Goal: Task Accomplishment & Management: Manage account settings

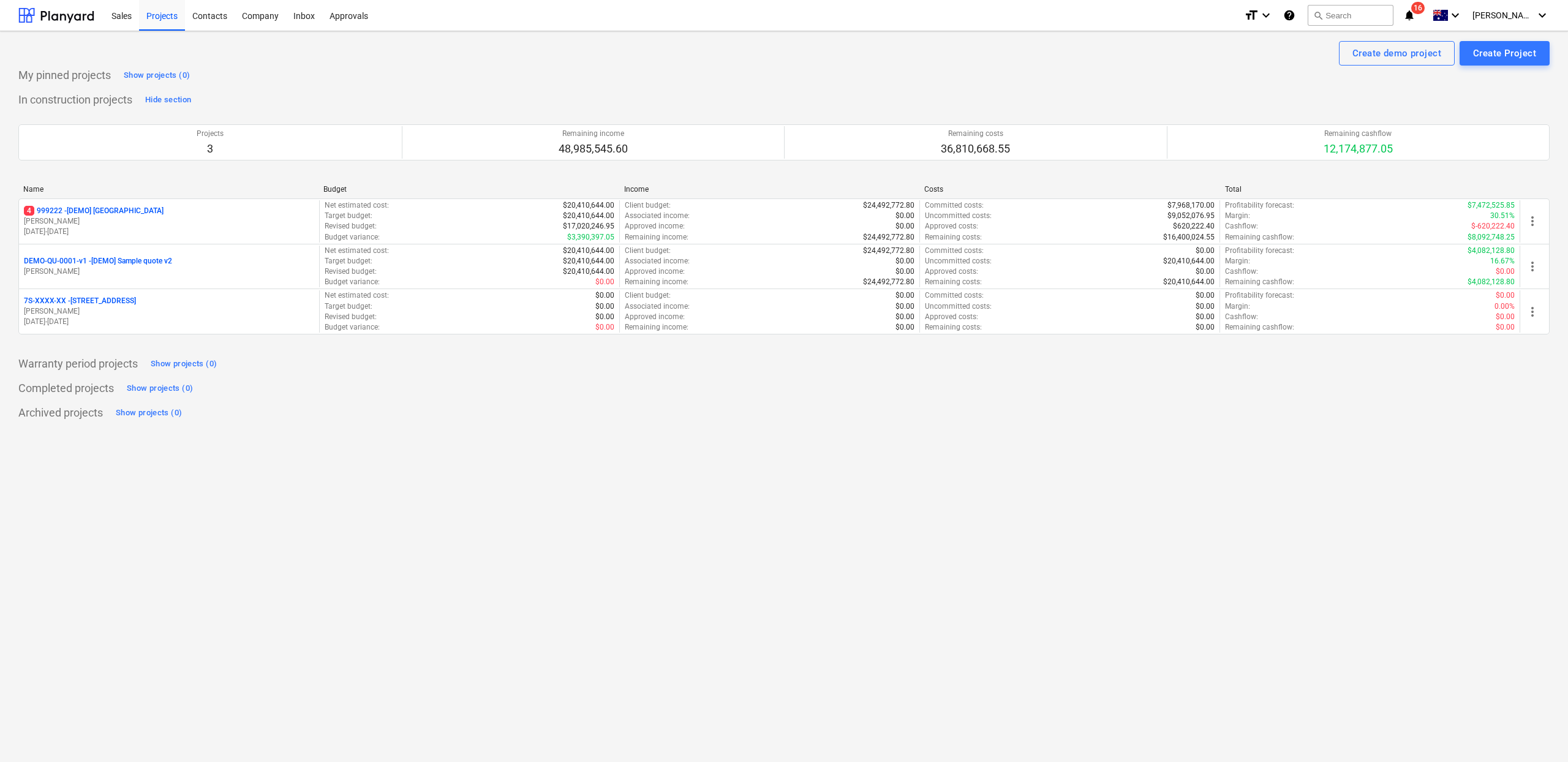
click at [1416, 14] on icon "notifications" at bounding box center [1409, 15] width 12 height 15
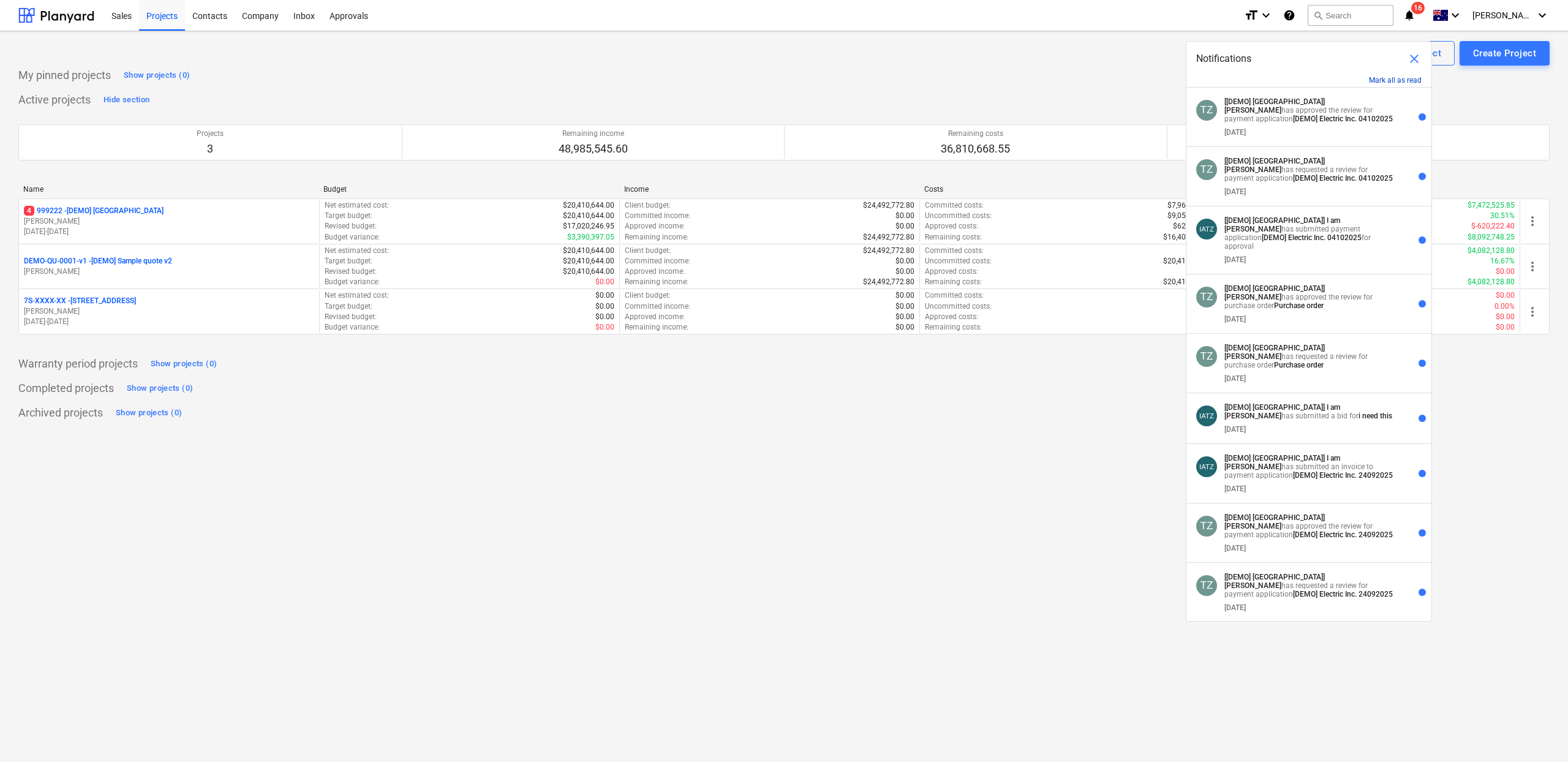
click at [1386, 76] on button "Mark all as read" at bounding box center [1395, 80] width 53 height 9
click at [1402, 84] on button "Mark all as read" at bounding box center [1395, 80] width 53 height 9
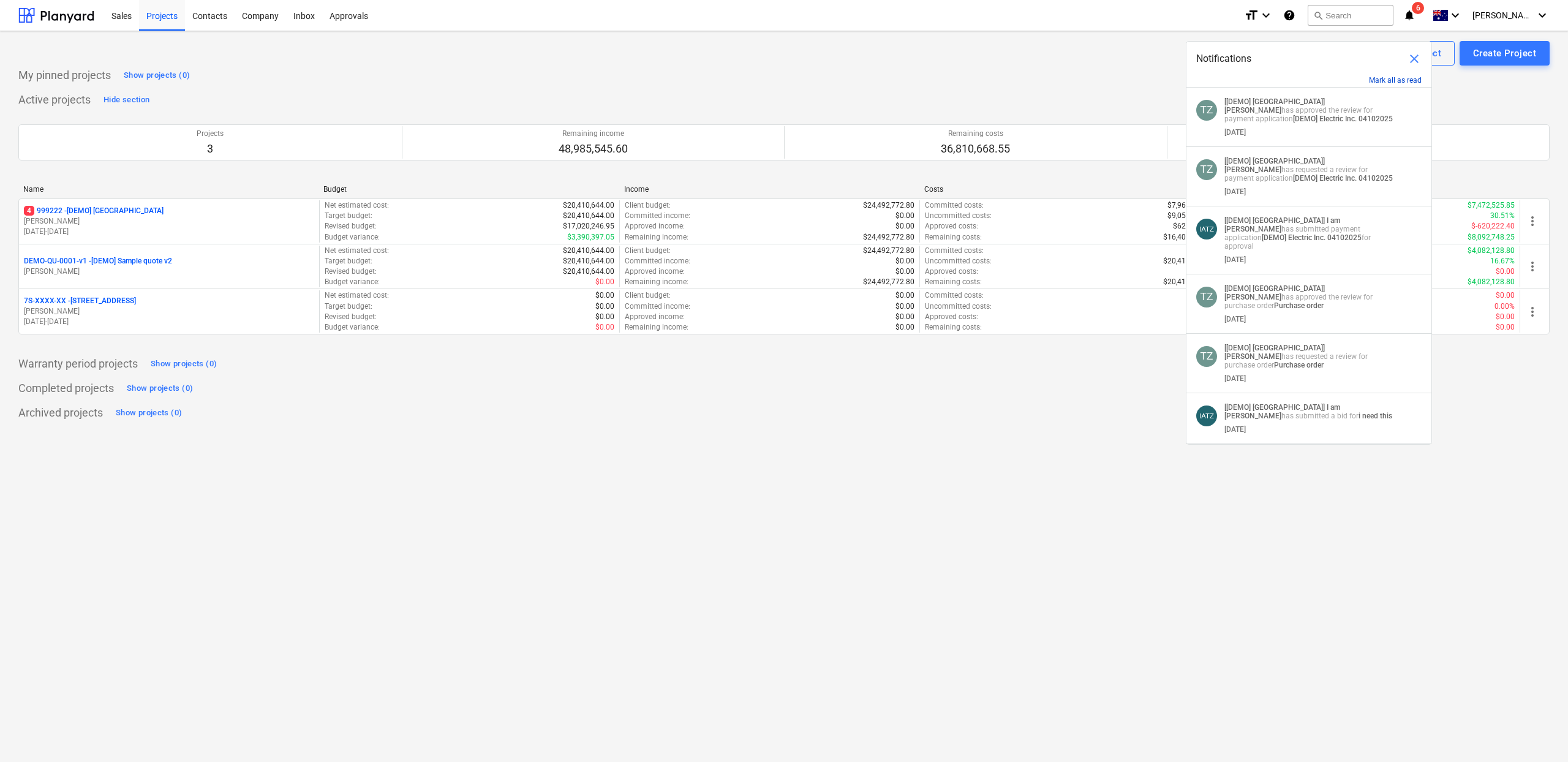
click at [1404, 78] on button "Mark all as read" at bounding box center [1395, 80] width 53 height 9
click at [1402, 76] on button "Mark all as read" at bounding box center [1395, 80] width 53 height 9
click at [1331, 51] on div "Notifications close" at bounding box center [1309, 54] width 245 height 25
click at [1412, 61] on span "close" at bounding box center [1414, 59] width 15 height 15
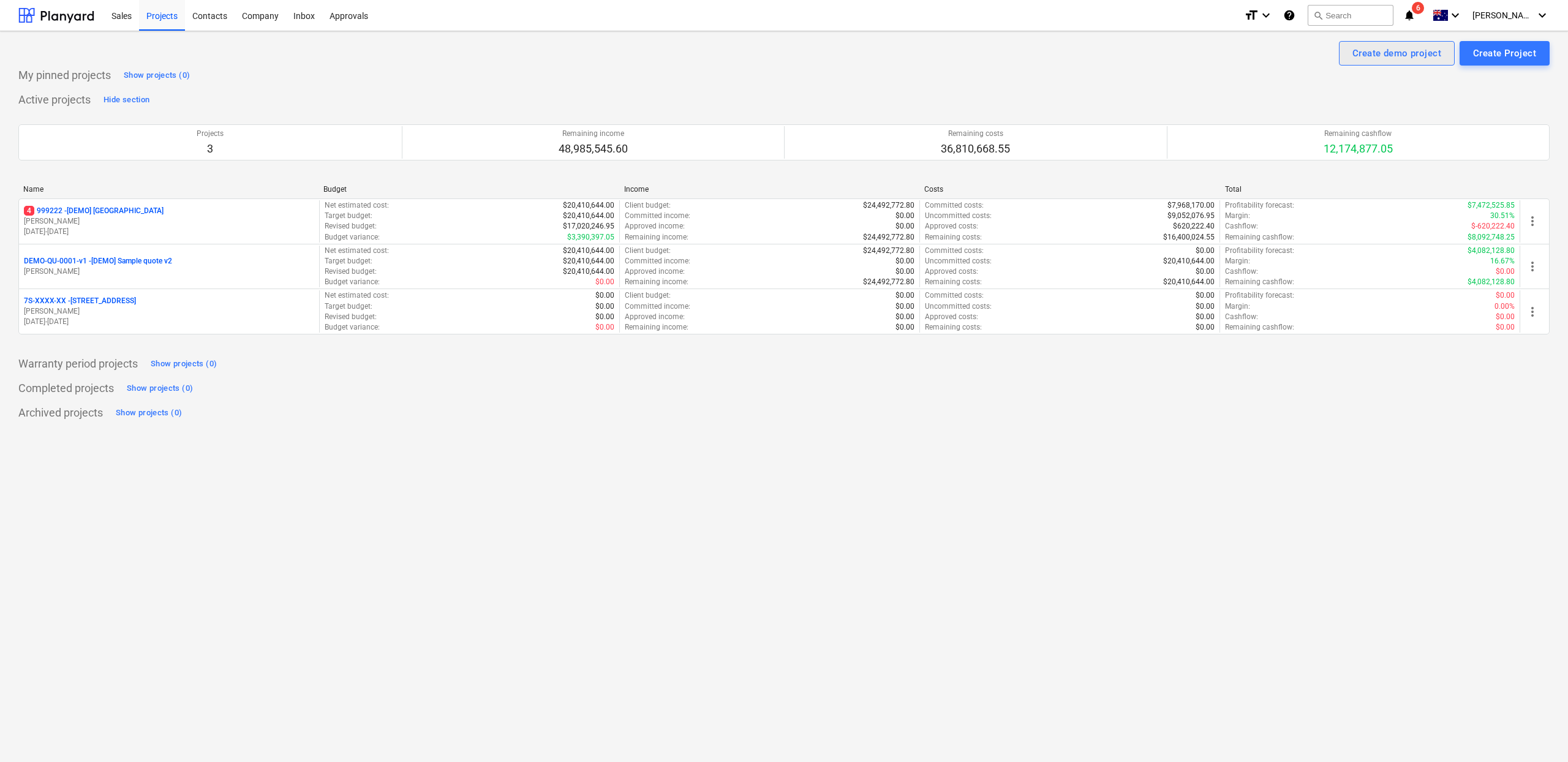
click at [1416, 59] on div "Create demo project" at bounding box center [1397, 53] width 89 height 16
click at [1250, 21] on div at bounding box center [1243, 19] width 25 height 25
click at [205, 13] on div "Contacts" at bounding box center [209, 15] width 50 height 31
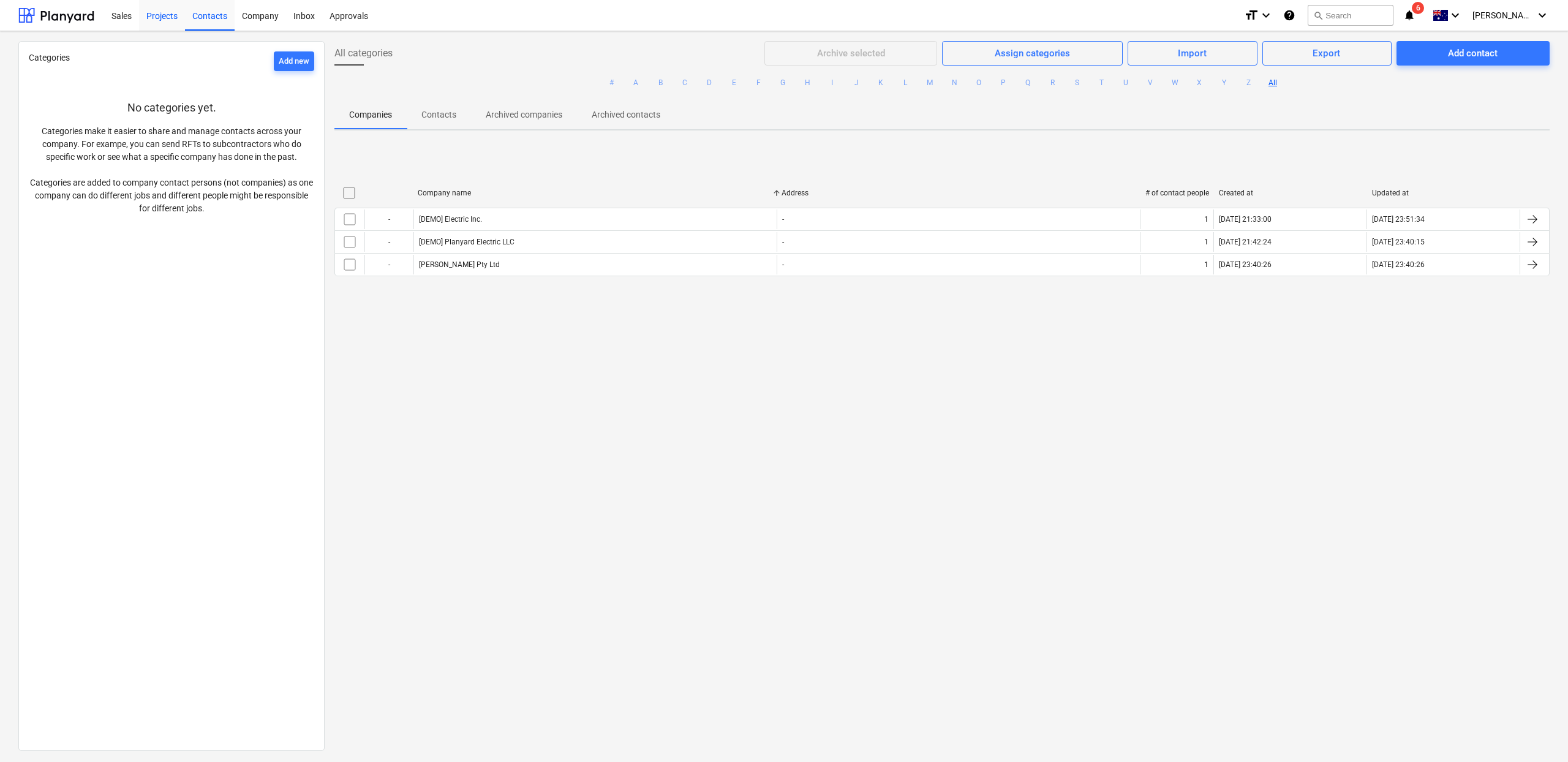
click at [164, 21] on div "Projects" at bounding box center [162, 15] width 46 height 31
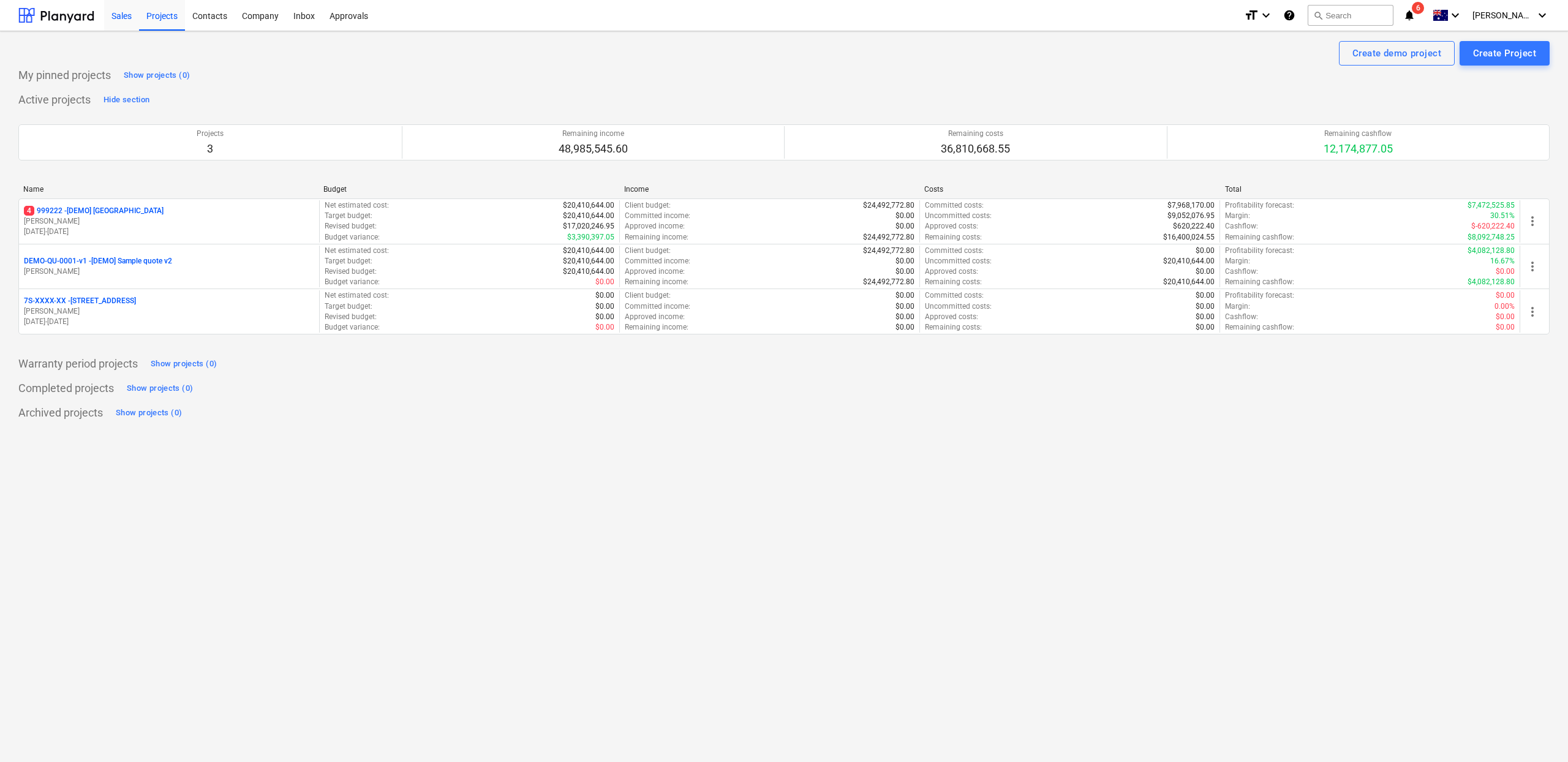
click at [124, 21] on div "Sales" at bounding box center [122, 15] width 35 height 31
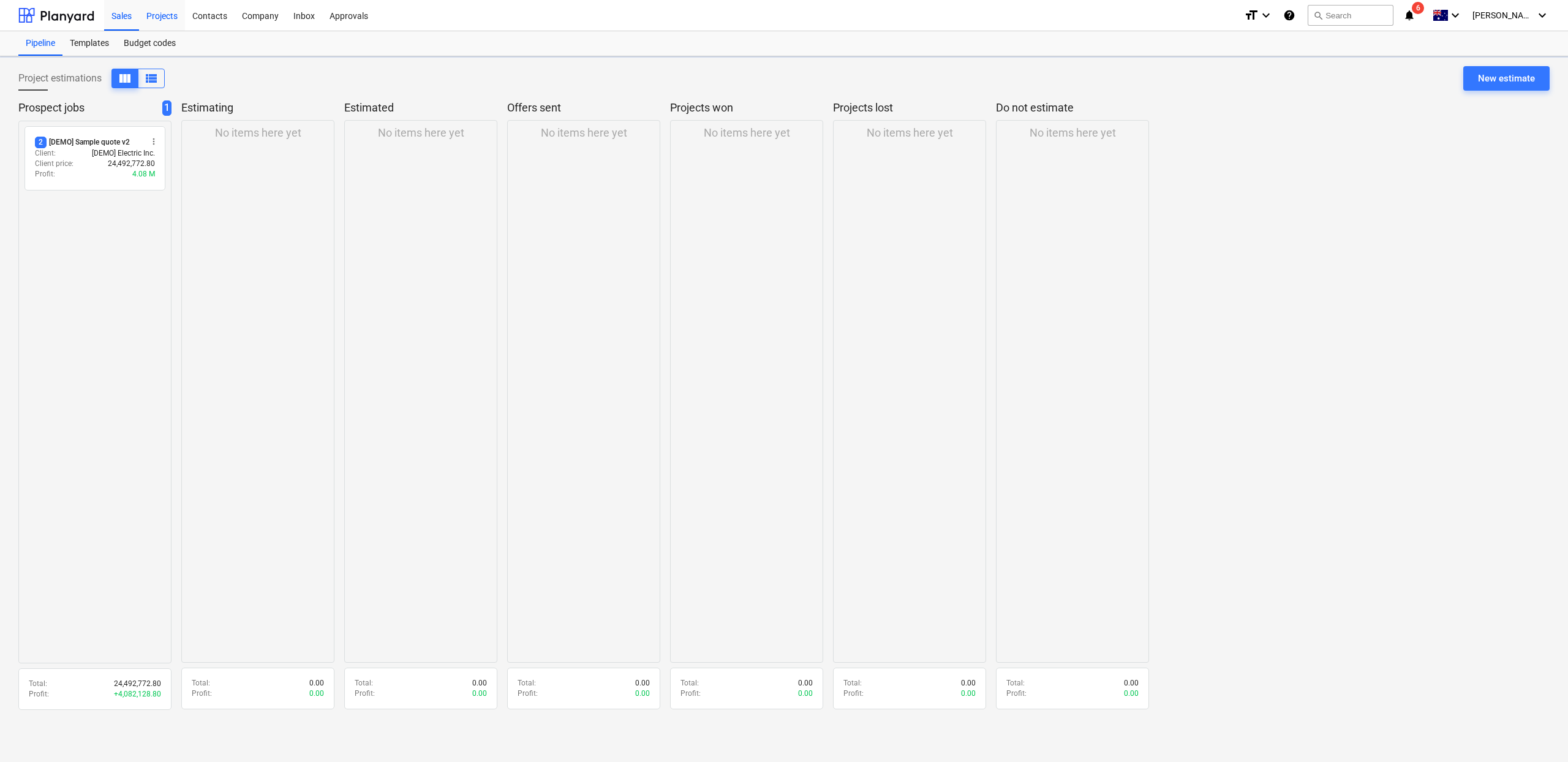
click at [155, 17] on div "Projects" at bounding box center [162, 15] width 46 height 31
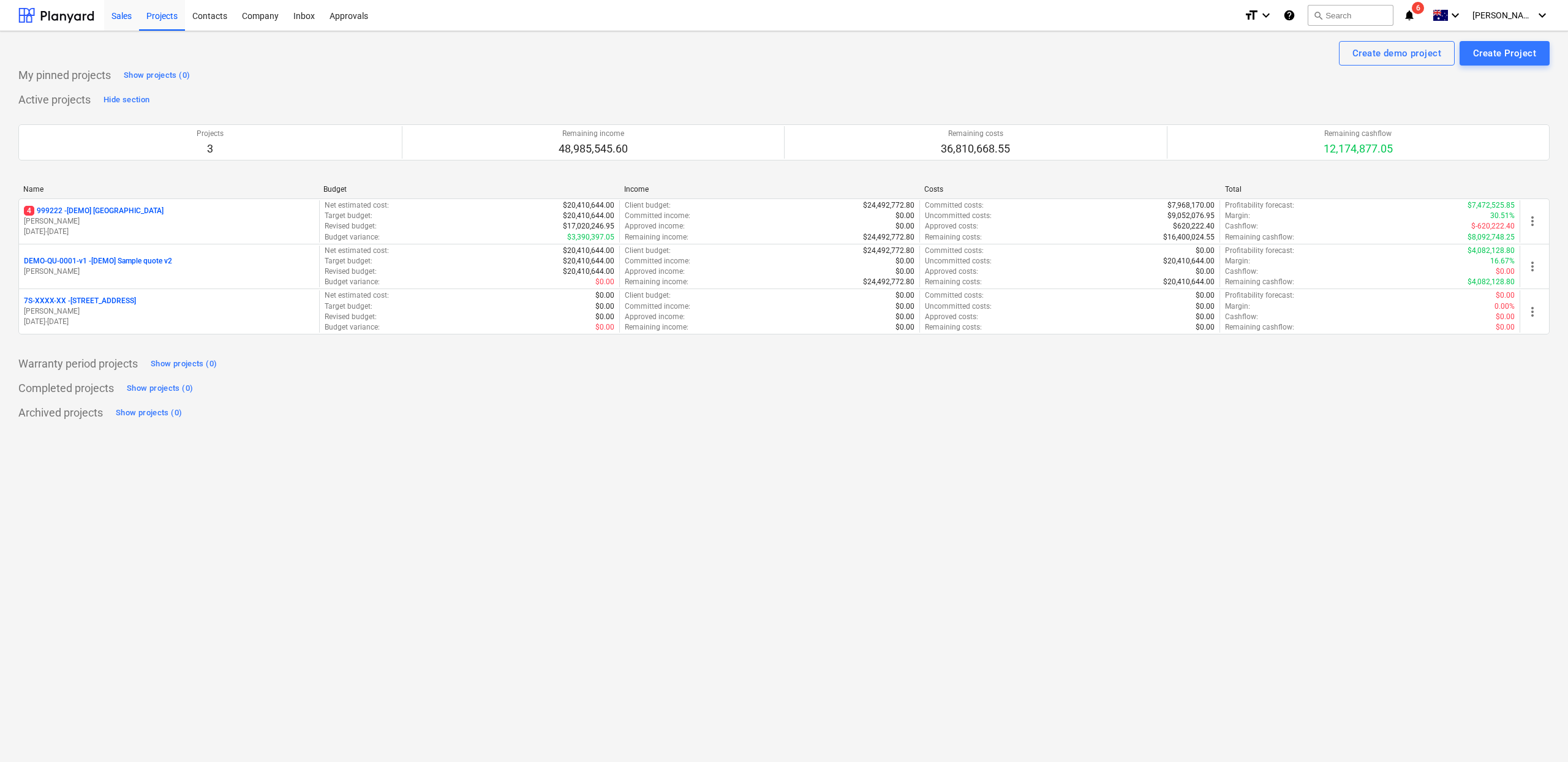
click at [112, 23] on div "Sales" at bounding box center [122, 15] width 35 height 31
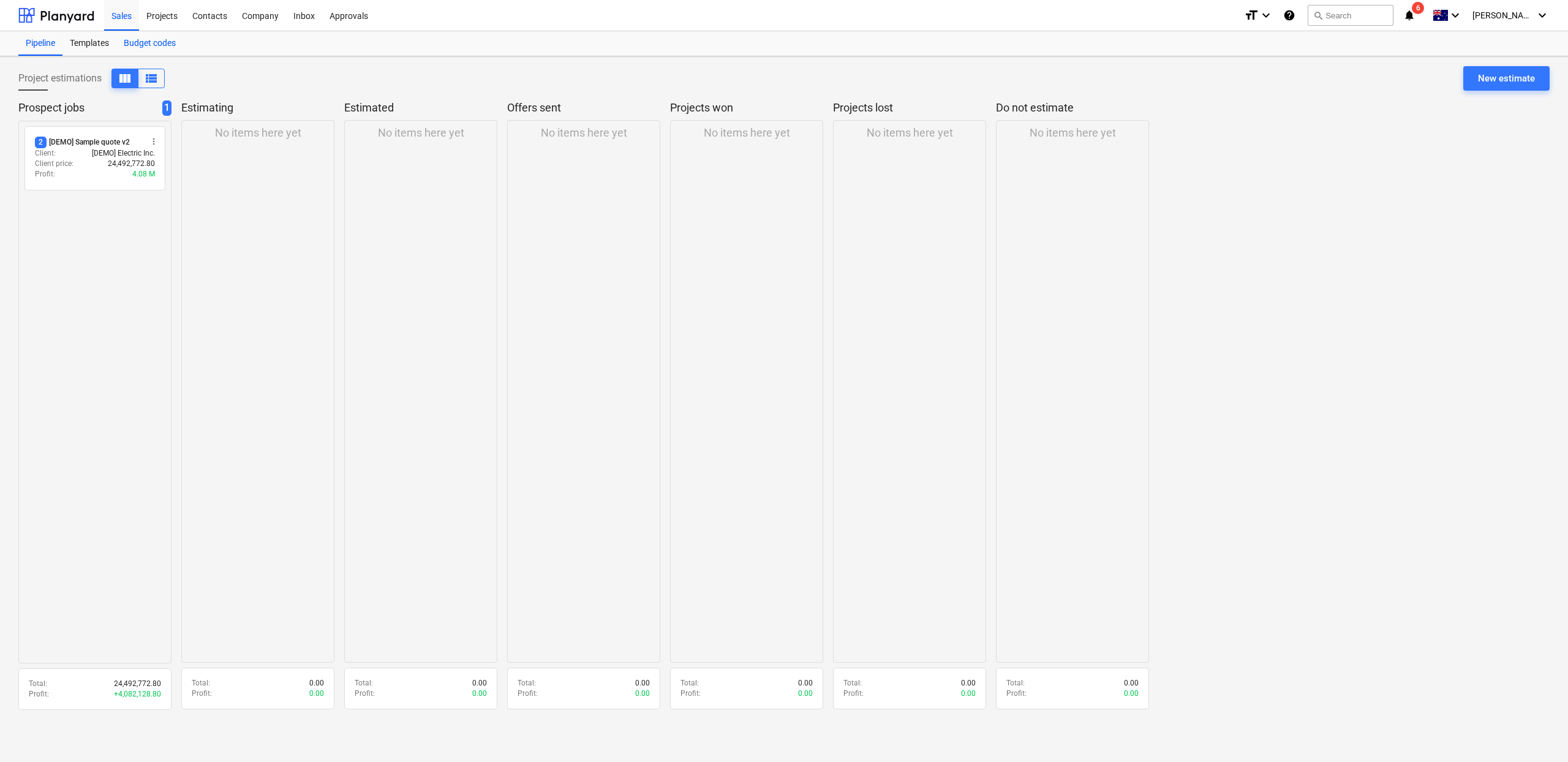
click at [140, 49] on div "Budget codes" at bounding box center [150, 43] width 66 height 25
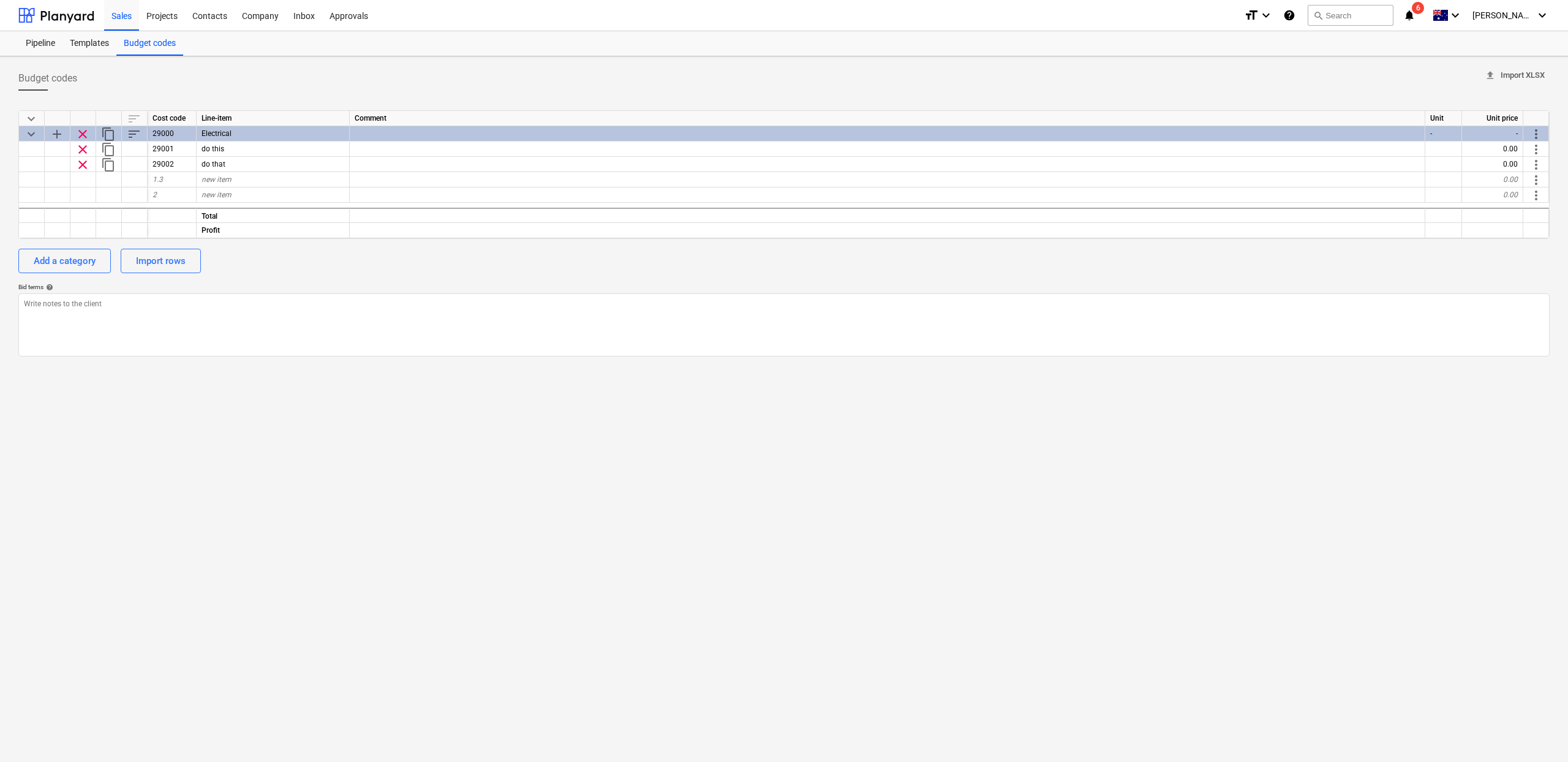
click at [1522, 76] on span "upload Import XLSX" at bounding box center [1515, 75] width 60 height 14
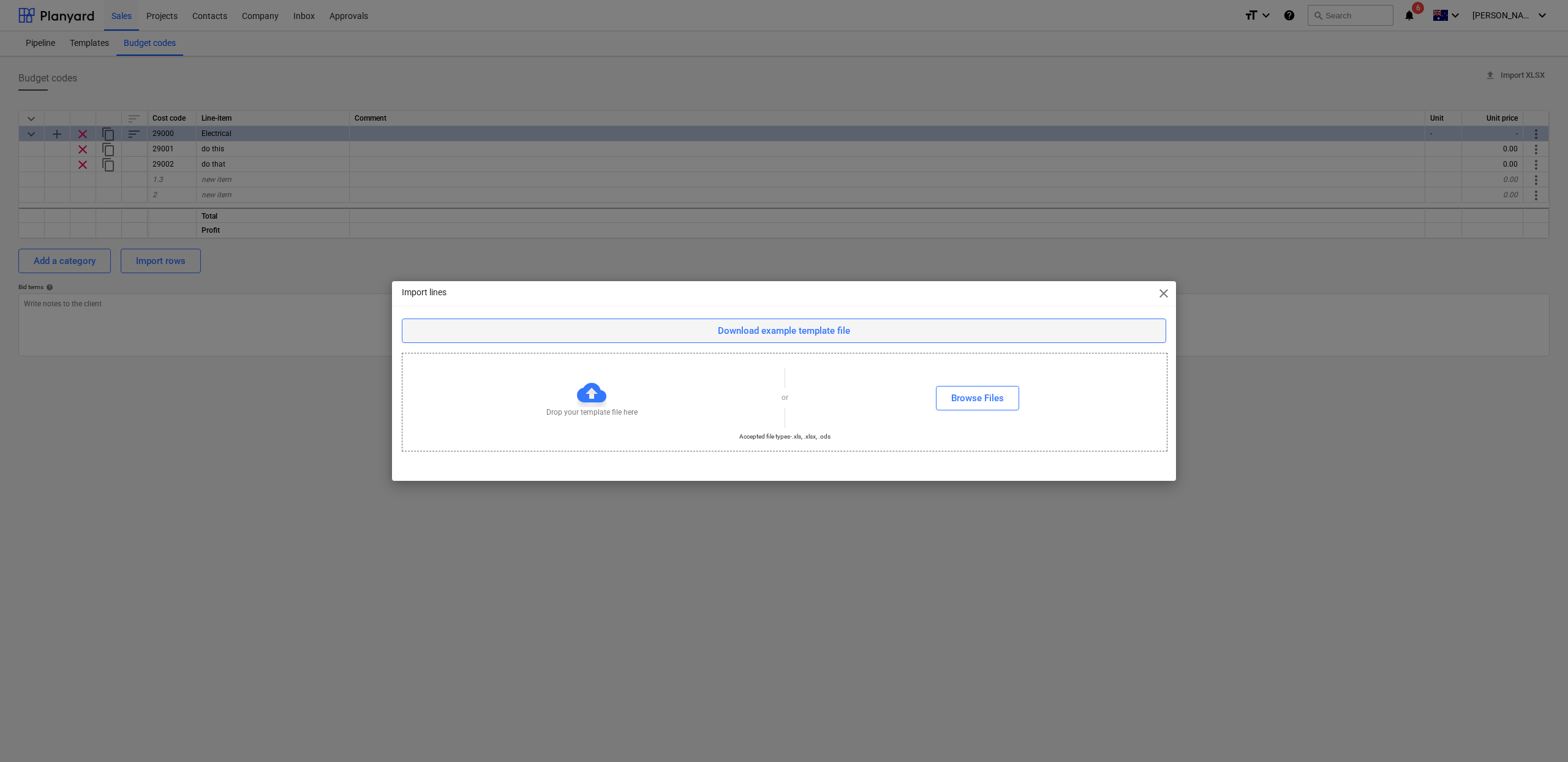
click at [902, 321] on button "Download example template file" at bounding box center [784, 330] width 765 height 25
click at [501, 190] on div "Import lines close Download example template file Drop your template file here …" at bounding box center [784, 381] width 1568 height 762
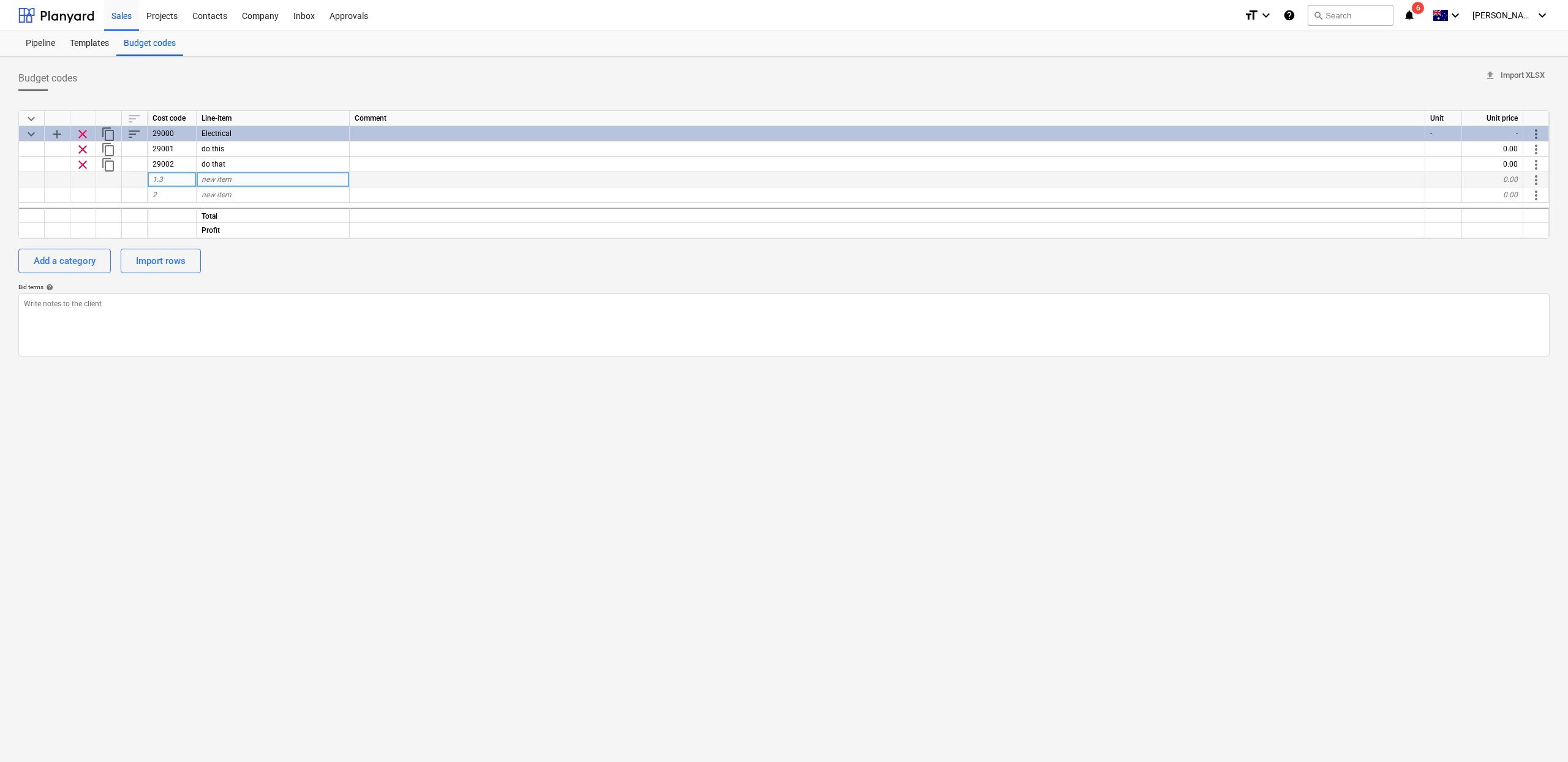
click at [154, 183] on span "1.3" at bounding box center [158, 179] width 11 height 9
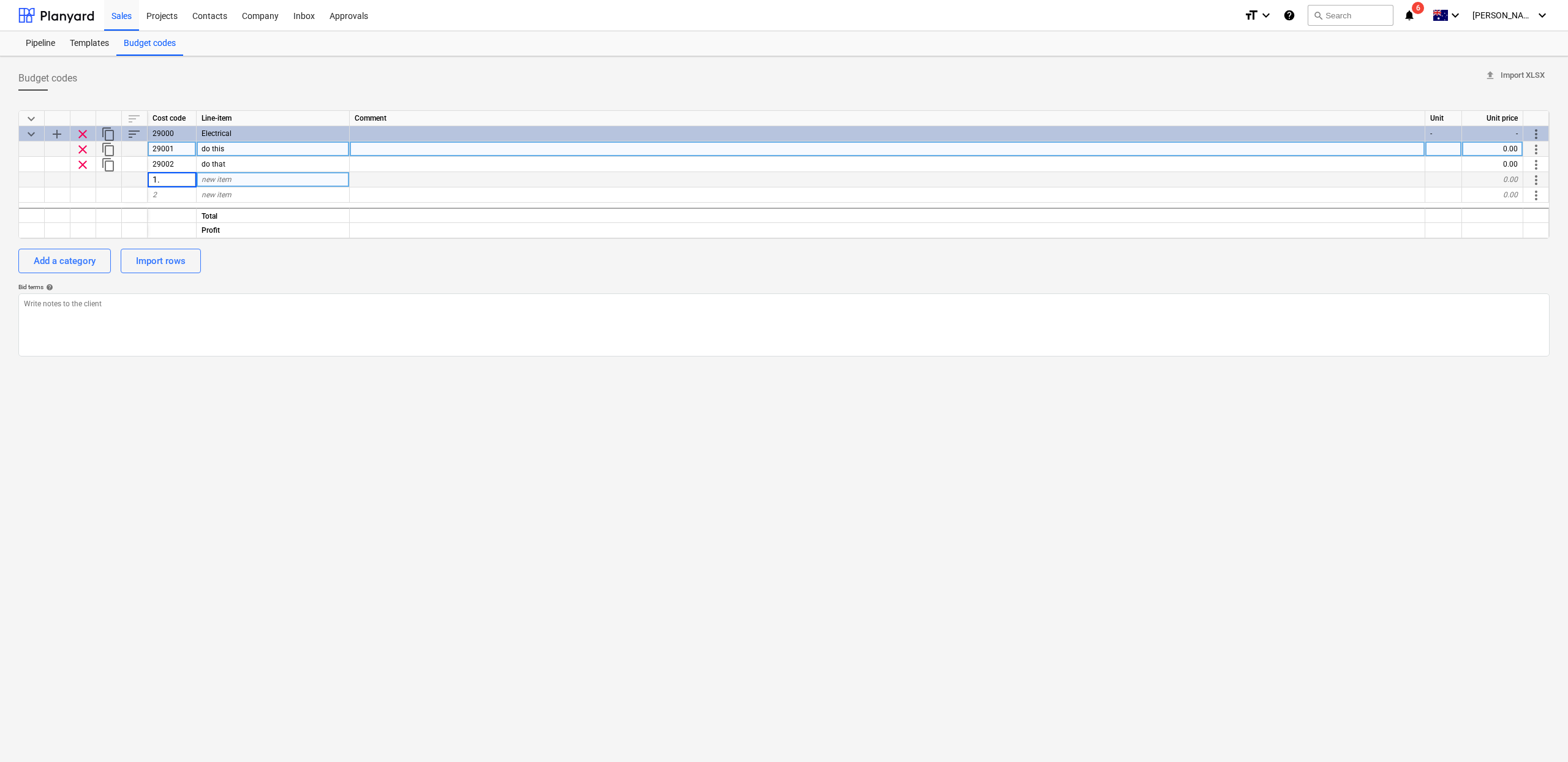
type input "1.2"
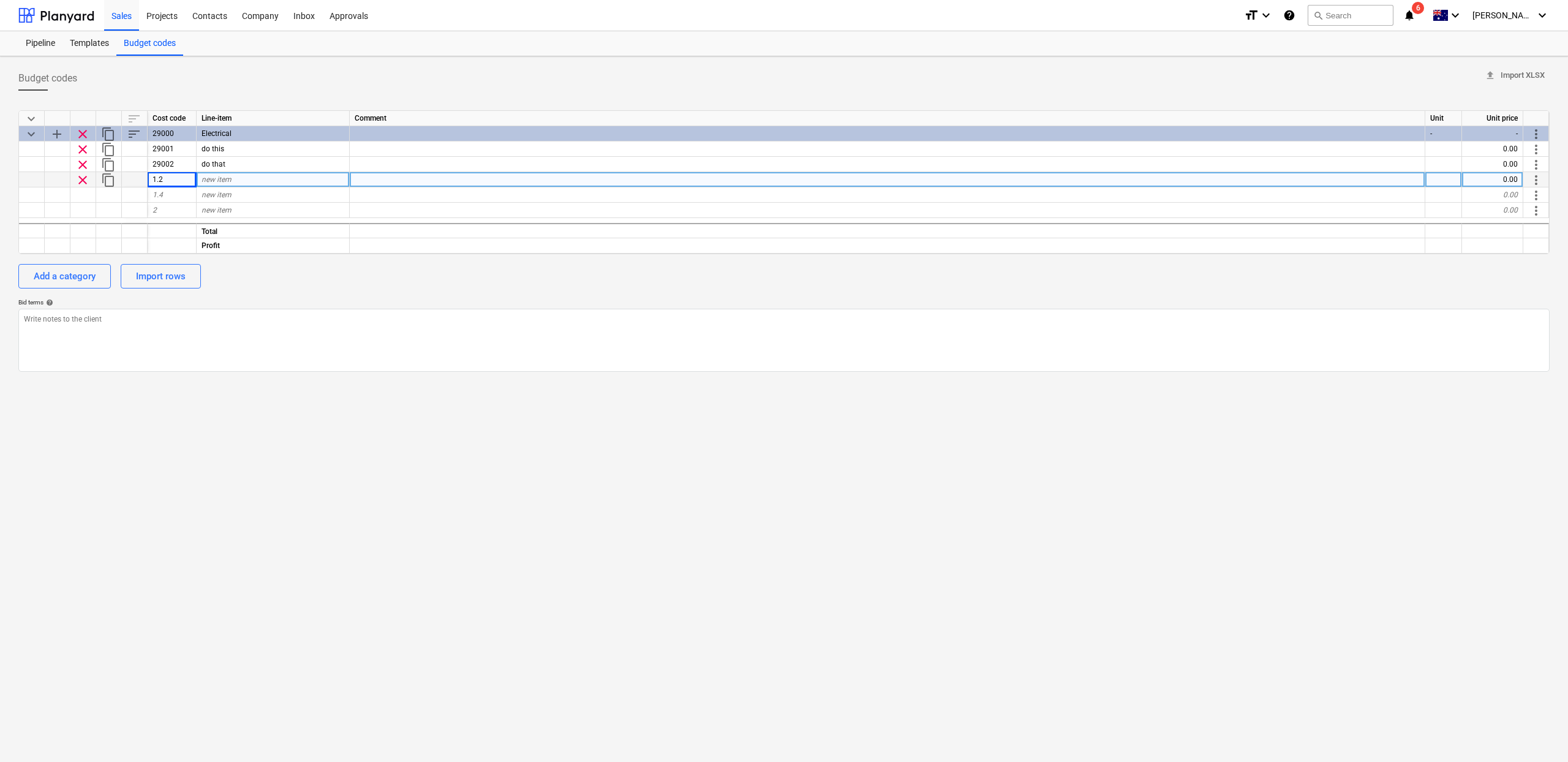
click at [237, 184] on div "new item" at bounding box center [273, 180] width 153 height 15
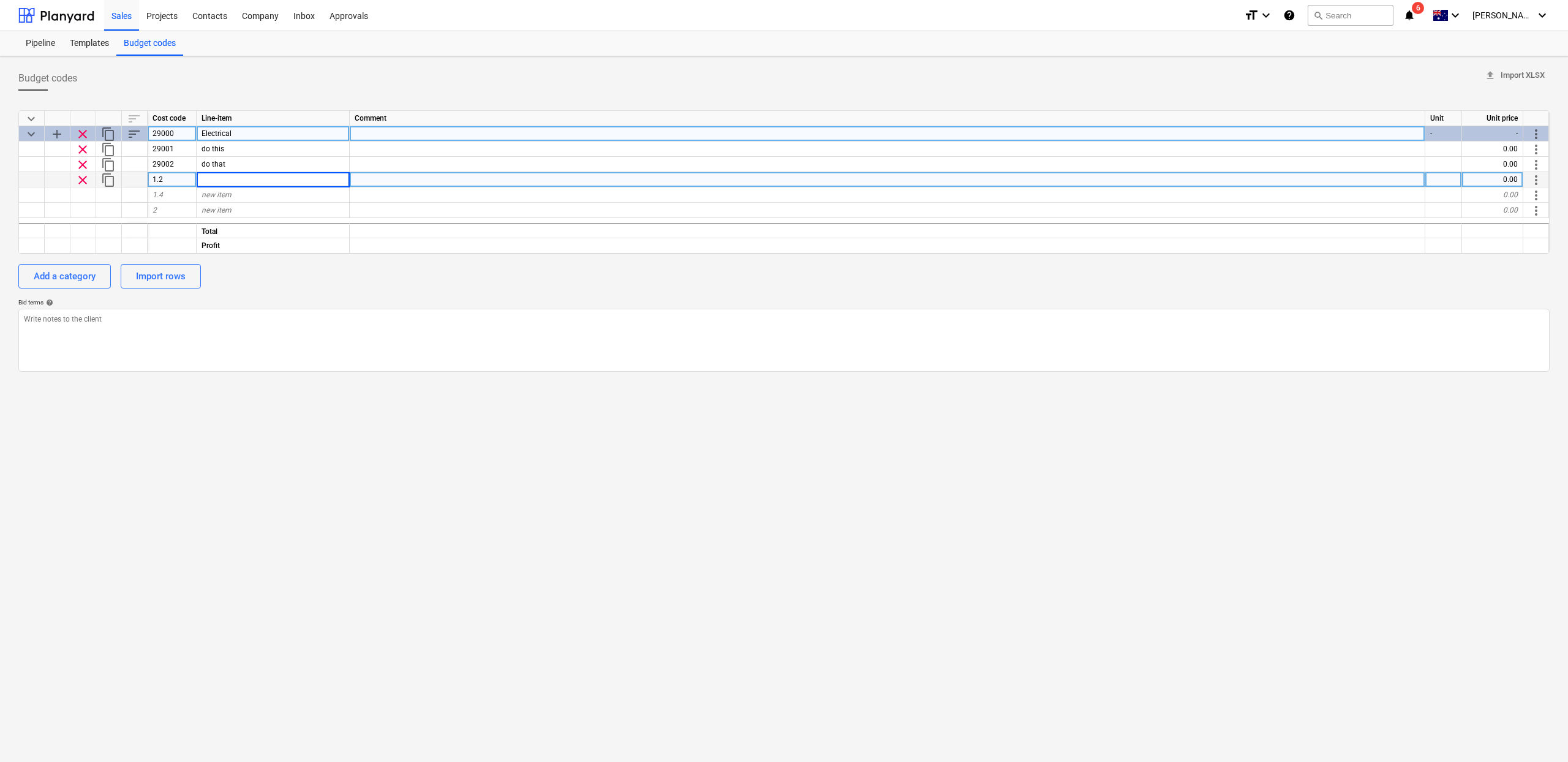
click at [82, 136] on span "clear" at bounding box center [82, 134] width 15 height 15
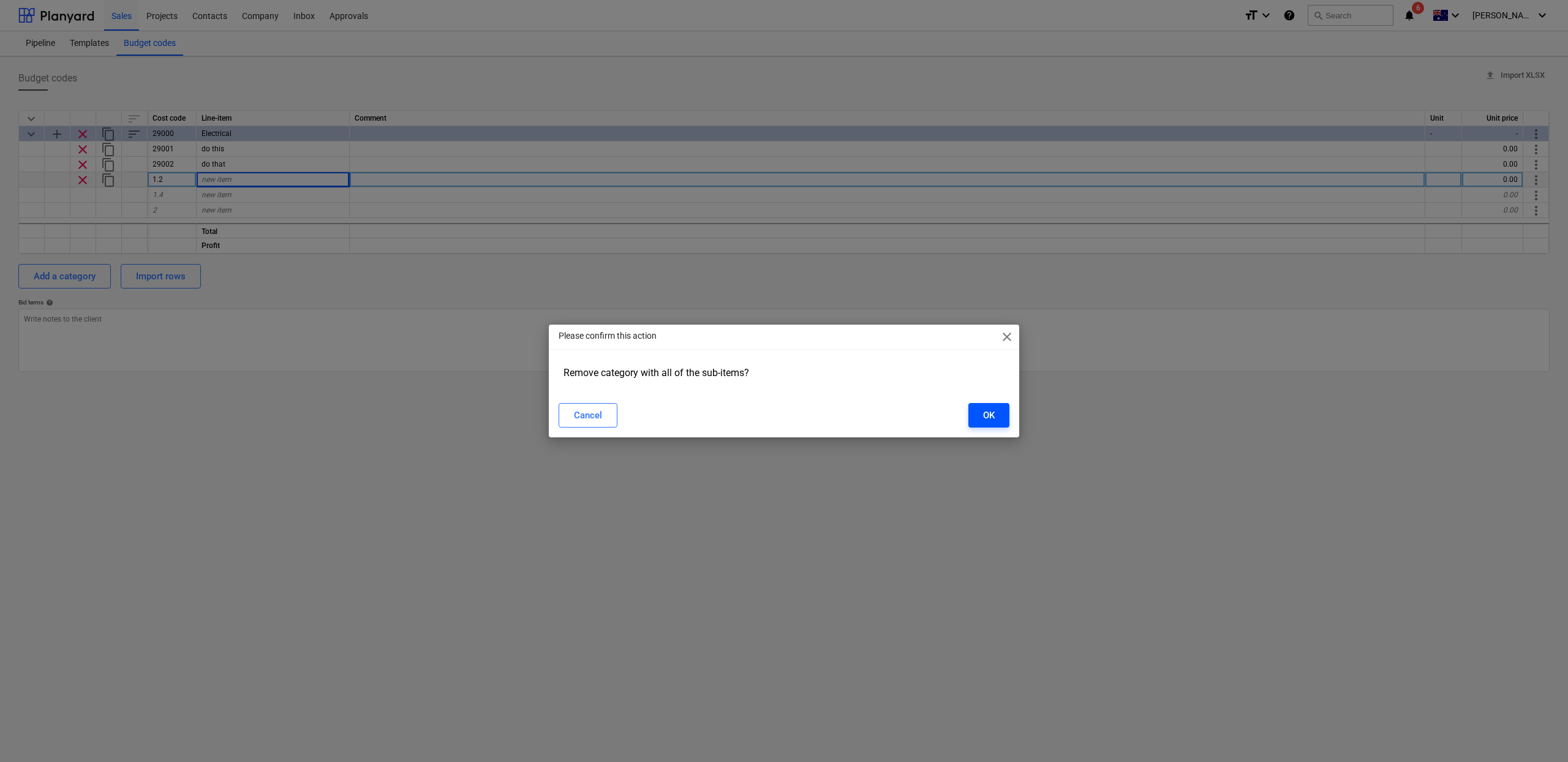
click at [997, 415] on button "OK" at bounding box center [989, 415] width 41 height 25
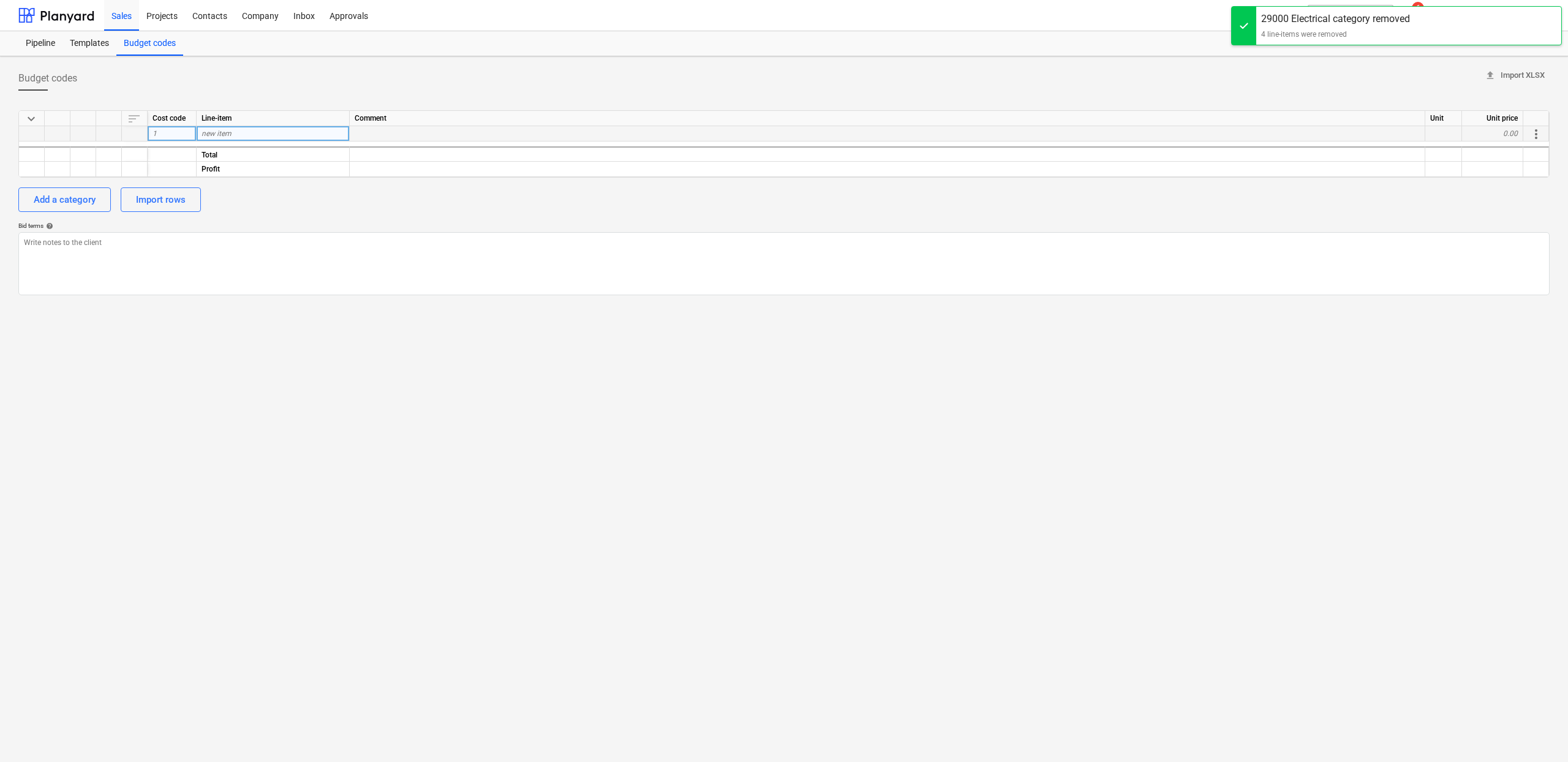
click at [169, 134] on div "1" at bounding box center [172, 134] width 49 height 15
click at [315, 367] on div "Budget codes upload Import XLSX keyboard_arrow_down sort Cost code Line-item Co…" at bounding box center [784, 409] width 1568 height 705
click at [156, 135] on span "1" at bounding box center [154, 133] width 4 height 9
type input "p"
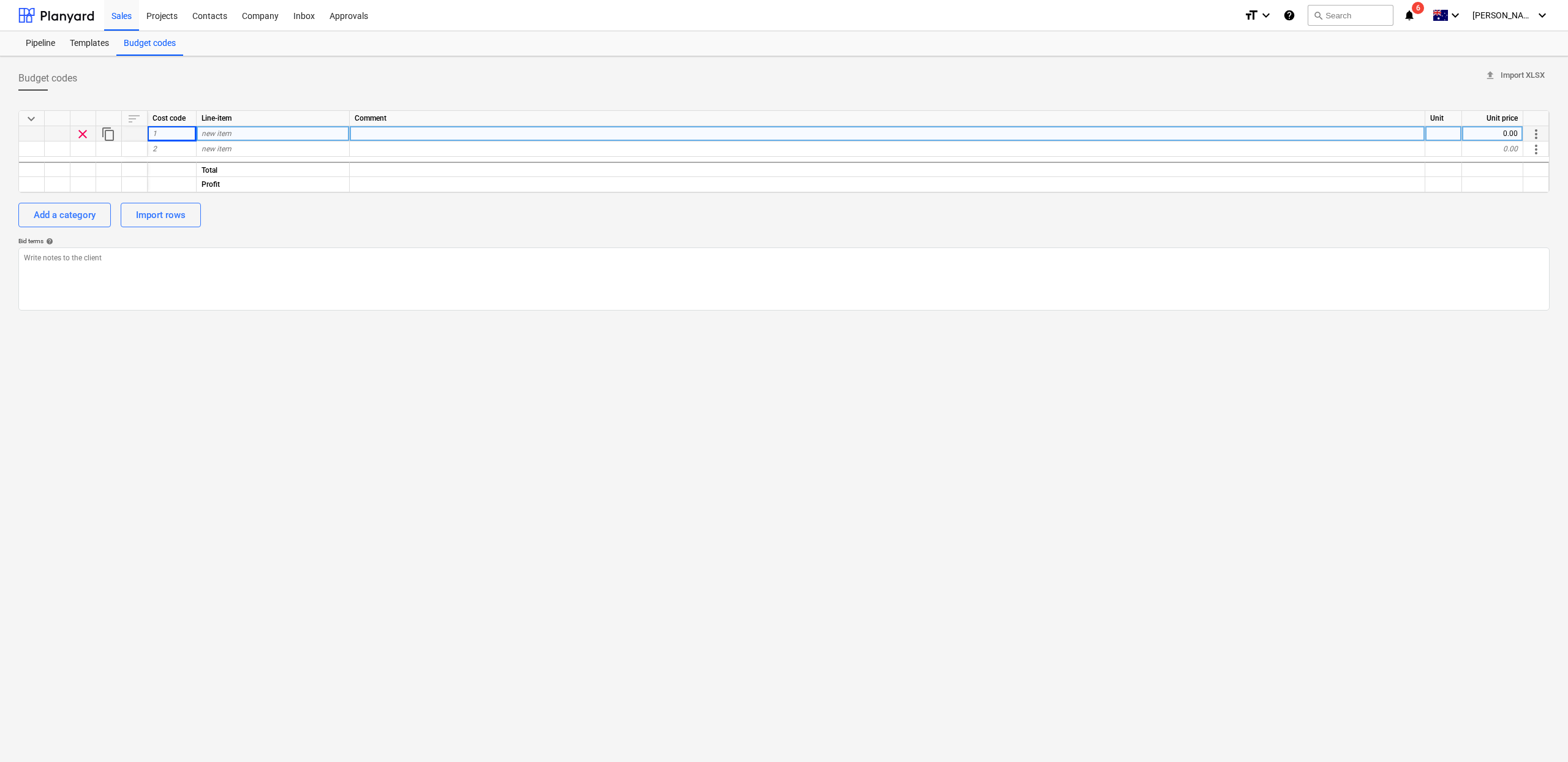
click at [166, 132] on div "1" at bounding box center [172, 134] width 49 height 15
type input "02"
click at [219, 126] on div "Line-item" at bounding box center [273, 118] width 153 height 15
click at [218, 133] on span "new item" at bounding box center [216, 133] width 30 height 9
click at [75, 217] on div "Add a category" at bounding box center [65, 215] width 62 height 16
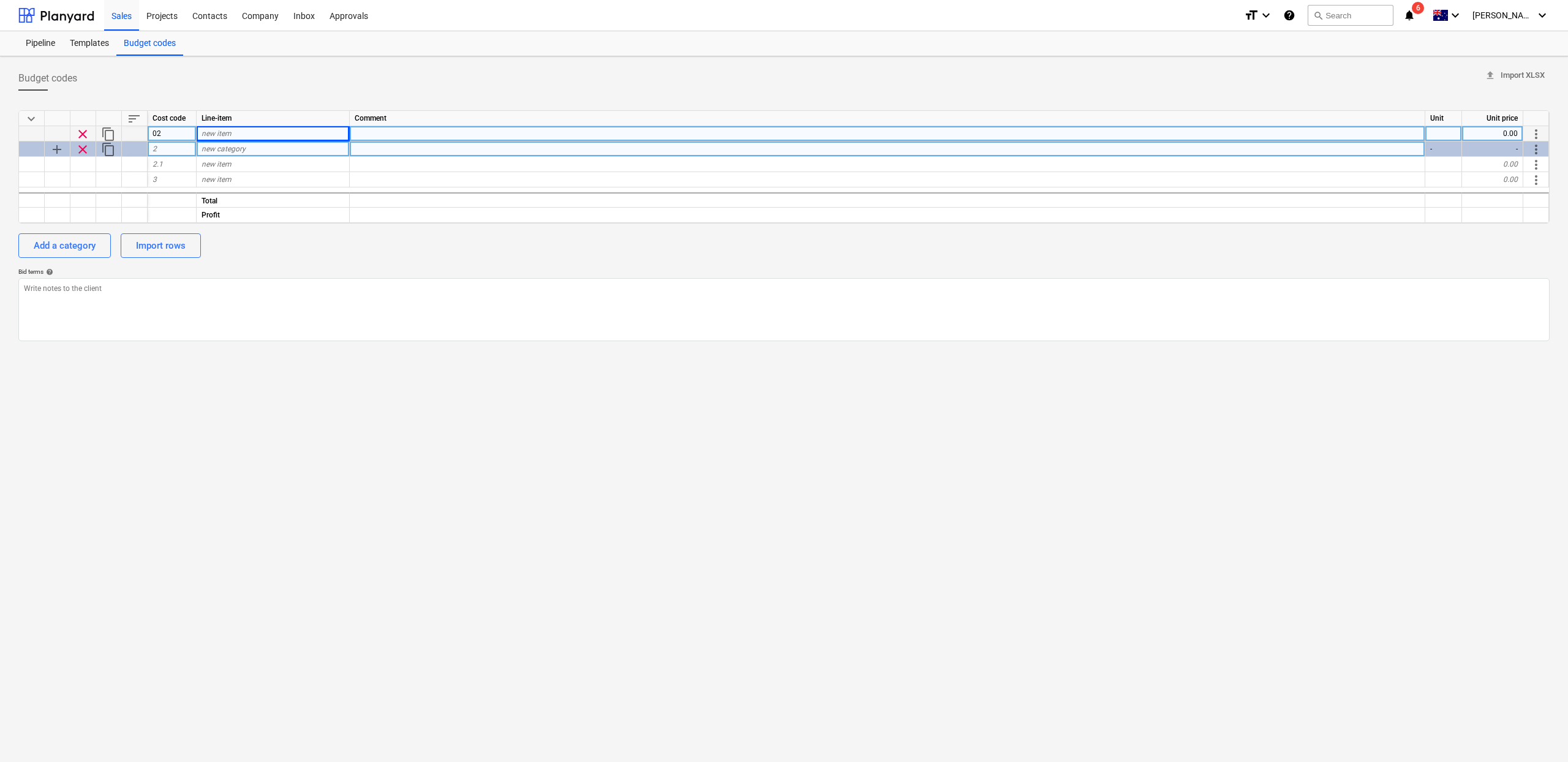
click at [260, 150] on div "new category" at bounding box center [273, 149] width 153 height 15
click at [176, 143] on div "2" at bounding box center [172, 149] width 49 height 15
click at [1532, 144] on span "more_vert" at bounding box center [1536, 150] width 15 height 15
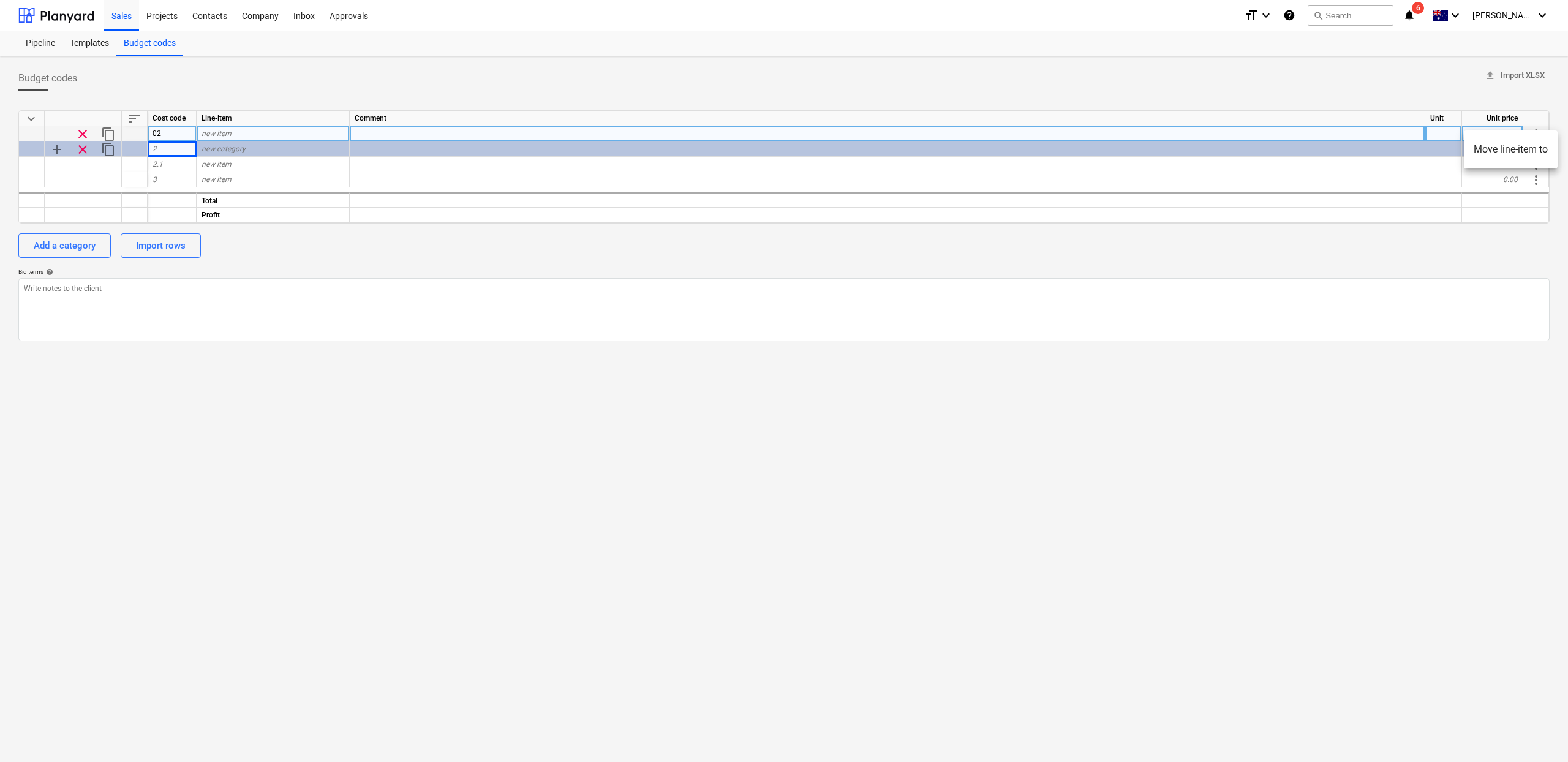
click at [327, 390] on div at bounding box center [784, 381] width 1568 height 762
click at [166, 164] on div "2.1" at bounding box center [172, 164] width 49 height 15
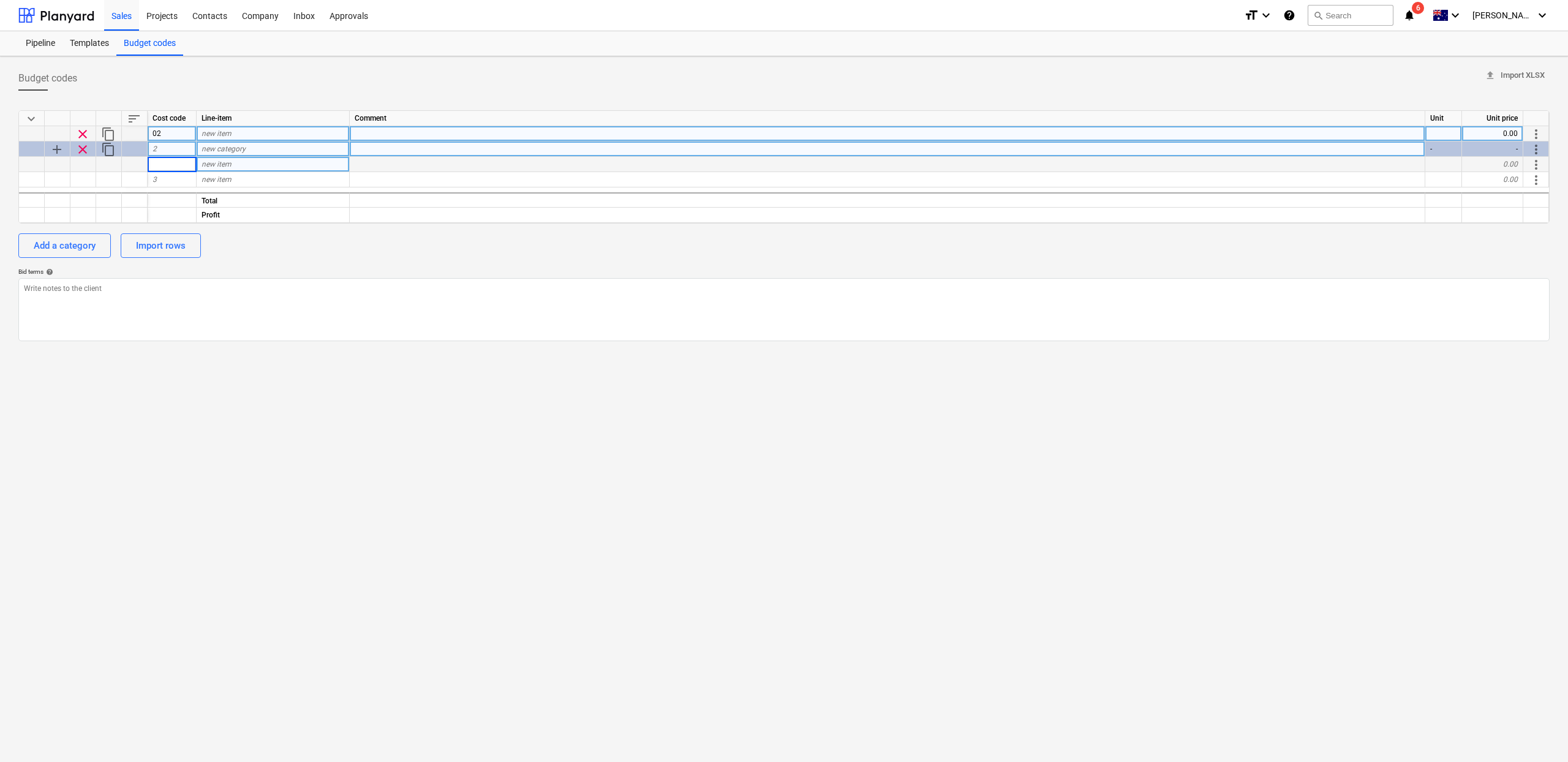
click at [168, 152] on div "2" at bounding box center [172, 149] width 49 height 15
click at [172, 165] on div "2.1" at bounding box center [172, 164] width 49 height 15
click at [172, 156] on div "2" at bounding box center [172, 149] width 49 height 15
click at [167, 134] on div "02" at bounding box center [172, 134] width 49 height 15
click at [76, 131] on span "clear" at bounding box center [82, 134] width 15 height 15
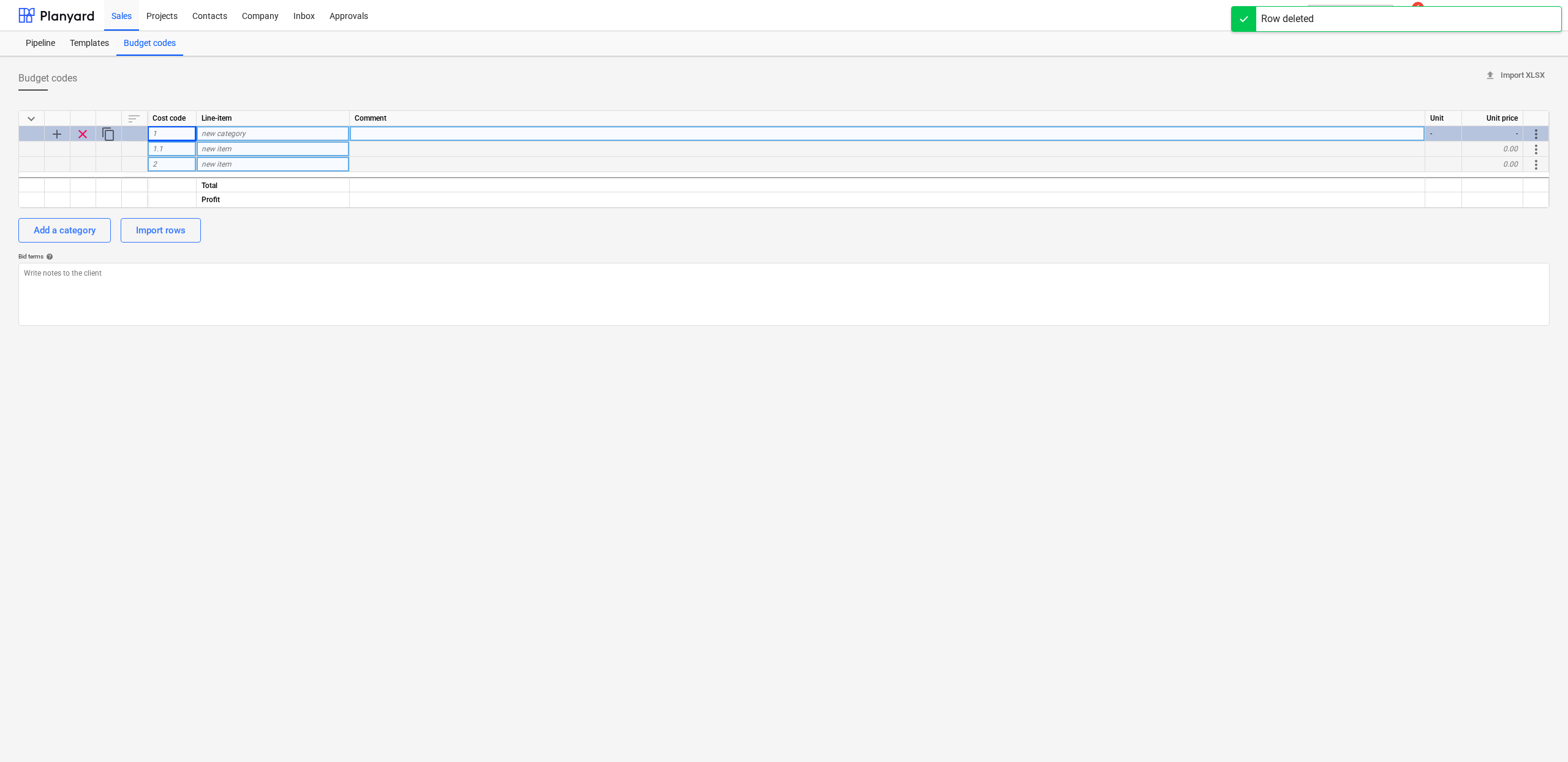
click at [84, 137] on span "clear" at bounding box center [82, 134] width 15 height 15
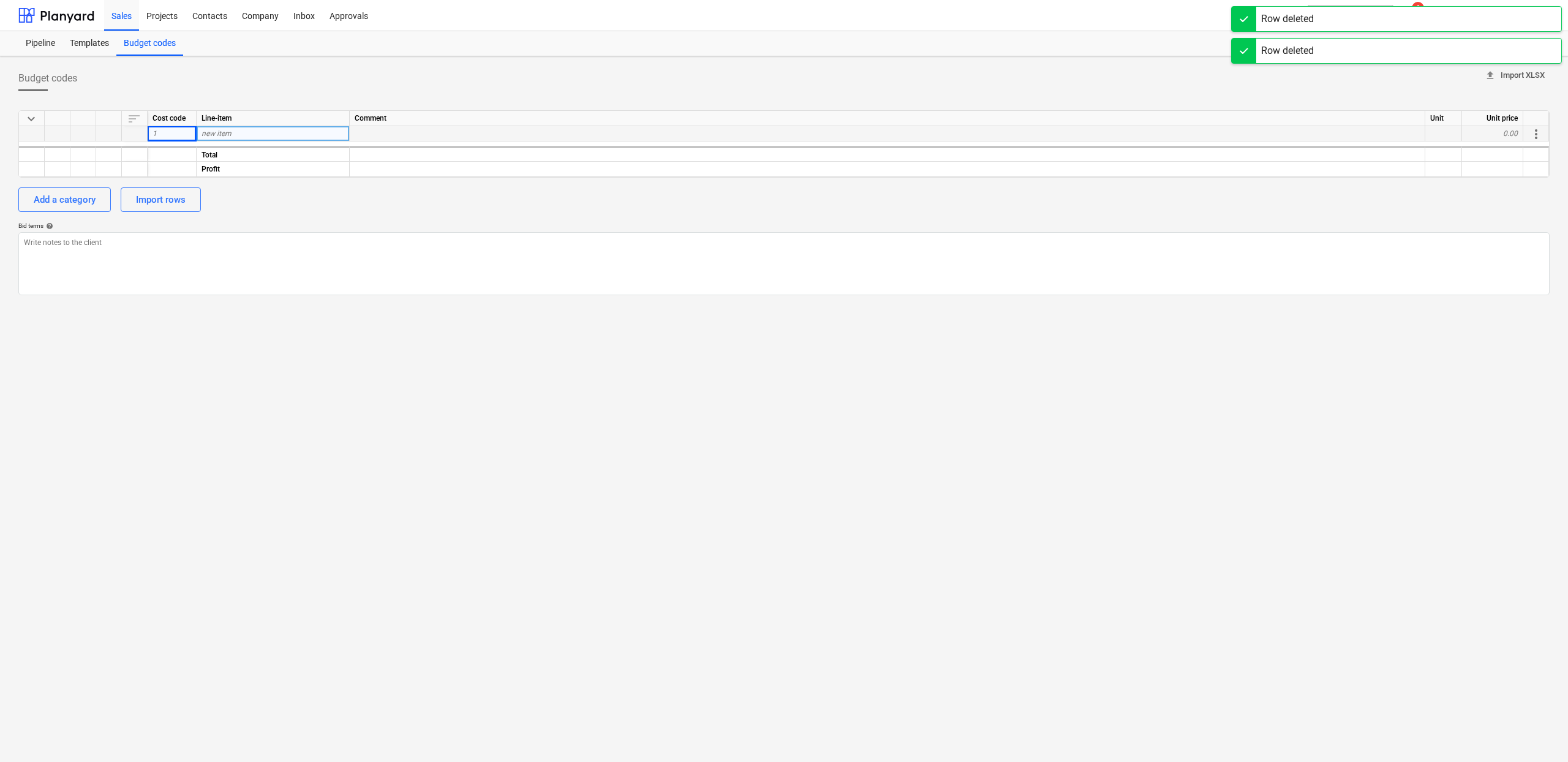
click at [1493, 73] on span "upload" at bounding box center [1490, 75] width 11 height 11
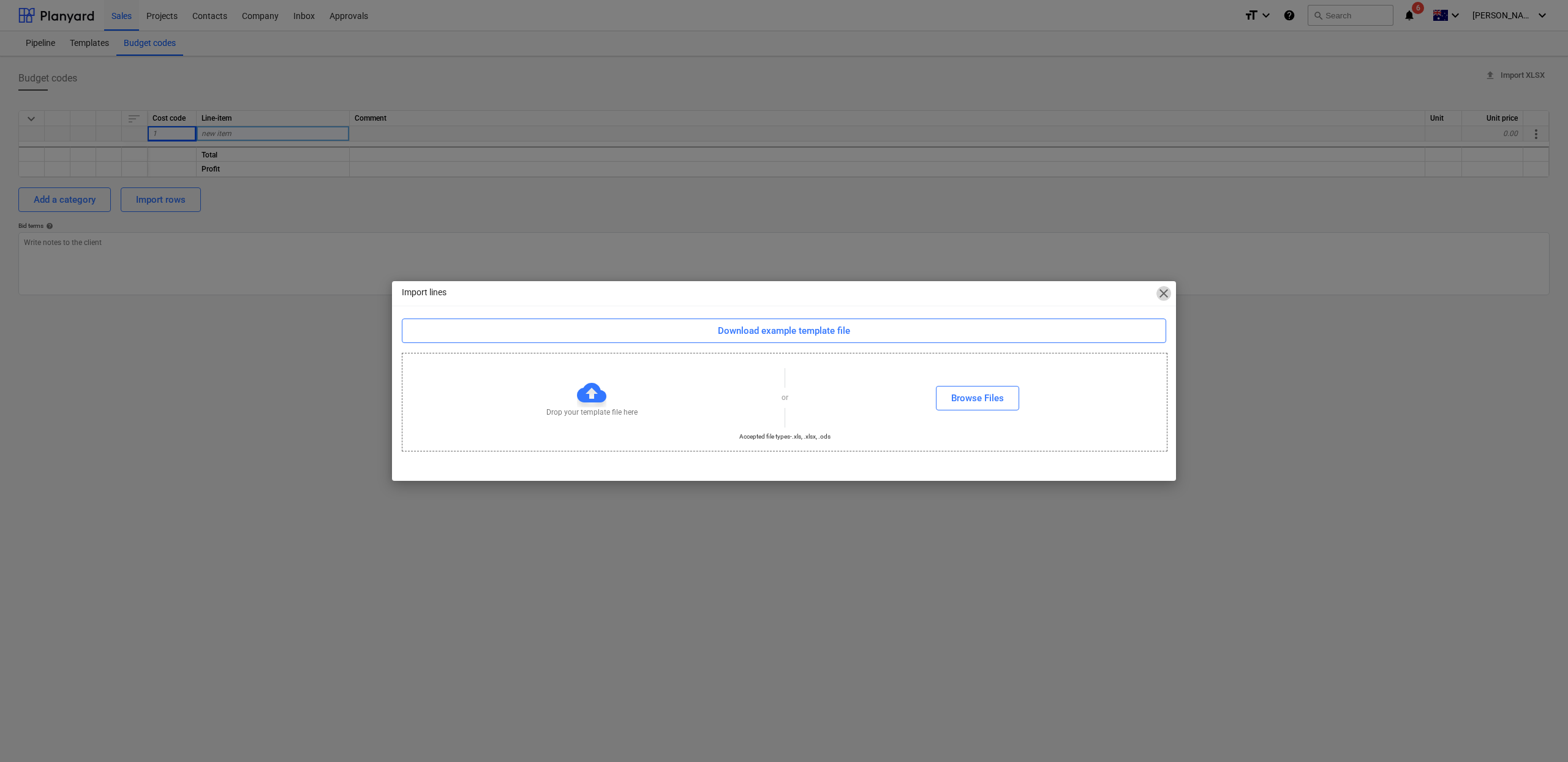
drag, startPoint x: 1169, startPoint y: 298, endPoint x: 1069, endPoint y: 277, distance: 102.2
click at [1169, 298] on span "close" at bounding box center [1164, 293] width 15 height 15
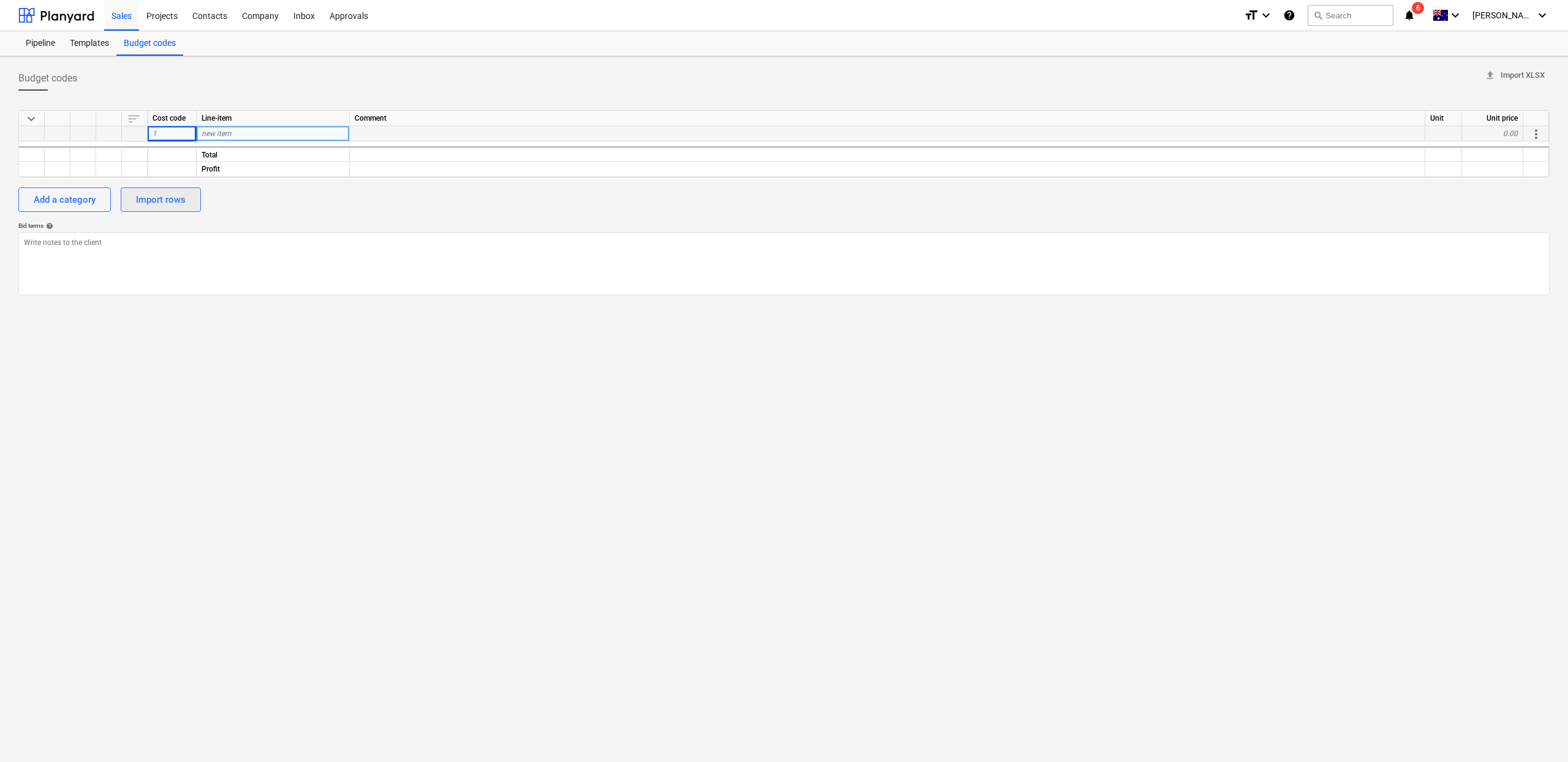
click at [175, 197] on div "Import rows" at bounding box center [160, 199] width 50 height 16
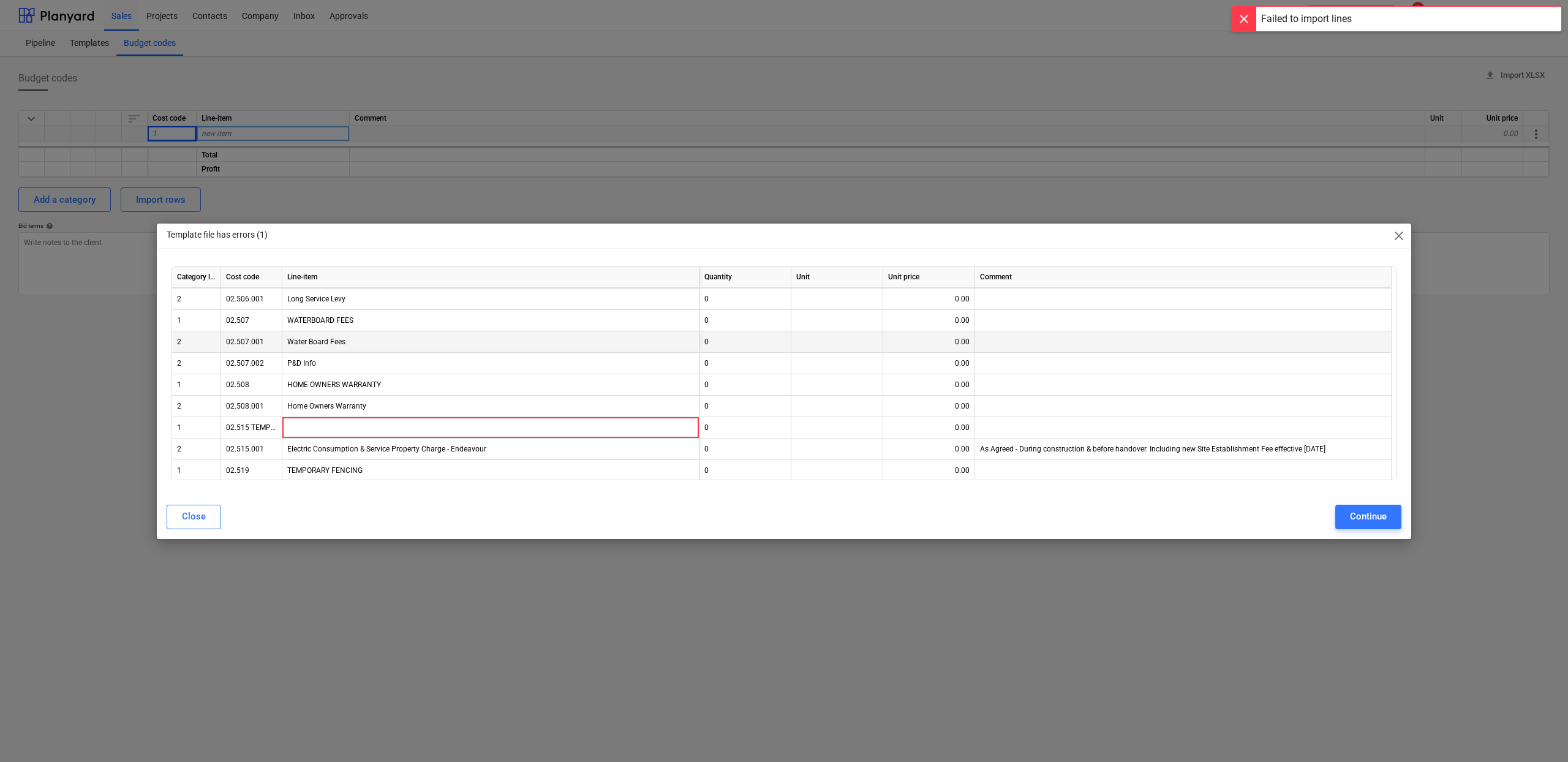
scroll to position [152, 0]
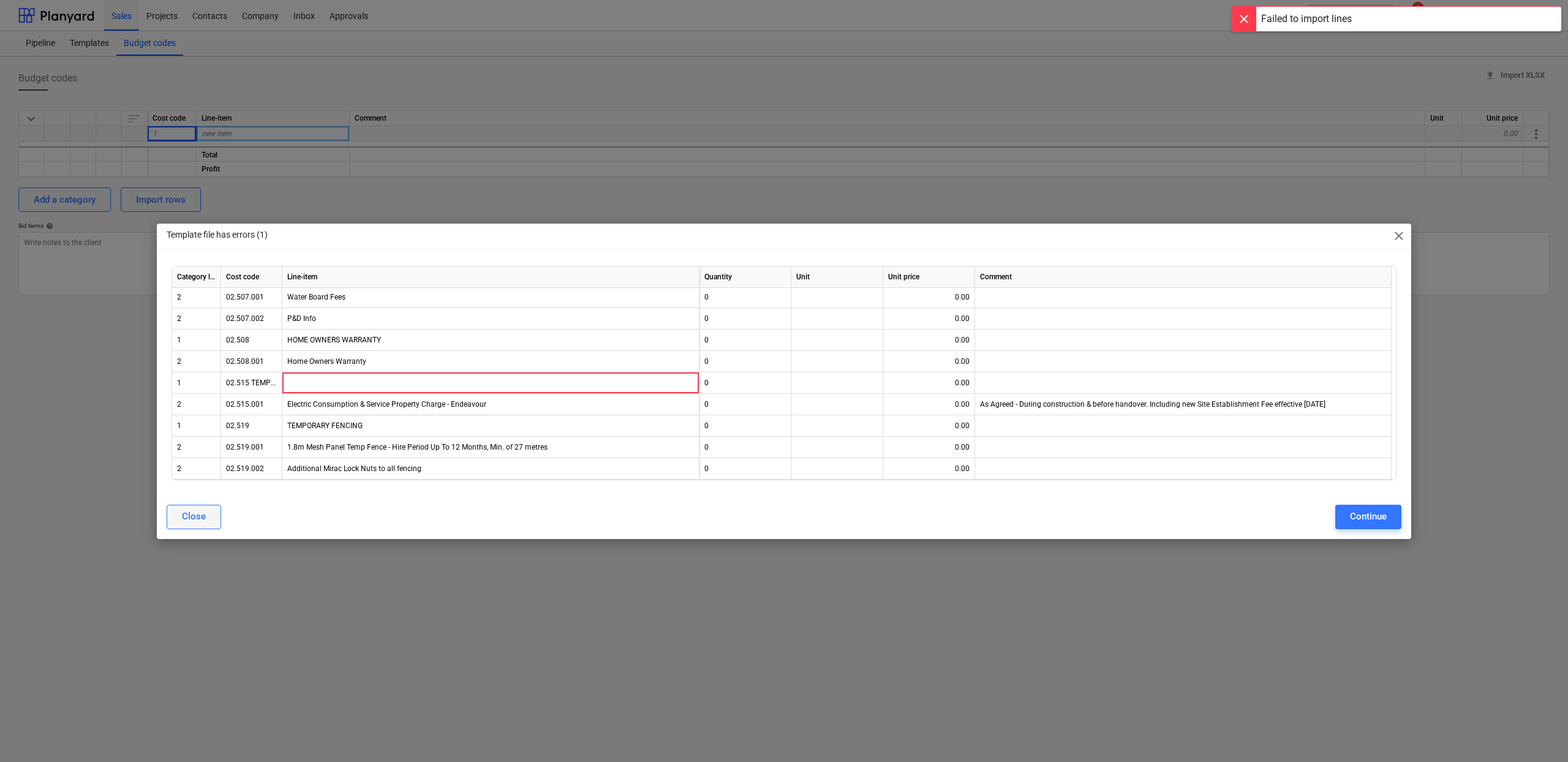
click at [177, 522] on button "Close" at bounding box center [194, 517] width 55 height 25
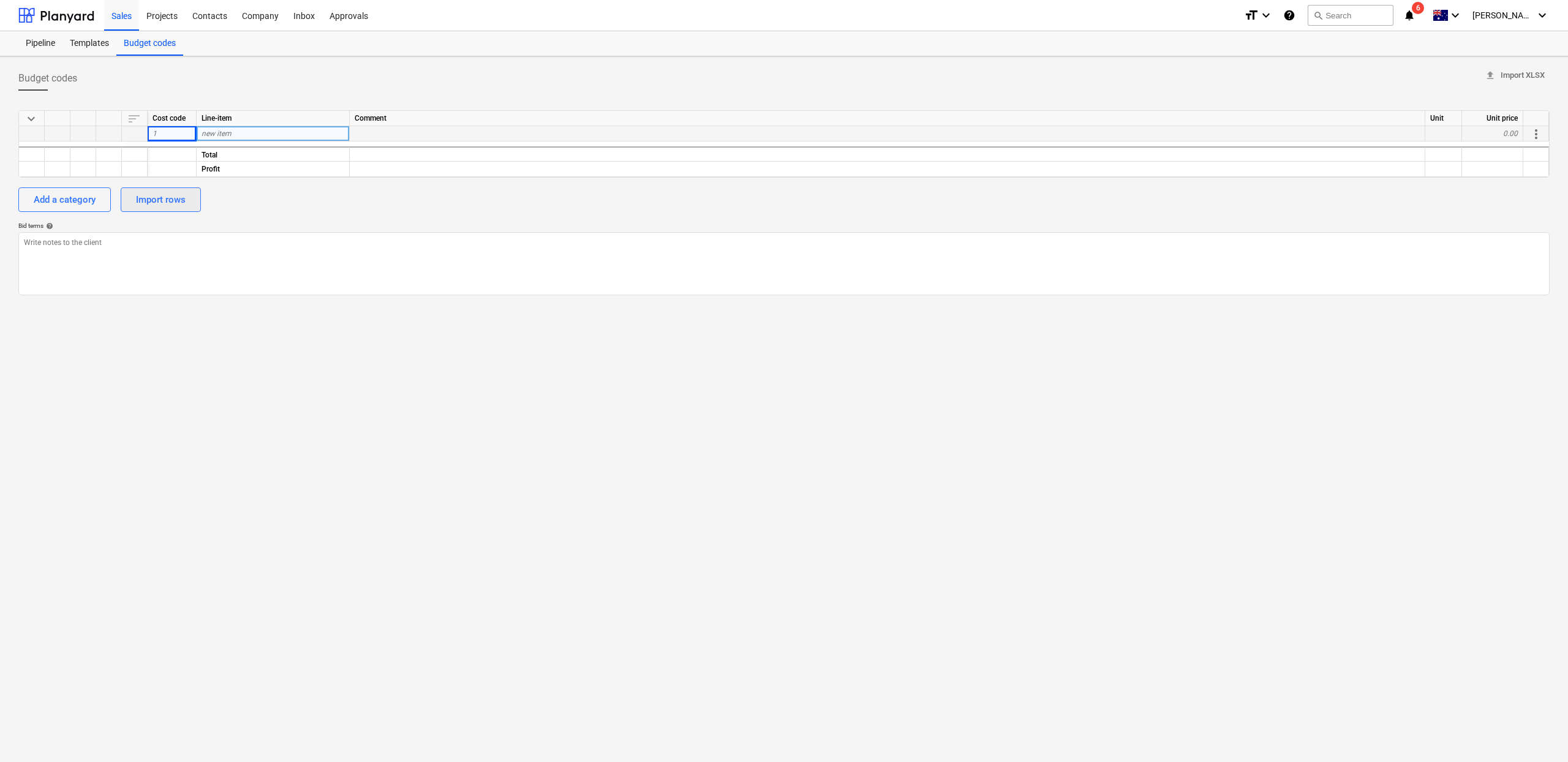
click at [146, 198] on div "Import rows" at bounding box center [160, 199] width 50 height 16
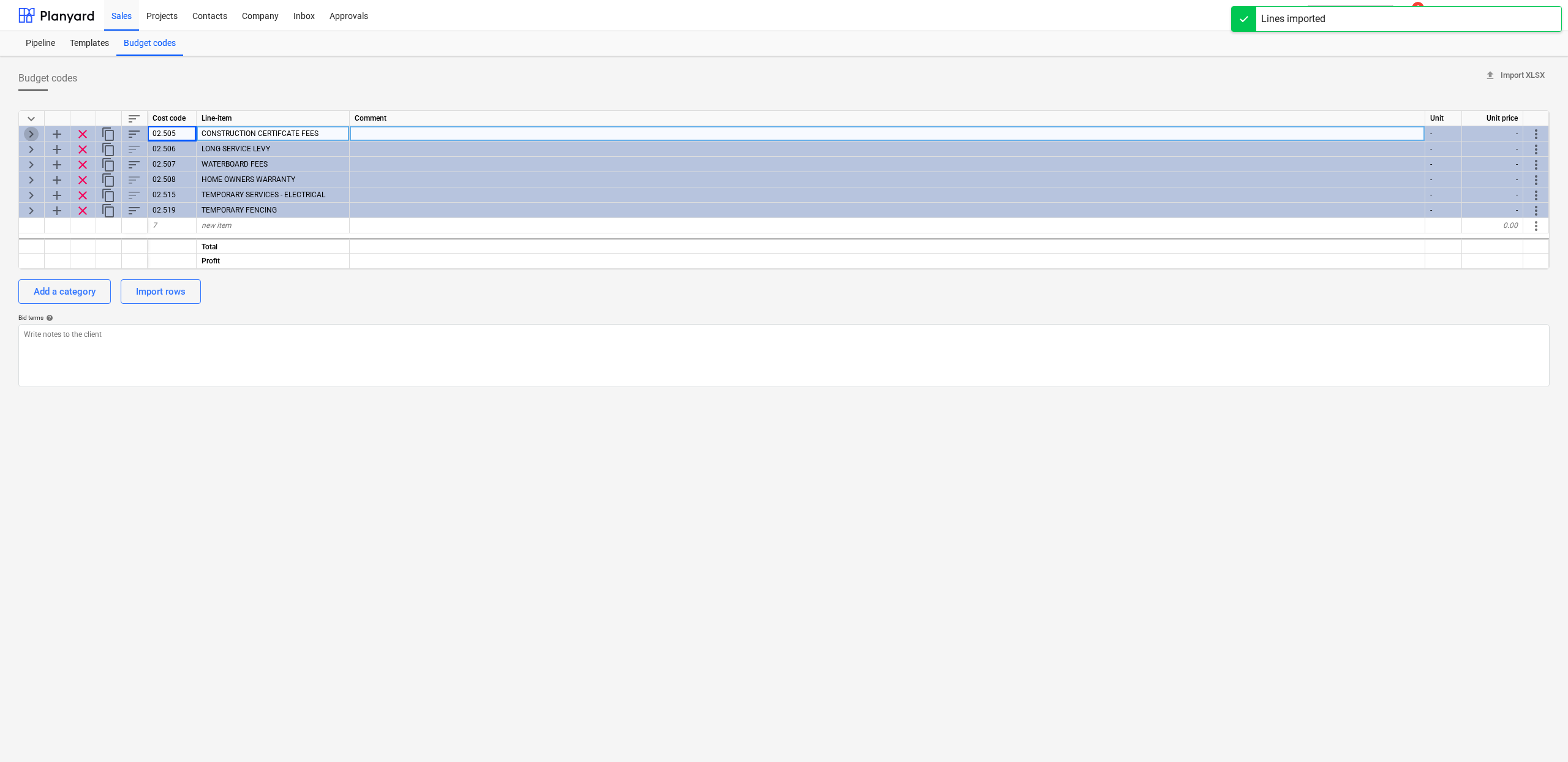
click at [33, 131] on span "keyboard_arrow_right" at bounding box center [31, 134] width 15 height 15
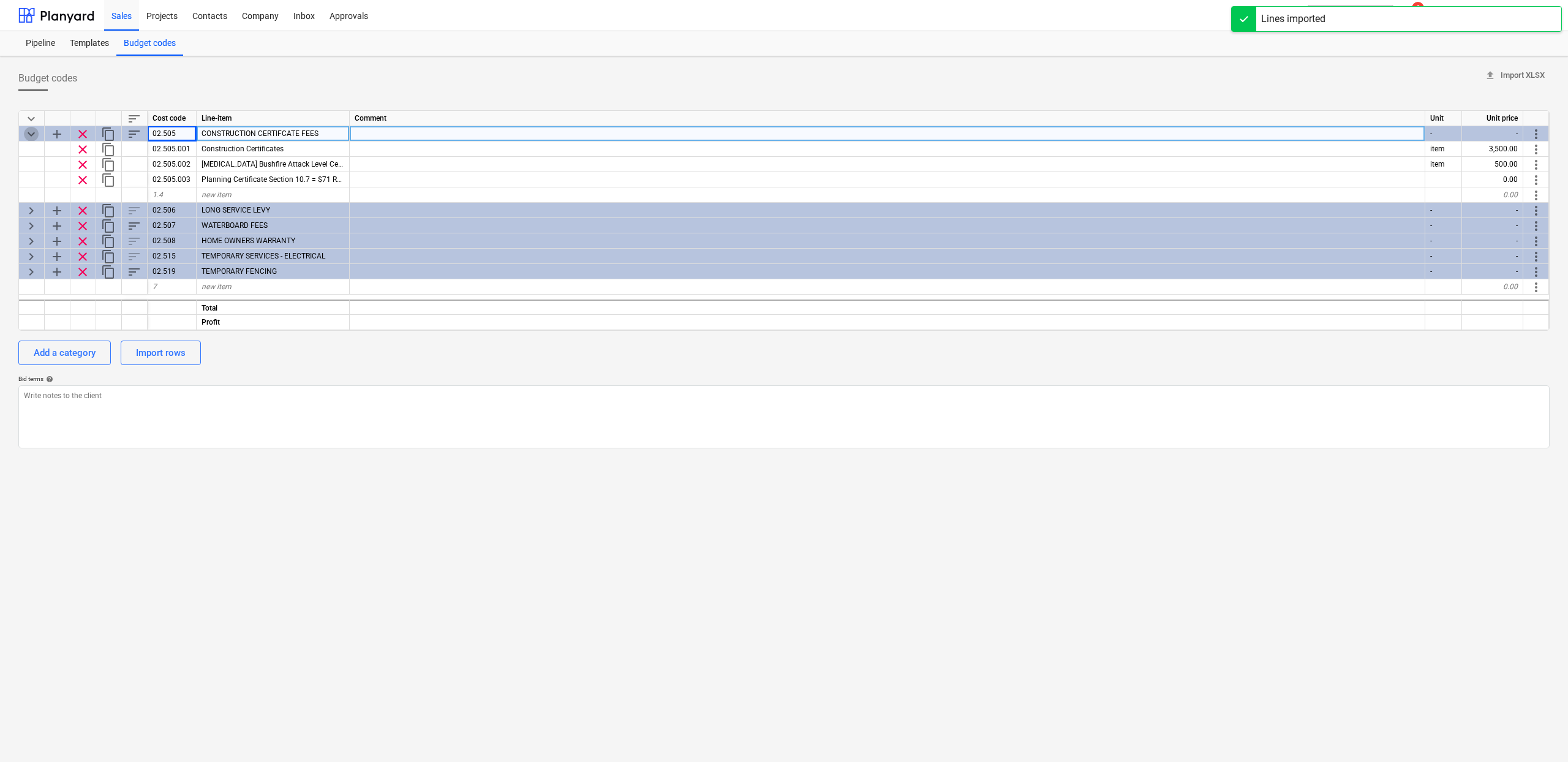
click at [33, 132] on span "keyboard_arrow_down" at bounding box center [31, 134] width 15 height 15
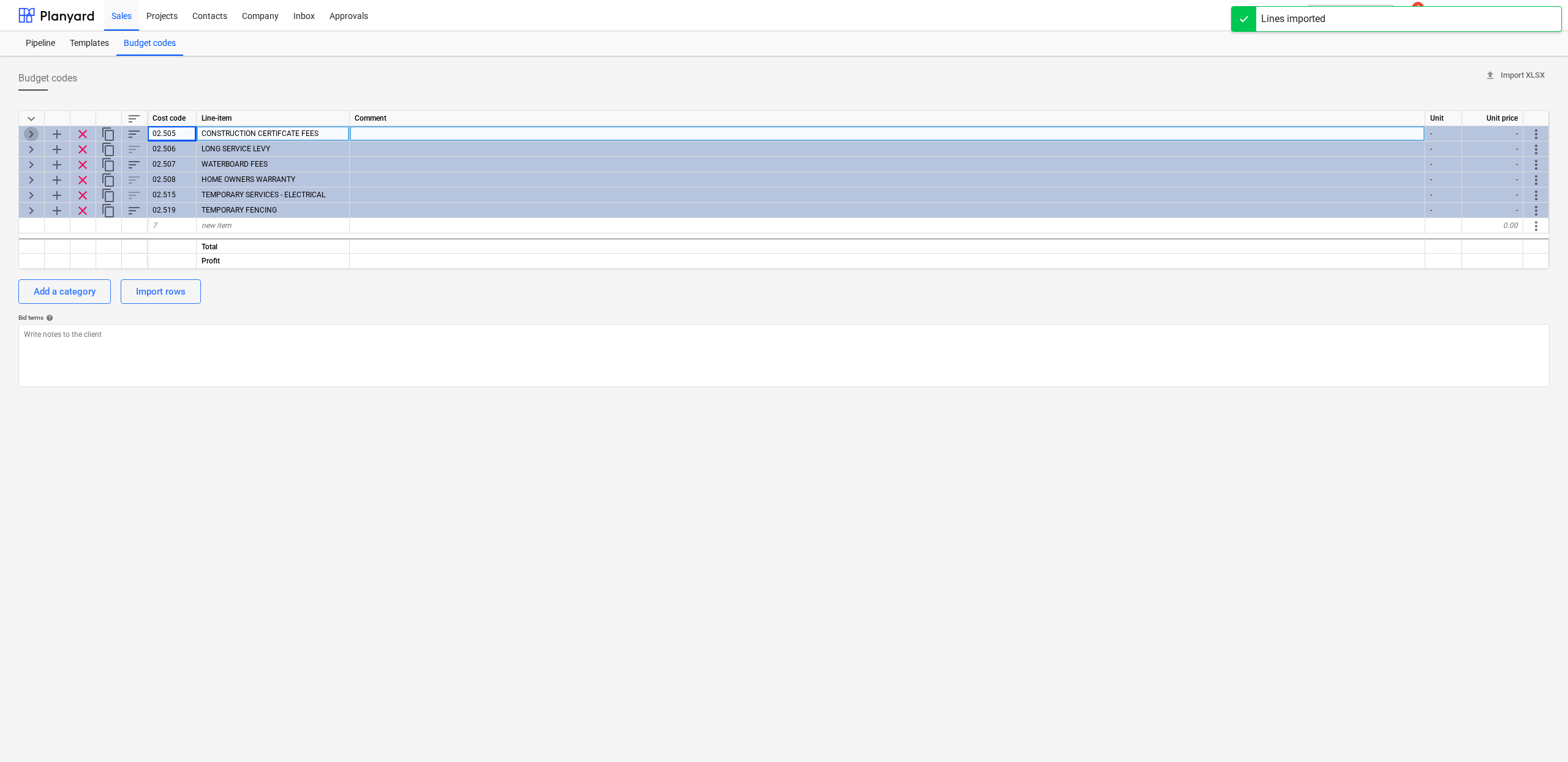
click at [33, 134] on span "keyboard_arrow_right" at bounding box center [31, 134] width 15 height 15
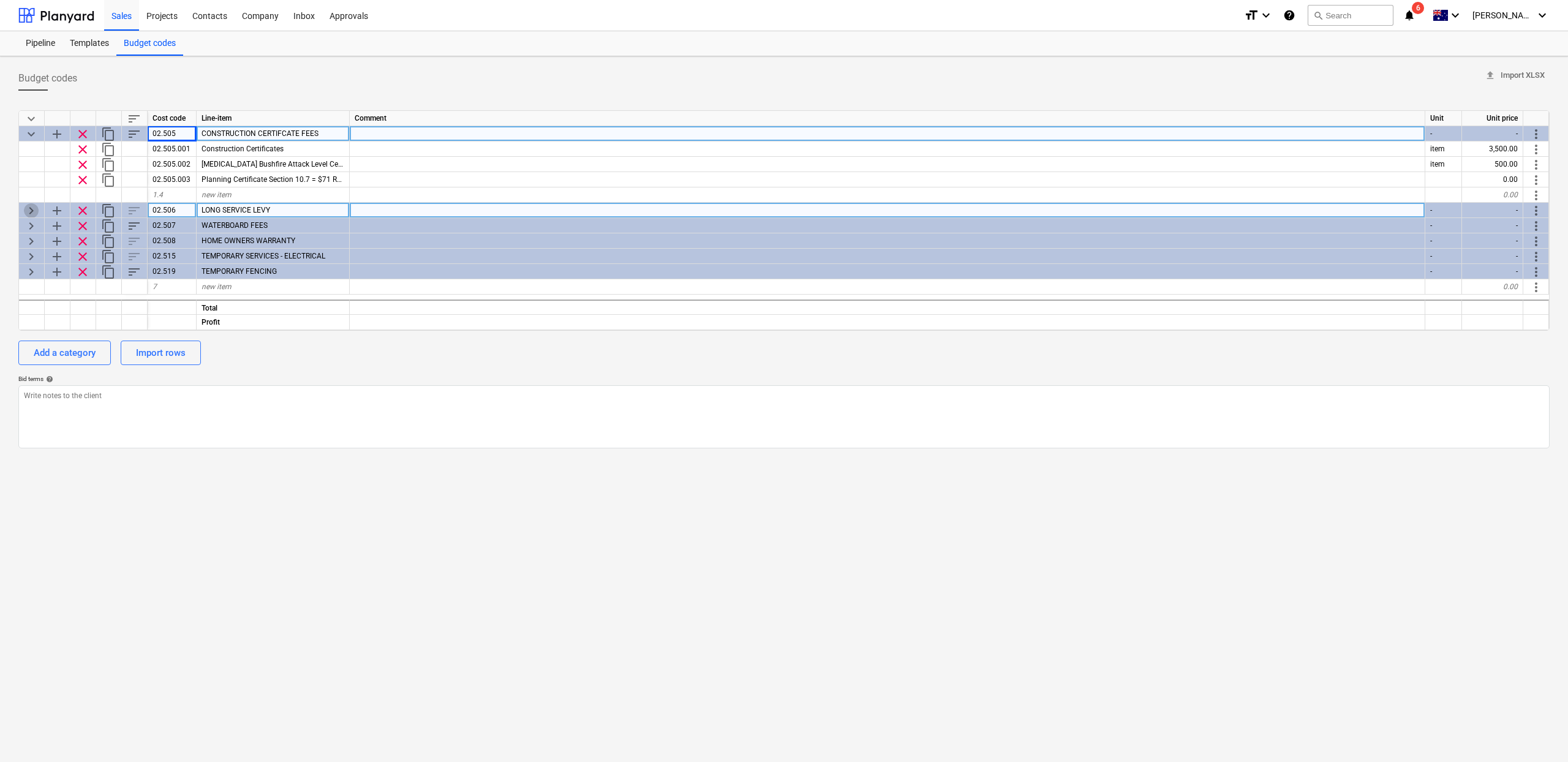
click at [31, 208] on span "keyboard_arrow_right" at bounding box center [31, 211] width 15 height 15
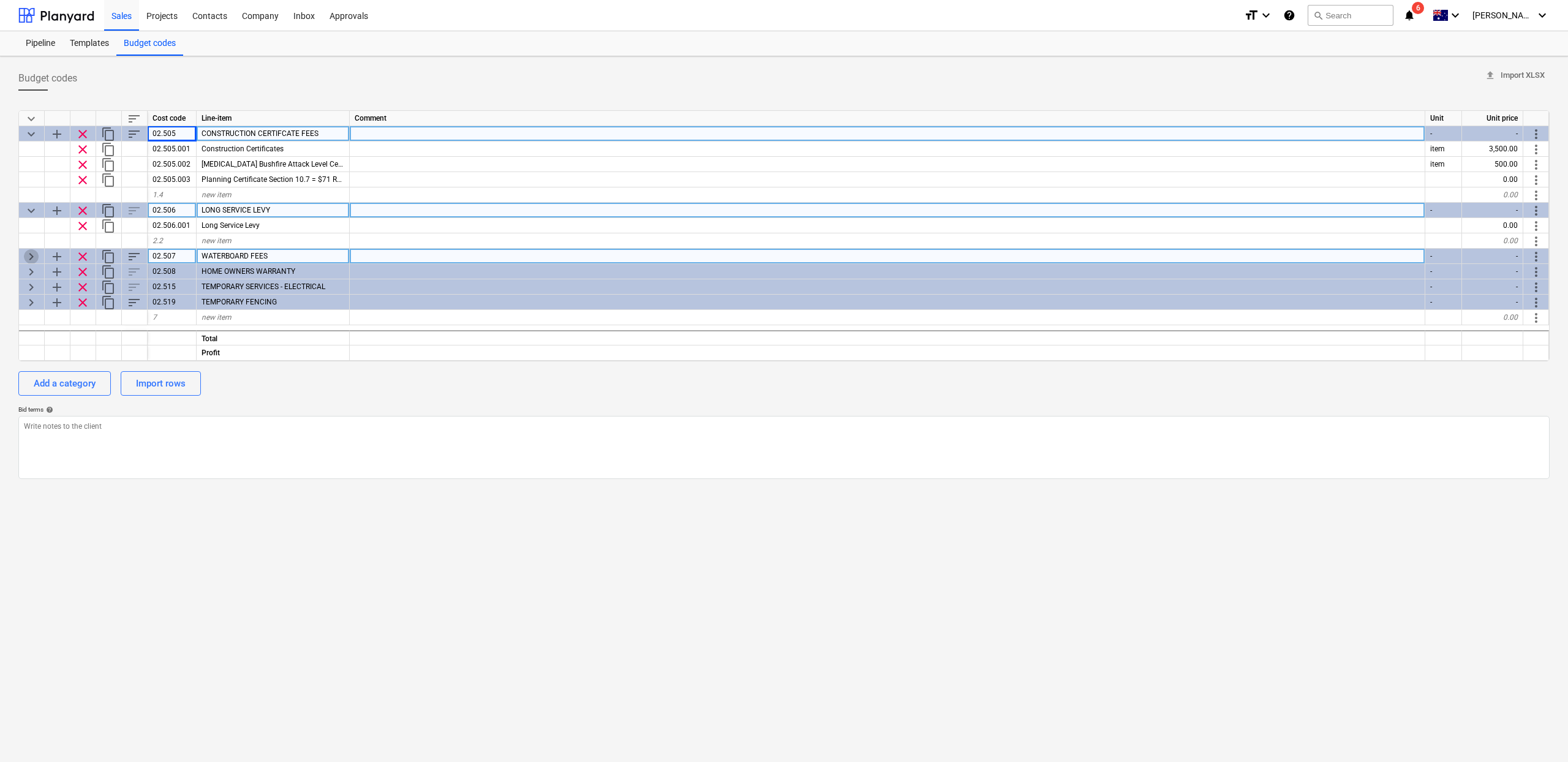
click at [27, 257] on span "keyboard_arrow_right" at bounding box center [31, 257] width 15 height 15
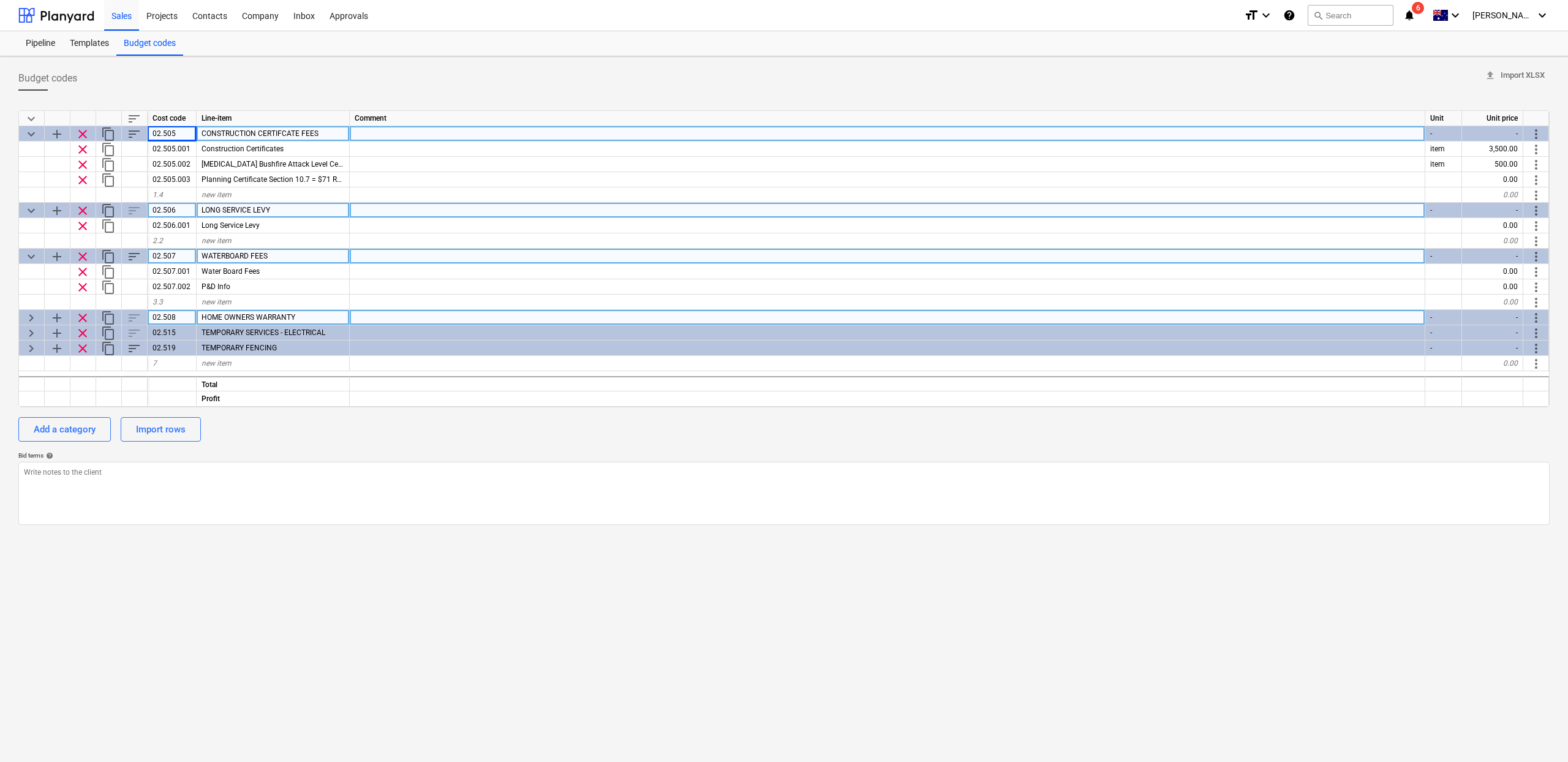
click at [32, 314] on span "keyboard_arrow_right" at bounding box center [31, 318] width 15 height 15
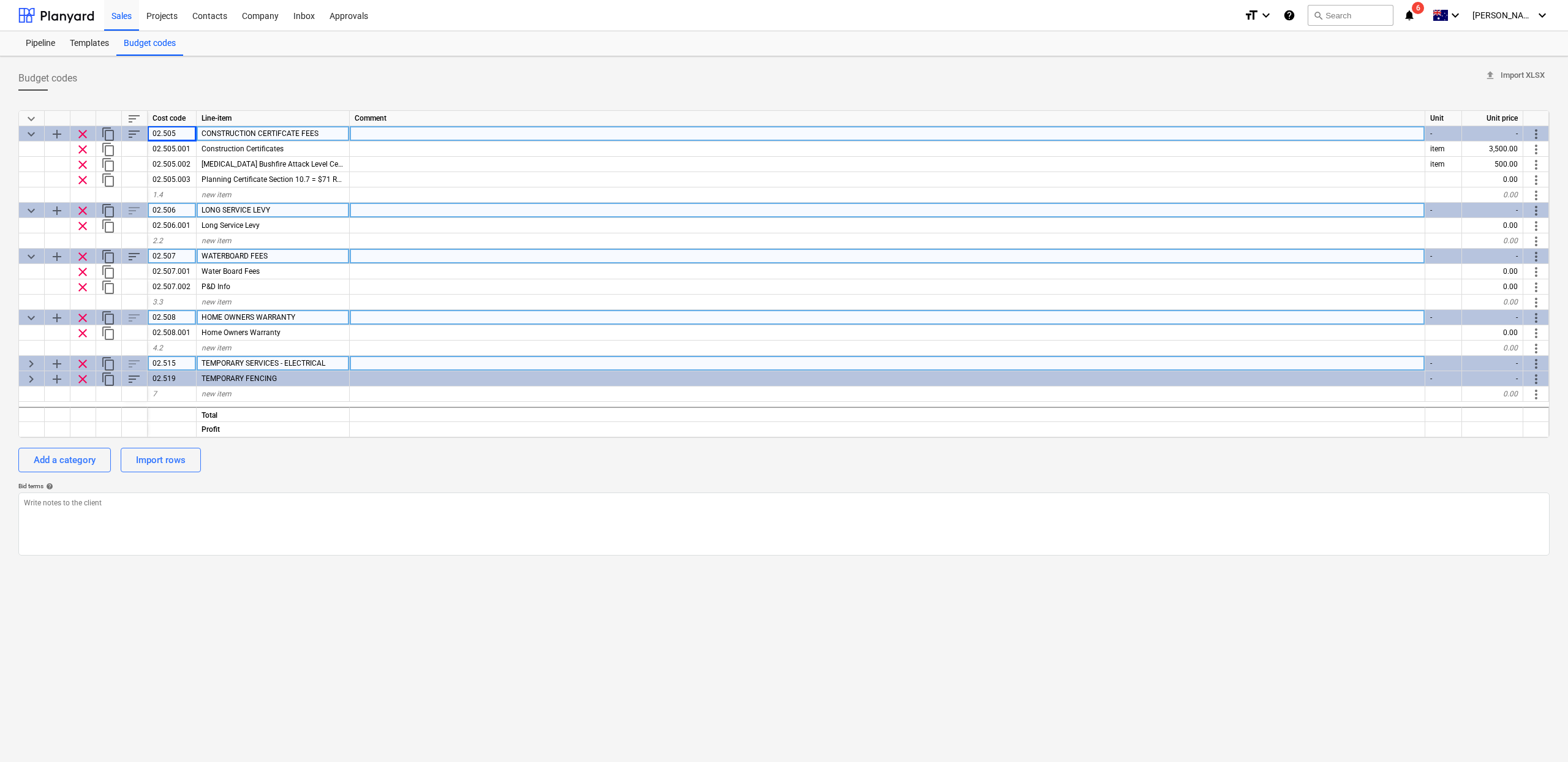
click at [39, 361] on div "keyboard_arrow_right" at bounding box center [32, 363] width 26 height 15
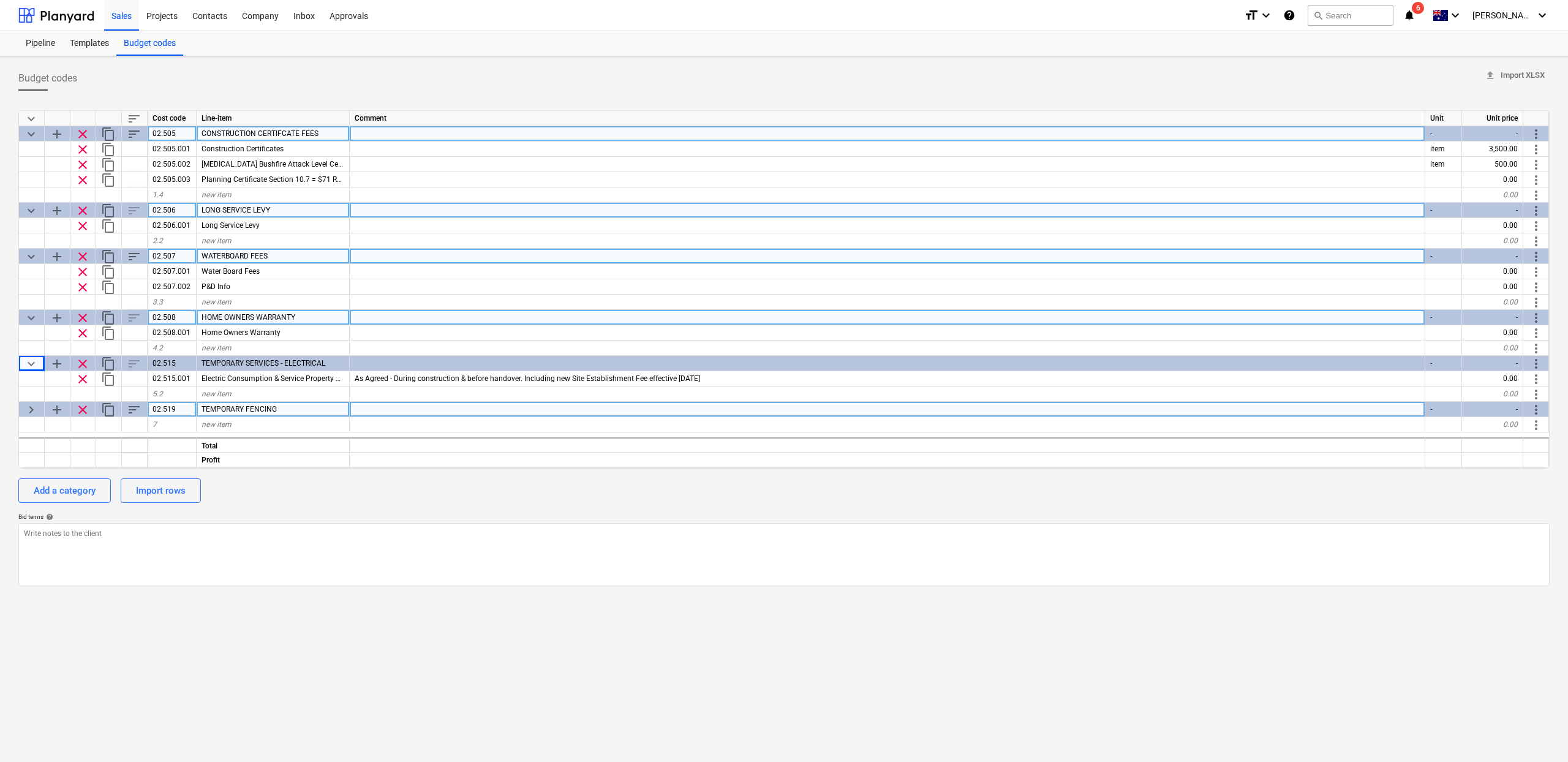
click at [25, 404] on span "keyboard_arrow_right" at bounding box center [31, 410] width 15 height 15
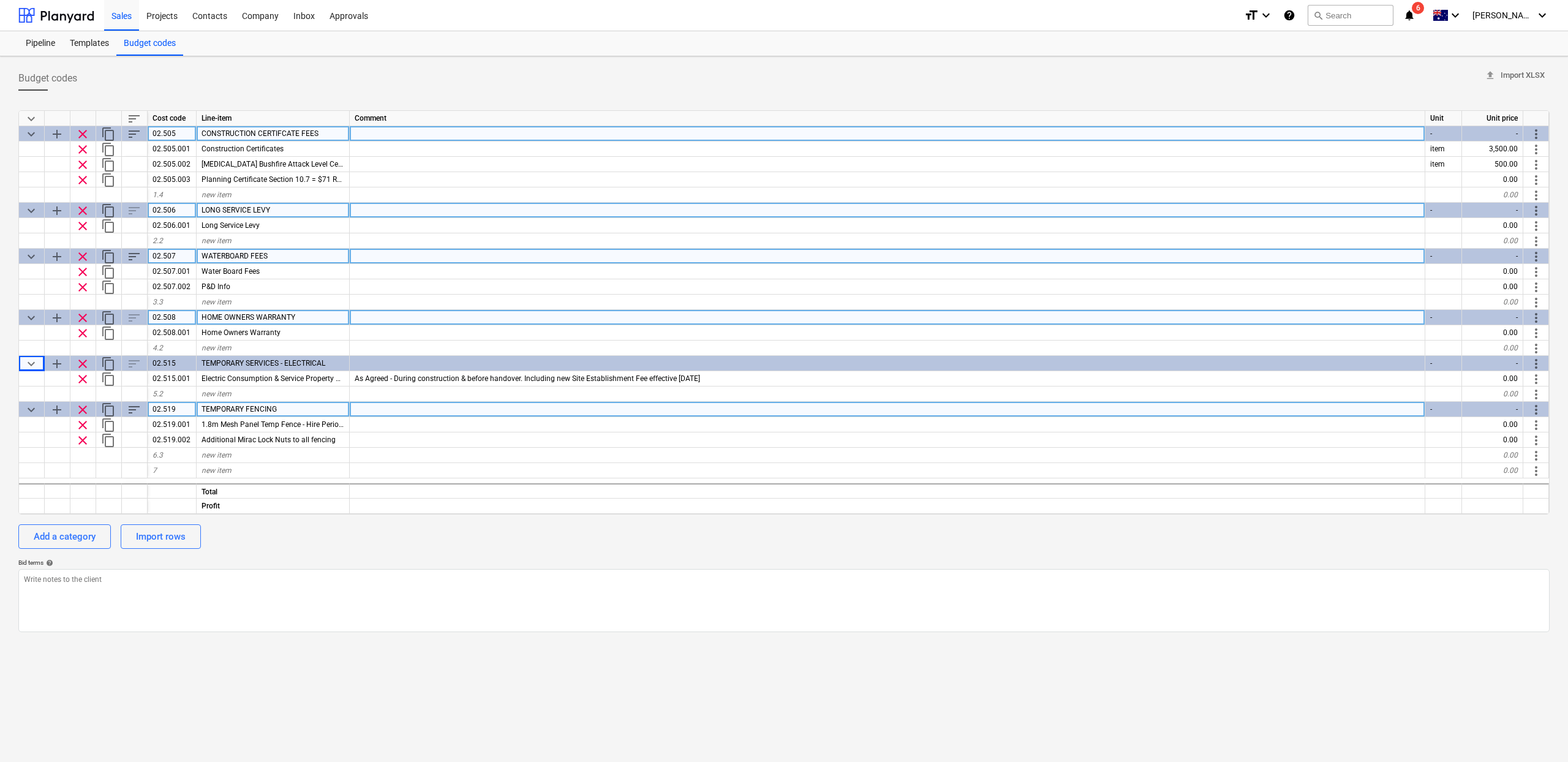
click at [350, 118] on div "Comment" at bounding box center [888, 118] width 1076 height 15
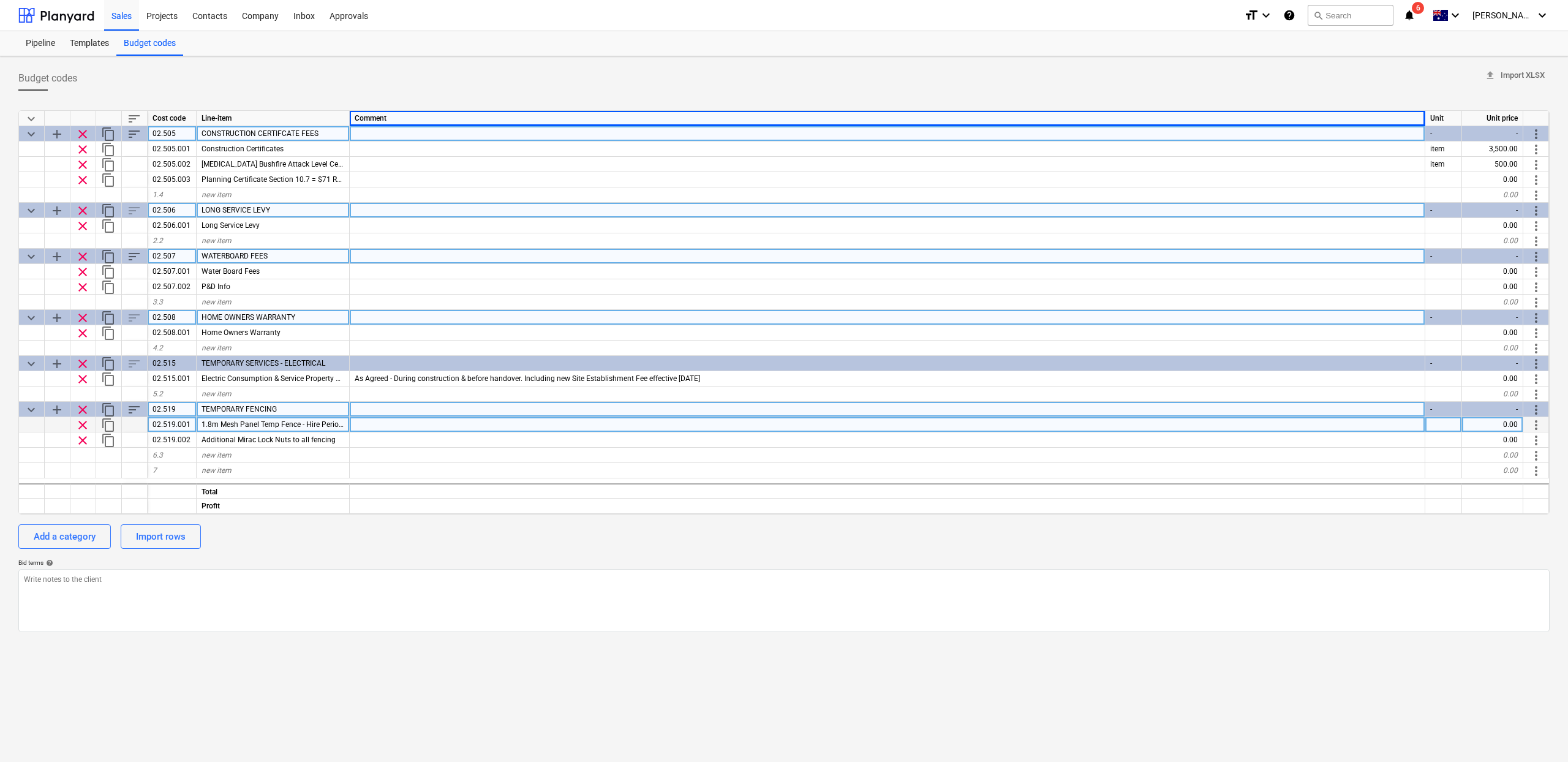
click at [324, 426] on span "1.8m Mesh Panel Temp Fence - Hire Period Up To 12 Months, Min. of 27 metres" at bounding box center [331, 424] width 260 height 9
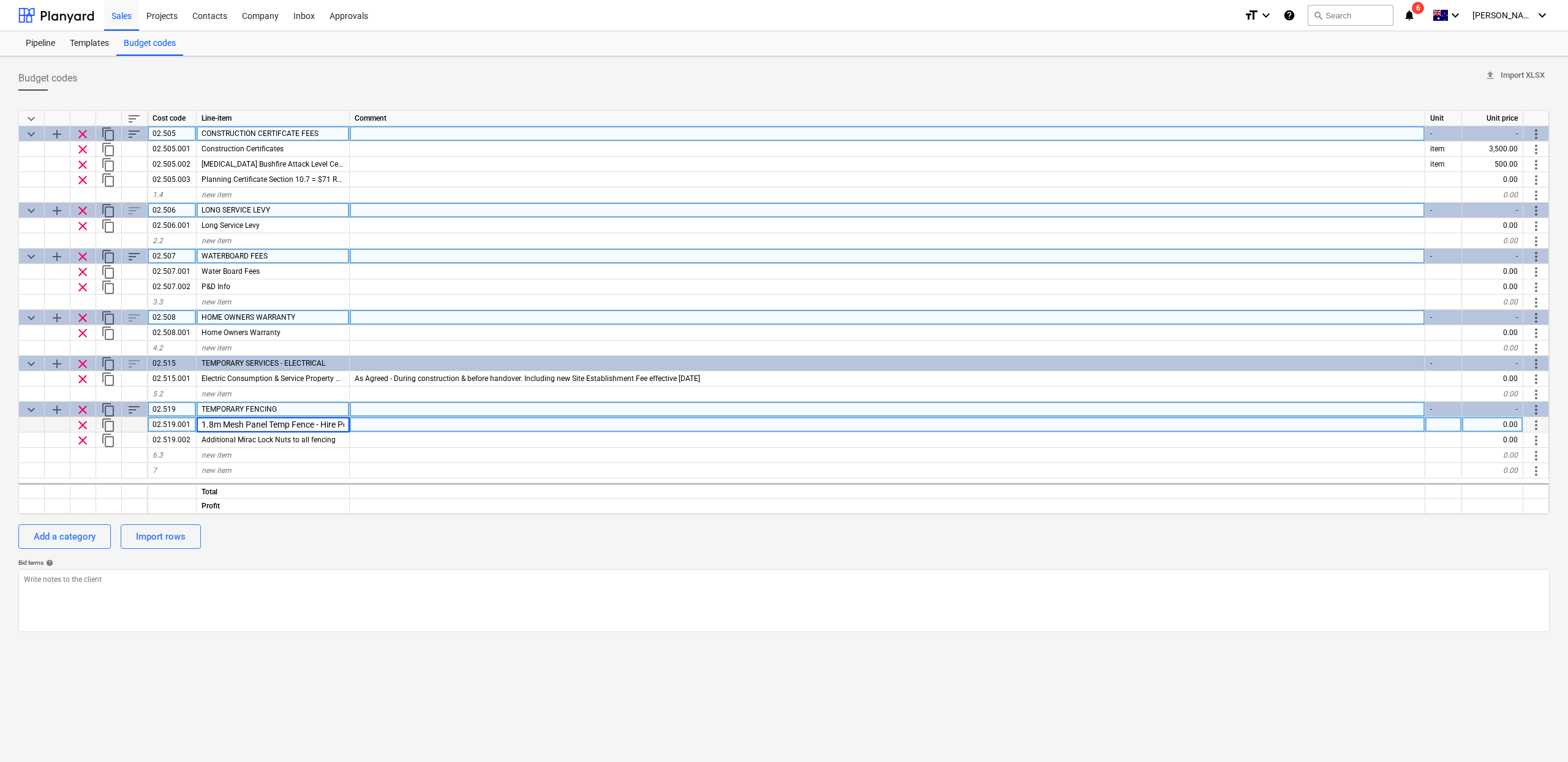
scroll to position [0, 159]
click at [364, 679] on div "Budget codes upload Import XLSX keyboard_arrow_down sort Cost code Line-item Co…" at bounding box center [784, 409] width 1568 height 705
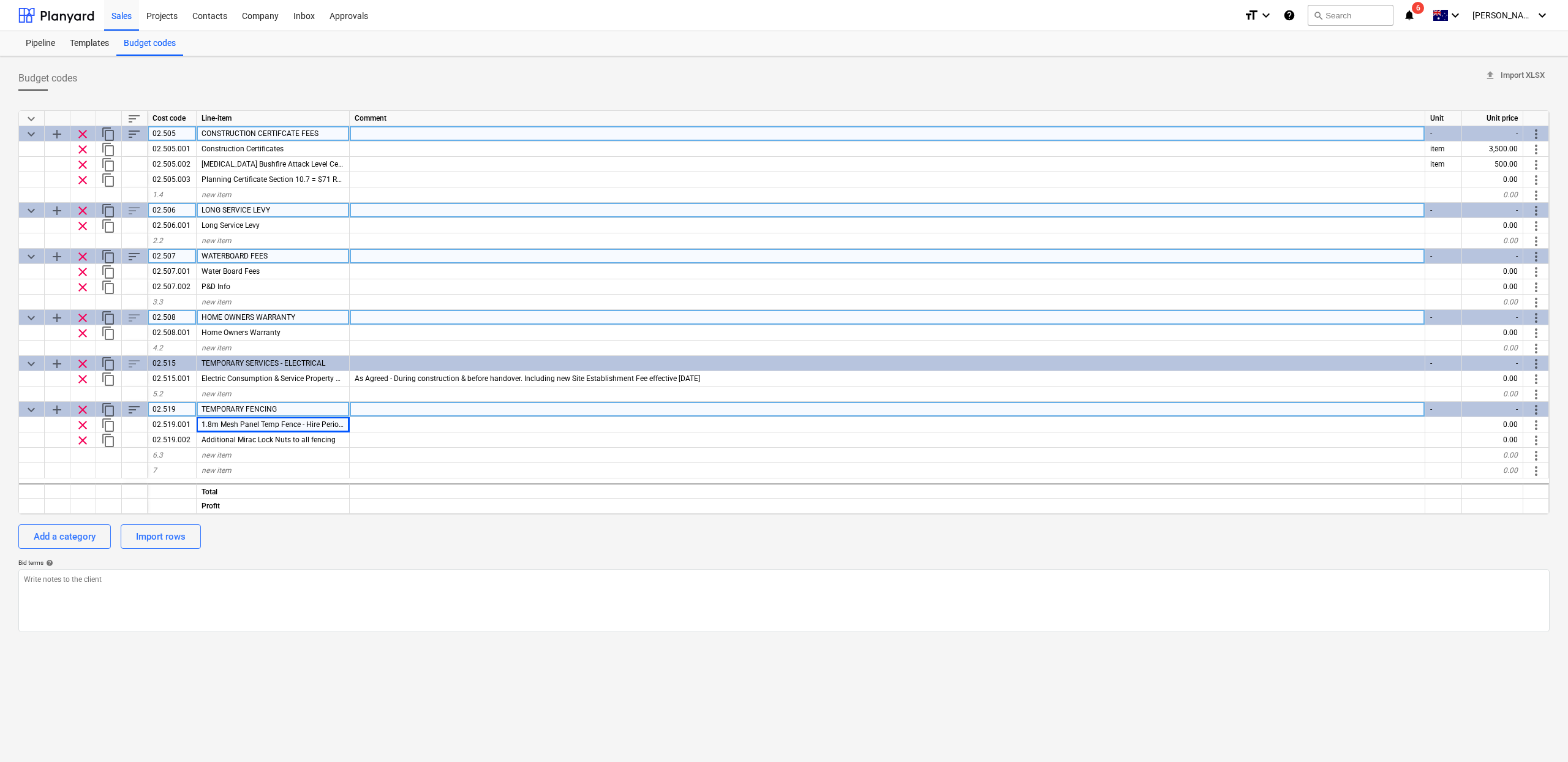
click at [78, 130] on span "clear" at bounding box center [82, 134] width 15 height 15
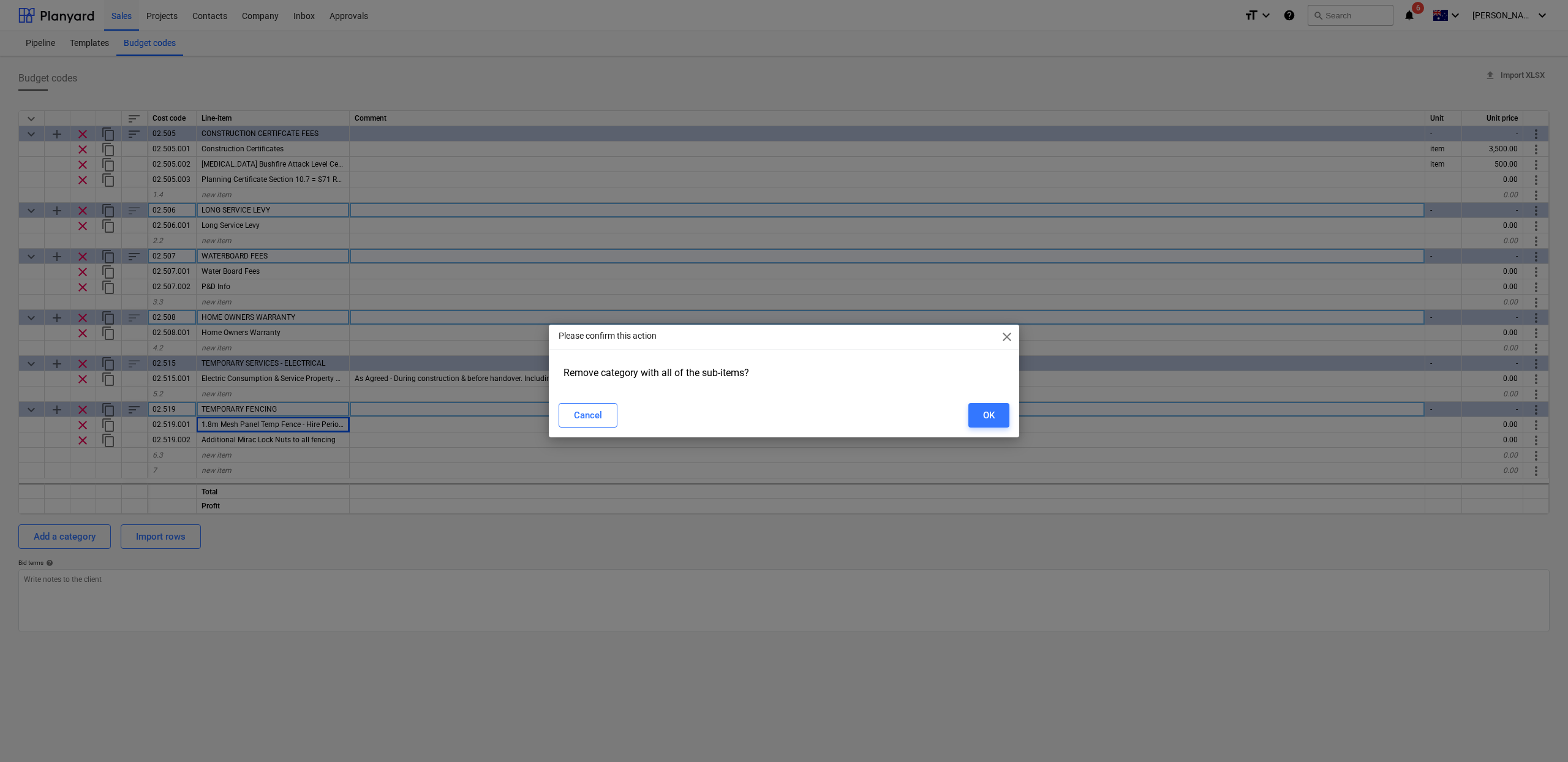
click at [1022, 414] on div "Please confirm this action close Remove category with all of the sub-items? Can…" at bounding box center [784, 381] width 1568 height 762
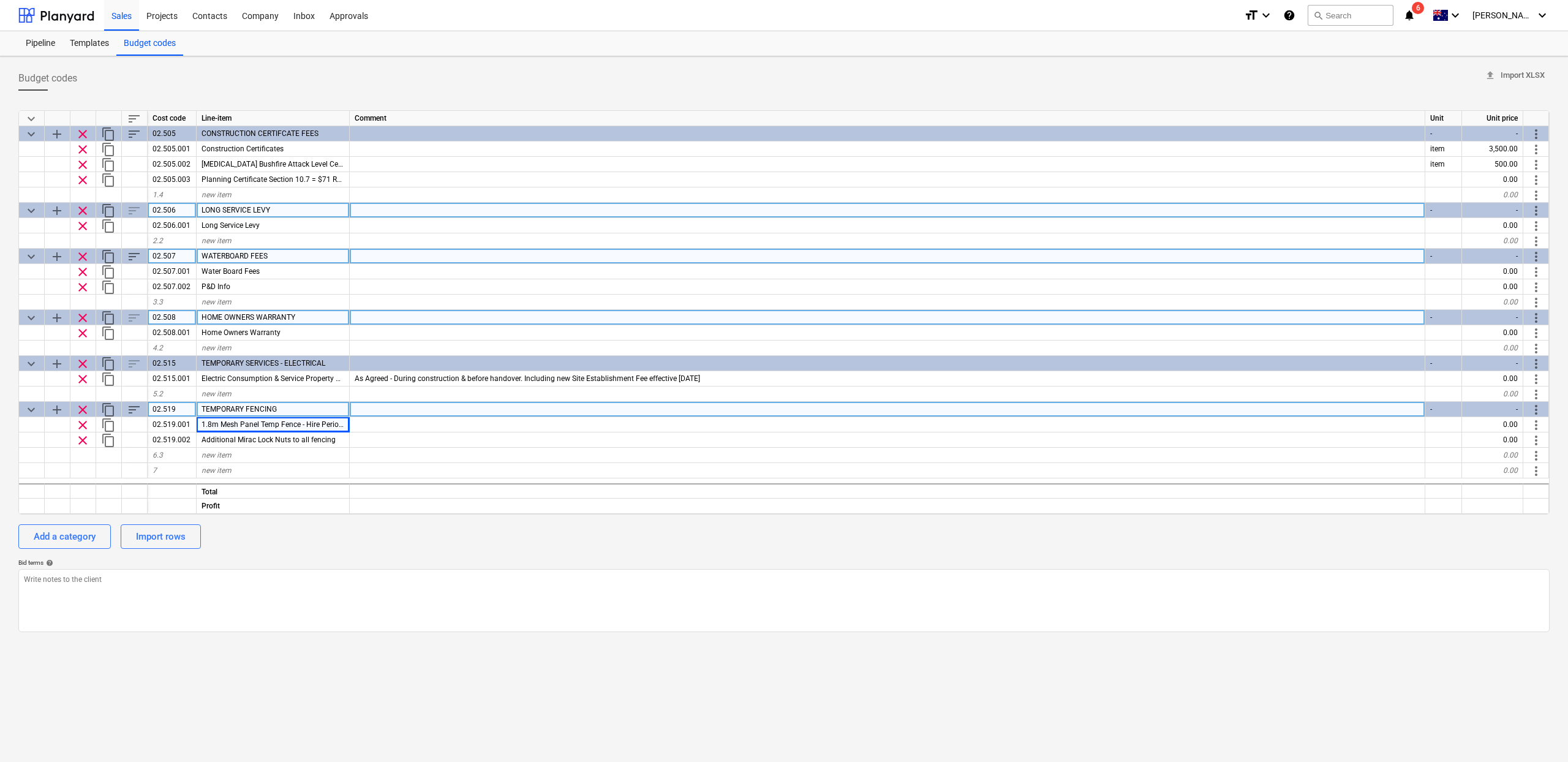
click at [993, 413] on div at bounding box center [888, 409] width 1076 height 15
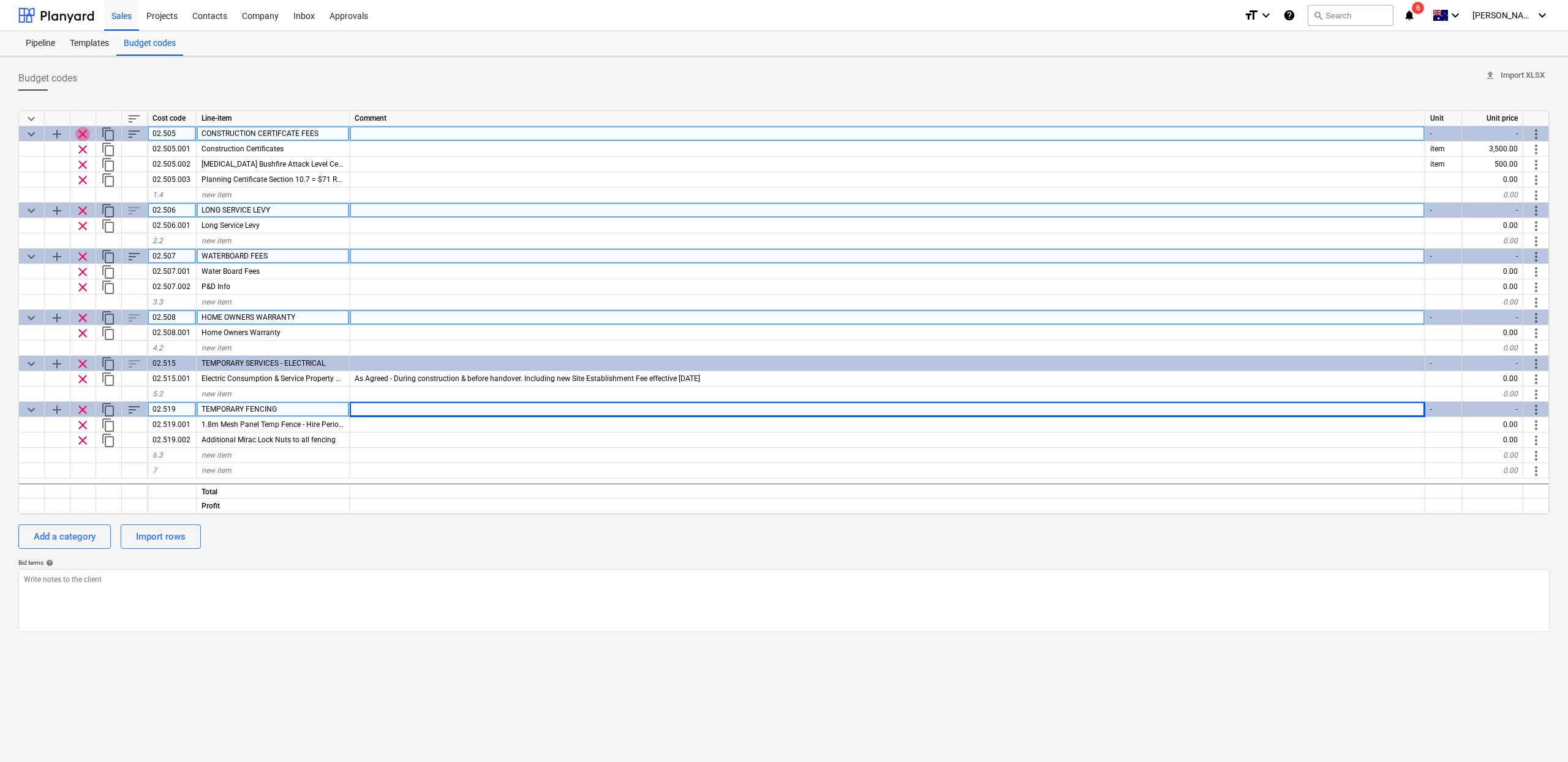
click at [86, 140] on span "clear" at bounding box center [82, 134] width 15 height 15
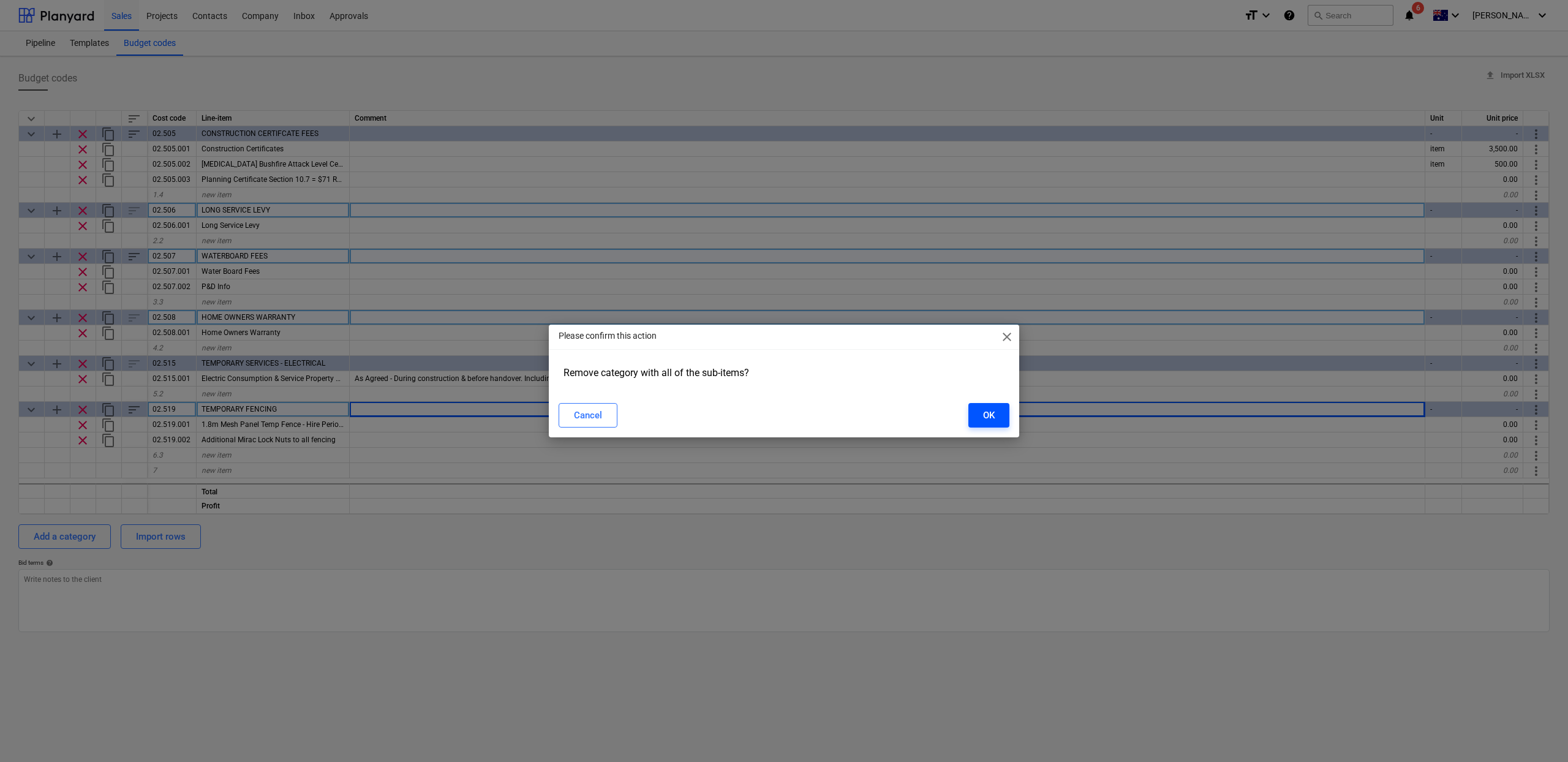
click at [987, 414] on div "OK" at bounding box center [989, 416] width 12 height 16
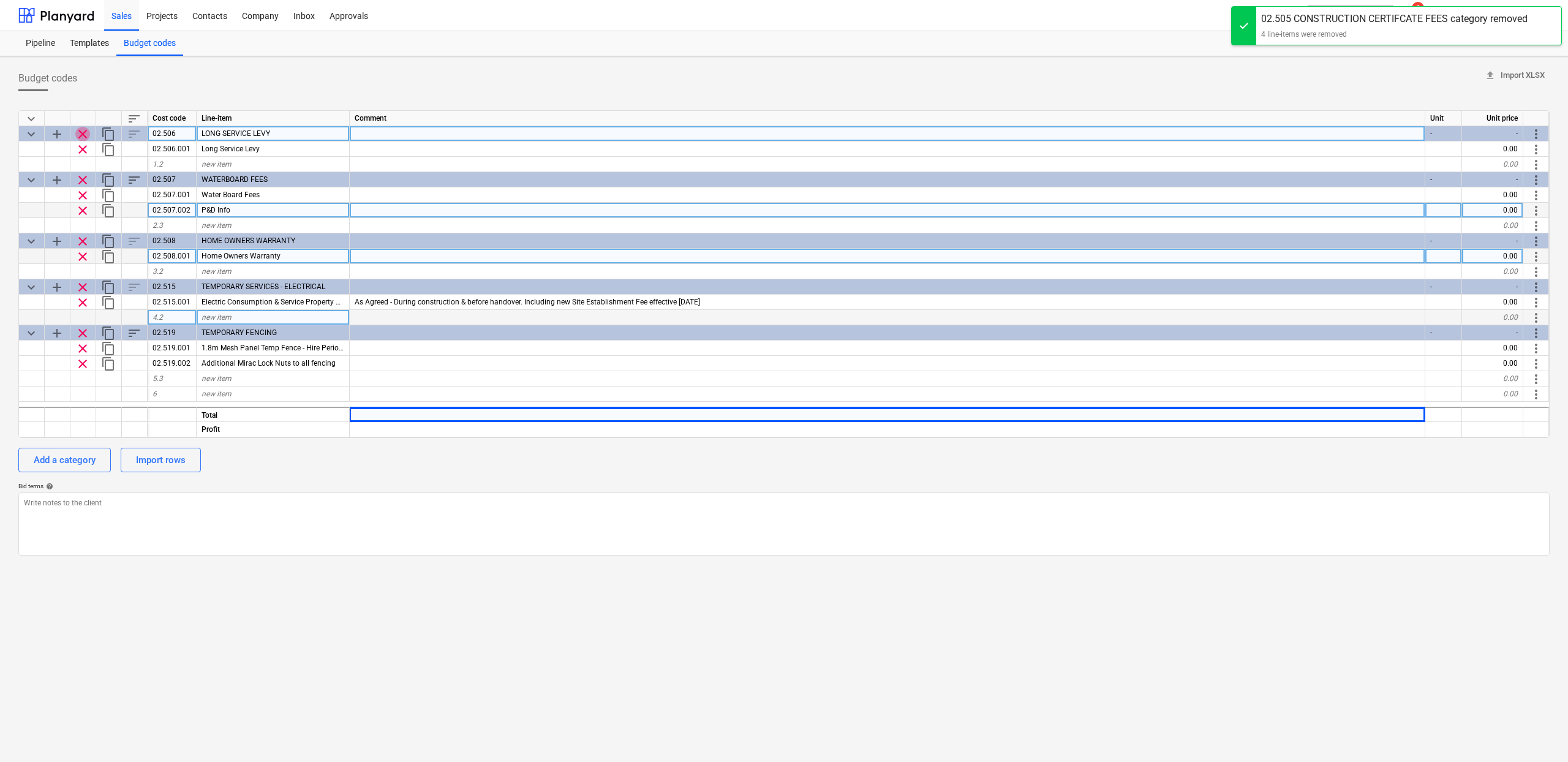
click at [84, 134] on span "clear" at bounding box center [82, 134] width 15 height 15
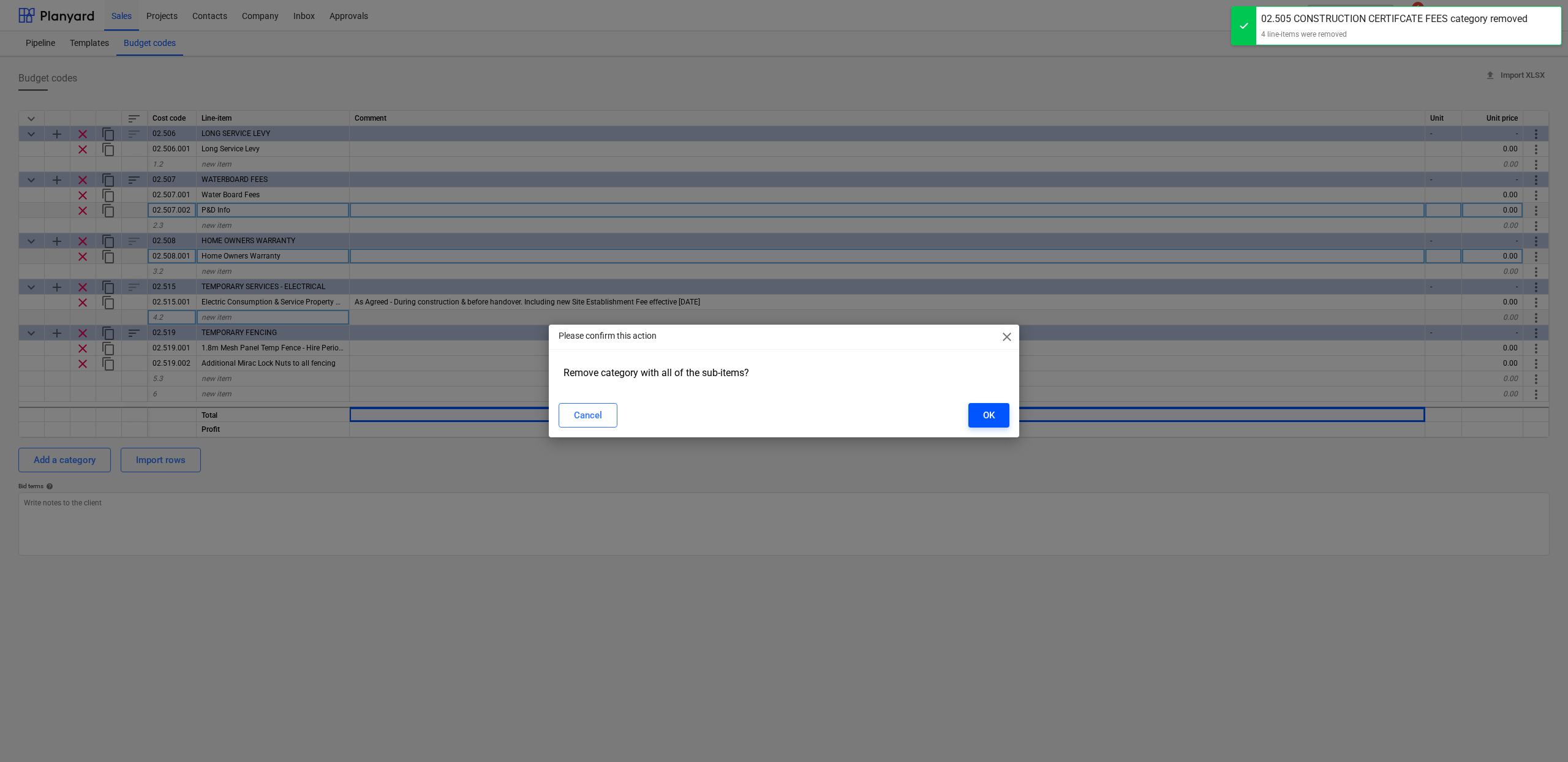
click at [983, 417] on div "OK" at bounding box center [989, 416] width 12 height 16
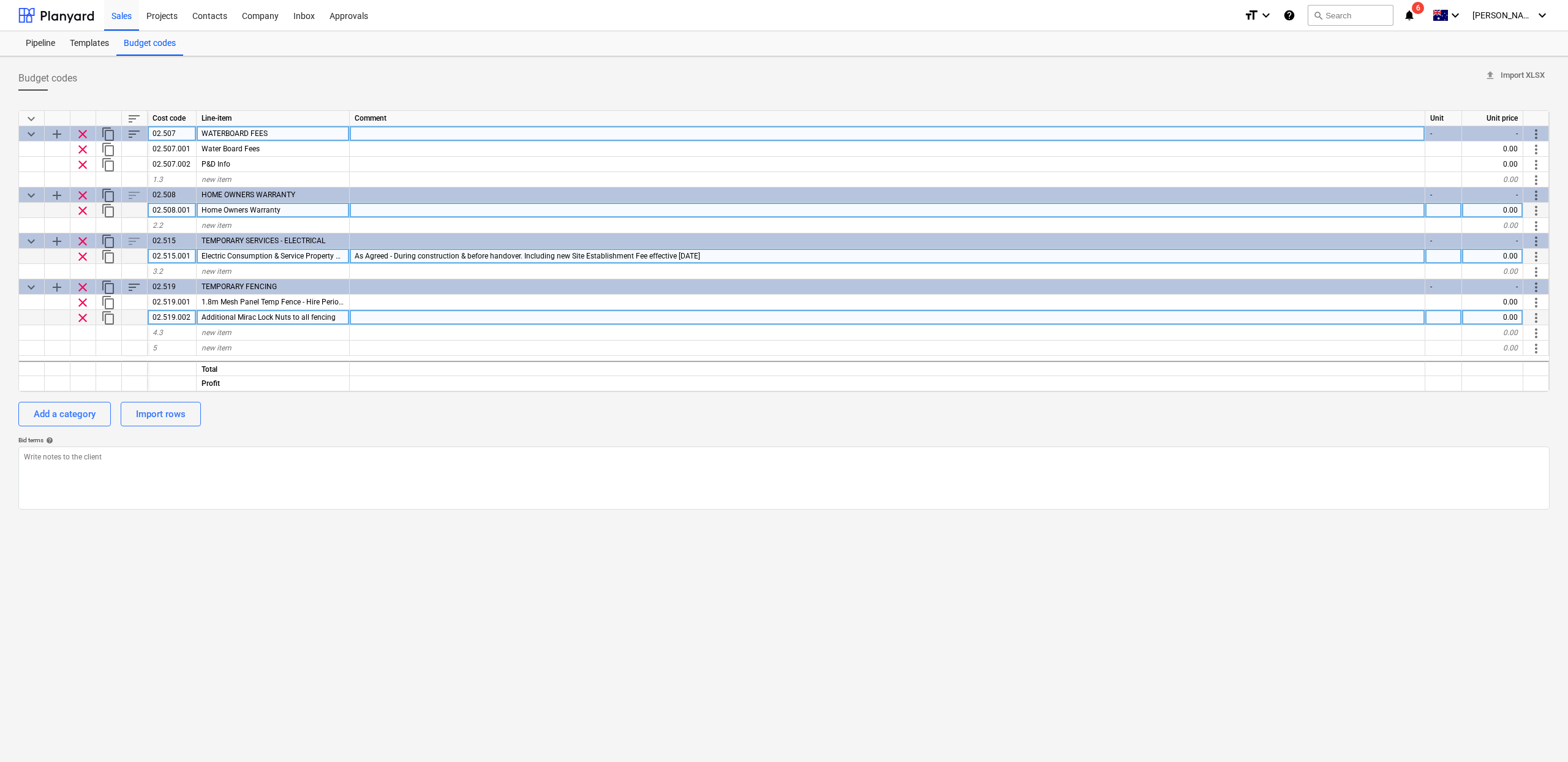
click at [85, 131] on span "clear" at bounding box center [82, 134] width 15 height 15
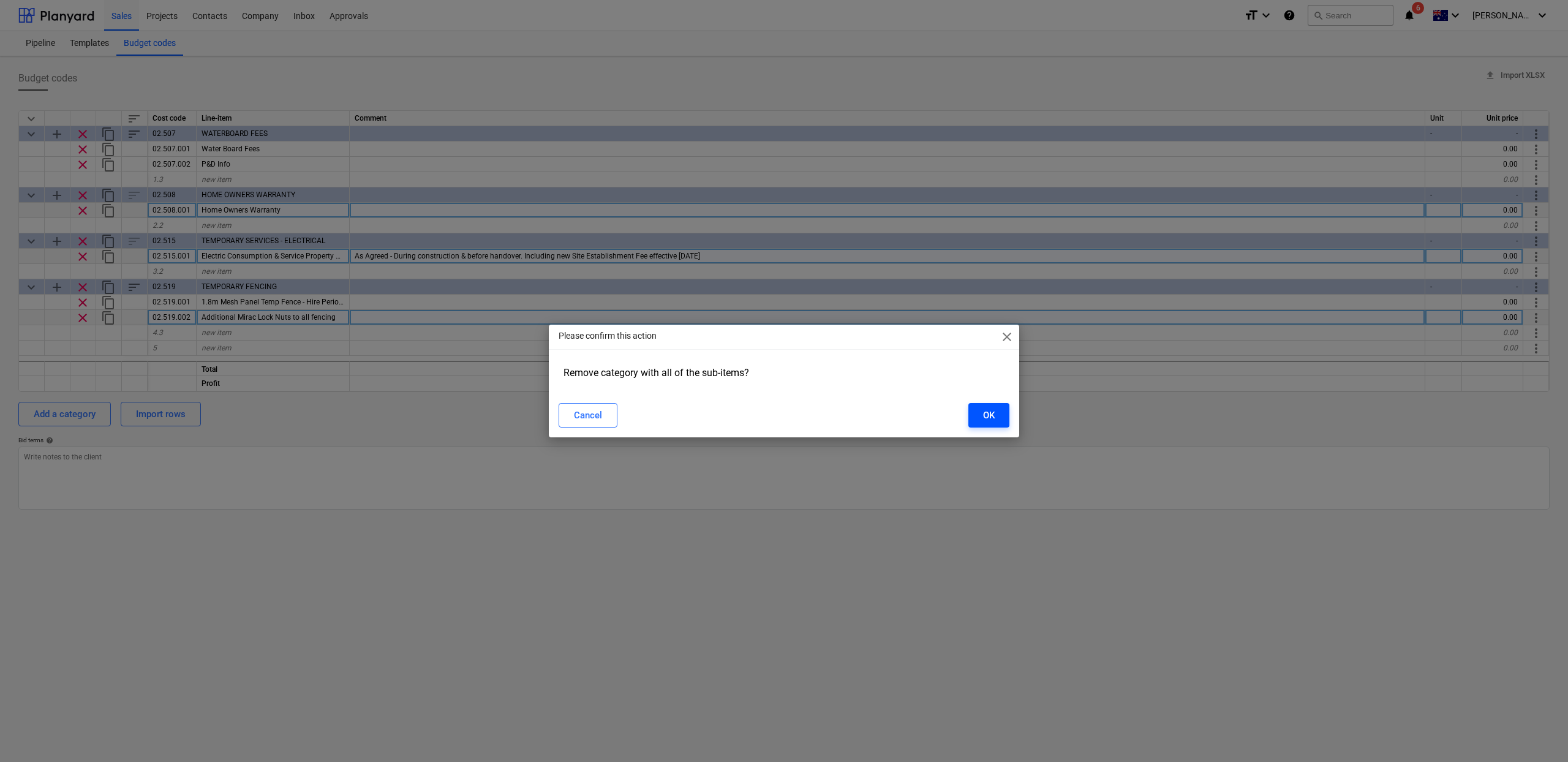
drag, startPoint x: 1000, startPoint y: 423, endPoint x: 983, endPoint y: 414, distance: 19.2
click at [999, 423] on button "OK" at bounding box center [989, 415] width 41 height 25
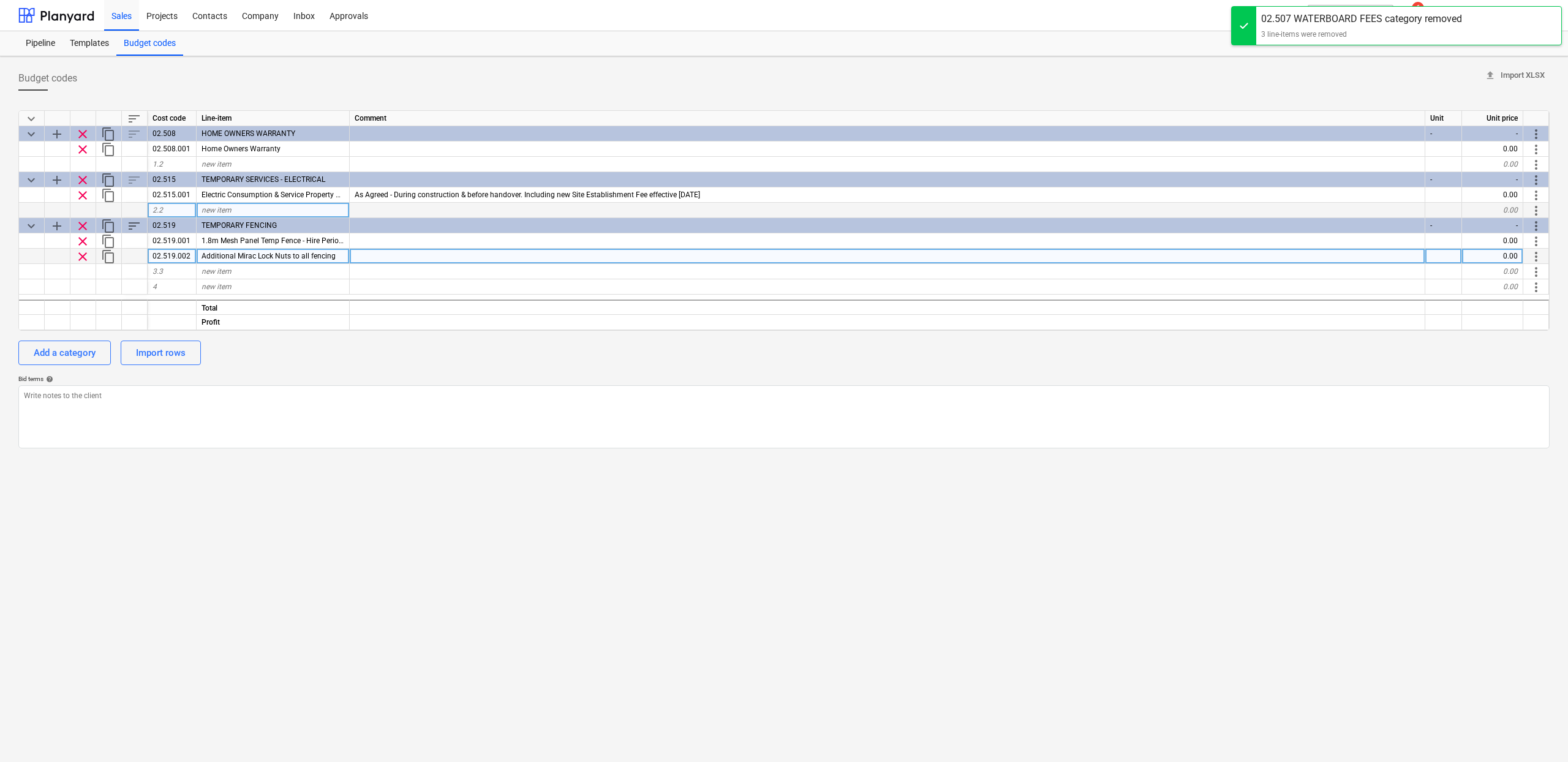
click at [79, 136] on span "clear" at bounding box center [82, 134] width 15 height 15
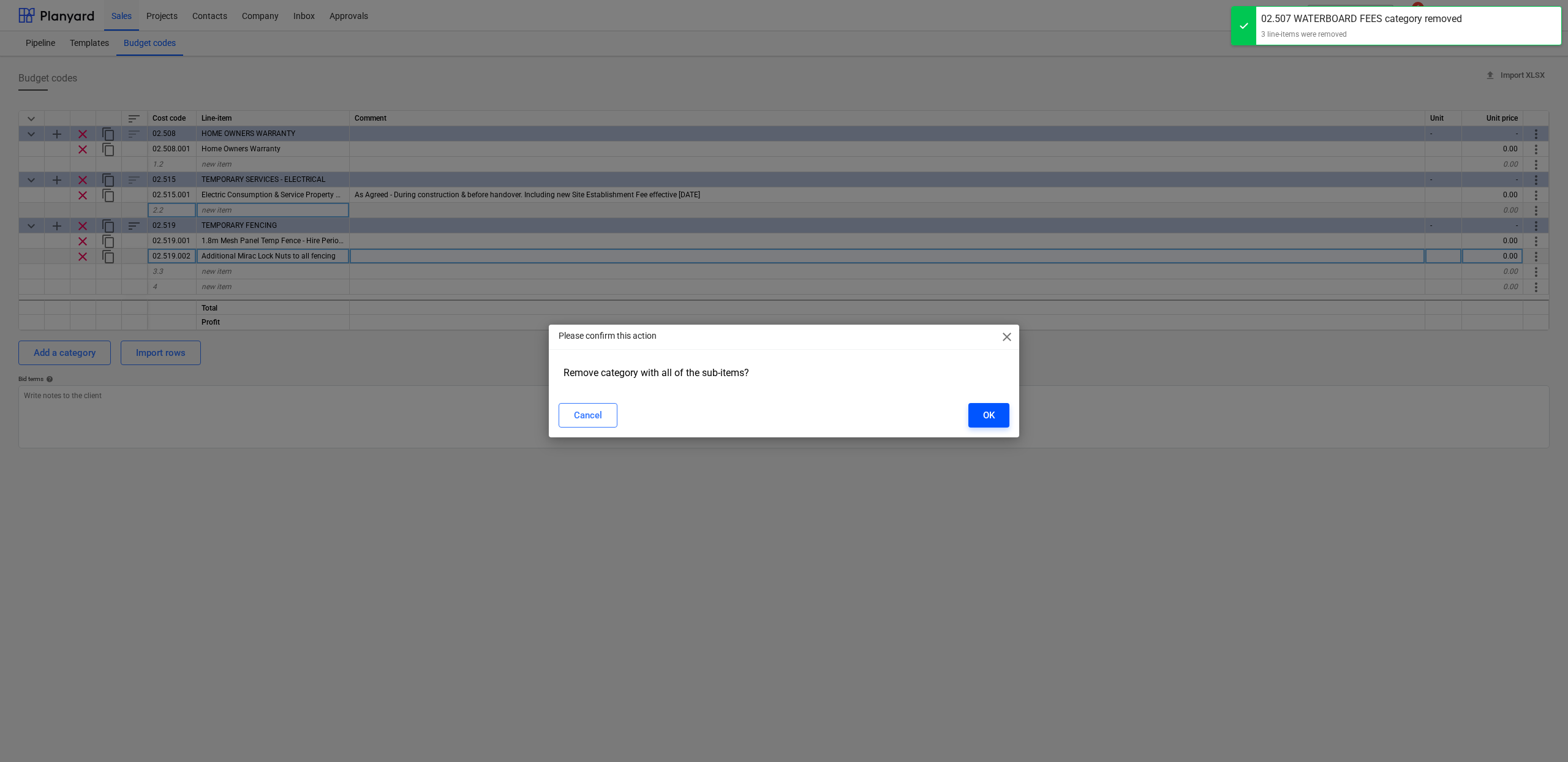
click at [988, 416] on div "OK" at bounding box center [989, 416] width 12 height 16
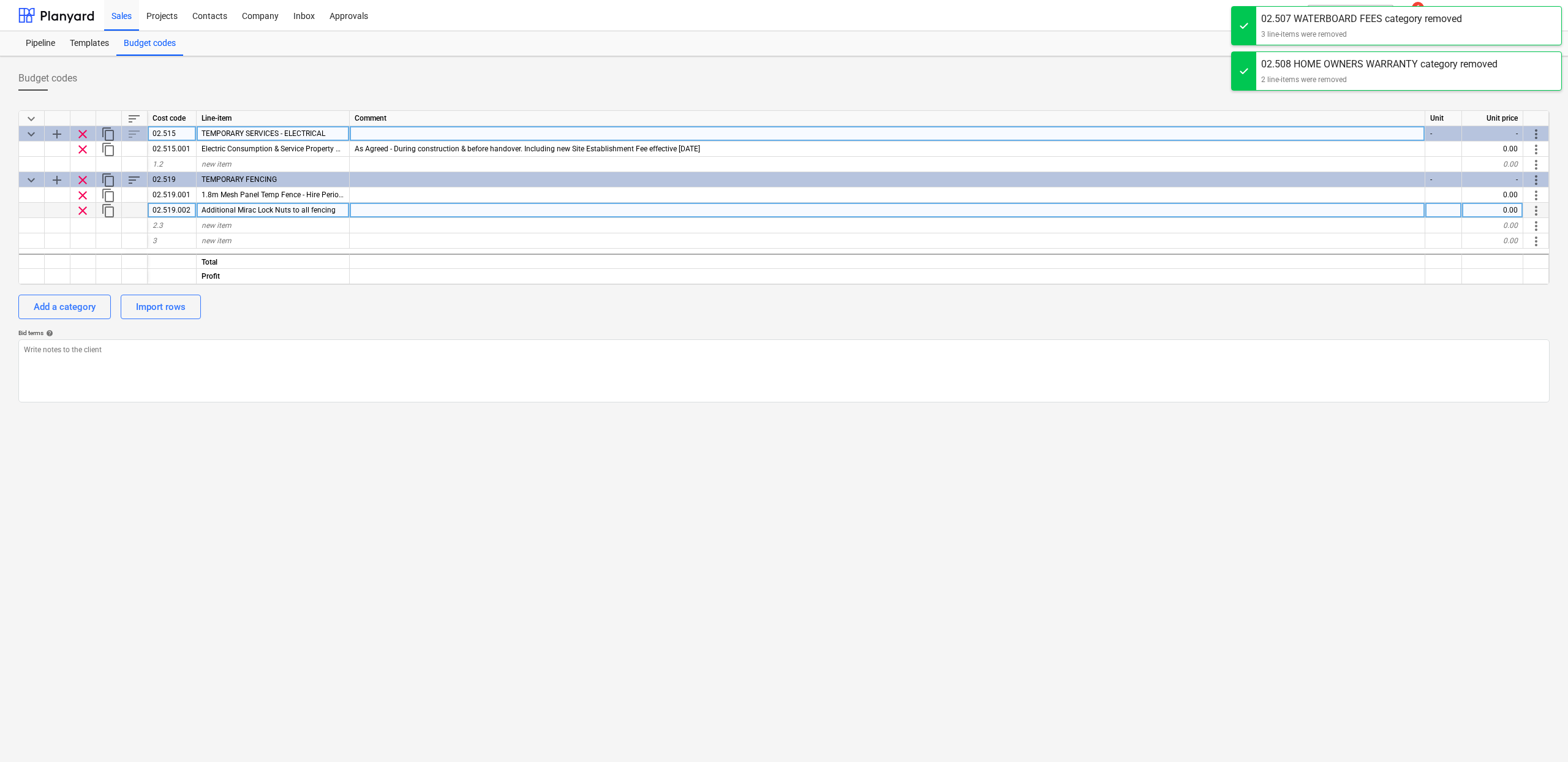
click at [89, 137] on span "clear" at bounding box center [82, 134] width 15 height 15
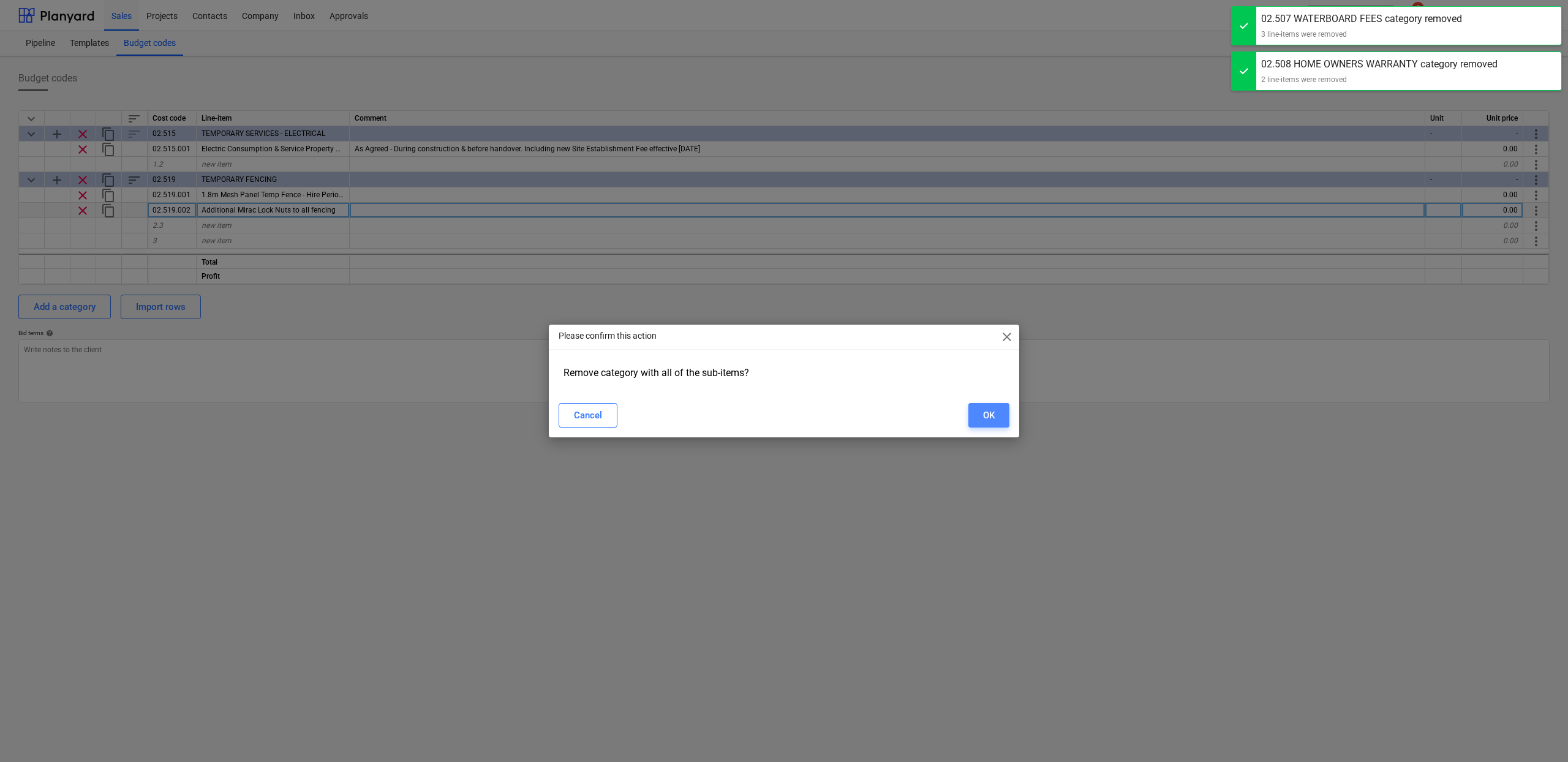
click at [985, 412] on div "OK" at bounding box center [989, 416] width 12 height 16
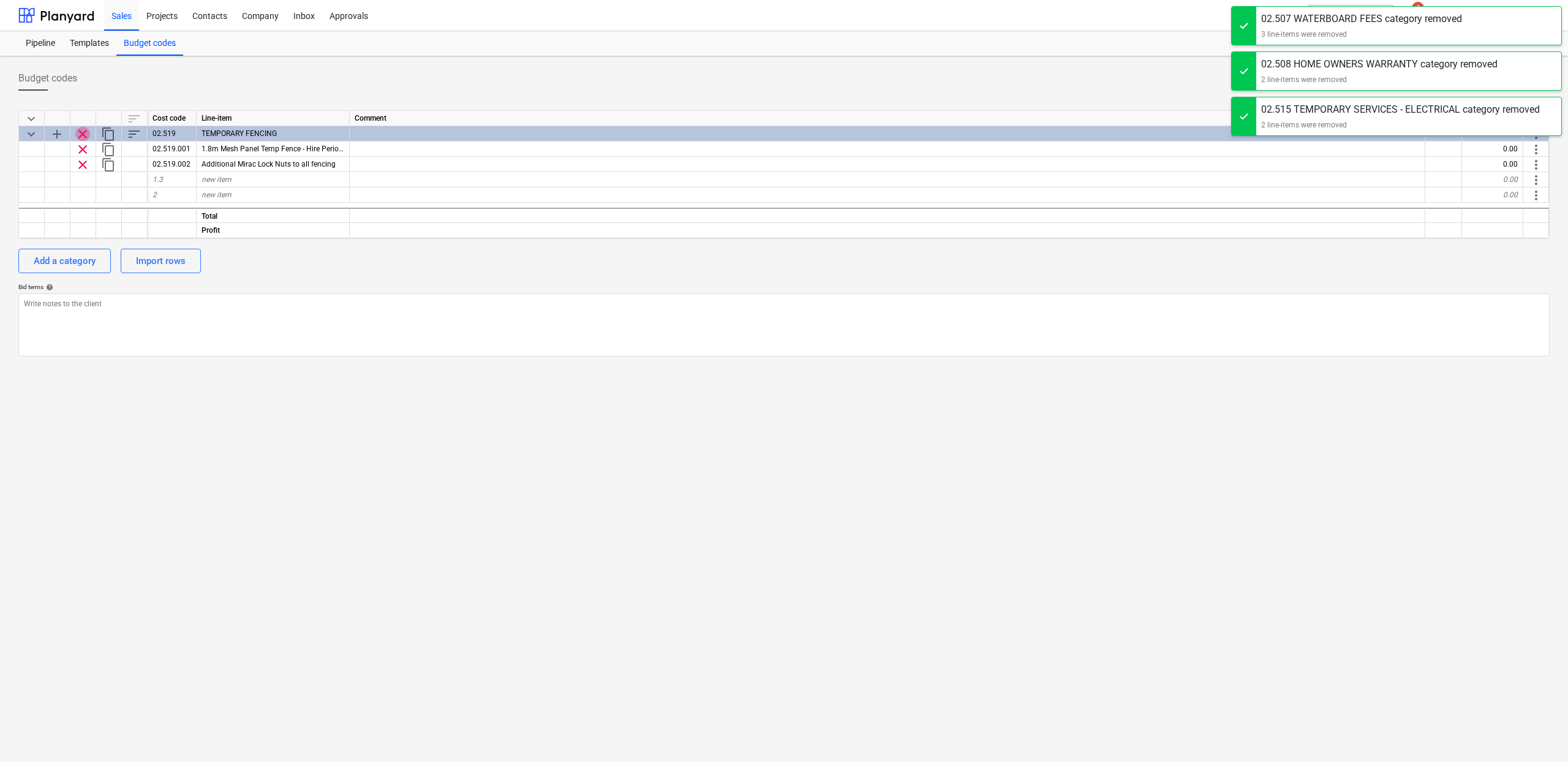
click at [82, 135] on span "clear" at bounding box center [82, 134] width 15 height 15
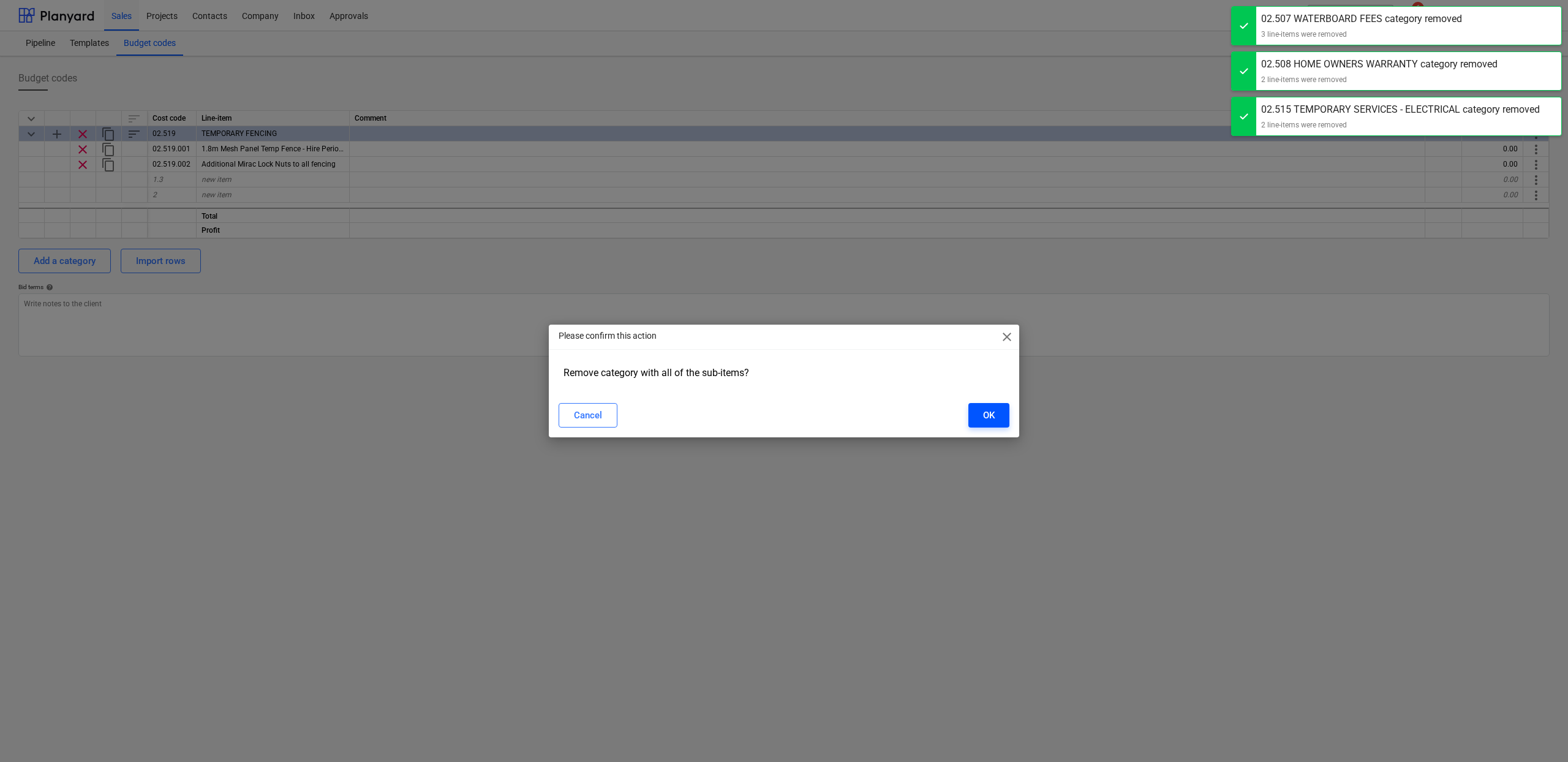
click at [983, 422] on div "OK" at bounding box center [989, 416] width 12 height 16
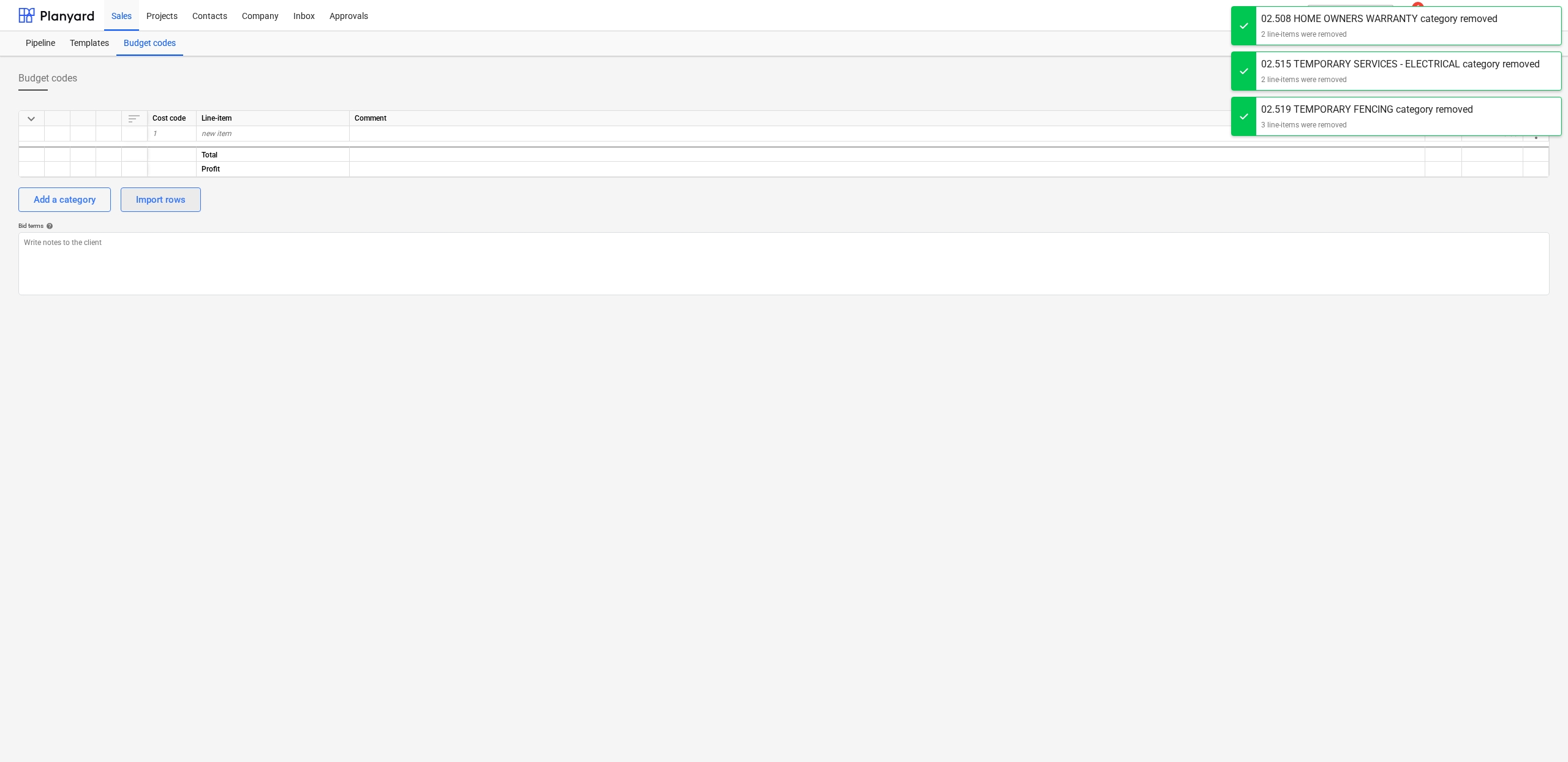
click at [164, 198] on div "Import rows" at bounding box center [160, 199] width 50 height 16
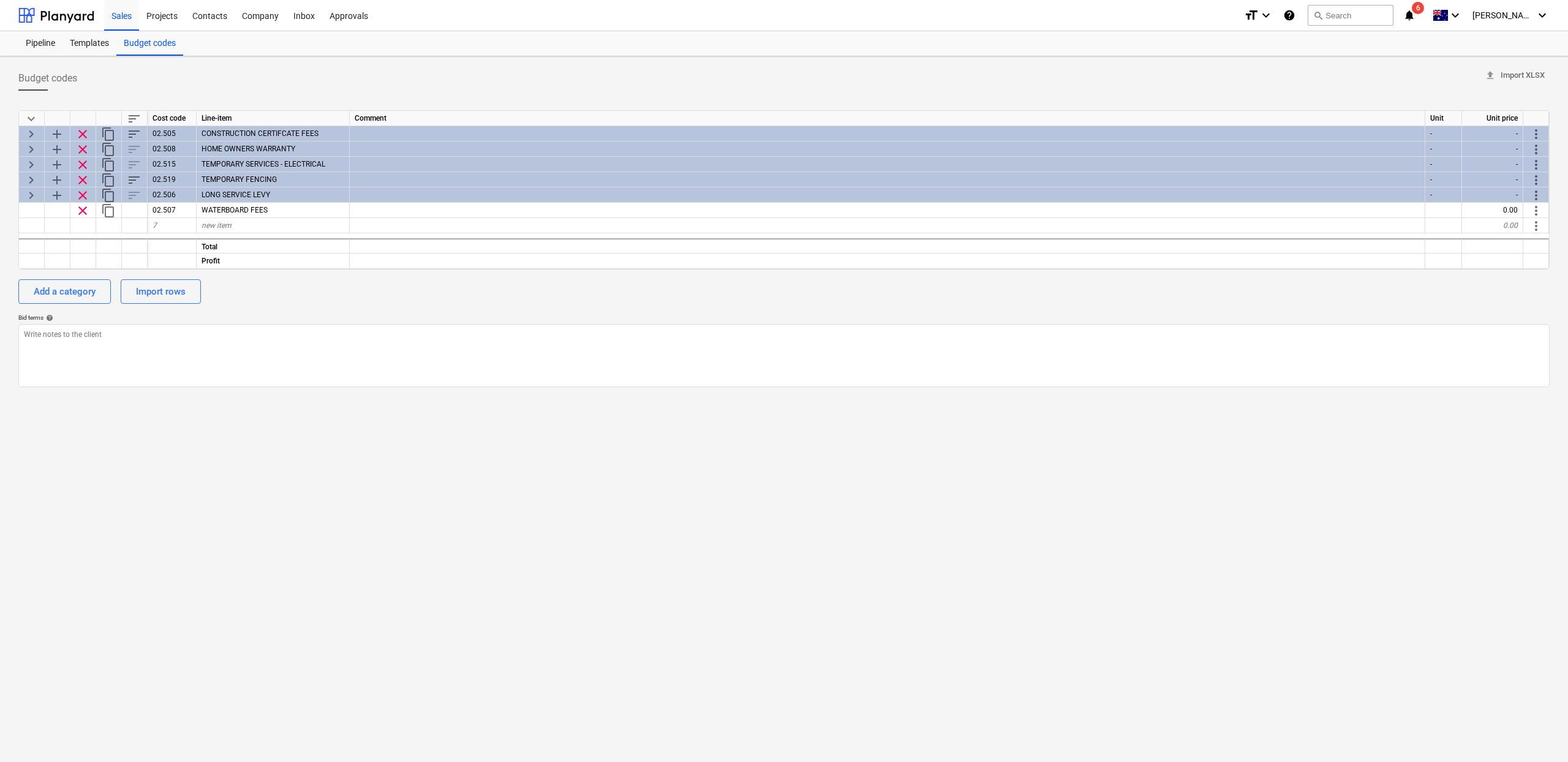
click at [34, 132] on span "keyboard_arrow_right" at bounding box center [31, 134] width 15 height 15
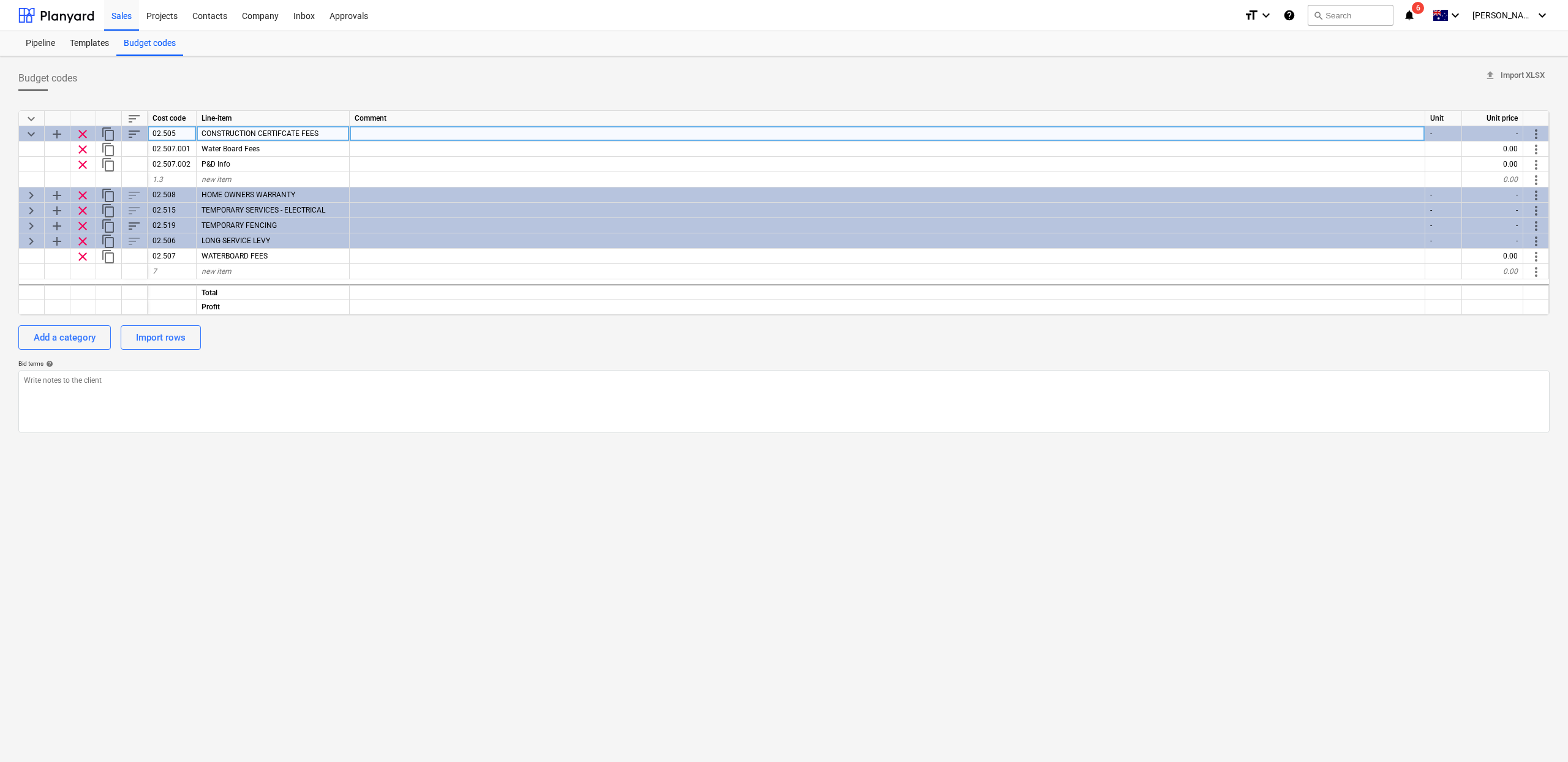
click at [89, 133] on span "clear" at bounding box center [82, 134] width 15 height 15
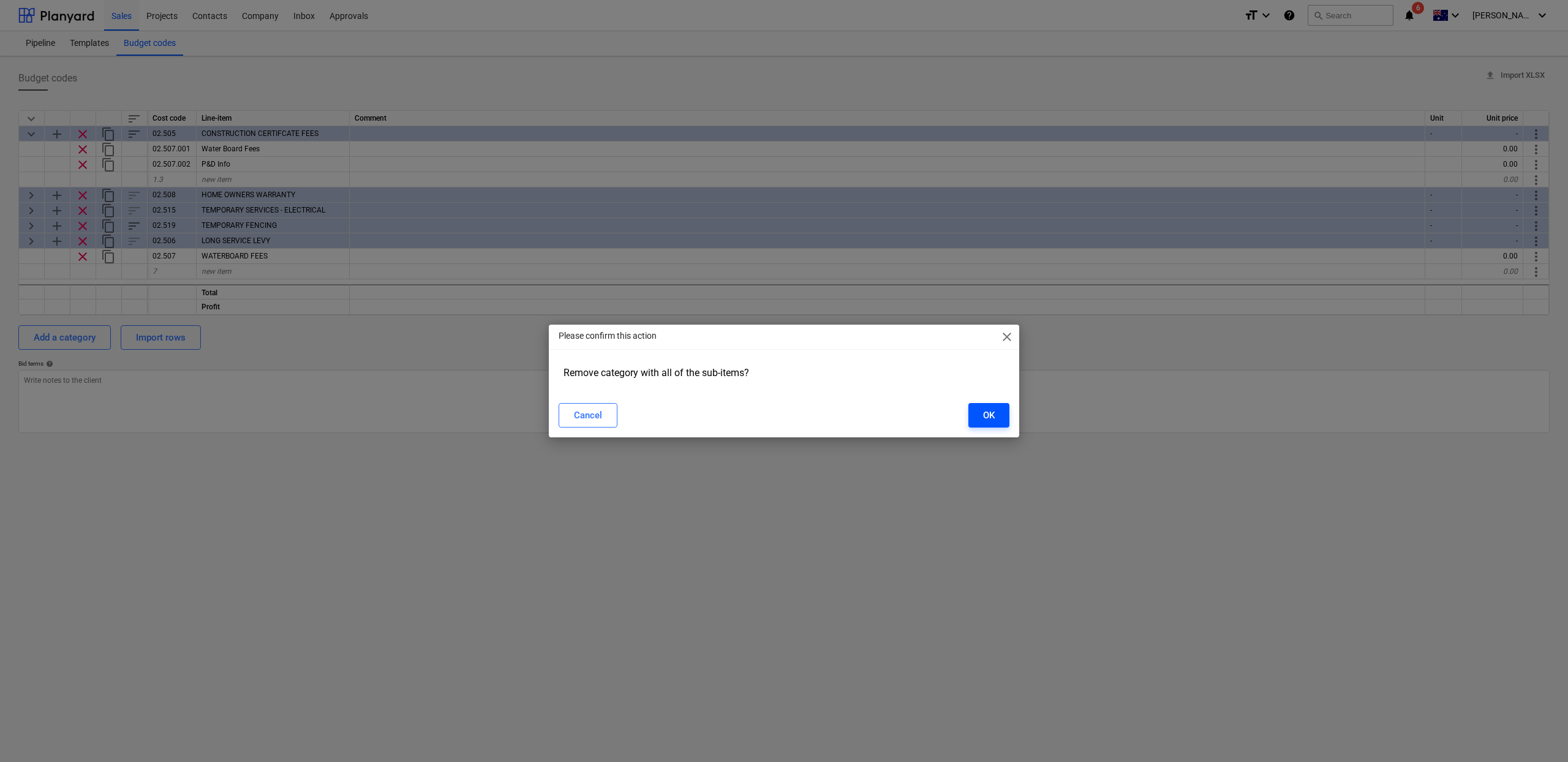
click at [998, 414] on button "OK" at bounding box center [989, 415] width 41 height 25
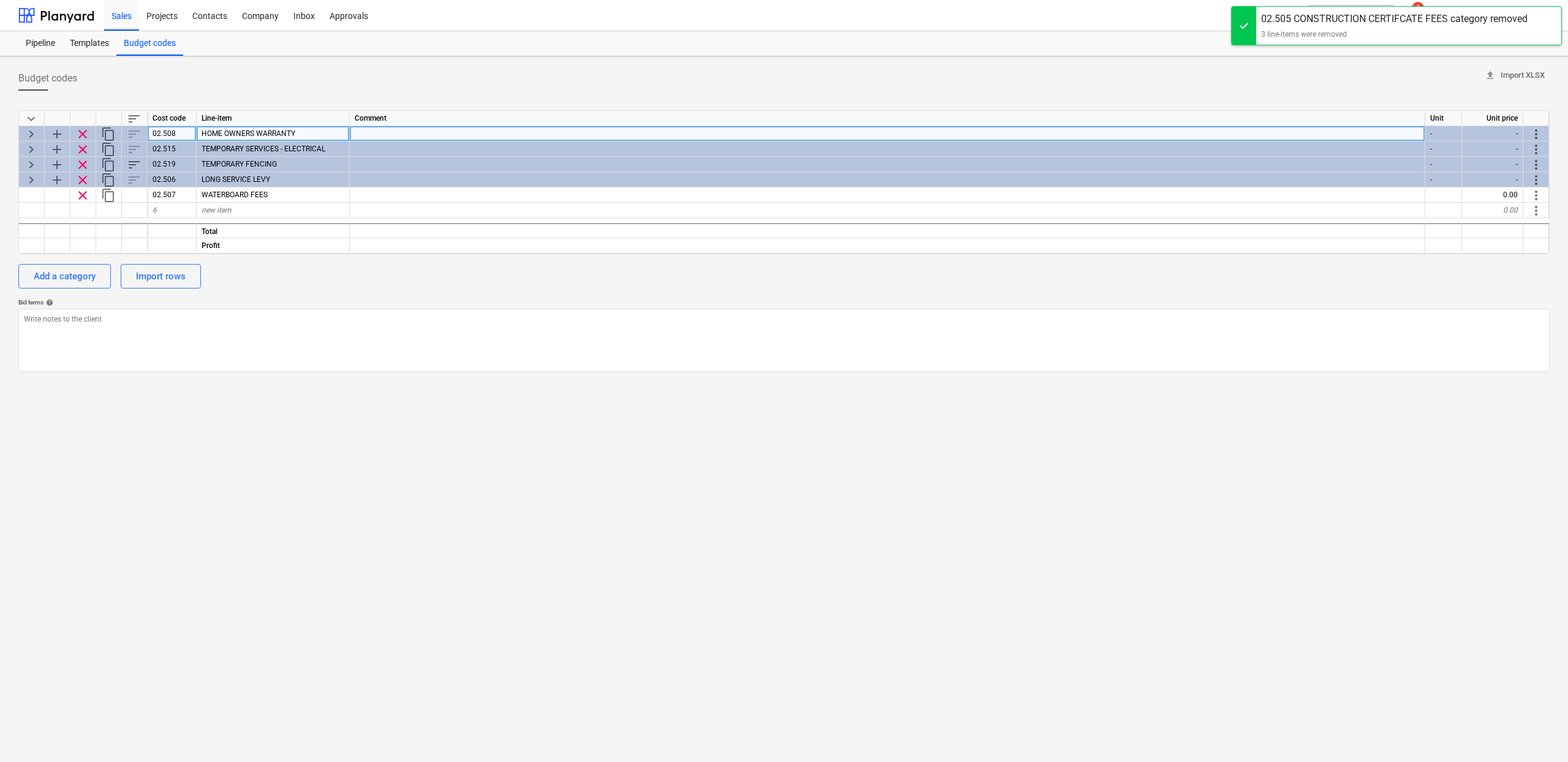
click at [83, 135] on span "clear" at bounding box center [82, 134] width 15 height 15
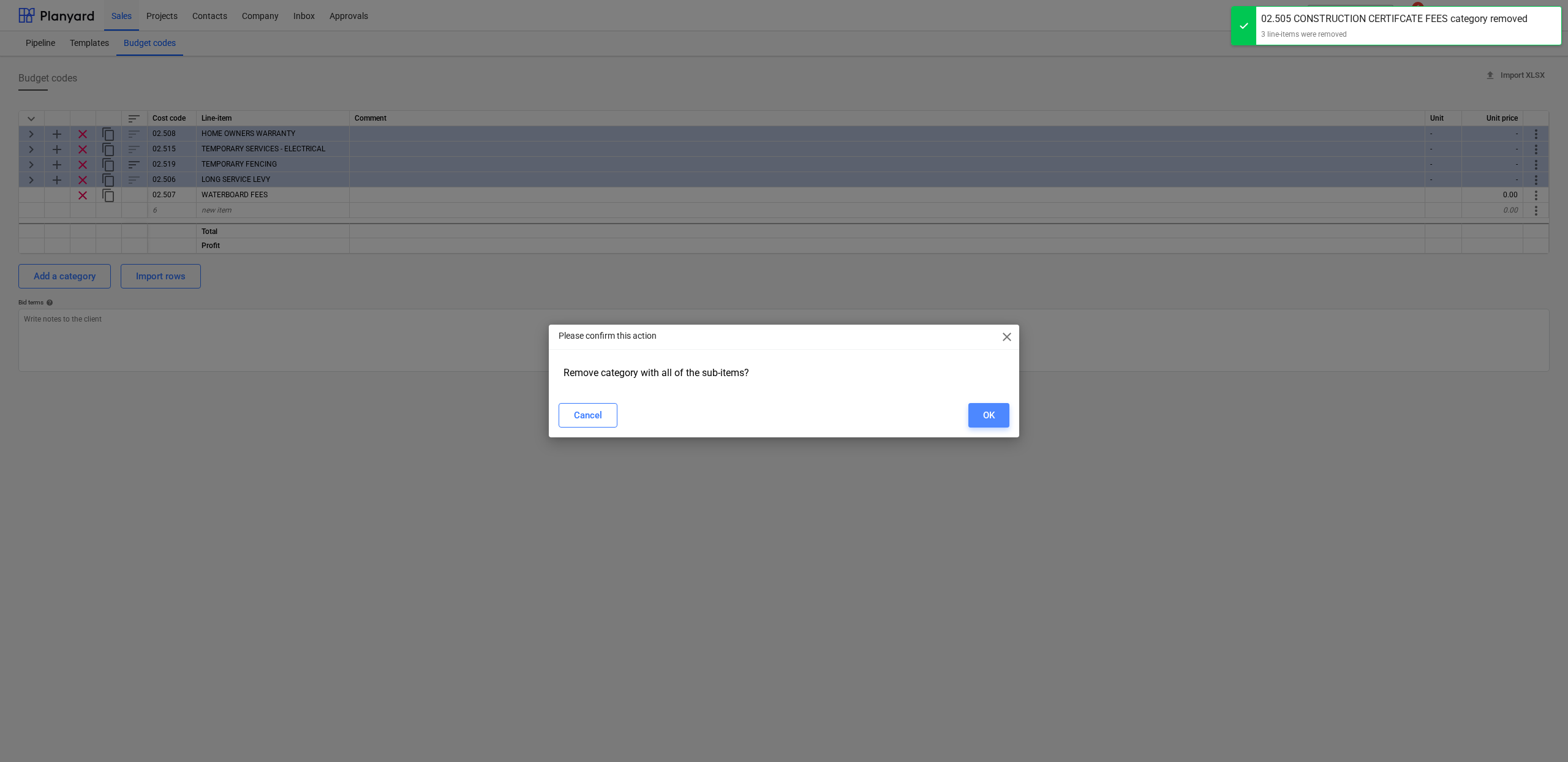
click at [978, 412] on button "OK" at bounding box center [989, 415] width 41 height 25
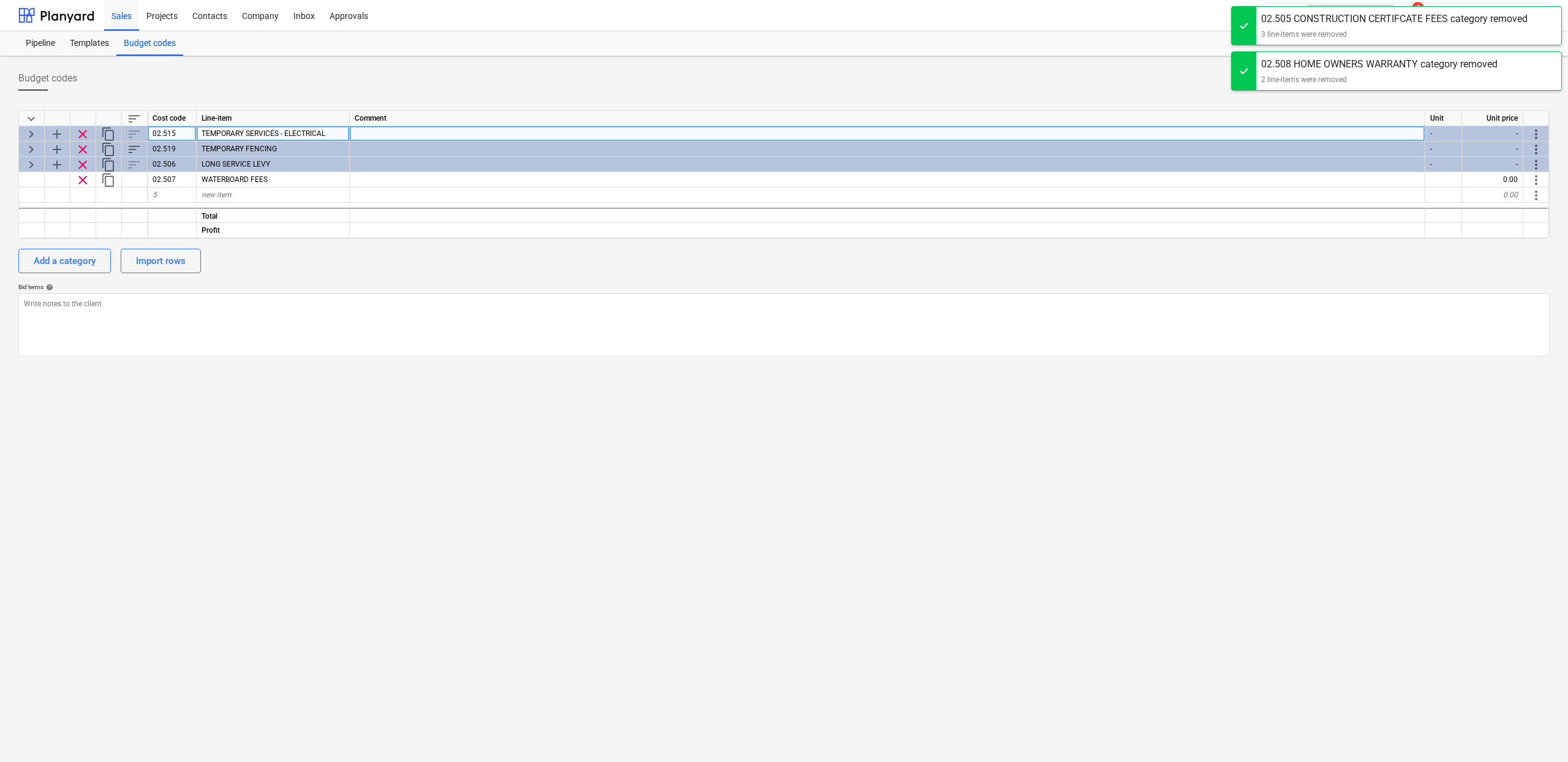
click at [84, 132] on span "clear" at bounding box center [82, 134] width 15 height 15
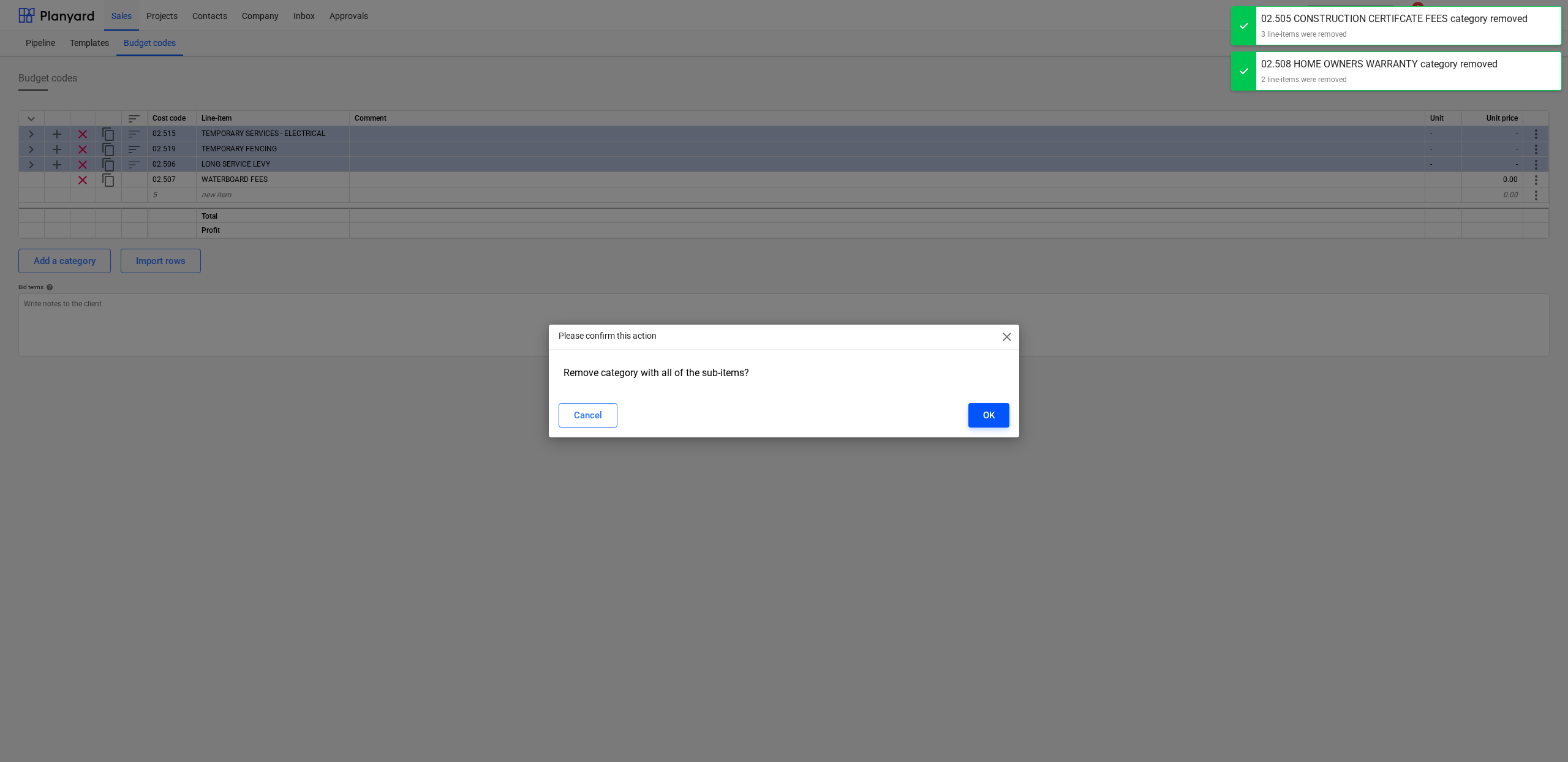
click at [983, 421] on div "OK" at bounding box center [989, 416] width 12 height 16
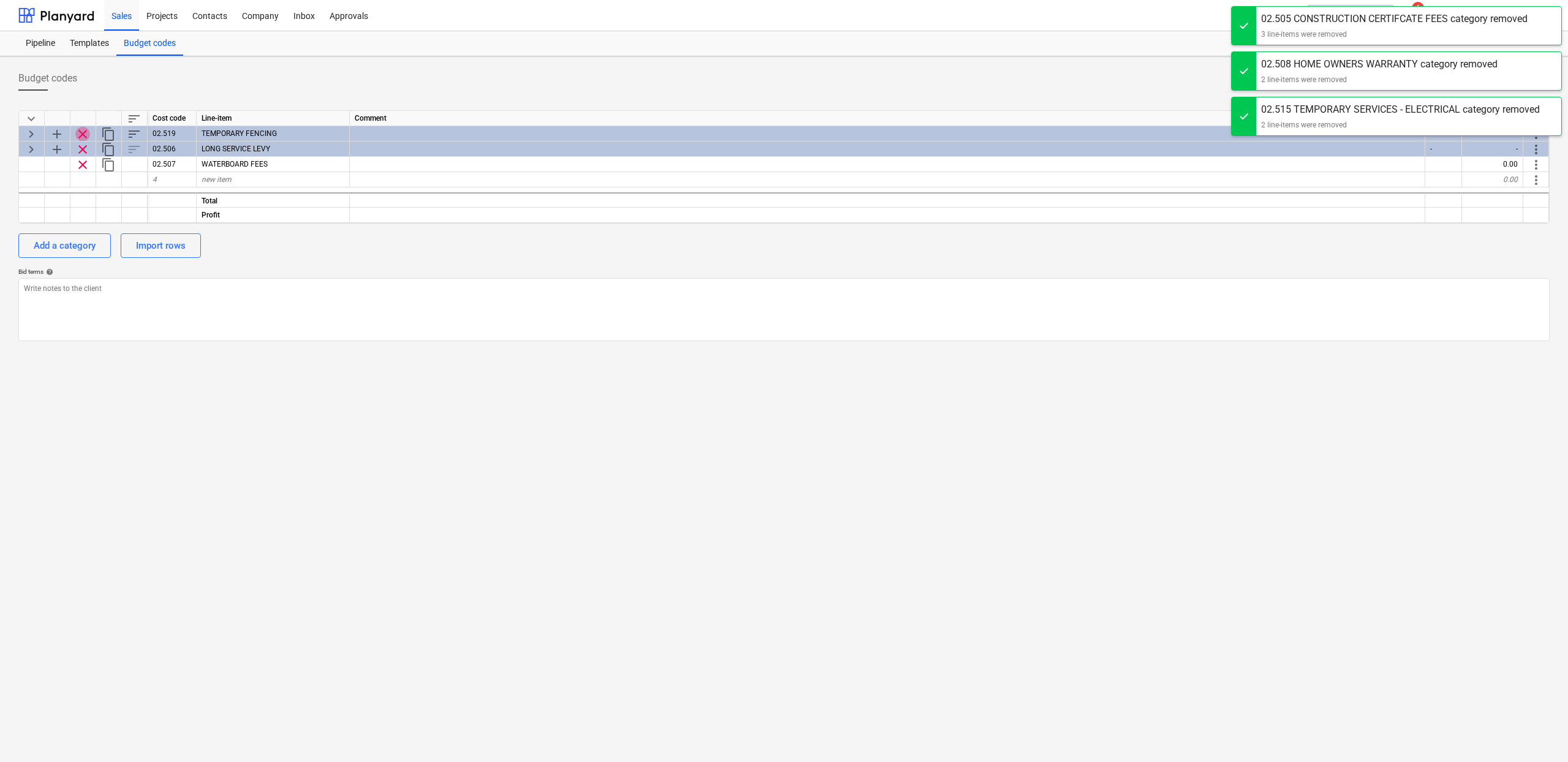
click at [84, 137] on span "clear" at bounding box center [82, 134] width 15 height 15
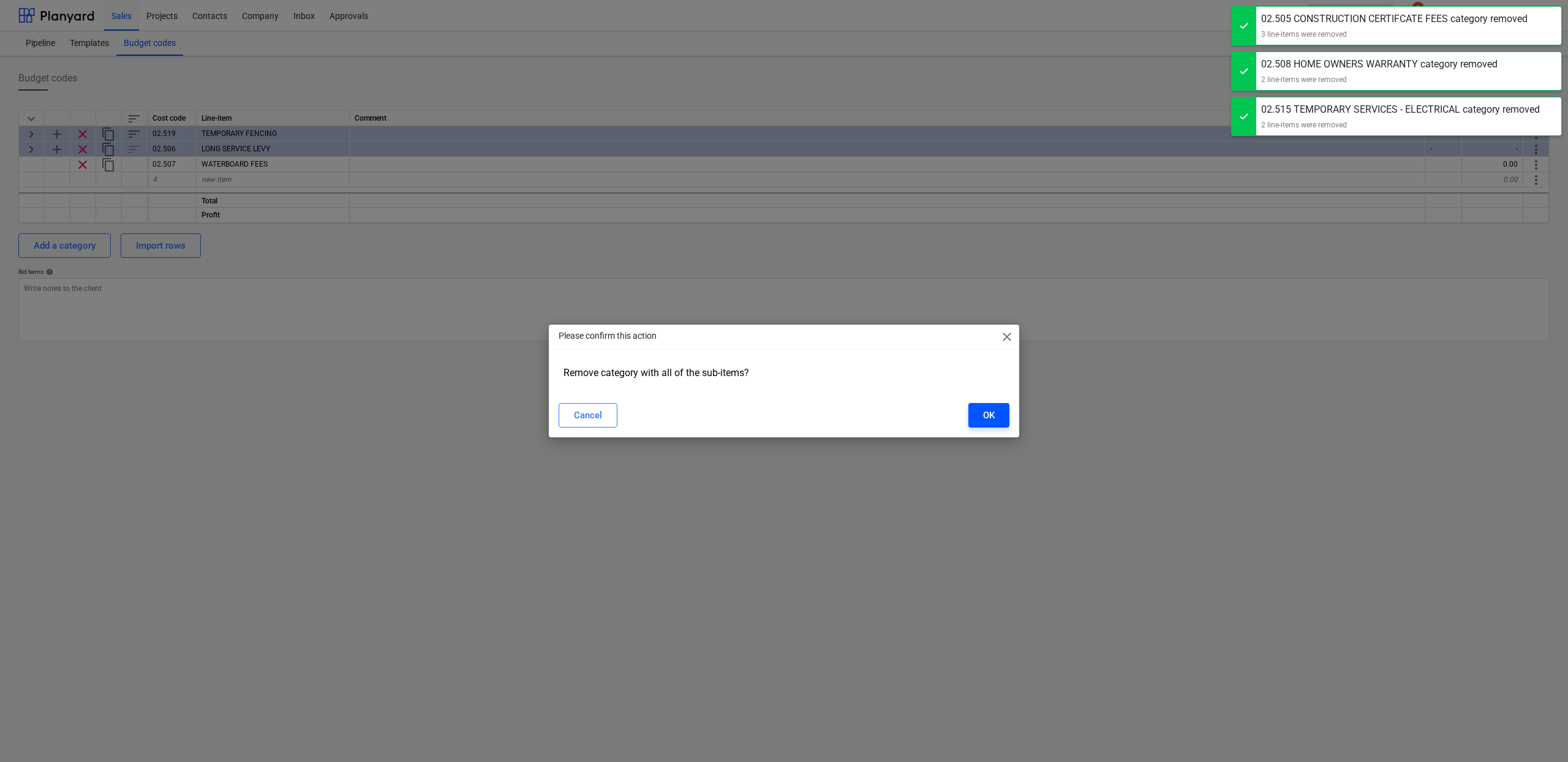
click at [993, 408] on div "OK" at bounding box center [989, 416] width 12 height 16
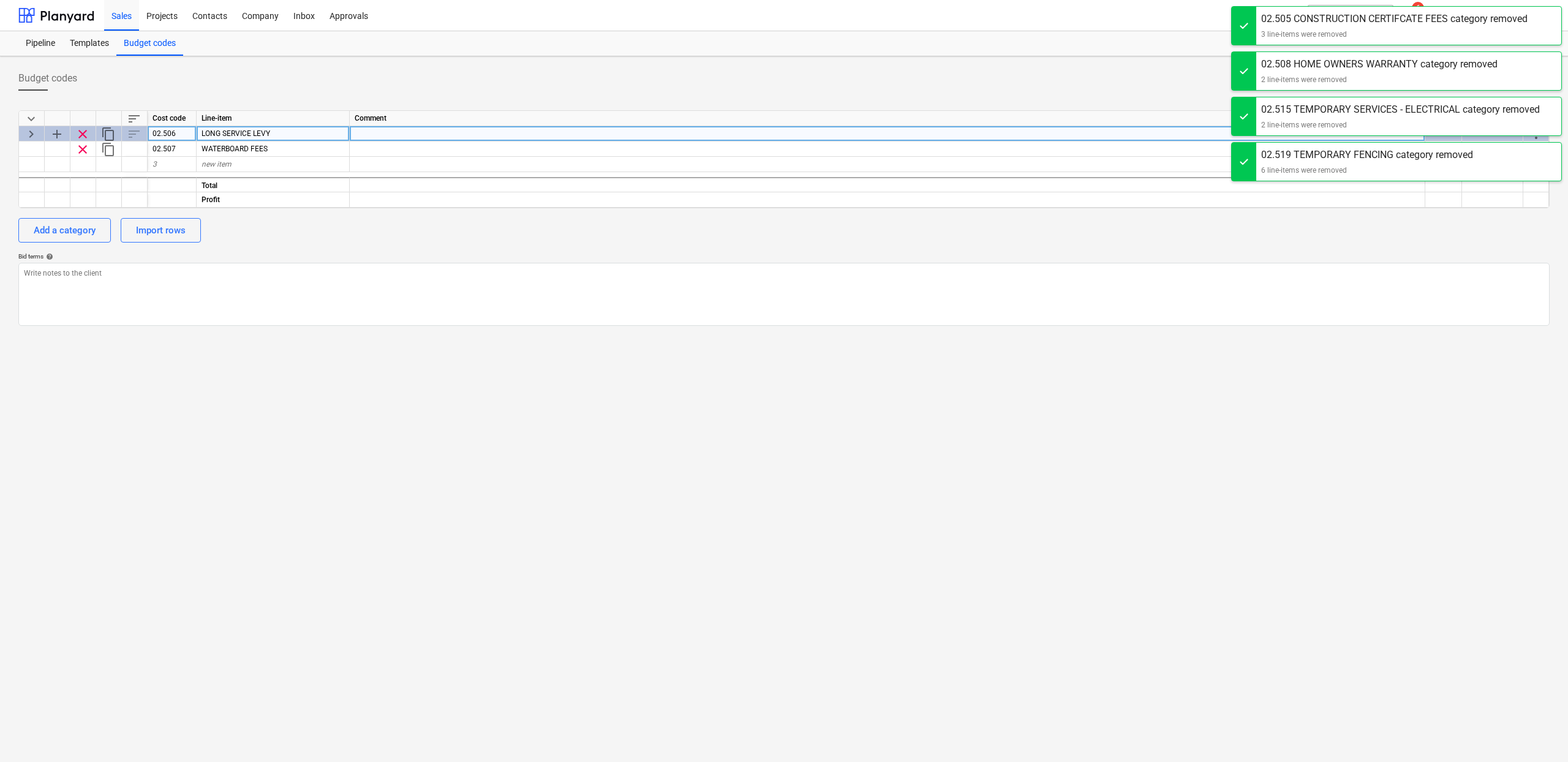
click at [82, 132] on span "clear" at bounding box center [82, 134] width 15 height 15
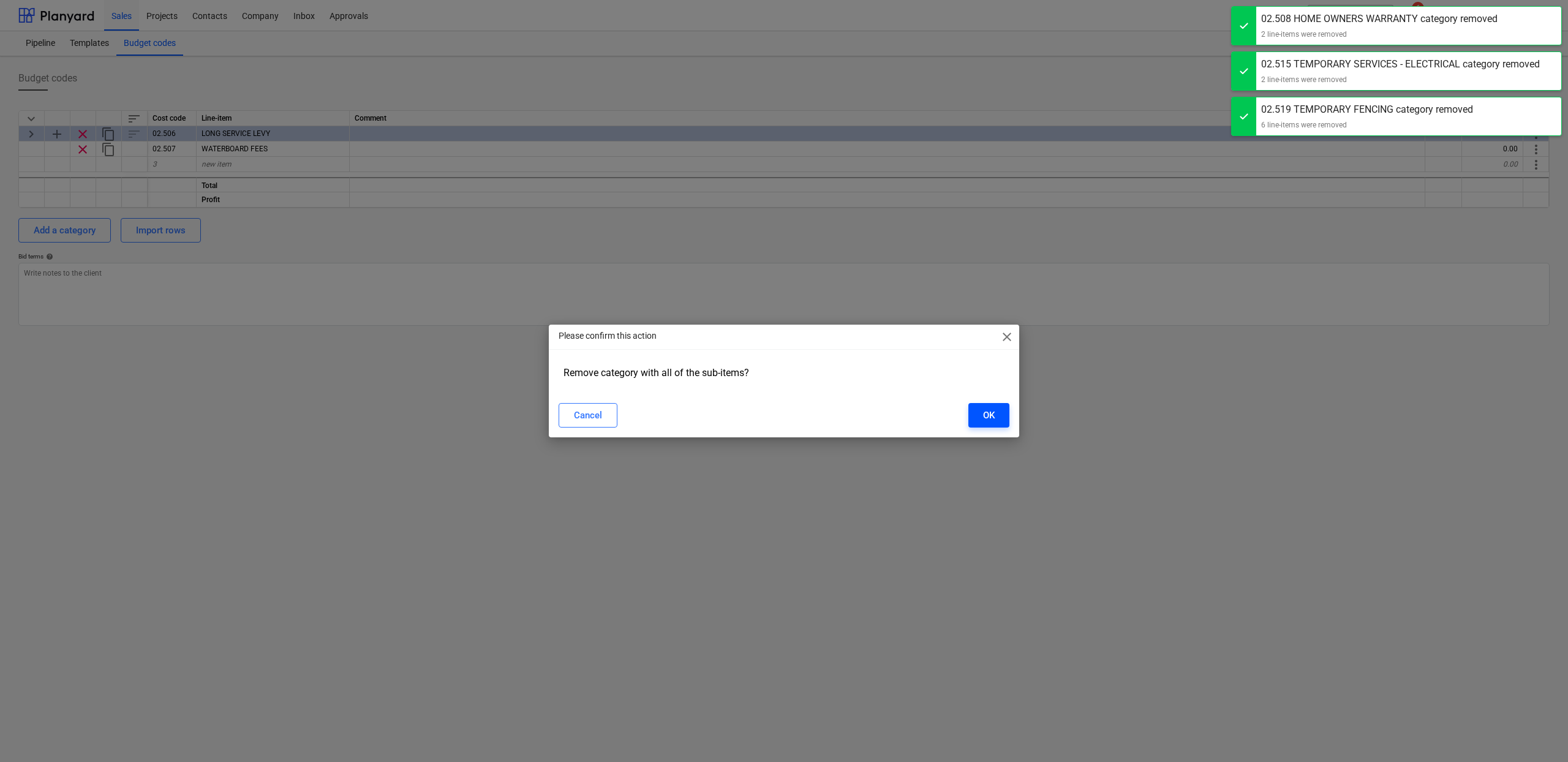
click at [992, 417] on div "OK" at bounding box center [989, 416] width 12 height 16
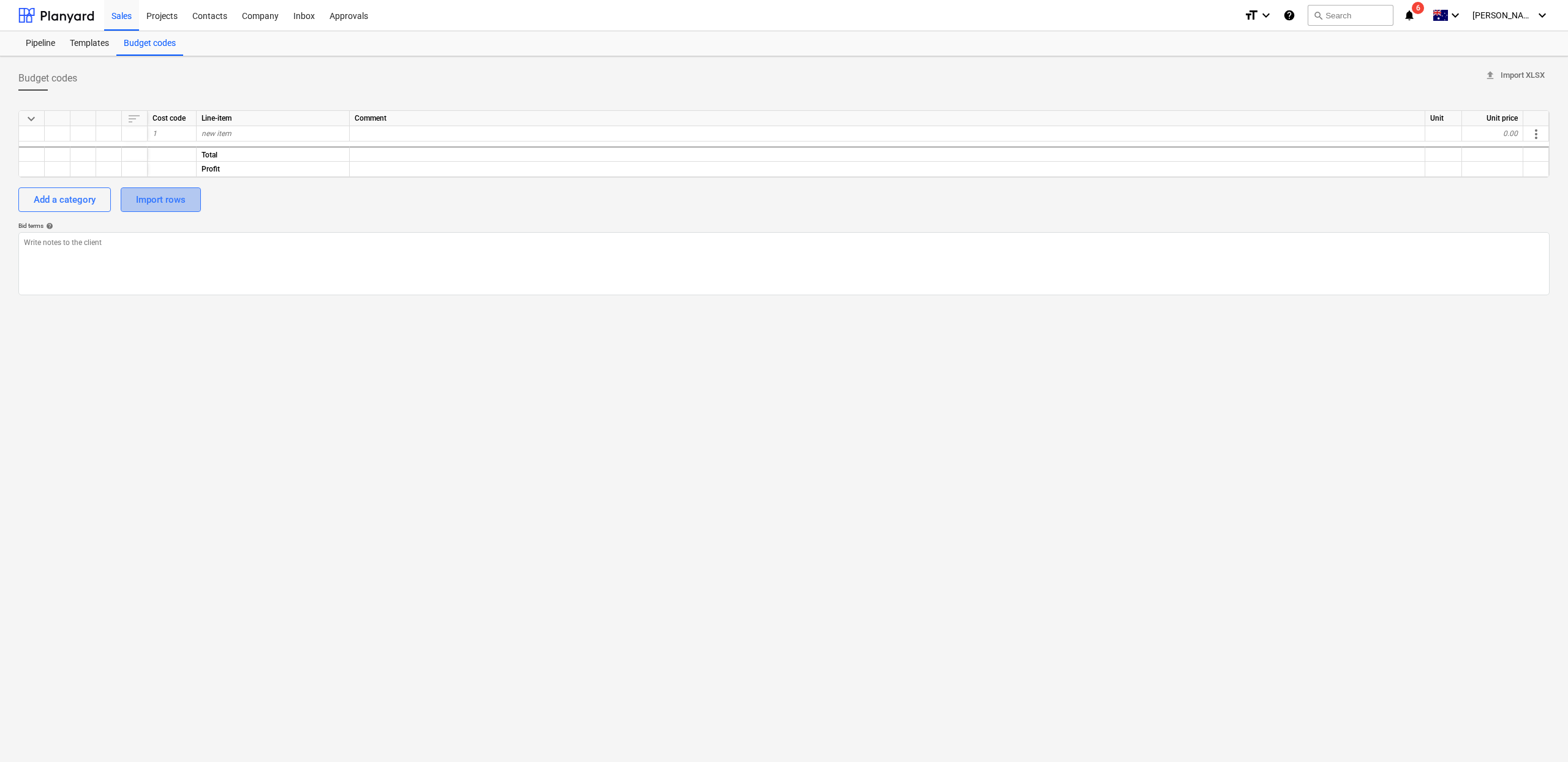
click at [150, 206] on div "Import rows" at bounding box center [160, 199] width 50 height 16
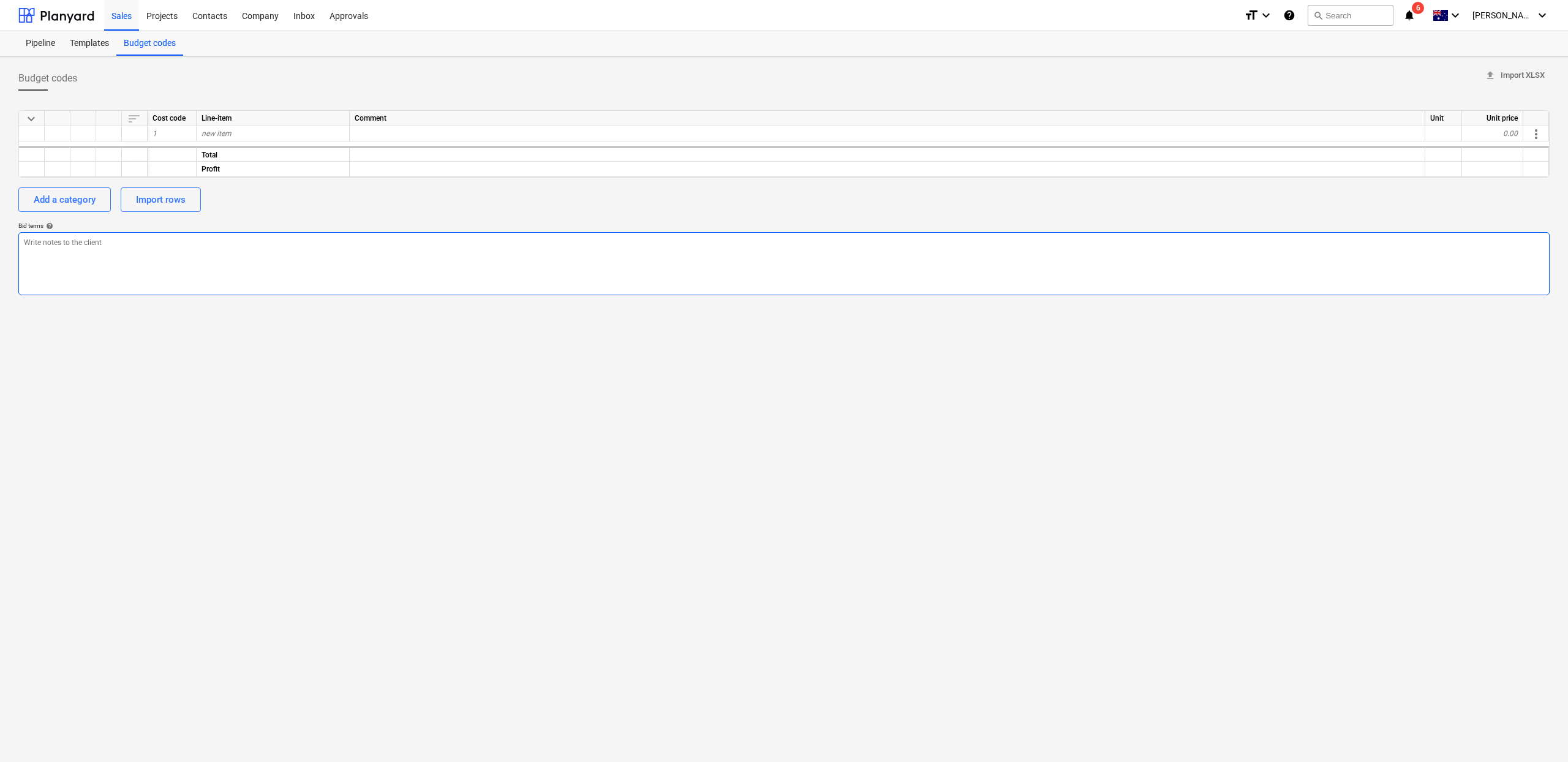
click at [311, 249] on textarea at bounding box center [784, 263] width 1531 height 63
click at [312, 249] on textarea at bounding box center [784, 263] width 1531 height 63
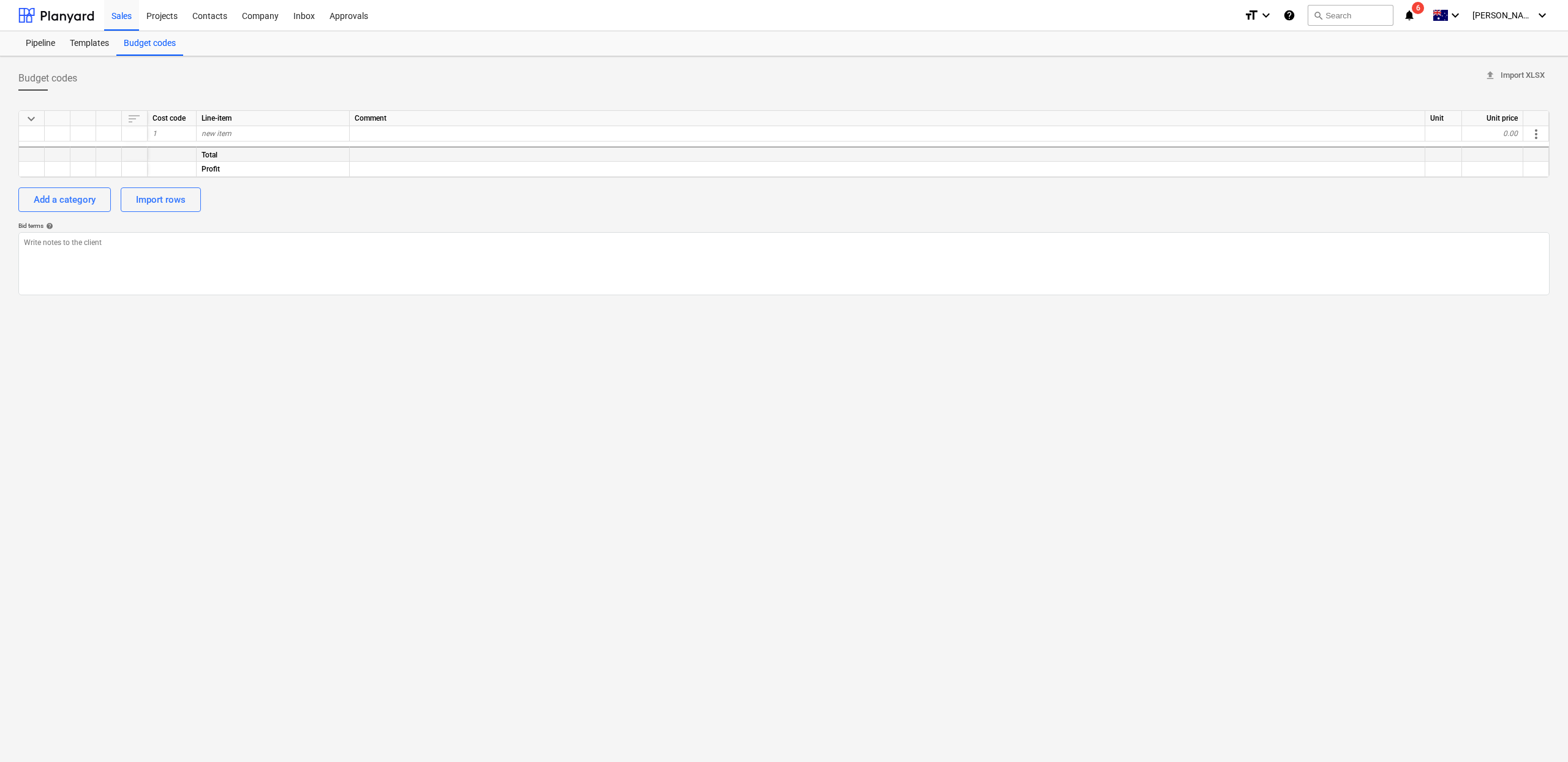
click at [283, 160] on div "Total" at bounding box center [273, 154] width 153 height 15
click at [267, 130] on div "new item" at bounding box center [273, 134] width 153 height 15
click at [182, 195] on div "Import rows" at bounding box center [160, 199] width 50 height 16
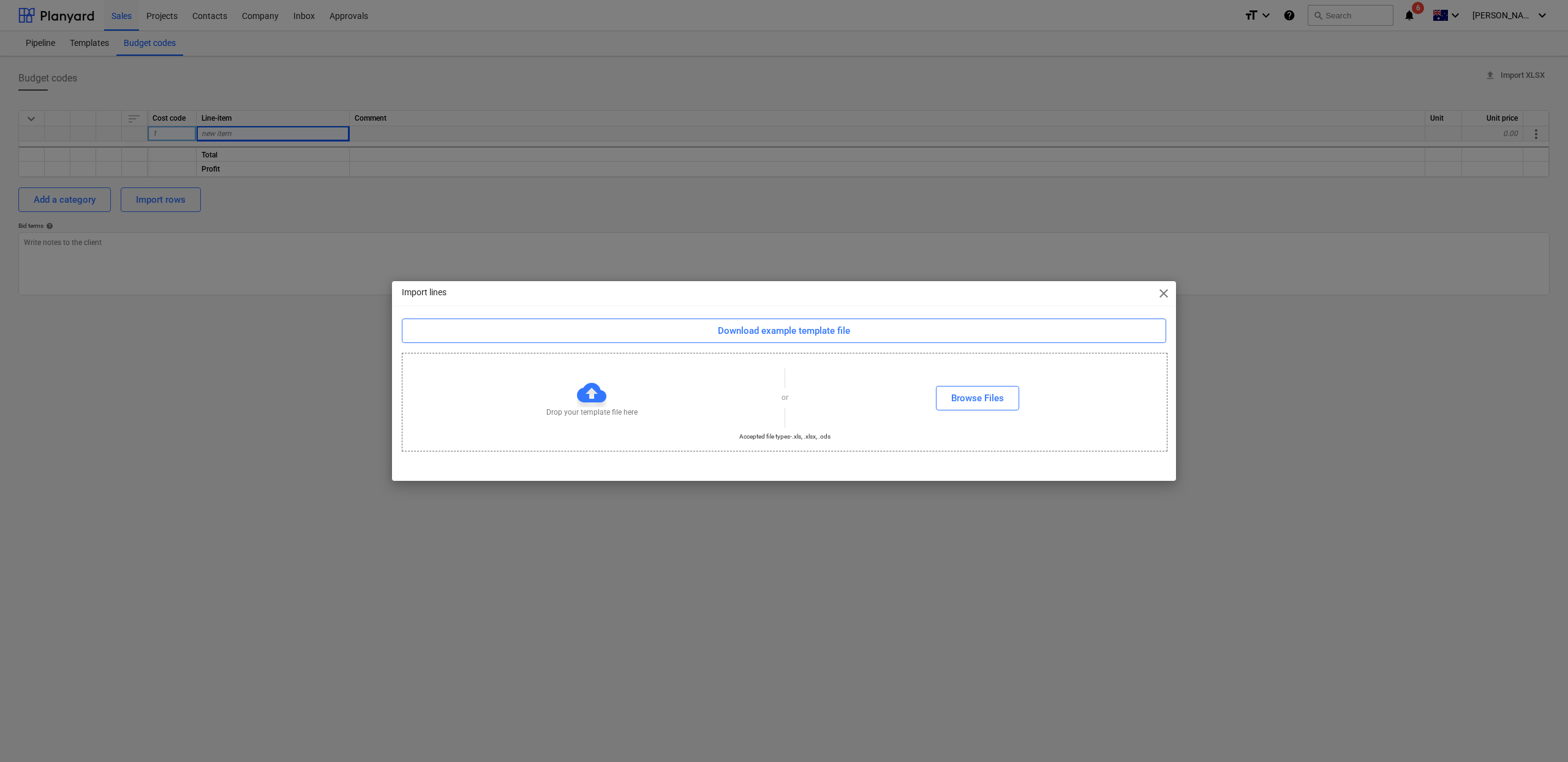
click at [1160, 295] on span "close" at bounding box center [1164, 293] width 15 height 15
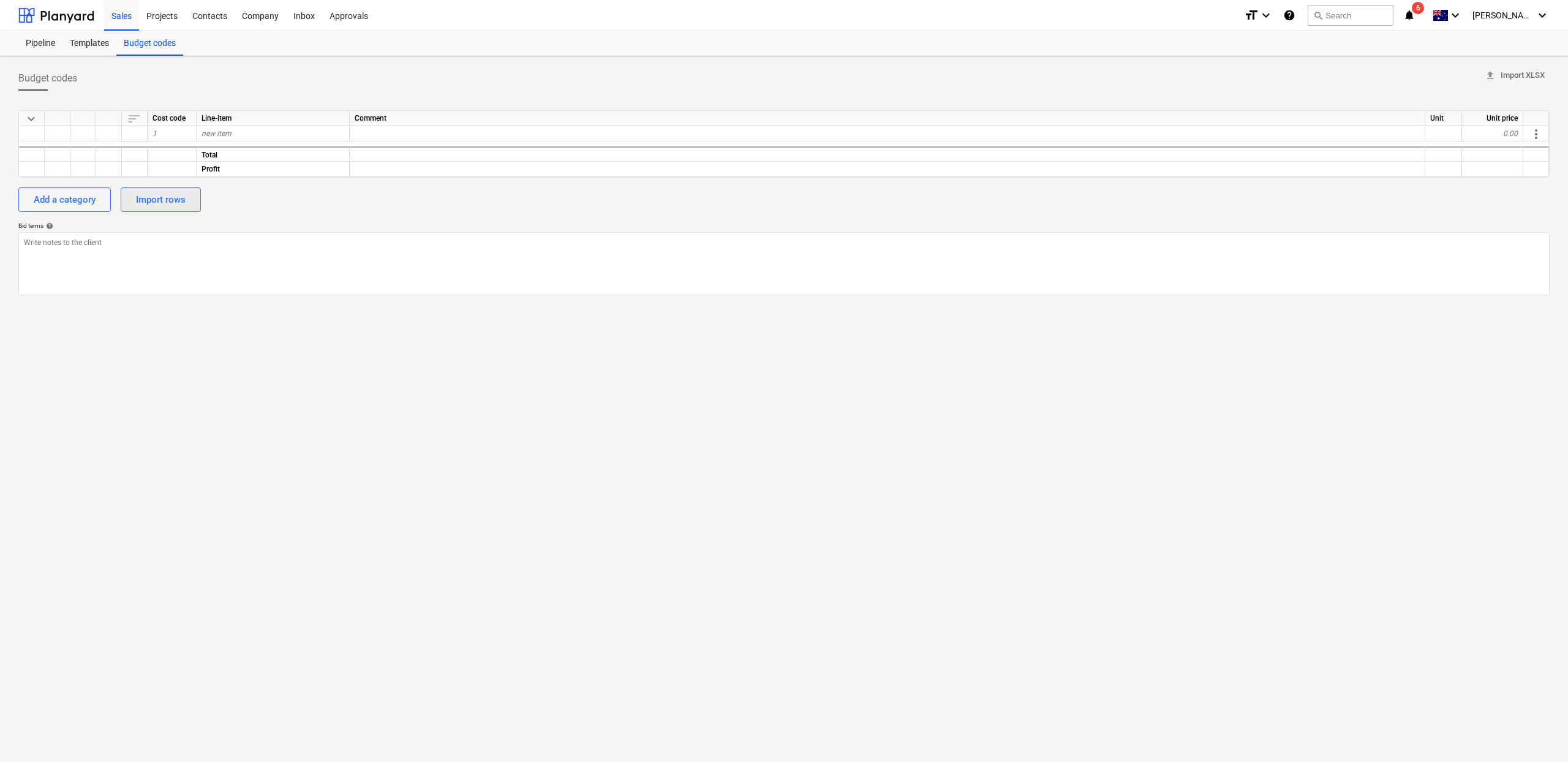
click at [180, 203] on div "Import rows" at bounding box center [160, 199] width 50 height 16
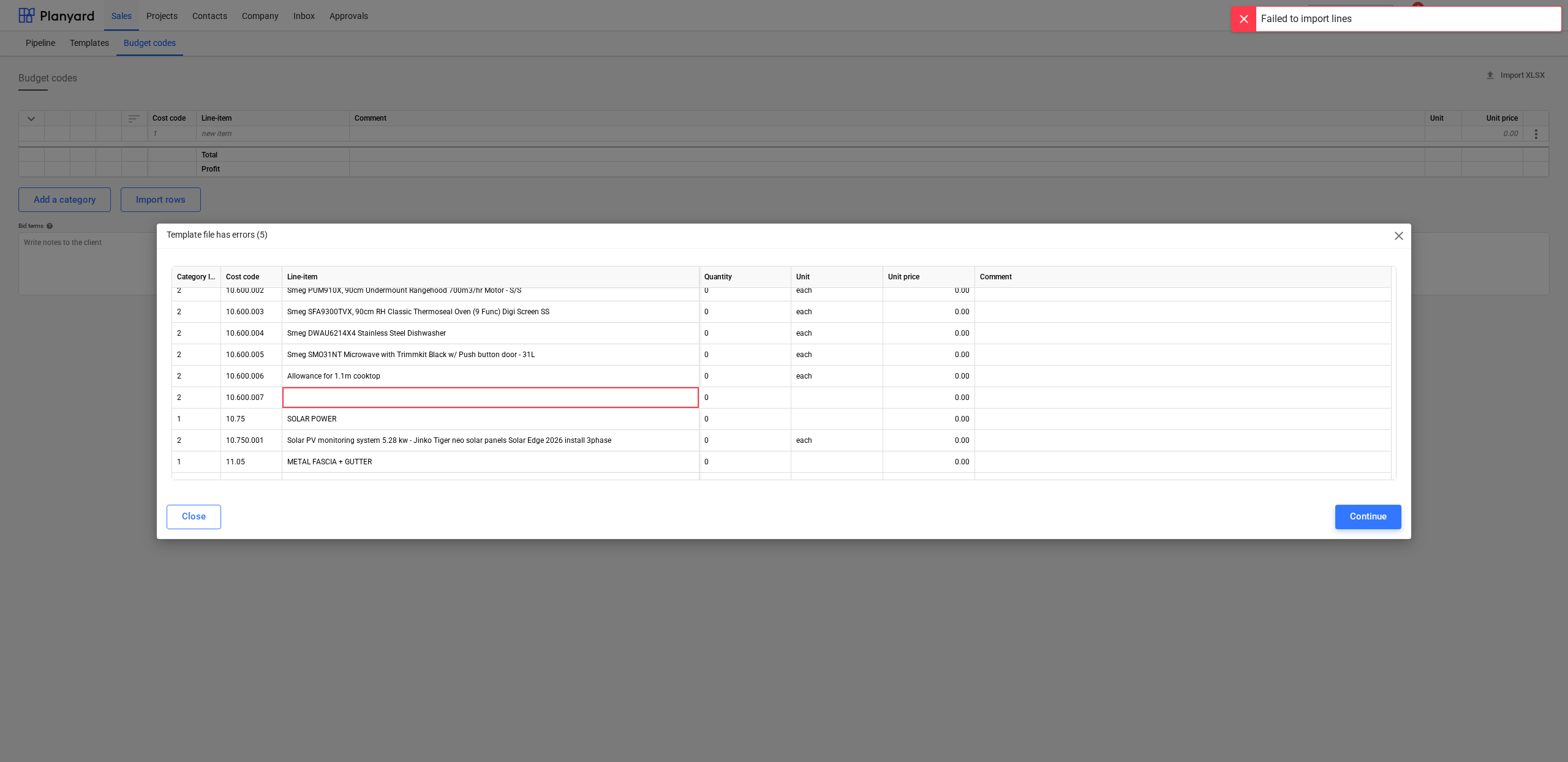
scroll to position [5456, 0]
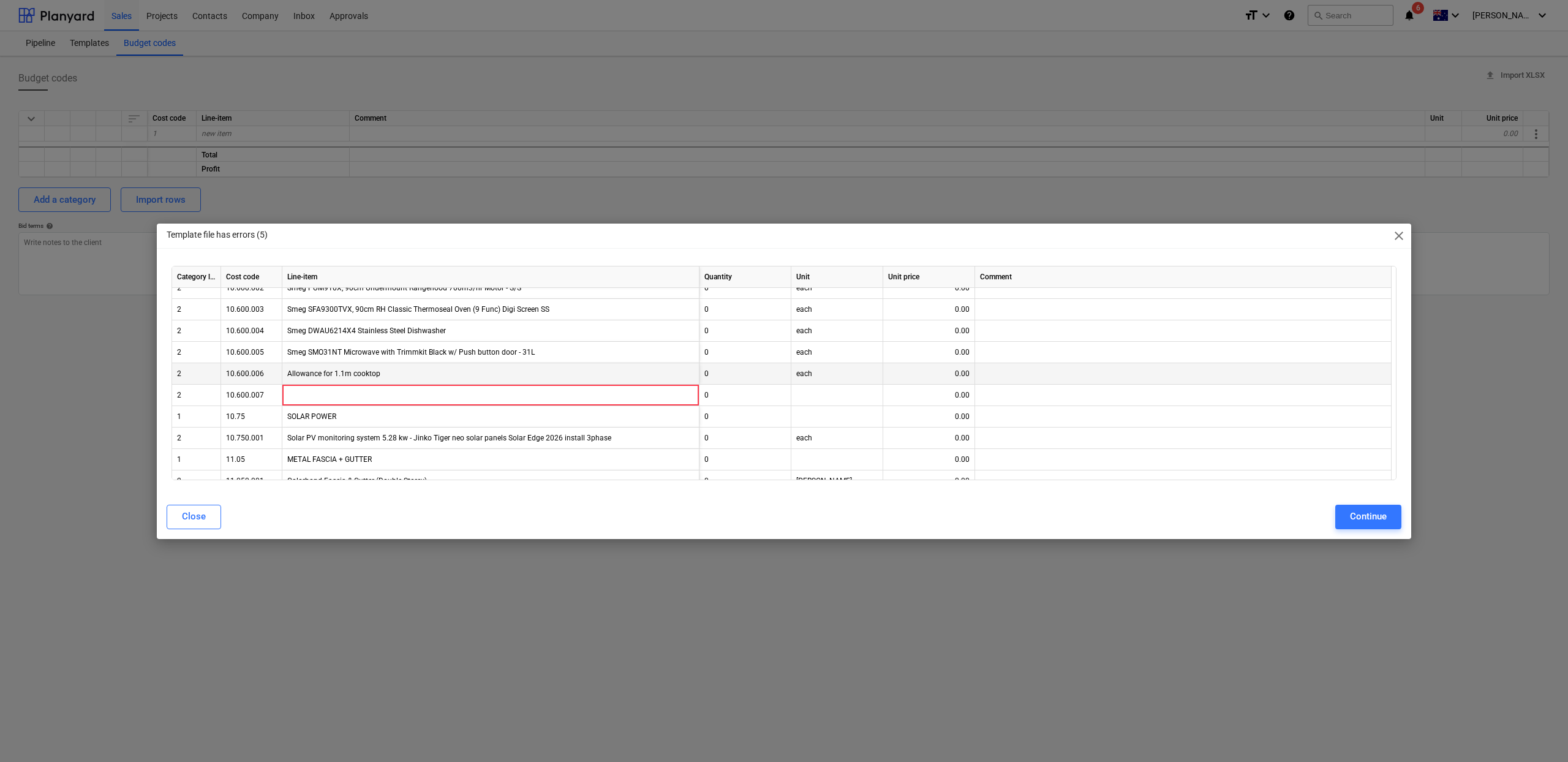
click at [330, 376] on div "Allowance for 1.1m cooktop" at bounding box center [491, 374] width 417 height 21
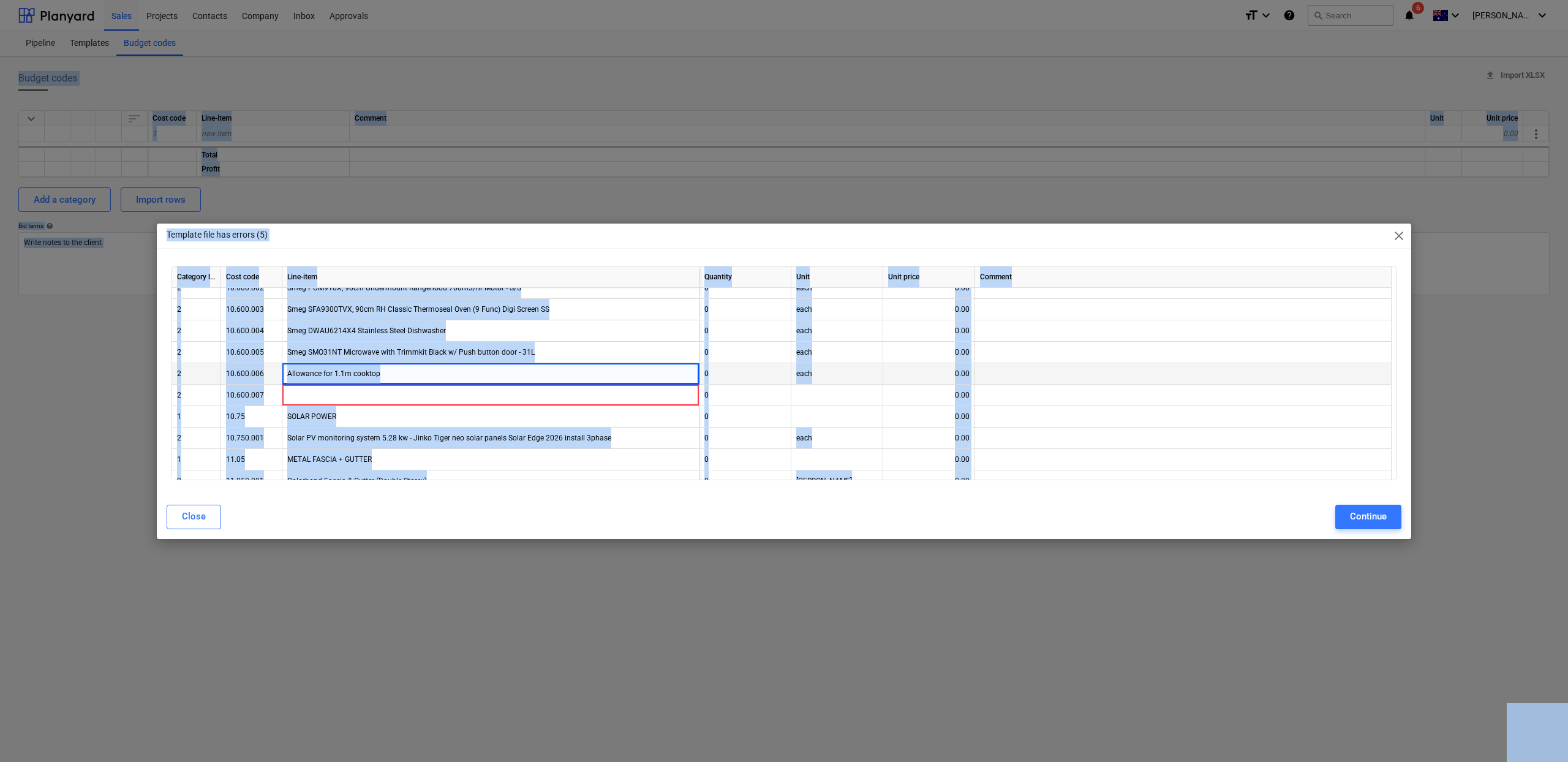
copy body "Budget codes upload Import XLSX keyboard_arrow_down sort Cost code Line-item Co…"
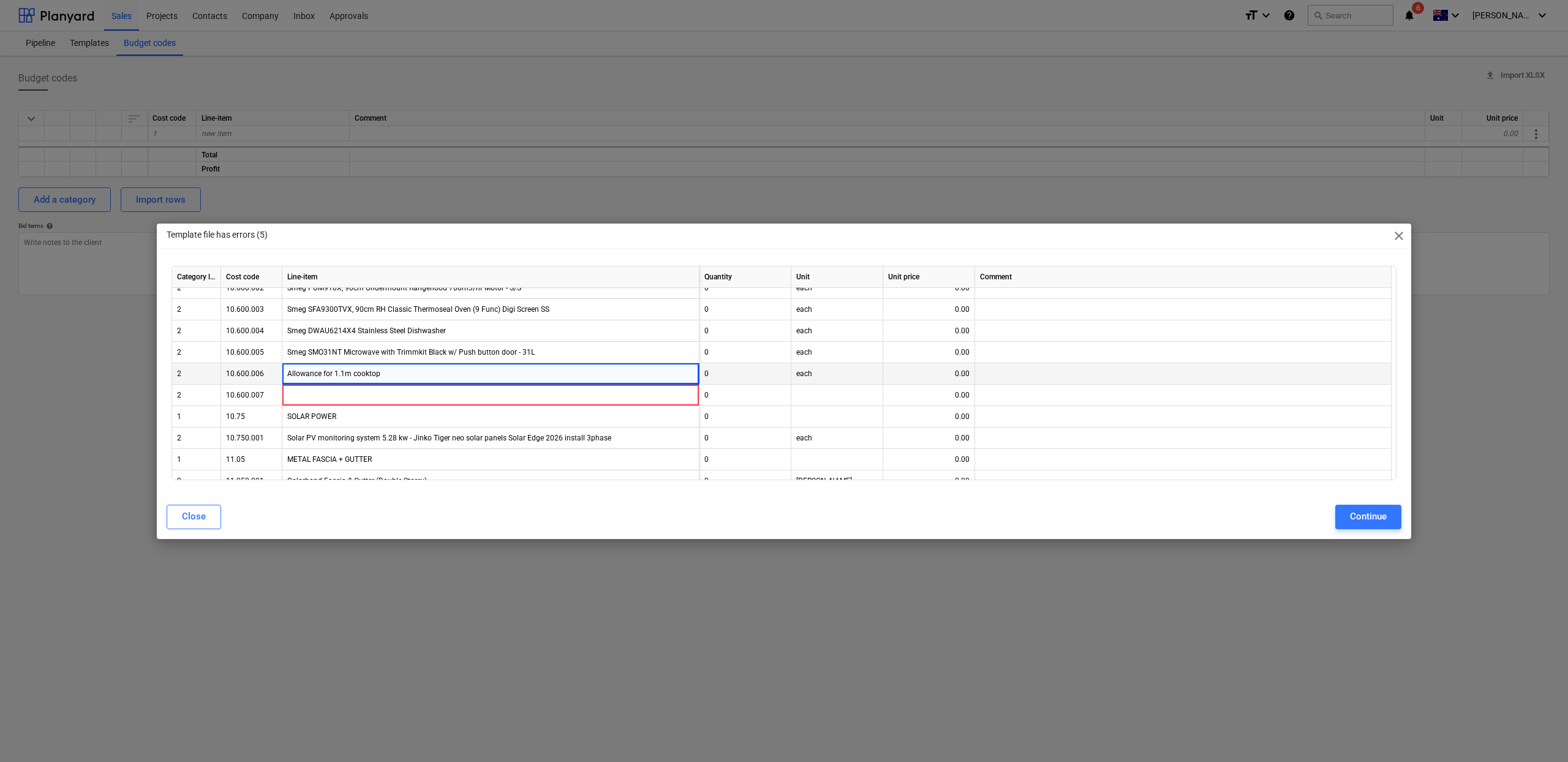
click at [393, 370] on div "Allowance for 1.1m cooktop" at bounding box center [491, 374] width 417 height 21
drag, startPoint x: 392, startPoint y: 372, endPoint x: 283, endPoint y: 373, distance: 109.0
click at [283, 373] on div "Allowance for 1.1m cooktop" at bounding box center [491, 374] width 417 height 21
copy div "Allowance for 1.1m cooktop"
click at [325, 396] on div at bounding box center [491, 395] width 417 height 21
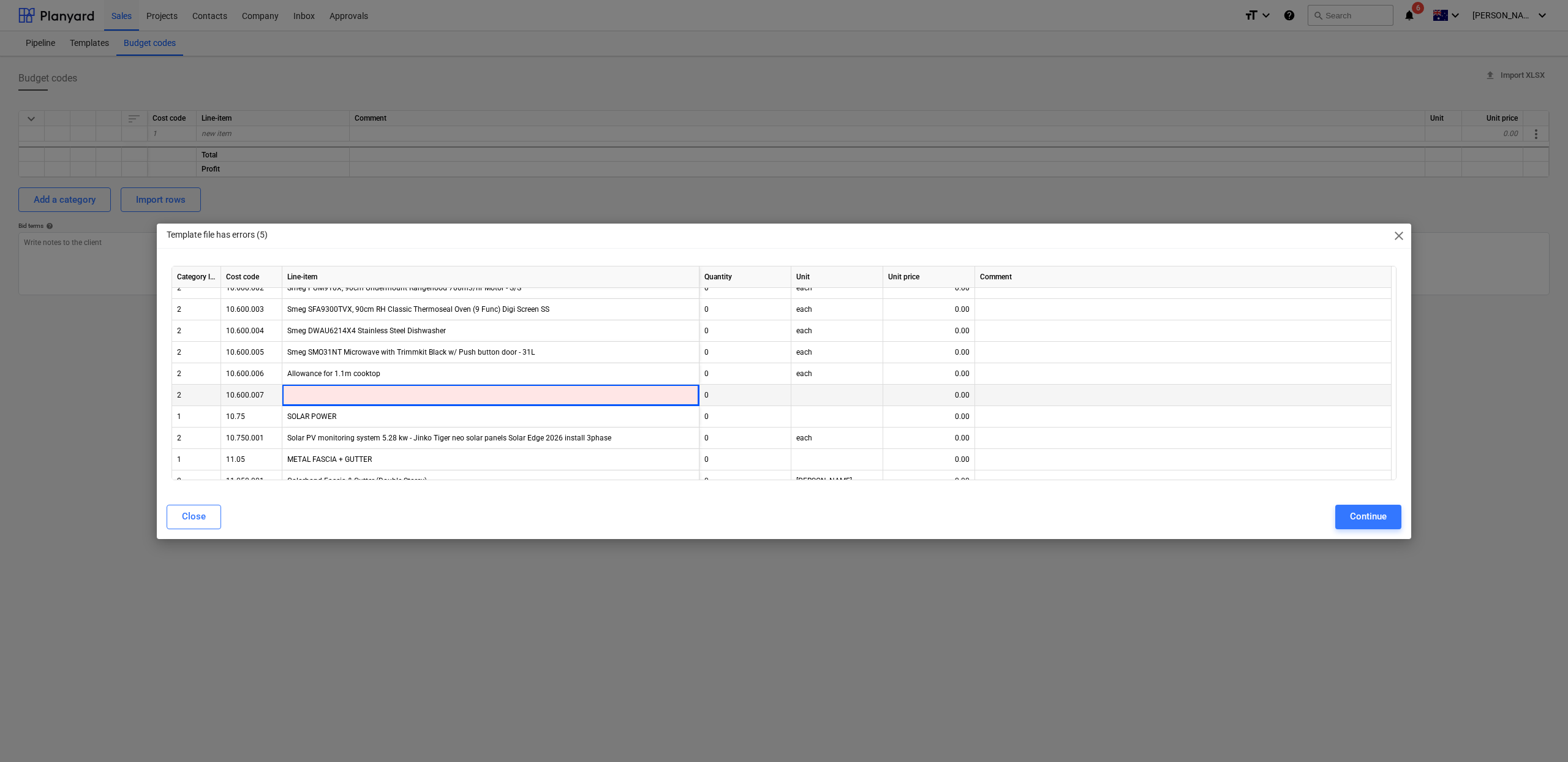
click at [490, 396] on div at bounding box center [491, 395] width 417 height 21
click at [492, 395] on div at bounding box center [491, 395] width 417 height 21
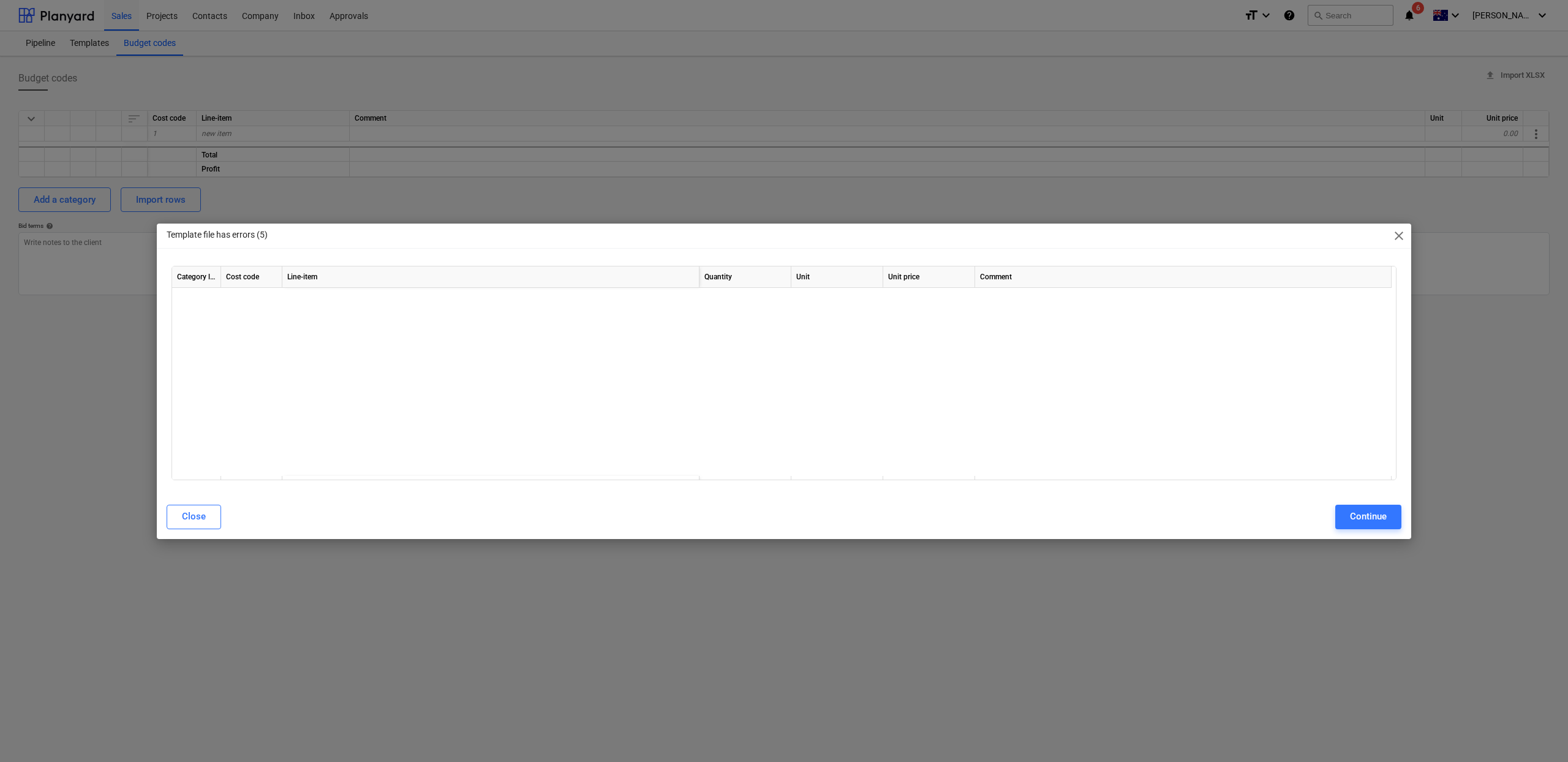
scroll to position [6492, 0]
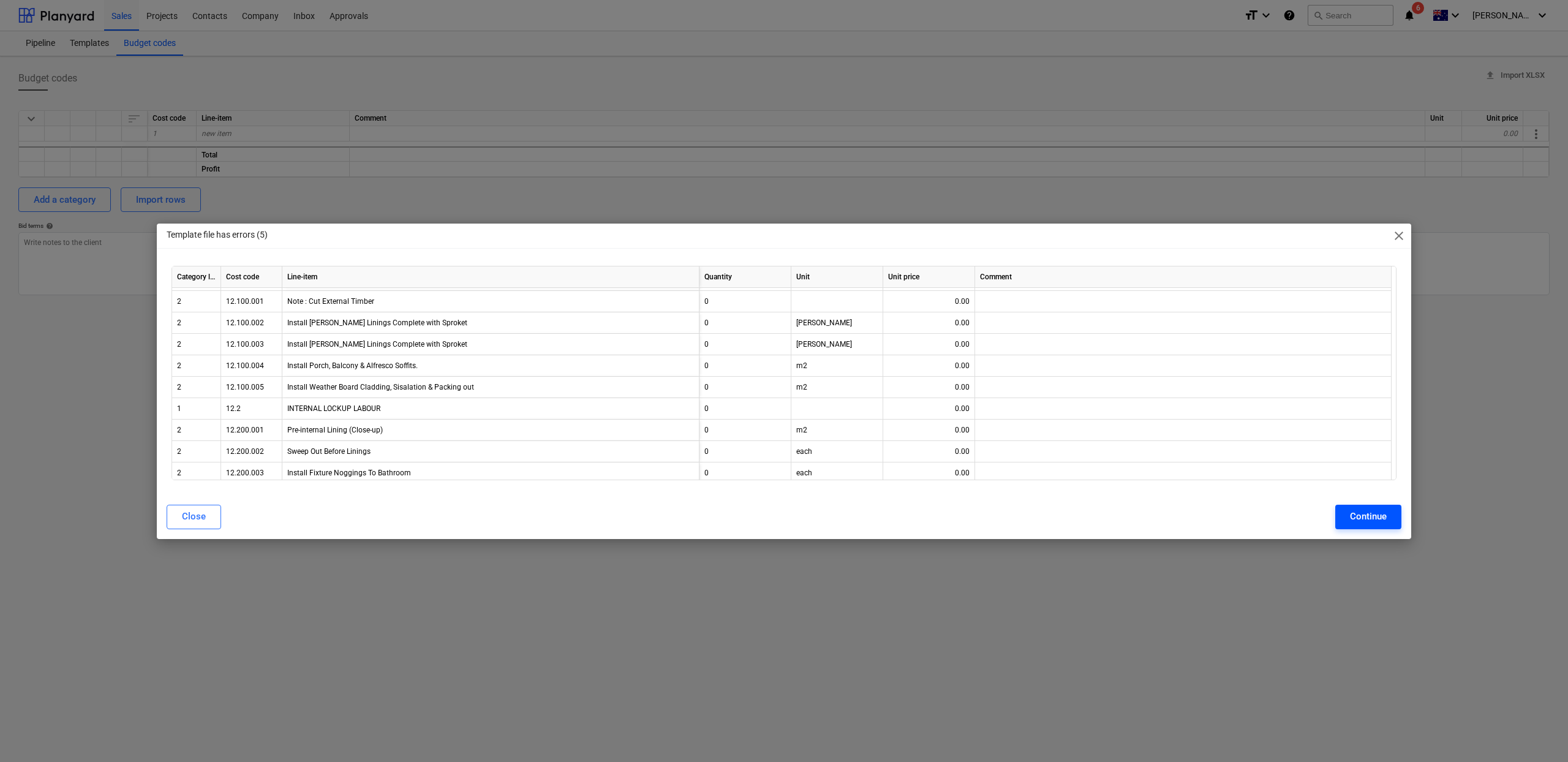
click at [1378, 517] on div "Continue" at bounding box center [1368, 517] width 37 height 16
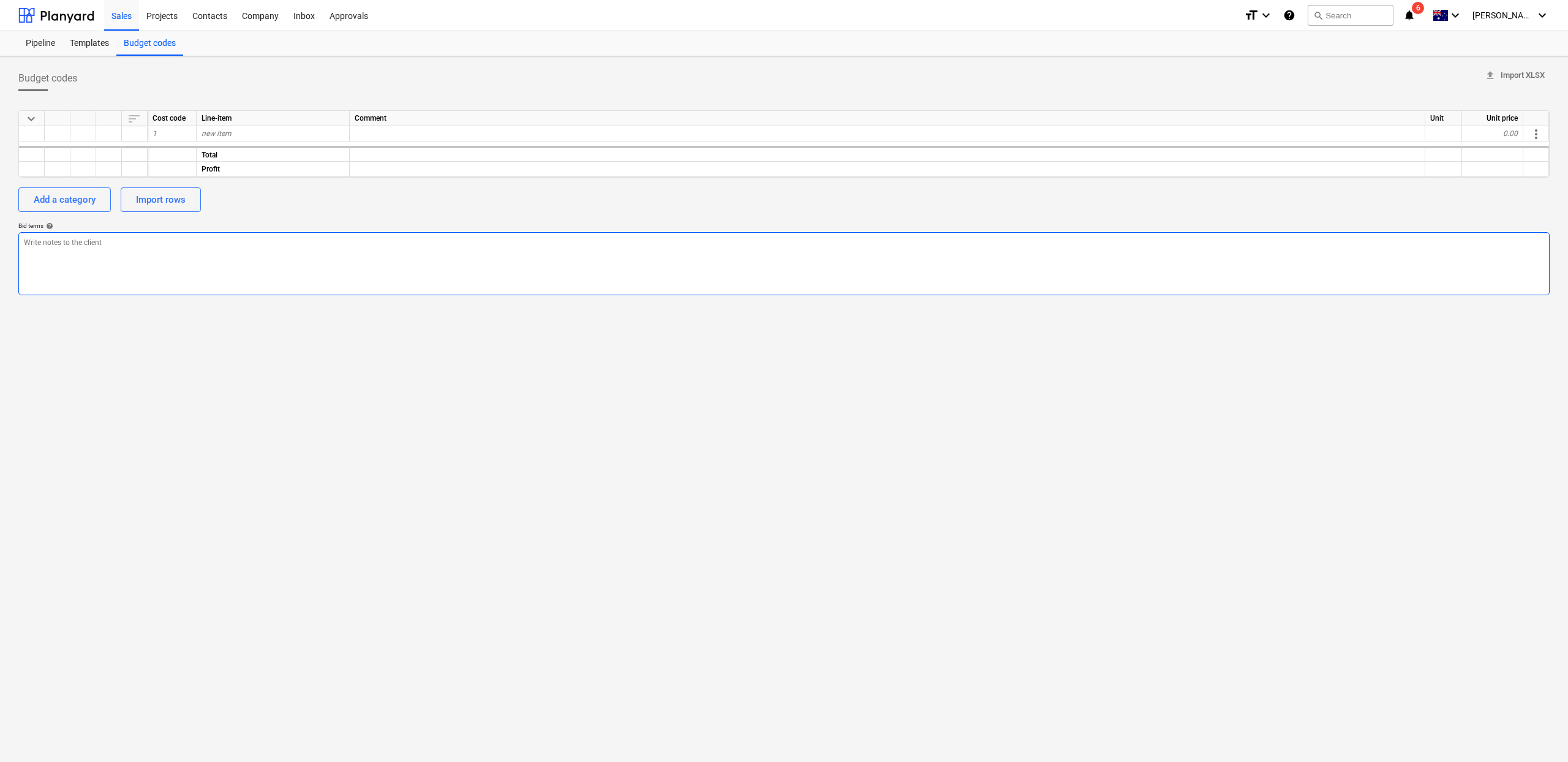
click at [485, 266] on textarea at bounding box center [784, 263] width 1531 height 63
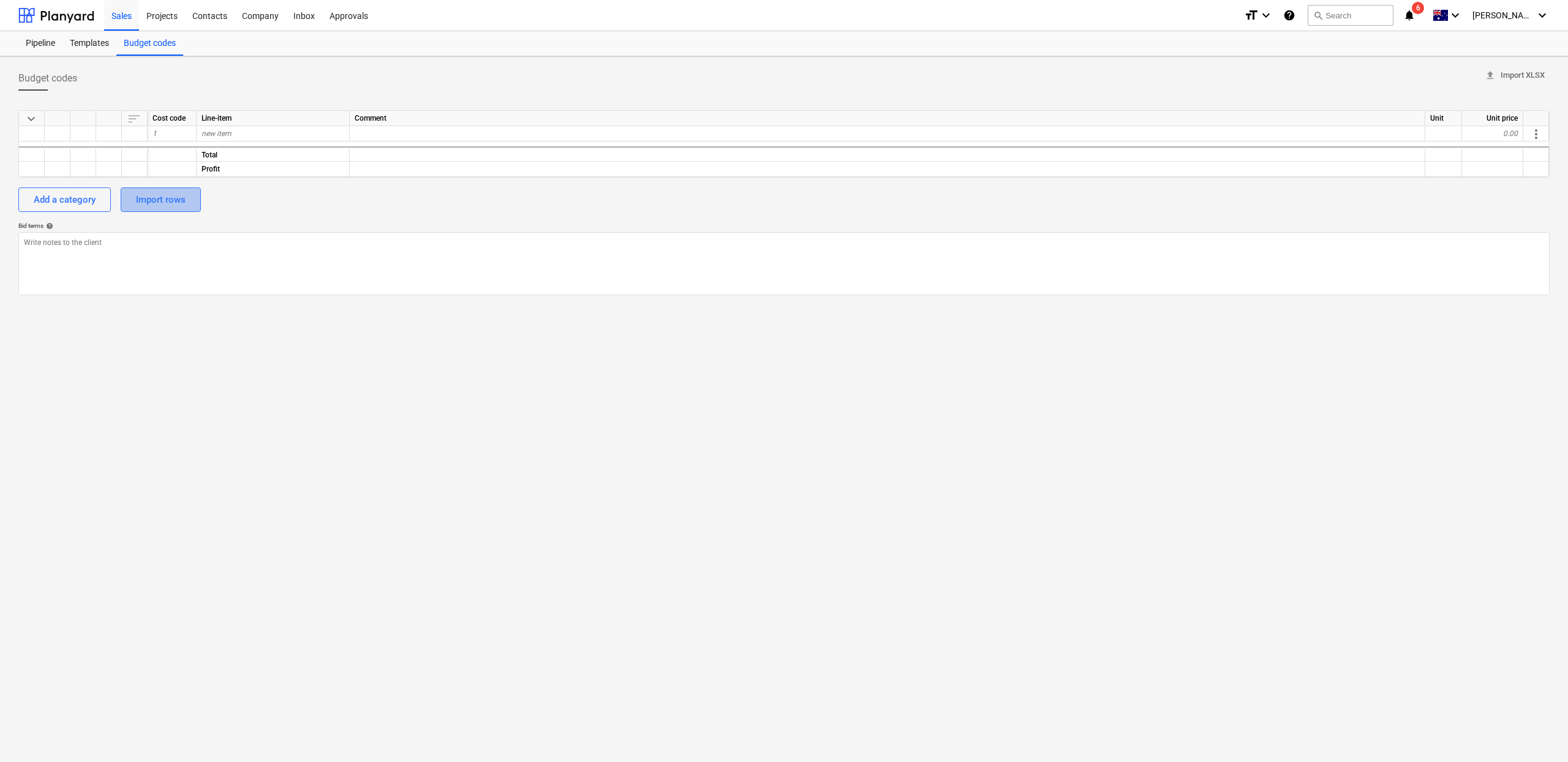
click at [168, 197] on div "Import rows" at bounding box center [160, 199] width 50 height 16
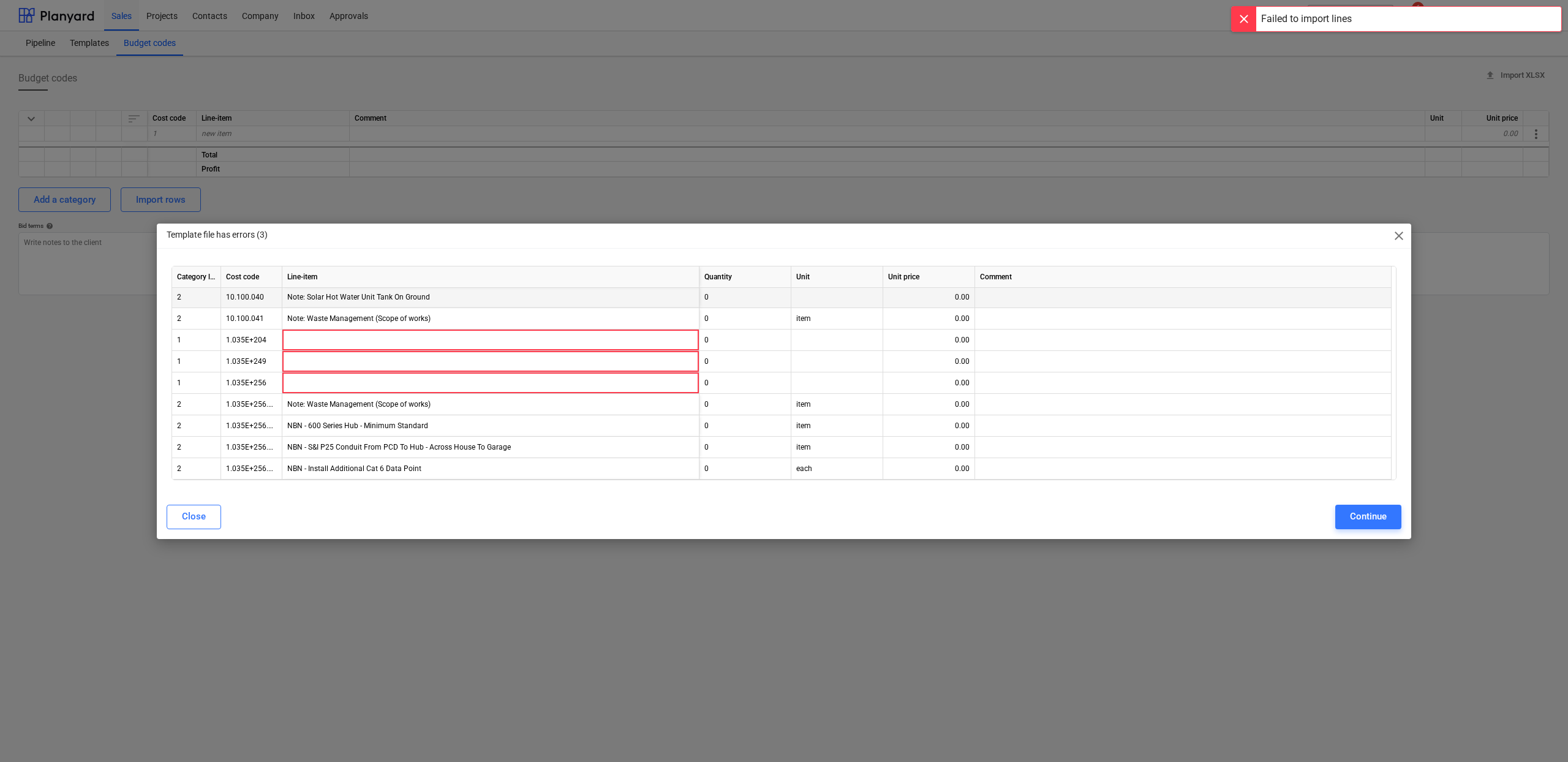
scroll to position [5000, 0]
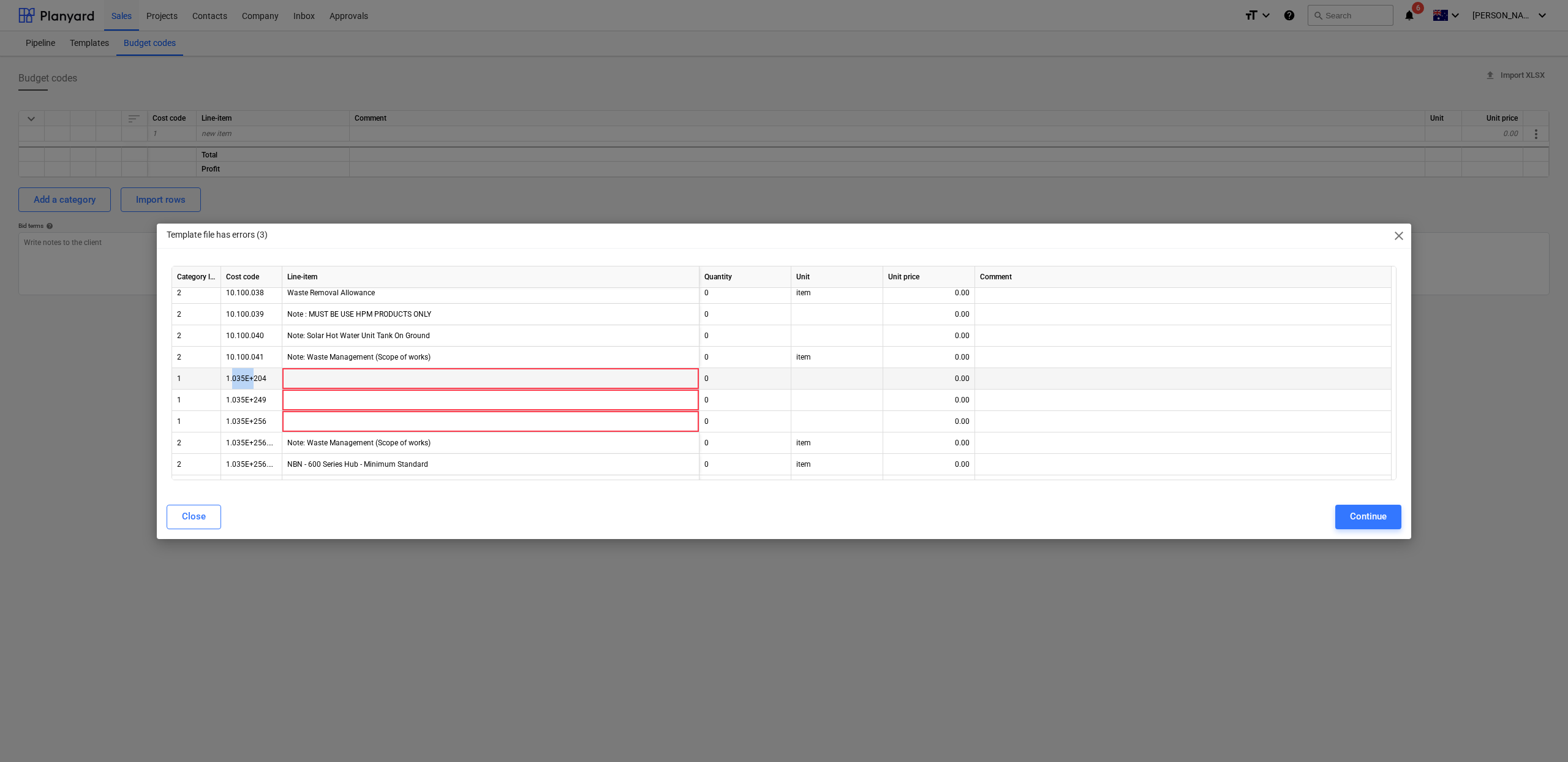
drag, startPoint x: 234, startPoint y: 378, endPoint x: 253, endPoint y: 383, distance: 19.6
click at [253, 383] on div "1.035E+204" at bounding box center [252, 379] width 61 height 21
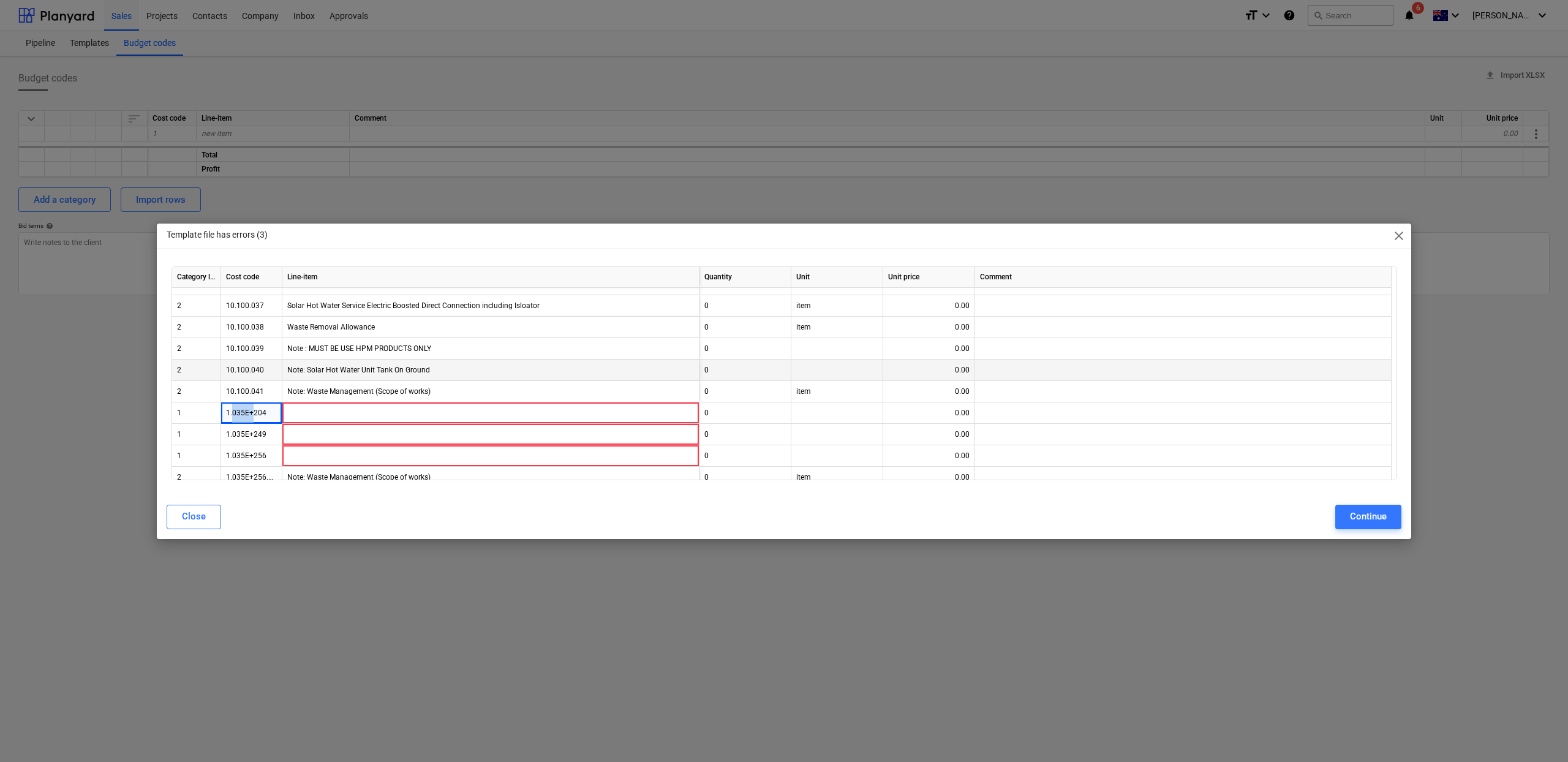
scroll to position [4954, 0]
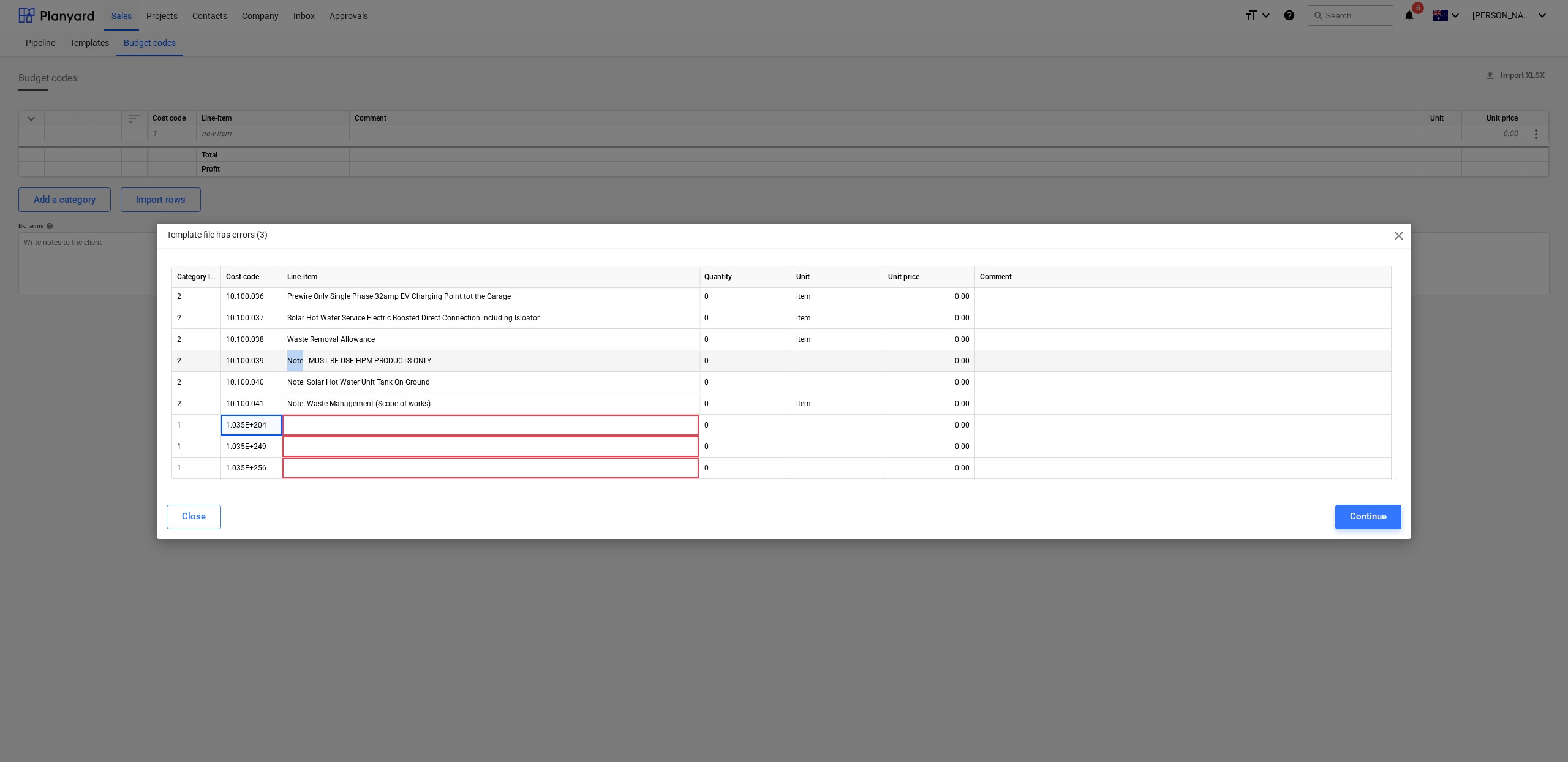
drag, startPoint x: 287, startPoint y: 360, endPoint x: 303, endPoint y: 360, distance: 16.0
click at [303, 360] on div "Note : MUST BE USE HPM PRODUCTS ONLY" at bounding box center [491, 361] width 417 height 21
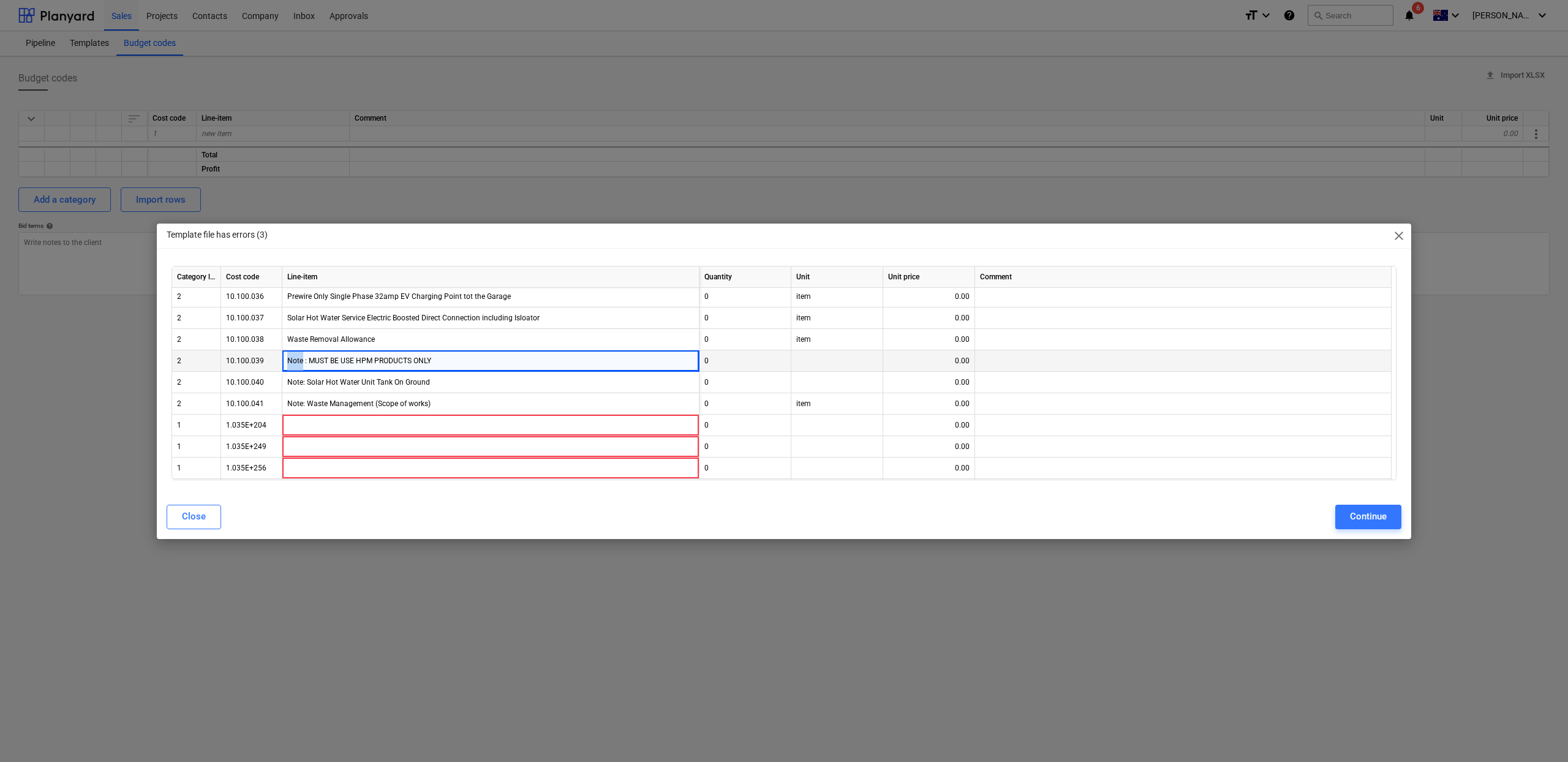
copy div "Note"
click at [364, 405] on div "Note: Waste Management (Scope of works)" at bounding box center [491, 404] width 417 height 21
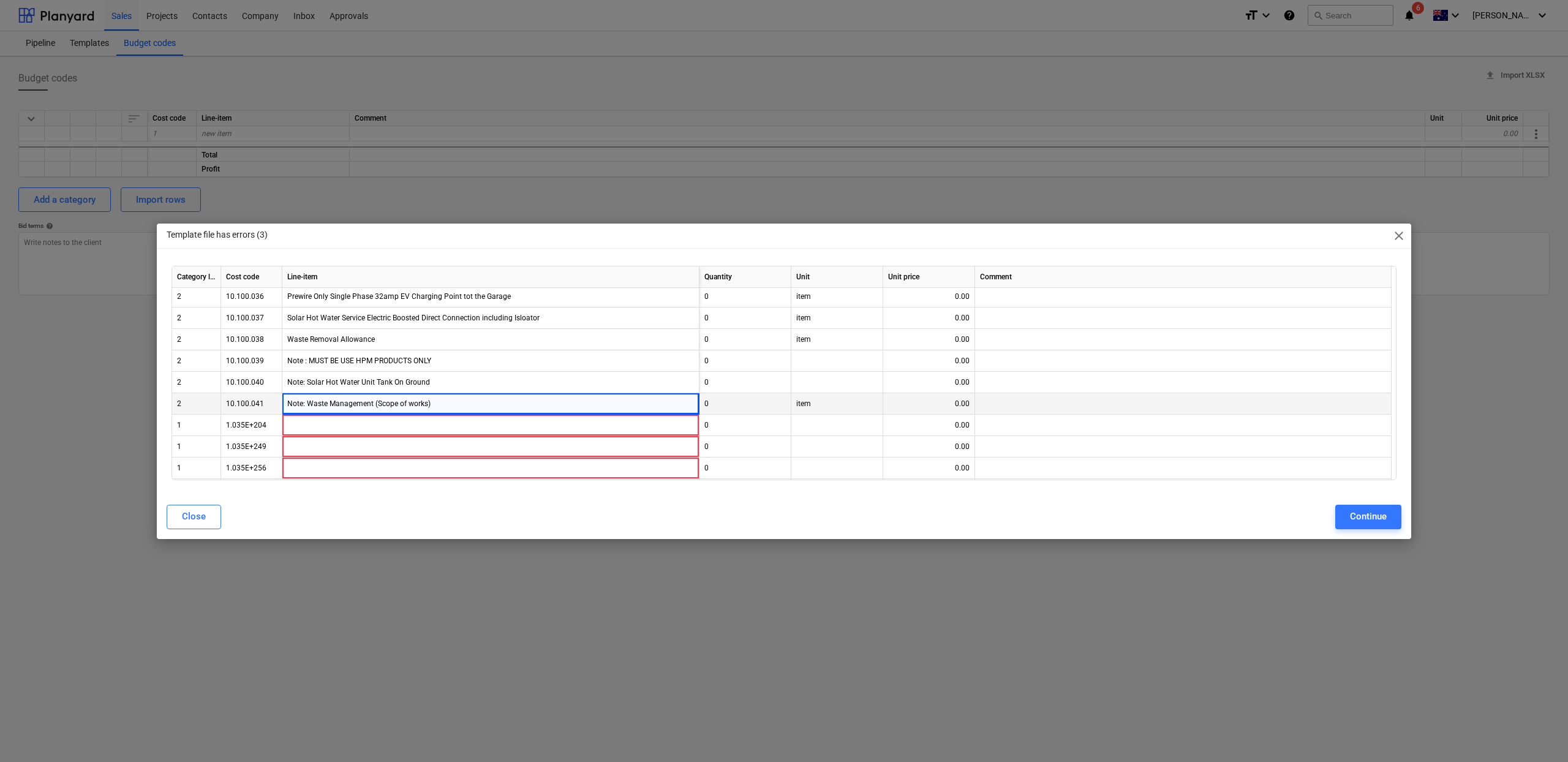
click at [436, 396] on div "Note: Waste Management (Scope of works)" at bounding box center [491, 404] width 417 height 21
drag, startPoint x: 416, startPoint y: 400, endPoint x: 282, endPoint y: 398, distance: 134.0
click at [283, 398] on div "Note: Waste Management (Scope of works)" at bounding box center [491, 404] width 417 height 21
copy div "Note: Waste Management (Scope of works)"
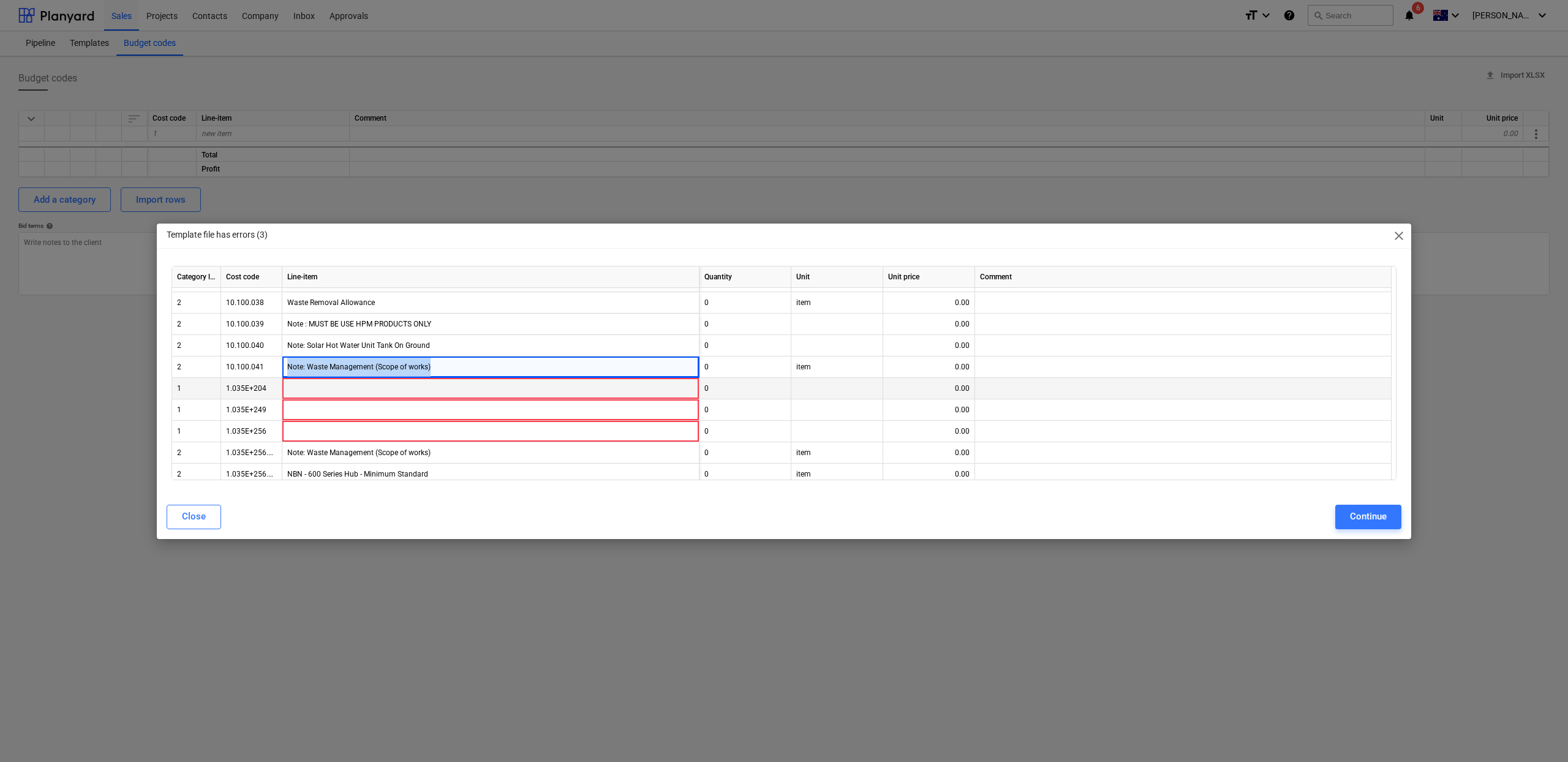
scroll to position [5025, 0]
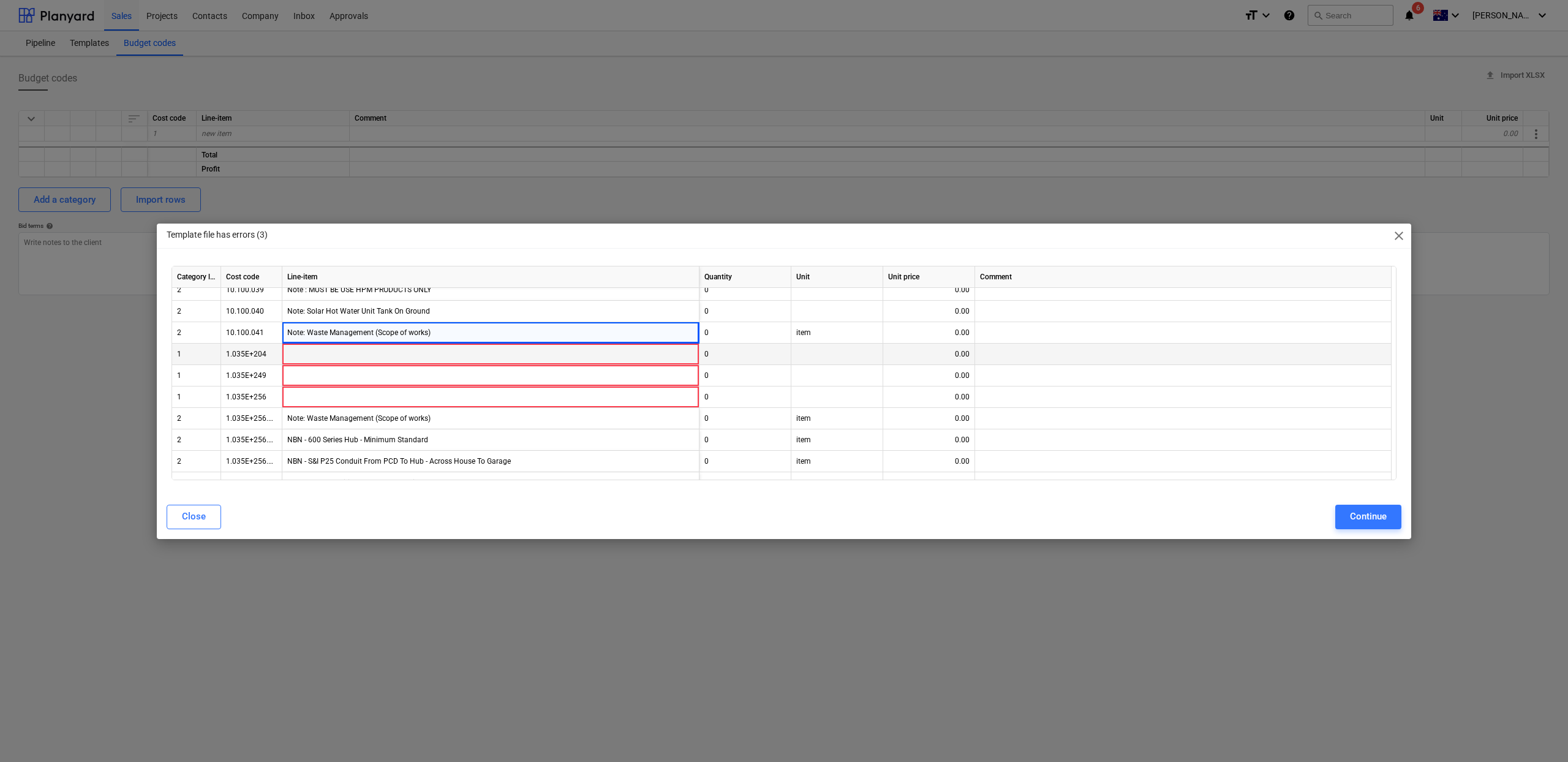
click at [237, 356] on div "1.035E+204" at bounding box center [252, 354] width 61 height 21
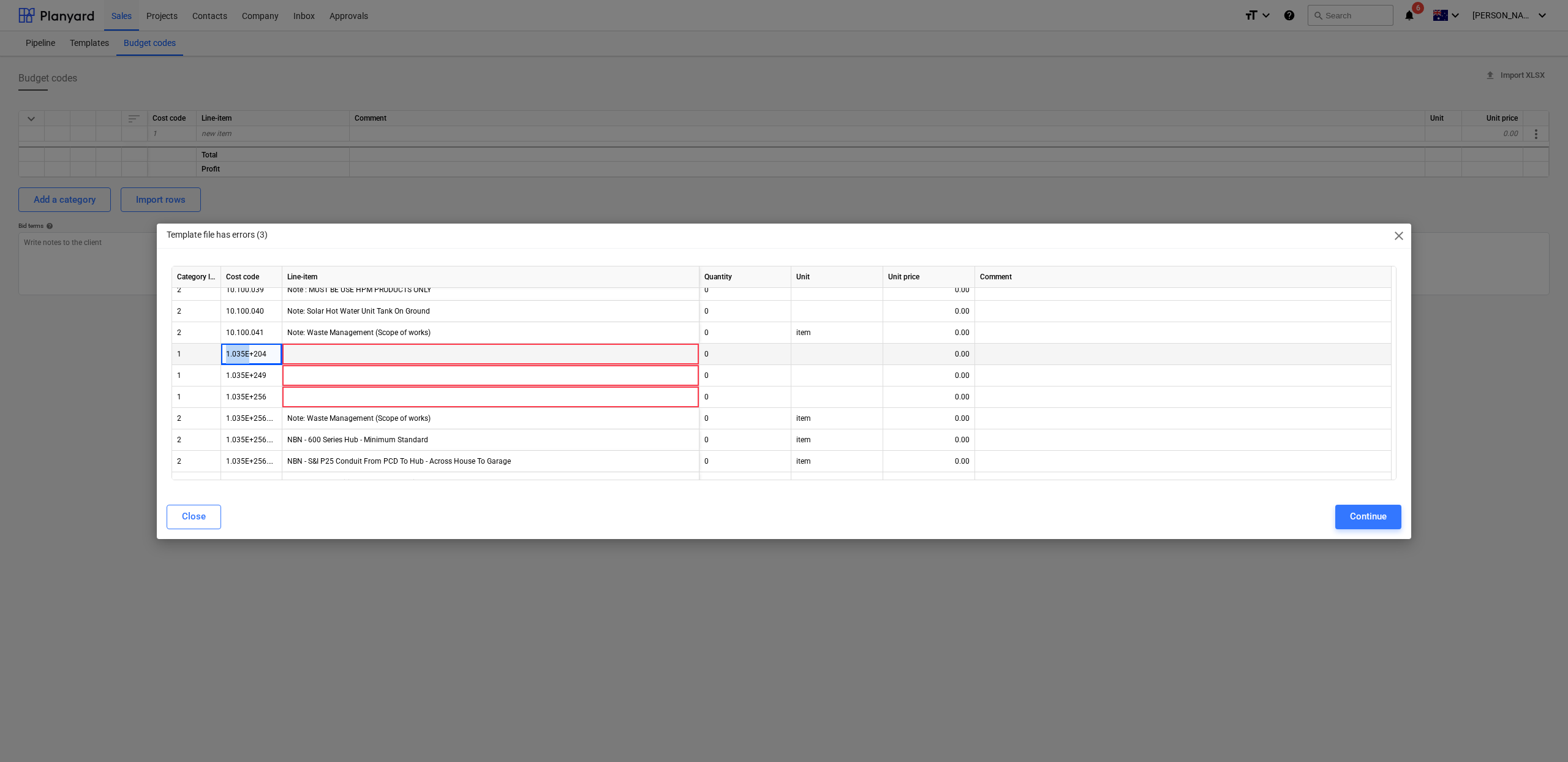
click at [237, 356] on div "1.035E+204" at bounding box center [252, 354] width 61 height 21
copy div "1.035E"
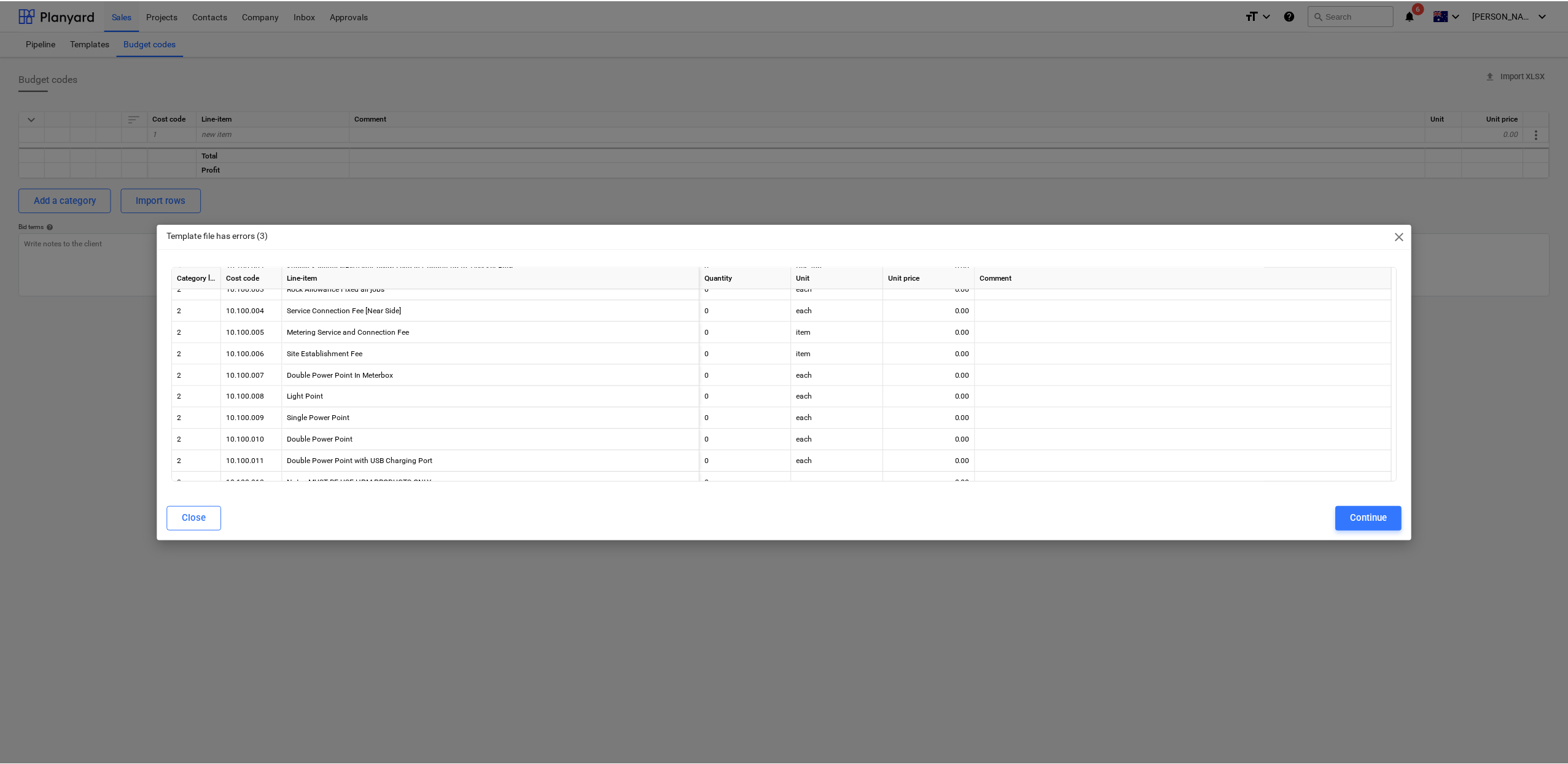
scroll to position [4271, 0]
click at [199, 526] on button "Close" at bounding box center [195, 518] width 55 height 25
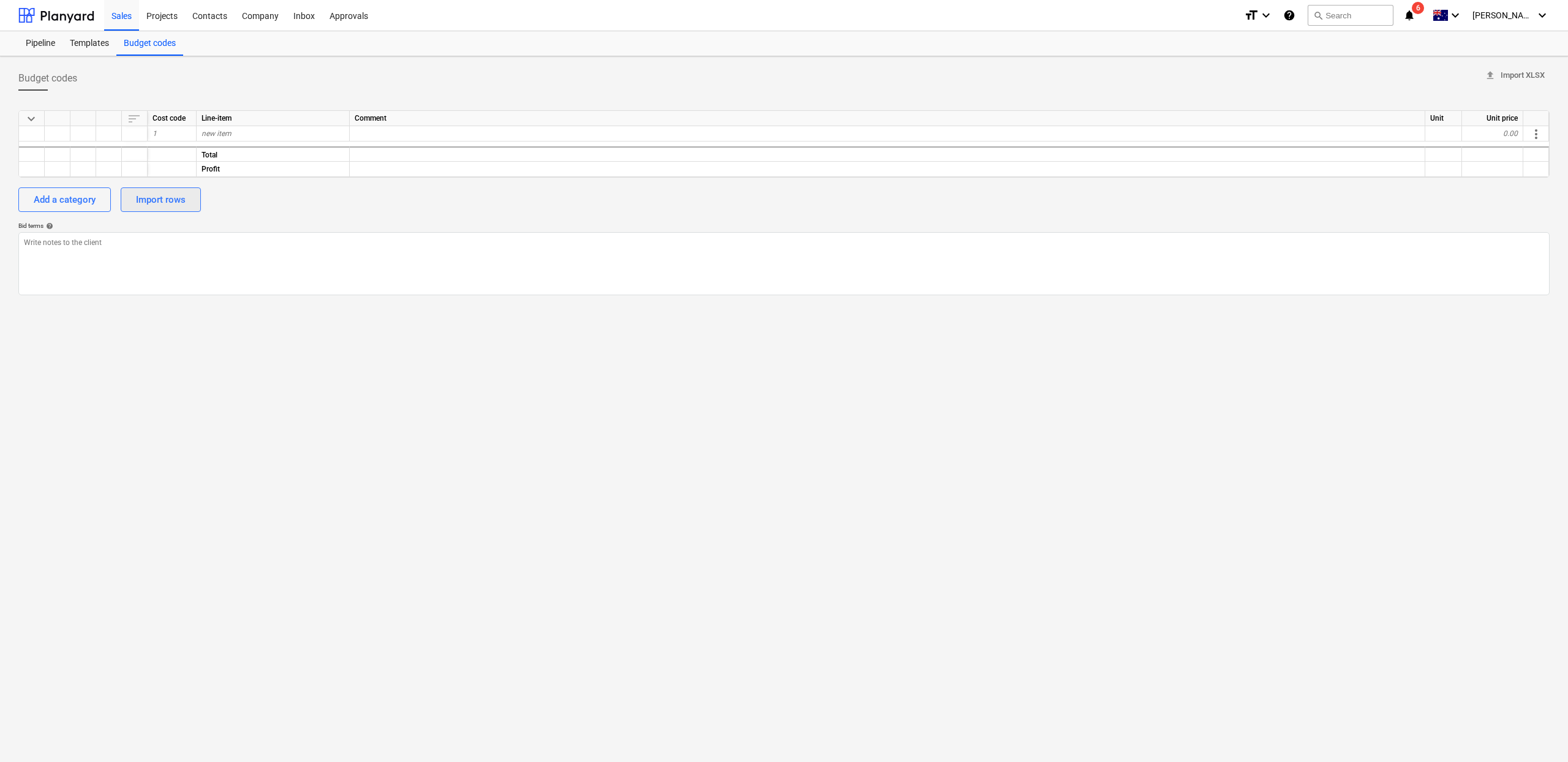
click at [180, 209] on button "Import rows" at bounding box center [160, 199] width 80 height 25
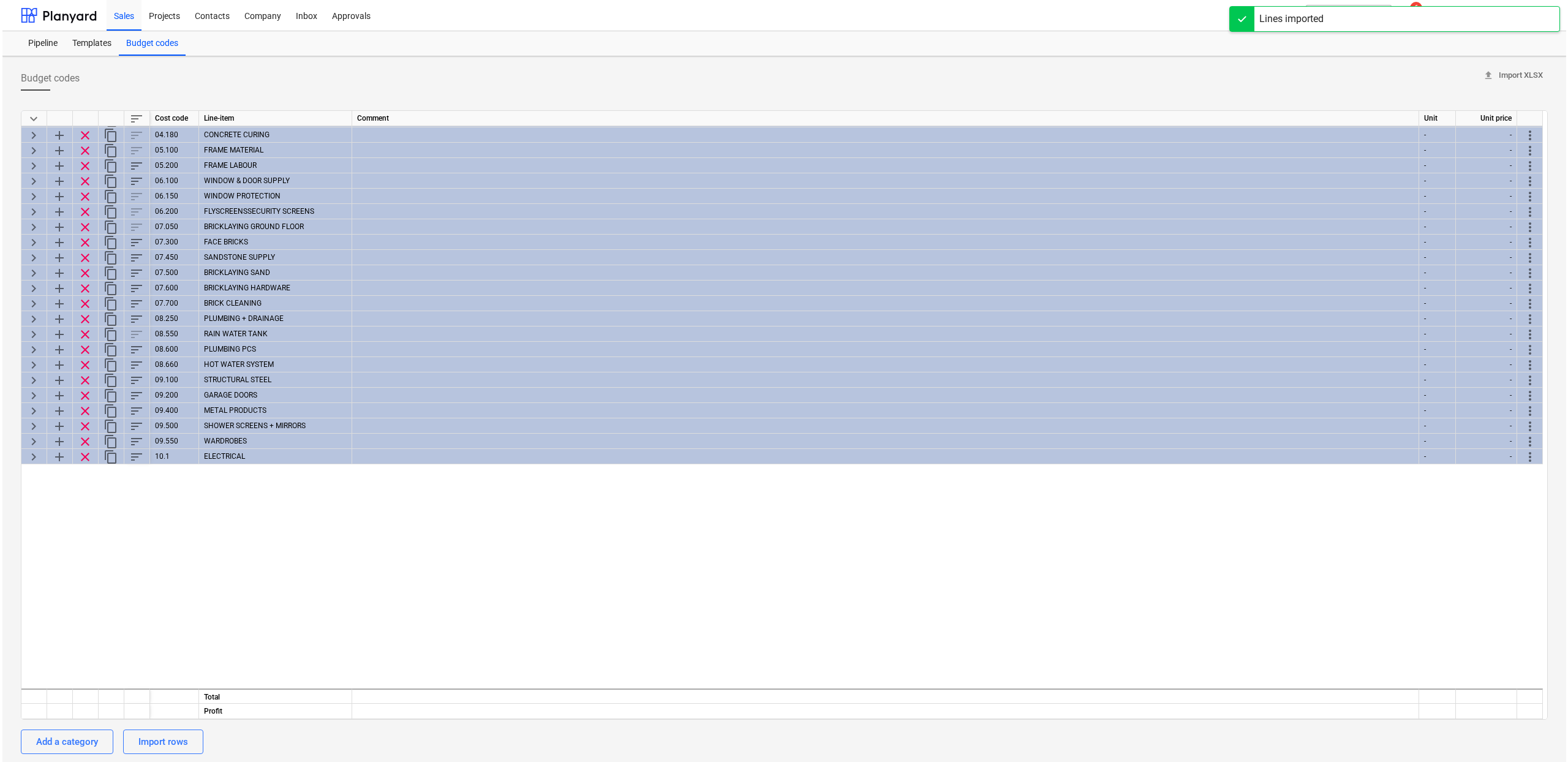
scroll to position [0, 0]
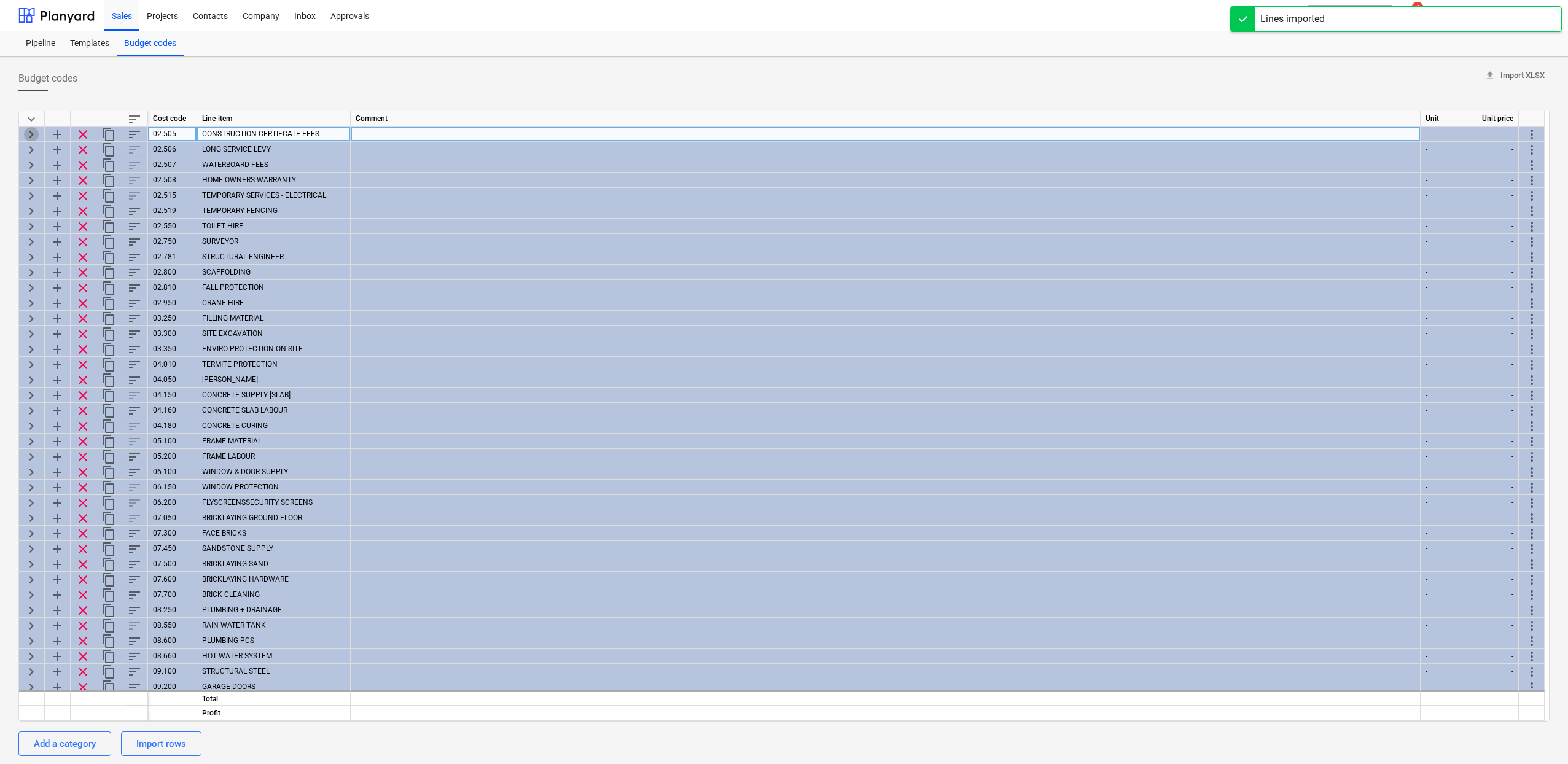
click at [27, 133] on span "keyboard_arrow_right" at bounding box center [31, 135] width 15 height 15
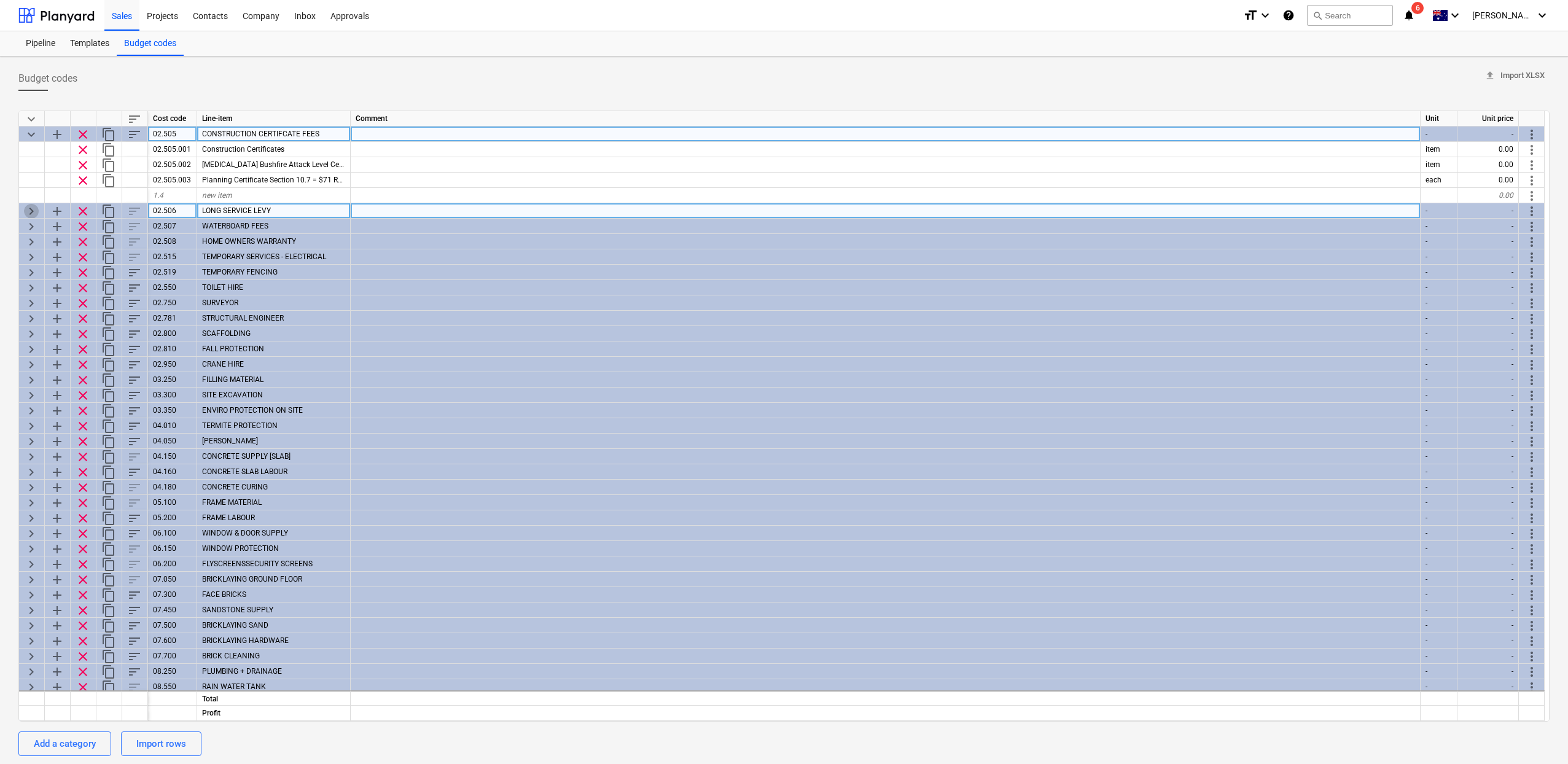
click at [35, 213] on span "keyboard_arrow_right" at bounding box center [31, 211] width 15 height 15
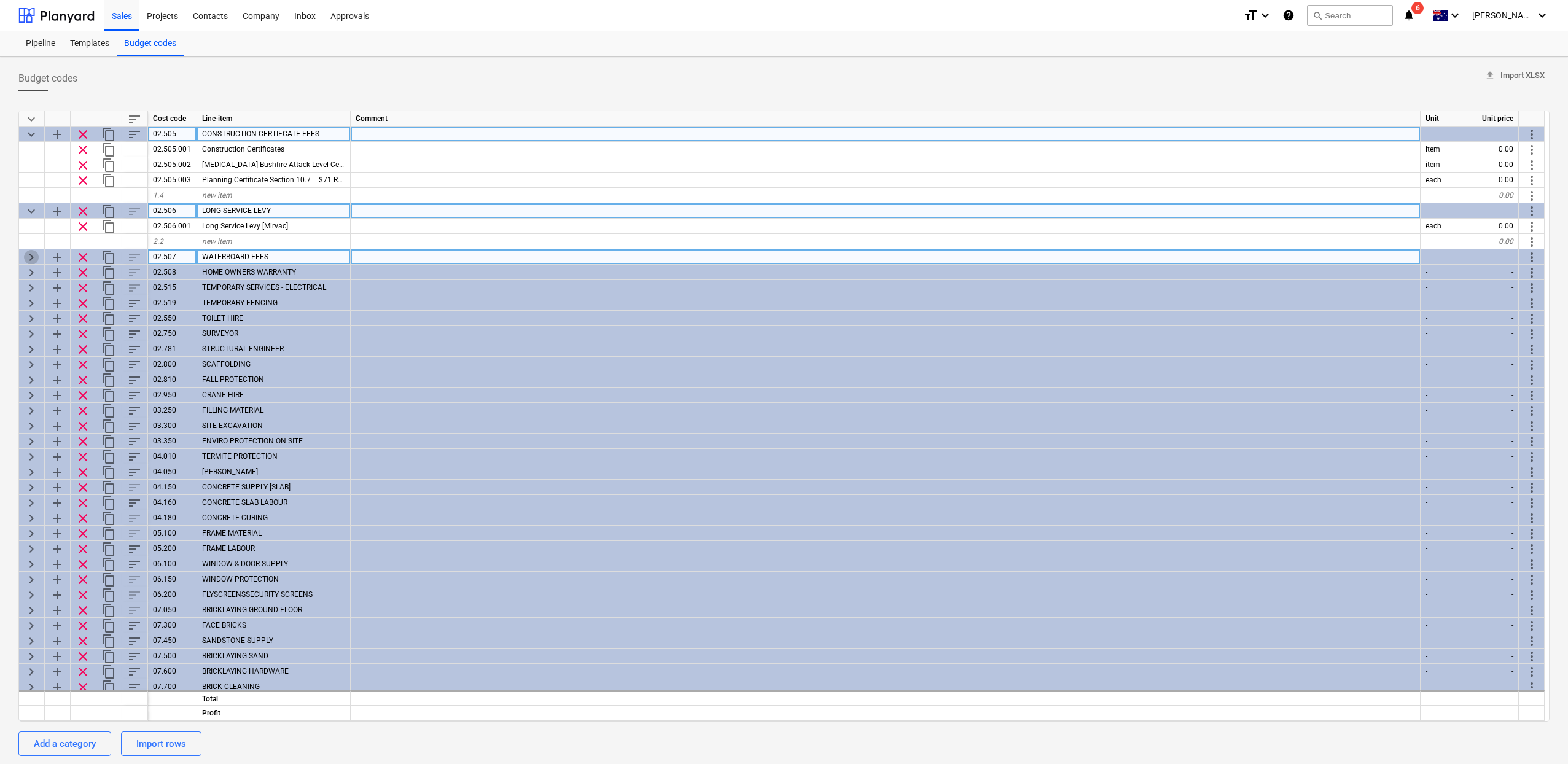
click at [35, 258] on span "keyboard_arrow_right" at bounding box center [31, 257] width 15 height 15
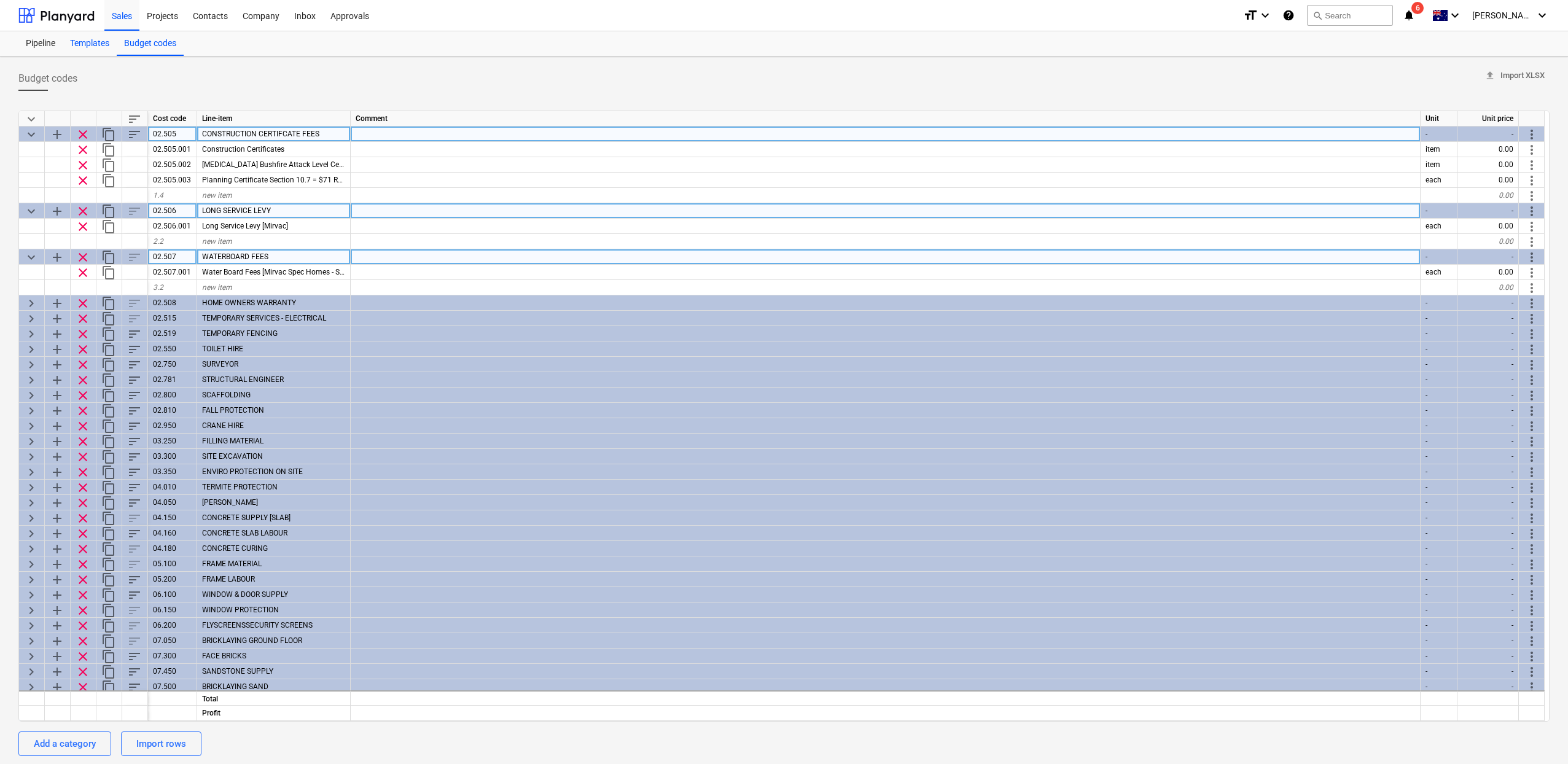
click at [98, 51] on div "Templates" at bounding box center [89, 43] width 54 height 25
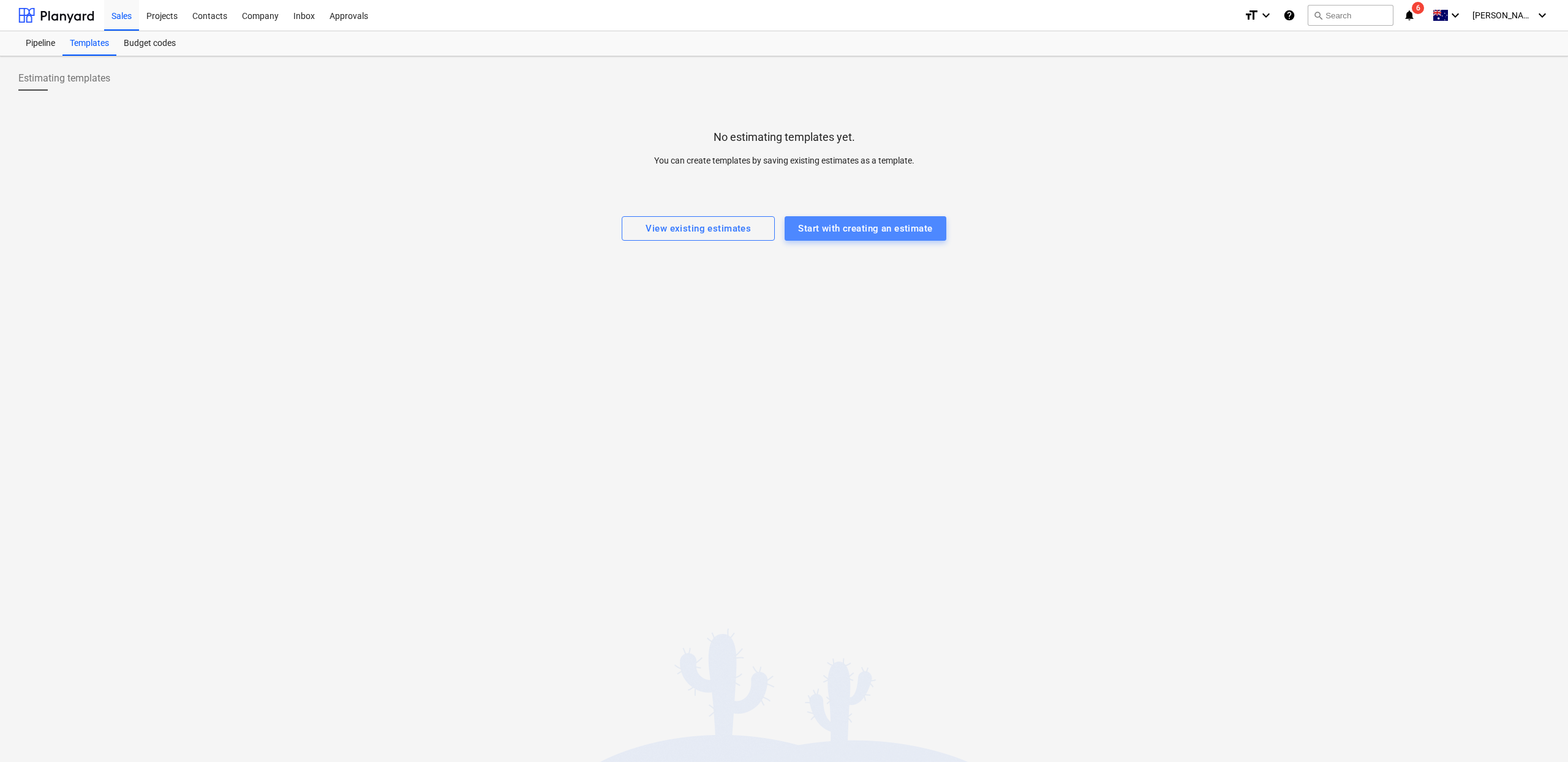
click at [827, 237] on button "Start with creating an estimate" at bounding box center [865, 228] width 161 height 25
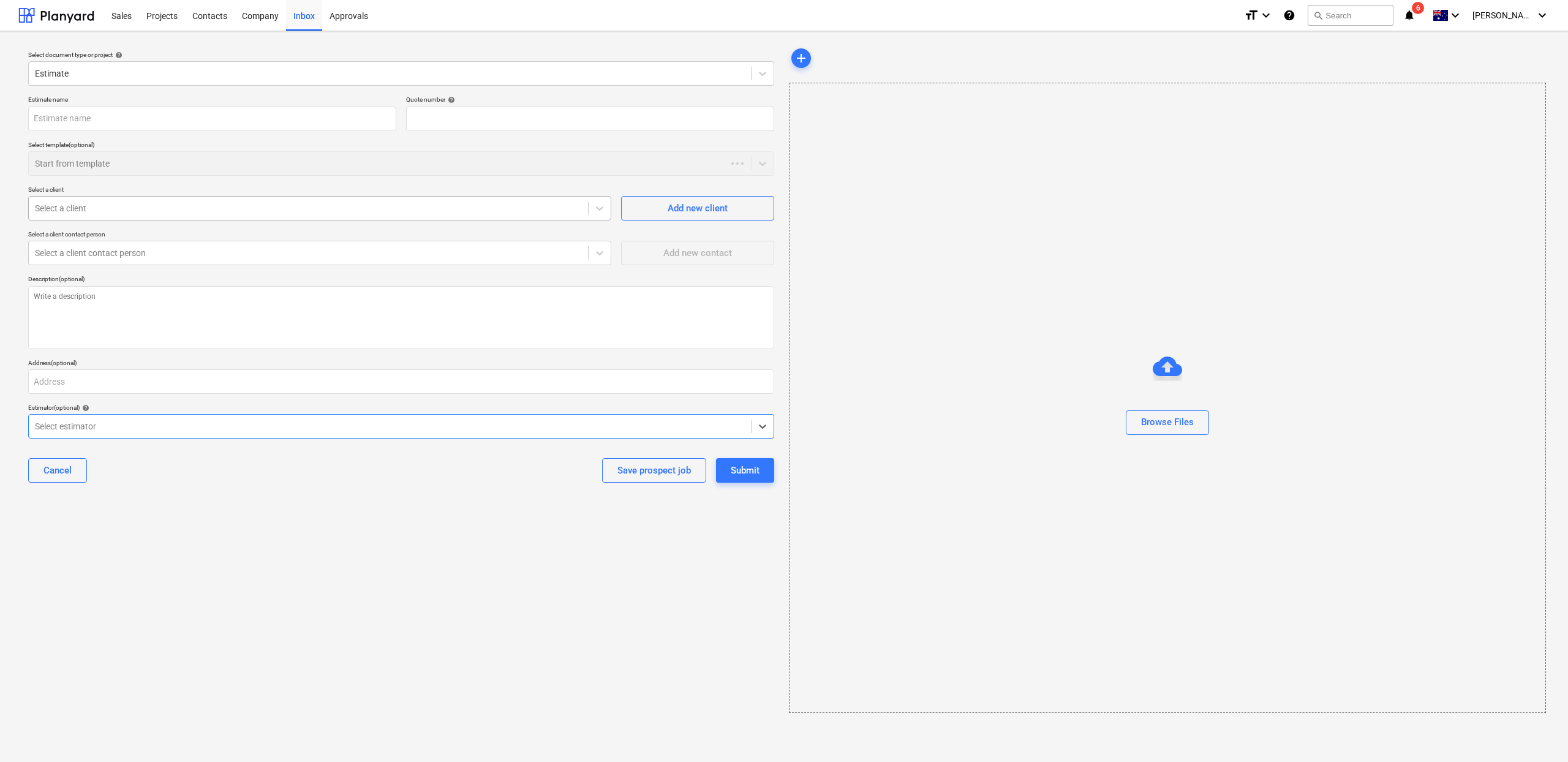
type textarea "x"
type input "QU-0001"
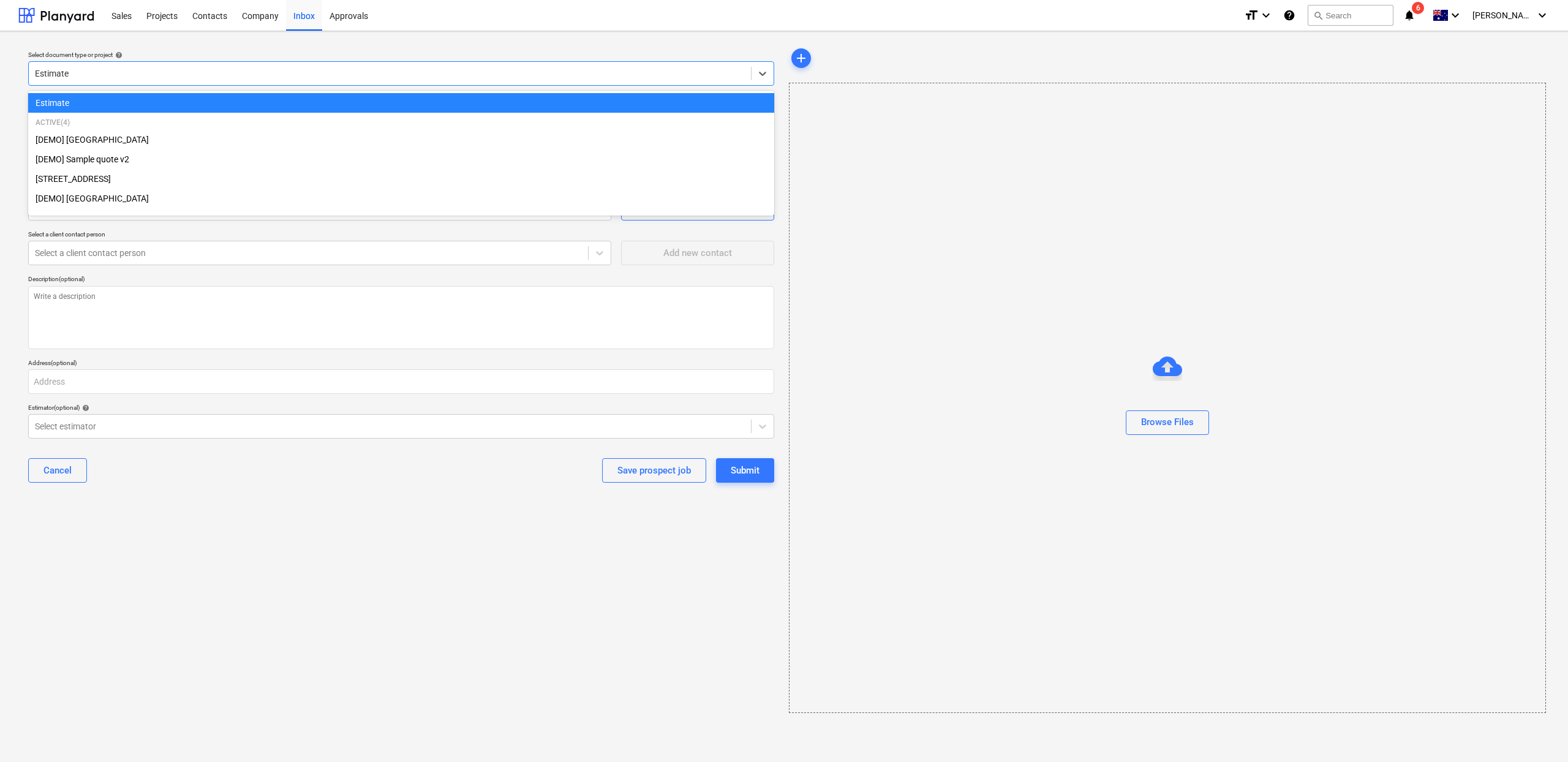
click at [253, 77] on div at bounding box center [390, 73] width 710 height 12
click at [229, 99] on div "Estimate" at bounding box center [401, 102] width 746 height 19
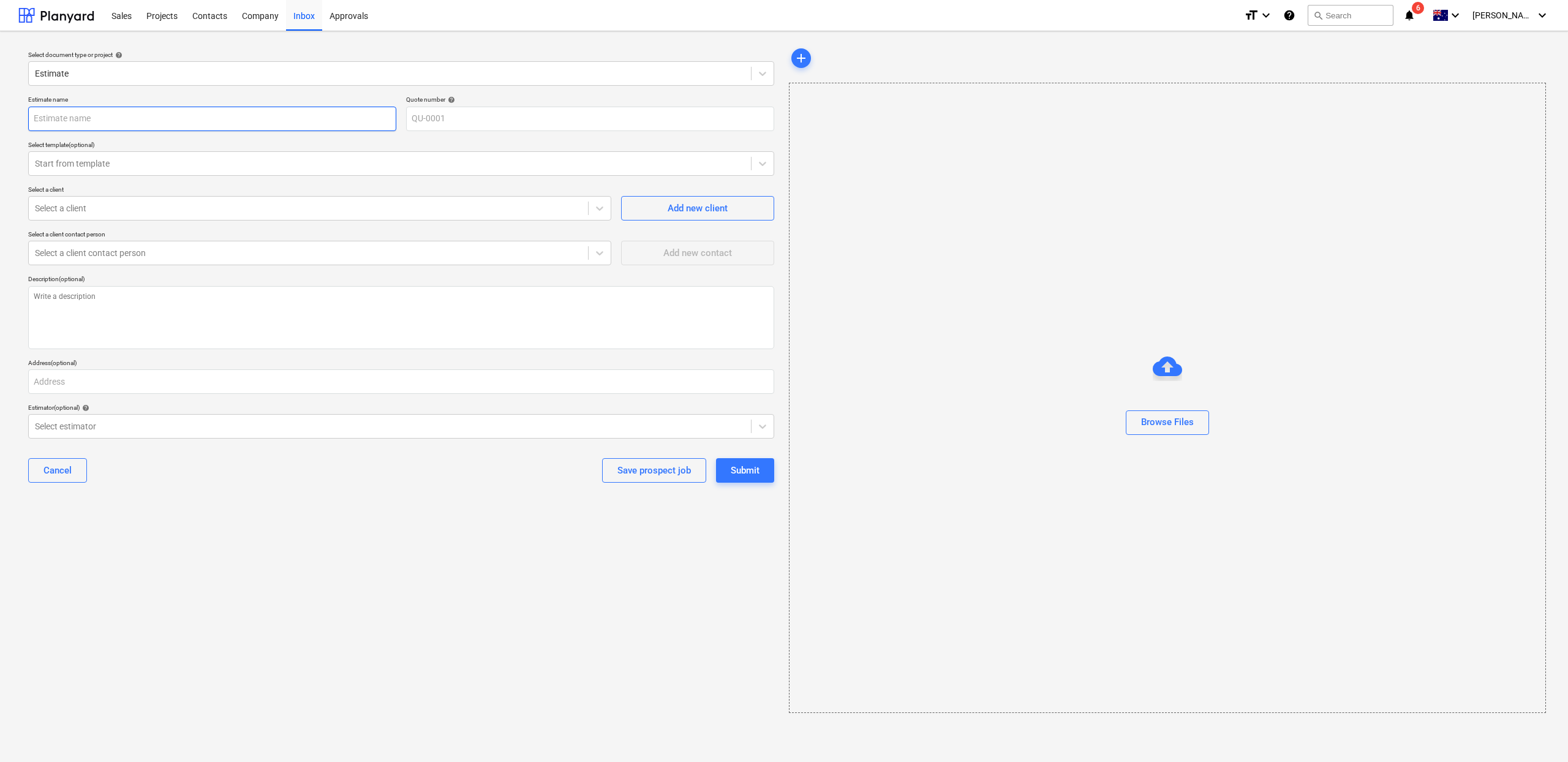
click at [206, 123] on input "text" at bounding box center [212, 118] width 368 height 25
click at [89, 63] on div "Estimate" at bounding box center [401, 73] width 746 height 25
click at [74, 464] on button "Cancel" at bounding box center [57, 470] width 59 height 25
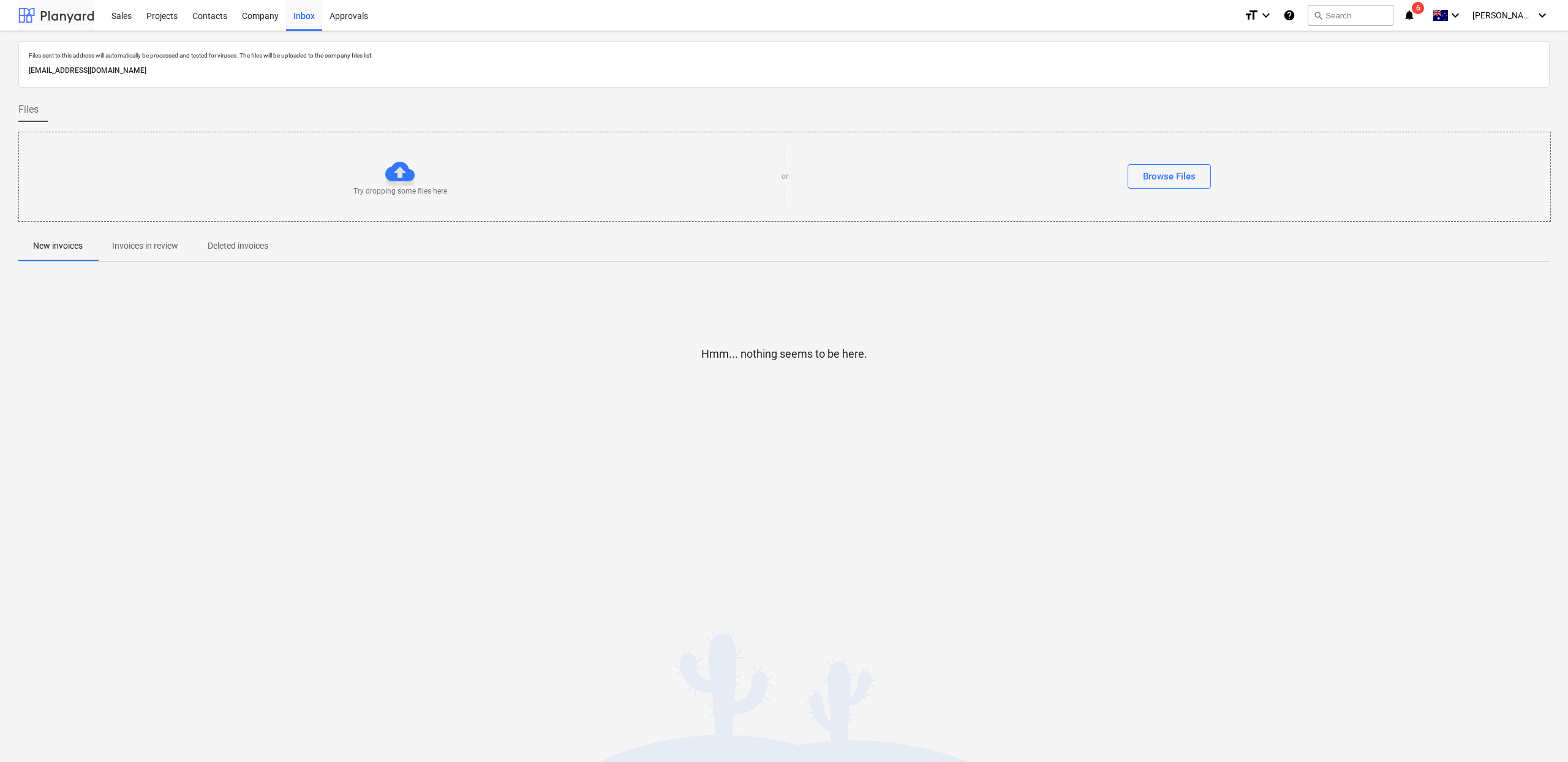
click at [87, 14] on div at bounding box center [57, 15] width 76 height 31
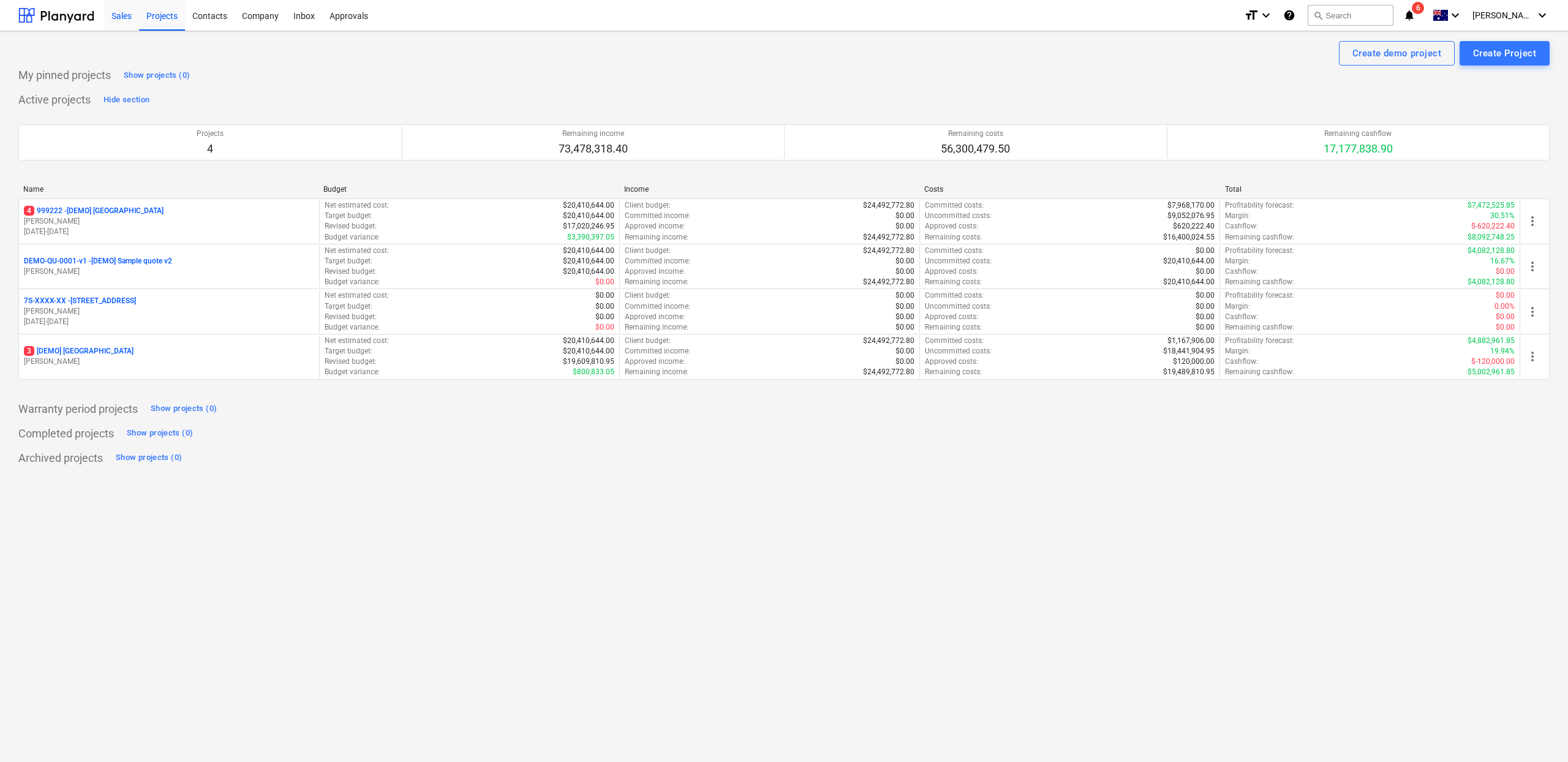
click at [122, 17] on div "Sales" at bounding box center [122, 15] width 35 height 31
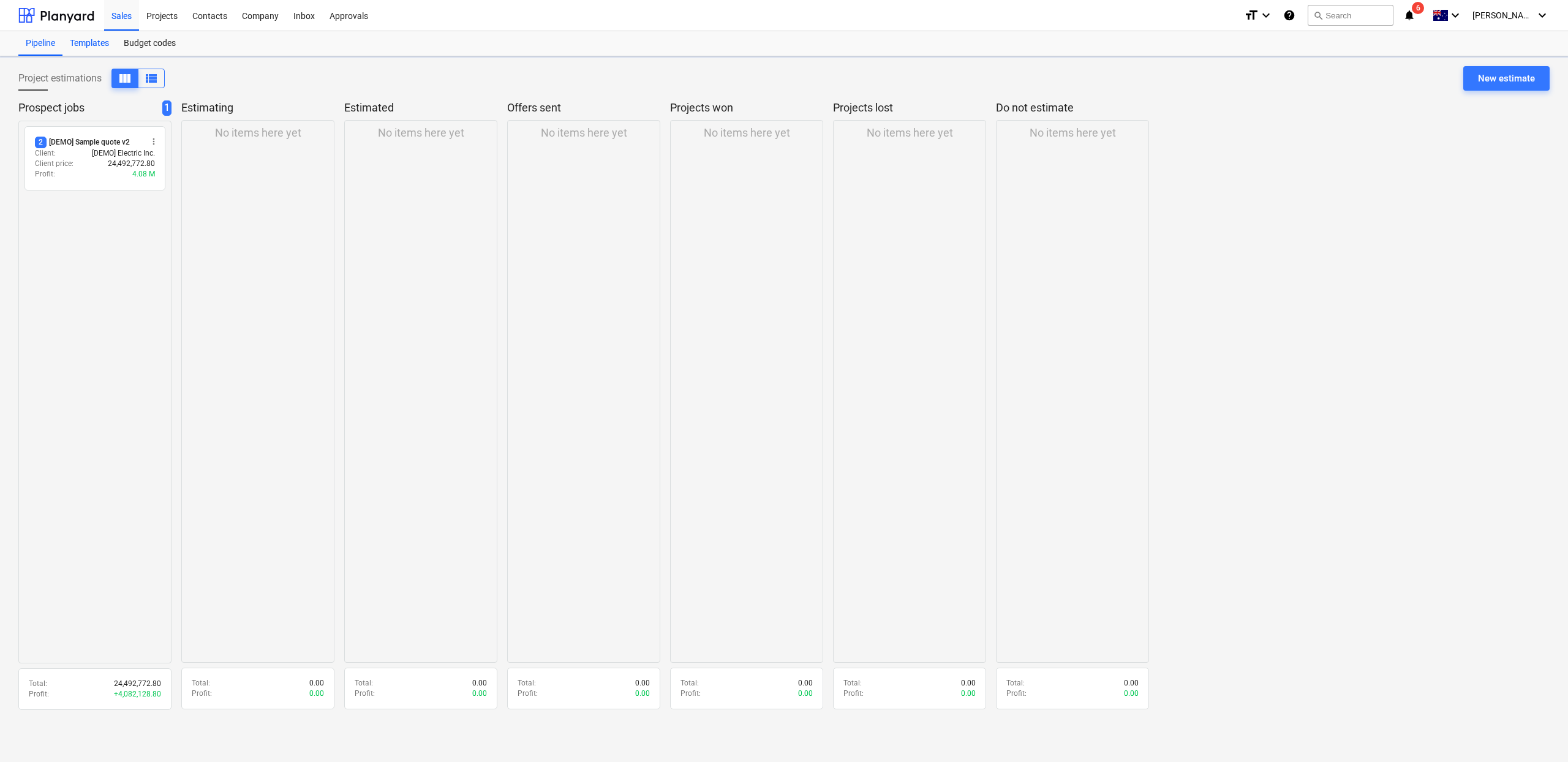
click at [92, 39] on div "Templates" at bounding box center [89, 43] width 54 height 25
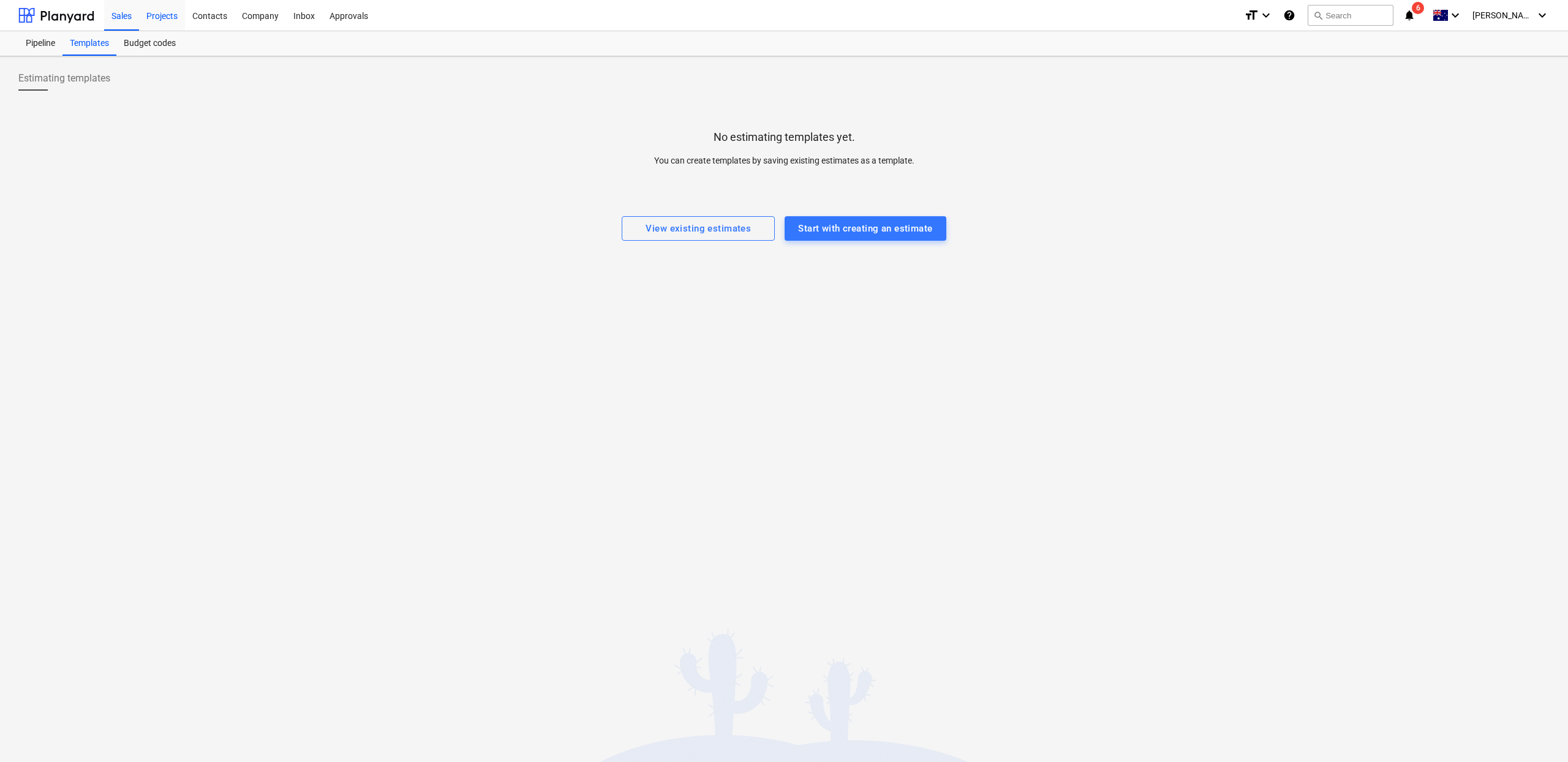
click at [164, 19] on div "Projects" at bounding box center [162, 15] width 46 height 31
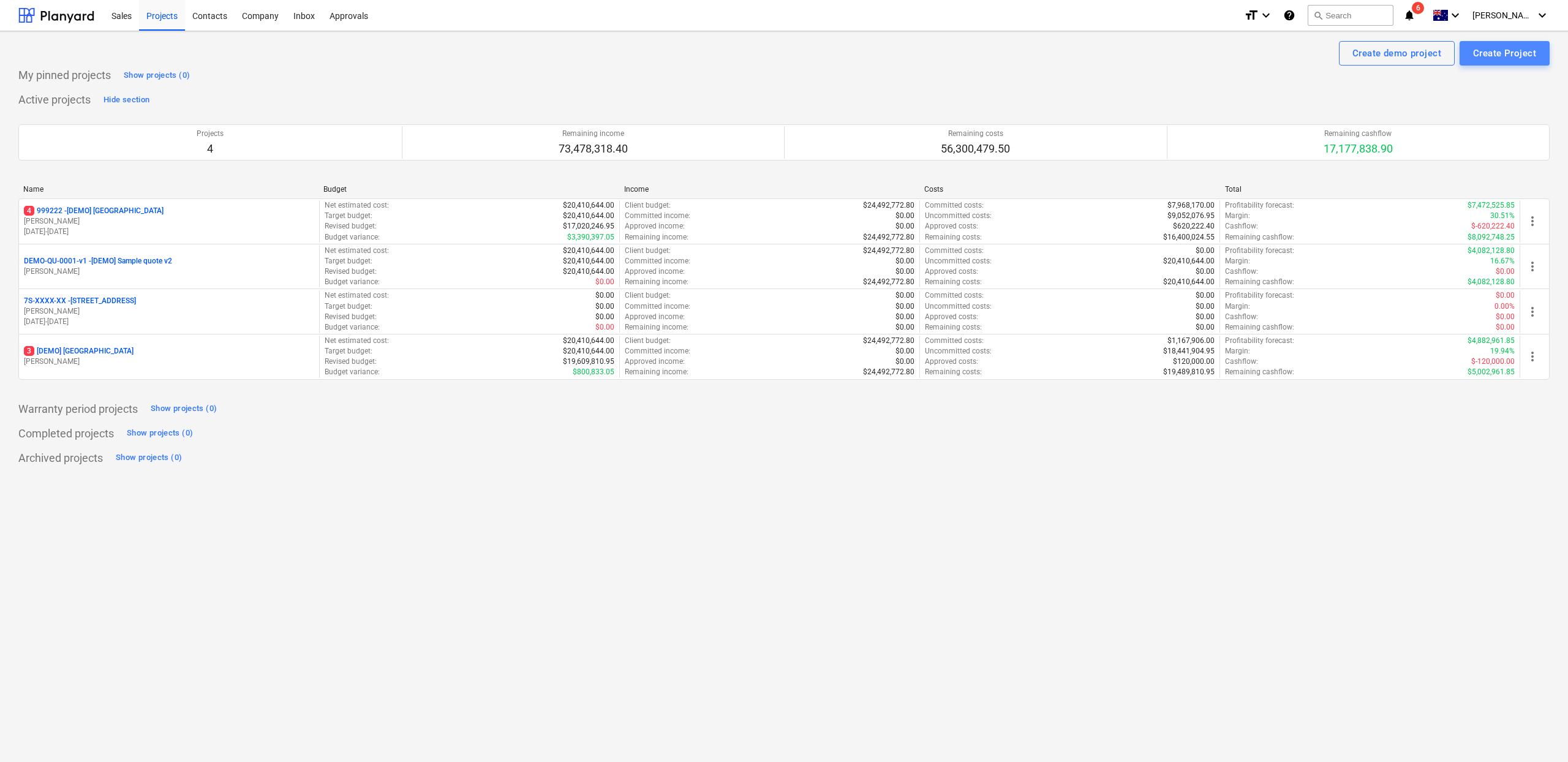
click at [1519, 58] on div "Create Project" at bounding box center [1504, 53] width 63 height 16
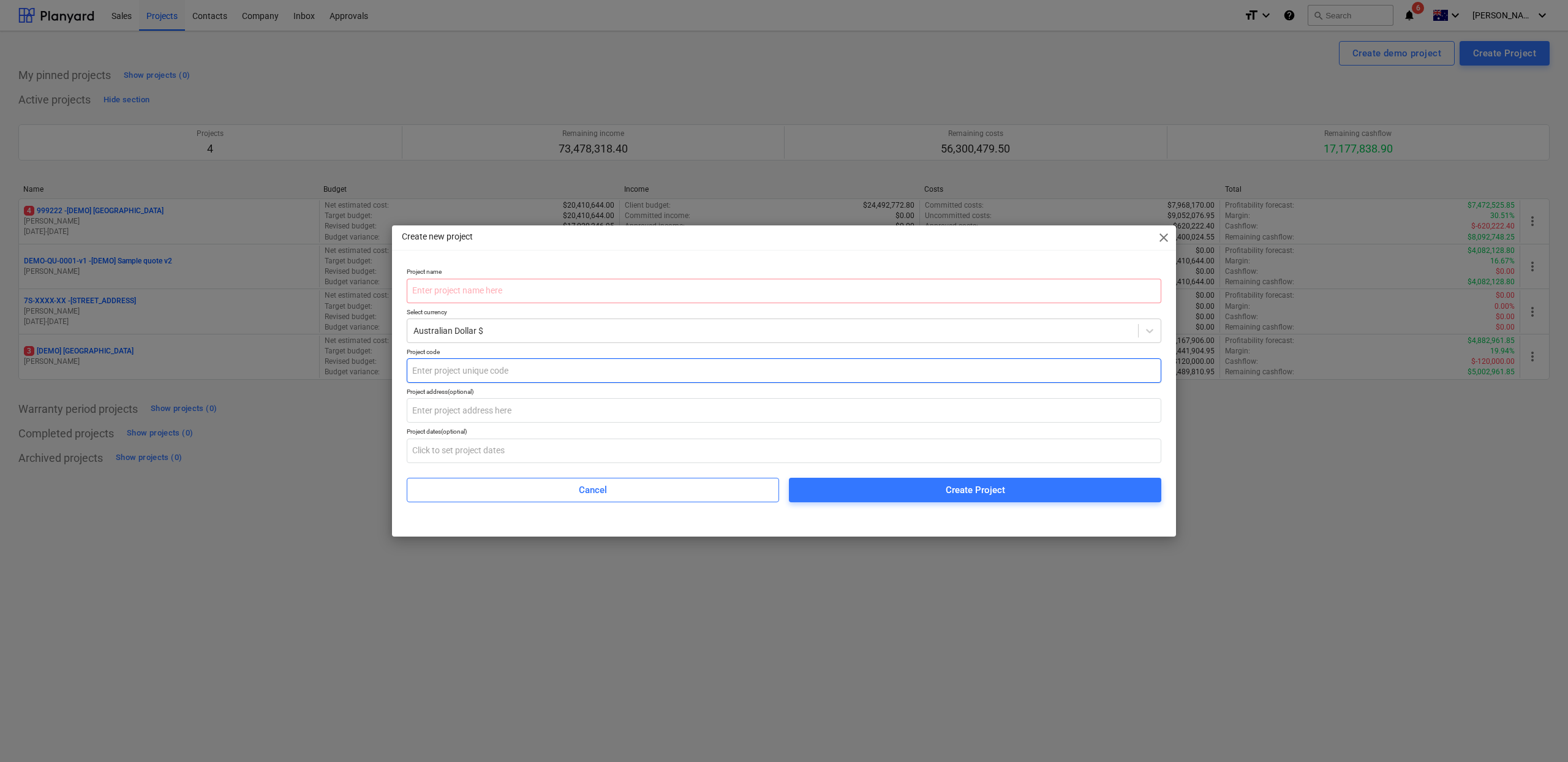
click at [577, 367] on input "text" at bounding box center [784, 370] width 755 height 25
click at [542, 486] on span "Cancel" at bounding box center [593, 490] width 342 height 16
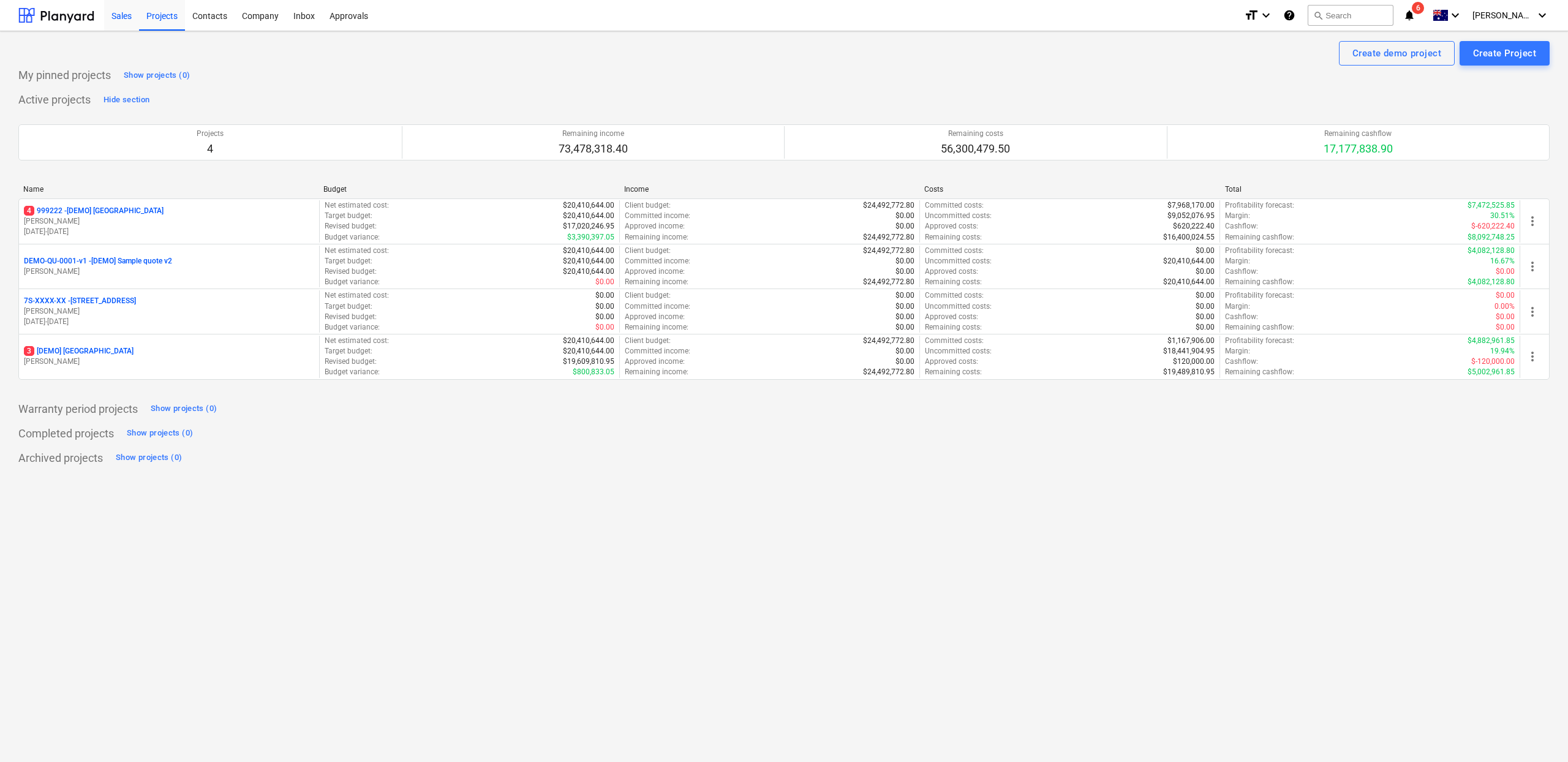
click at [121, 23] on div "Sales" at bounding box center [122, 15] width 35 height 31
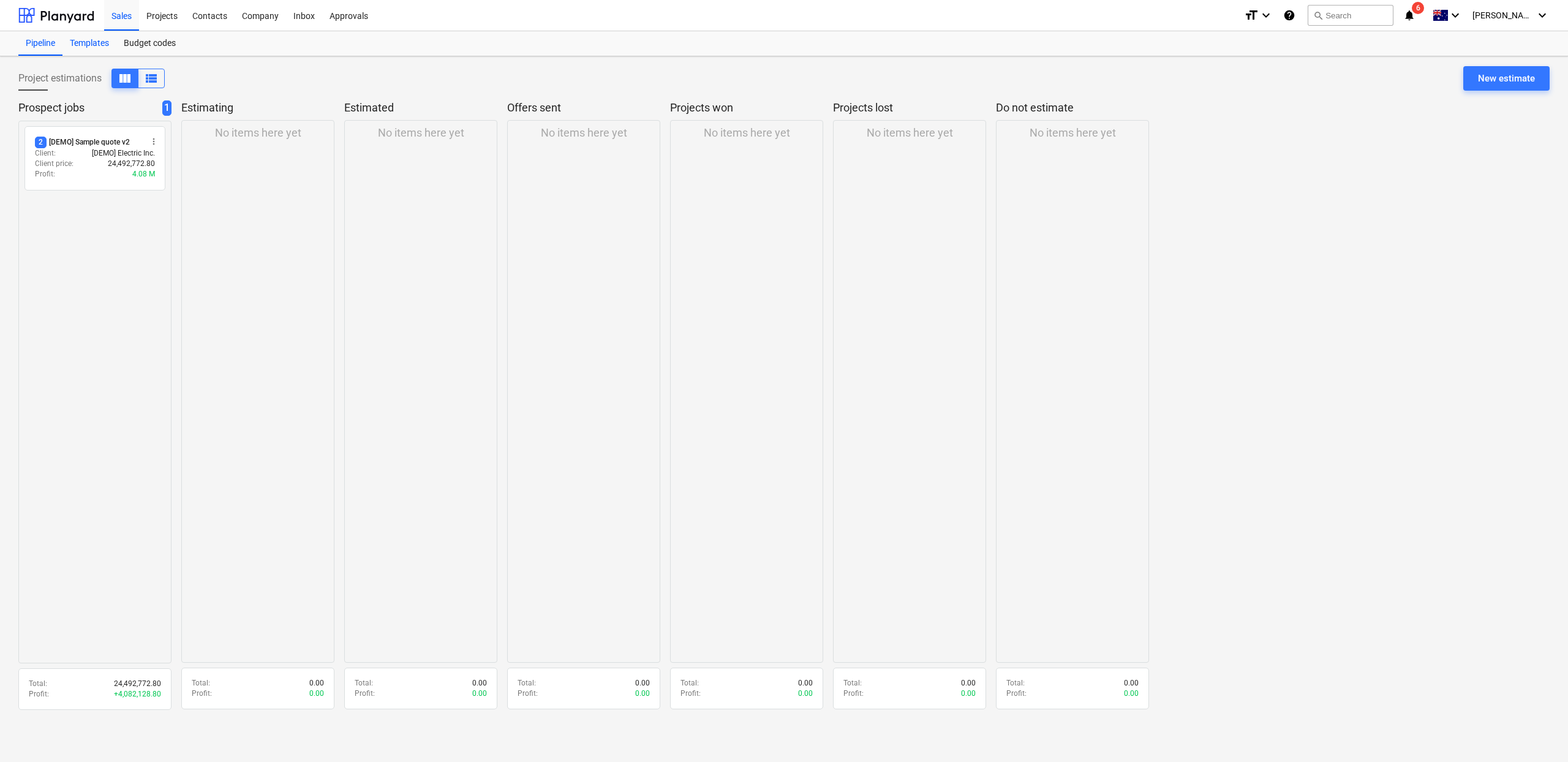
click at [103, 47] on div "Templates" at bounding box center [89, 43] width 54 height 25
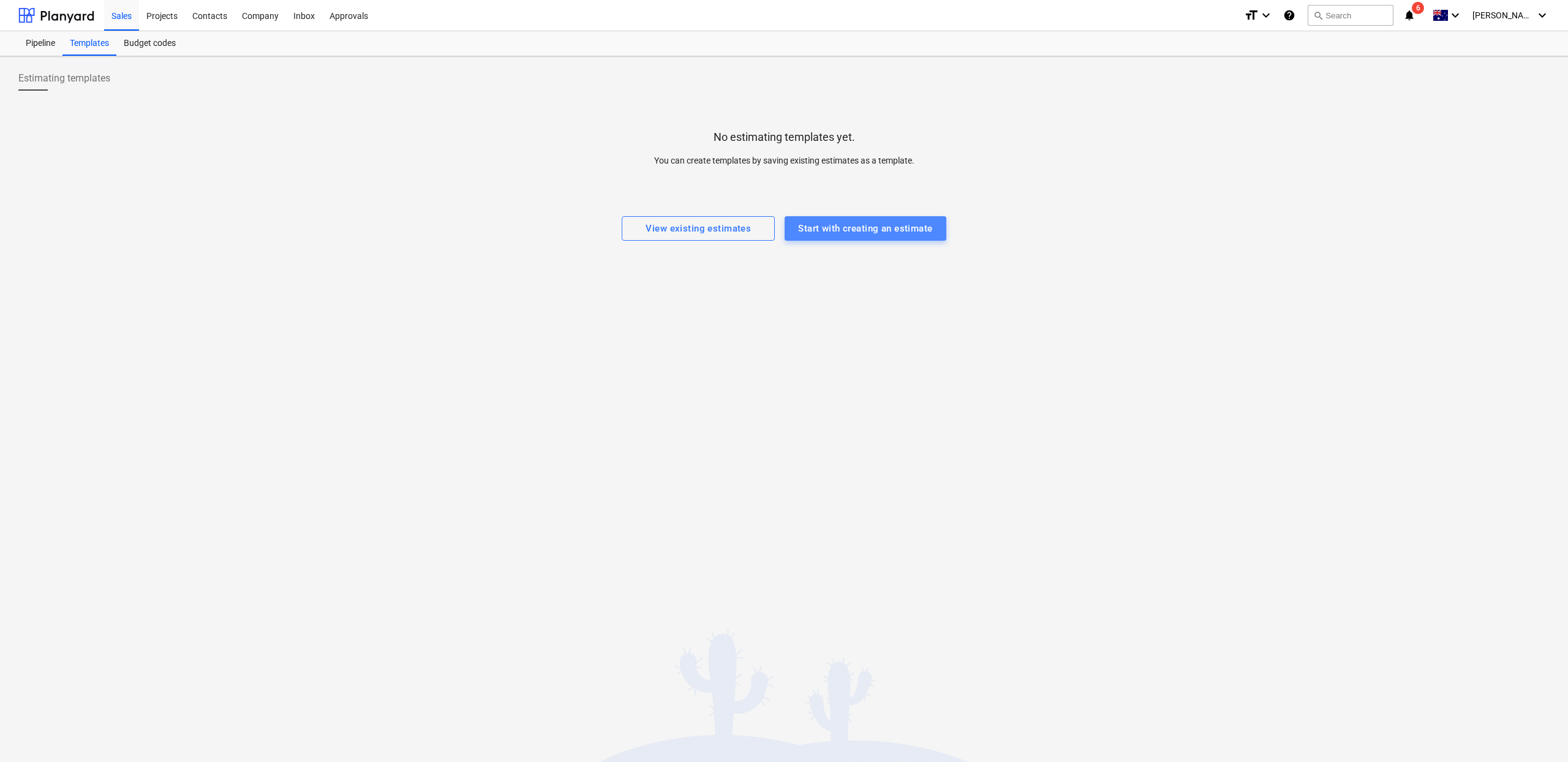
click at [851, 231] on div "Start with creating an estimate" at bounding box center [865, 229] width 134 height 16
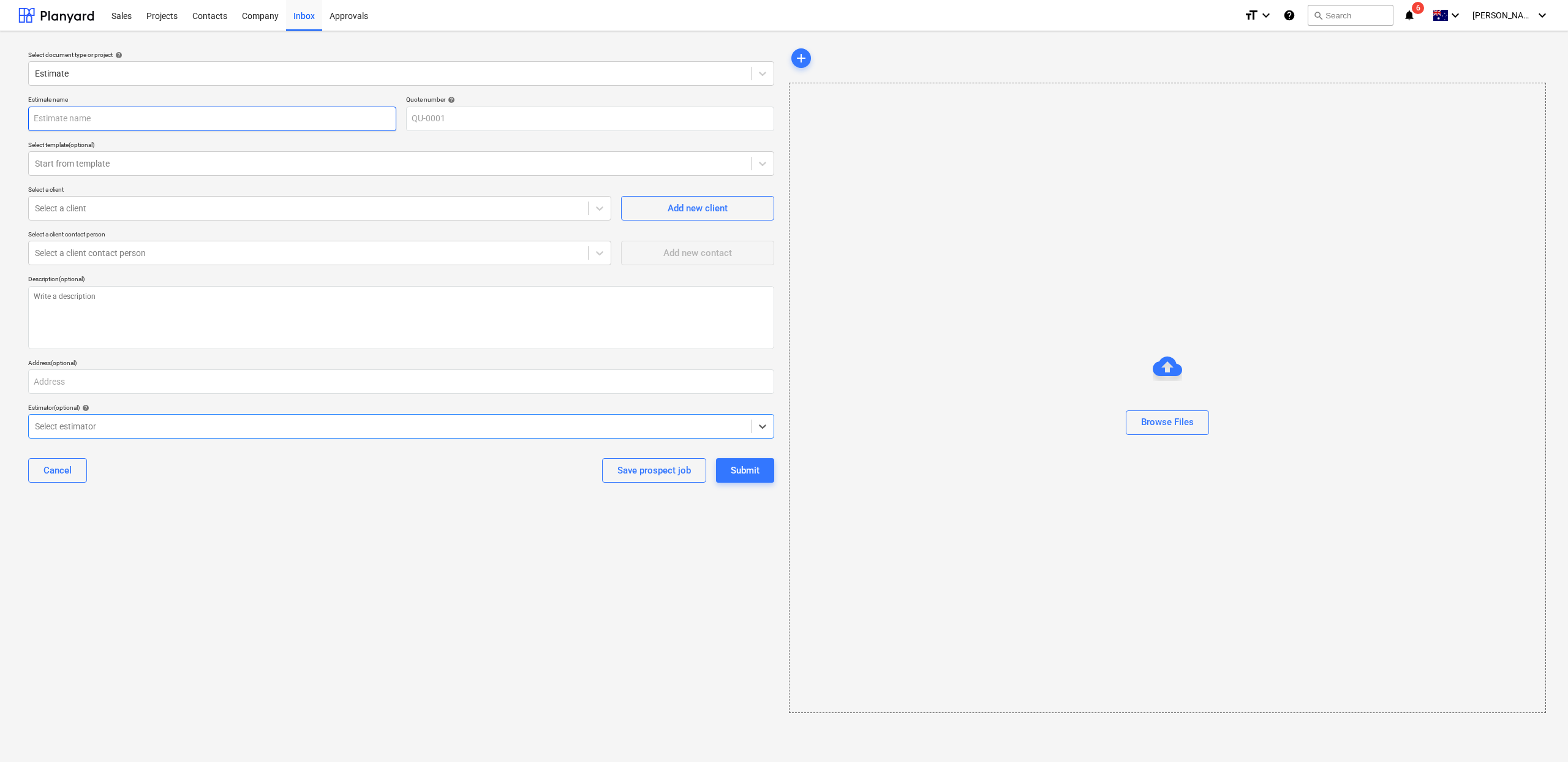
click at [166, 119] on input "text" at bounding box center [212, 118] width 368 height 25
type textarea "x"
type input "TE"
type textarea "x"
type input "T"
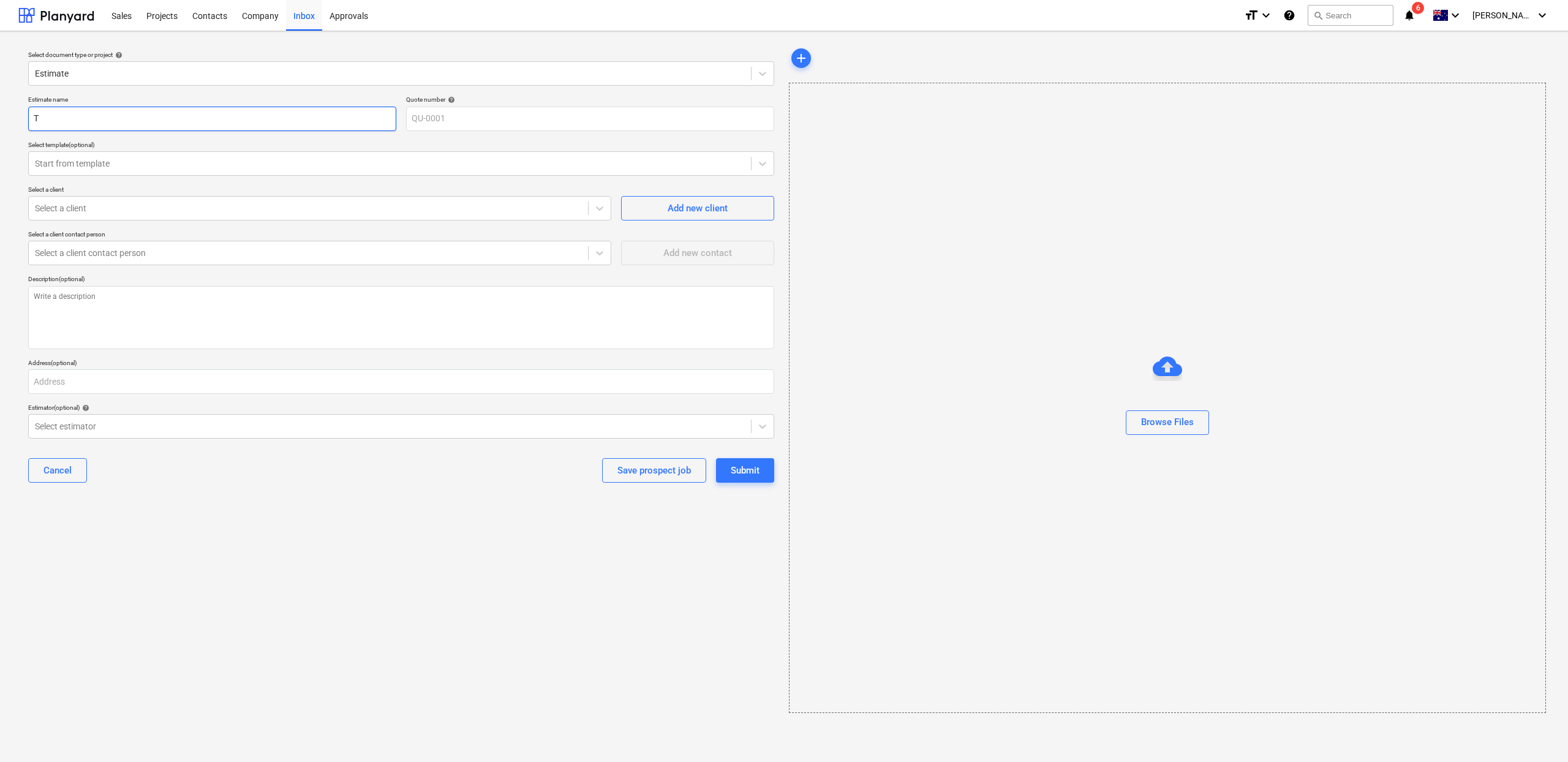
type textarea "x"
click at [764, 160] on icon at bounding box center [763, 164] width 12 height 12
click at [261, 112] on input "text" at bounding box center [212, 118] width 368 height 25
type textarea "x"
type input "M"
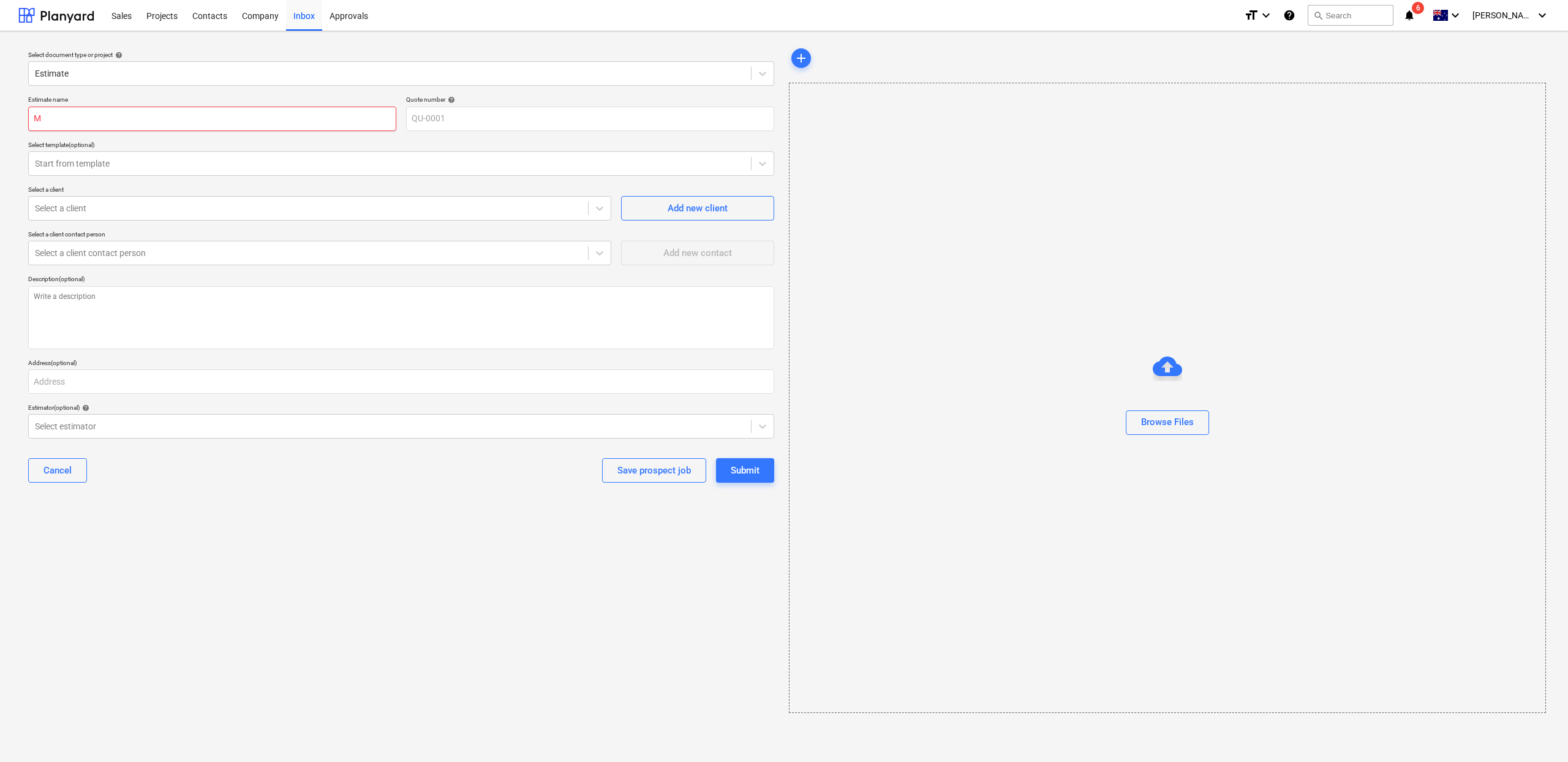
type textarea "x"
type input "Mo"
type textarea "x"
type input "Mod"
type textarea "x"
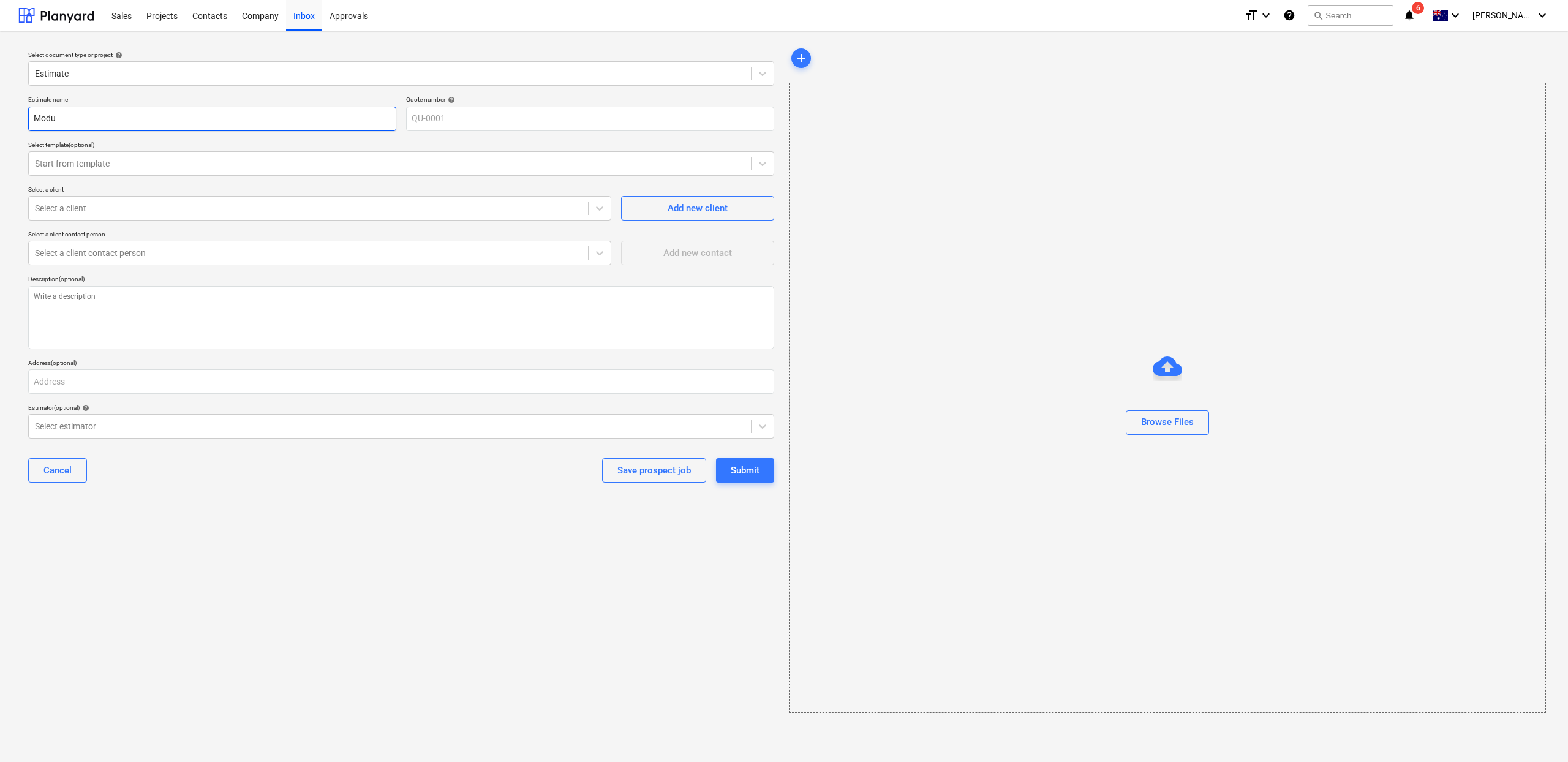
type input "Modu;"
type textarea "x"
type input "Modu;l"
type textarea "x"
type input "Modu;la"
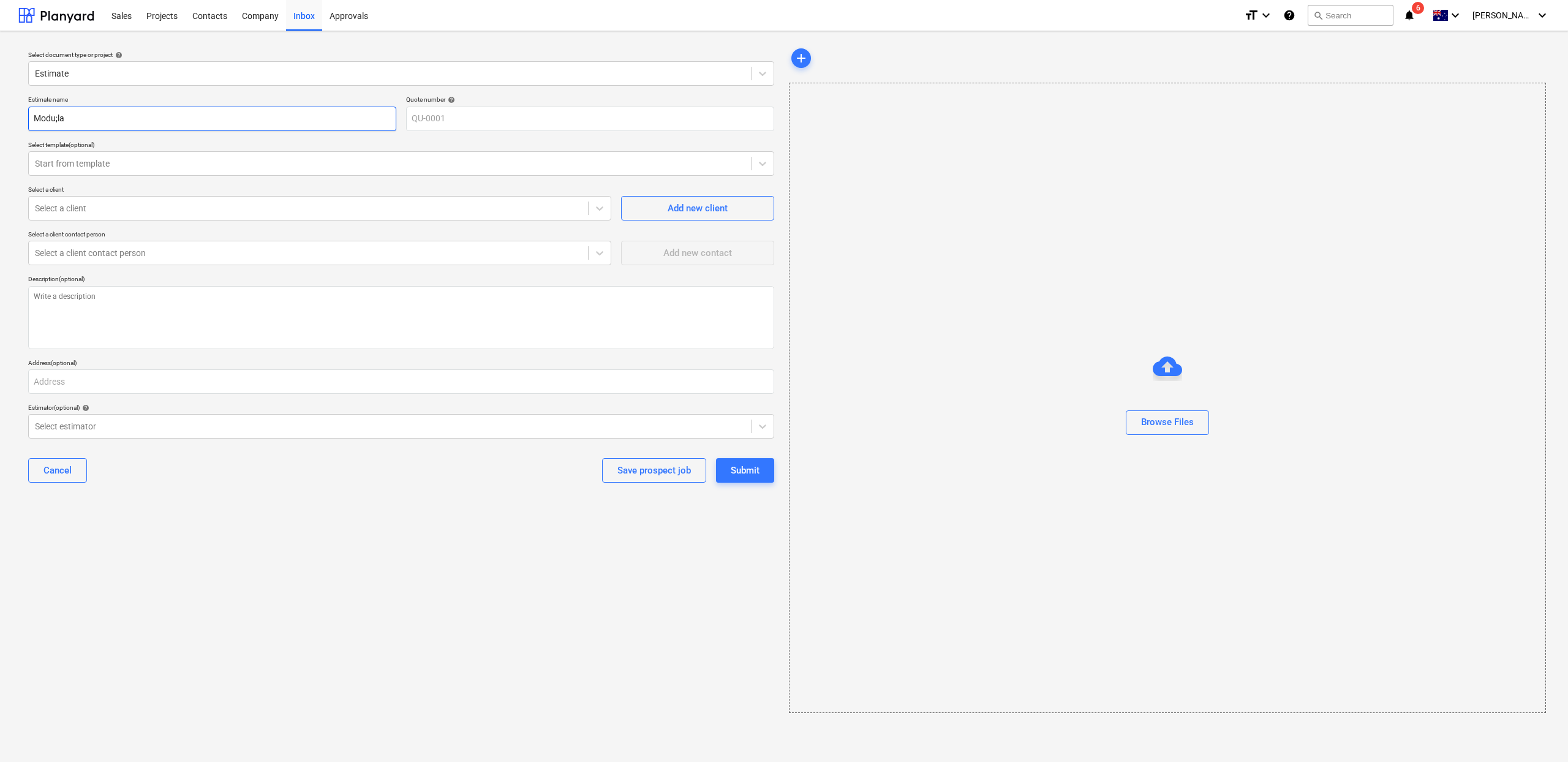
type textarea "x"
type input "Modu;l"
type textarea "x"
type input "Modu;"
type textarea "x"
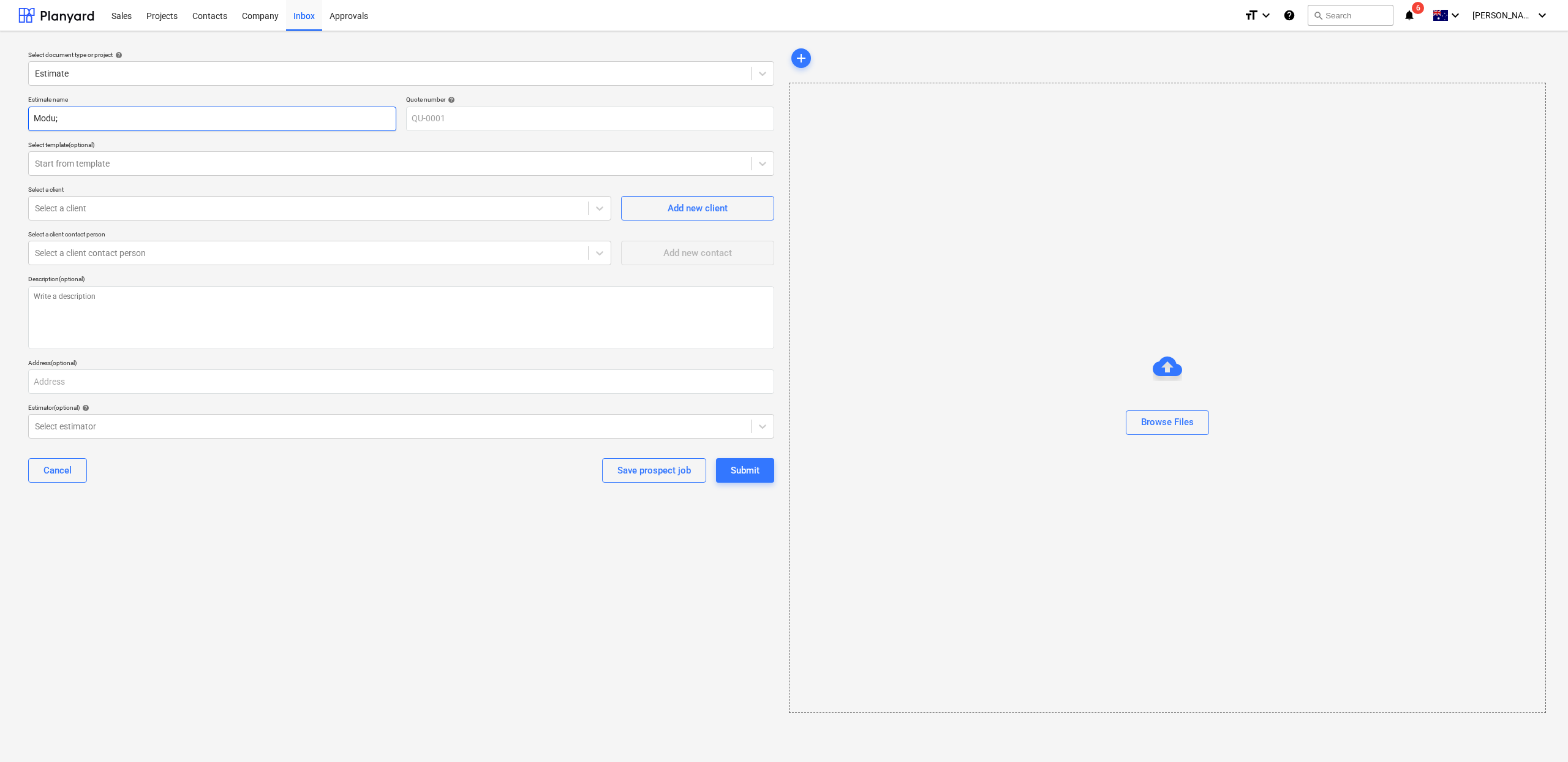
type input "Modu"
type textarea "x"
type input "Modula"
type textarea "x"
type input "Modular"
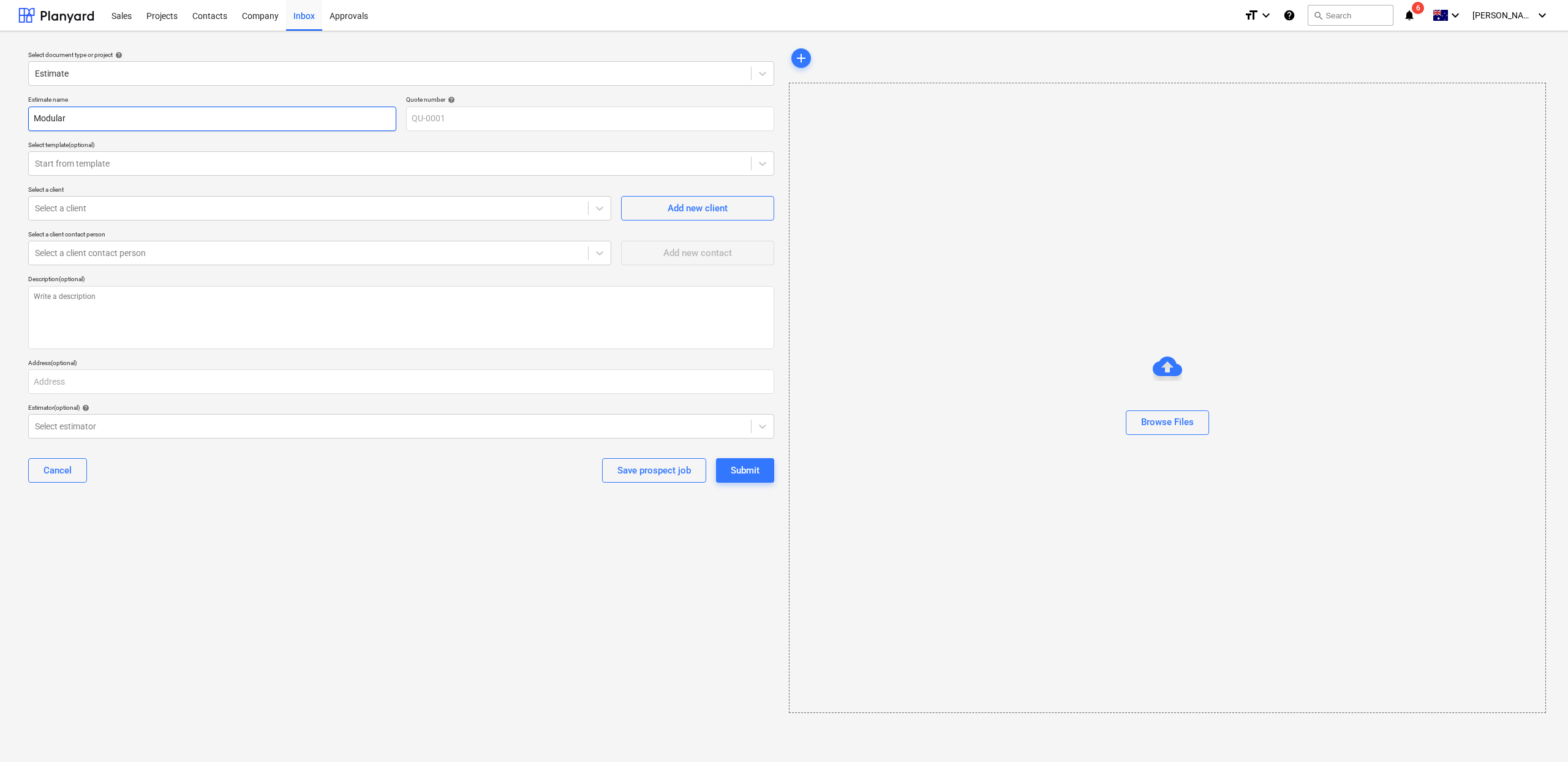
type textarea "x"
type input "Modular"
type textarea "x"
type input "Modular B"
type textarea "x"
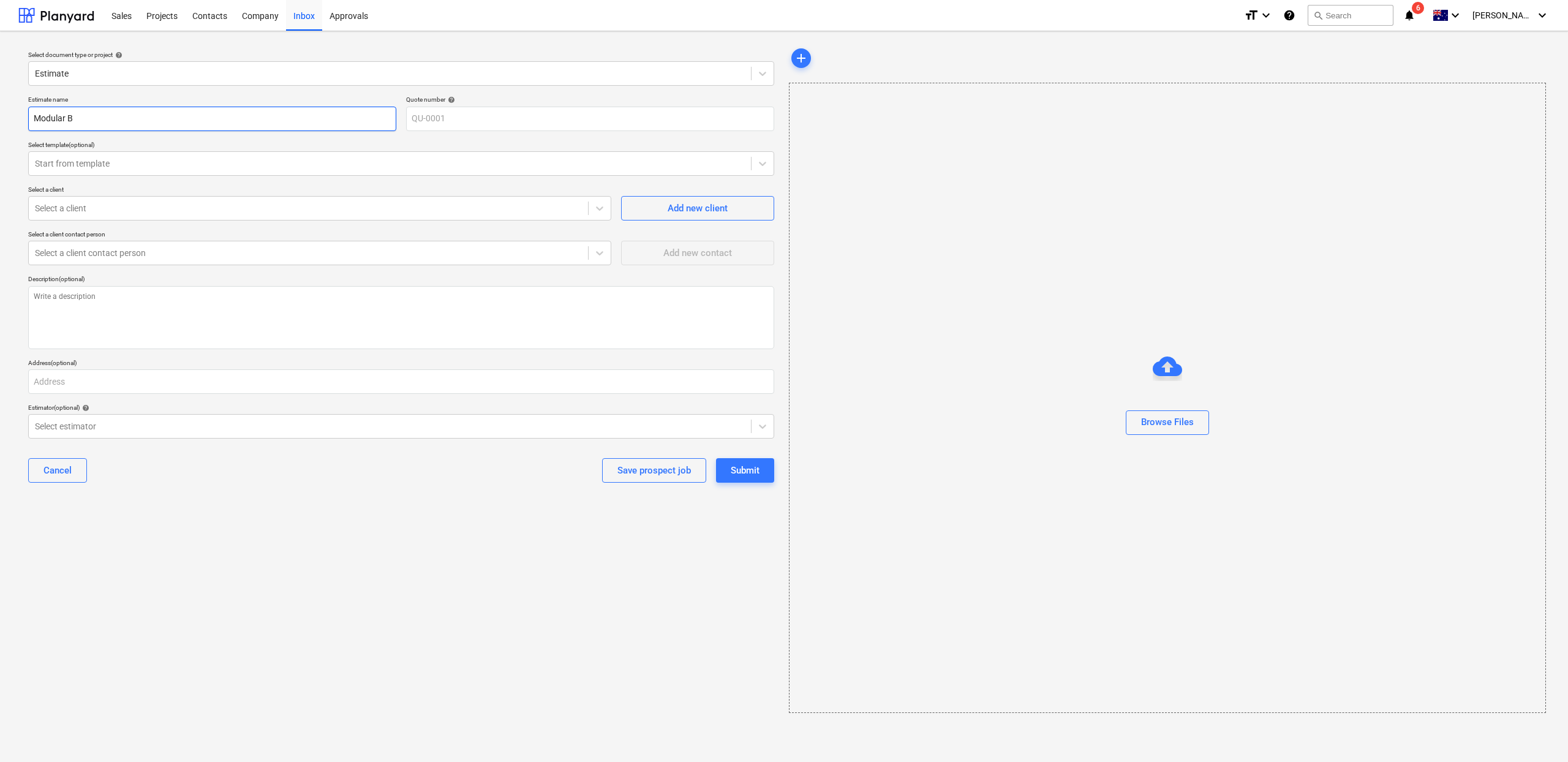
type input "Modular Ba"
type textarea "x"
type input "Modular Bas"
type textarea "x"
type input "Modular Base"
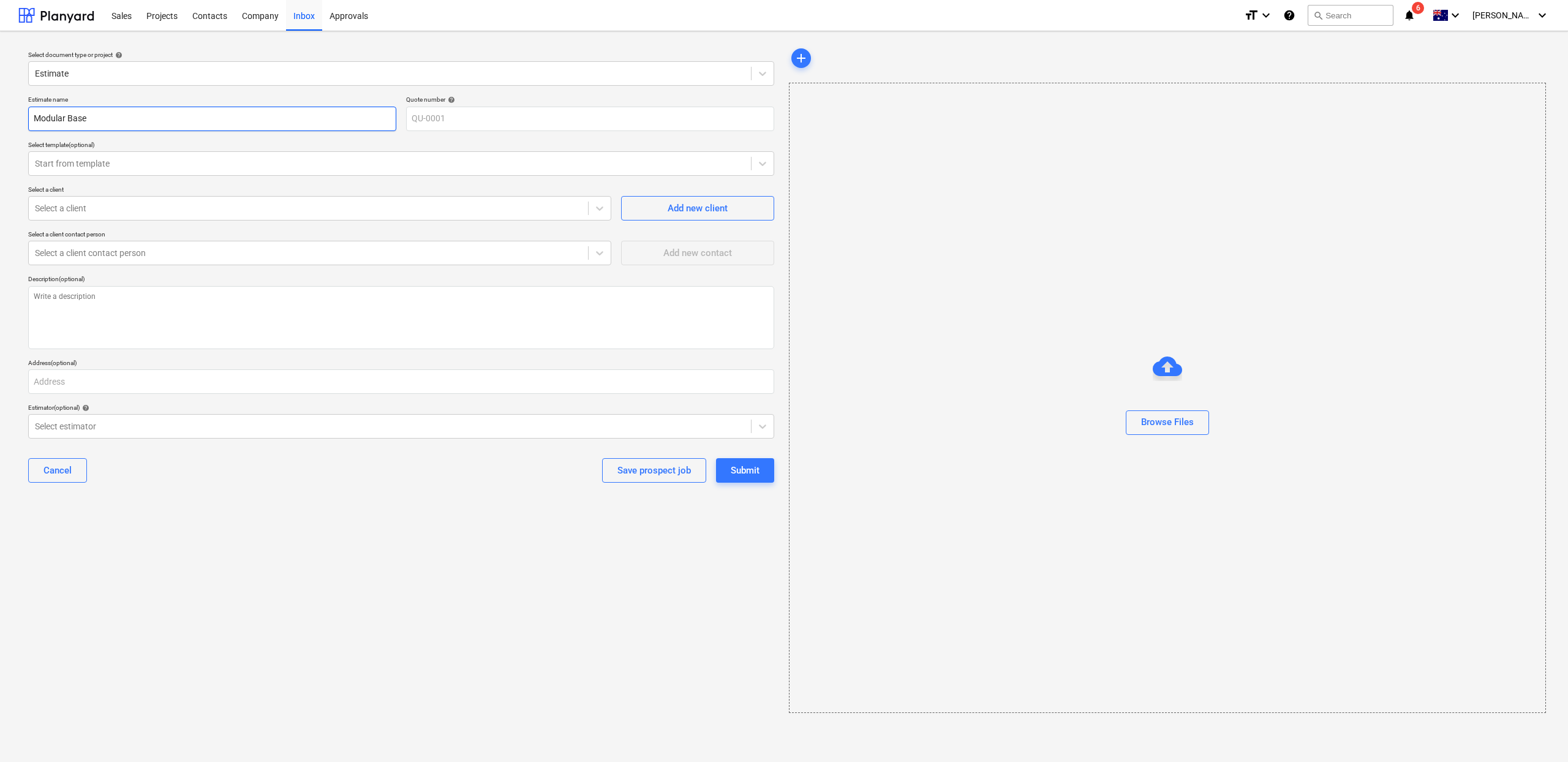
type textarea "x"
type input "Modular Base"
type textarea "x"
type input "Modular Base T"
type textarea "x"
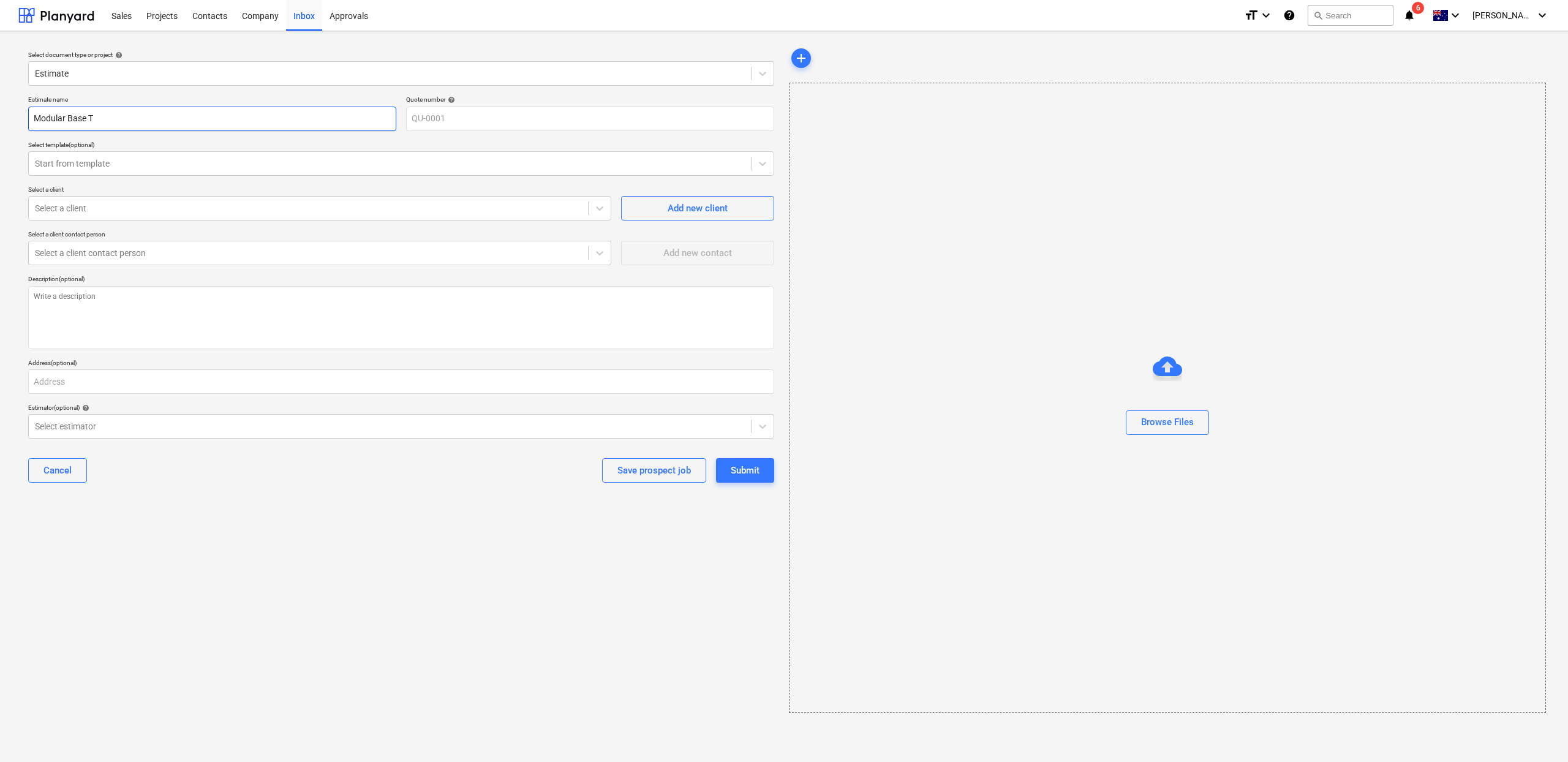
type input "Modular Base Te"
type textarea "x"
type input "Modular Base Tem"
type textarea "x"
type input "Modular Base Temp"
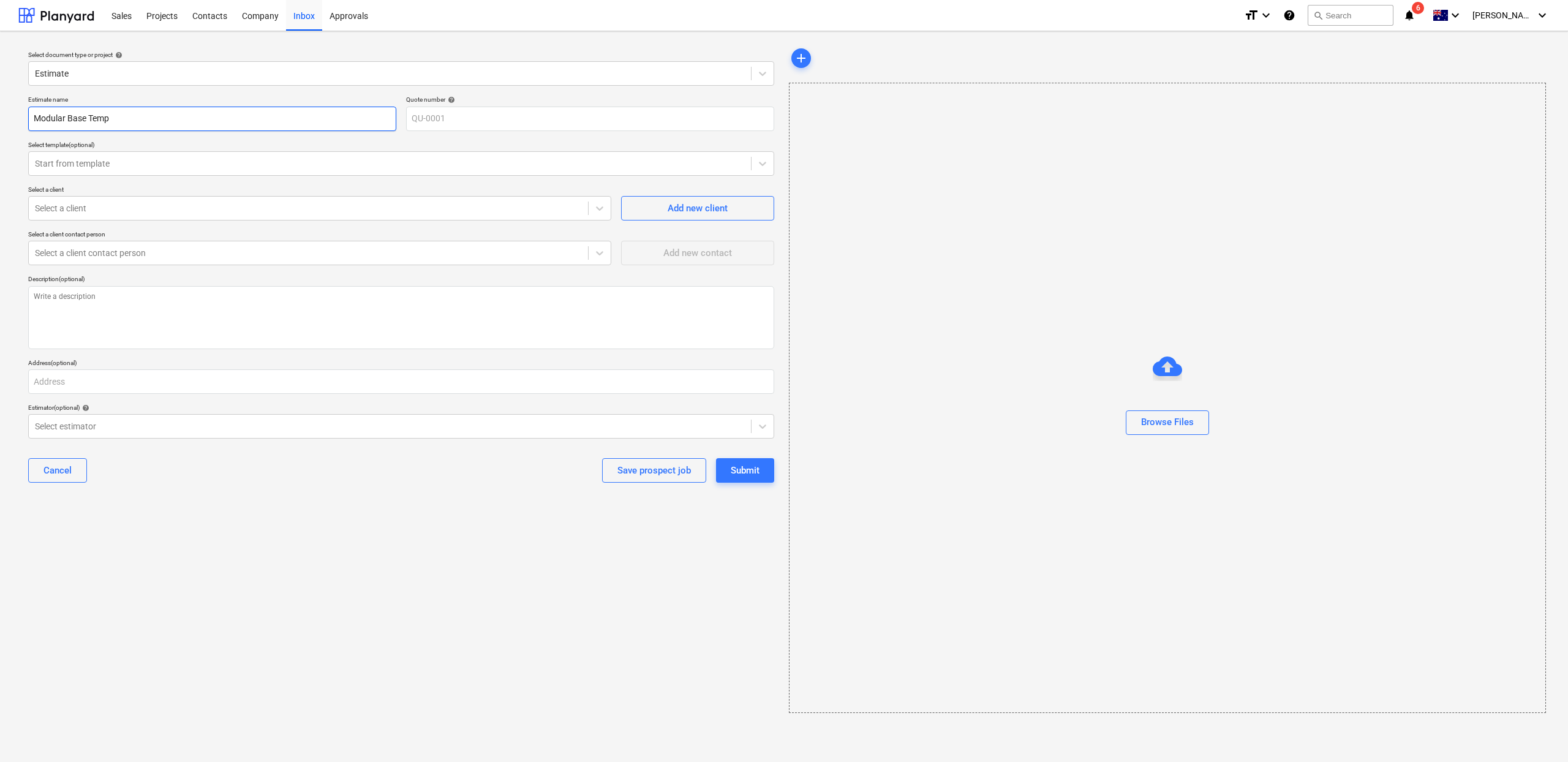
type textarea "x"
type input "Modular Base Templ"
type textarea "x"
type input "Modular Base Templa"
type textarea "x"
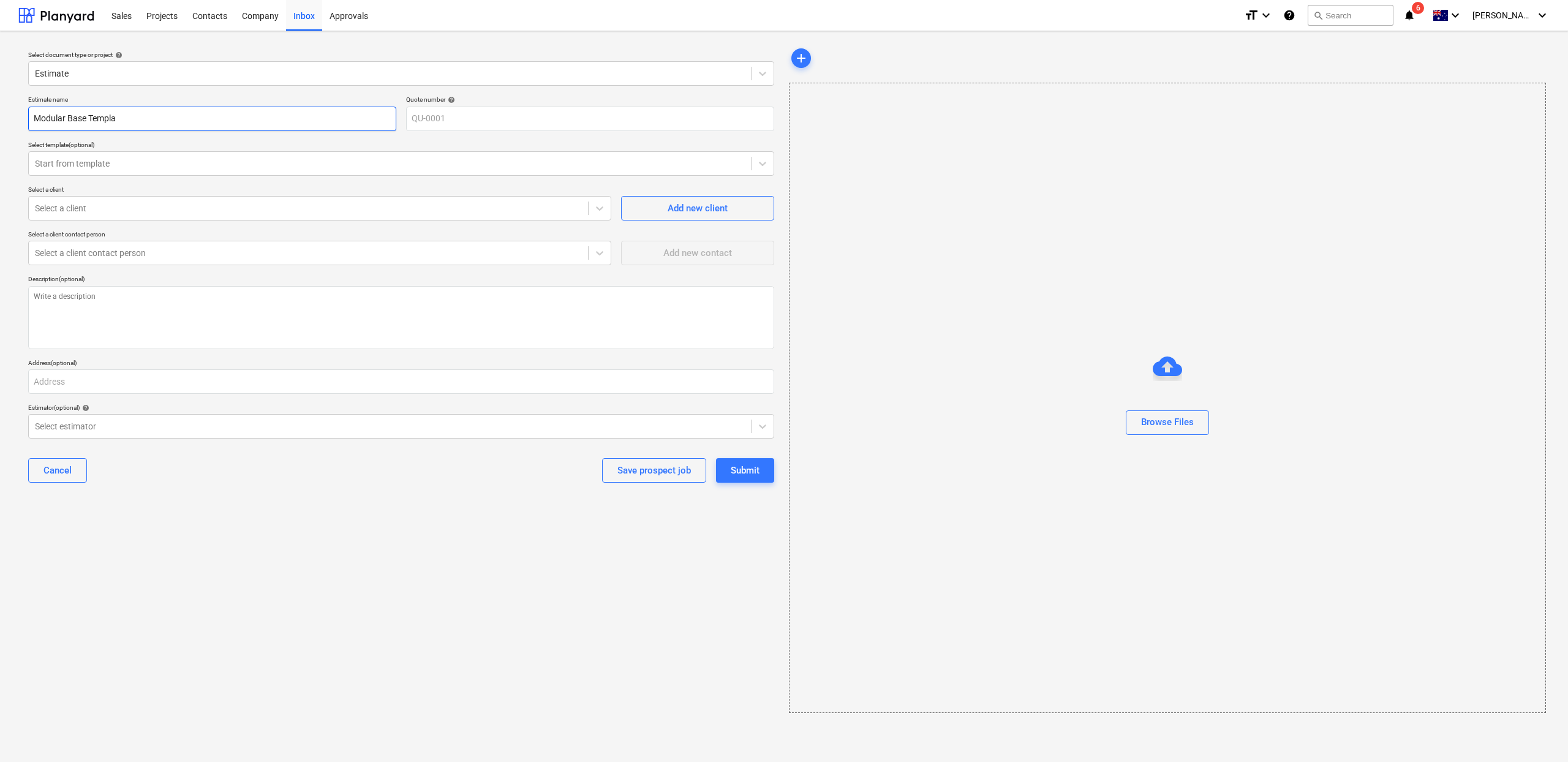
type input "Modular Base Templat"
type textarea "x"
type input "Modular Base Template"
click at [495, 134] on div "Estimate name Modular Base Template Quote number help QU-0001 Select template (…" at bounding box center [401, 294] width 756 height 407
click at [425, 170] on div "Start from template" at bounding box center [390, 164] width 722 height 17
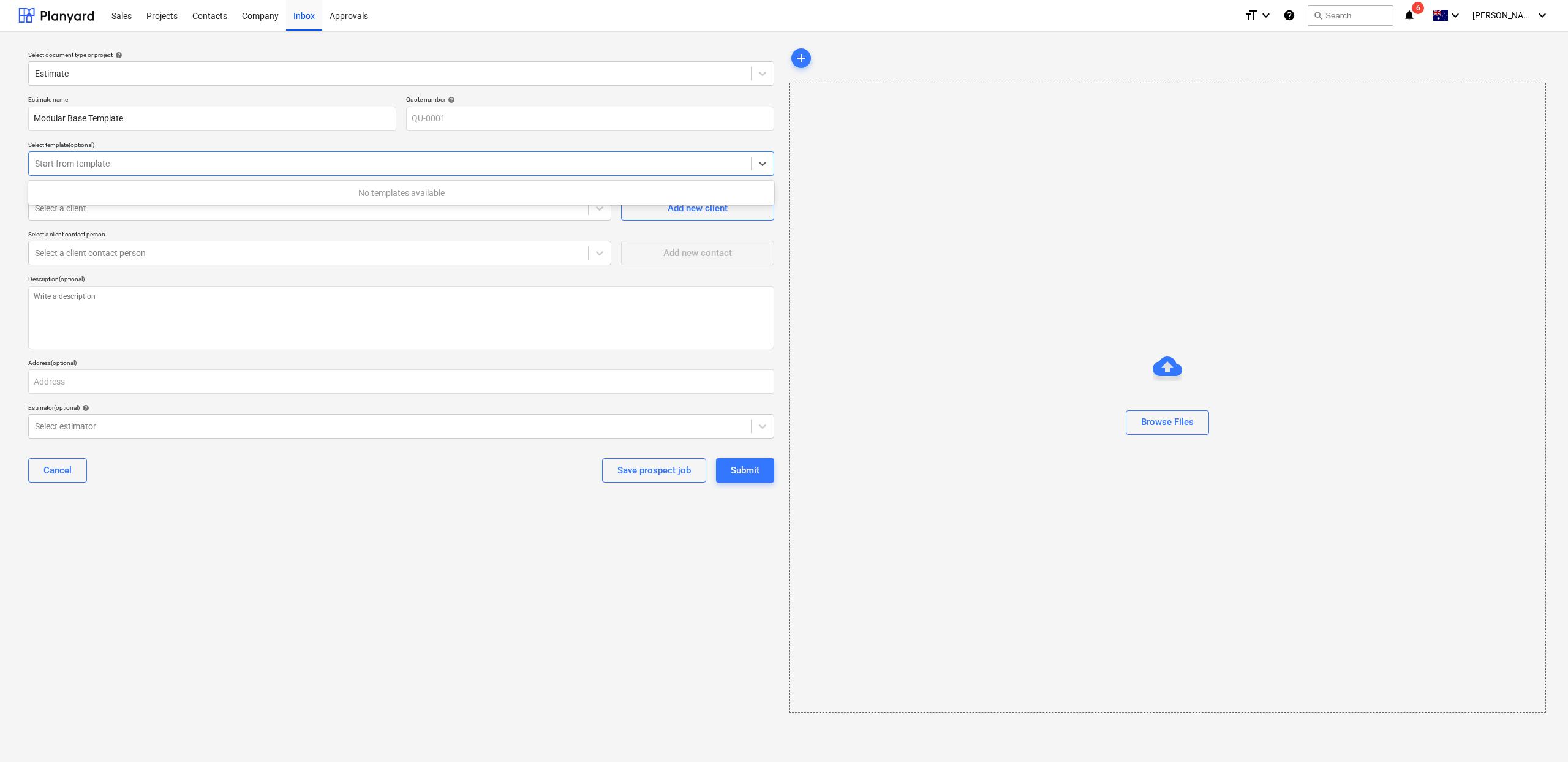
click at [425, 158] on div at bounding box center [390, 164] width 710 height 12
click at [267, 212] on div at bounding box center [309, 208] width 547 height 12
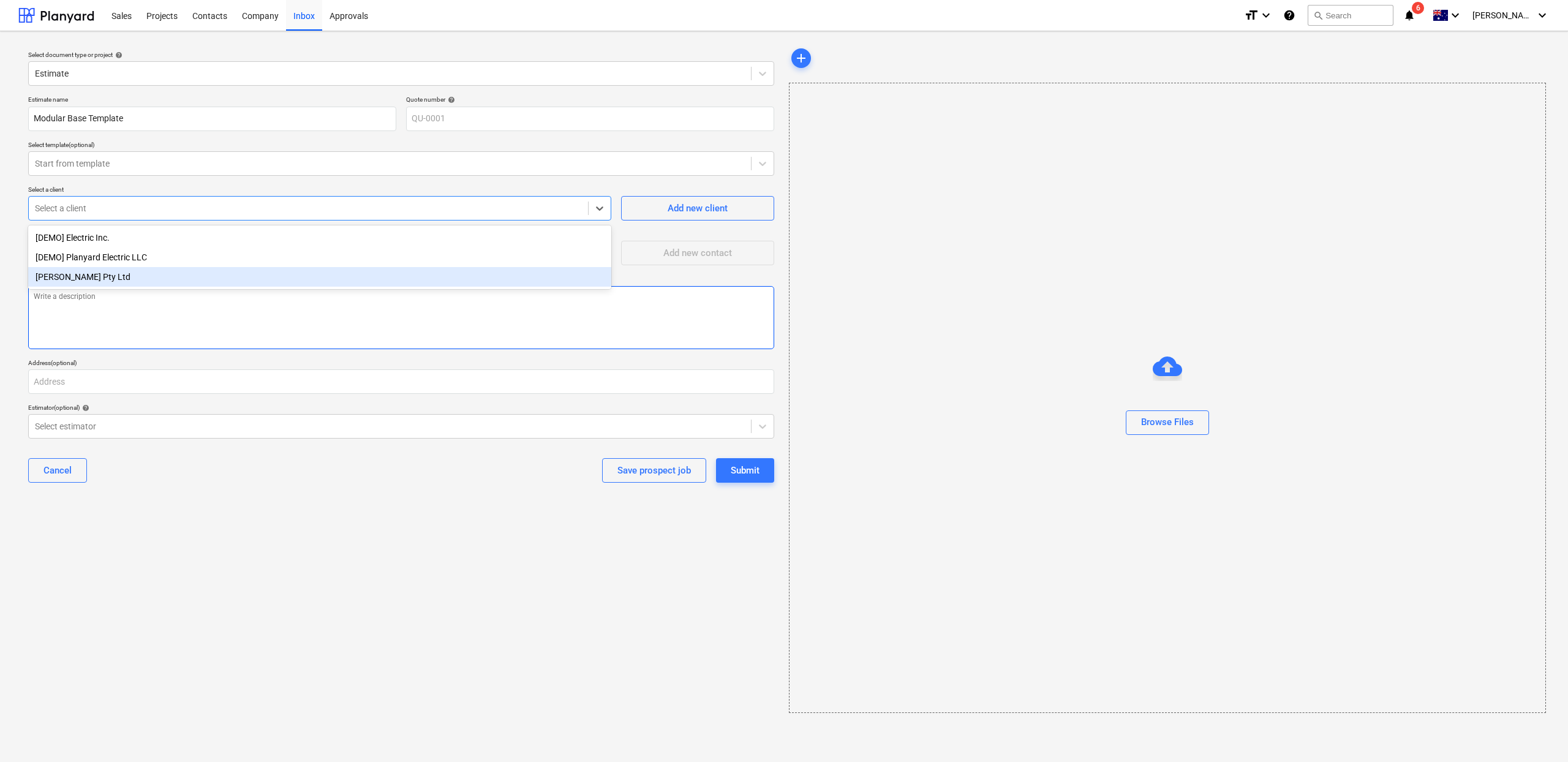
click at [262, 344] on textarea at bounding box center [401, 317] width 746 height 63
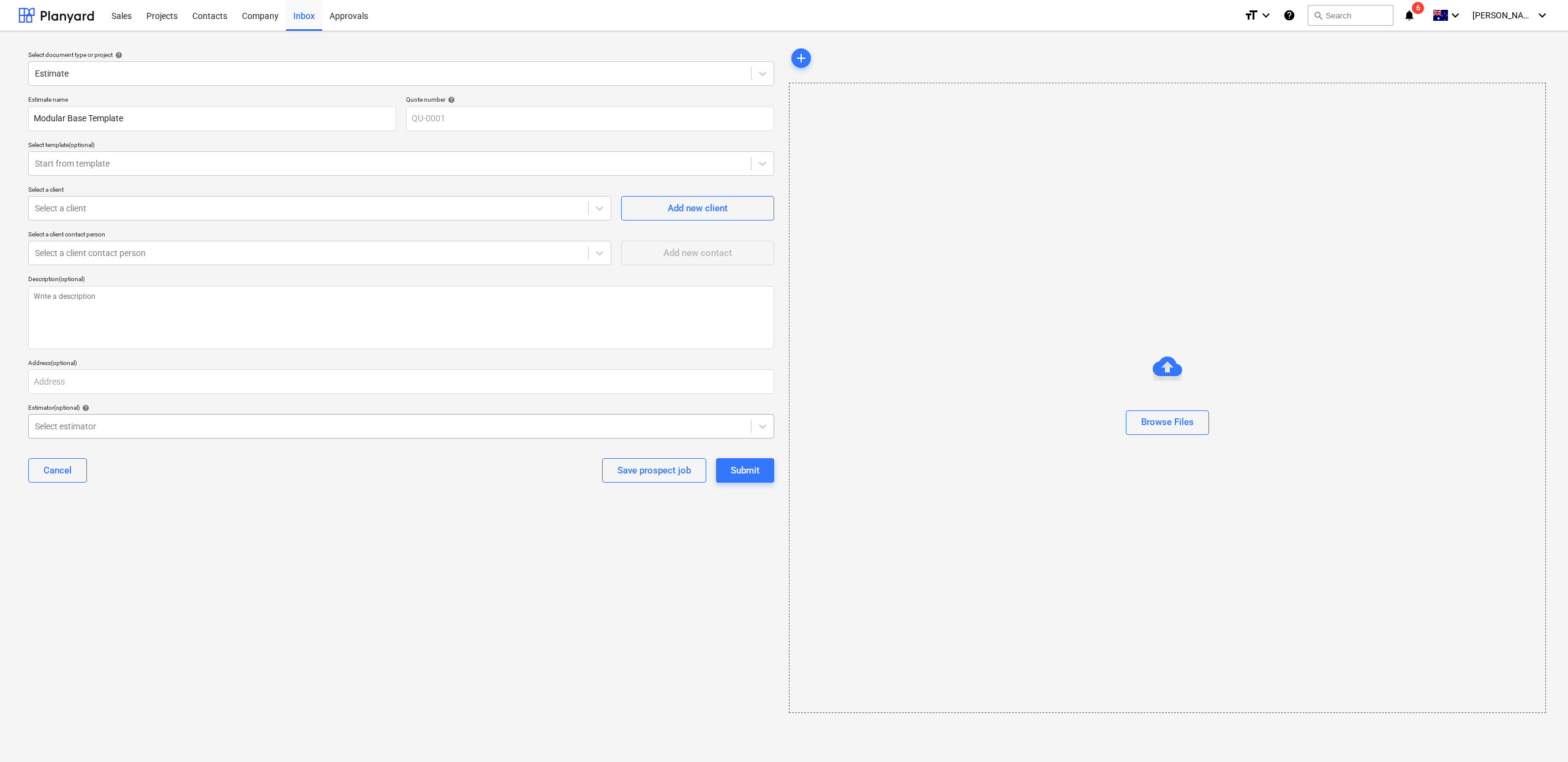
click at [376, 431] on div at bounding box center [390, 426] width 710 height 12
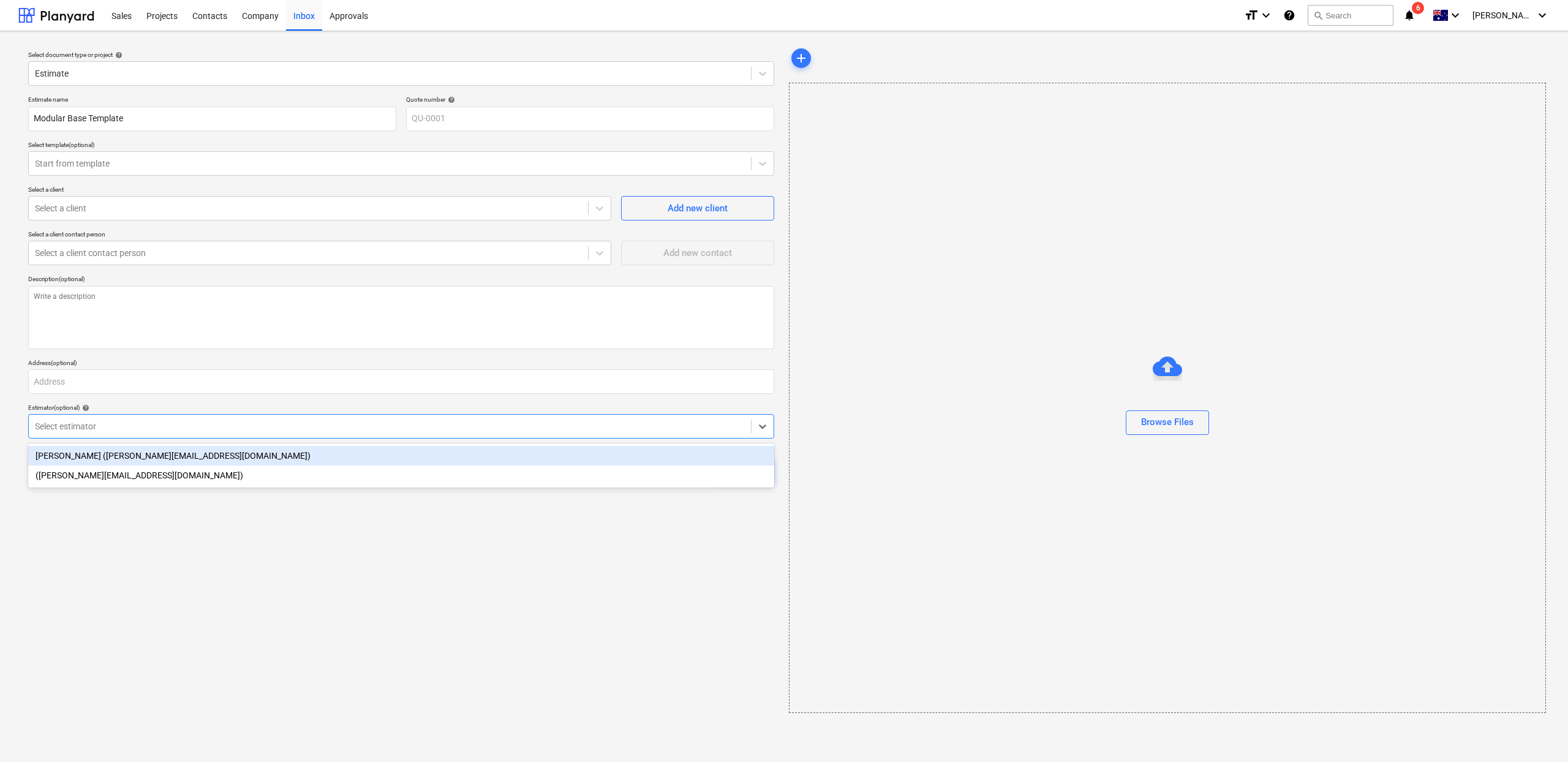
click at [340, 458] on div "[PERSON_NAME] ([PERSON_NAME][EMAIL_ADDRESS][DOMAIN_NAME])" at bounding box center [401, 455] width 746 height 19
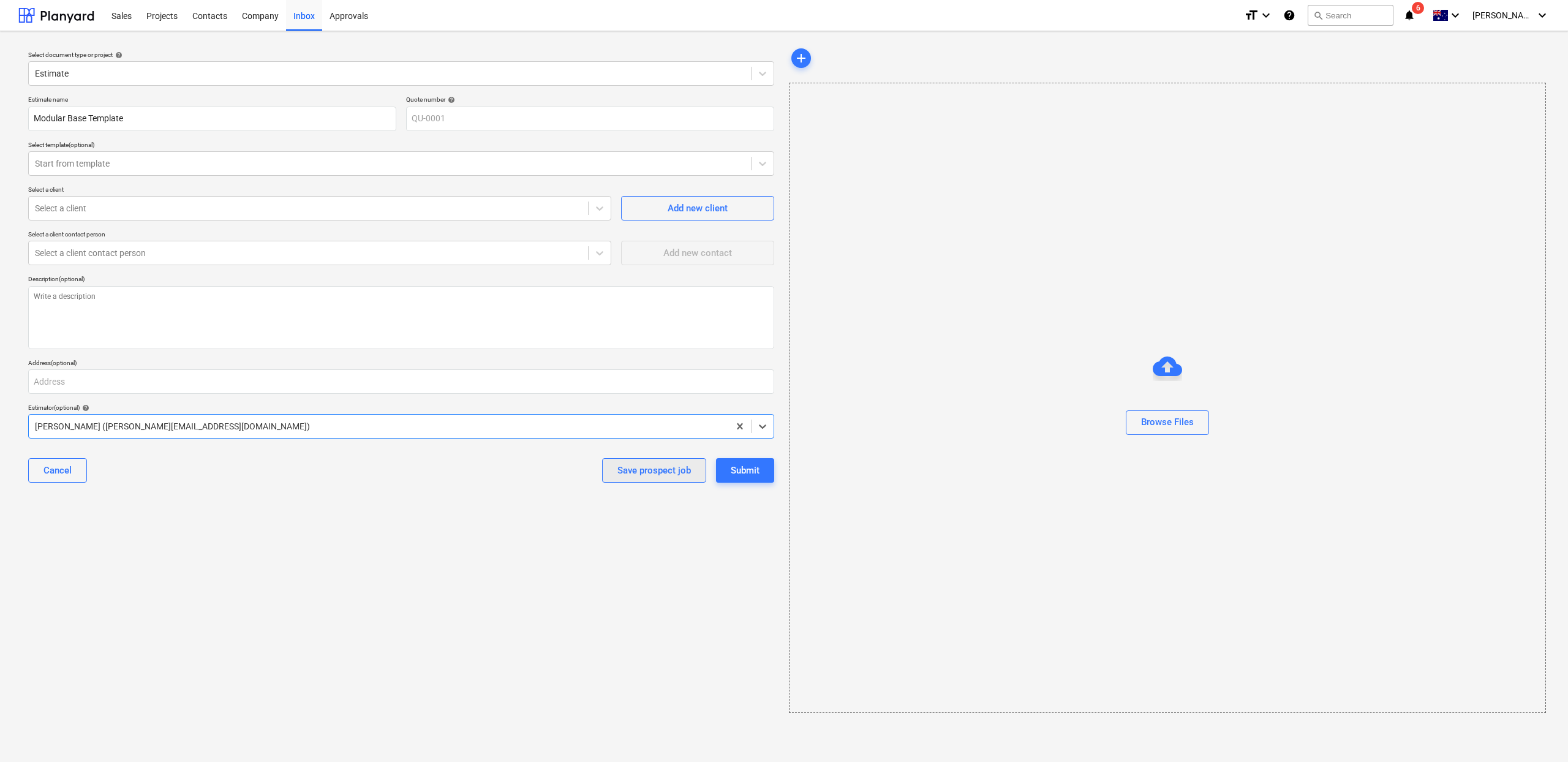
click at [664, 476] on div "Save prospect job" at bounding box center [654, 470] width 74 height 16
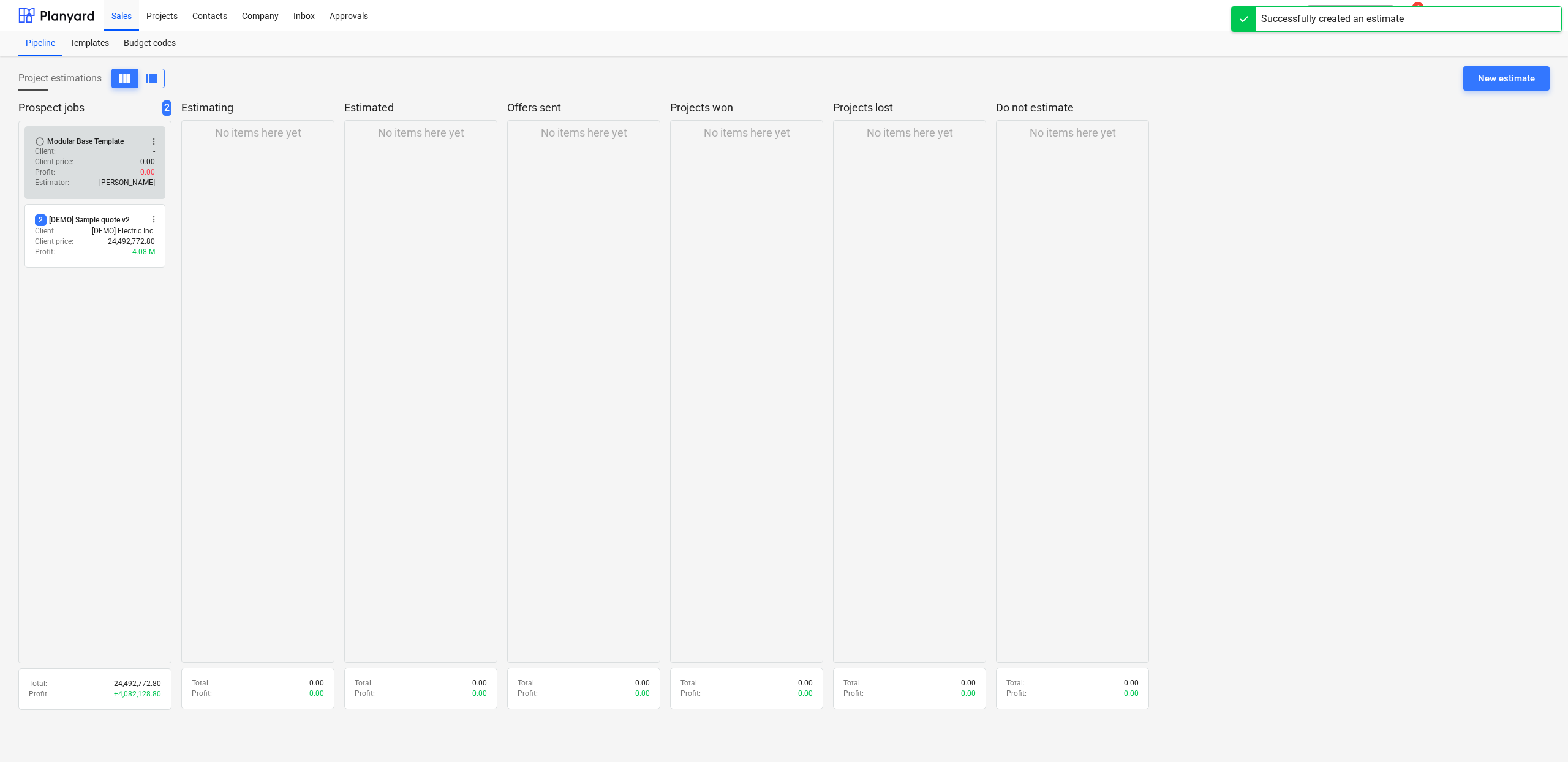
click at [86, 154] on div "Client : -" at bounding box center [95, 152] width 120 height 11
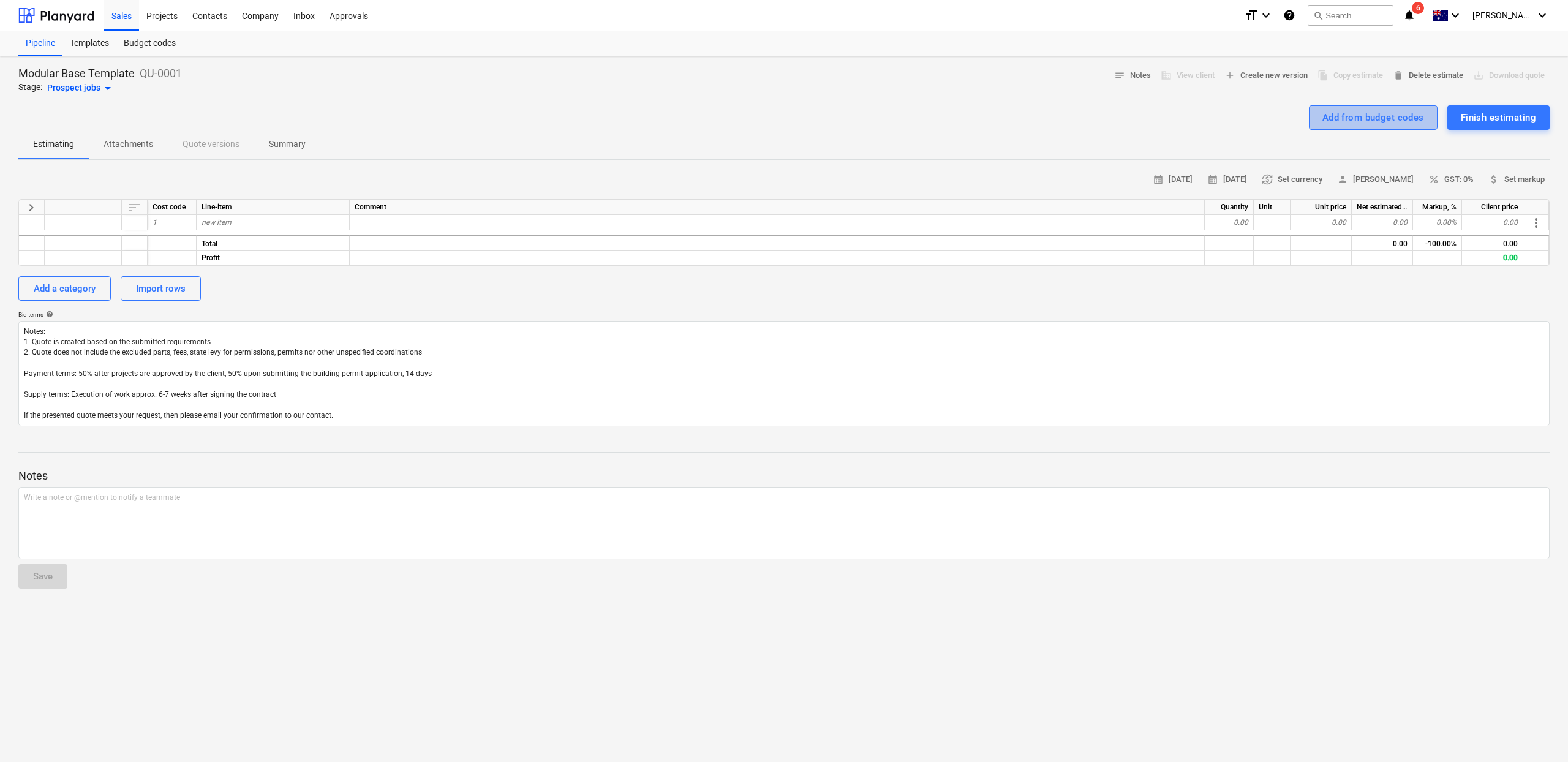
click at [1384, 112] on div "Add from budget codes" at bounding box center [1373, 118] width 102 height 16
type textarea "x"
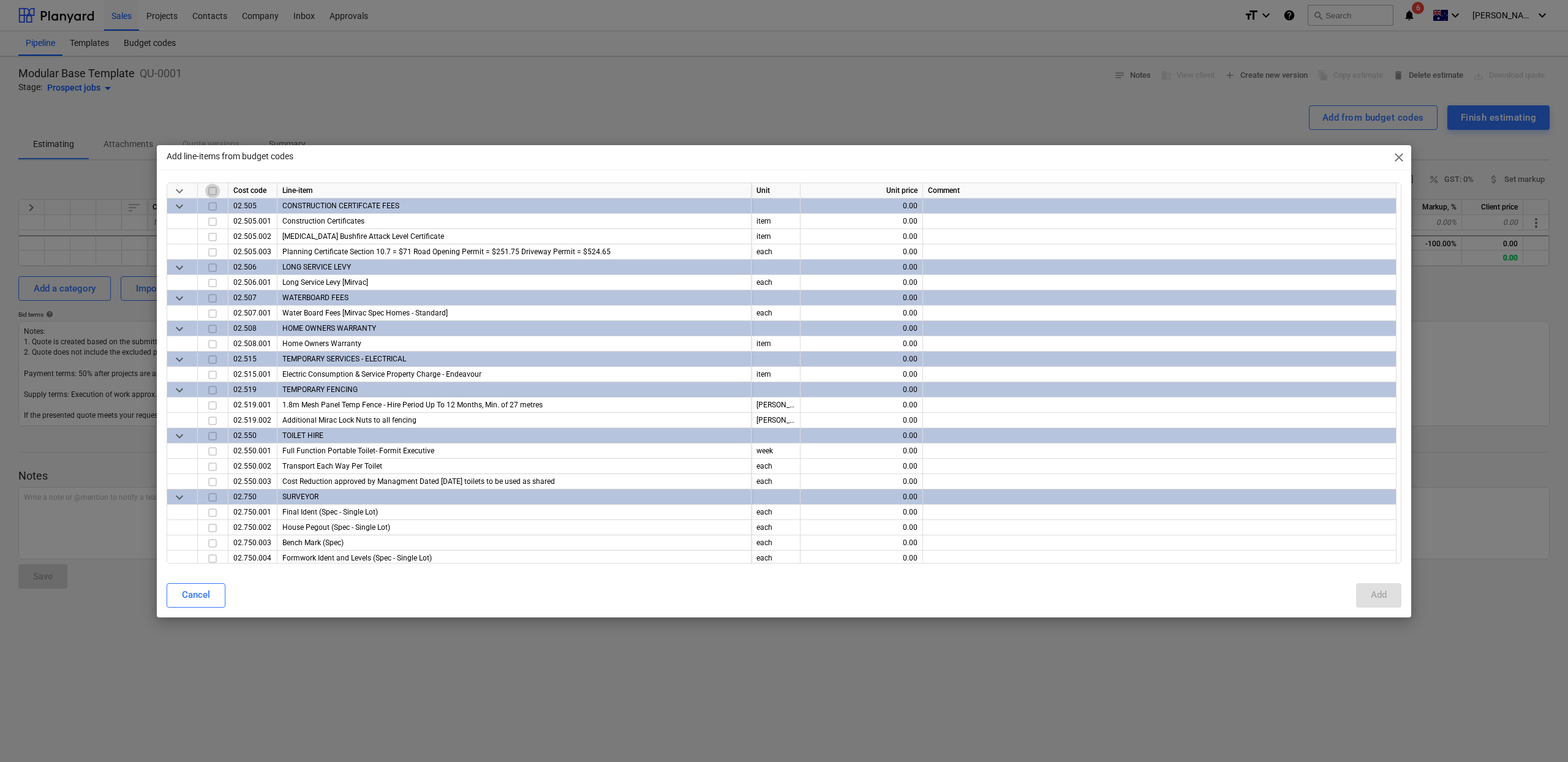
click at [213, 187] on input "checkbox" at bounding box center [213, 190] width 15 height 15
checkbox input "true"
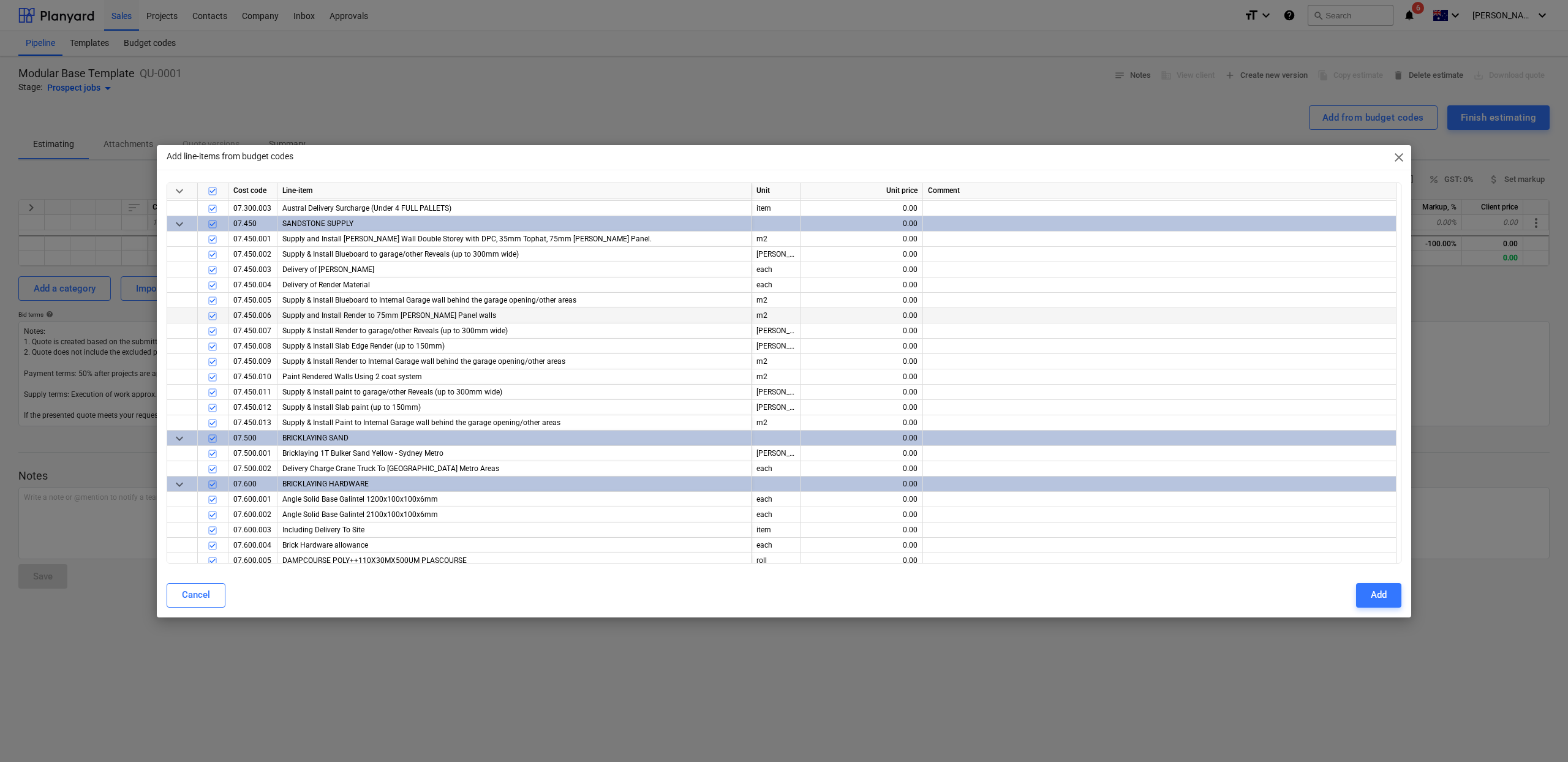
scroll to position [1604, 0]
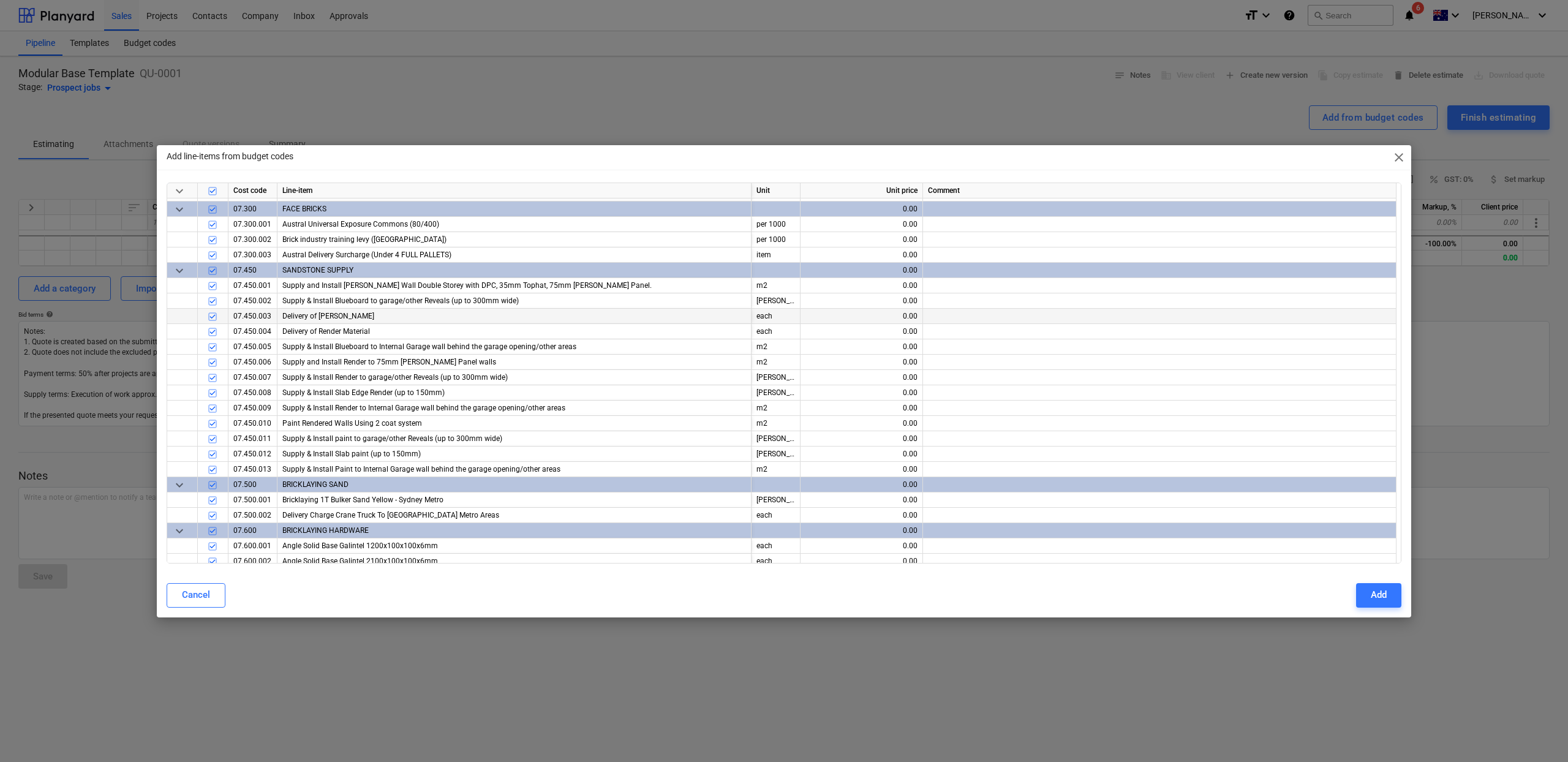
click at [902, 309] on div "0.00" at bounding box center [861, 316] width 112 height 15
click at [902, 314] on div "0.00" at bounding box center [861, 316] width 112 height 15
click at [912, 320] on div "0.00" at bounding box center [861, 316] width 112 height 15
click at [912, 319] on div "0.00" at bounding box center [861, 316] width 112 height 15
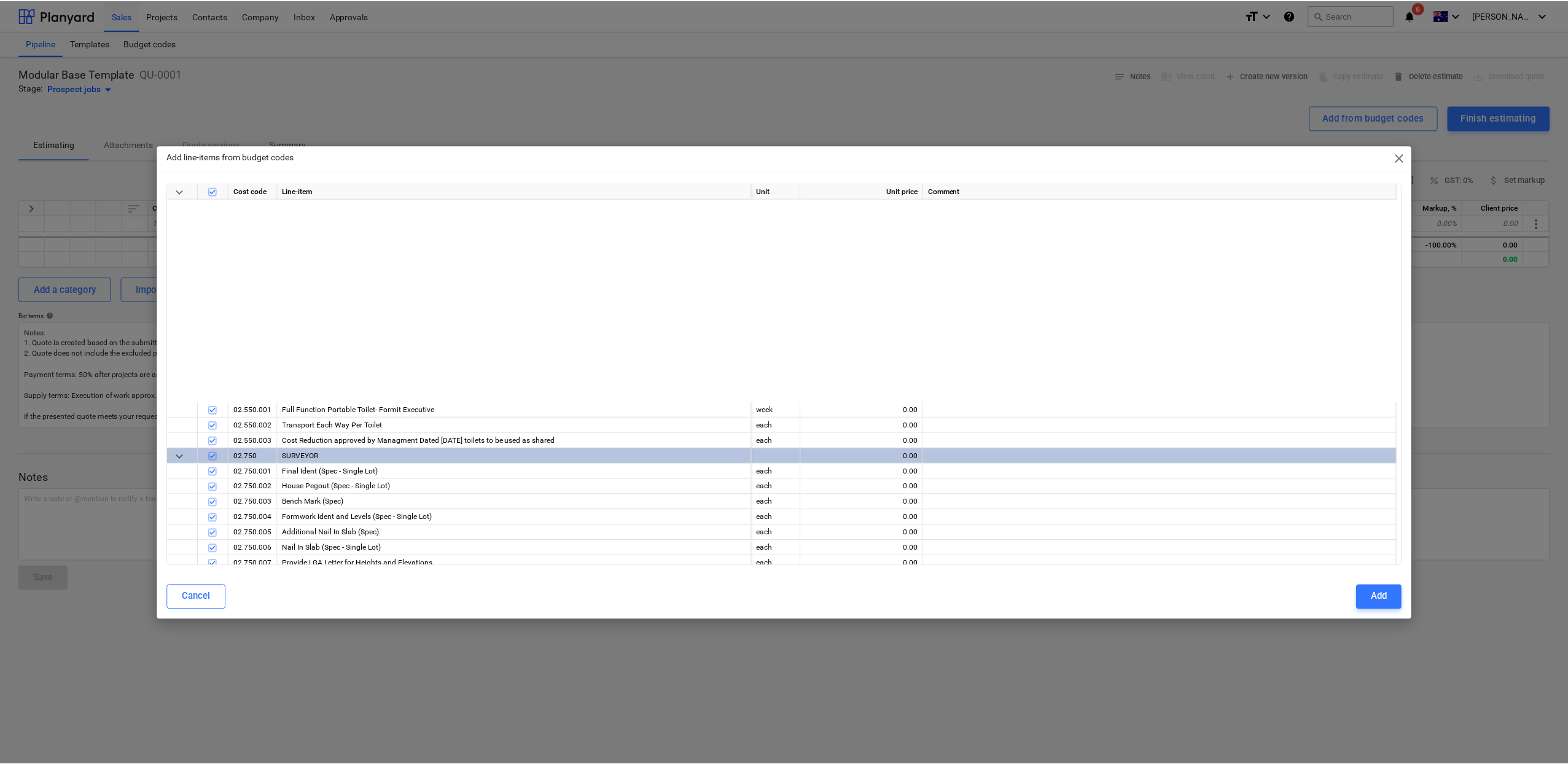
scroll to position [0, 0]
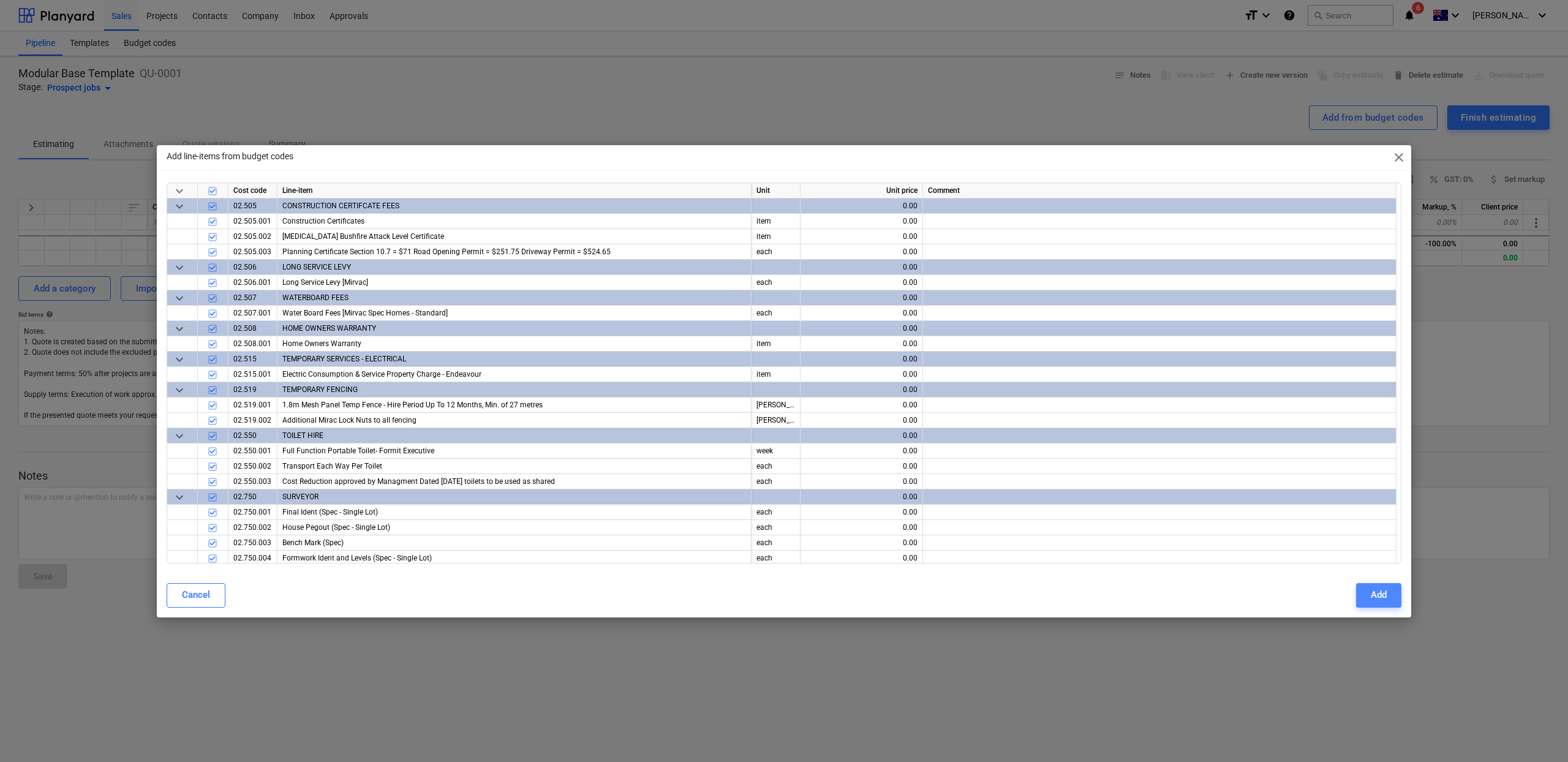
click at [1379, 592] on div "Add" at bounding box center [1379, 594] width 16 height 16
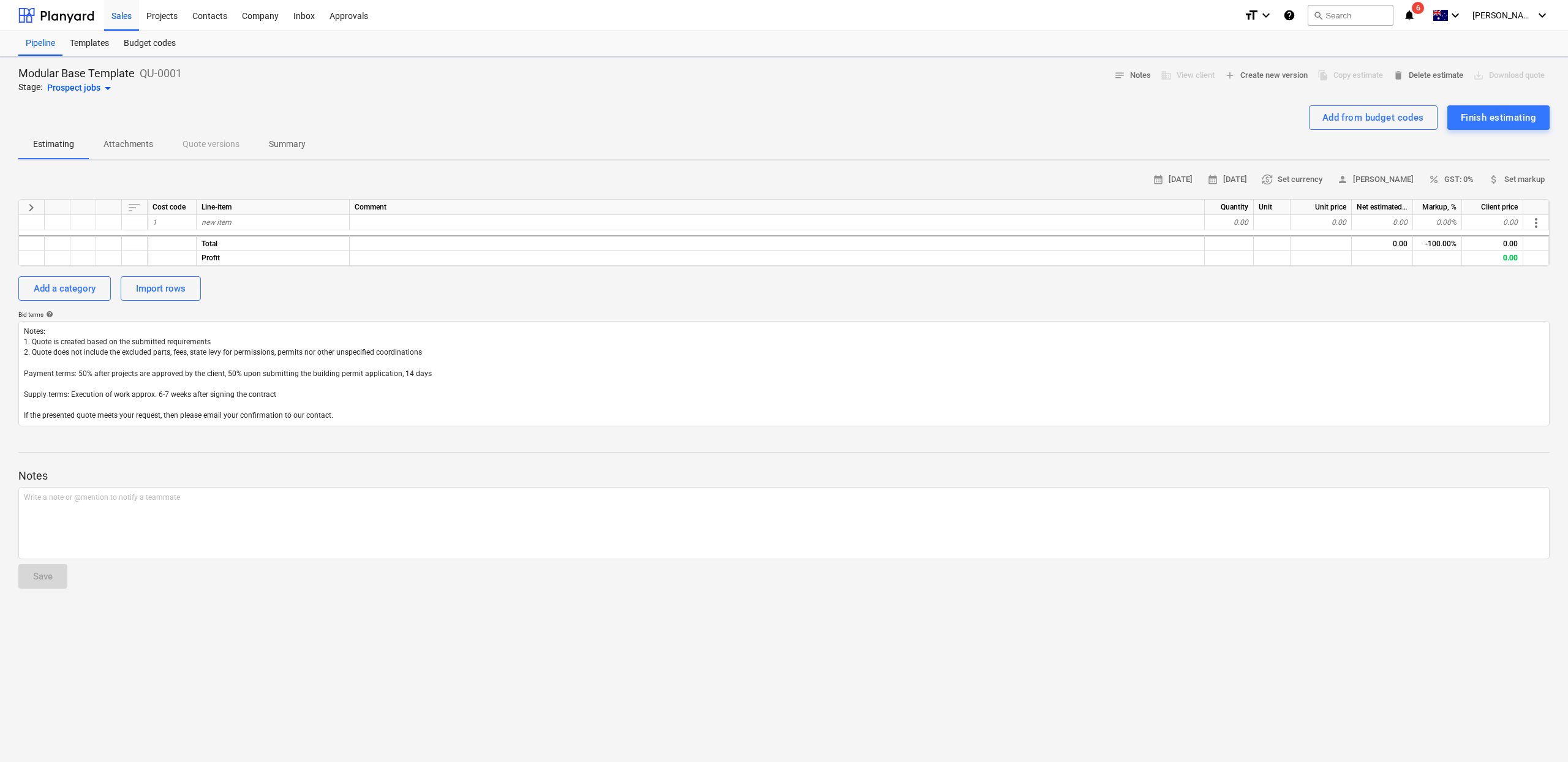
type textarea "x"
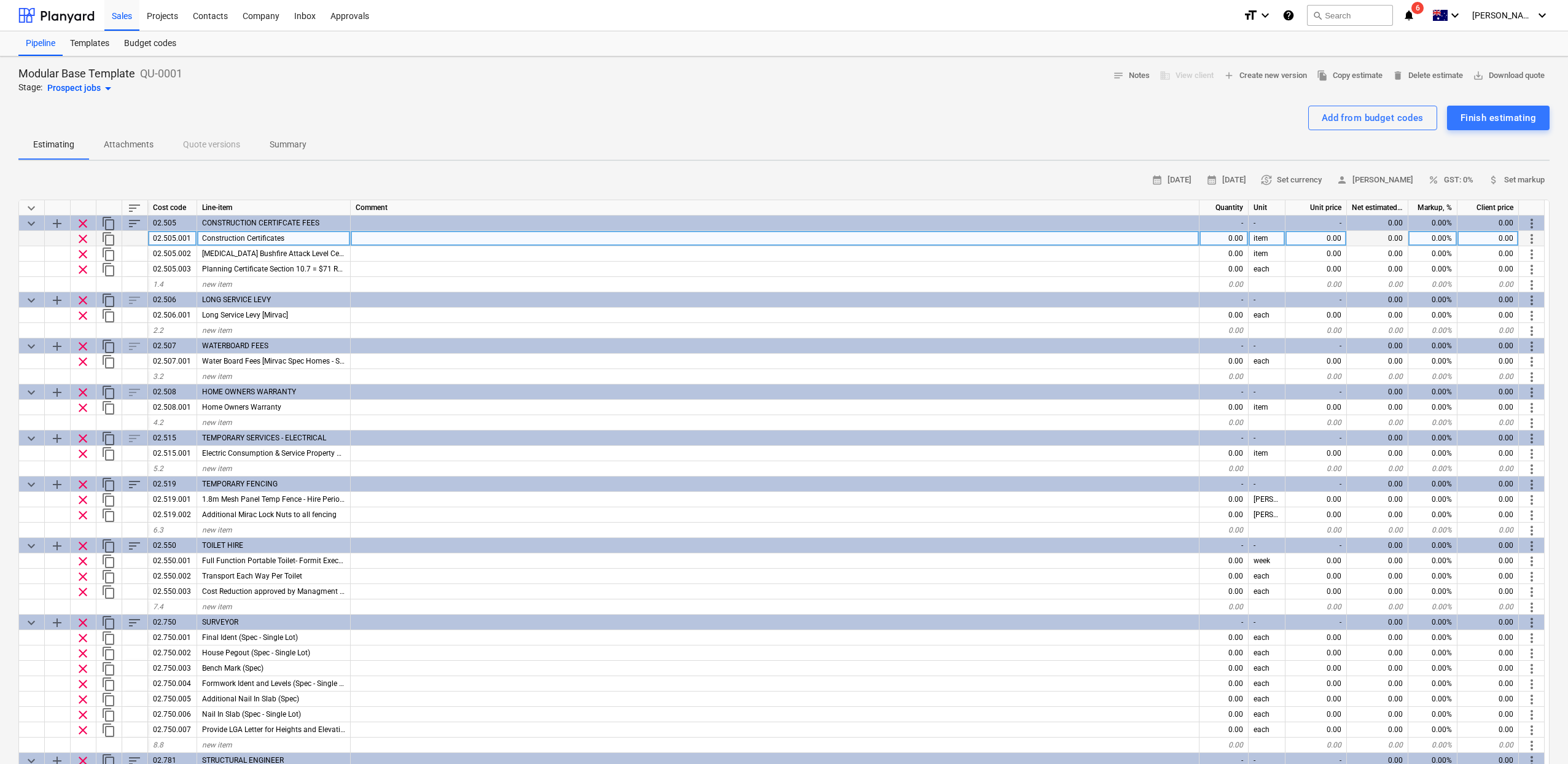
click at [1226, 237] on div "0.00" at bounding box center [1224, 238] width 49 height 15
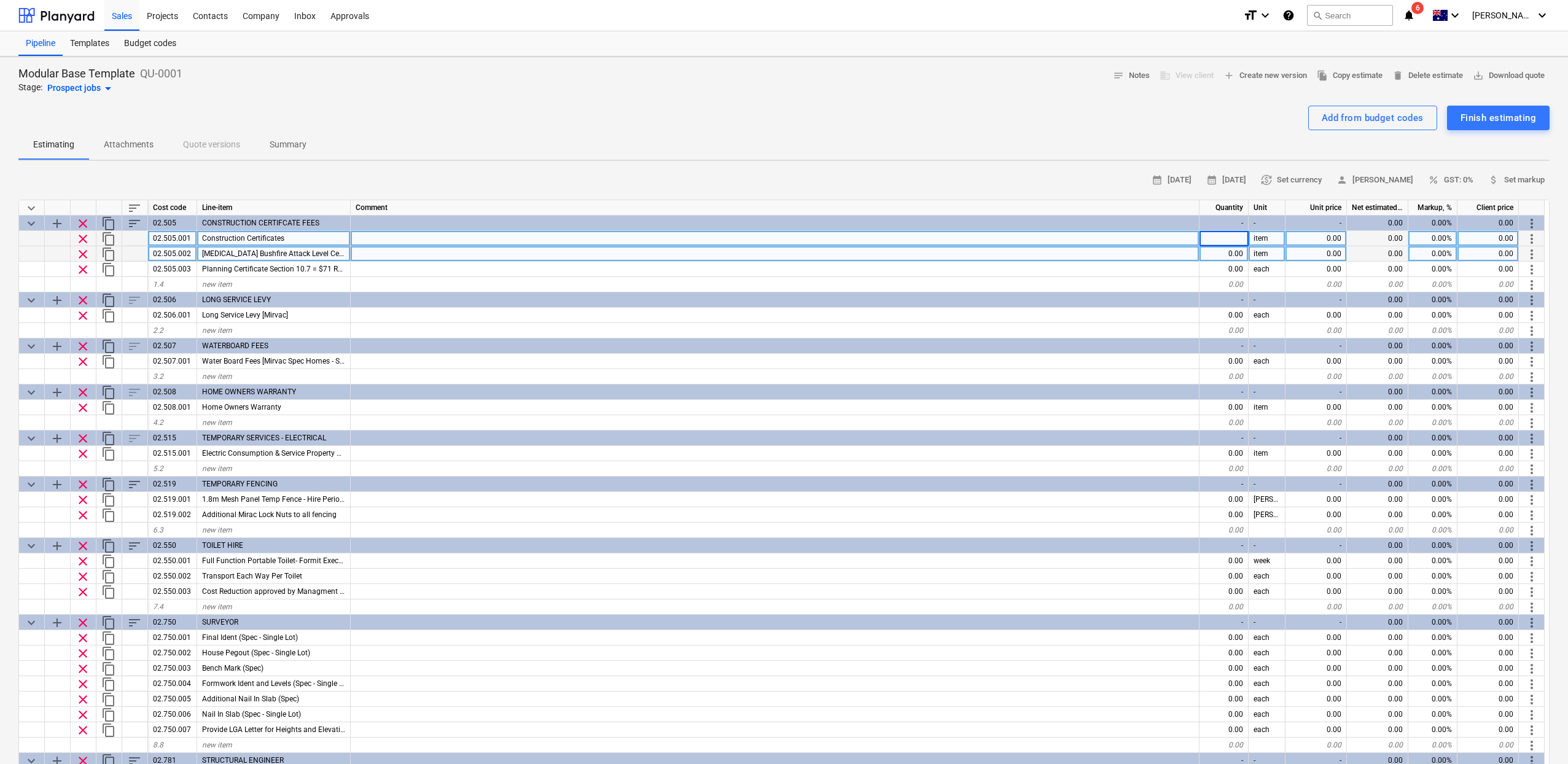
type input "1"
click at [1237, 257] on div "0.00" at bounding box center [1224, 253] width 49 height 15
type textarea "x"
type input "1"
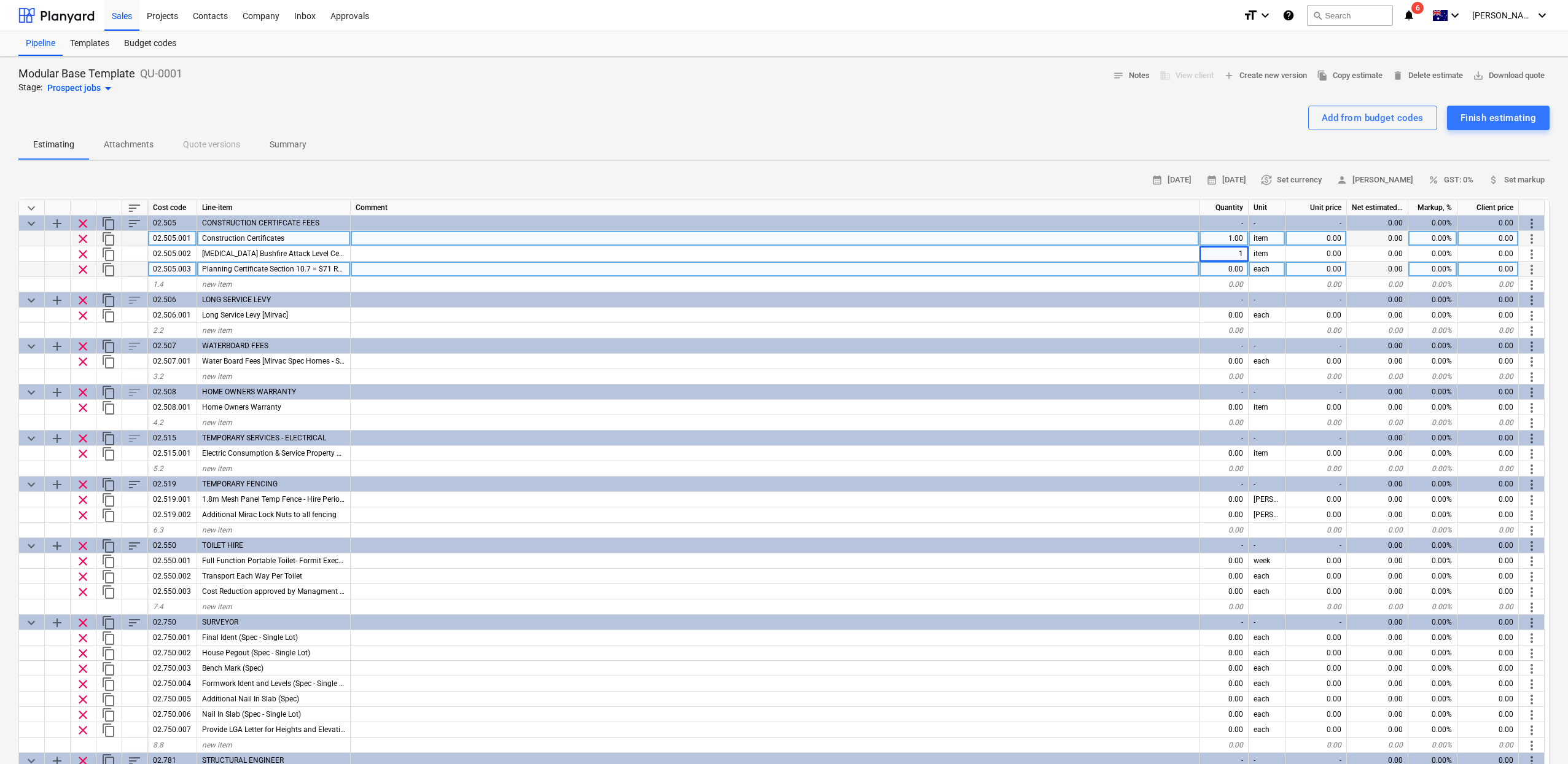
click at [1237, 266] on div "0.00" at bounding box center [1224, 269] width 49 height 15
type textarea "x"
type input "1"
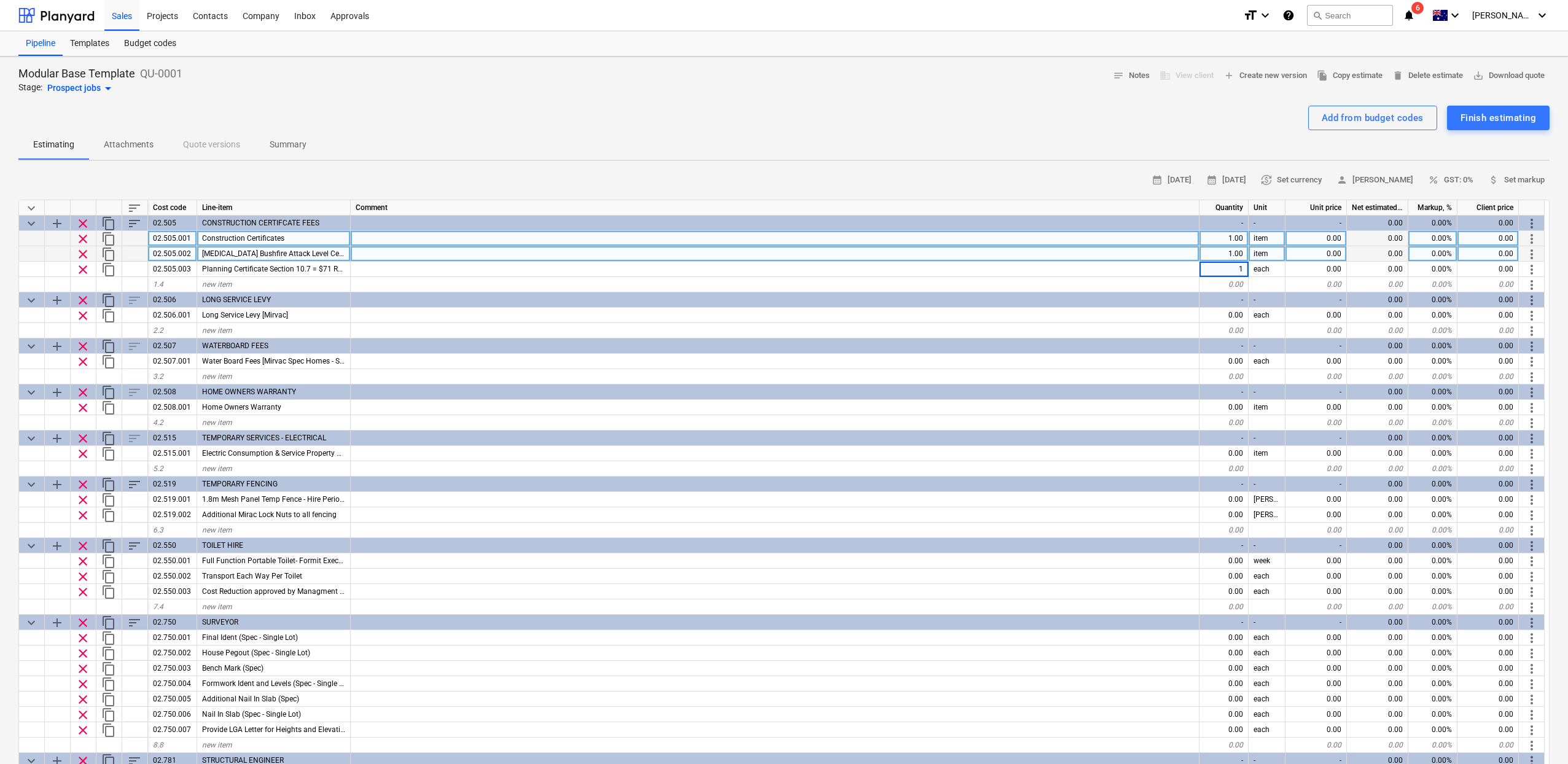
click at [1320, 258] on div "0.00" at bounding box center [1316, 253] width 61 height 15
type textarea "x"
click at [1318, 238] on div "0.00" at bounding box center [1316, 238] width 61 height 15
type input "3500"
type textarea "x"
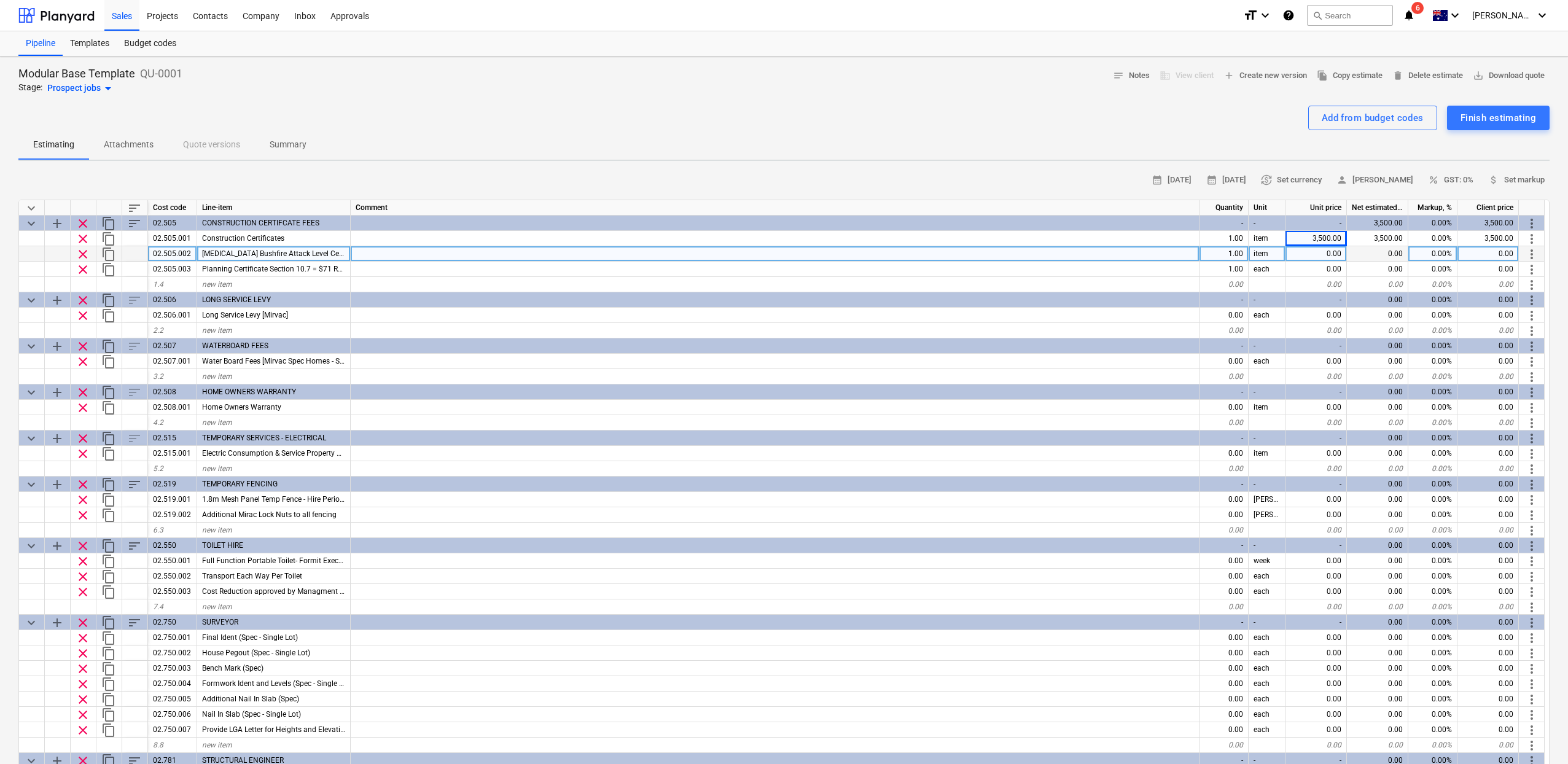
click at [1330, 258] on div "0.00" at bounding box center [1316, 253] width 61 height 15
click at [1328, 258] on div "0.00" at bounding box center [1316, 253] width 61 height 15
type input "500"
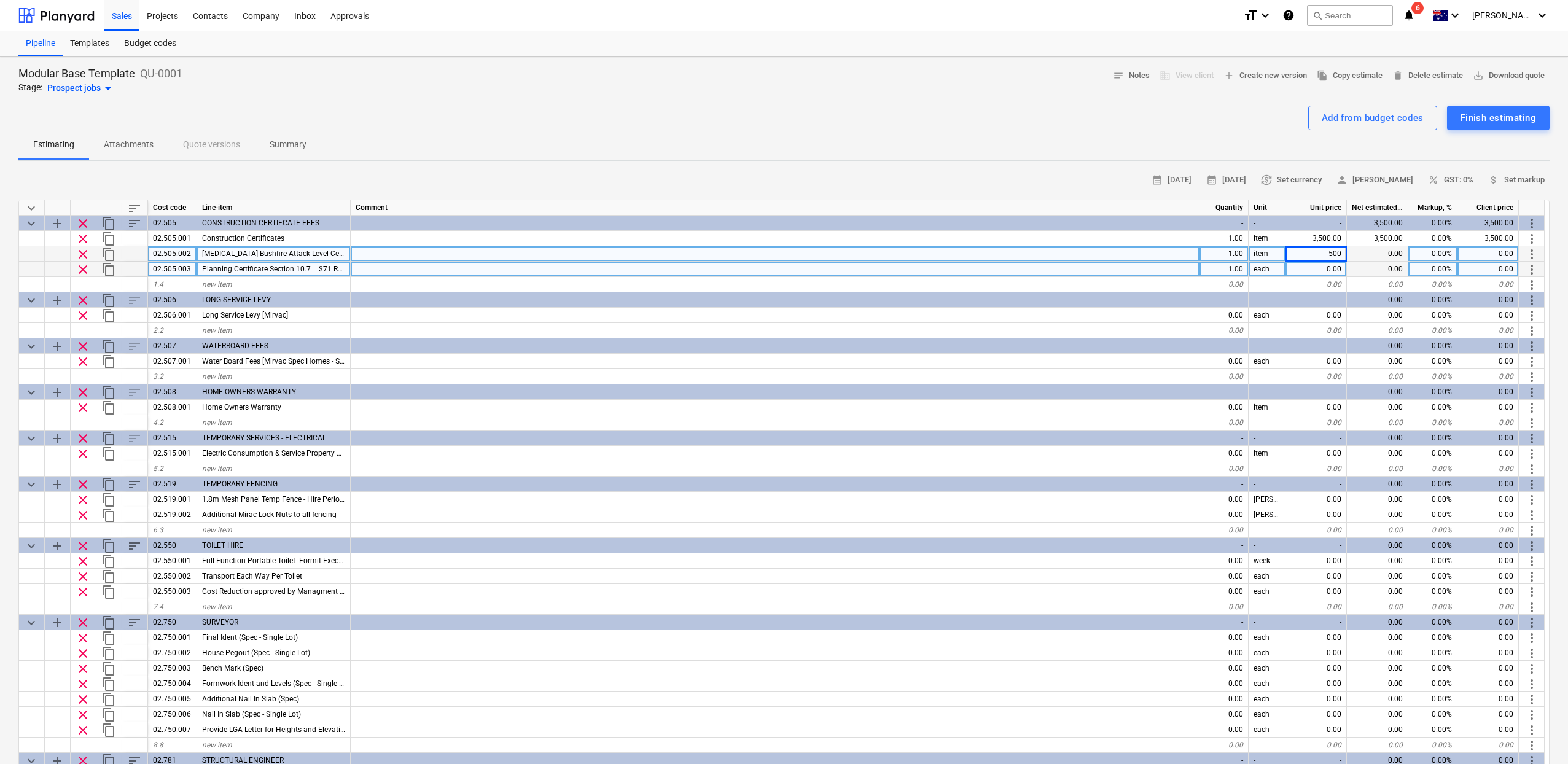
click at [1321, 263] on div "0.00" at bounding box center [1316, 269] width 61 height 15
type textarea "x"
type input "900"
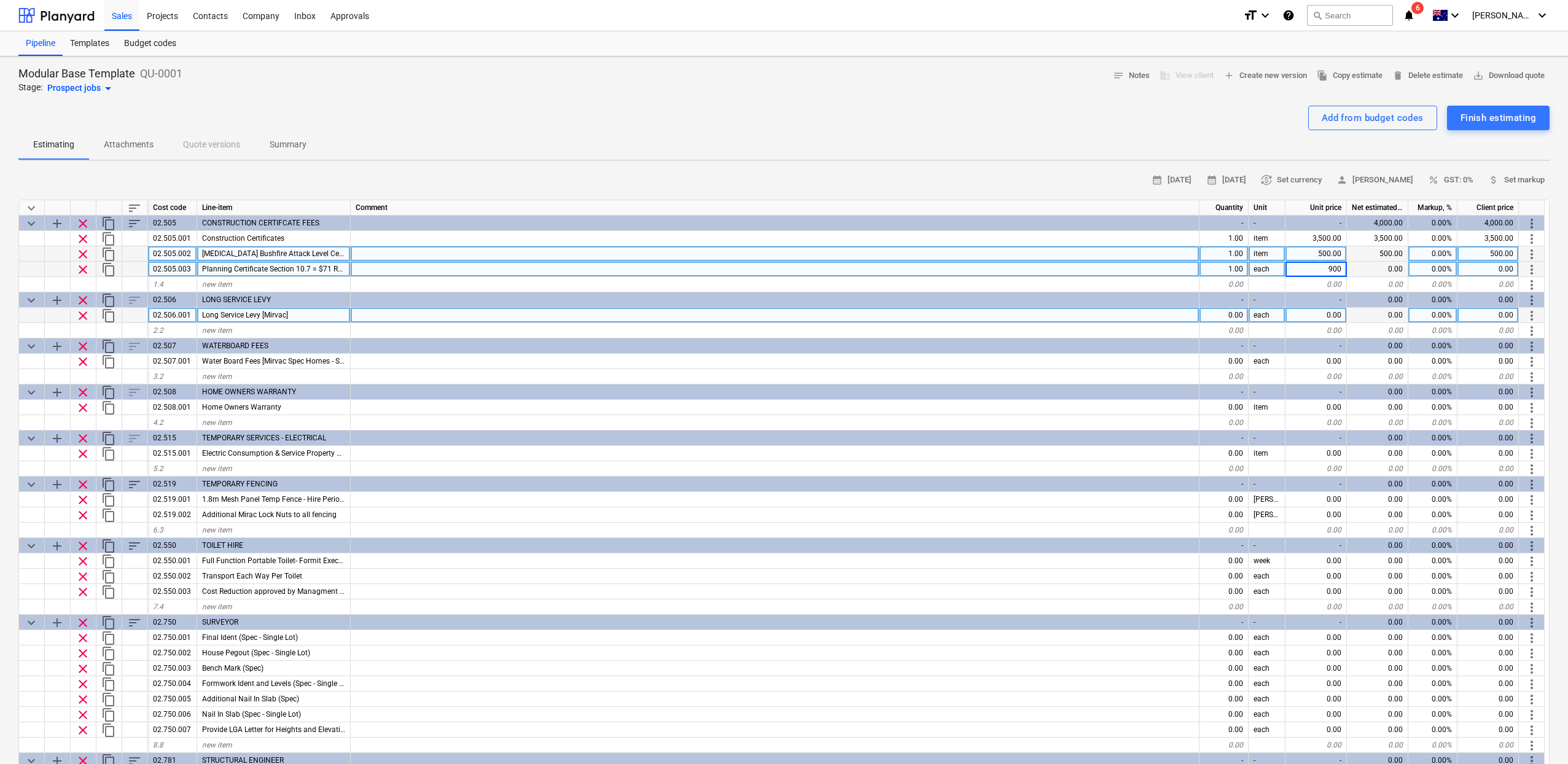
click at [1329, 312] on div "0.00" at bounding box center [1316, 315] width 61 height 15
click at [292, 310] on div "Long Service Levy [Mirvac]" at bounding box center [274, 315] width 153 height 15
click at [157, 44] on div "Budget codes" at bounding box center [150, 43] width 67 height 25
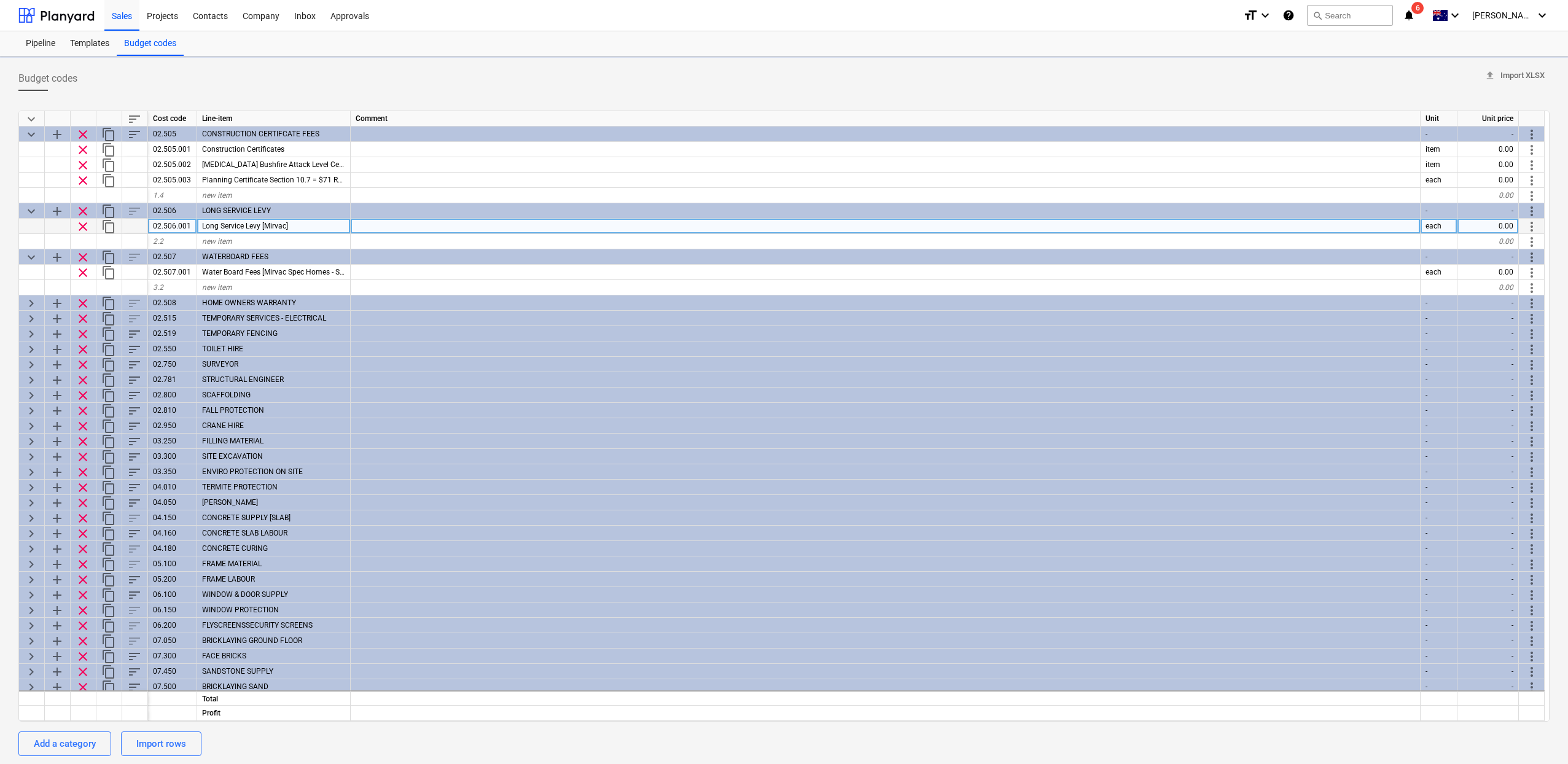
type textarea "x"
click at [301, 227] on div "Long Service Levy [Mirvac]" at bounding box center [274, 226] width 153 height 15
type input "Long Service Levy"
type textarea "x"
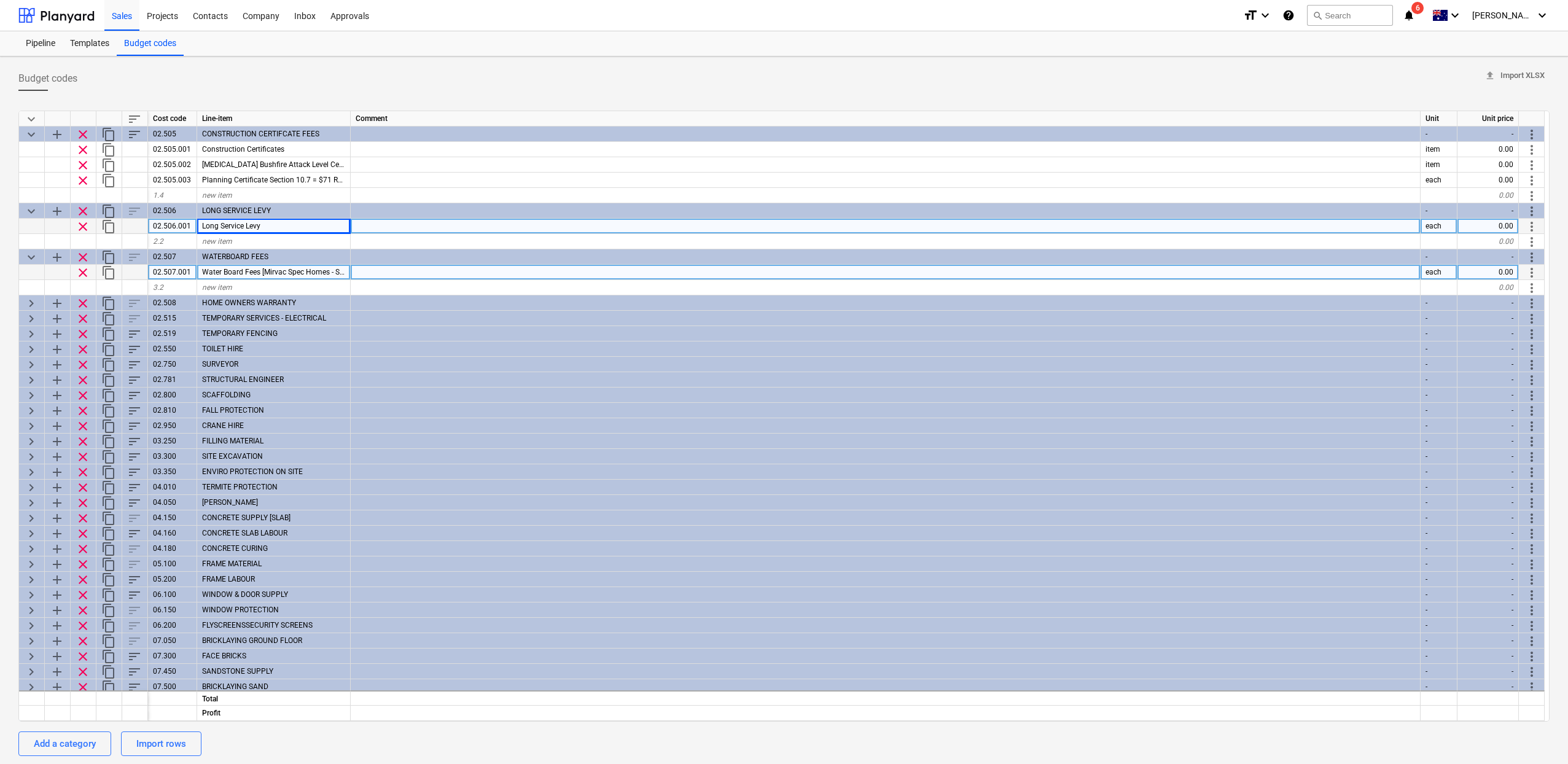
click at [292, 274] on span "Water Board Fees [Mirvac Spec Homes - Standard]" at bounding box center [285, 272] width 166 height 9
click at [250, 272] on input "Water Board Fees [Mirvac Spec Homes - Standard]" at bounding box center [273, 272] width 153 height 15
drag, startPoint x: 221, startPoint y: 272, endPoint x: 380, endPoint y: 275, distance: 159.0
click at [0, 0] on div "clear content_copy 02.507.001 Water Board Fees [Mirvac Spec Homes - Standard] e…" at bounding box center [0, 0] width 0 height 0
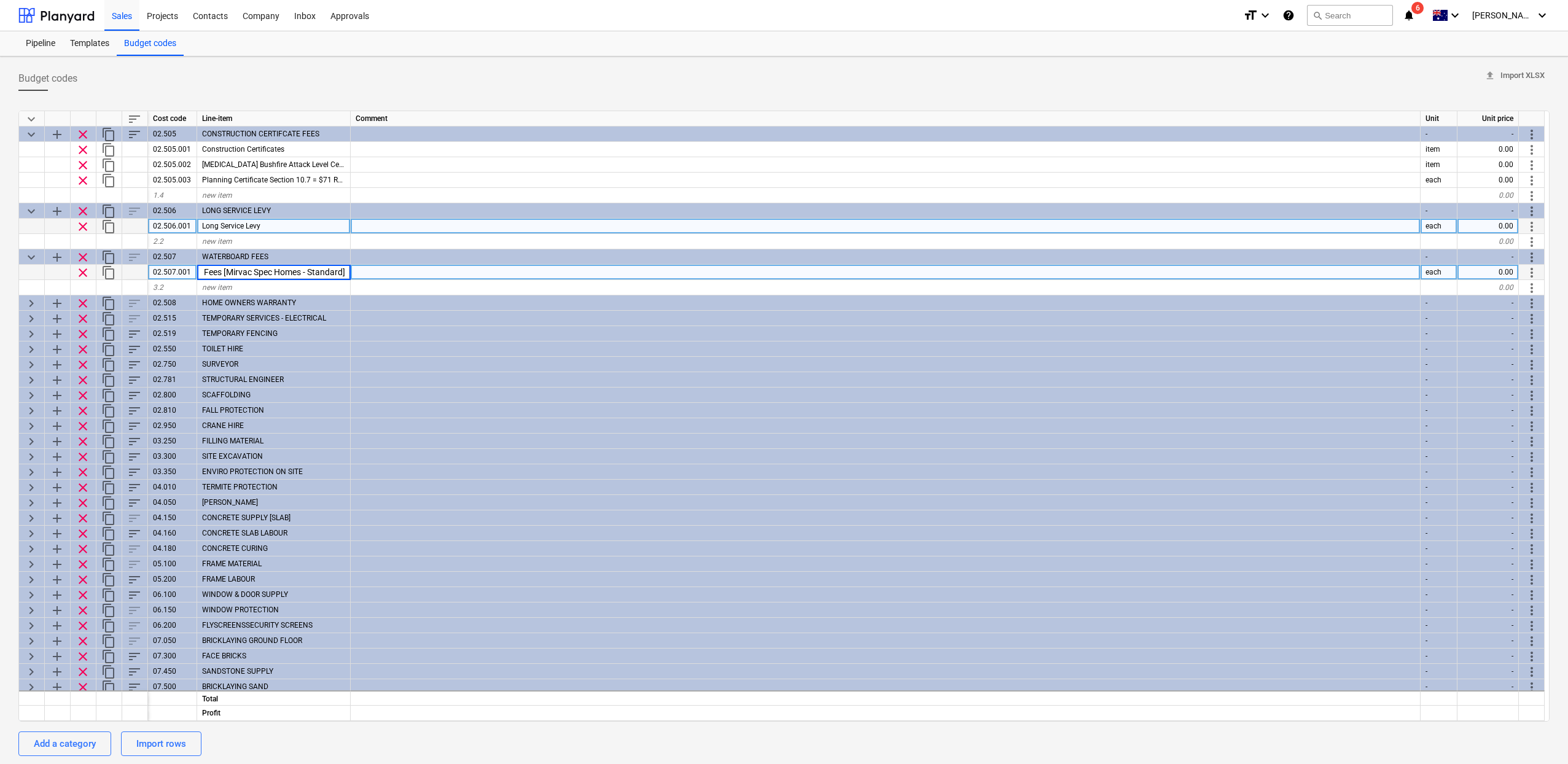
click at [220, 272] on input "Water Board Fees [Mirvac Spec Homes - Standard]" at bounding box center [273, 272] width 153 height 15
click at [220, 273] on input "Water Board Fees [Mirvac Spec Homes - Standard]" at bounding box center [273, 272] width 153 height 15
drag, startPoint x: 221, startPoint y: 273, endPoint x: 372, endPoint y: 273, distance: 151.0
click at [0, 0] on div "clear content_copy 02.507.001 Water Board Fees [Mirvac Spec Homes - Standard] e…" at bounding box center [0, 0] width 0 height 0
type input "Water Board Fees"
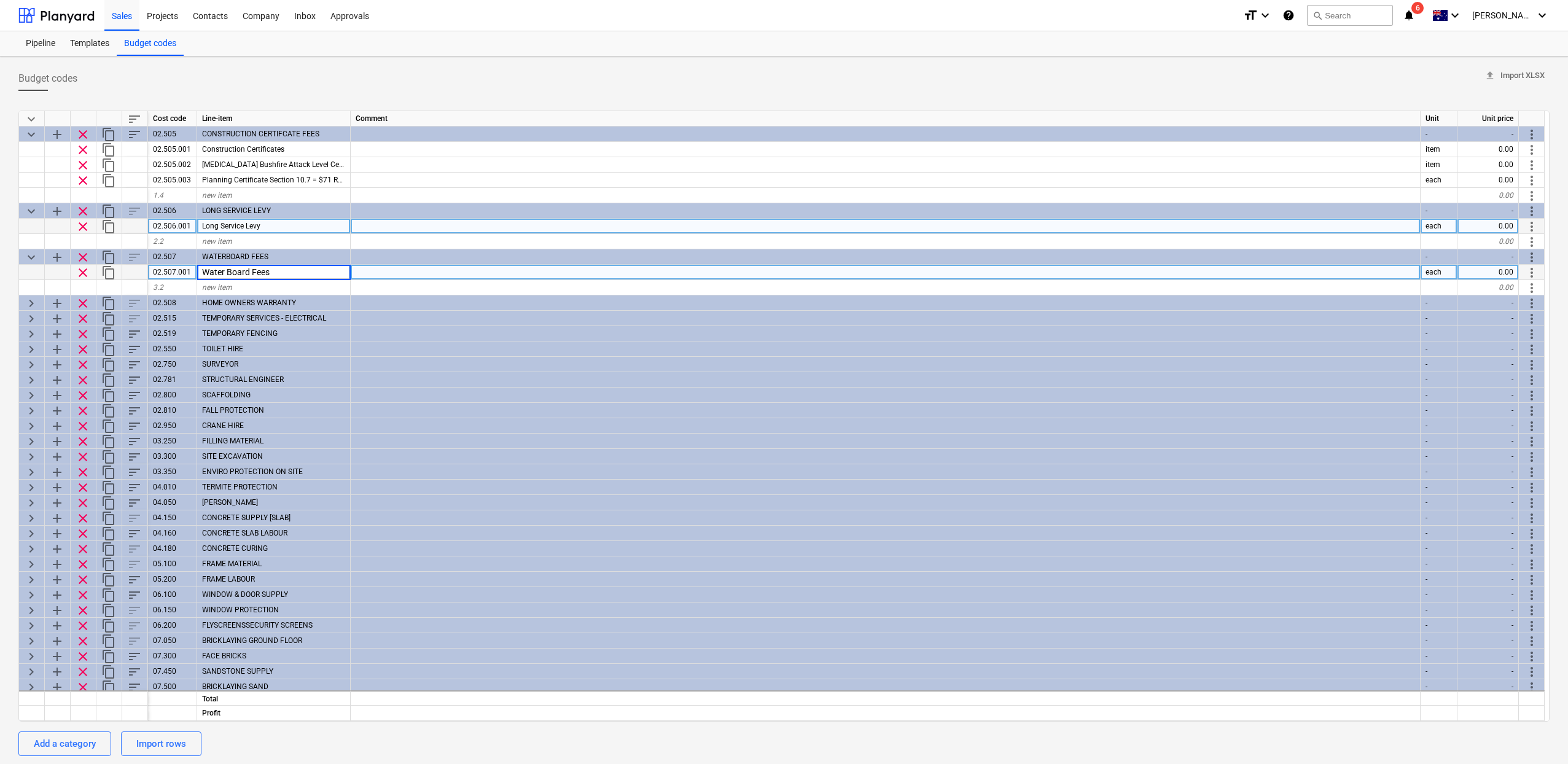
scroll to position [0, 0]
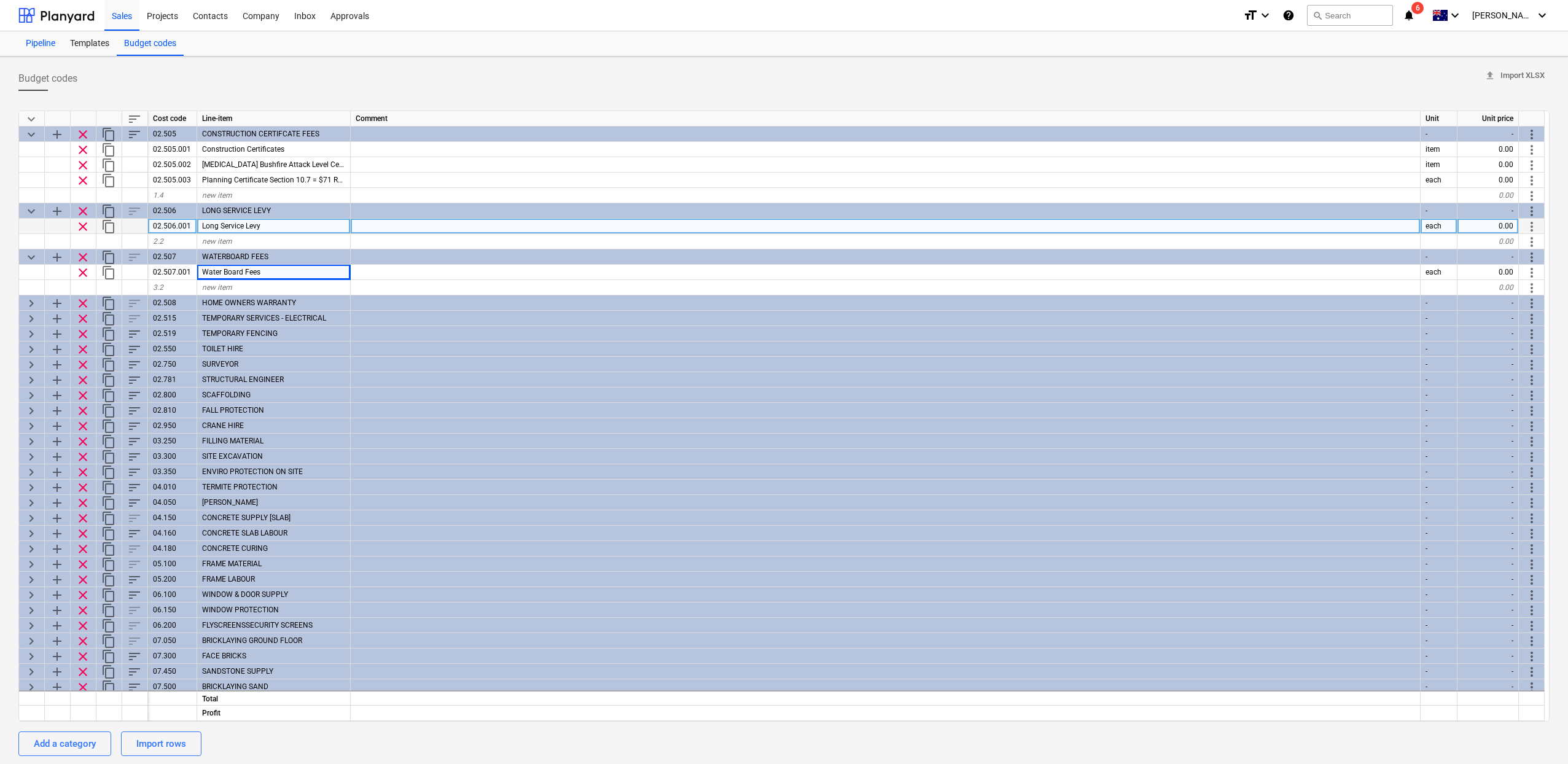
click at [42, 44] on div "Pipeline" at bounding box center [41, 43] width 44 height 25
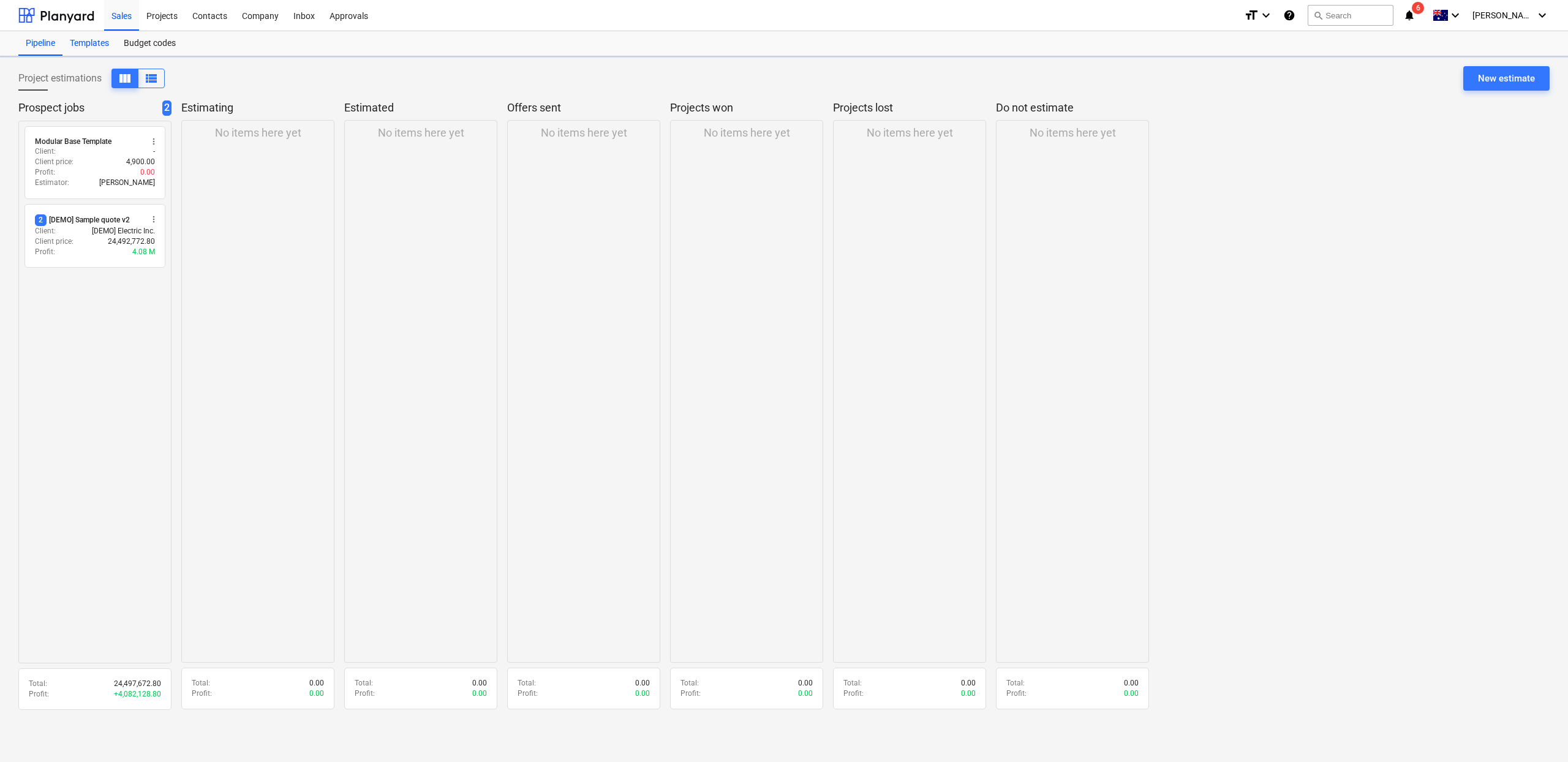
click at [98, 51] on div "Templates" at bounding box center [89, 43] width 54 height 25
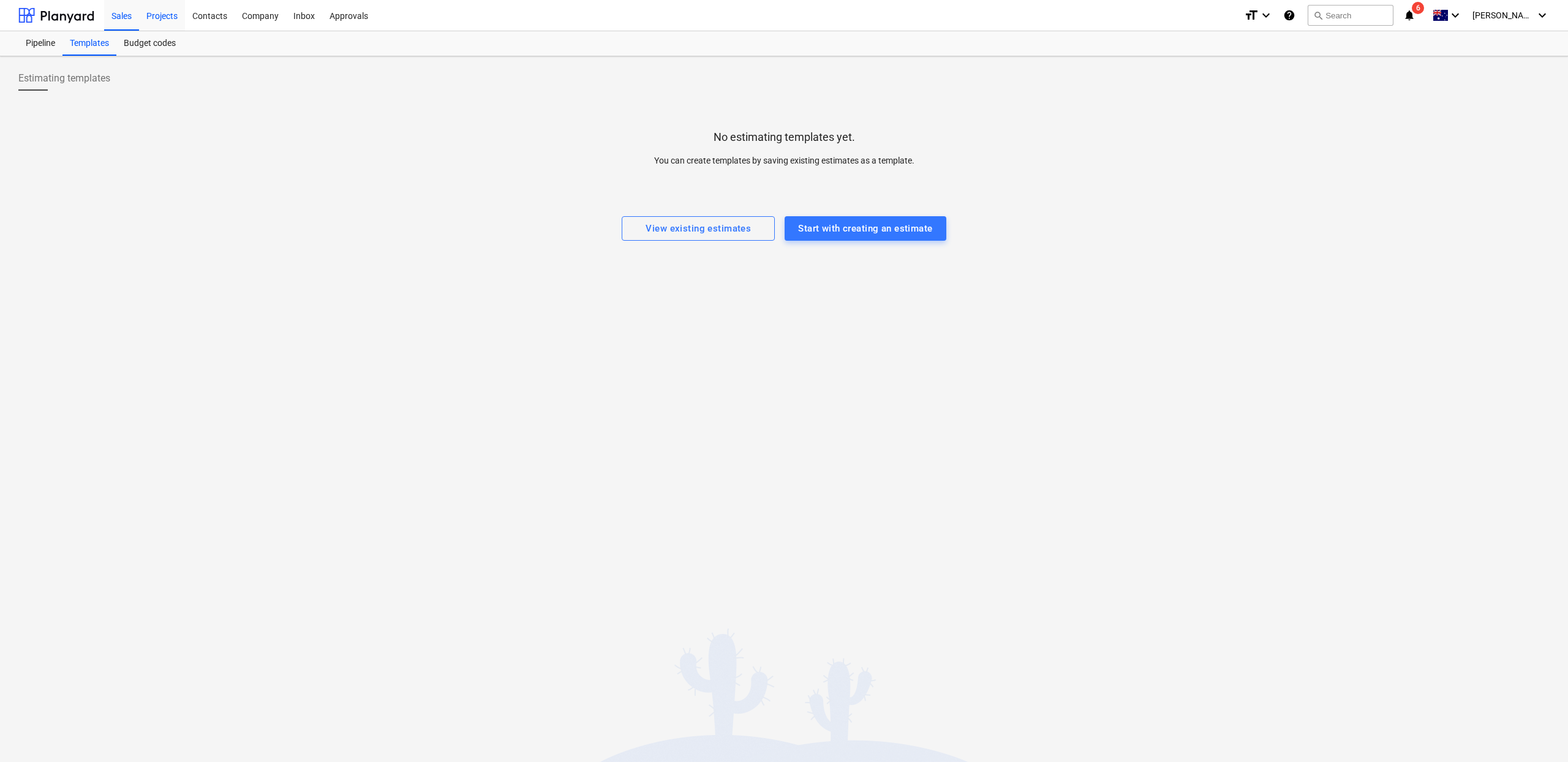
click at [162, 24] on div "Projects" at bounding box center [162, 15] width 46 height 31
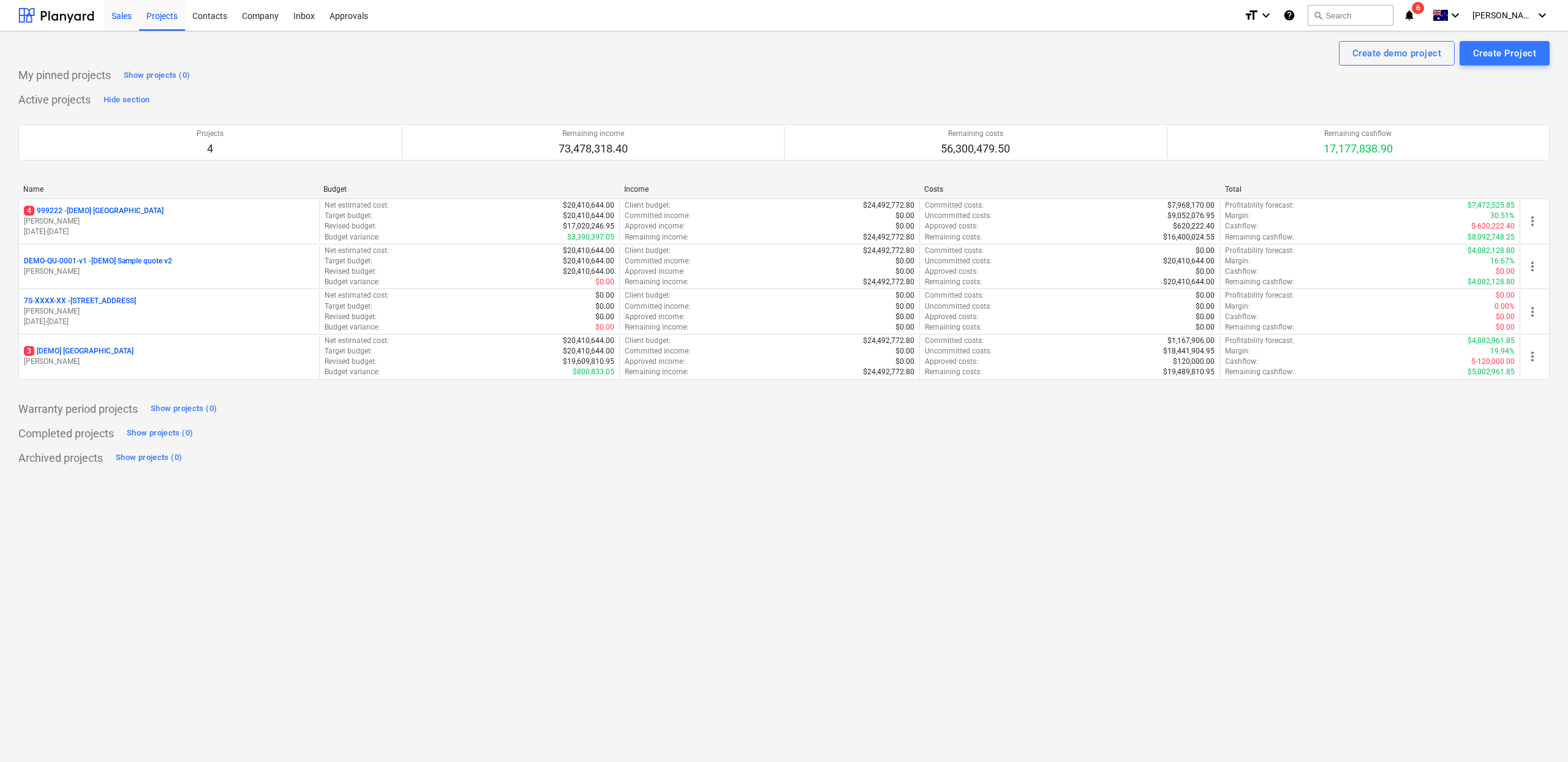
click at [110, 17] on div "Sales" at bounding box center [122, 15] width 35 height 31
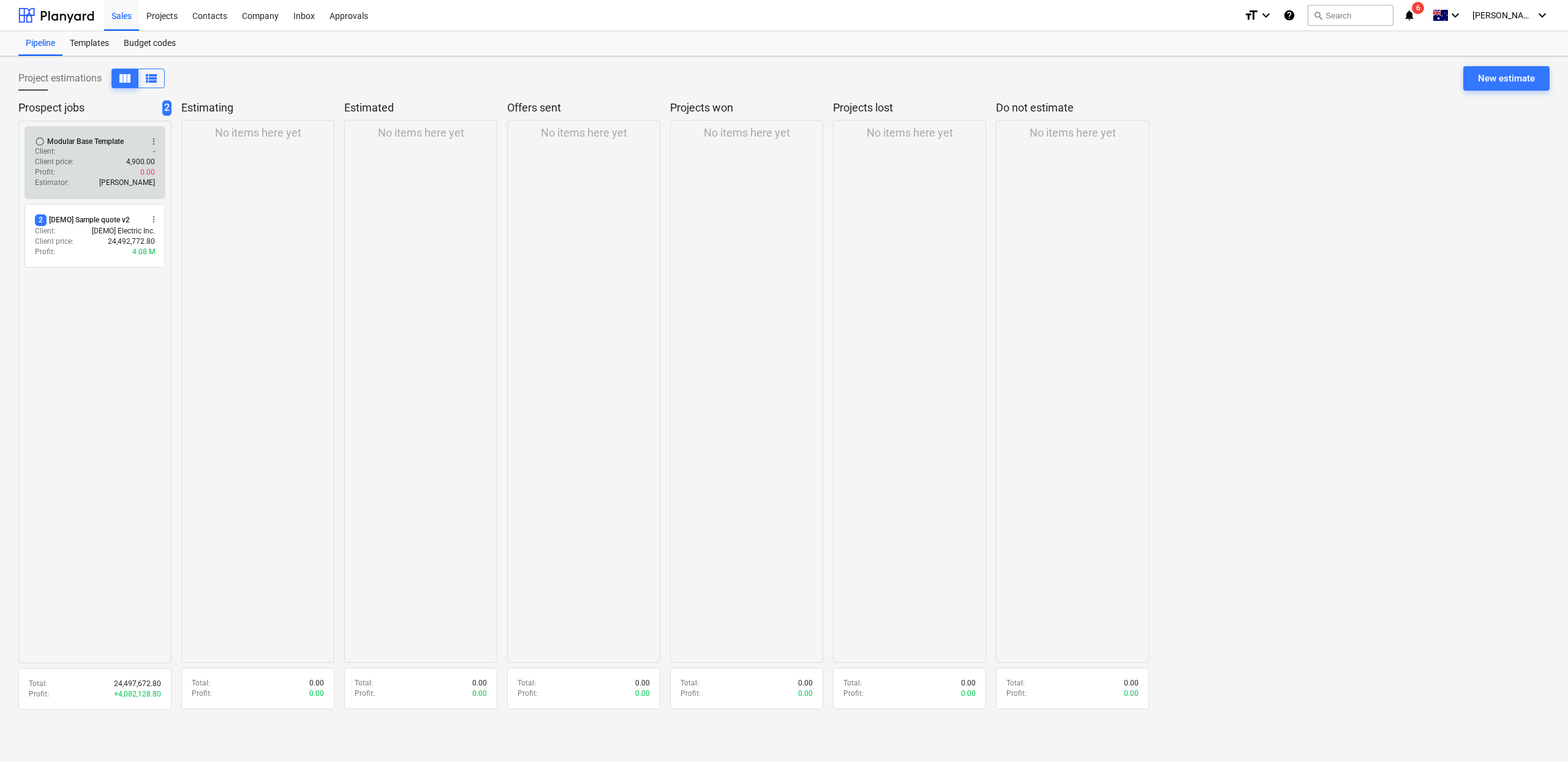
click at [37, 141] on span "radio_button_unchecked" at bounding box center [40, 141] width 10 height 10
click at [38, 144] on span "check_circle" at bounding box center [40, 141] width 10 height 10
click at [65, 175] on div "Profit : 0.00" at bounding box center [95, 172] width 120 height 11
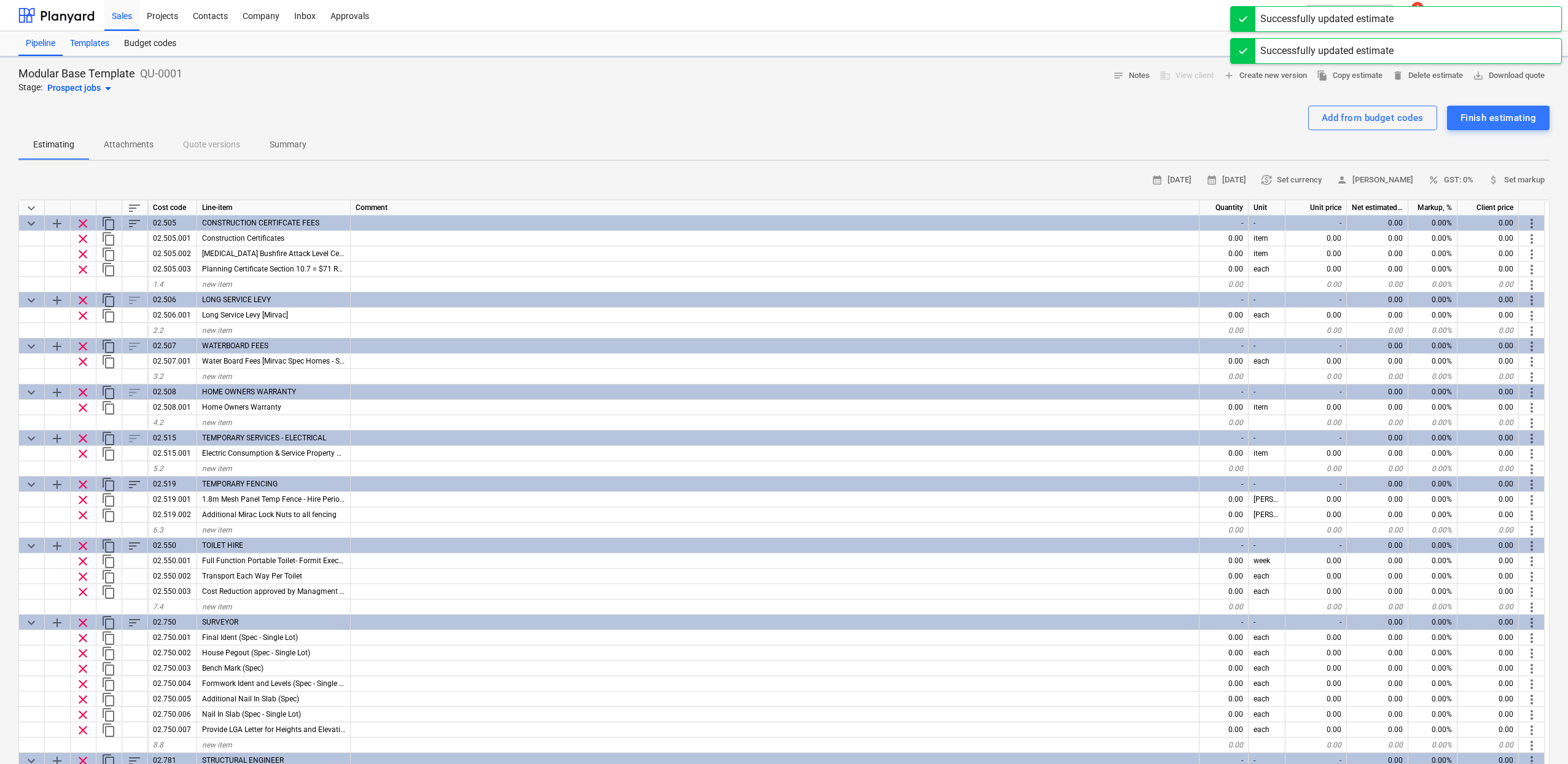
click at [96, 41] on div "Templates" at bounding box center [89, 43] width 54 height 25
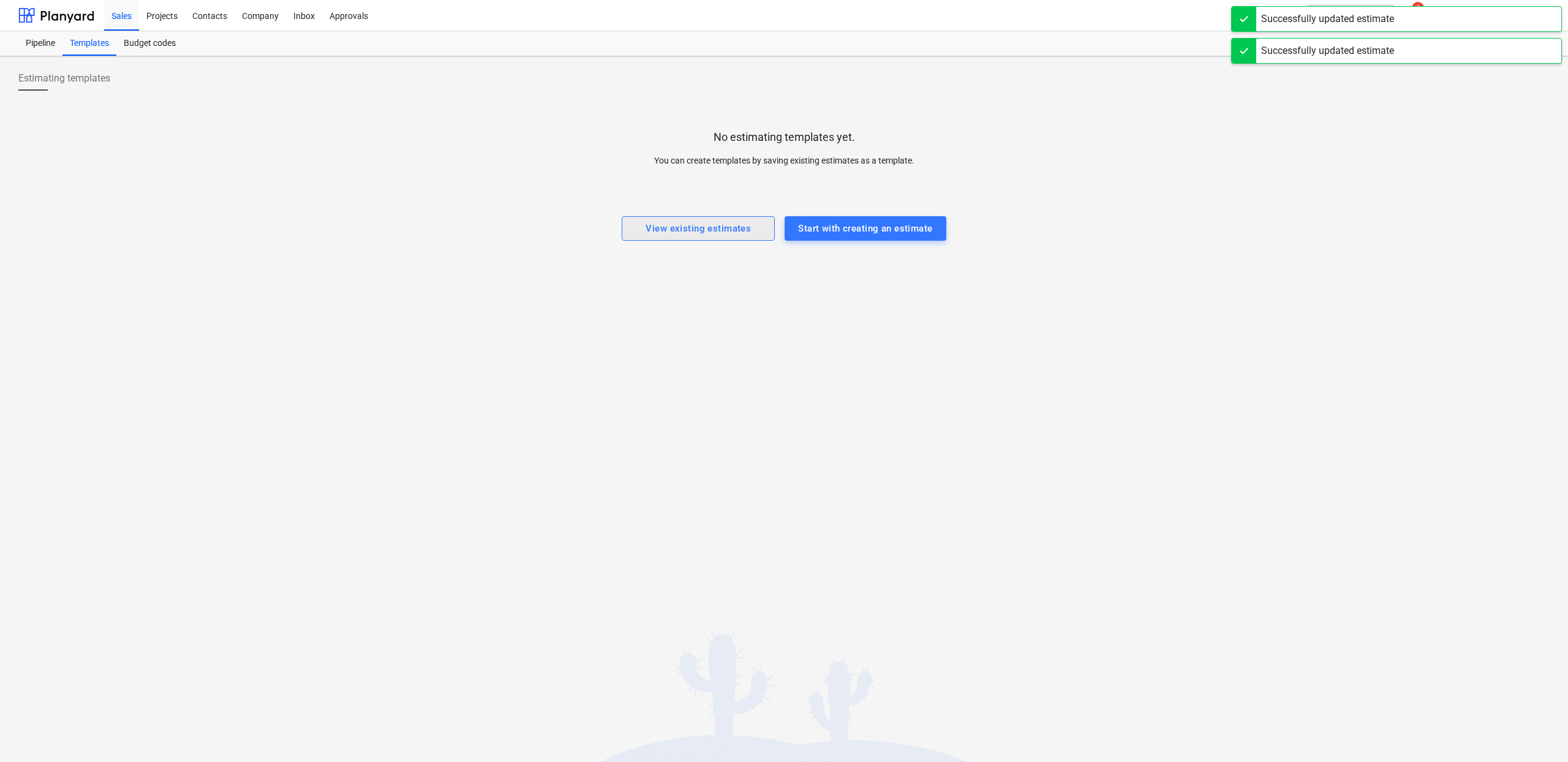
click at [706, 223] on div "View existing estimates" at bounding box center [698, 229] width 105 height 16
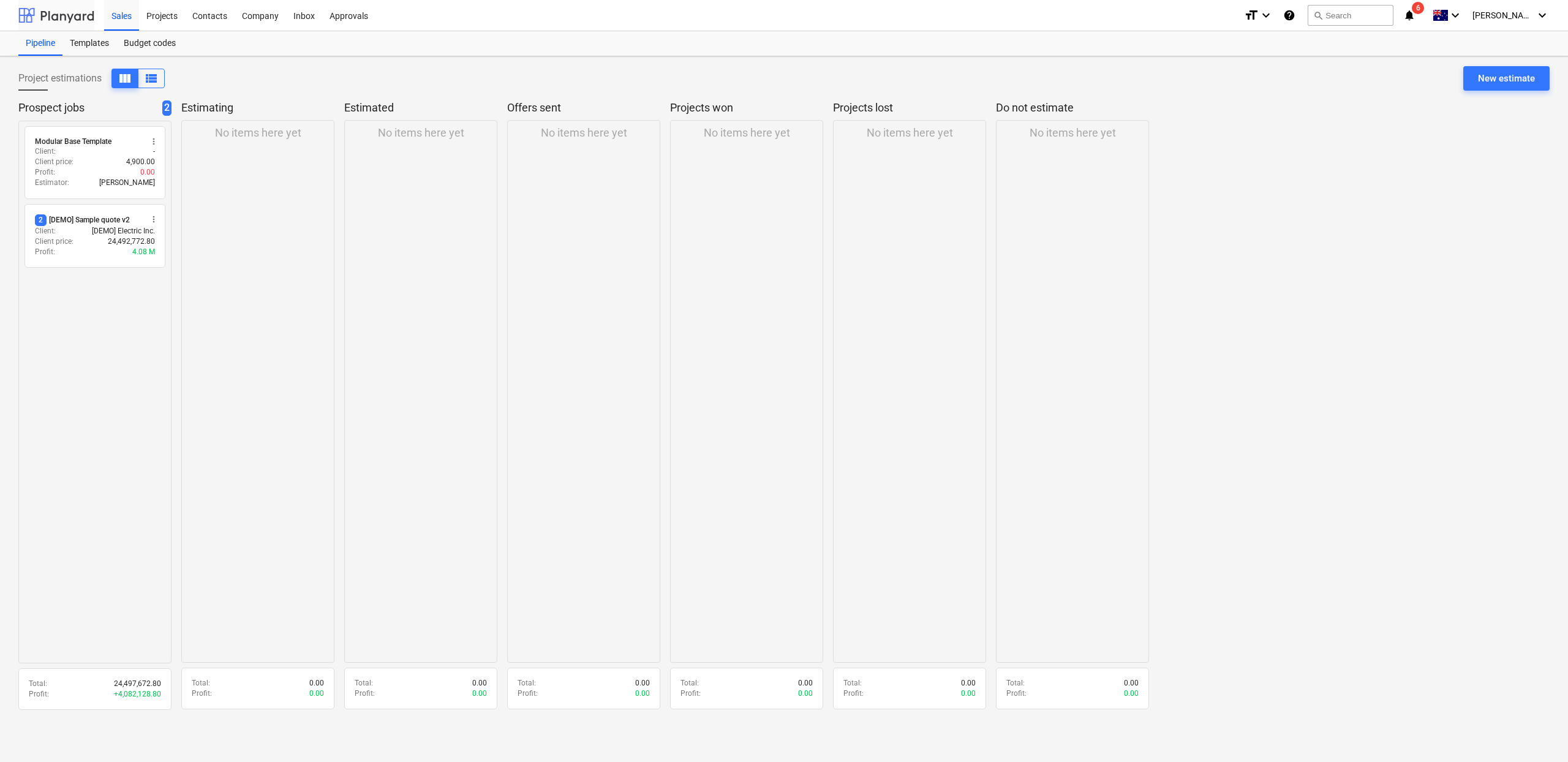
click at [90, 18] on div at bounding box center [57, 15] width 76 height 31
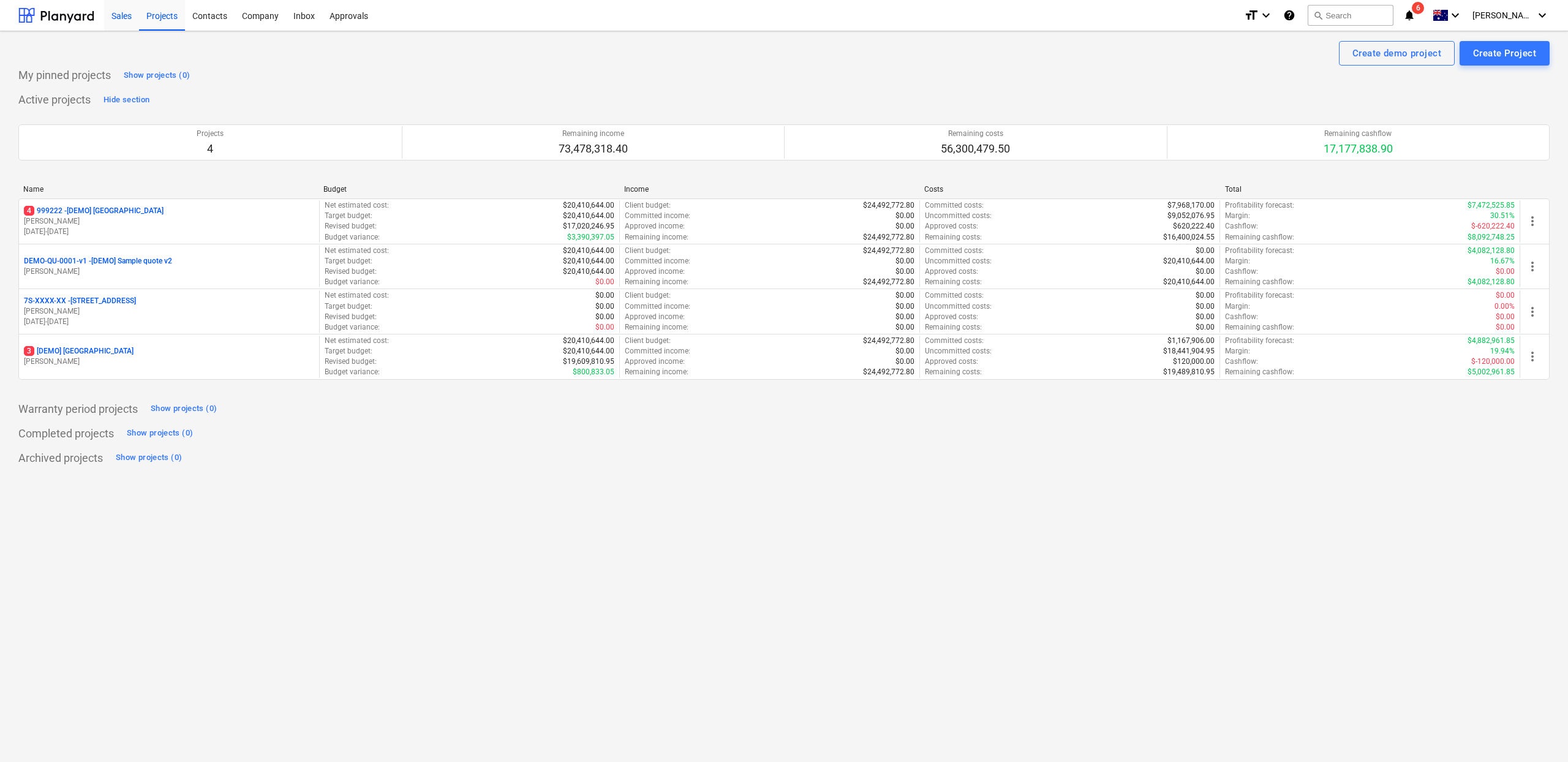
click at [120, 19] on div "Sales" at bounding box center [122, 15] width 35 height 31
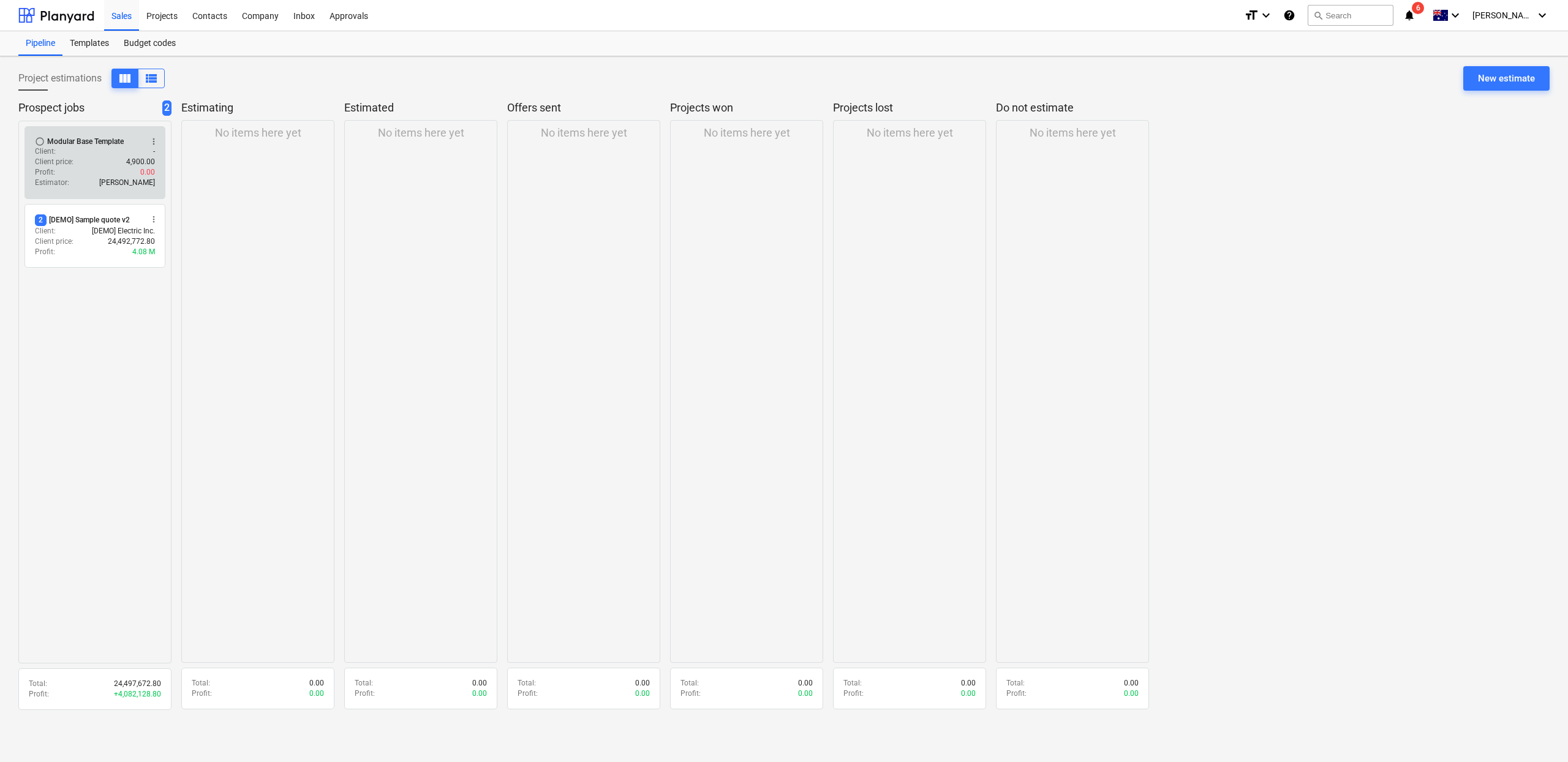
click at [41, 141] on span "radio_button_unchecked" at bounding box center [40, 141] width 10 height 10
click at [41, 141] on span "check_circle" at bounding box center [40, 141] width 10 height 10
click at [123, 162] on div "Client price : 4,900.00" at bounding box center [95, 162] width 120 height 11
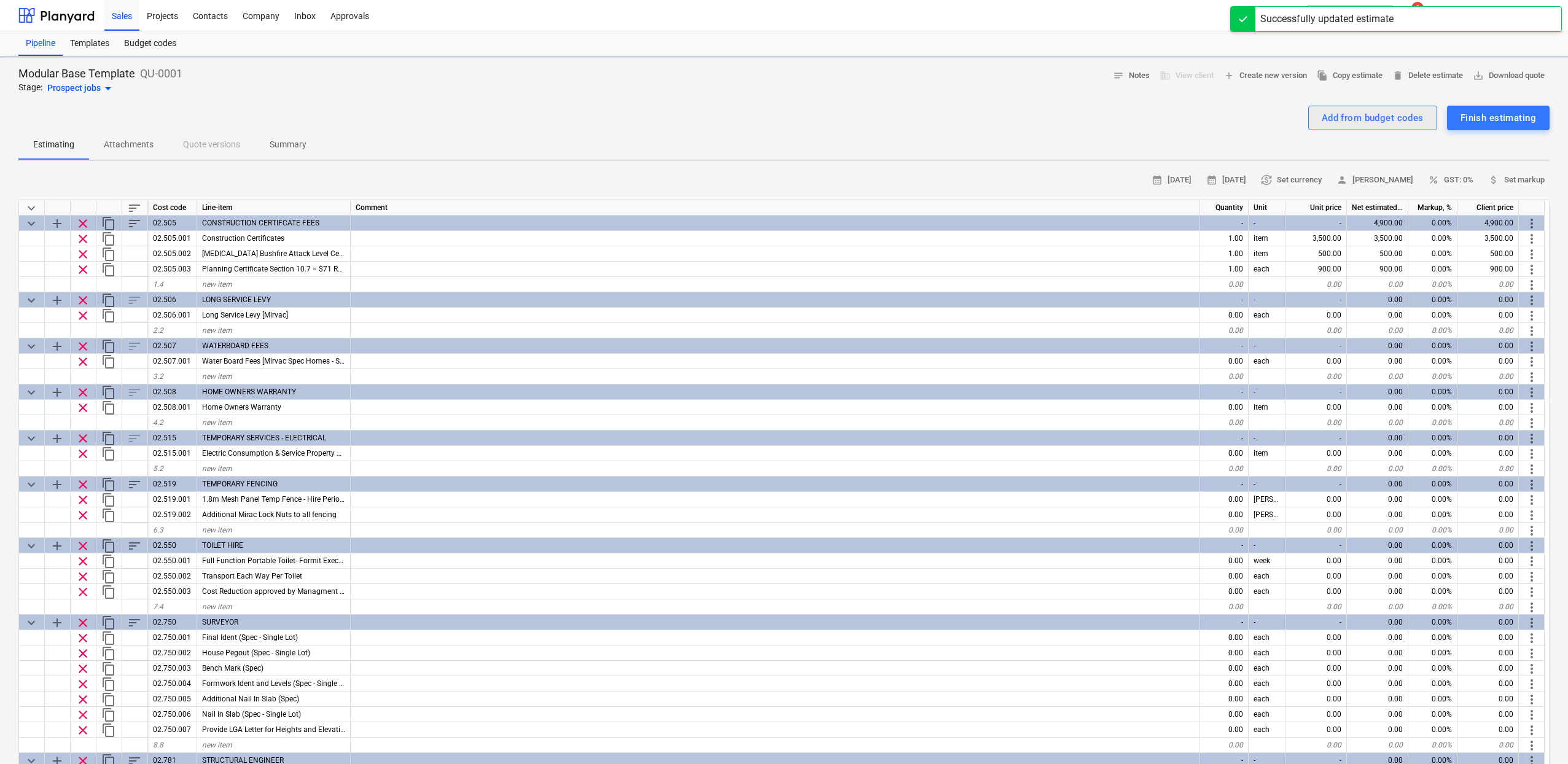
type textarea "x"
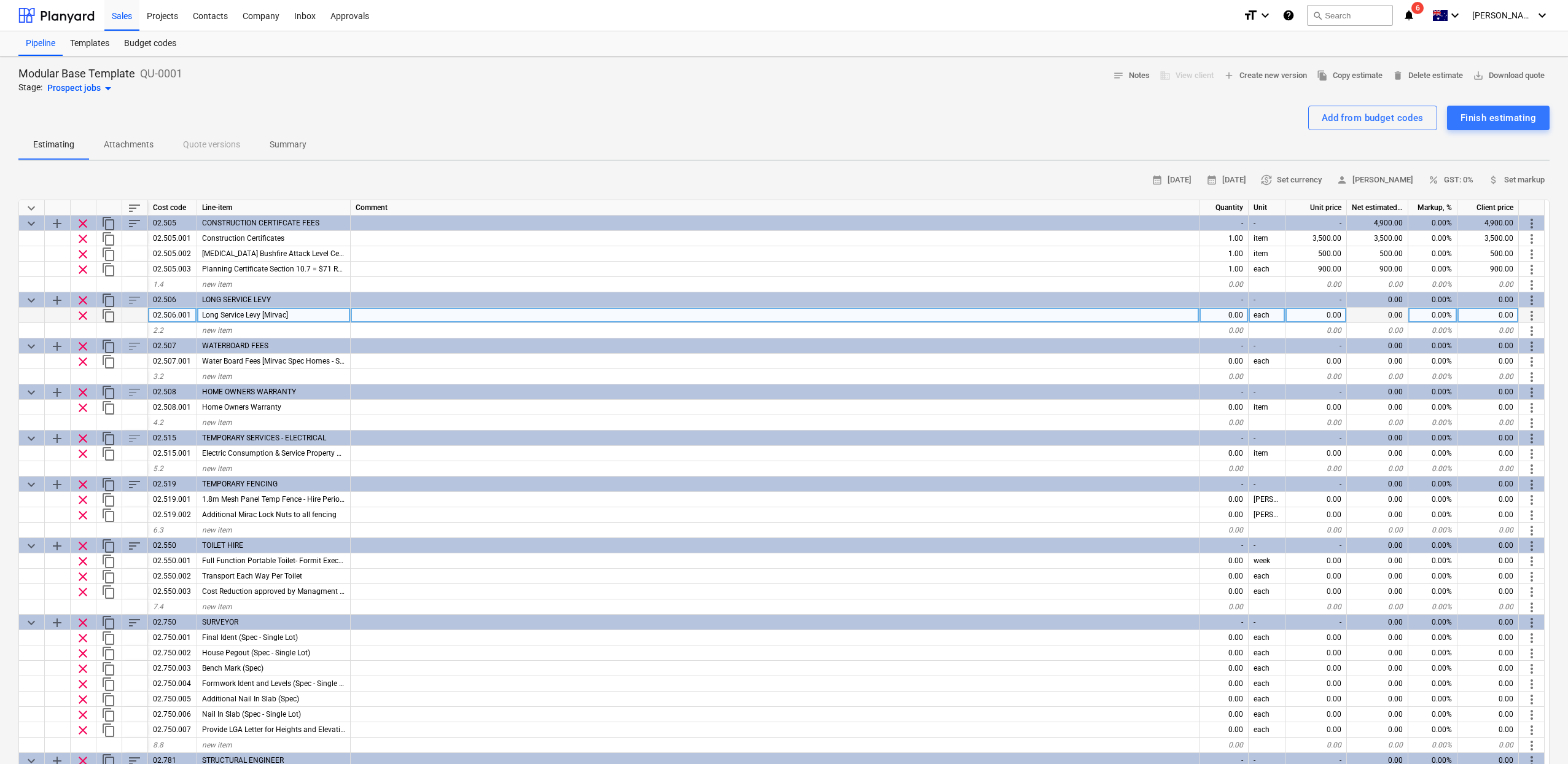
click at [311, 309] on div "Long Service Levy [Mirvac]" at bounding box center [274, 315] width 153 height 15
click at [309, 313] on input "Long Service Levy [Mirvac]" at bounding box center [273, 315] width 153 height 15
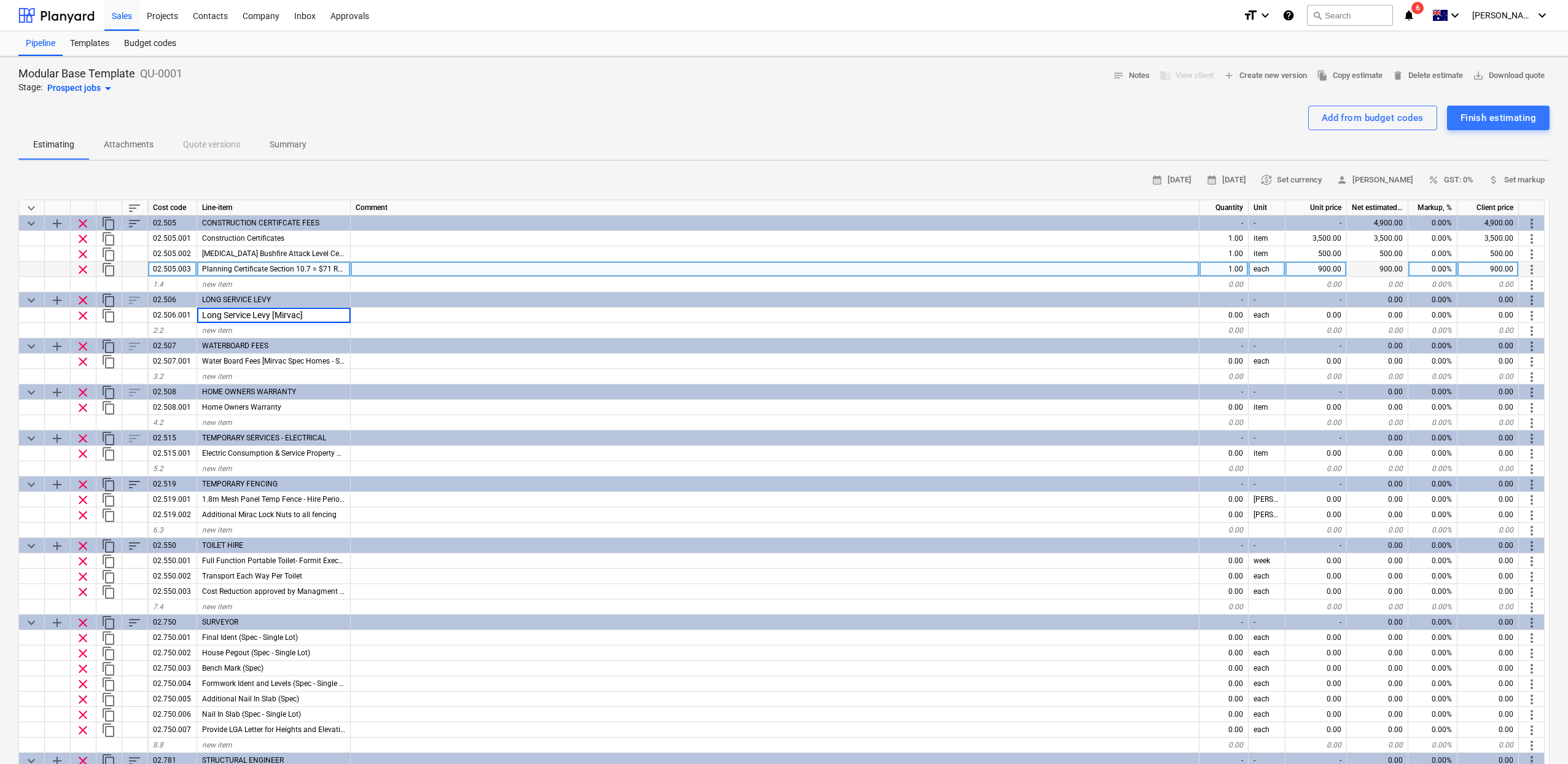
click at [317, 263] on div "Planning Certificate Section 10.7 = $71 Road Opening Permit = $251.75 Driveway …" at bounding box center [274, 269] width 153 height 15
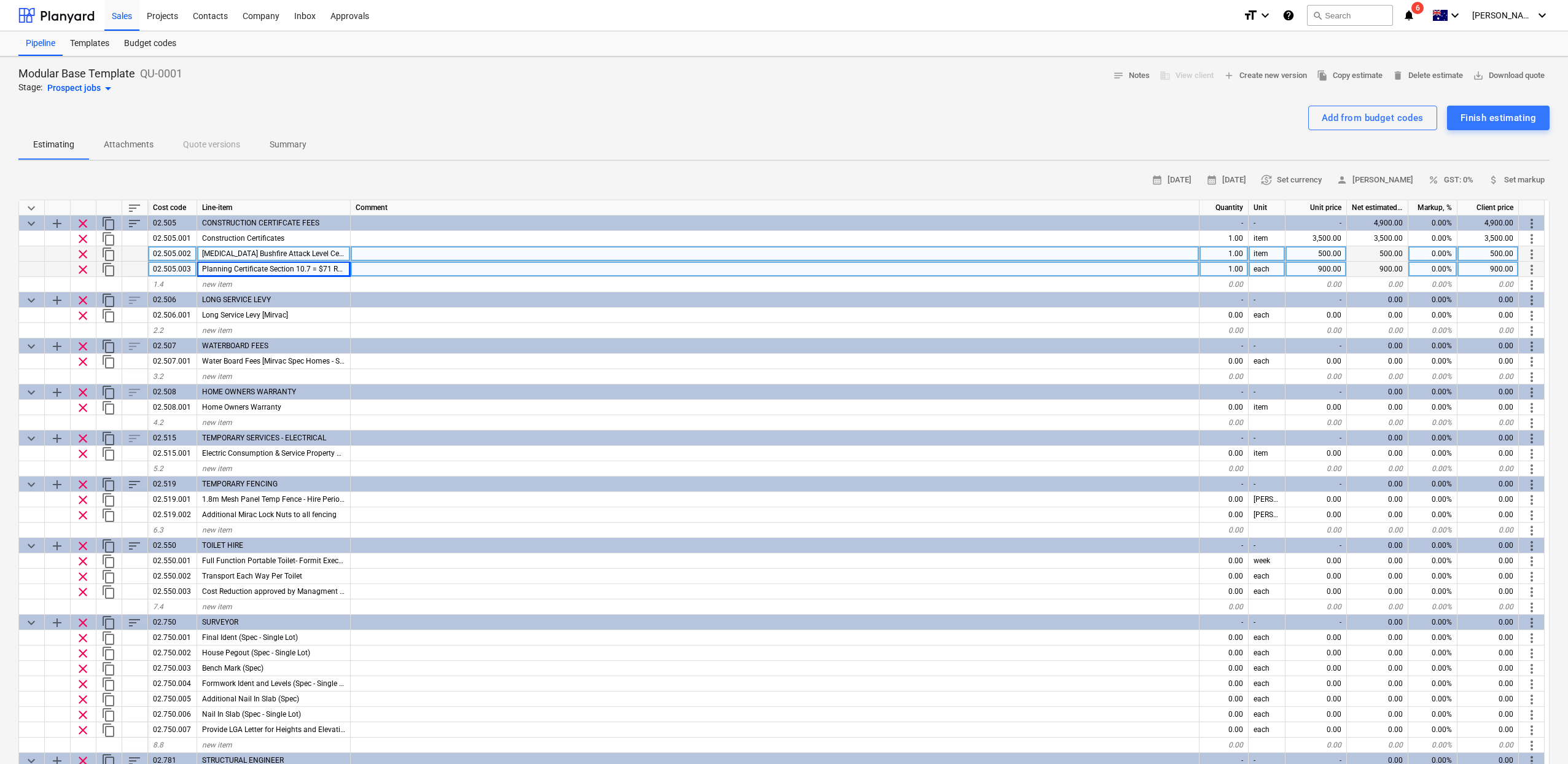
click at [321, 258] on div "[MEDICAL_DATA] Bushfire Attack Level Certificate" at bounding box center [274, 253] width 153 height 15
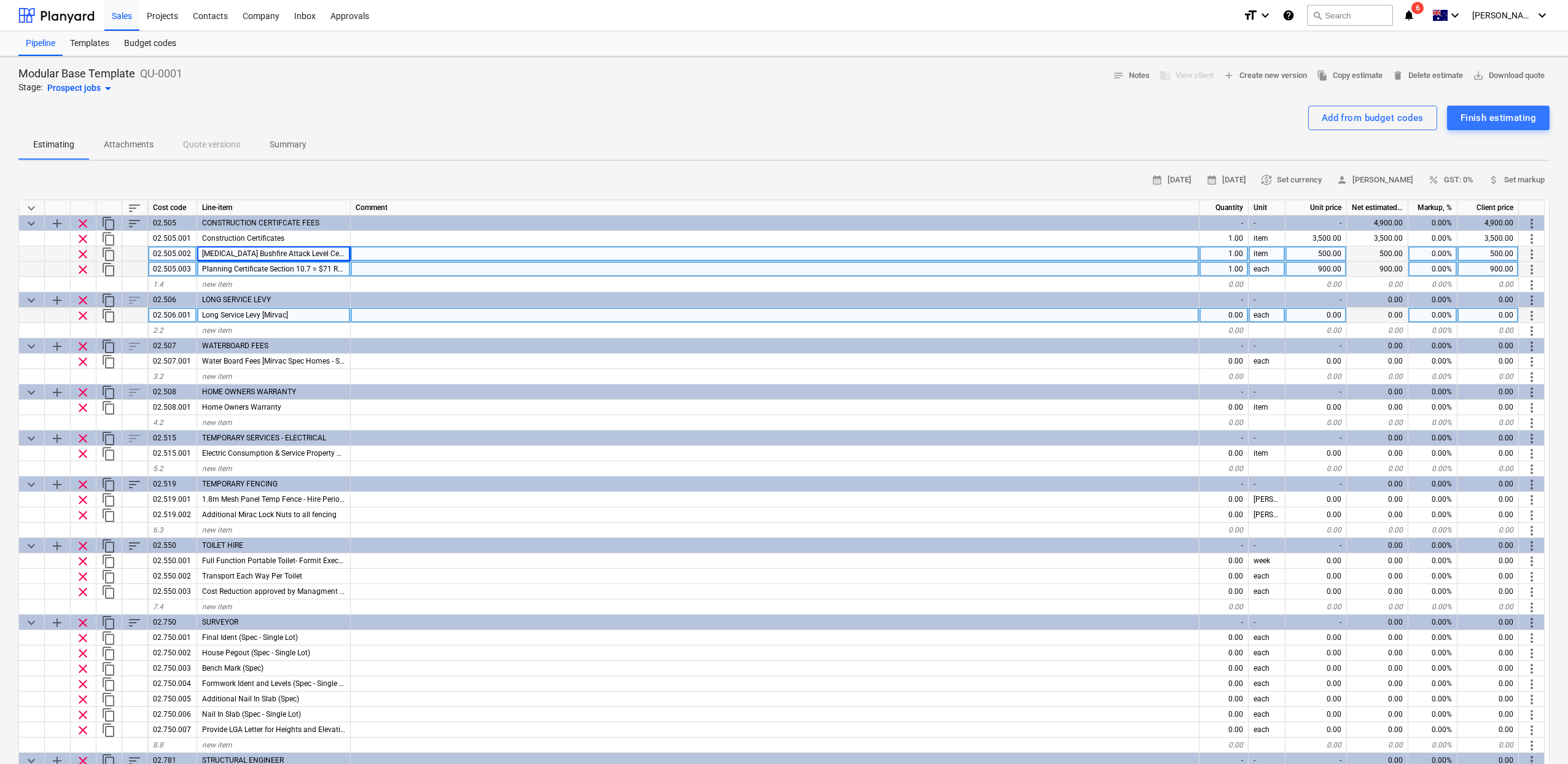
click at [304, 311] on div "Long Service Levy [Mirvac]" at bounding box center [274, 315] width 153 height 15
click at [295, 313] on input "Long Service Levy [Mirvac]" at bounding box center [273, 315] width 153 height 15
drag, startPoint x: 272, startPoint y: 315, endPoint x: 329, endPoint y: 315, distance: 57.0
click at [329, 315] on input "Long Service Levy [Mirvac]" at bounding box center [273, 315] width 153 height 15
type input "Long Service Levy"
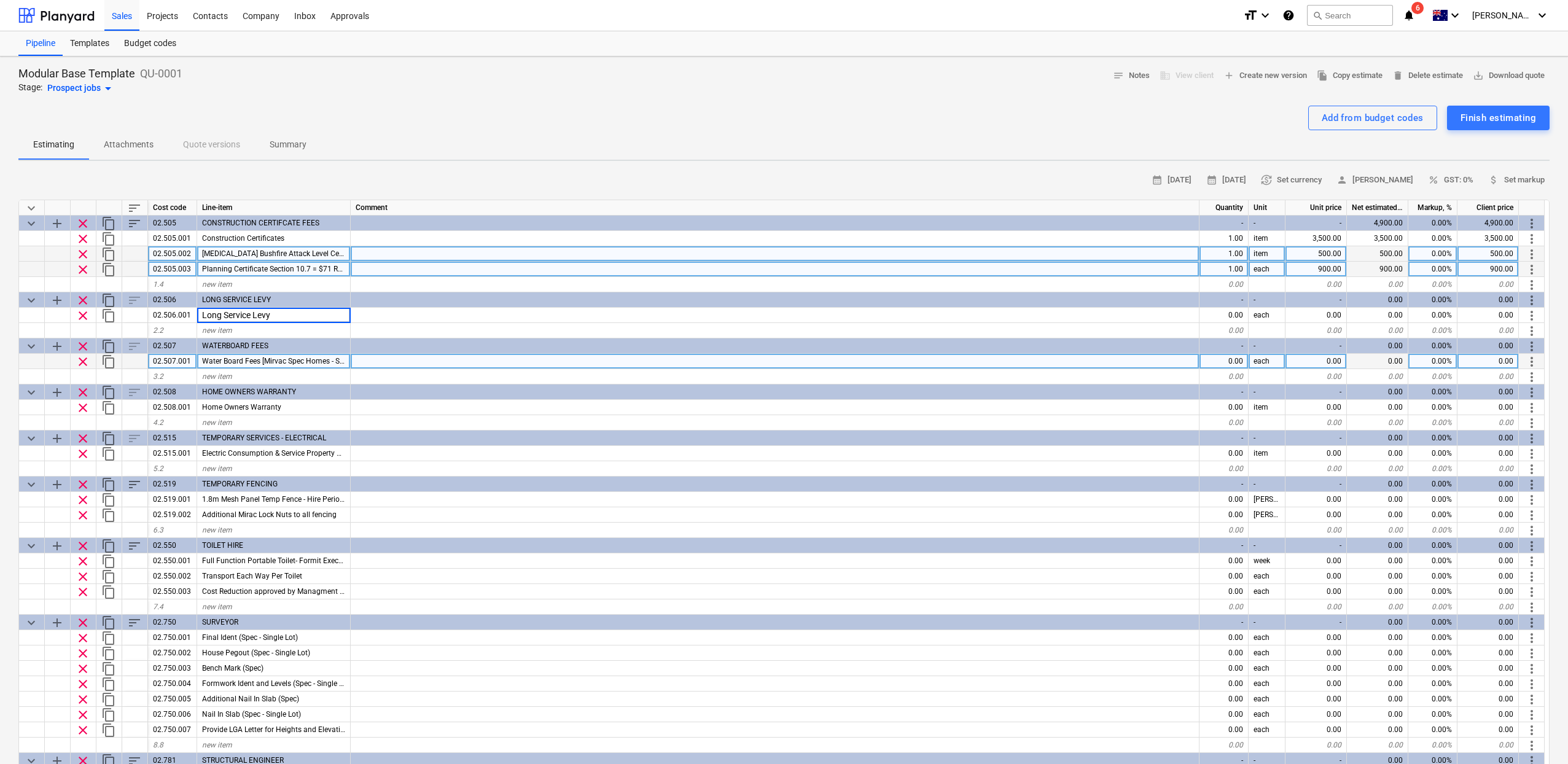
click at [284, 355] on div "Water Board Fees [Mirvac Spec Homes - Standard]" at bounding box center [274, 361] width 153 height 15
type textarea "x"
click at [264, 359] on input "Water Board Fees [Mirvac Spec Homes - Standard]" at bounding box center [273, 361] width 153 height 15
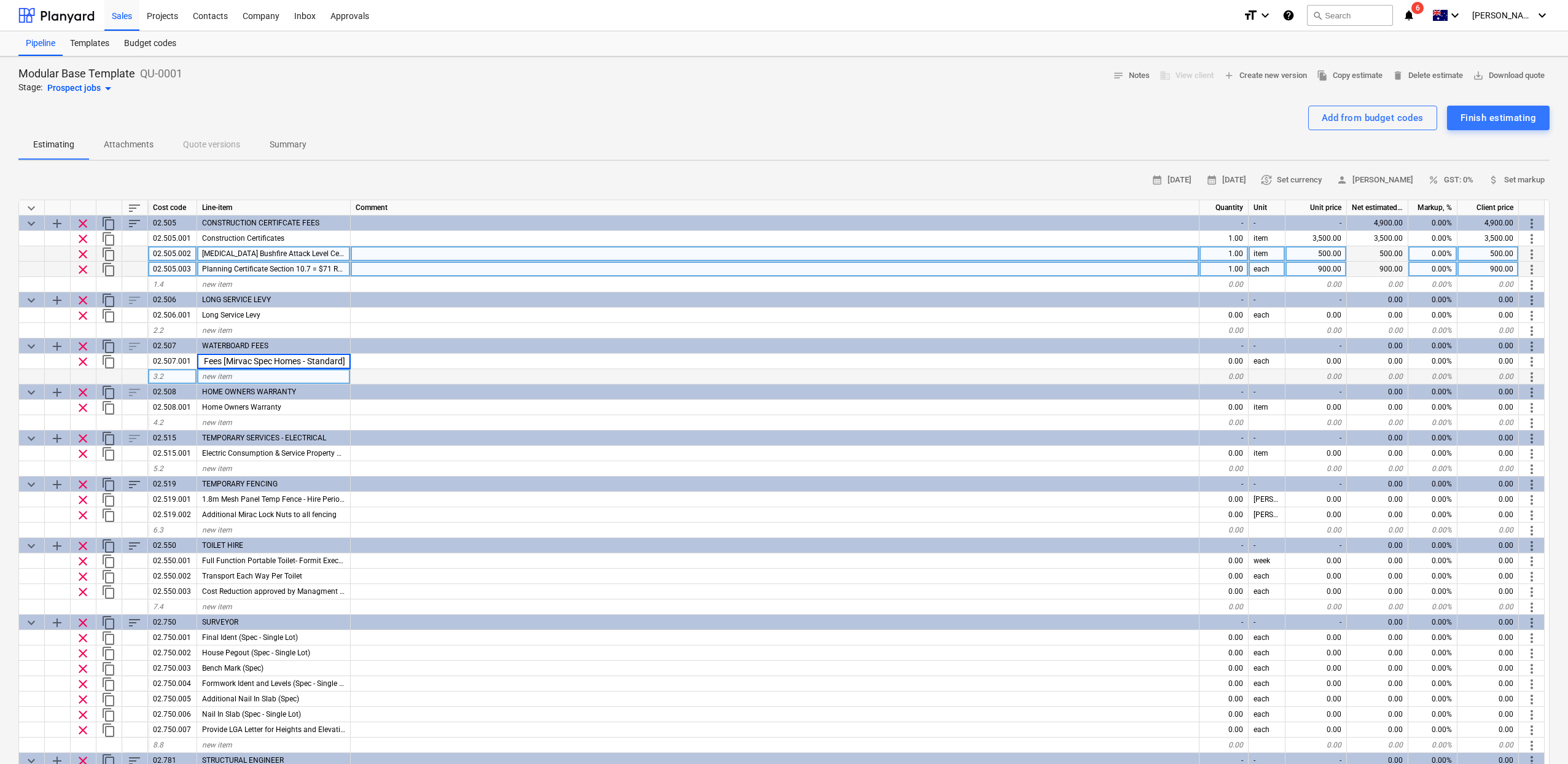
drag, startPoint x: 221, startPoint y: 361, endPoint x: 417, endPoint y: 373, distance: 196.4
click at [417, 373] on div "keyboard_arrow_down sort Cost code Line-item Comment Quantity Unit Unit price N…" at bounding box center [784, 505] width 1531 height 611
type input "Water Board Fees"
type textarea "x"
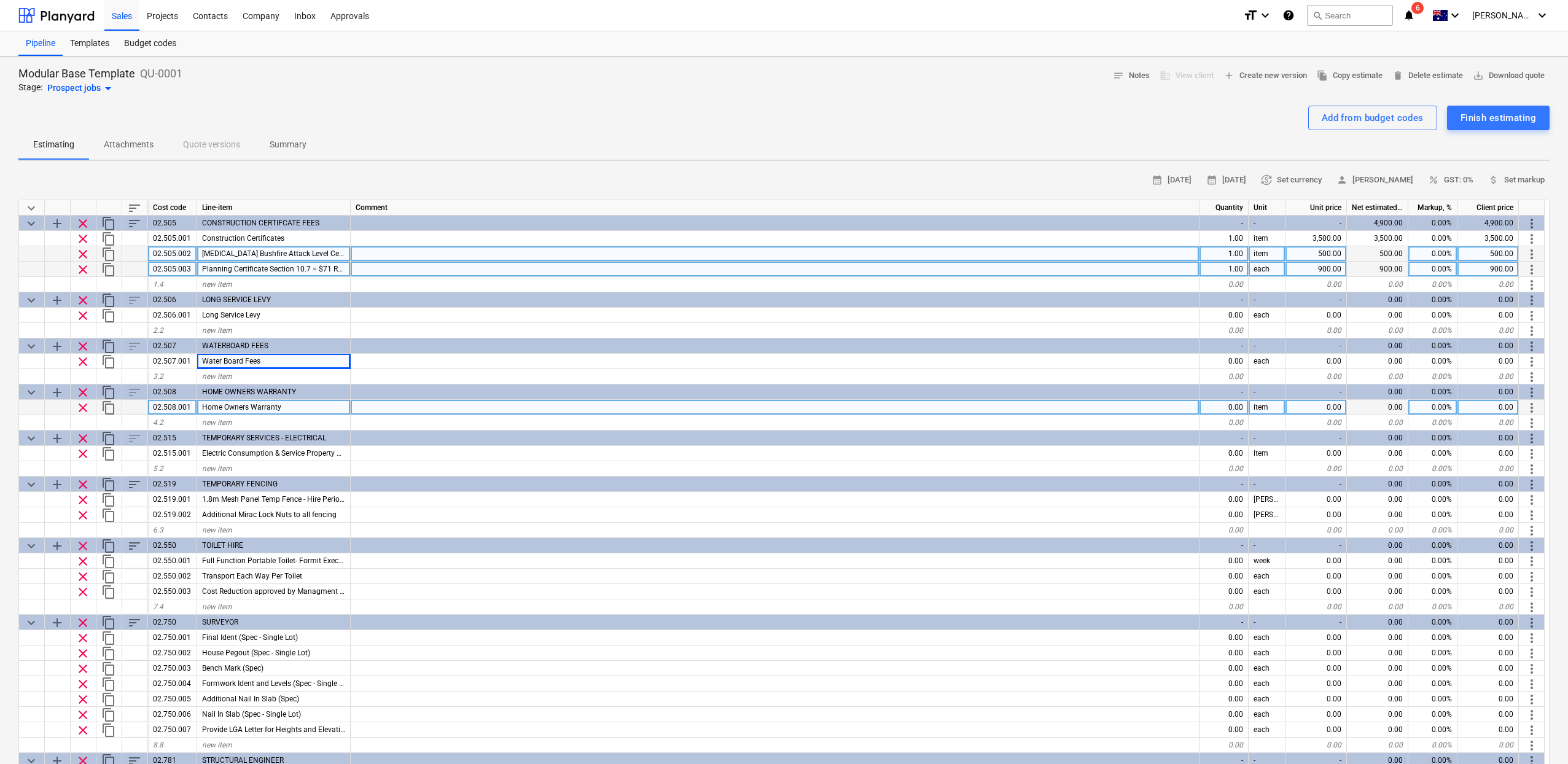
click at [1217, 411] on div "0.00" at bounding box center [1224, 407] width 49 height 15
type input "1"
type textarea "x"
click at [1322, 403] on div "0.00" at bounding box center [1316, 407] width 61 height 15
type input "8500"
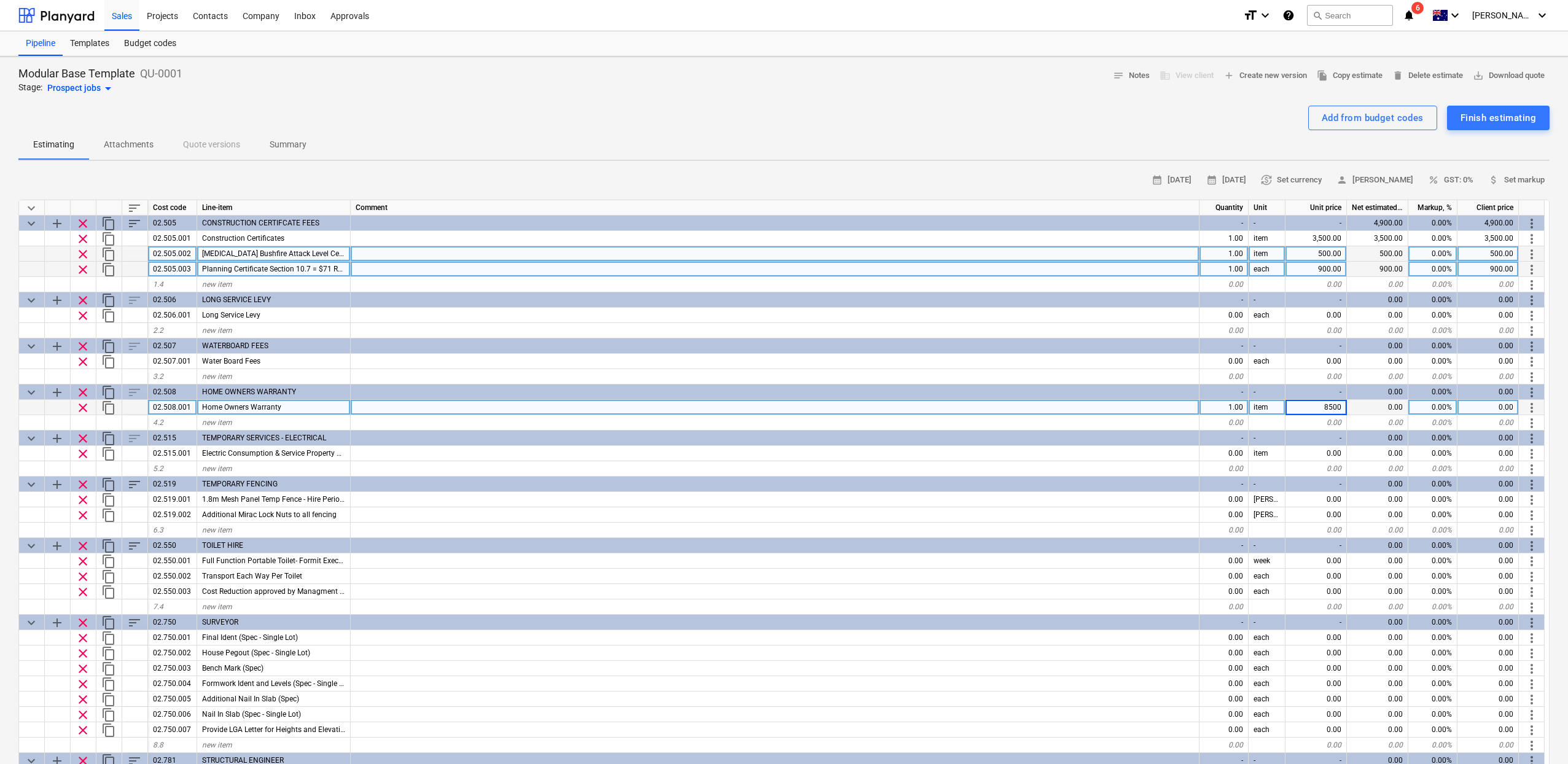
type textarea "x"
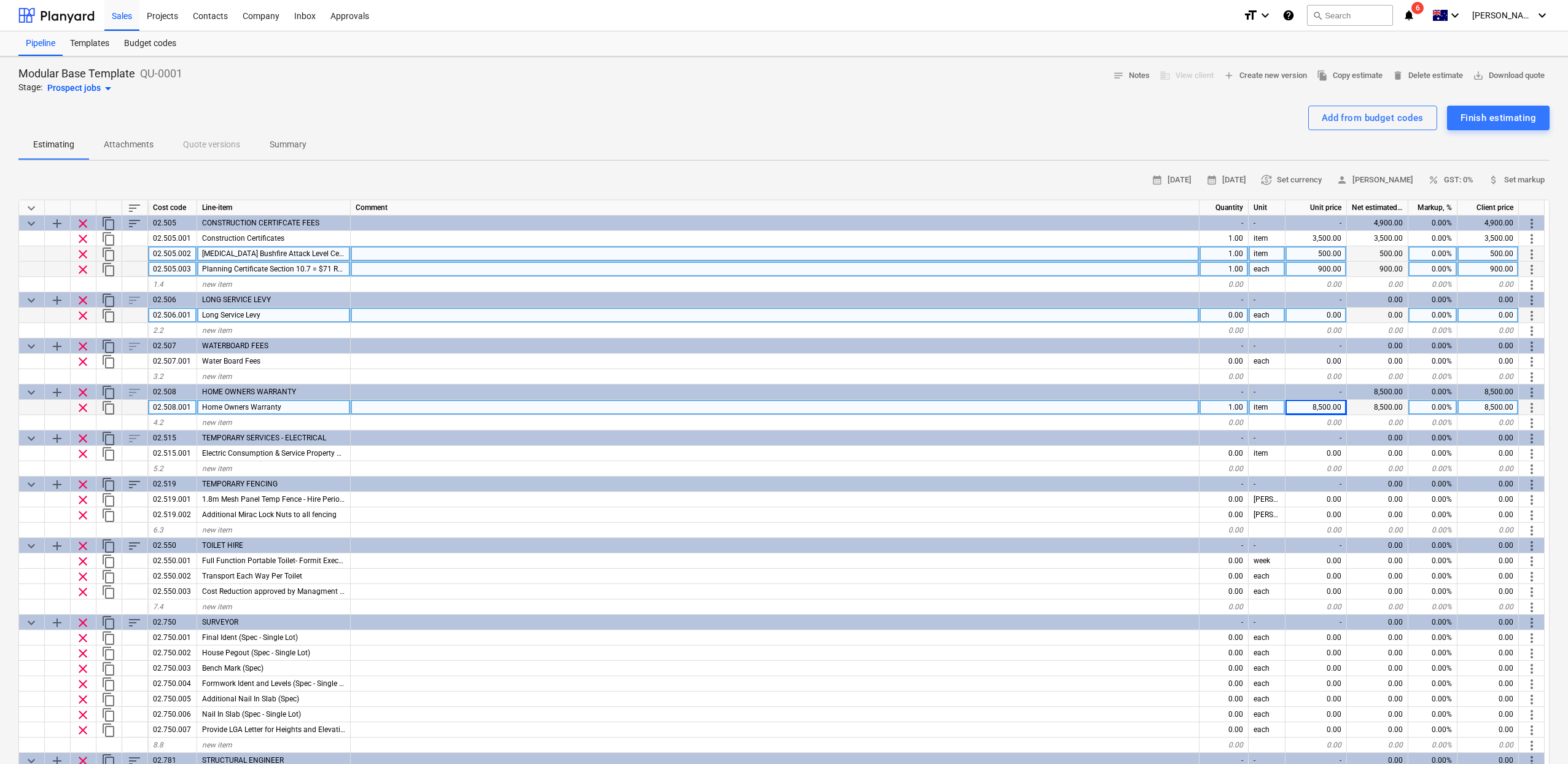
click at [1224, 310] on div "0.00" at bounding box center [1224, 315] width 49 height 15
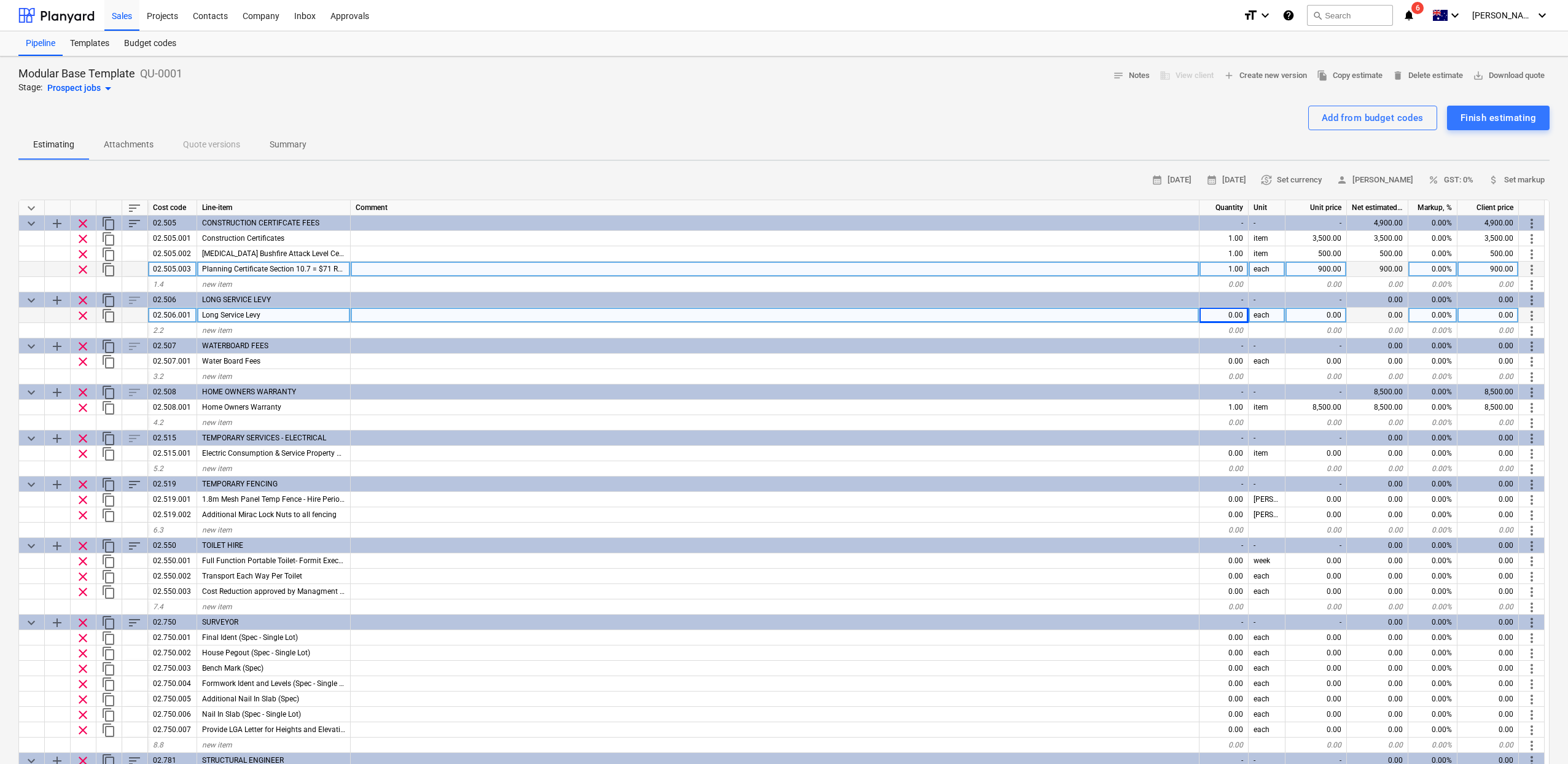
click at [289, 265] on span "Planning Certificate Section 10.7 = $71 Road Opening Permit = $251.75 Driveway …" at bounding box center [367, 269] width 329 height 9
click at [344, 270] on input "Planning Certificate Section 10.7 = $71Road Opening Permit = $251.75Driveway Pe…" at bounding box center [273, 269] width 153 height 15
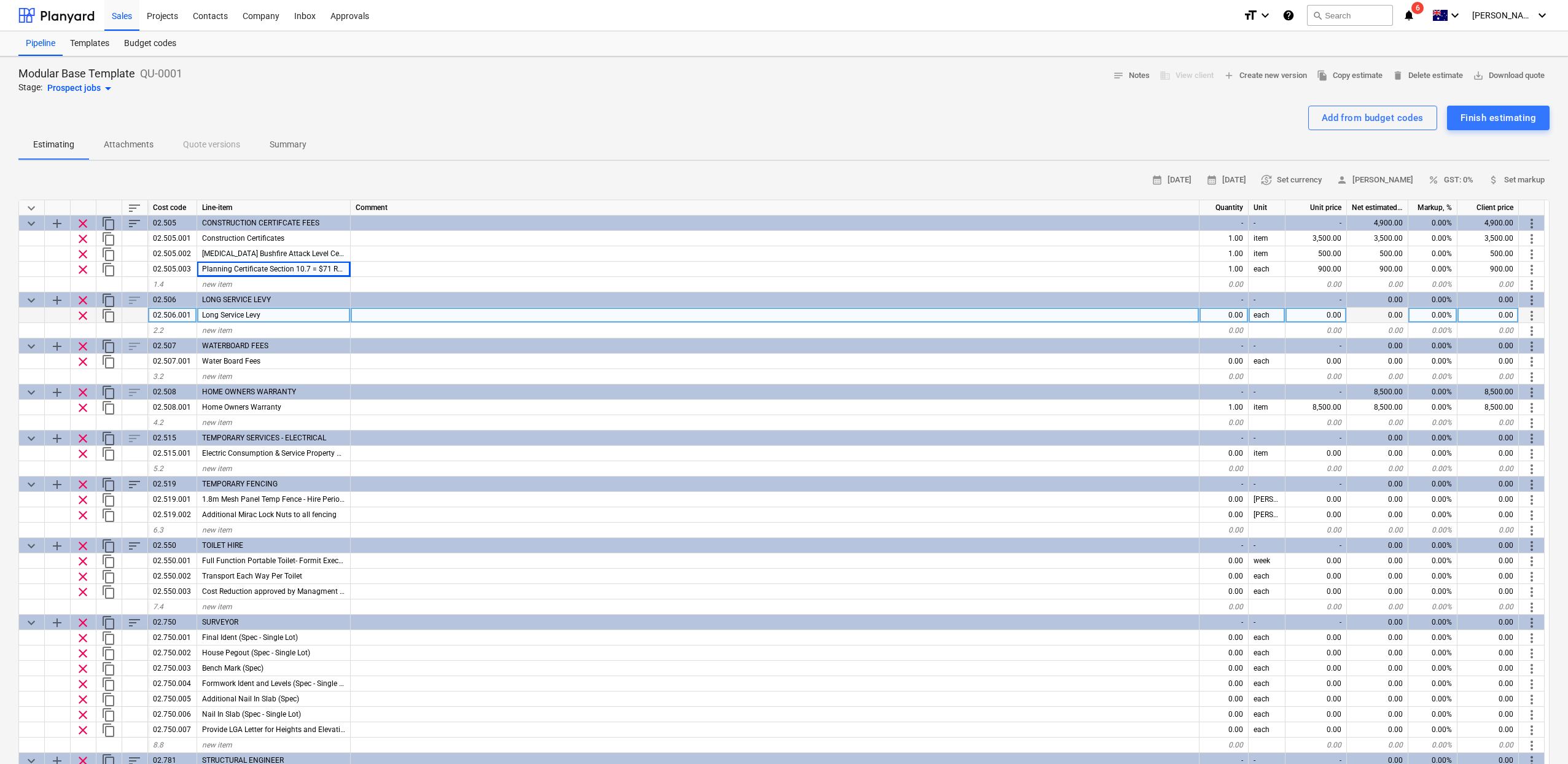
click at [1015, 118] on div "Add from budget codes Finish estimating" at bounding box center [784, 117] width 1531 height 25
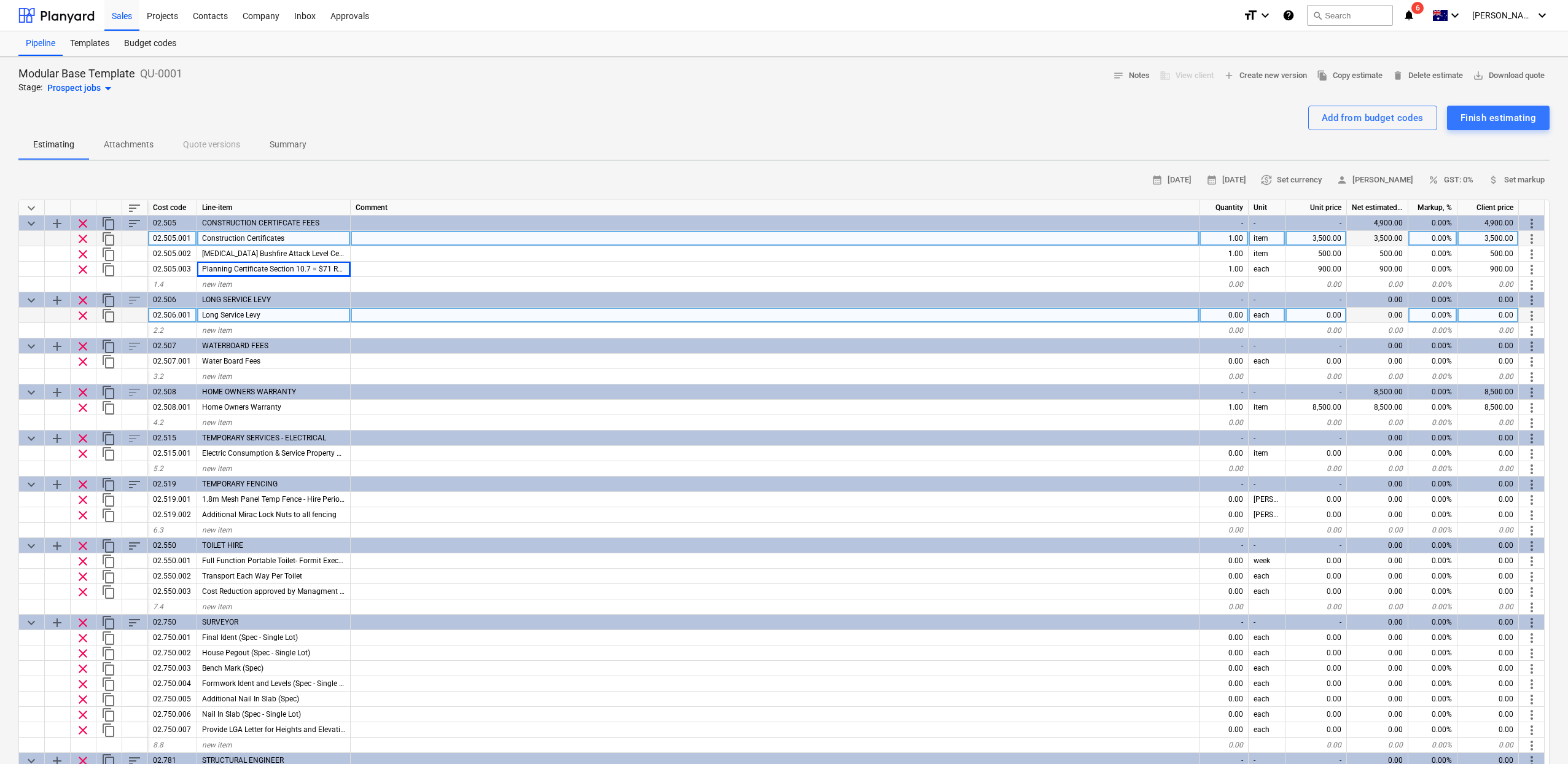
click at [1307, 237] on div "3,500.00" at bounding box center [1316, 238] width 61 height 15
click at [1437, 235] on div "0.00%" at bounding box center [1433, 238] width 49 height 15
type input "20"
type textarea "x"
click at [1452, 235] on div "20.00%" at bounding box center [1433, 238] width 49 height 15
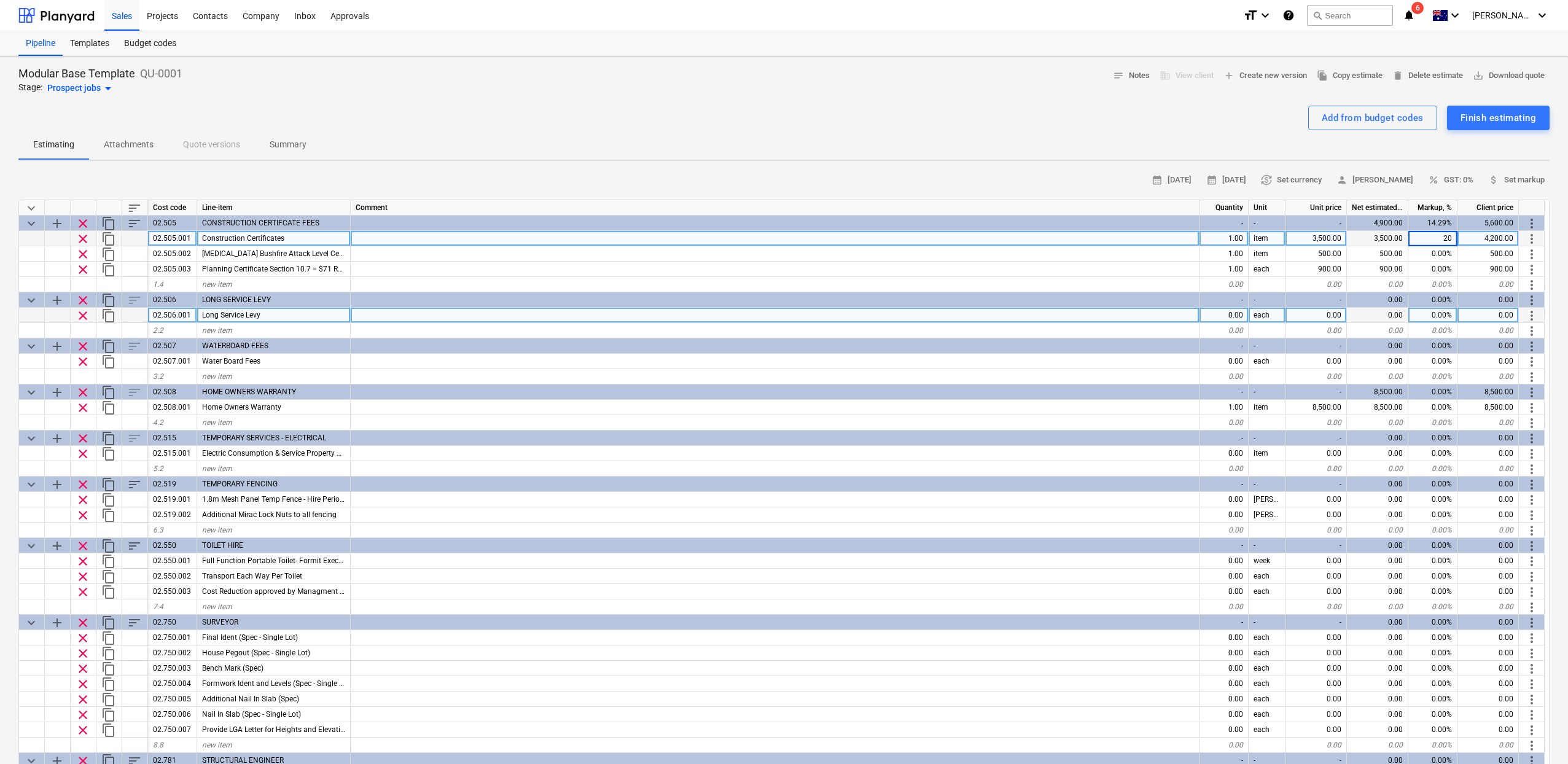
click at [1452, 235] on input "20" at bounding box center [1432, 238] width 49 height 15
type textarea "x"
click at [1451, 183] on span "percent GST: 0%" at bounding box center [1451, 180] width 45 height 14
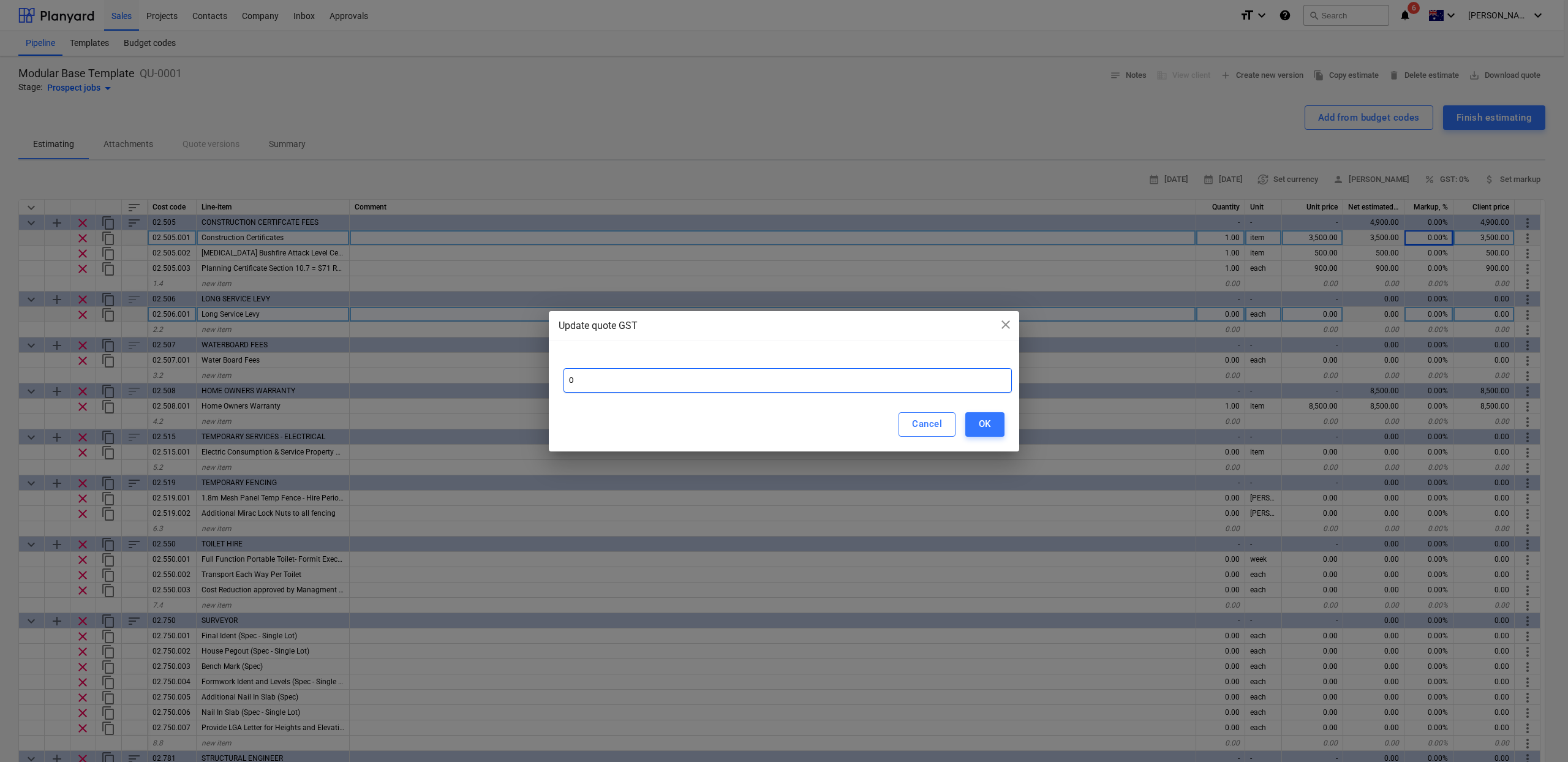
click at [850, 377] on input "0" at bounding box center [787, 380] width 448 height 25
type input "10"
click at [996, 428] on button "OK" at bounding box center [985, 424] width 39 height 25
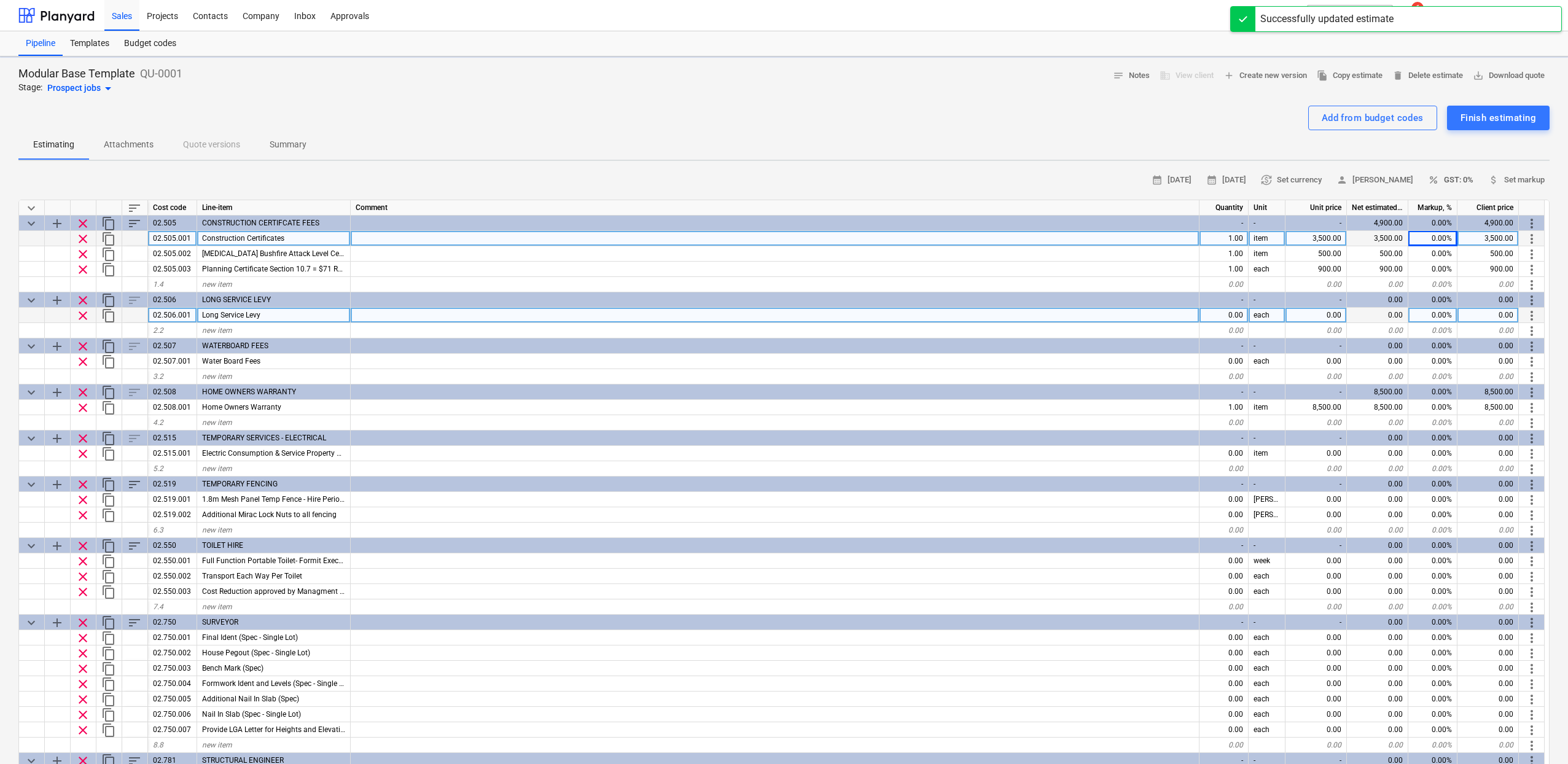
type textarea "x"
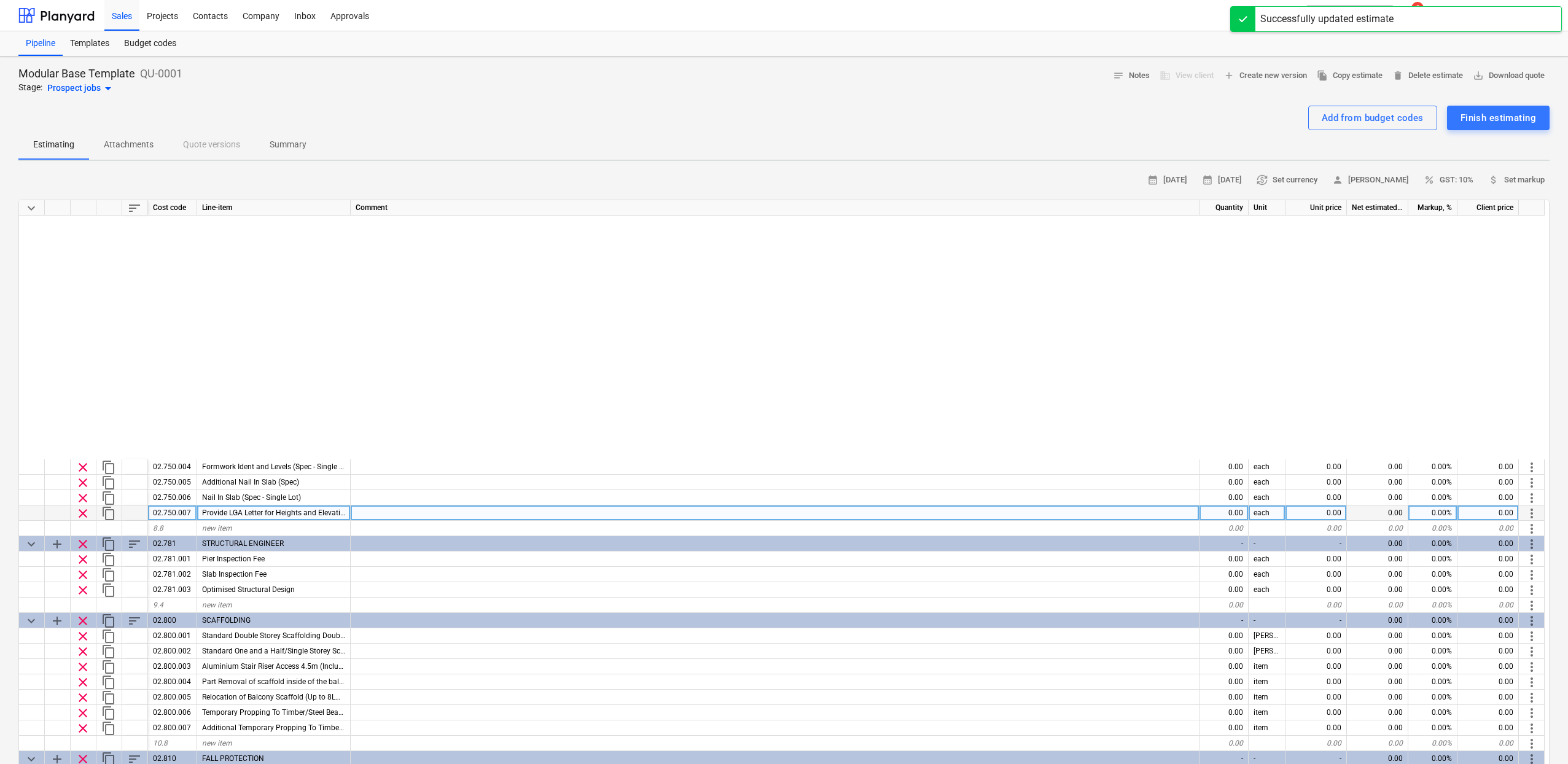
scroll to position [0, 0]
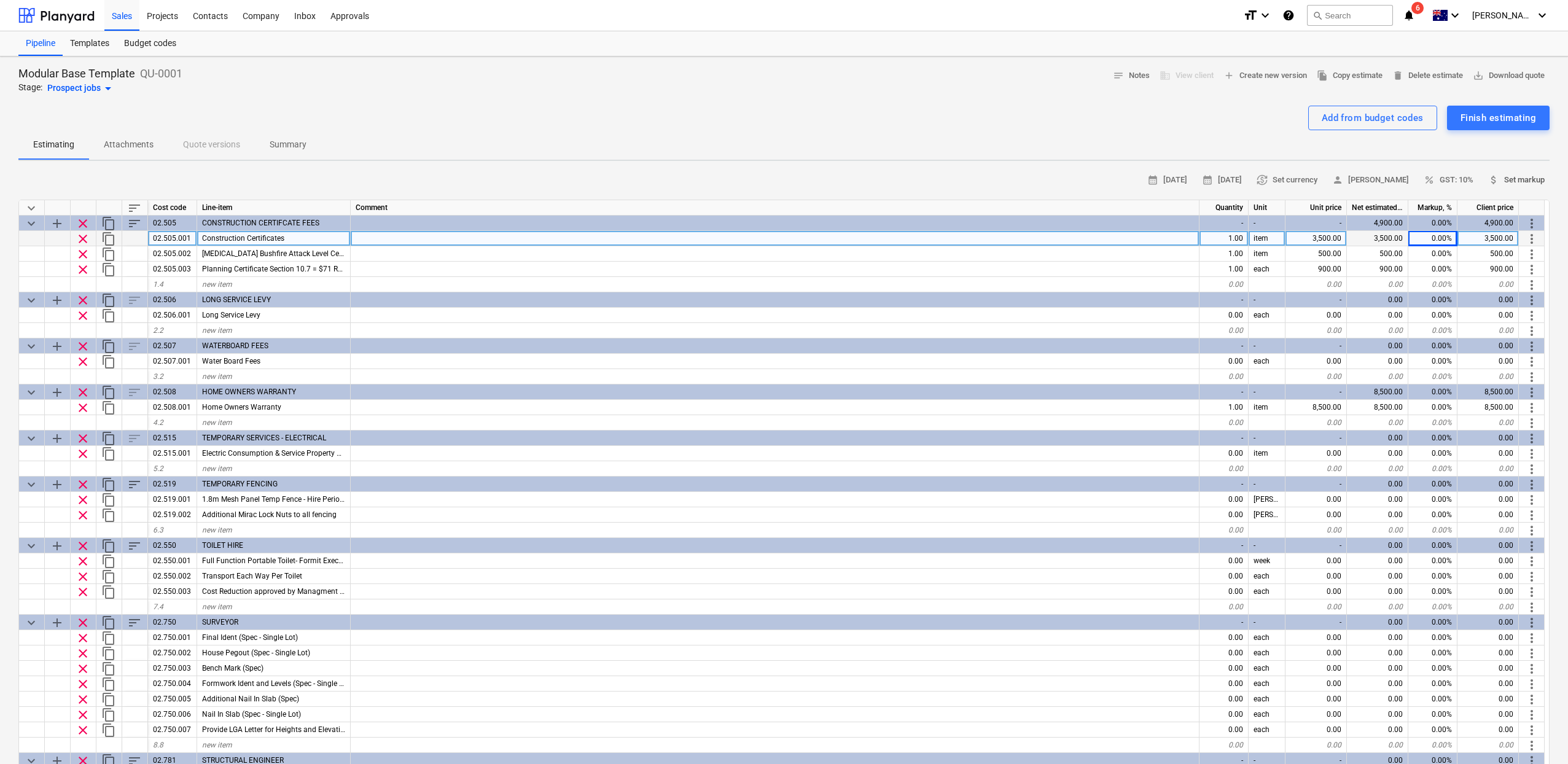
click at [1533, 178] on span "attach_money Set markup" at bounding box center [1516, 180] width 57 height 14
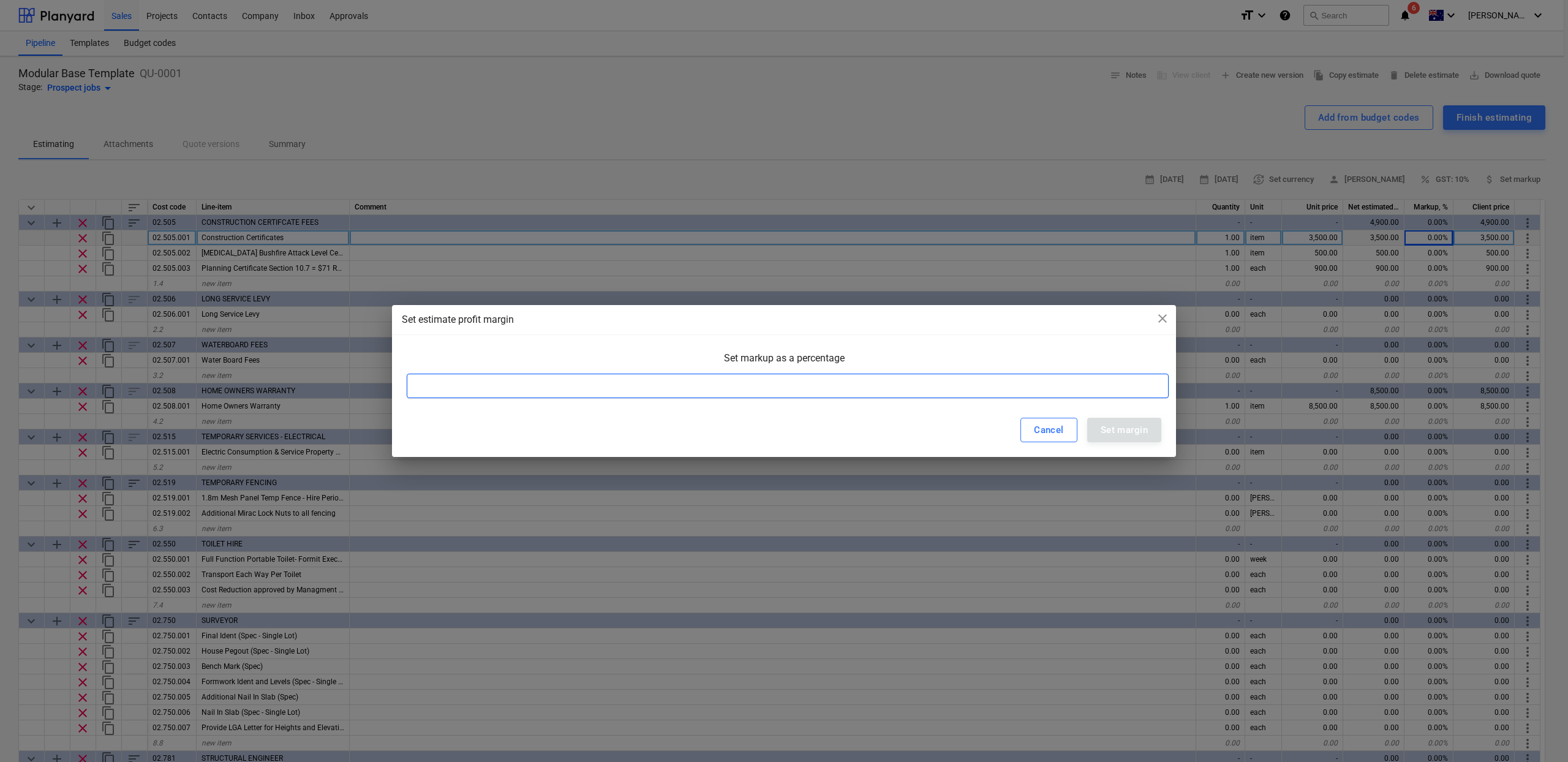
click at [866, 383] on input at bounding box center [788, 386] width 762 height 25
type input "20"
click at [1118, 433] on div "Set margin" at bounding box center [1124, 430] width 47 height 16
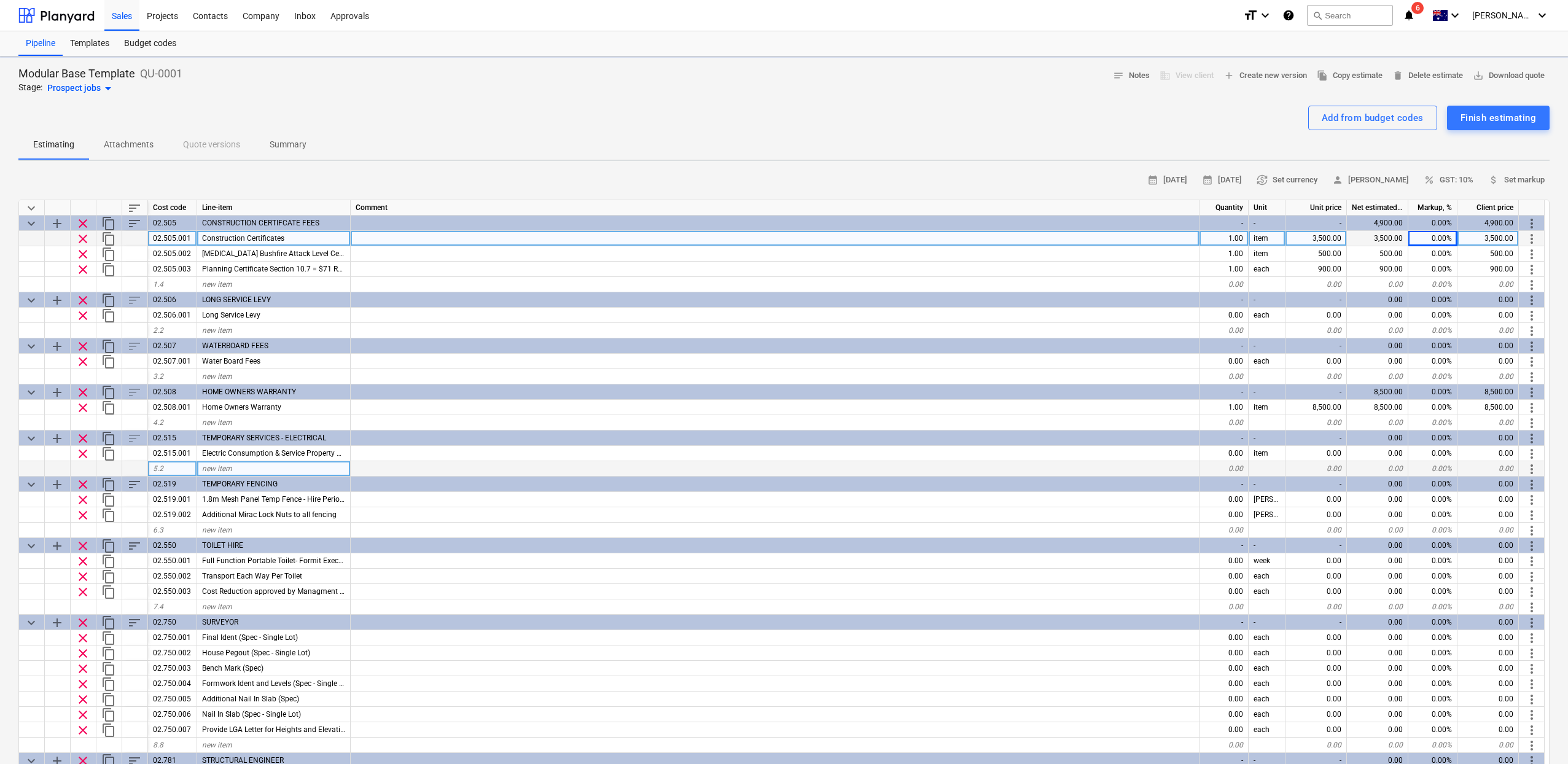
type textarea "x"
click at [978, 105] on div "Add from budget codes Finish estimating" at bounding box center [784, 117] width 1531 height 25
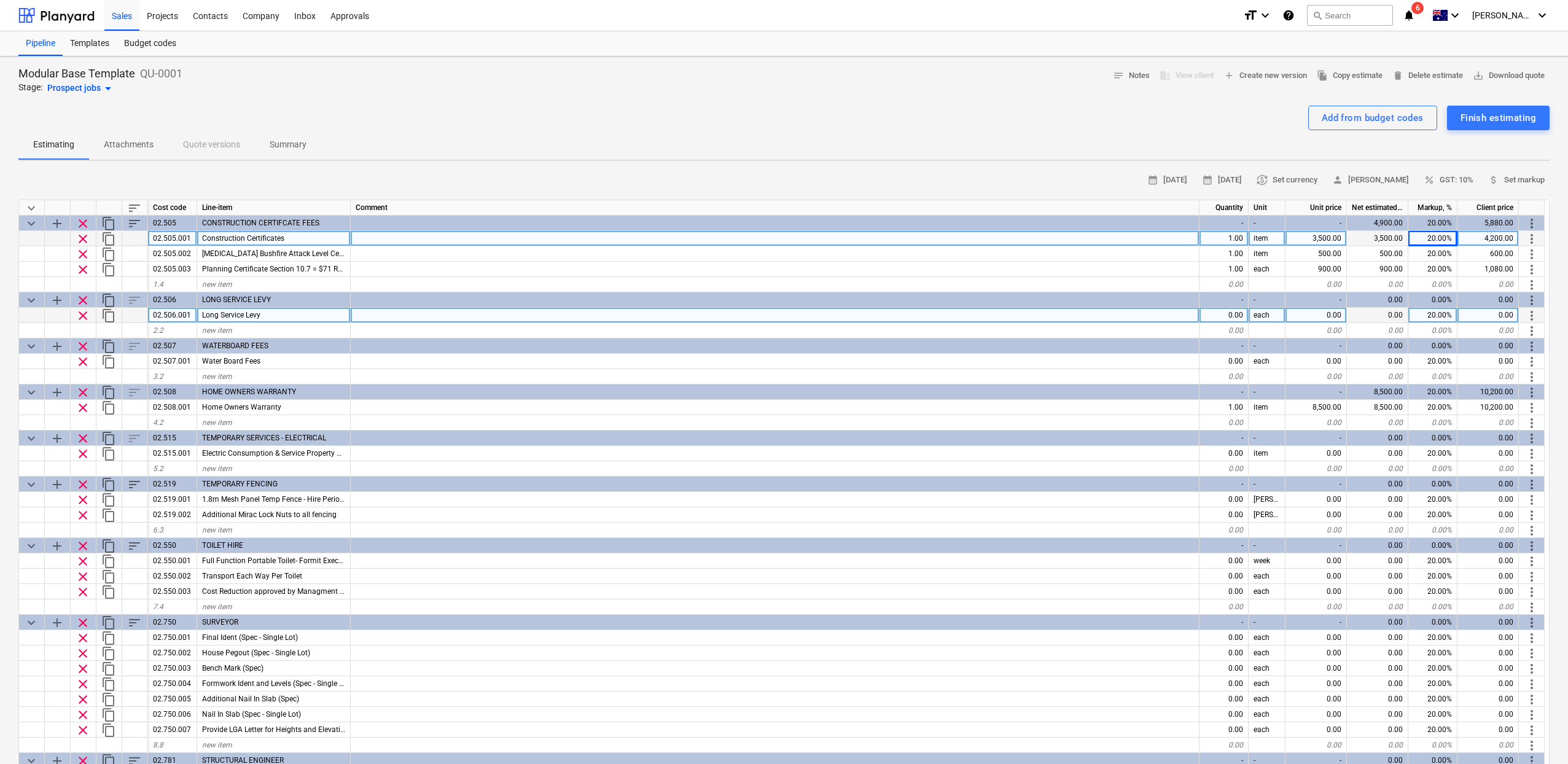
click at [1330, 314] on div "0.00" at bounding box center [1316, 315] width 61 height 15
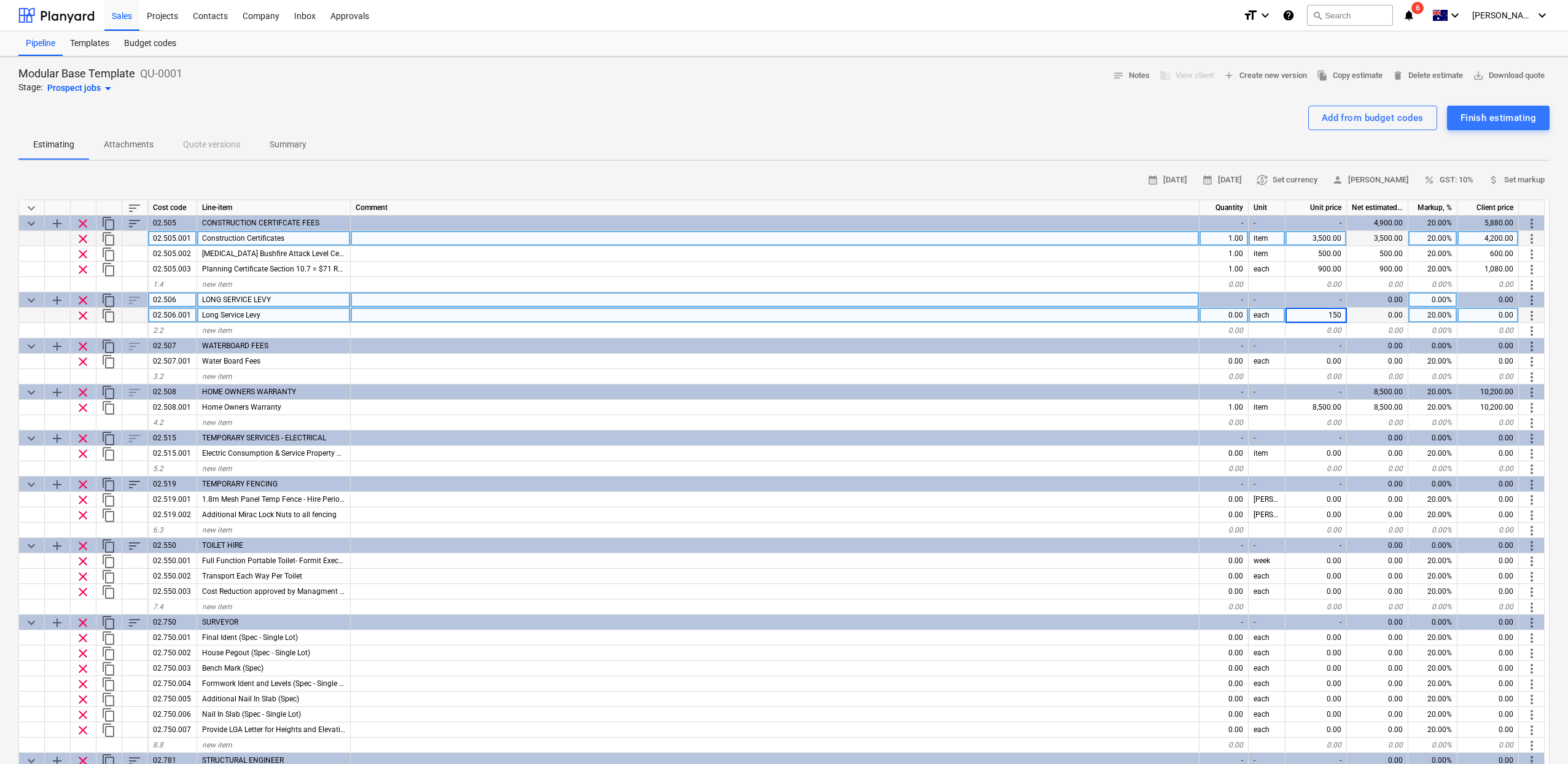
type input "1500"
type textarea "x"
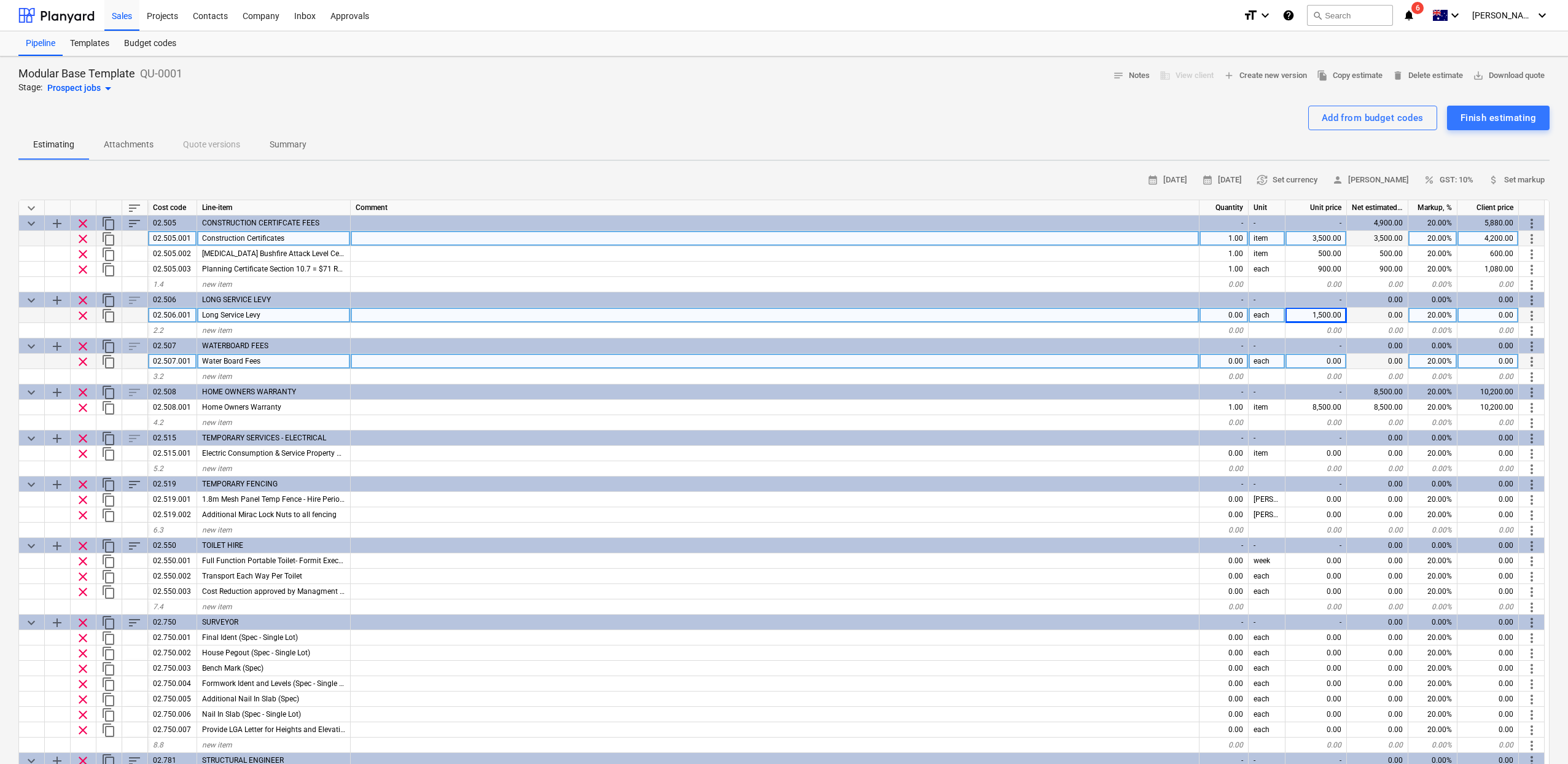
click at [1306, 359] on div "0.00" at bounding box center [1316, 361] width 61 height 15
click at [1220, 309] on div "0.00" at bounding box center [1224, 315] width 49 height 15
type input "1"
click at [1237, 359] on div "0.00" at bounding box center [1224, 361] width 49 height 15
type textarea "x"
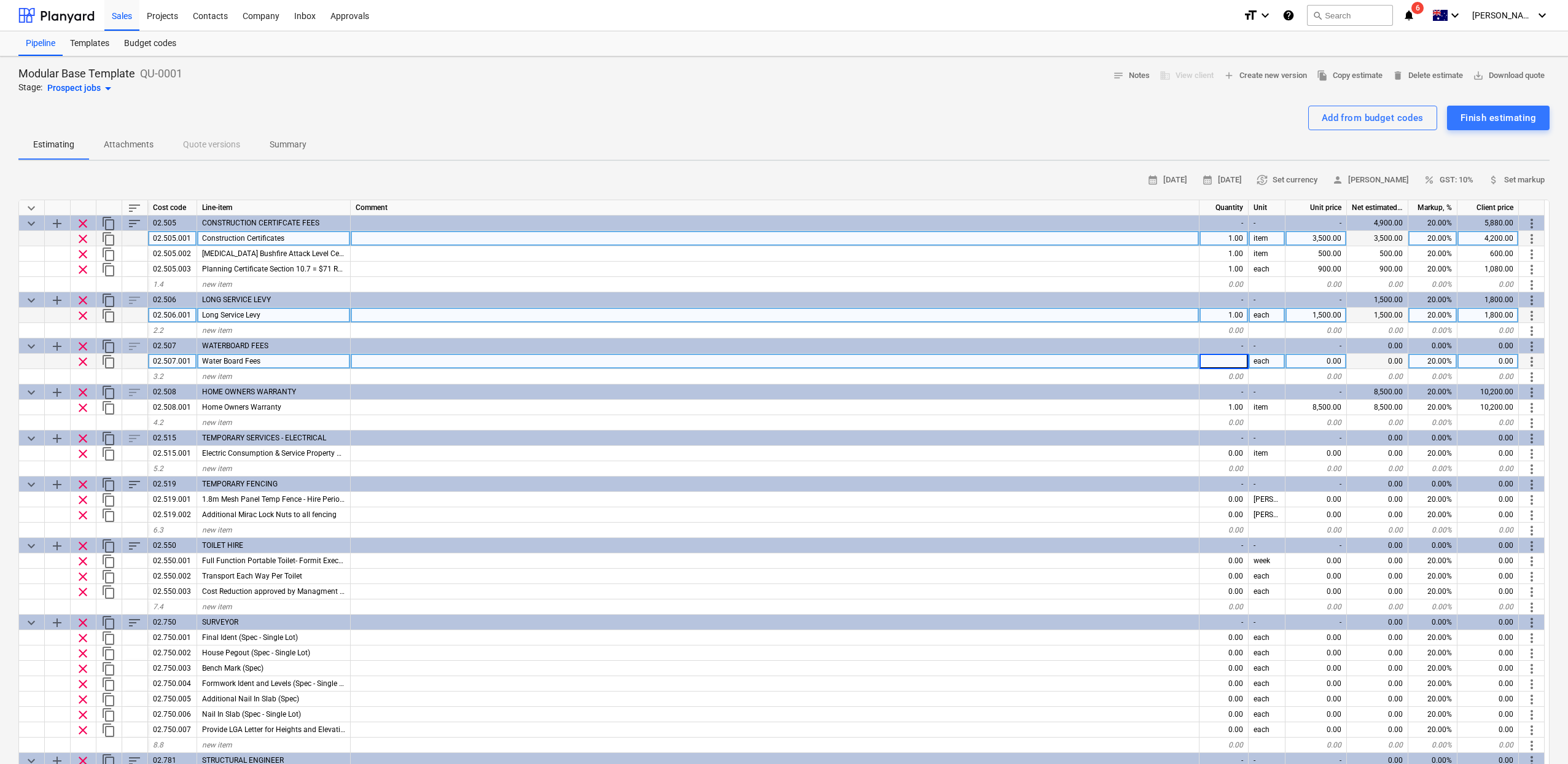
type input "1"
type textarea "x"
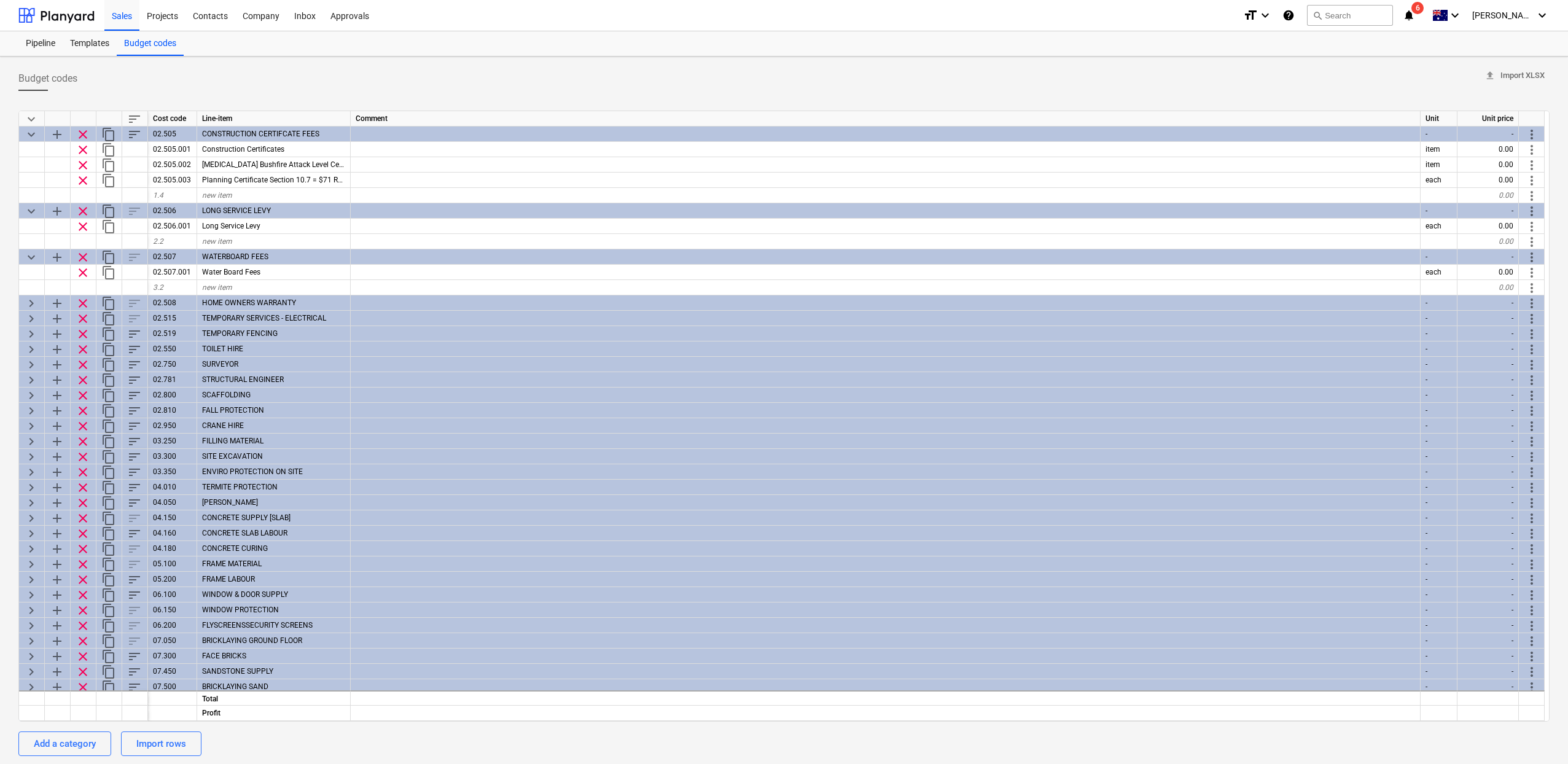
type textarea "x"
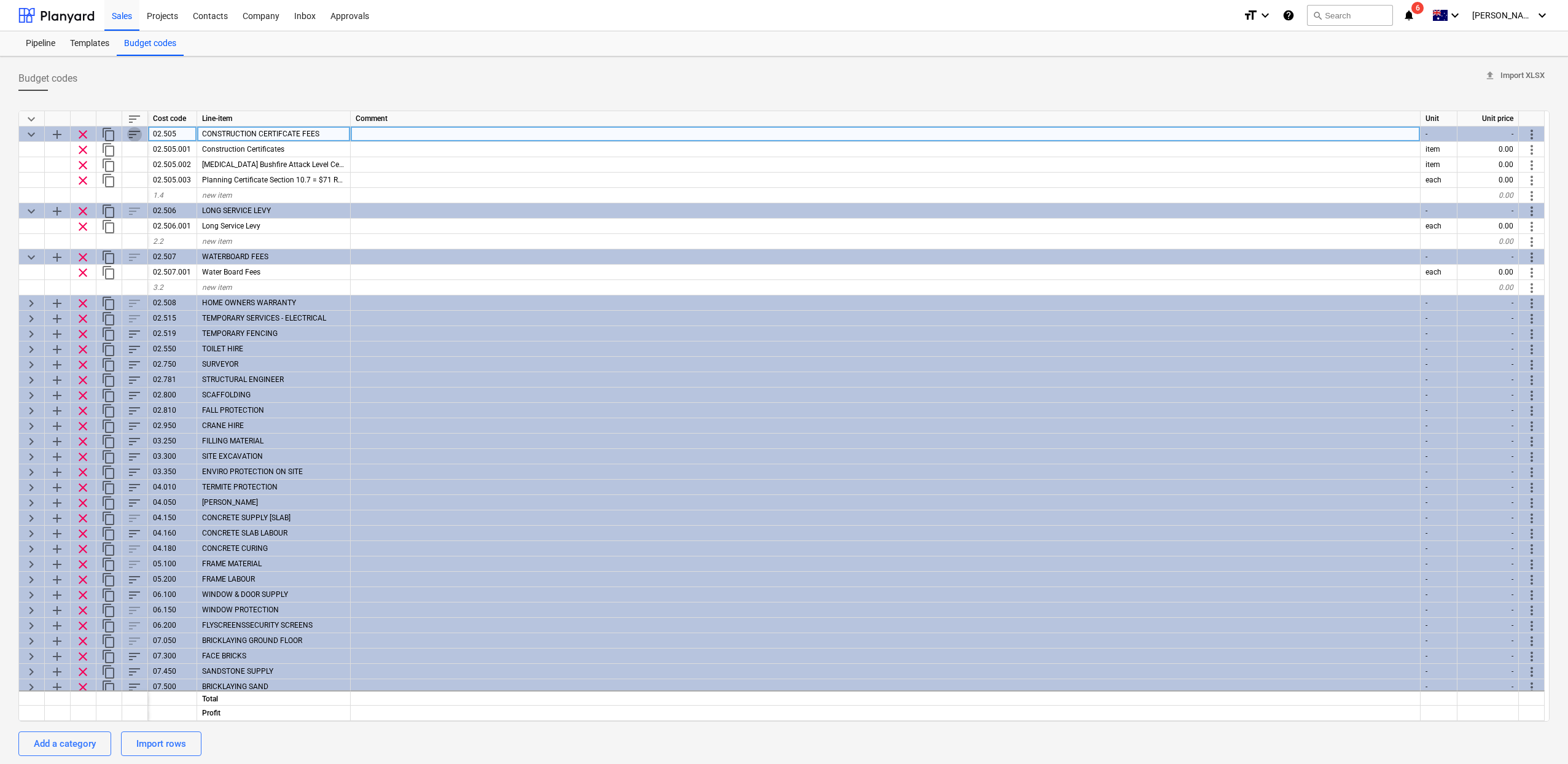
click at [137, 131] on span "sort" at bounding box center [135, 135] width 15 height 15
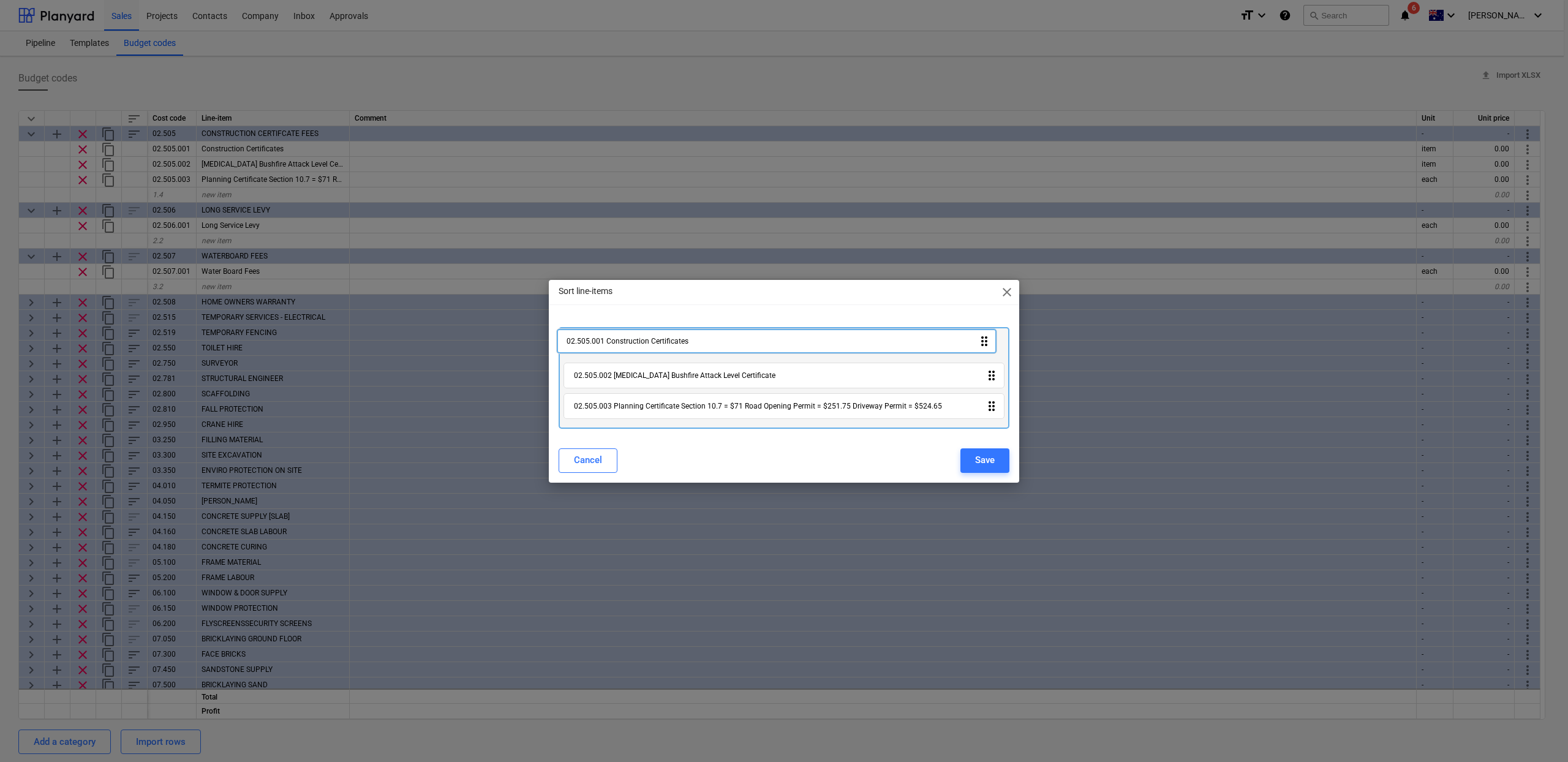
drag, startPoint x: 999, startPoint y: 340, endPoint x: 991, endPoint y: 340, distance: 8.0
click at [991, 340] on div "02.505.001 Construction Certificates drag_indicator 02.505.002 [MEDICAL_DATA] B…" at bounding box center [784, 378] width 451 height 102
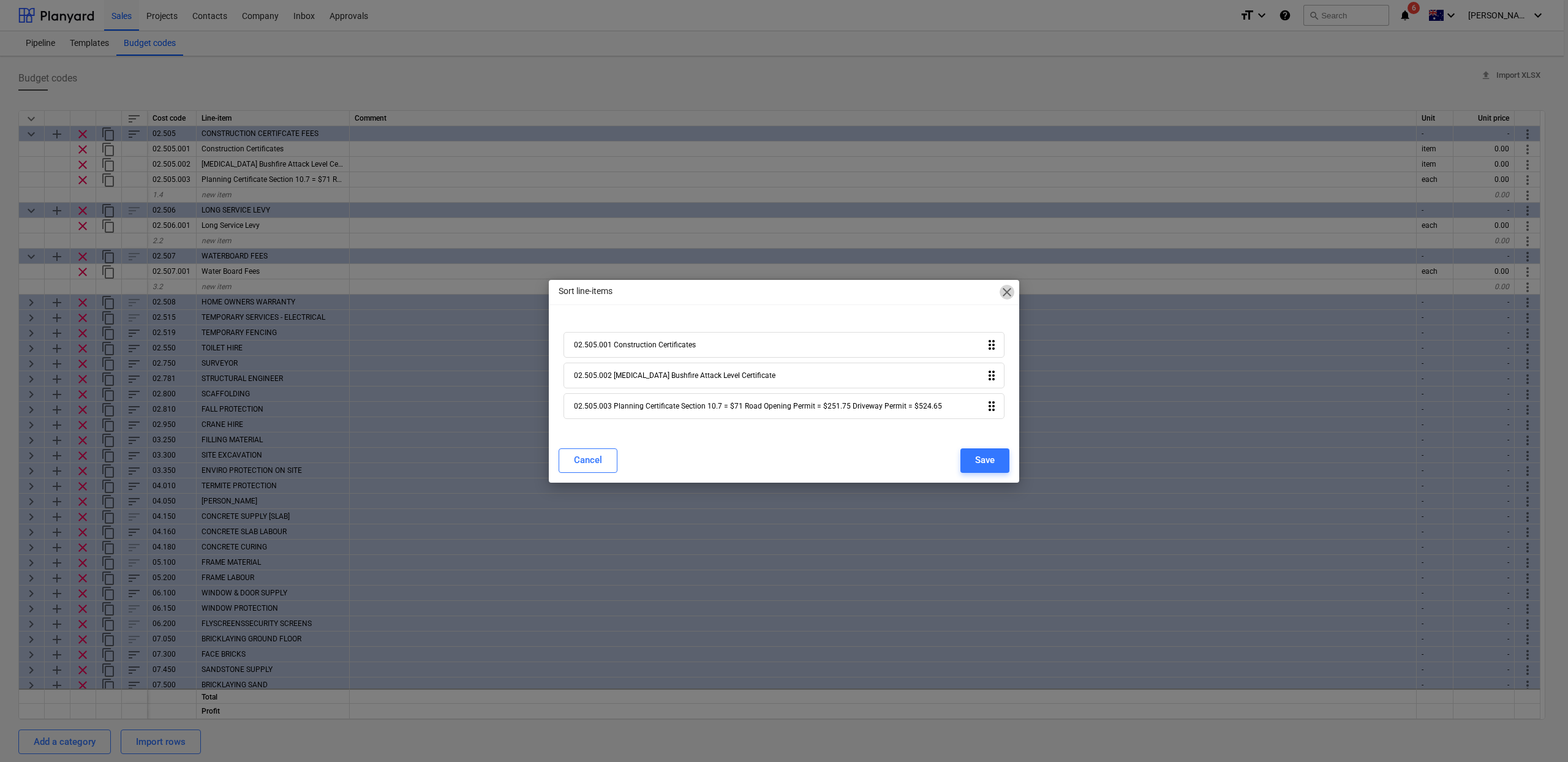
click at [1011, 288] on span "close" at bounding box center [1007, 292] width 15 height 15
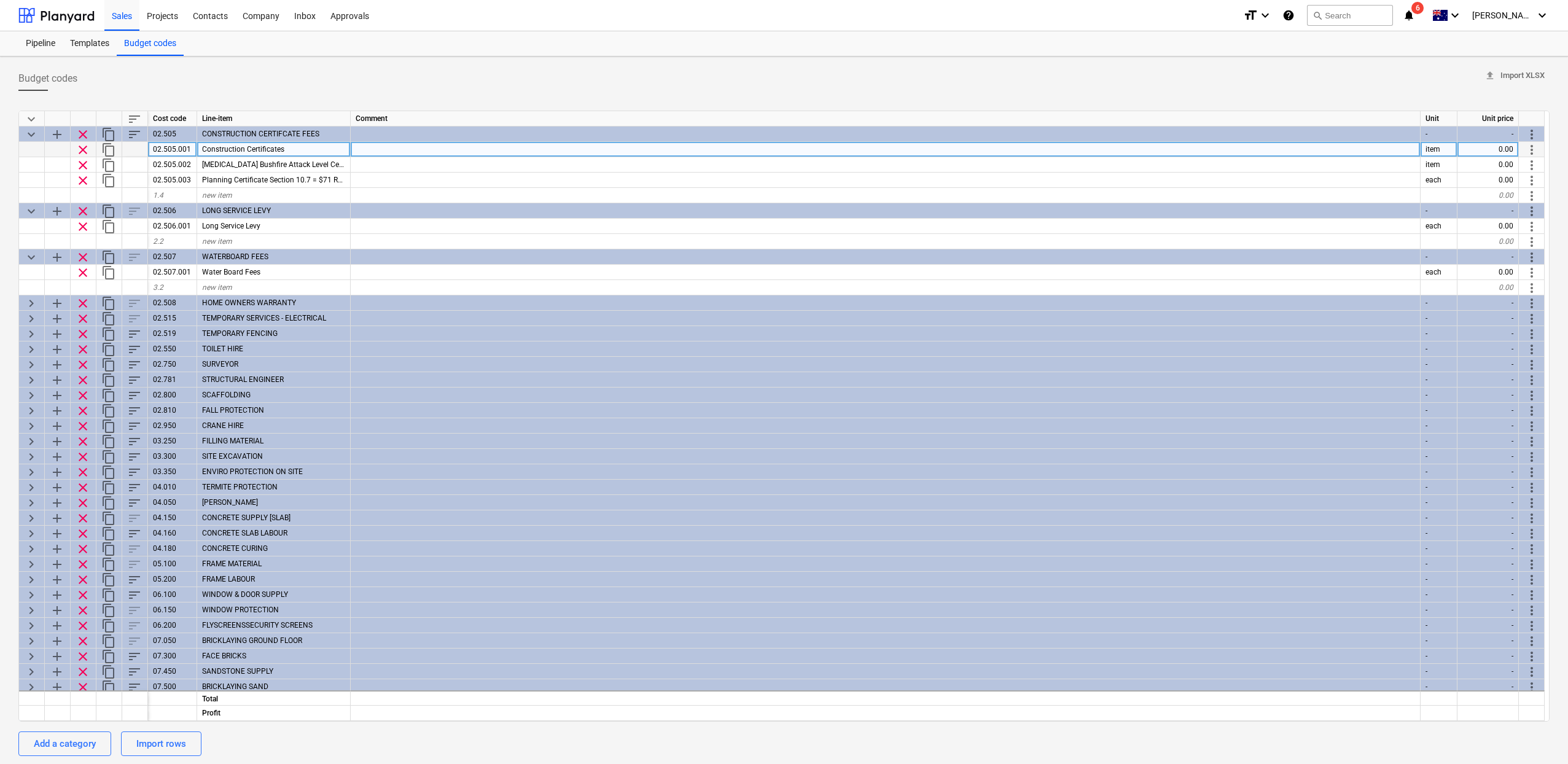
click at [1487, 148] on div "0.00" at bounding box center [1488, 149] width 61 height 15
click at [1381, 152] on div at bounding box center [885, 149] width 1070 height 15
click at [1507, 153] on div "0.00" at bounding box center [1488, 149] width 61 height 15
click at [1509, 153] on div "0.00" at bounding box center [1488, 149] width 61 height 15
type input "3500"
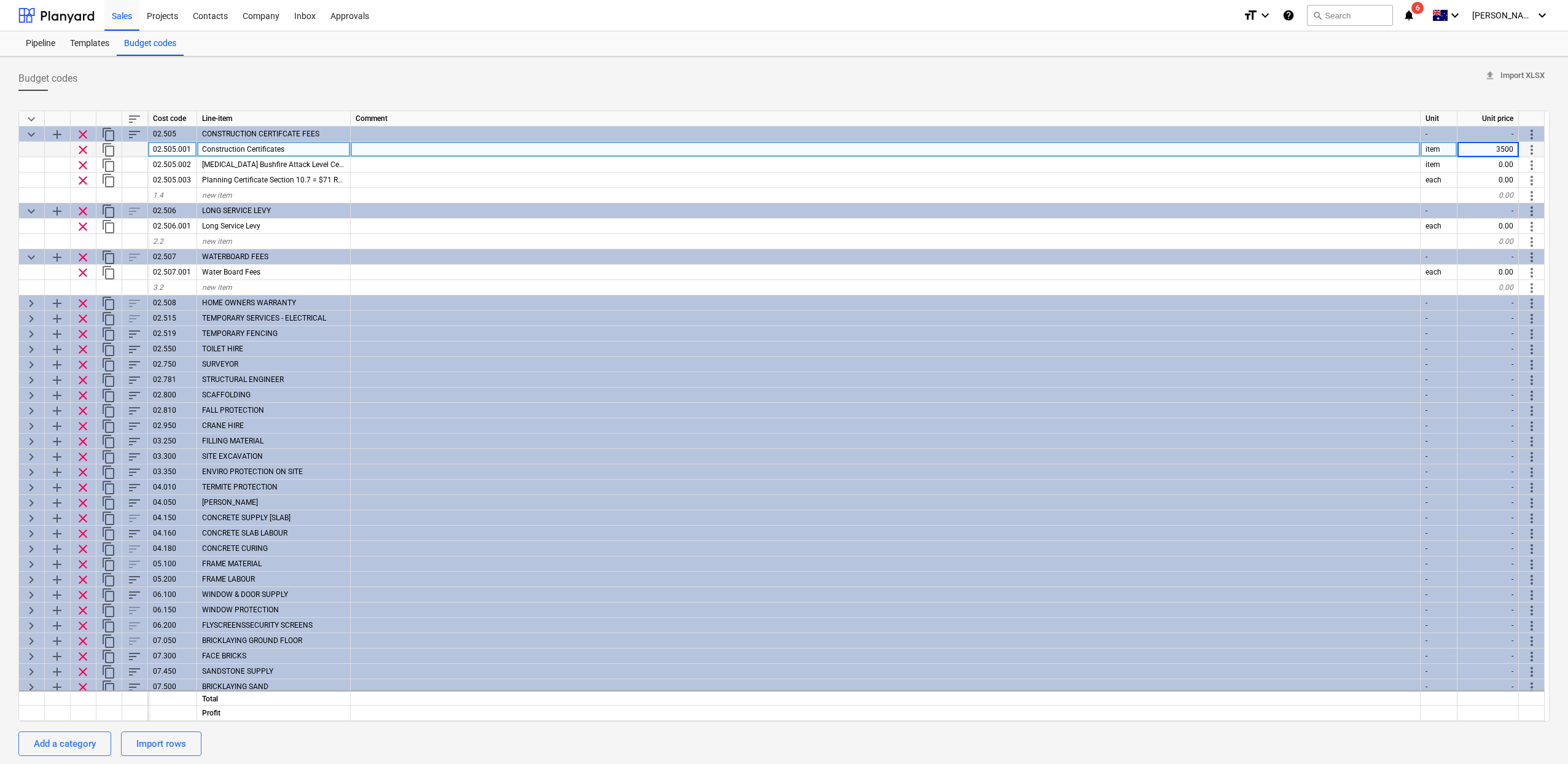
type textarea "x"
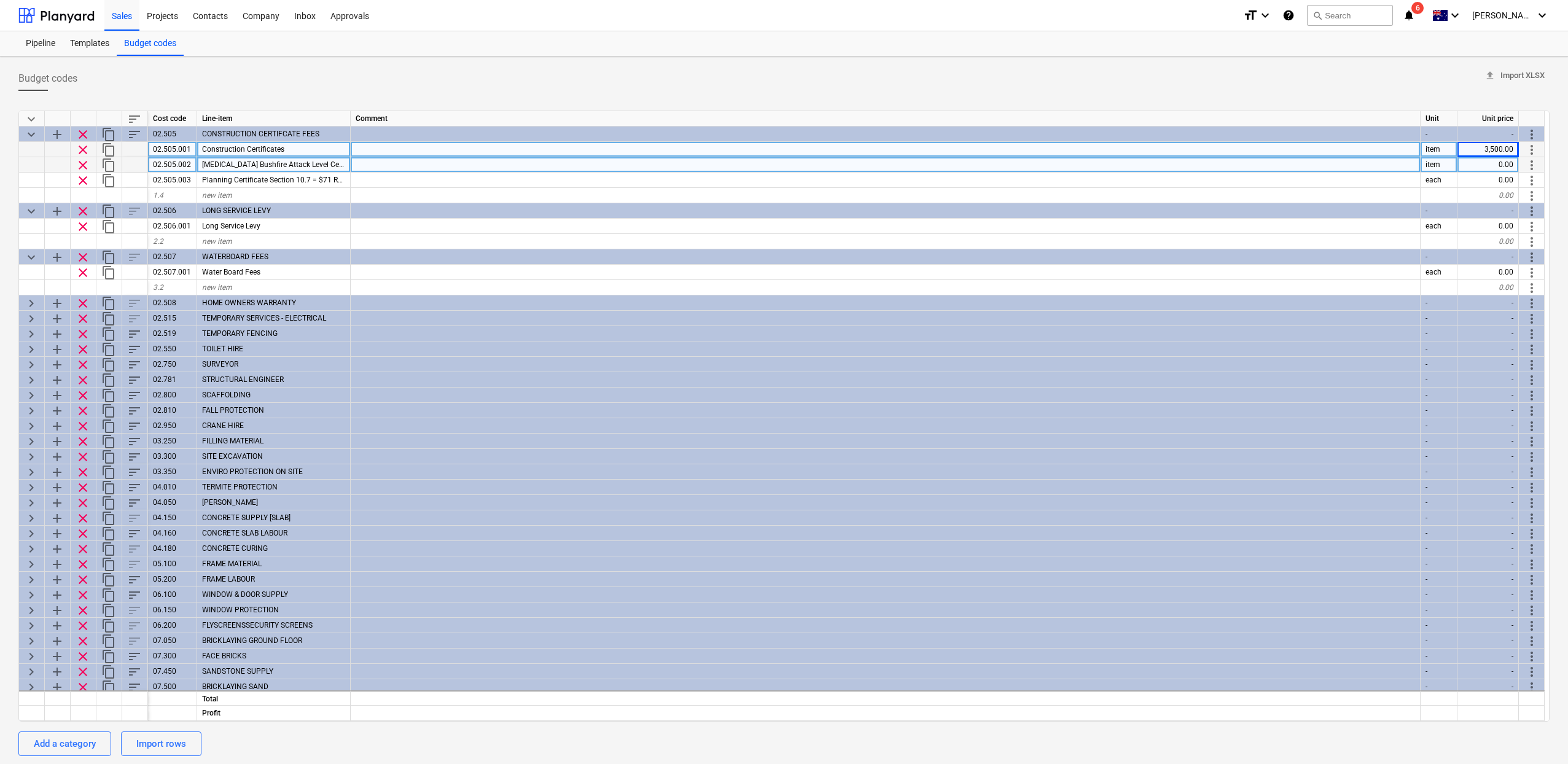
click at [1483, 159] on div "0.00" at bounding box center [1488, 165] width 61 height 15
click at [1491, 167] on div "0.00" at bounding box center [1488, 165] width 61 height 15
type input "500"
type textarea "x"
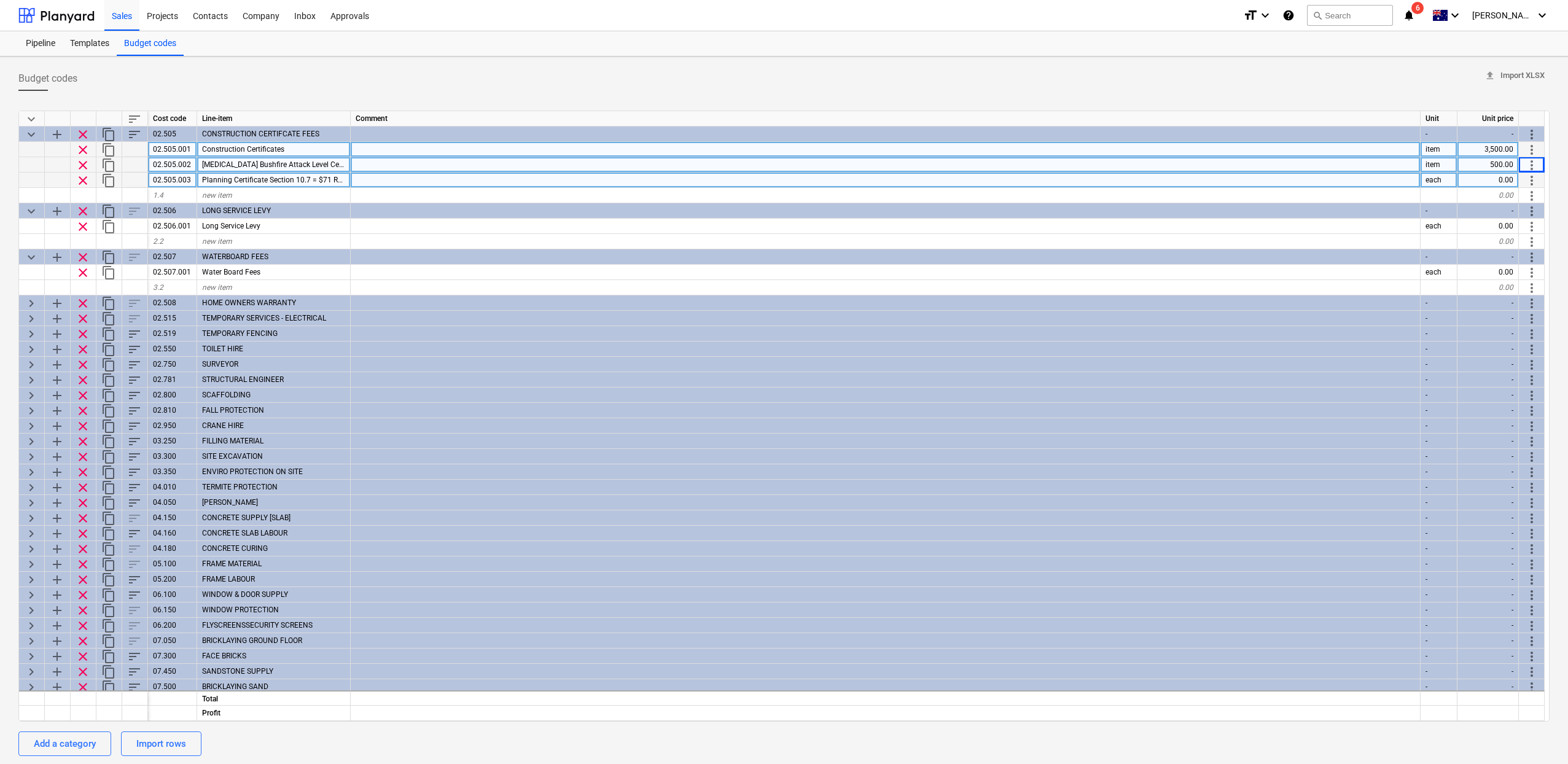
click at [1492, 175] on div "0.00" at bounding box center [1488, 180] width 61 height 15
type input "8"
type input "900"
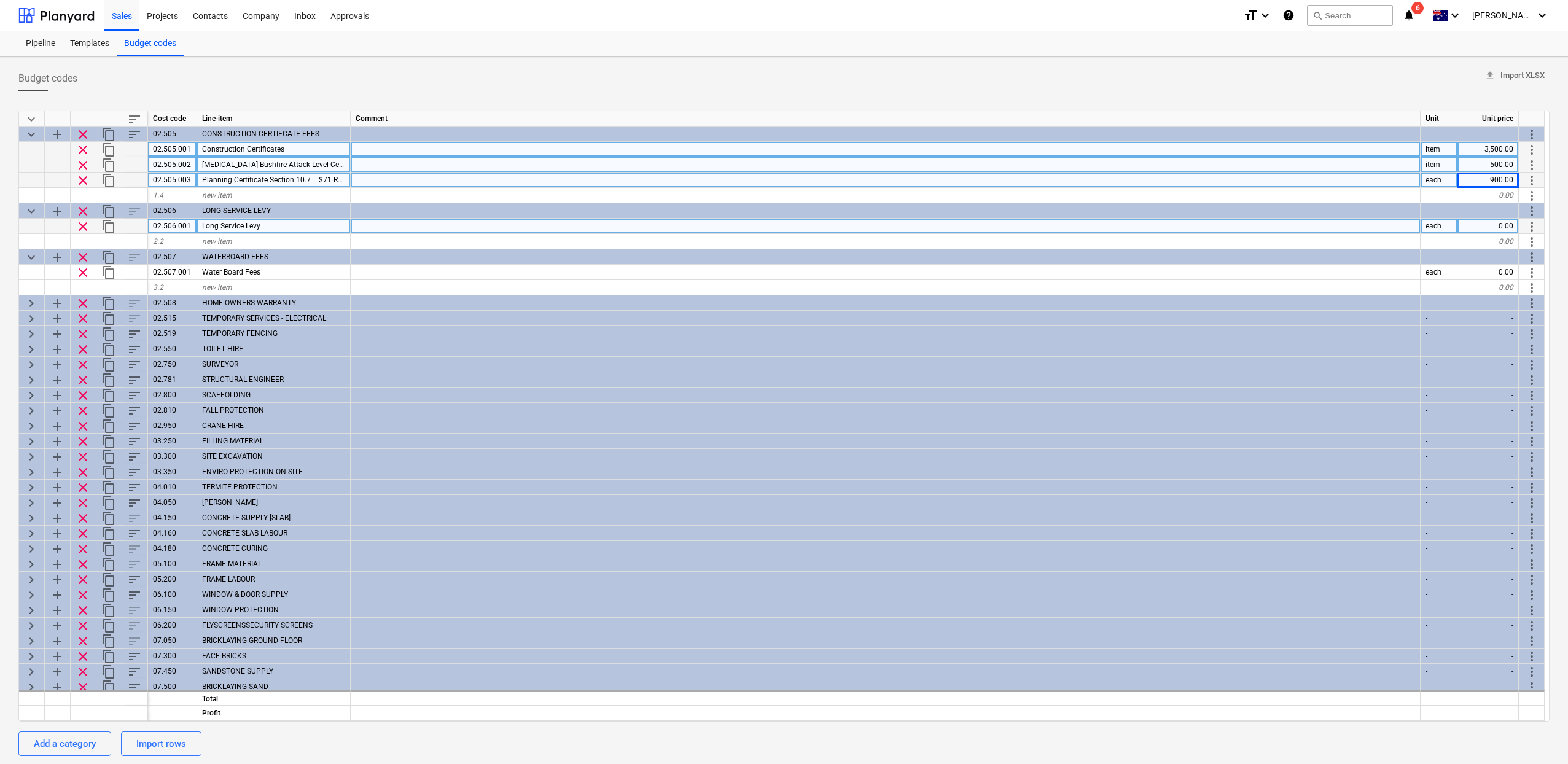
type textarea "x"
click at [1495, 223] on div "0.00" at bounding box center [1488, 226] width 61 height 15
type input "1500"
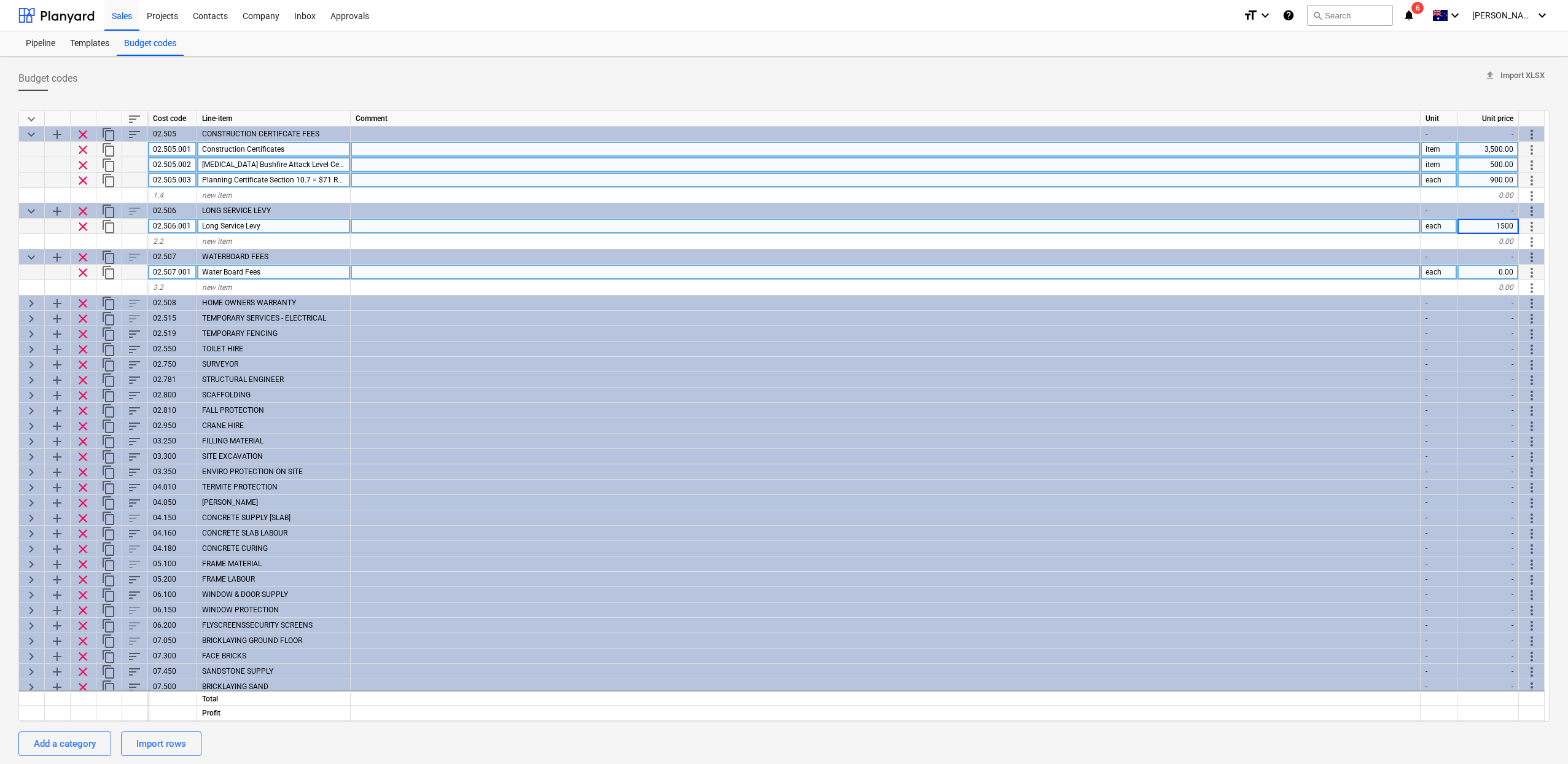
click at [1501, 269] on div "0.00" at bounding box center [1488, 272] width 61 height 15
type textarea "x"
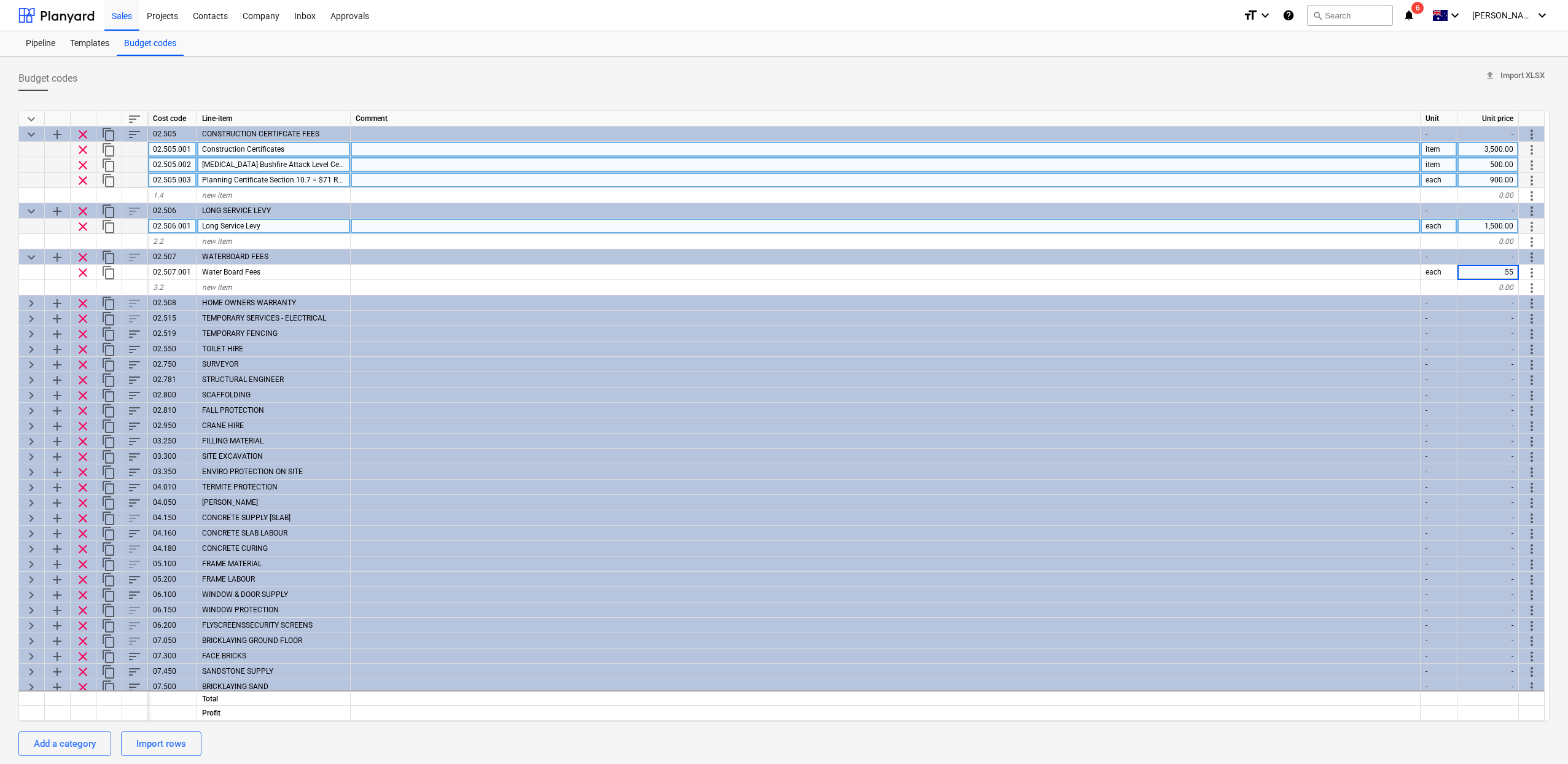
type input "550"
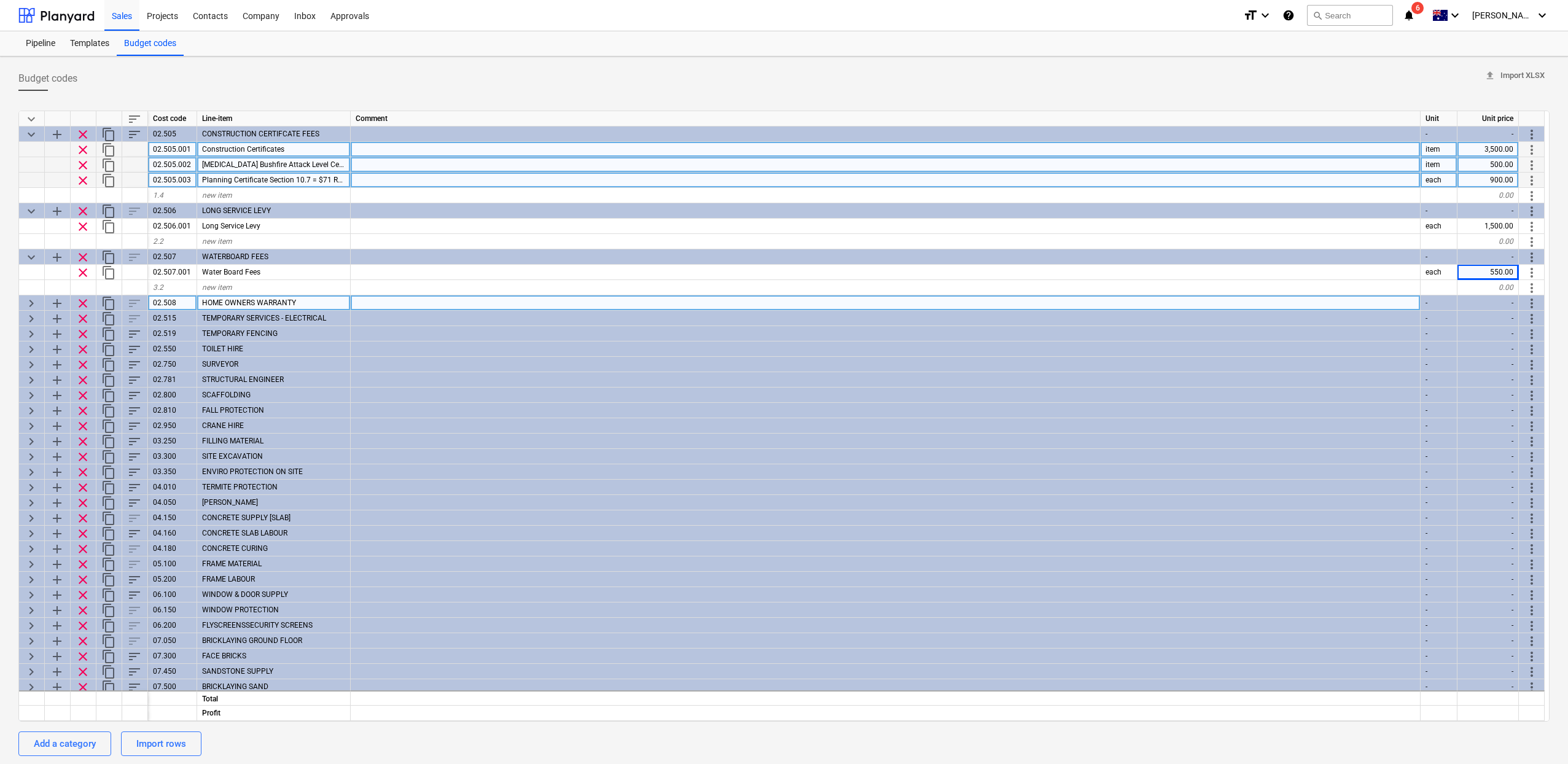
click at [29, 299] on span "keyboard_arrow_right" at bounding box center [31, 303] width 15 height 15
type textarea "x"
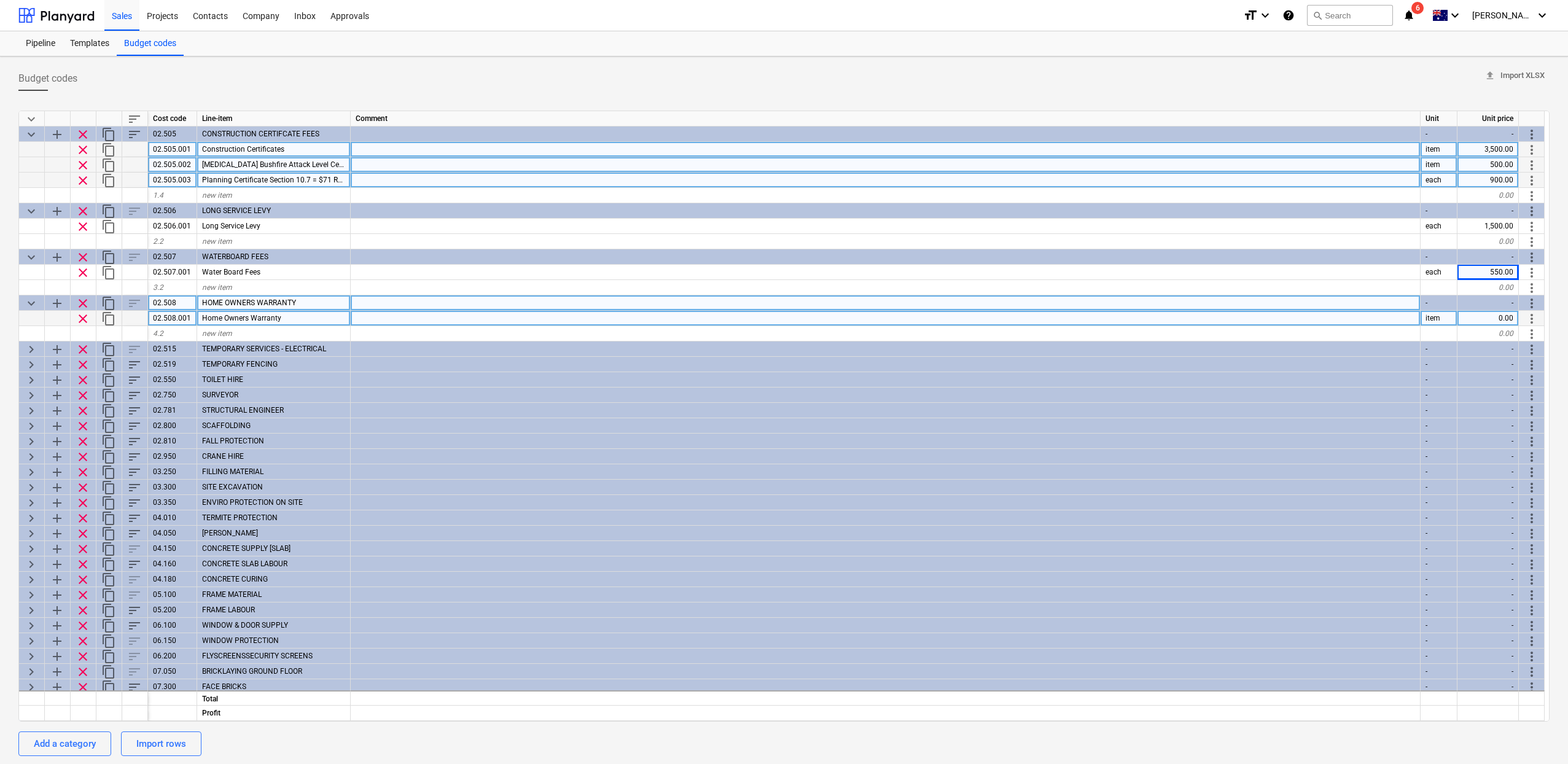
click at [1507, 317] on div "0.00" at bounding box center [1488, 318] width 61 height 15
type input "8500"
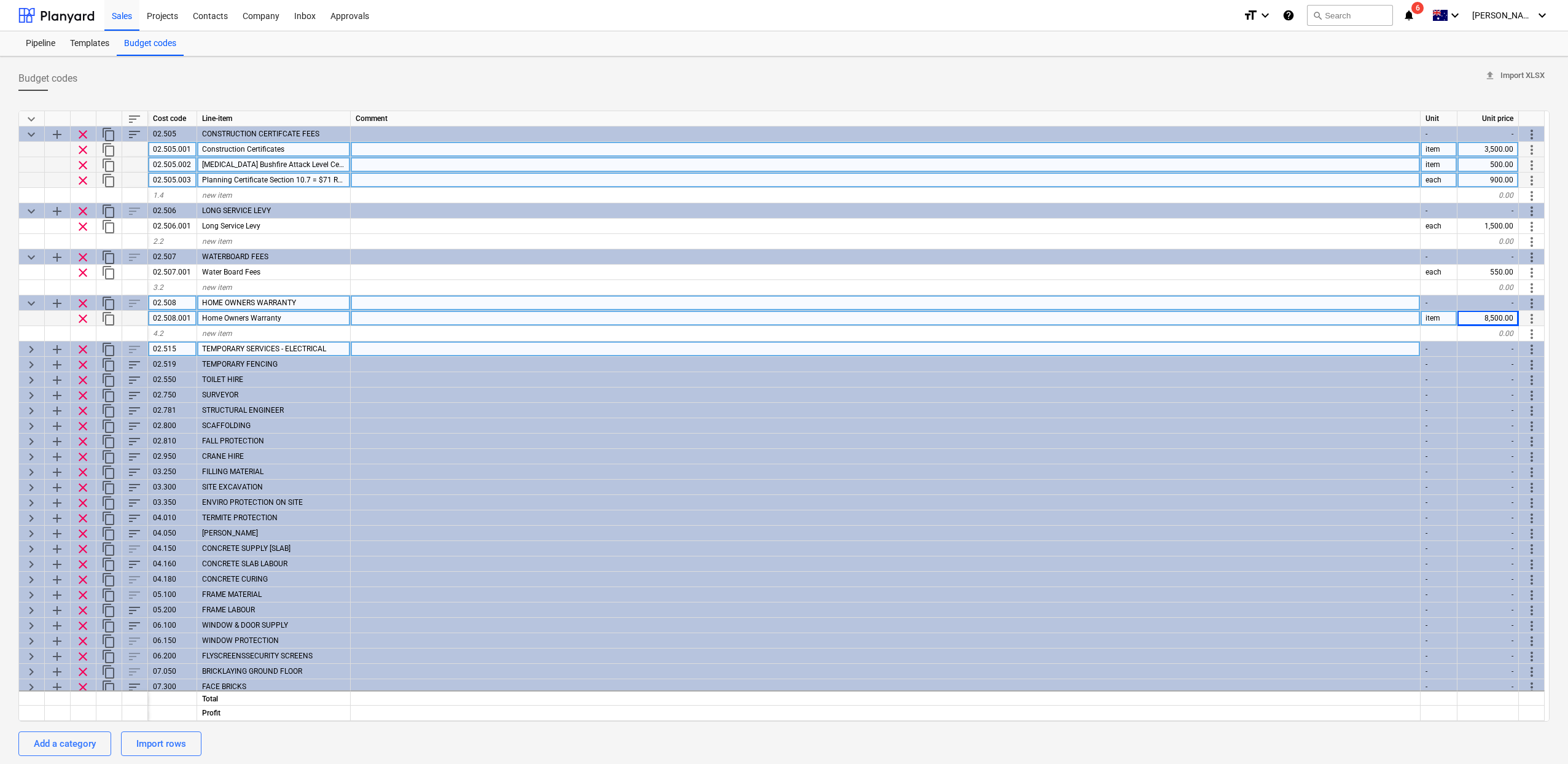
click at [22, 354] on div "keyboard_arrow_right" at bounding box center [32, 349] width 26 height 15
type textarea "x"
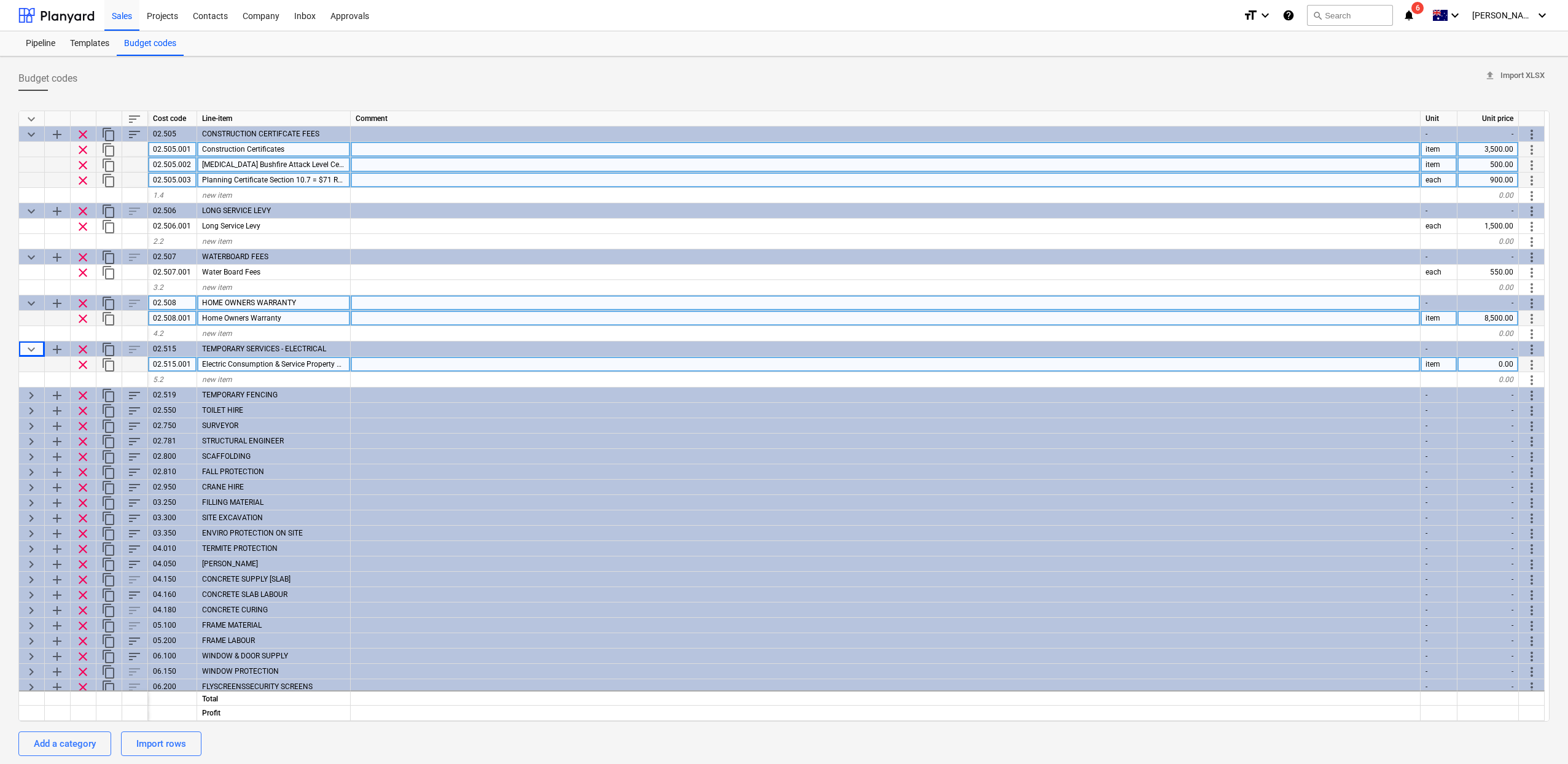
click at [1494, 368] on div "0.00" at bounding box center [1488, 364] width 61 height 15
type input "155"
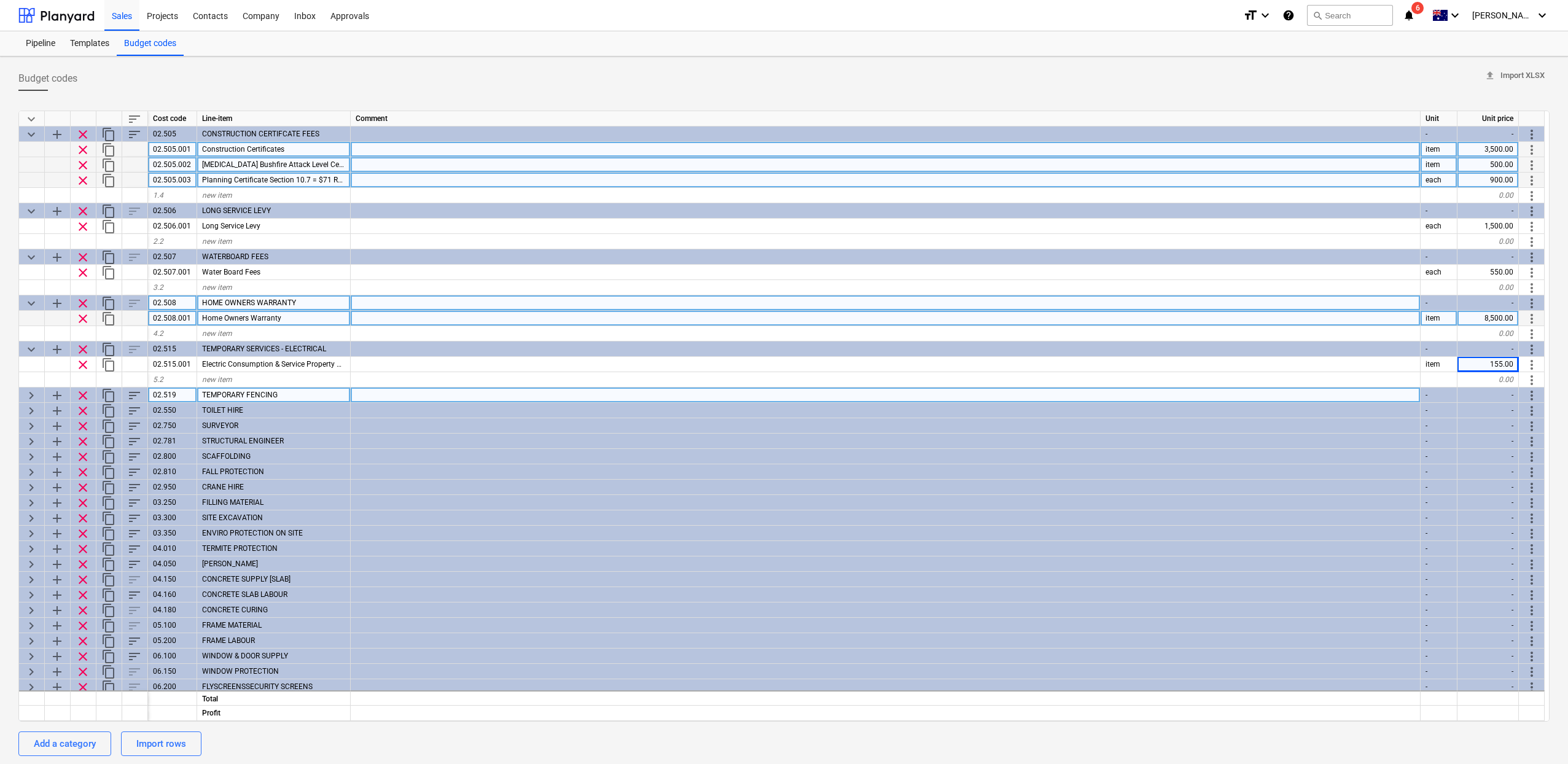
click at [35, 391] on span "keyboard_arrow_right" at bounding box center [31, 395] width 15 height 15
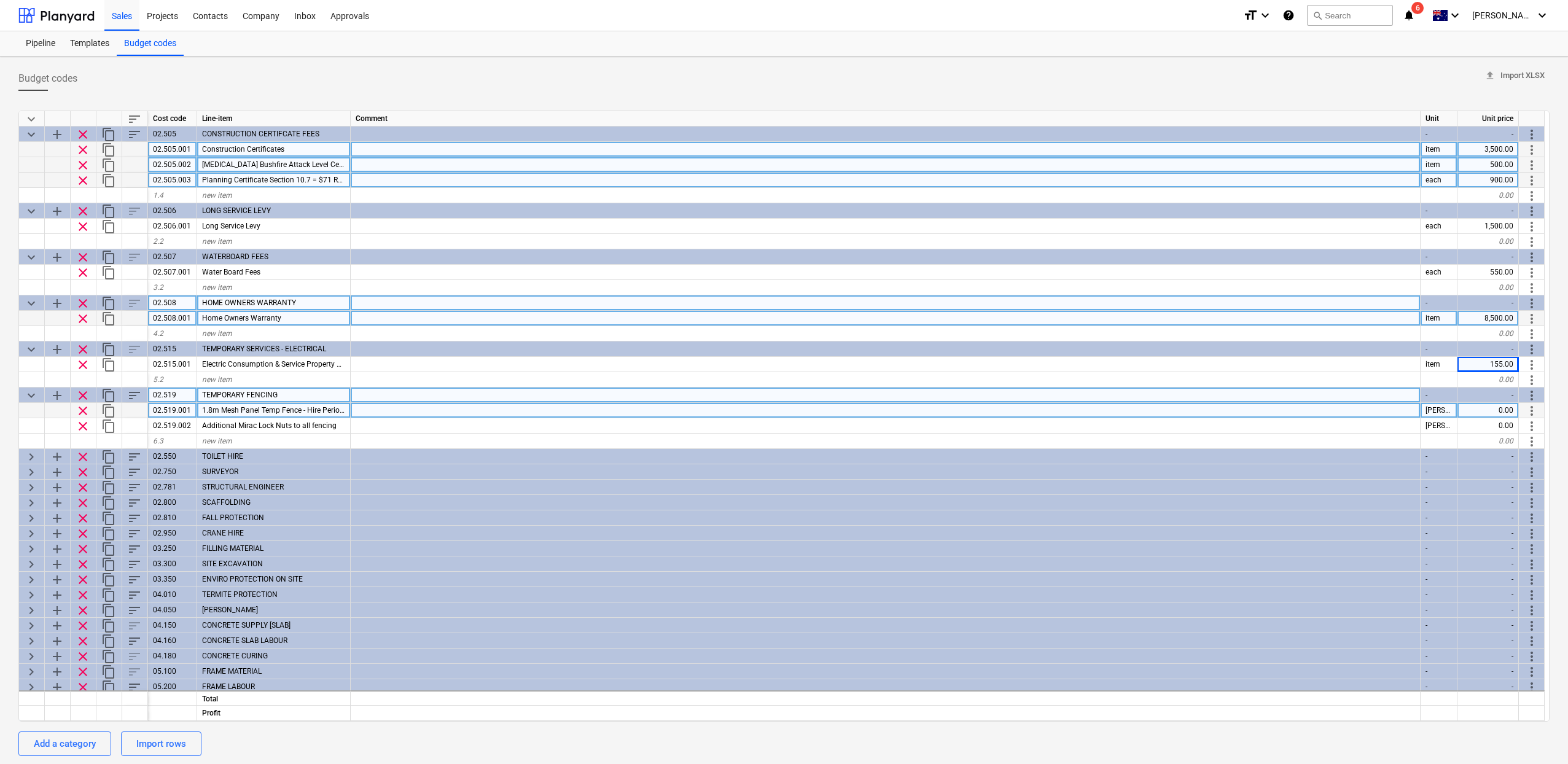
click at [1497, 412] on div "0.00" at bounding box center [1488, 410] width 61 height 15
click at [1481, 411] on div "0.00" at bounding box center [1488, 410] width 61 height 15
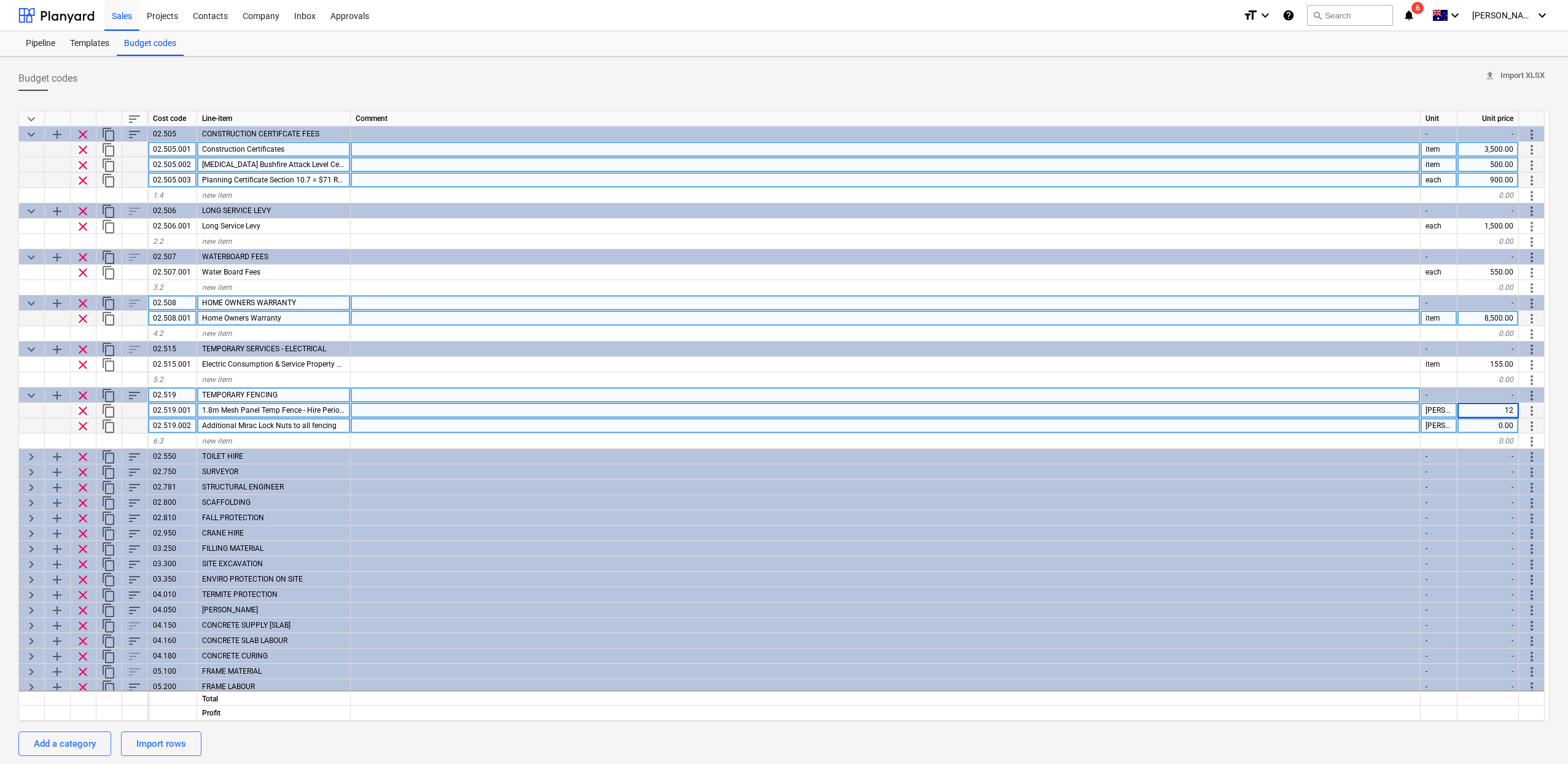
click at [1486, 422] on div "0.00" at bounding box center [1488, 425] width 61 height 15
type textarea "x"
type input "0.91"
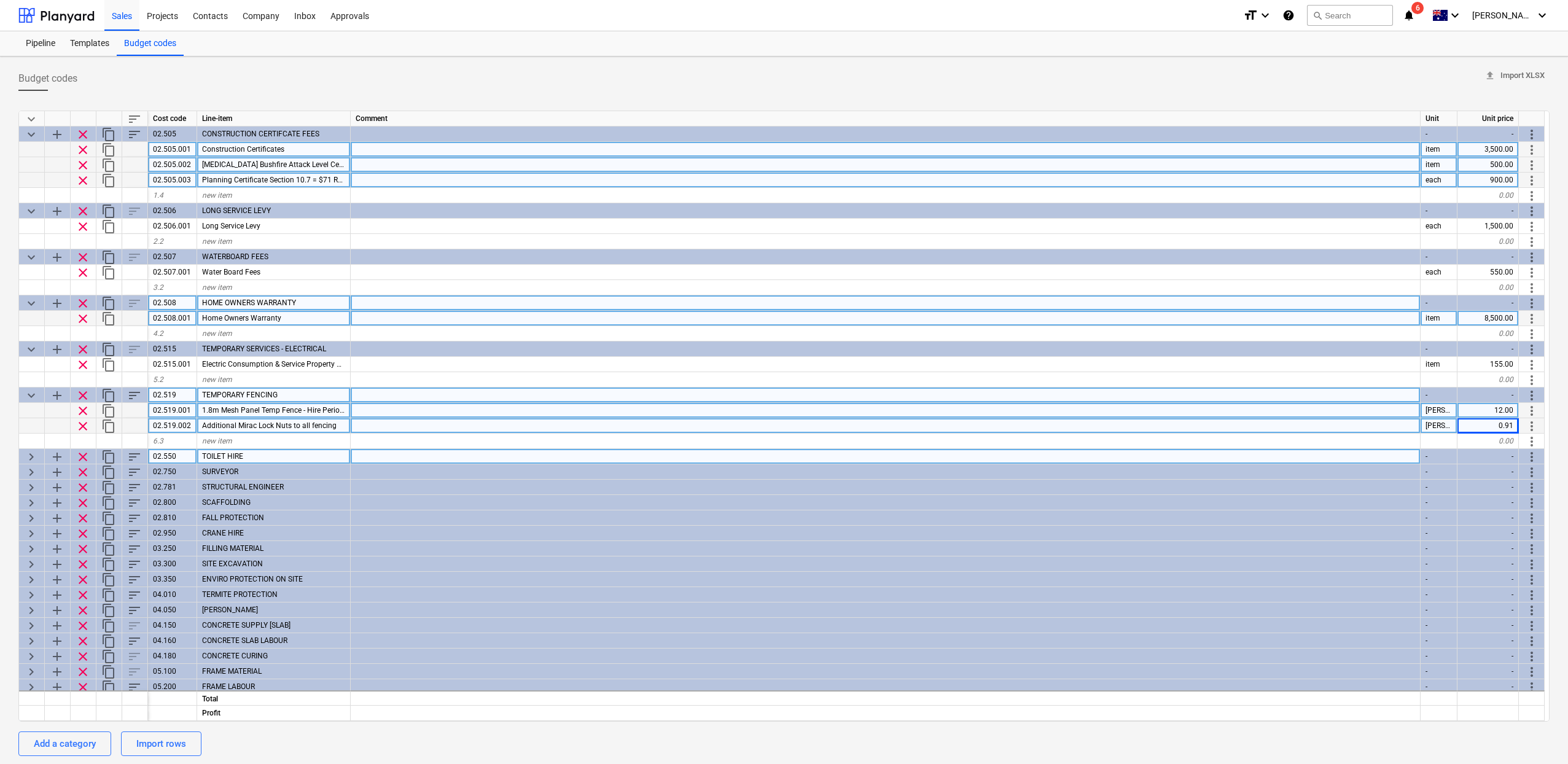
click at [27, 453] on span "keyboard_arrow_right" at bounding box center [31, 457] width 15 height 15
type textarea "x"
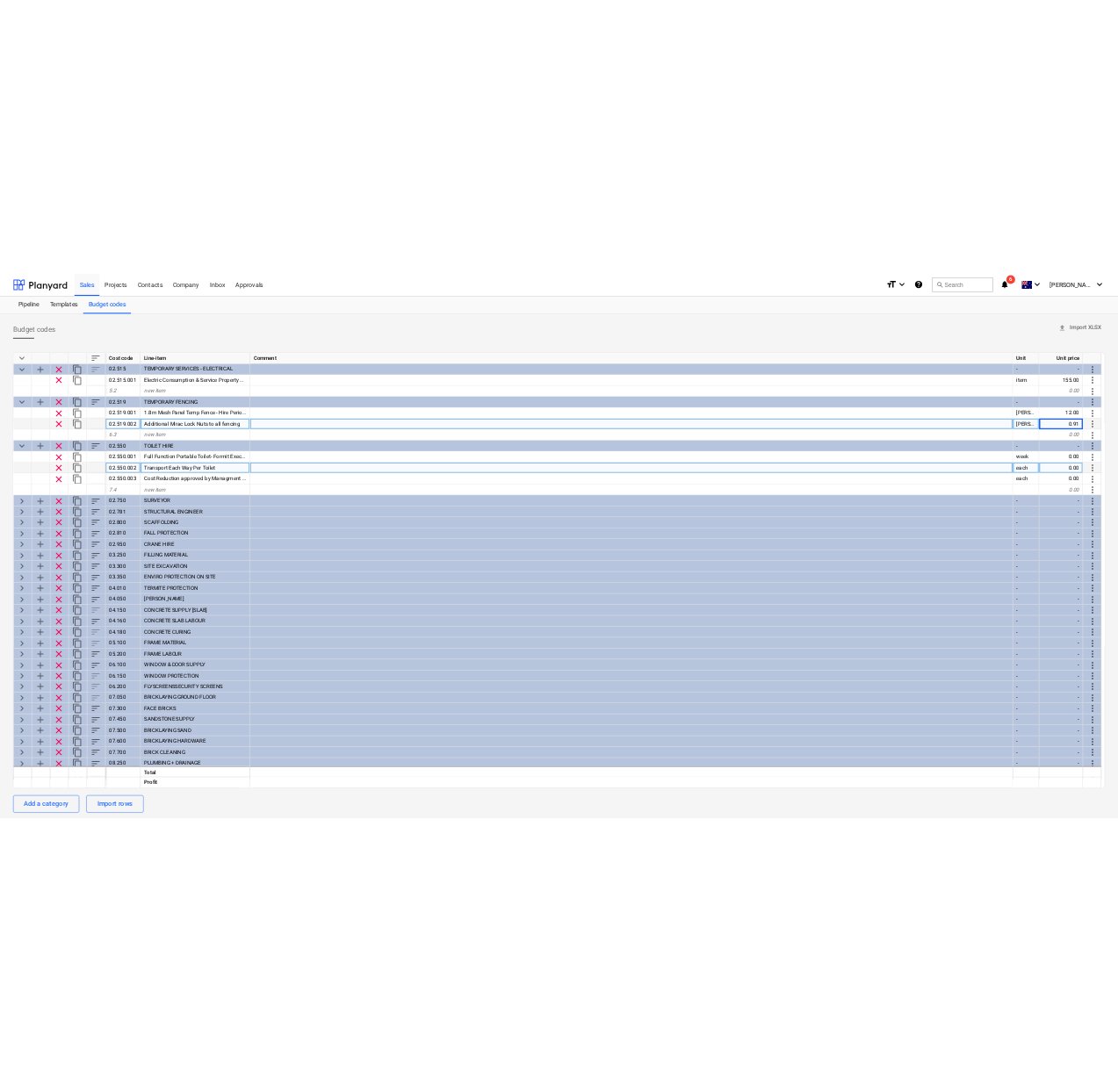
scroll to position [91, 0]
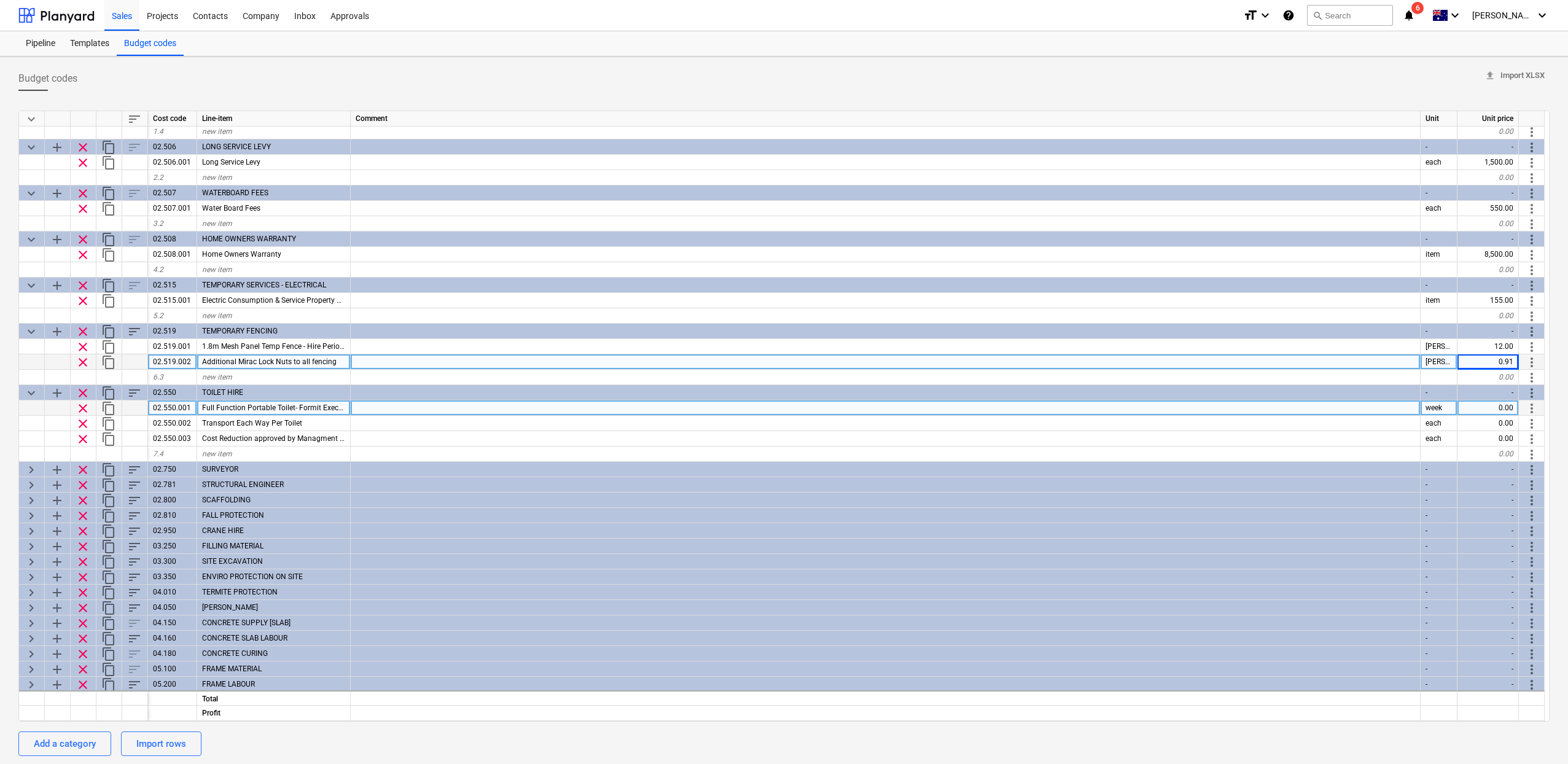
click at [1482, 406] on div "0.00" at bounding box center [1488, 408] width 61 height 15
click at [1497, 404] on div "0.00" at bounding box center [1488, 408] width 61 height 15
type input "84"
type textarea "x"
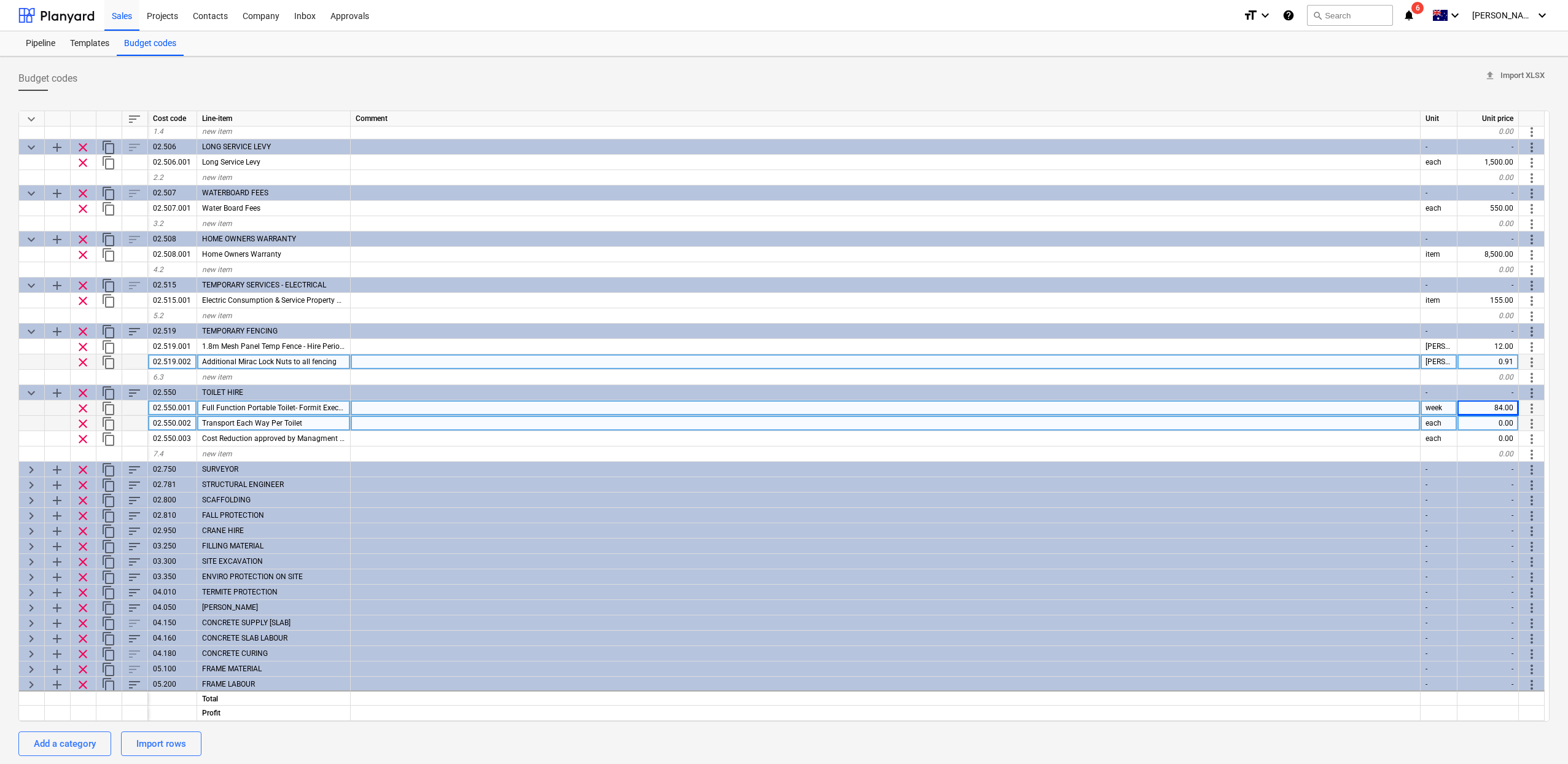
click at [1493, 419] on div "0.00" at bounding box center [1488, 423] width 61 height 15
type input "150"
type textarea "x"
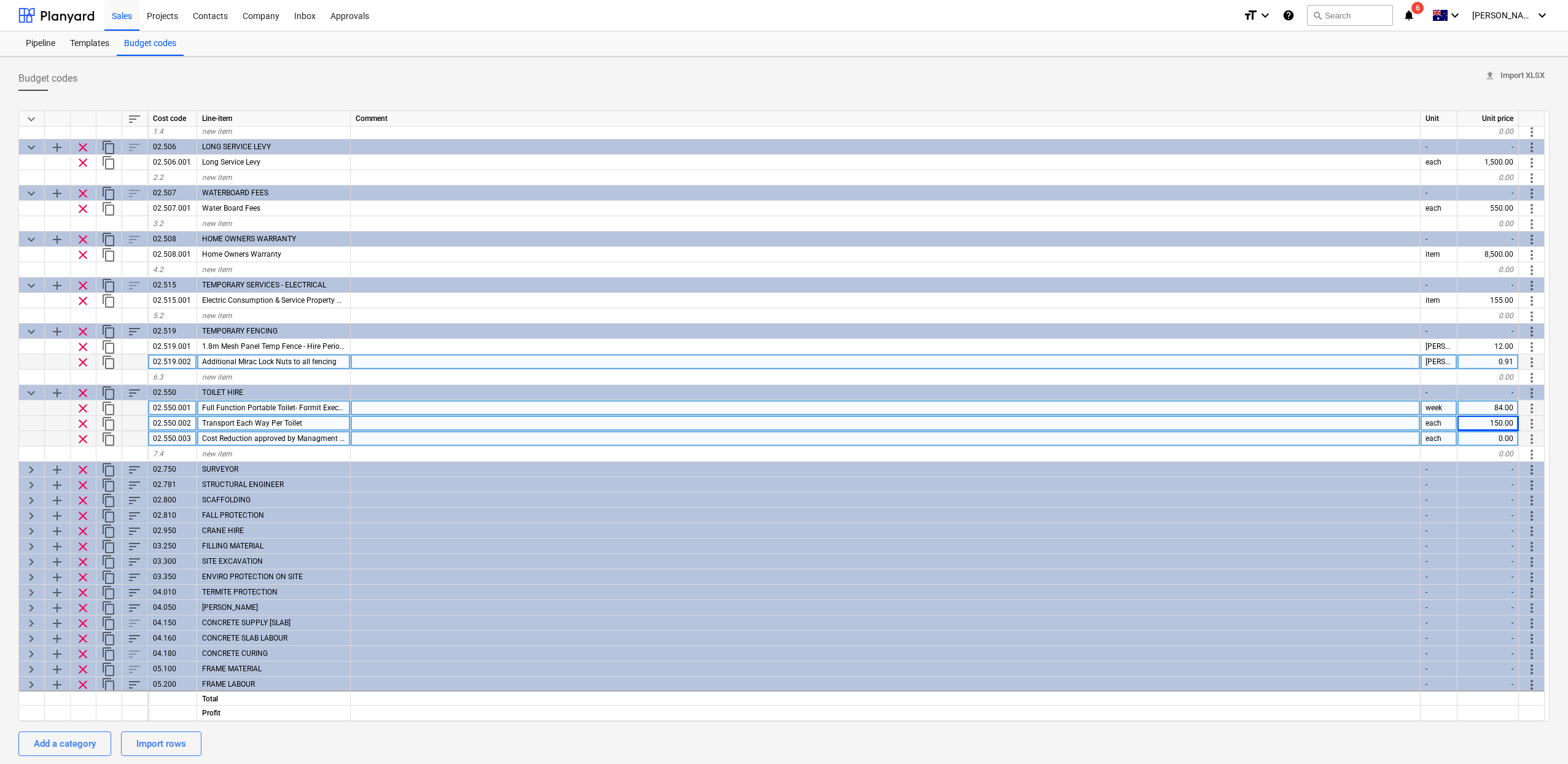
click at [1476, 435] on div "0.00" at bounding box center [1488, 439] width 61 height 15
type input "1000"
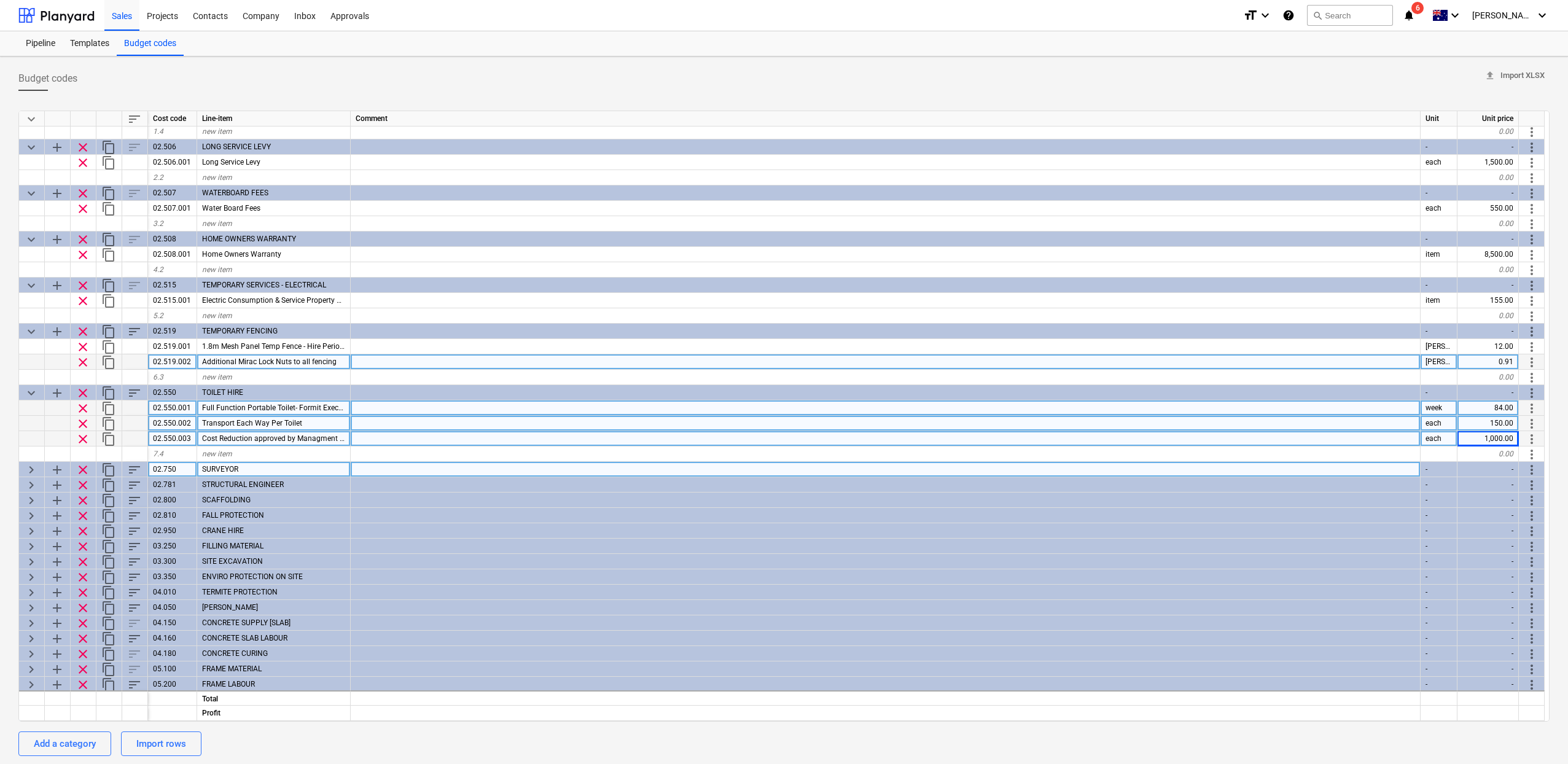
click at [27, 469] on span "keyboard_arrow_right" at bounding box center [31, 470] width 15 height 15
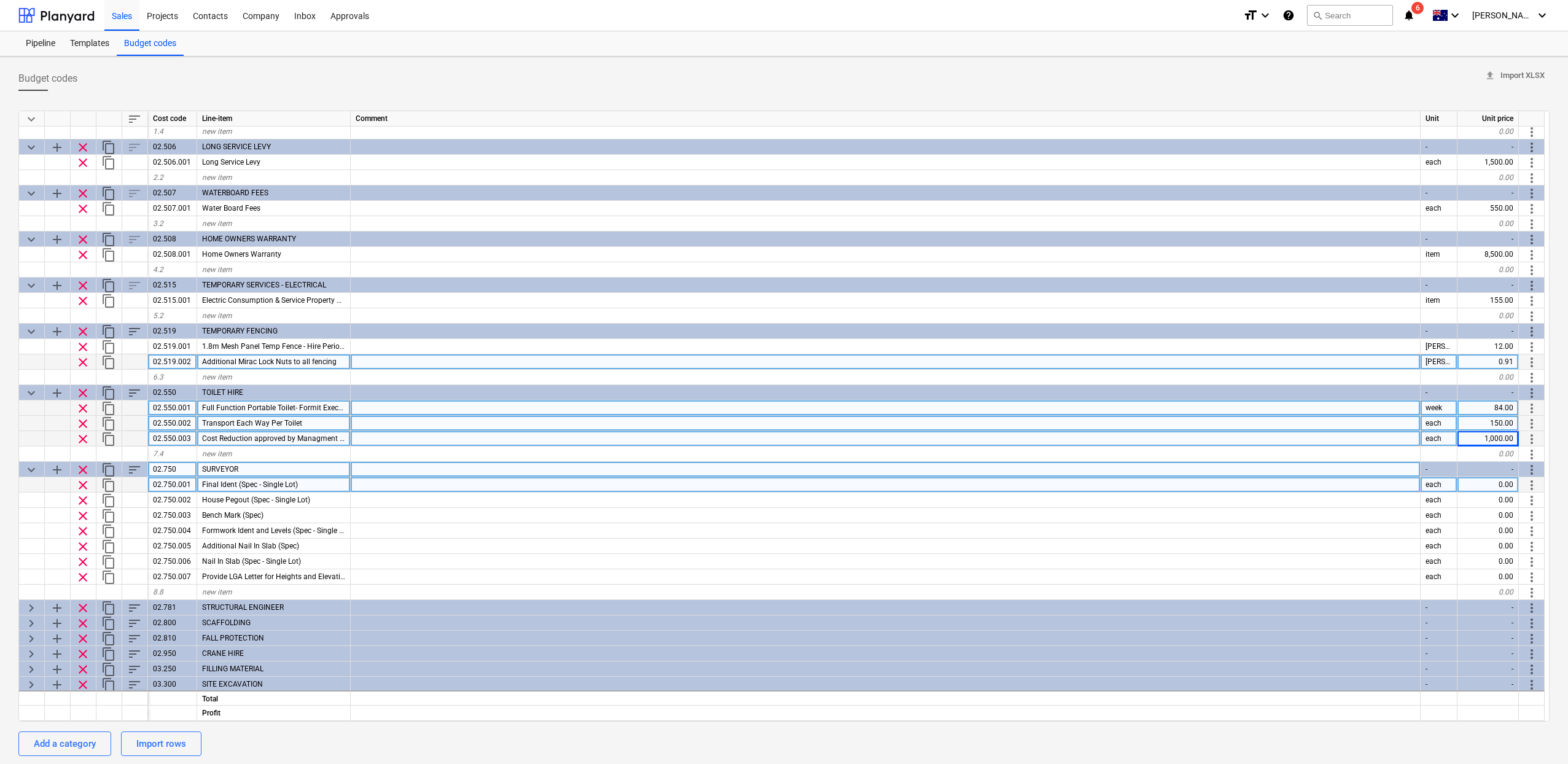
click at [1488, 487] on div "0.00" at bounding box center [1488, 485] width 61 height 15
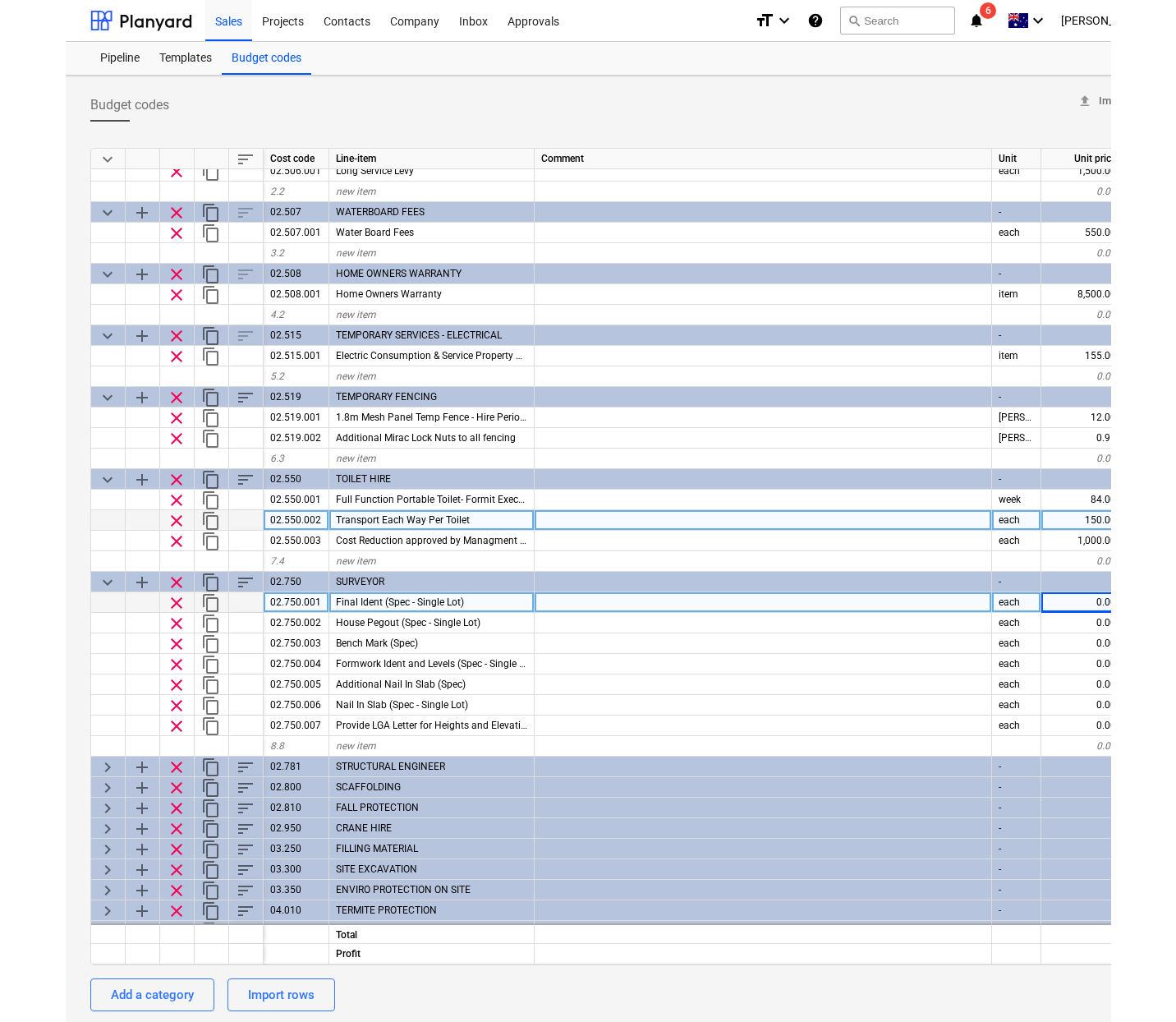
scroll to position [130, 0]
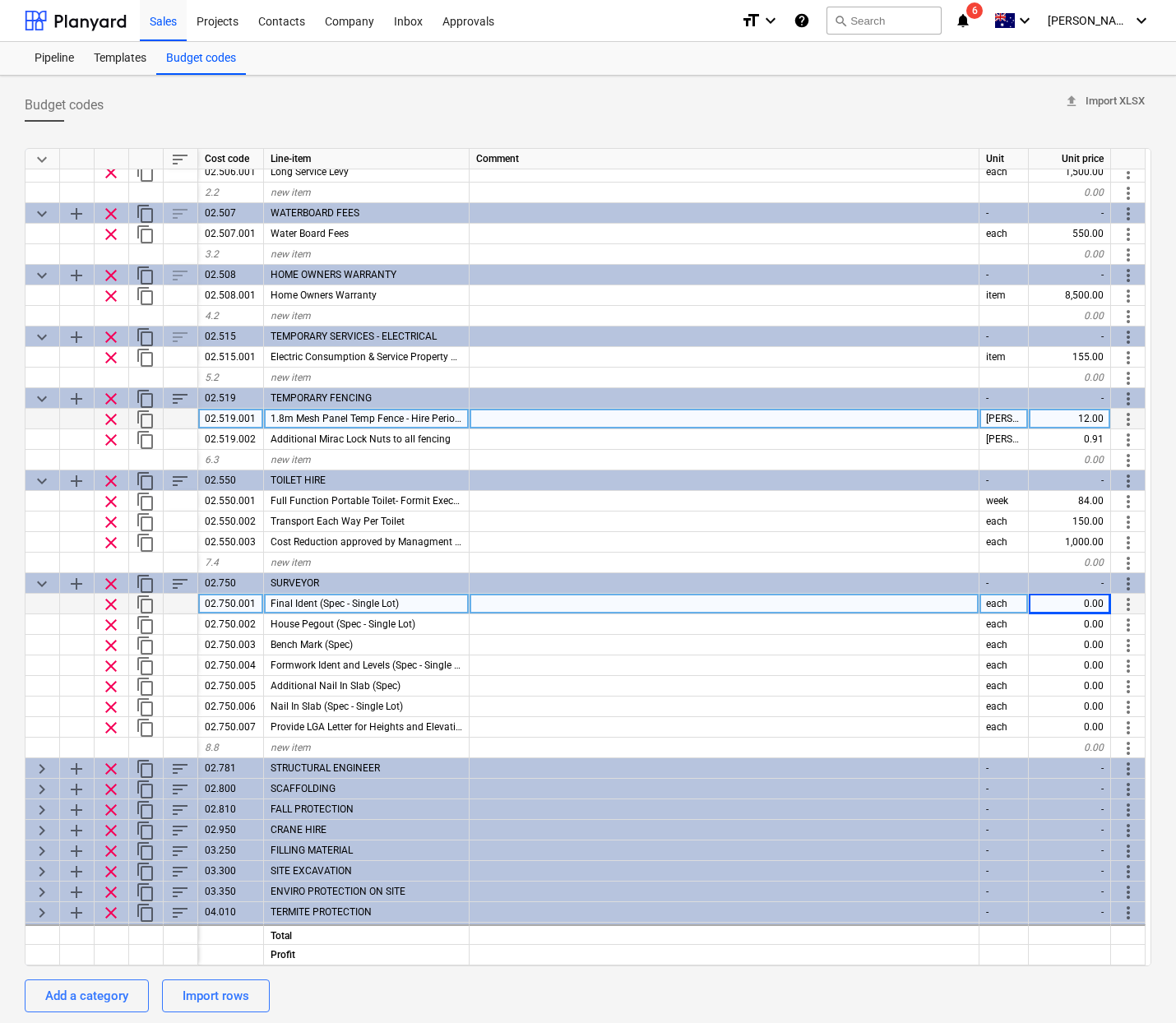
type textarea "x"
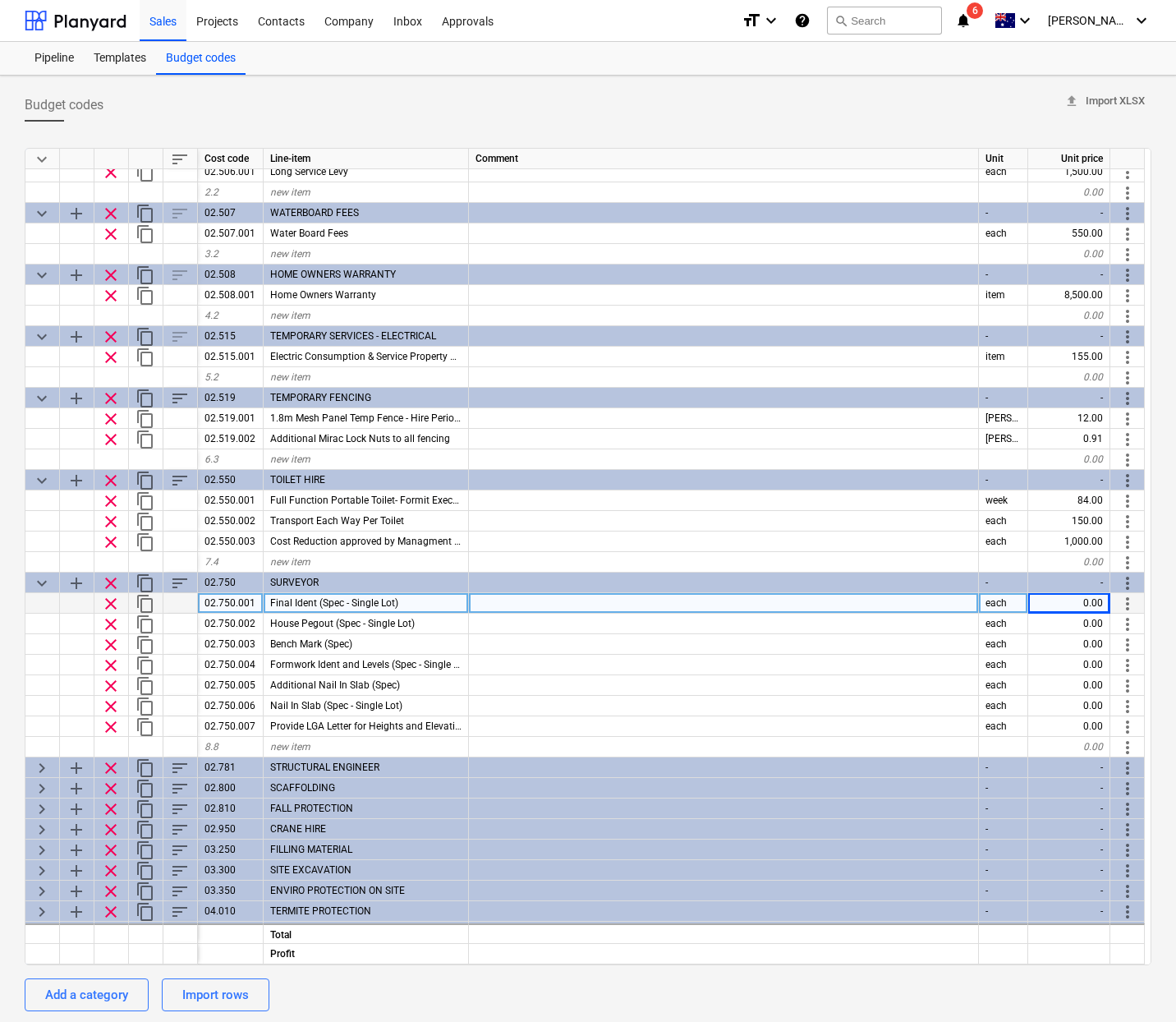
click at [1092, 605] on div "0.00" at bounding box center [1069, 603] width 82 height 21
type input "330"
type textarea "x"
type input "330"
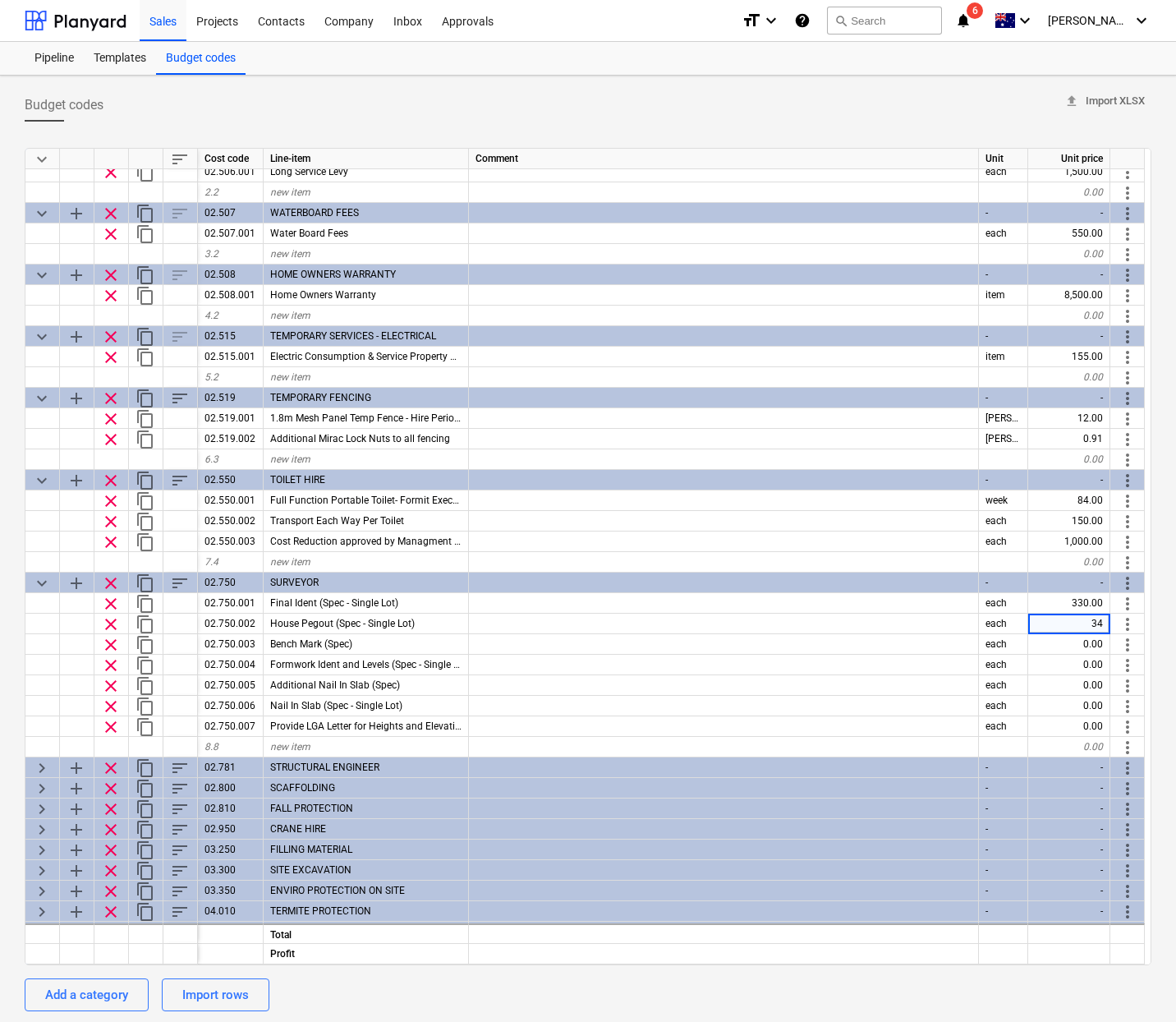
type input "345"
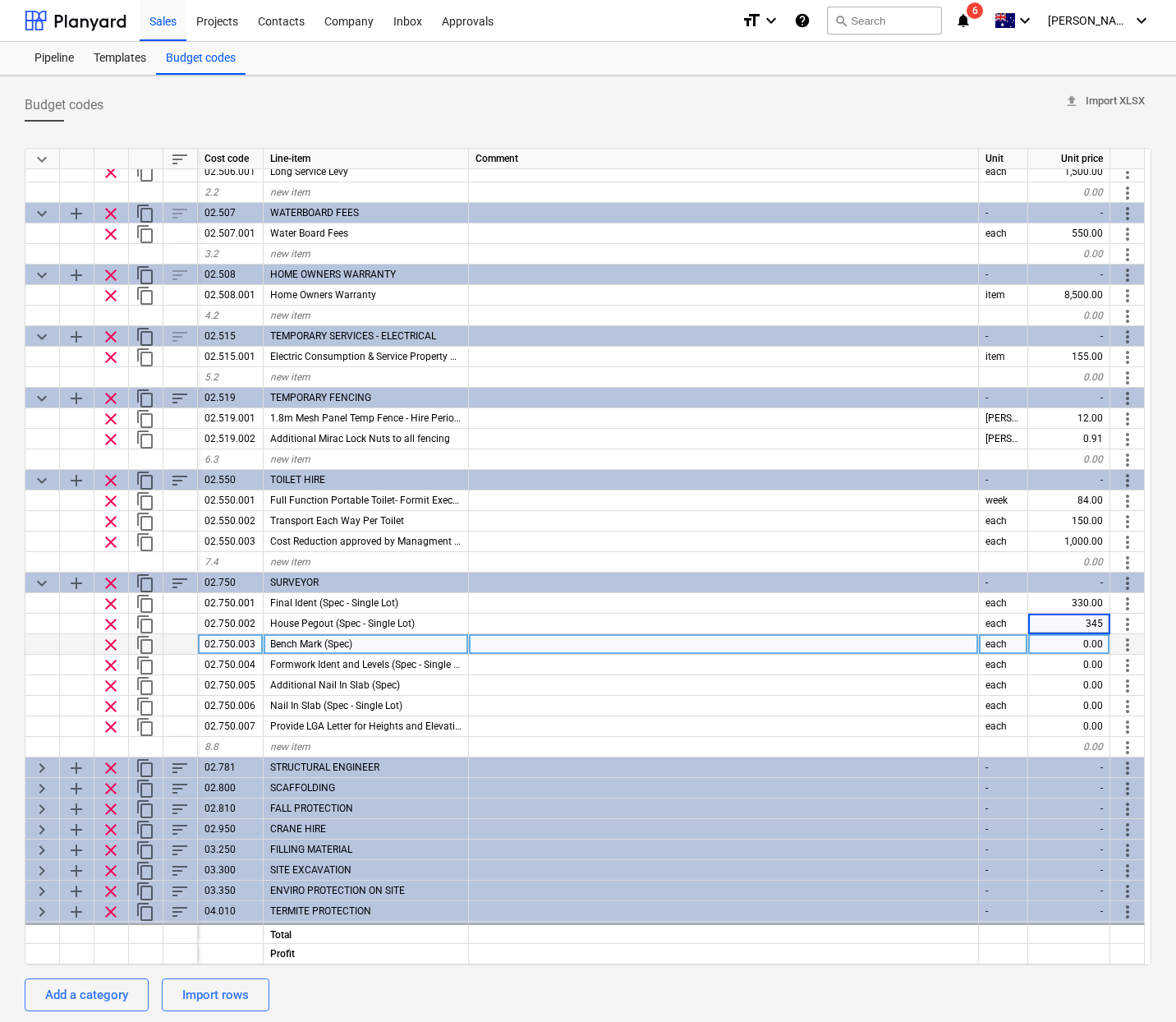
click at [1065, 640] on div "0.00" at bounding box center [1069, 644] width 82 height 21
type textarea "x"
type input "150"
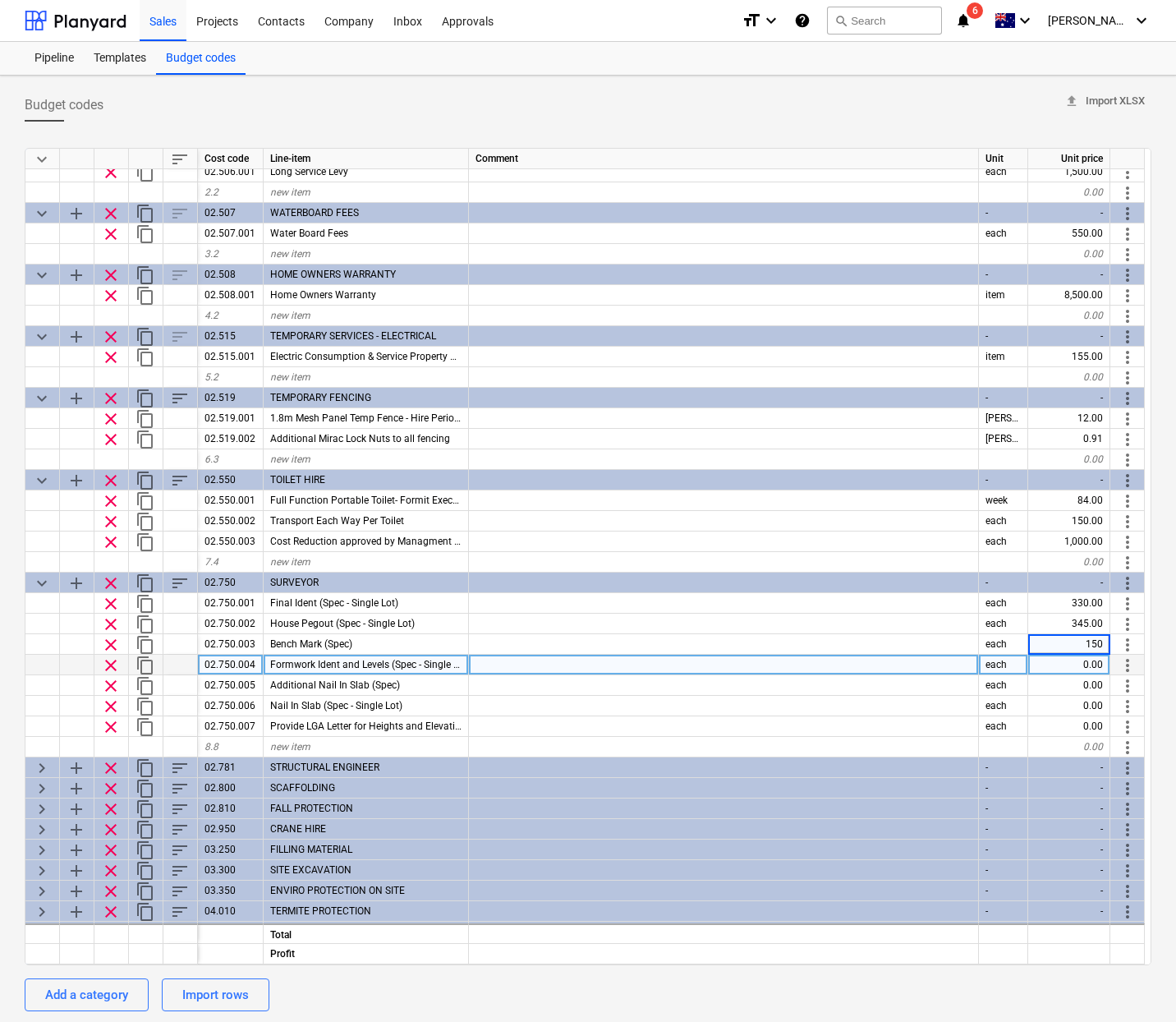
type textarea "x"
type input "305"
type textarea "x"
type input "65"
type textarea "x"
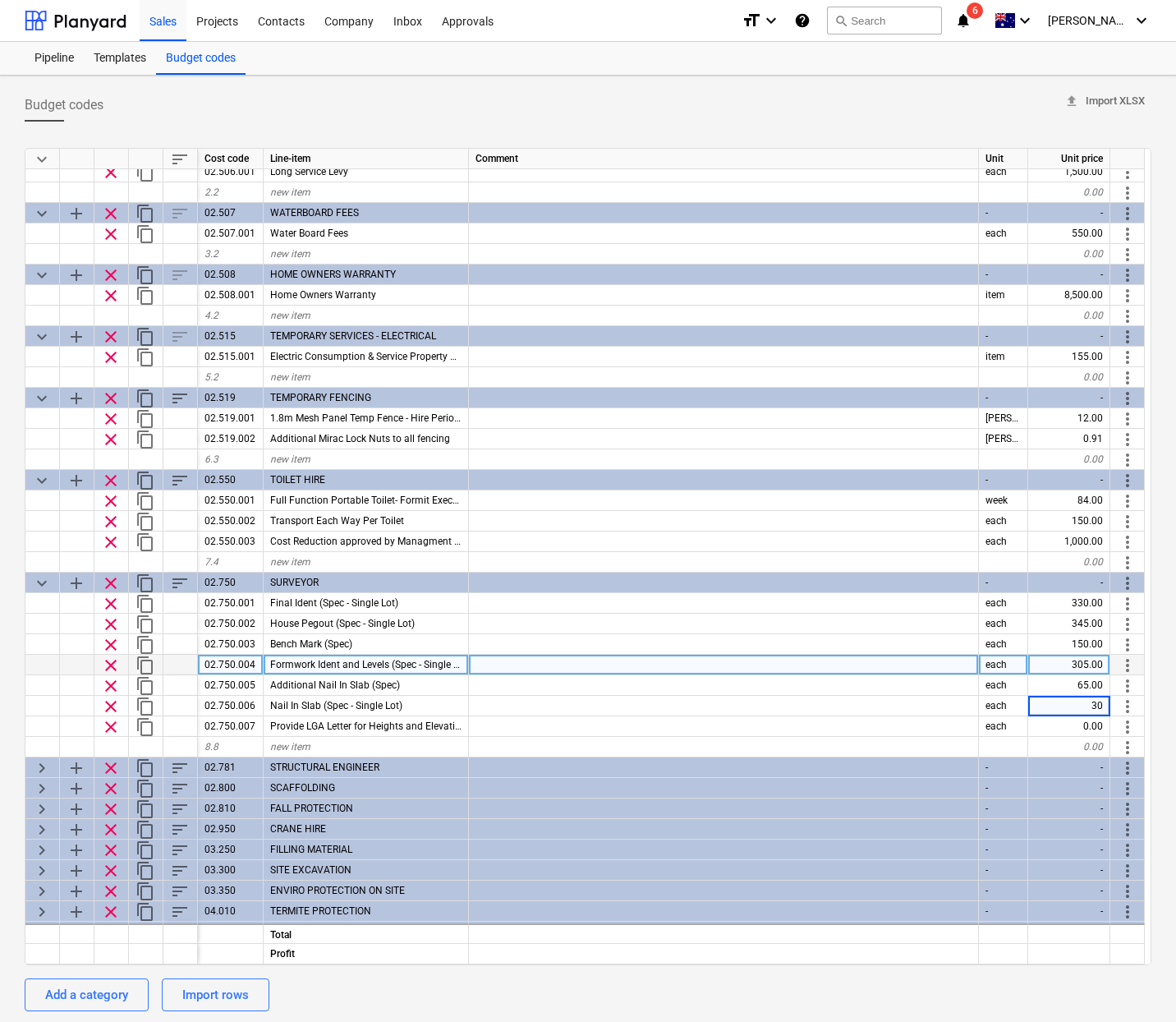
type input "300"
type textarea "x"
type input "540"
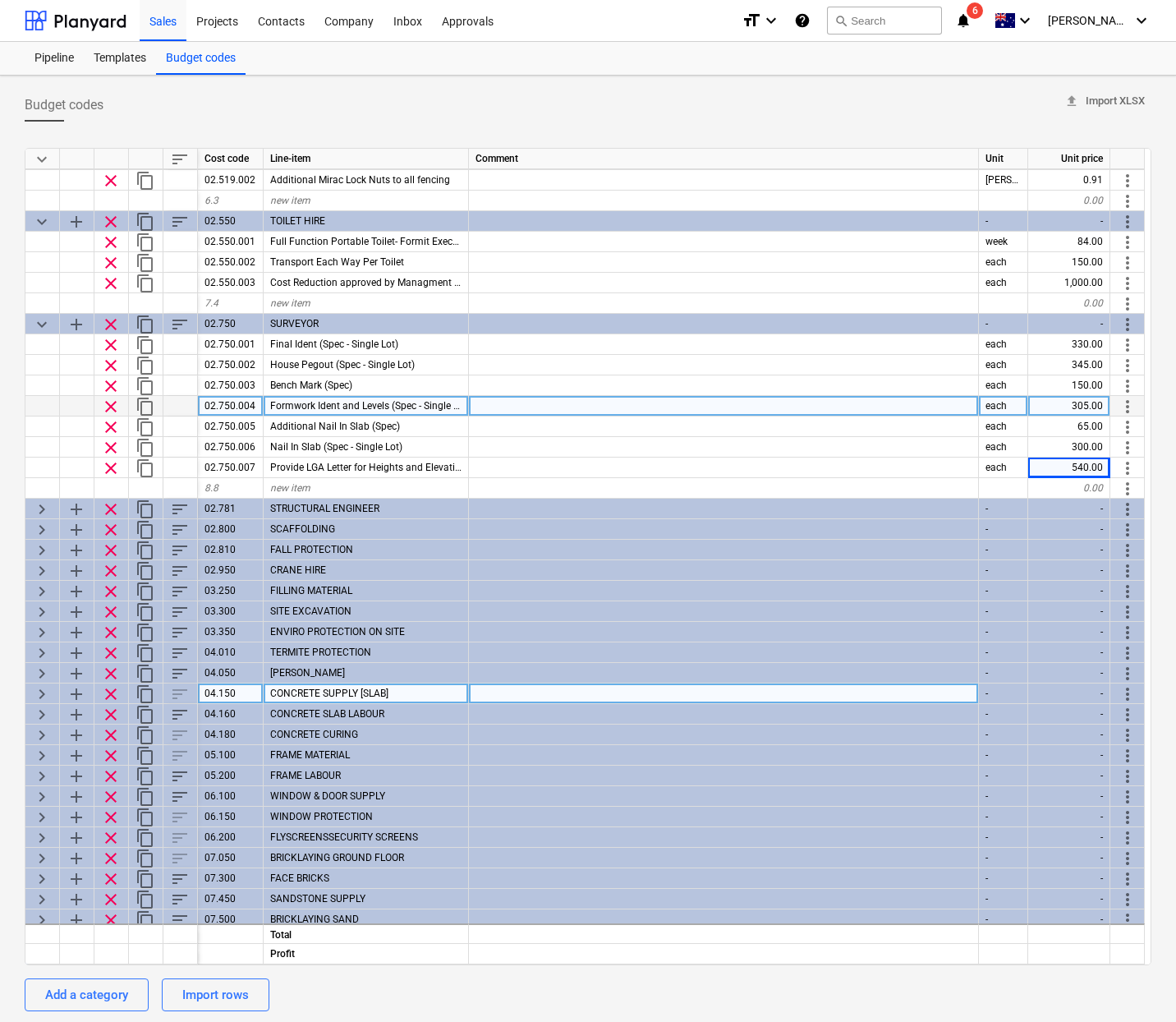
scroll to position [391, 0]
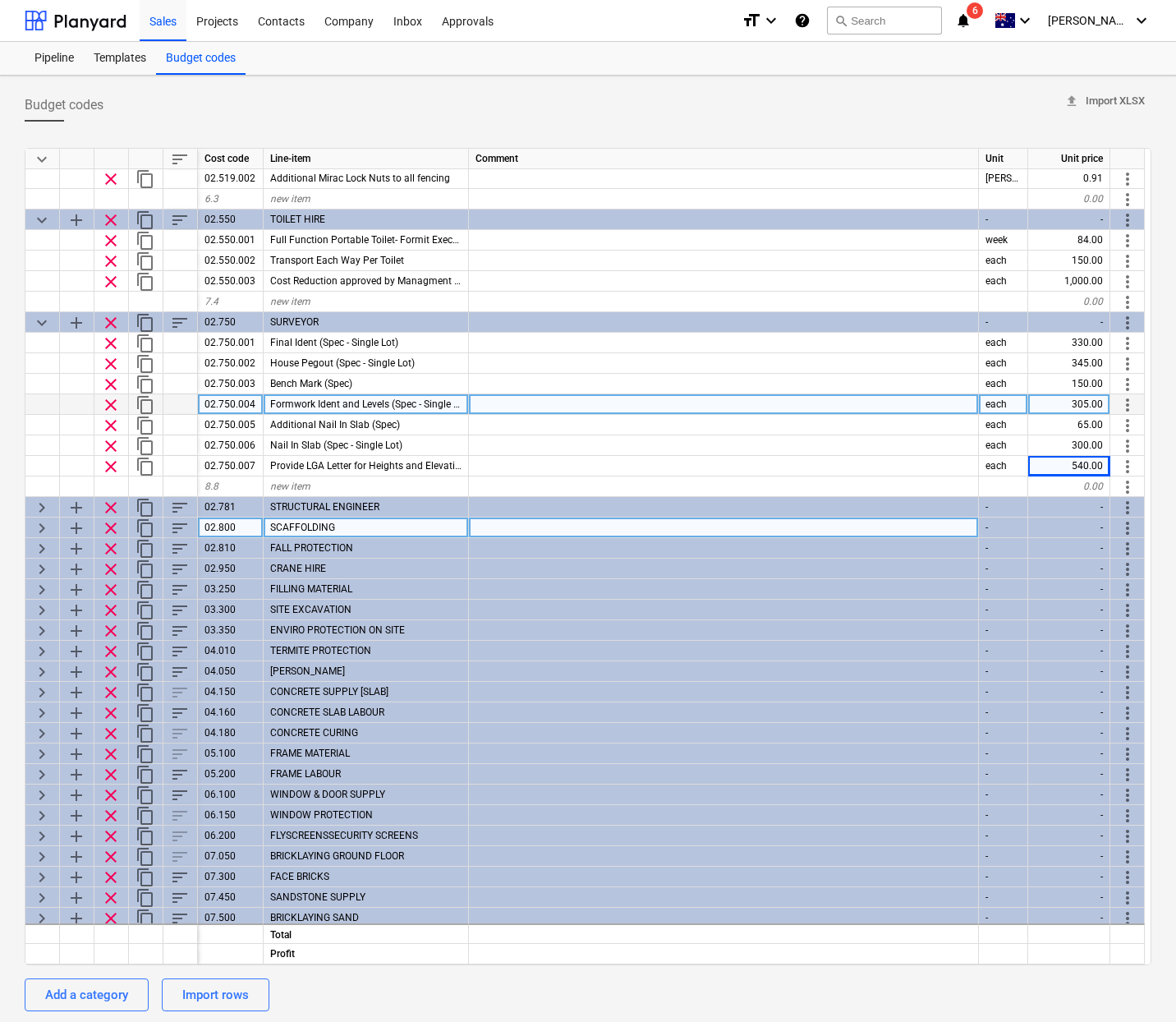
click at [43, 509] on span "keyboard_arrow_right" at bounding box center [42, 507] width 20 height 20
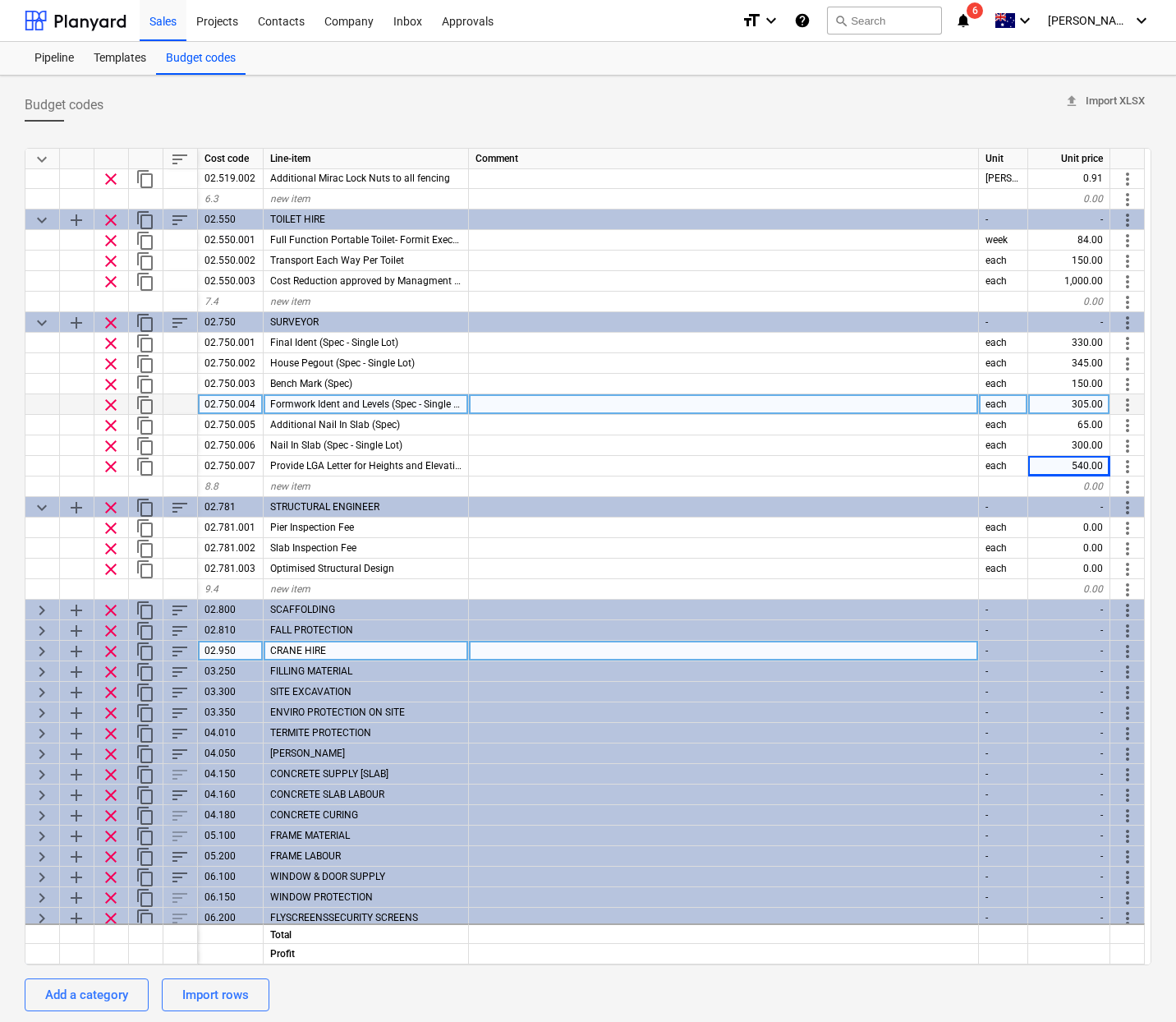
drag, startPoint x: 35, startPoint y: 606, endPoint x: 48, endPoint y: 650, distance: 45.9
click at [35, 606] on span "keyboard_arrow_right" at bounding box center [42, 610] width 20 height 20
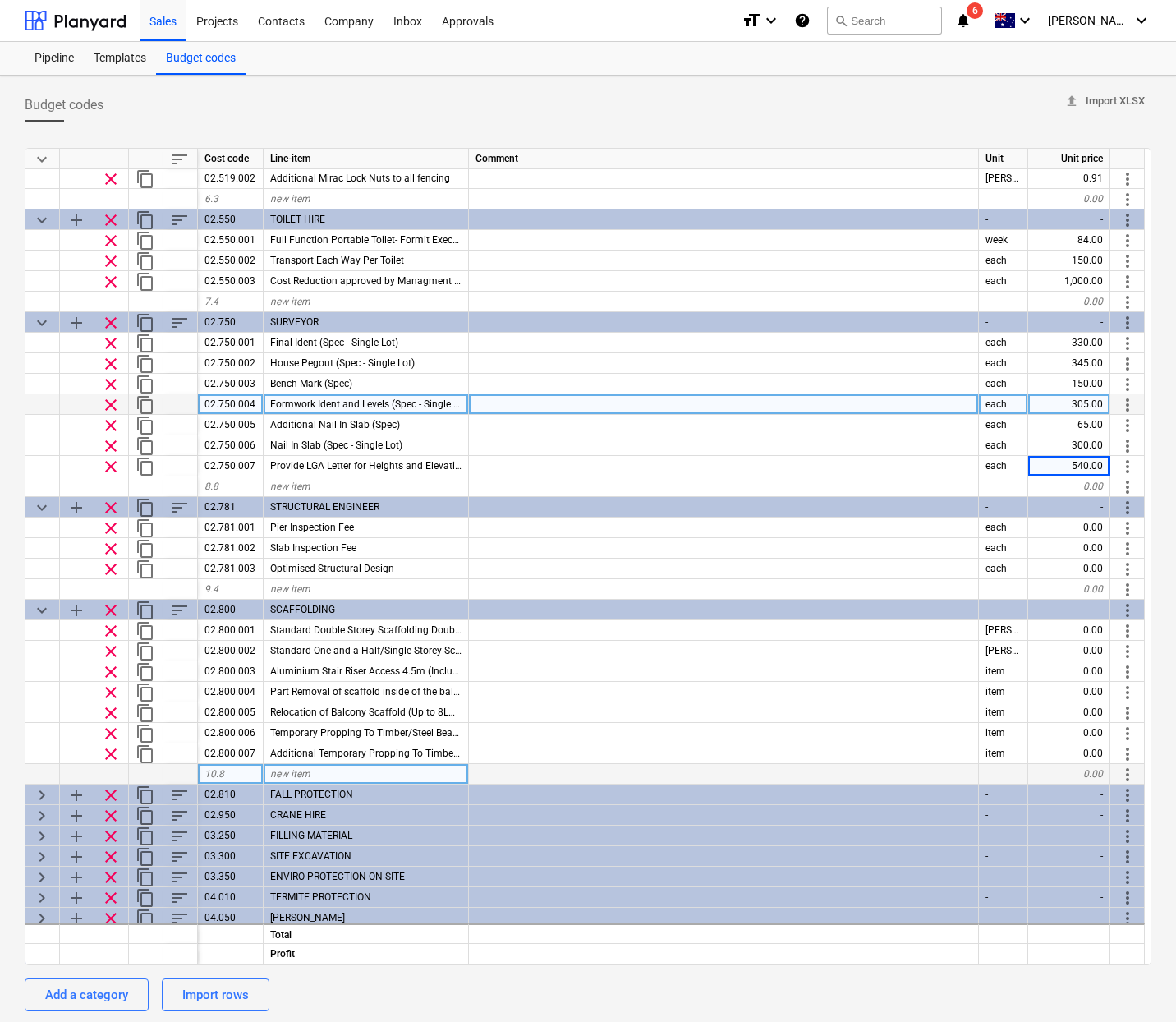
drag, startPoint x: 45, startPoint y: 797, endPoint x: 127, endPoint y: 766, distance: 87.7
click at [45, 797] on span "keyboard_arrow_right" at bounding box center [42, 795] width 20 height 20
type textarea "x"
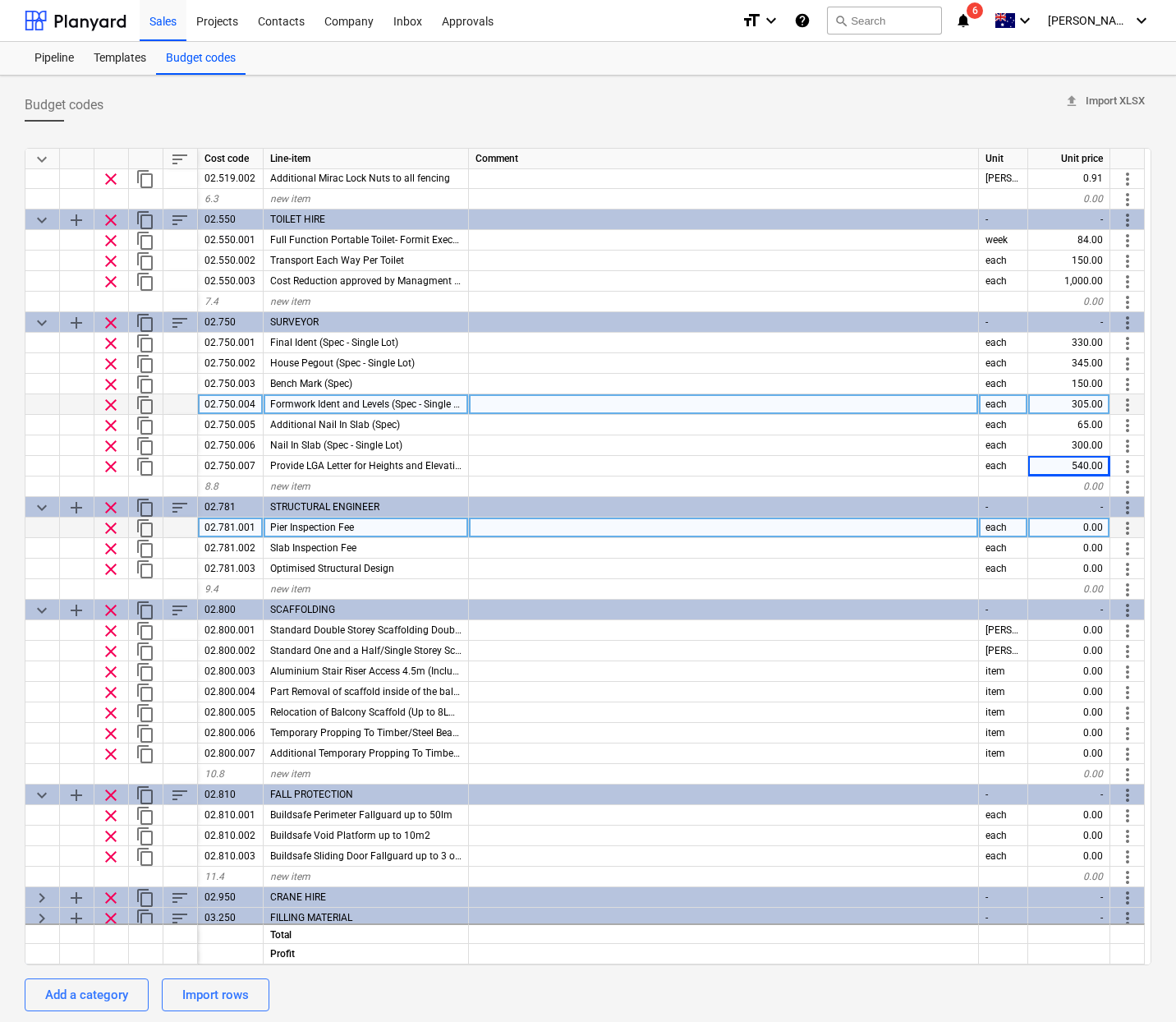
click at [1086, 531] on div "0.00" at bounding box center [1069, 527] width 82 height 21
type input "265"
type textarea "x"
type input "265"
type textarea "x"
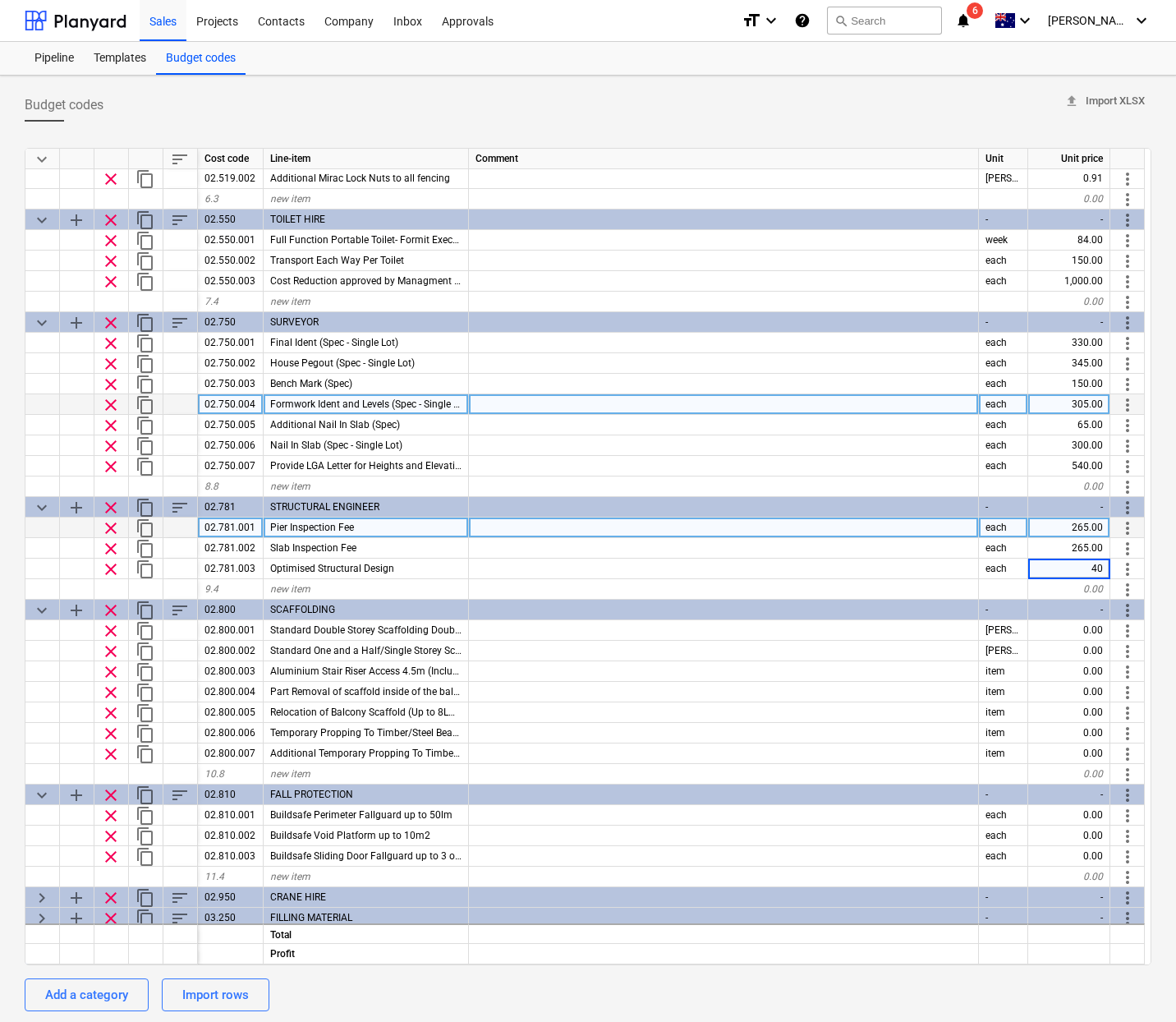
type input "400"
type textarea "x"
type input "140"
type textarea "x"
type input "110"
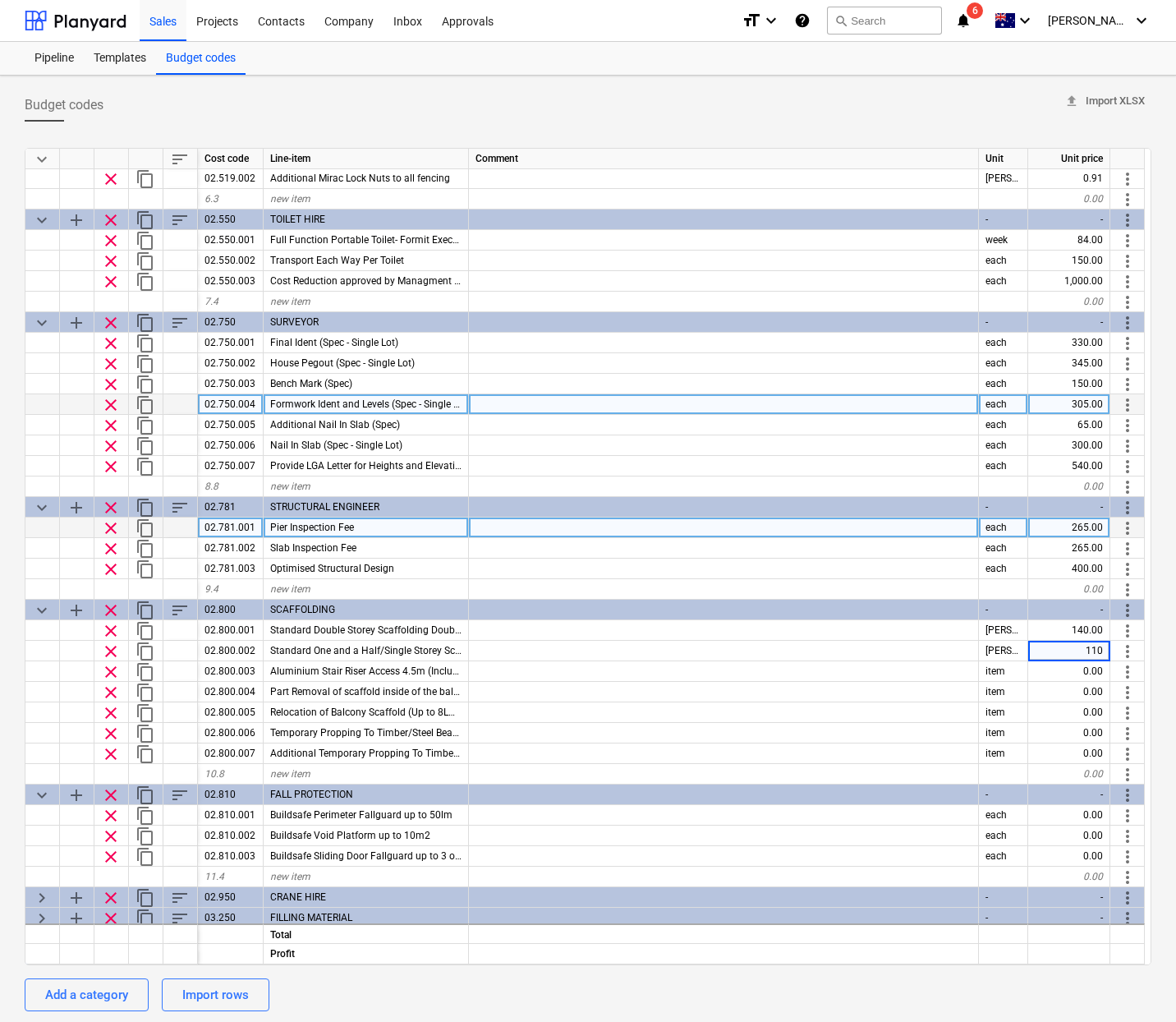
type textarea "x"
type input "546"
type textarea "x"
type input "515"
type textarea "x"
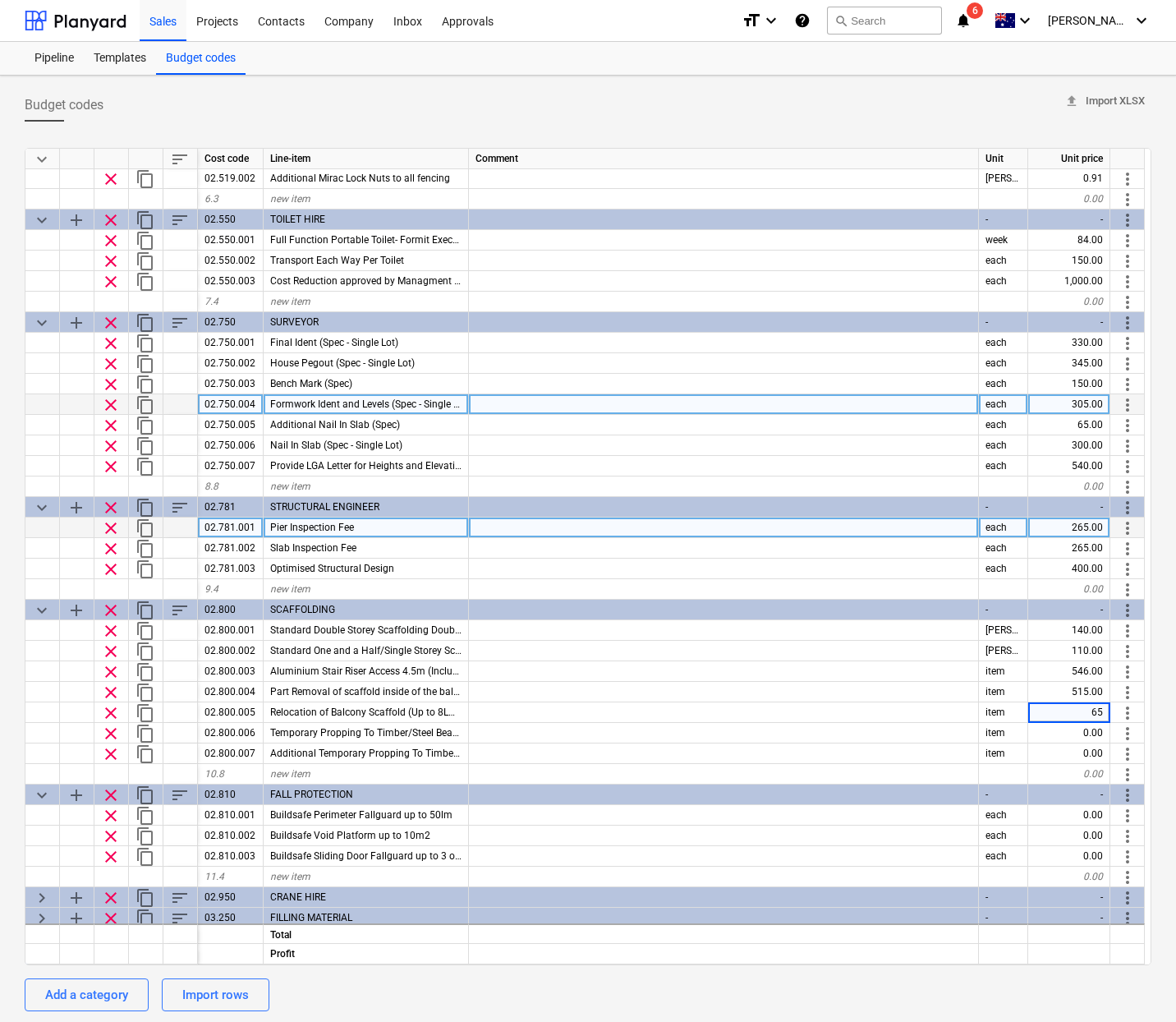
type input "650"
type textarea "x"
type input "350"
type textarea "x"
type input "110"
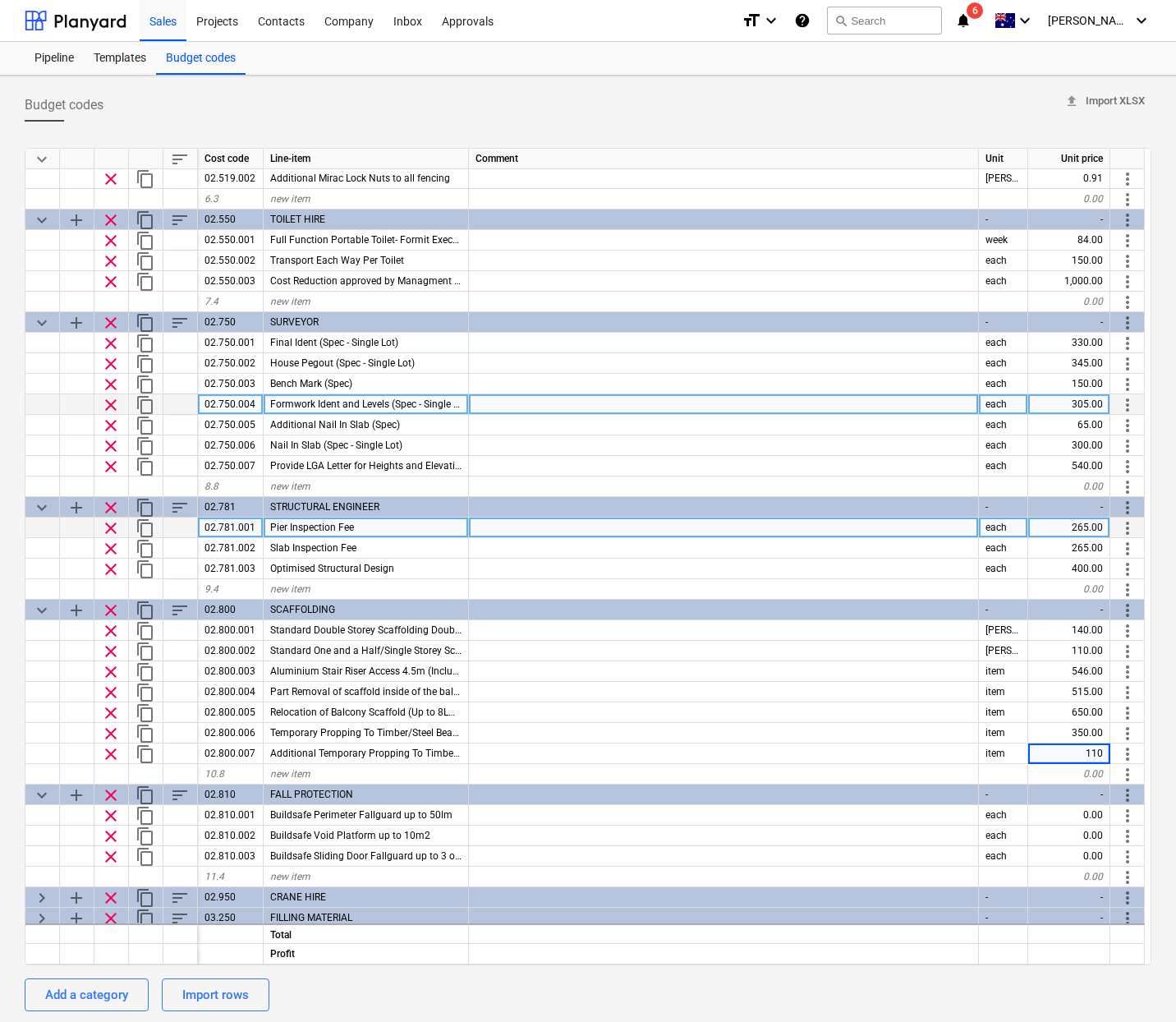
type textarea "x"
type input "550"
type textarea "x"
type input "550"
type textarea "x"
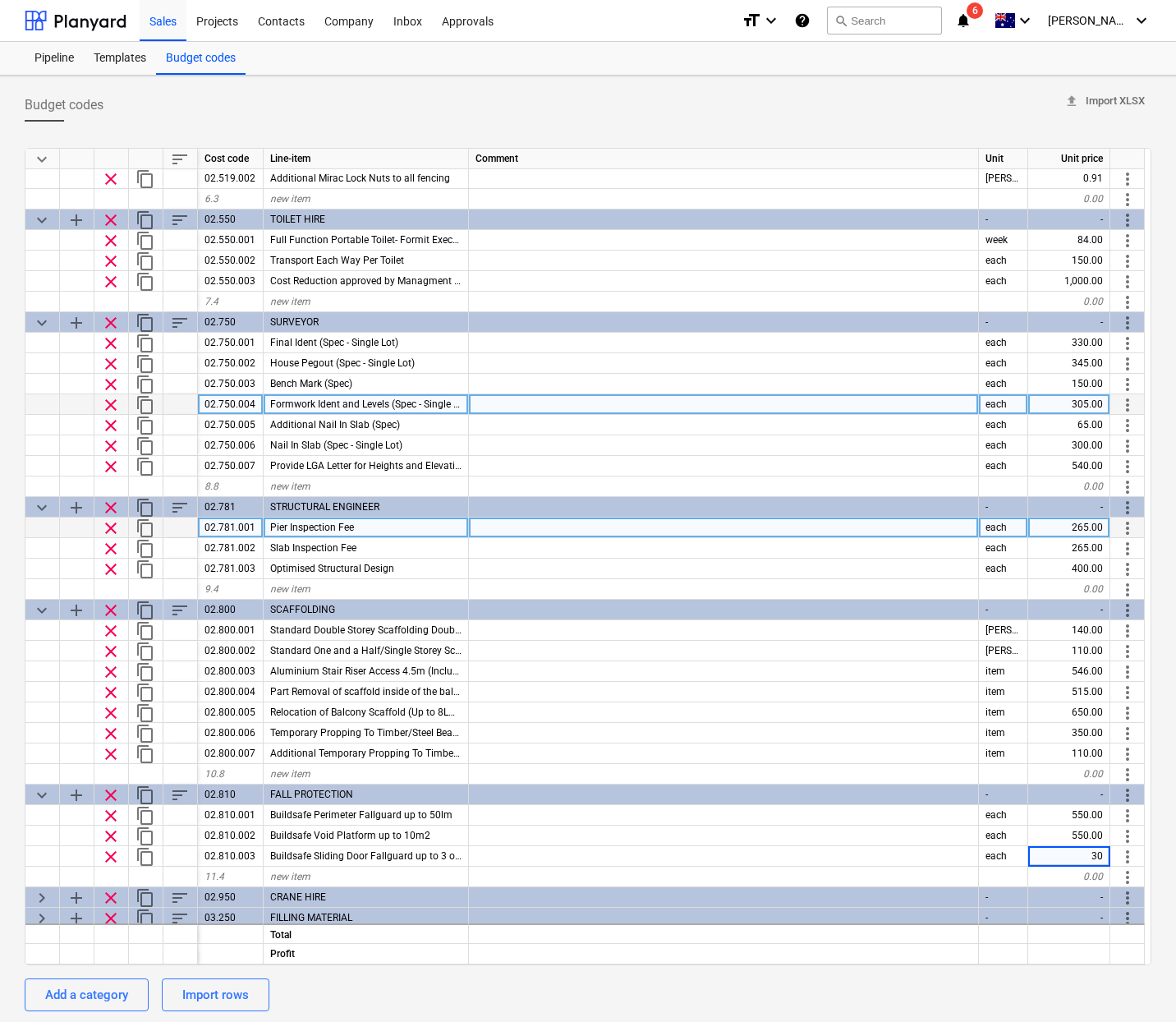
type input "300"
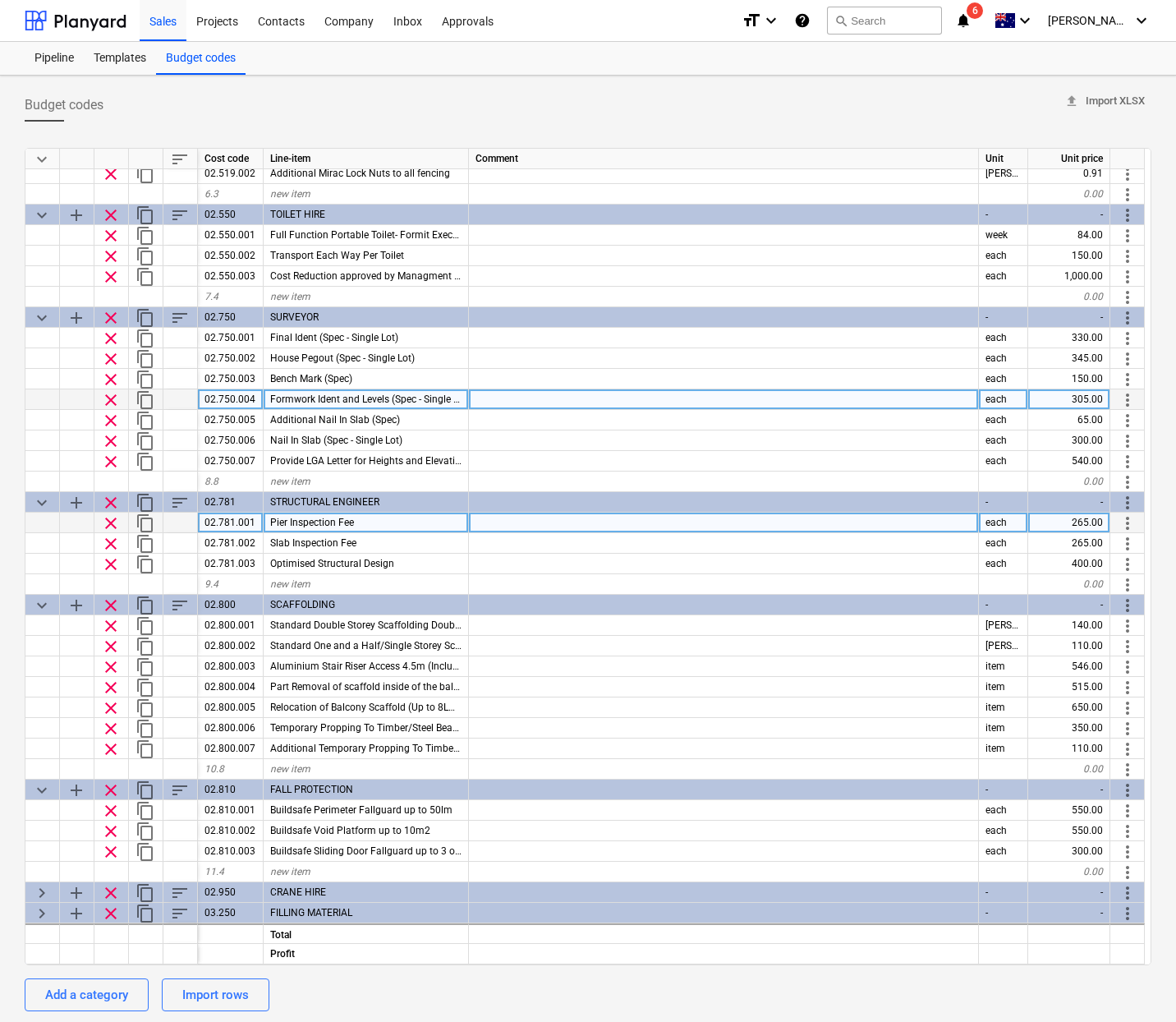
scroll to position [416, 0]
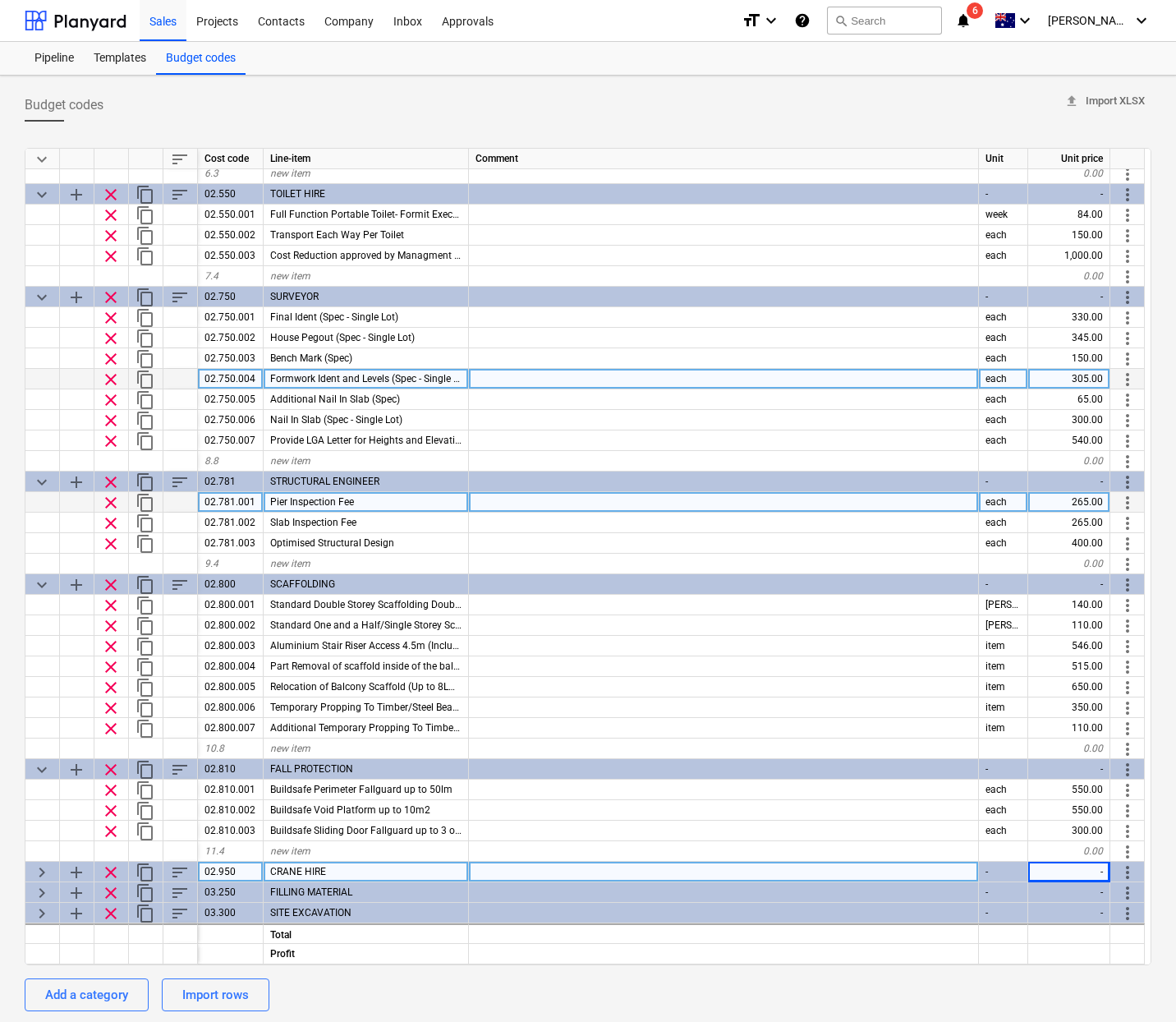
click at [36, 870] on span "keyboard_arrow_right" at bounding box center [42, 872] width 20 height 20
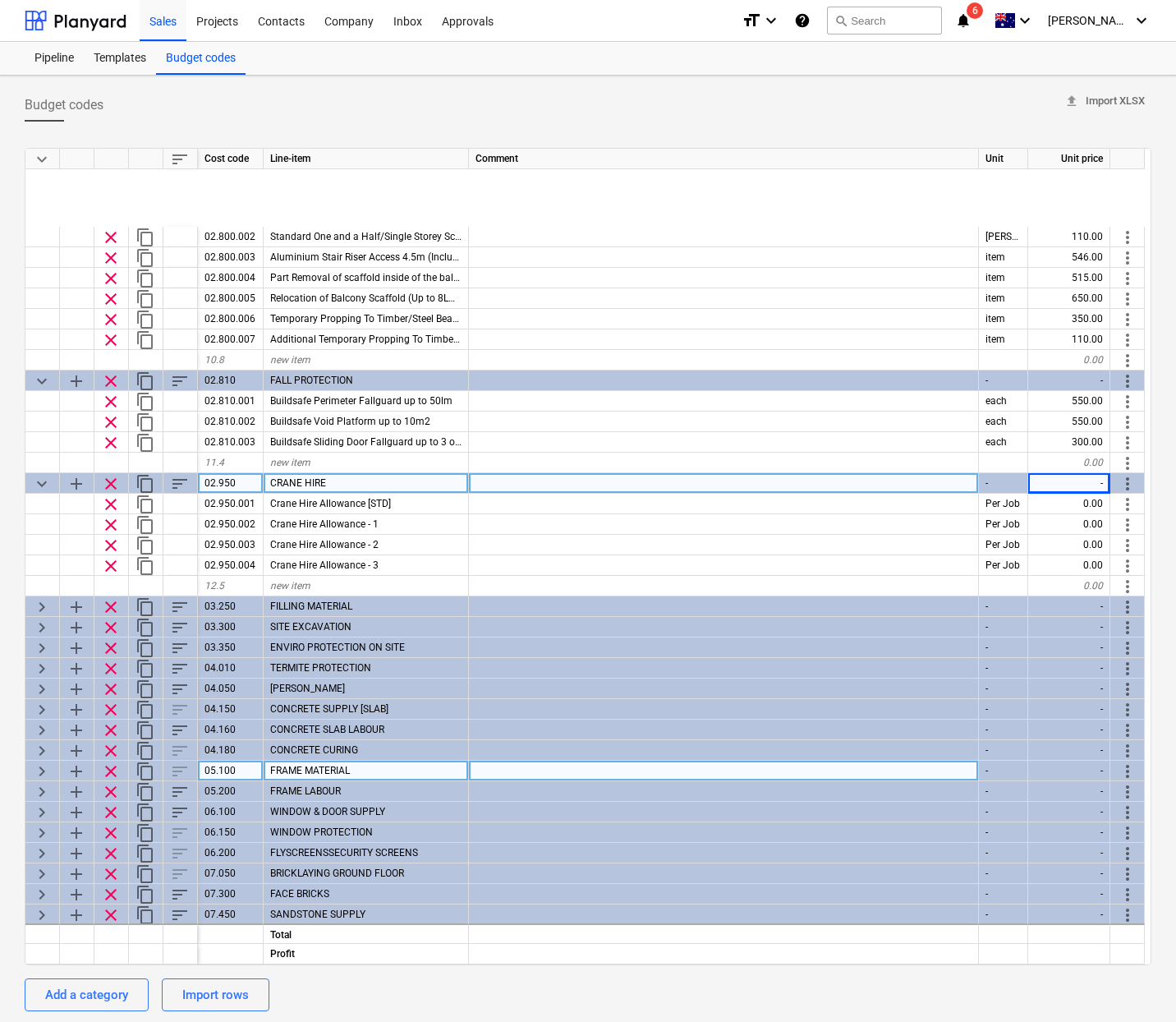
scroll to position [975, 0]
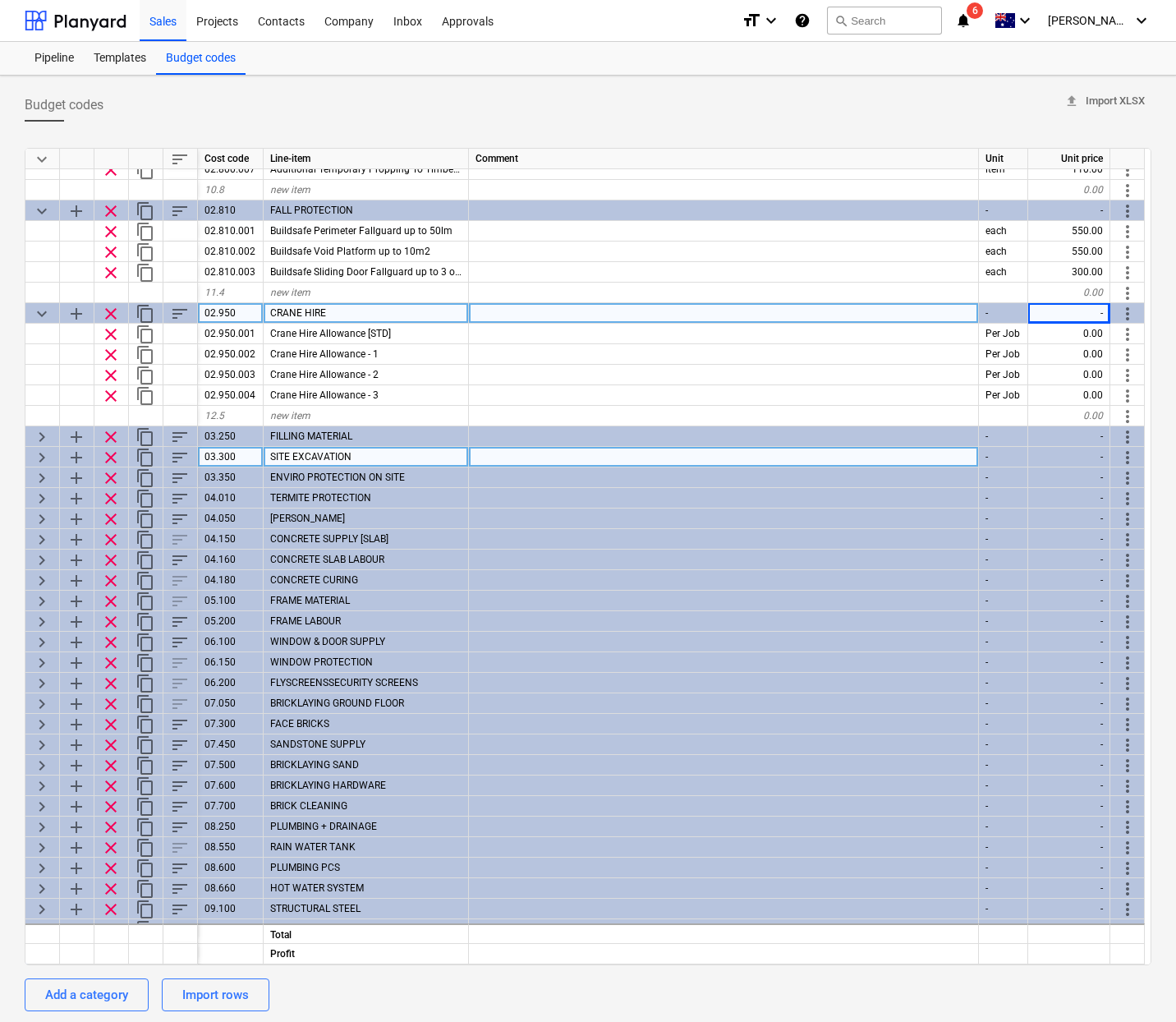
click at [52, 446] on div "keyboard_arrow_down sort Cost code Line-item Comment Unit Unit price clear cont…" at bounding box center [588, 556] width 1127 height 818
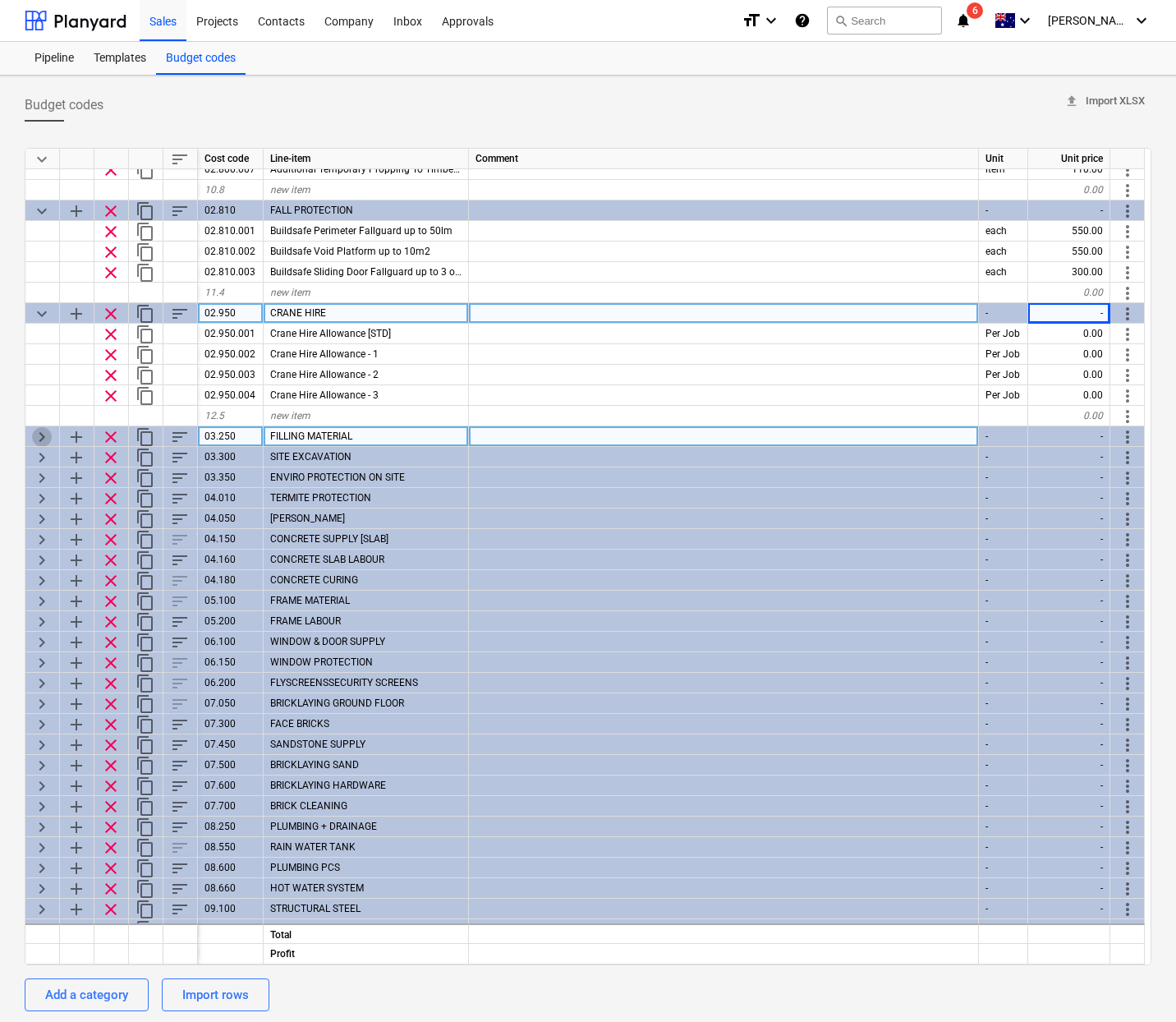
click at [46, 439] on span "keyboard_arrow_right" at bounding box center [42, 437] width 20 height 20
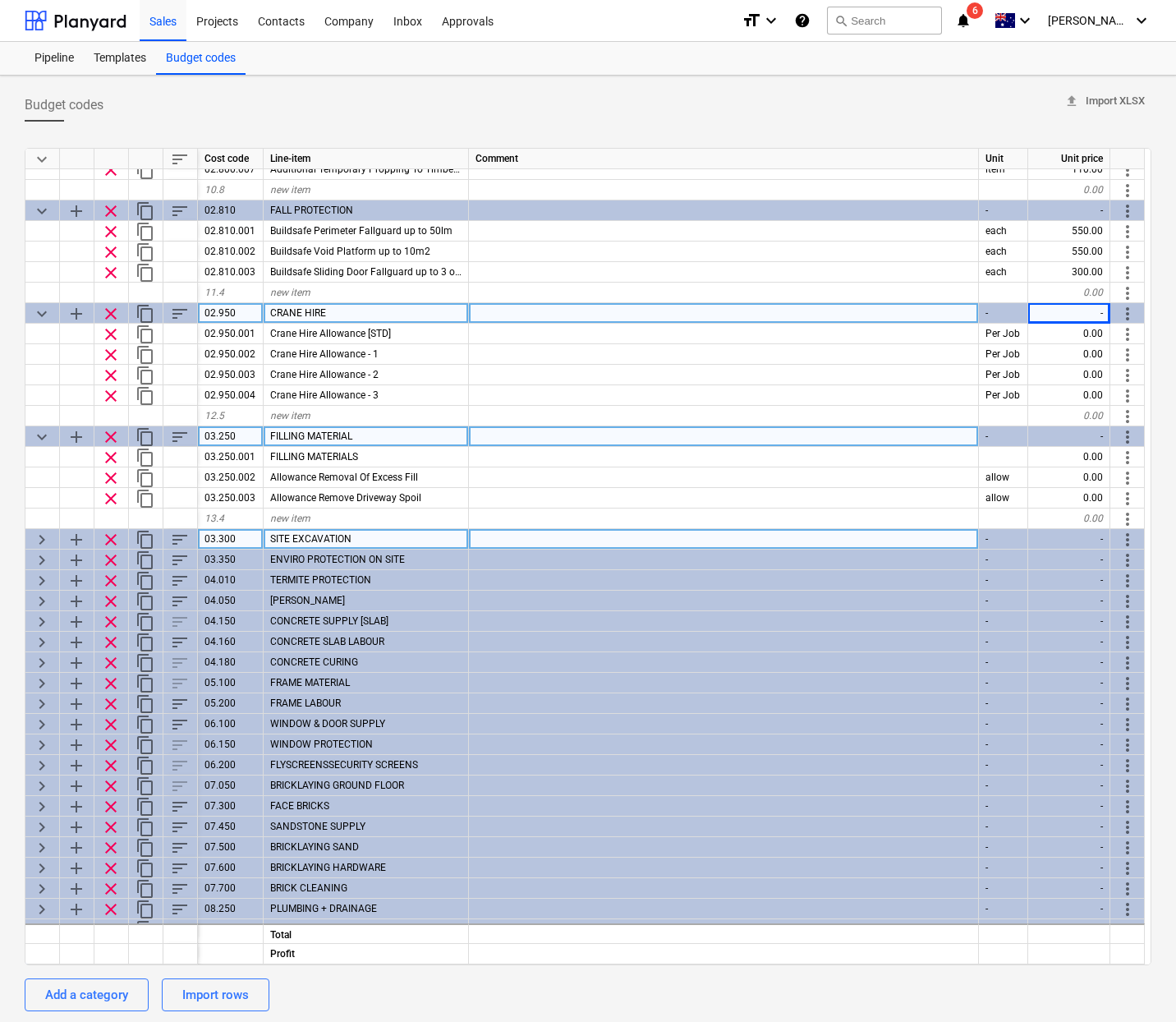
click at [42, 530] on span "keyboard_arrow_right" at bounding box center [42, 540] width 20 height 20
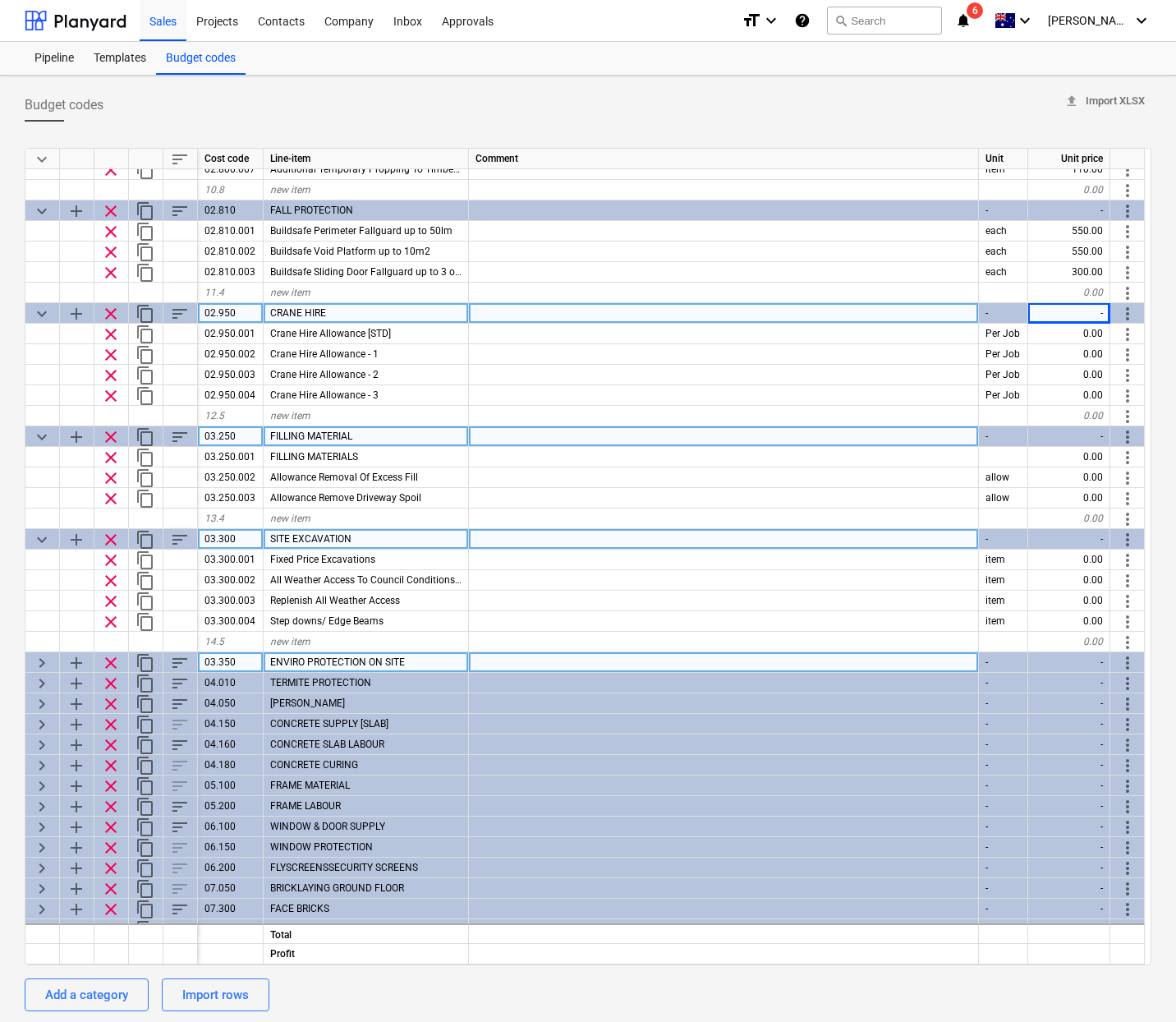
click at [42, 655] on span "keyboard_arrow_right" at bounding box center [42, 663] width 20 height 20
type textarea "x"
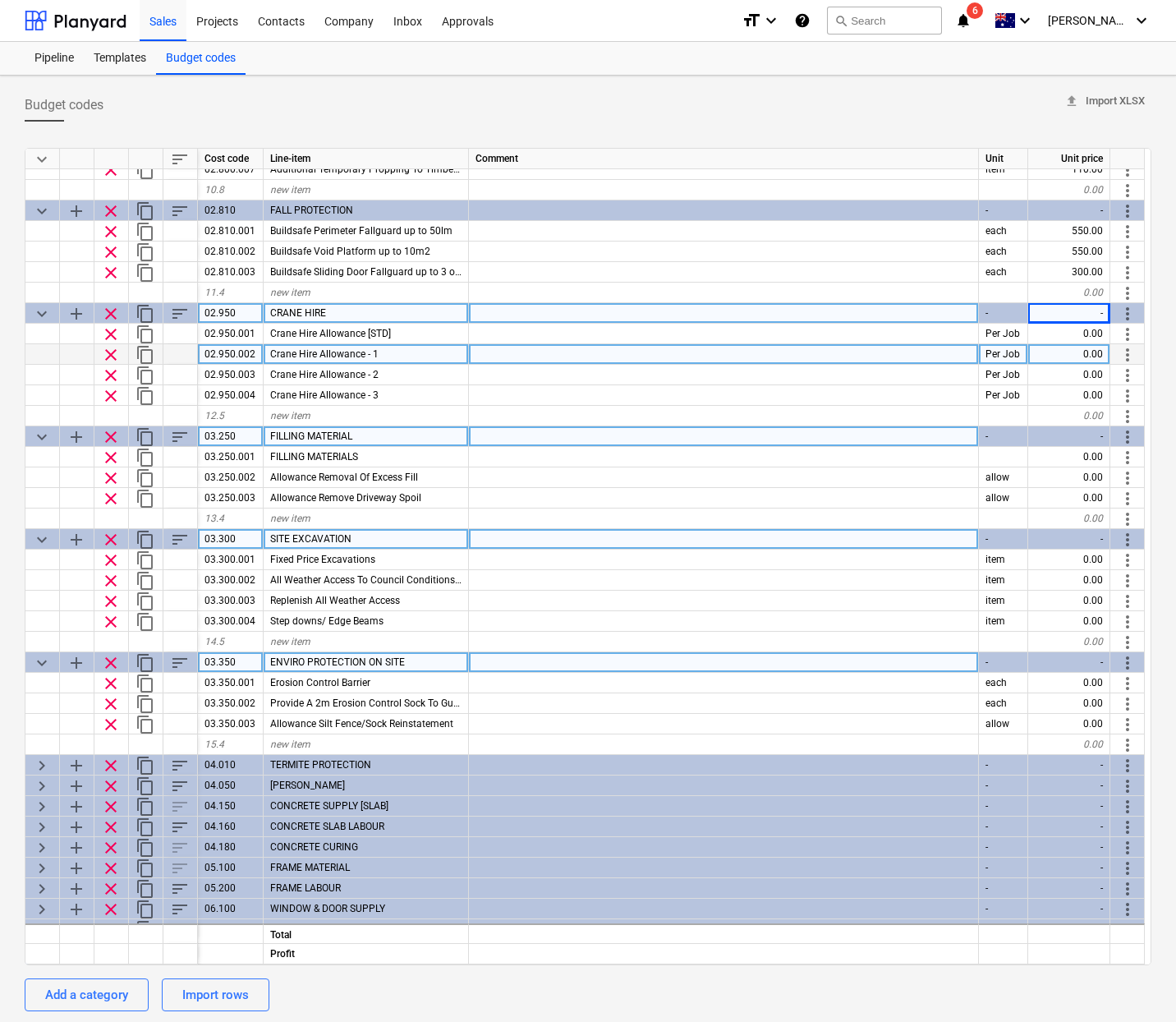
click at [1069, 345] on div "0.00" at bounding box center [1069, 354] width 82 height 21
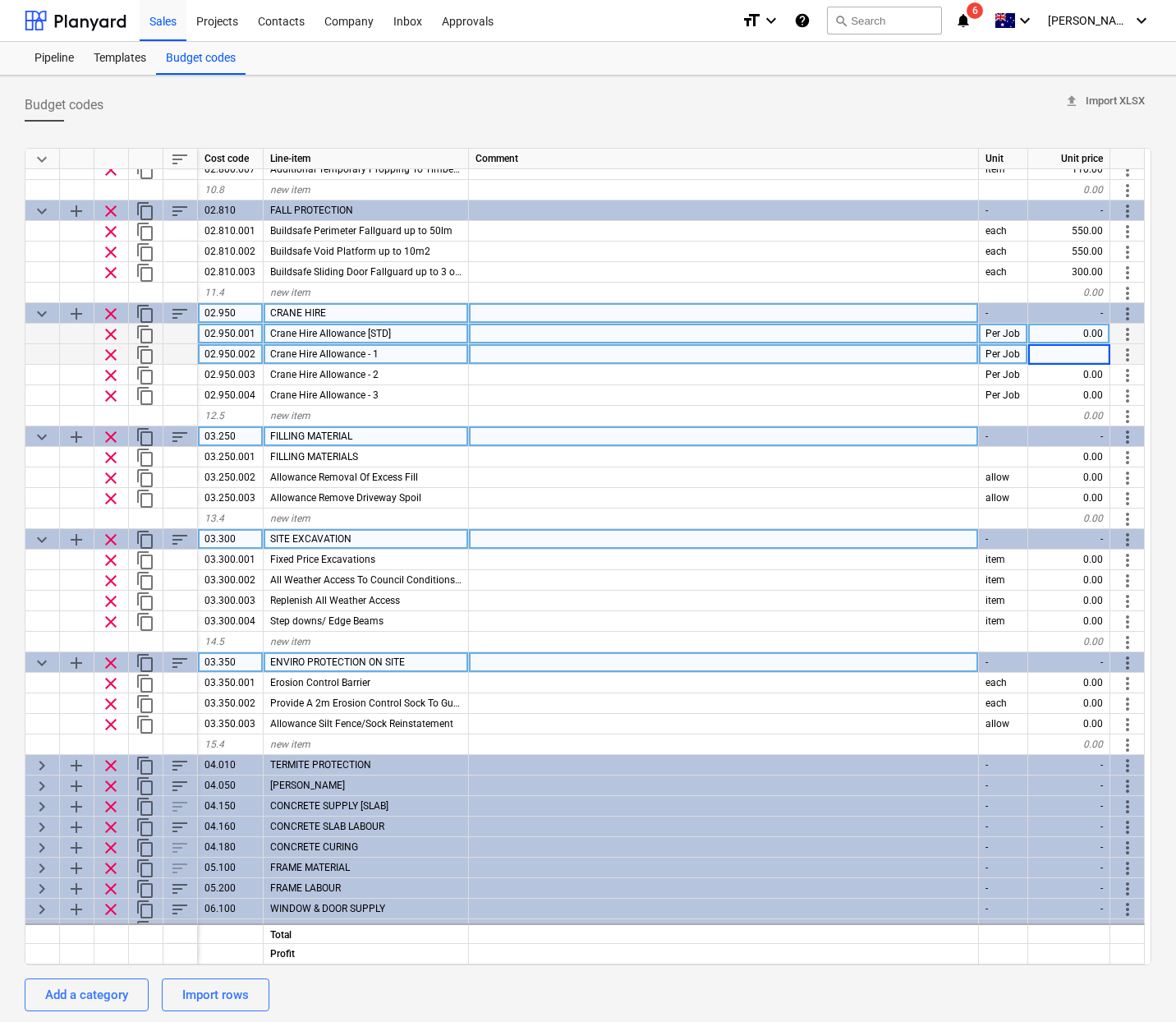
click at [1072, 337] on div "0.00" at bounding box center [1069, 334] width 82 height 21
click at [626, 363] on div at bounding box center [724, 354] width 510 height 21
click at [569, 333] on div at bounding box center [724, 334] width 510 height 21
click at [569, 333] on input at bounding box center [723, 334] width 509 height 20
type input "Note: Minimum 4 hours 20 or 22 [PERSON_NAME]"
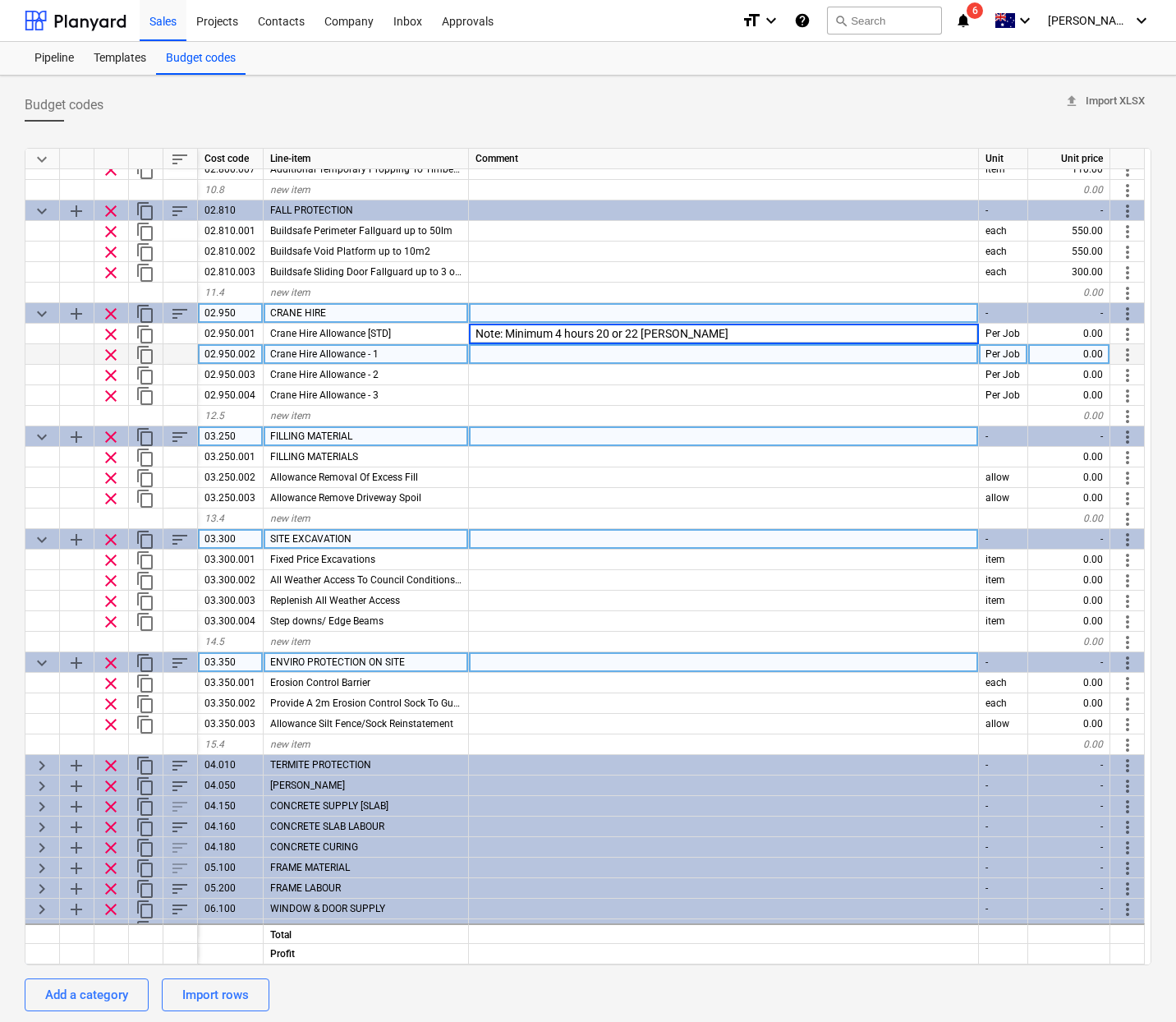
click at [568, 350] on div at bounding box center [724, 354] width 510 height 21
type textarea "x"
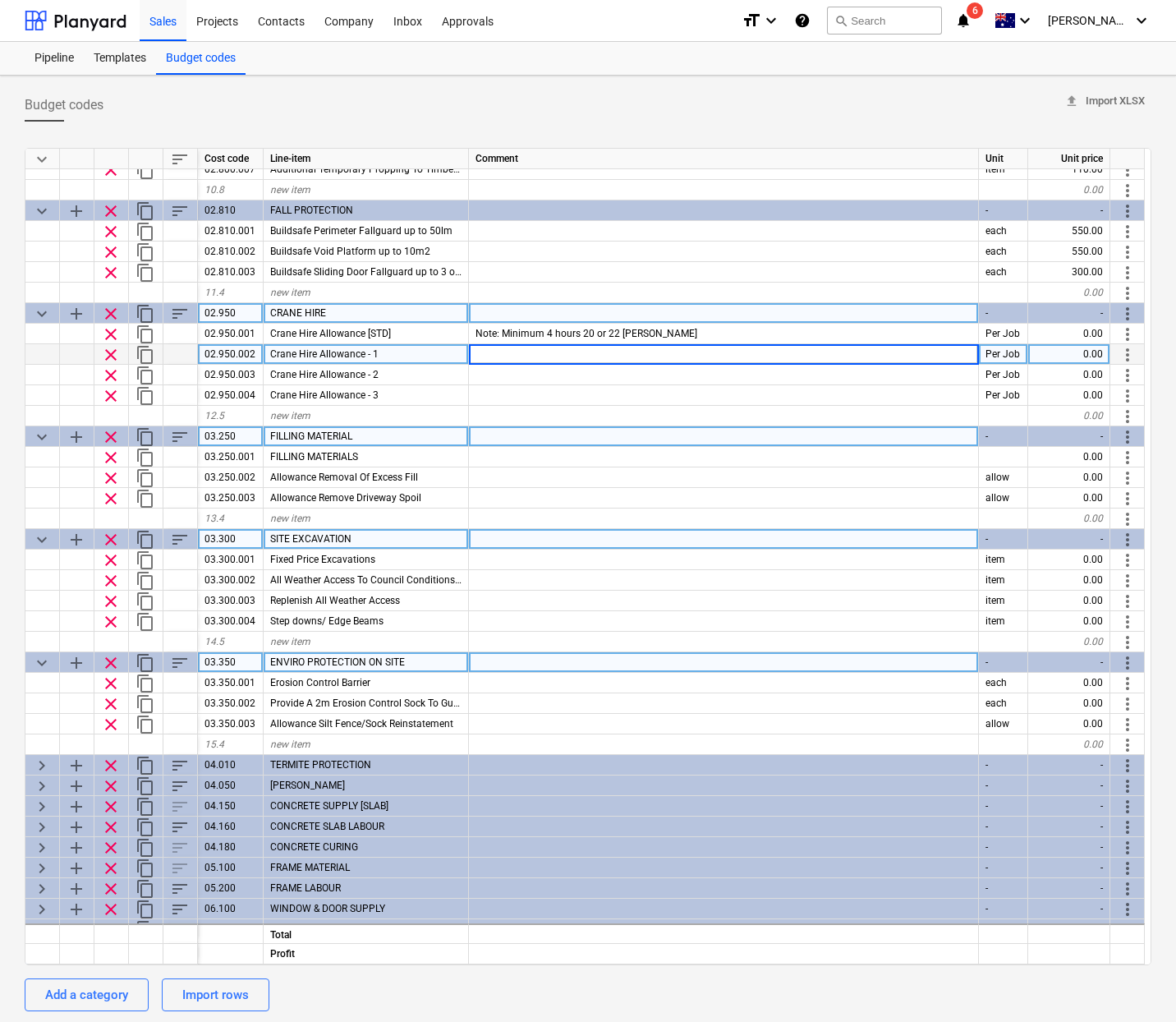
click at [568, 350] on input at bounding box center [723, 354] width 509 height 20
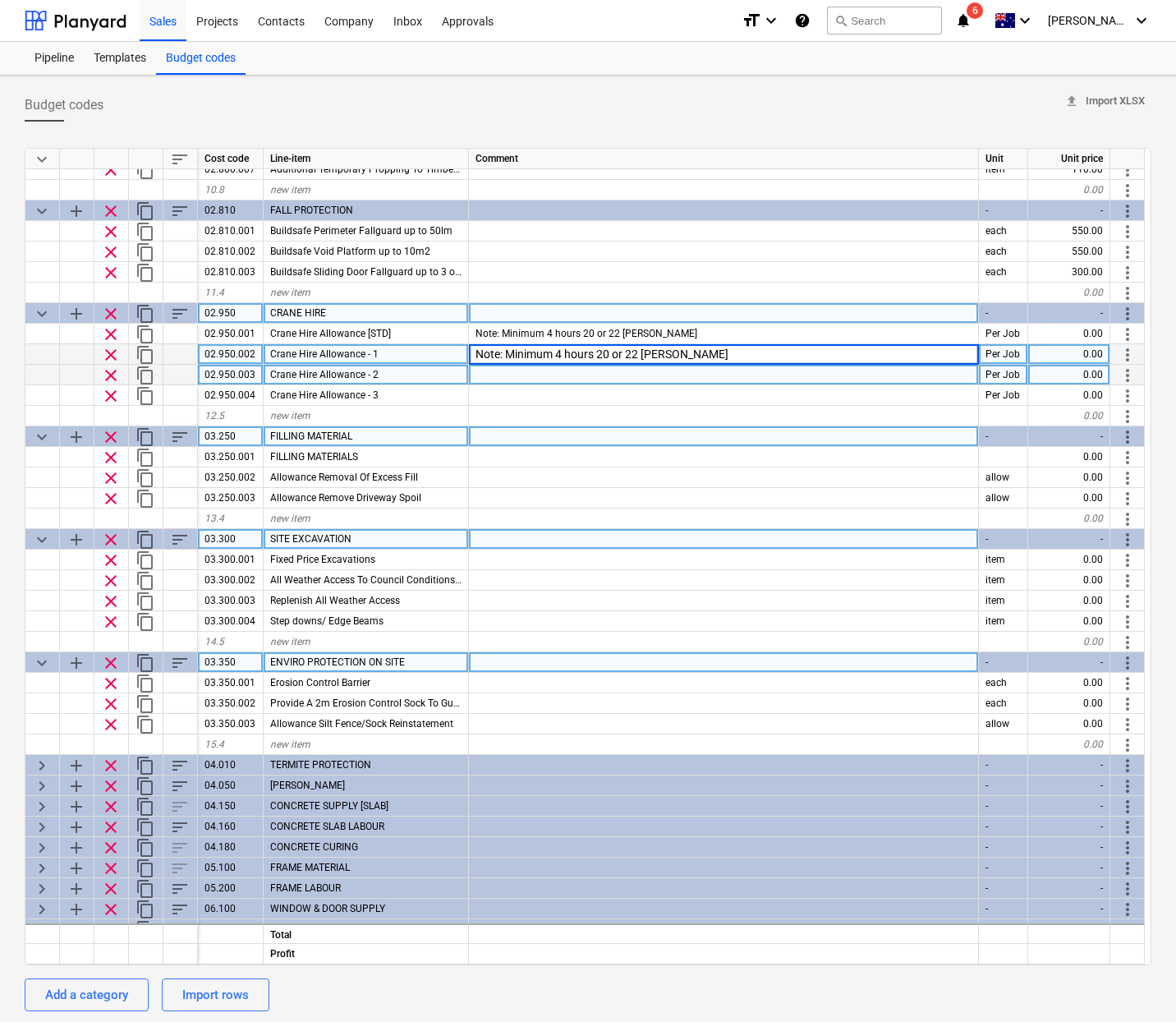
type input "Note: Minimum 4 hours 20 or 22 [PERSON_NAME]"
click at [552, 370] on div at bounding box center [724, 375] width 510 height 21
type textarea "x"
click at [552, 370] on input at bounding box center [723, 375] width 509 height 20
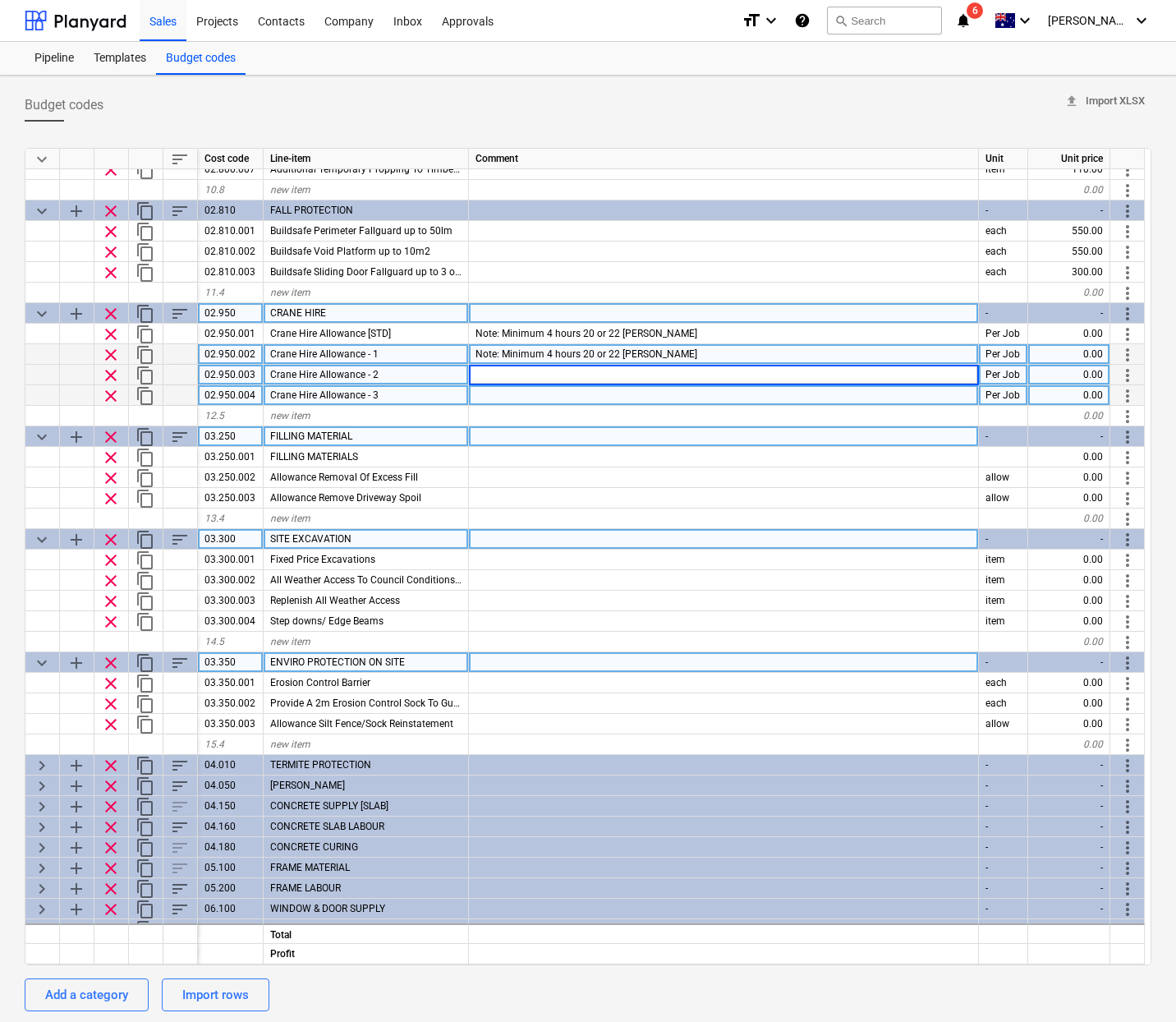
type input "Note: Minimum 4 hours 20 or 22 [PERSON_NAME]"
click at [547, 391] on div at bounding box center [724, 395] width 510 height 21
type textarea "x"
type input "Note: Minimum 4 hours 20 or 22 [PERSON_NAME]"
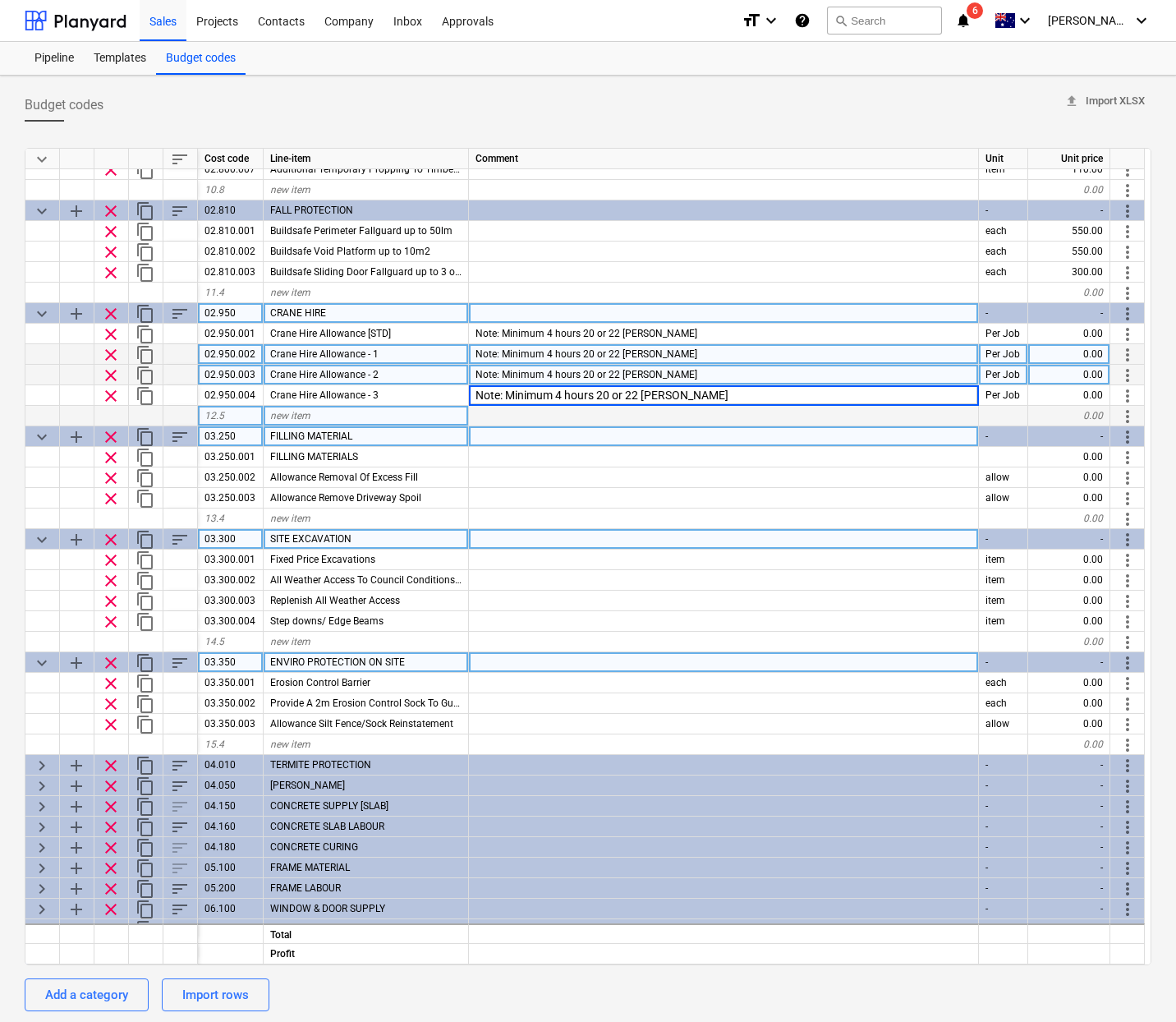
click at [538, 410] on div at bounding box center [724, 416] width 510 height 21
type textarea "x"
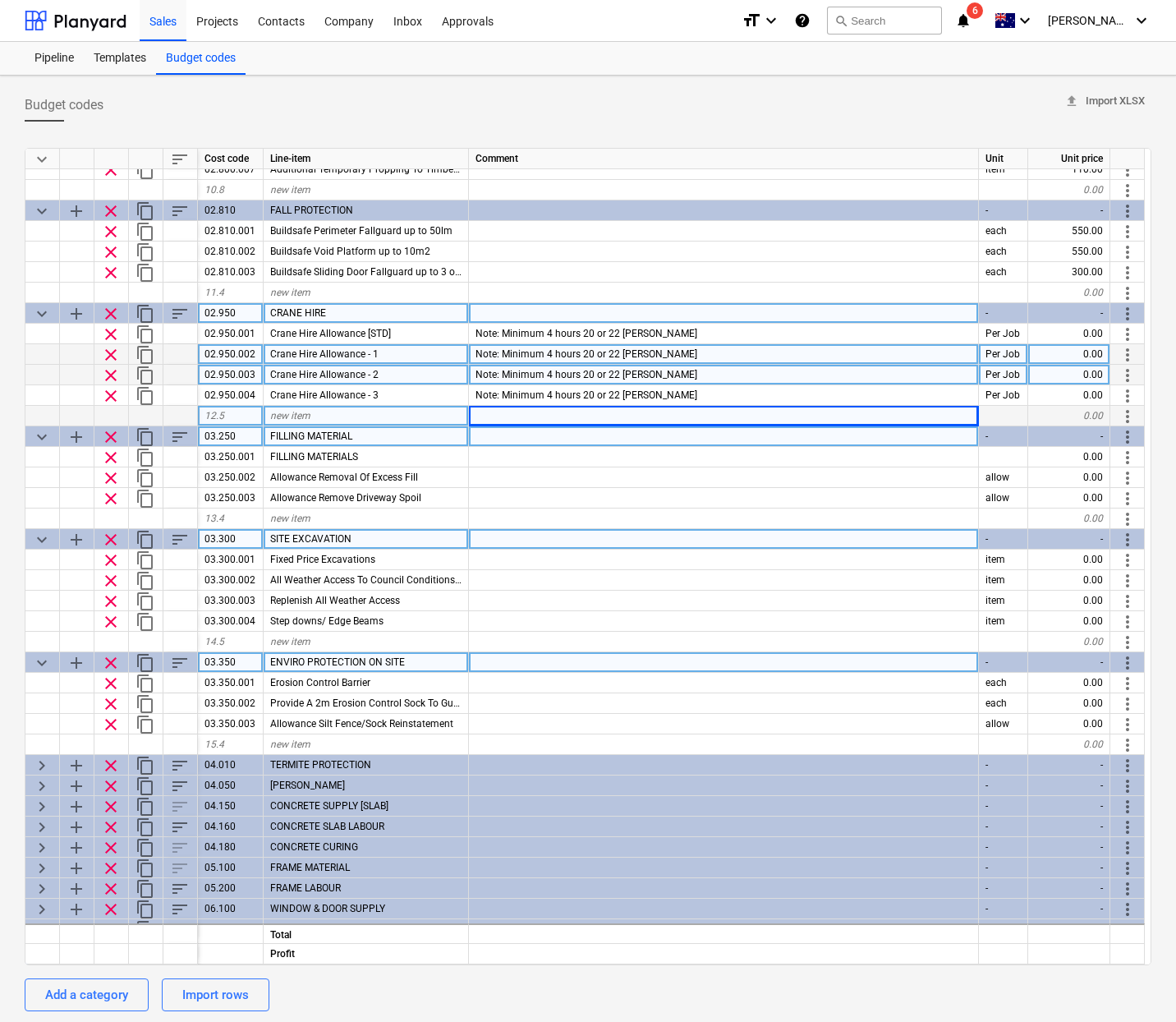
click at [537, 414] on div at bounding box center [724, 416] width 510 height 21
click at [611, 415] on div at bounding box center [724, 416] width 510 height 21
click at [610, 416] on div at bounding box center [724, 416] width 510 height 21
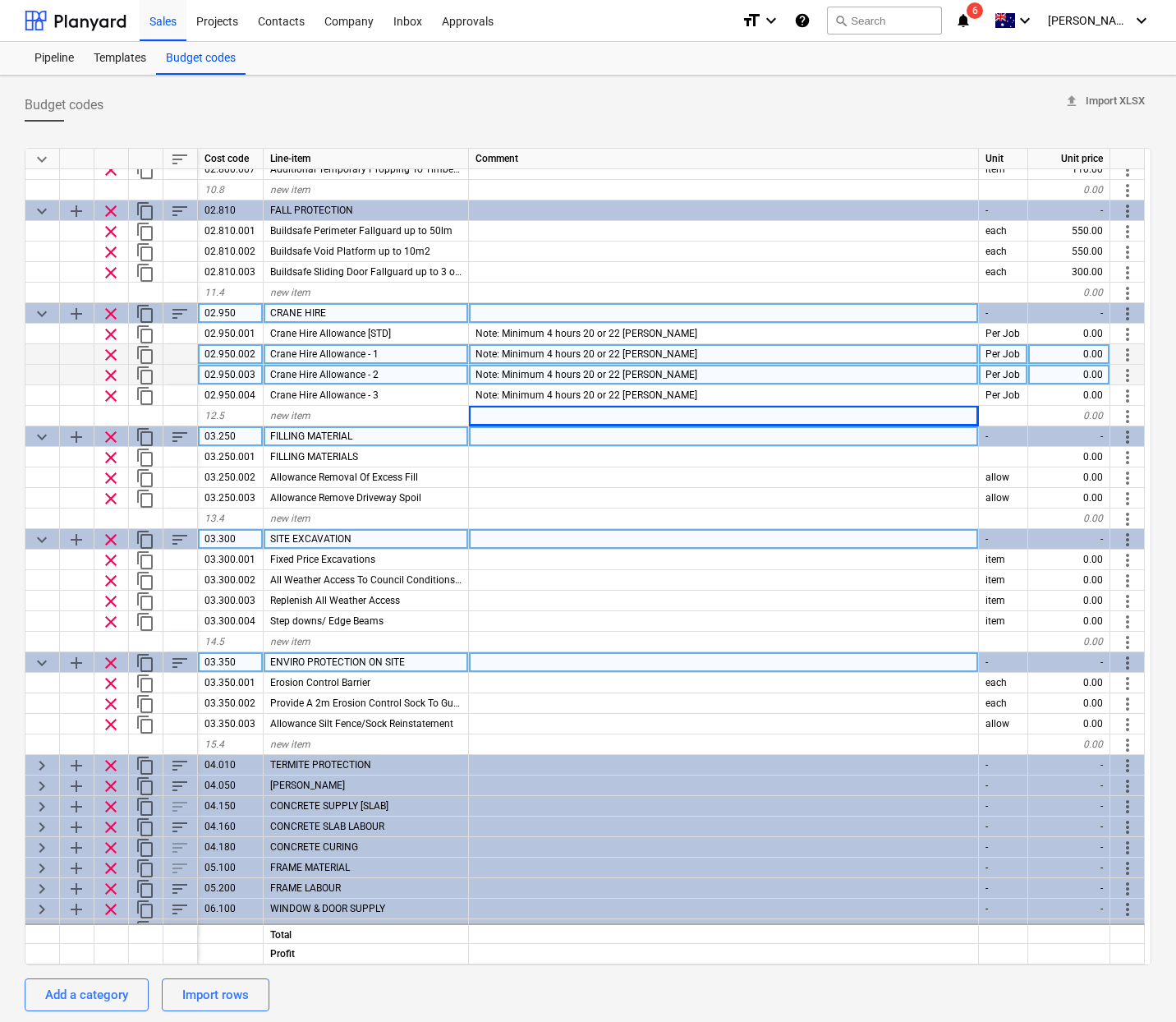
click at [757, 355] on div "Note: Minimum 4 hours 20 or 22 Tonn Franer" at bounding box center [724, 354] width 510 height 21
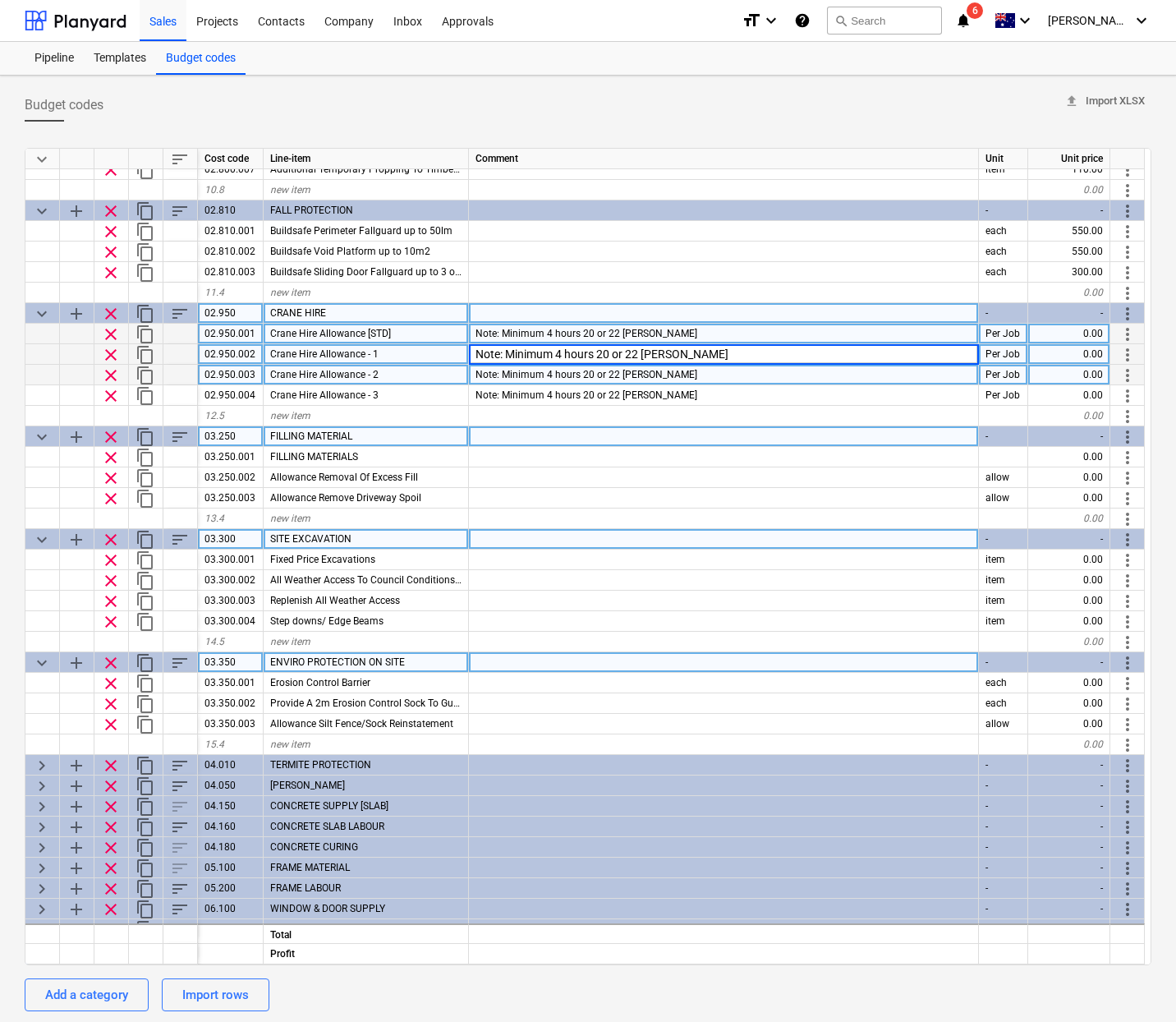
click at [1089, 341] on div "0.00" at bounding box center [1069, 334] width 82 height 21
type input "1000"
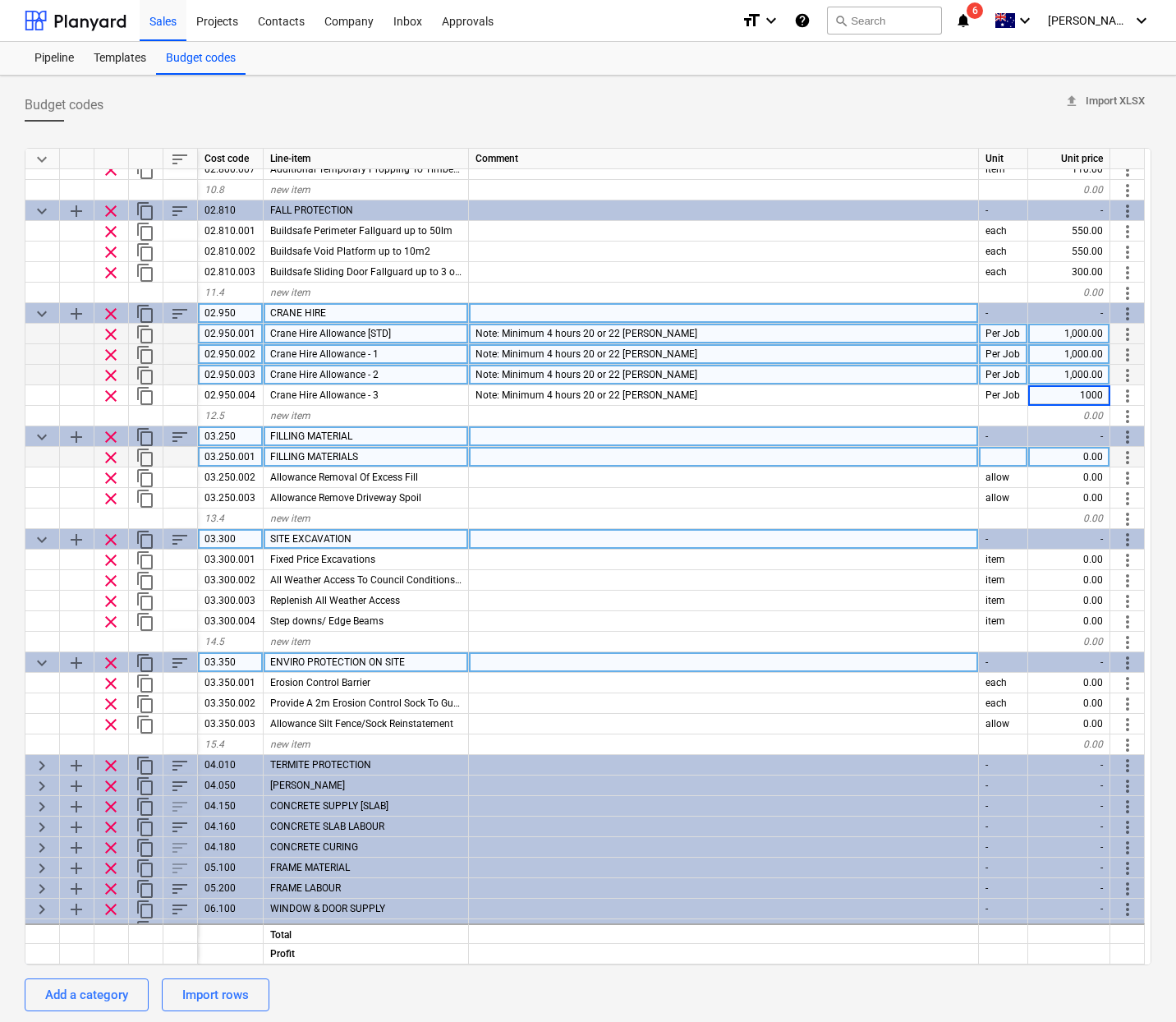
click at [251, 457] on div "03.250.001" at bounding box center [231, 457] width 66 height 21
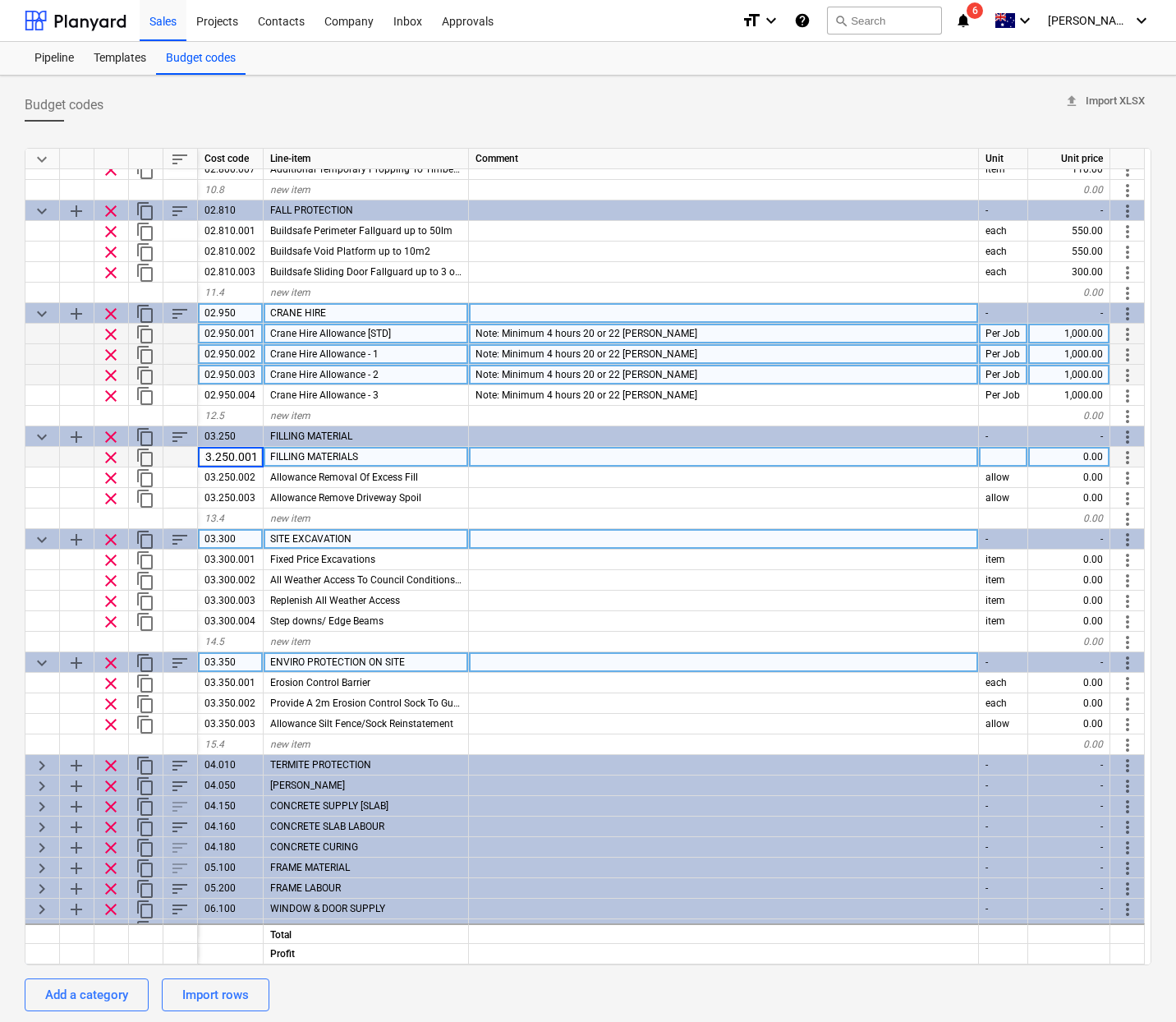
click at [113, 459] on span "clear" at bounding box center [111, 457] width 20 height 20
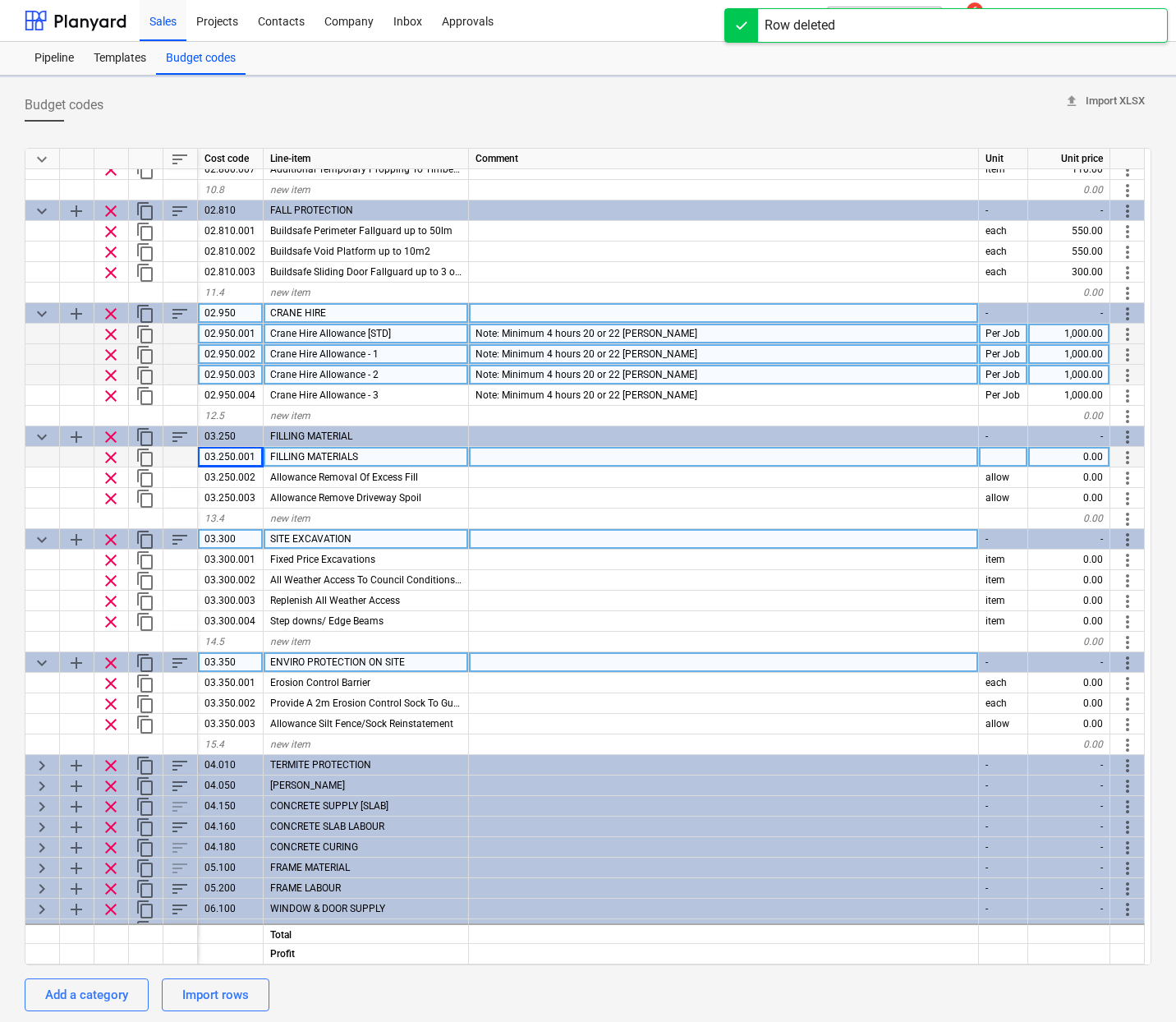
type textarea "x"
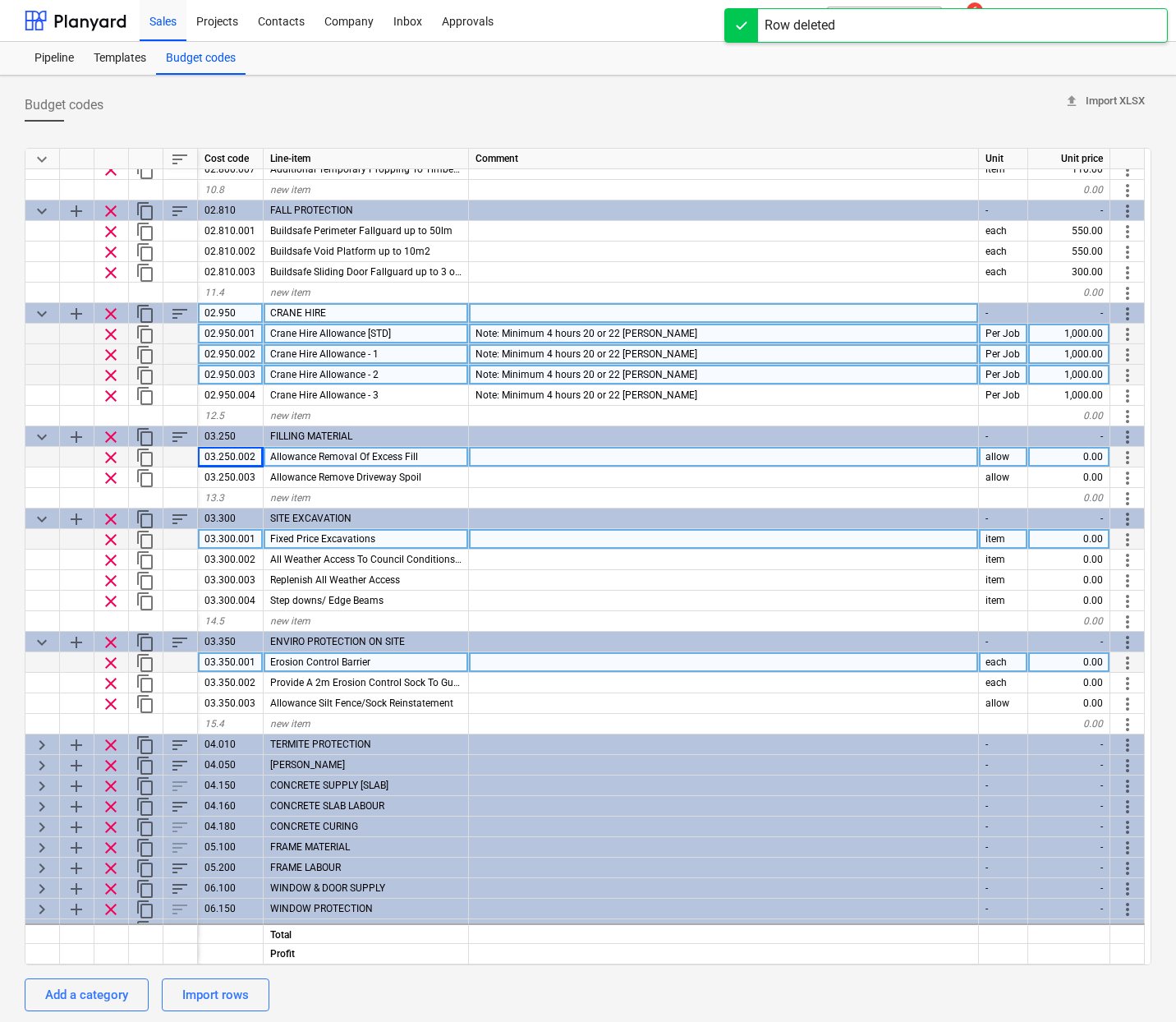
click at [253, 458] on div "03.250.002" at bounding box center [231, 457] width 66 height 21
type input "03.250.001"
type textarea "x"
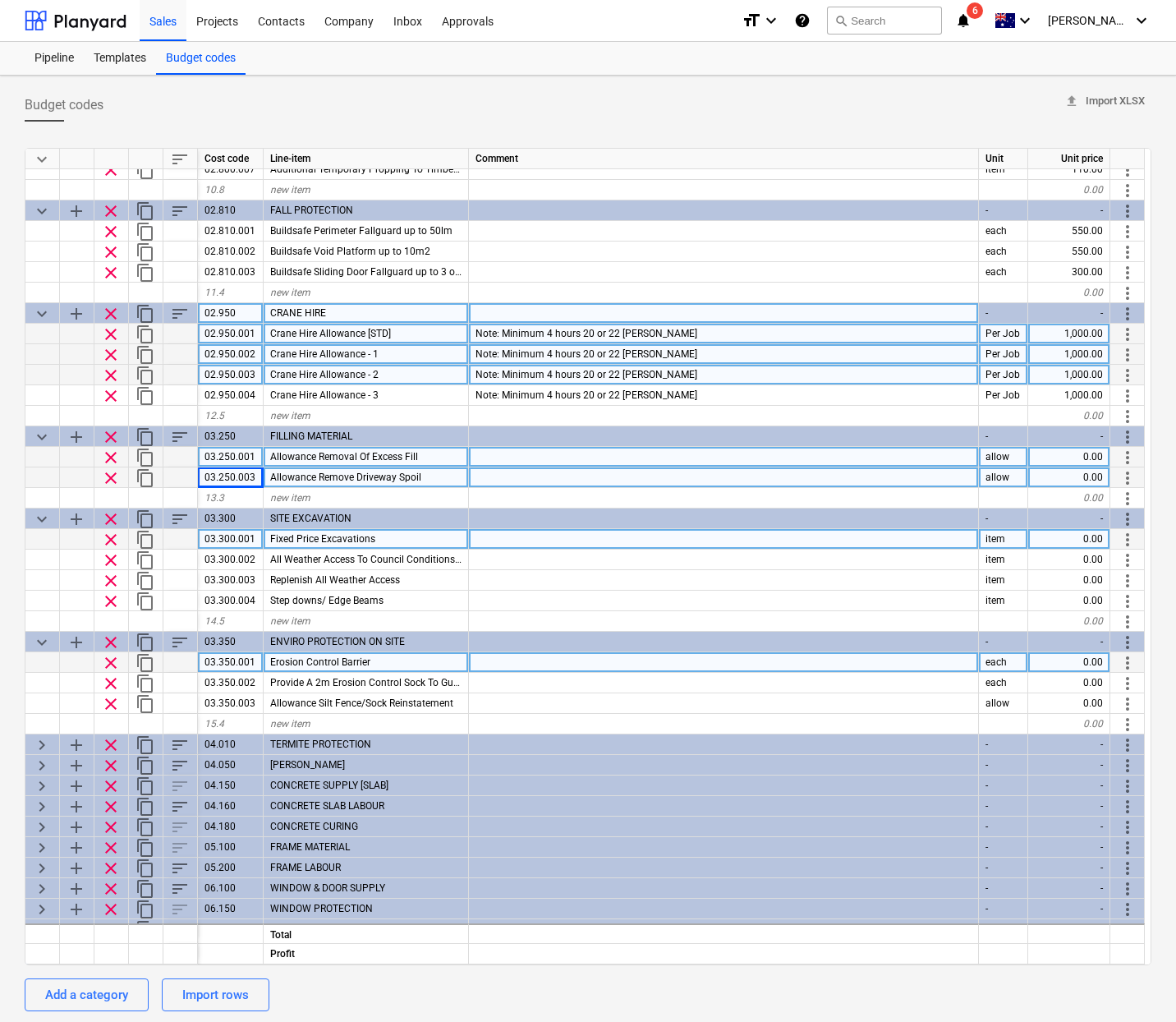
click at [250, 478] on div "03.250.003" at bounding box center [231, 477] width 66 height 21
click at [255, 478] on input "03.250.003" at bounding box center [230, 477] width 65 height 20
type input "03.250.002"
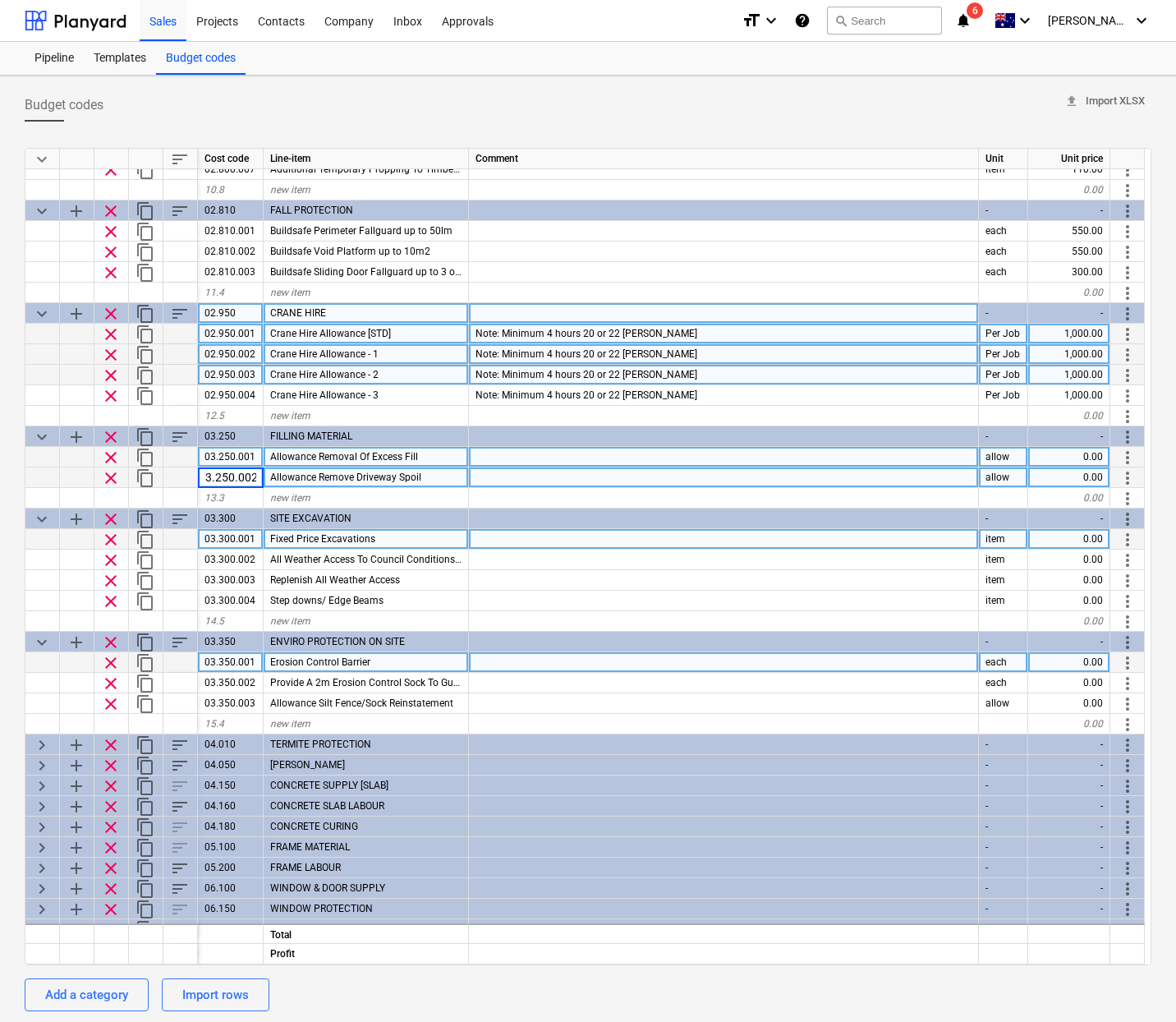
type textarea "x"
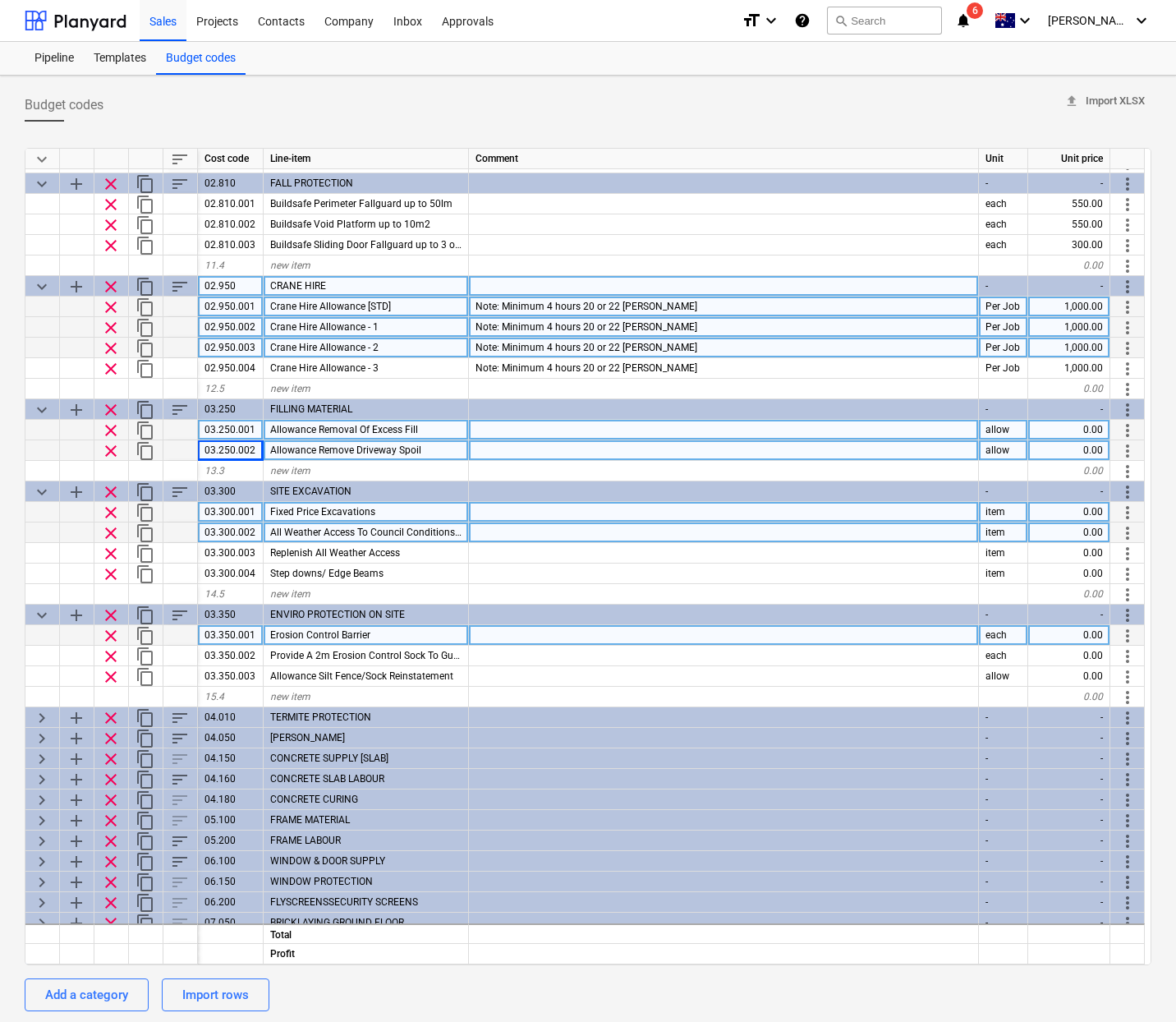
scroll to position [1033, 0]
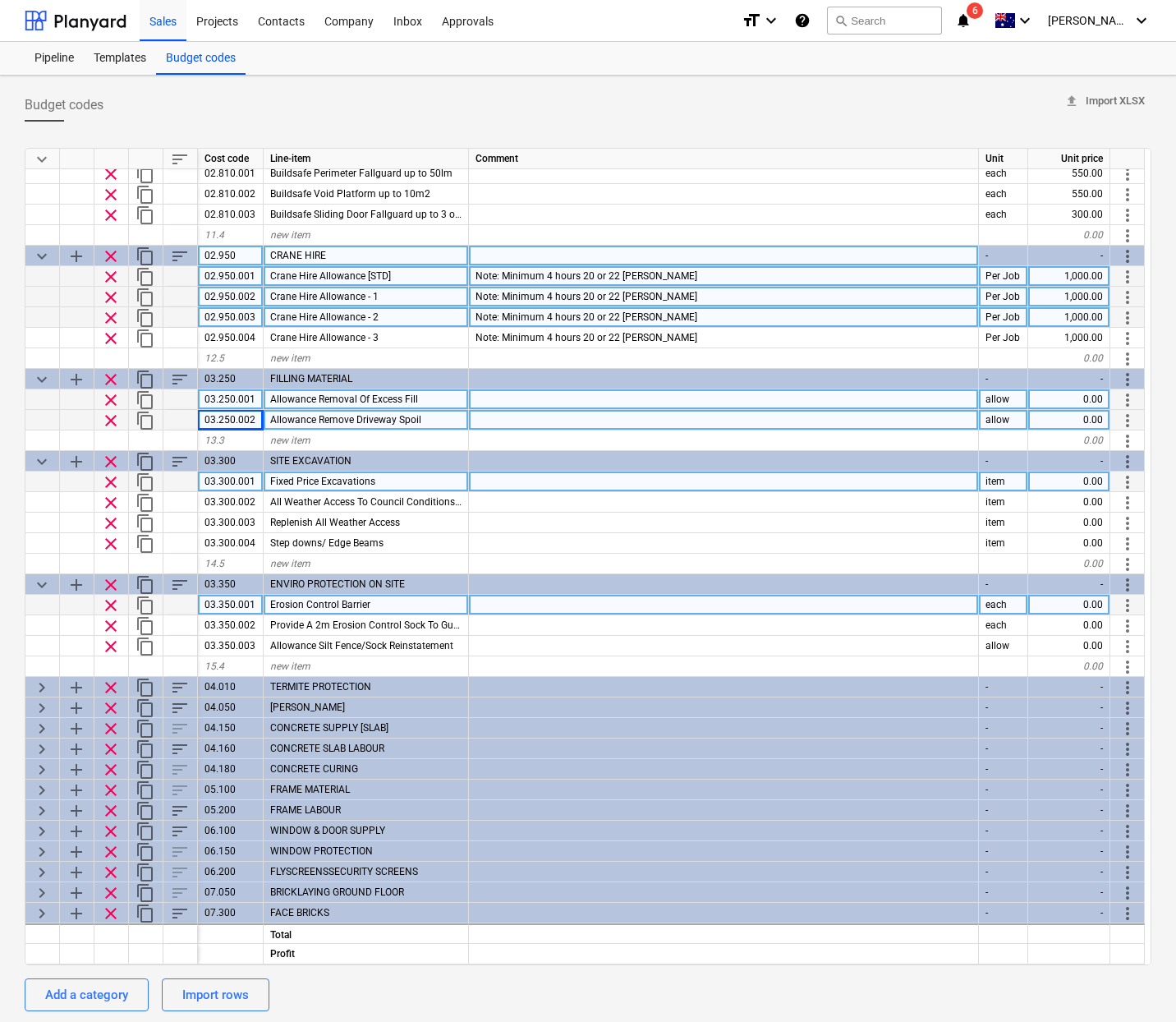
click at [1074, 489] on div "0.00" at bounding box center [1069, 482] width 82 height 21
type input "1000"
type textarea "x"
type input "250"
type textarea "x"
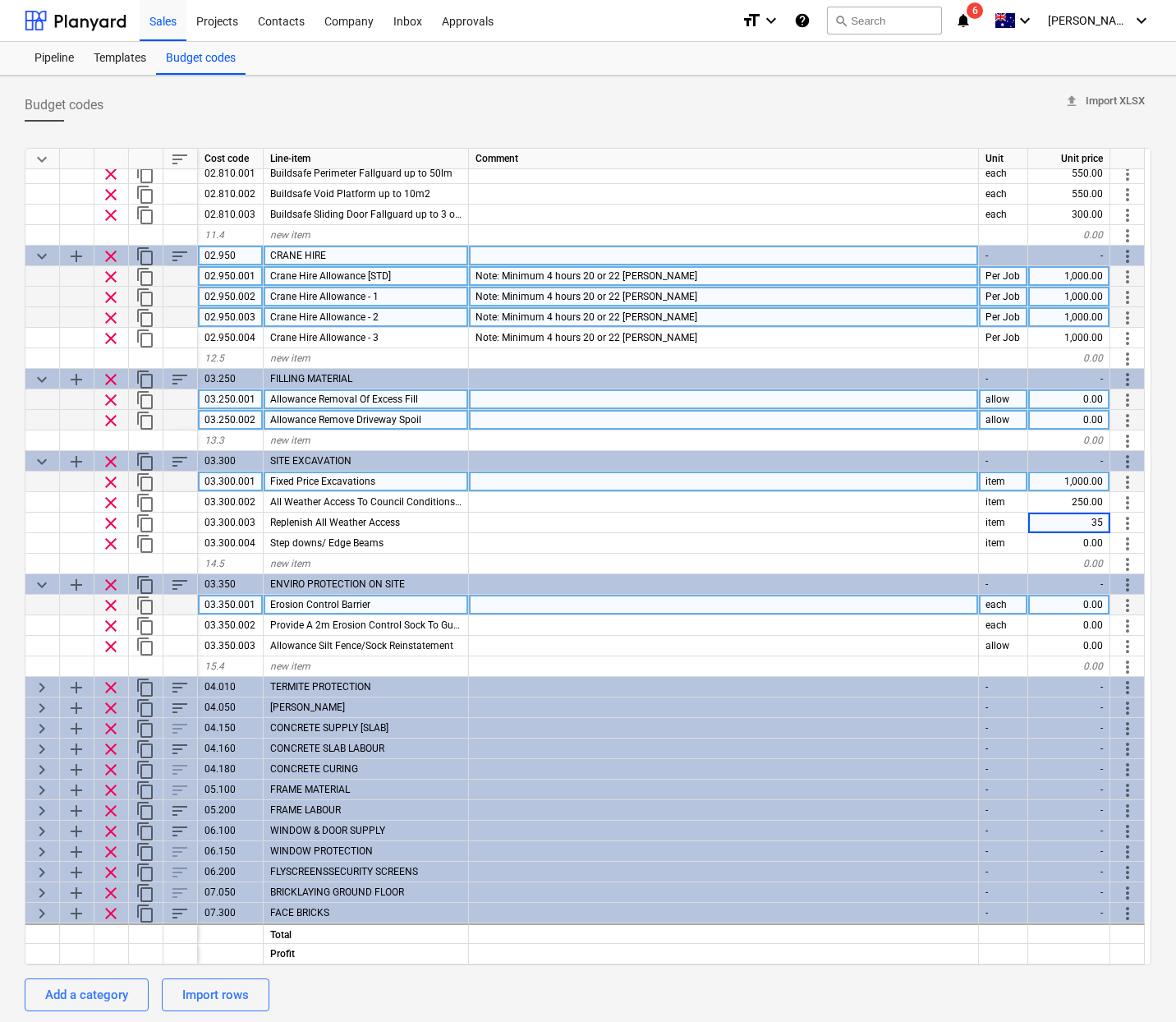
type input "350"
type textarea "x"
type input "150"
type textarea "x"
type input "220"
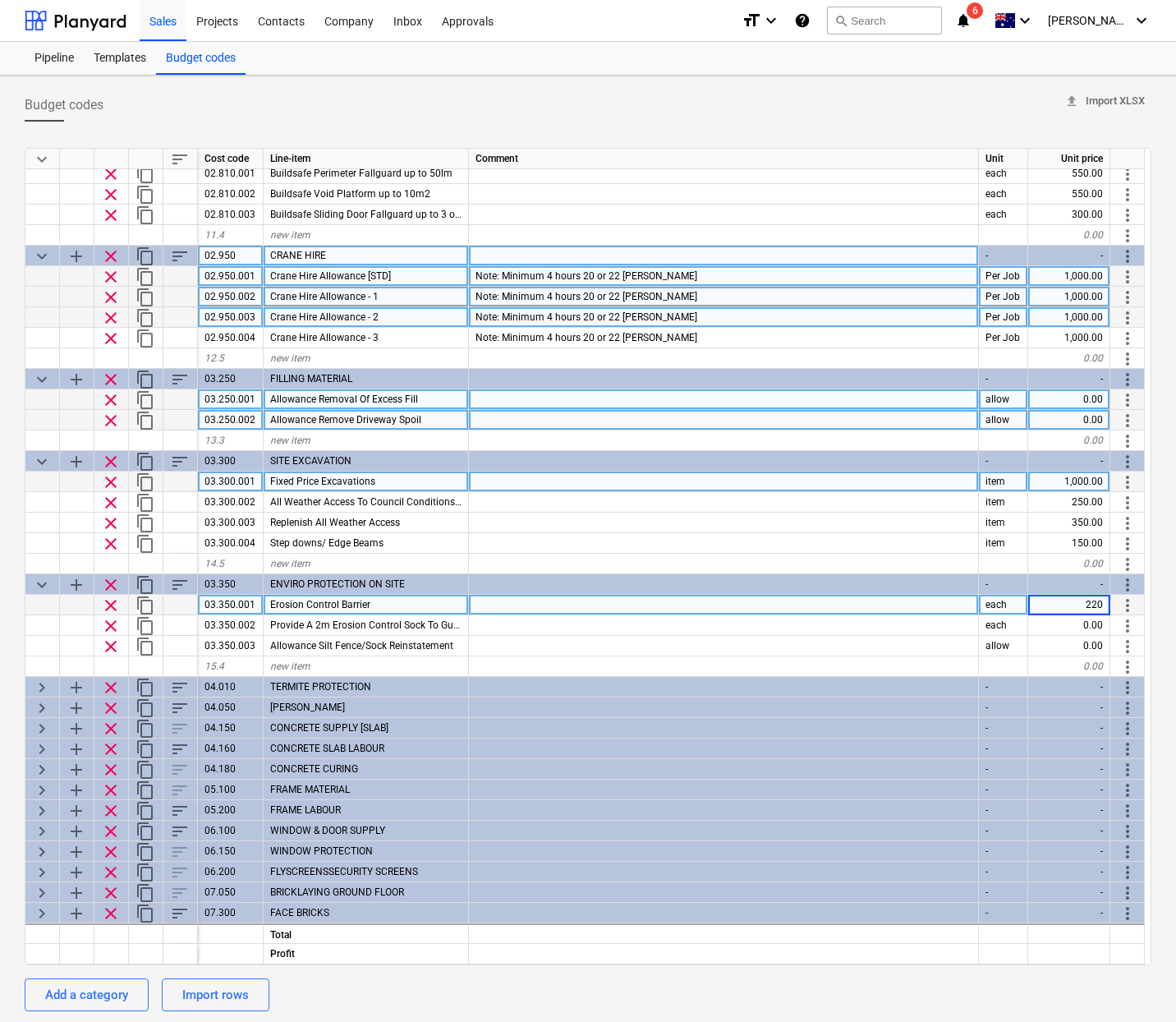
type textarea "x"
type input "30"
type textarea "x"
type input "30"
type input "250"
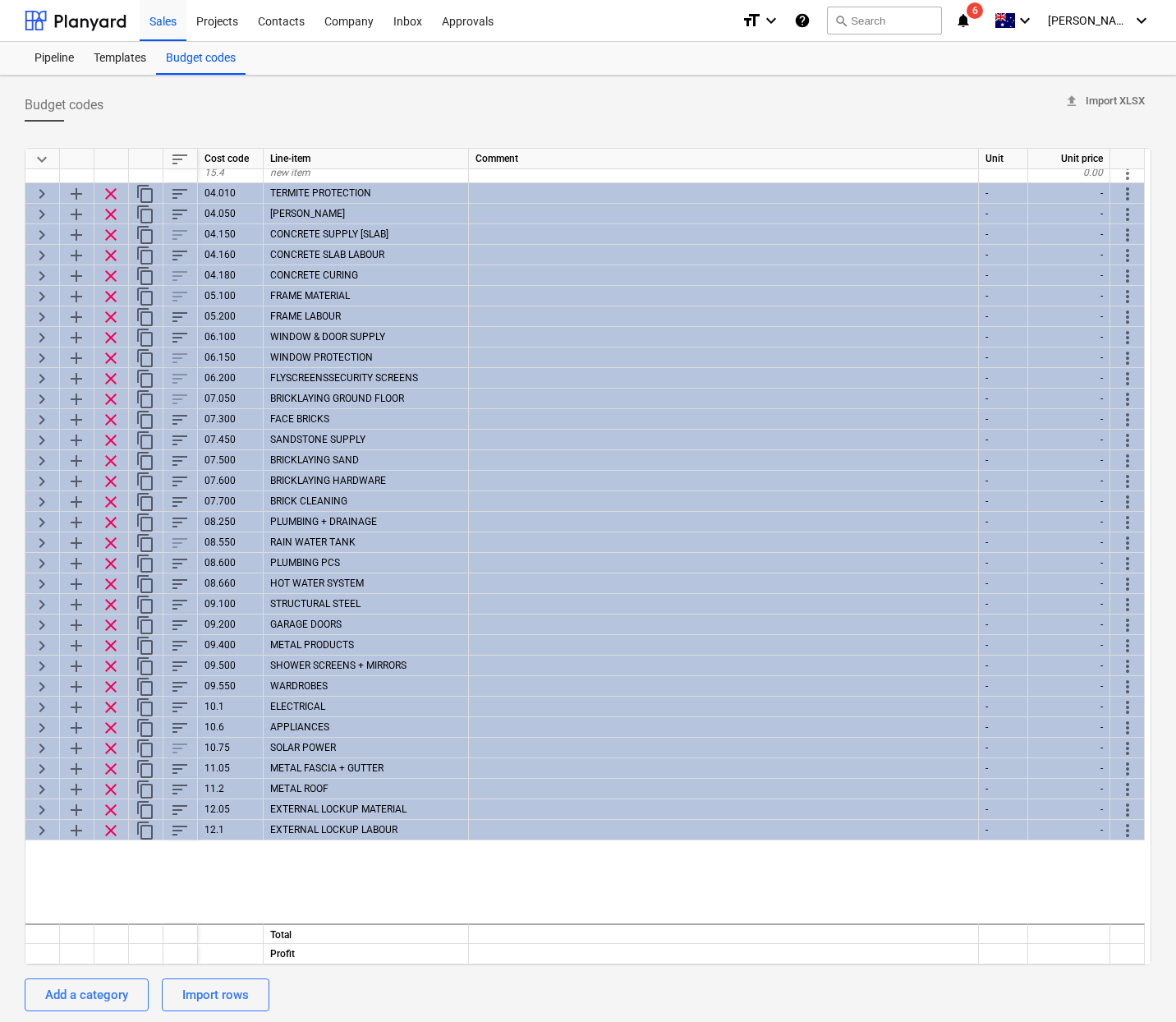
scroll to position [1313, 0]
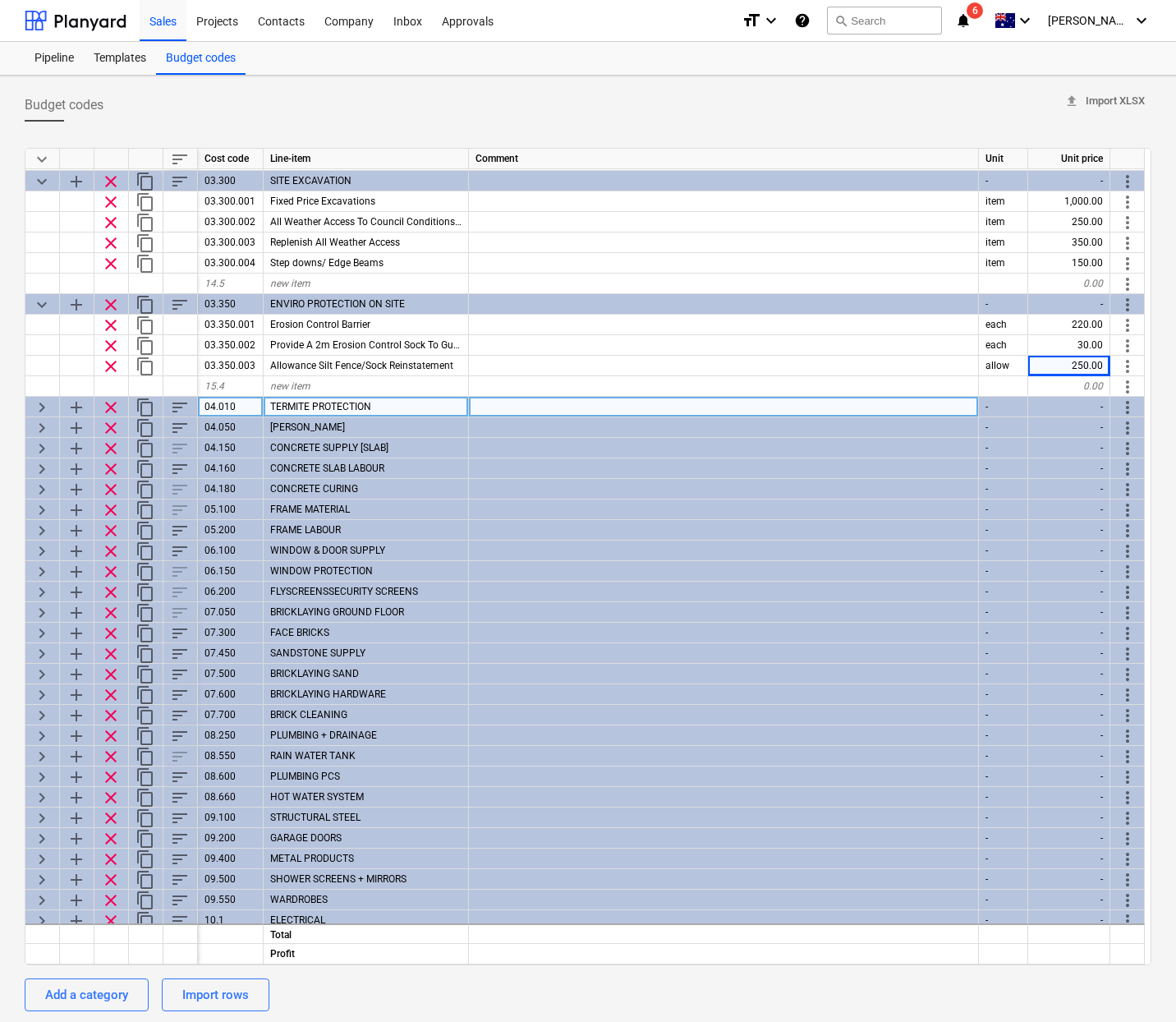
click at [44, 401] on span "keyboard_arrow_right" at bounding box center [42, 408] width 20 height 20
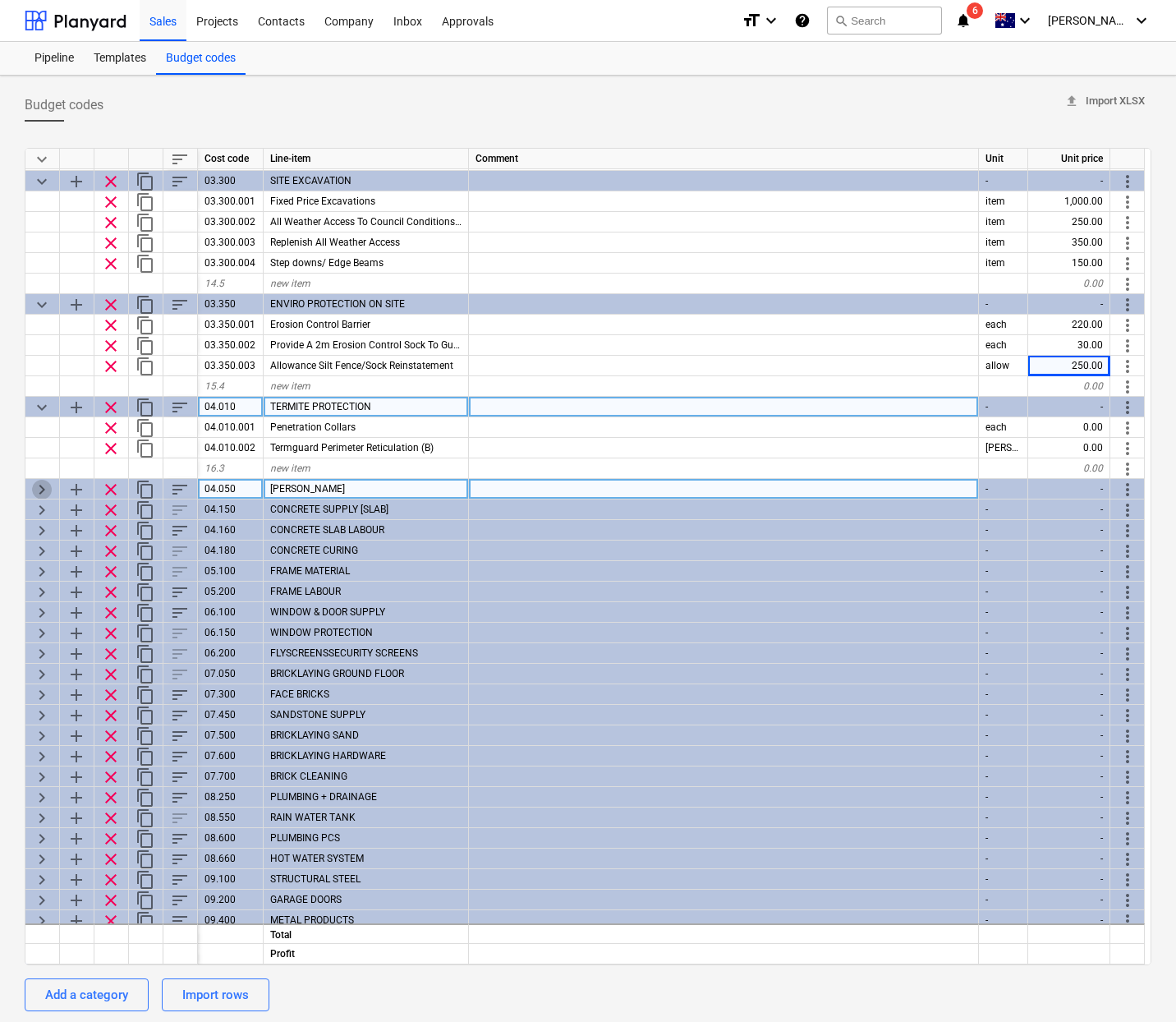
click at [41, 483] on span "keyboard_arrow_right" at bounding box center [42, 490] width 20 height 20
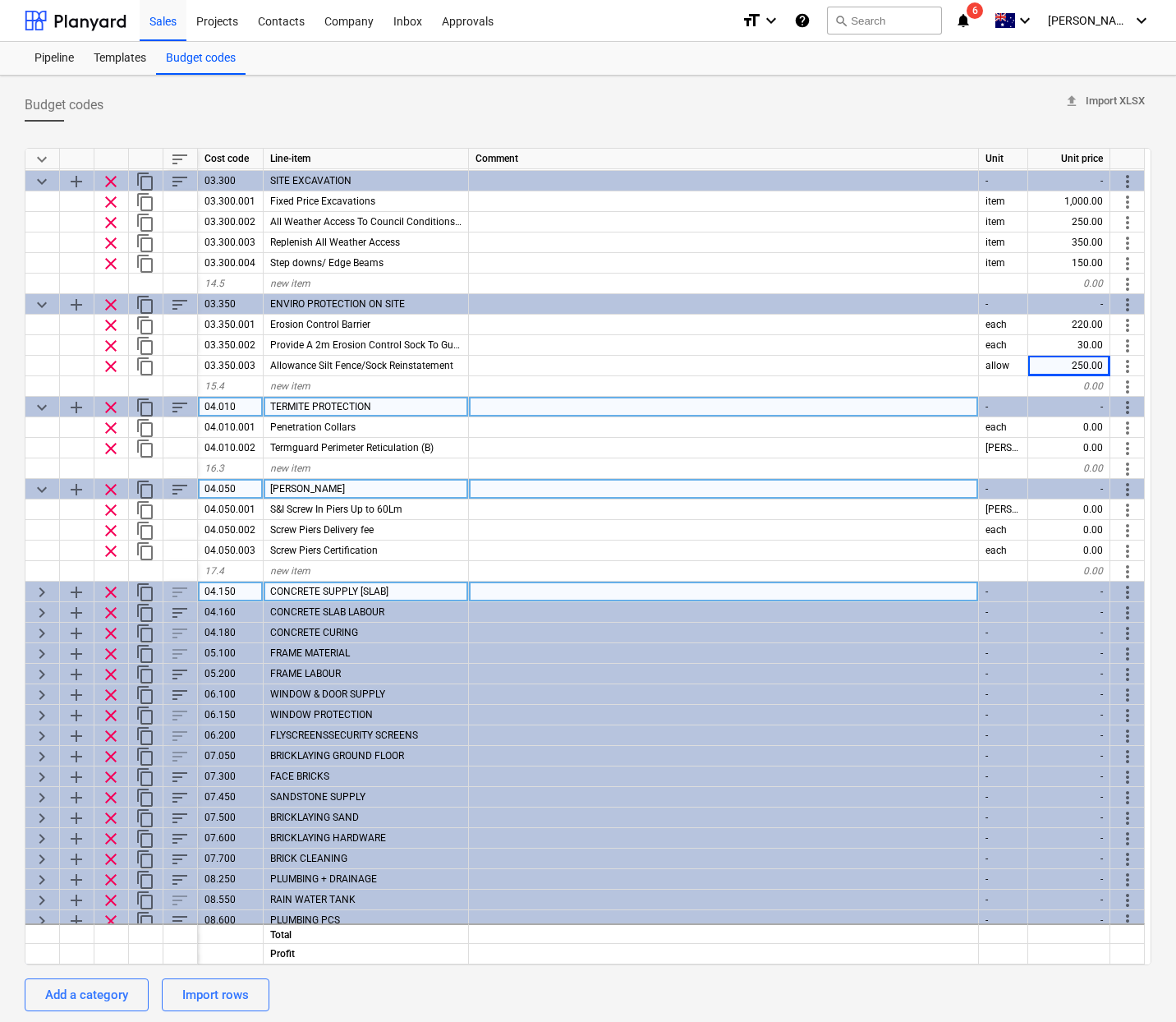
click at [41, 592] on span "keyboard_arrow_right" at bounding box center [42, 592] width 20 height 20
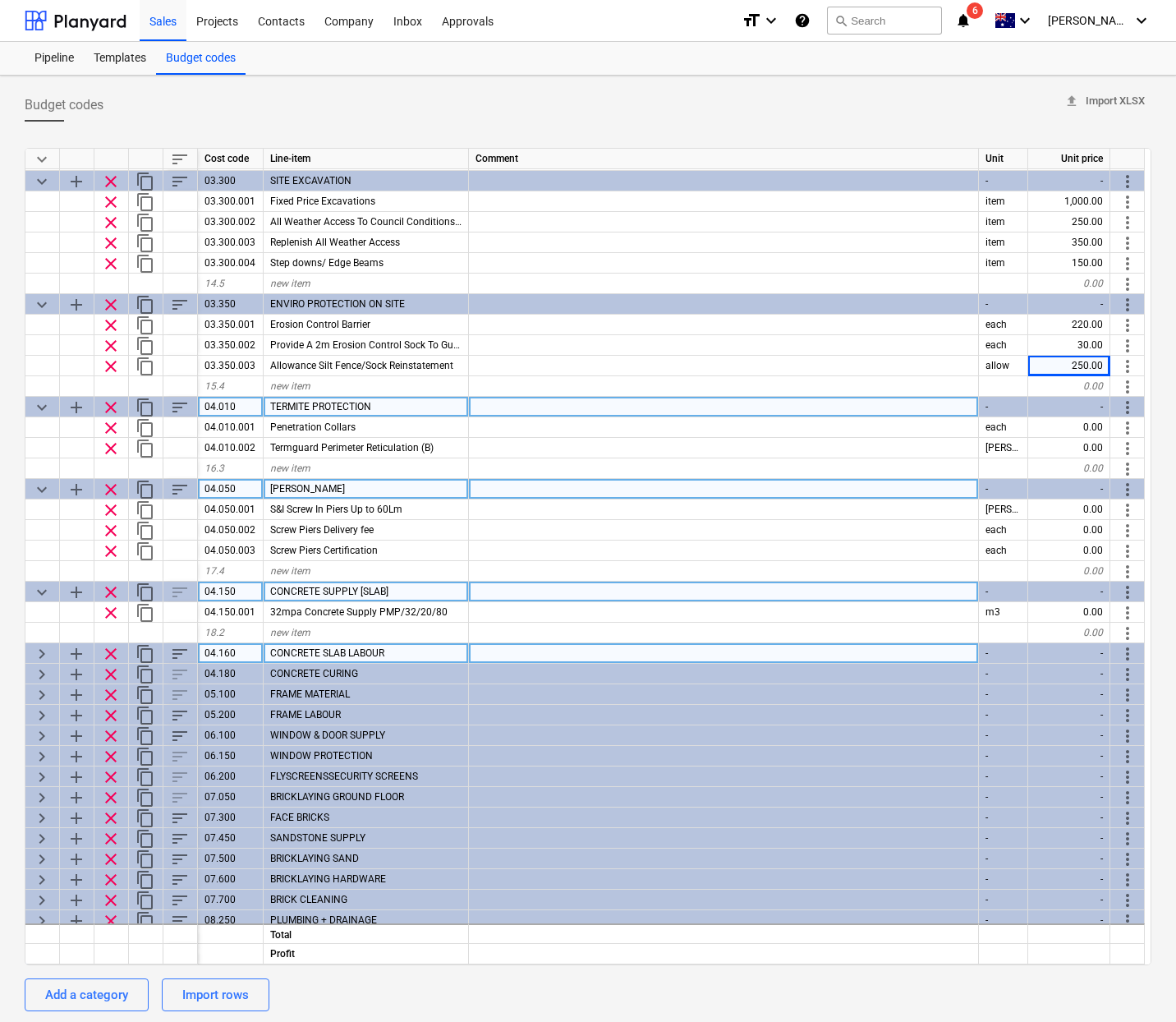
click at [47, 657] on span "keyboard_arrow_right" at bounding box center [42, 654] width 20 height 20
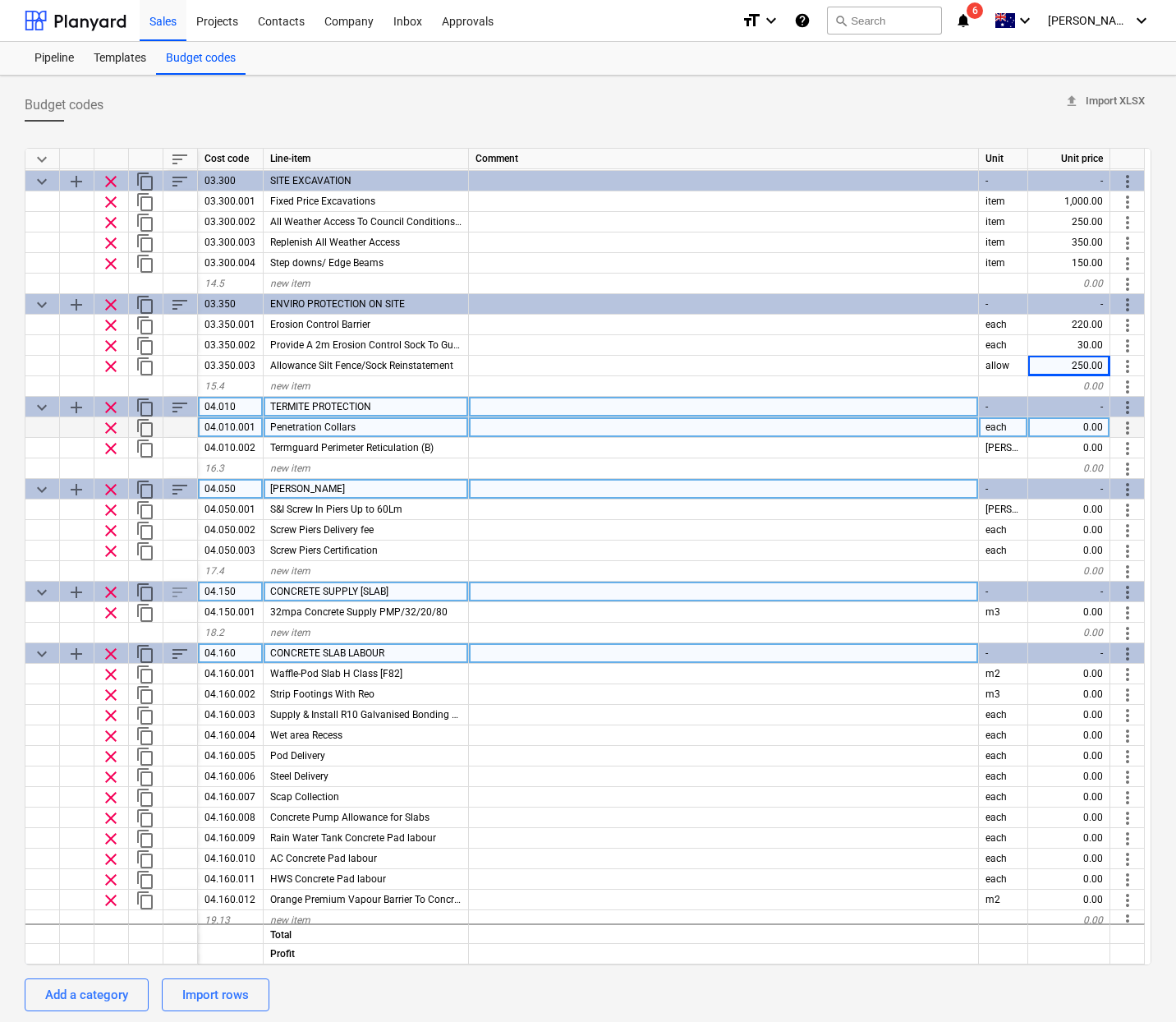
click at [1077, 423] on div "0.00" at bounding box center [1069, 427] width 82 height 21
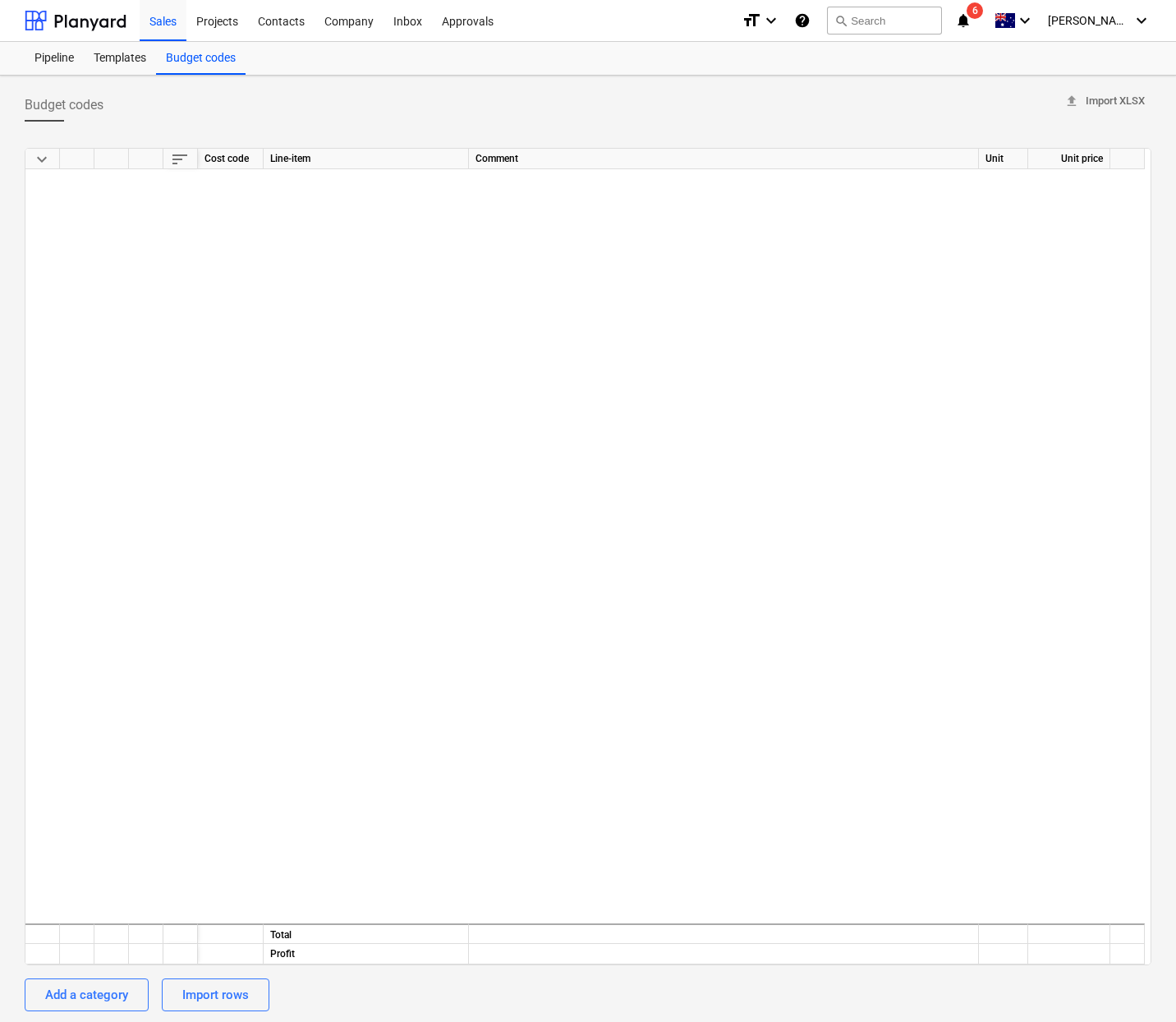
scroll to position [0, 0]
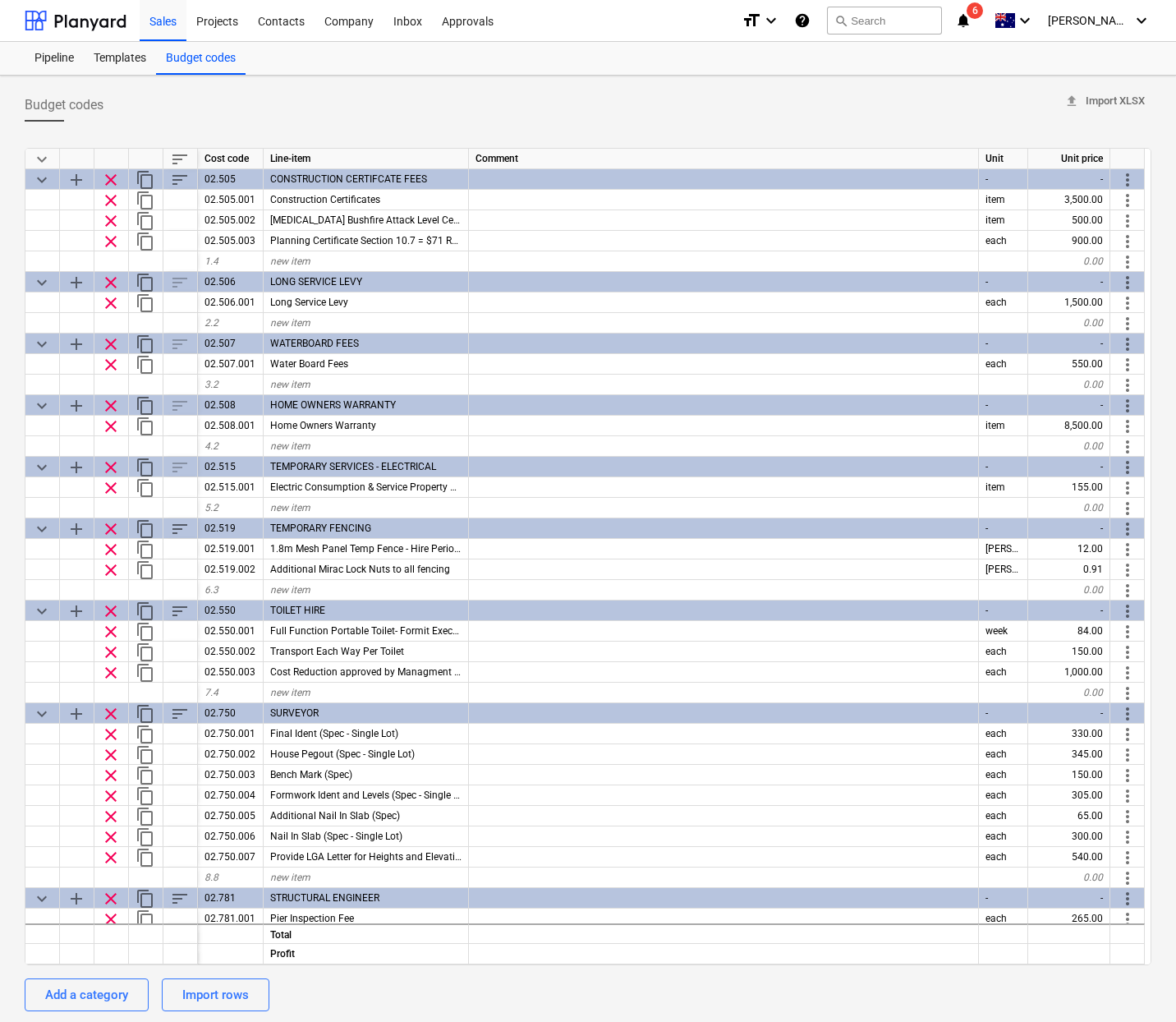
click at [787, 109] on div "Budget codes upload Import XLSX" at bounding box center [588, 104] width 1127 height 33
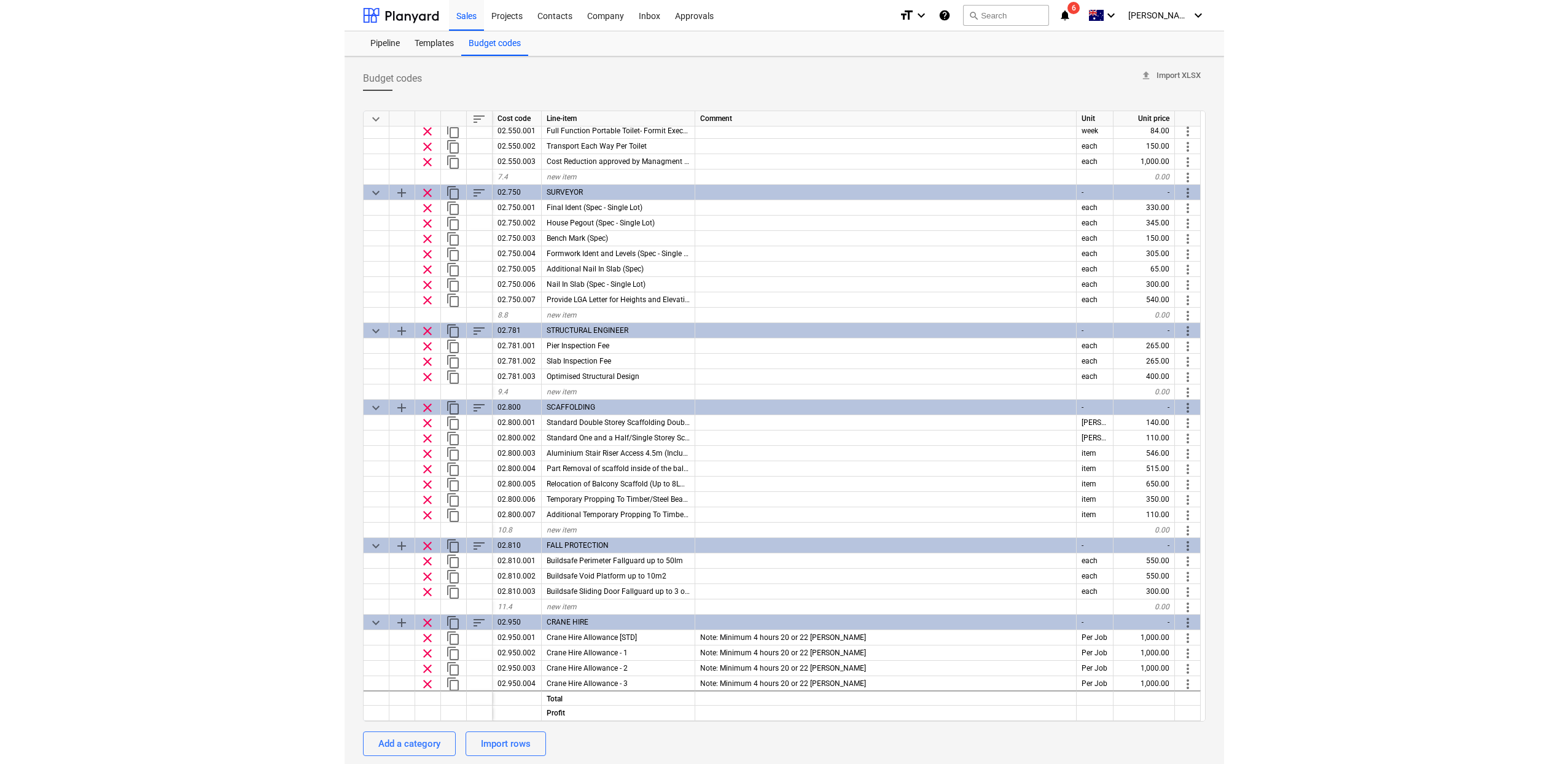
scroll to position [339, 0]
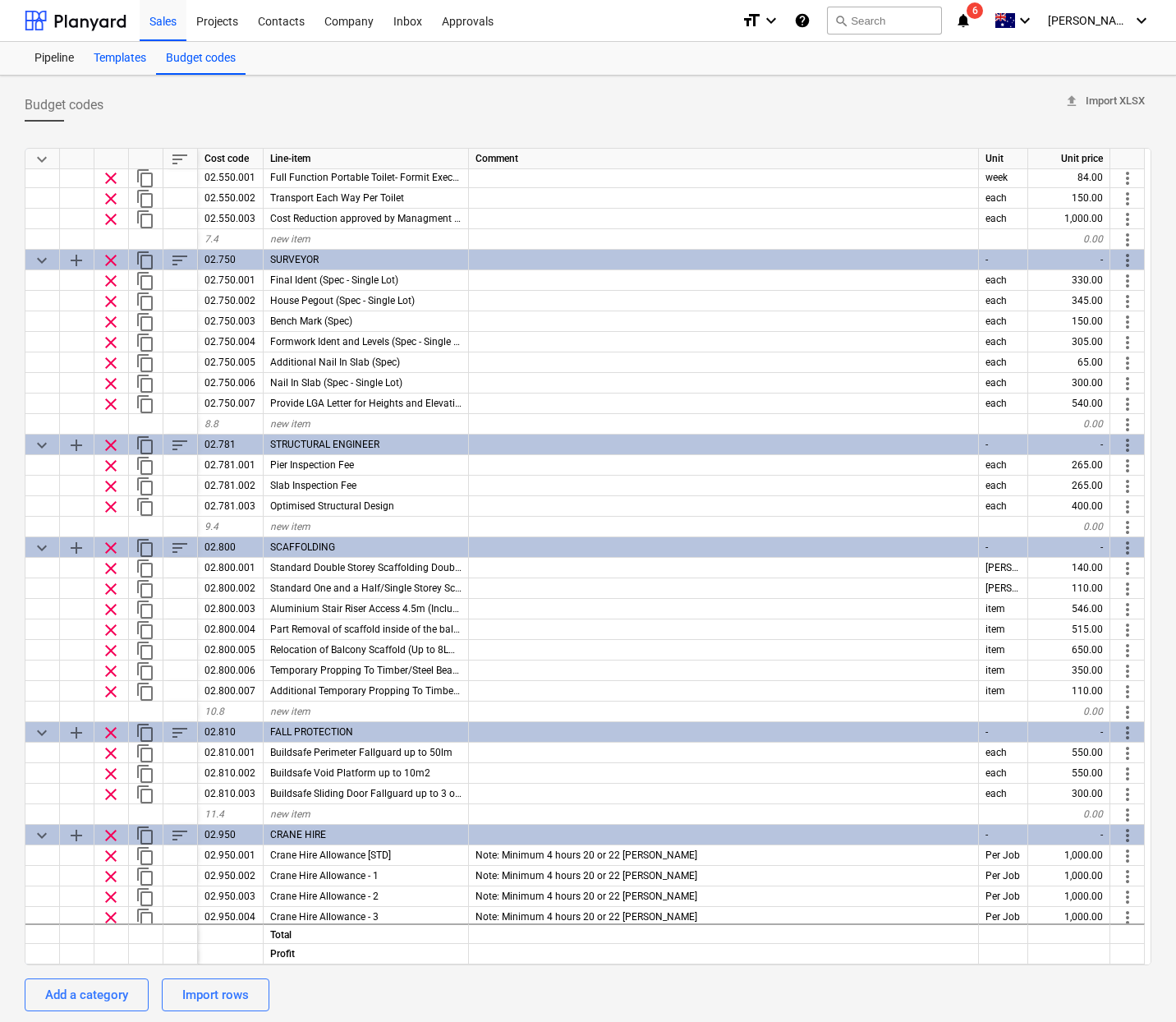
click at [115, 66] on div "Templates" at bounding box center [119, 58] width 72 height 33
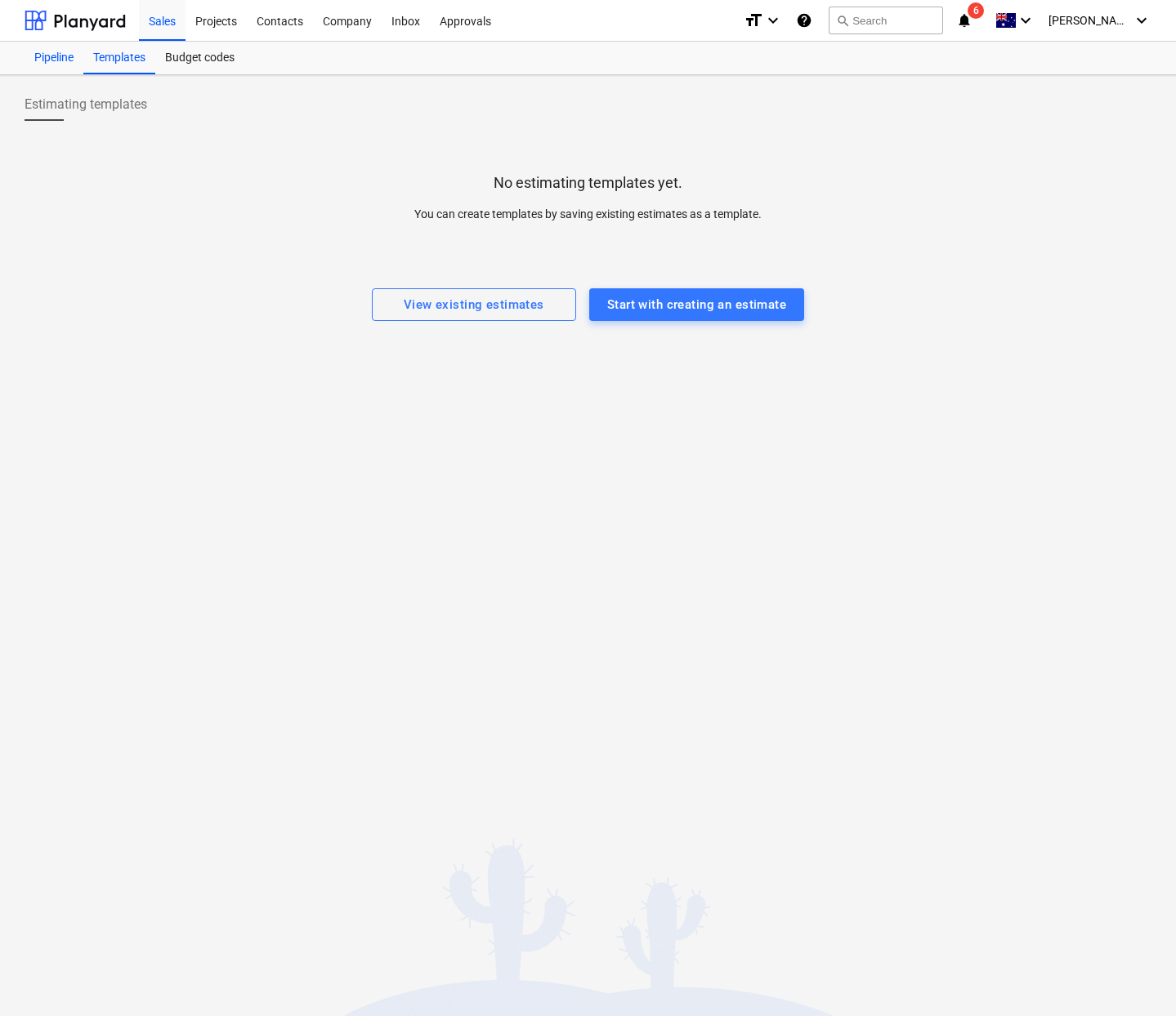
click at [25, 67] on div "Pipeline" at bounding box center [54, 58] width 59 height 33
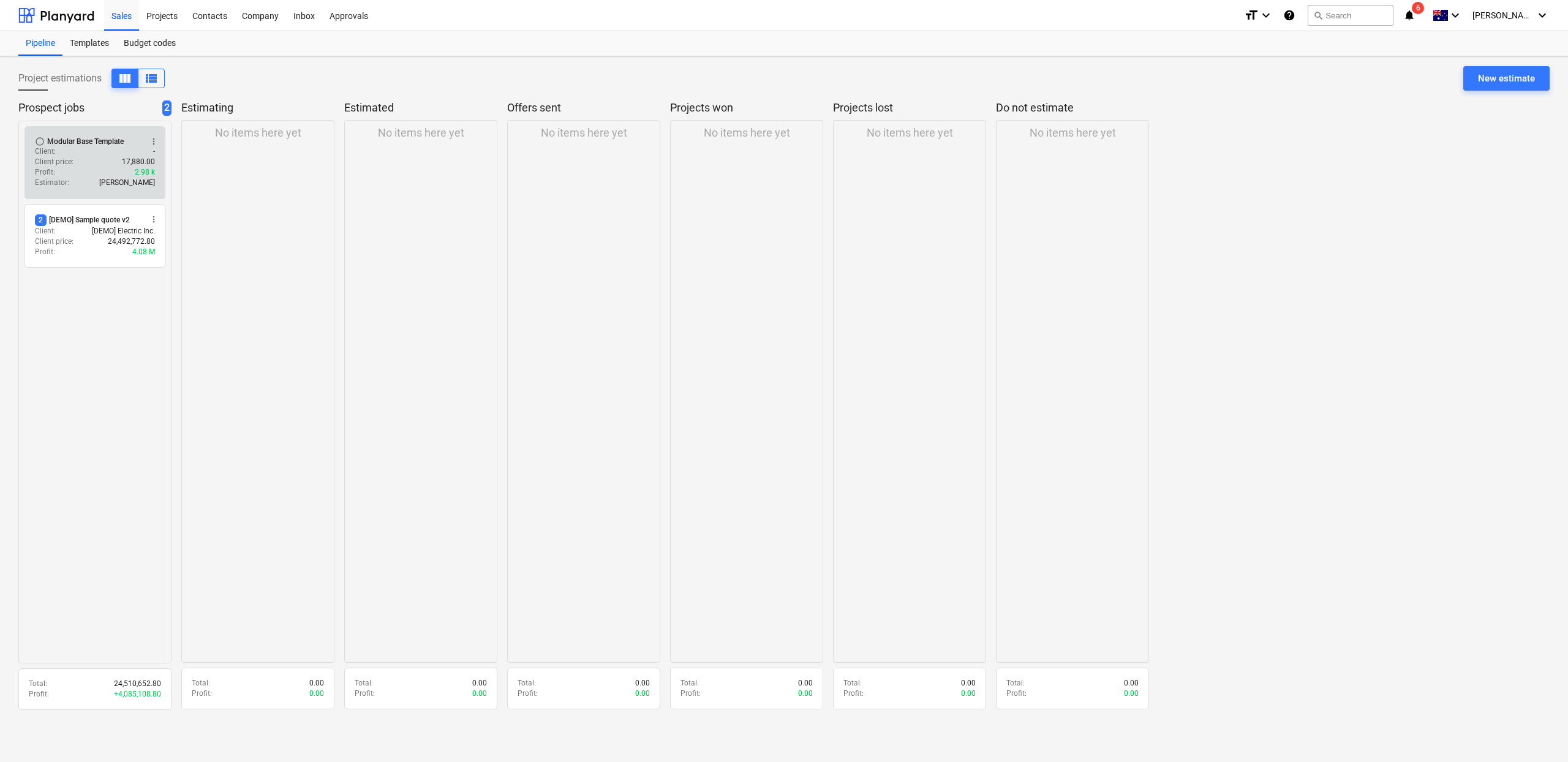
click at [98, 160] on div "Client price : 17,880.00" at bounding box center [95, 162] width 120 height 11
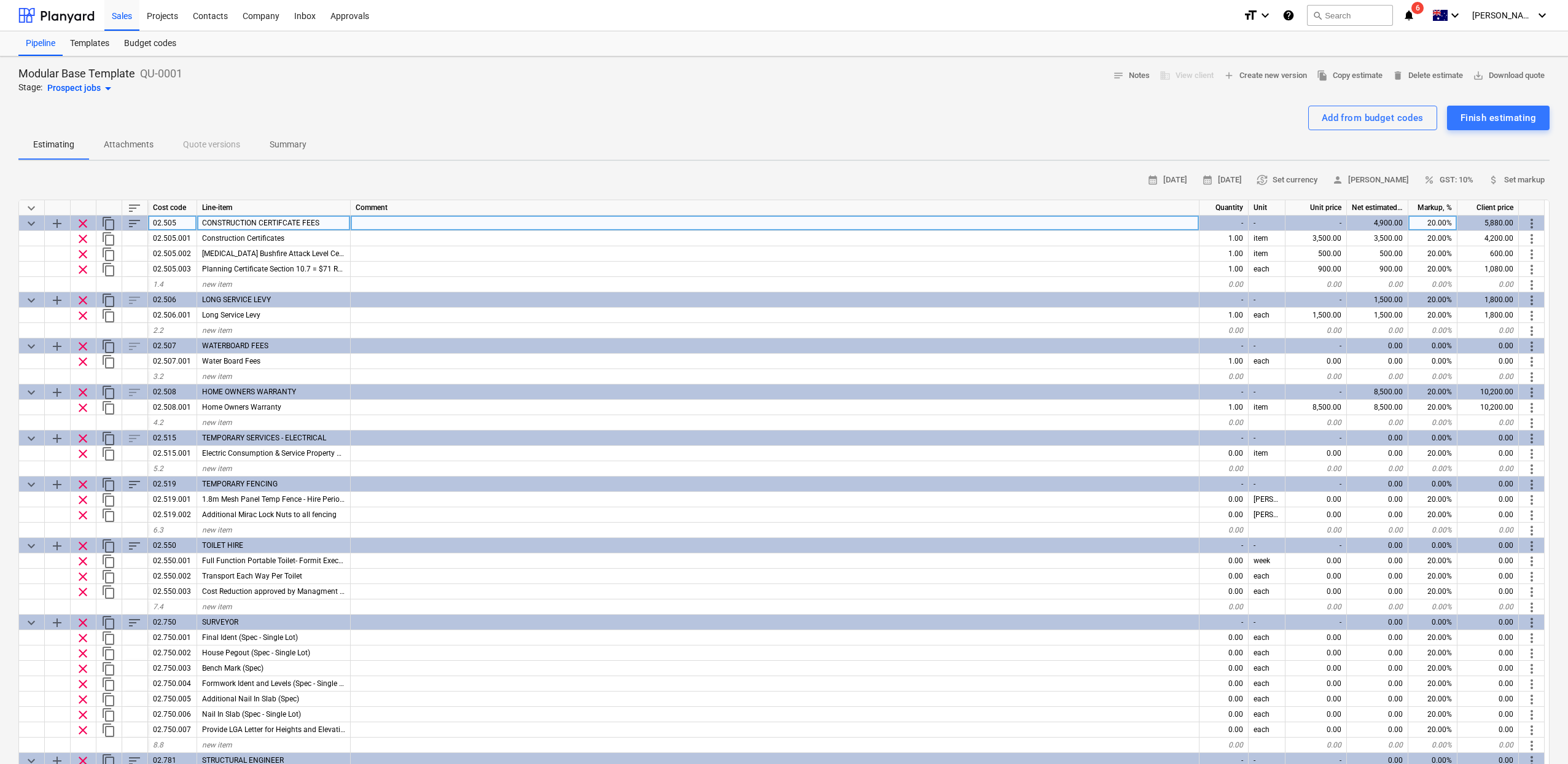
click at [29, 219] on span "keyboard_arrow_down" at bounding box center [31, 223] width 15 height 15
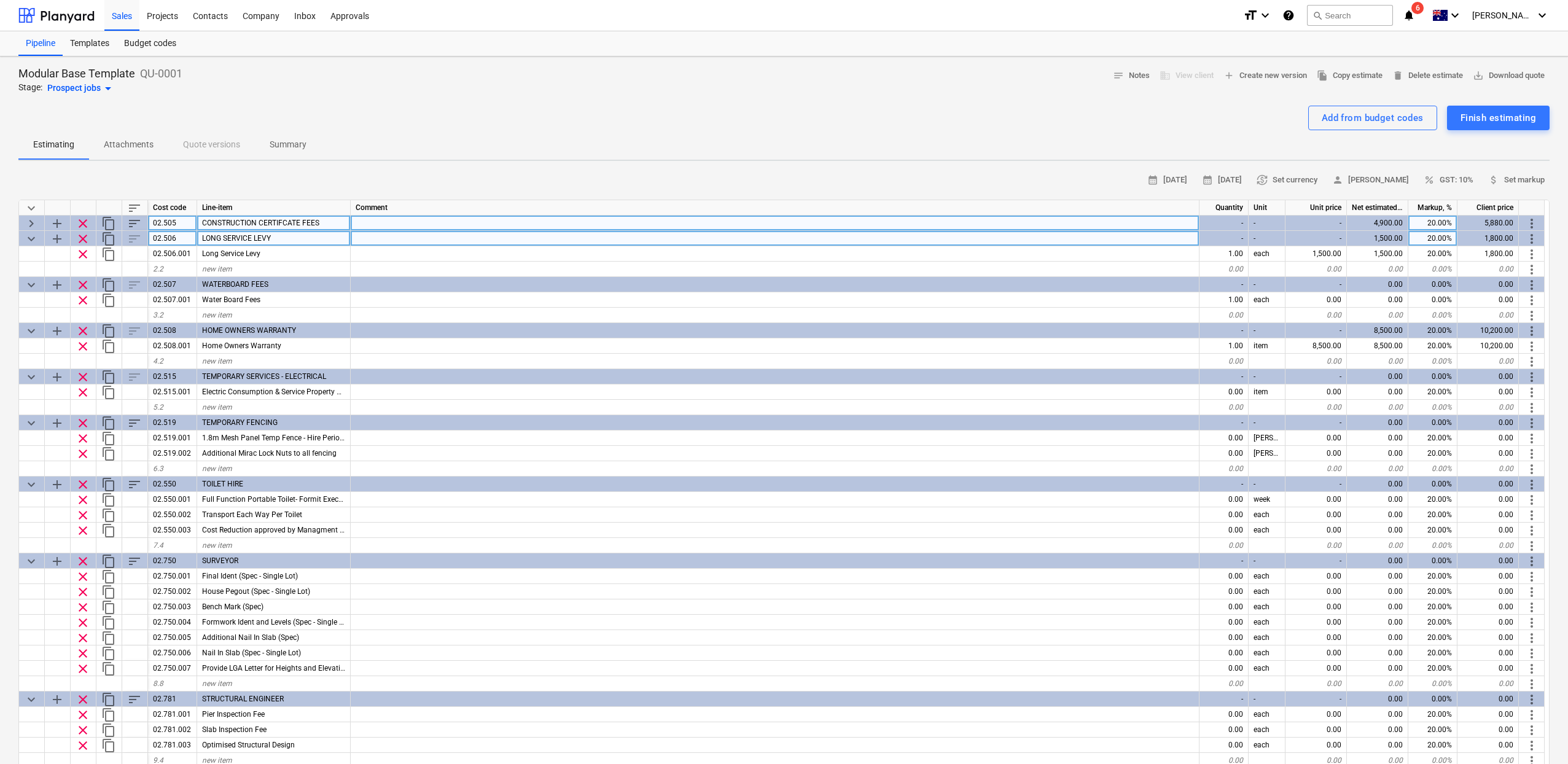
click at [27, 233] on span "keyboard_arrow_down" at bounding box center [31, 239] width 15 height 15
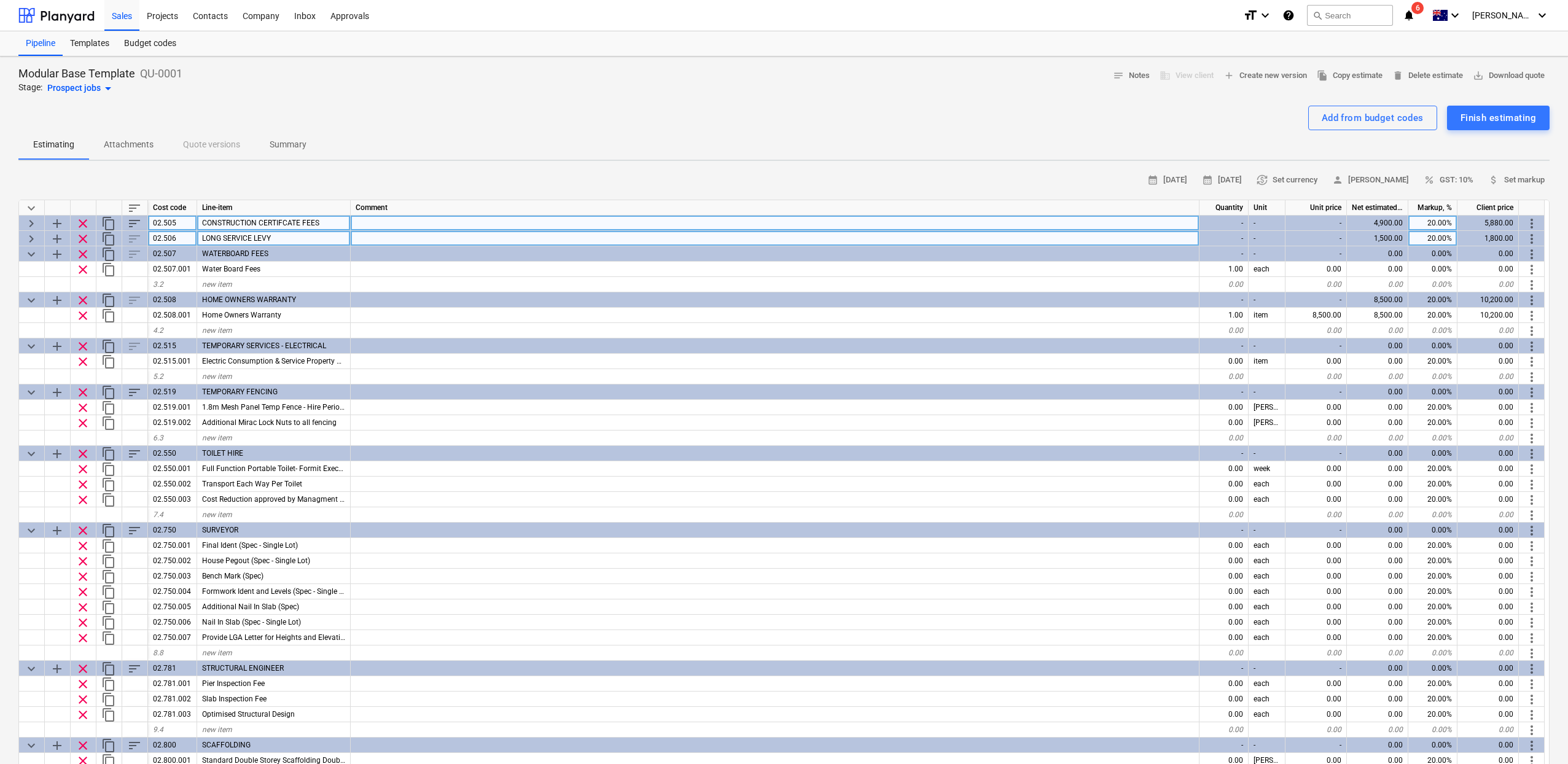
click at [81, 221] on span "clear" at bounding box center [83, 223] width 15 height 15
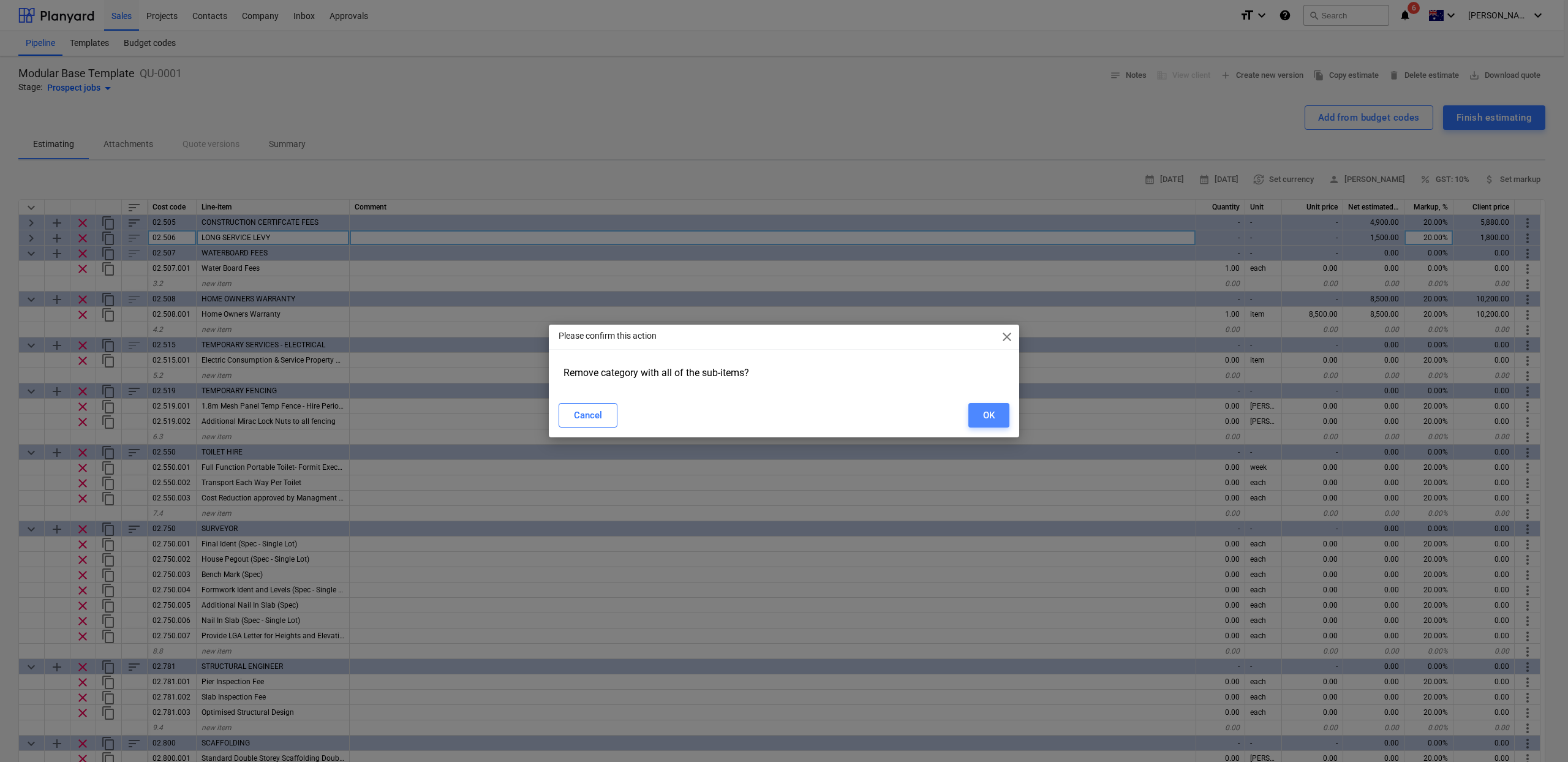
click at [998, 419] on button "OK" at bounding box center [989, 415] width 41 height 25
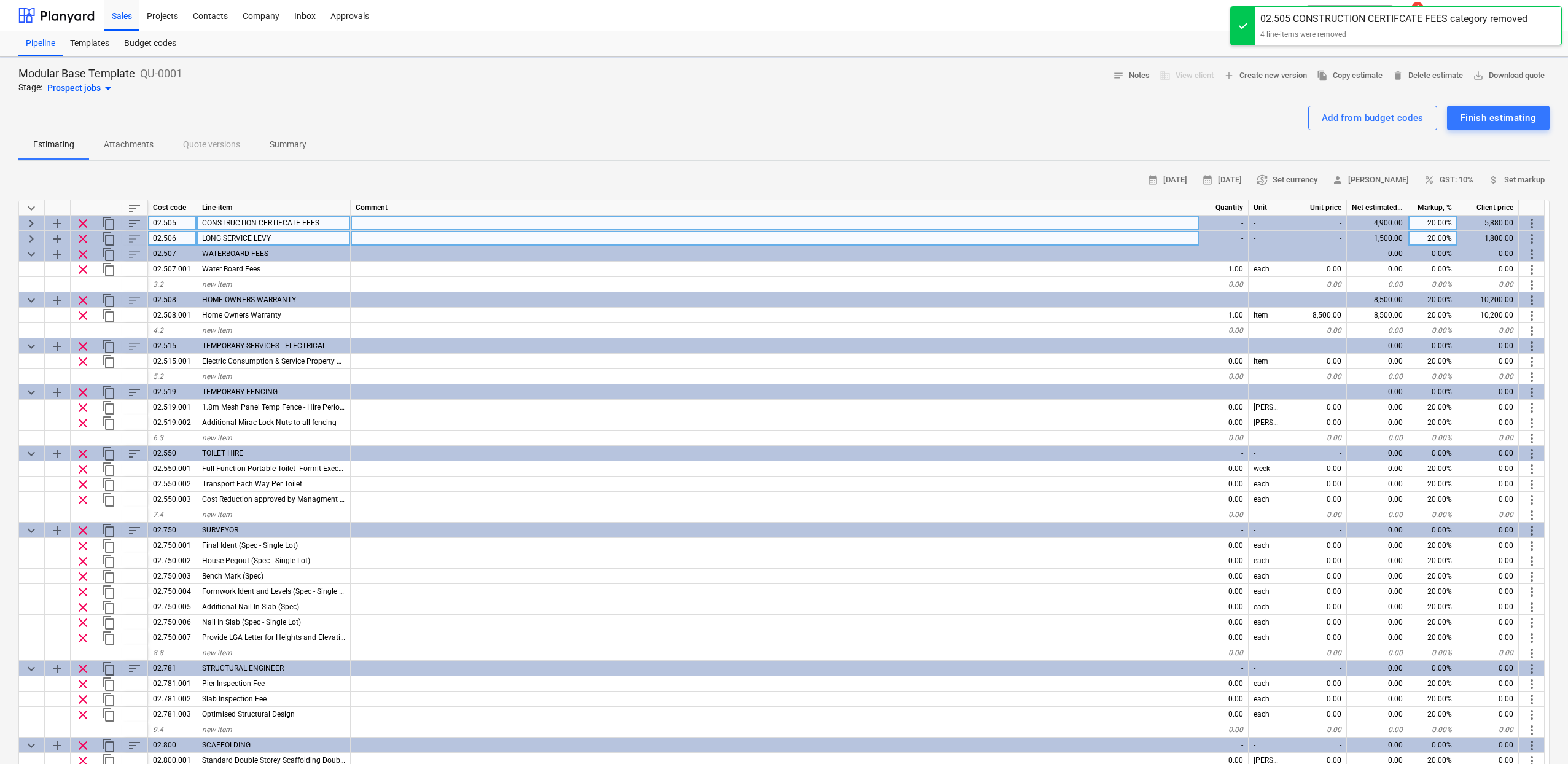
click at [84, 223] on span "clear" at bounding box center [83, 223] width 15 height 15
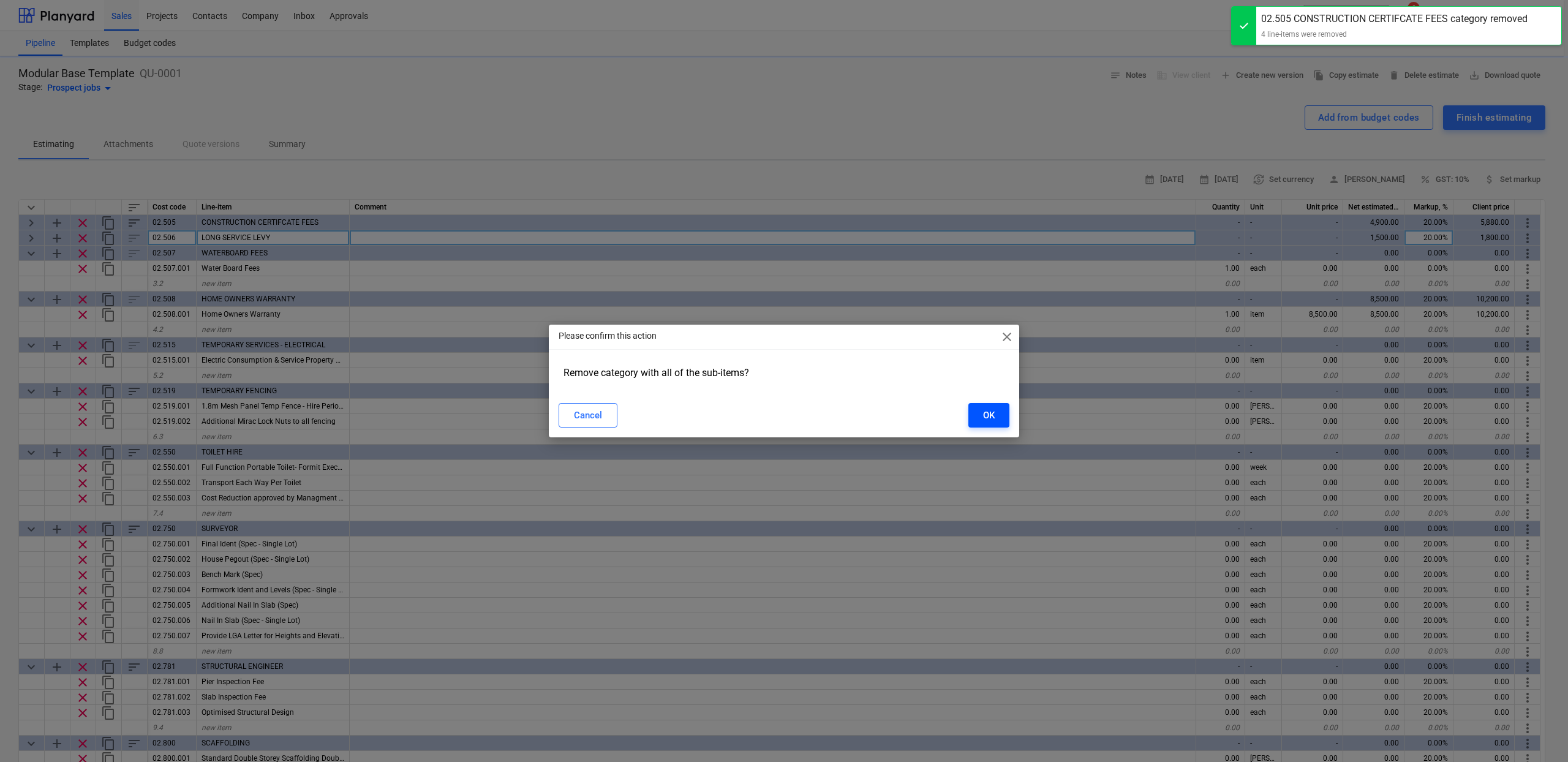
click at [992, 410] on div "OK" at bounding box center [989, 416] width 12 height 16
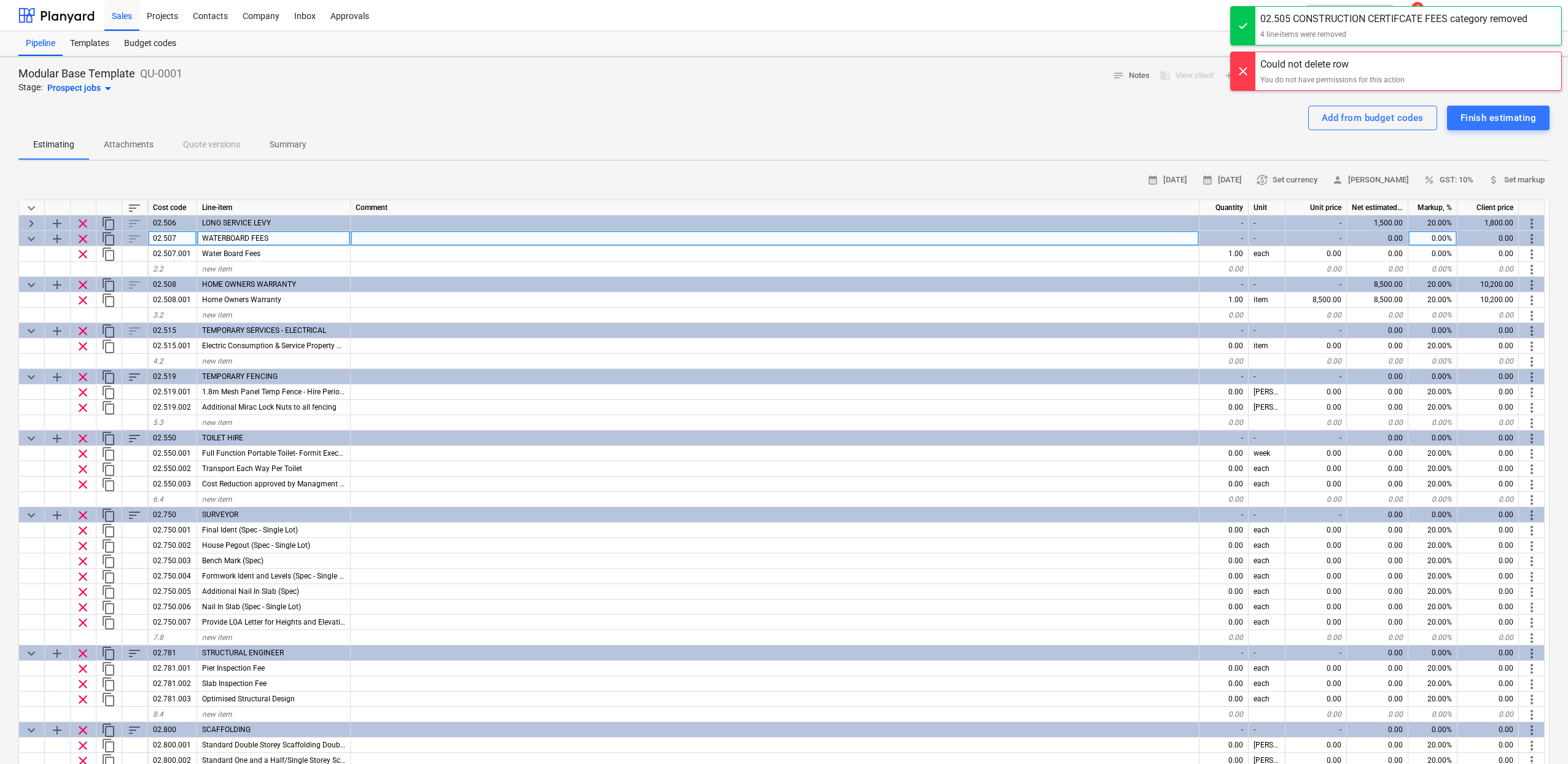
click at [37, 211] on span "keyboard_arrow_down" at bounding box center [31, 208] width 15 height 15
type textarea "x"
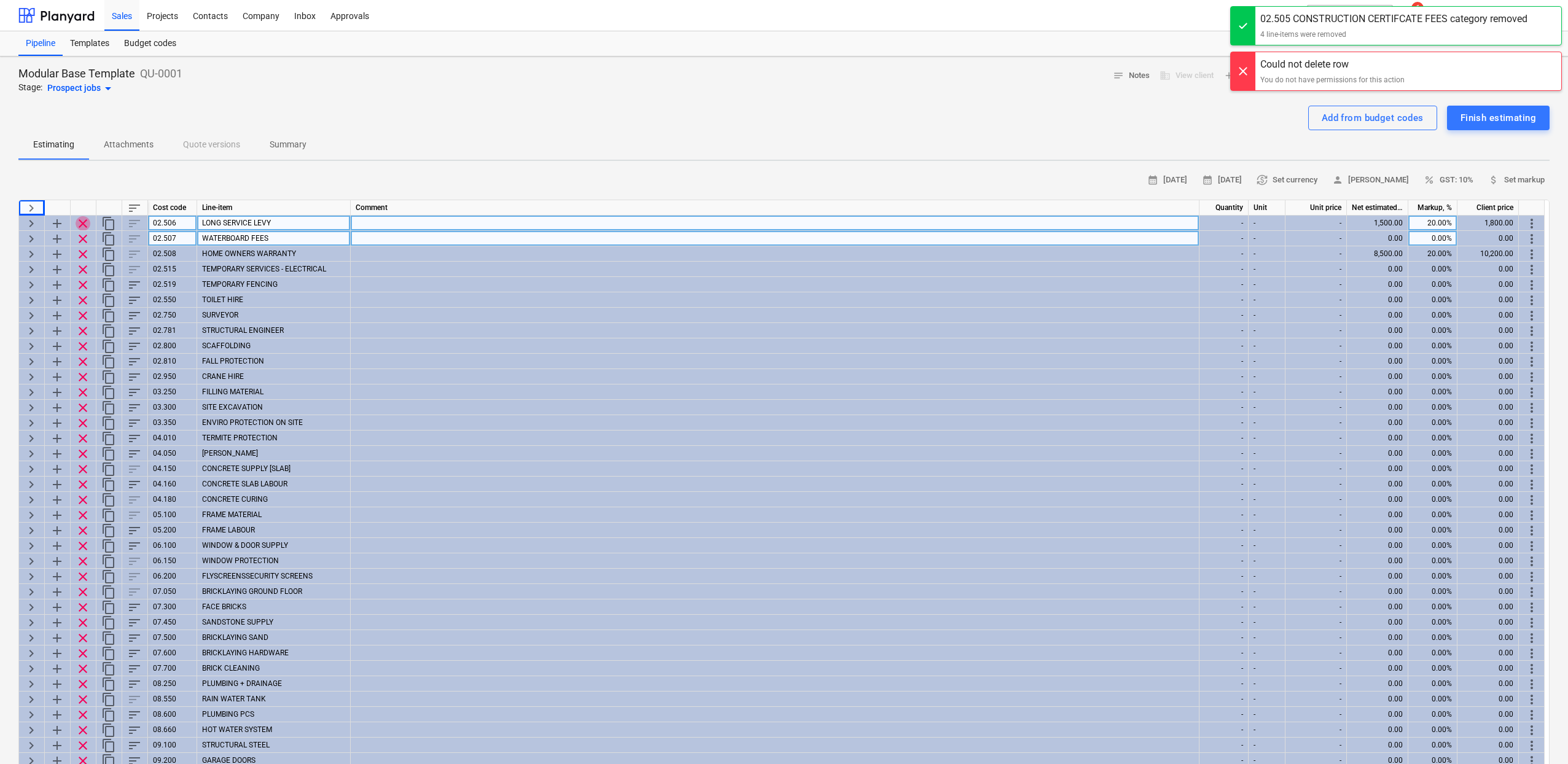
click at [82, 220] on span "clear" at bounding box center [83, 223] width 15 height 15
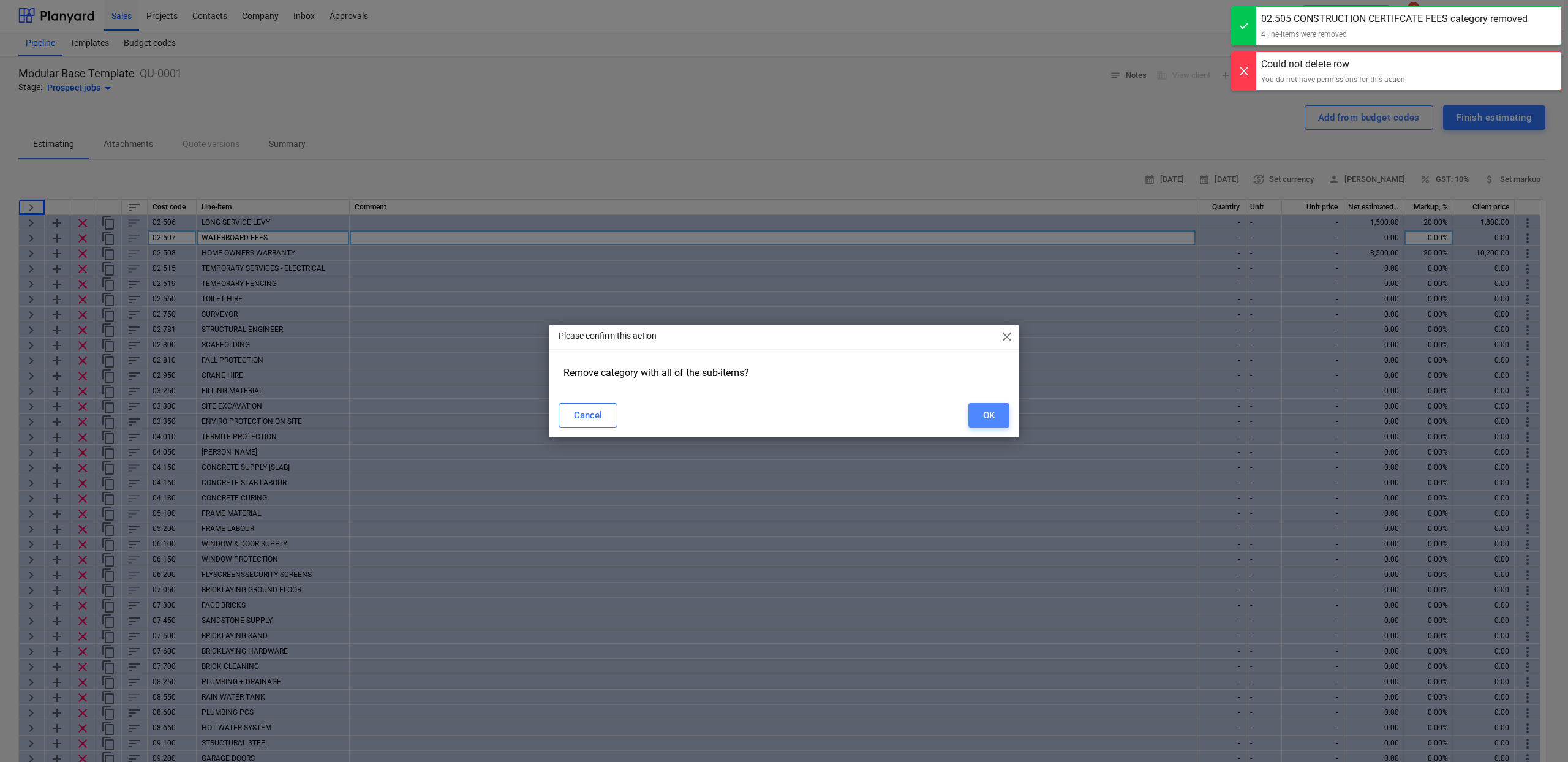
click at [984, 410] on div "OK" at bounding box center [989, 416] width 12 height 16
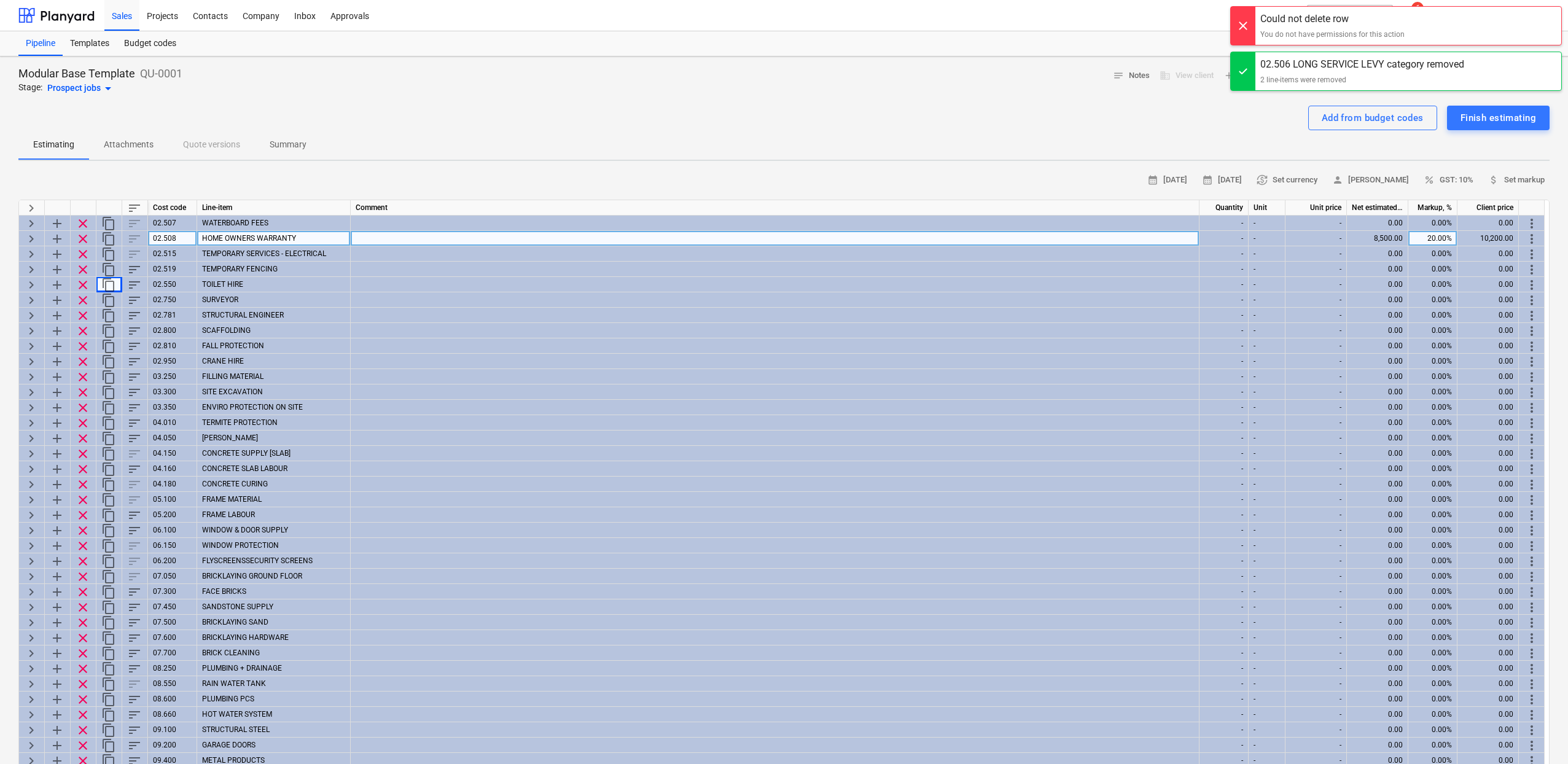
click at [97, 90] on div "Prospect jobs arrow_drop_down" at bounding box center [81, 89] width 68 height 15
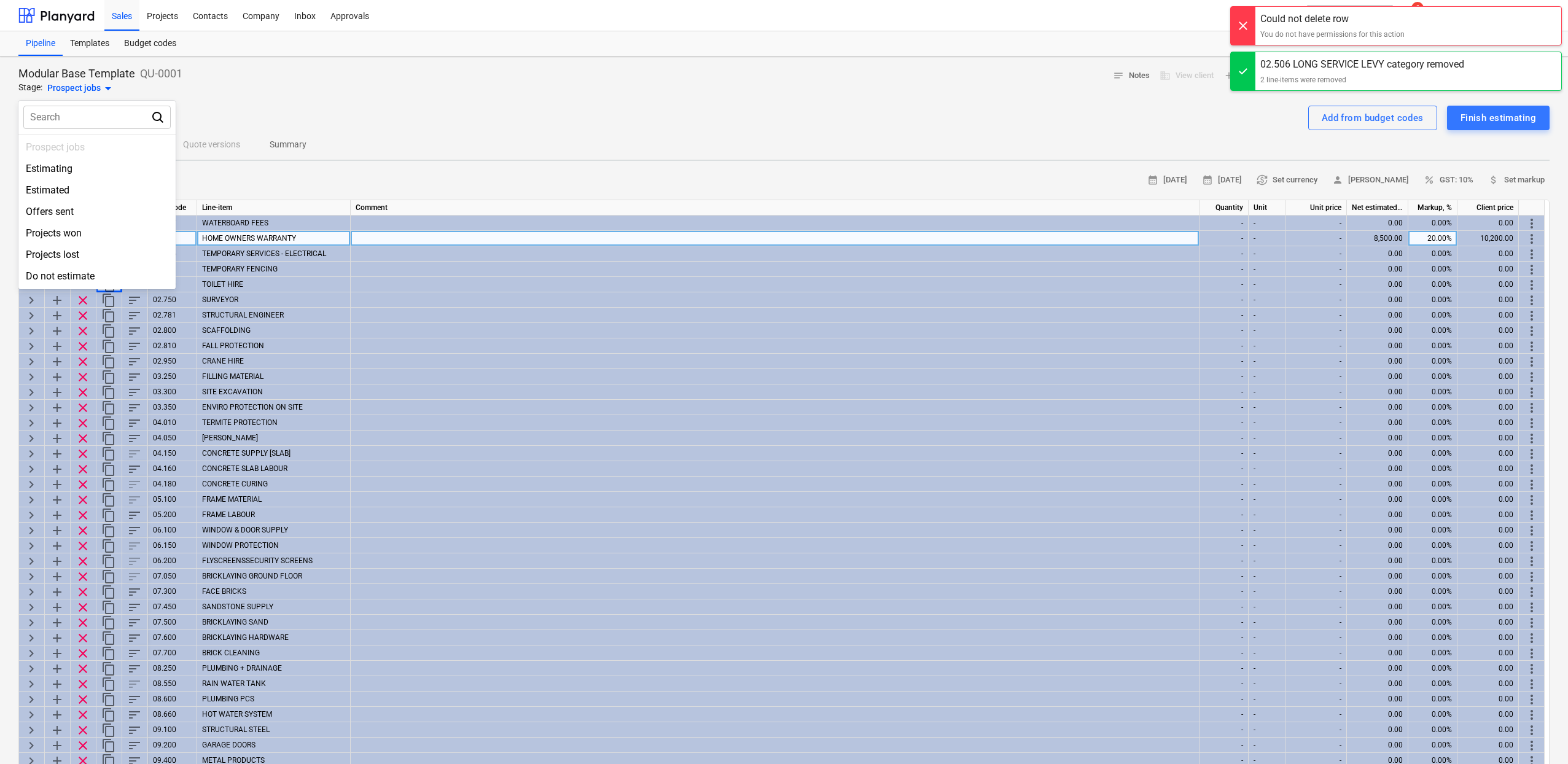
drag, startPoint x: 445, startPoint y: 137, endPoint x: 598, endPoint y: 234, distance: 181.2
click at [446, 137] on div at bounding box center [784, 382] width 1568 height 764
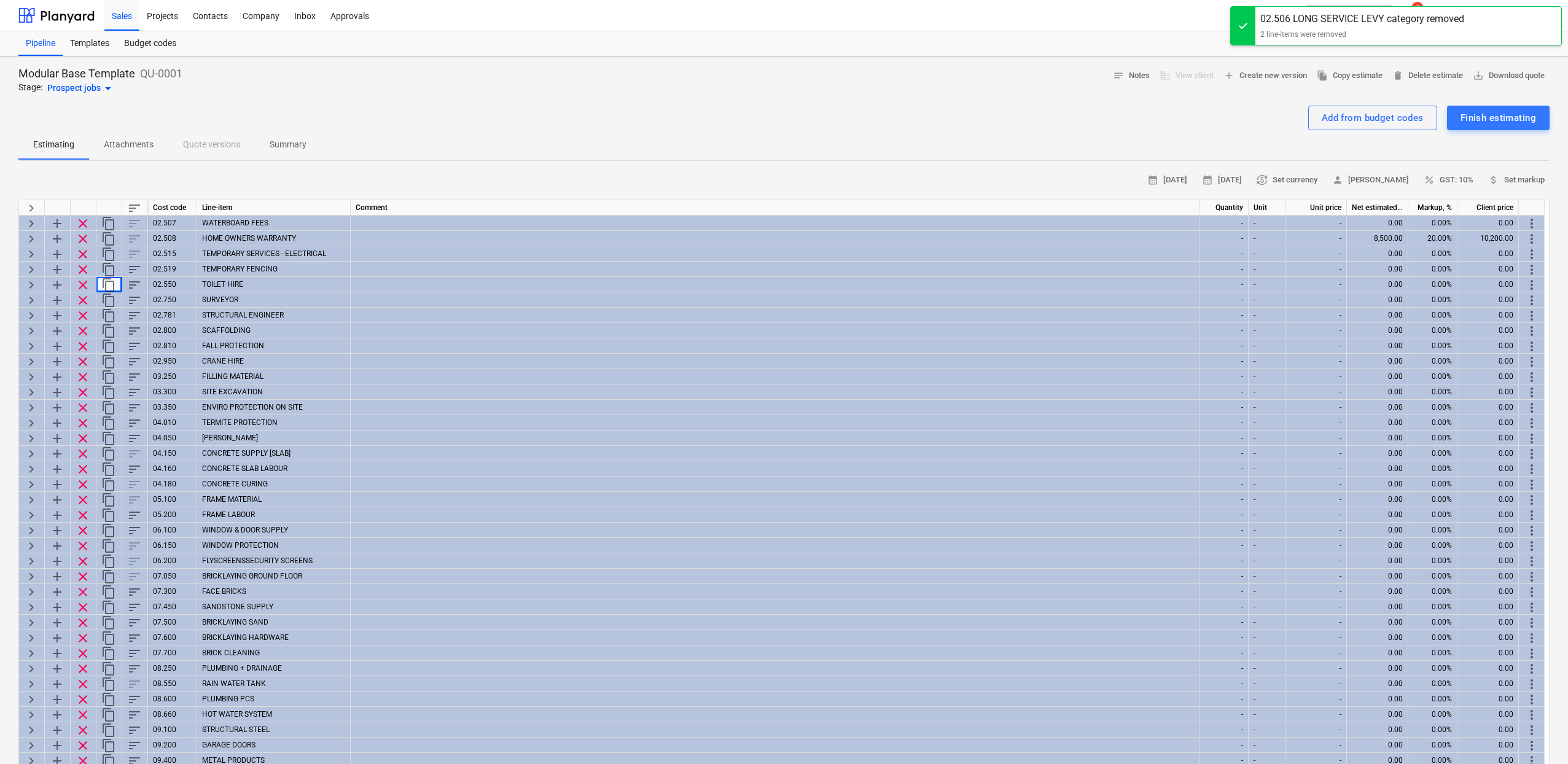
click at [1426, 85] on div "Modular Base Template QU-0001 Stage: Prospect jobs arrow_drop_down notes Notes …" at bounding box center [784, 81] width 1531 height 29
click at [1426, 78] on span "delete Delete estimate" at bounding box center [1427, 75] width 71 height 14
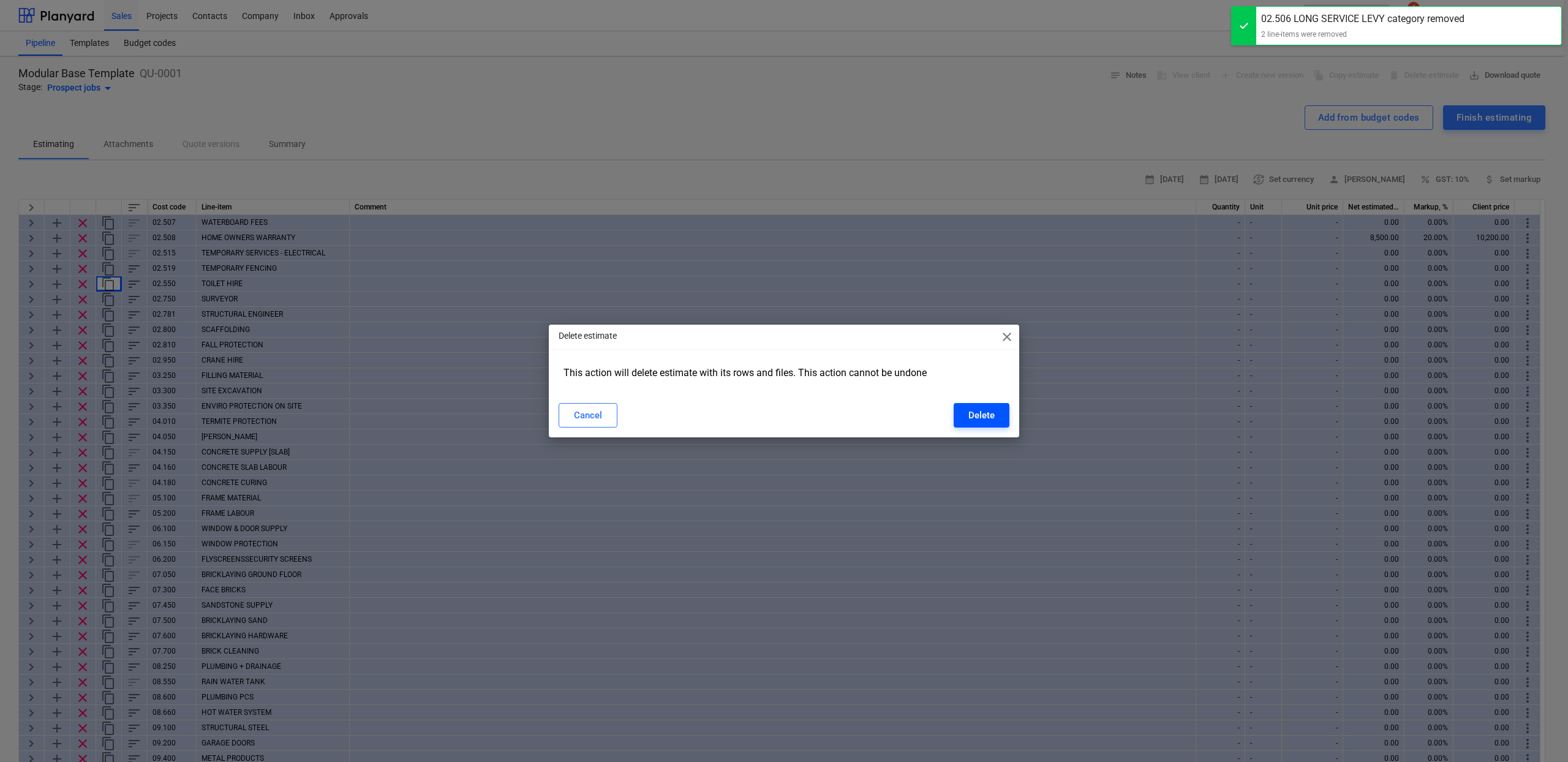
click at [989, 418] on div "Delete" at bounding box center [981, 416] width 27 height 16
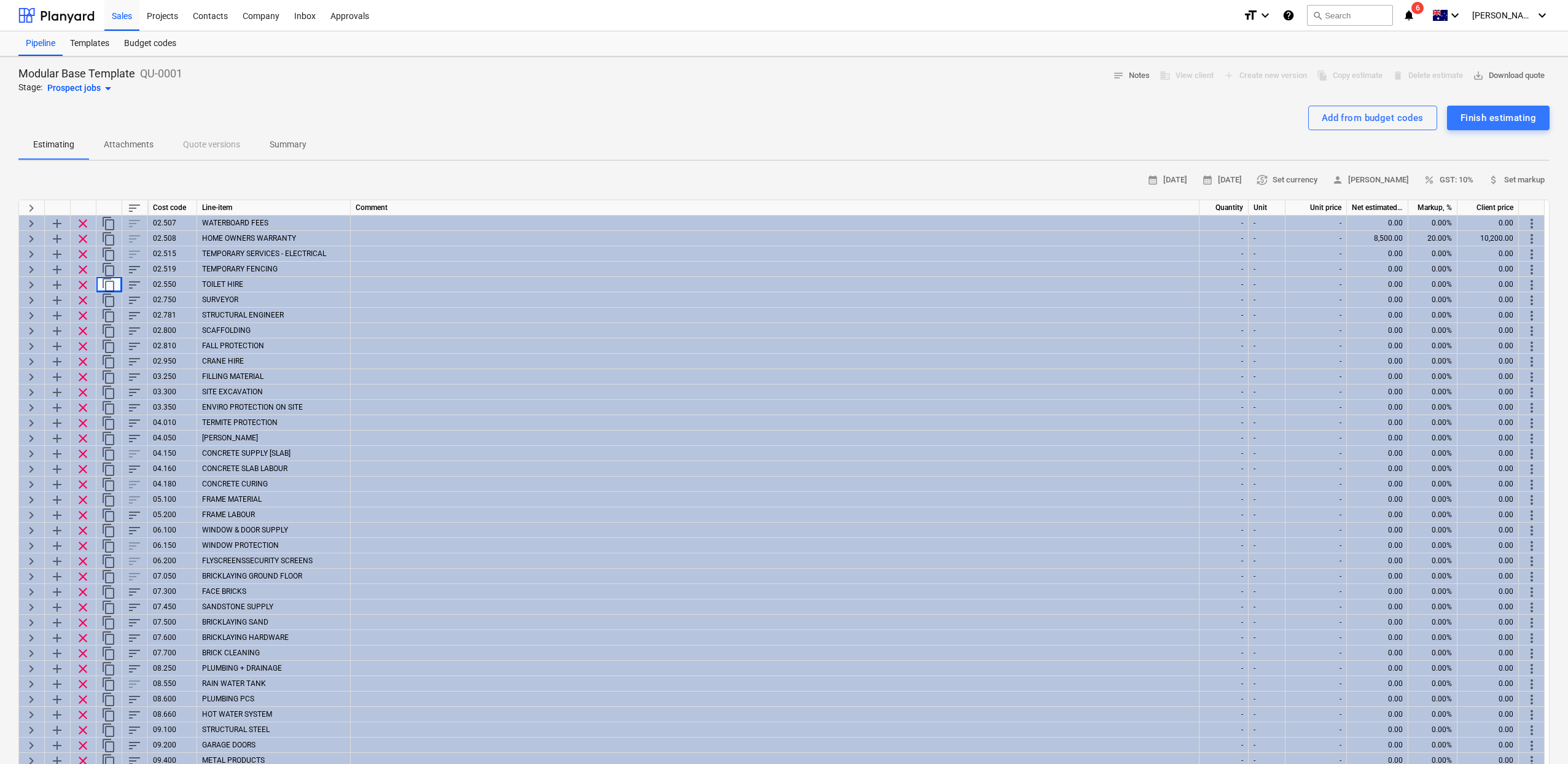
click at [519, 102] on div at bounding box center [784, 101] width 1531 height 10
click at [1413, 79] on span "delete Delete estimate" at bounding box center [1427, 75] width 71 height 14
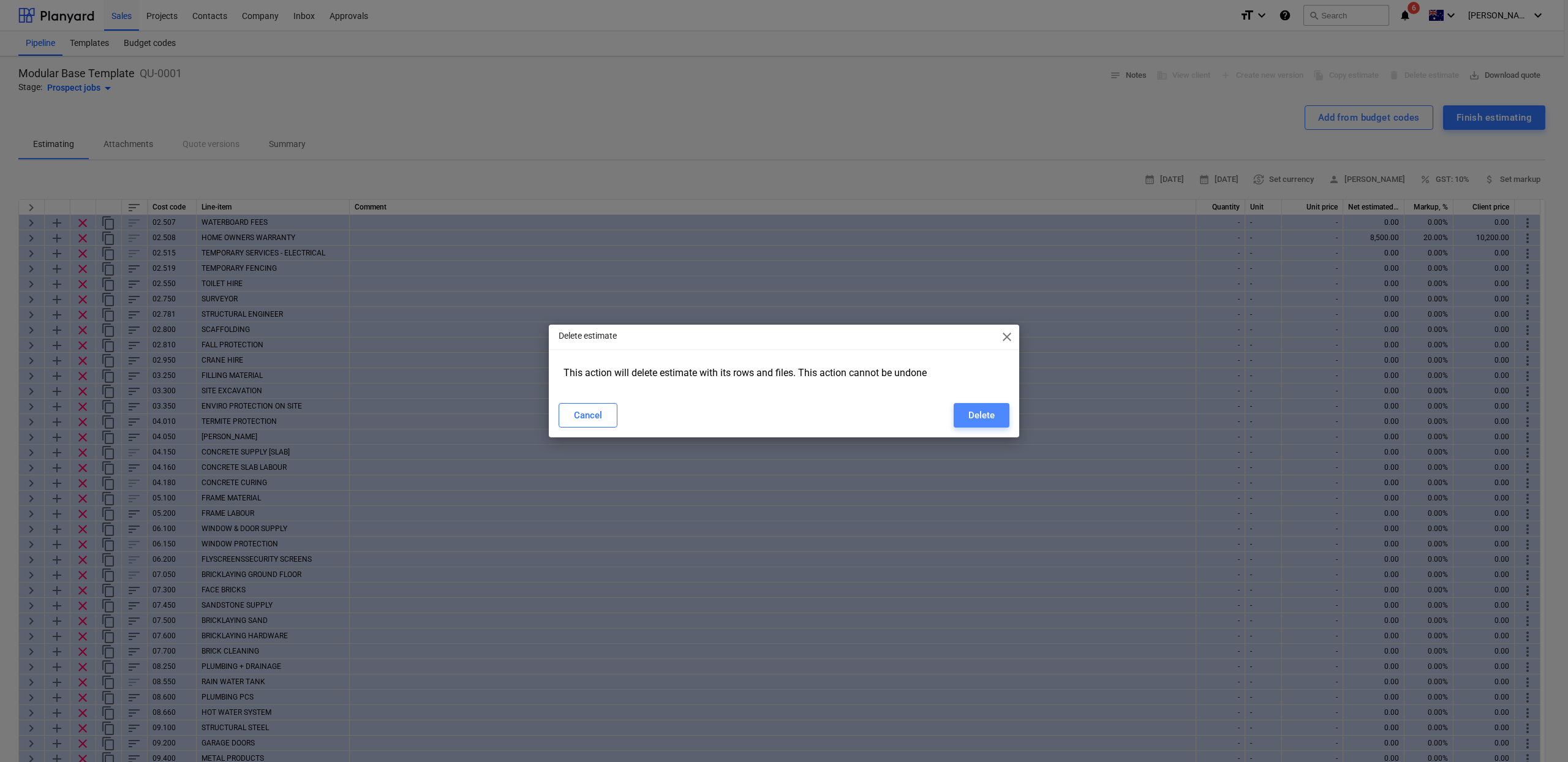
click at [982, 421] on div "Delete" at bounding box center [981, 416] width 27 height 16
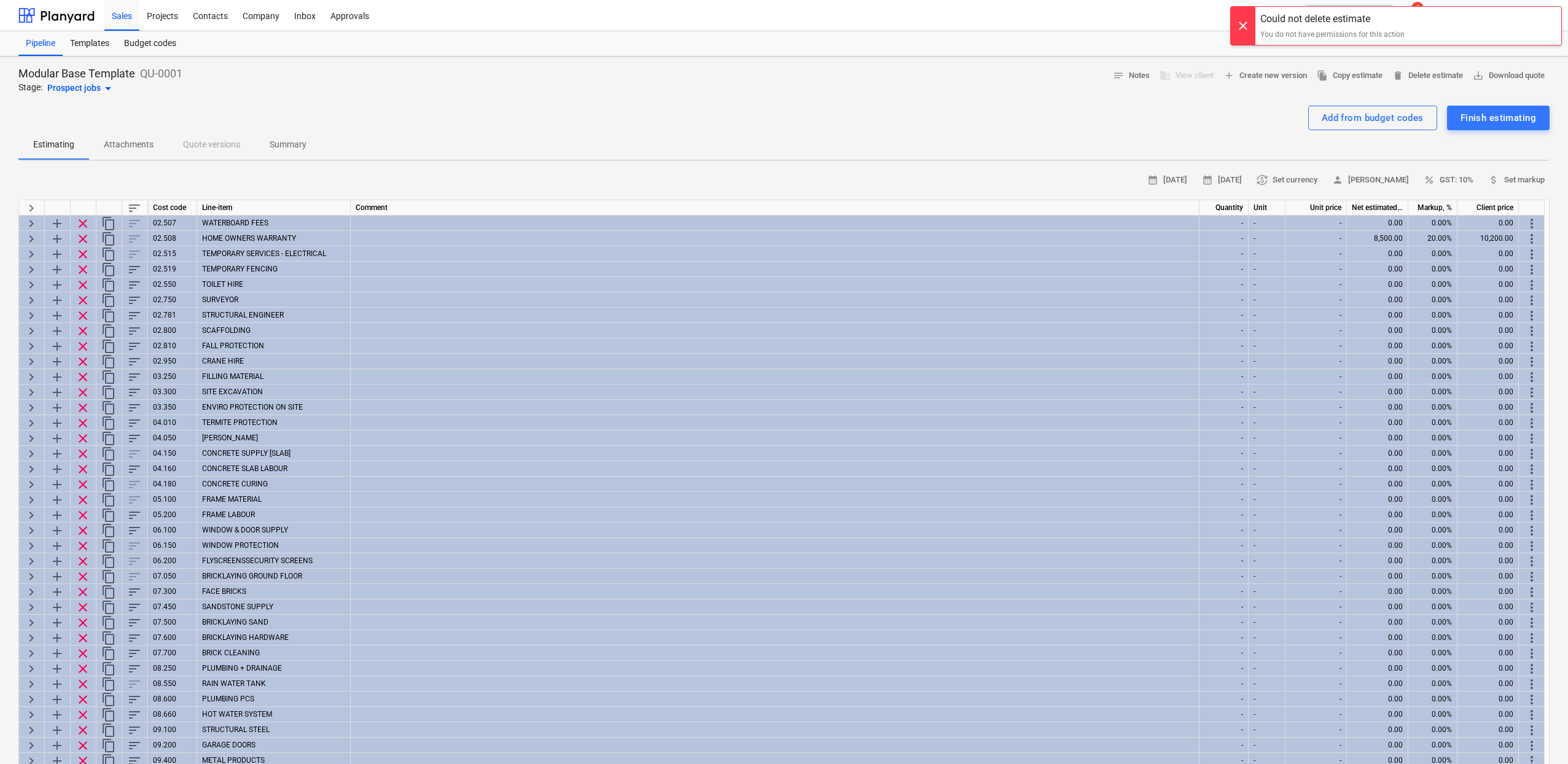
click at [97, 89] on div "Prospect jobs arrow_drop_down" at bounding box center [81, 89] width 68 height 15
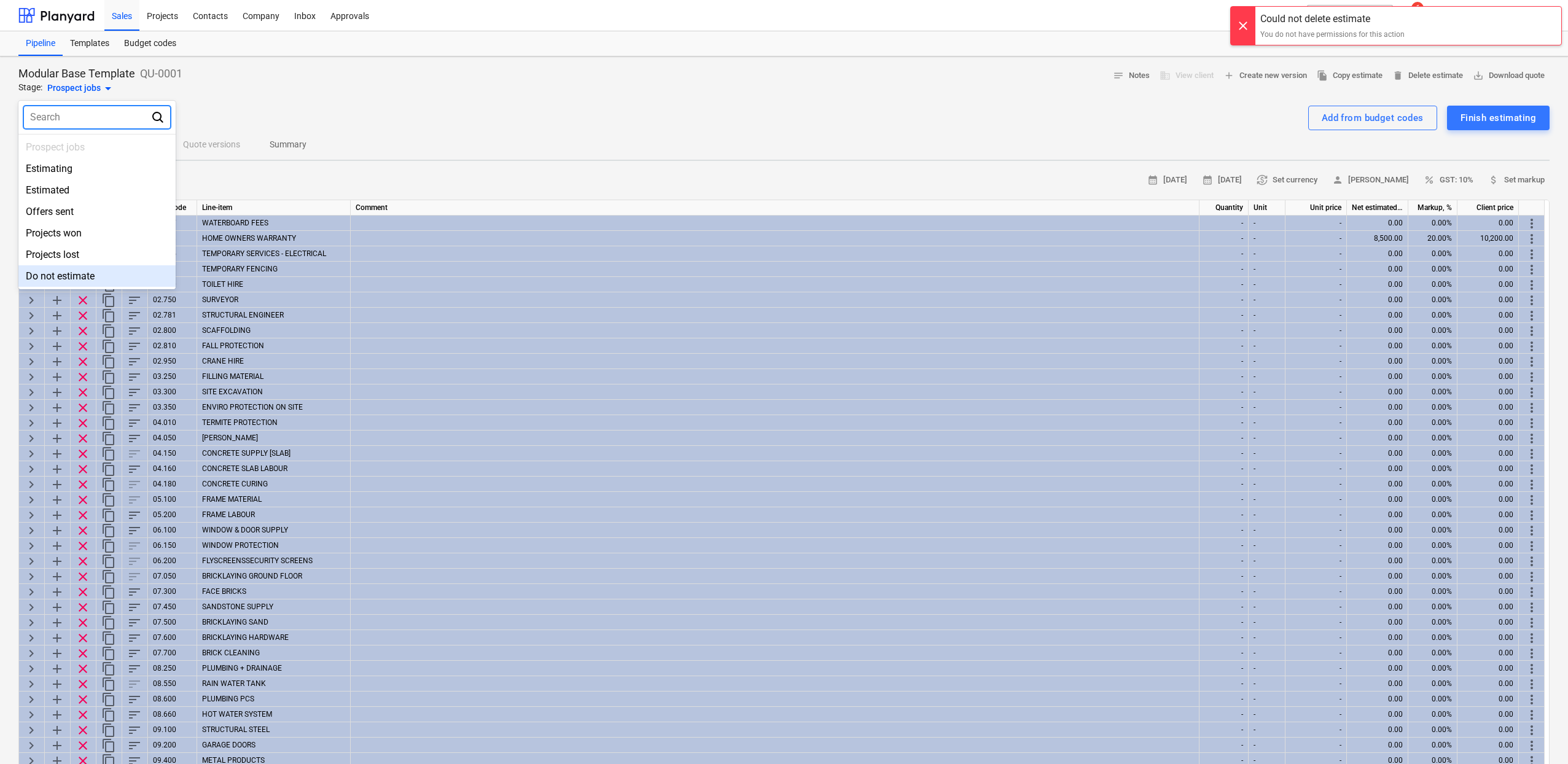
click at [109, 282] on div "Do not estimate" at bounding box center [97, 276] width 157 height 21
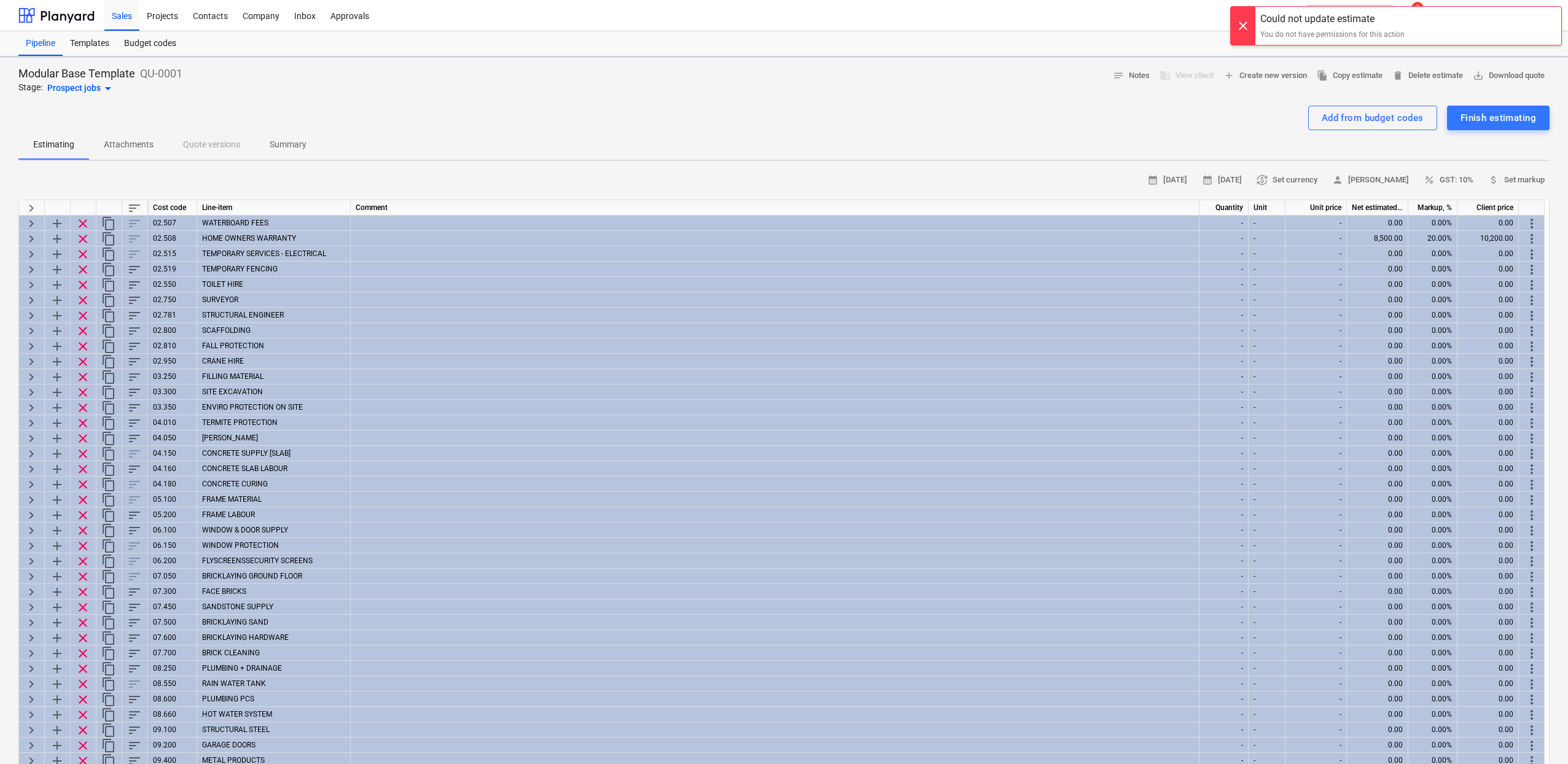
click at [93, 85] on div "Prospect jobs arrow_drop_down" at bounding box center [81, 89] width 68 height 15
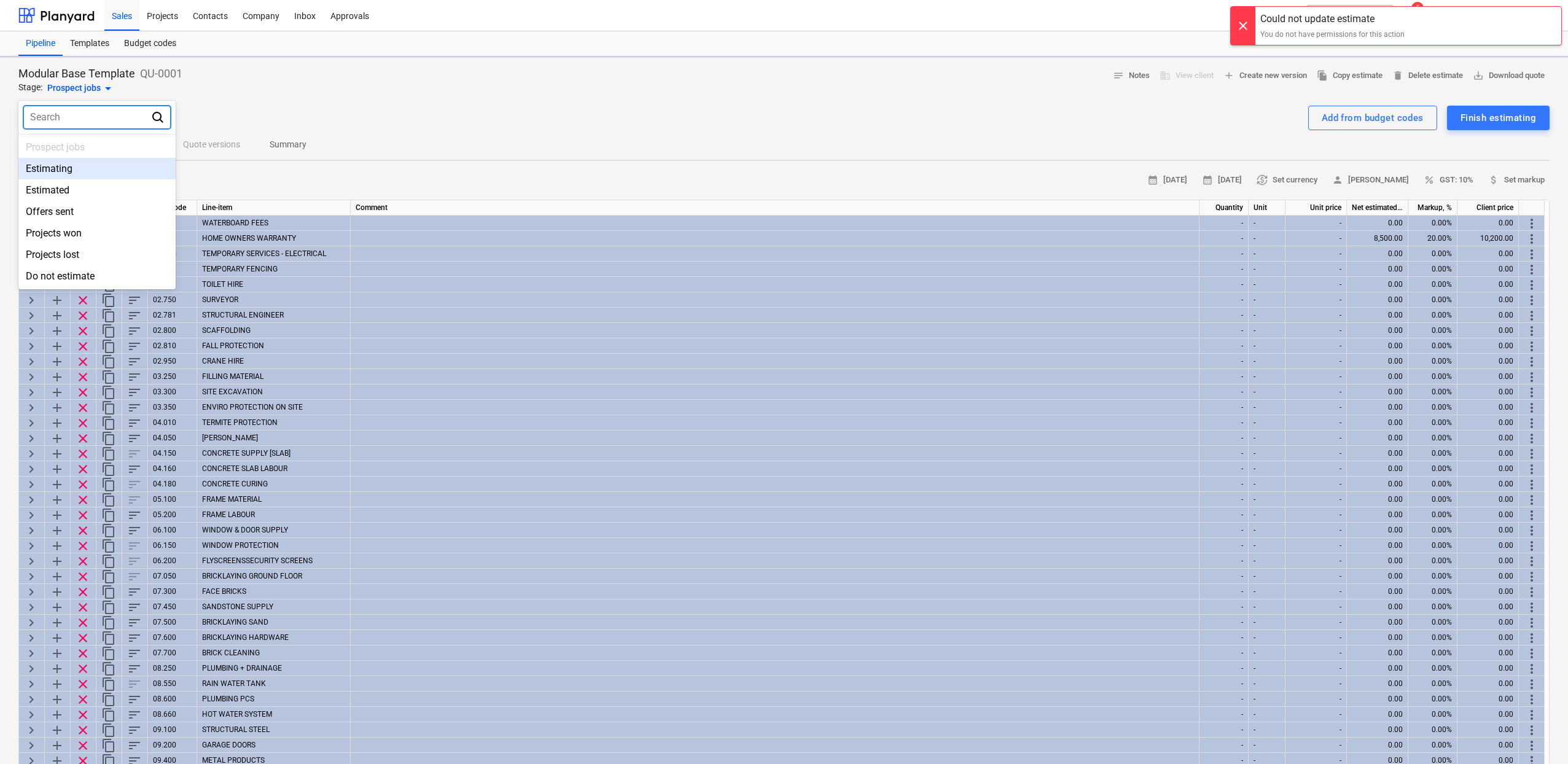
click at [352, 120] on div at bounding box center [784, 382] width 1568 height 764
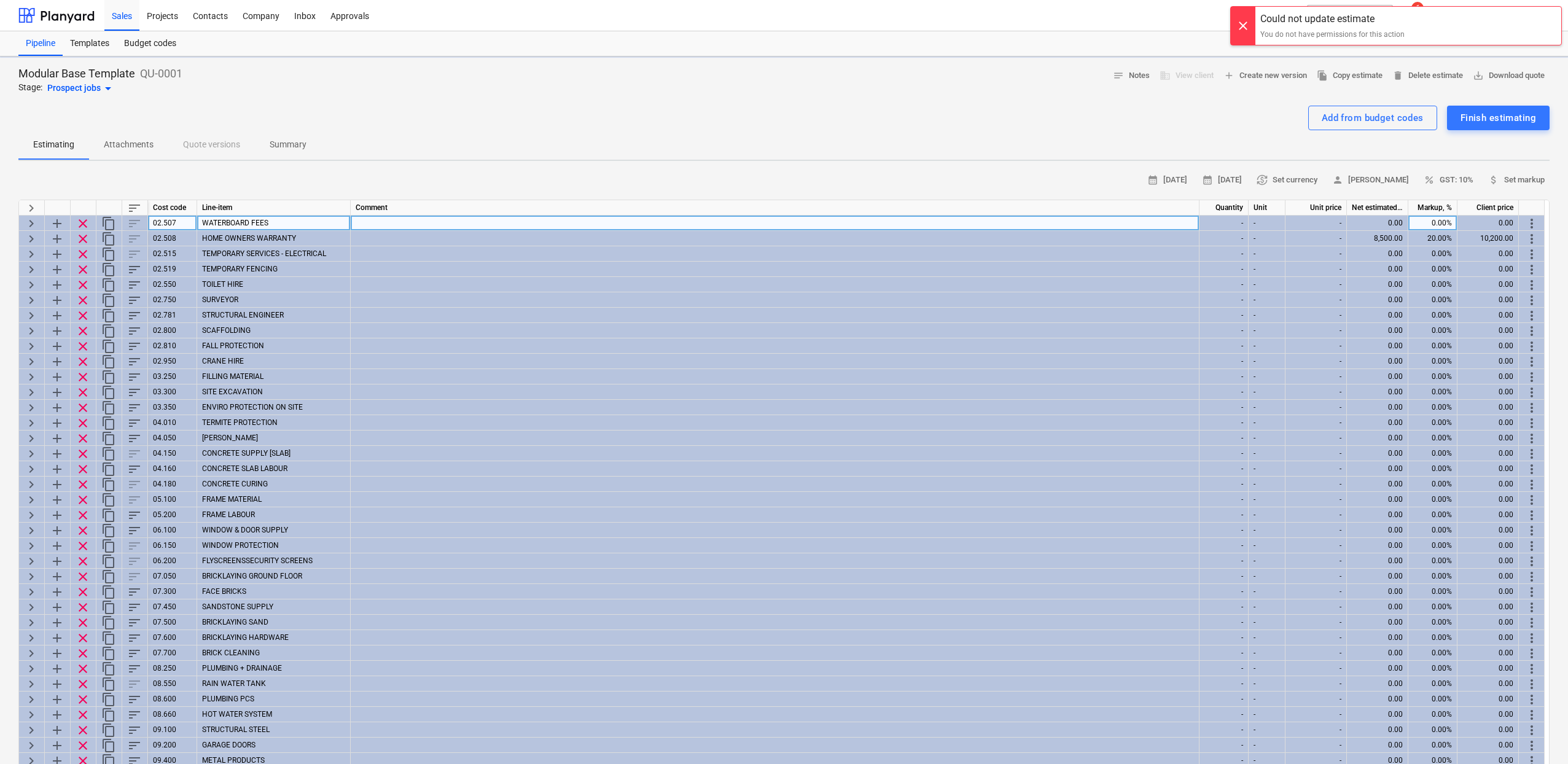
click at [79, 222] on span "clear" at bounding box center [83, 223] width 15 height 15
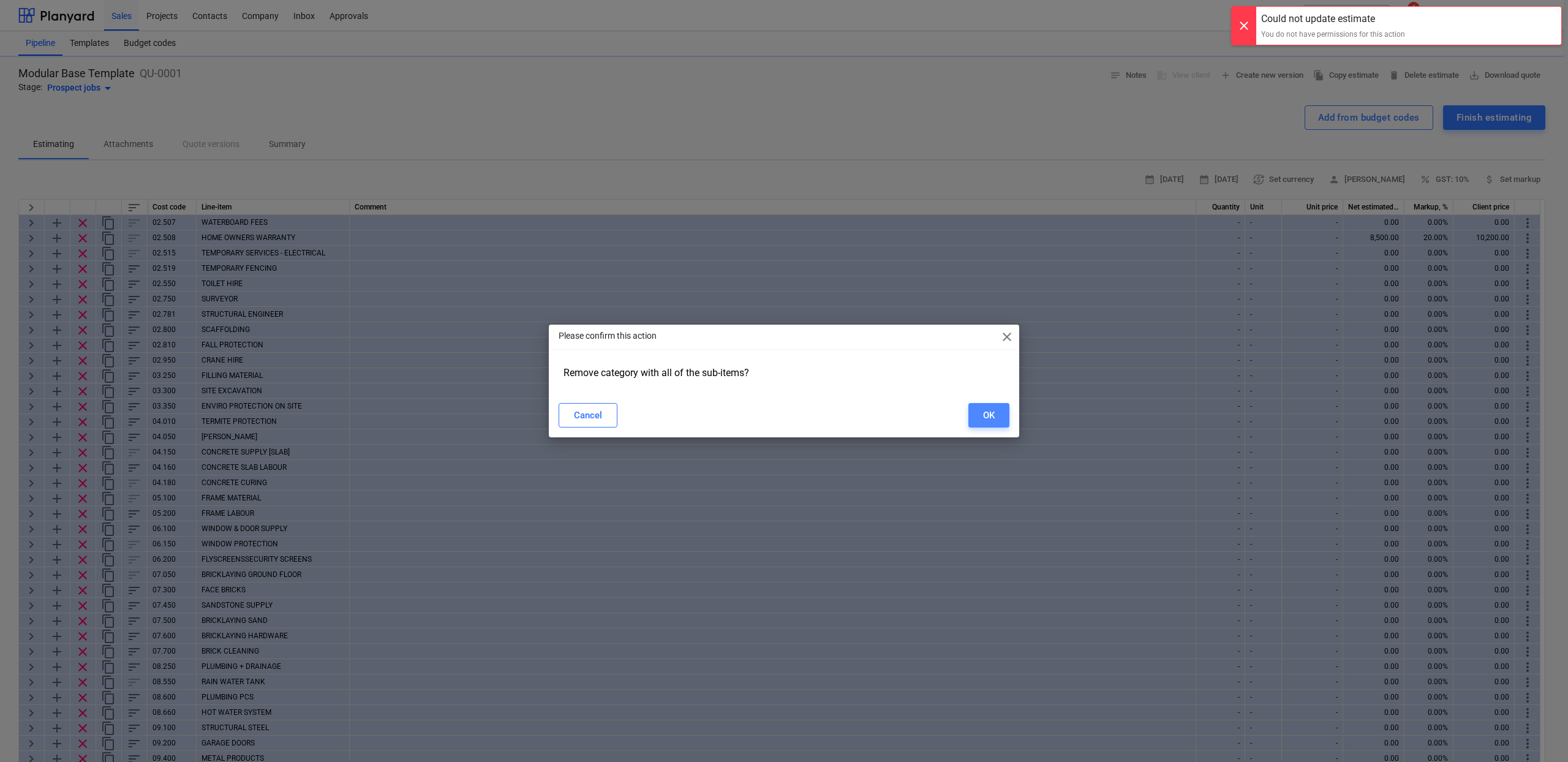
click at [976, 412] on button "OK" at bounding box center [989, 415] width 41 height 25
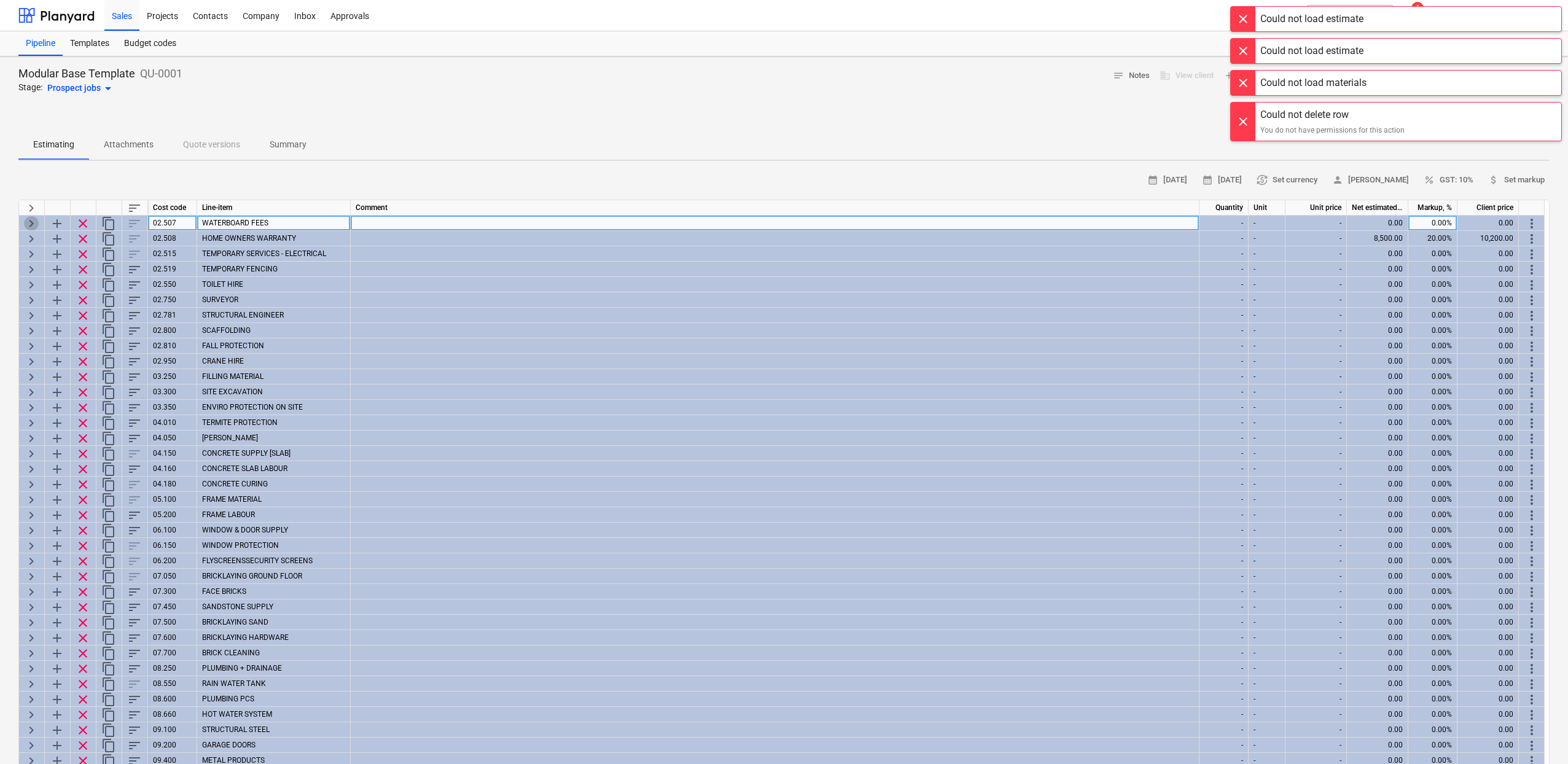
click at [32, 221] on span "keyboard_arrow_right" at bounding box center [31, 223] width 15 height 15
type textarea "x"
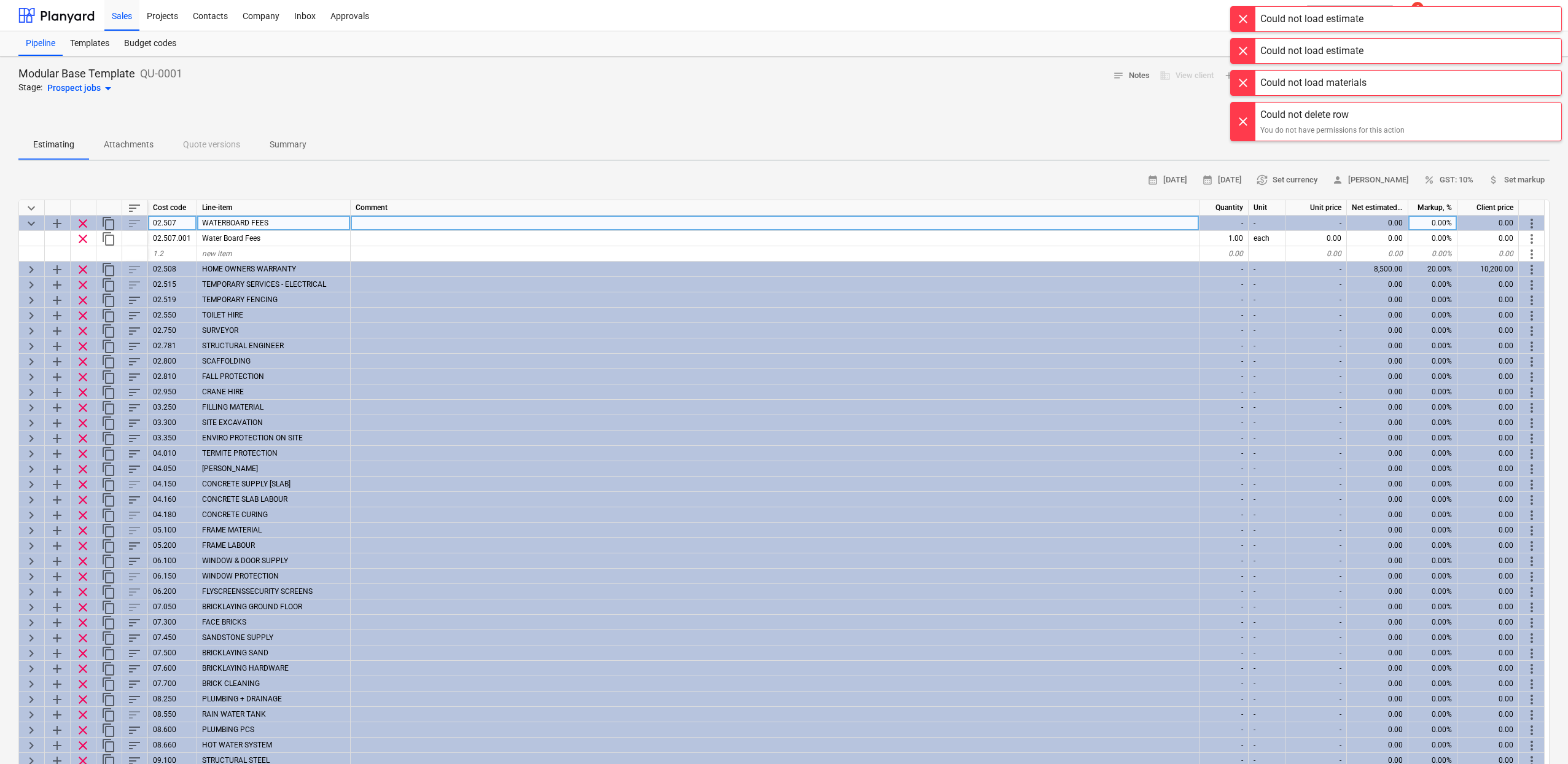
click at [89, 224] on span "clear" at bounding box center [83, 223] width 15 height 15
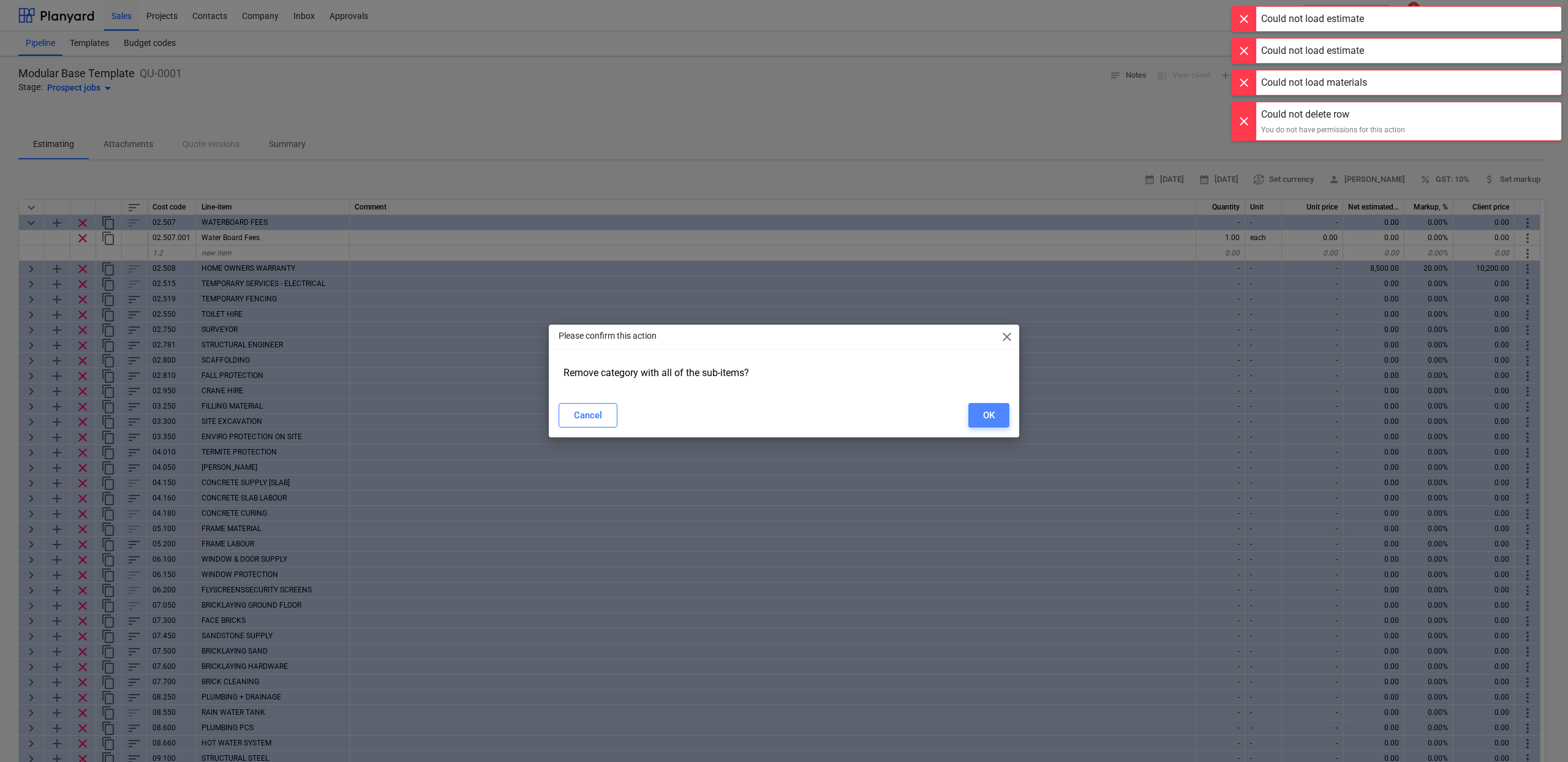
click at [987, 426] on button "OK" at bounding box center [989, 415] width 41 height 25
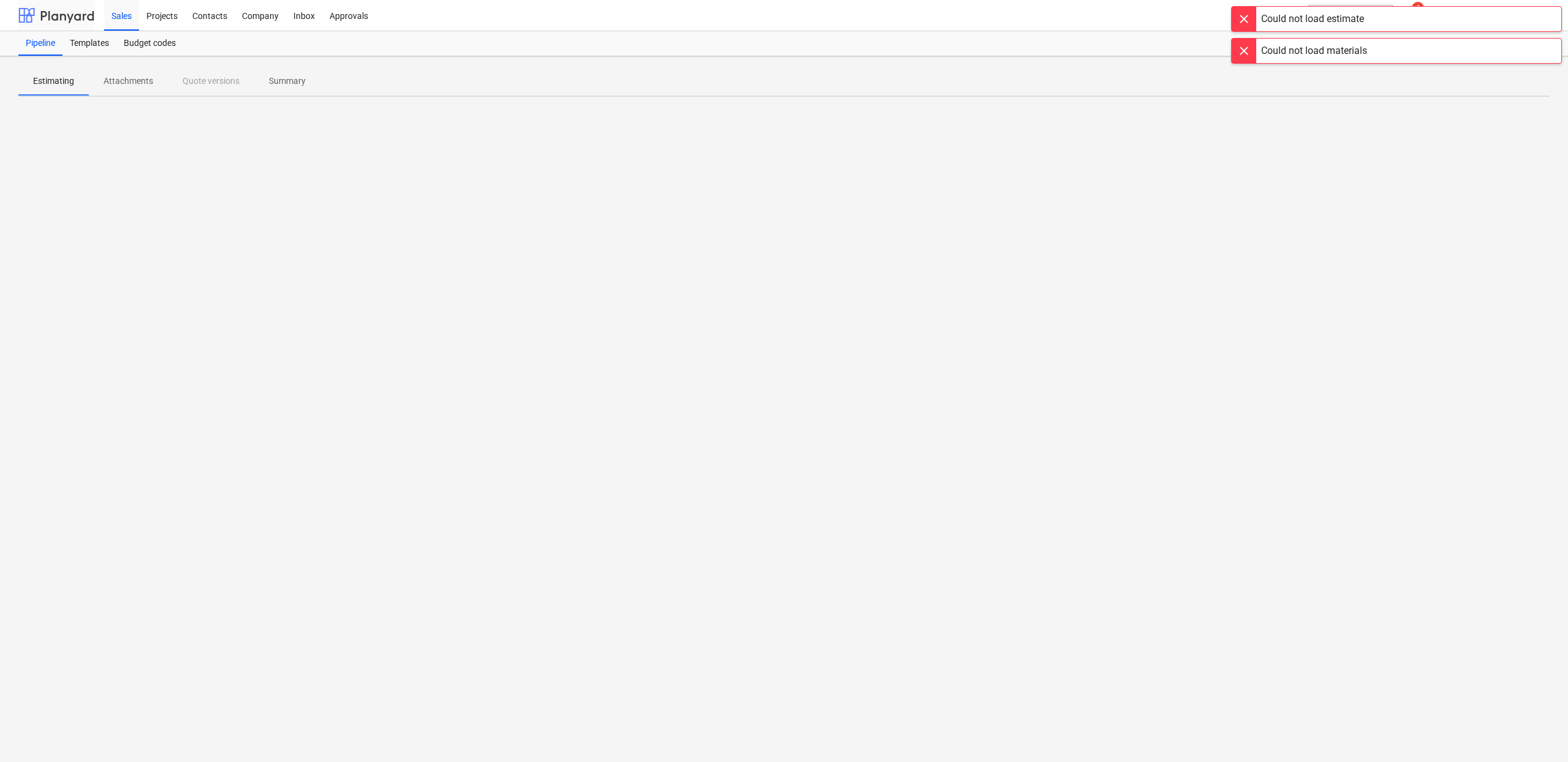
click at [57, 17] on div at bounding box center [57, 15] width 76 height 31
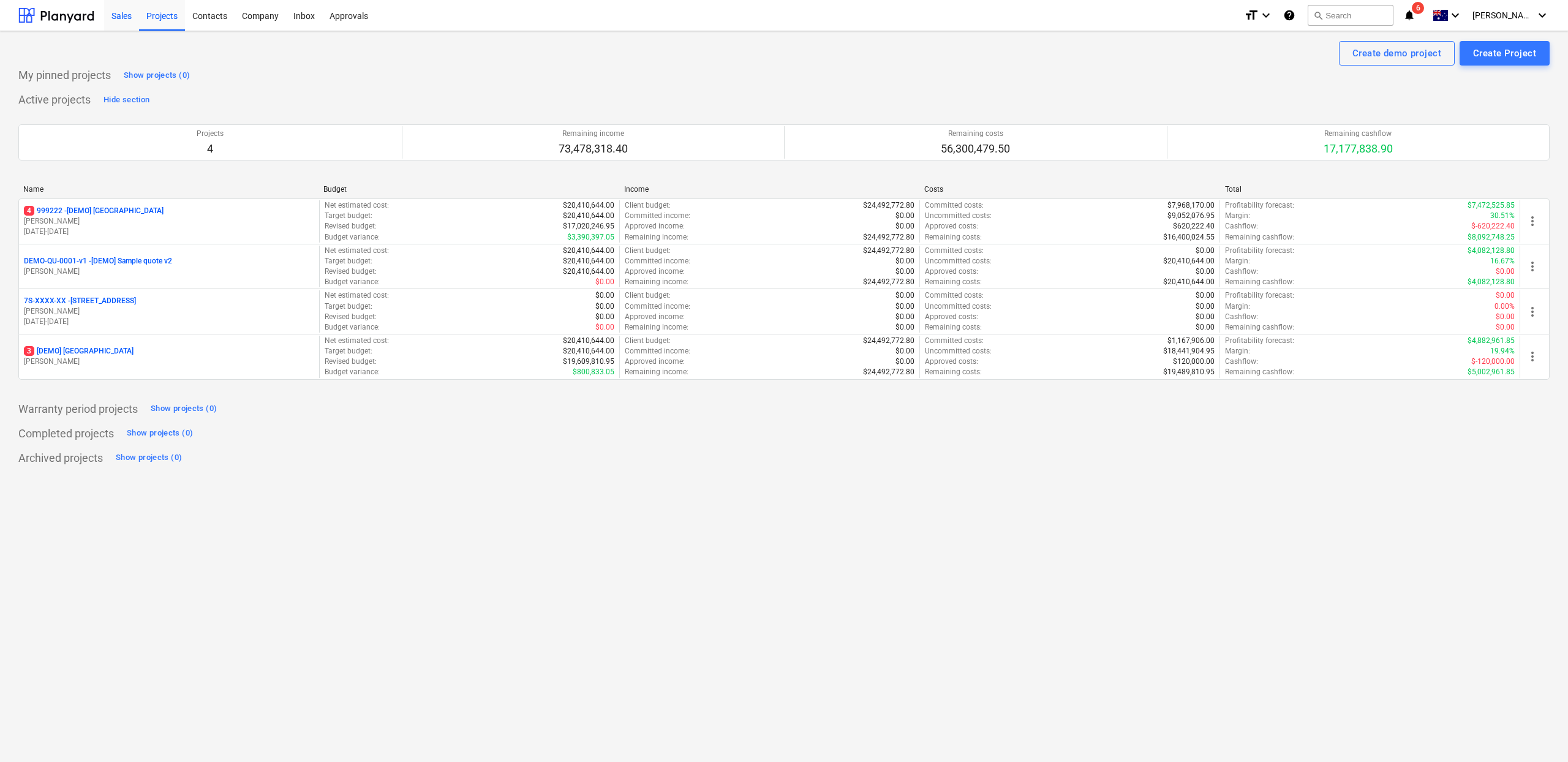
click at [110, 21] on div "Sales" at bounding box center [122, 15] width 35 height 31
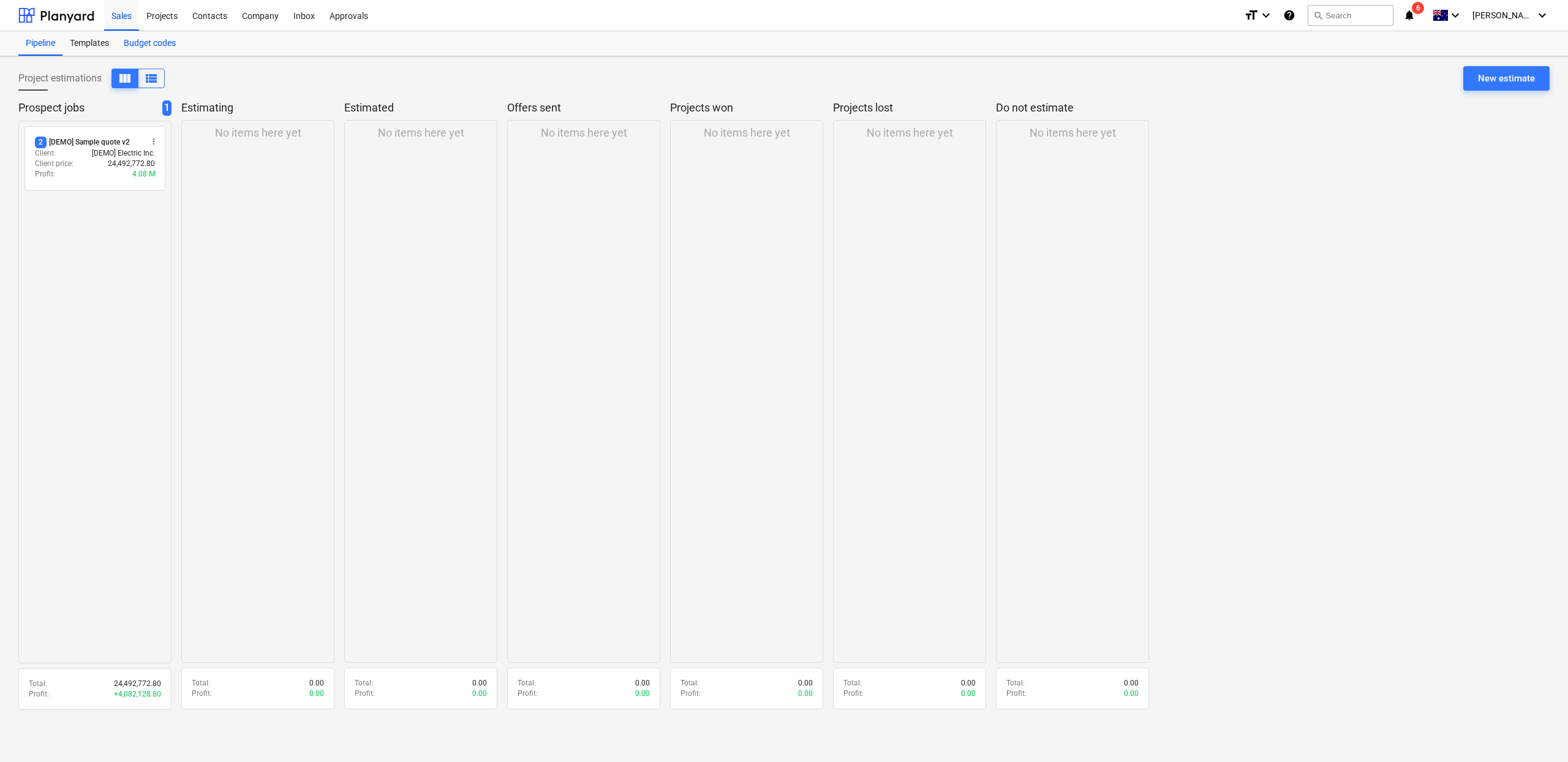
click at [145, 46] on div "Budget codes" at bounding box center [150, 43] width 66 height 25
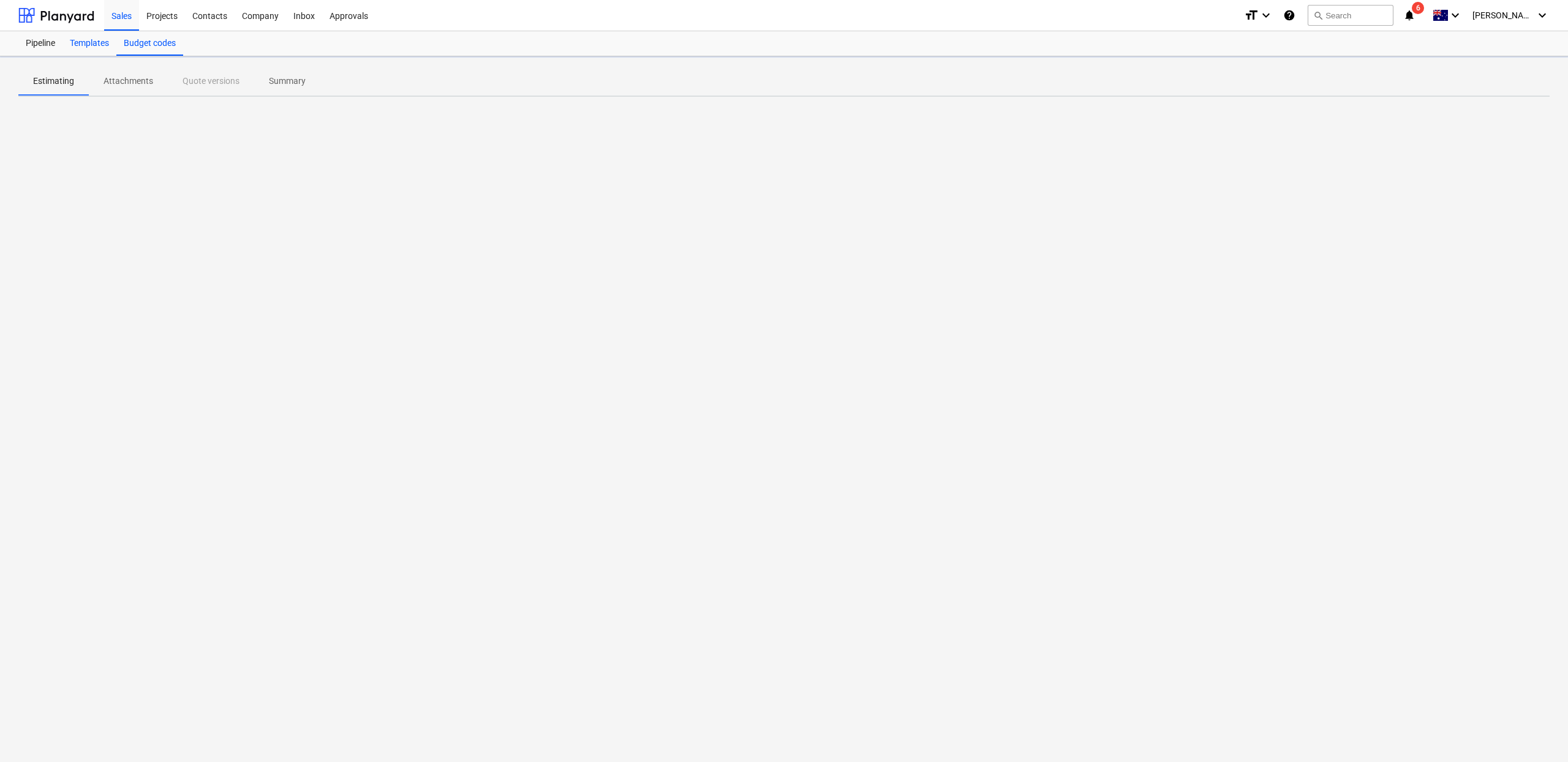
click at [76, 41] on div "Templates" at bounding box center [89, 43] width 54 height 25
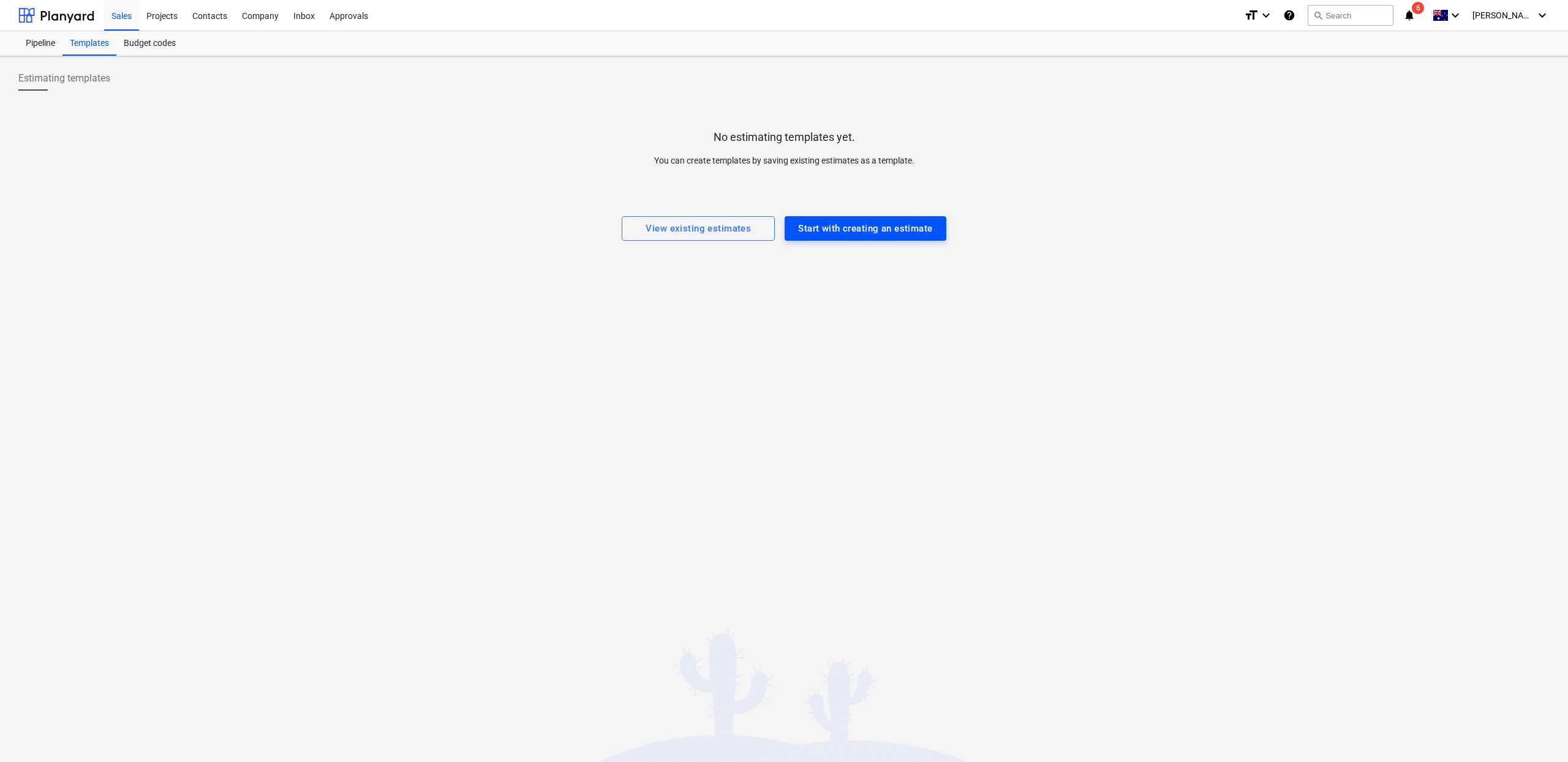
click at [891, 233] on div "Start with creating an estimate" at bounding box center [865, 229] width 134 height 16
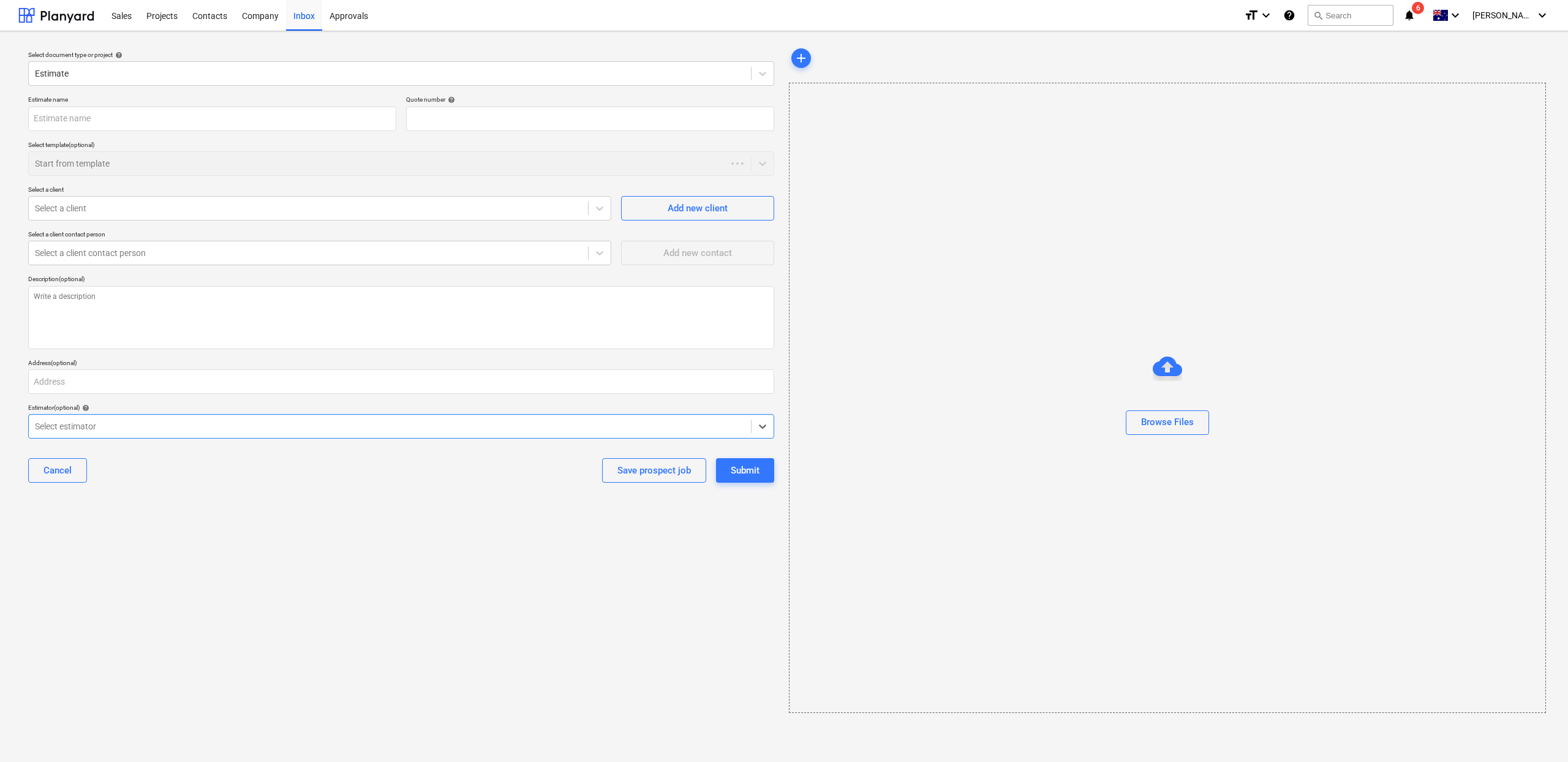
type textarea "x"
type input "QU-0003"
click at [178, 112] on input "text" at bounding box center [212, 118] width 368 height 25
type textarea "x"
type input "E"
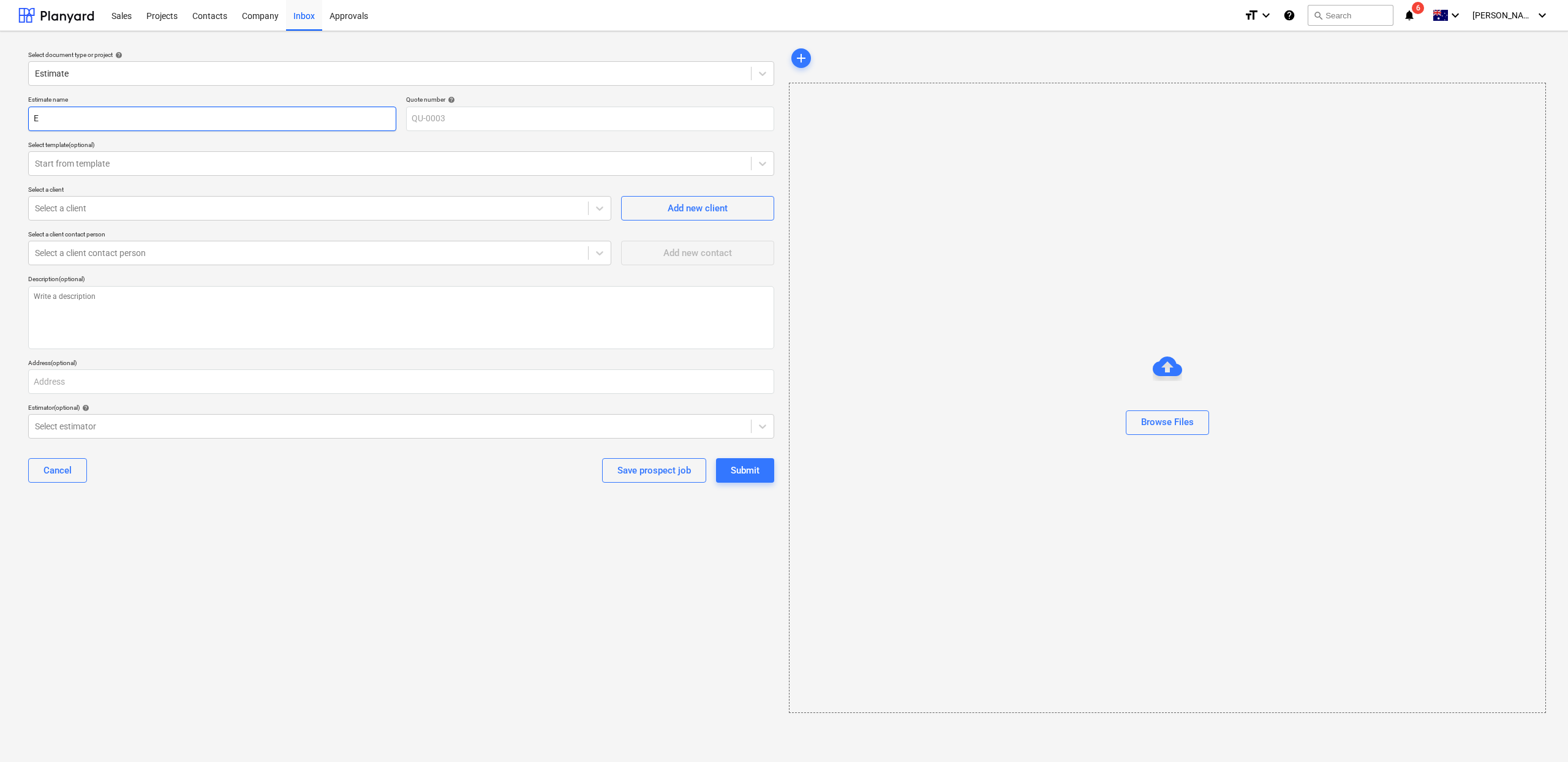
type textarea "x"
type input "Es"
type textarea "x"
type input "Est"
type textarea "x"
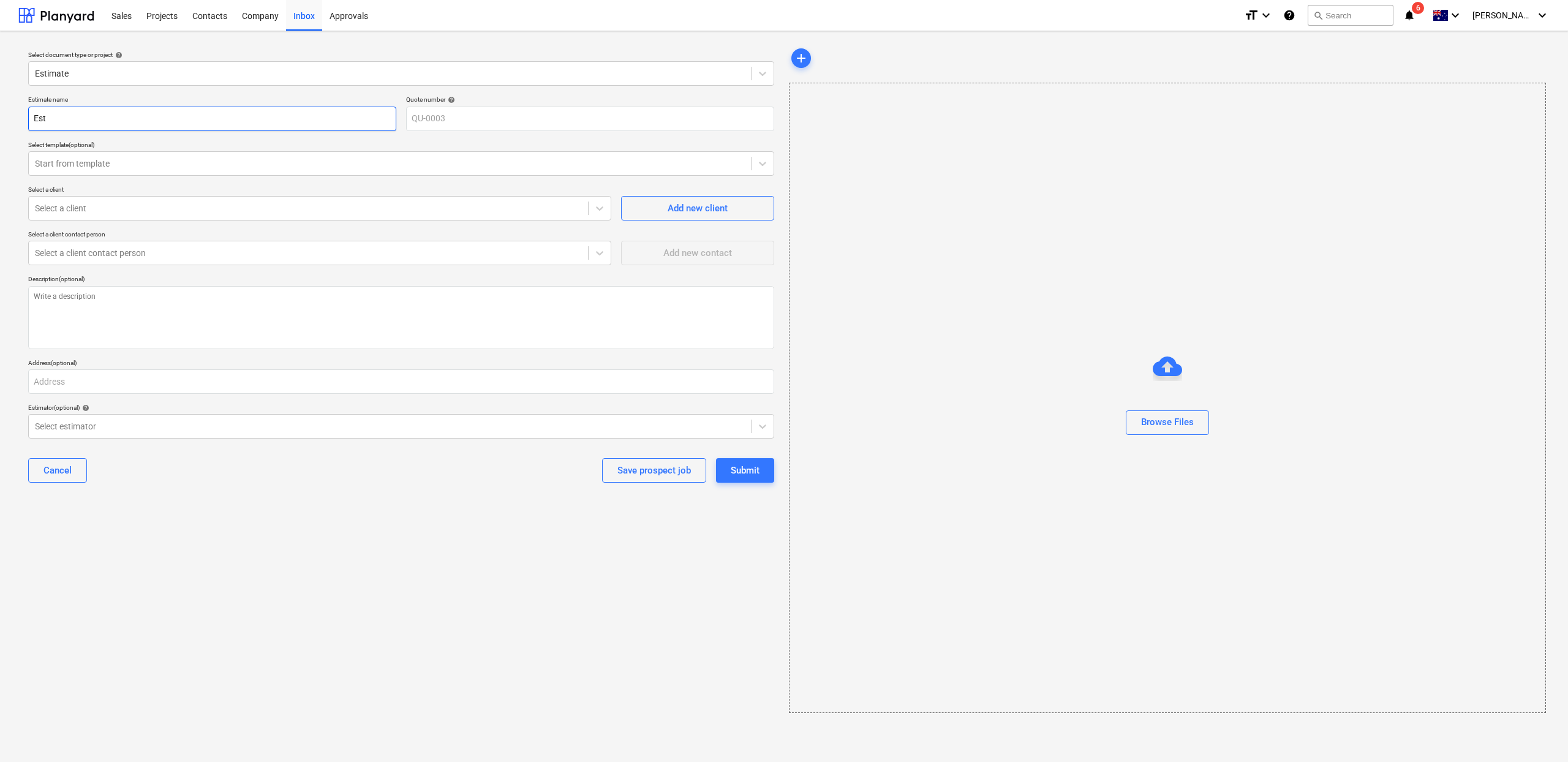
type input "Esti"
type textarea "x"
type input "Estim"
type textarea "x"
type input "Estima"
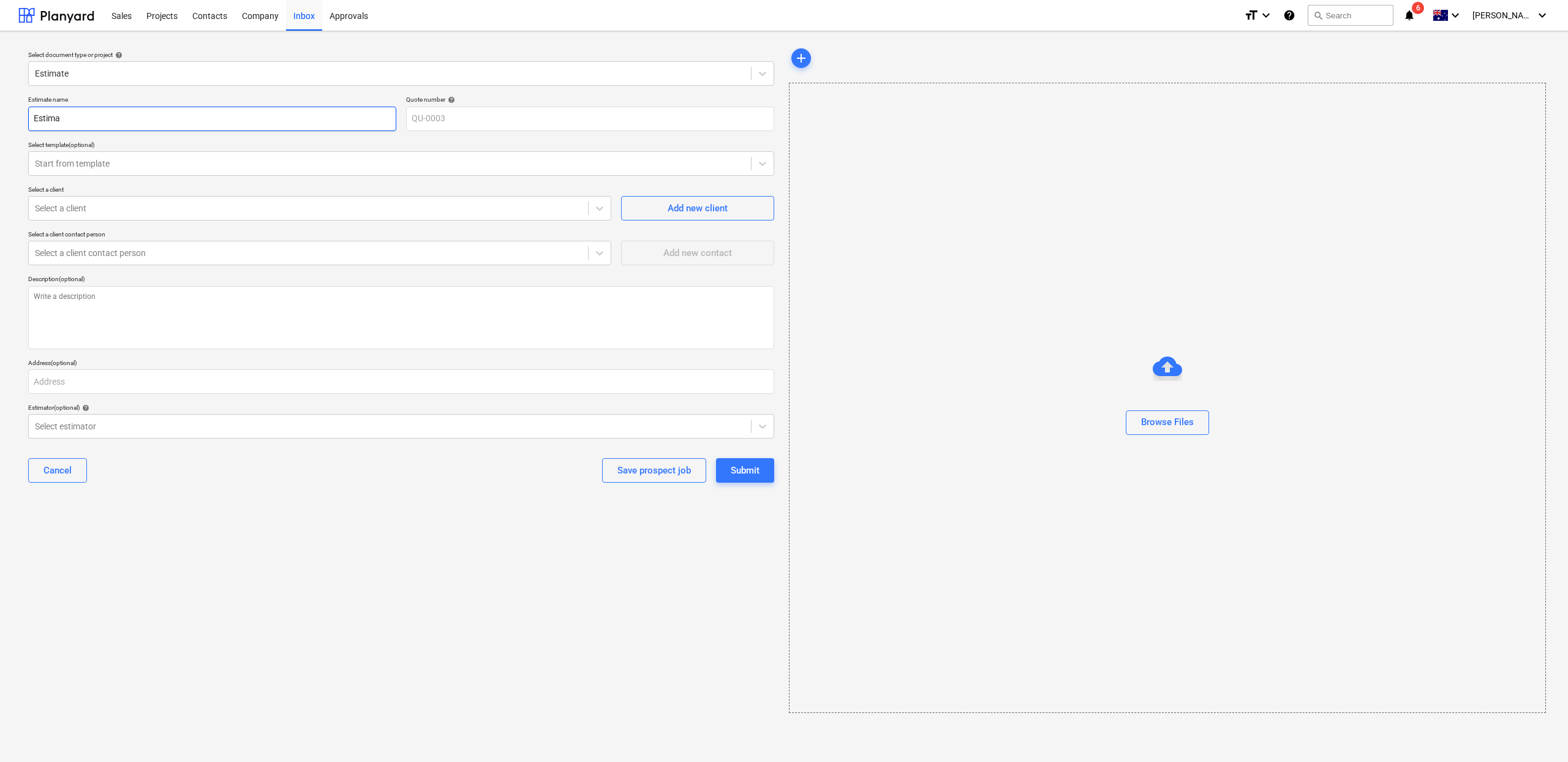
type textarea "x"
type input "Estimat"
type textarea "x"
type input "Estimate"
type textarea "x"
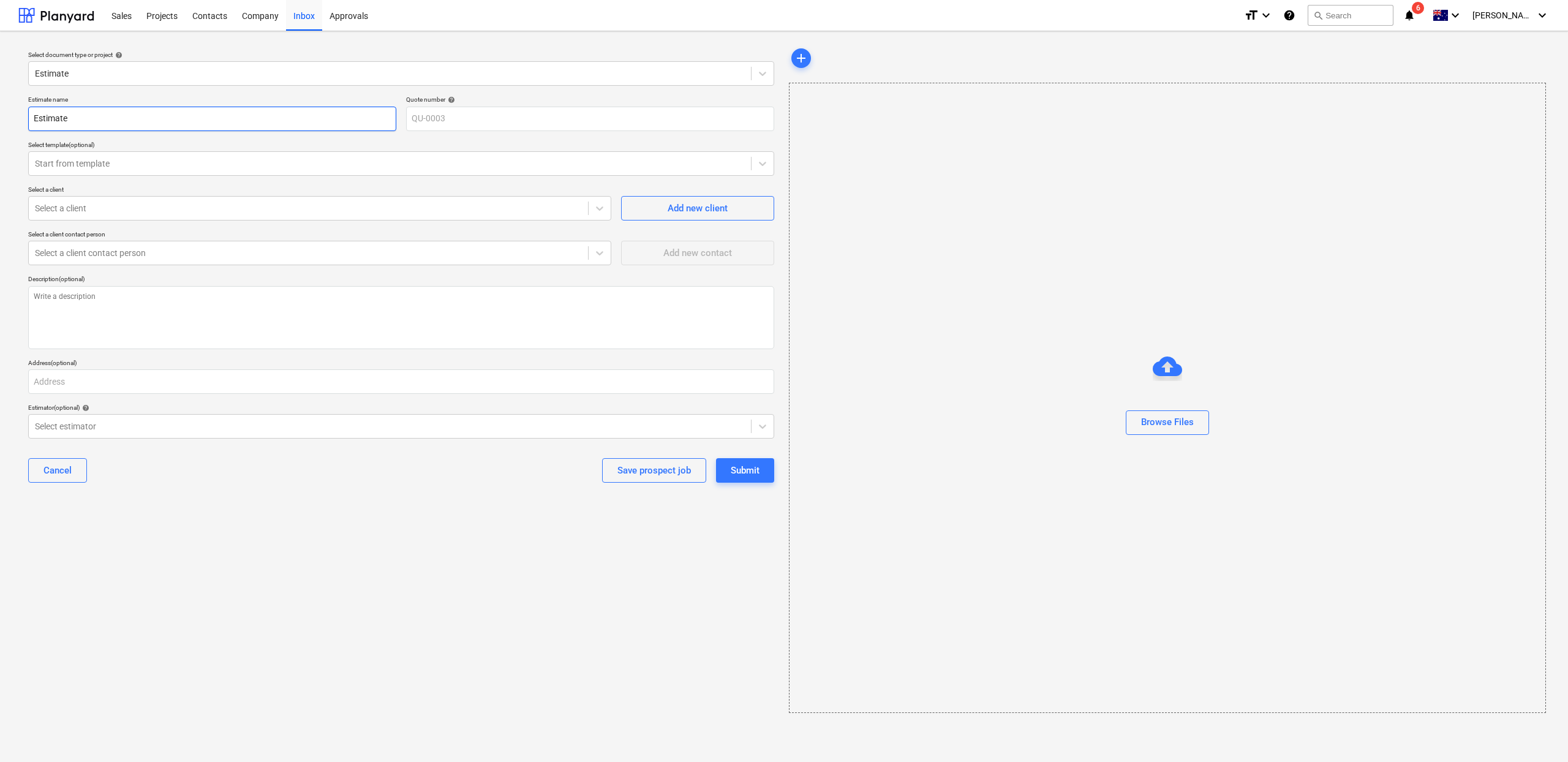
type input "Estimate"
type textarea "x"
type input "Estimate T"
type textarea "x"
type input "Estimate Te"
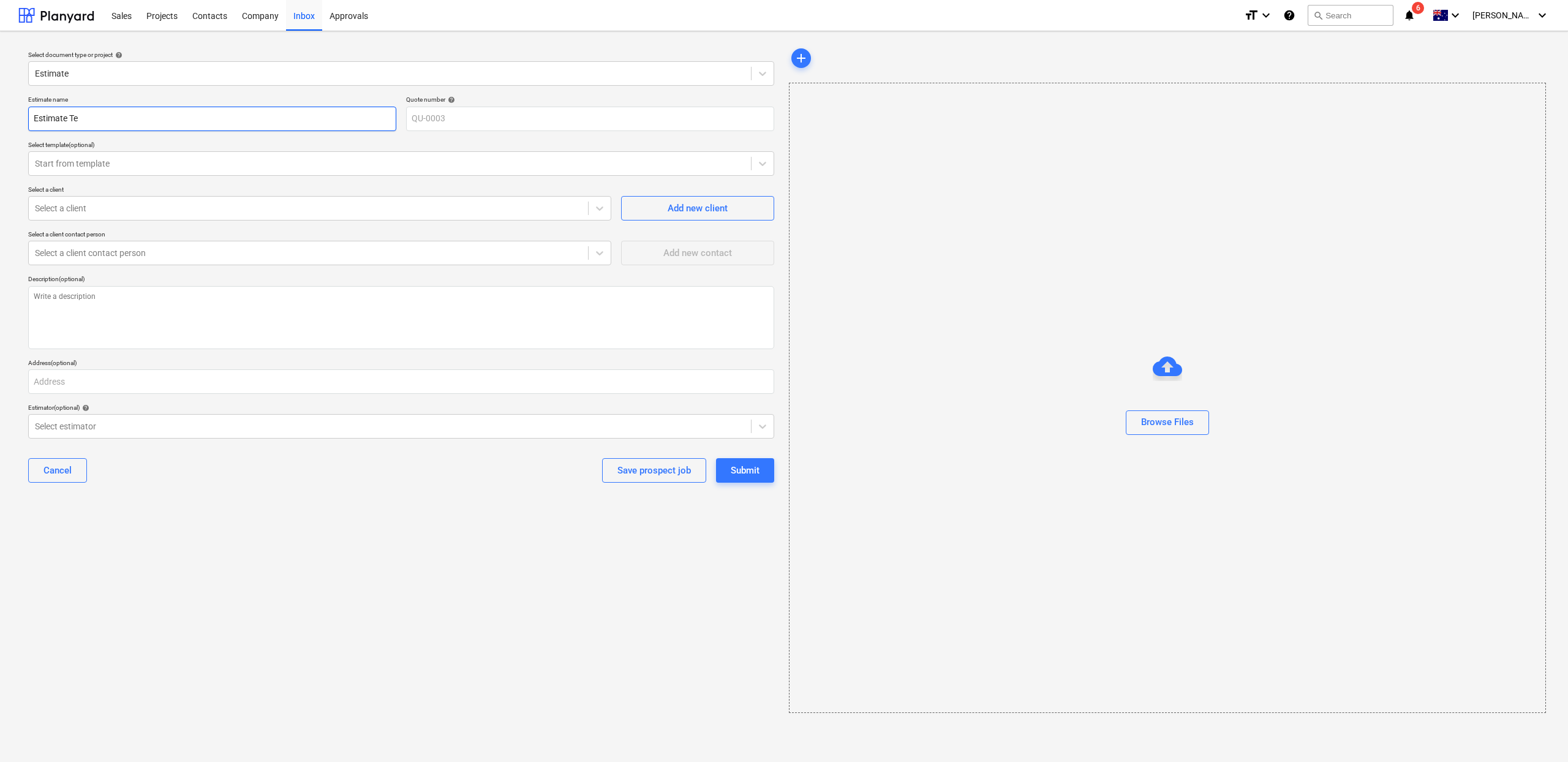
type textarea "x"
type input "Estimate Tem"
type textarea "x"
type input "Estimate Temp"
type textarea "x"
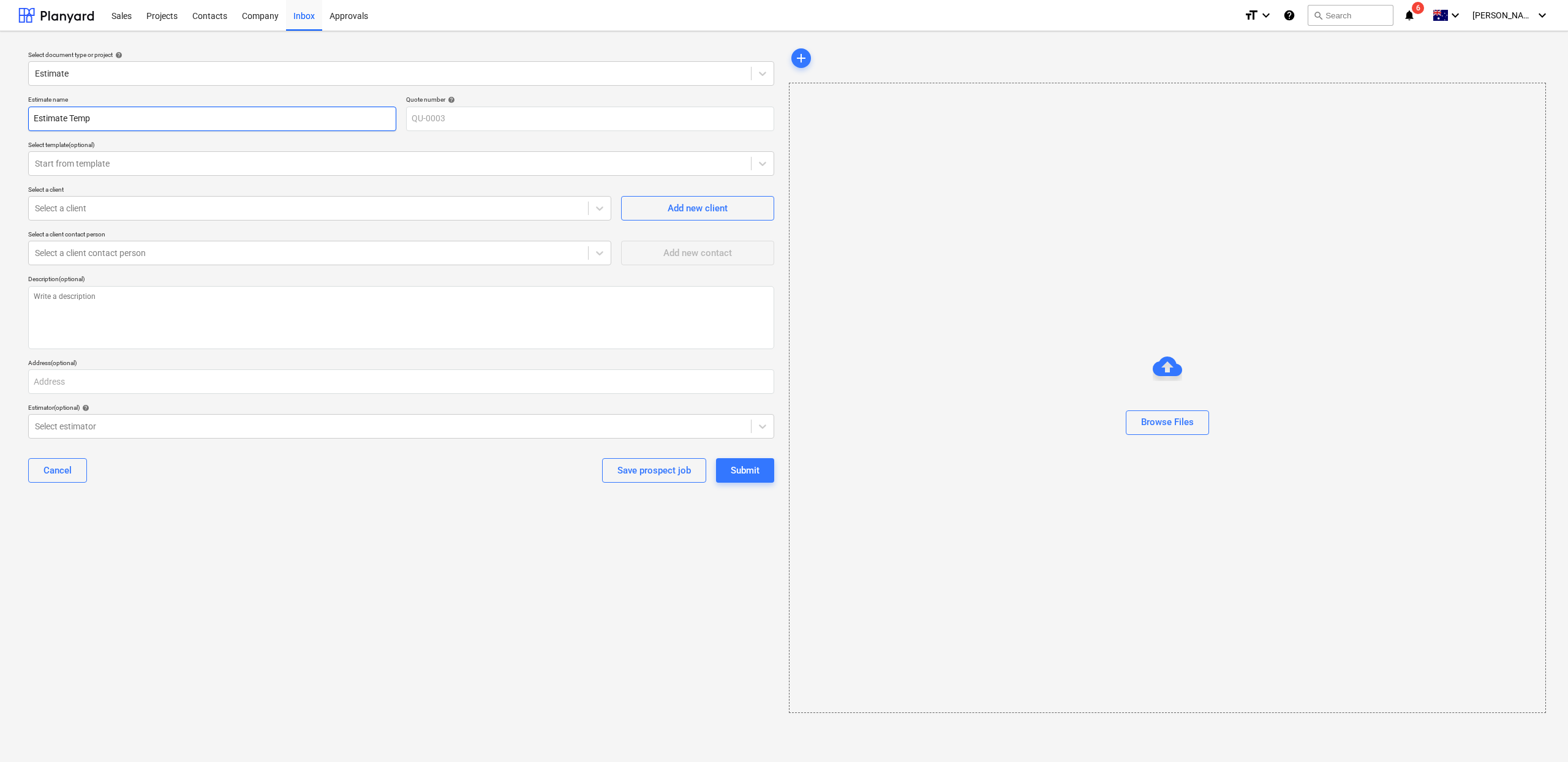
type input "Estimate Templ"
type textarea "x"
type input "Estimate Templa"
type textarea "x"
type input "Estimate Templat"
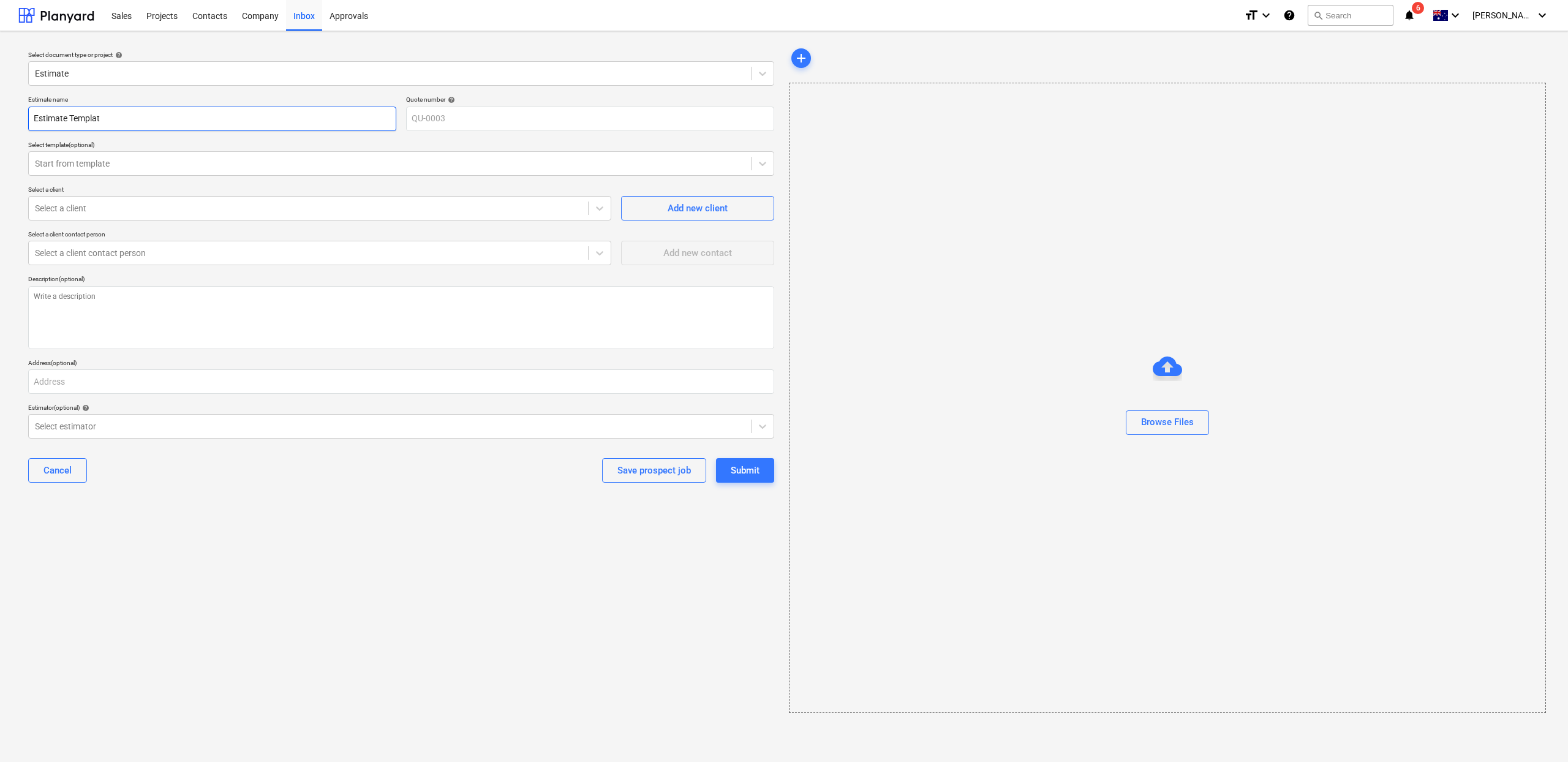
type textarea "x"
type input "Estimate Template"
type textarea "x"
type input "Estimate Template"
type textarea "x"
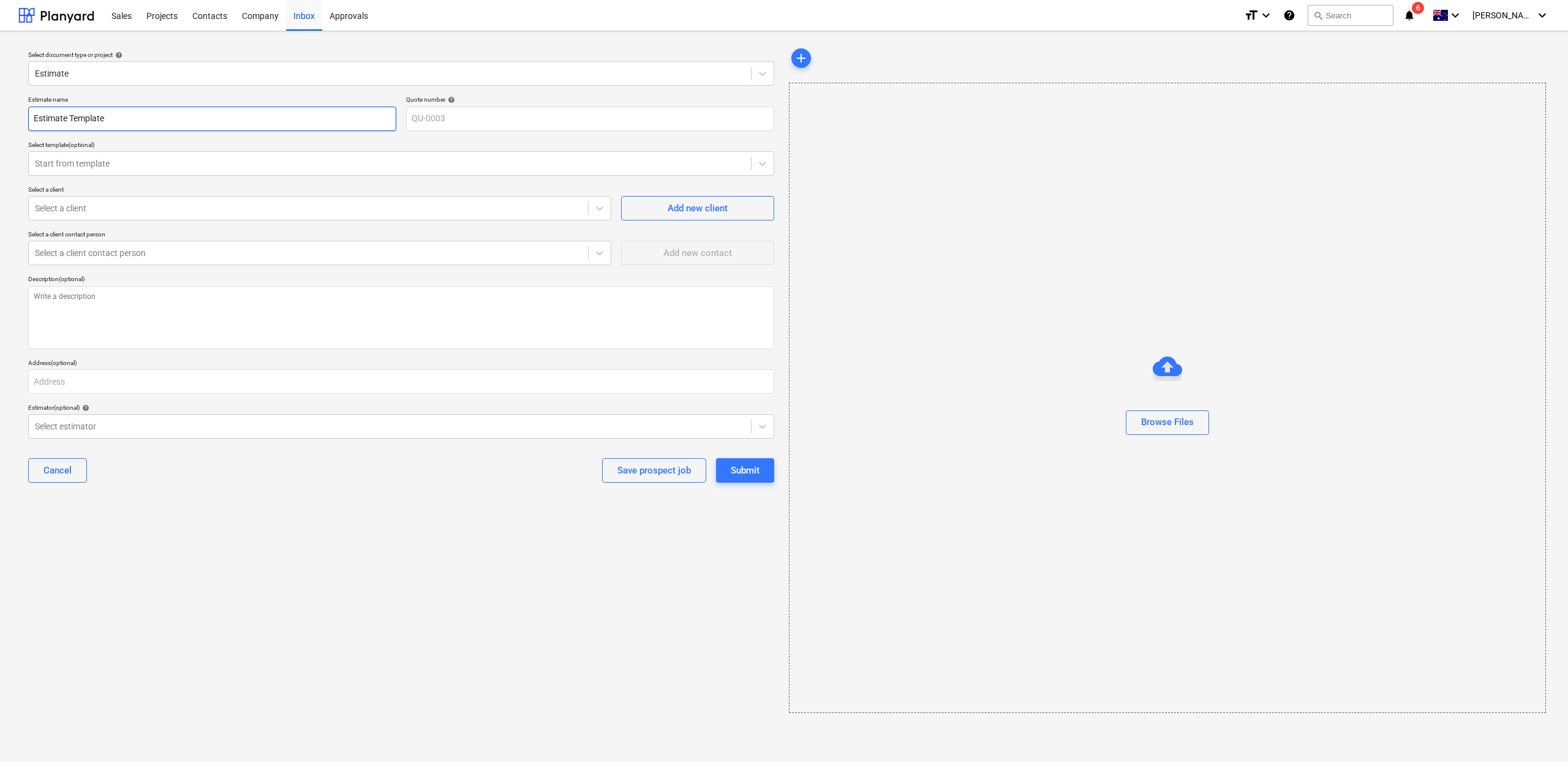
type input "Estimate Template V"
type textarea "x"
type input "Estimate Template V2"
click at [743, 464] on div "Submit" at bounding box center [745, 470] width 29 height 16
click at [213, 213] on div at bounding box center [309, 208] width 547 height 12
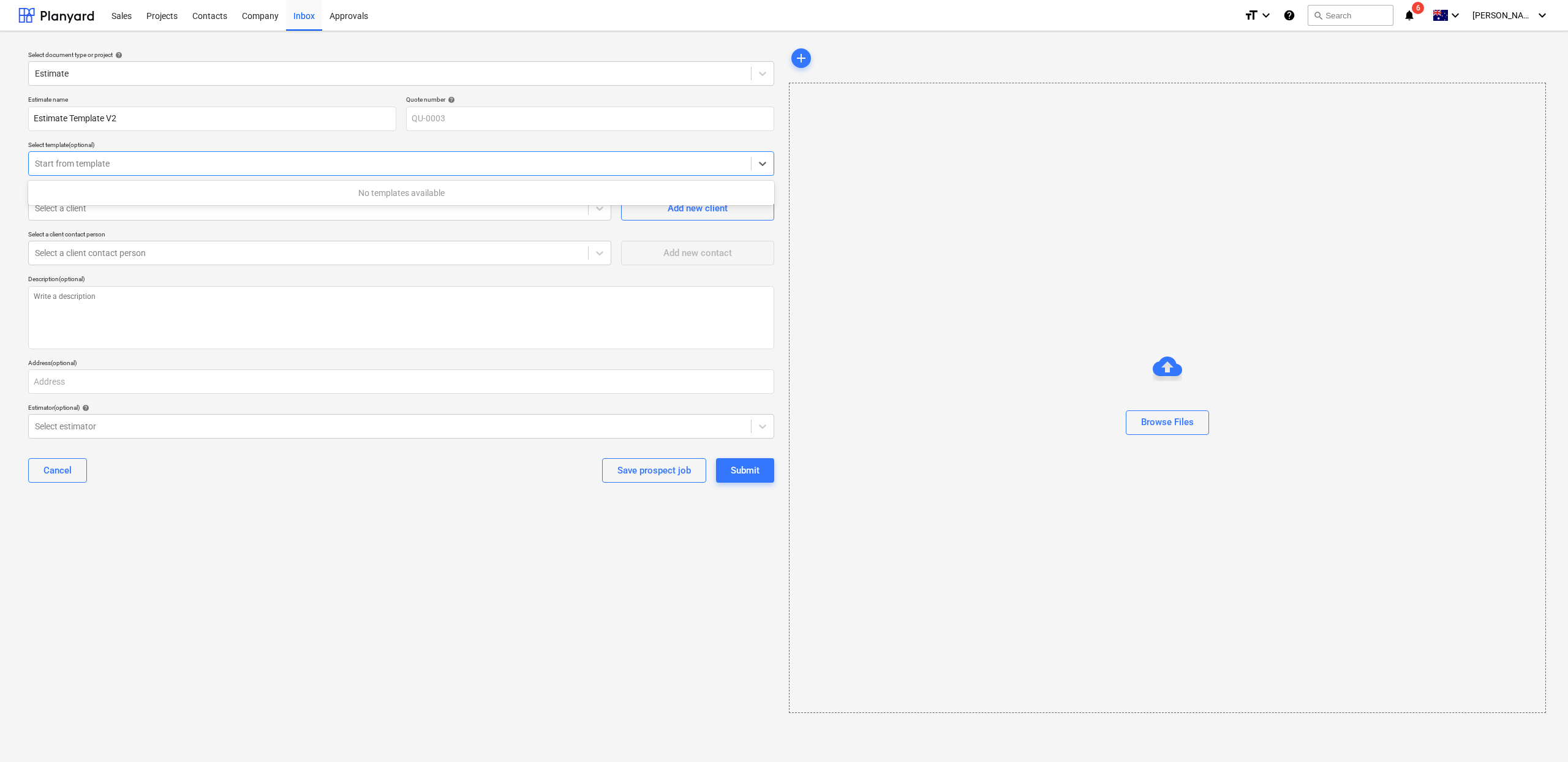
click at [186, 160] on div at bounding box center [390, 164] width 710 height 12
click at [202, 261] on div "Select a client contact person" at bounding box center [308, 253] width 559 height 17
click at [199, 311] on textarea at bounding box center [401, 317] width 746 height 63
click at [159, 383] on input "text" at bounding box center [401, 381] width 746 height 25
click at [136, 425] on div at bounding box center [390, 426] width 710 height 12
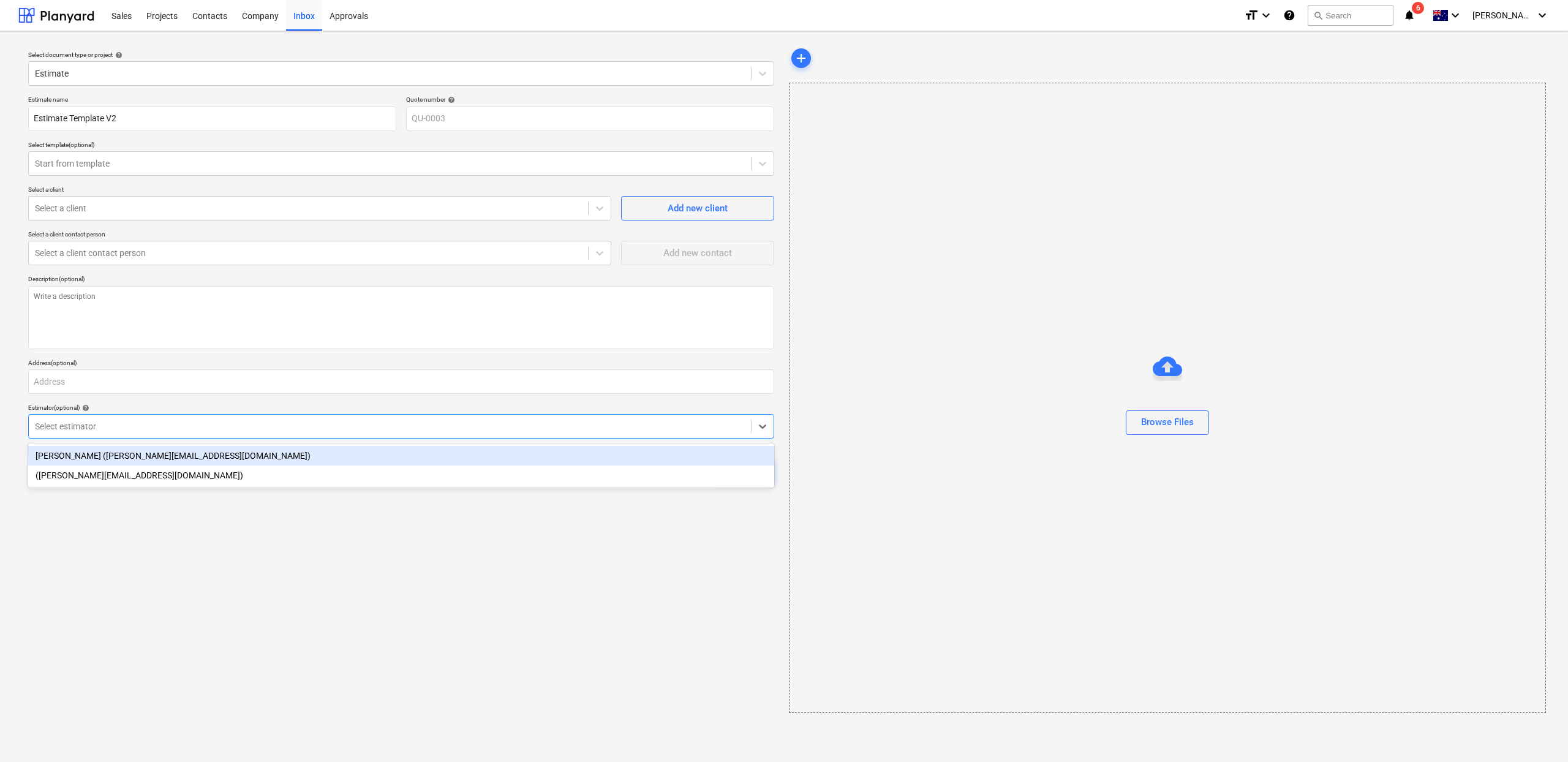
click at [155, 448] on div "[PERSON_NAME] ([PERSON_NAME][EMAIL_ADDRESS][DOMAIN_NAME])" at bounding box center [401, 455] width 746 height 19
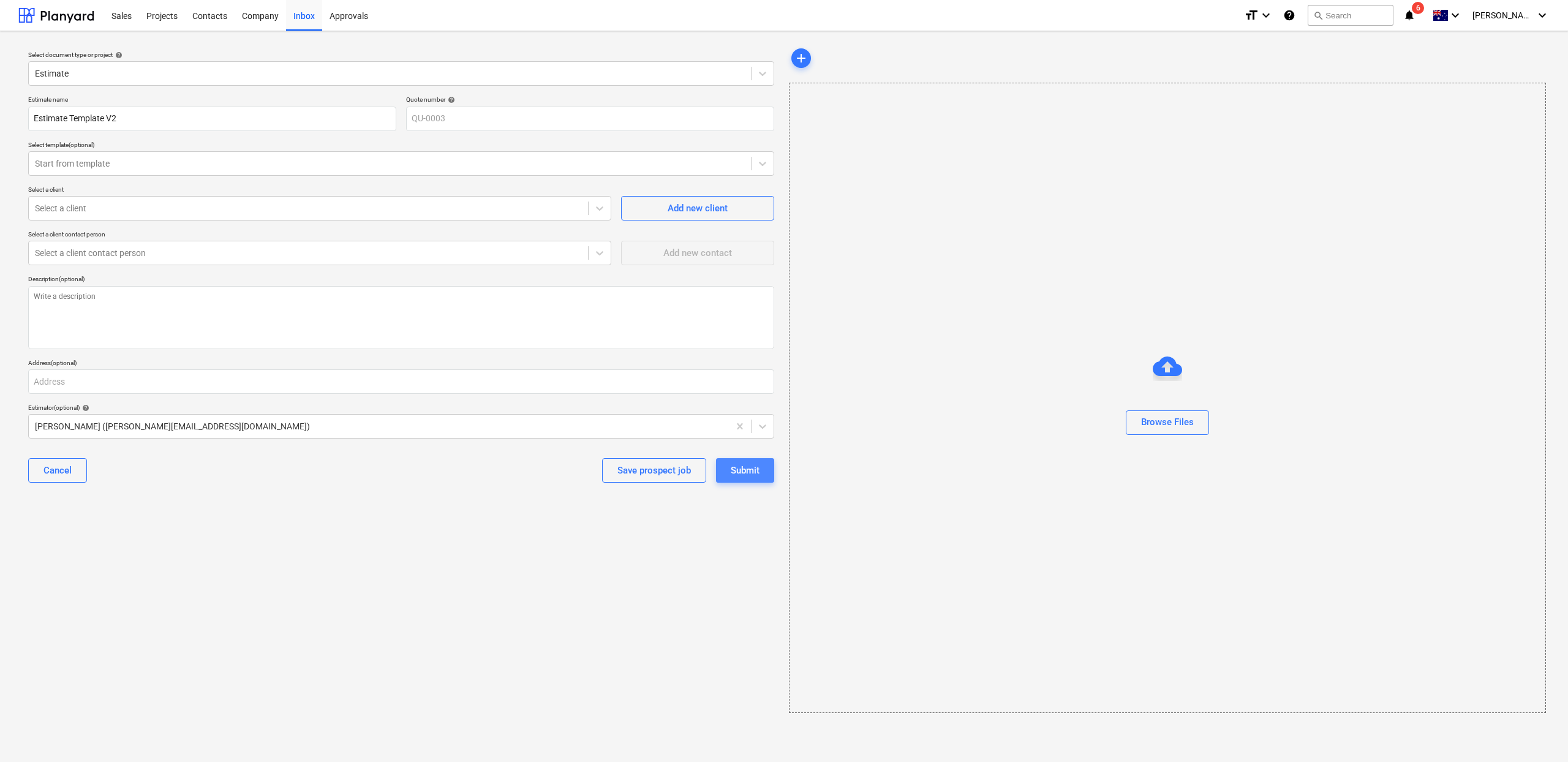
click at [758, 474] on div "Submit" at bounding box center [745, 470] width 29 height 16
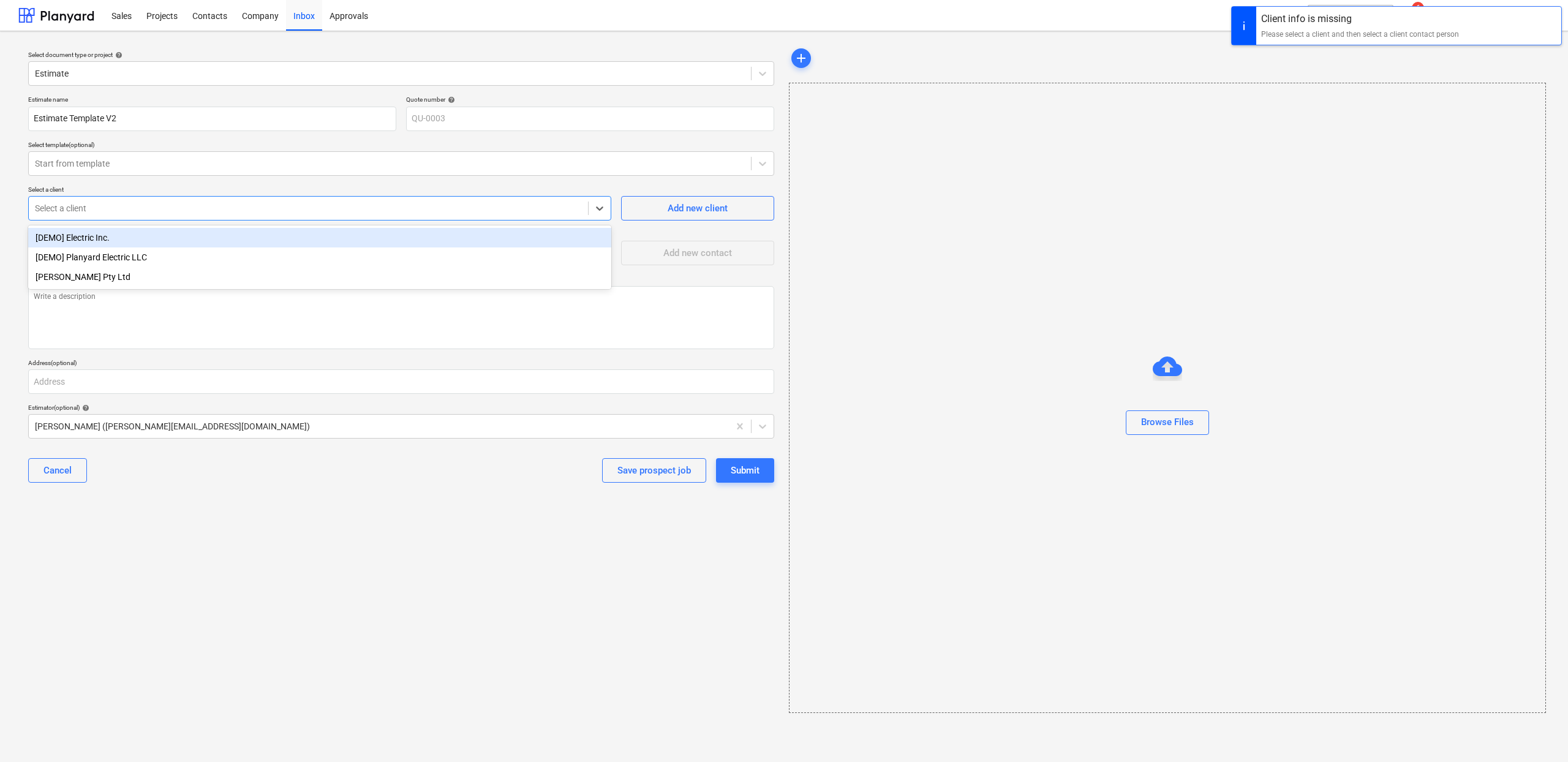
click at [221, 207] on div at bounding box center [309, 208] width 547 height 12
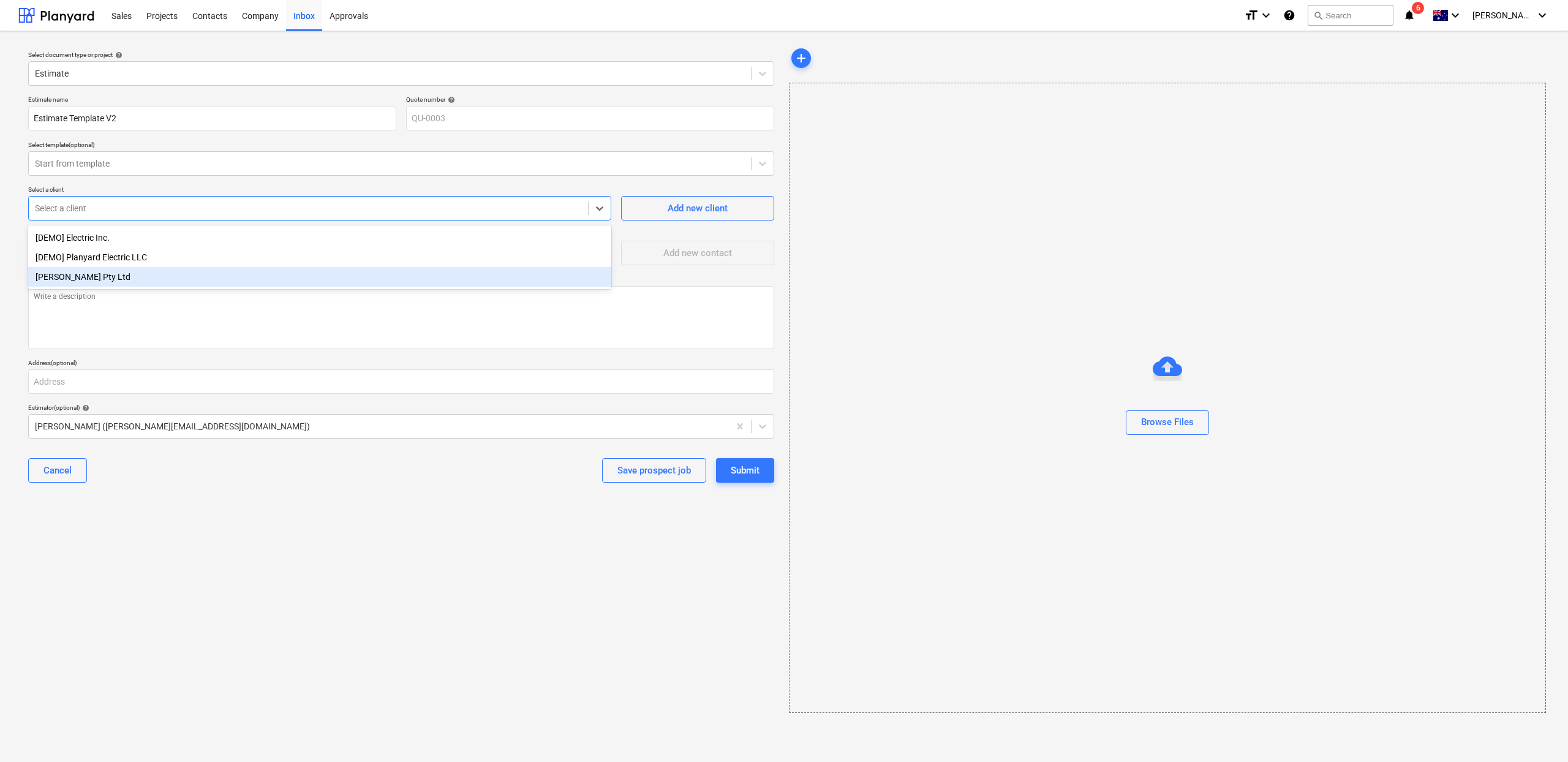
click at [172, 268] on div "[PERSON_NAME] Pty Ltd" at bounding box center [319, 277] width 583 height 19
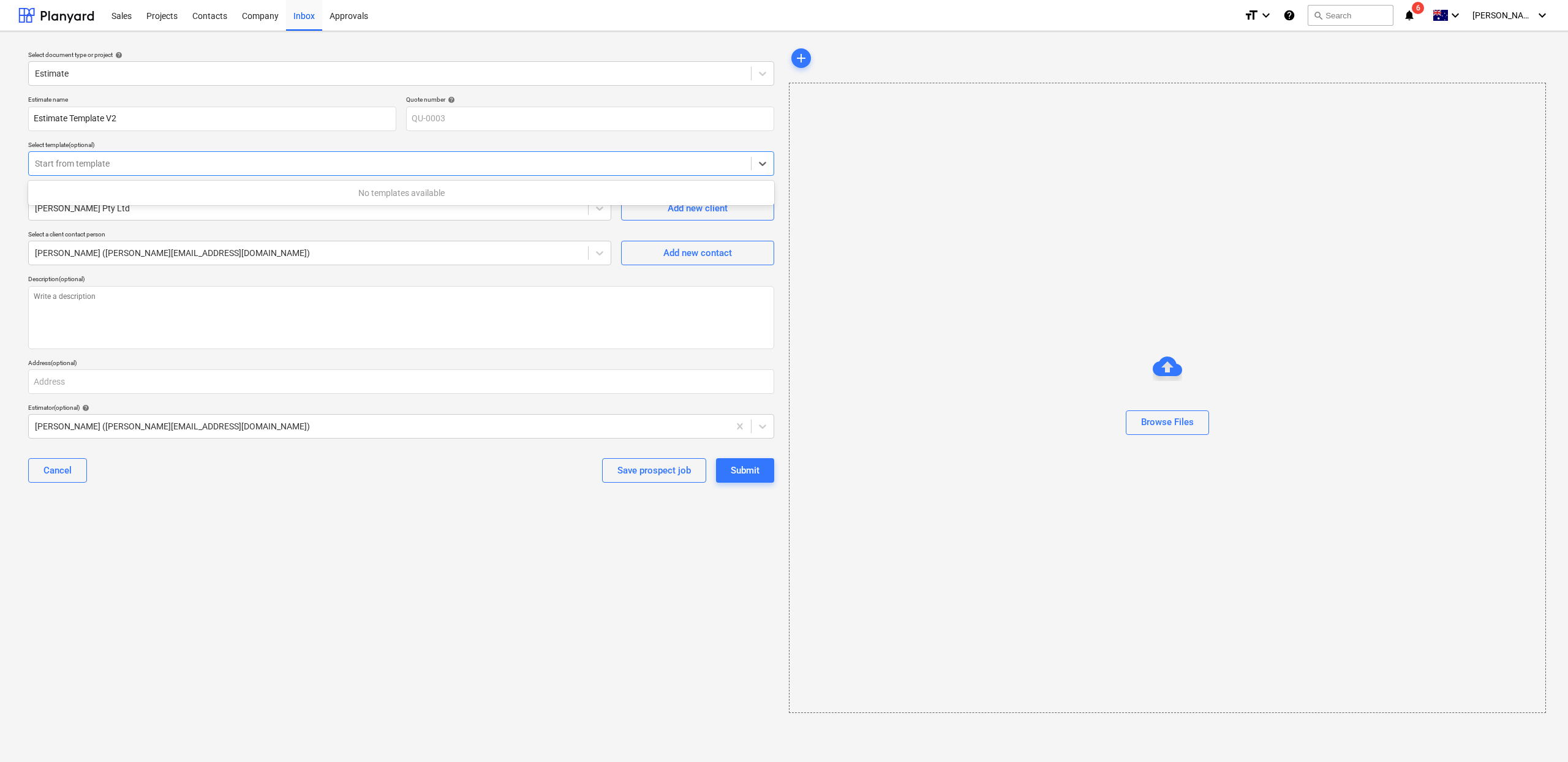
click at [408, 168] on div at bounding box center [390, 164] width 710 height 12
click at [263, 117] on input "Estimate Template V2" at bounding box center [212, 118] width 368 height 25
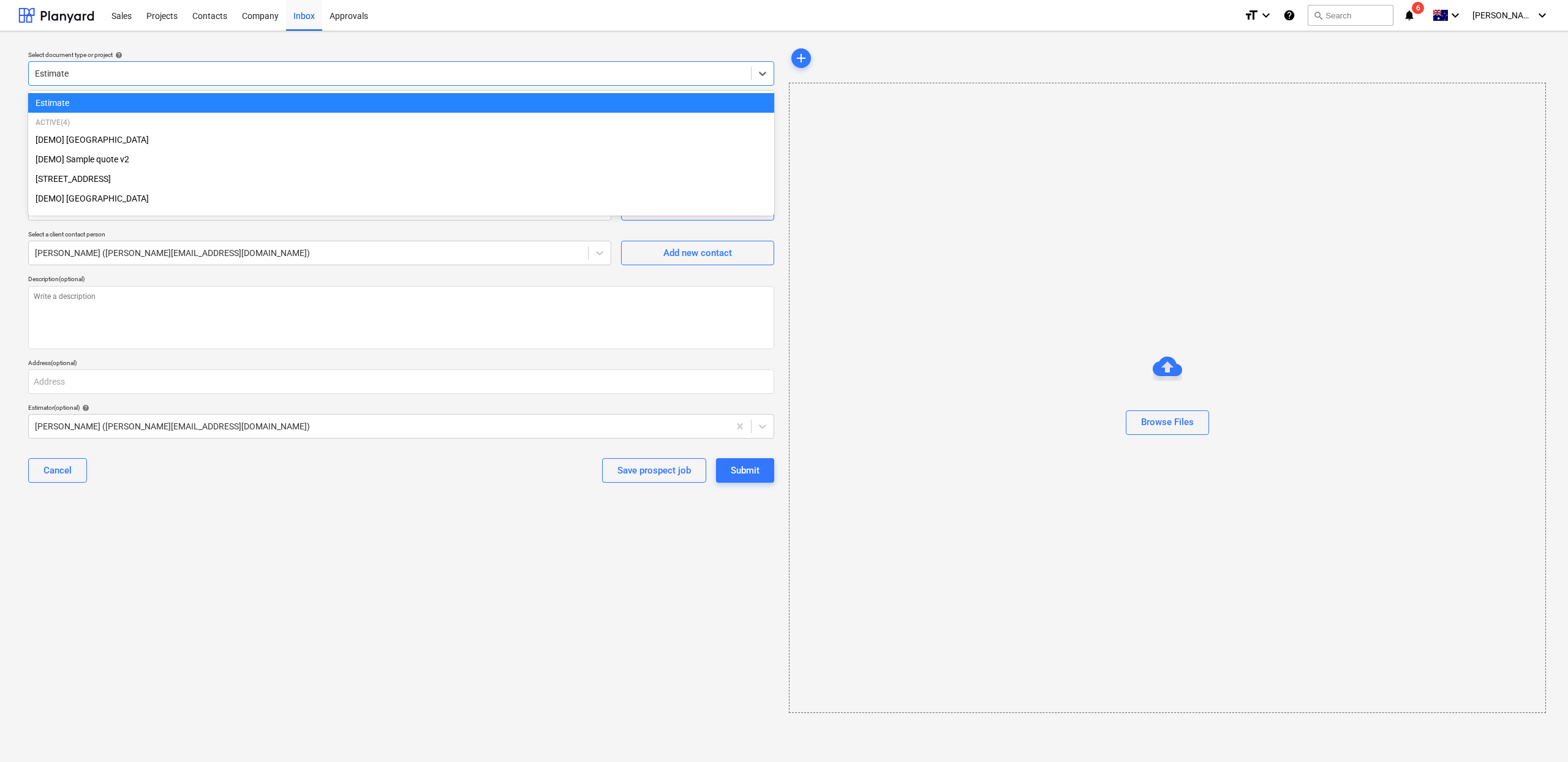
click at [462, 72] on div at bounding box center [390, 73] width 710 height 12
click at [336, 107] on div "Estimate" at bounding box center [401, 102] width 746 height 19
click at [338, 78] on div at bounding box center [390, 73] width 710 height 12
click at [339, 78] on div at bounding box center [390, 73] width 710 height 12
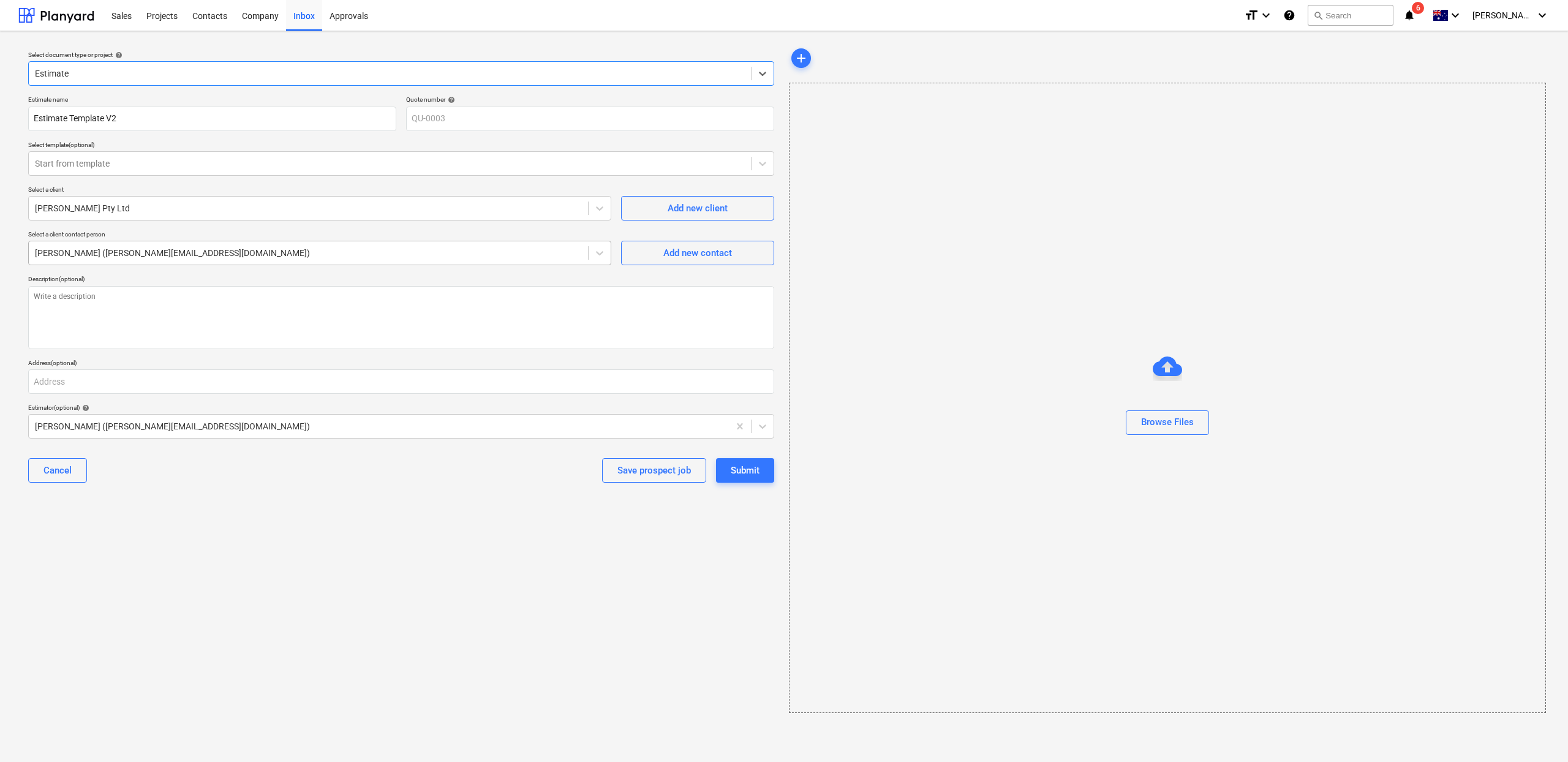
click at [176, 251] on div at bounding box center [309, 253] width 547 height 12
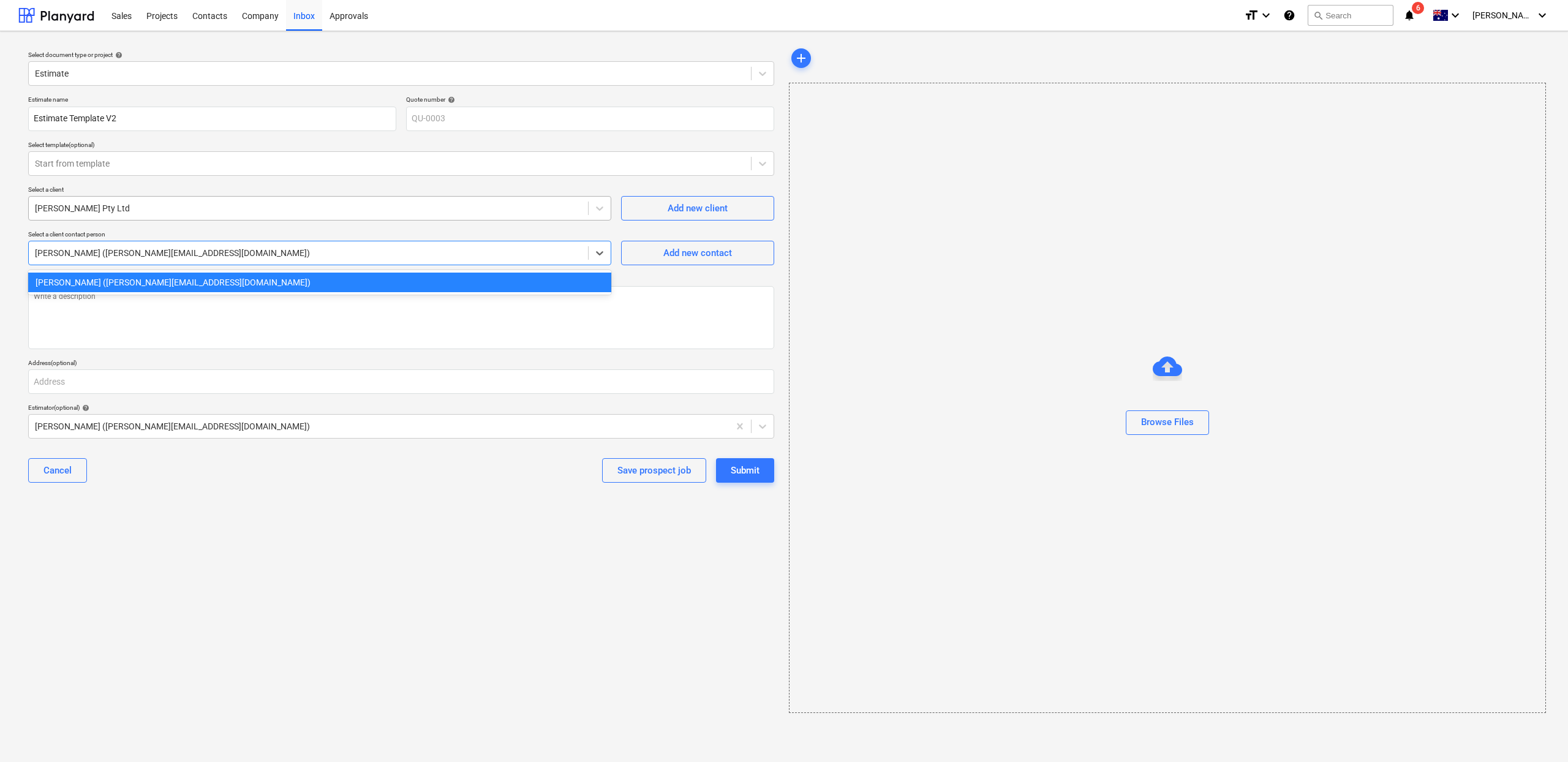
click at [198, 207] on div at bounding box center [309, 208] width 547 height 12
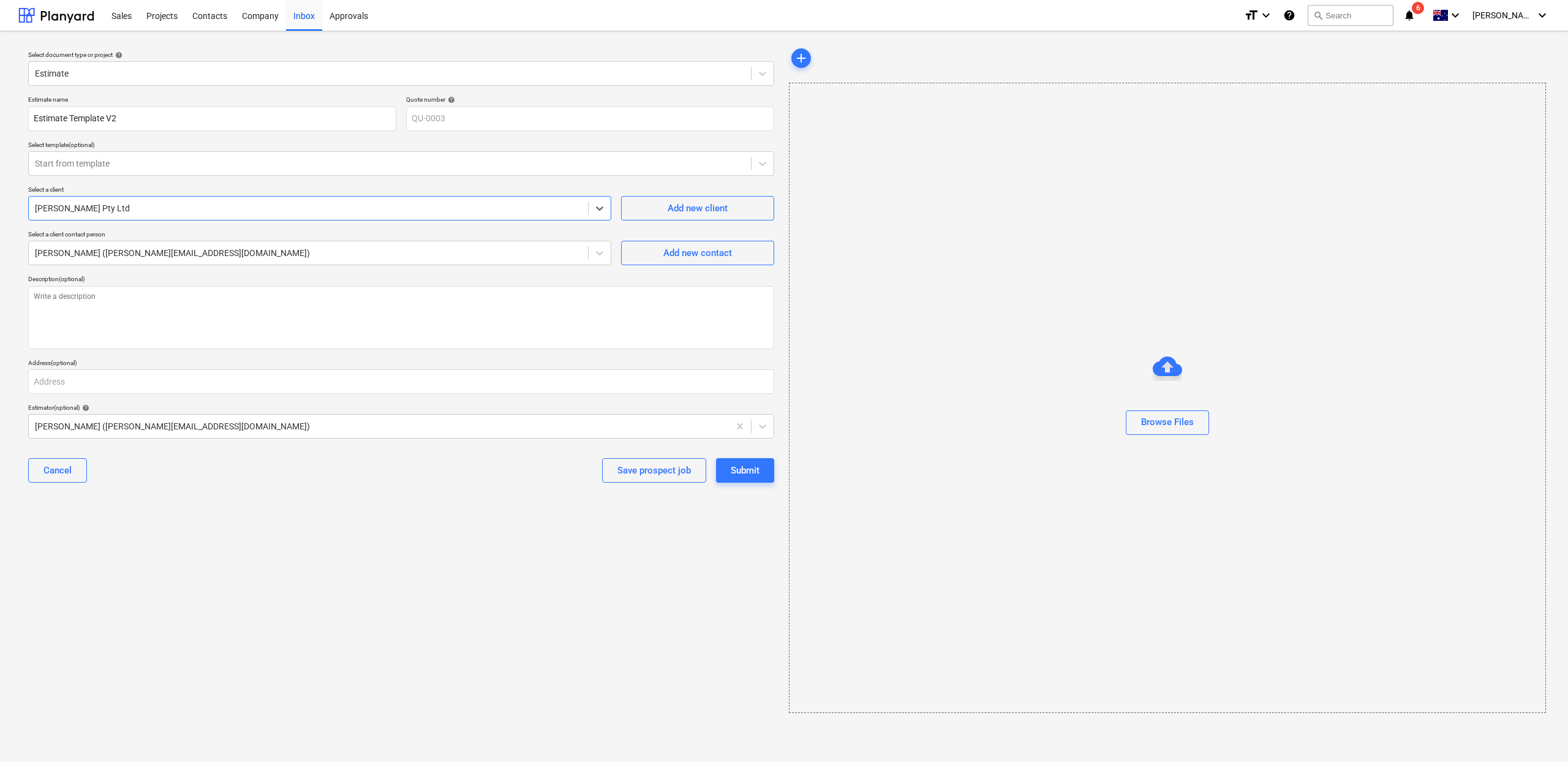
click at [462, 207] on div at bounding box center [309, 208] width 547 height 12
click at [461, 208] on div at bounding box center [309, 208] width 547 height 12
click at [608, 208] on div at bounding box center [599, 208] width 22 height 22
click at [605, 209] on div at bounding box center [599, 208] width 22 height 22
click at [604, 210] on icon at bounding box center [600, 208] width 12 height 12
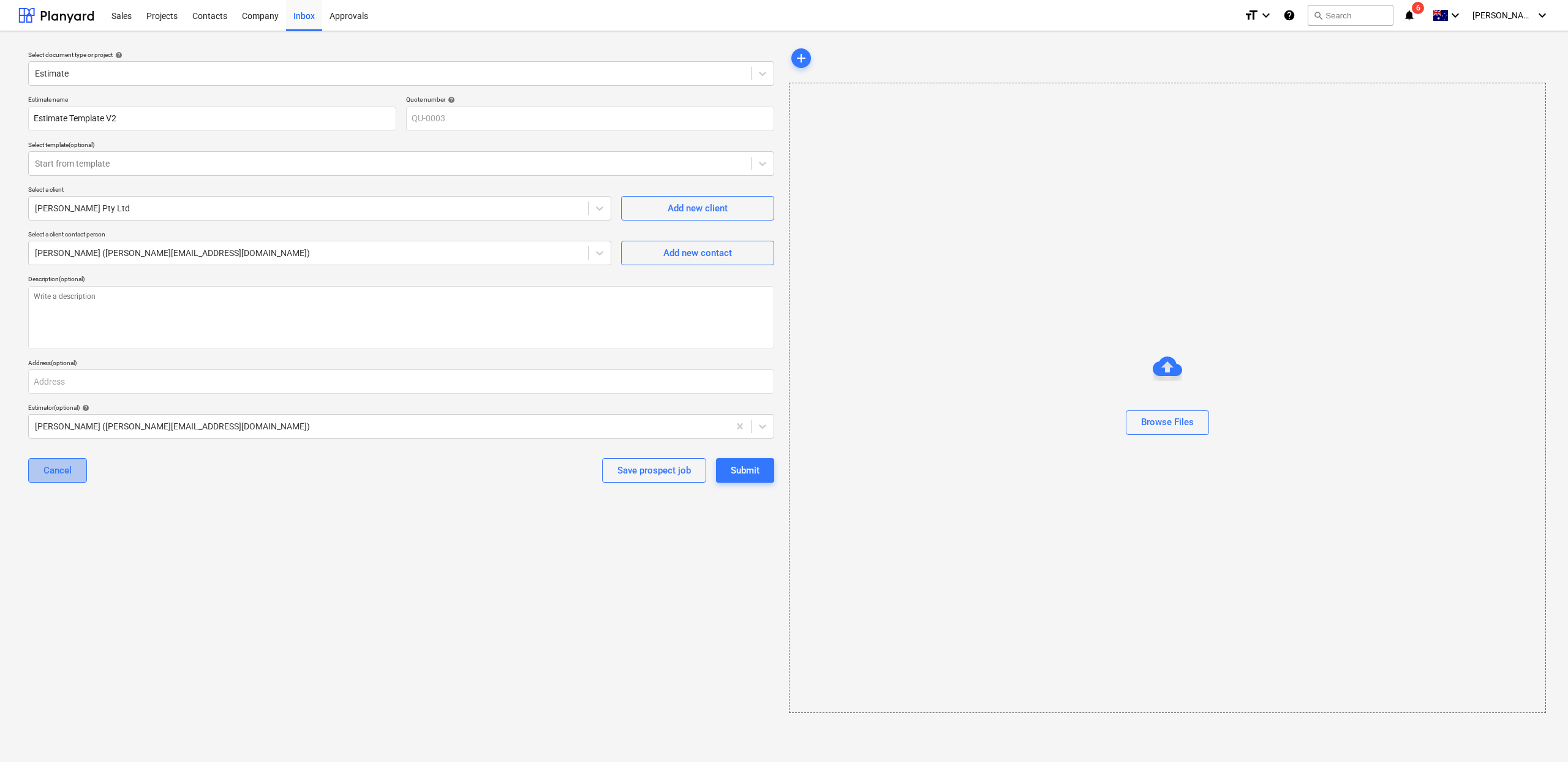
click at [54, 475] on div "Cancel" at bounding box center [57, 470] width 28 height 16
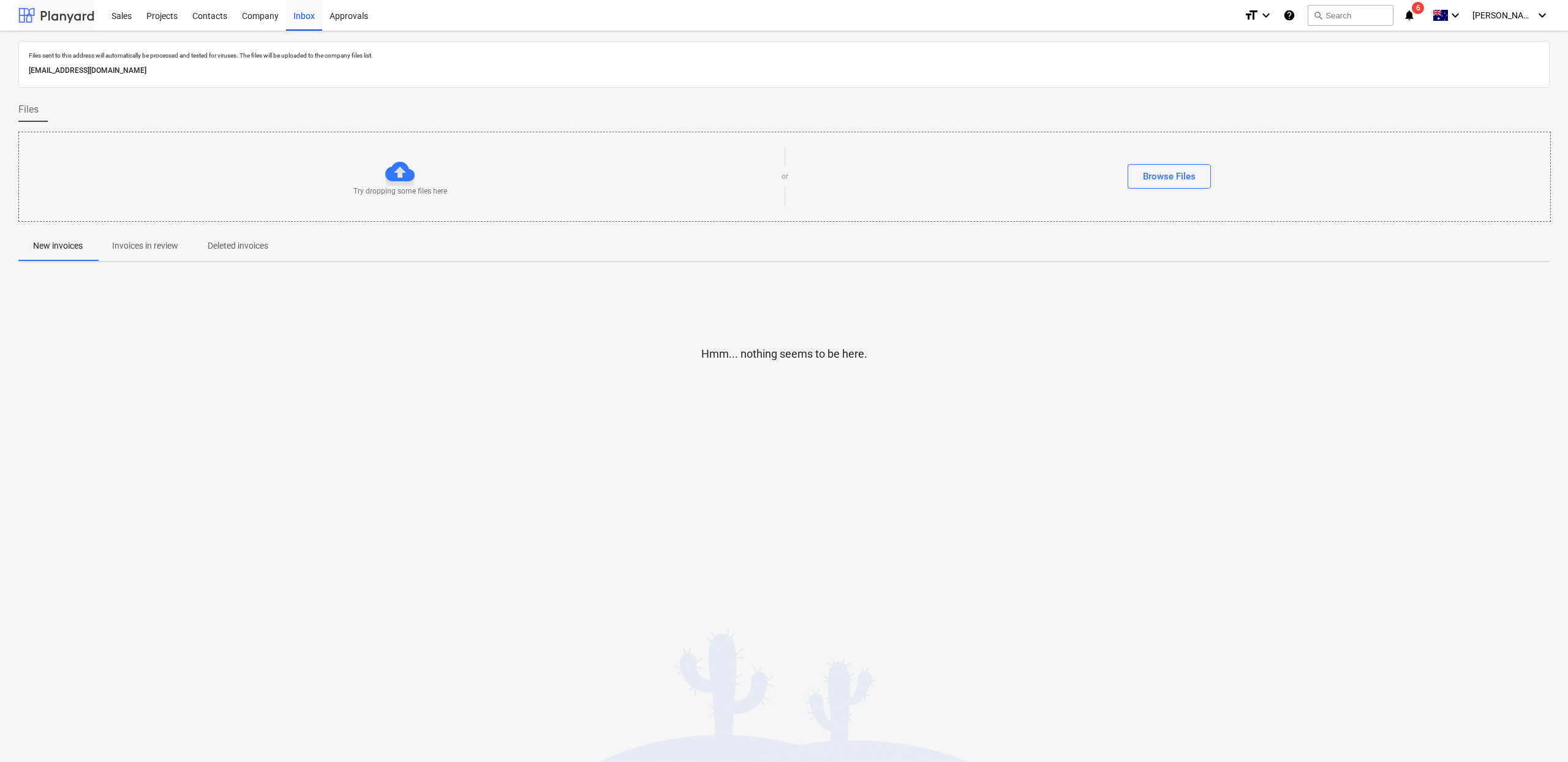
click at [64, 21] on div at bounding box center [57, 15] width 76 height 31
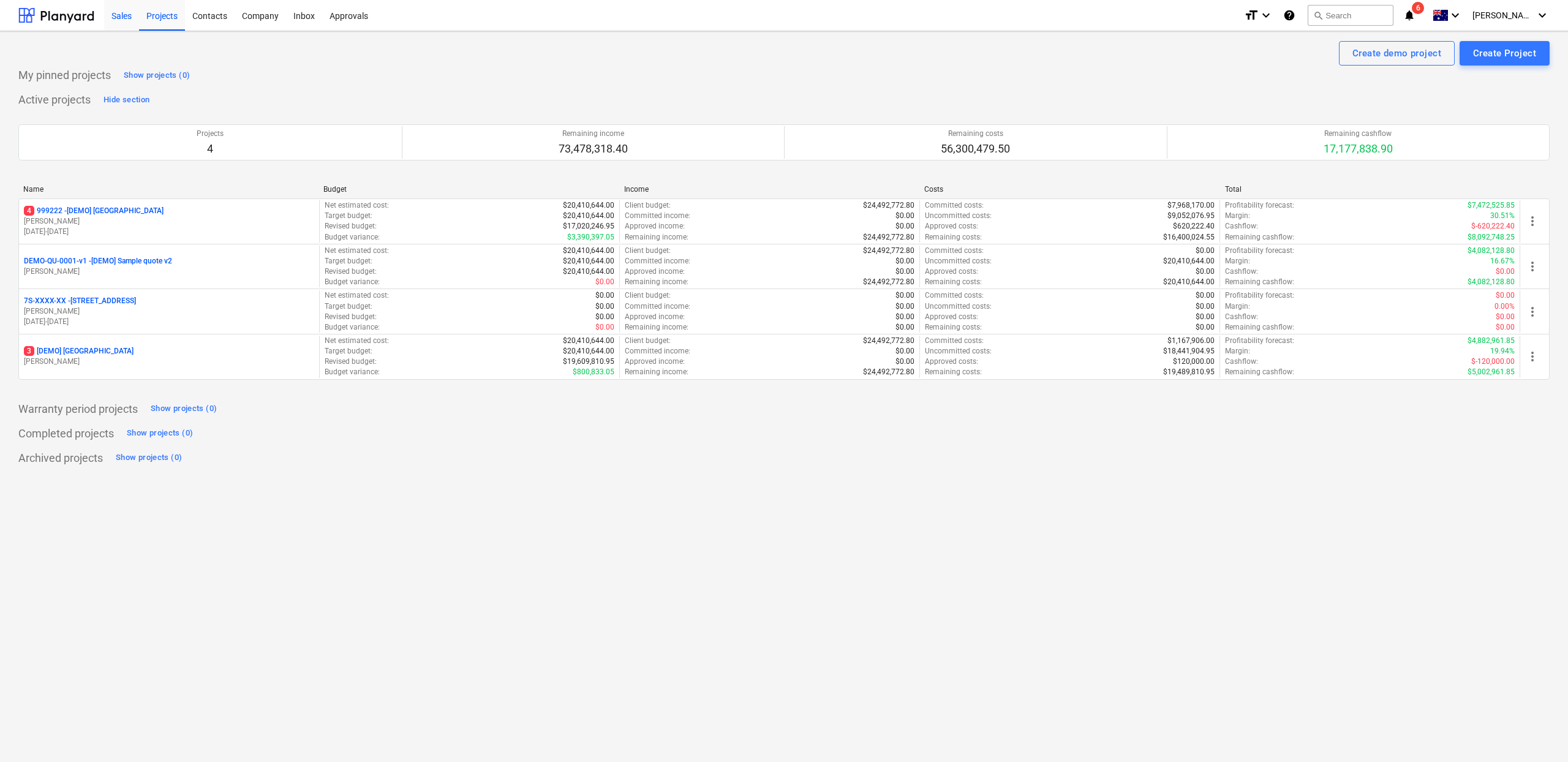
click at [120, 19] on div "Sales" at bounding box center [122, 15] width 35 height 31
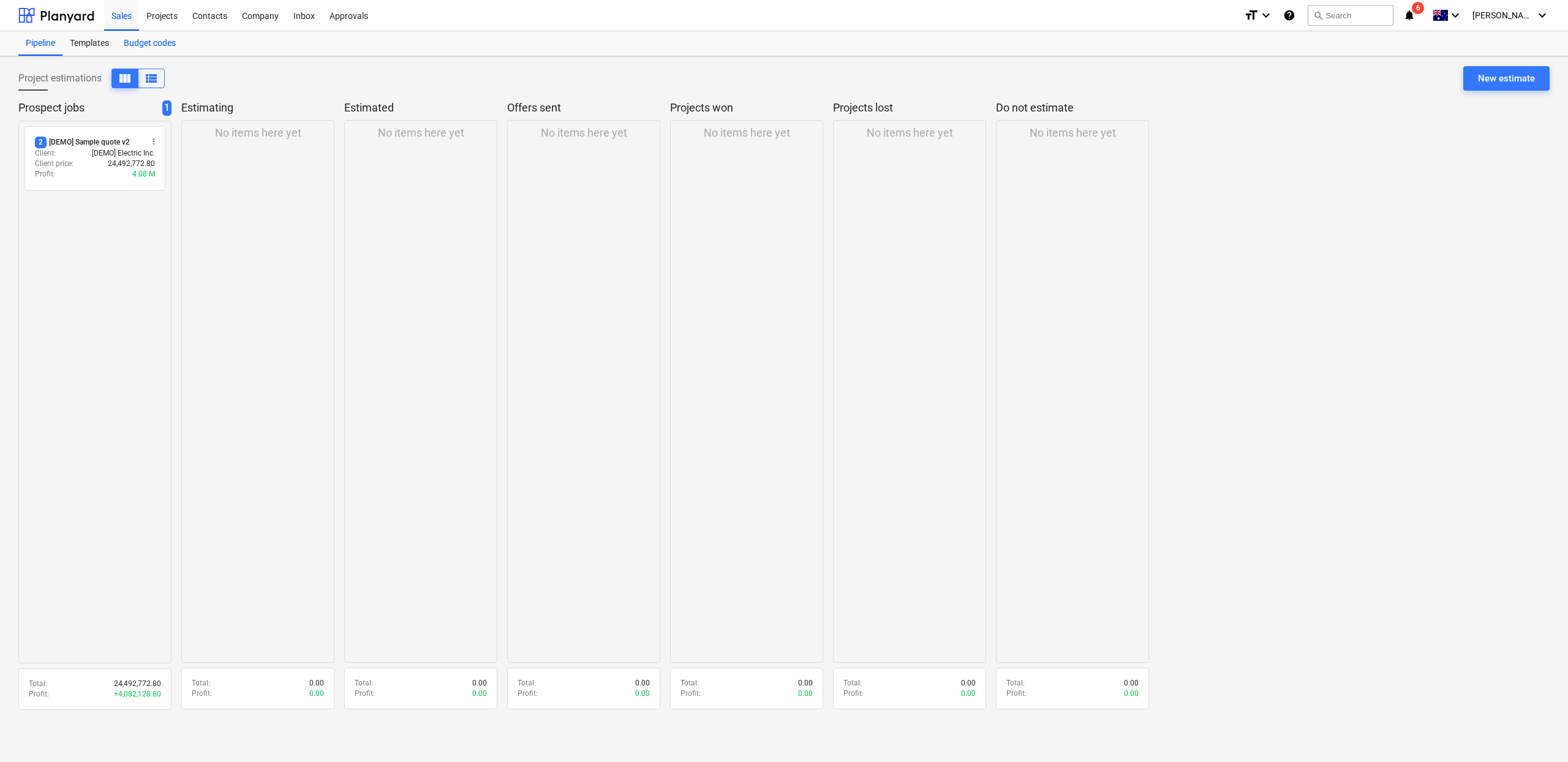
click at [142, 43] on div "Budget codes" at bounding box center [150, 43] width 66 height 25
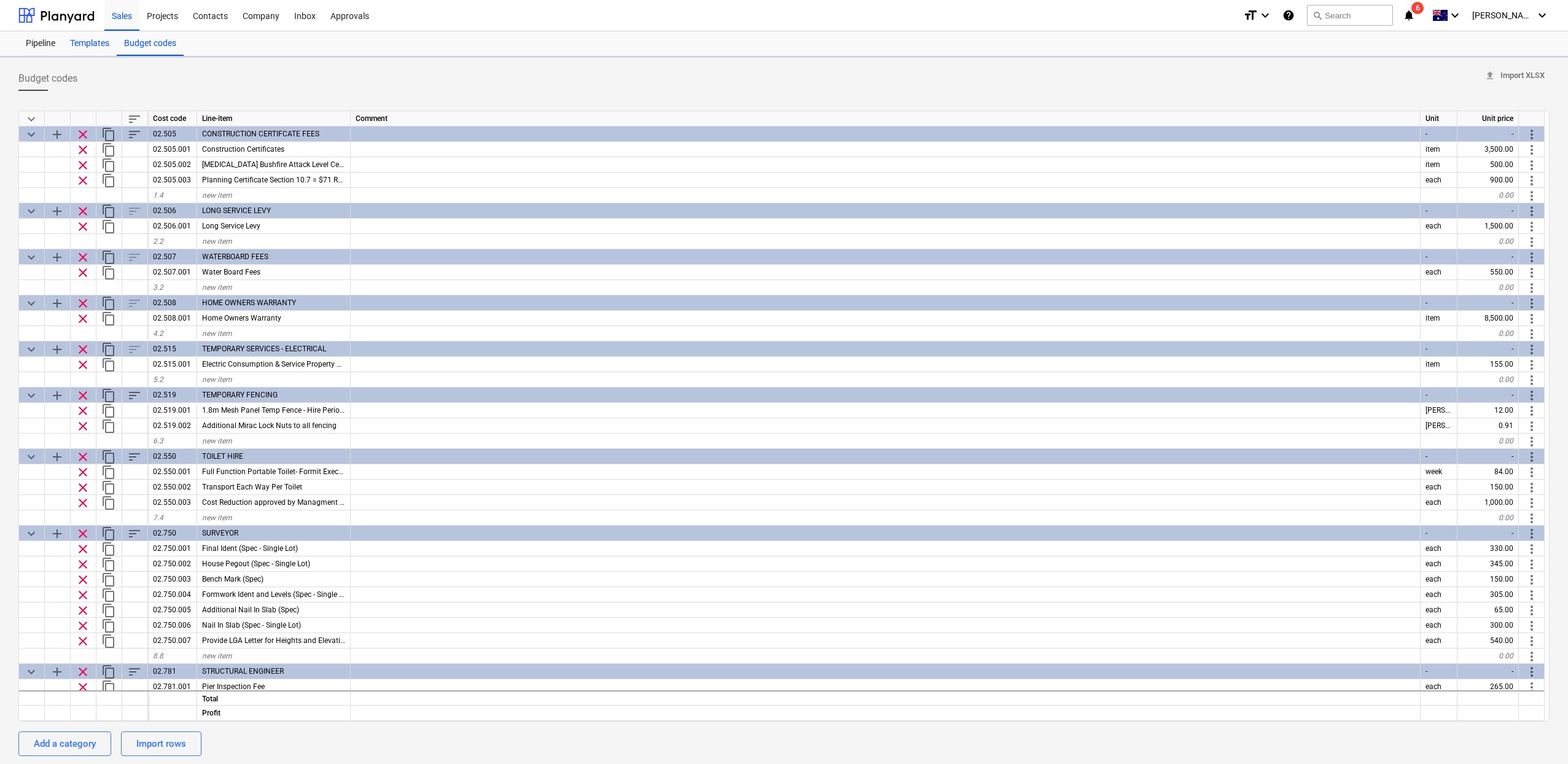
click at [102, 40] on div "Templates" at bounding box center [89, 43] width 54 height 25
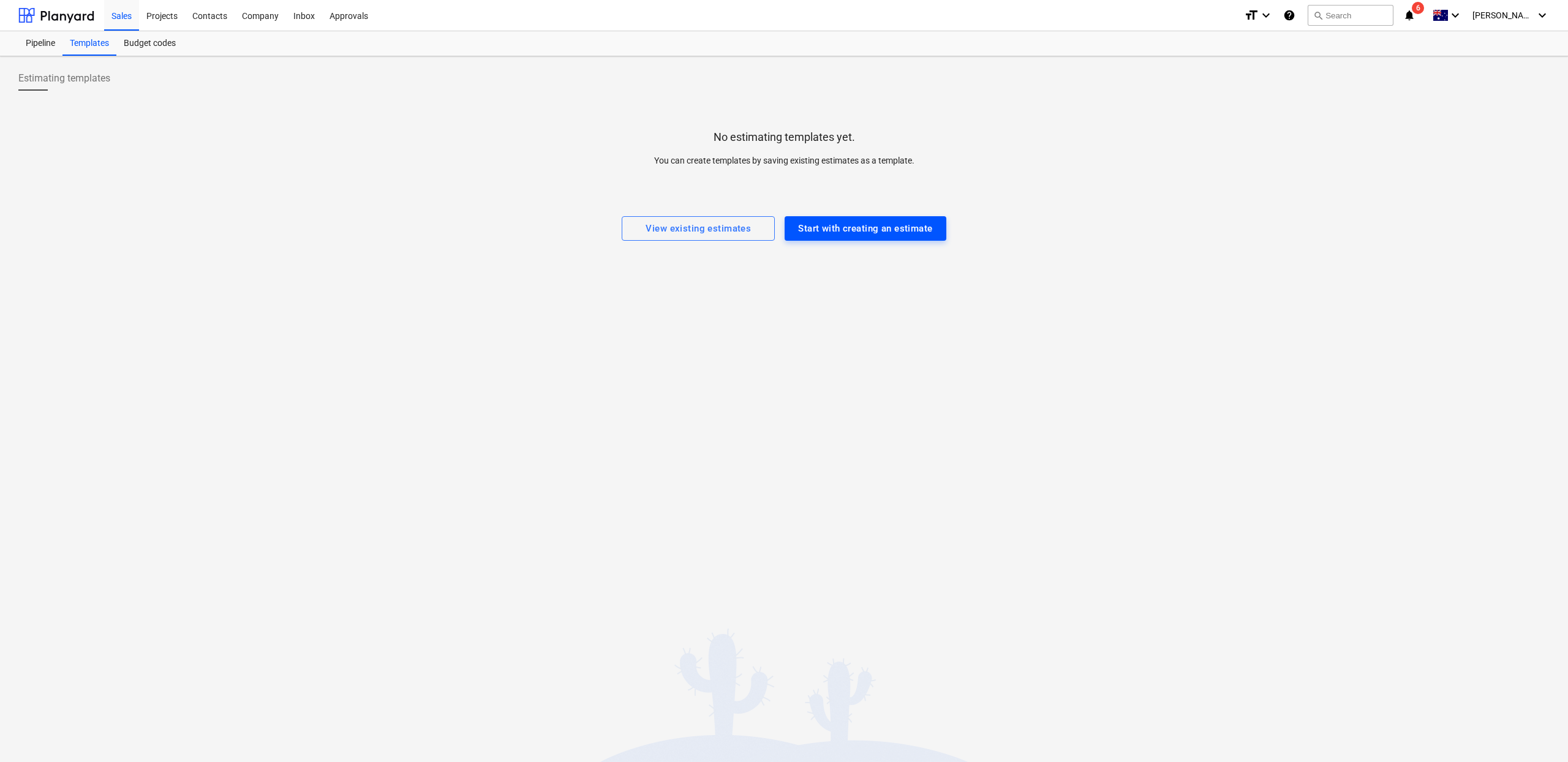
click at [843, 238] on button "Start with creating an estimate" at bounding box center [865, 228] width 161 height 25
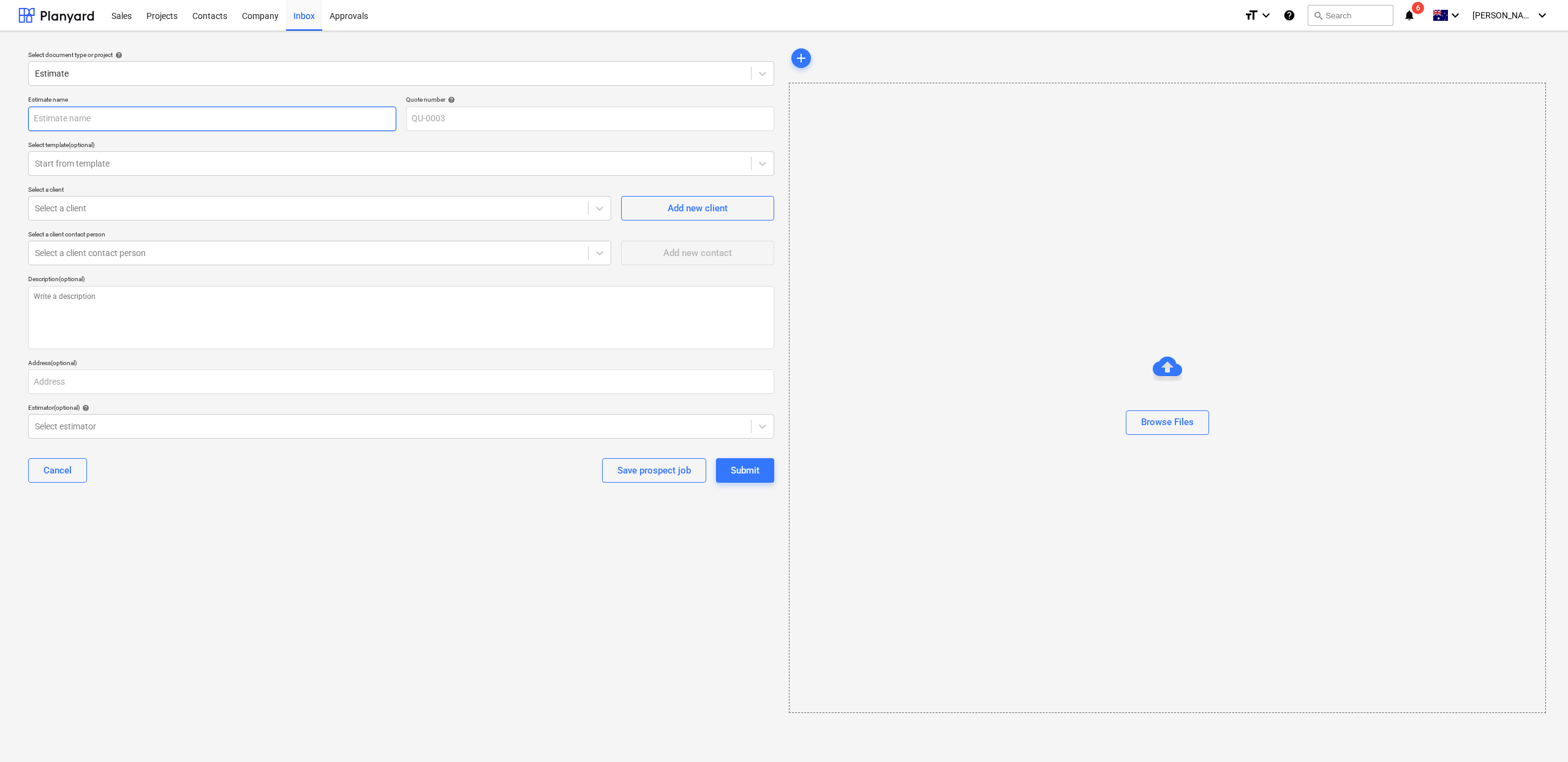
click at [126, 120] on input "text" at bounding box center [212, 118] width 368 height 25
type textarea "x"
type input "E"
type textarea "x"
type input "Es"
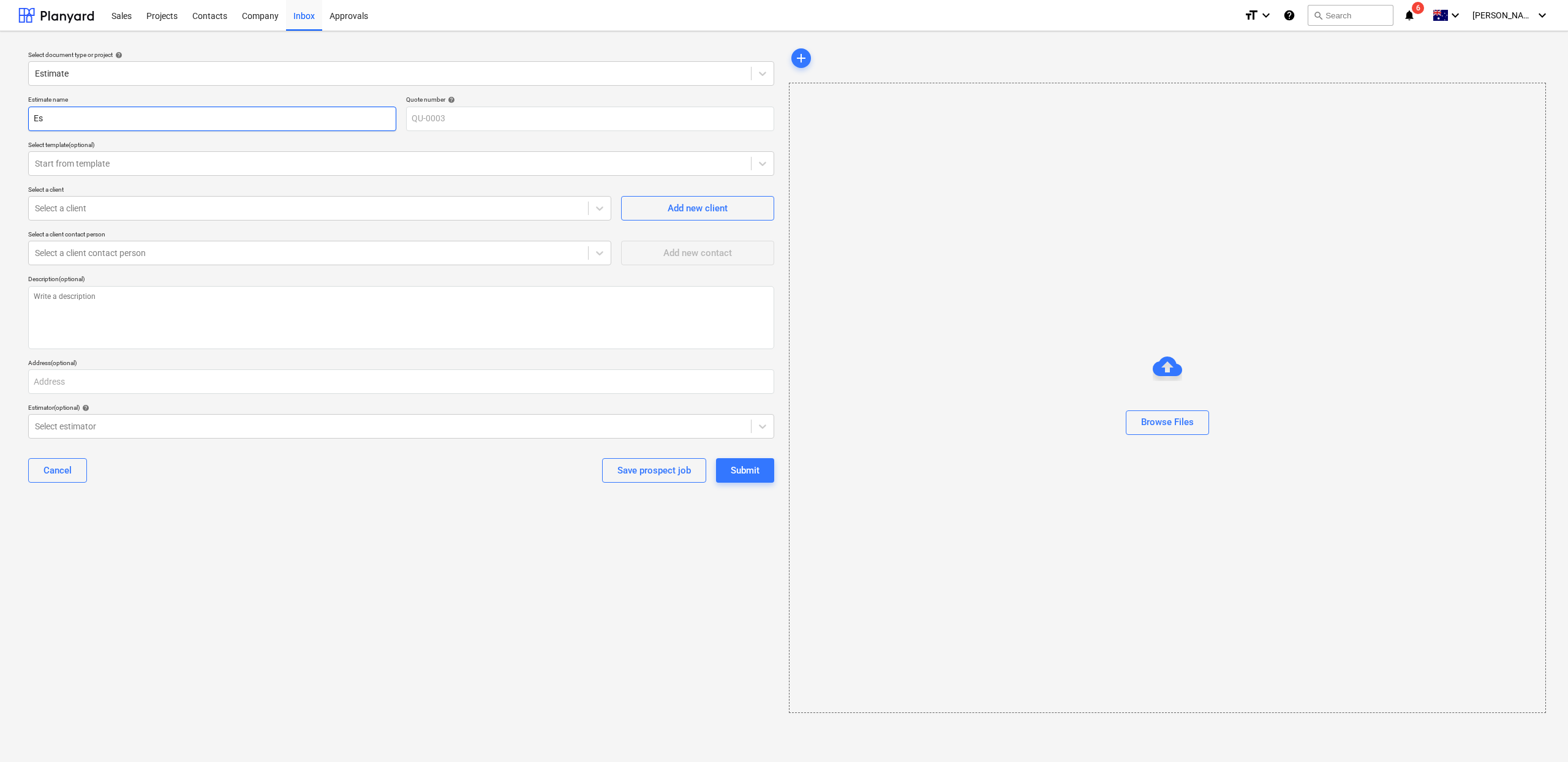
type textarea "x"
type input "Est"
type textarea "x"
type input "Esti"
type textarea "x"
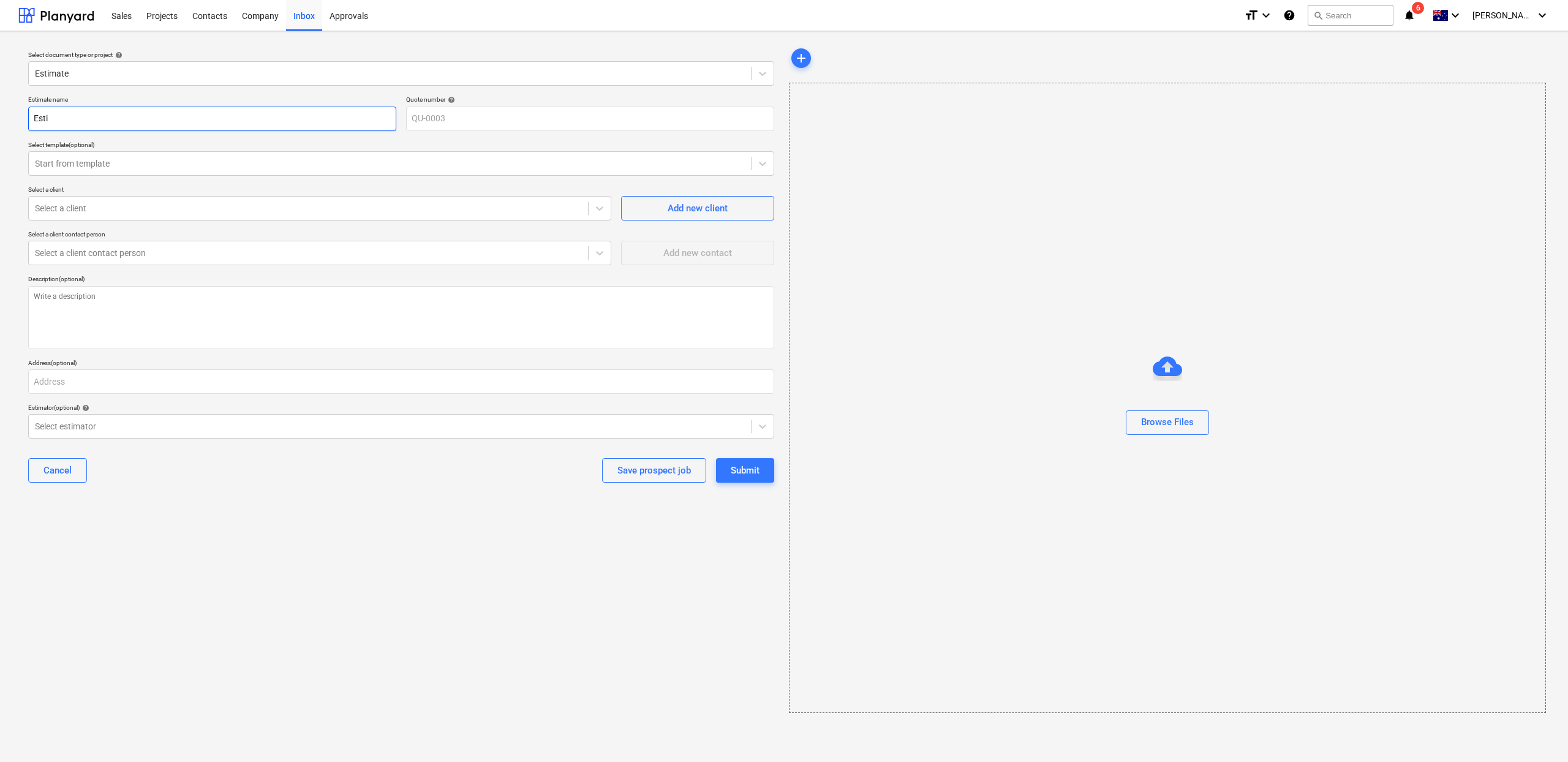
type input "Estim"
type textarea "x"
type input "Estima"
type textarea "x"
type input "Estimat"
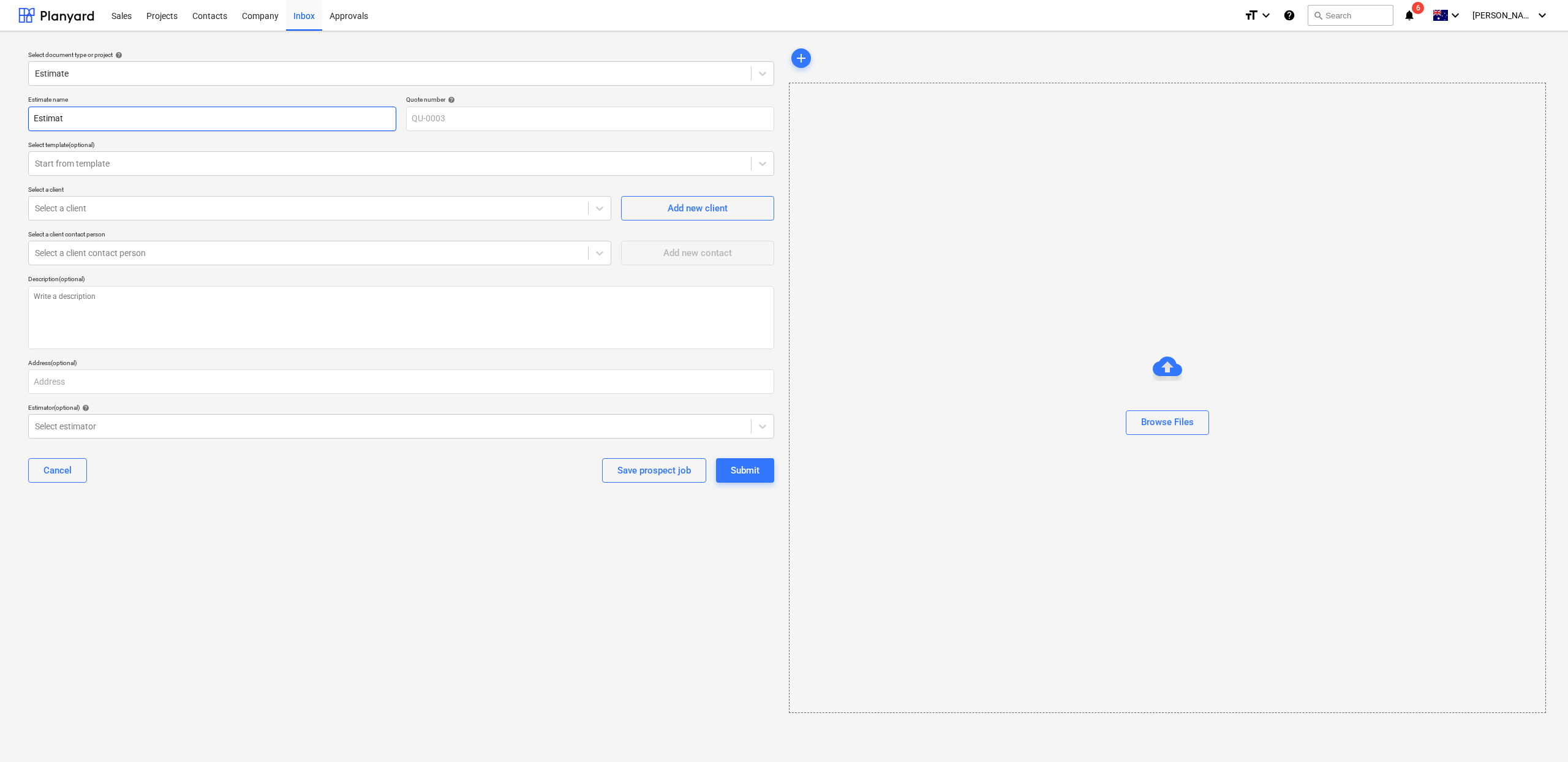
type textarea "x"
type input "Estimate"
type textarea "x"
type input "Estimate"
type textarea "x"
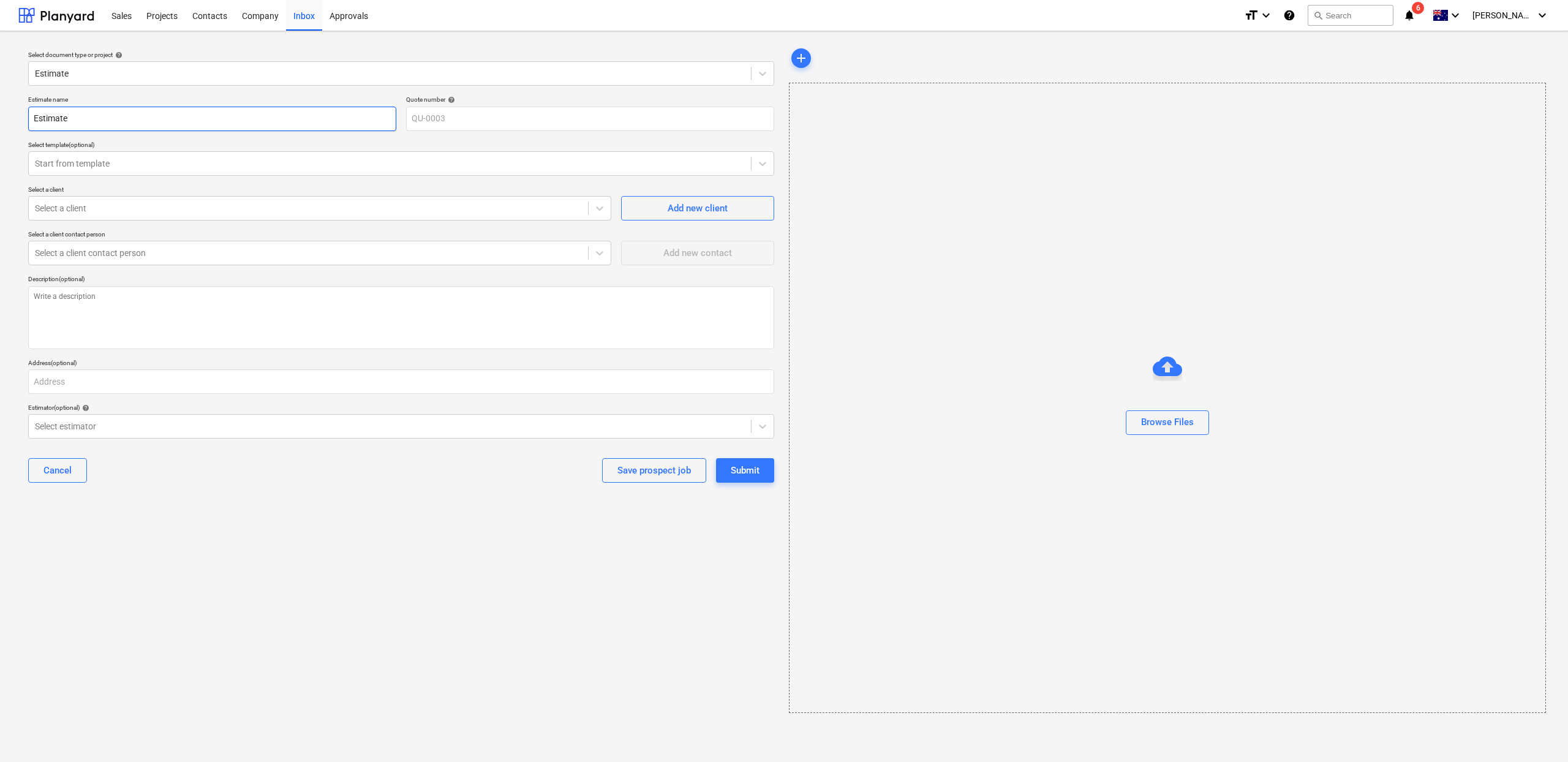
type input "Estimate T"
type textarea "x"
type input "Estimate Tem"
type textarea "x"
type input "Estimate Temp"
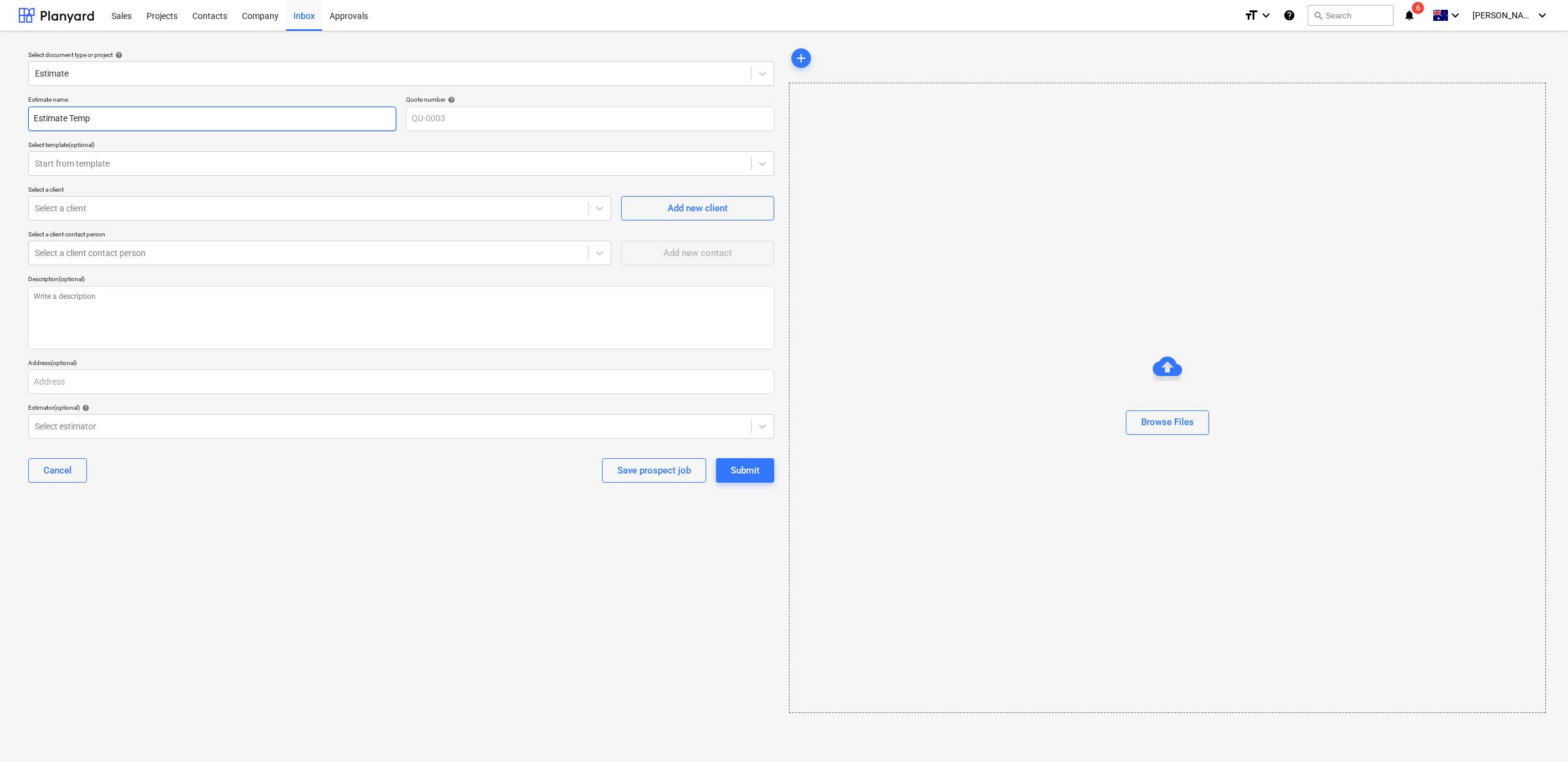
type textarea "x"
type input "Estimate Templ"
type textarea "x"
type input "Estimate Templa"
type textarea "x"
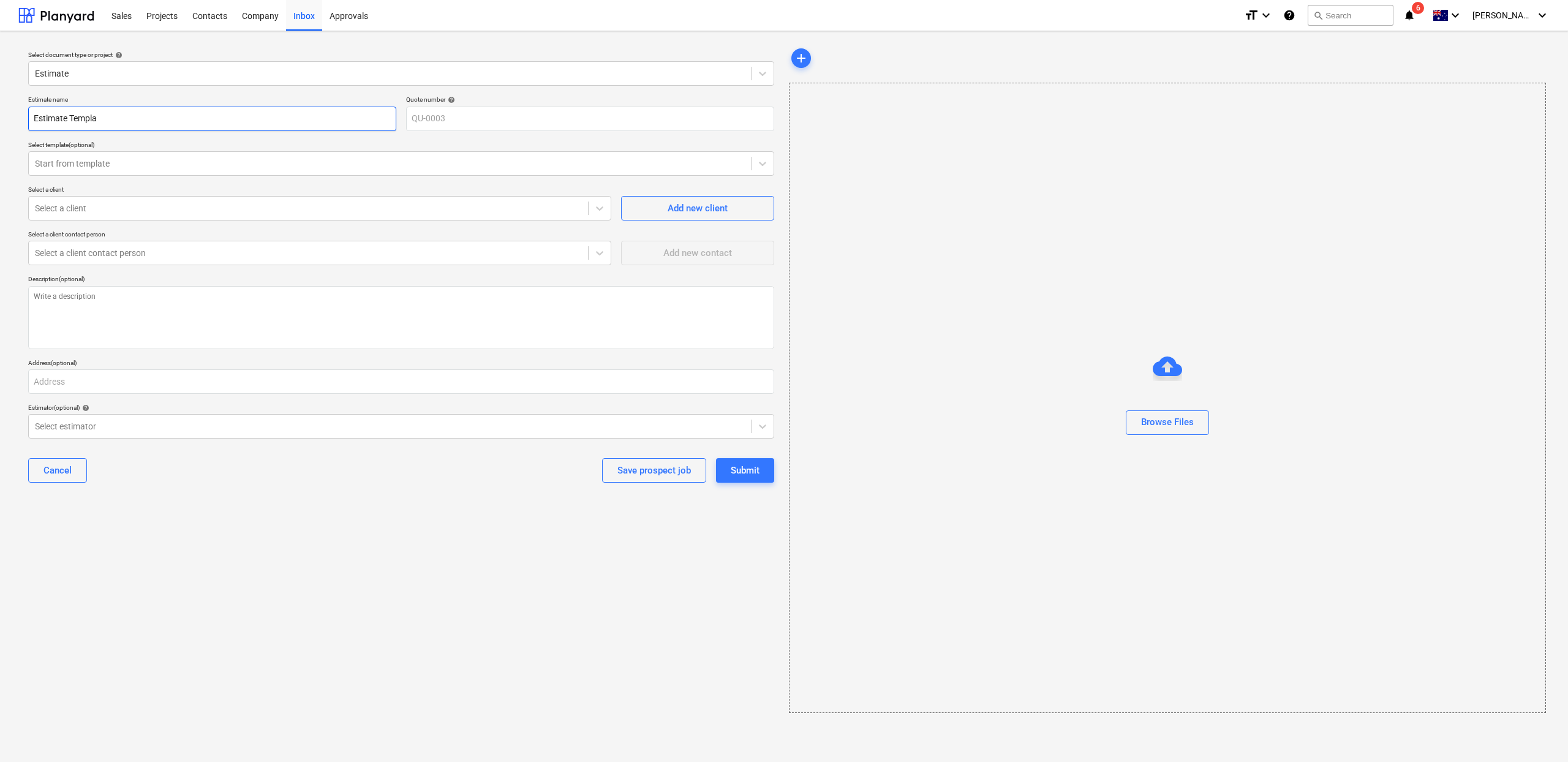
type input "Estimate Templat"
type textarea "x"
type input "Estimate Template"
click at [198, 171] on div "Start from template" at bounding box center [390, 164] width 722 height 17
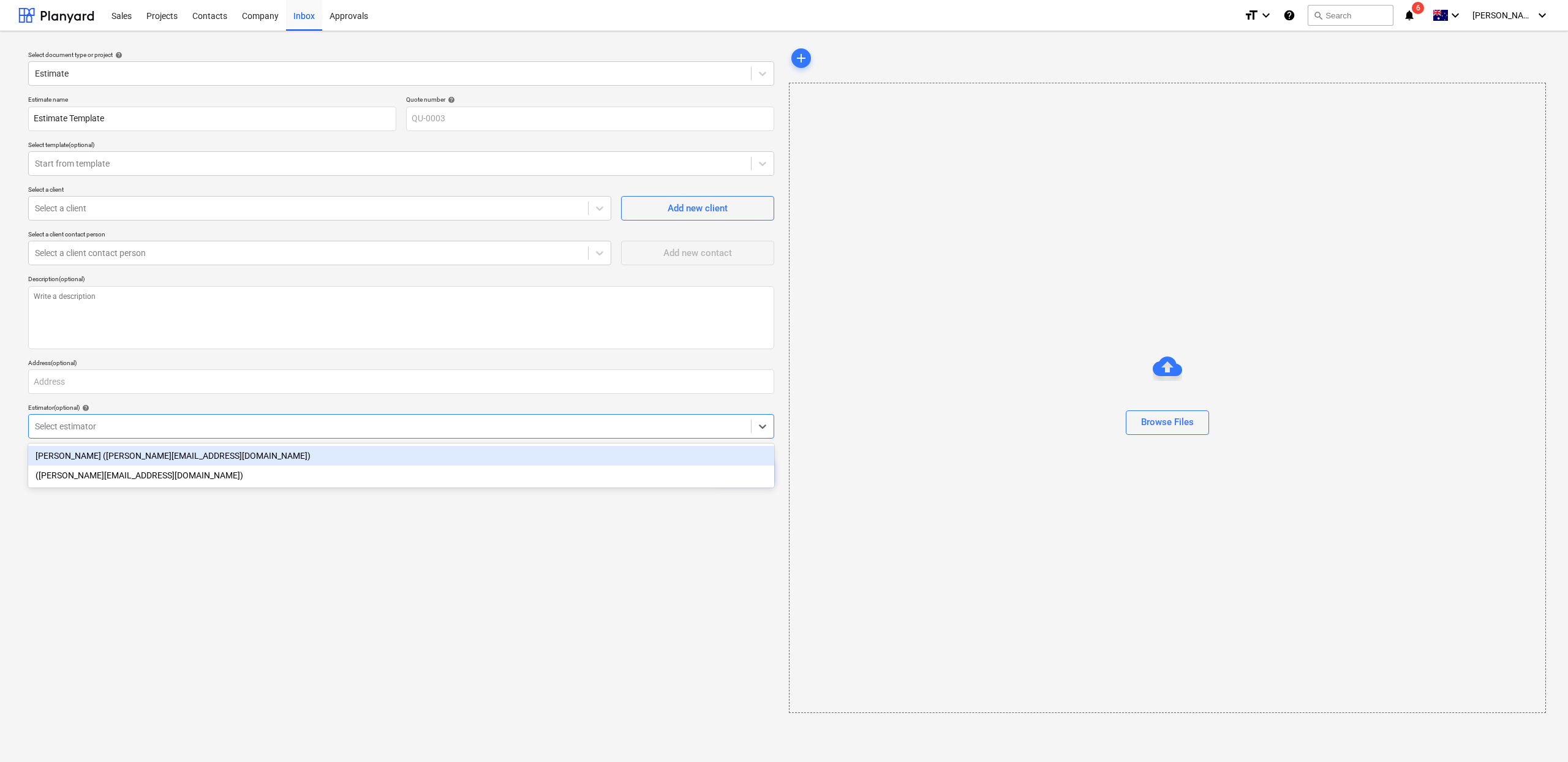
click at [136, 422] on div at bounding box center [390, 426] width 710 height 12
click at [136, 448] on div "[PERSON_NAME] ([PERSON_NAME][EMAIL_ADDRESS][DOMAIN_NAME])" at bounding box center [401, 455] width 746 height 19
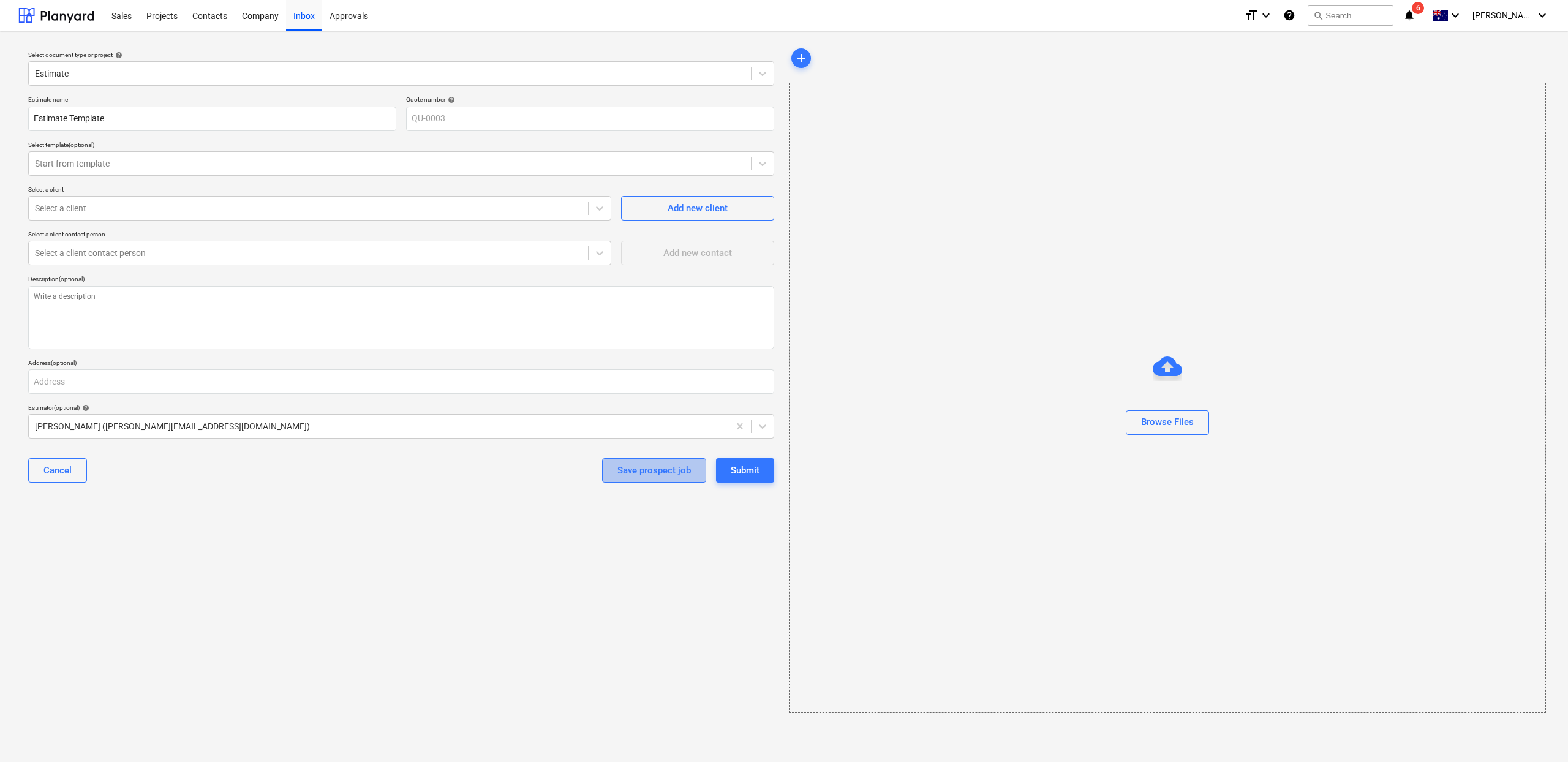
click at [653, 468] on div "Save prospect job" at bounding box center [654, 470] width 74 height 16
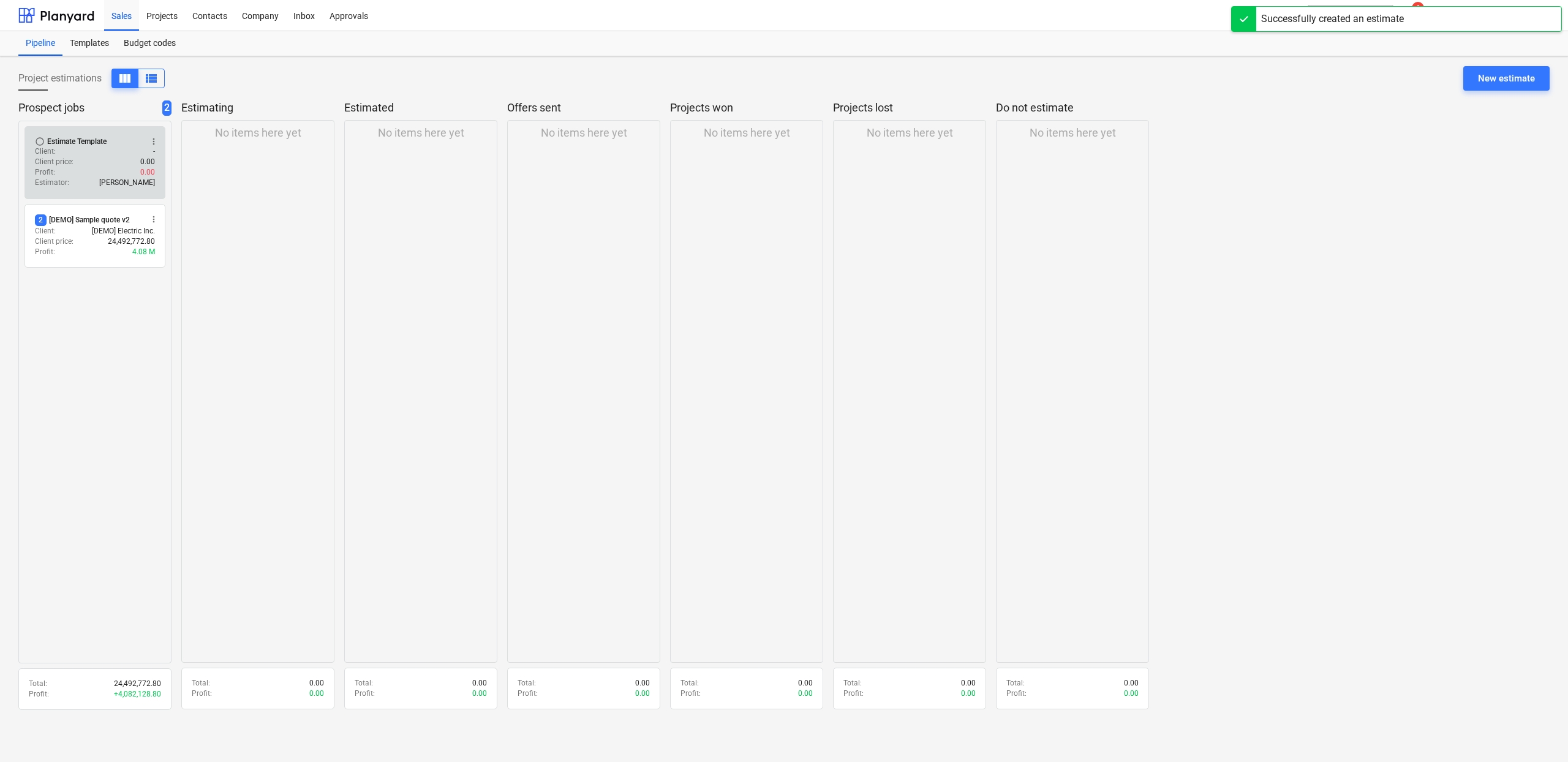
click at [79, 153] on div "Client : -" at bounding box center [95, 152] width 120 height 11
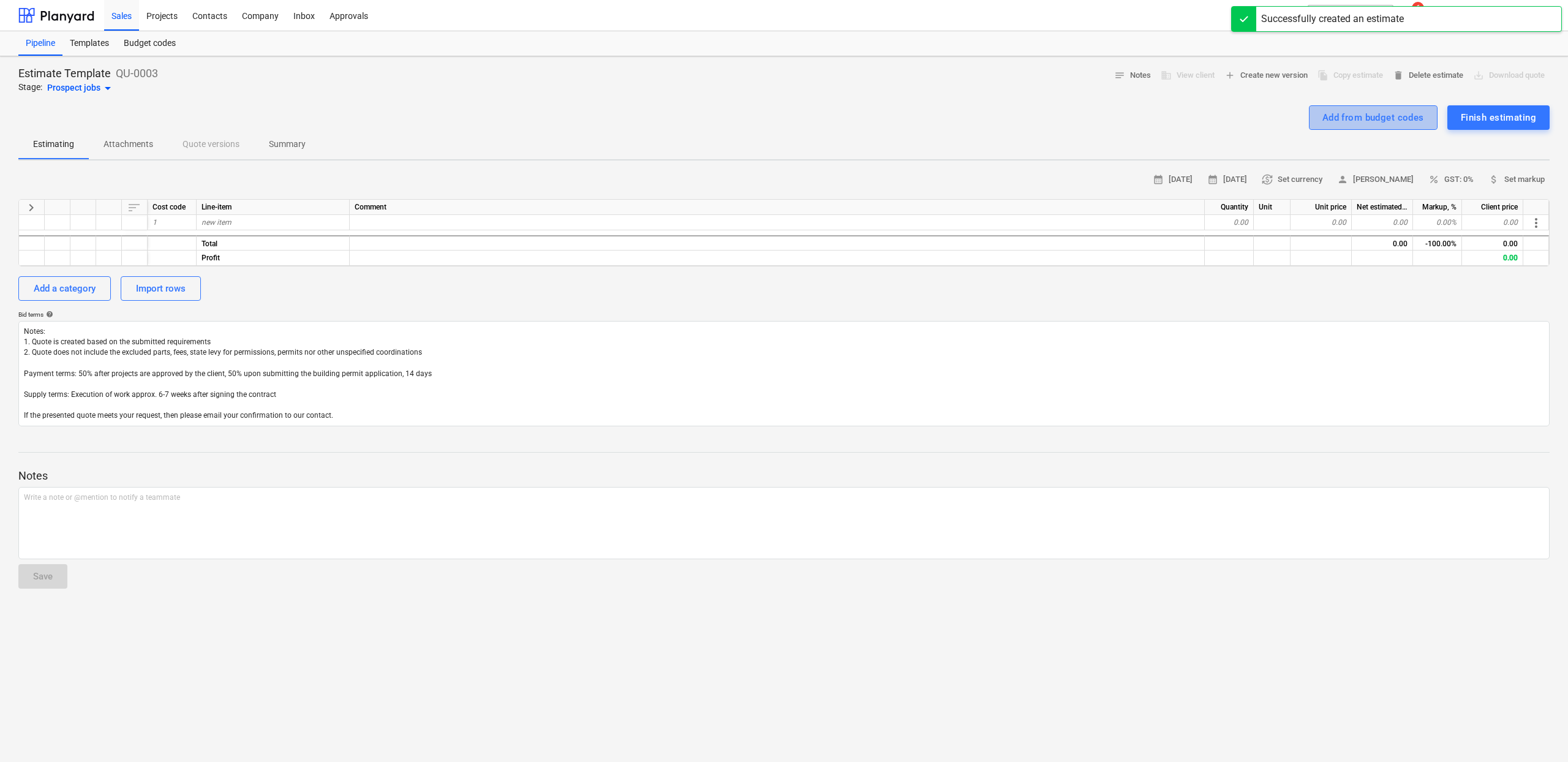
click at [1419, 127] on button "Add from budget codes" at bounding box center [1372, 117] width 128 height 25
type textarea "x"
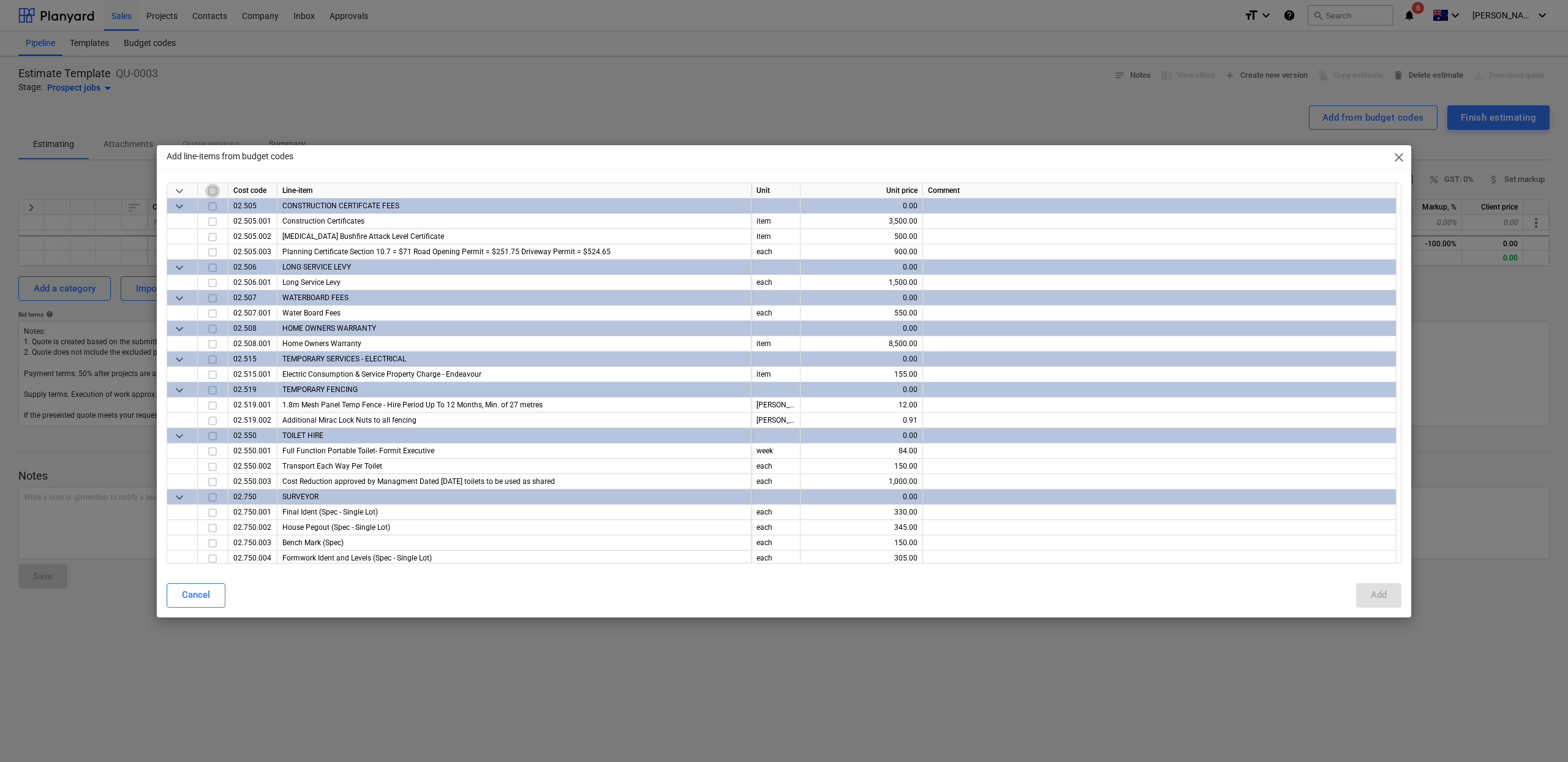
click at [207, 191] on input "checkbox" at bounding box center [213, 190] width 15 height 15
checkbox input "true"
click at [1374, 588] on div "Add" at bounding box center [1379, 594] width 16 height 16
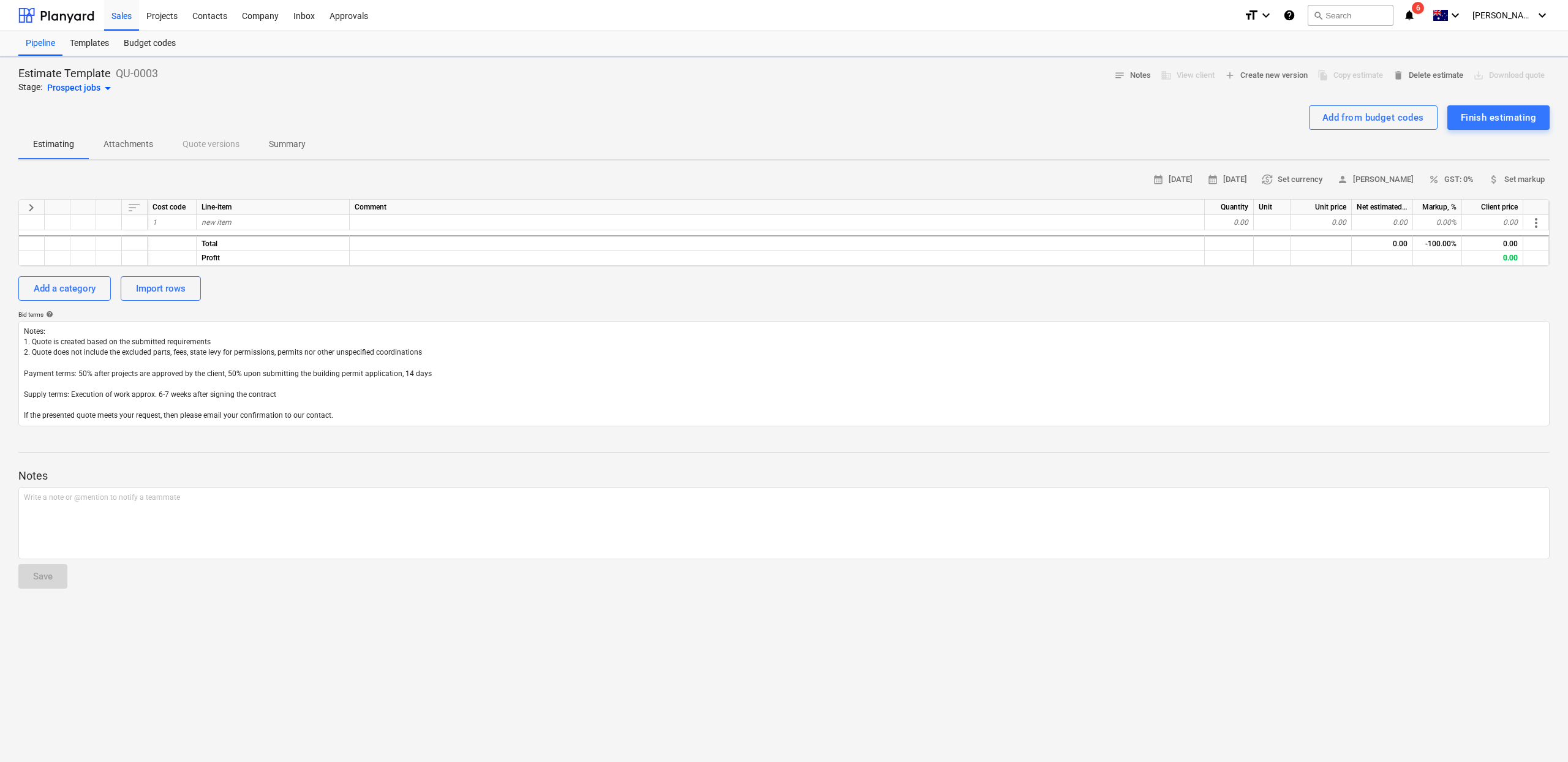
type textarea "x"
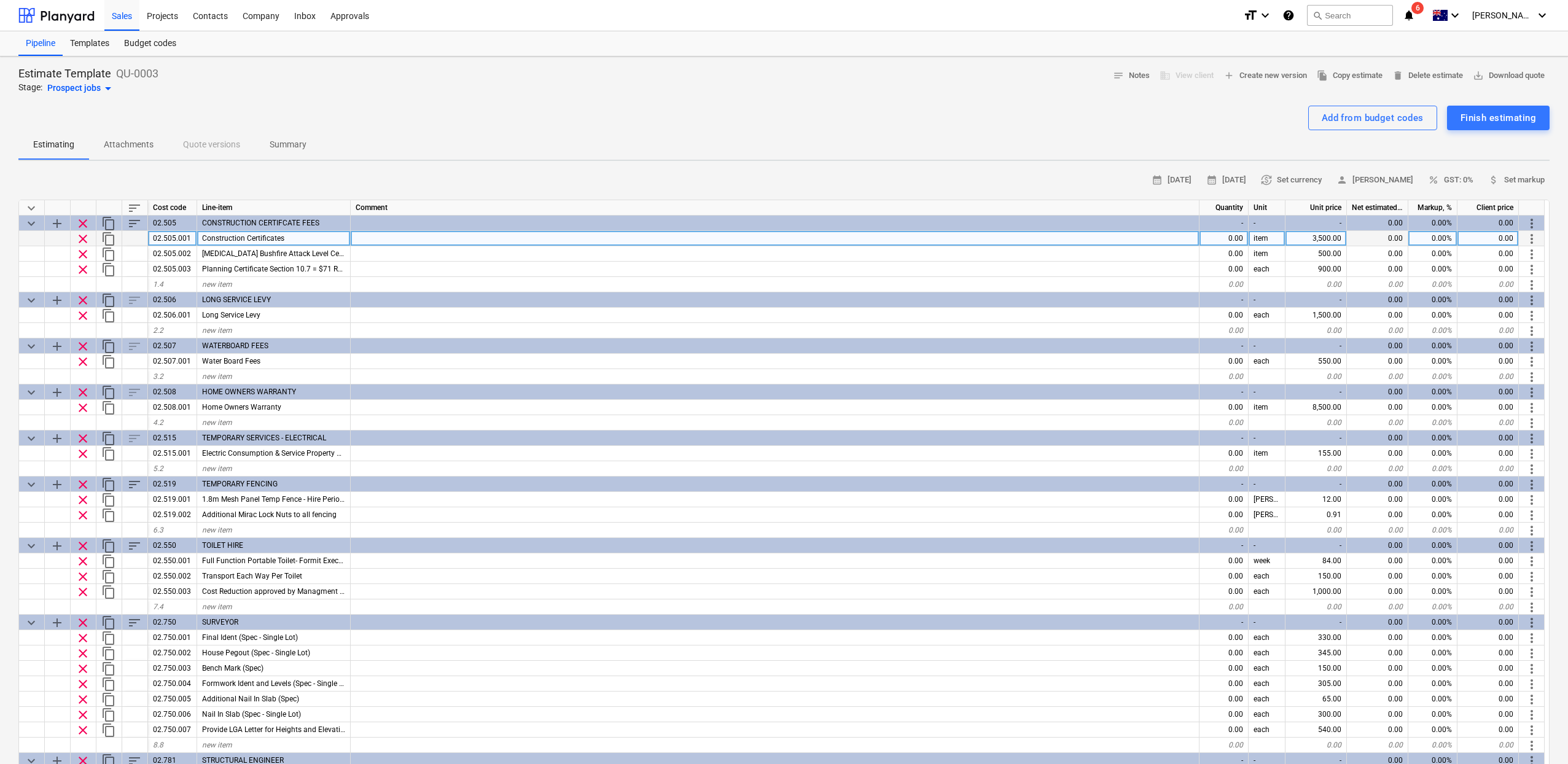
click at [1237, 242] on div "0.00" at bounding box center [1224, 238] width 49 height 15
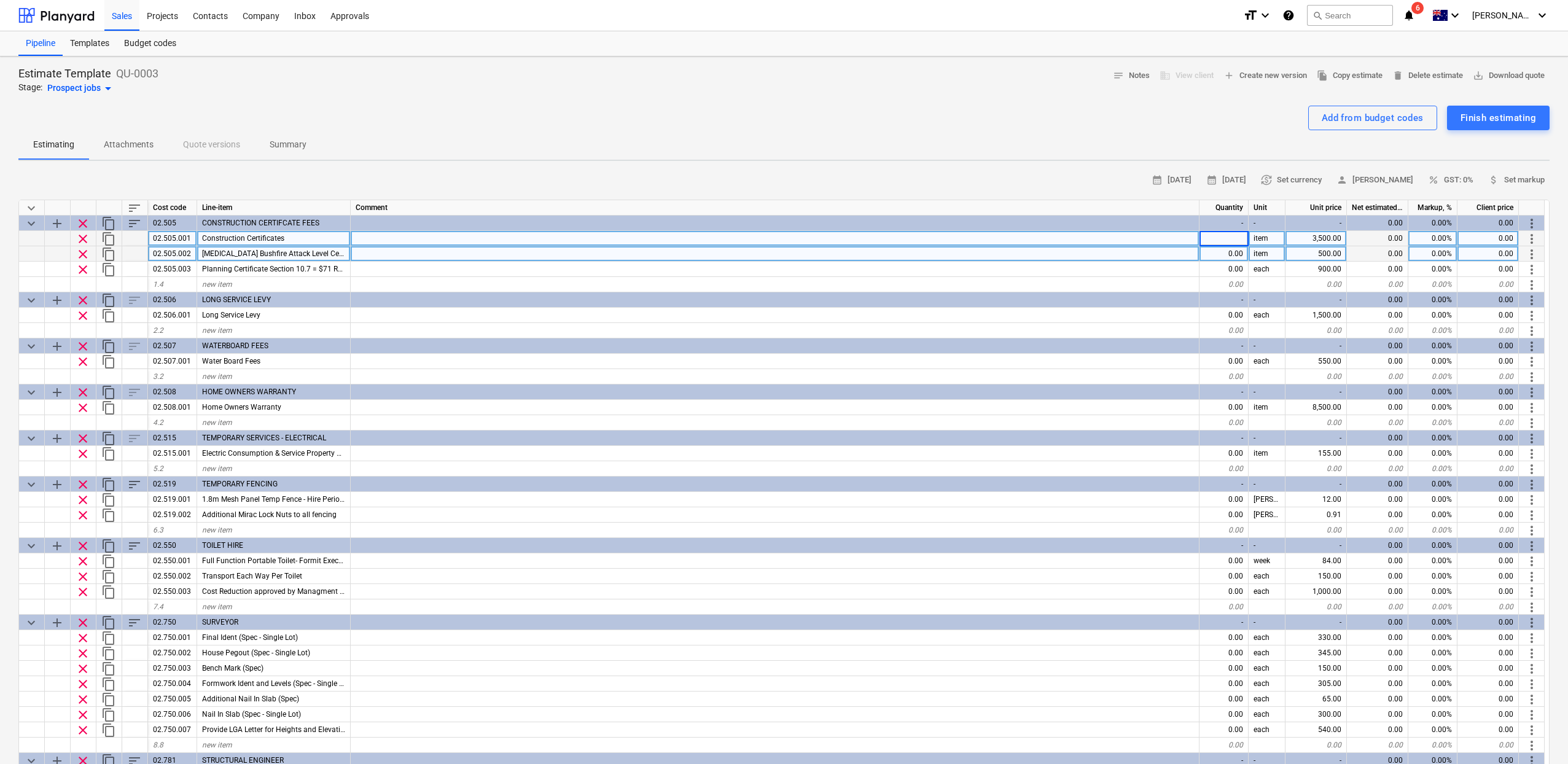
type input "1"
click at [1233, 253] on div "0.00" at bounding box center [1224, 253] width 49 height 15
type textarea "x"
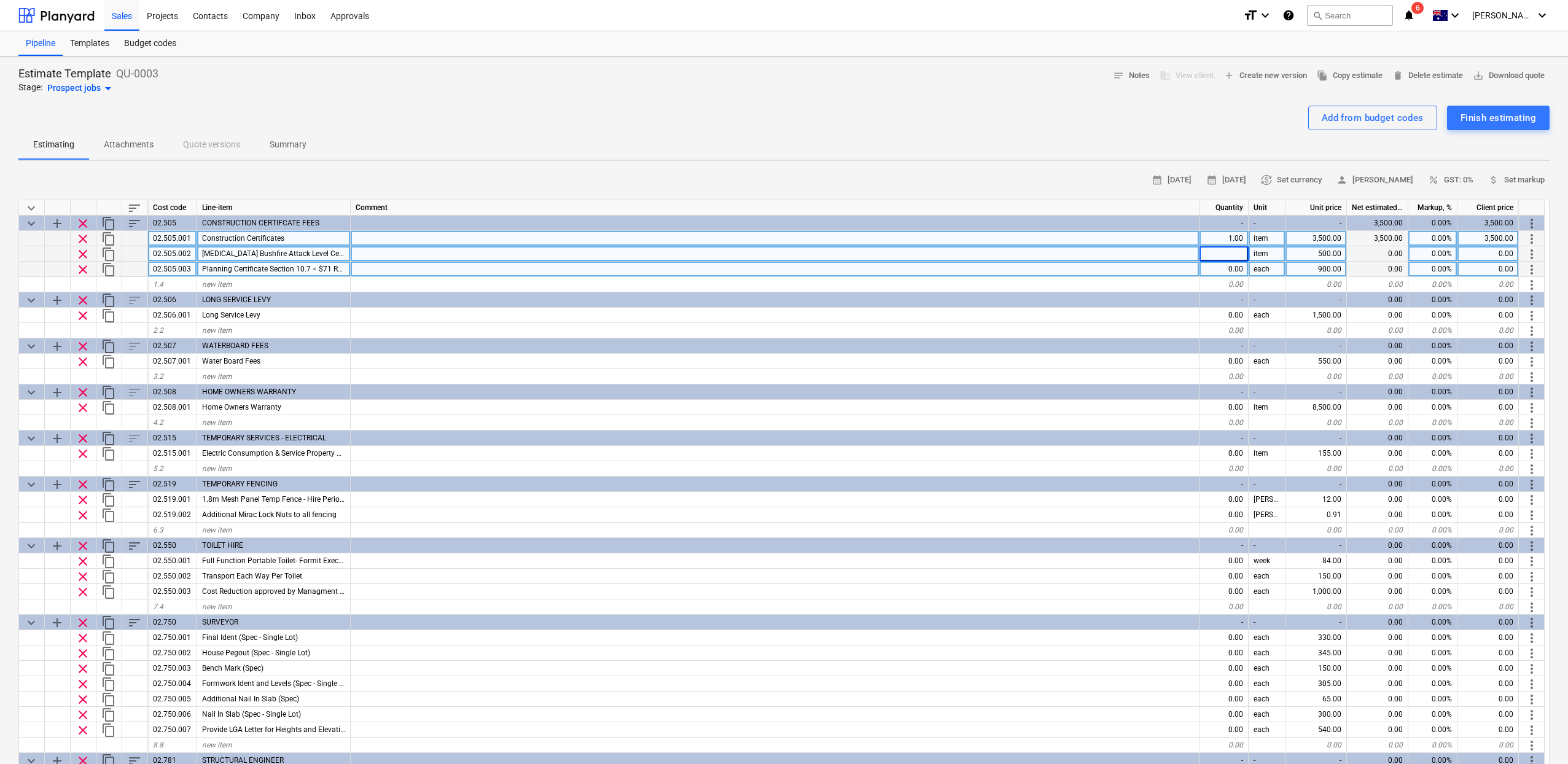
type input "1"
click at [1230, 265] on div "0.00" at bounding box center [1224, 269] width 49 height 15
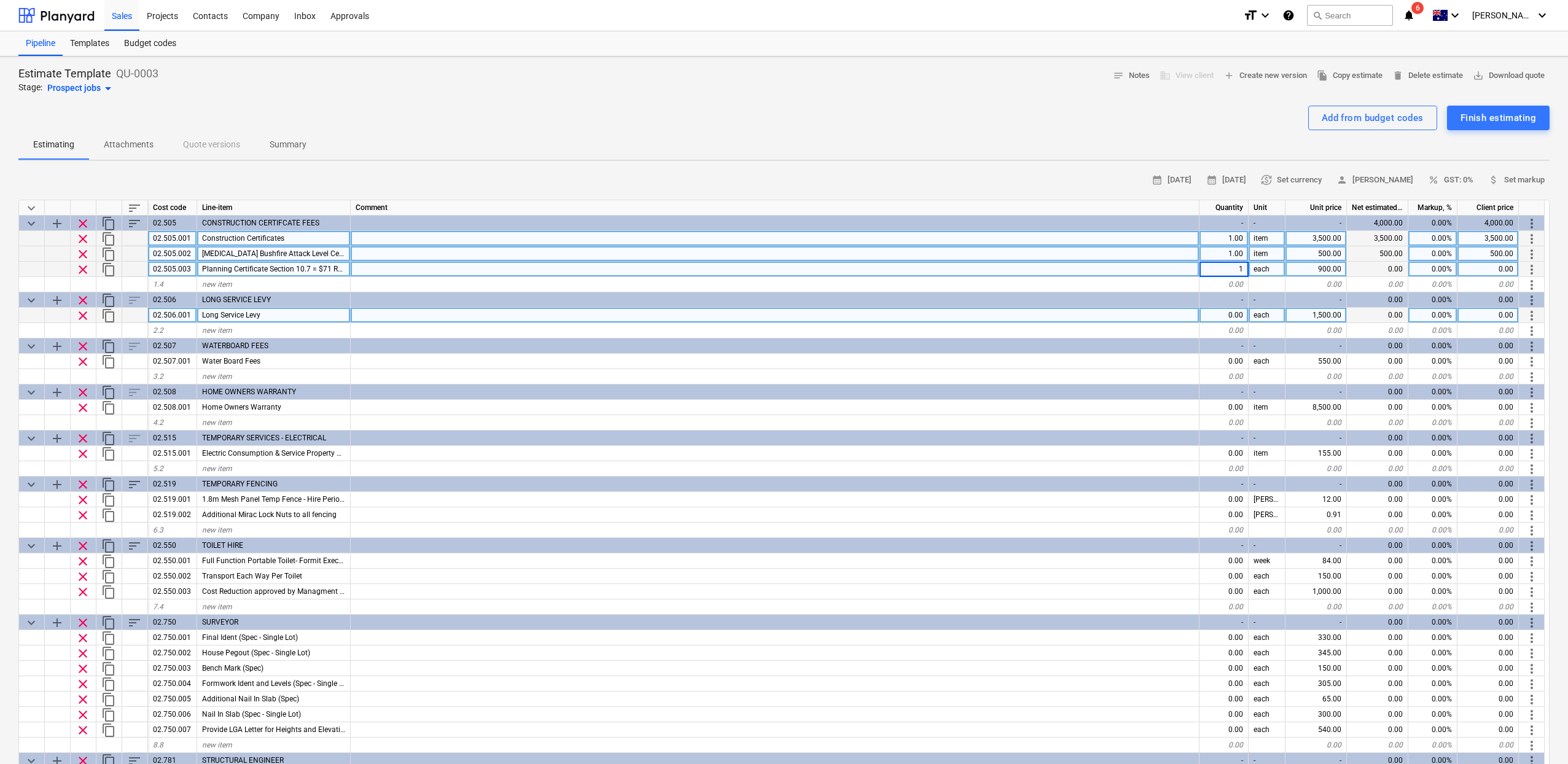
type textarea "x"
click at [1231, 320] on div "0.00" at bounding box center [1224, 315] width 49 height 15
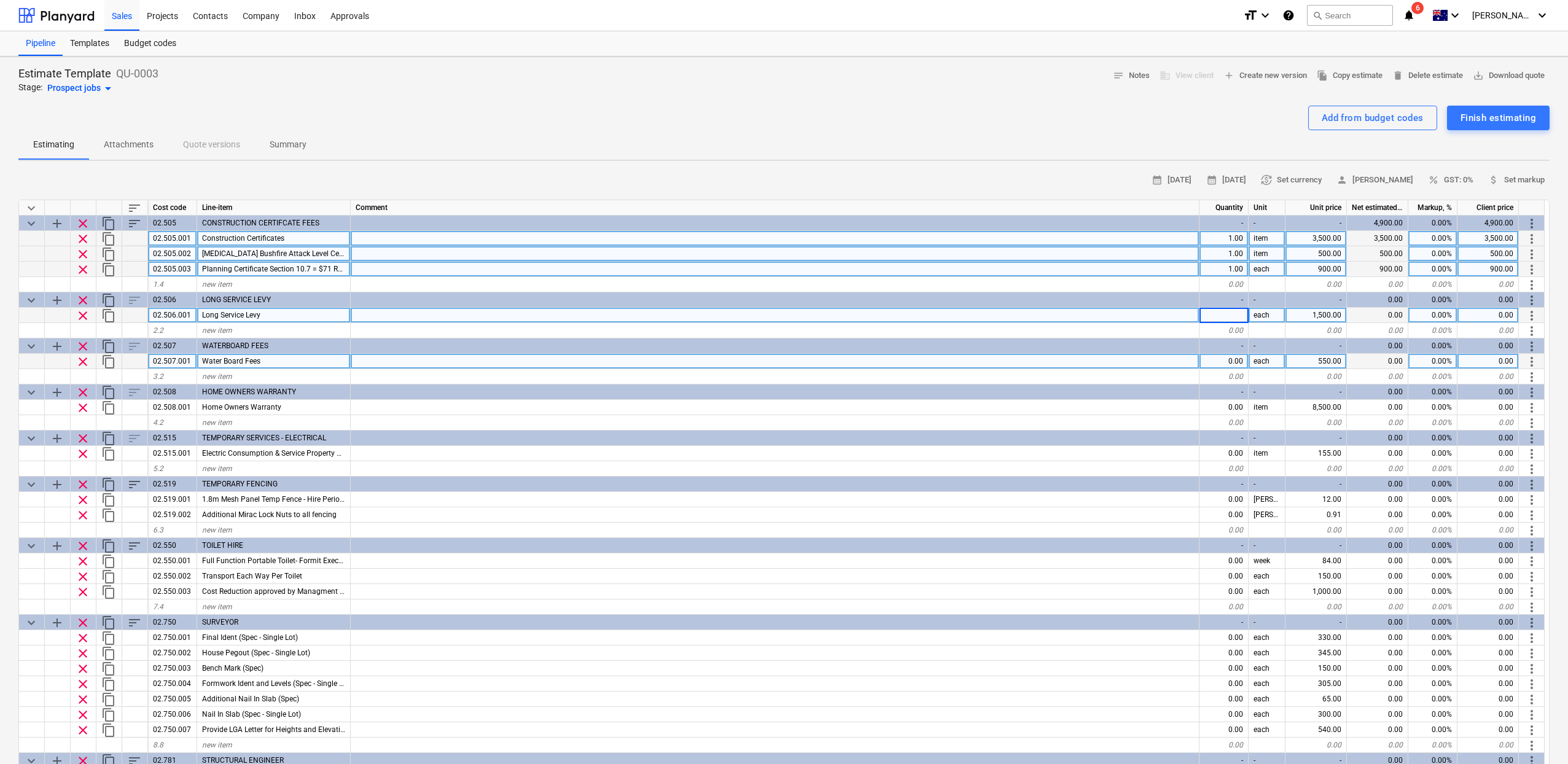
type input "1"
click at [1236, 361] on div "0.00" at bounding box center [1224, 361] width 49 height 15
type textarea "x"
type input "1"
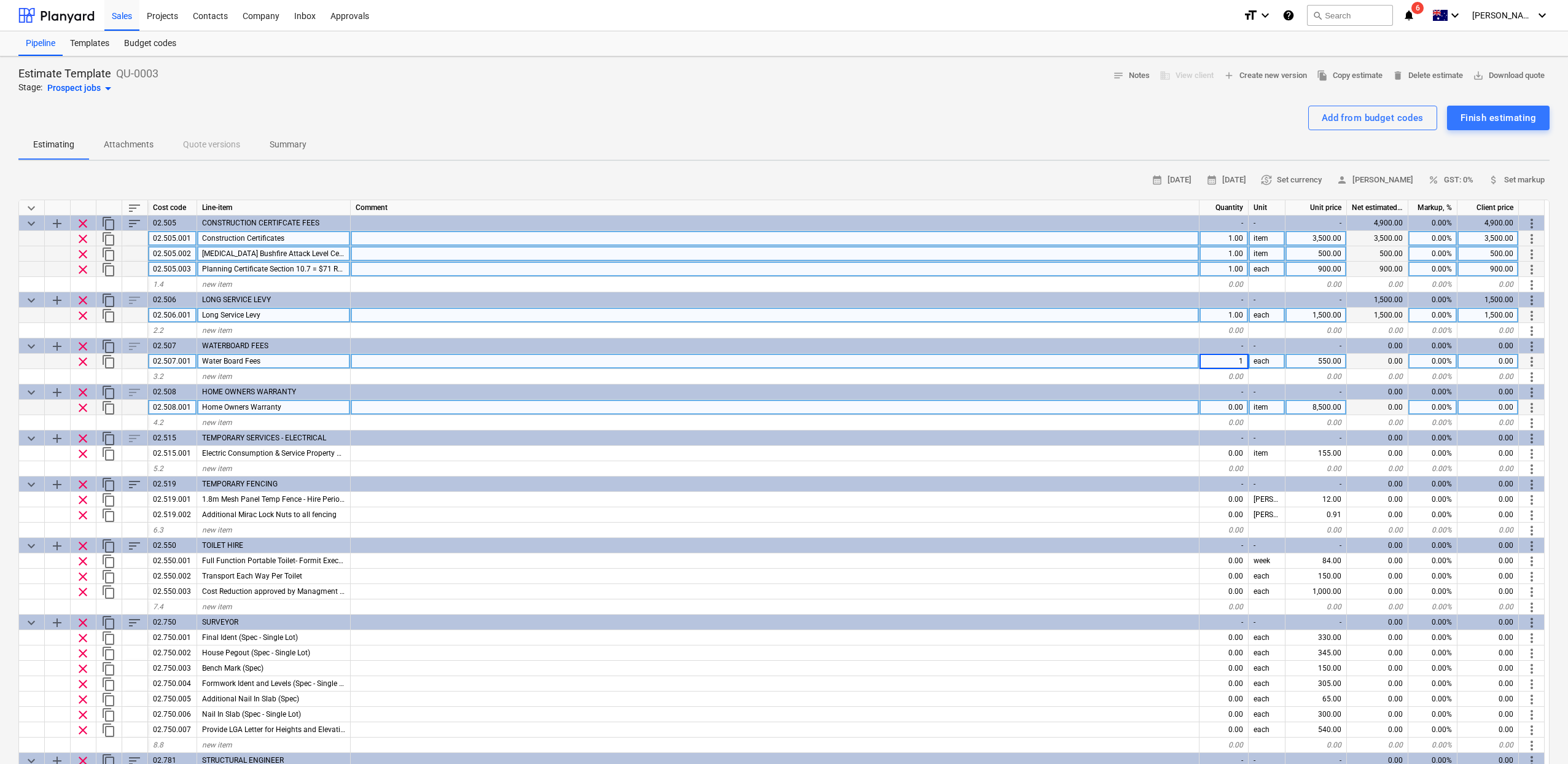
click at [1233, 404] on div "0.00" at bounding box center [1224, 407] width 49 height 15
type textarea "x"
type input "1"
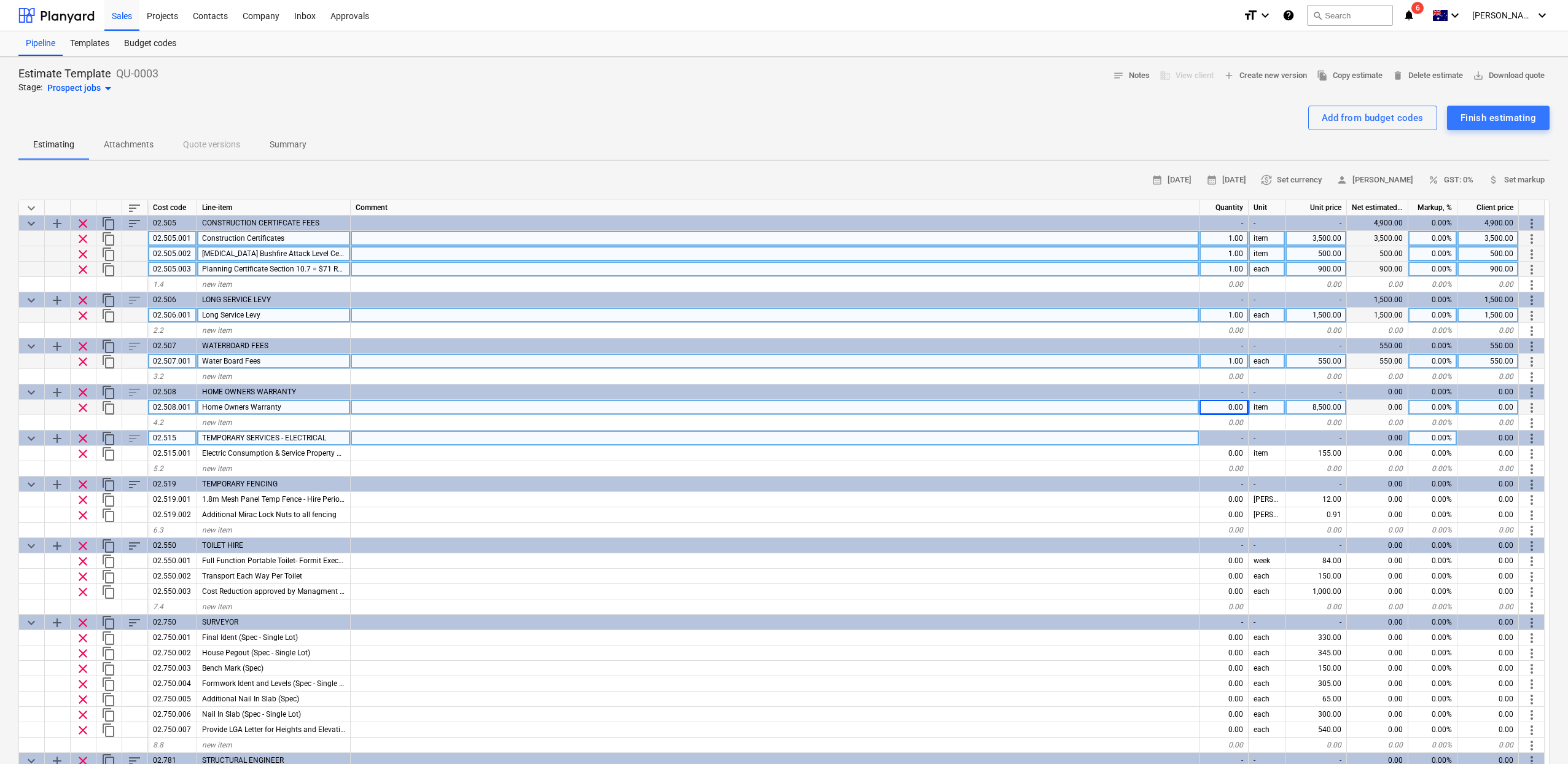
click at [1234, 441] on div "-" at bounding box center [1224, 438] width 49 height 15
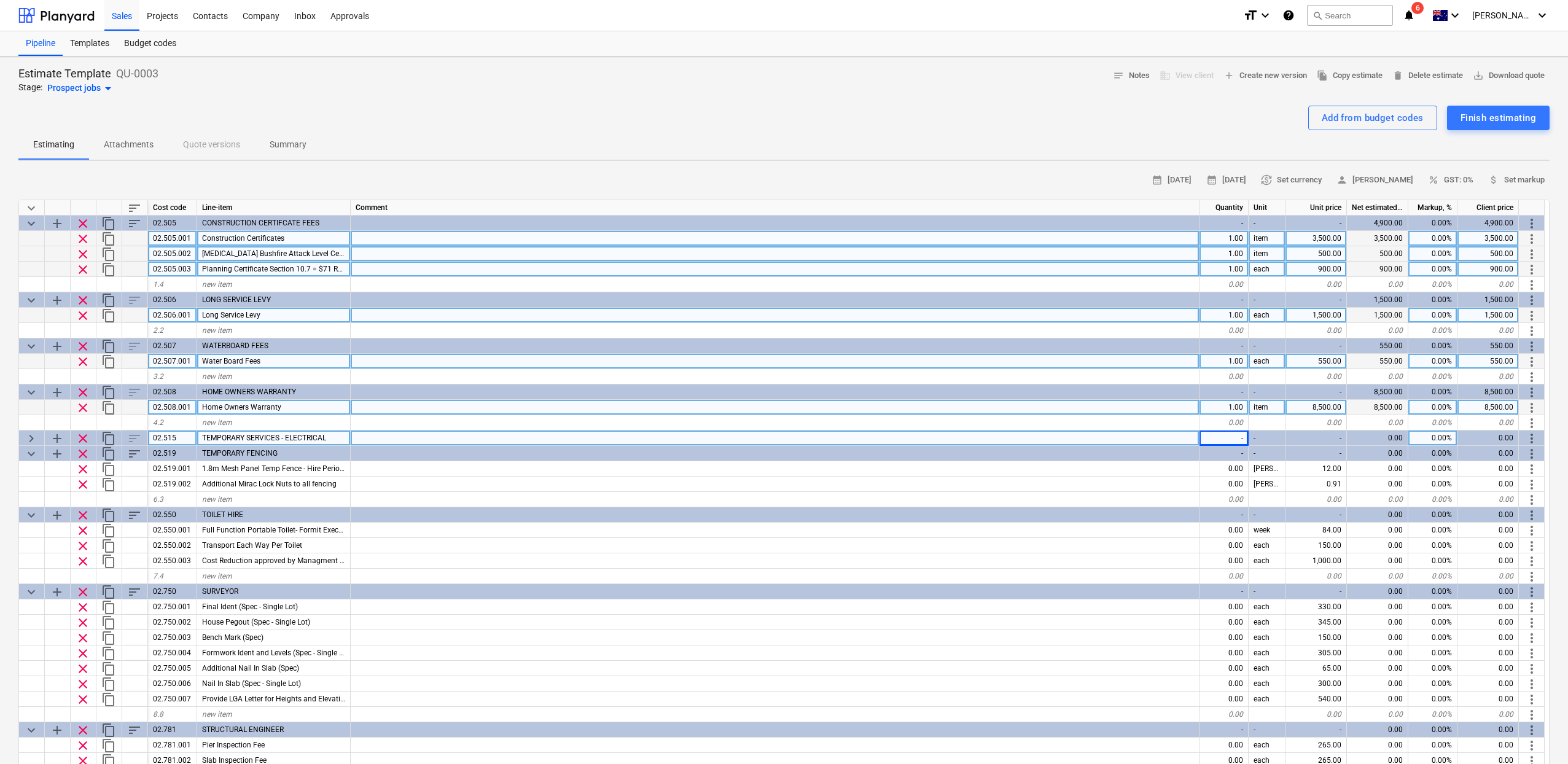
click at [26, 440] on span "keyboard_arrow_right" at bounding box center [31, 439] width 15 height 15
type textarea "x"
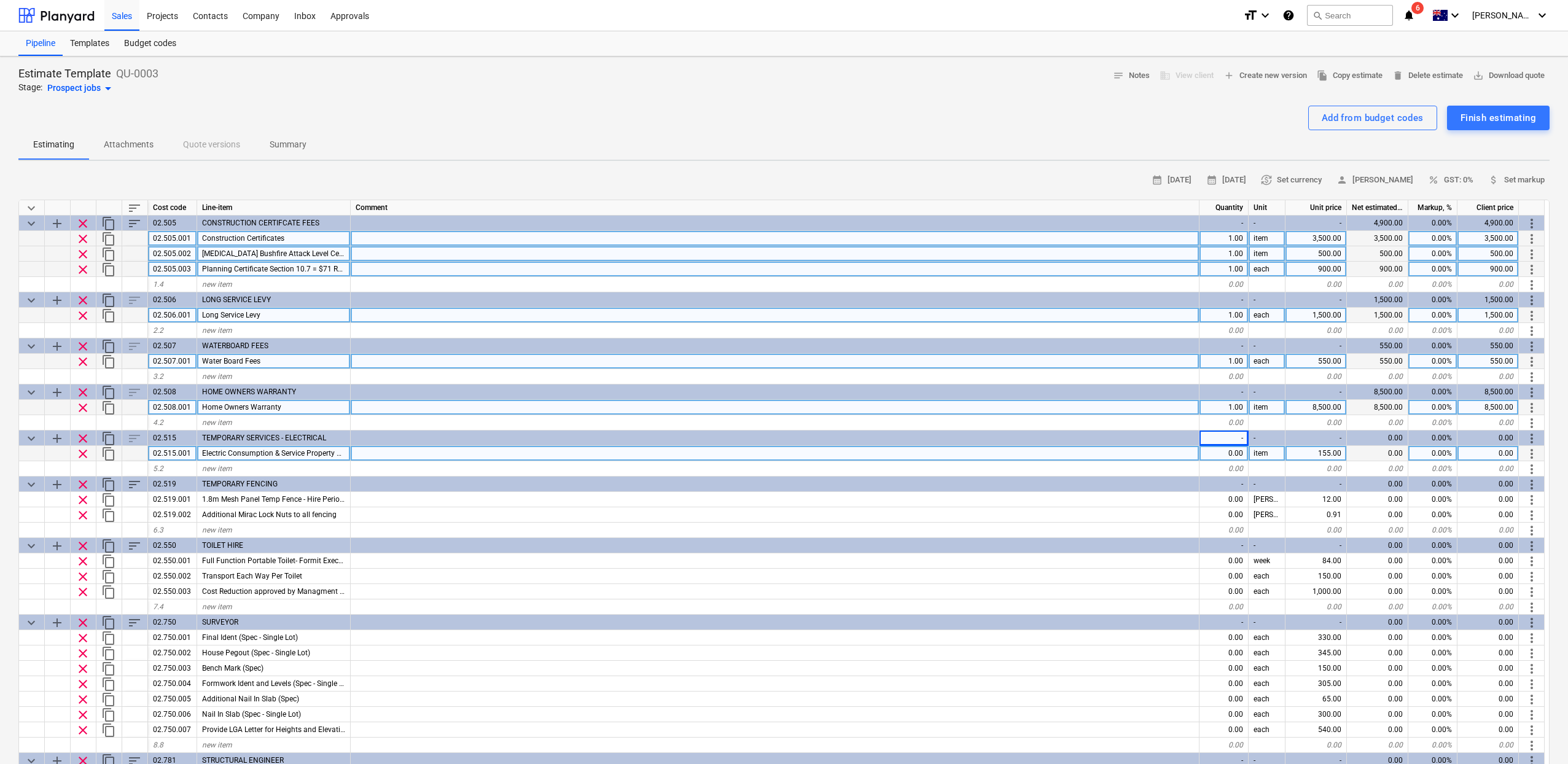
click at [1223, 454] on div "0.00" at bounding box center [1224, 453] width 49 height 15
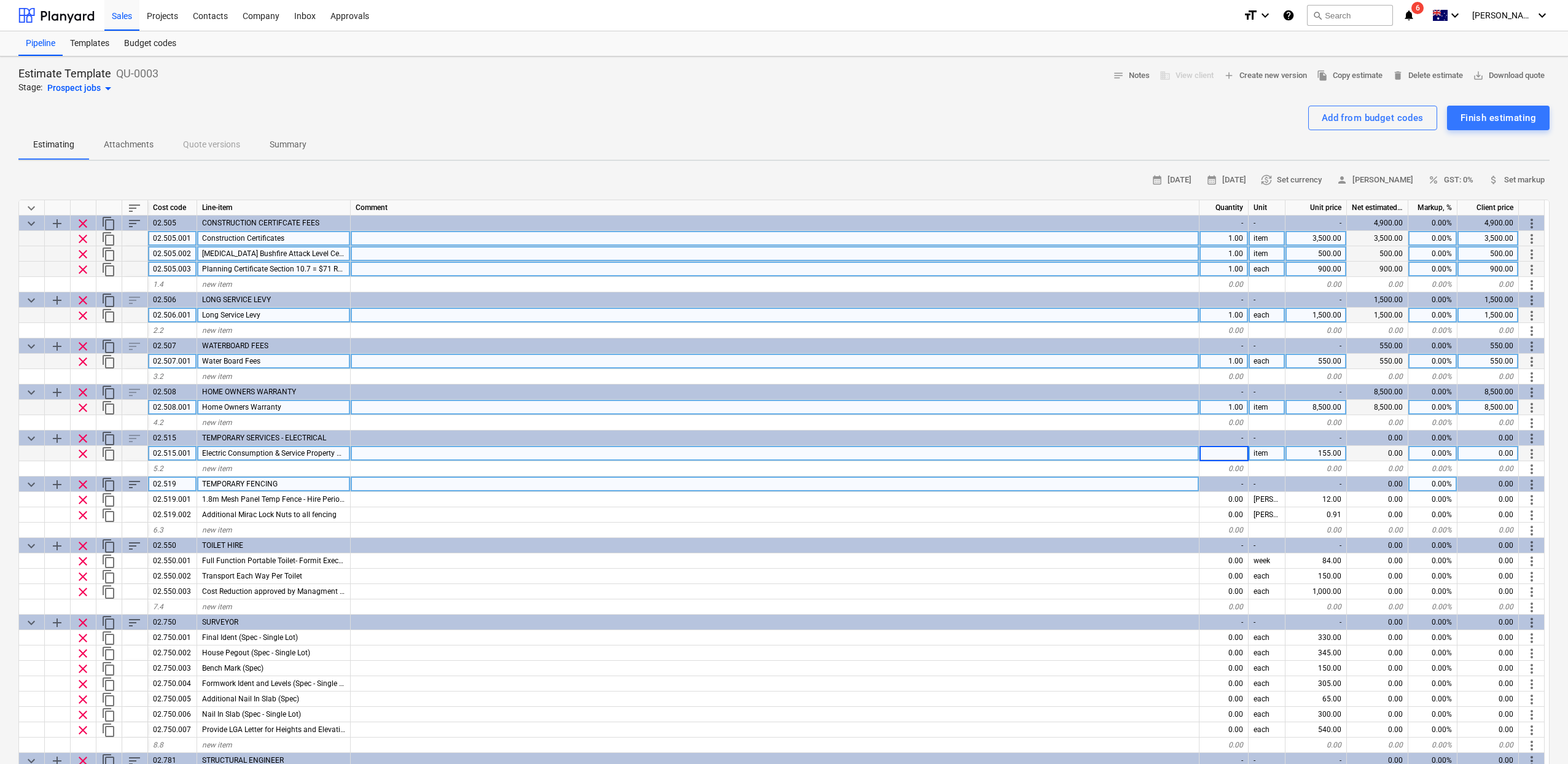
type input "1"
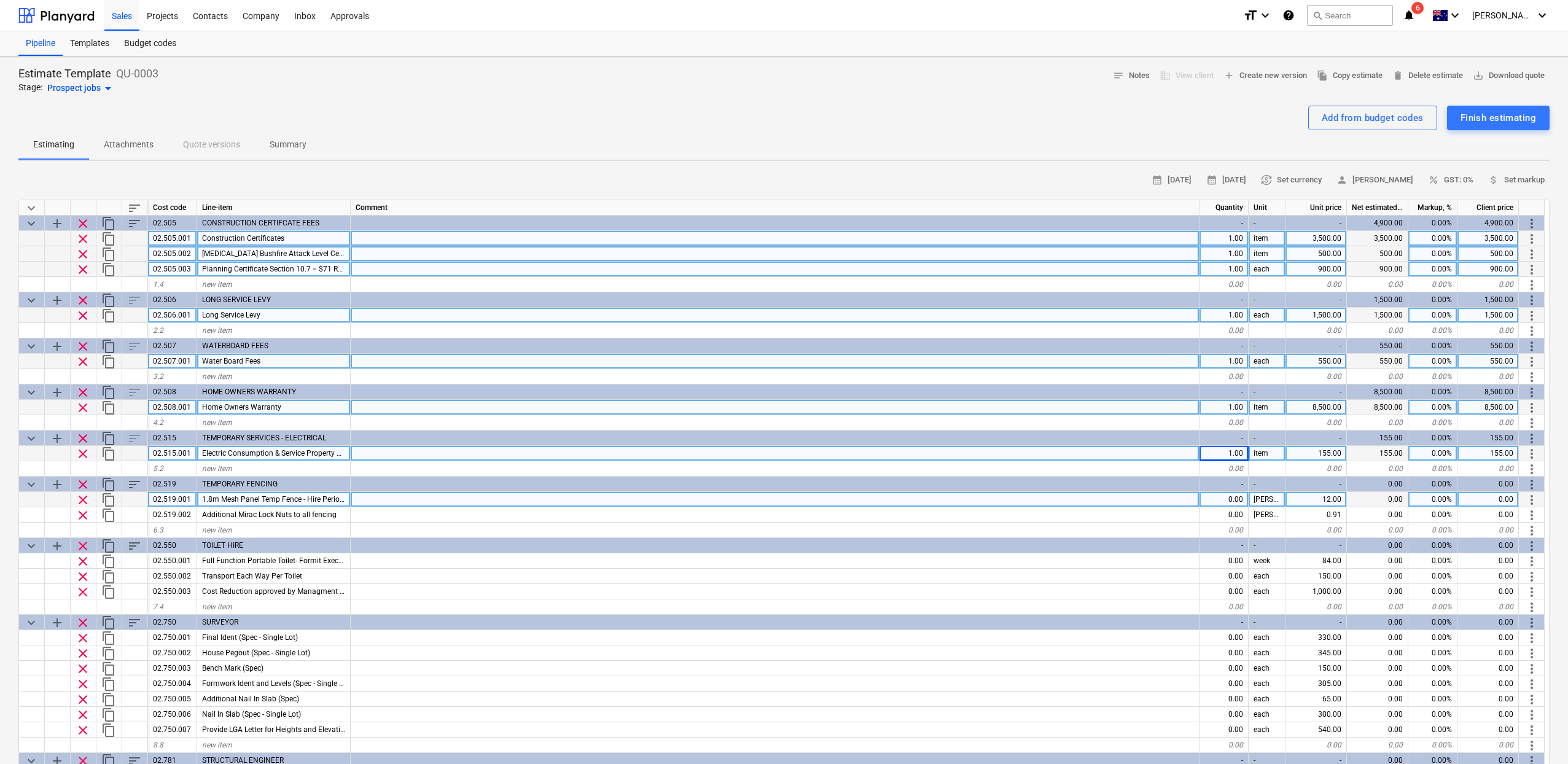
click at [1232, 505] on div "0.00" at bounding box center [1224, 499] width 49 height 15
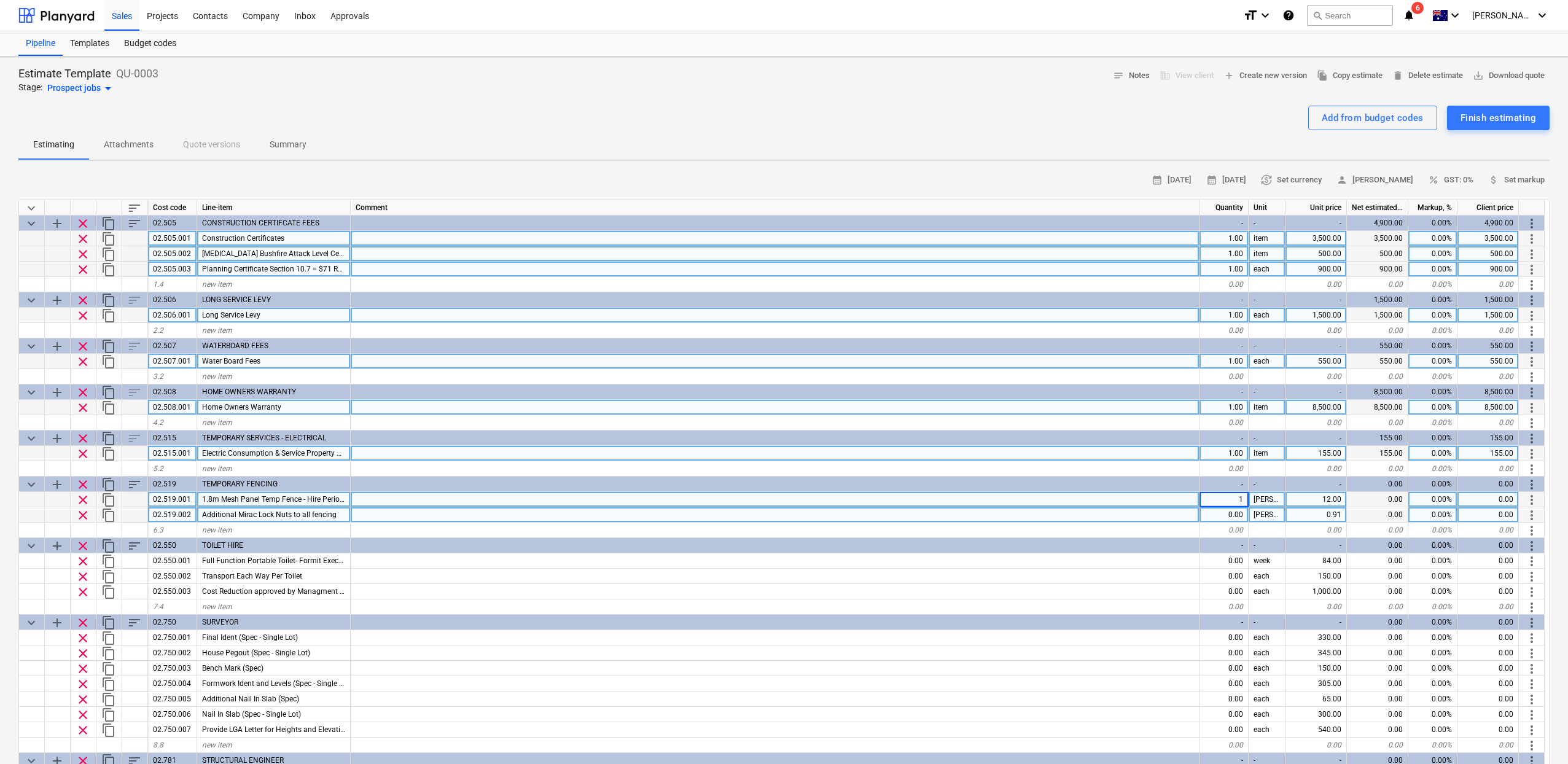
click at [1231, 511] on div "0.00" at bounding box center [1224, 515] width 49 height 15
type textarea "x"
type input "1"
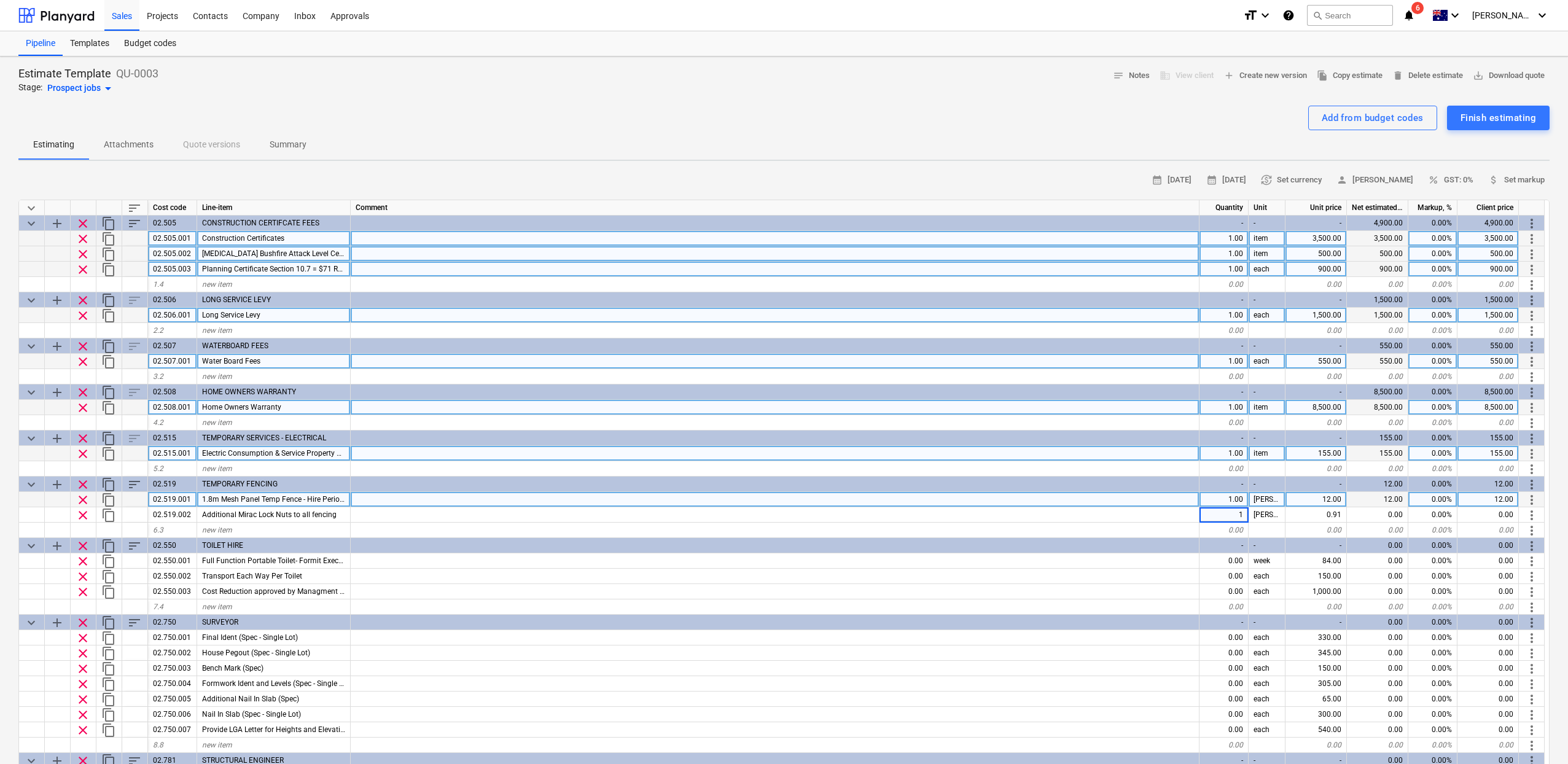
click at [1236, 497] on div "1.00" at bounding box center [1224, 499] width 49 height 15
type textarea "x"
type input "0"
type textarea "x"
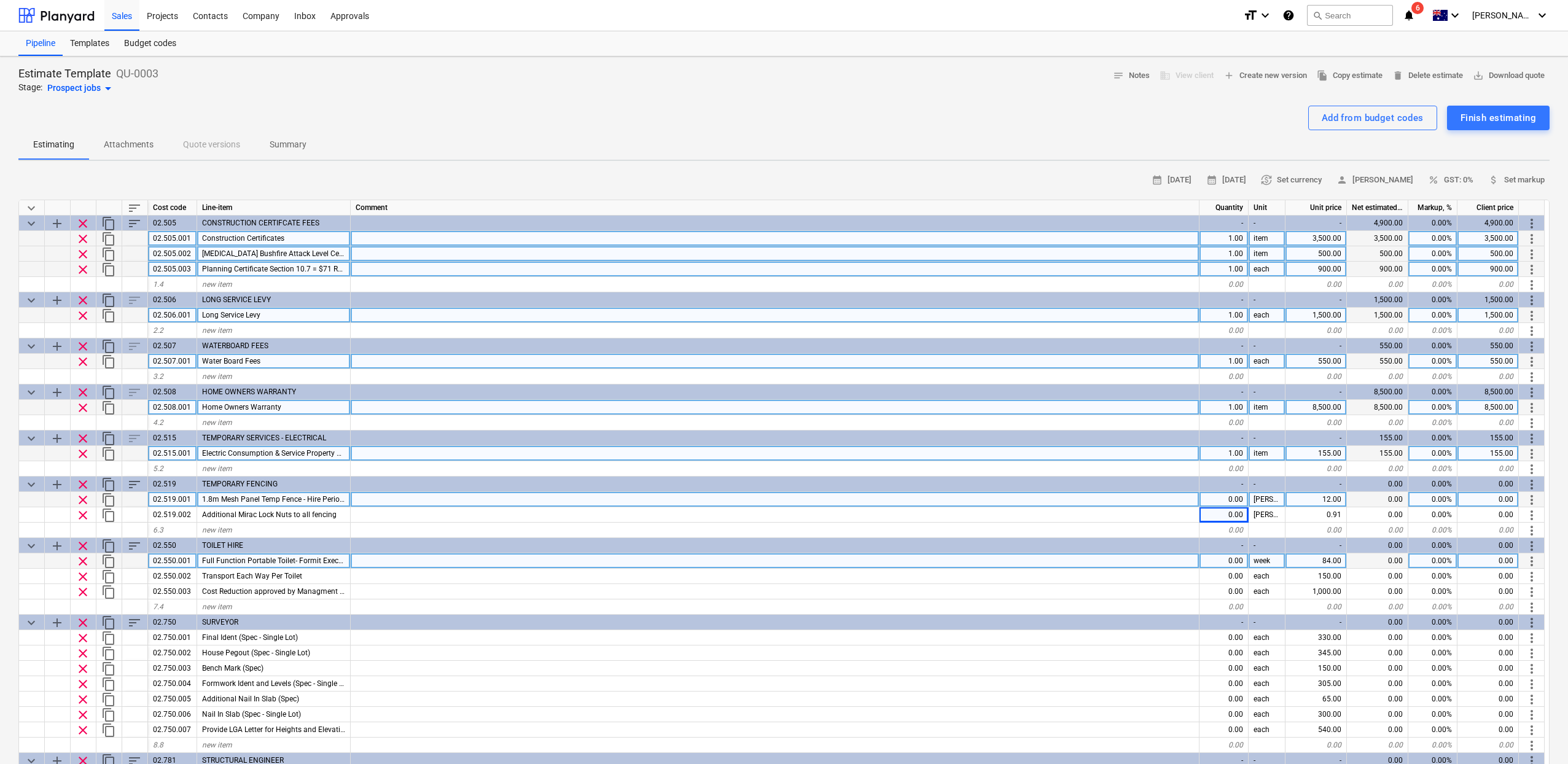
click at [1231, 563] on div "0.00" at bounding box center [1224, 561] width 49 height 15
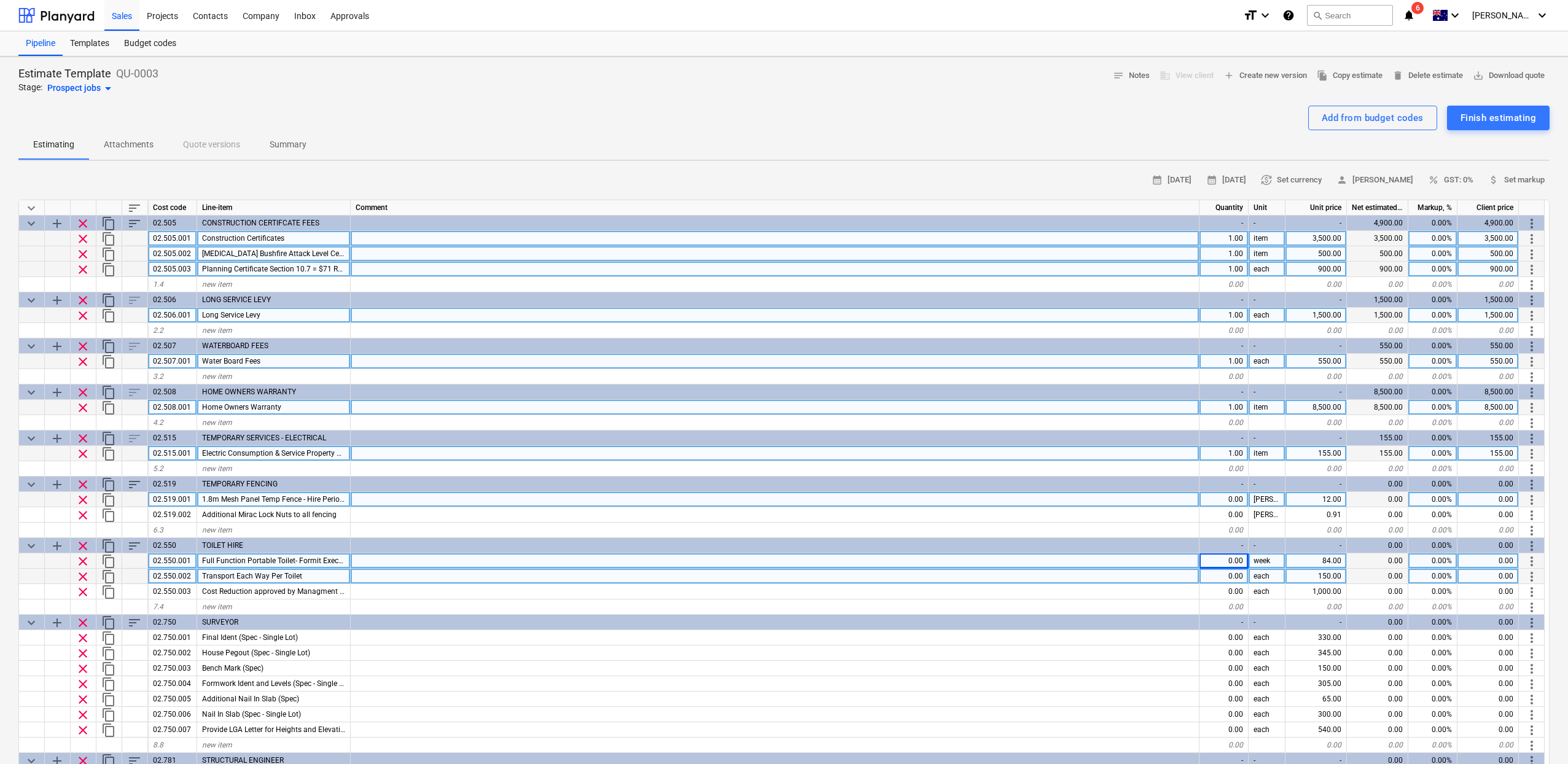
click at [1231, 581] on div "0.00" at bounding box center [1224, 576] width 49 height 15
click at [1232, 563] on div "0.00" at bounding box center [1224, 561] width 49 height 15
type input "62"
type textarea "x"
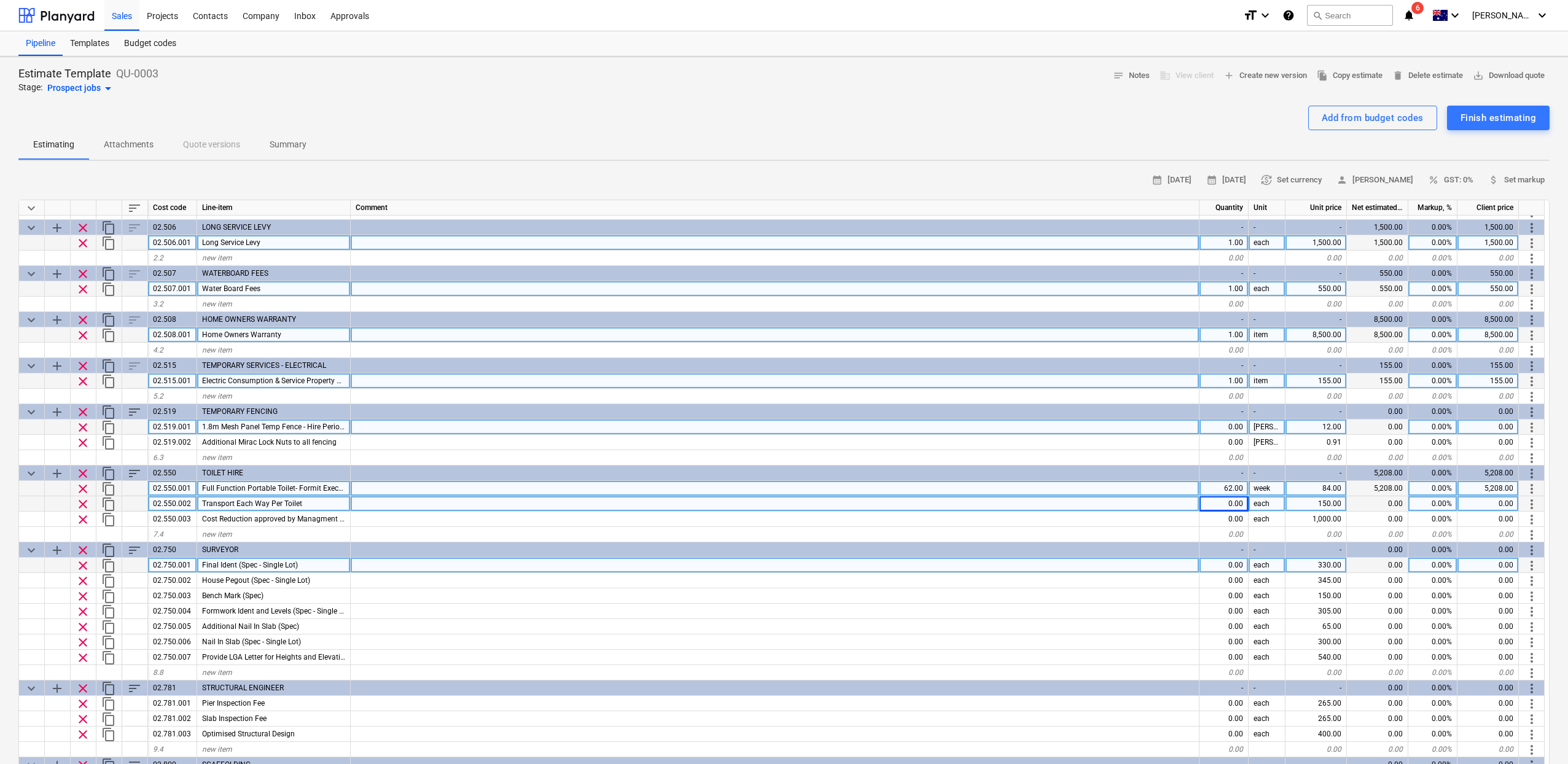
scroll to position [75, 0]
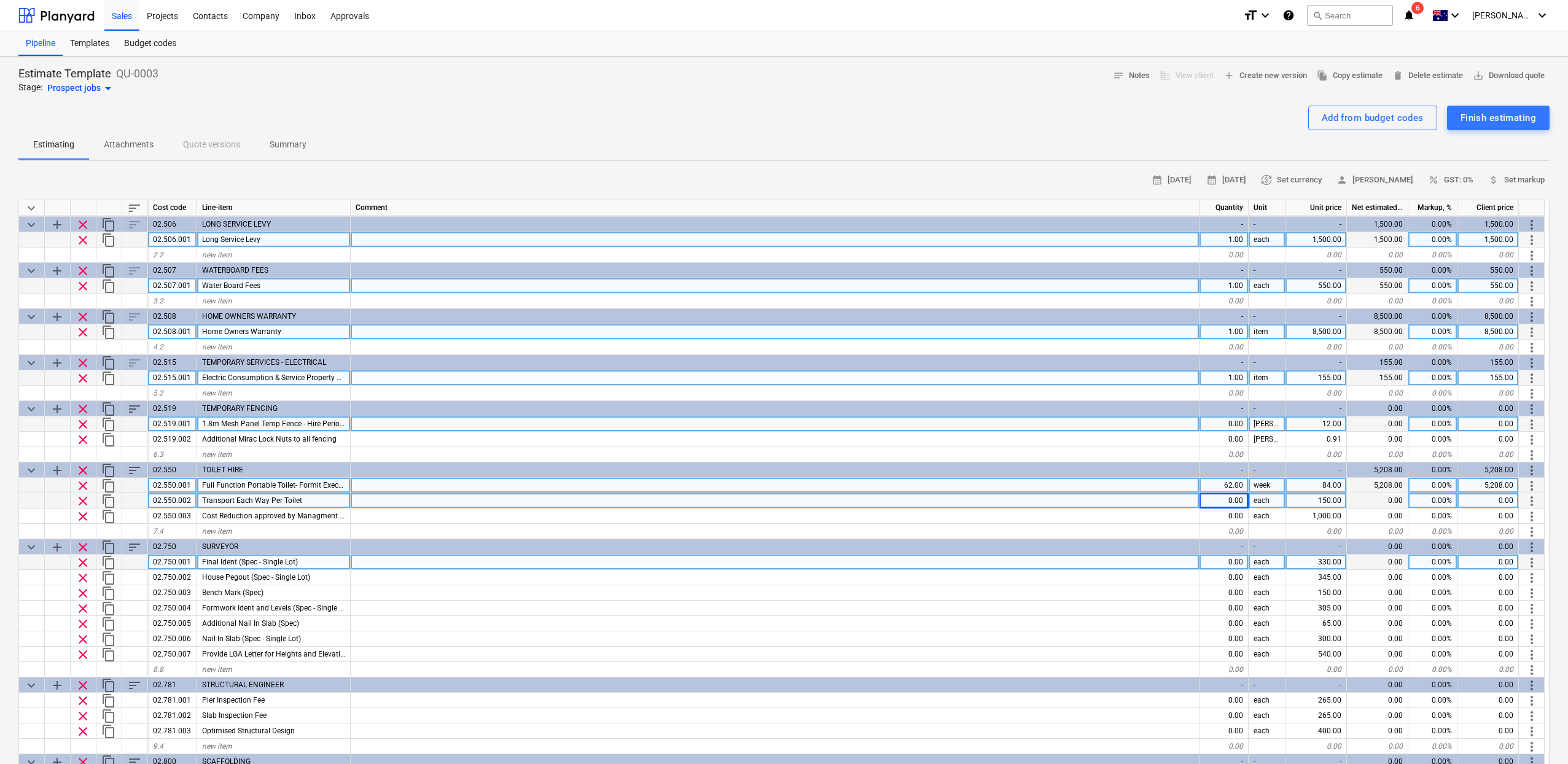
click at [1221, 563] on div "0.00" at bounding box center [1224, 562] width 49 height 15
type input "1"
click at [972, 79] on div "Estimate Template QU-0003 Stage: Prospect jobs arrow_drop_down notes Notes busi…" at bounding box center [784, 81] width 1531 height 29
type textarea "x"
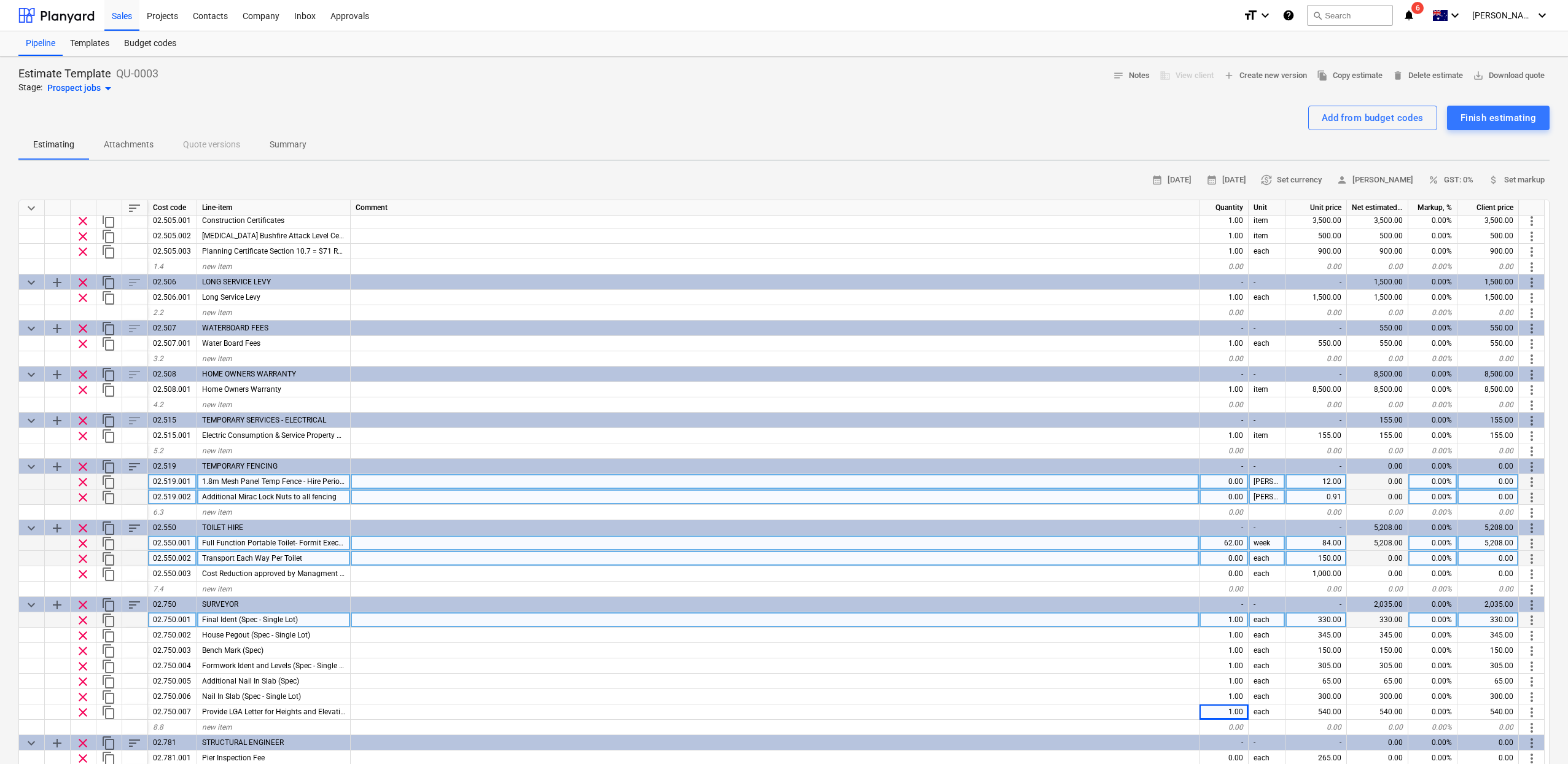
scroll to position [0, 0]
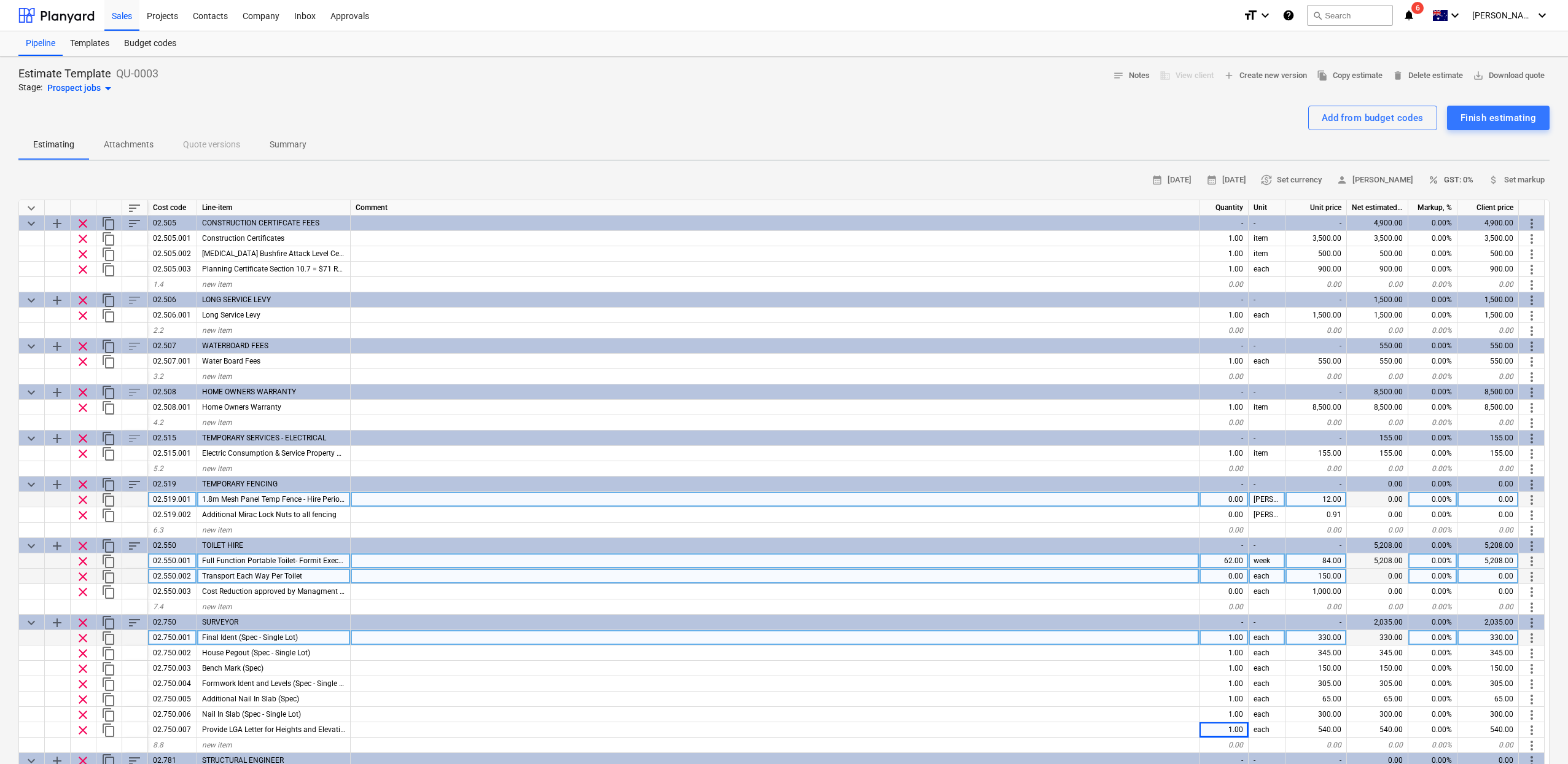
click at [1453, 177] on span "percent GST: 0%" at bounding box center [1451, 180] width 45 height 14
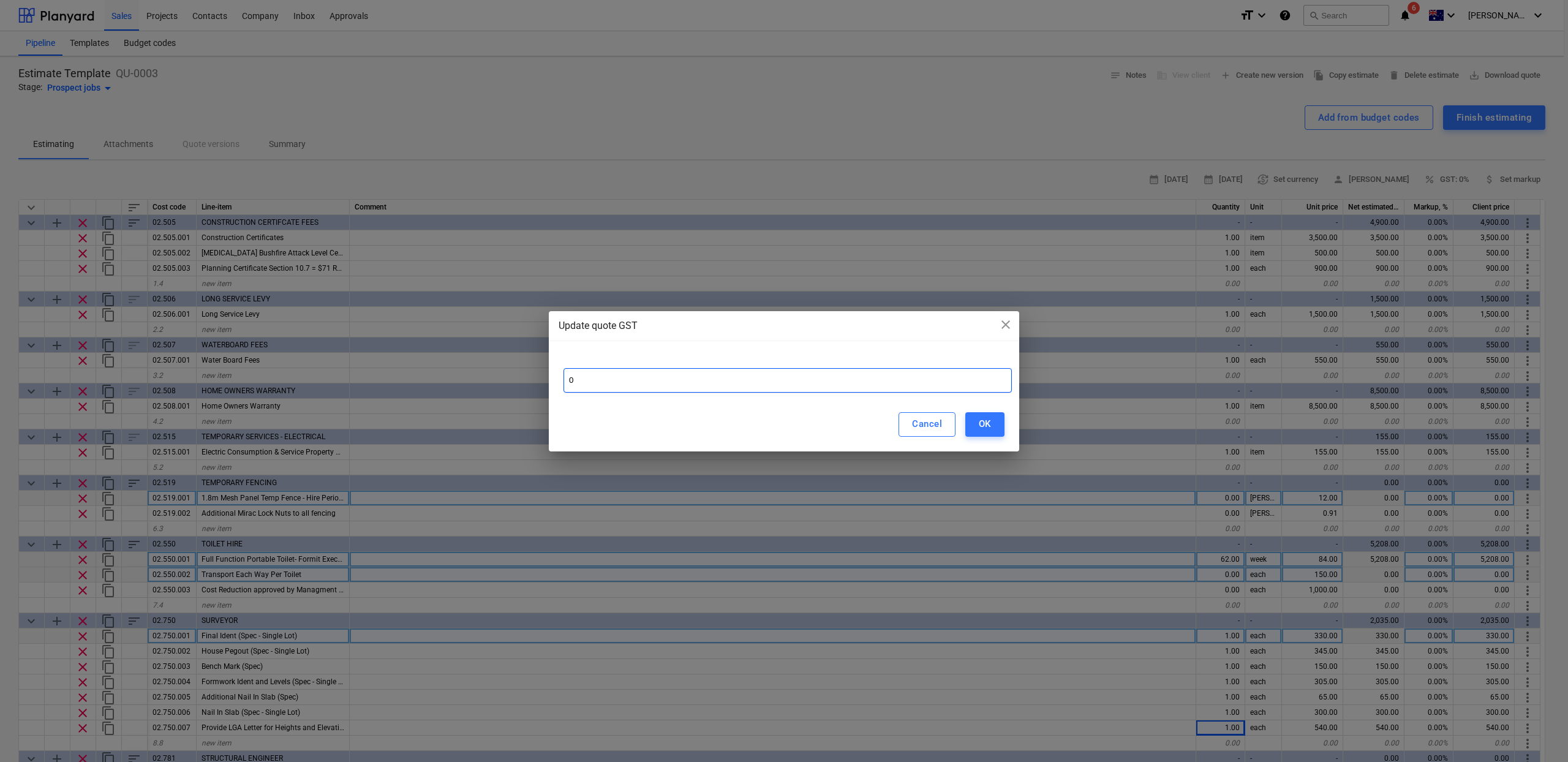
click at [734, 382] on input "0" at bounding box center [787, 380] width 448 height 25
type input "10"
click at [975, 421] on button "OK" at bounding box center [985, 424] width 39 height 25
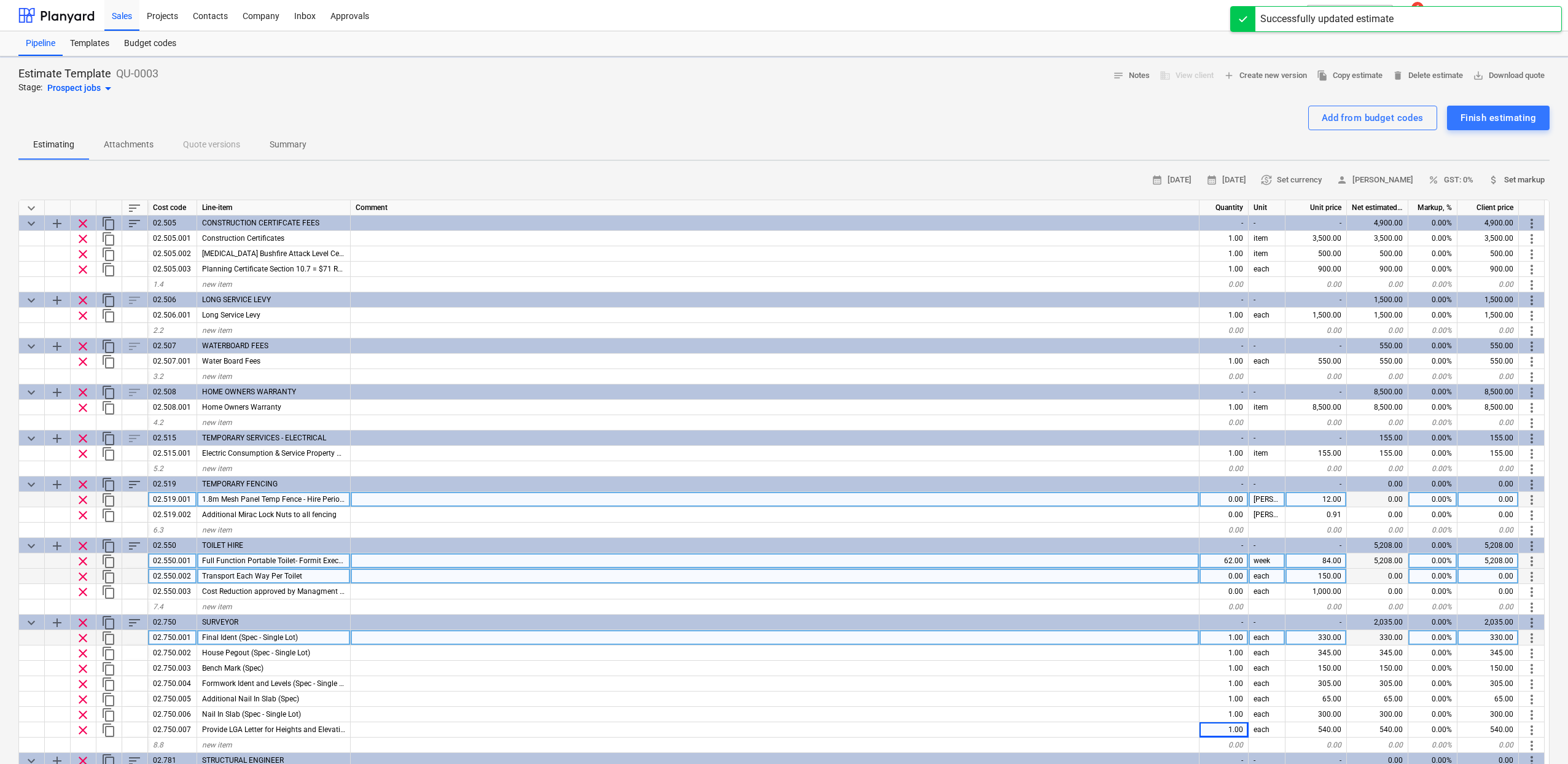
type textarea "x"
click at [1523, 181] on span "attach_money Set markup" at bounding box center [1516, 180] width 57 height 14
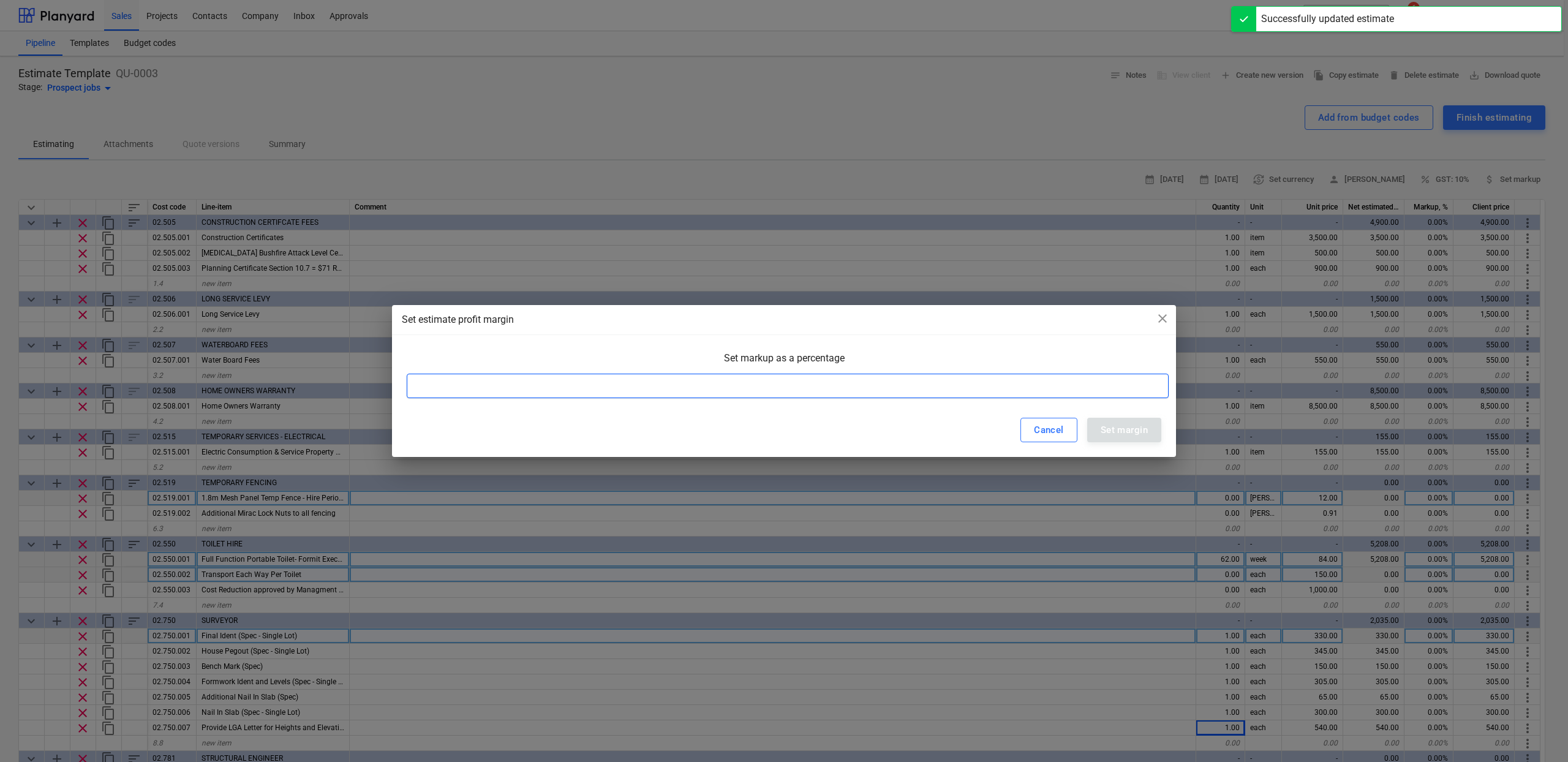
click at [897, 379] on input at bounding box center [788, 386] width 762 height 25
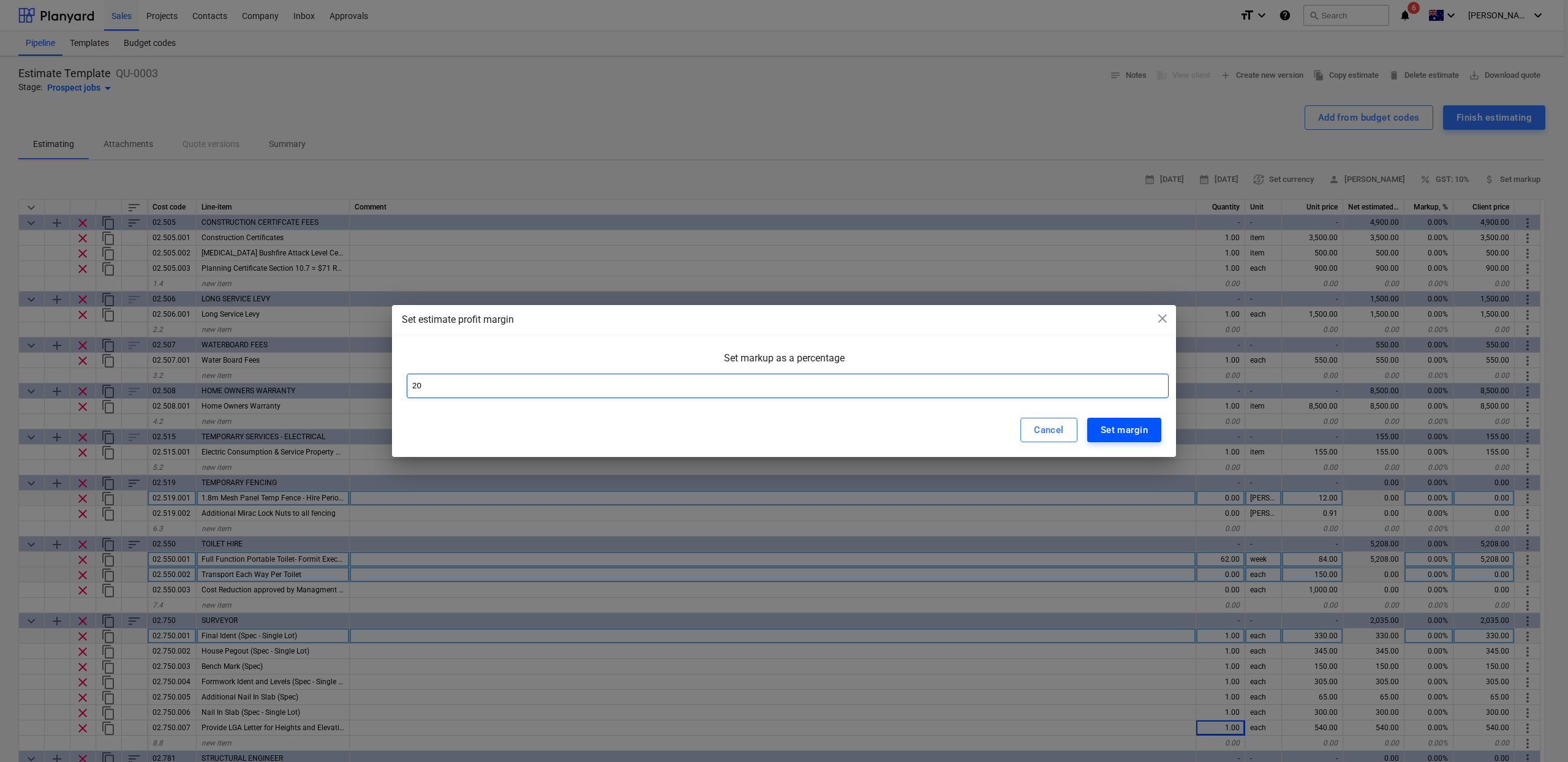
type input "20"
click at [1137, 440] on button "Set margin" at bounding box center [1124, 430] width 74 height 25
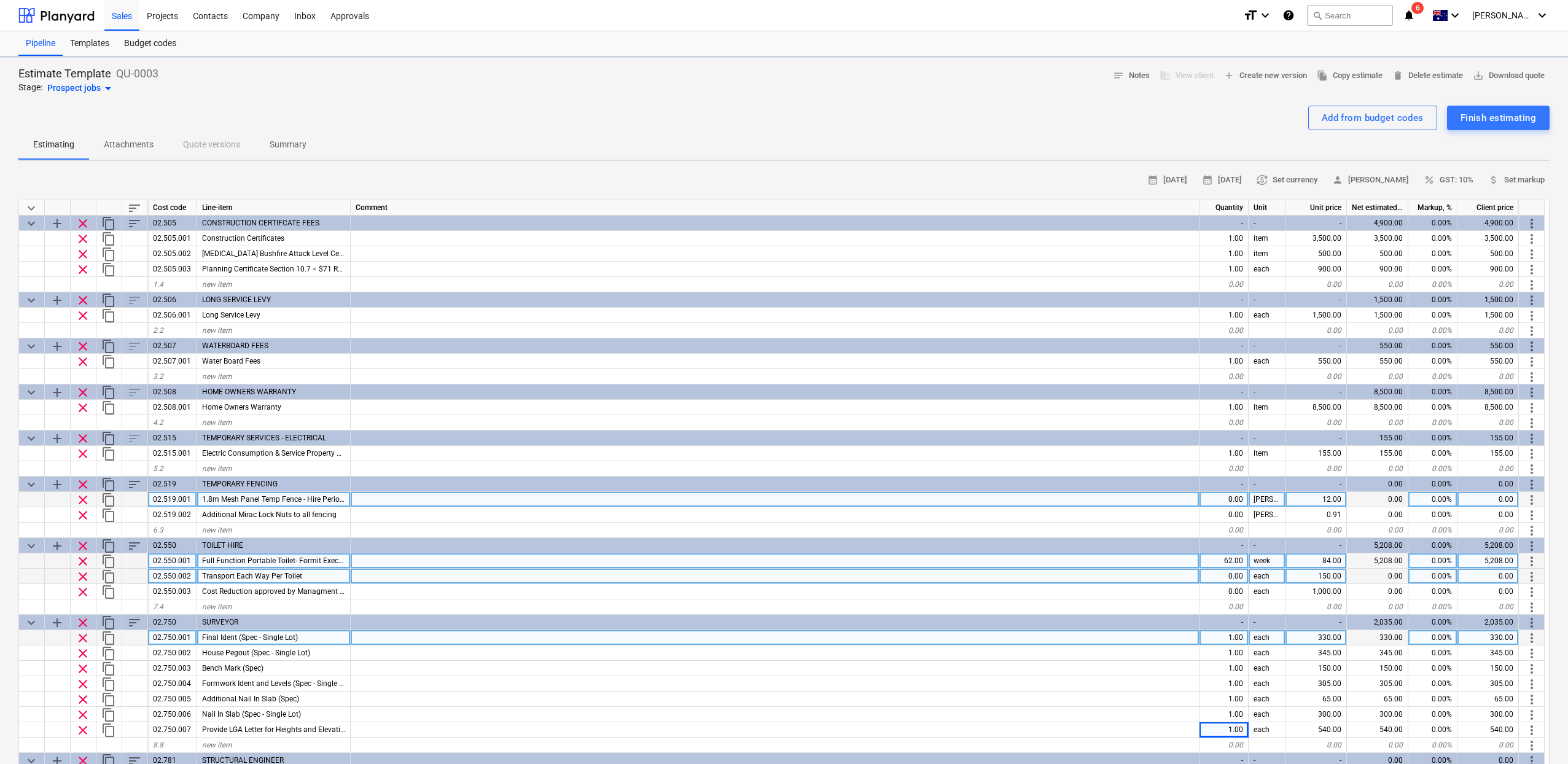
type textarea "x"
click at [1525, 76] on span "save_alt Download quote" at bounding box center [1509, 75] width 72 height 14
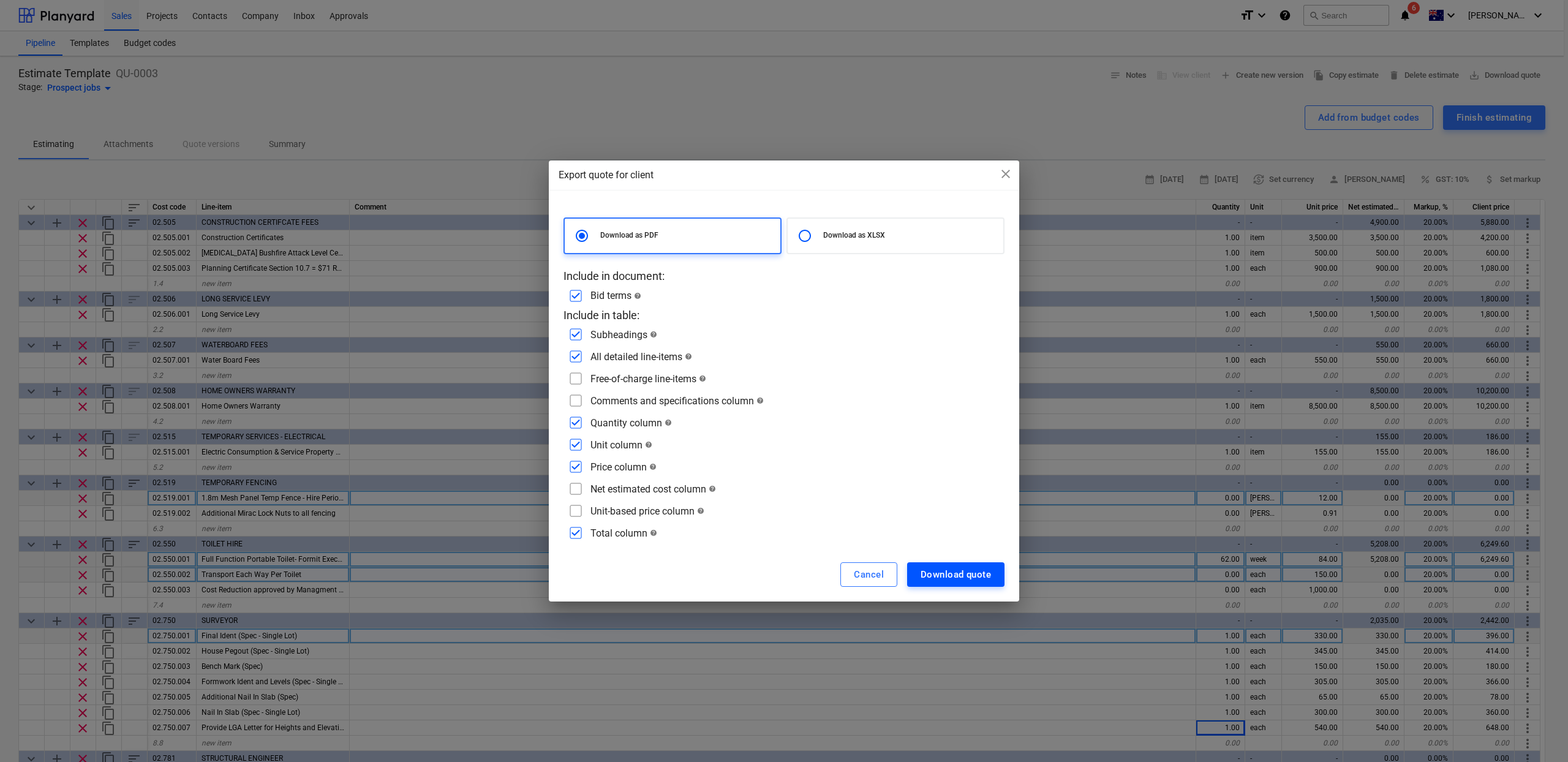
click at [953, 570] on div "Download quote" at bounding box center [956, 574] width 70 height 16
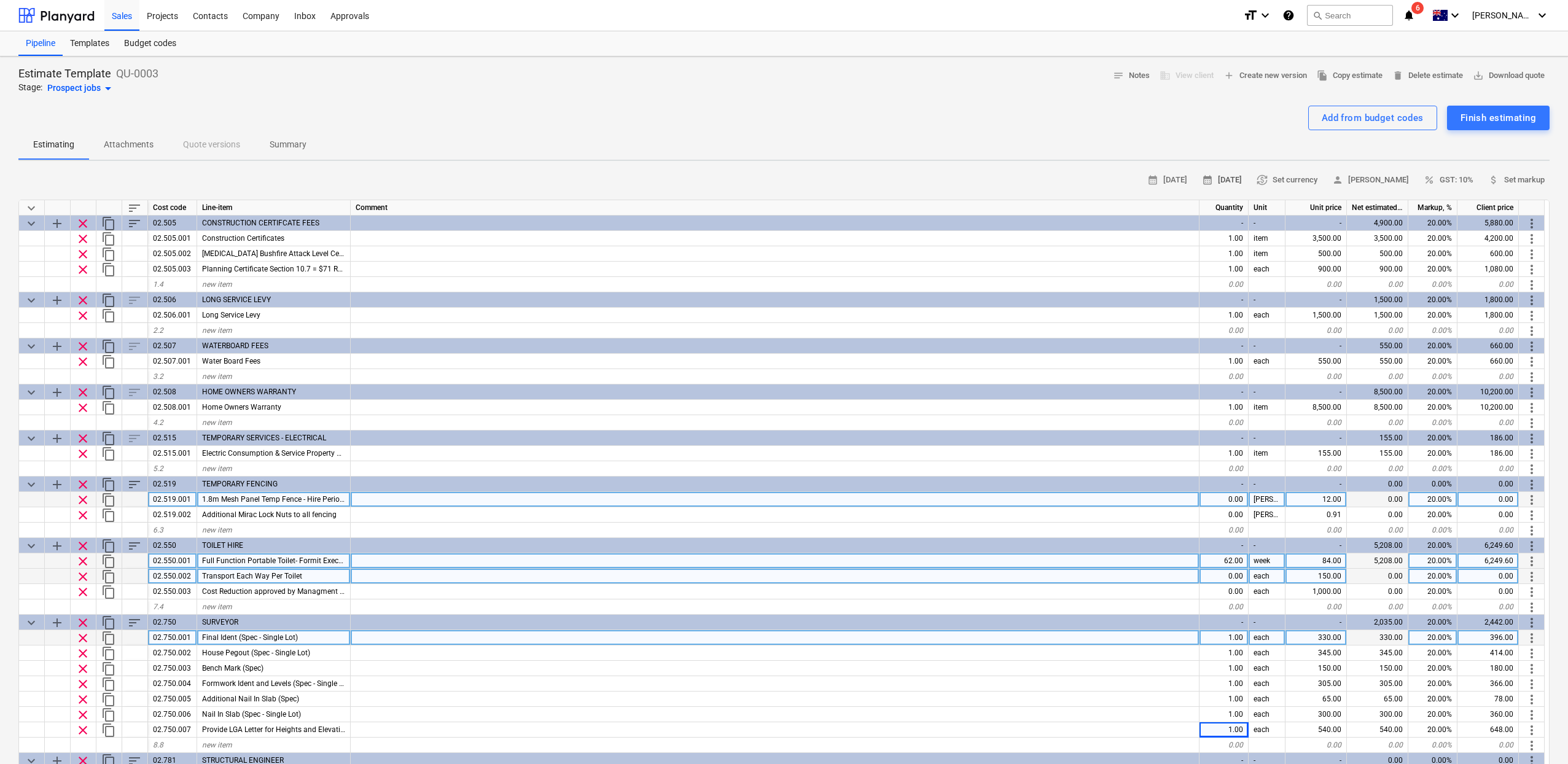
click at [1217, 179] on span "calendar_month 20 Oct 2025" at bounding box center [1222, 180] width 40 height 14
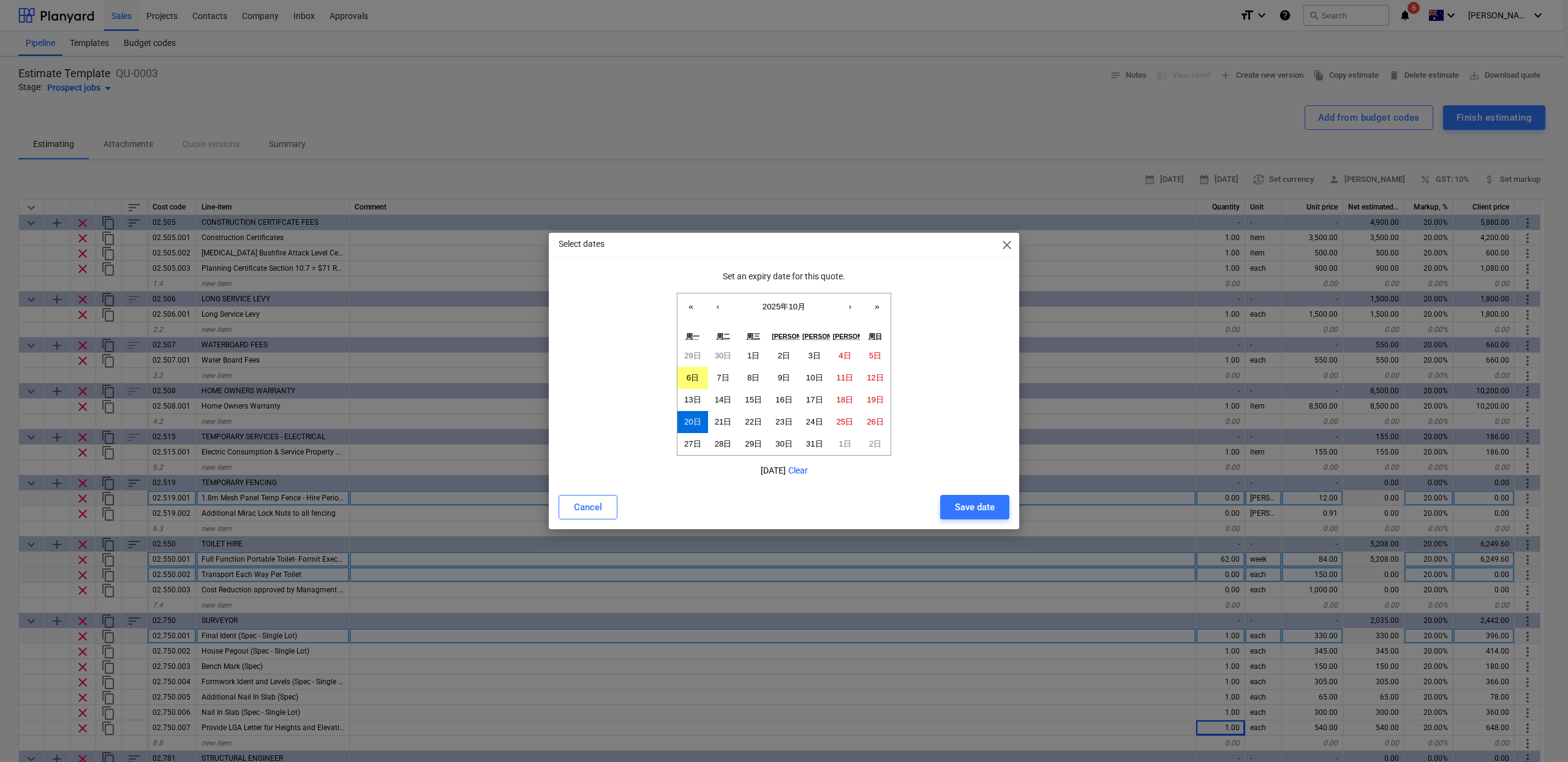
click at [1003, 241] on span "close" at bounding box center [1007, 245] width 15 height 15
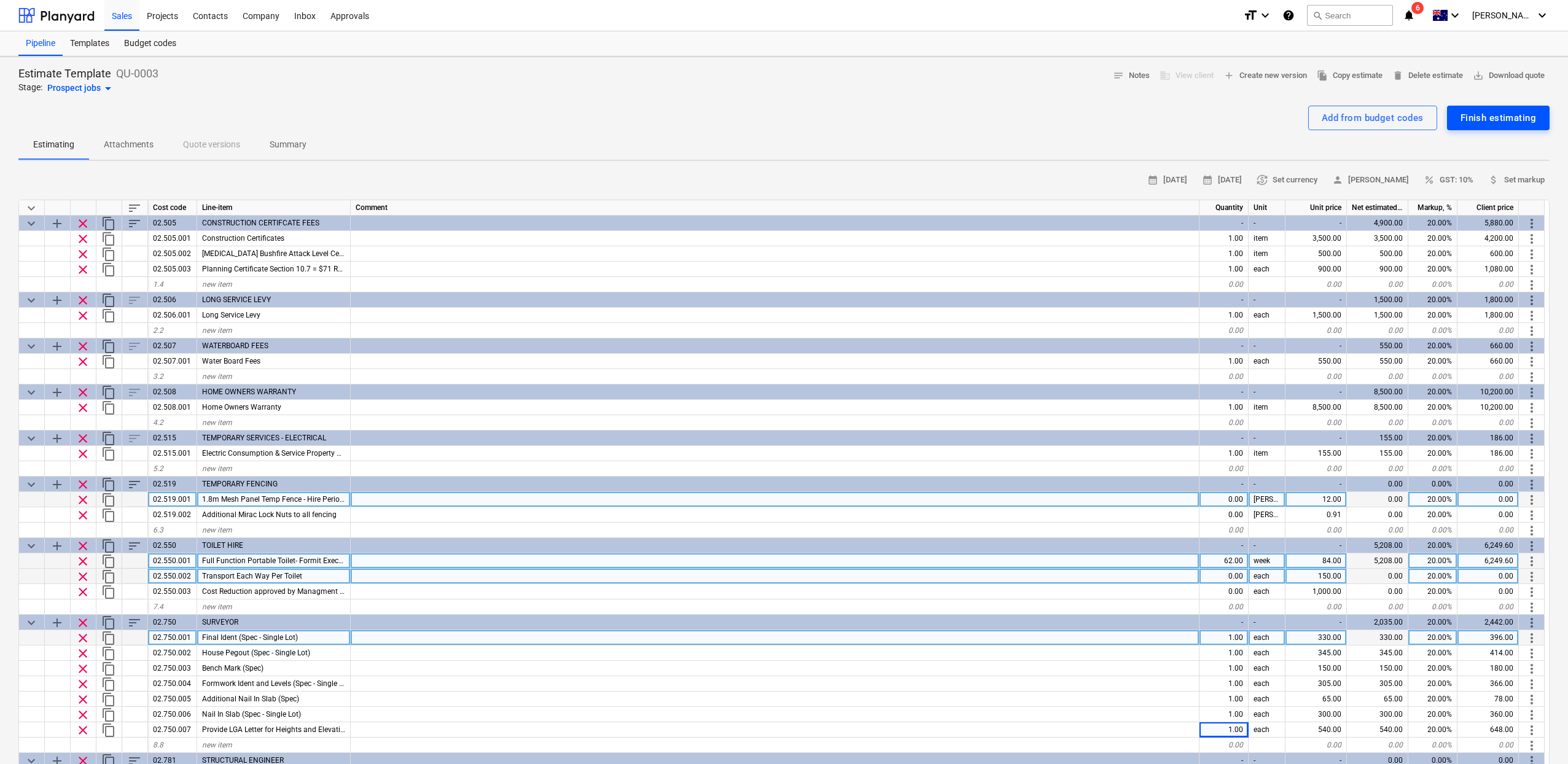
click at [1523, 113] on div "Finish estimating" at bounding box center [1497, 118] width 75 height 16
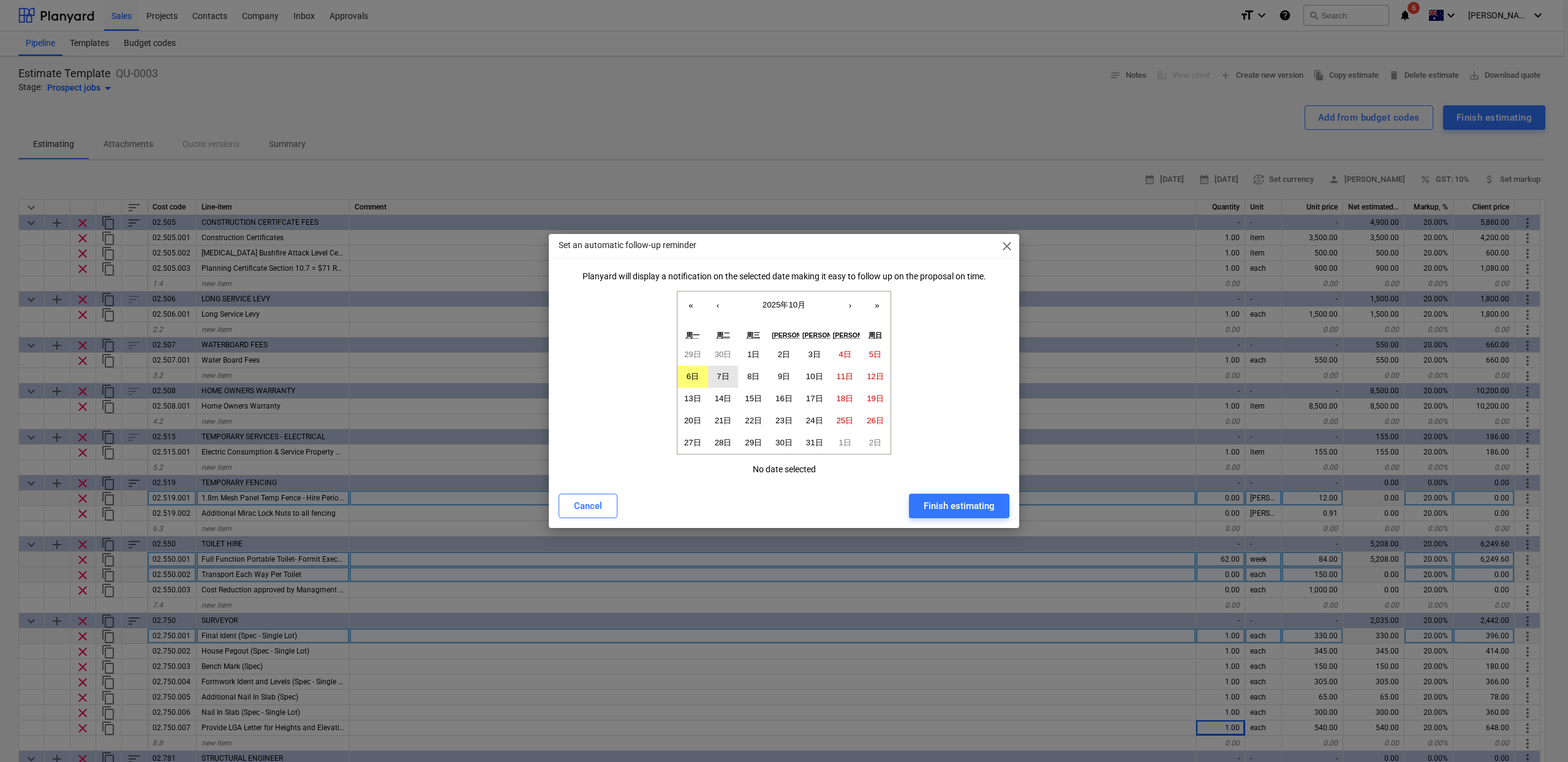
click at [712, 378] on button "7日" at bounding box center [723, 376] width 31 height 22
click at [990, 503] on div "Finish estimating" at bounding box center [959, 506] width 71 height 16
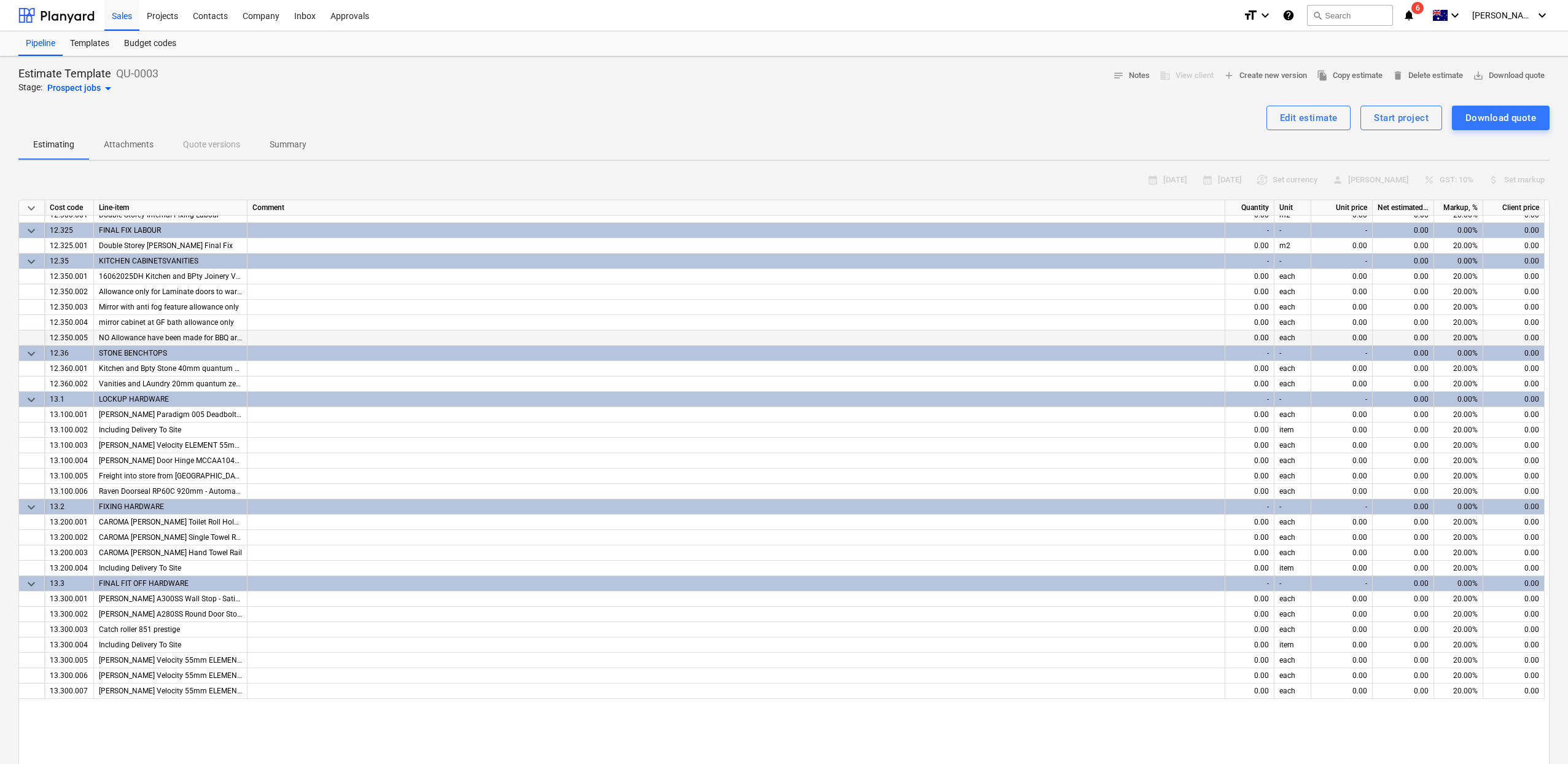
scroll to position [3595, 0]
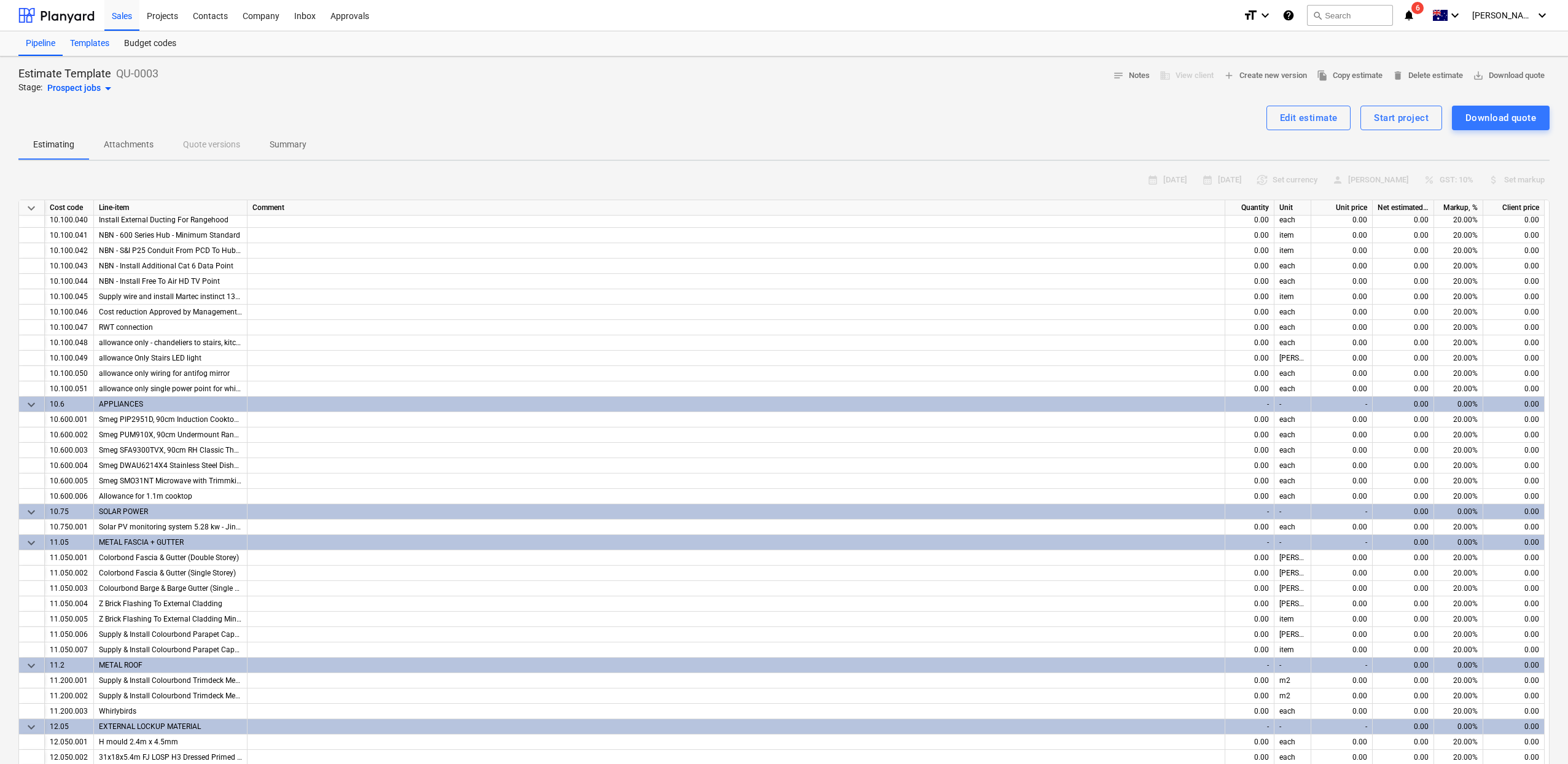
click at [97, 37] on div "Templates" at bounding box center [89, 43] width 54 height 25
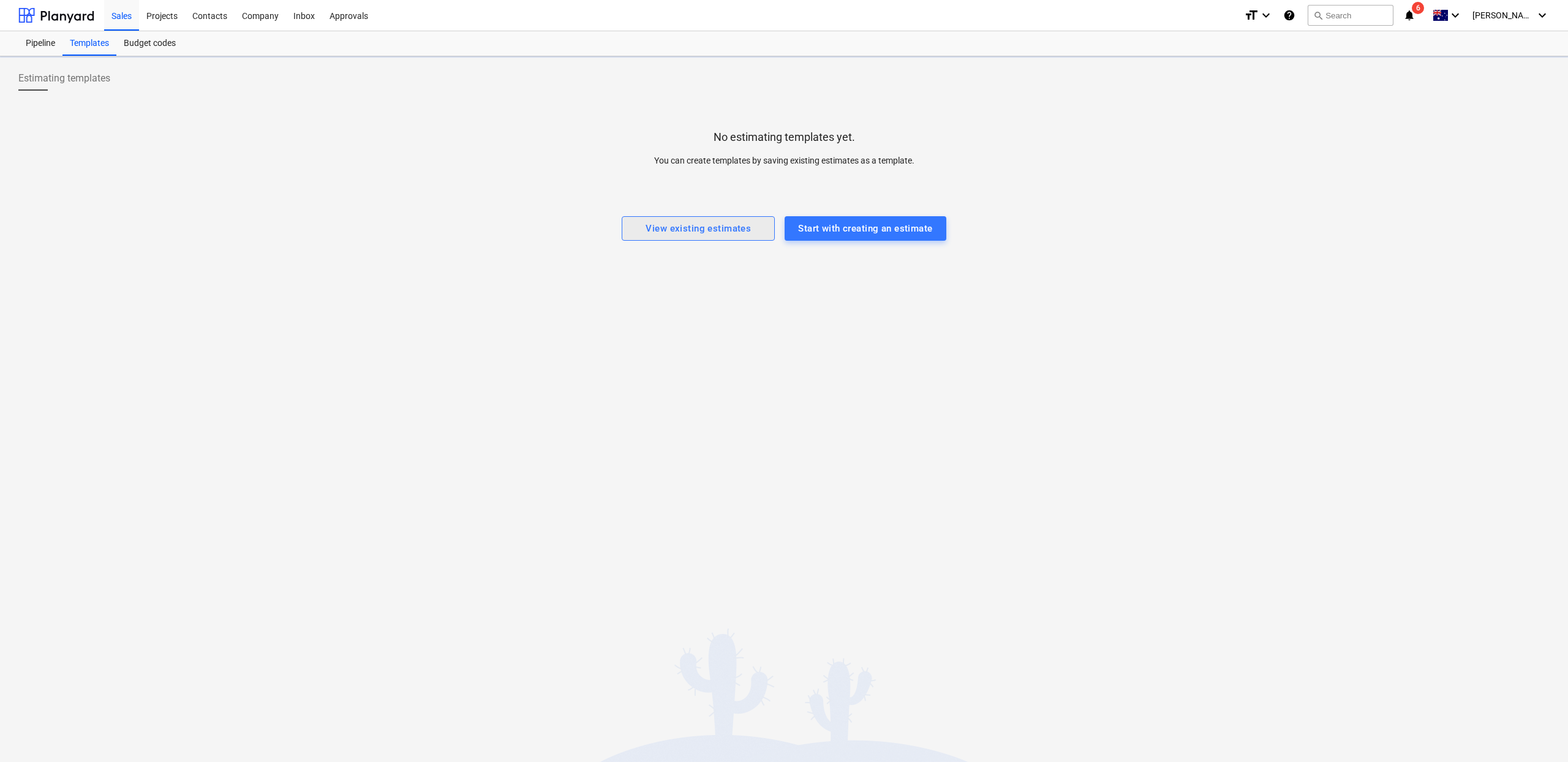
click at [734, 229] on div "View existing estimates" at bounding box center [698, 229] width 105 height 16
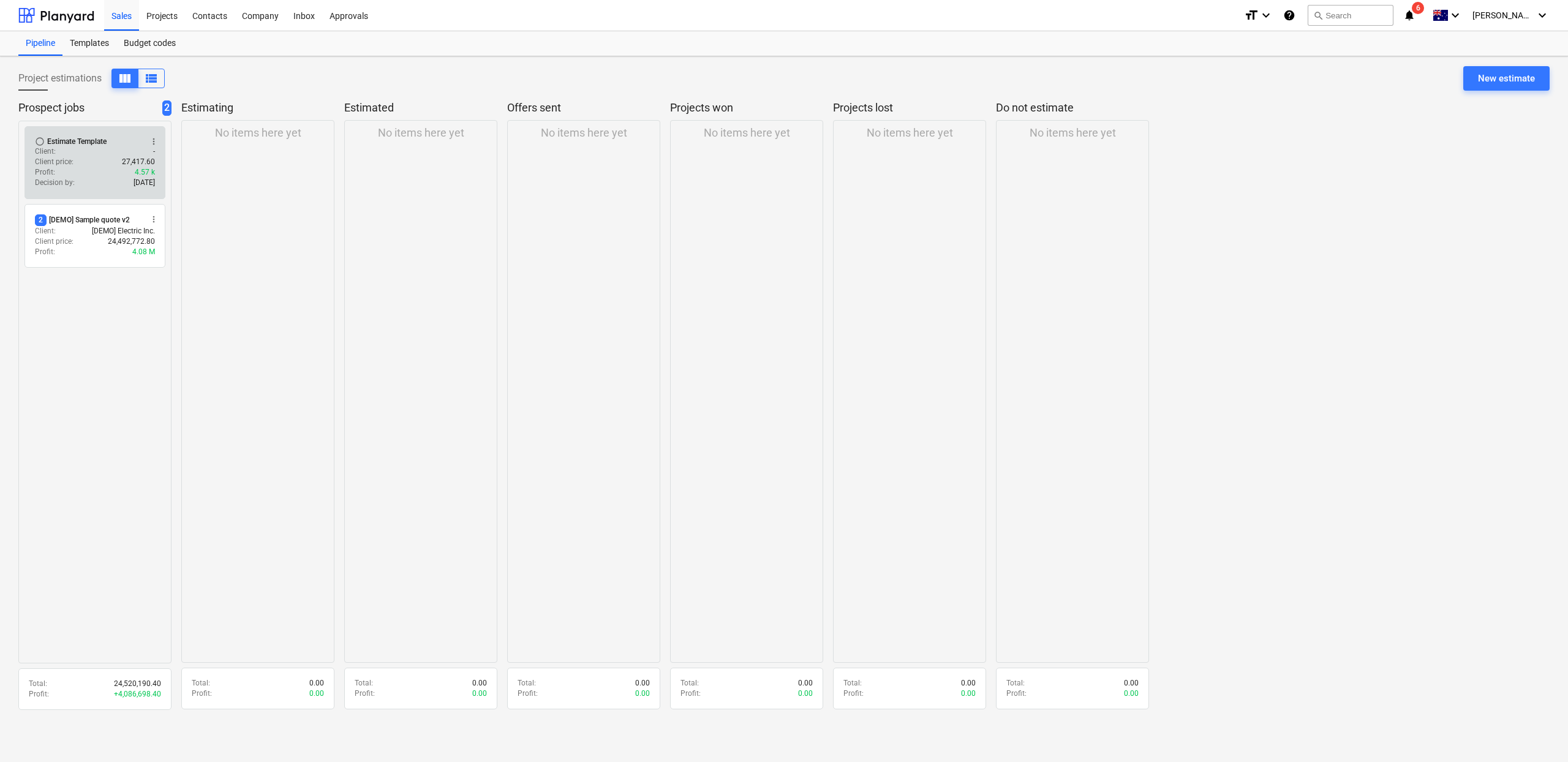
click at [75, 157] on div "Client price : 27,417.60" at bounding box center [95, 162] width 120 height 11
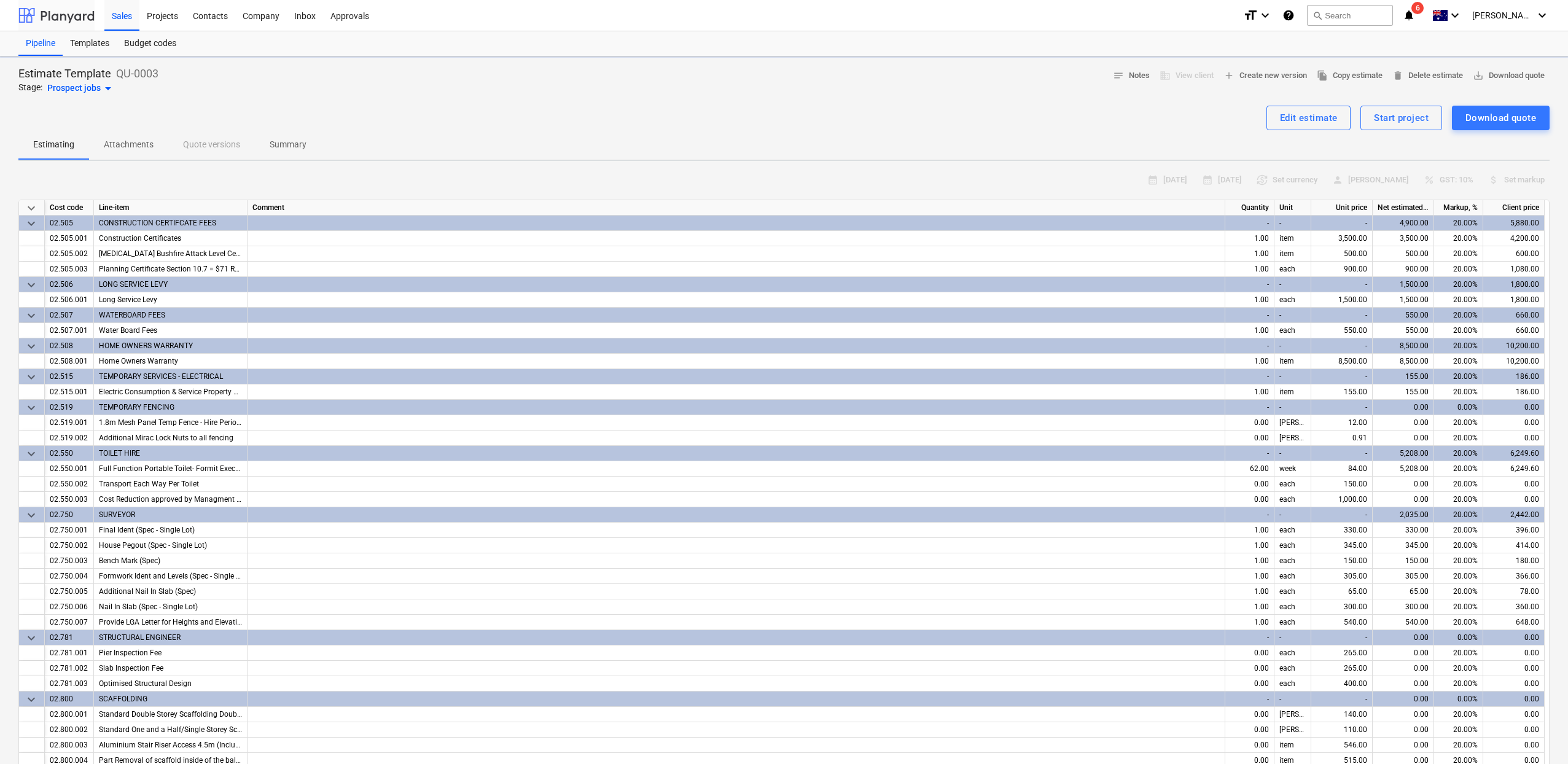
type textarea "x"
click at [62, 16] on div at bounding box center [57, 15] width 76 height 31
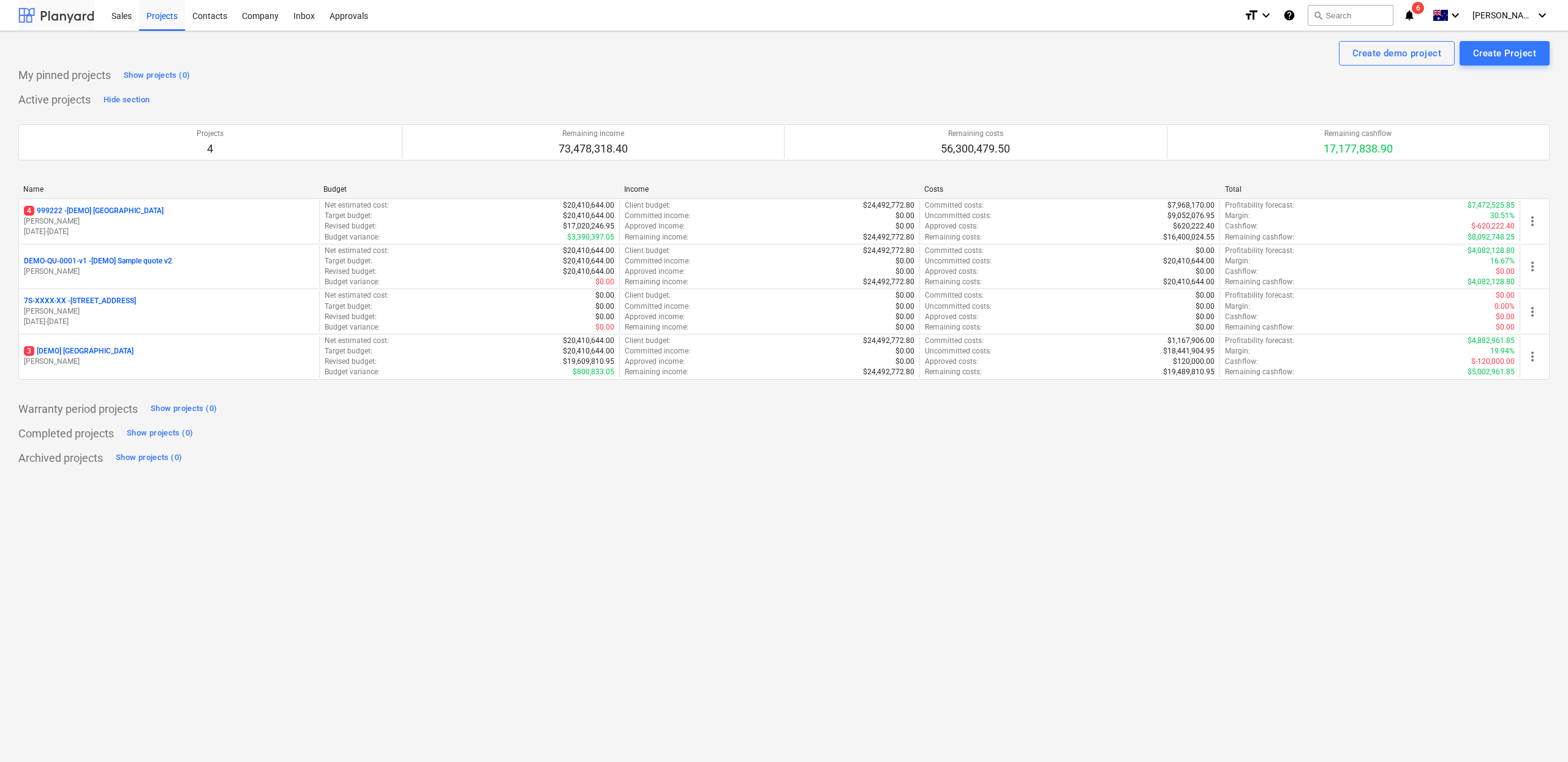
click at [86, 15] on div at bounding box center [57, 15] width 76 height 31
click at [110, 17] on div "Sales" at bounding box center [122, 15] width 35 height 31
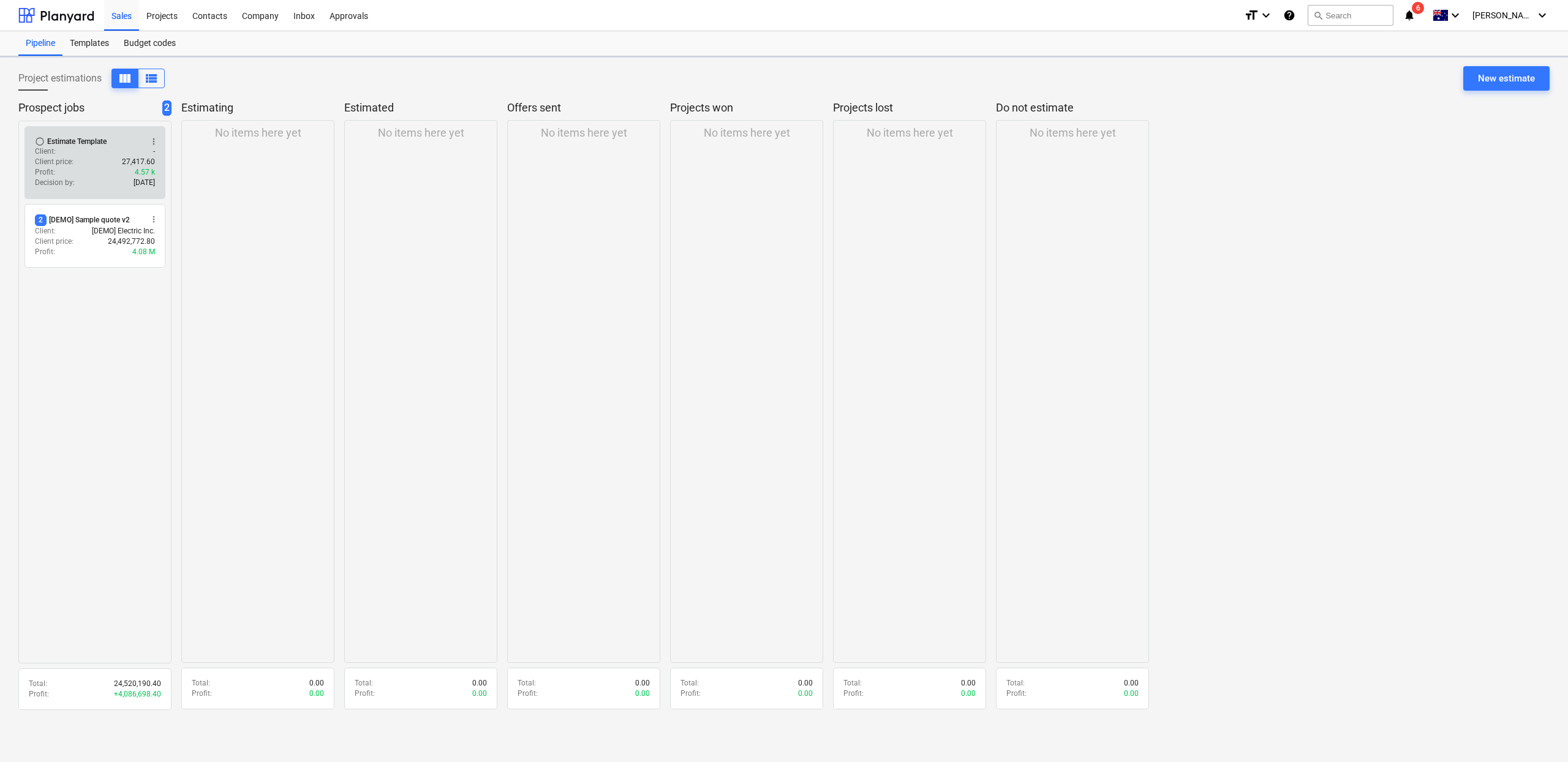
click at [40, 140] on span "radio_button_unchecked" at bounding box center [40, 141] width 10 height 10
click at [155, 138] on span "more_vert" at bounding box center [154, 141] width 10 height 10
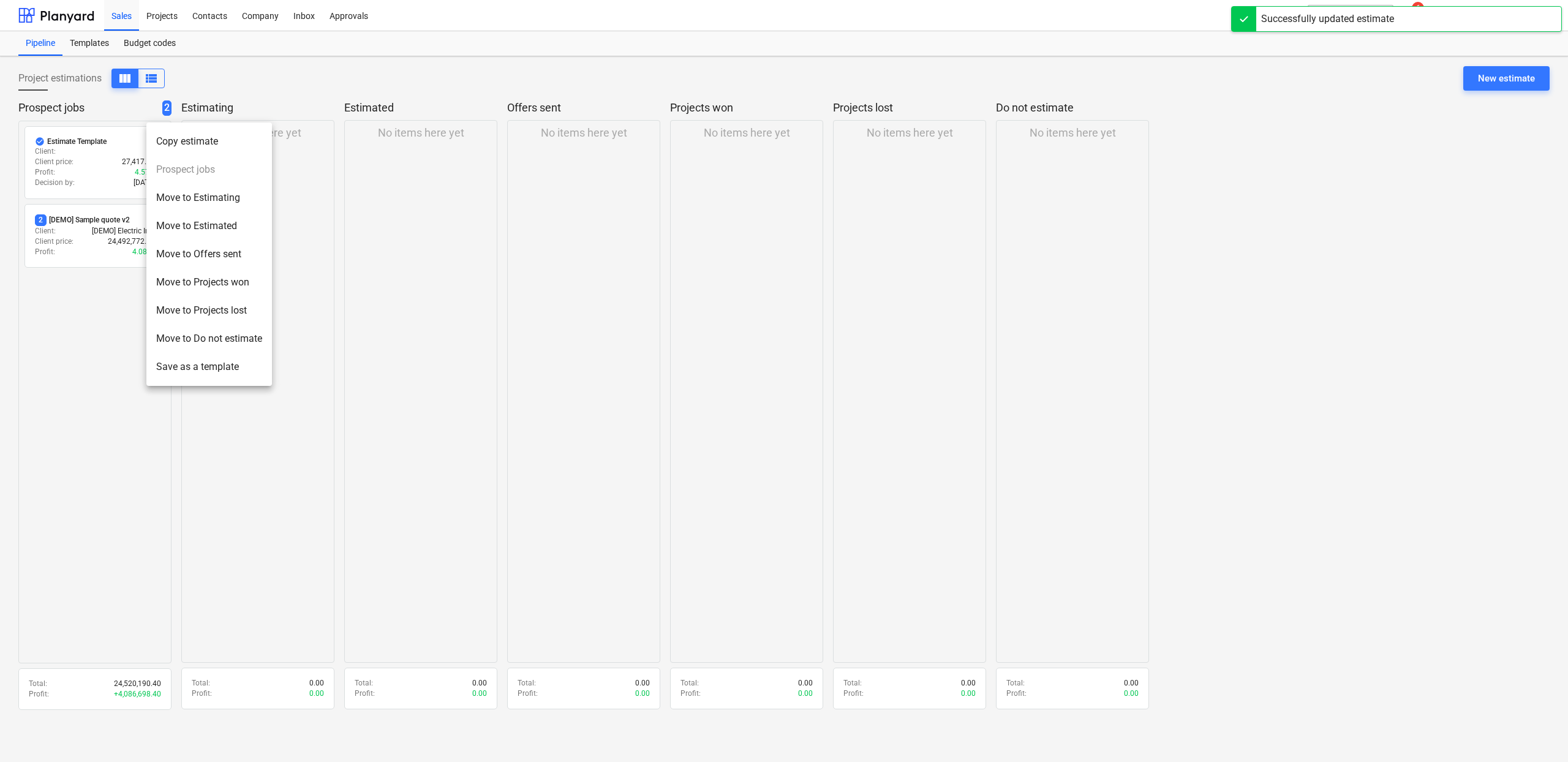
click at [220, 377] on li "Save as a template" at bounding box center [209, 367] width 126 height 28
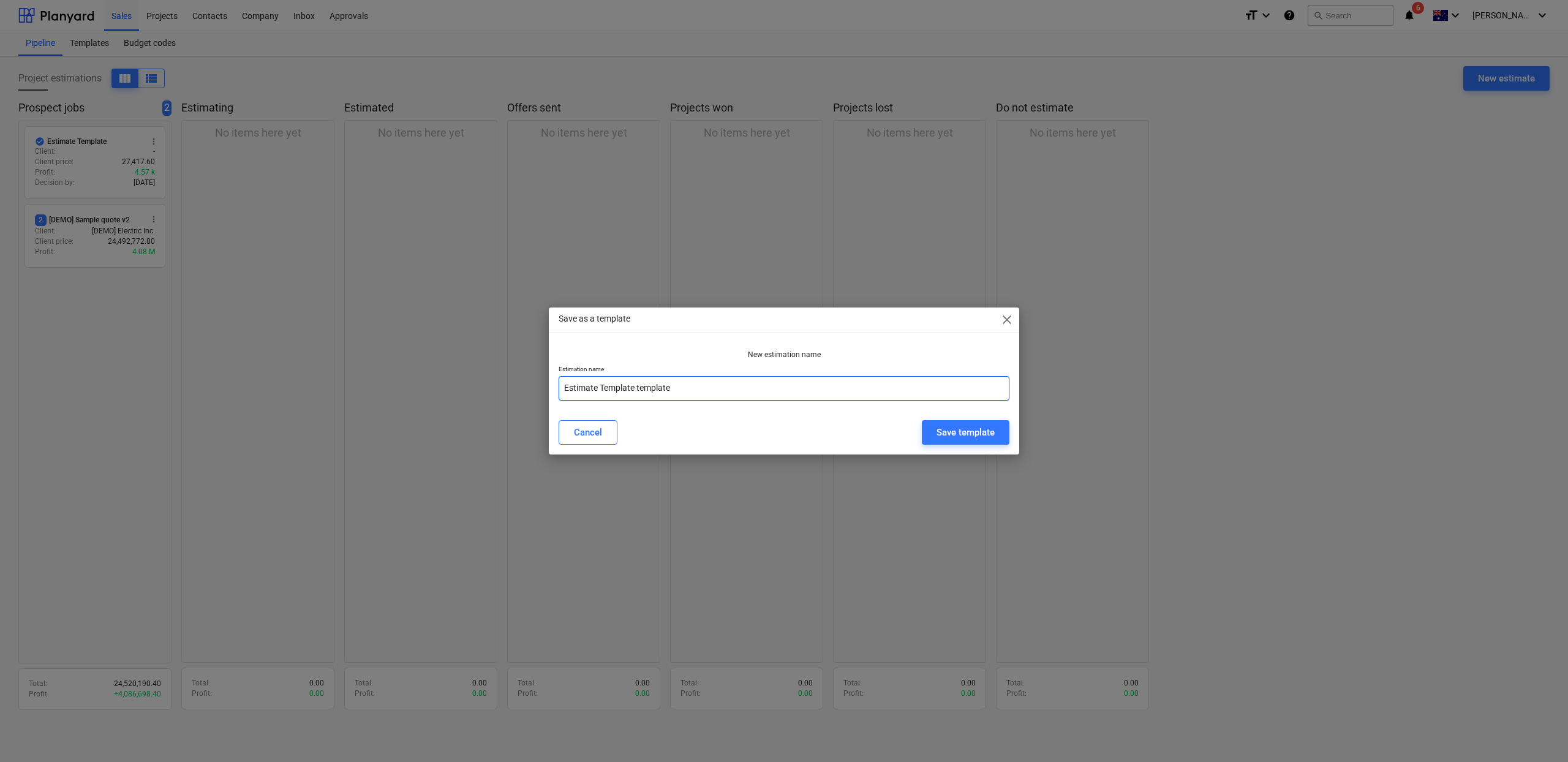
click at [636, 394] on input "Estimate Template template" at bounding box center [784, 388] width 451 height 25
click at [617, 386] on input "Estimate Template template" at bounding box center [784, 388] width 451 height 25
type input "Estimate template"
click at [968, 435] on div "Save template" at bounding box center [966, 432] width 59 height 16
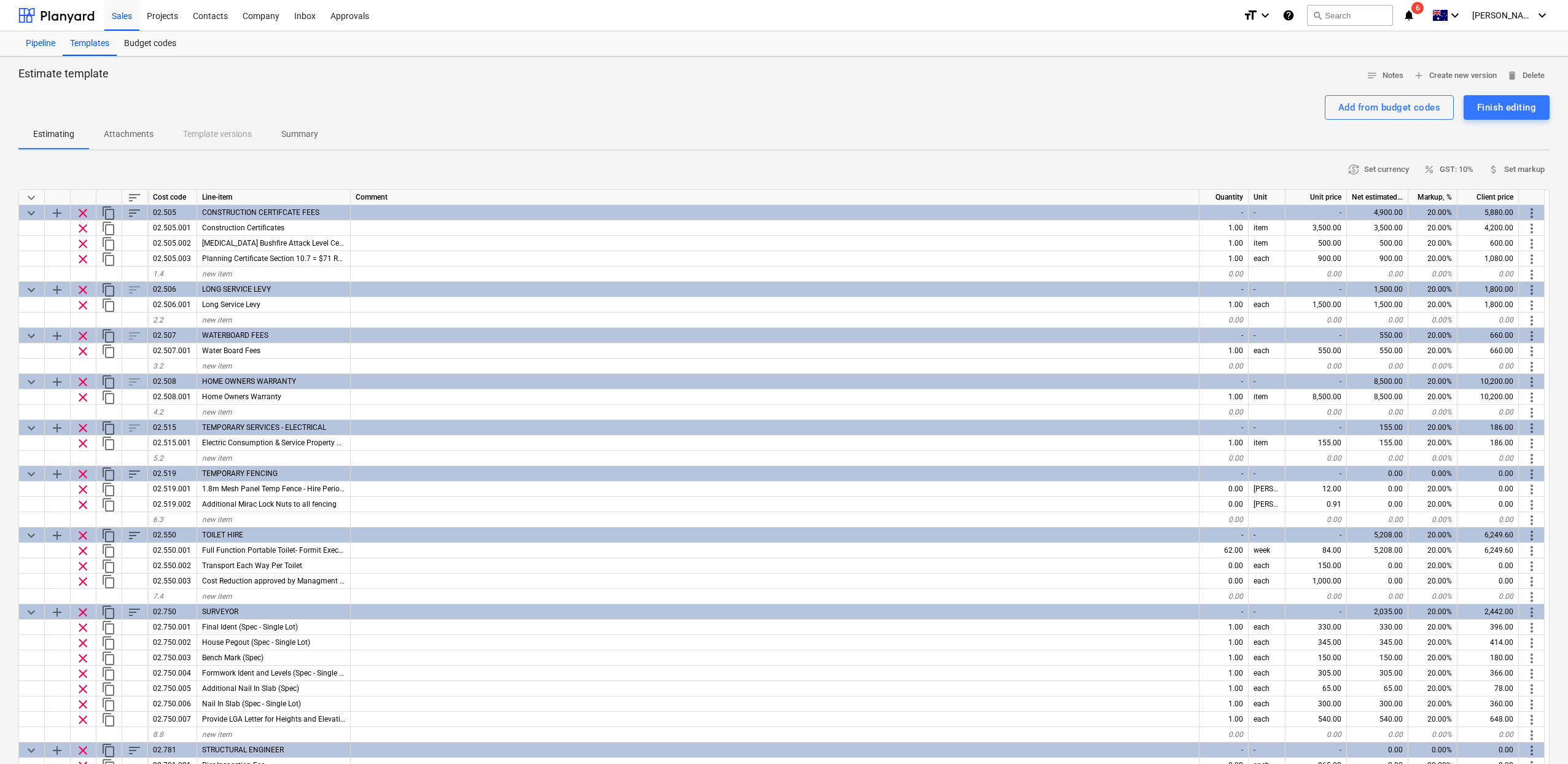
click at [39, 40] on div "Pipeline" at bounding box center [41, 43] width 44 height 25
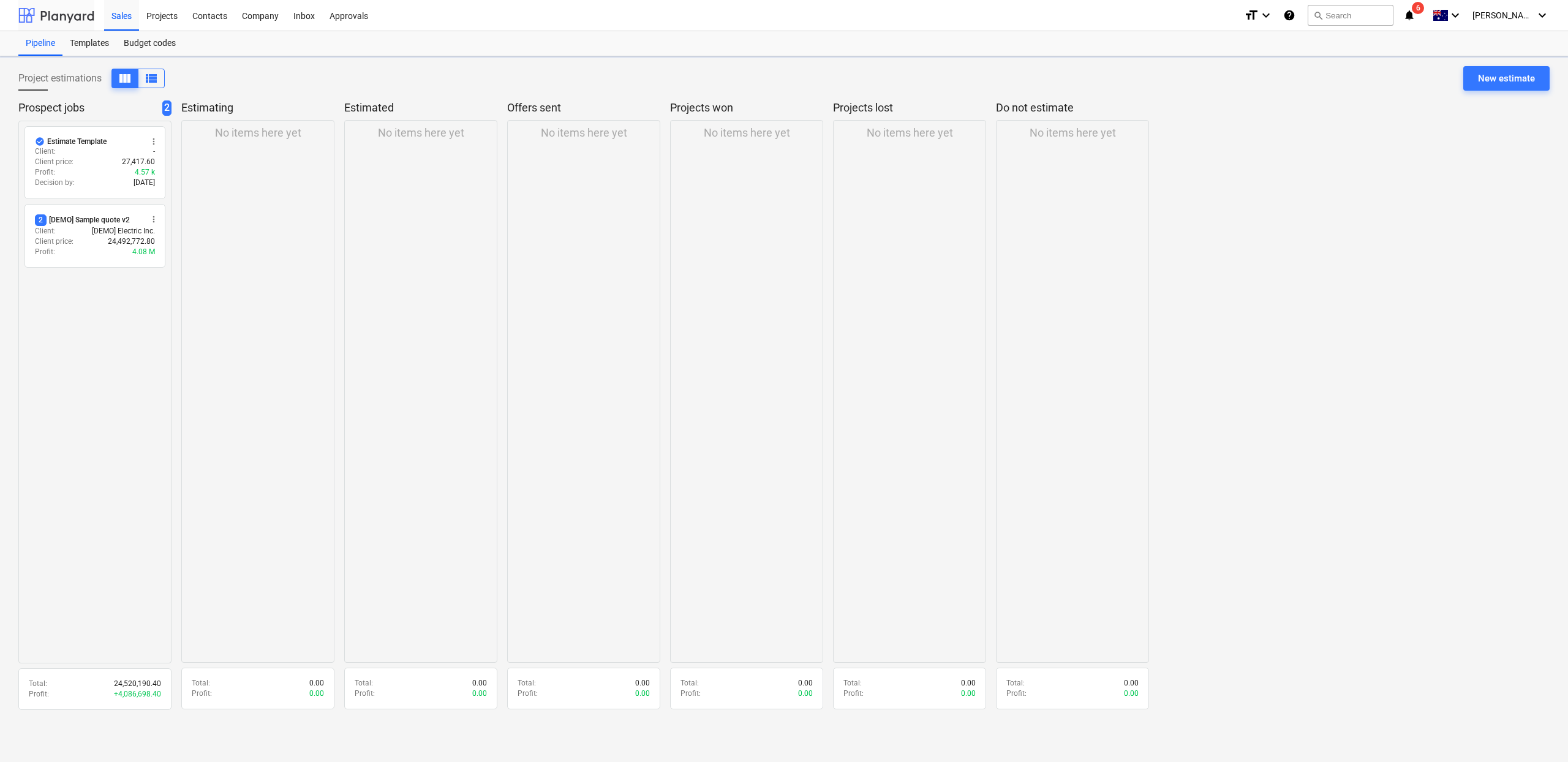
click at [59, 19] on div at bounding box center [57, 15] width 76 height 31
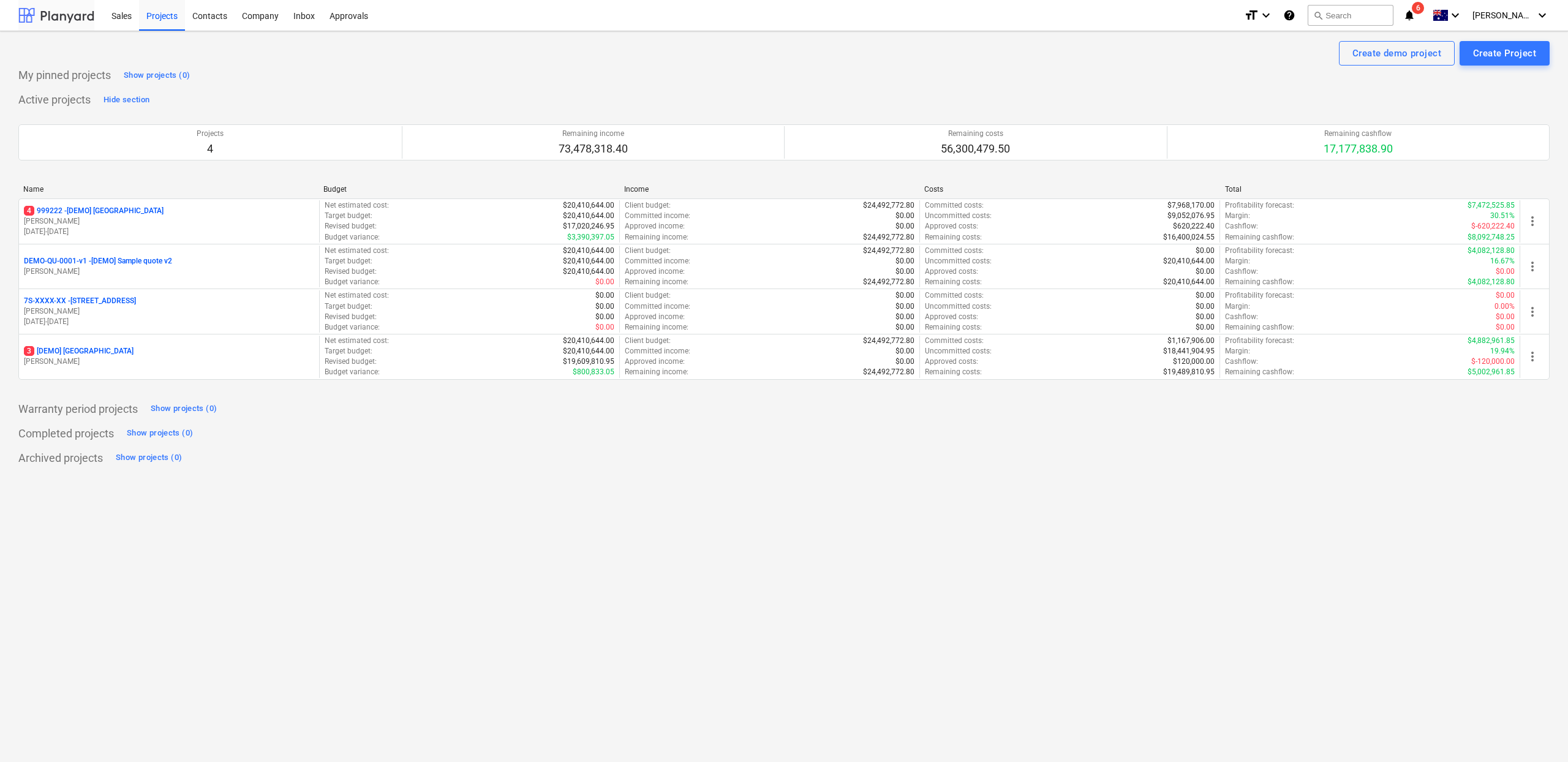
click at [59, 23] on div at bounding box center [57, 15] width 76 height 31
click at [68, 20] on div at bounding box center [57, 15] width 76 height 31
click at [121, 24] on div "Sales" at bounding box center [122, 15] width 35 height 31
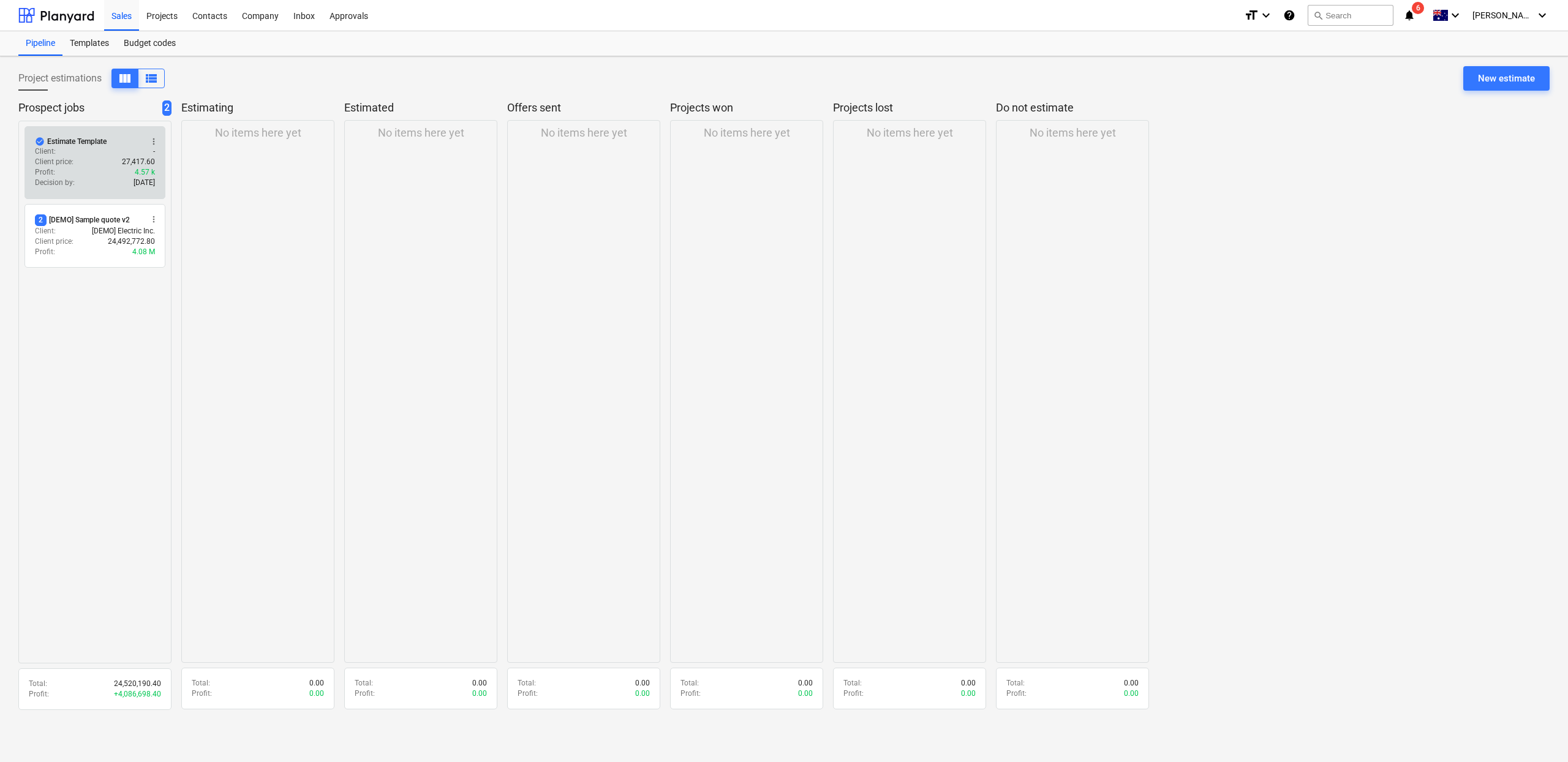
click at [111, 164] on div "Client price : 27,417.60" at bounding box center [95, 162] width 120 height 11
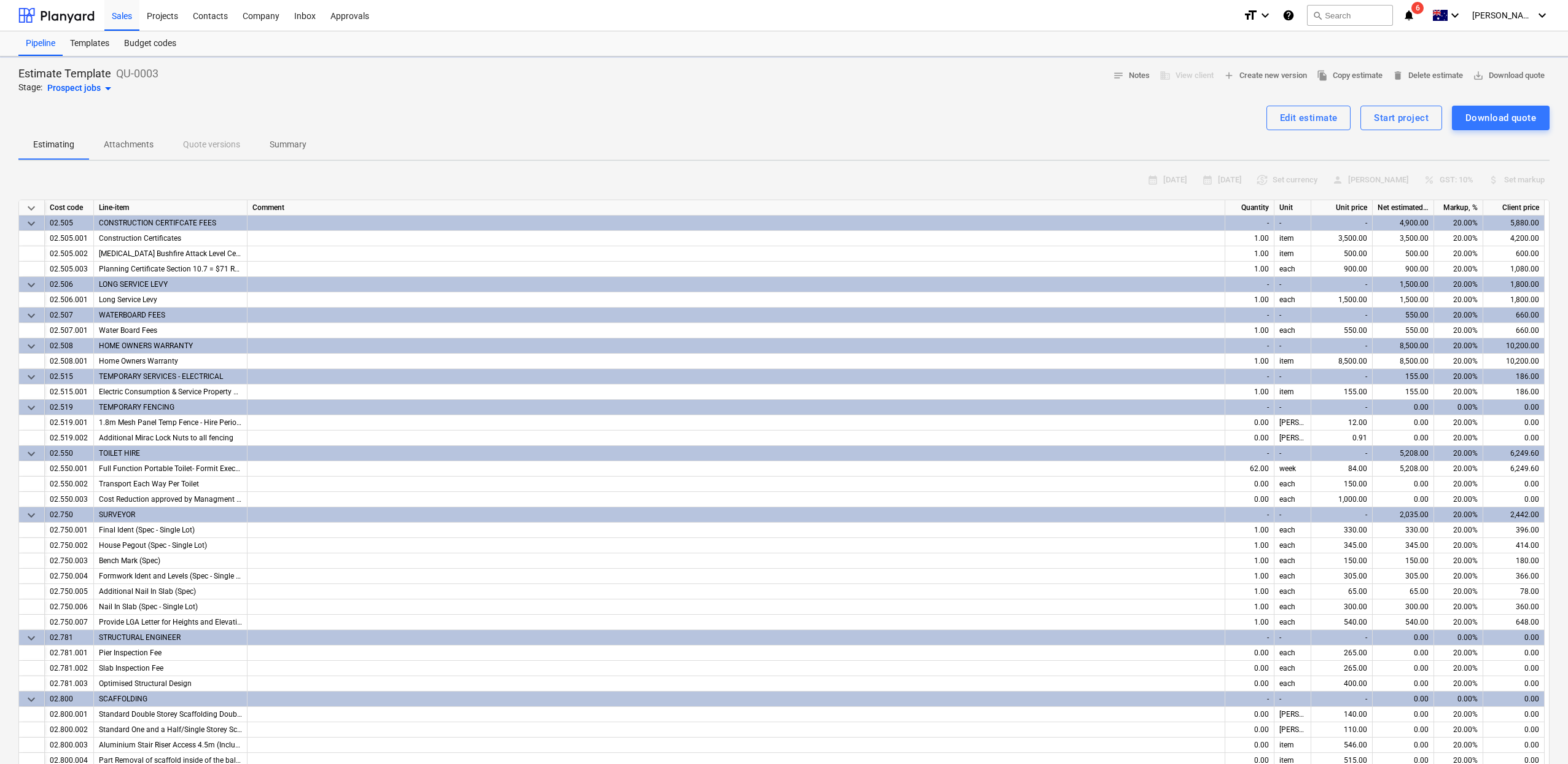
type textarea "x"
click at [1399, 112] on div "Start project" at bounding box center [1401, 118] width 55 height 16
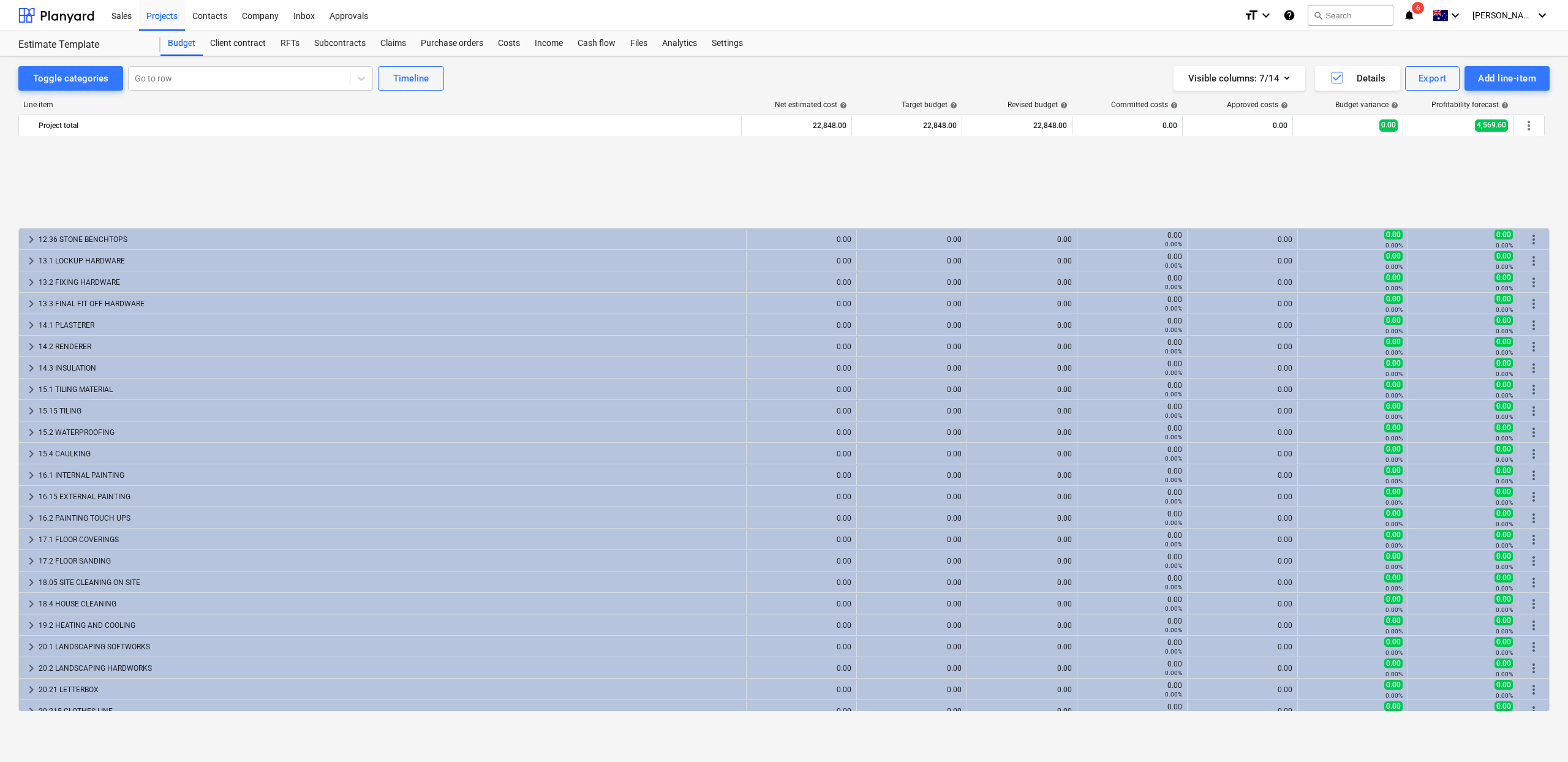
scroll to position [1210, 0]
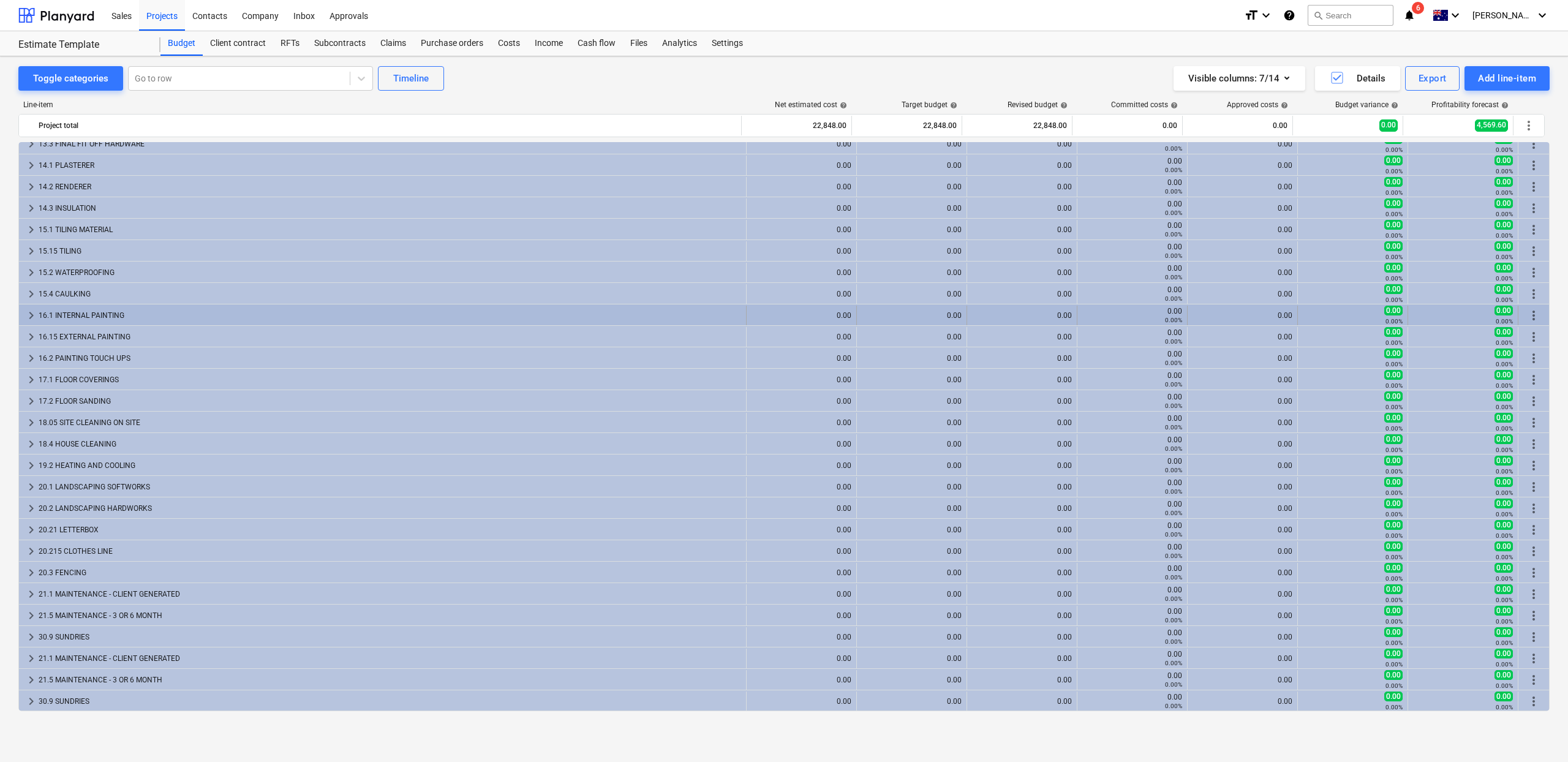
click at [793, 313] on div "0.00" at bounding box center [801, 315] width 100 height 9
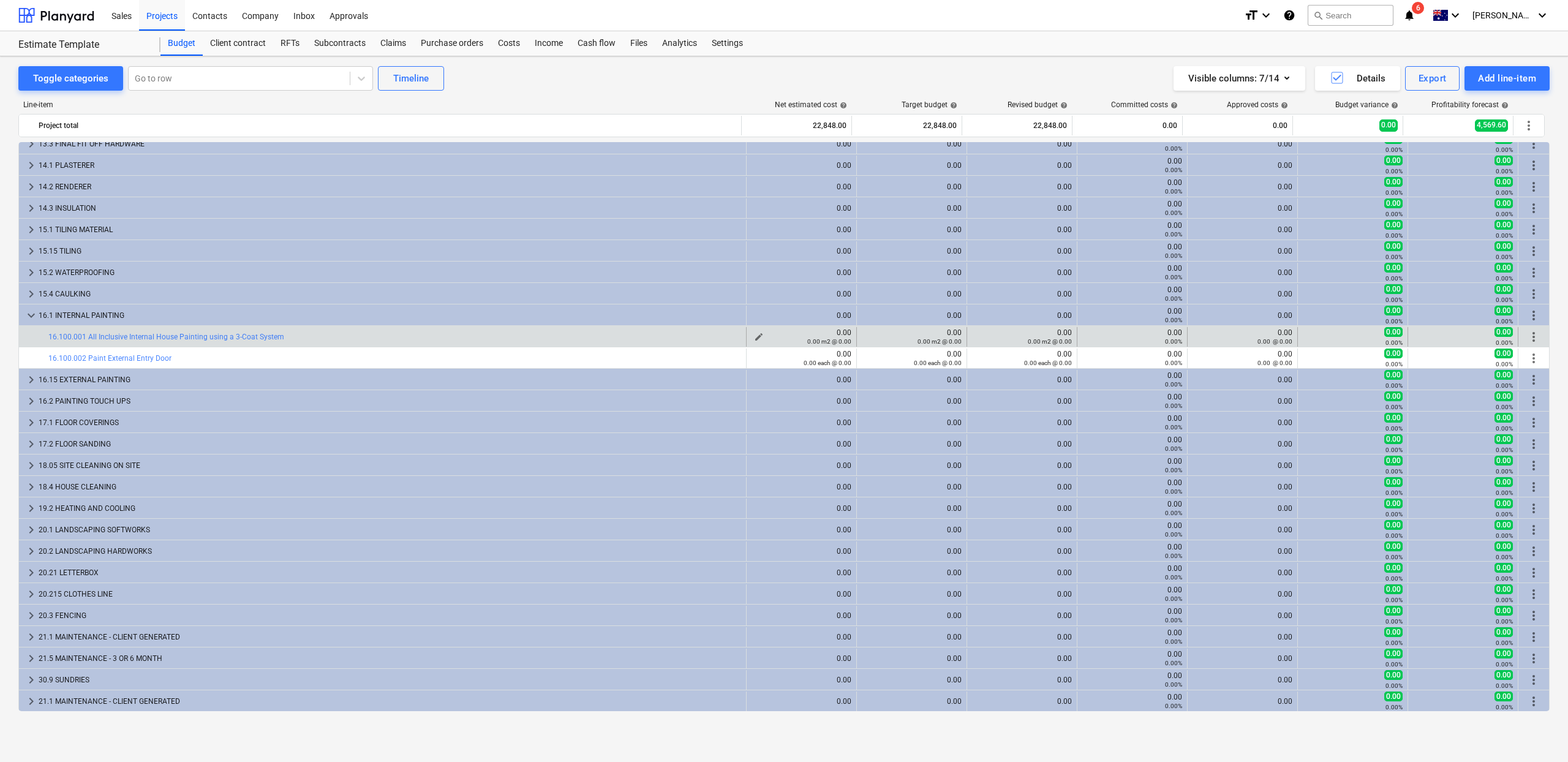
click at [812, 334] on div "0.00 0.00 m2 @ 0.00" at bounding box center [801, 337] width 100 height 17
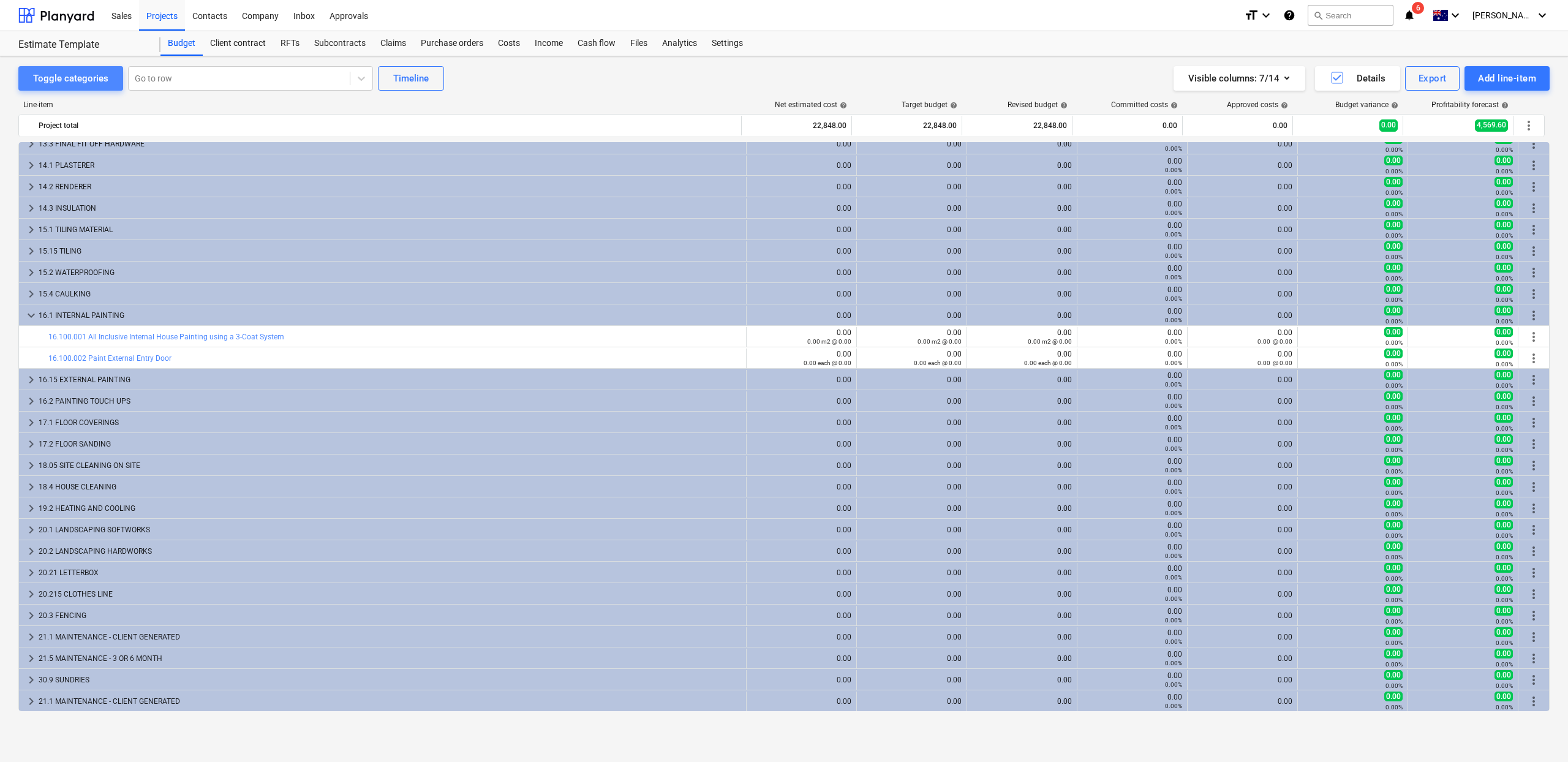
click at [86, 74] on div "Toggle categories" at bounding box center [70, 78] width 75 height 16
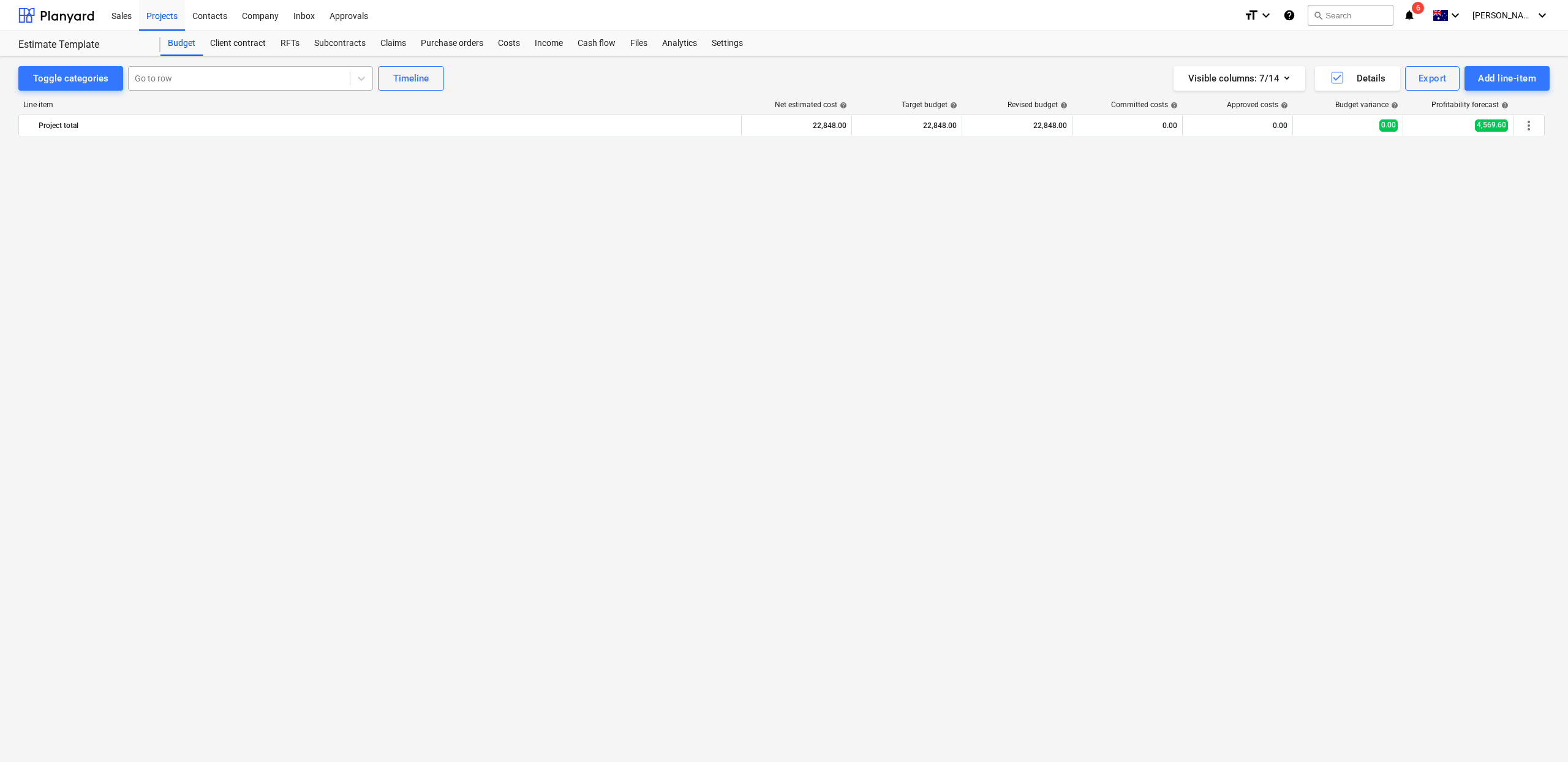
scroll to position [1004, 0]
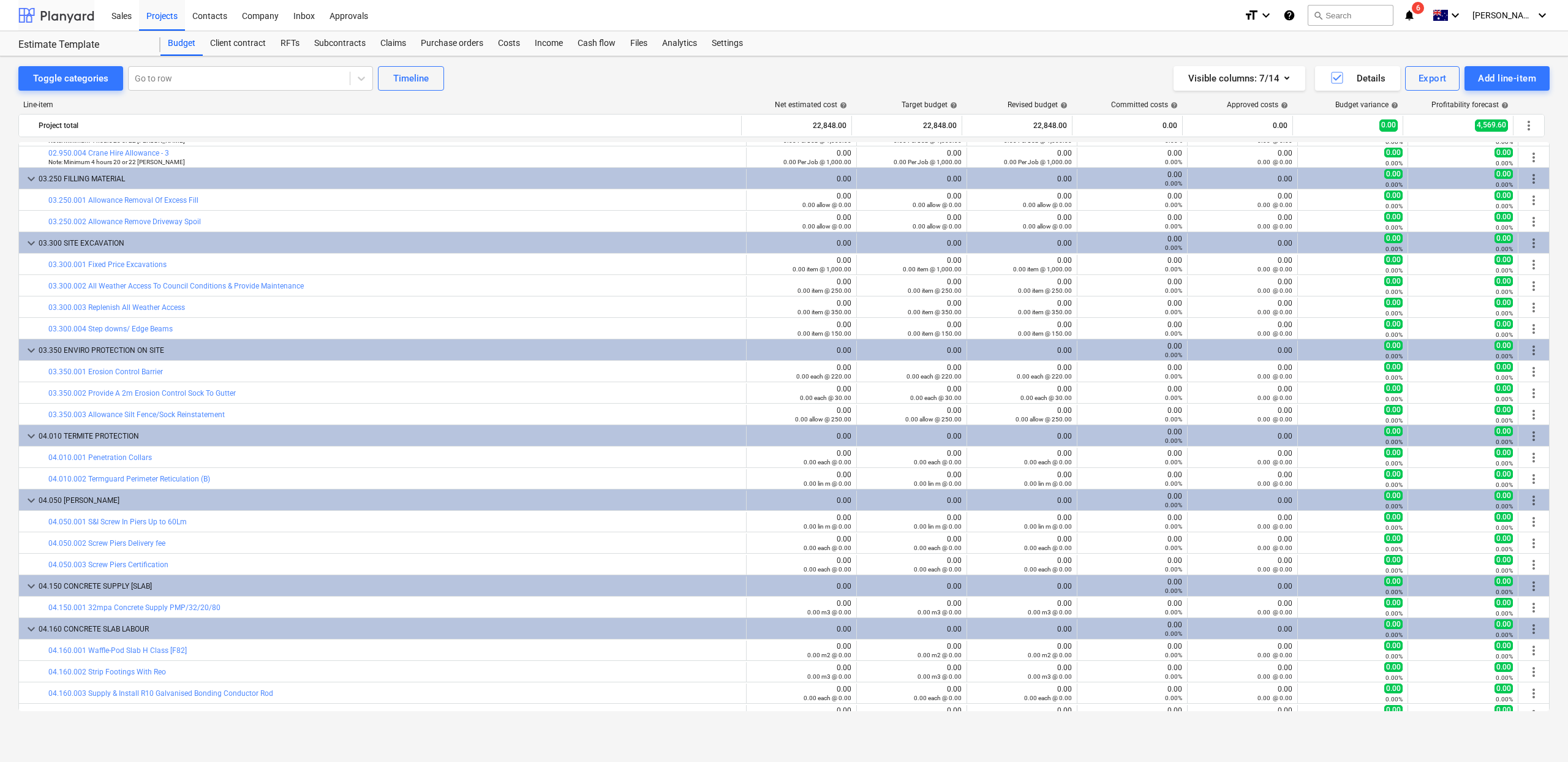
click at [68, 19] on div at bounding box center [57, 15] width 76 height 31
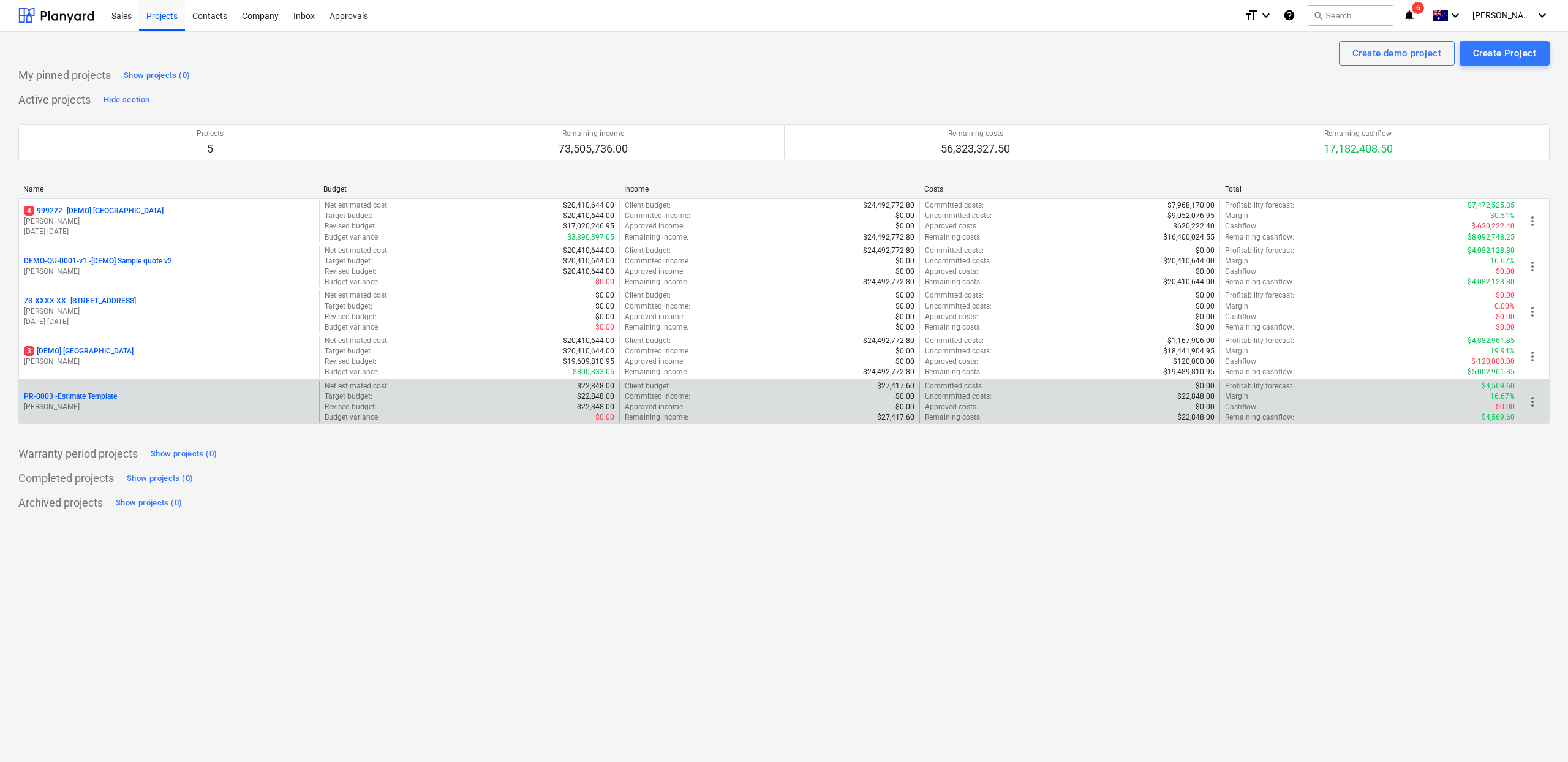
click at [117, 398] on p "PR-0003 - Estimate Template" at bounding box center [70, 397] width 93 height 11
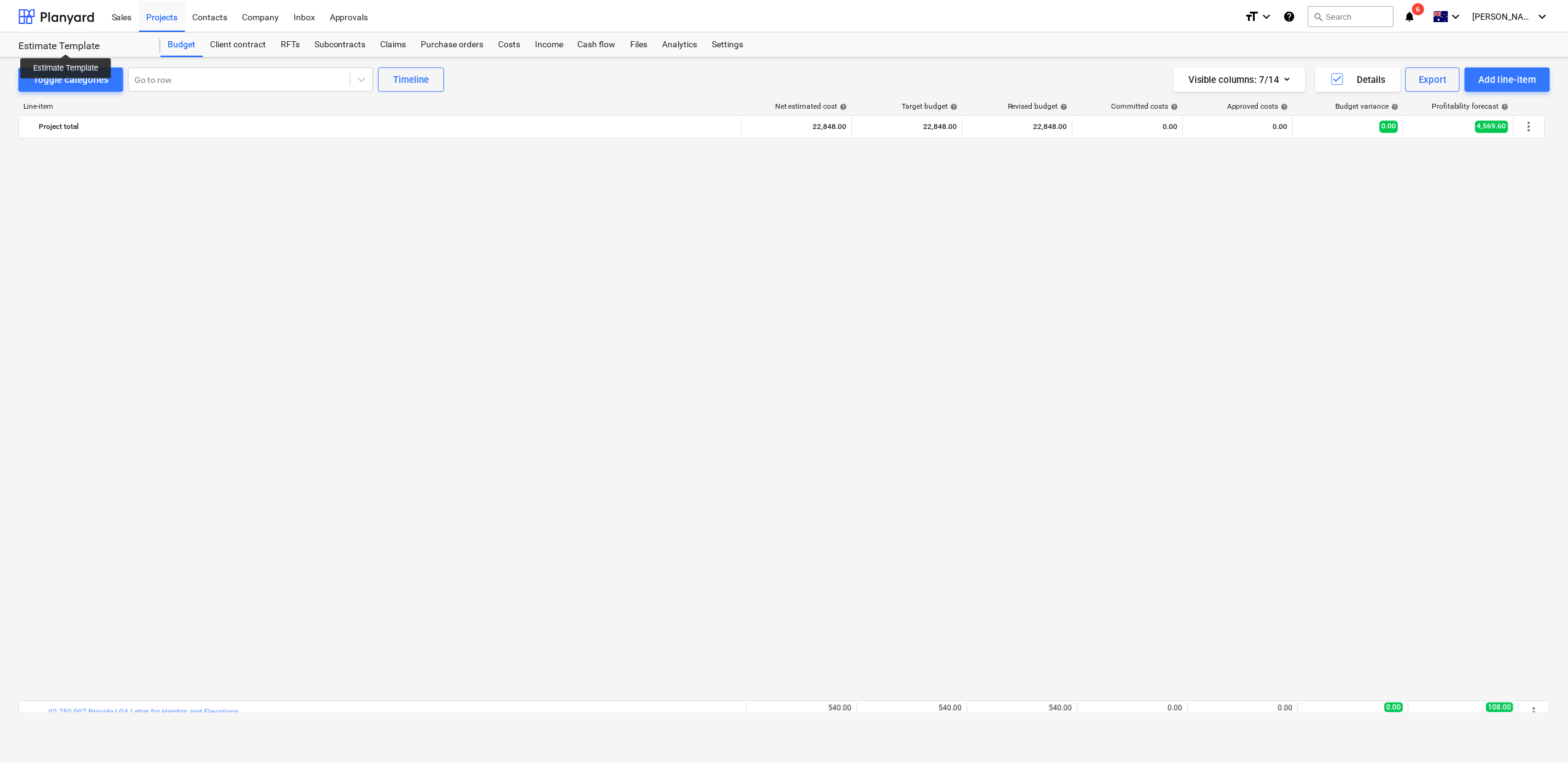
scroll to position [1007, 0]
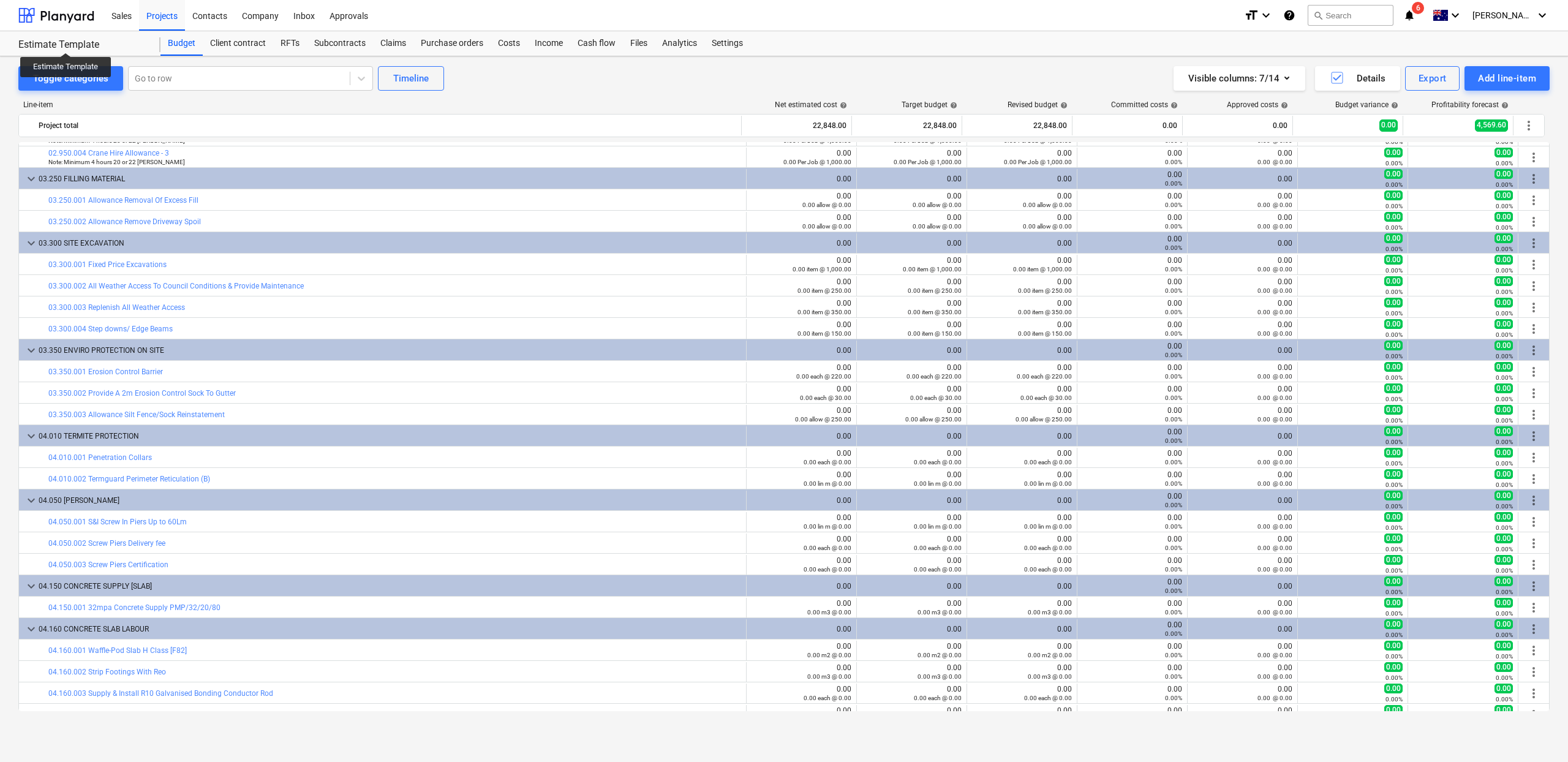
click at [66, 42] on div "Estimate Template" at bounding box center [82, 45] width 128 height 13
click at [207, 15] on div "Contacts" at bounding box center [209, 15] width 50 height 31
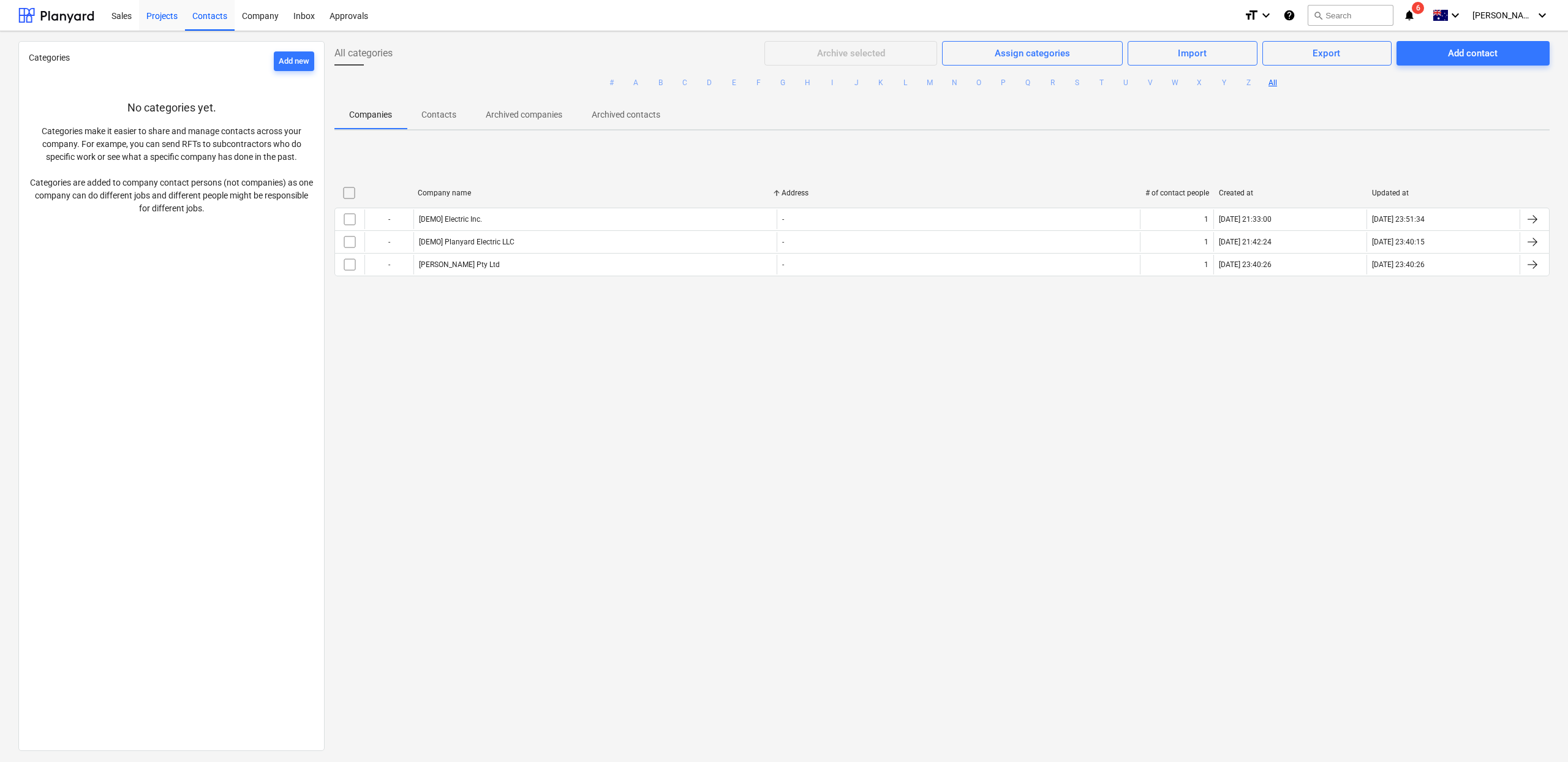
click at [178, 19] on div "Projects" at bounding box center [162, 15] width 46 height 31
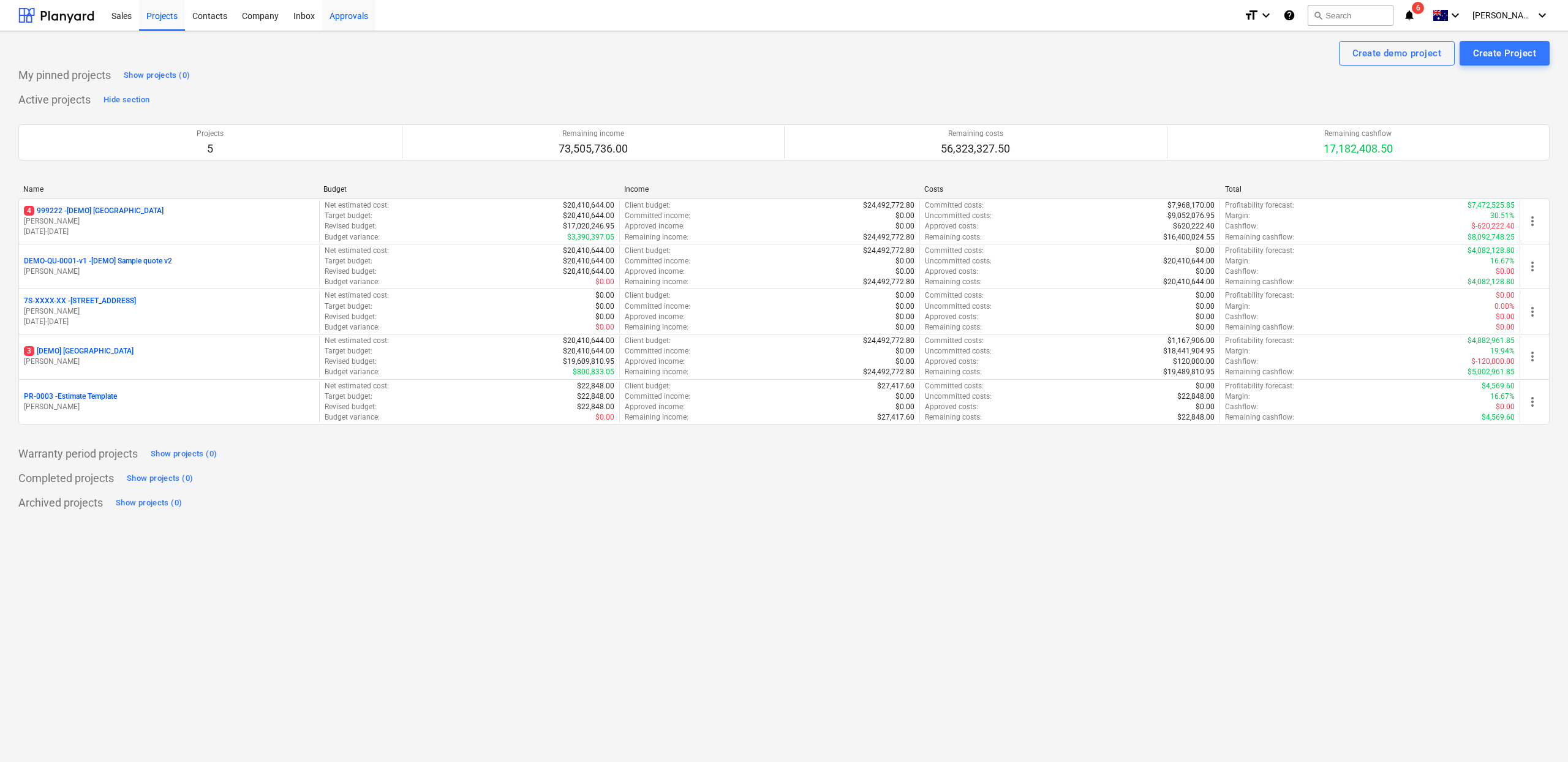
click at [340, 14] on div "Approvals" at bounding box center [349, 15] width 53 height 31
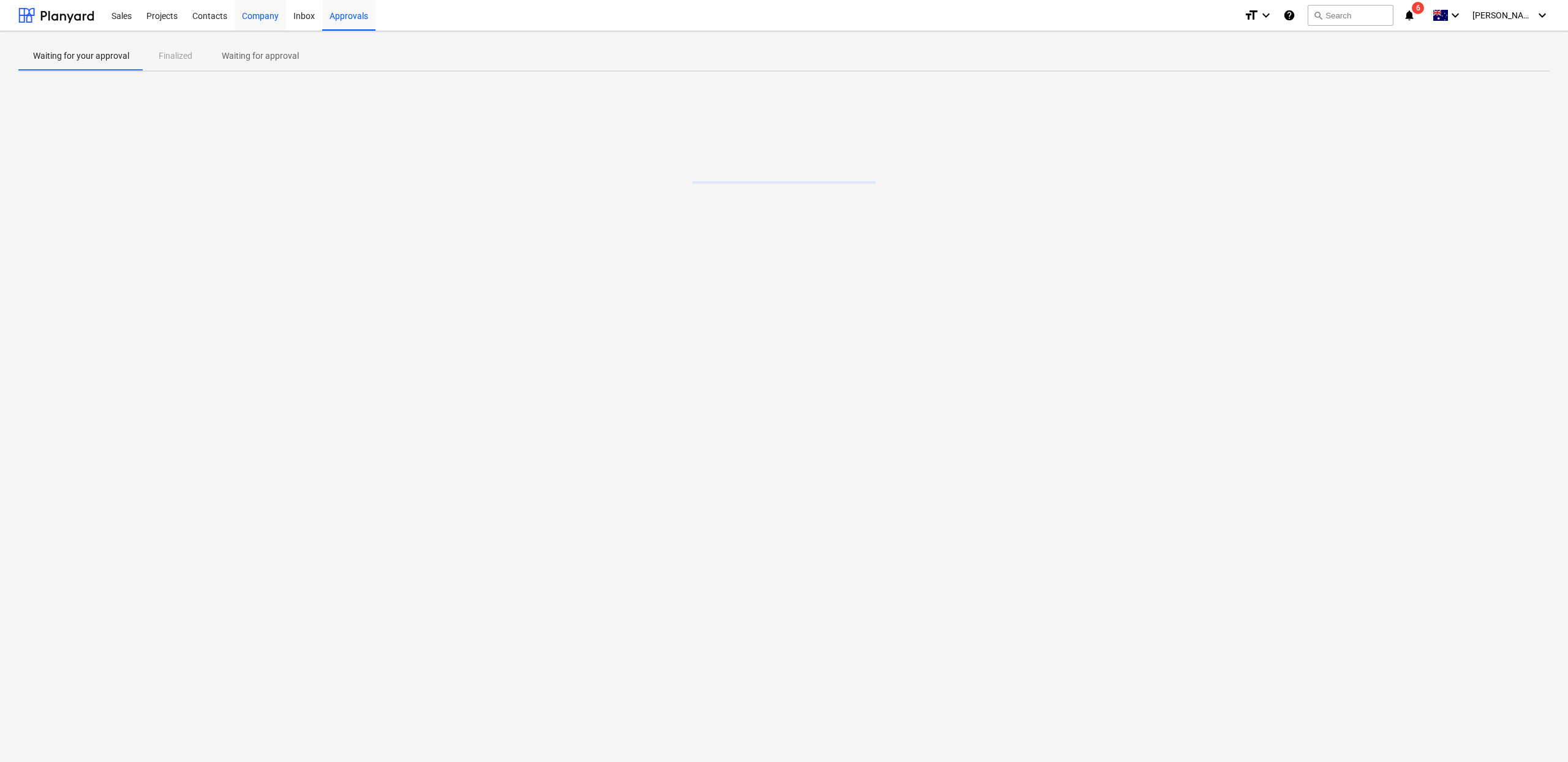
click at [250, 18] on div "Company" at bounding box center [260, 15] width 51 height 31
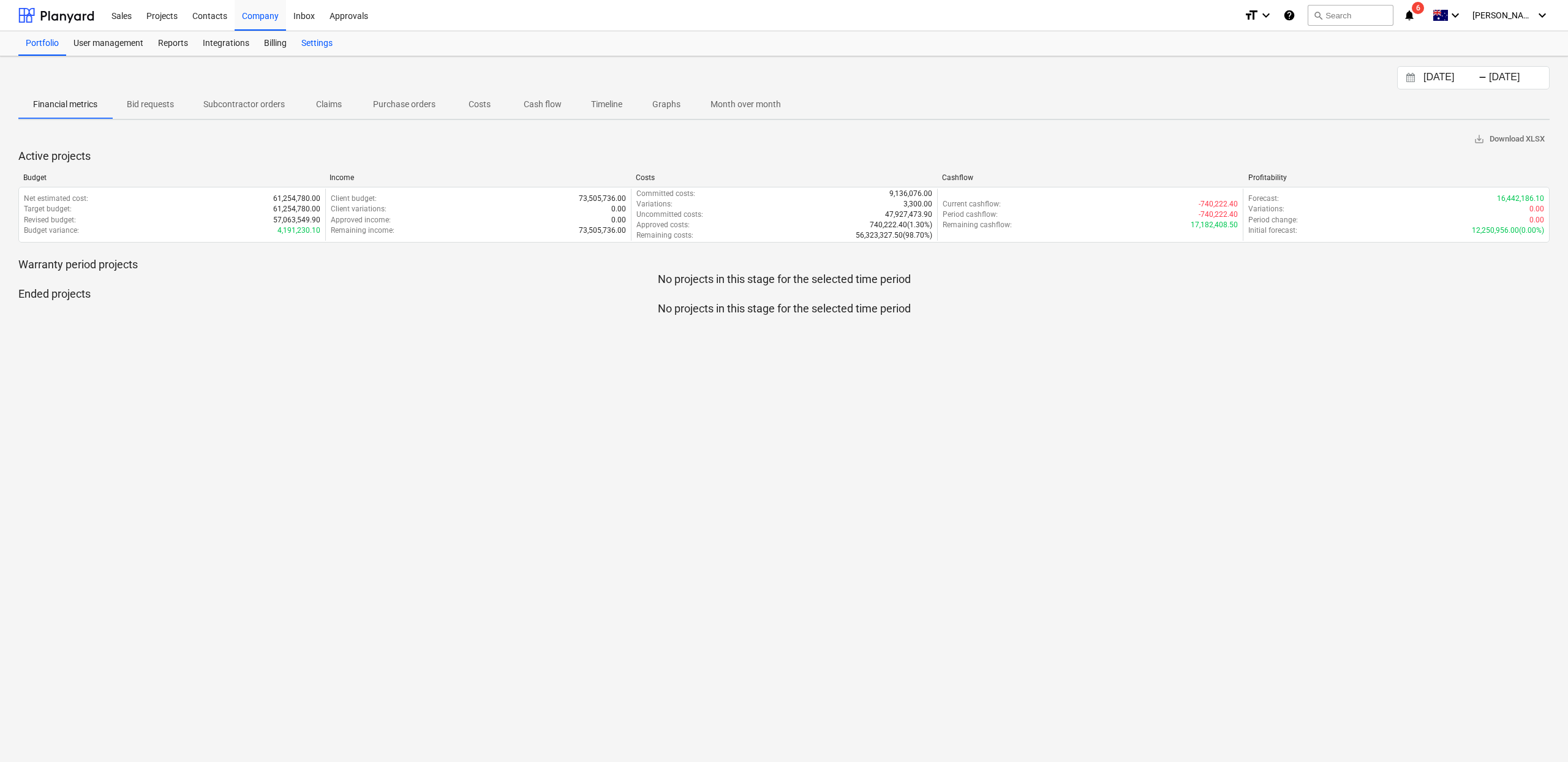
click at [325, 41] on div "Settings" at bounding box center [317, 43] width 46 height 25
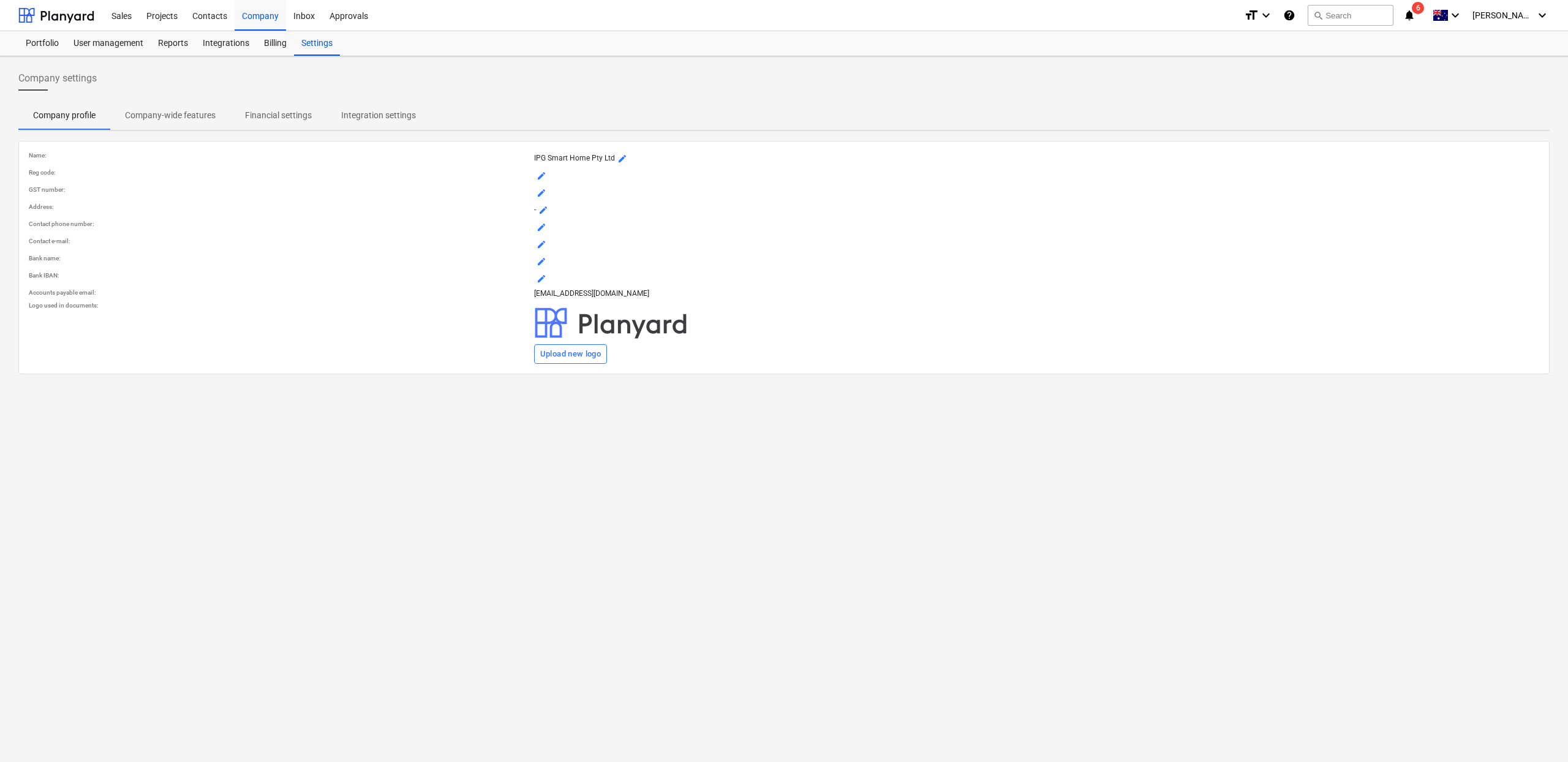
click at [148, 112] on p "Company-wide features" at bounding box center [170, 115] width 90 height 13
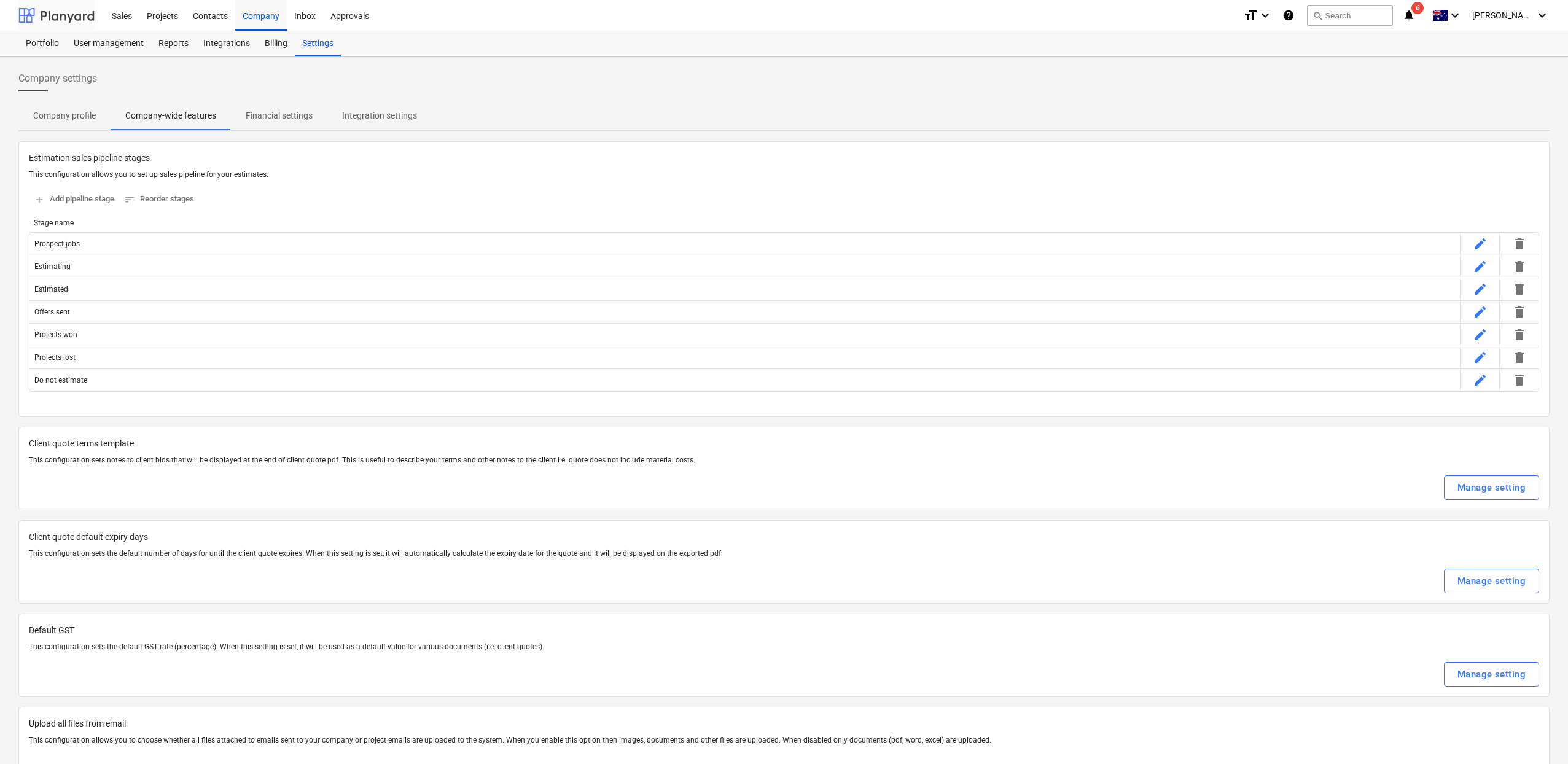
click at [72, 14] on div at bounding box center [57, 15] width 76 height 31
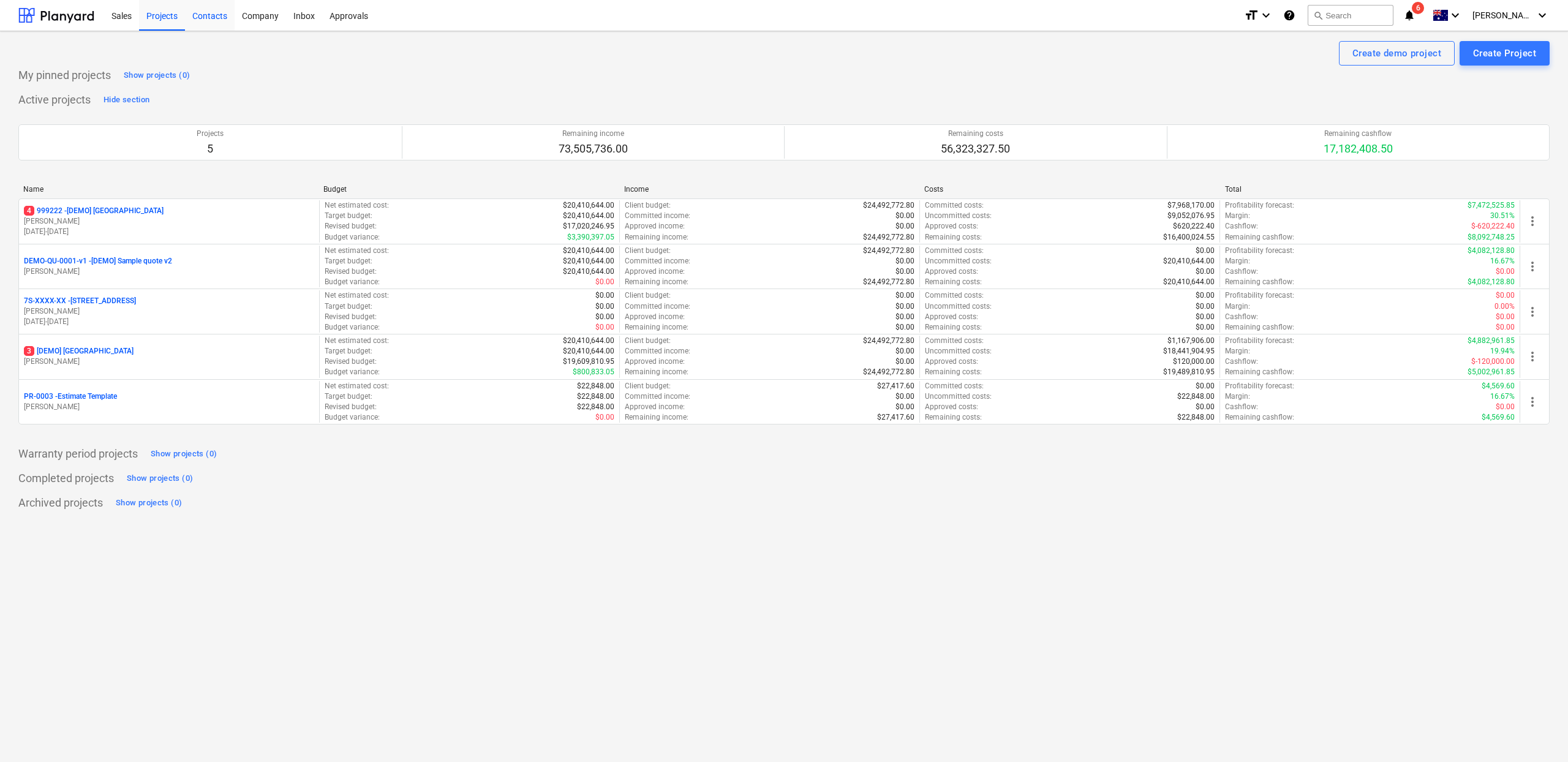
click at [204, 19] on div "Contacts" at bounding box center [209, 15] width 50 height 31
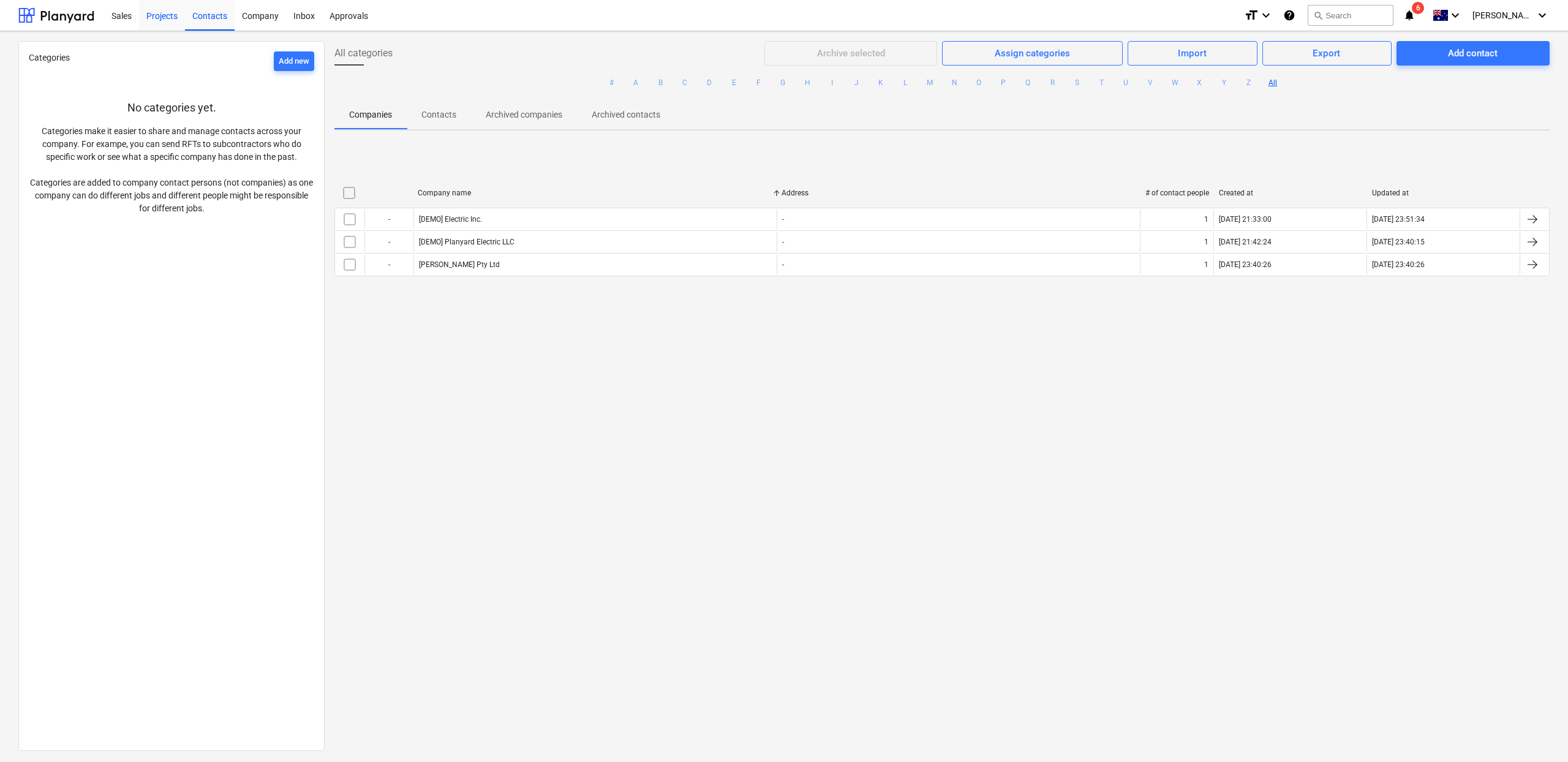
click at [151, 22] on div "Projects" at bounding box center [162, 15] width 46 height 31
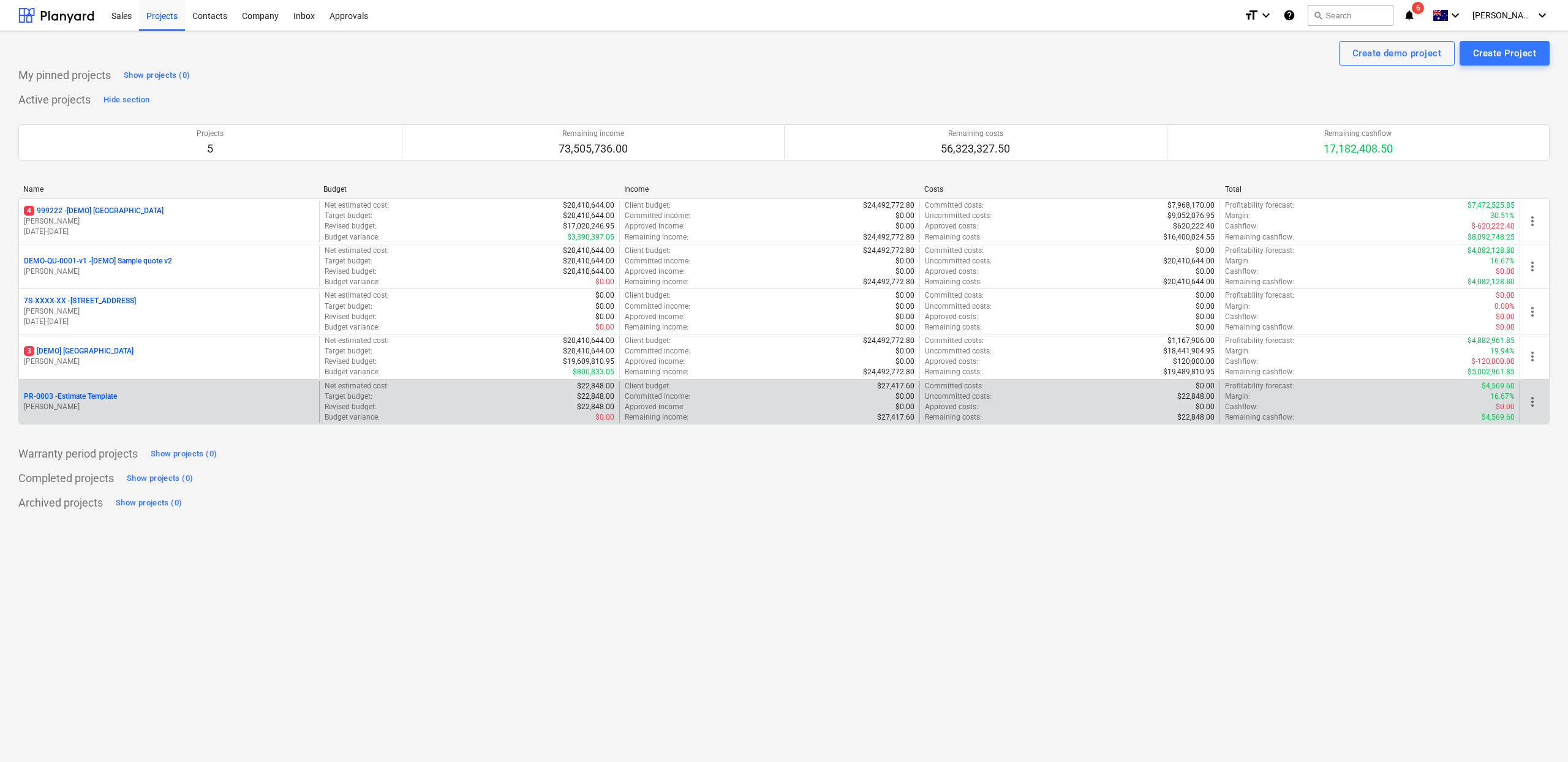
click at [99, 400] on p "PR-0003 - Estimate Template" at bounding box center [70, 397] width 93 height 11
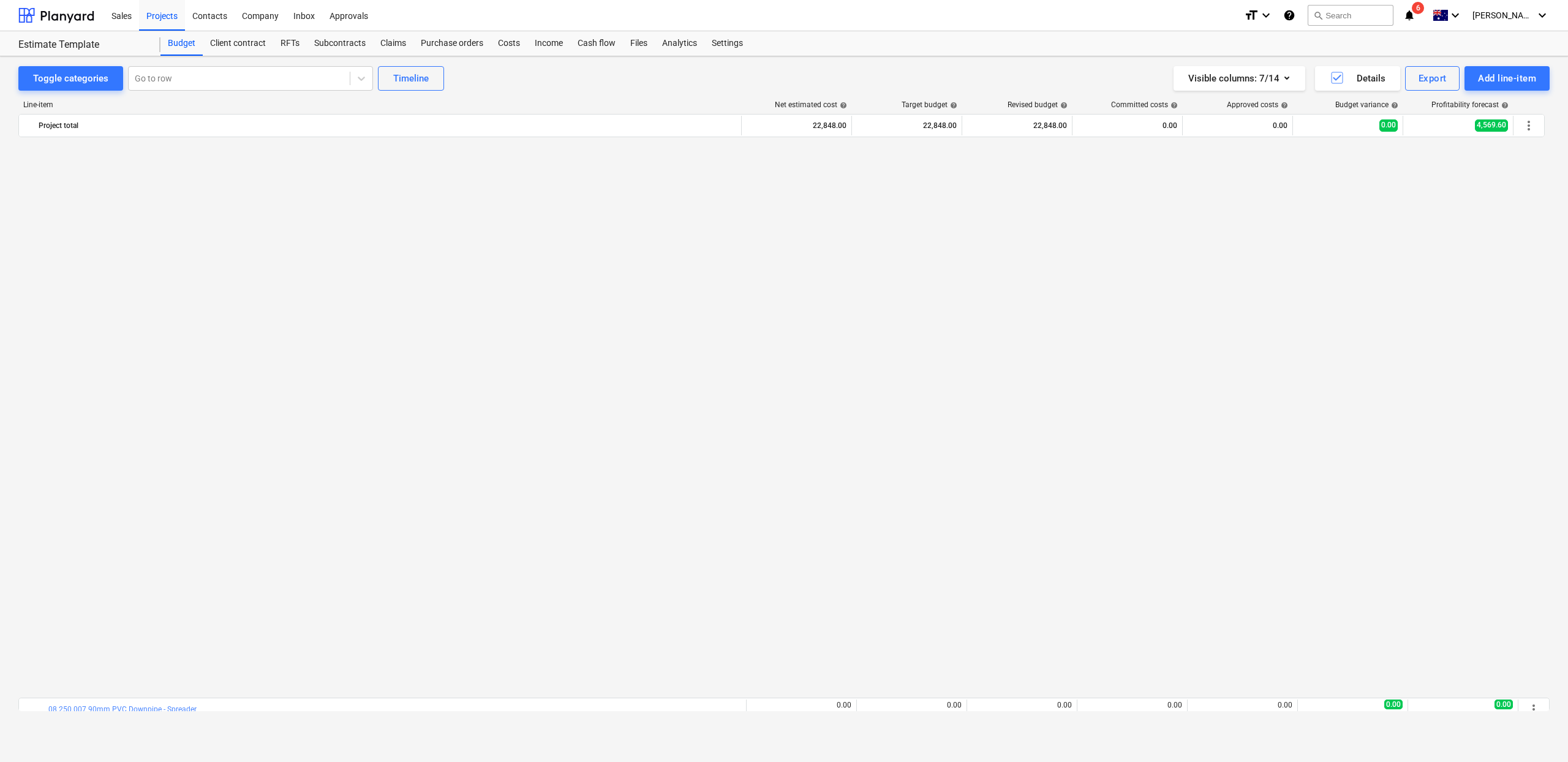
scroll to position [3058, 0]
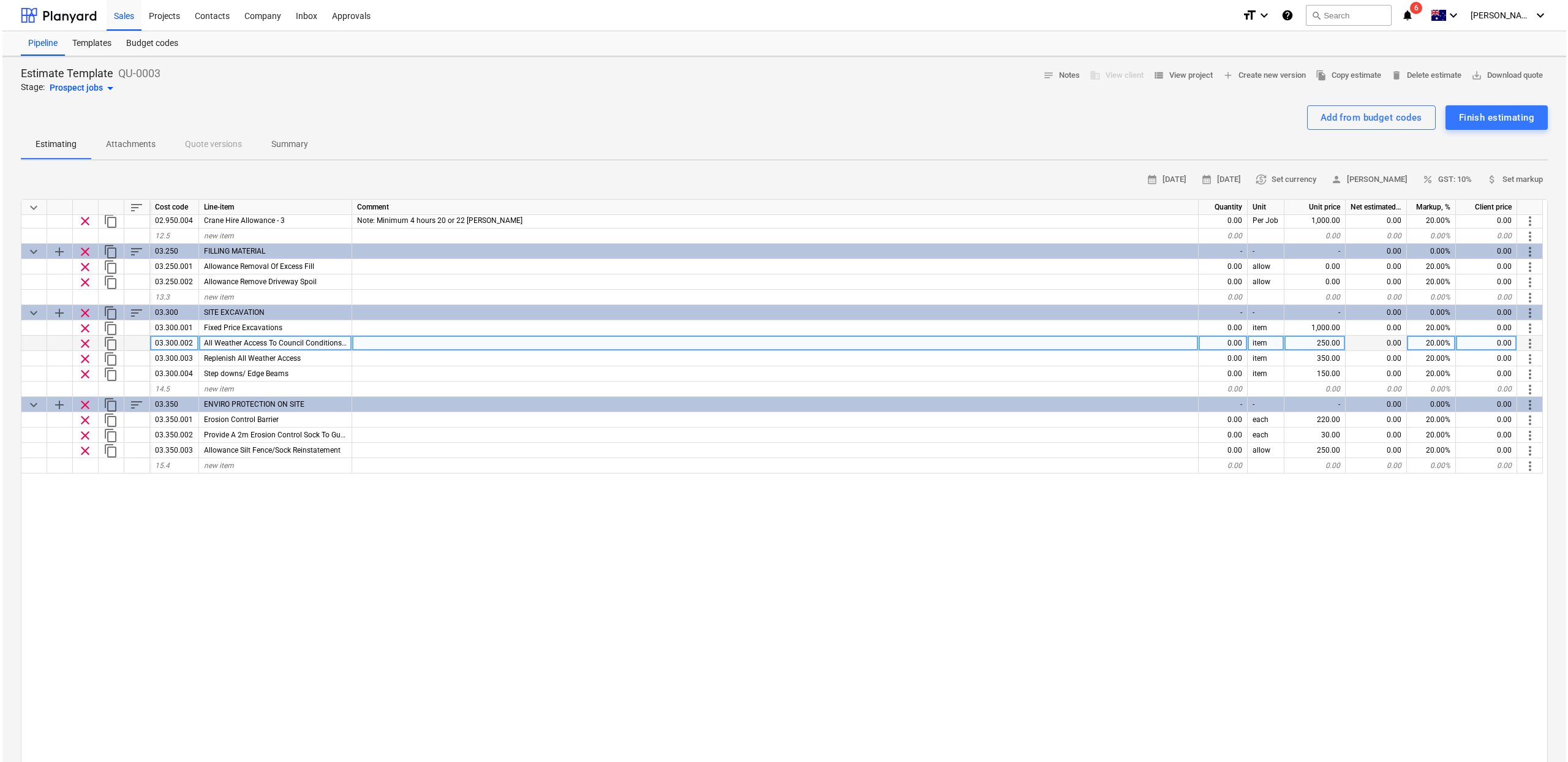
scroll to position [1095, 0]
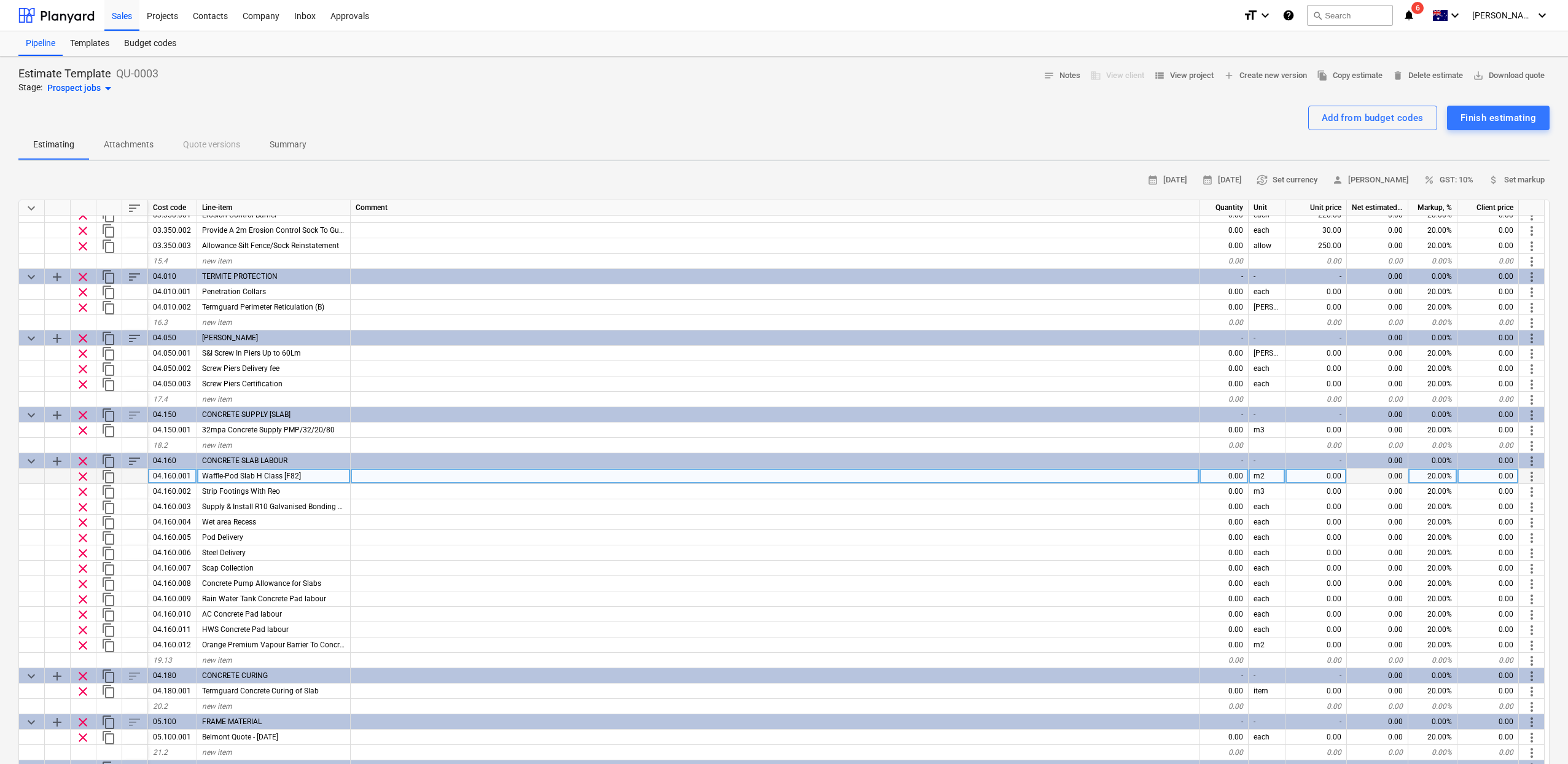
click at [1235, 481] on div "0.00" at bounding box center [1224, 476] width 49 height 15
click at [1233, 476] on div "0.00" at bounding box center [1224, 476] width 49 height 15
click at [1312, 476] on div "0.00" at bounding box center [1316, 476] width 61 height 15
type input "80"
click at [1229, 473] on div "0.00" at bounding box center [1224, 476] width 49 height 15
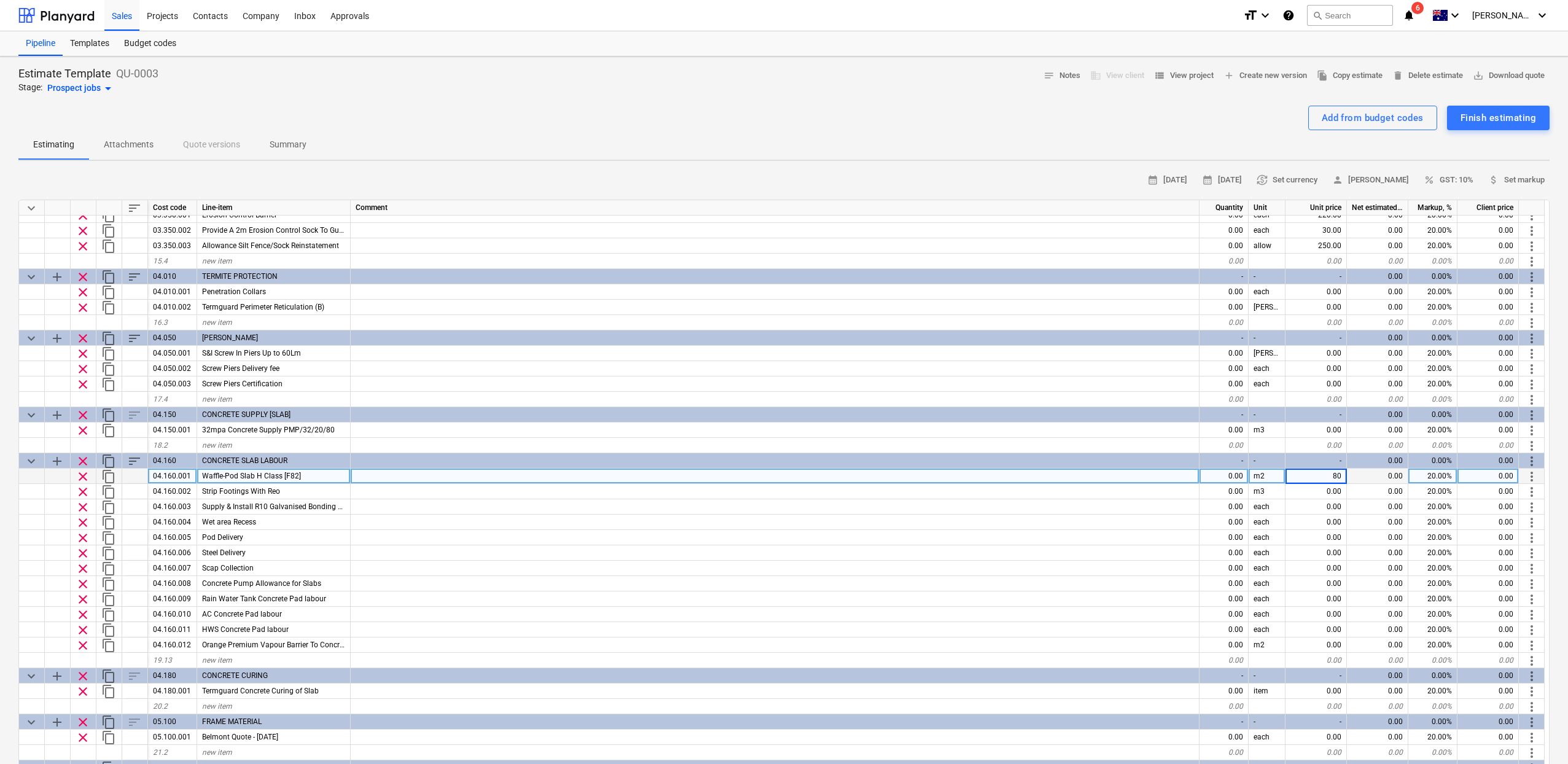
type textarea "x"
type input "180"
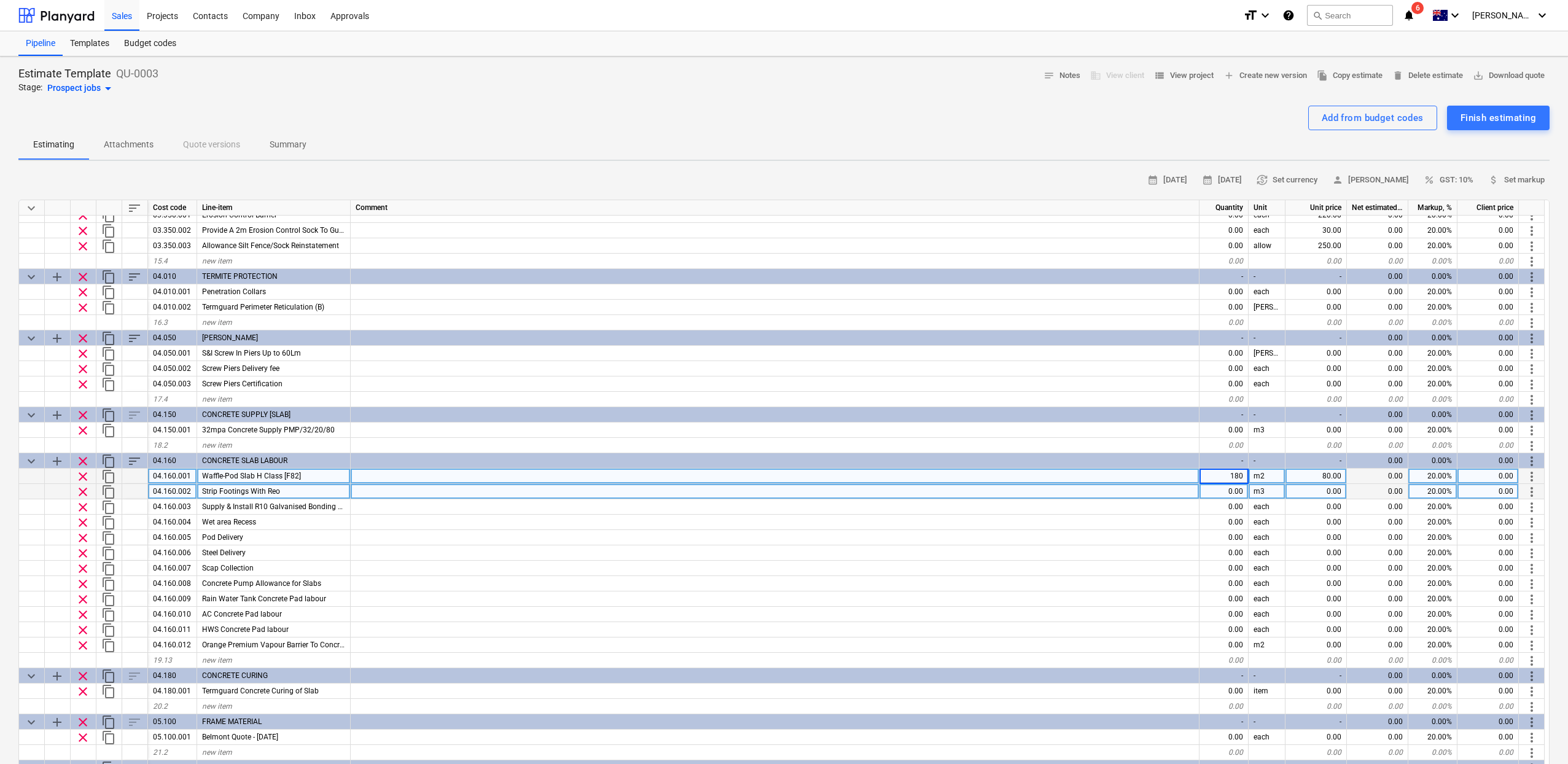
click at [1236, 486] on div "0.00" at bounding box center [1224, 491] width 49 height 15
type textarea "x"
click at [1221, 487] on div "1.00" at bounding box center [1224, 491] width 49 height 15
type input "1.5"
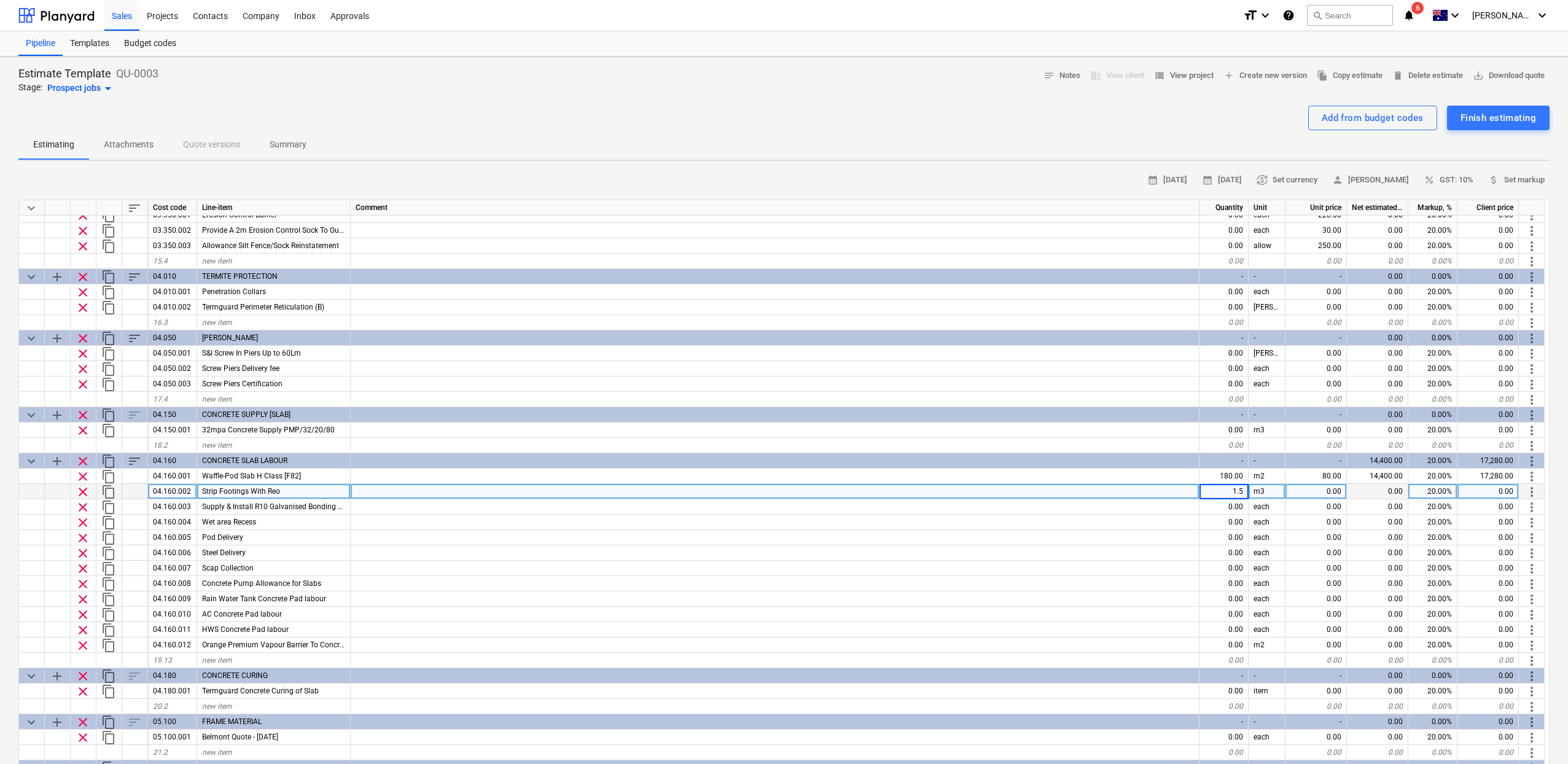
click at [1333, 494] on div "0.00" at bounding box center [1316, 491] width 61 height 15
type textarea "x"
type input "650"
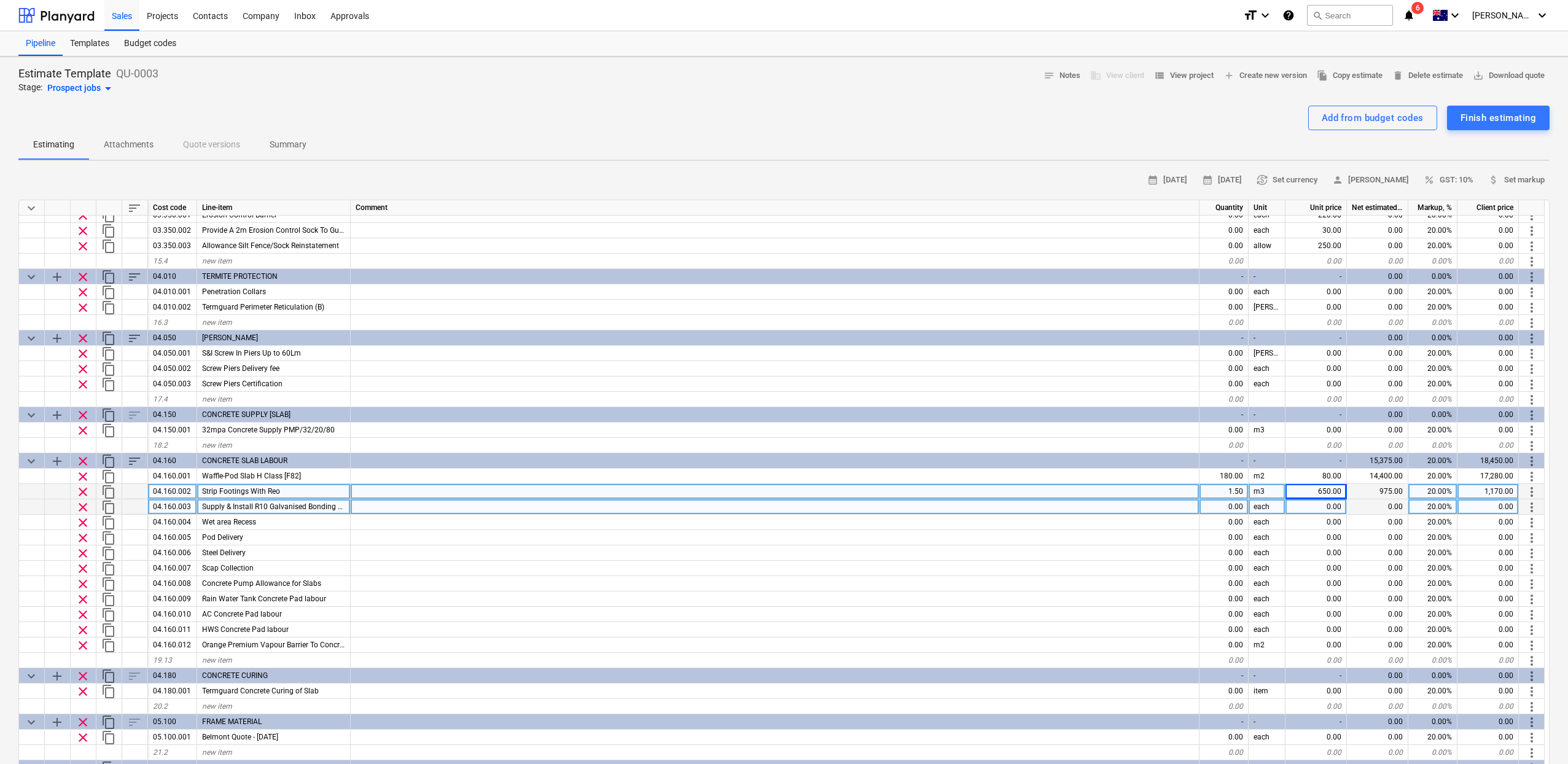
click at [1233, 503] on div "0.00" at bounding box center [1224, 507] width 49 height 15
click at [1309, 510] on div "0.00" at bounding box center [1316, 507] width 61 height 15
type textarea "x"
type input "40"
type textarea "x"
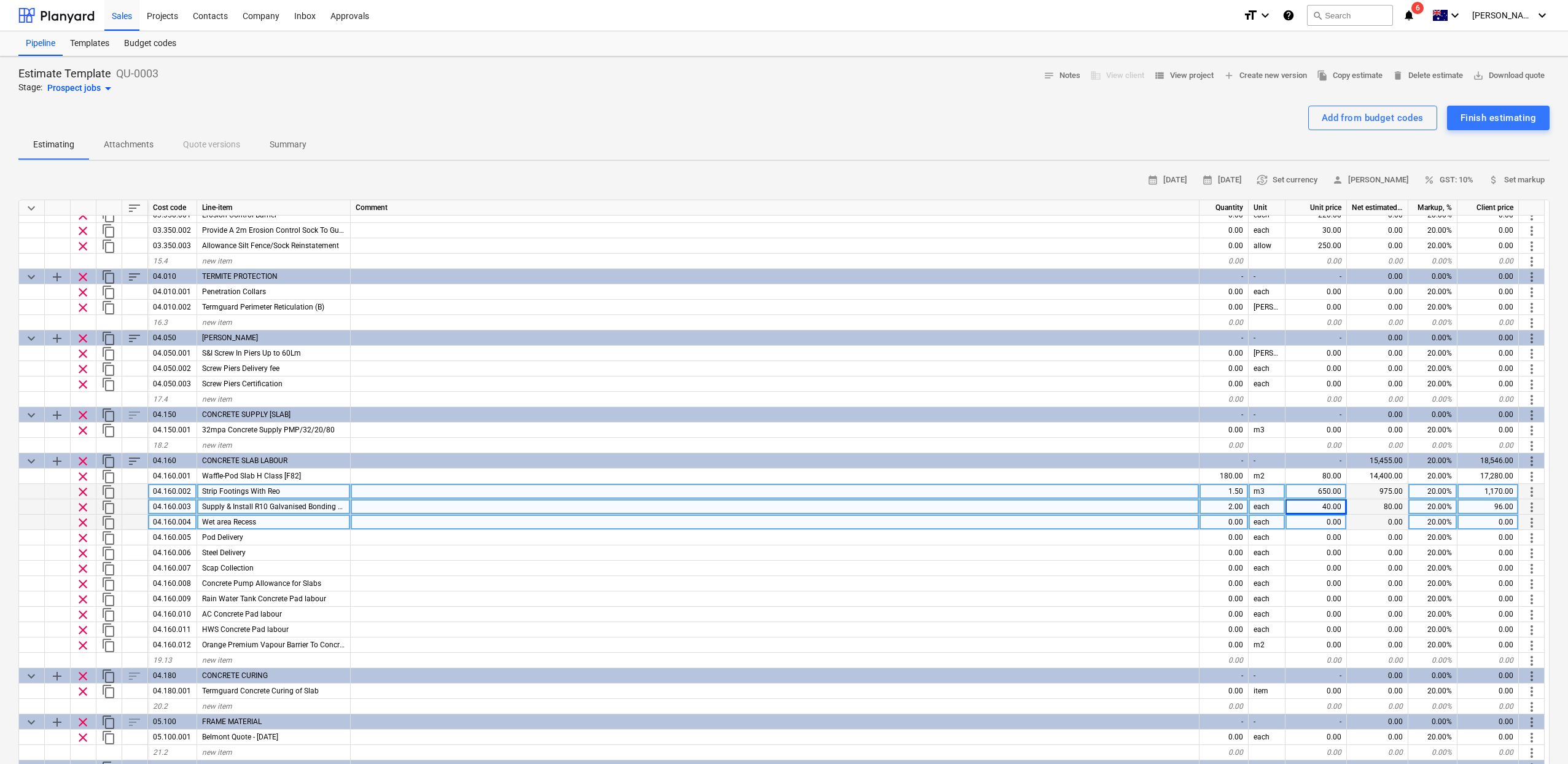
click at [1241, 524] on div "0.00" at bounding box center [1224, 522] width 49 height 15
type input "2"
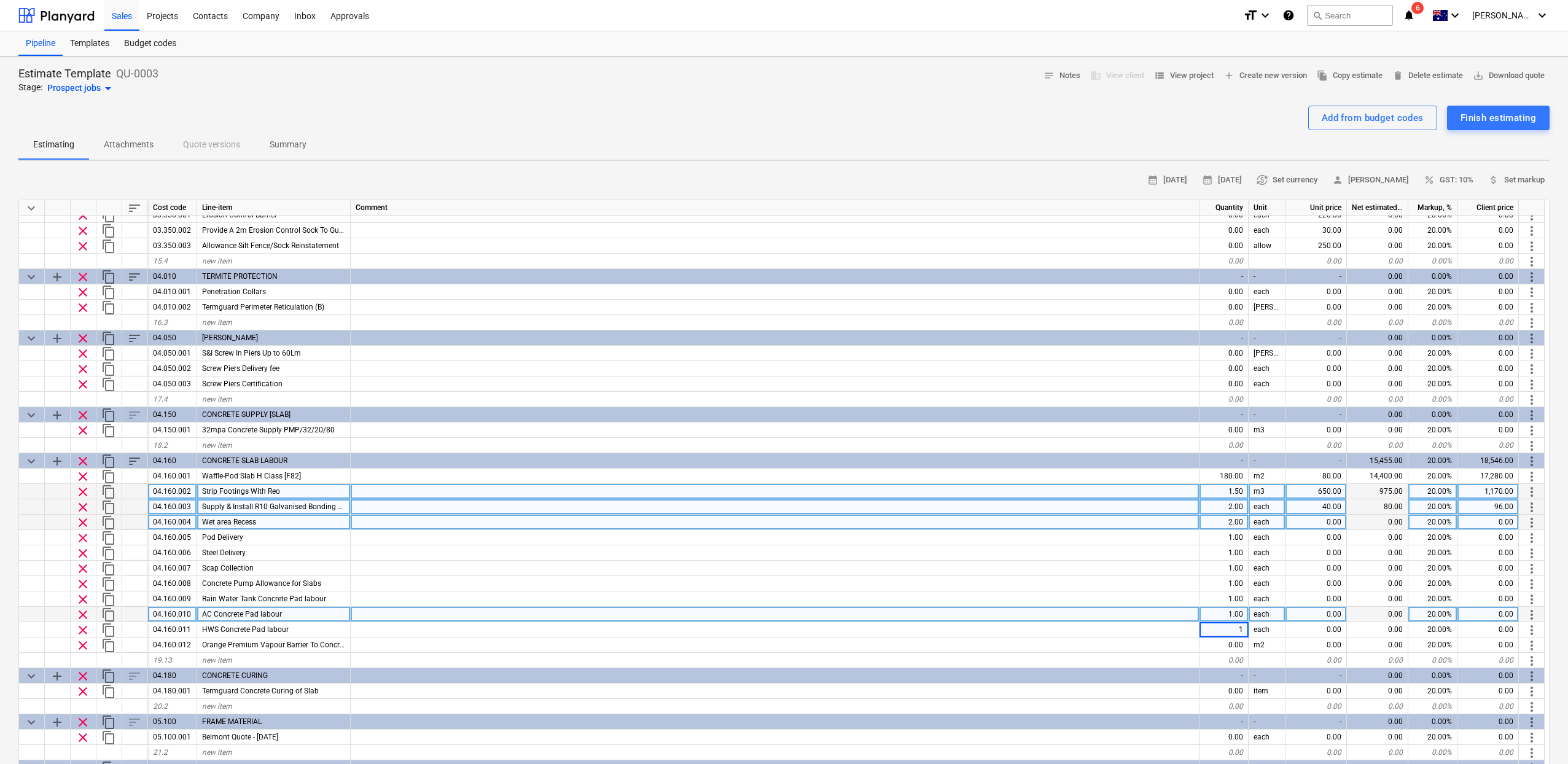
type textarea "x"
type input "180"
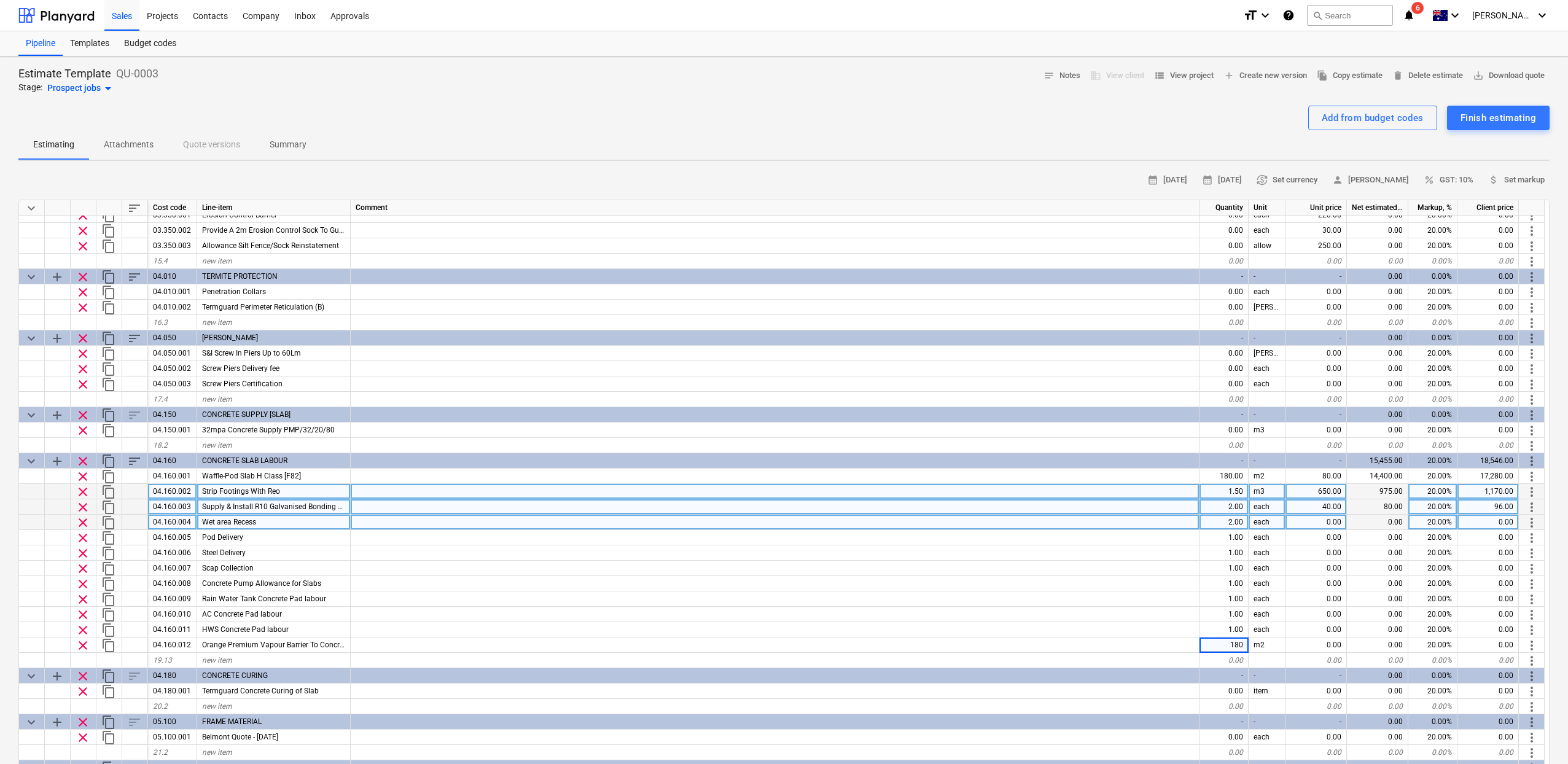
click at [1330, 526] on div "0.00" at bounding box center [1316, 522] width 61 height 15
type textarea "x"
type input "600"
type textarea "x"
type input "130"
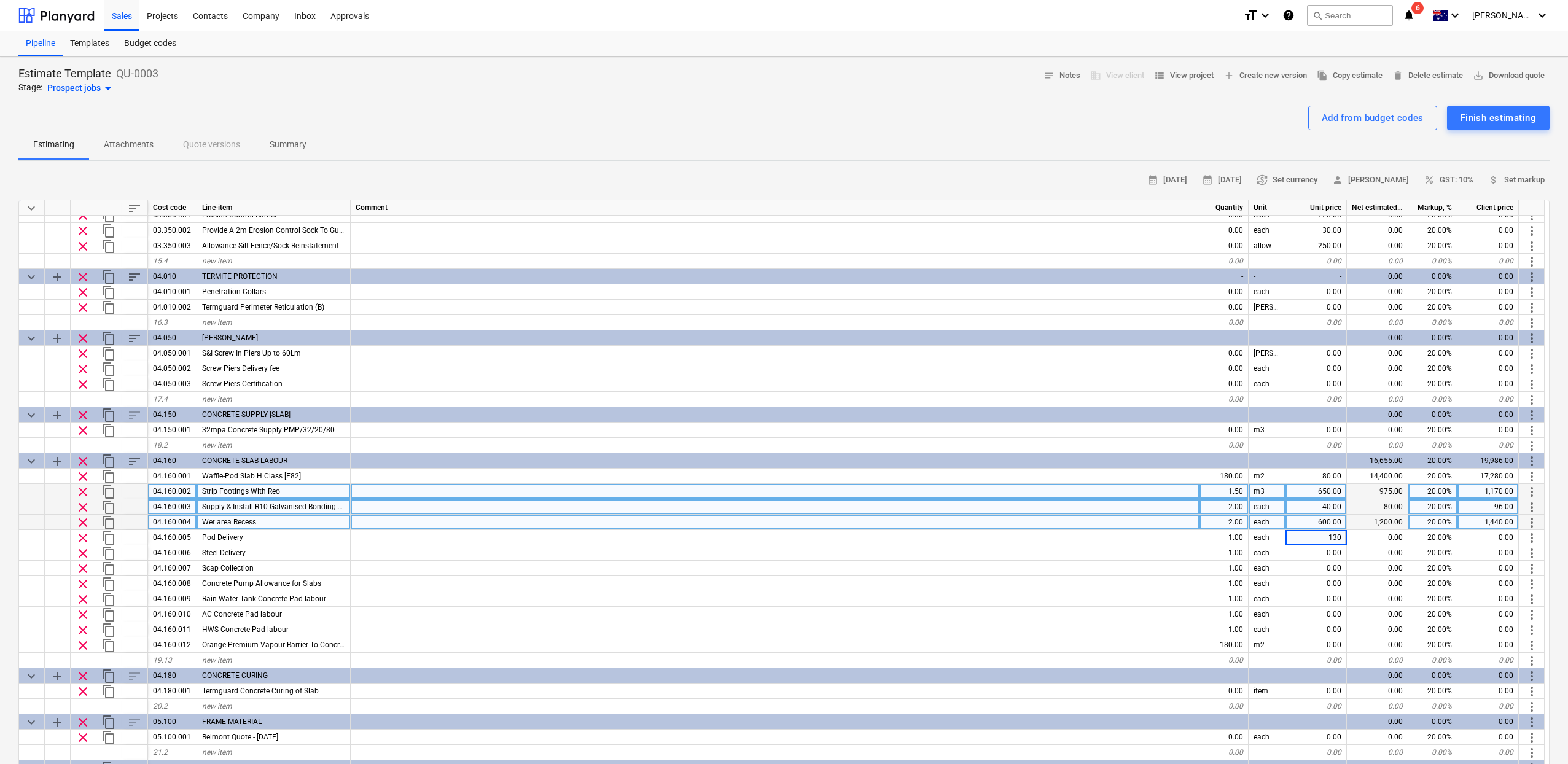
type textarea "x"
type input "190"
type textarea "x"
type input "1400"
type textarea "x"
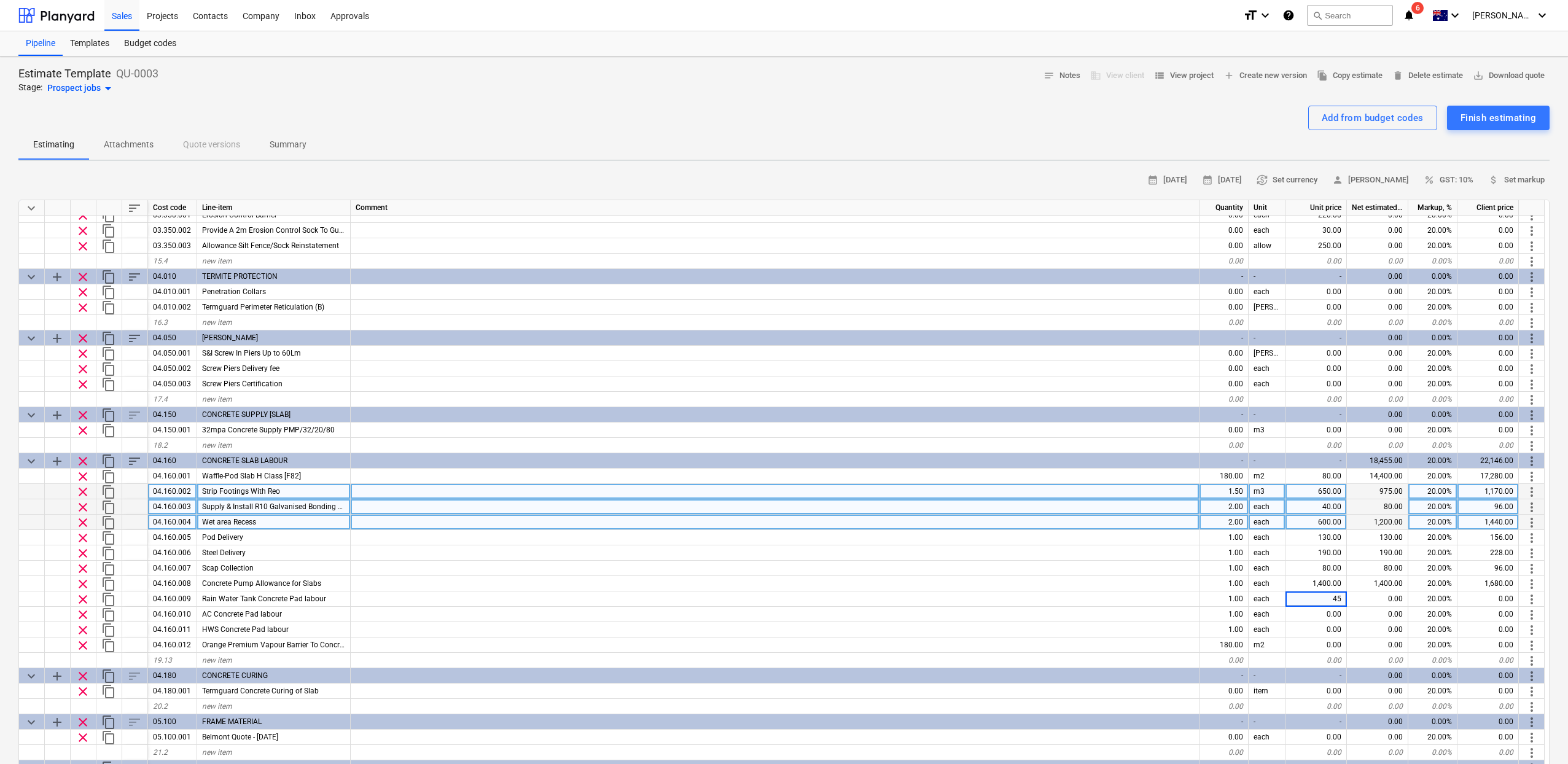
type input "450"
type textarea "x"
type input "300"
type textarea "x"
type input "150"
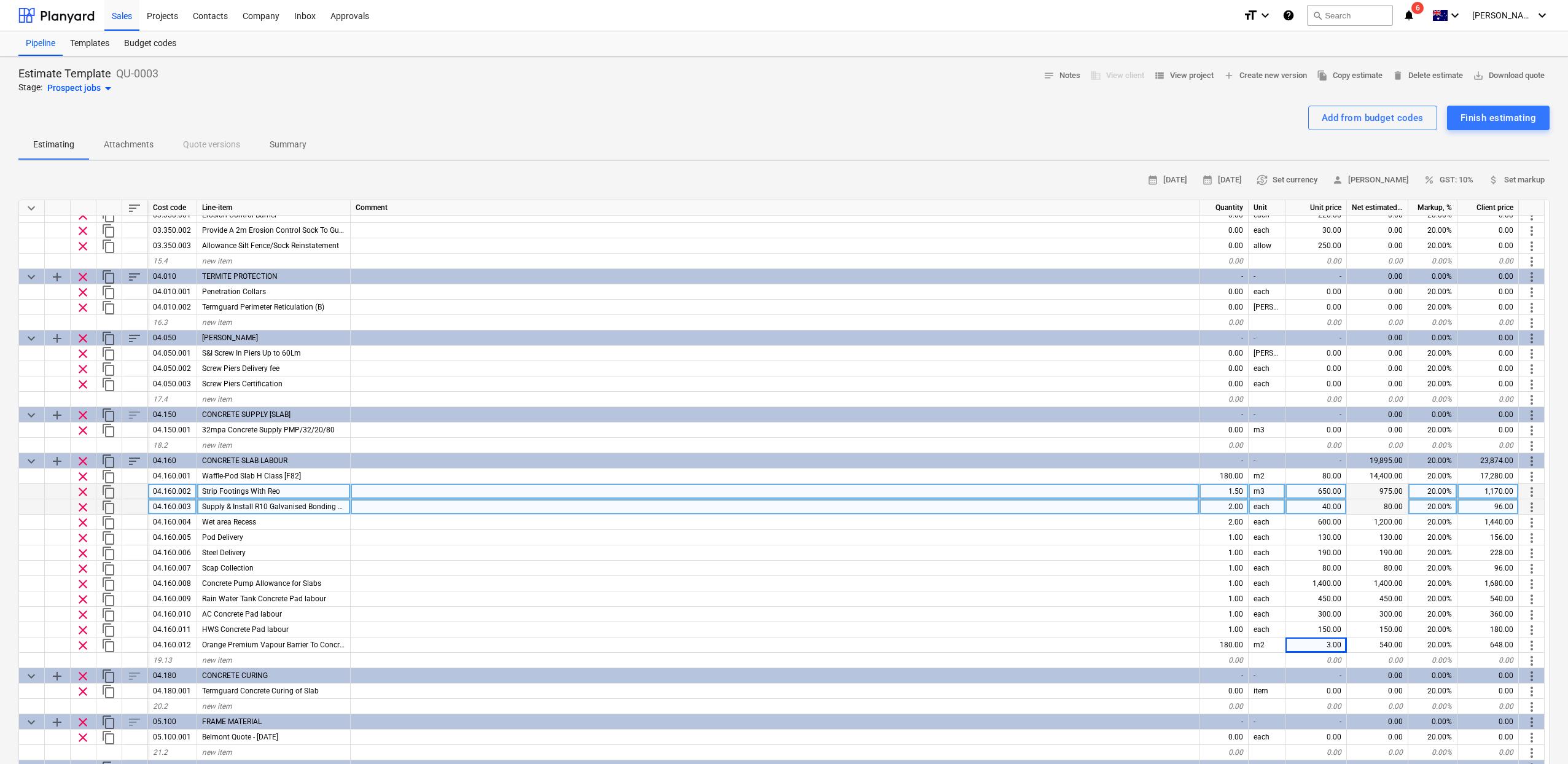
click at [999, 100] on div at bounding box center [784, 101] width 1531 height 10
click at [1483, 125] on div "Finish estimating" at bounding box center [1497, 118] width 75 height 16
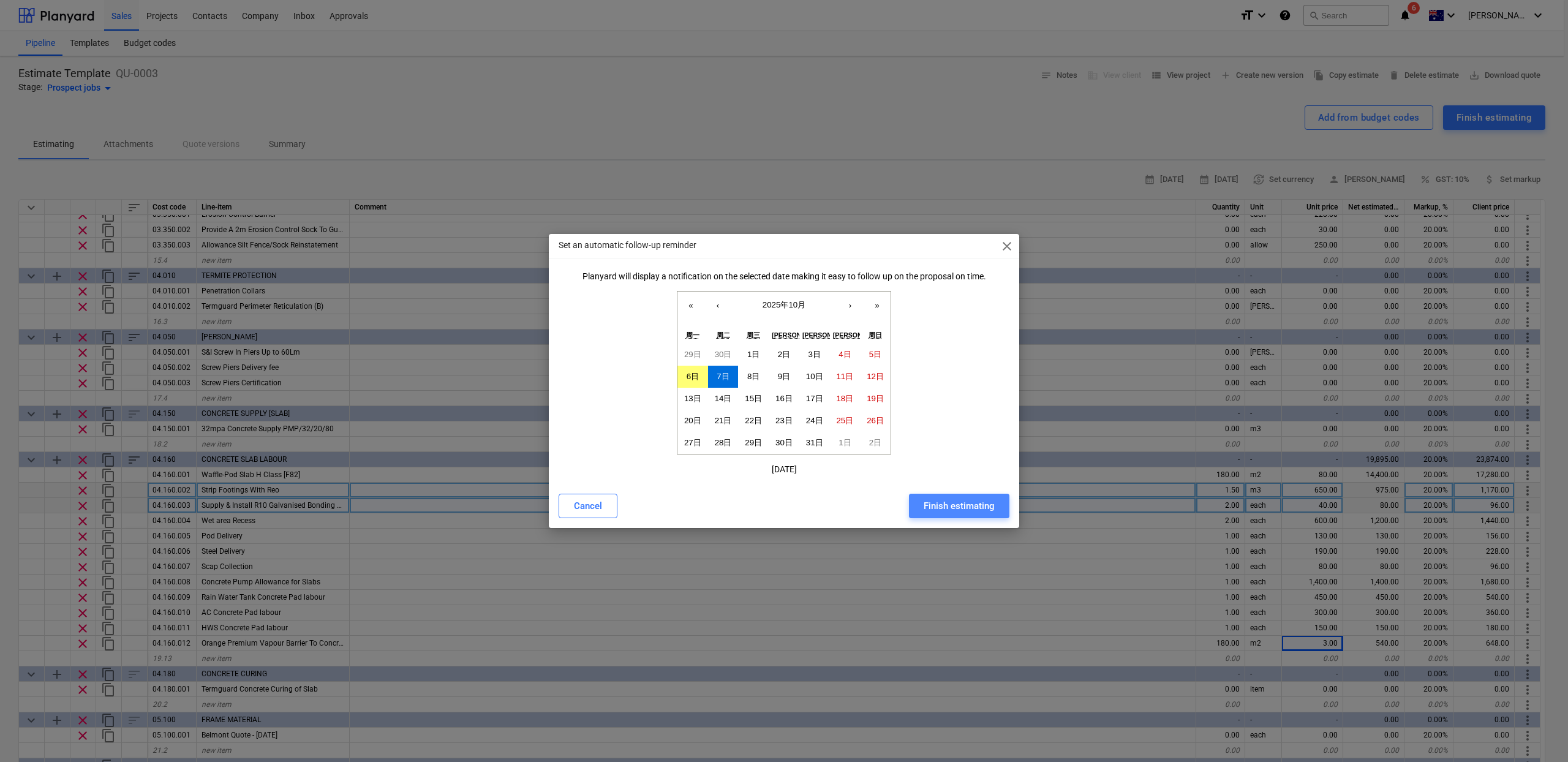
click at [956, 514] on button "Finish estimating" at bounding box center [959, 505] width 100 height 25
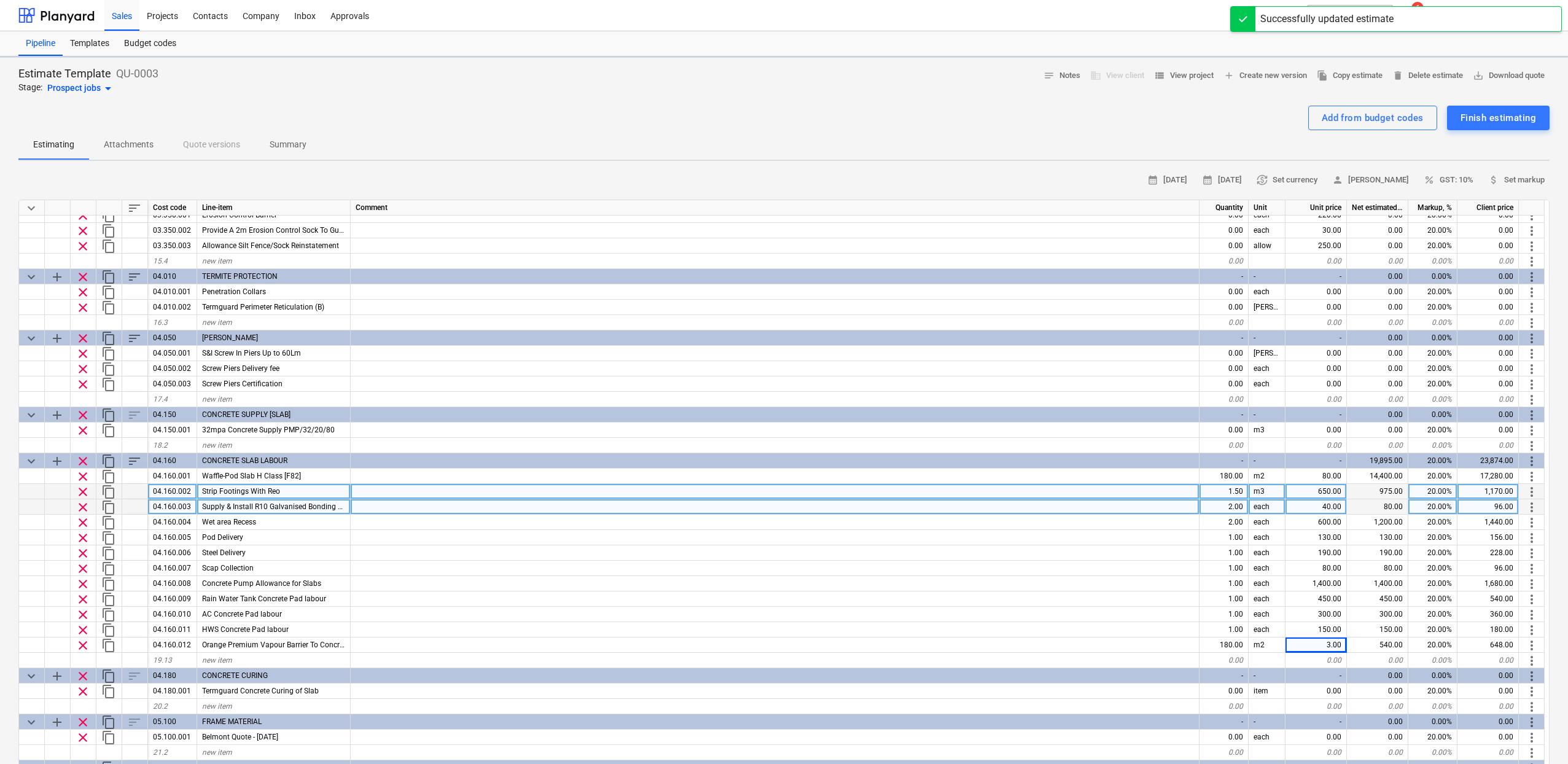
type textarea "x"
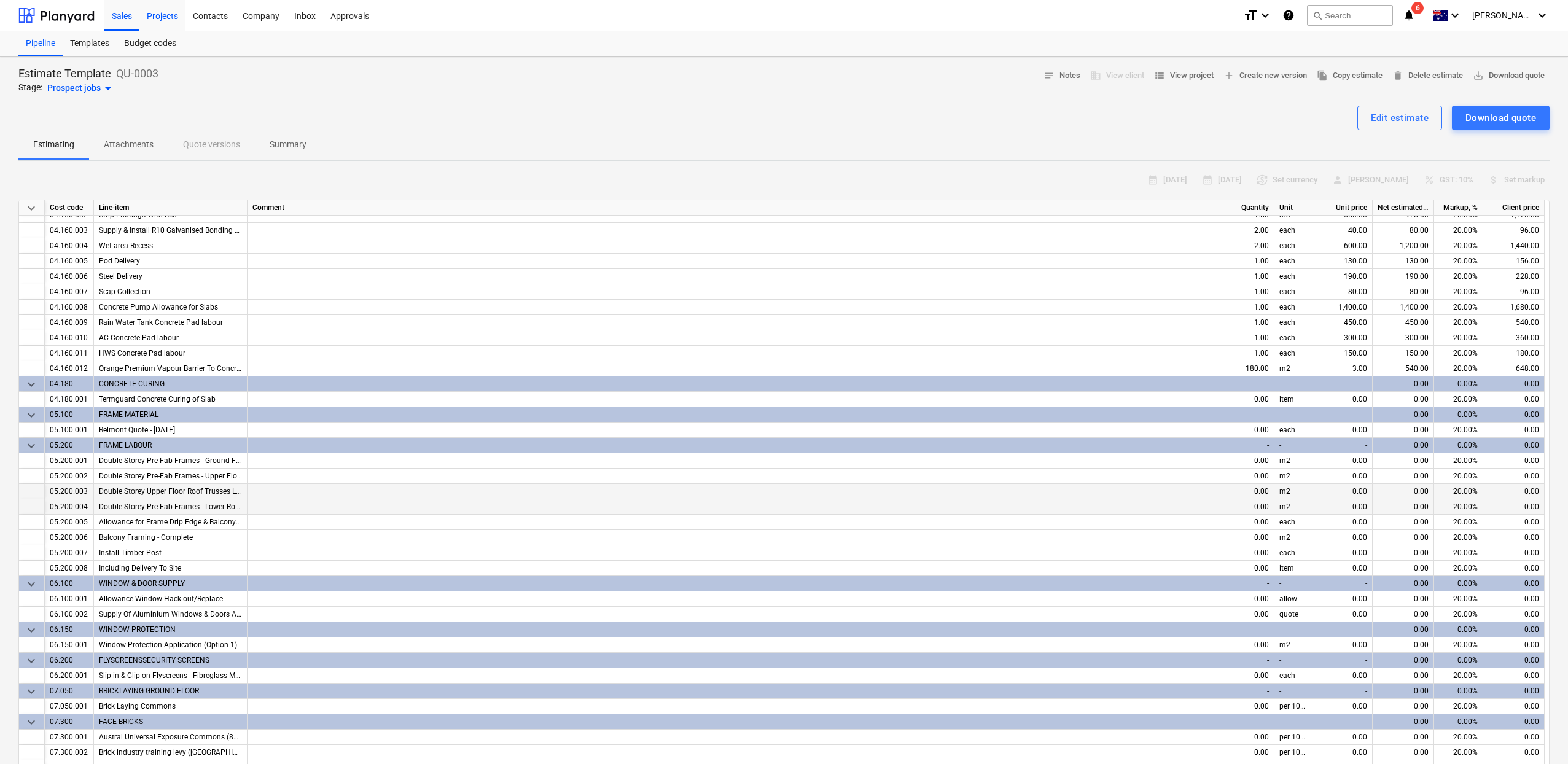
click at [145, 19] on div "Projects" at bounding box center [162, 15] width 46 height 31
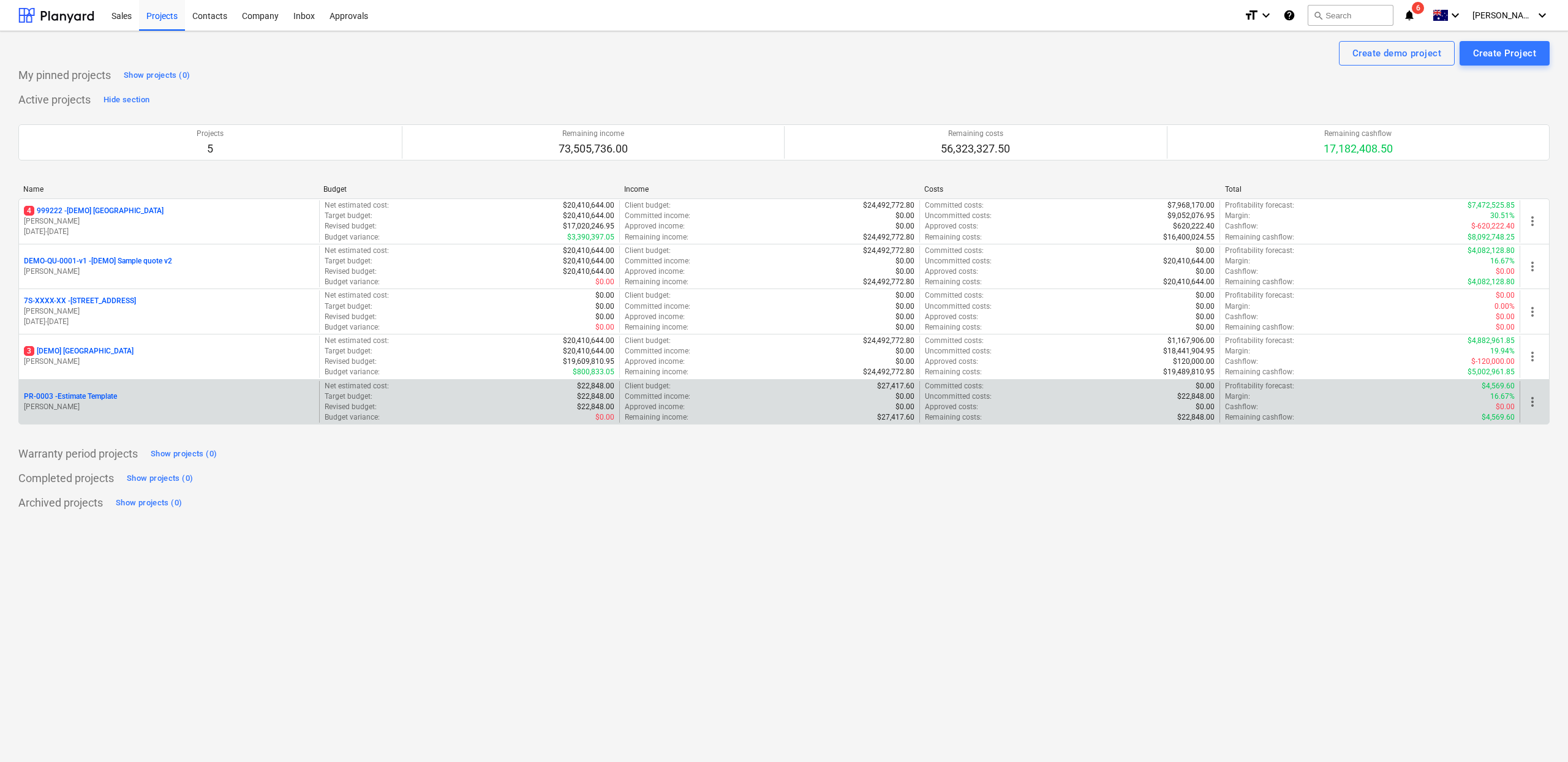
click at [134, 398] on div "PR-0003 - Estimate Template" at bounding box center [169, 397] width 291 height 11
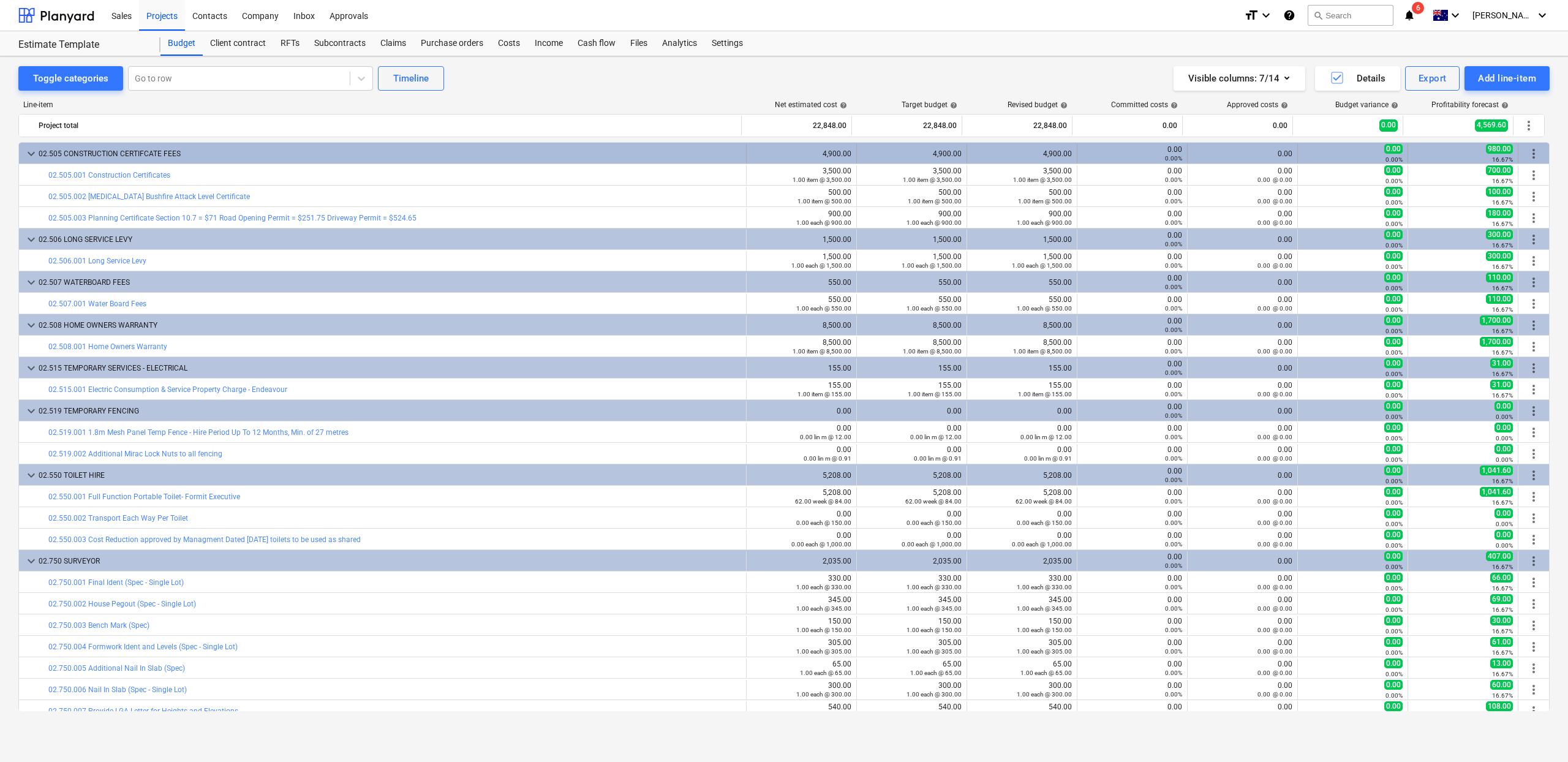
click at [24, 158] on span "keyboard_arrow_down" at bounding box center [31, 154] width 15 height 15
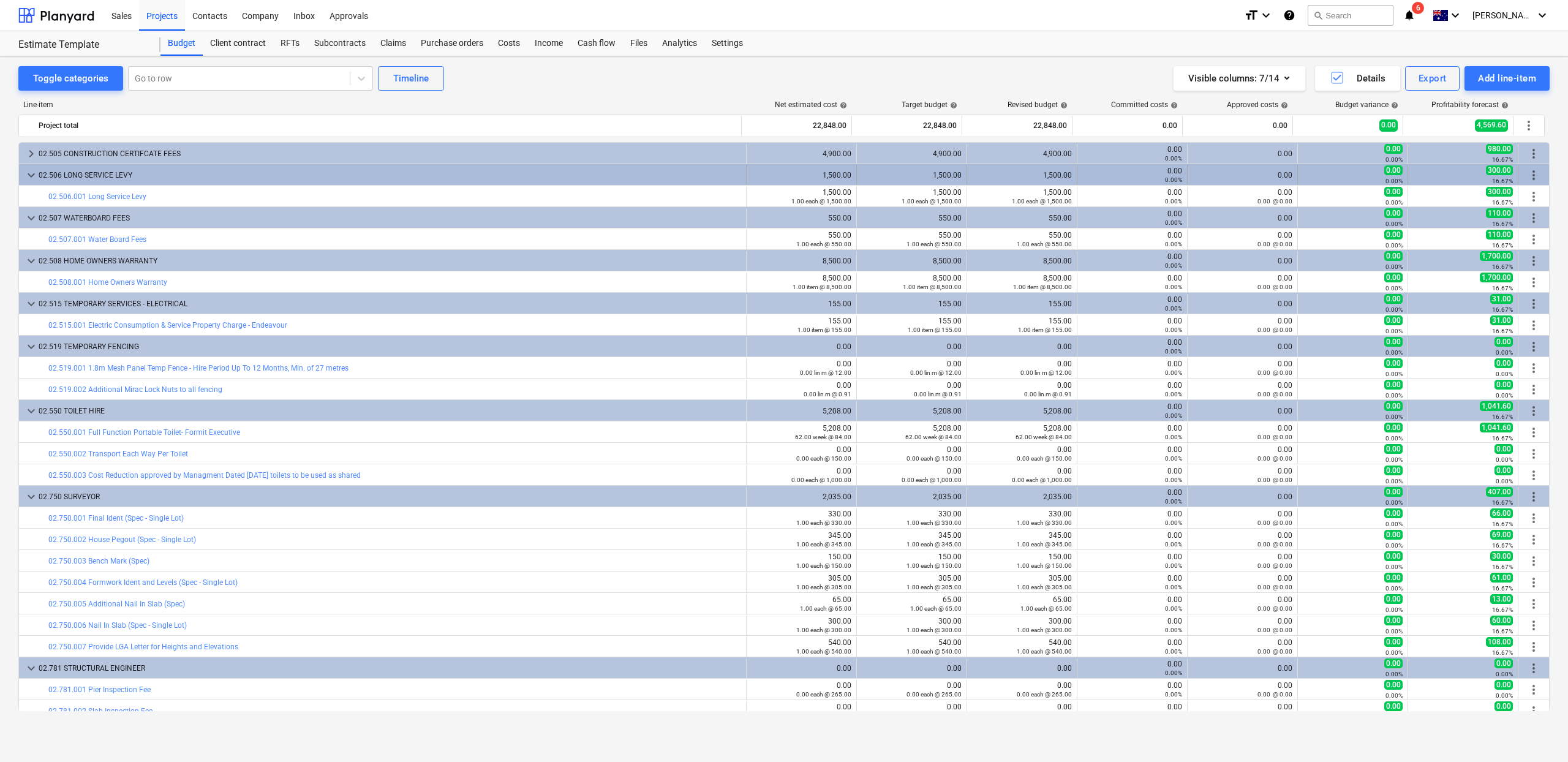
click at [33, 171] on span "keyboard_arrow_down" at bounding box center [31, 175] width 15 height 15
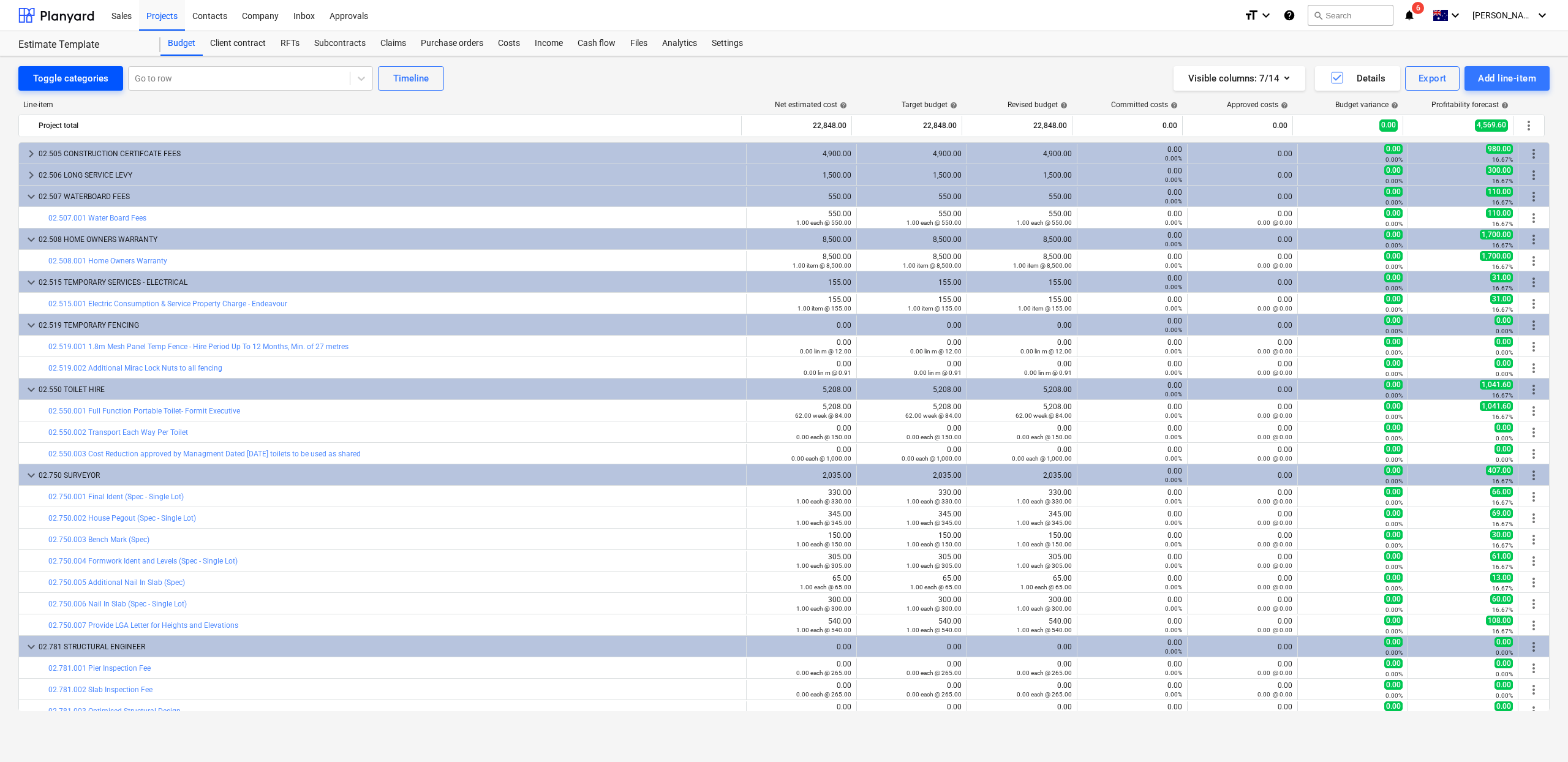
click at [79, 82] on div "Toggle categories" at bounding box center [70, 78] width 75 height 16
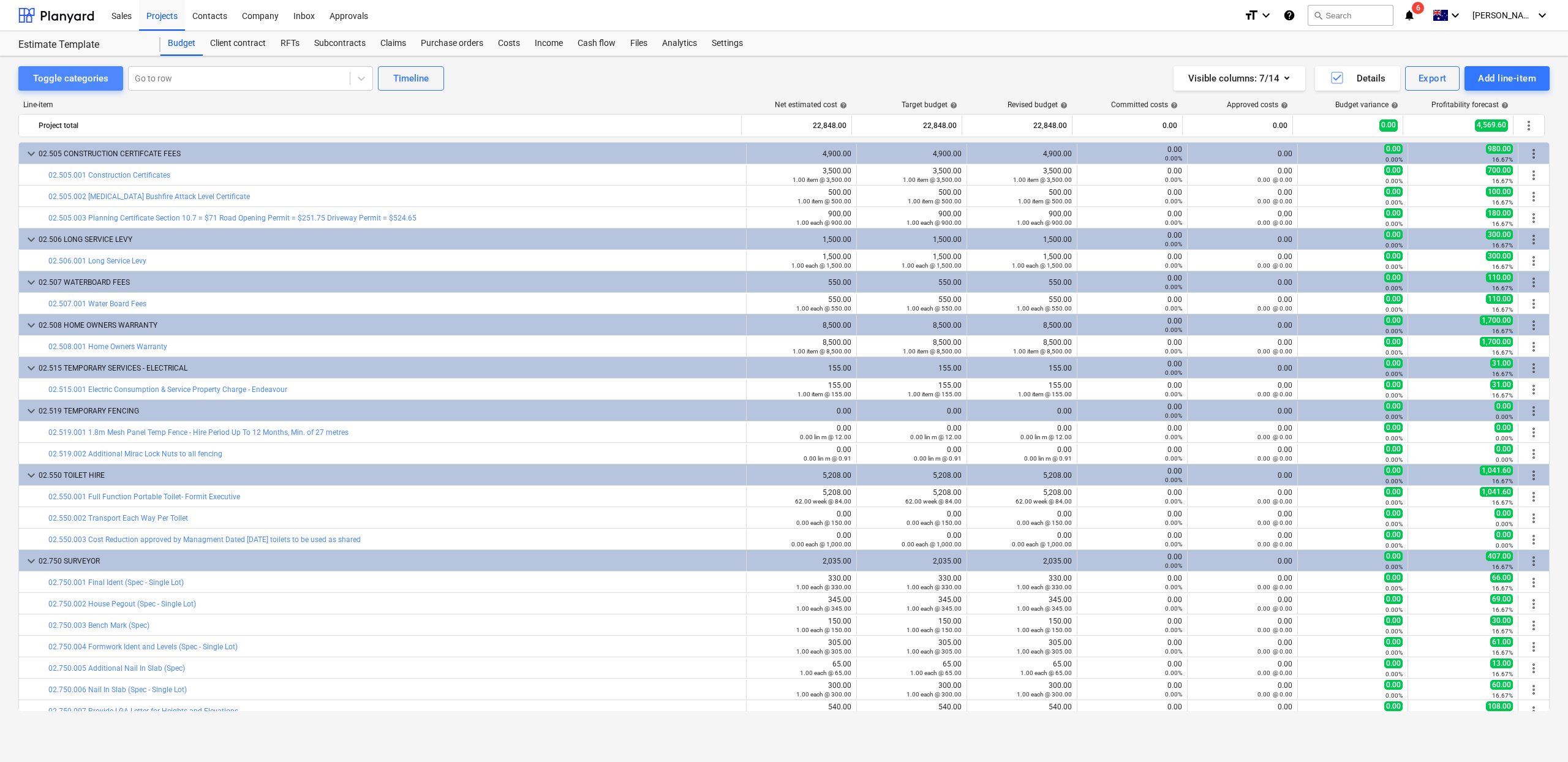
click at [79, 82] on div "Toggle categories" at bounding box center [70, 78] width 75 height 16
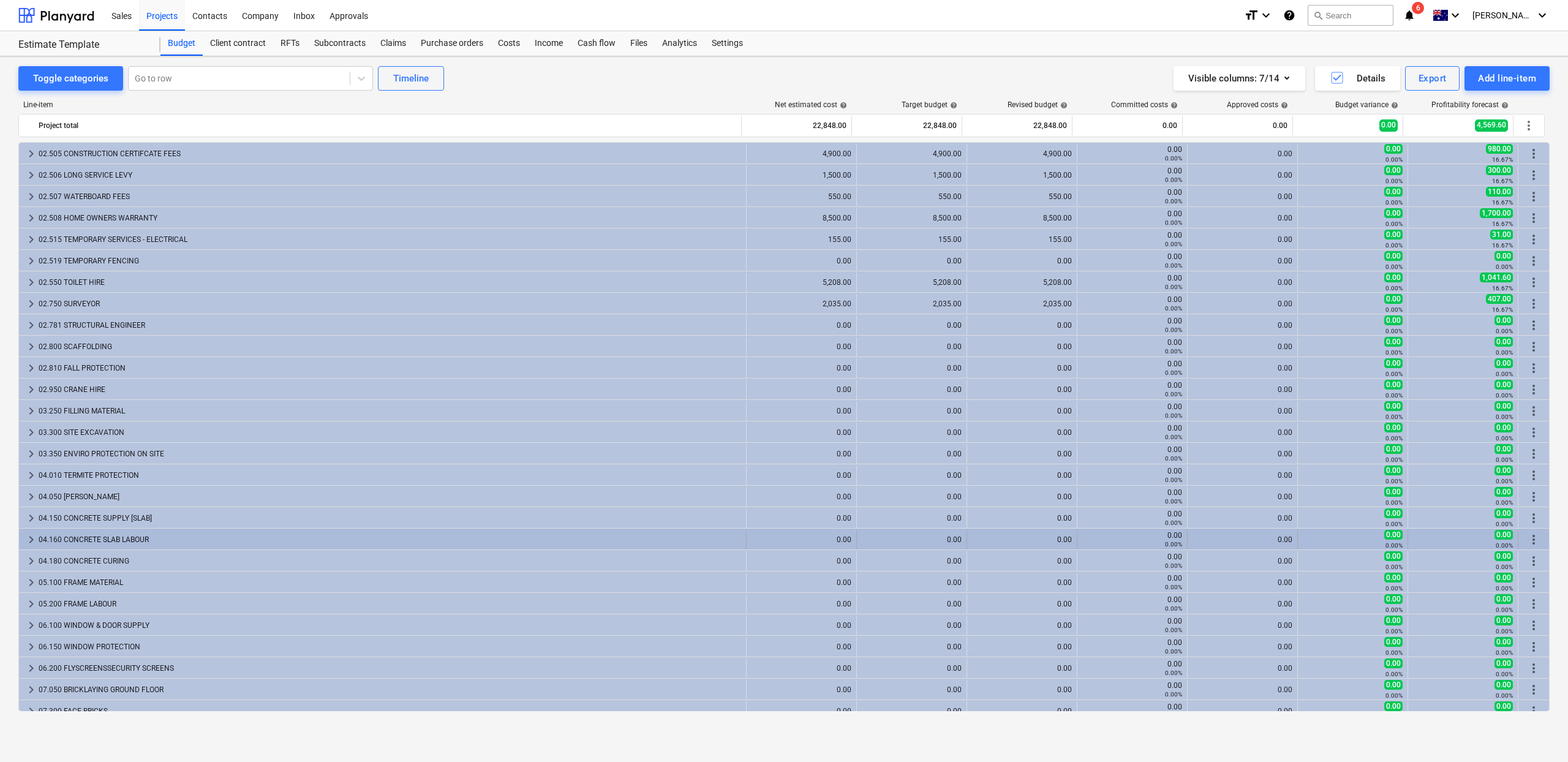
click at [136, 541] on div "04.160 CONCRETE SLAB LABOUR" at bounding box center [390, 539] width 703 height 19
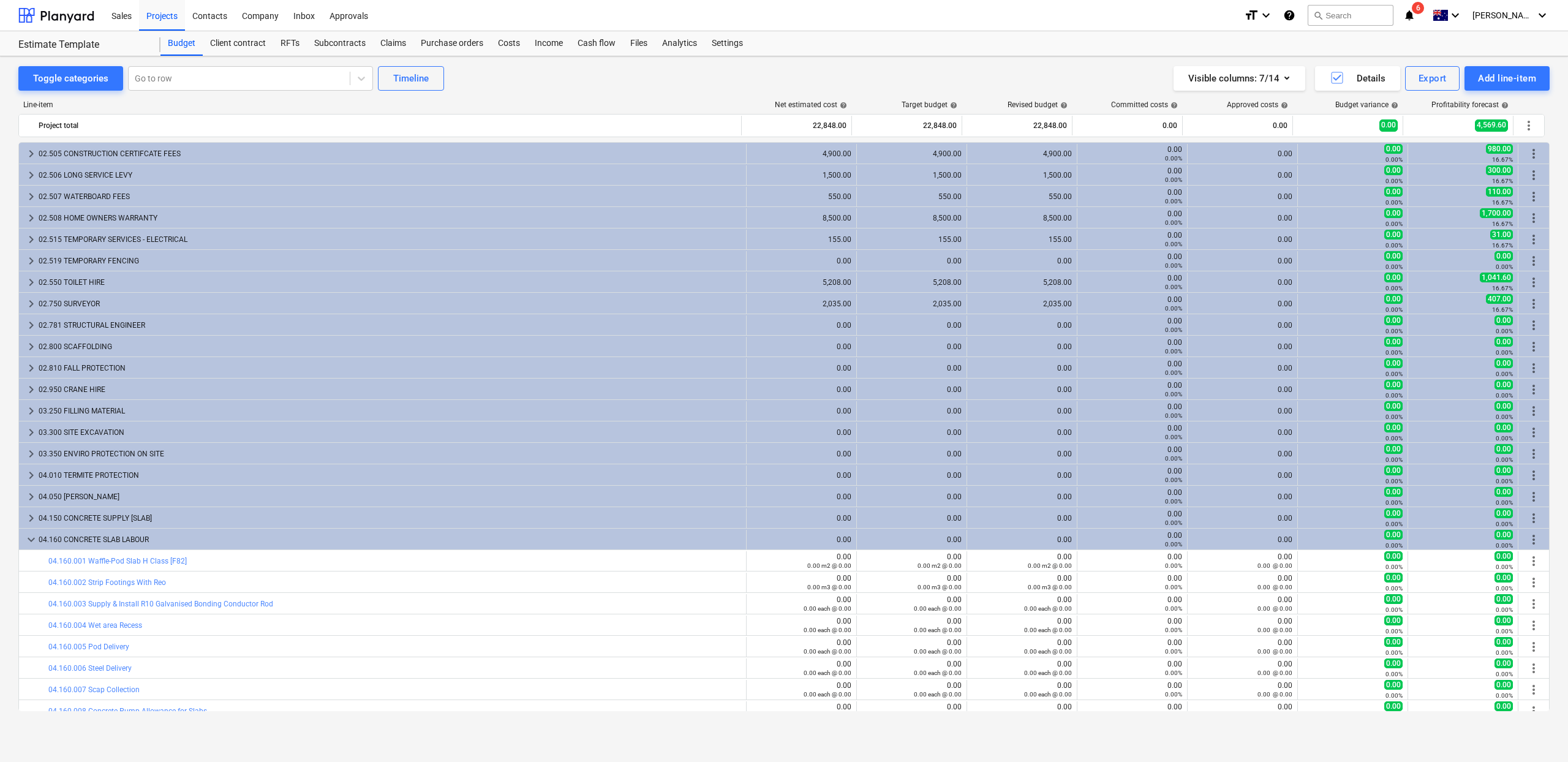
click at [136, 541] on div "04.160 CONCRETE SLAB LABOUR" at bounding box center [390, 539] width 703 height 19
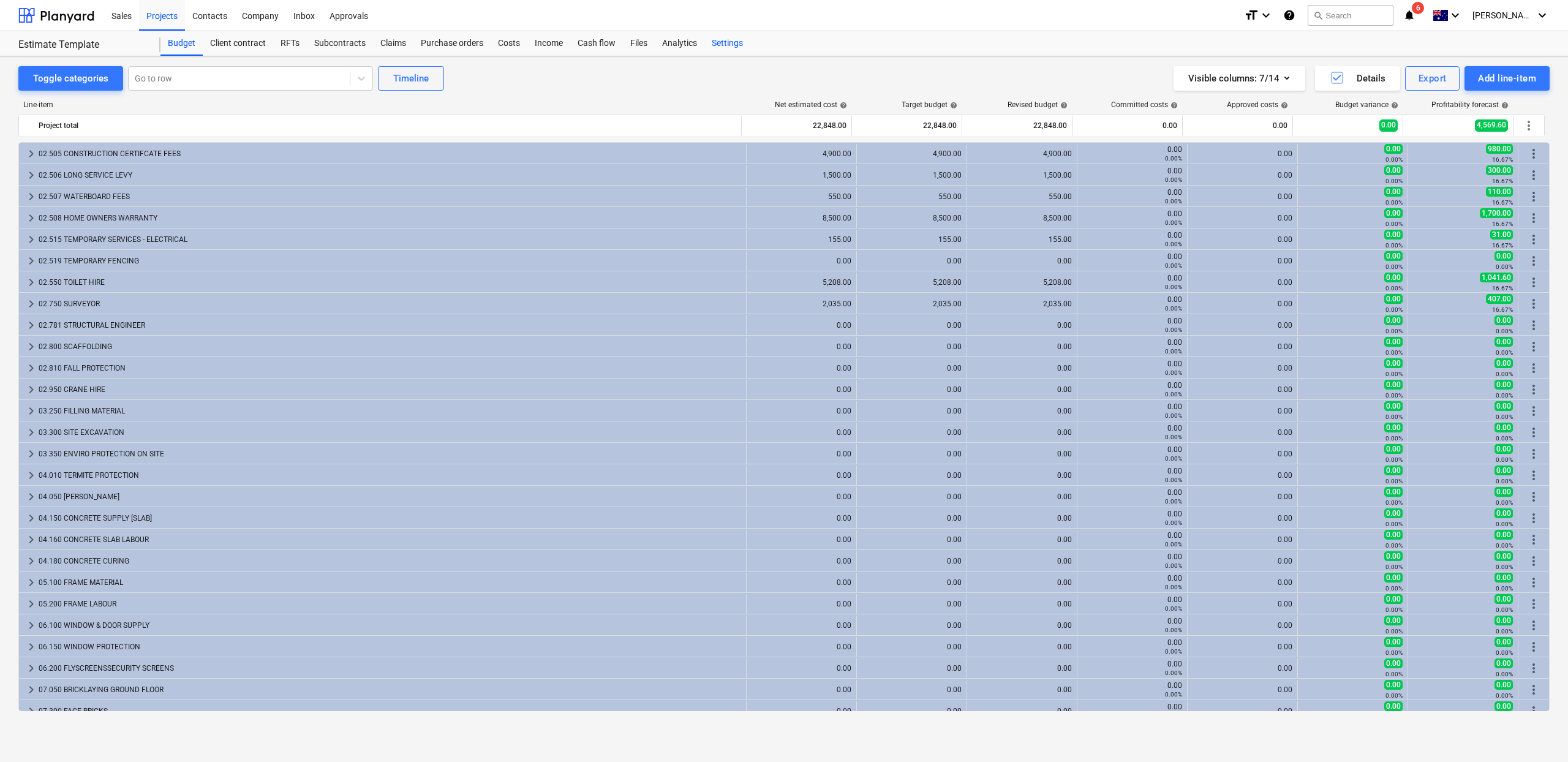
click at [723, 43] on div "Settings" at bounding box center [727, 43] width 46 height 25
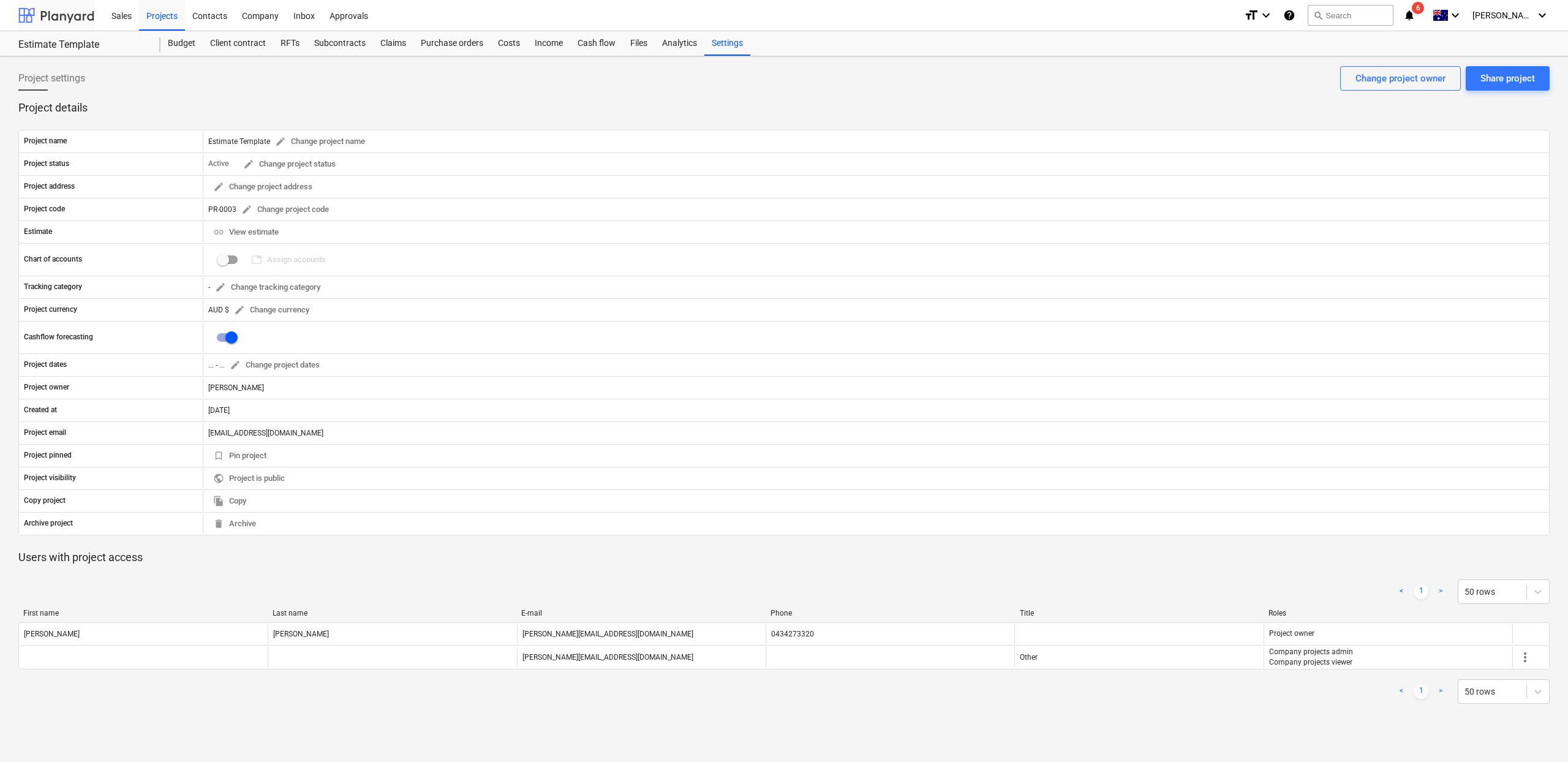
click at [68, 13] on div at bounding box center [57, 15] width 76 height 31
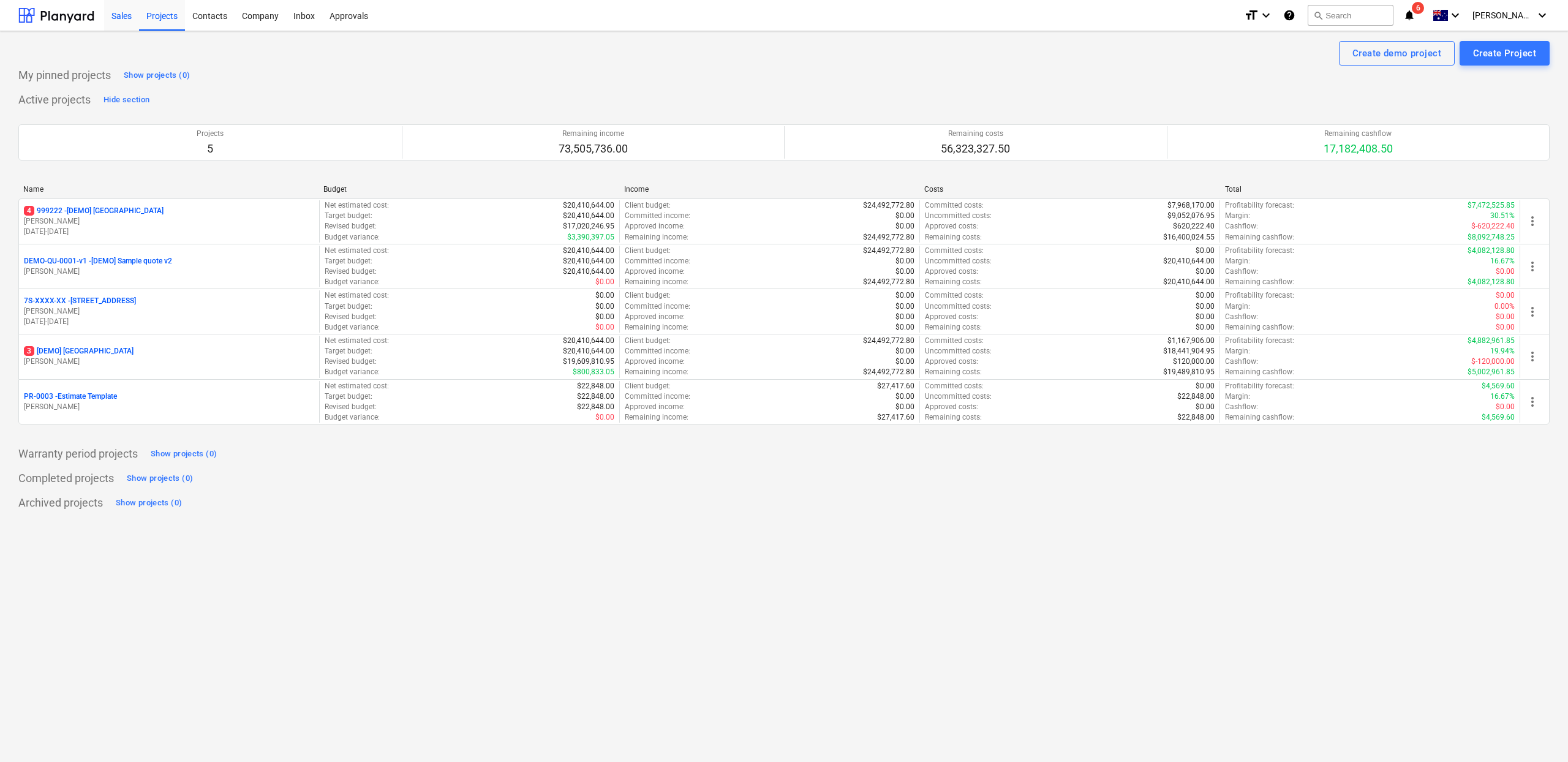
click at [118, 11] on div "Sales" at bounding box center [122, 15] width 35 height 31
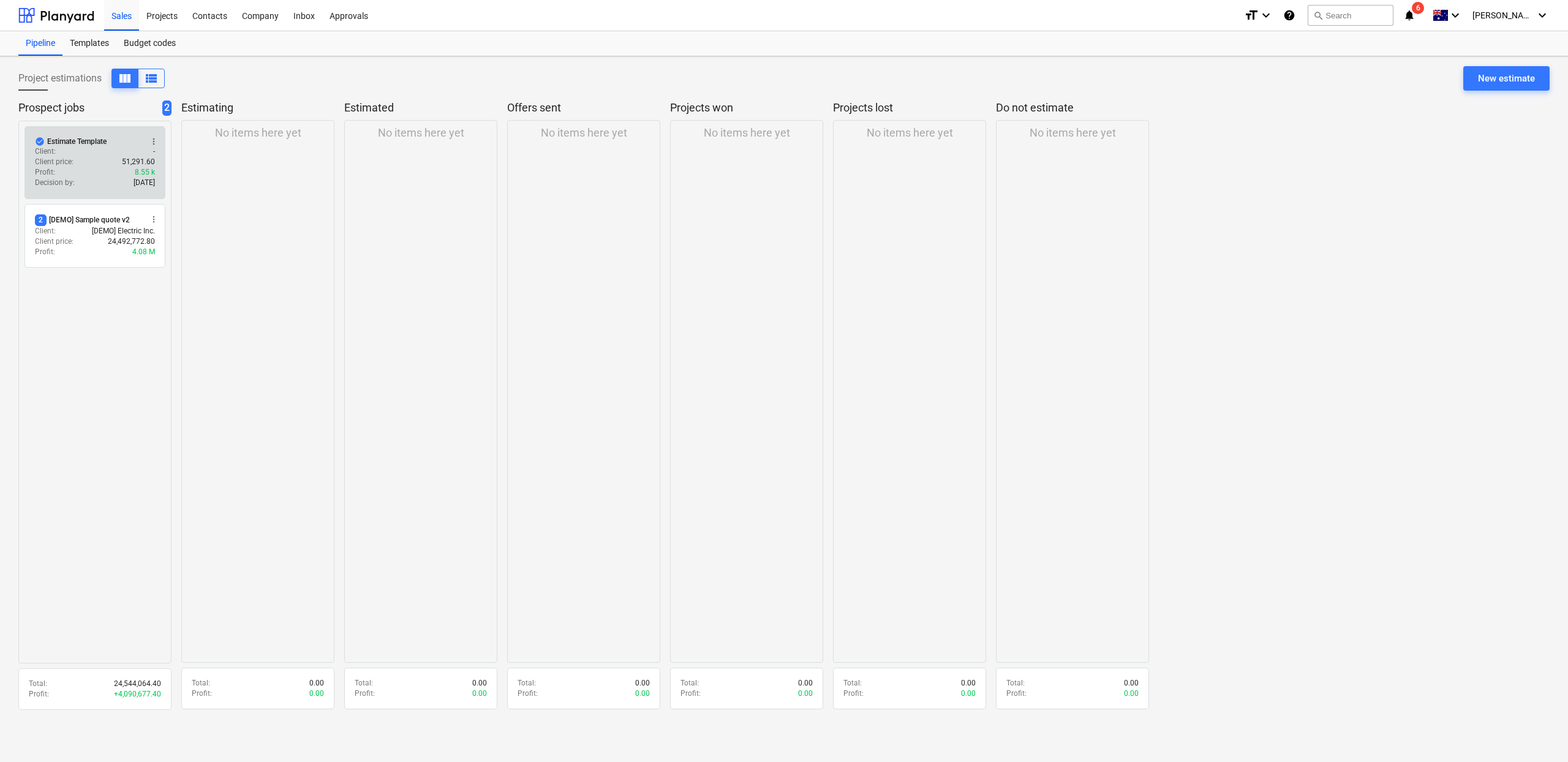
click at [152, 143] on span "more_vert" at bounding box center [154, 141] width 10 height 10
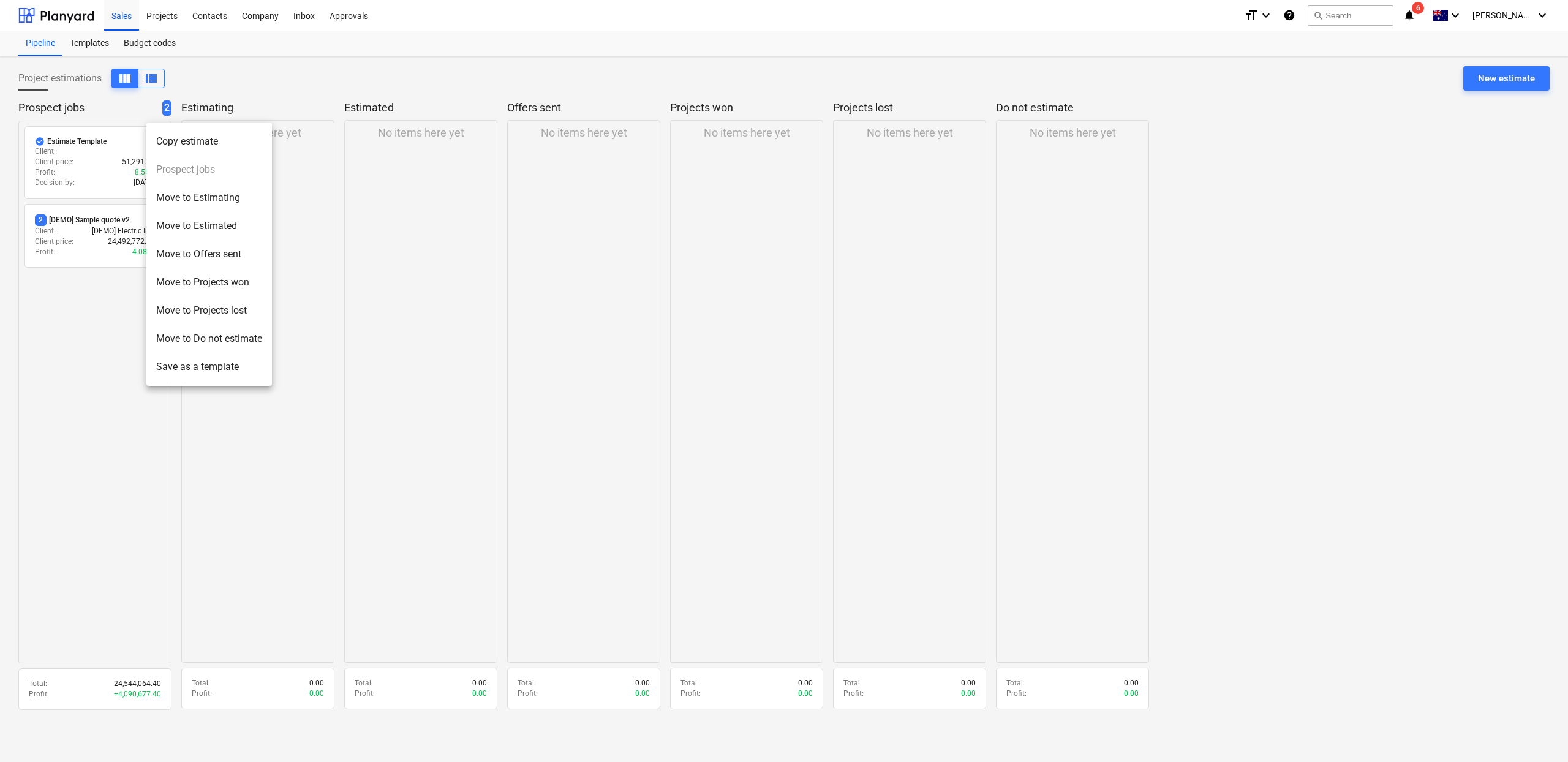
click at [230, 147] on li "Copy estimate" at bounding box center [209, 142] width 126 height 28
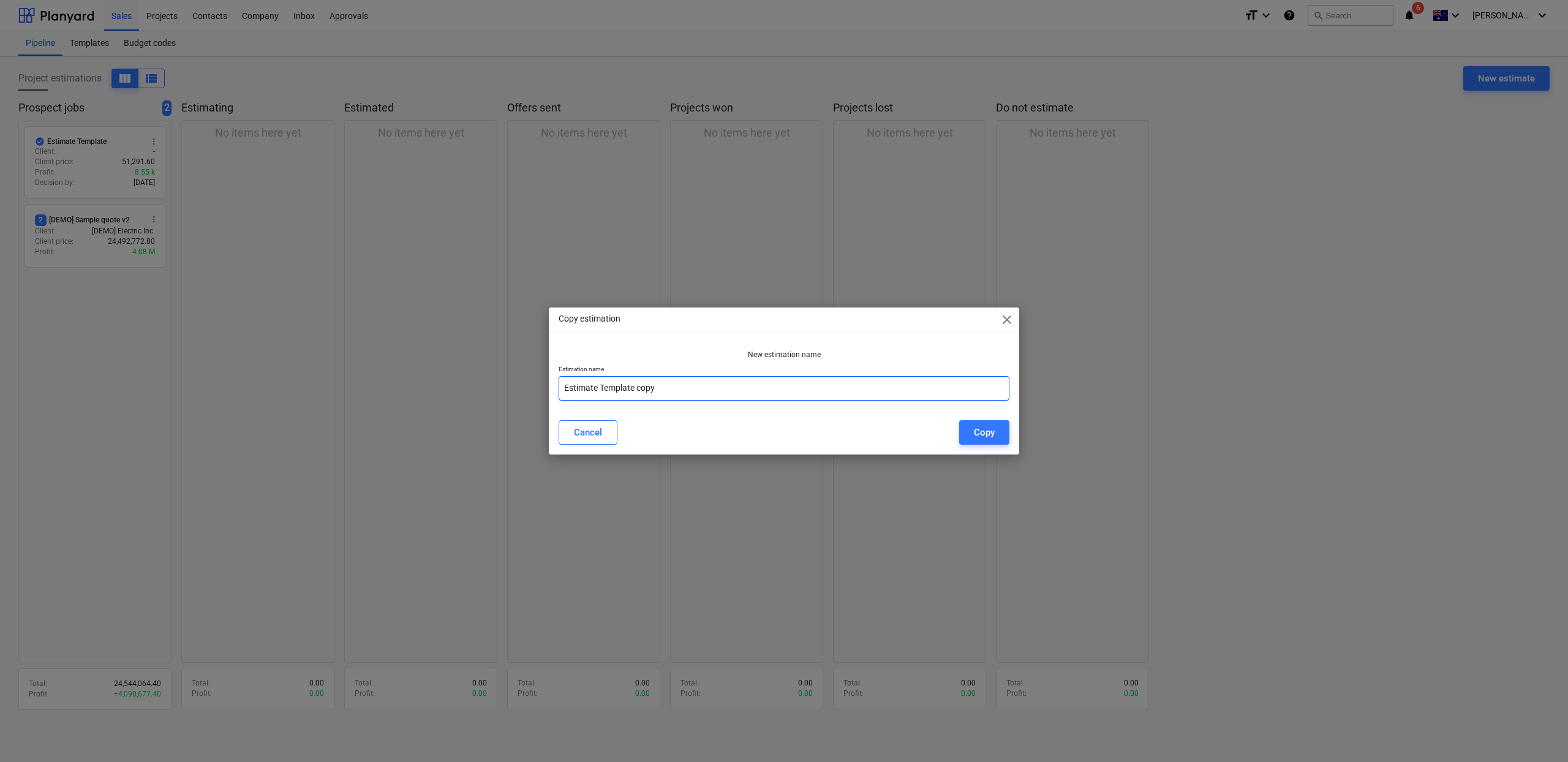
drag, startPoint x: 691, startPoint y: 390, endPoint x: 600, endPoint y: 384, distance: 91.2
click at [600, 384] on input "Estimate Template copy" at bounding box center [784, 388] width 451 height 25
type input "Demo Planyard"
click at [980, 440] on div "Copy" at bounding box center [984, 432] width 21 height 16
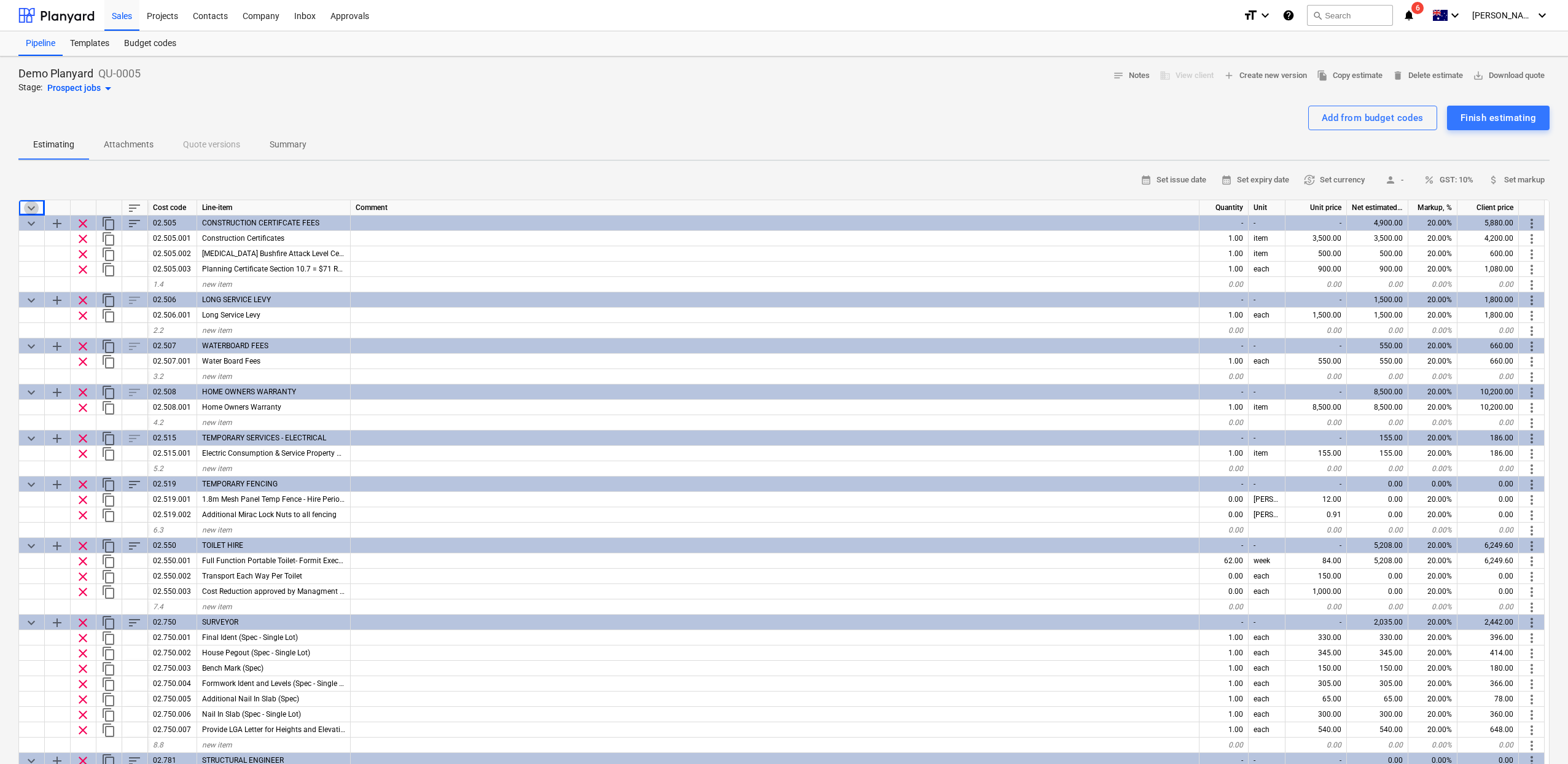
click at [31, 207] on span "keyboard_arrow_down" at bounding box center [31, 208] width 15 height 15
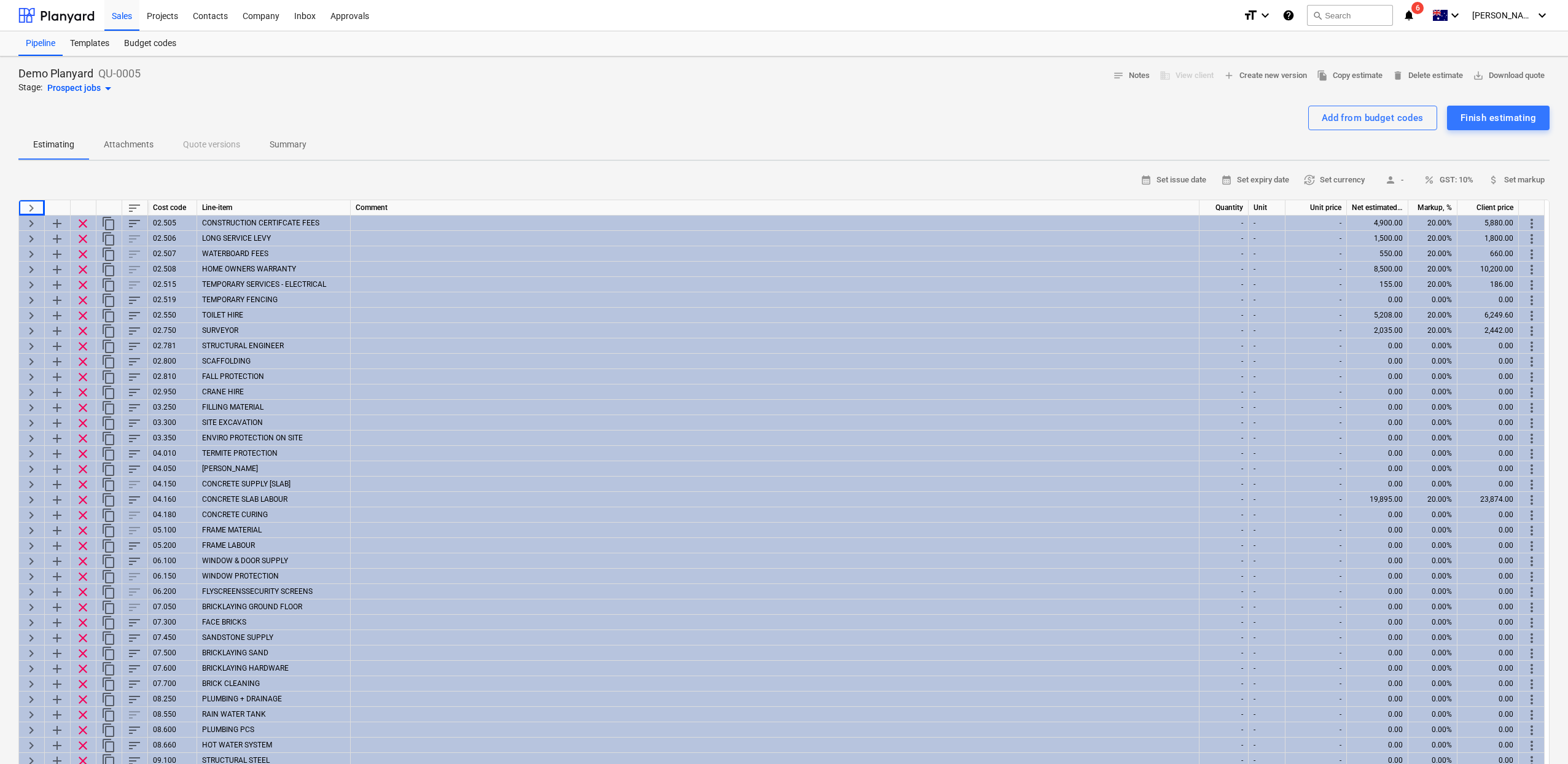
click at [23, 205] on div "keyboard_arrow_right" at bounding box center [32, 207] width 26 height 15
click at [33, 206] on span "keyboard_arrow_right" at bounding box center [31, 208] width 15 height 15
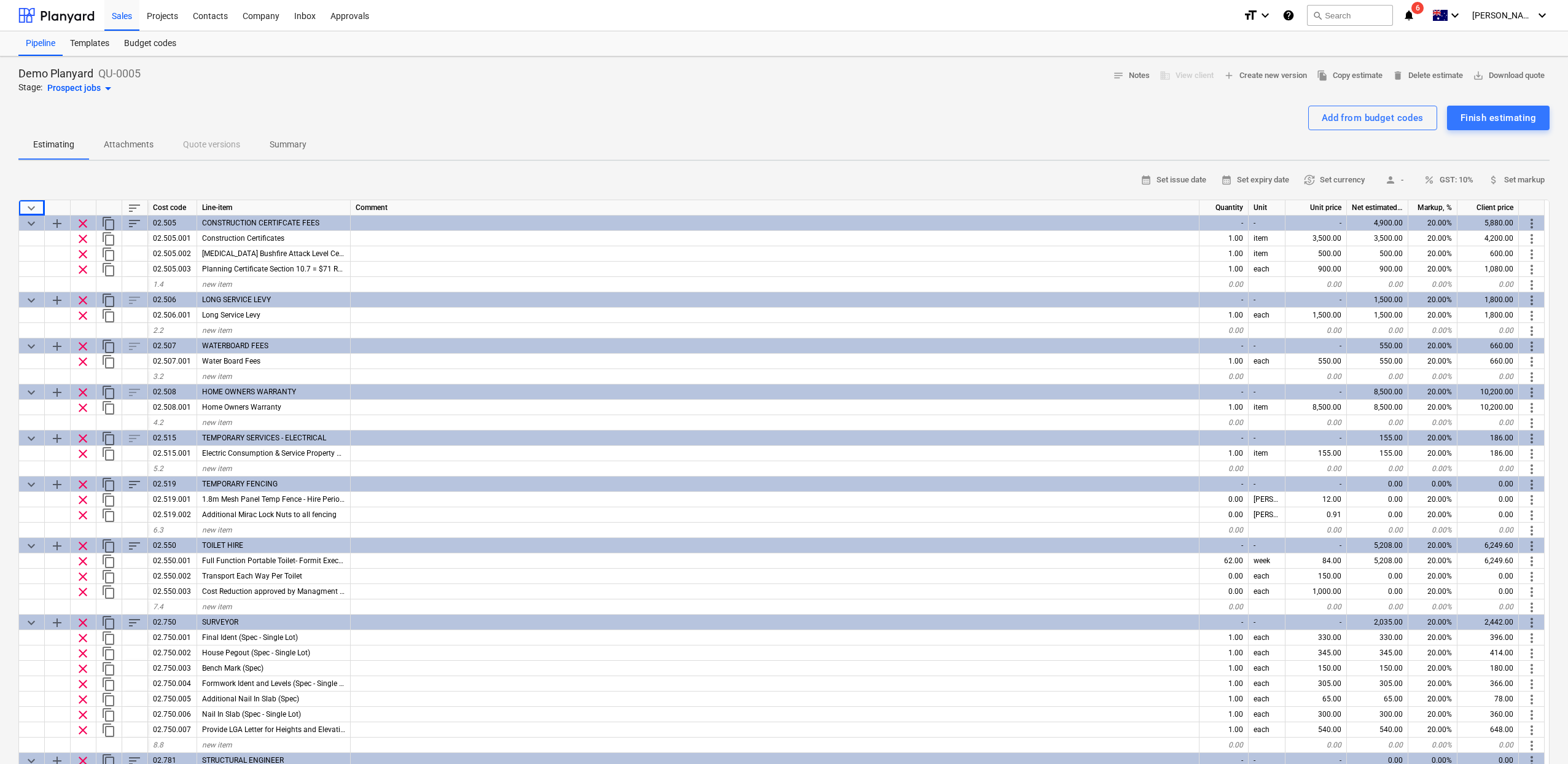
click at [33, 206] on span "keyboard_arrow_down" at bounding box center [31, 208] width 15 height 15
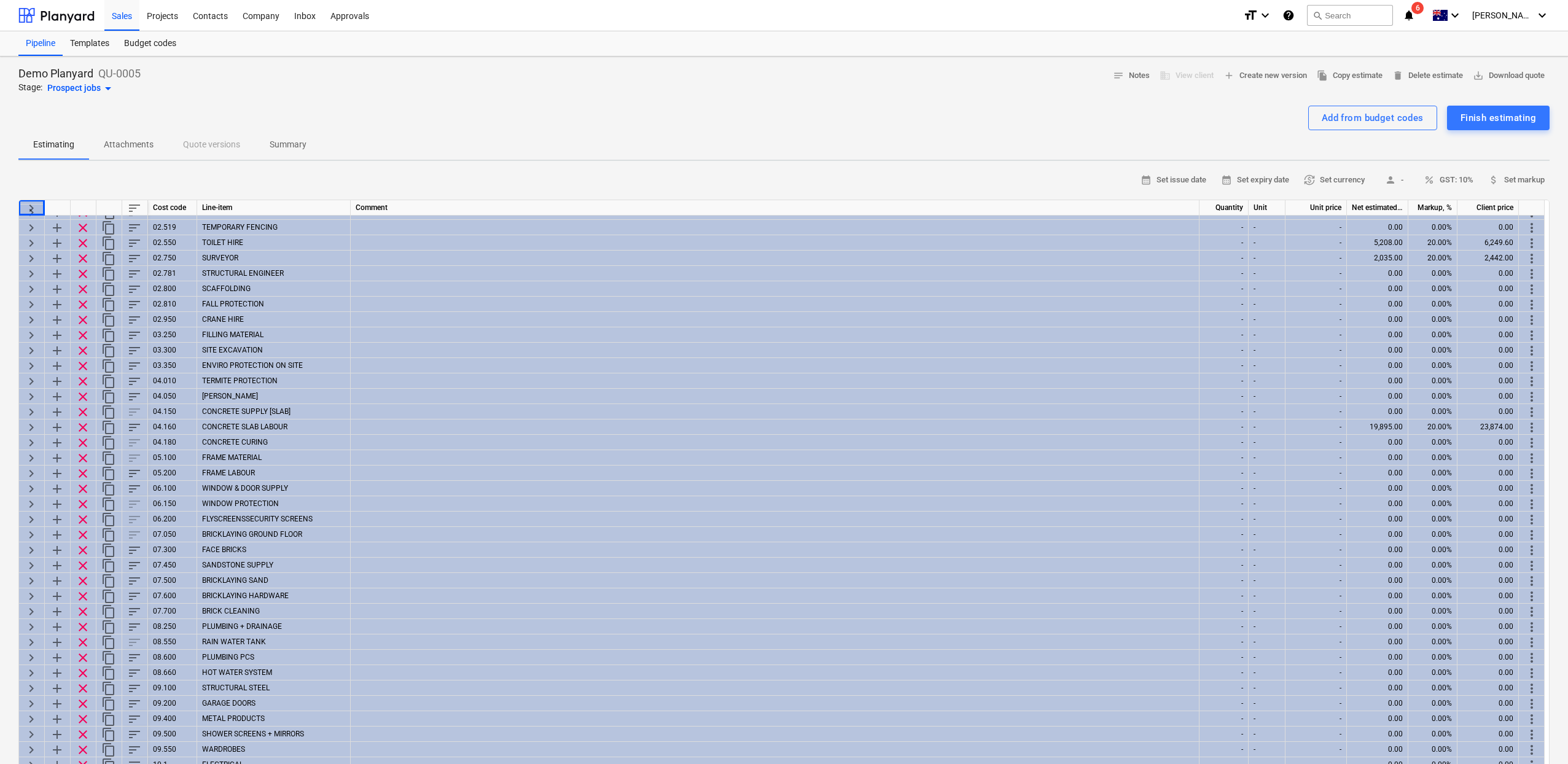
scroll to position [75, 0]
click at [257, 139] on span "Summary" at bounding box center [287, 145] width 66 height 20
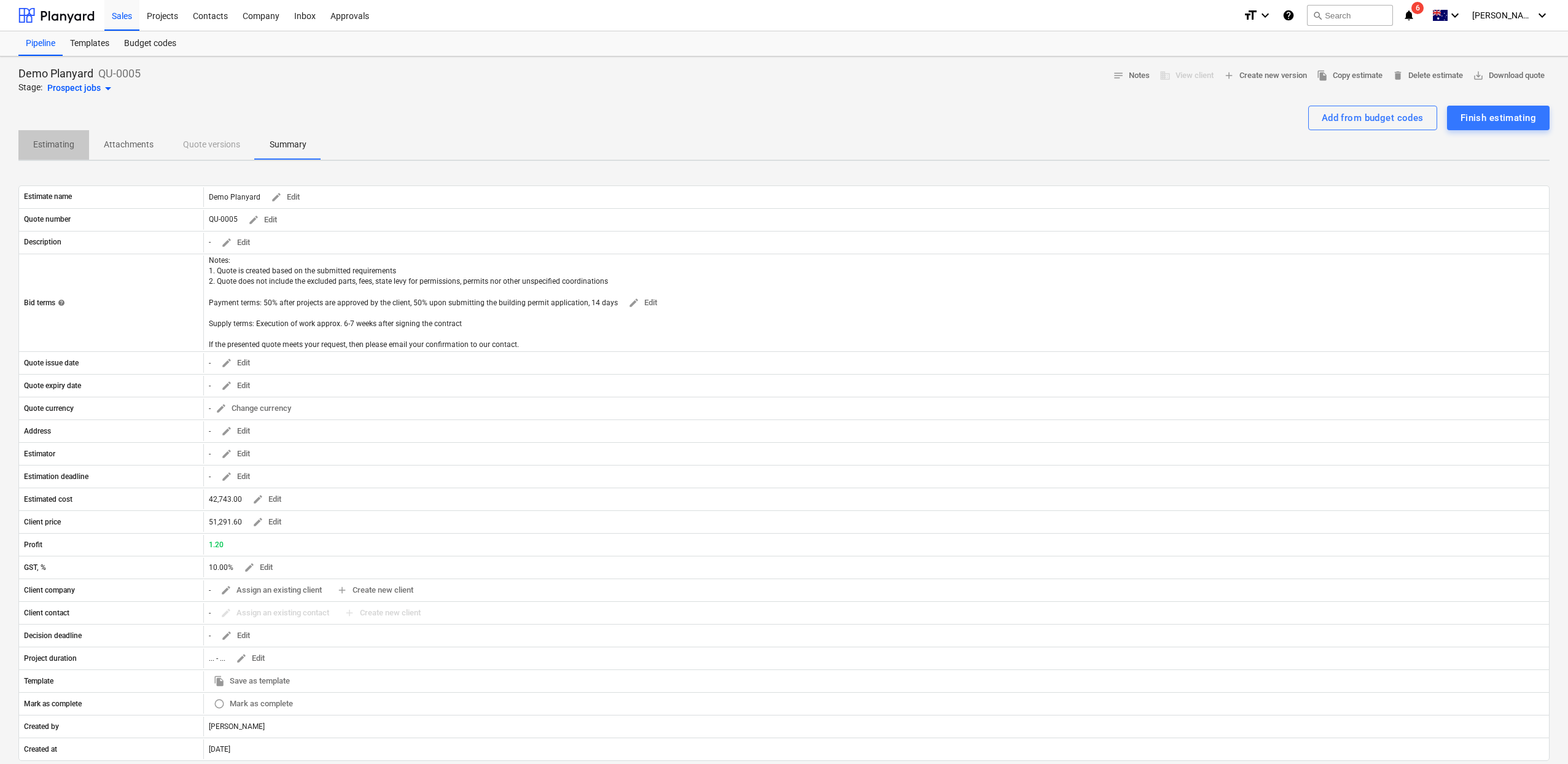
click at [39, 143] on p "Estimating" at bounding box center [54, 144] width 41 height 13
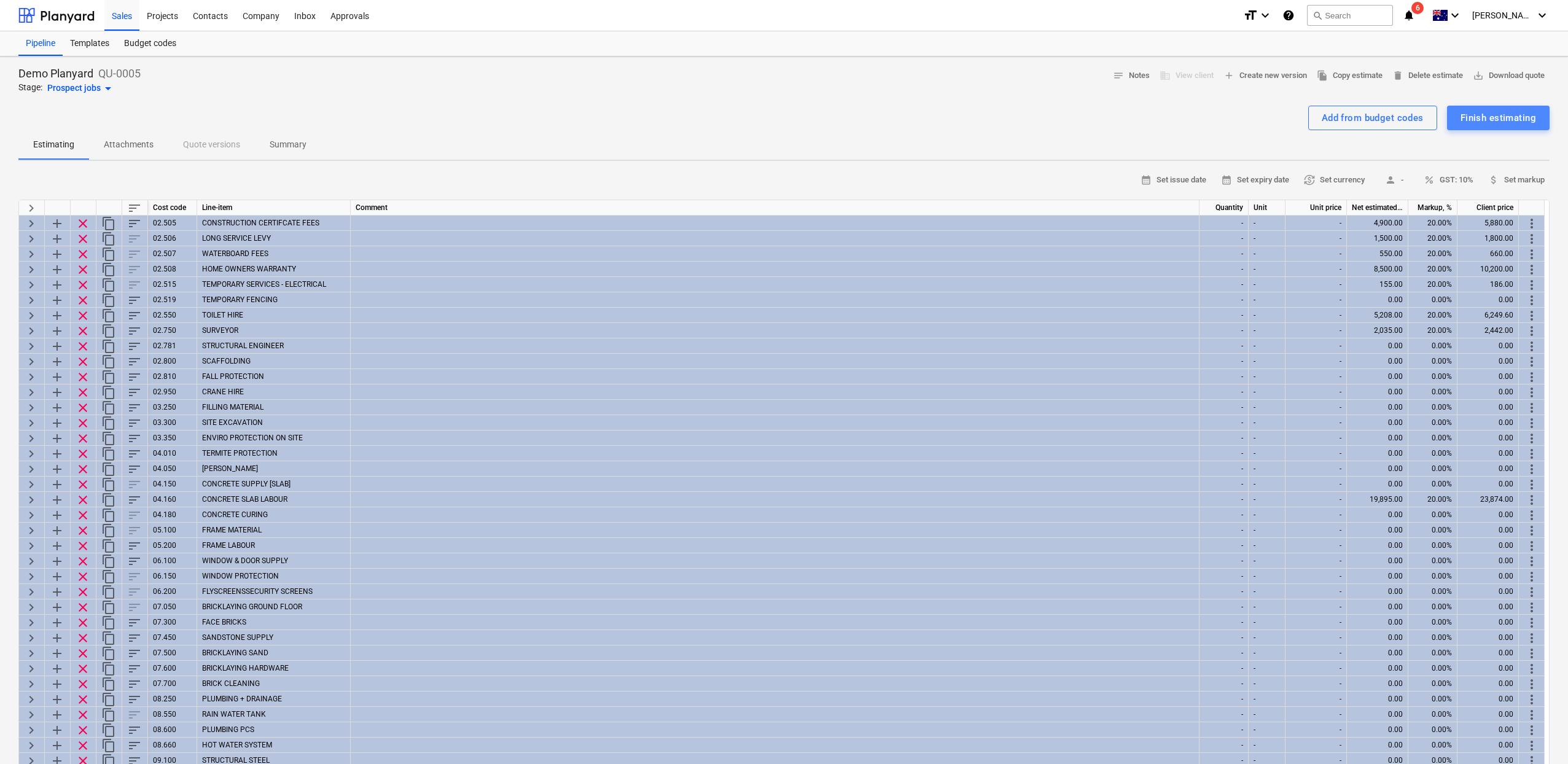
click at [1509, 119] on div "Finish estimating" at bounding box center [1497, 118] width 75 height 16
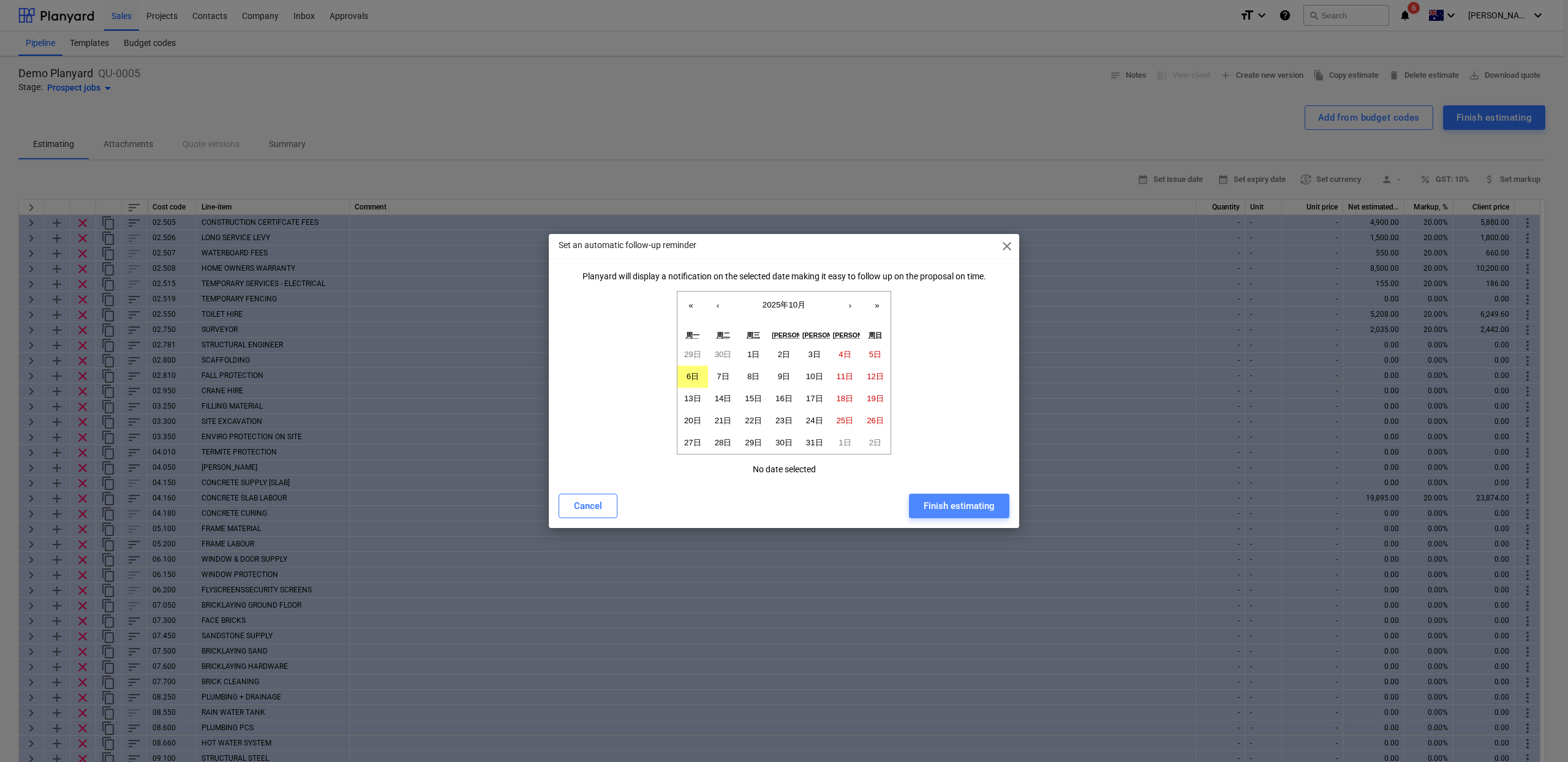
click at [975, 508] on div "Finish estimating" at bounding box center [959, 506] width 71 height 16
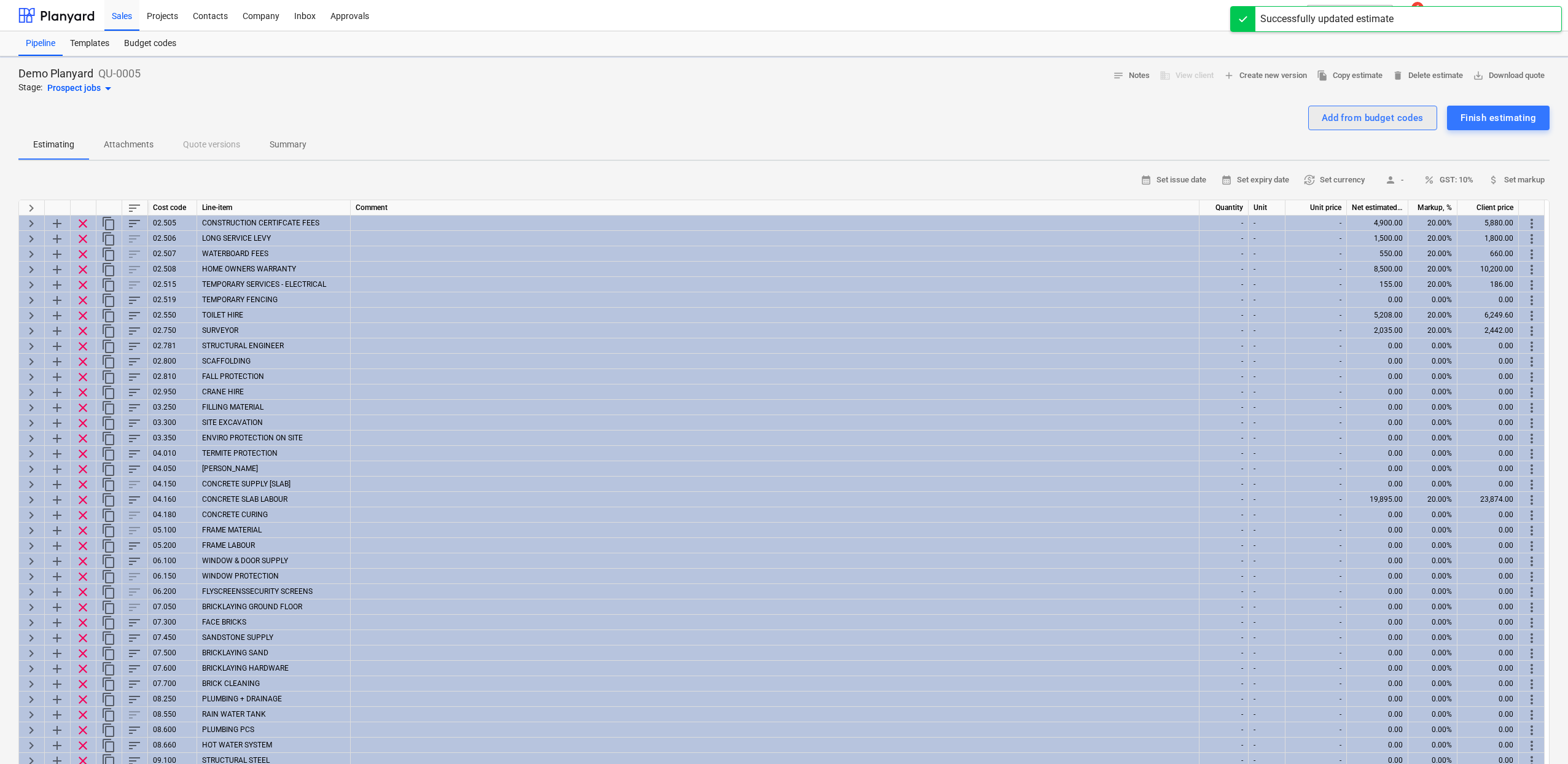
type textarea "x"
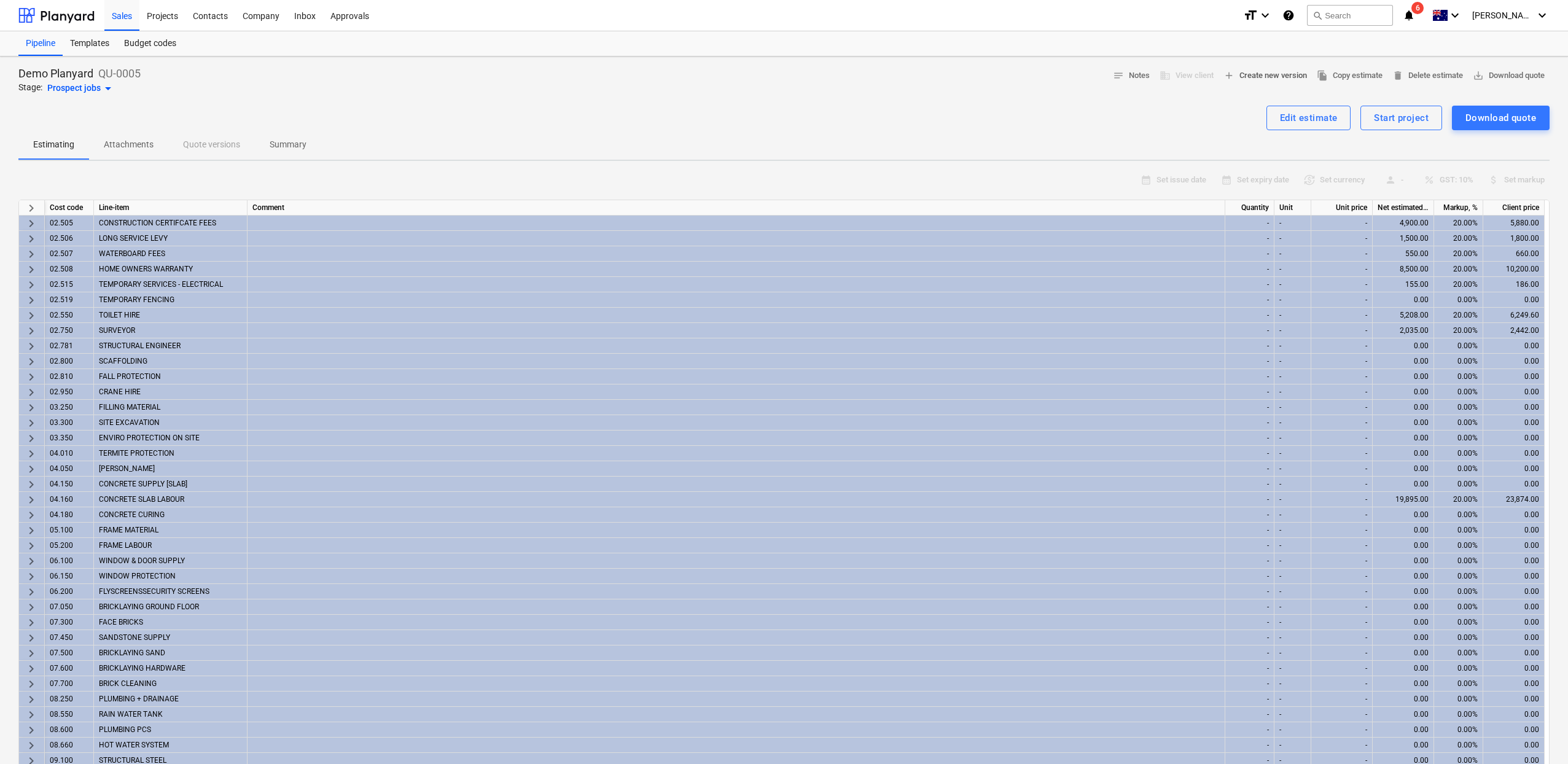
click at [1264, 82] on span "add Create new version" at bounding box center [1265, 75] width 83 height 14
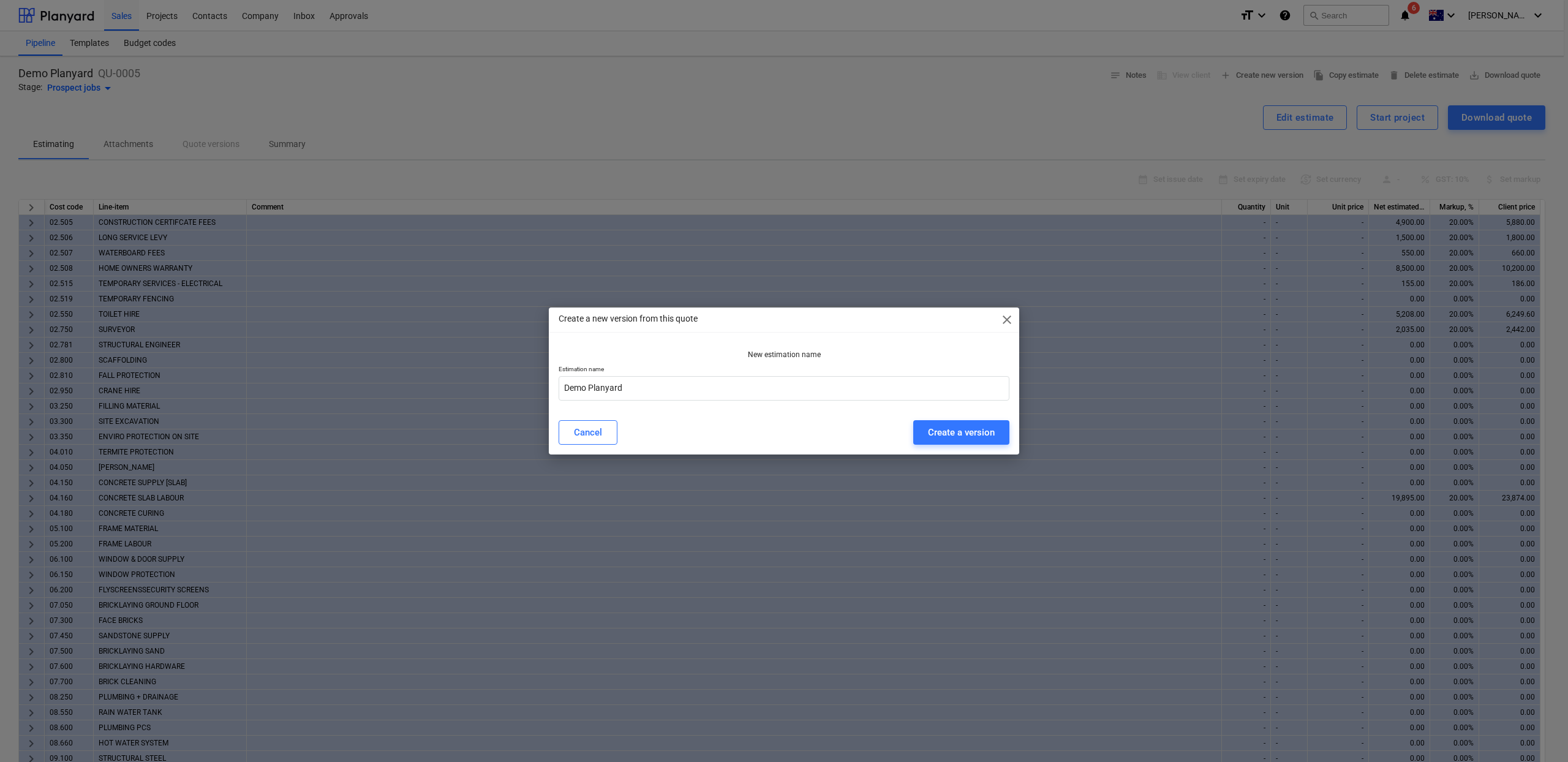
click at [729, 400] on div "New estimation name Estimation name Demo Planyard" at bounding box center [783, 378] width 470 height 65
click at [733, 396] on input "Demo Planyard" at bounding box center [784, 388] width 451 height 25
type input "Demo Planyard with new slab method"
drag, startPoint x: 983, startPoint y: 432, endPoint x: 821, endPoint y: 277, distance: 224.2
click at [983, 432] on div "Create a version" at bounding box center [962, 432] width 66 height 16
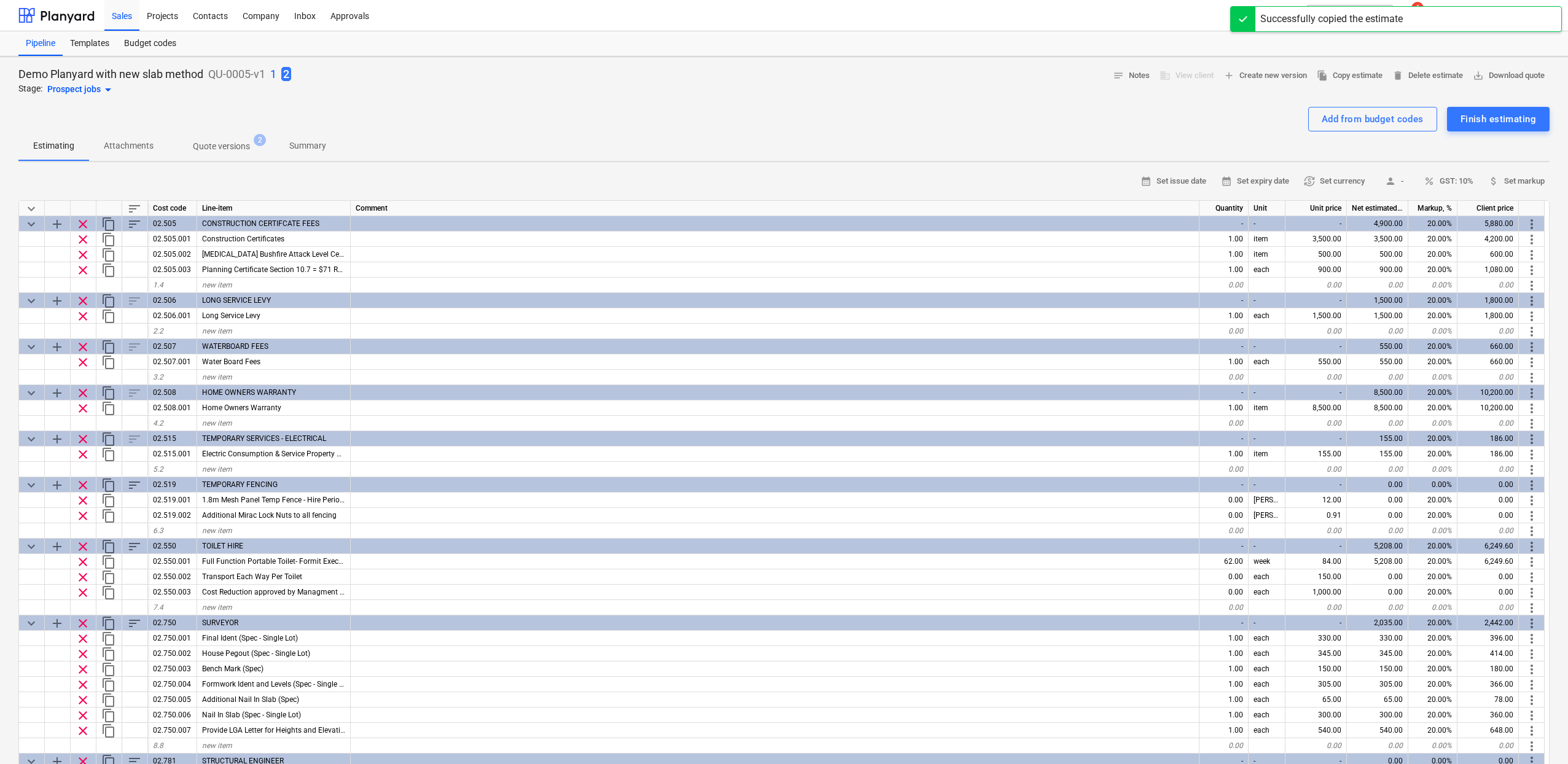
click at [275, 73] on p "1" at bounding box center [273, 74] width 6 height 15
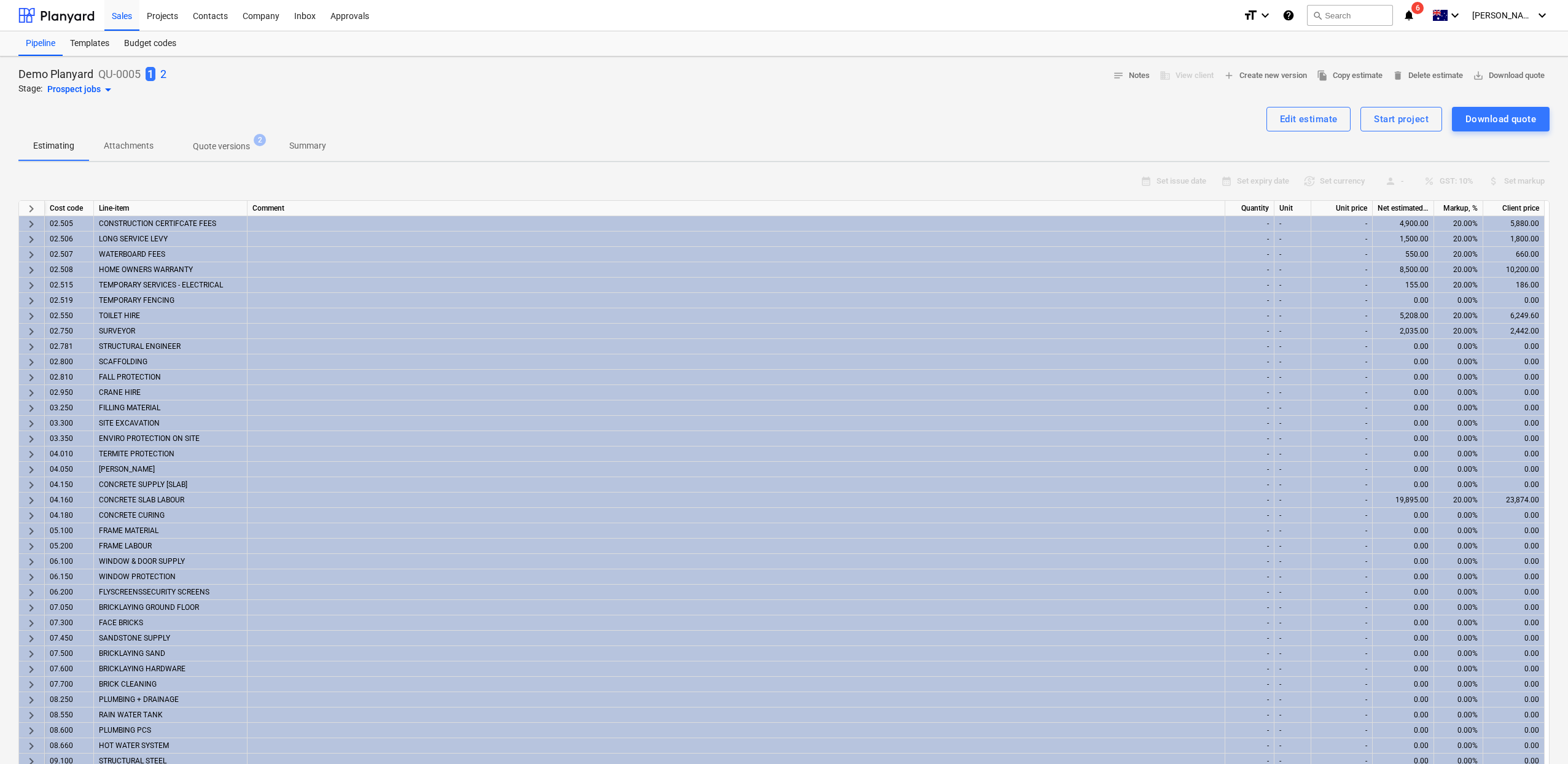
click at [157, 71] on div "1 2" at bounding box center [155, 74] width 21 height 16
click at [161, 73] on p "2" at bounding box center [163, 74] width 6 height 15
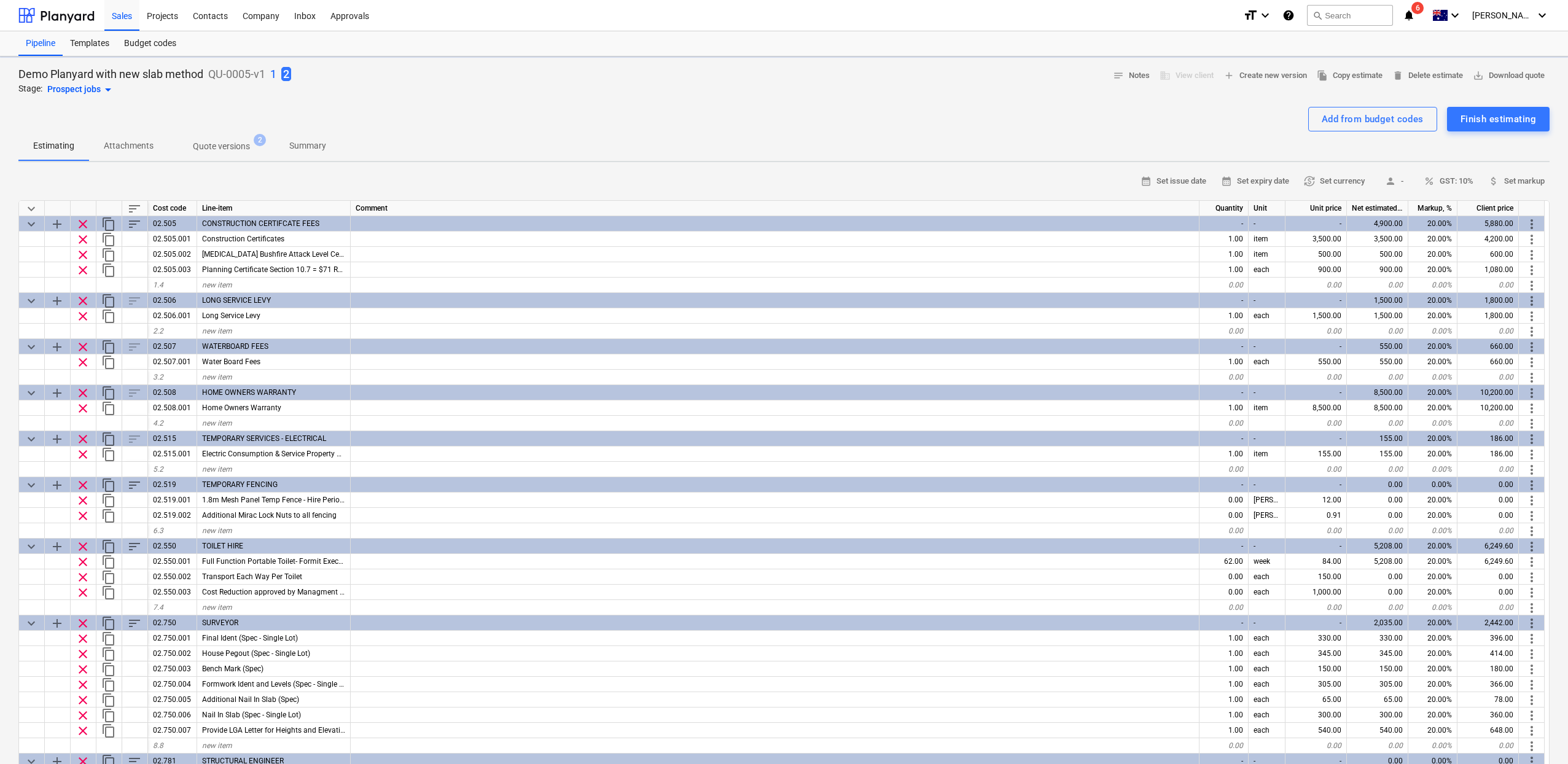
click at [226, 144] on p "Quote versions" at bounding box center [221, 146] width 57 height 13
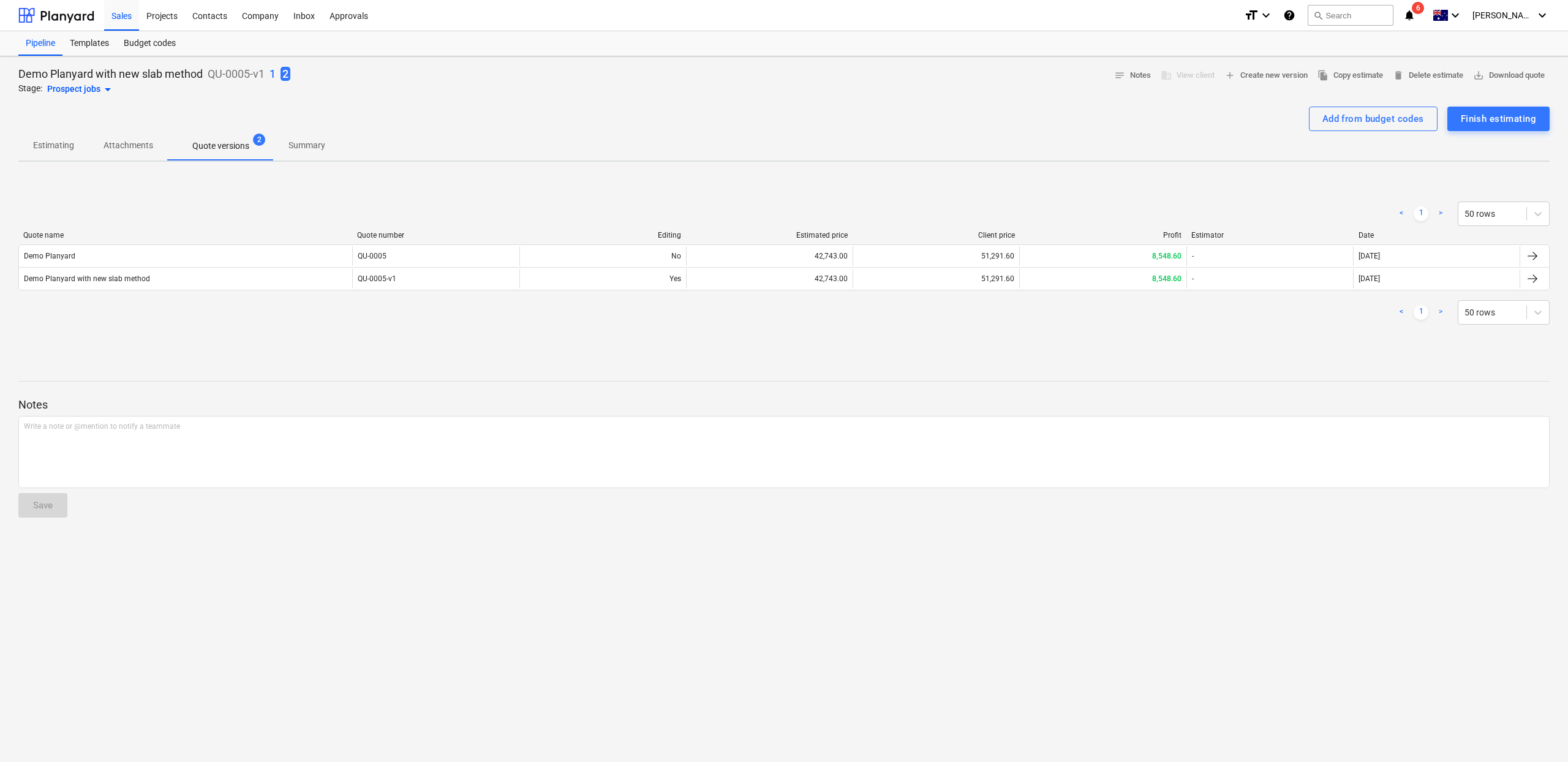
click at [274, 78] on p "1" at bounding box center [272, 74] width 6 height 15
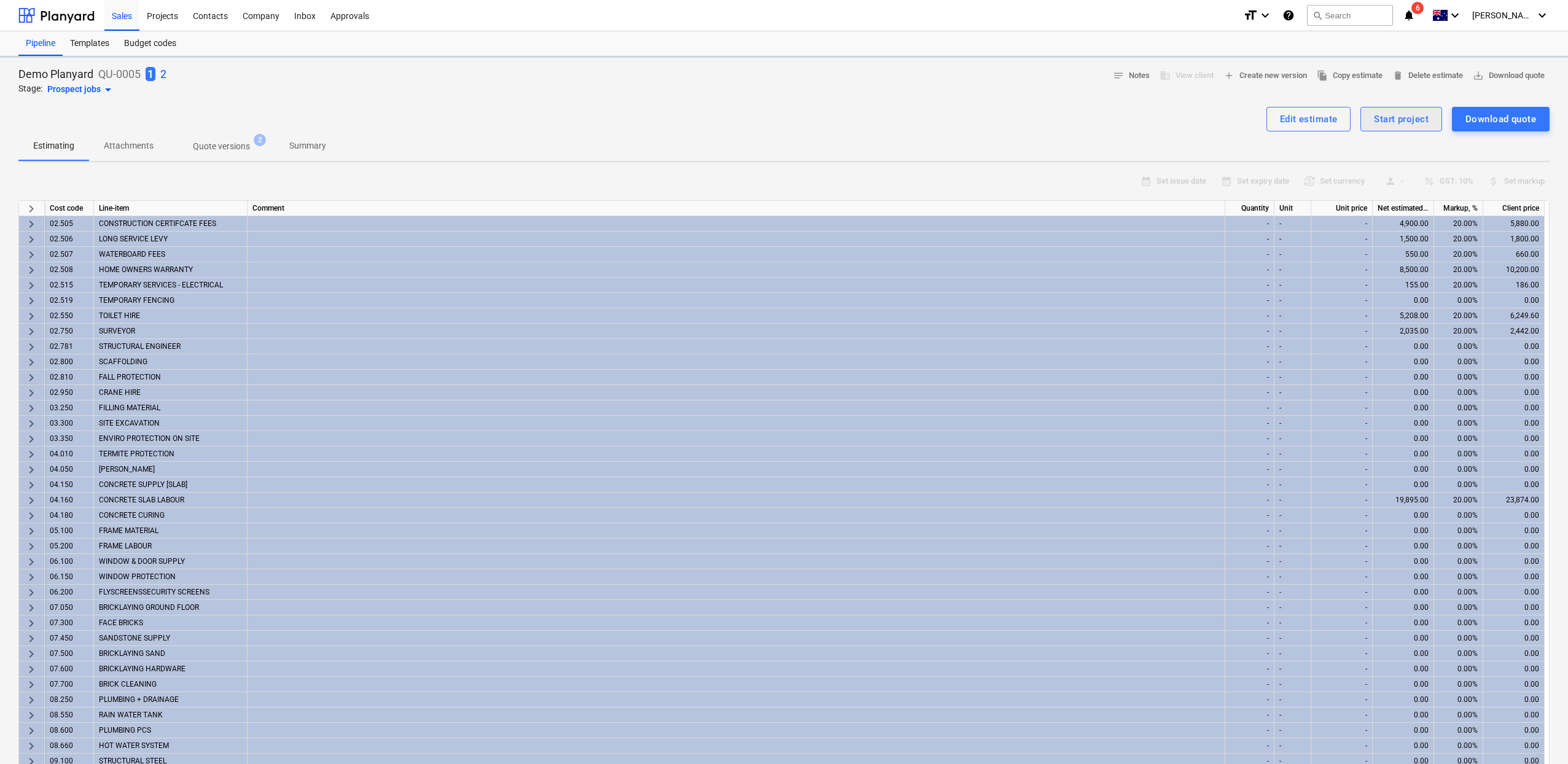
type textarea "x"
click at [1409, 114] on div "Start project" at bounding box center [1401, 119] width 55 height 16
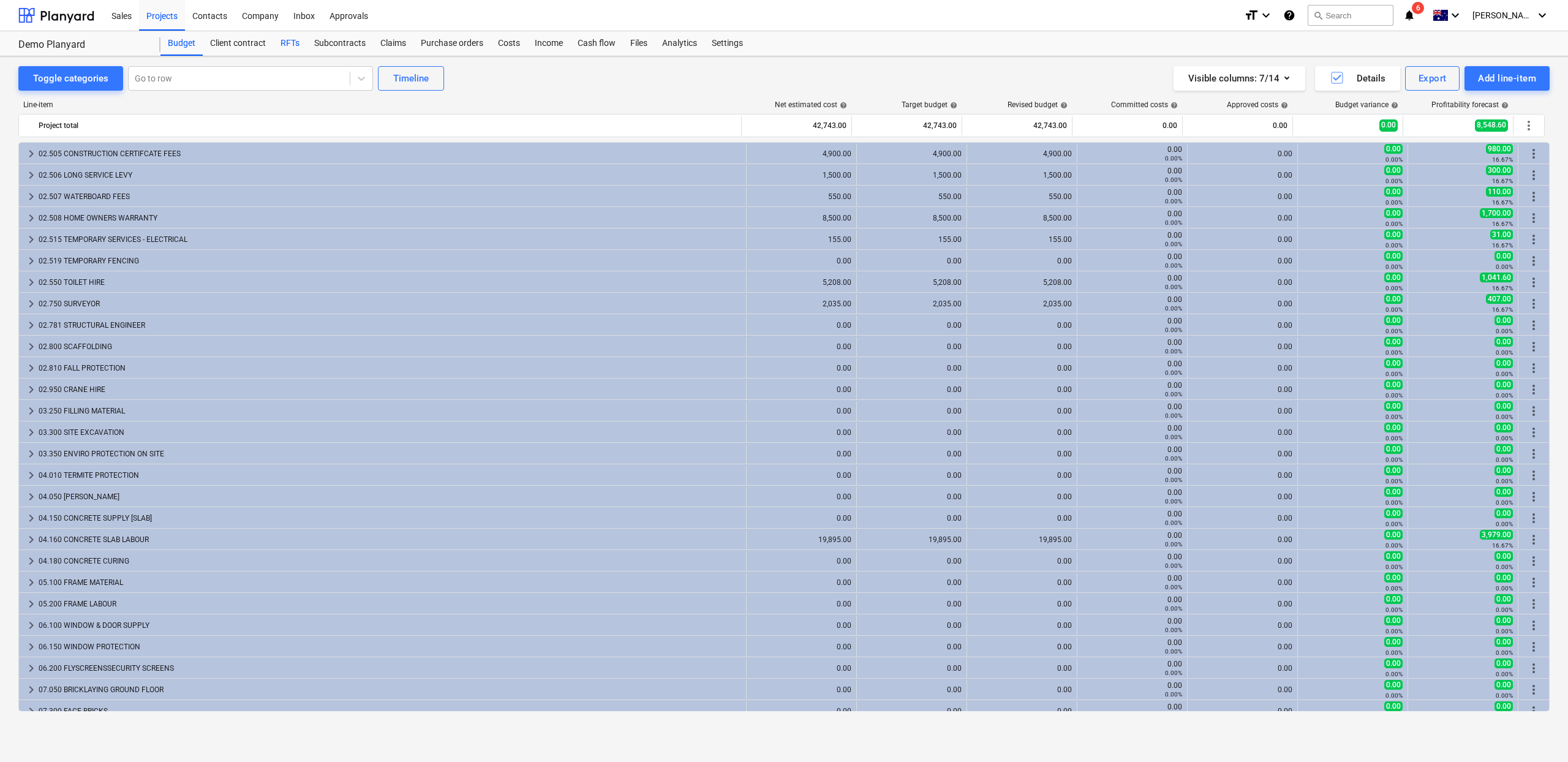
click at [283, 39] on div "RFTs" at bounding box center [290, 43] width 34 height 25
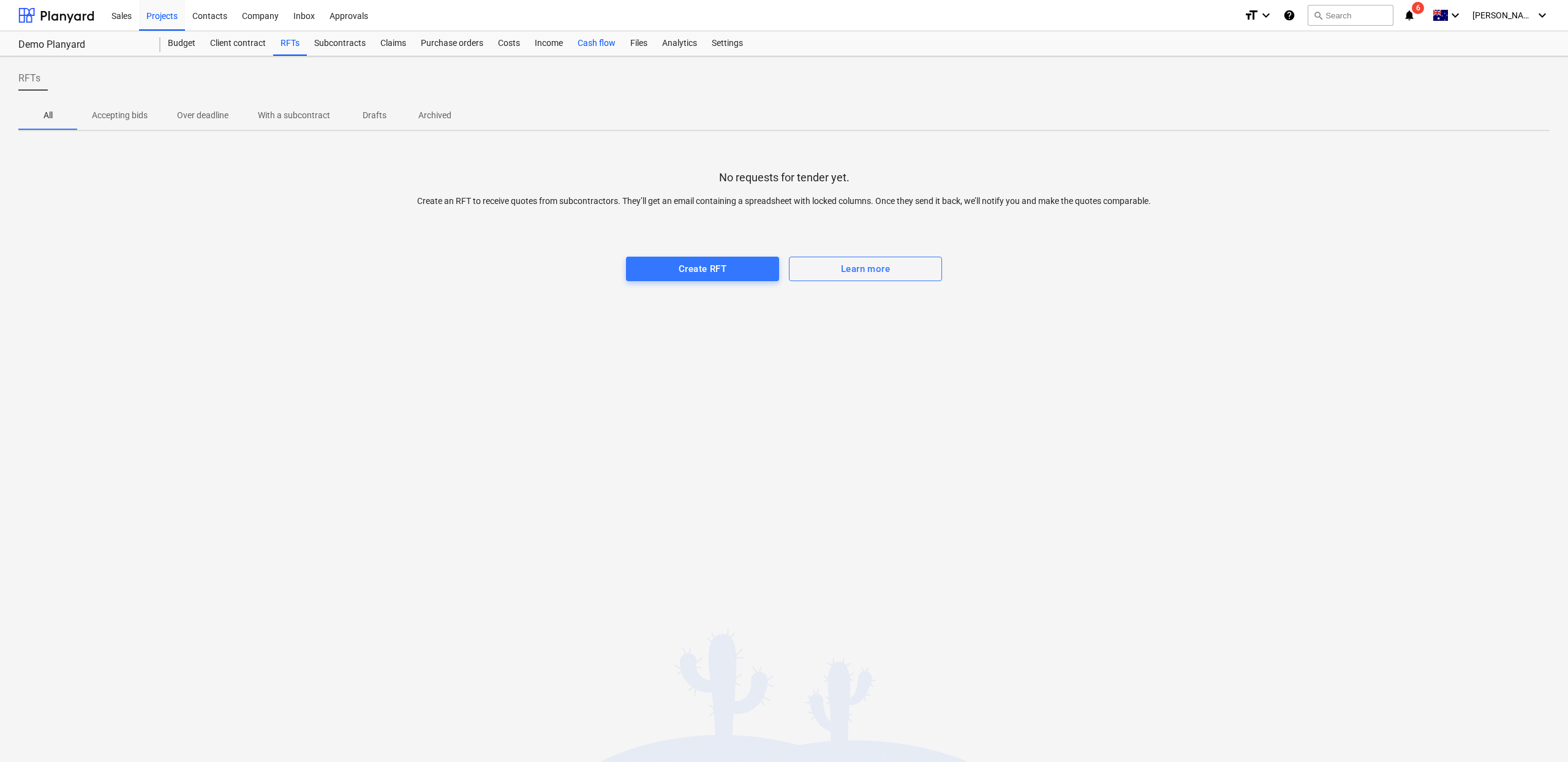
click at [591, 42] on div "Cash flow" at bounding box center [596, 43] width 53 height 25
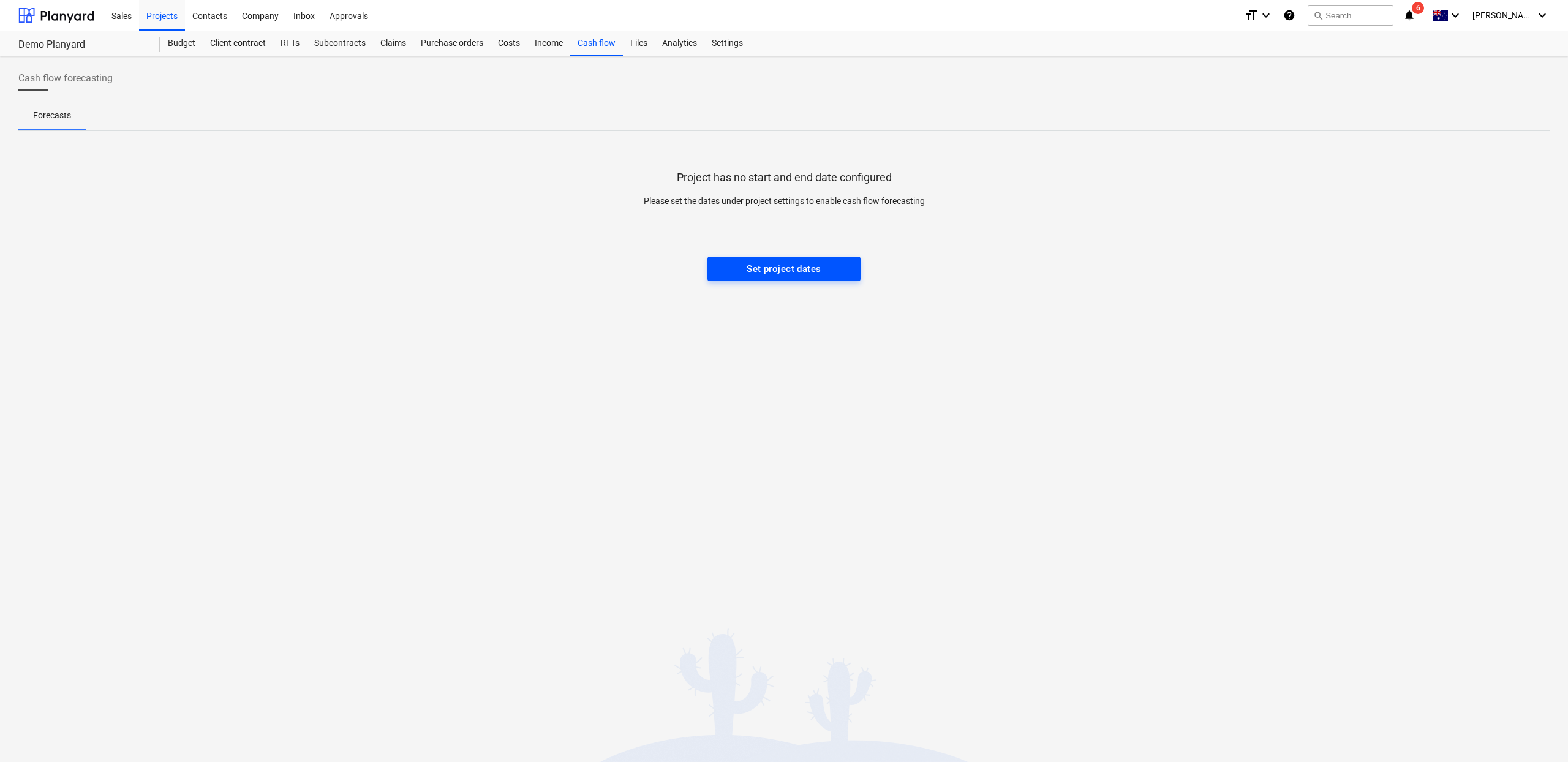
click at [762, 276] on div "Set project dates" at bounding box center [783, 269] width 74 height 16
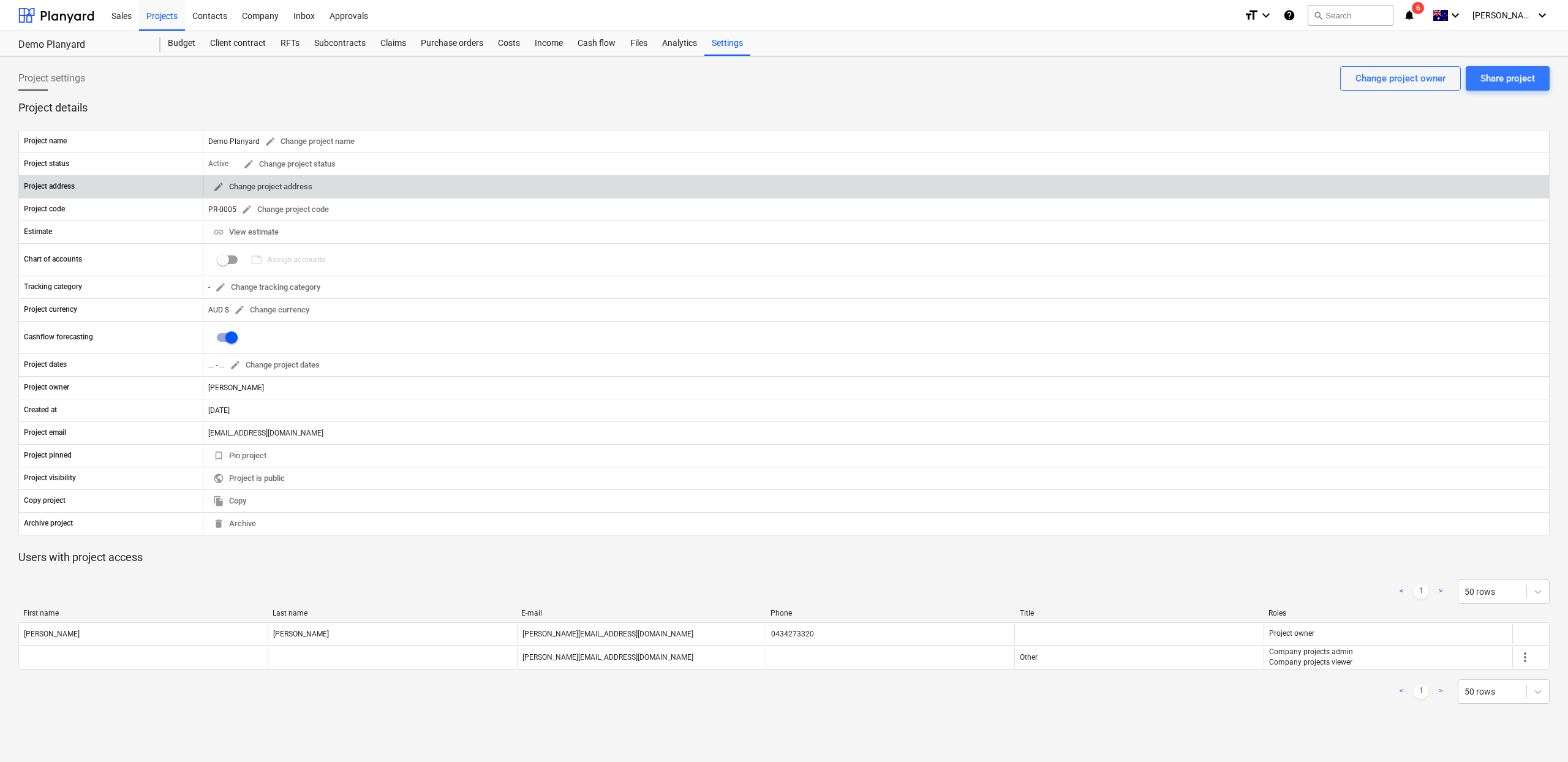
click at [304, 187] on span "edit Change project address" at bounding box center [263, 187] width 99 height 14
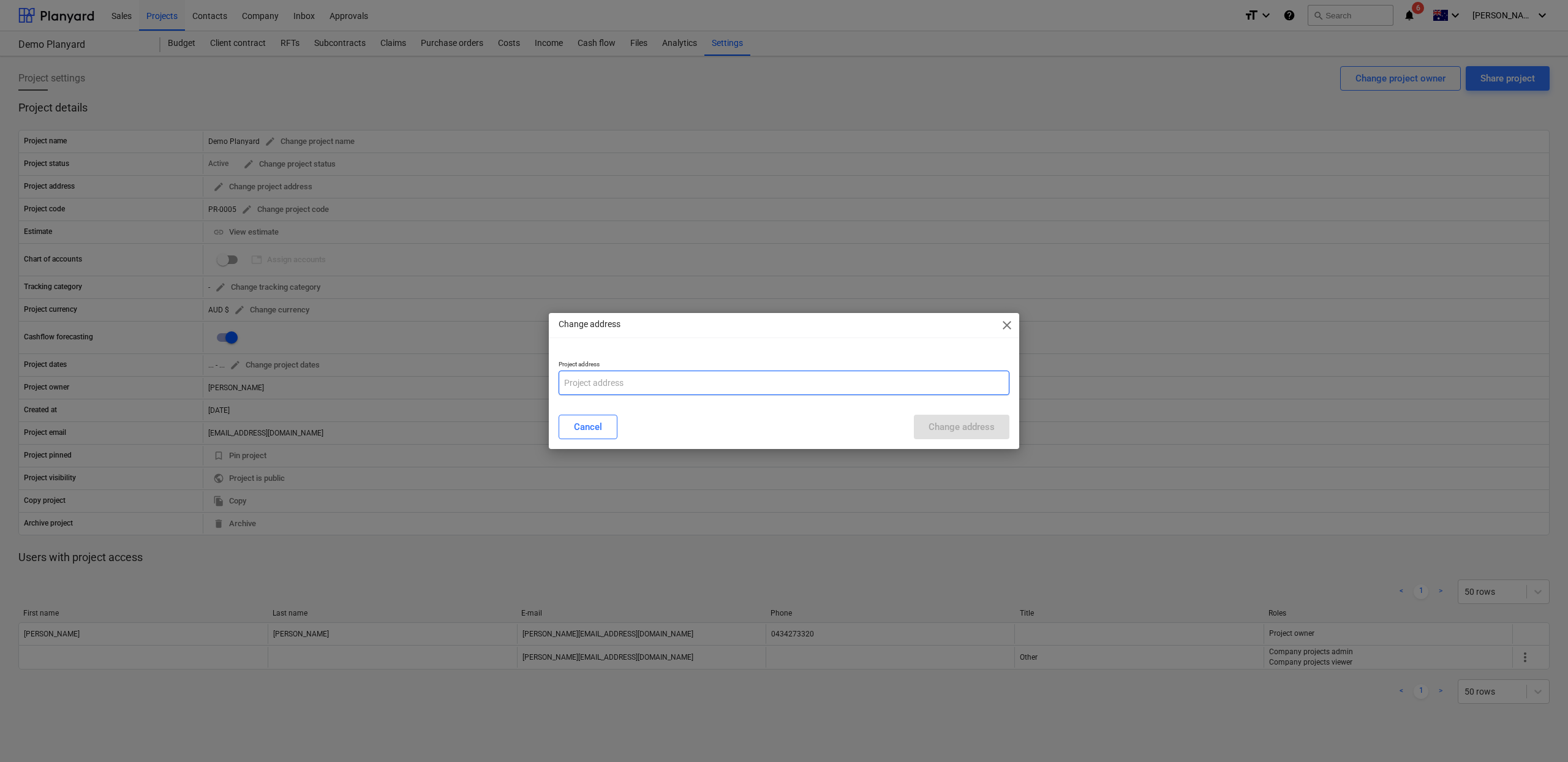
click at [618, 391] on input "text" at bounding box center [784, 382] width 451 height 25
type input "l"
type input "14 Lucy Street, Rouse Hill"
click at [937, 426] on div "Change address" at bounding box center [961, 427] width 66 height 16
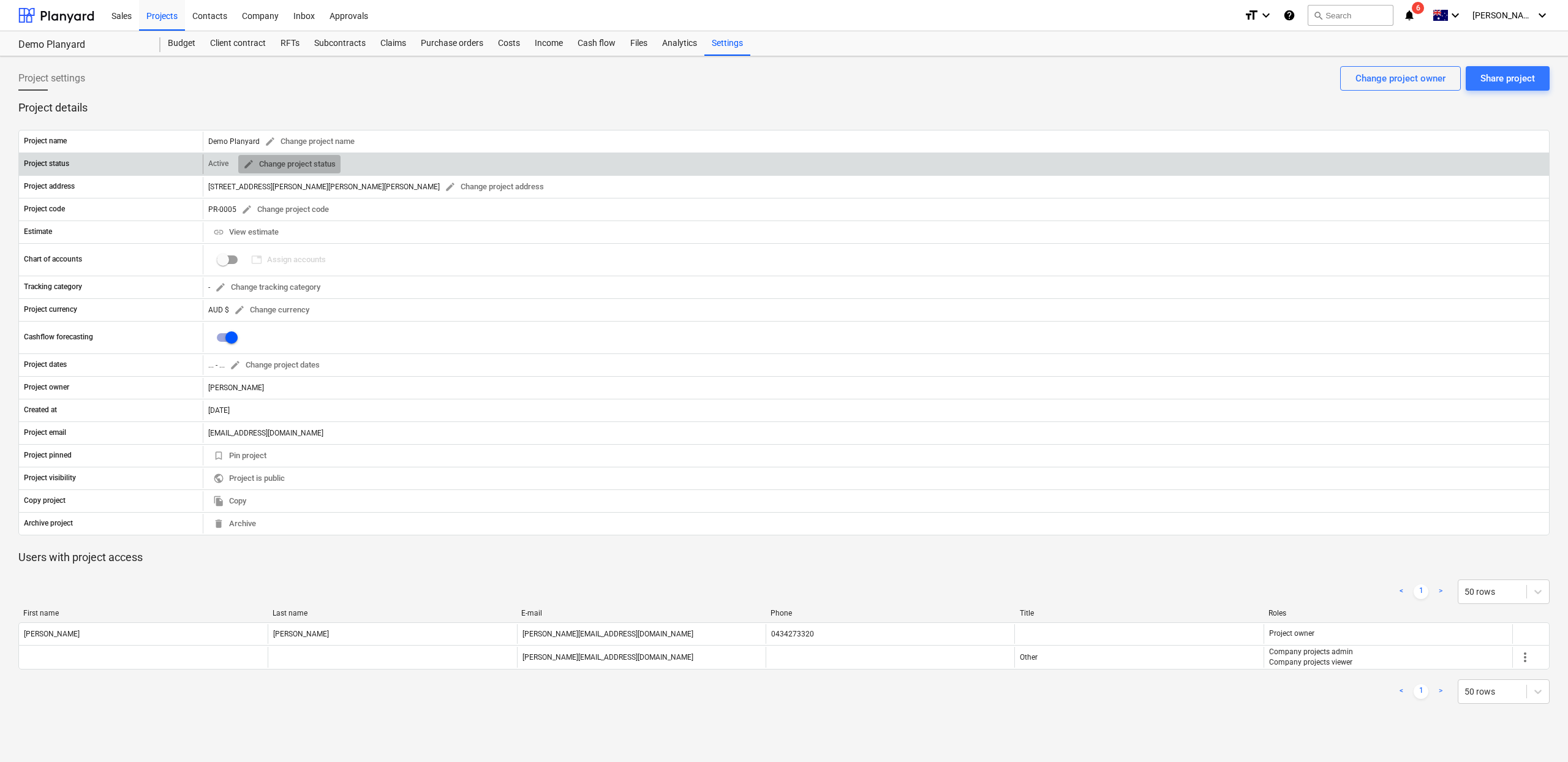
click at [289, 167] on span "edit Change project status" at bounding box center [289, 164] width 92 height 14
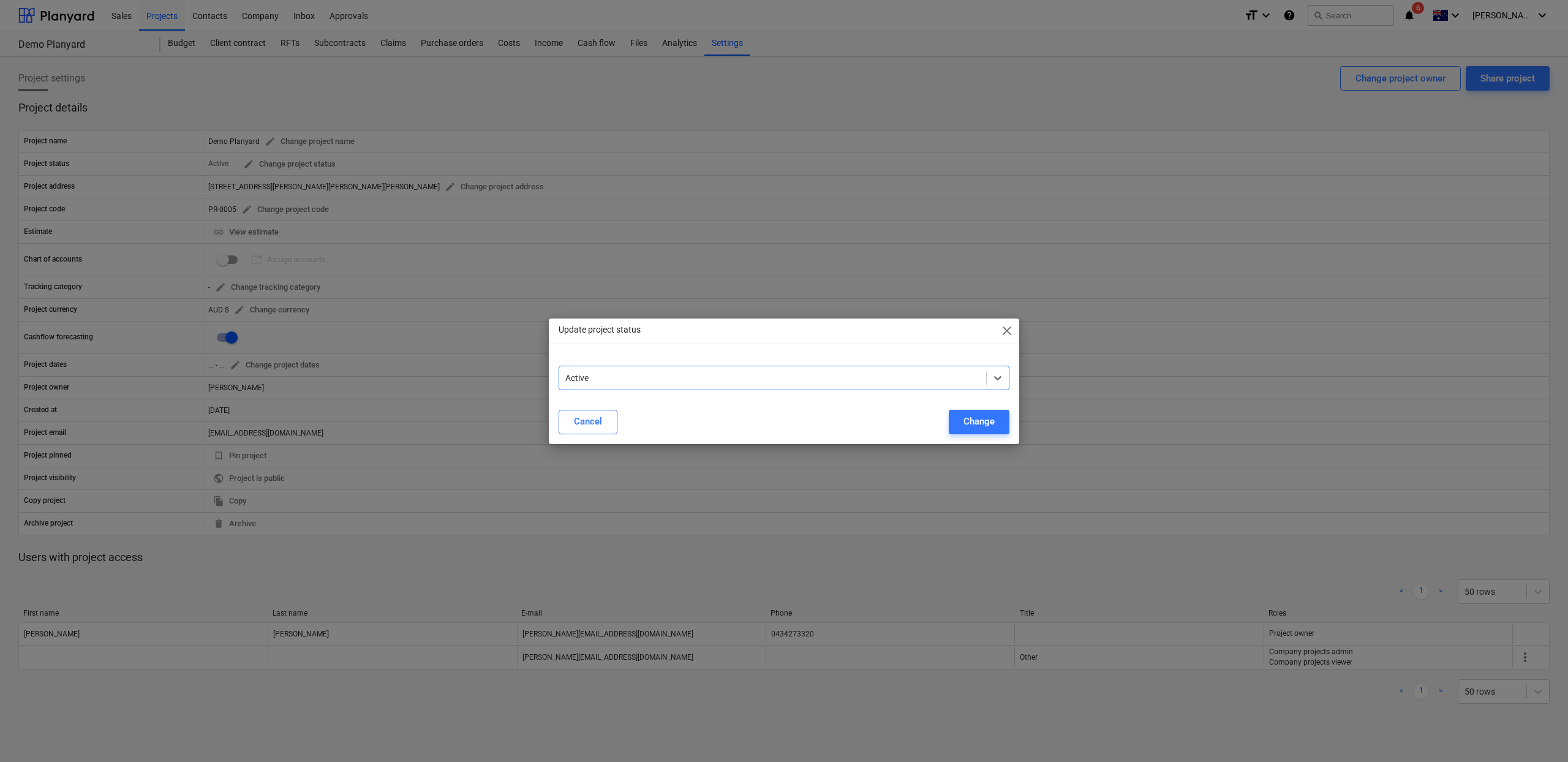
click at [633, 388] on div "Active" at bounding box center [784, 378] width 451 height 25
click at [655, 297] on div "Update project status close Active Cancel Change" at bounding box center [784, 381] width 1568 height 762
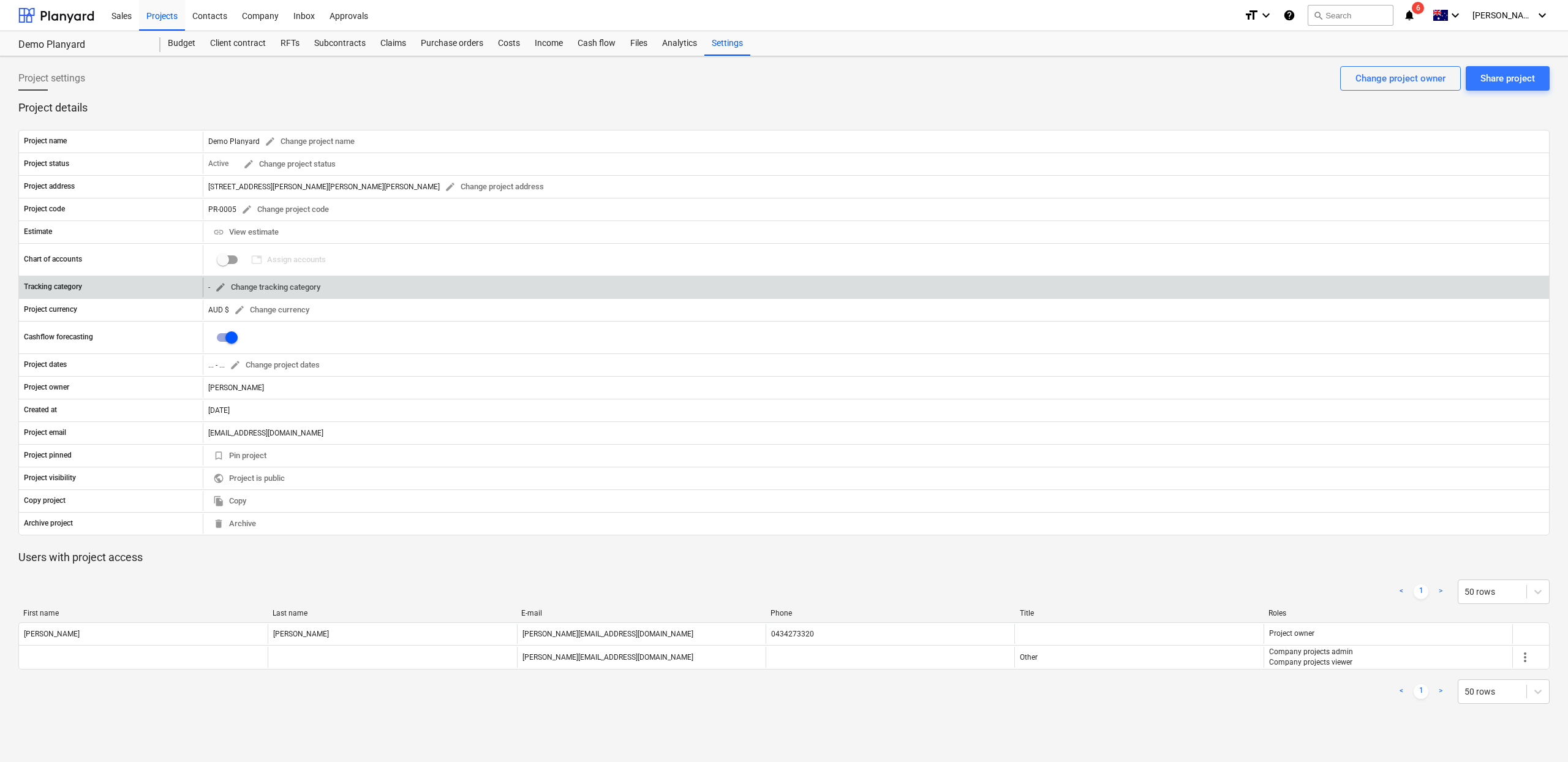
click at [281, 283] on span "edit Change tracking category" at bounding box center [267, 287] width 105 height 14
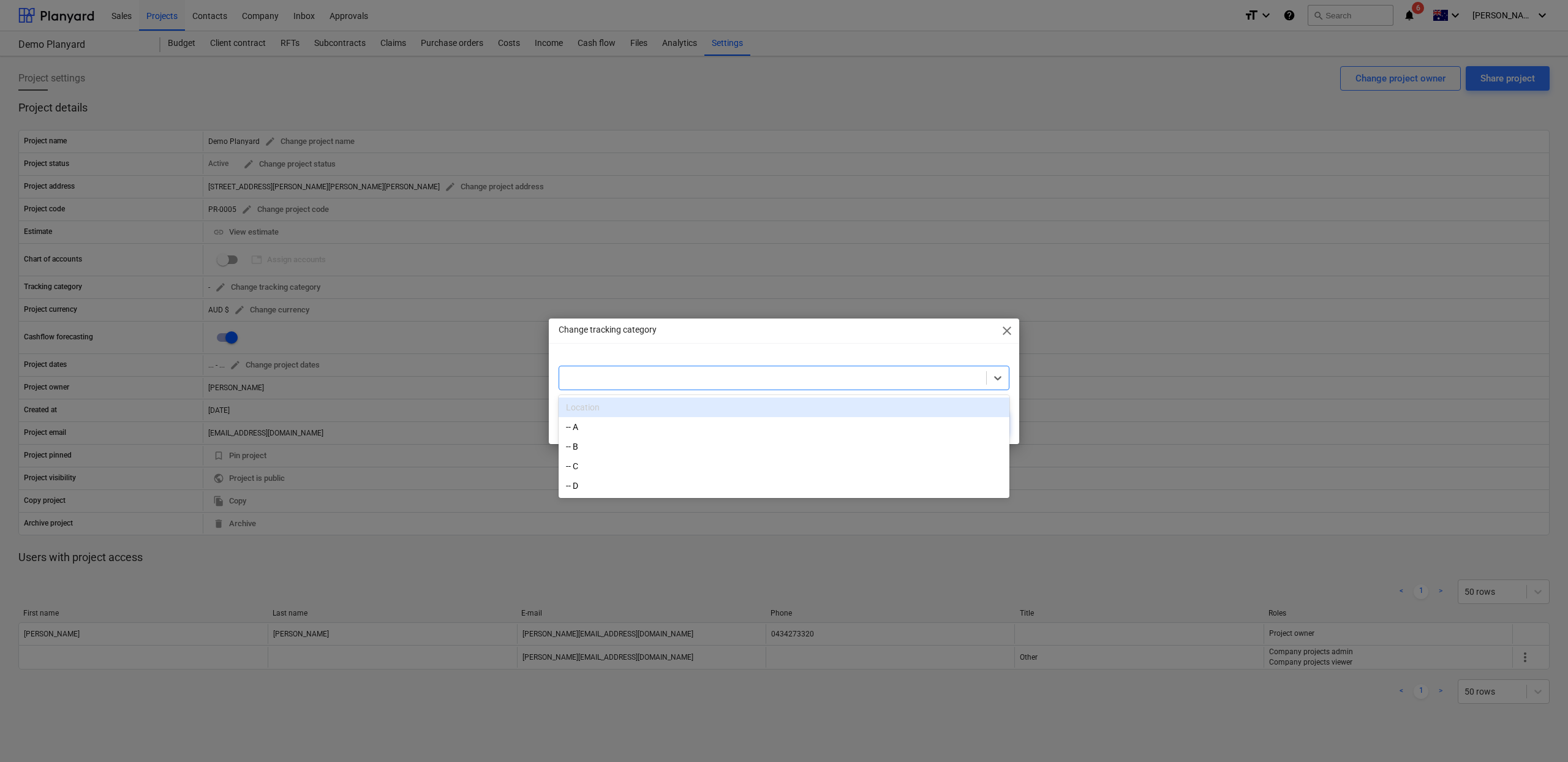
click at [632, 381] on div at bounding box center [773, 378] width 415 height 12
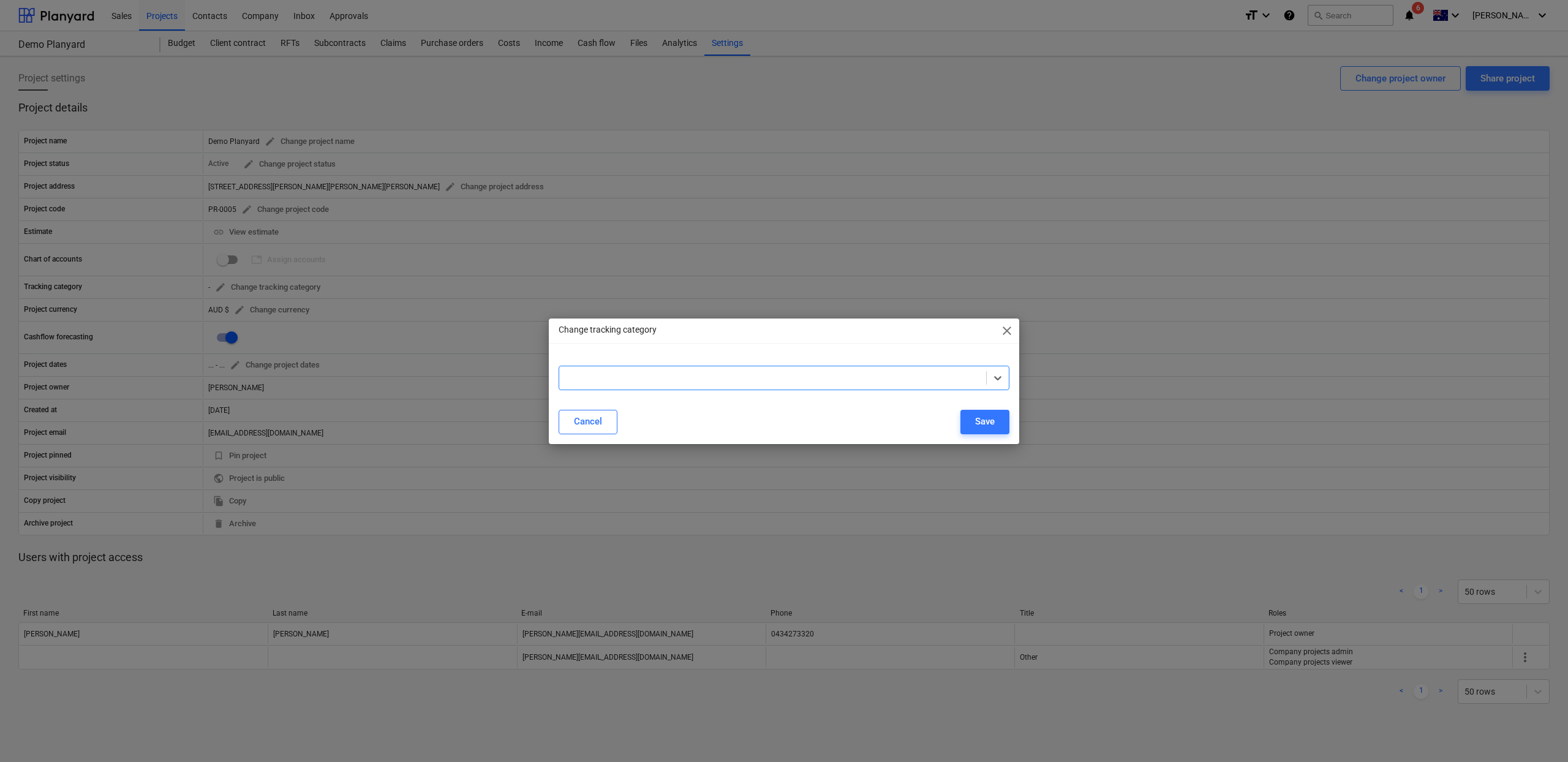
click at [631, 381] on div at bounding box center [773, 378] width 415 height 12
click at [412, 318] on div "Change tracking category close Select is focused ,type to refine list, press Do…" at bounding box center [784, 381] width 1568 height 762
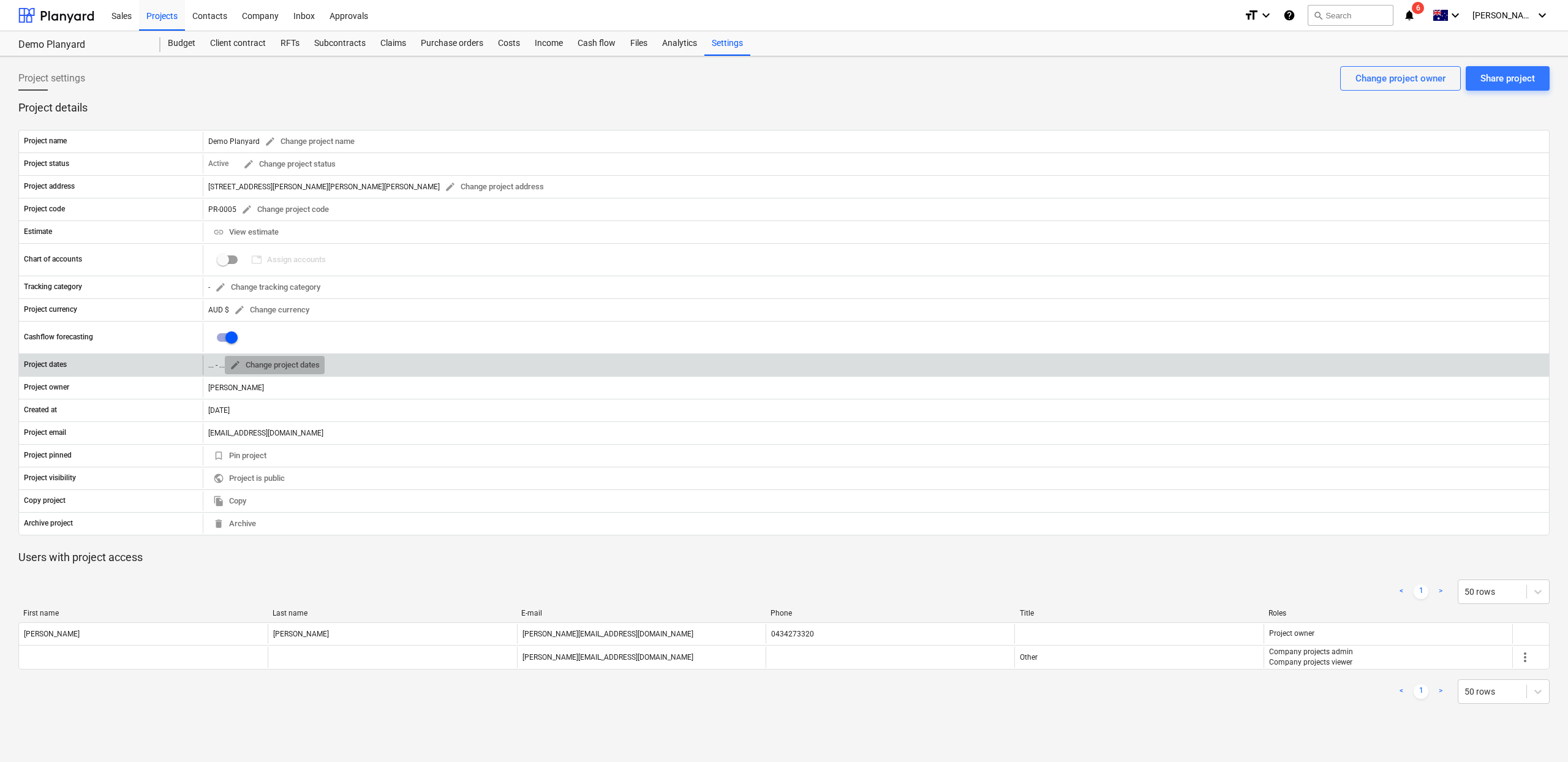
click at [303, 360] on span "edit Change project dates" at bounding box center [274, 365] width 90 height 14
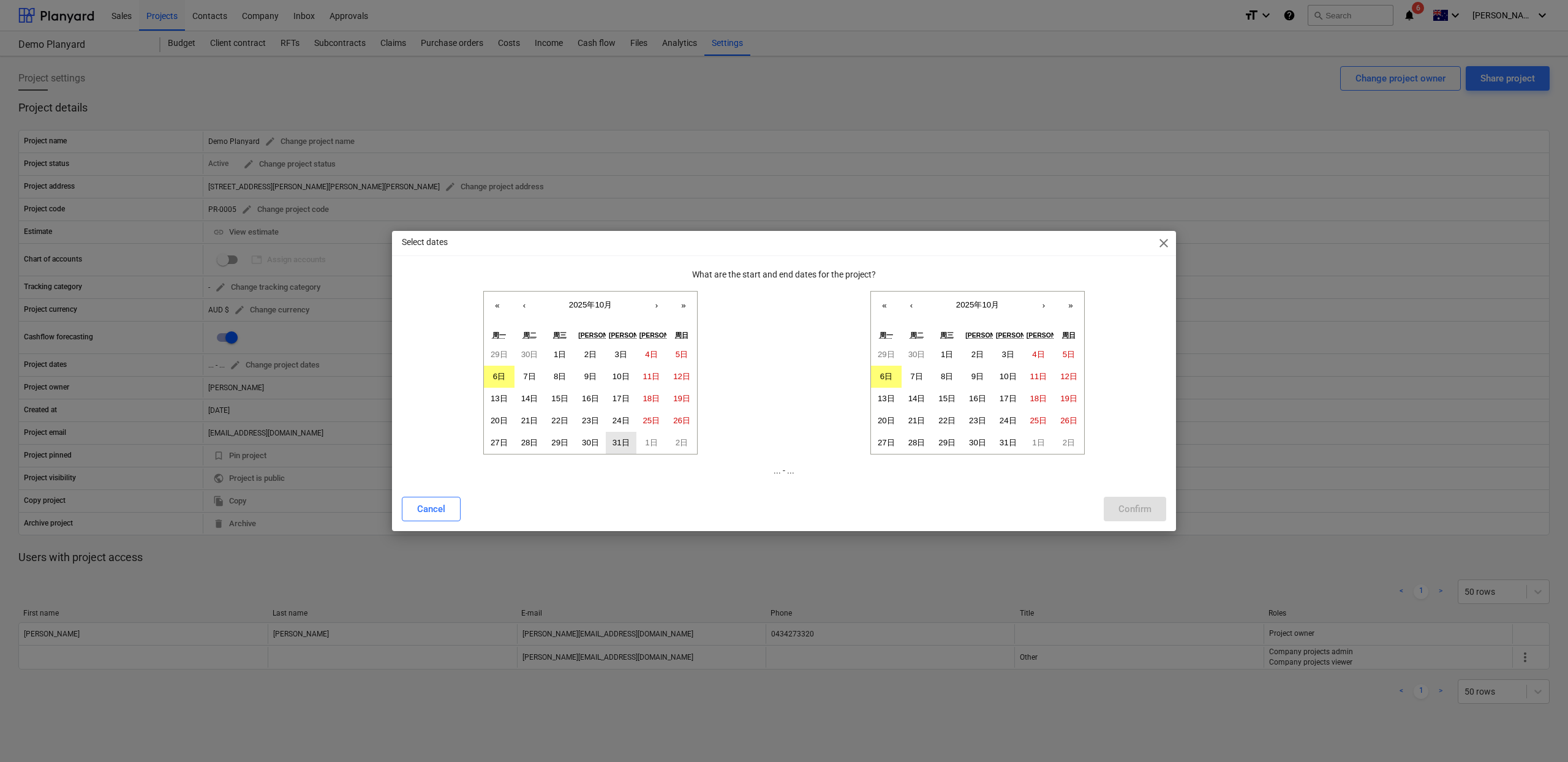
click at [621, 435] on button "31日" at bounding box center [621, 442] width 31 height 22
click at [1051, 305] on button "›" at bounding box center [1043, 305] width 27 height 27
click at [1050, 305] on button "›" at bounding box center [1043, 305] width 27 height 27
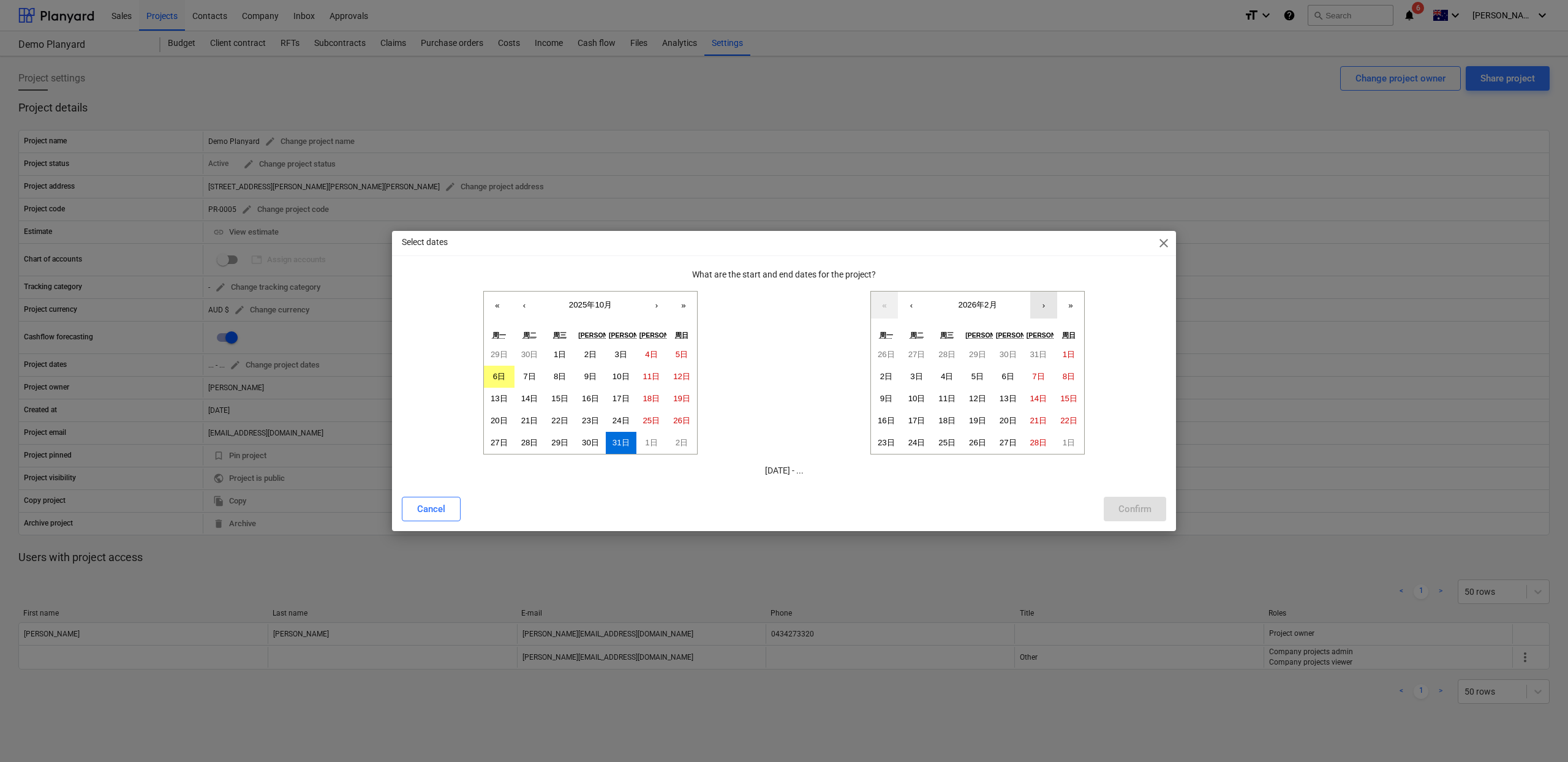
click at [1050, 305] on button "›" at bounding box center [1043, 305] width 27 height 27
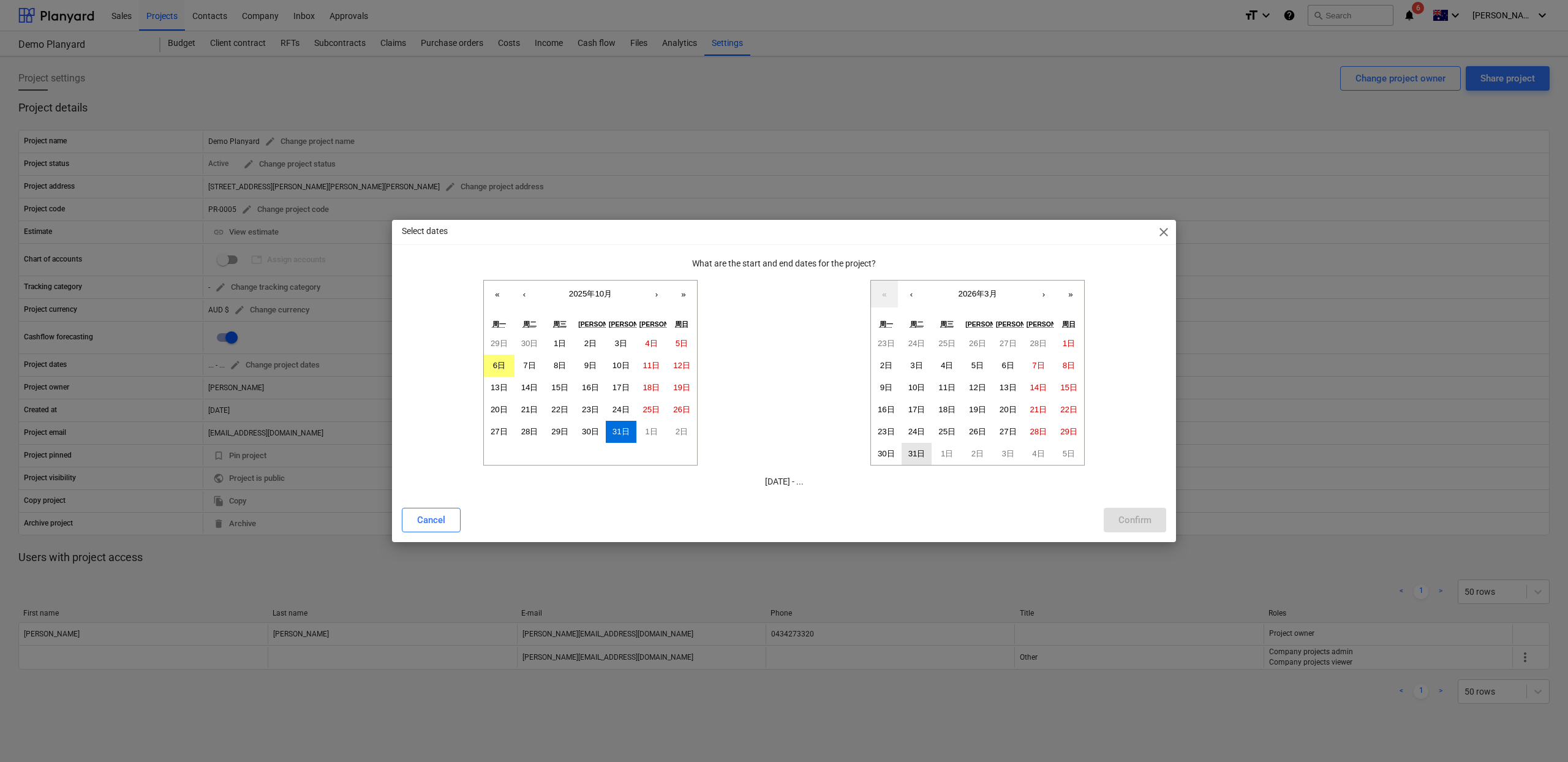
click at [917, 459] on button "31日" at bounding box center [917, 453] width 31 height 22
click at [1131, 527] on div "Confirm" at bounding box center [1135, 520] width 33 height 16
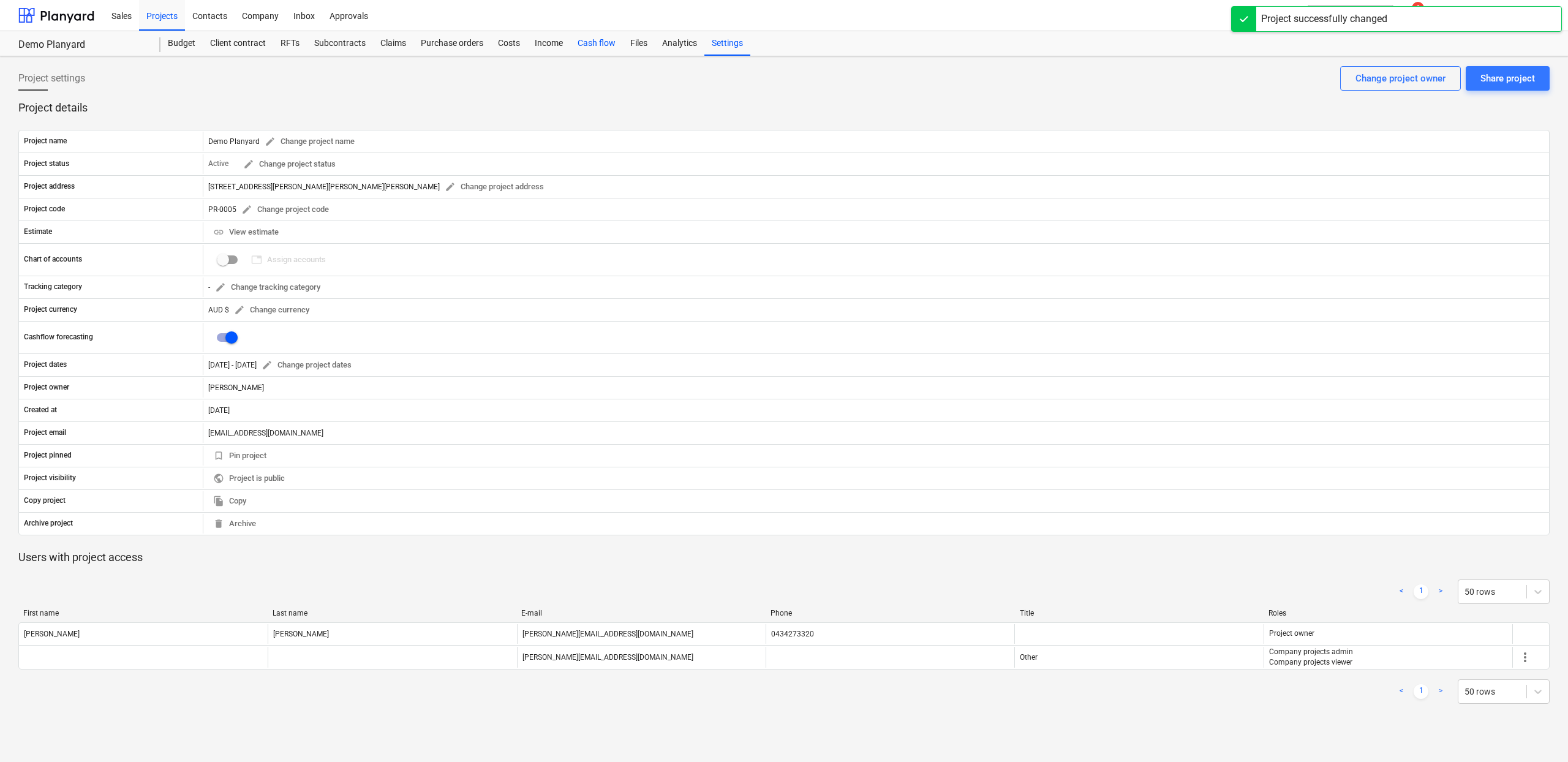
click at [589, 39] on div "Cash flow" at bounding box center [596, 43] width 53 height 25
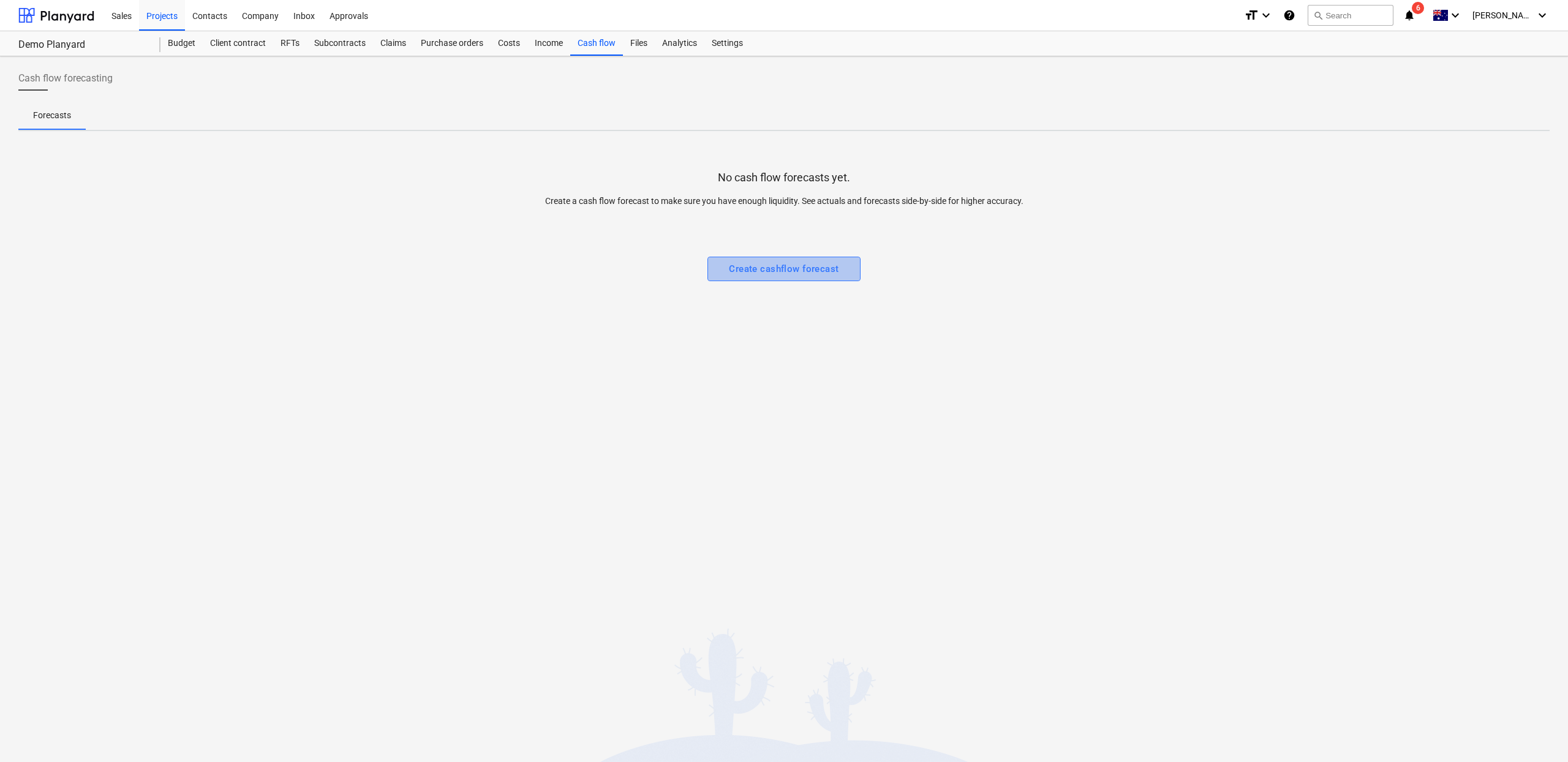
click at [793, 264] on div "Create cashflow forecast" at bounding box center [783, 269] width 110 height 16
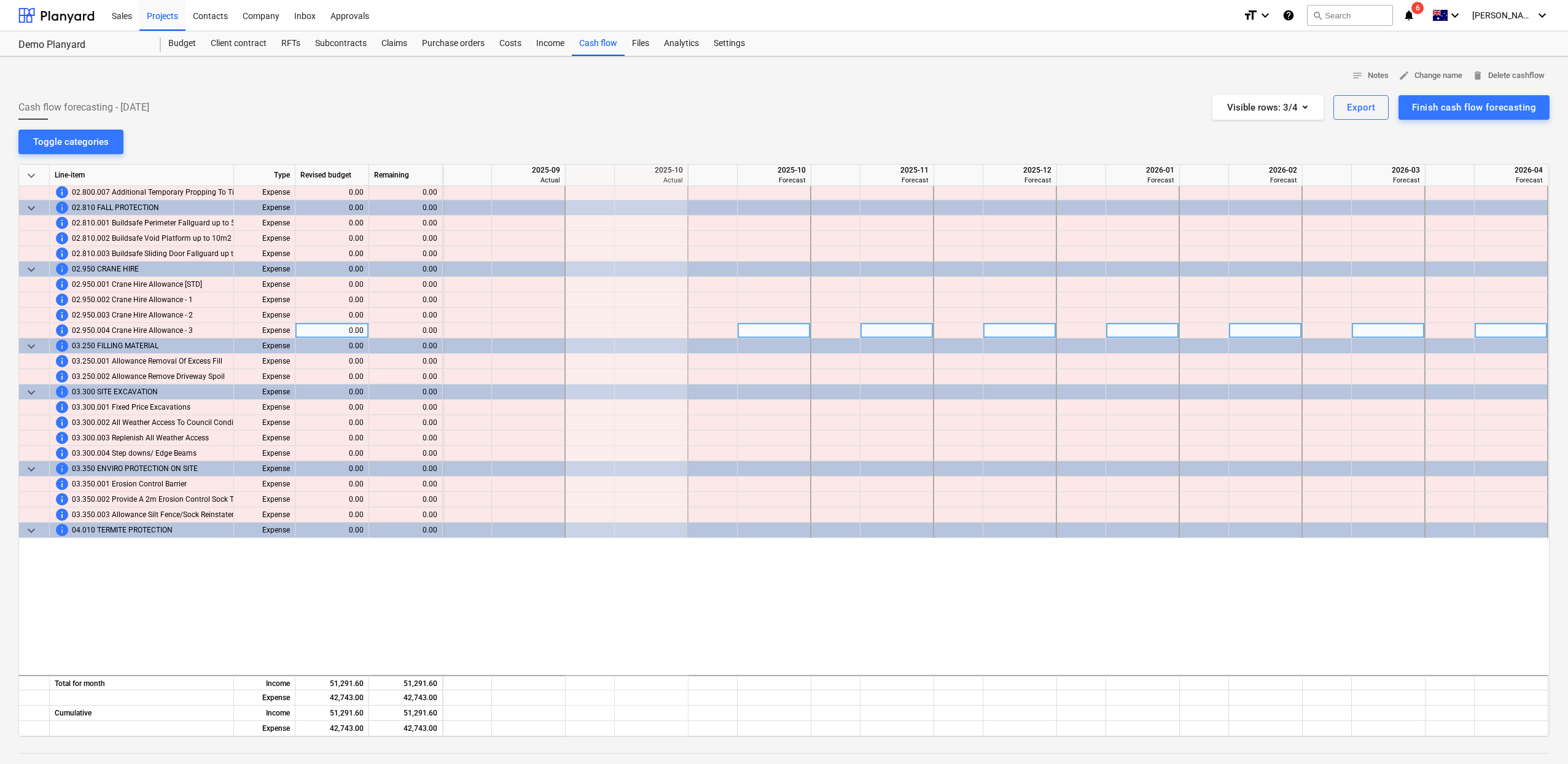
scroll to position [0, 4]
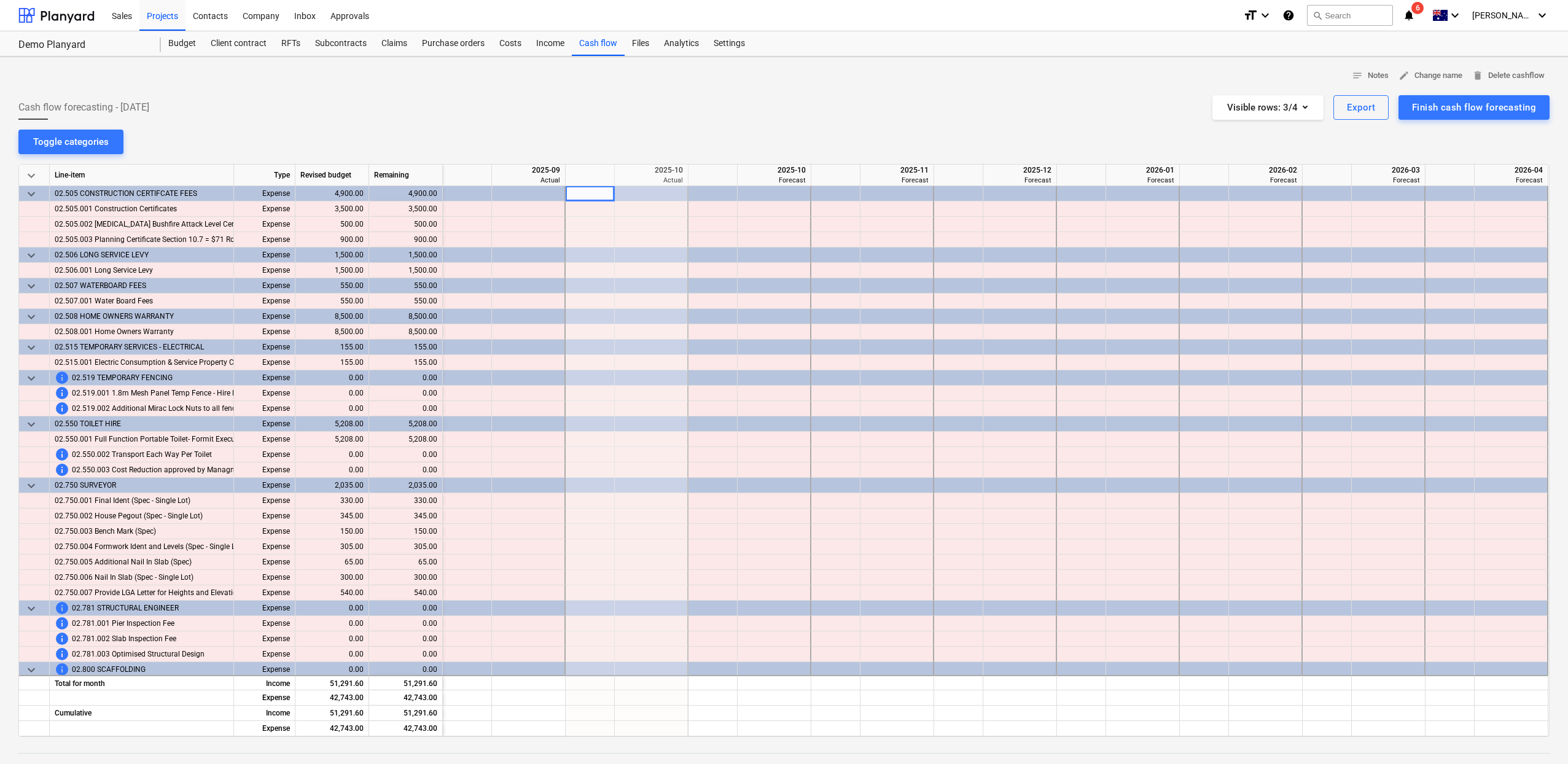
click at [29, 179] on span "keyboard_arrow_down" at bounding box center [31, 175] width 15 height 15
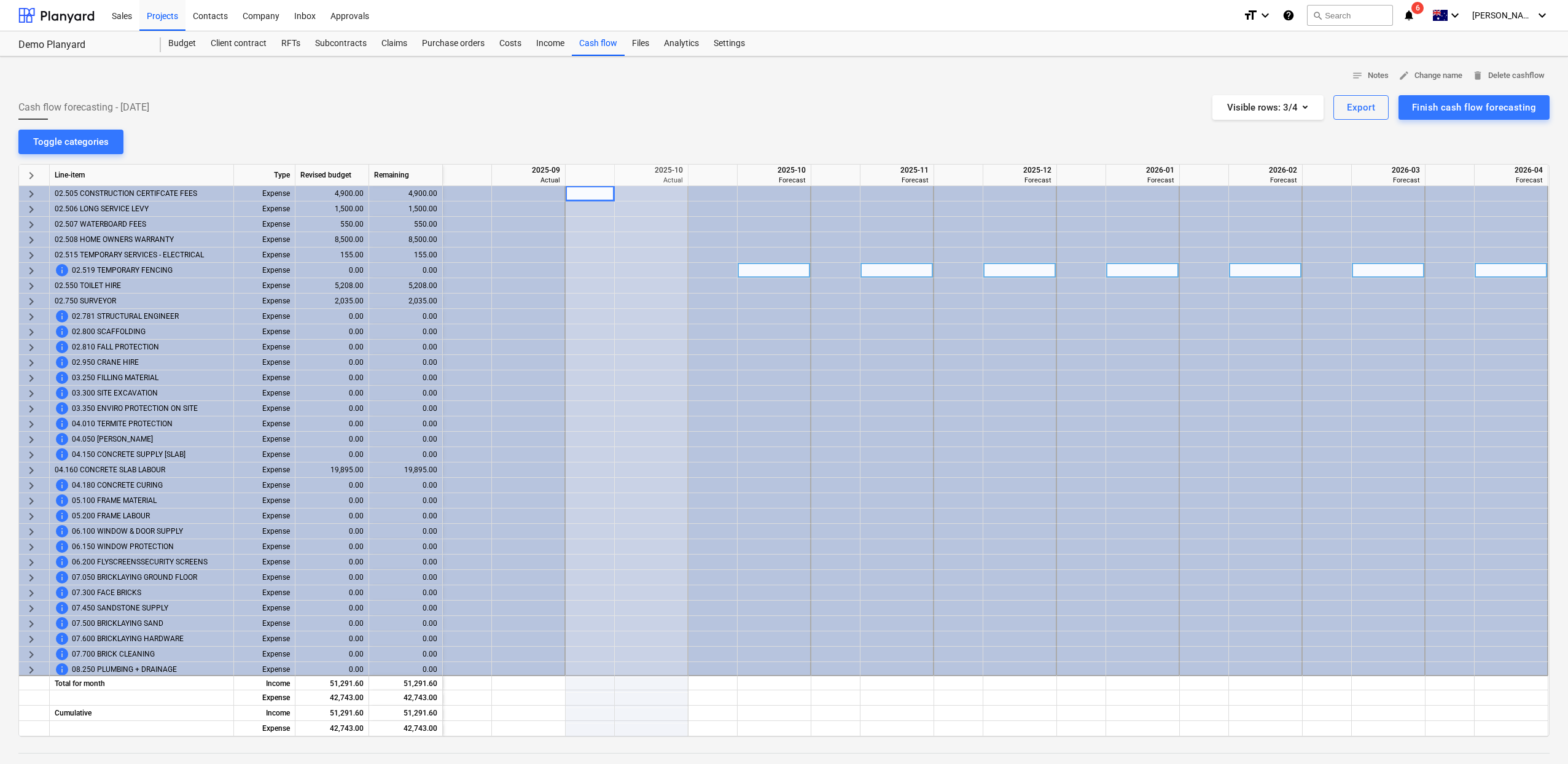
click at [29, 267] on span "keyboard_arrow_right" at bounding box center [31, 271] width 15 height 15
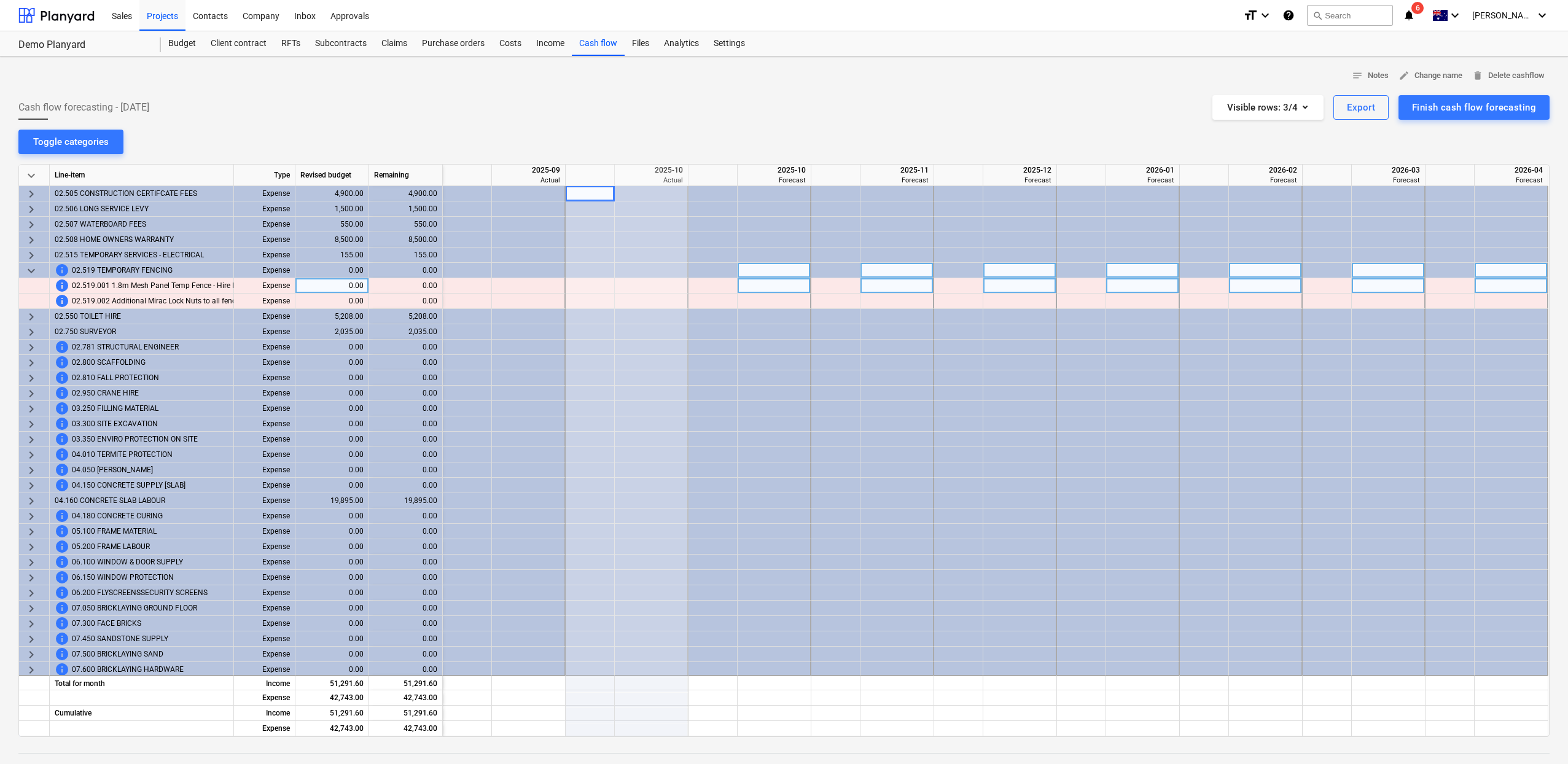
click at [65, 285] on span "info" at bounding box center [62, 285] width 15 height 15
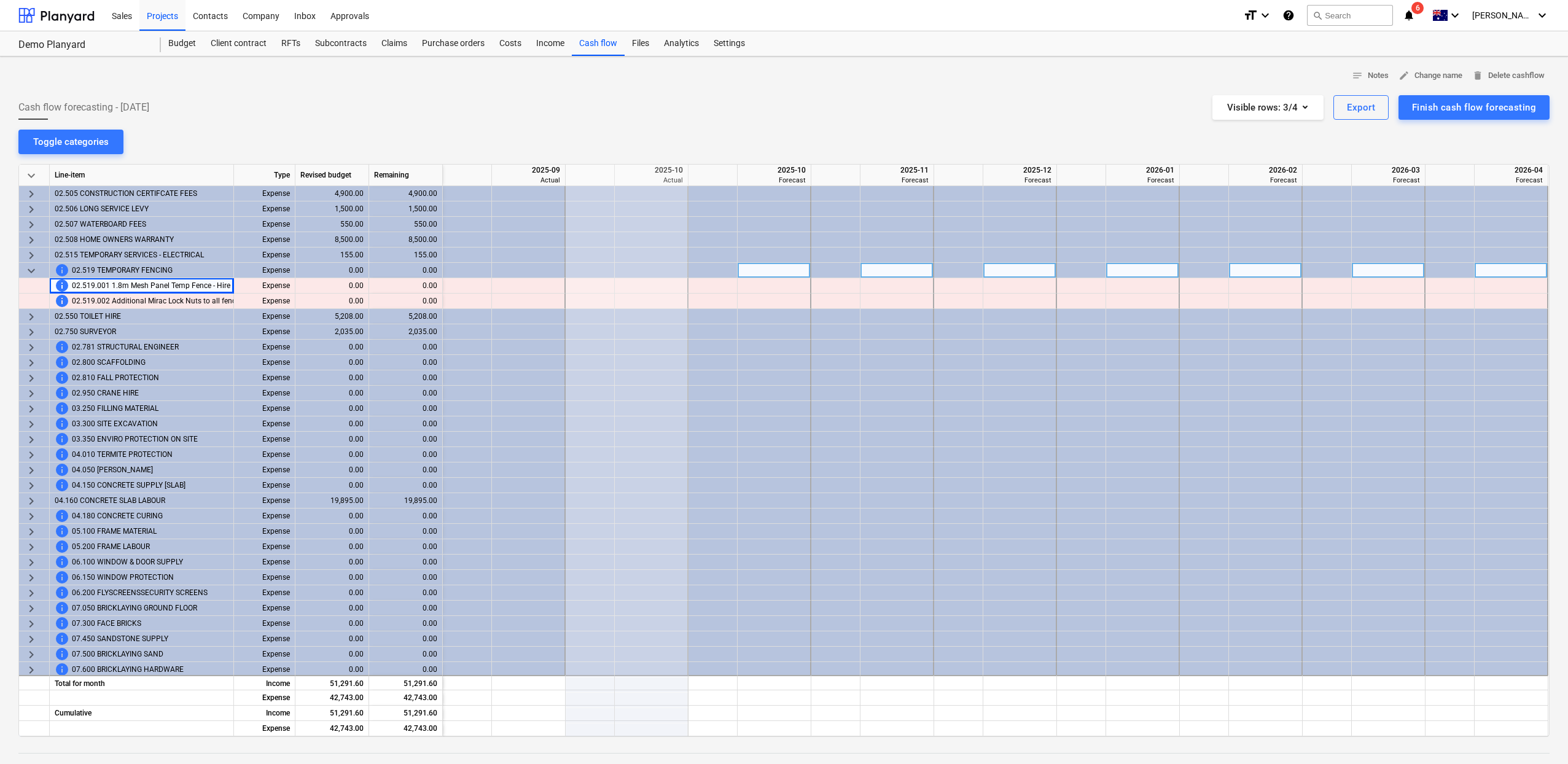
click at [31, 269] on span "keyboard_arrow_down" at bounding box center [31, 271] width 15 height 15
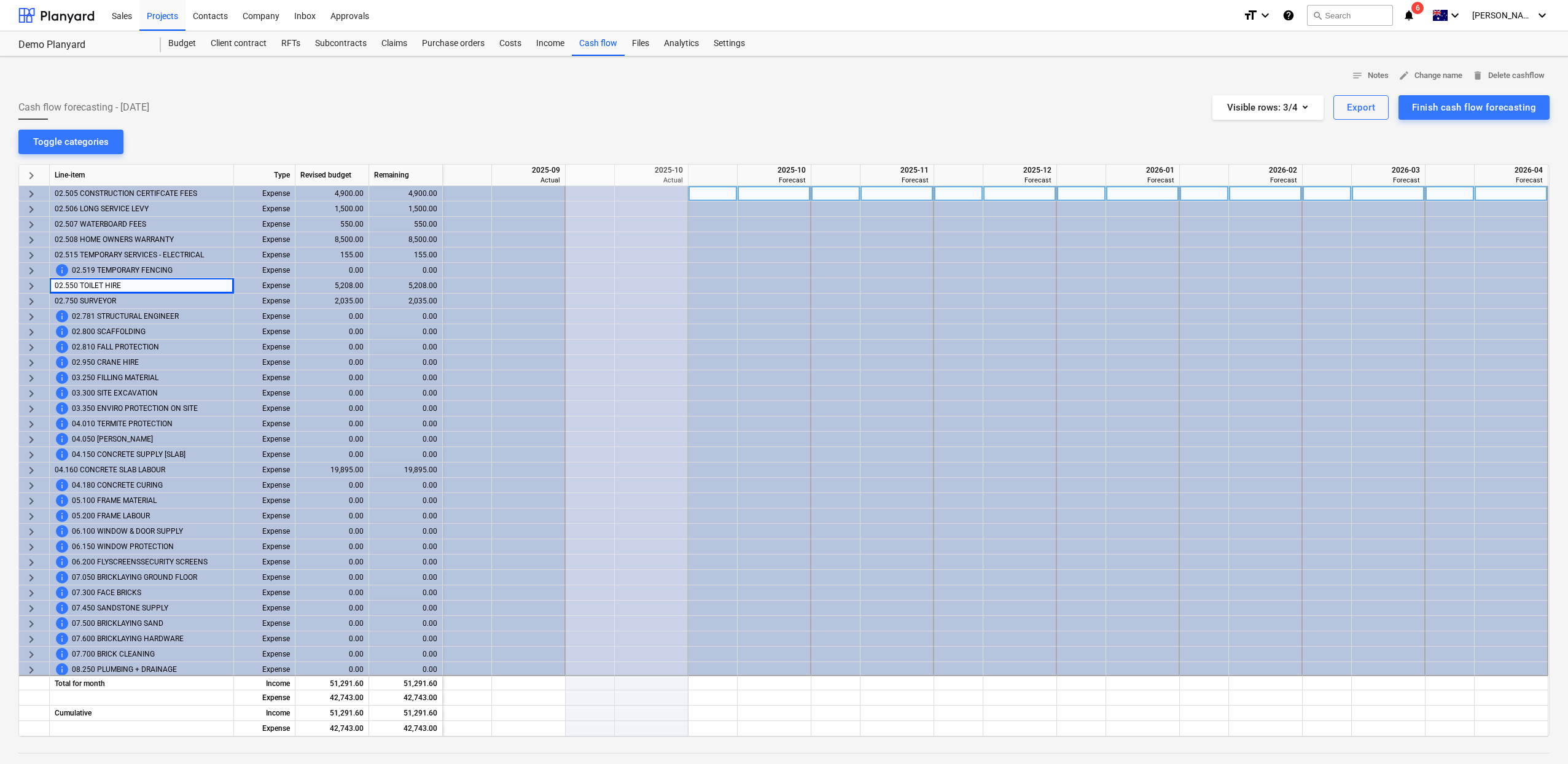
click at [35, 194] on span "keyboard_arrow_right" at bounding box center [31, 194] width 15 height 15
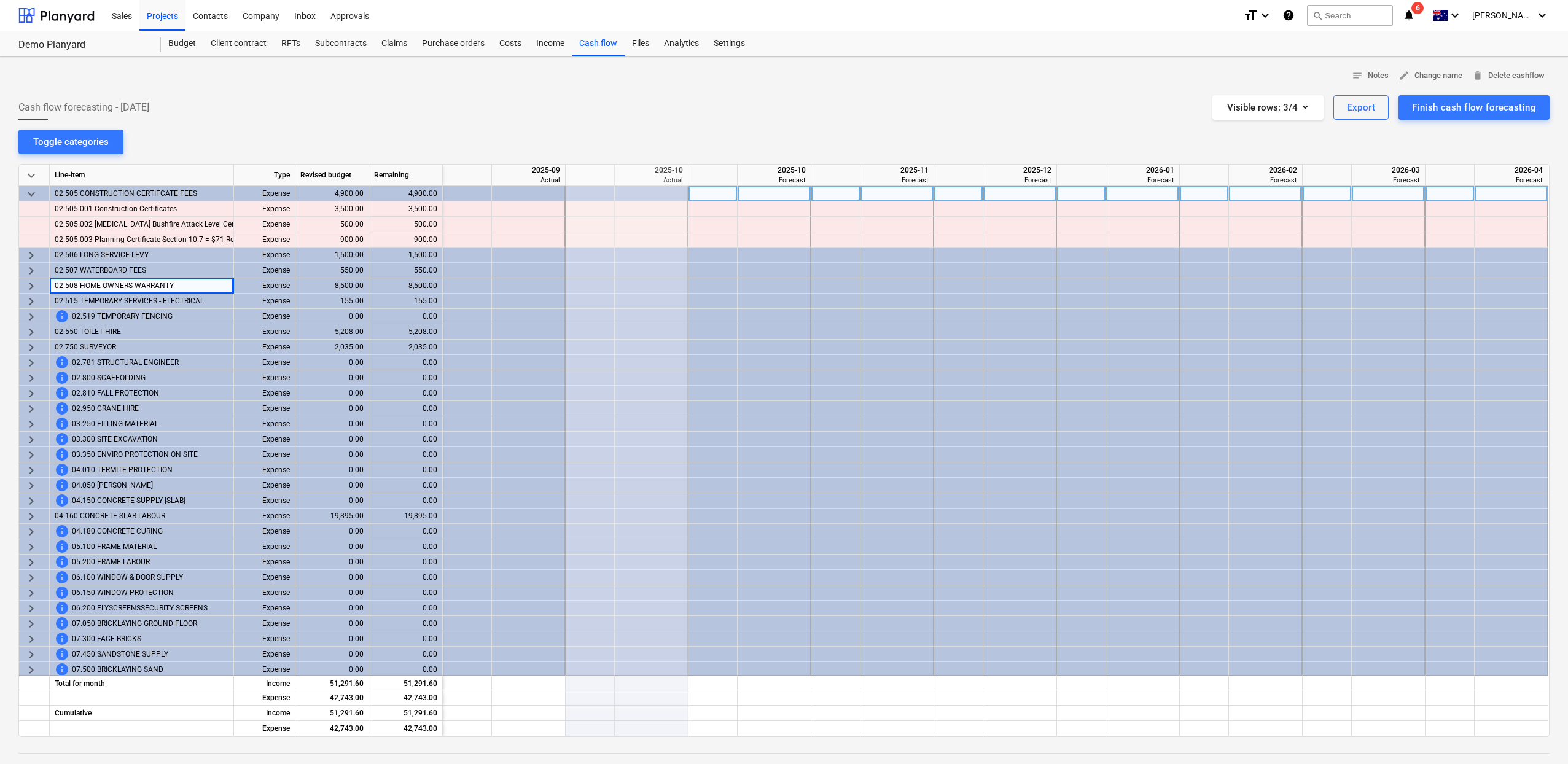
click at [725, 131] on div "notes Notes edit Change name delete Delete cashflow Cash flow forecasting - 202…" at bounding box center [784, 483] width 1568 height 853
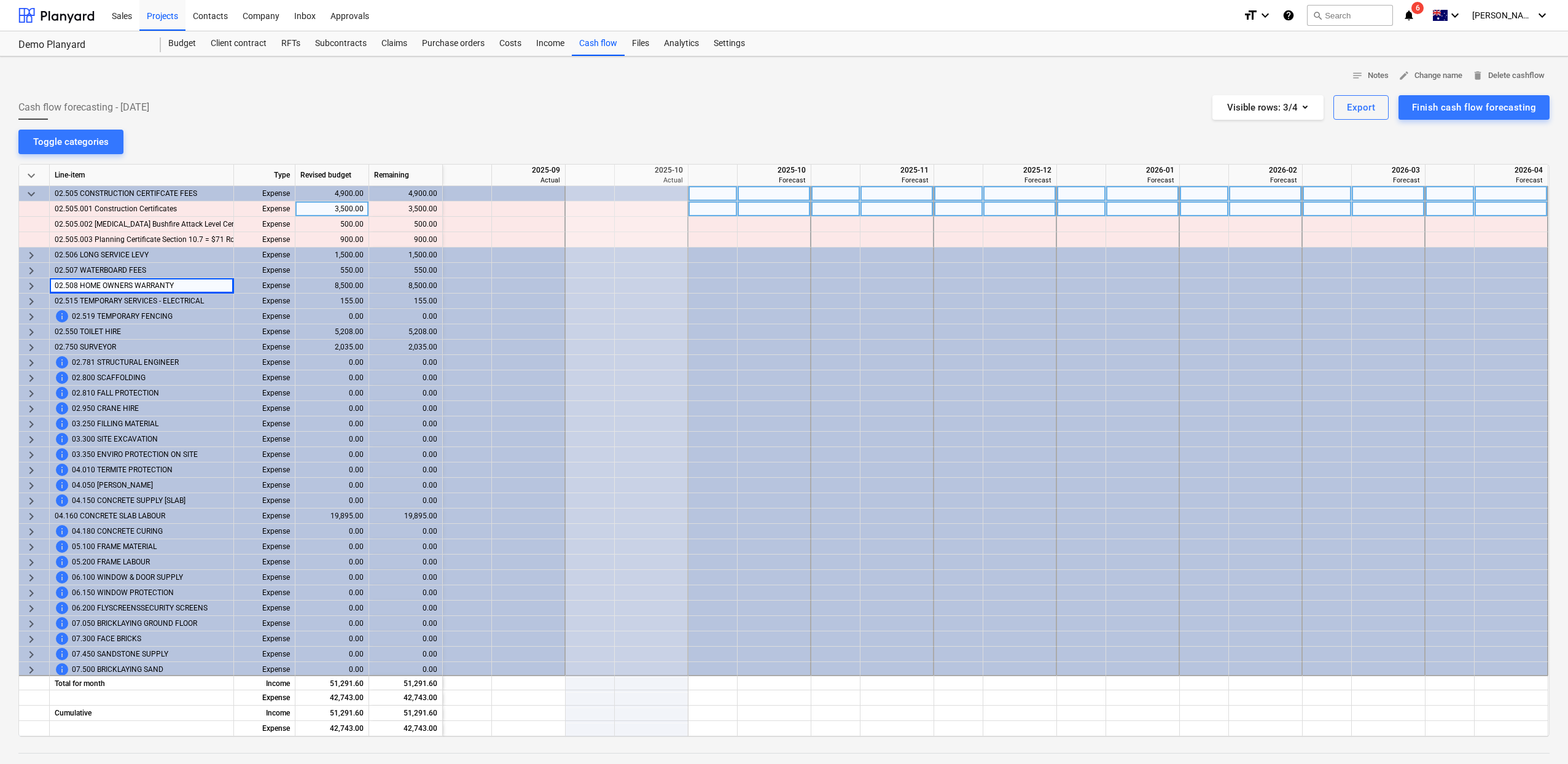
click at [791, 209] on div at bounding box center [774, 209] width 74 height 15
click at [721, 207] on div at bounding box center [713, 209] width 49 height 15
click at [761, 211] on div at bounding box center [774, 209] width 74 height 15
type input "1"
click at [699, 211] on div at bounding box center [713, 209] width 49 height 15
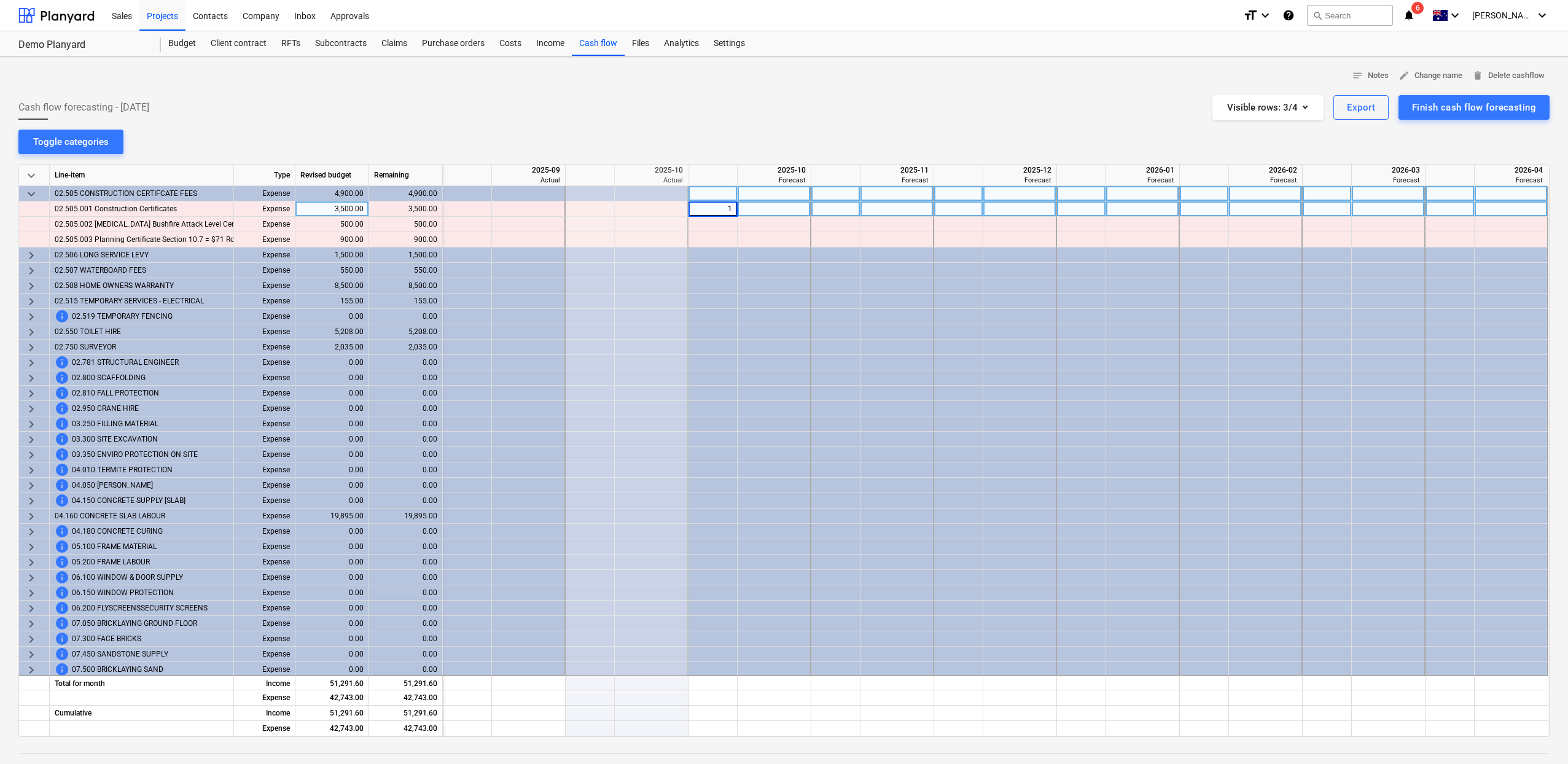
type input "10"
click at [705, 213] on div at bounding box center [713, 209] width 49 height 15
type input "100"
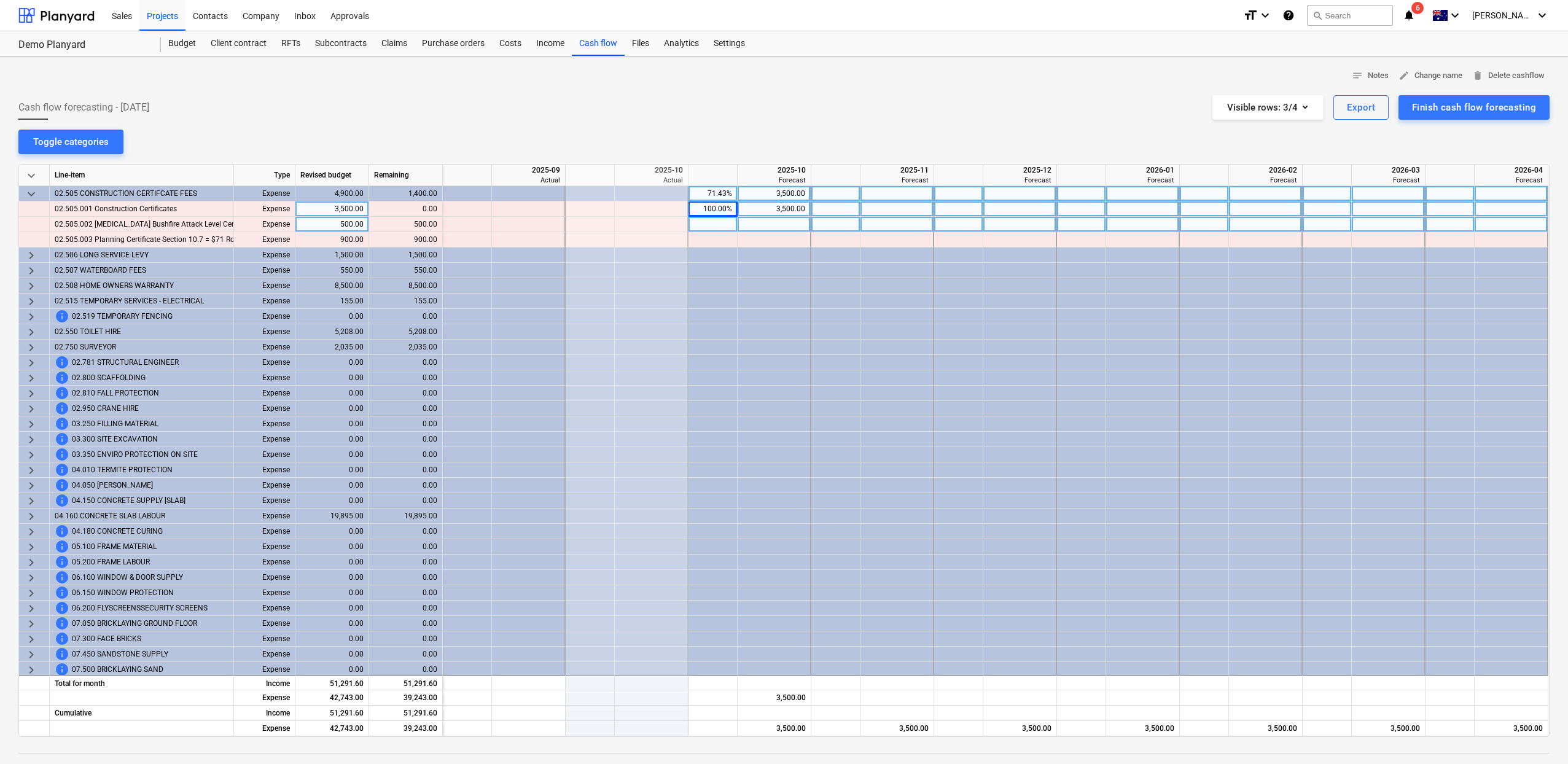
click at [722, 219] on div at bounding box center [713, 224] width 49 height 15
type input "100"
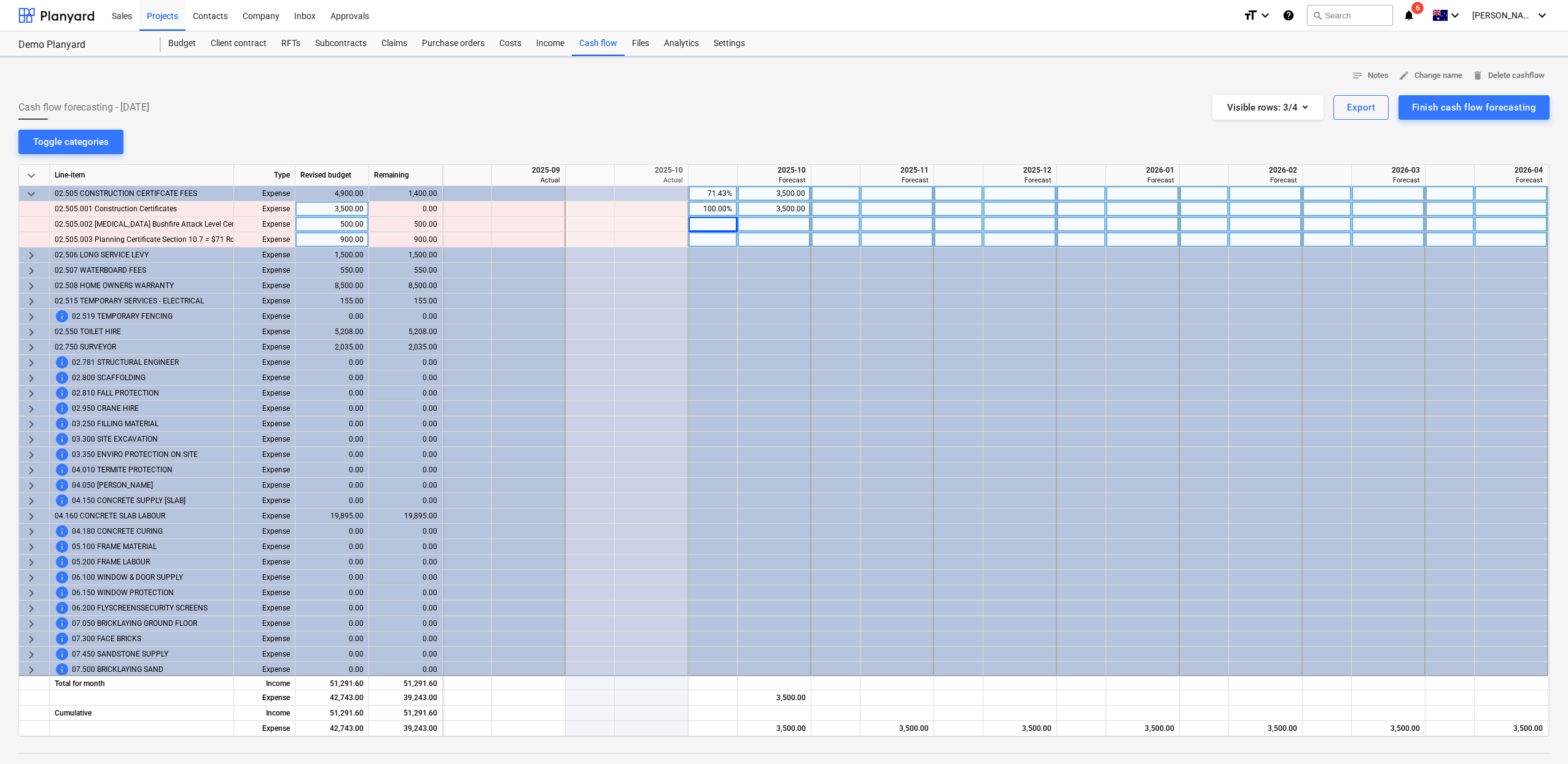
click at [709, 237] on div at bounding box center [713, 239] width 49 height 15
click at [716, 243] on div at bounding box center [713, 239] width 49 height 15
type input "100"
click at [819, 125] on div "notes Notes edit Change name delete Delete cashflow Cash flow forecasting - 202…" at bounding box center [784, 483] width 1568 height 853
click at [35, 255] on span "keyboard_arrow_right" at bounding box center [31, 255] width 15 height 15
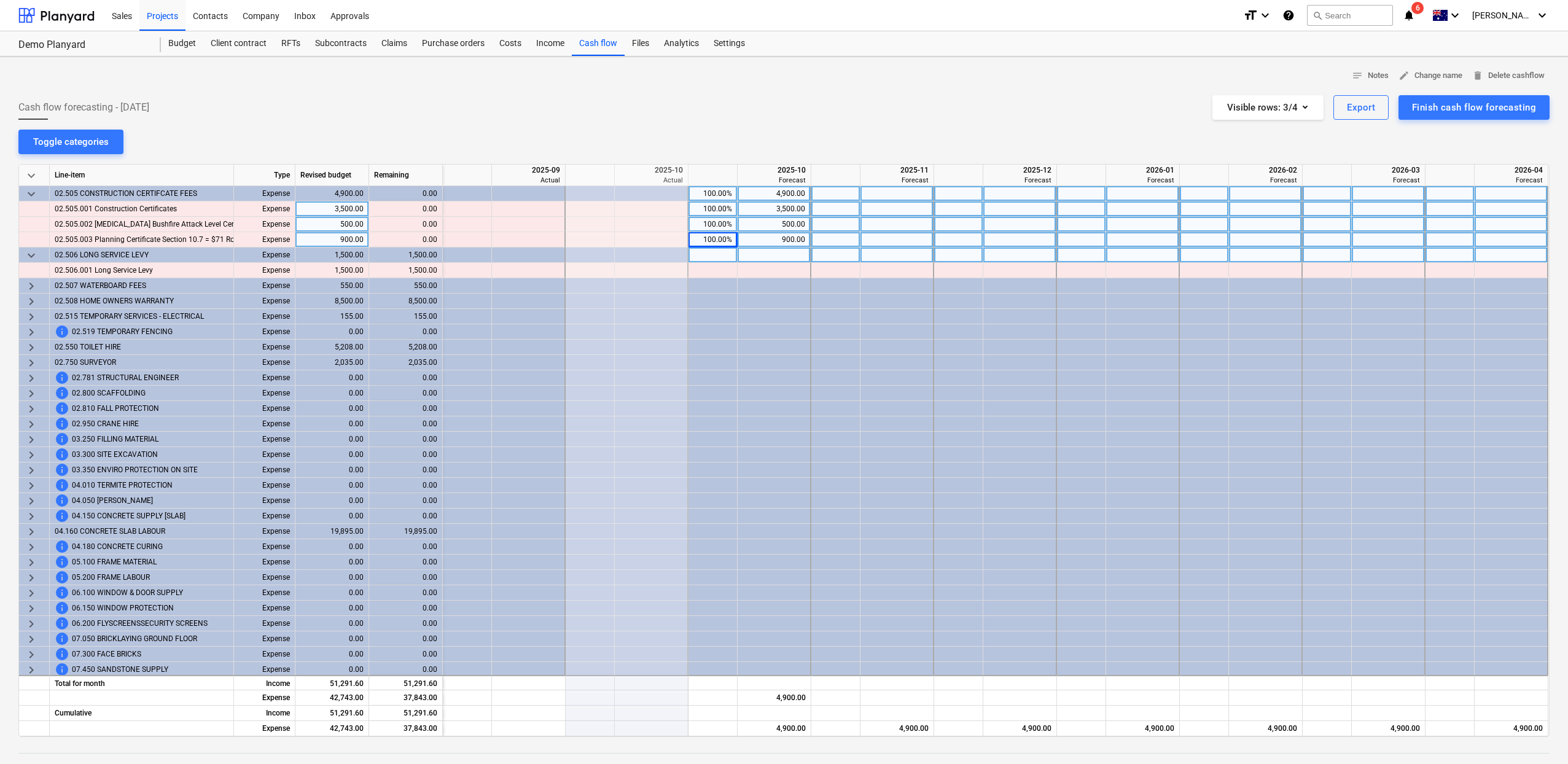
click at [705, 237] on div "100.00%" at bounding box center [713, 239] width 39 height 15
click at [711, 267] on div at bounding box center [713, 270] width 49 height 15
type input "100"
click at [810, 118] on div "Cash flow forecasting - 2025 October Visible rows : 3/4 Export Finish cash flow…" at bounding box center [784, 107] width 1531 height 25
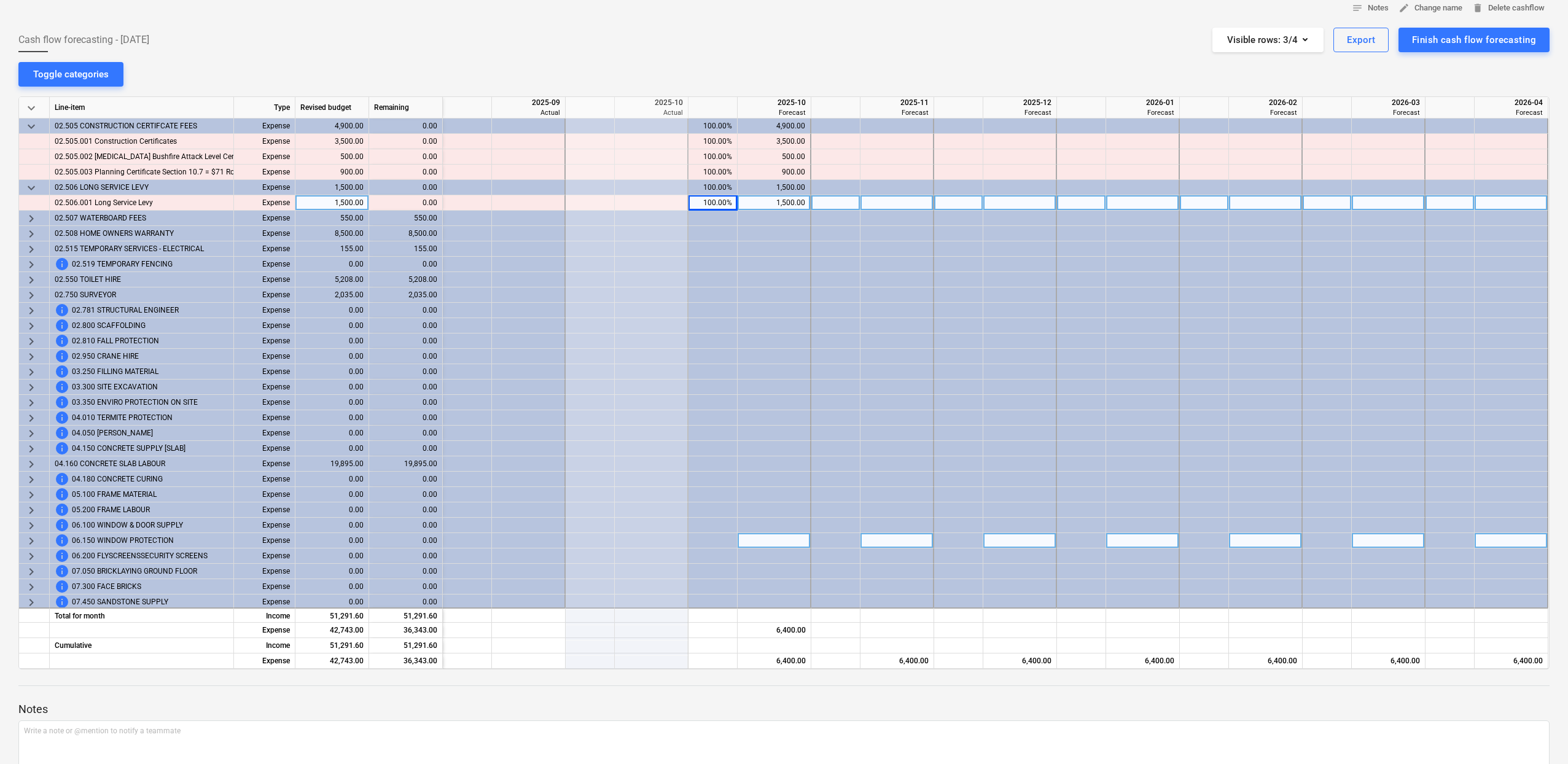
scroll to position [0, 0]
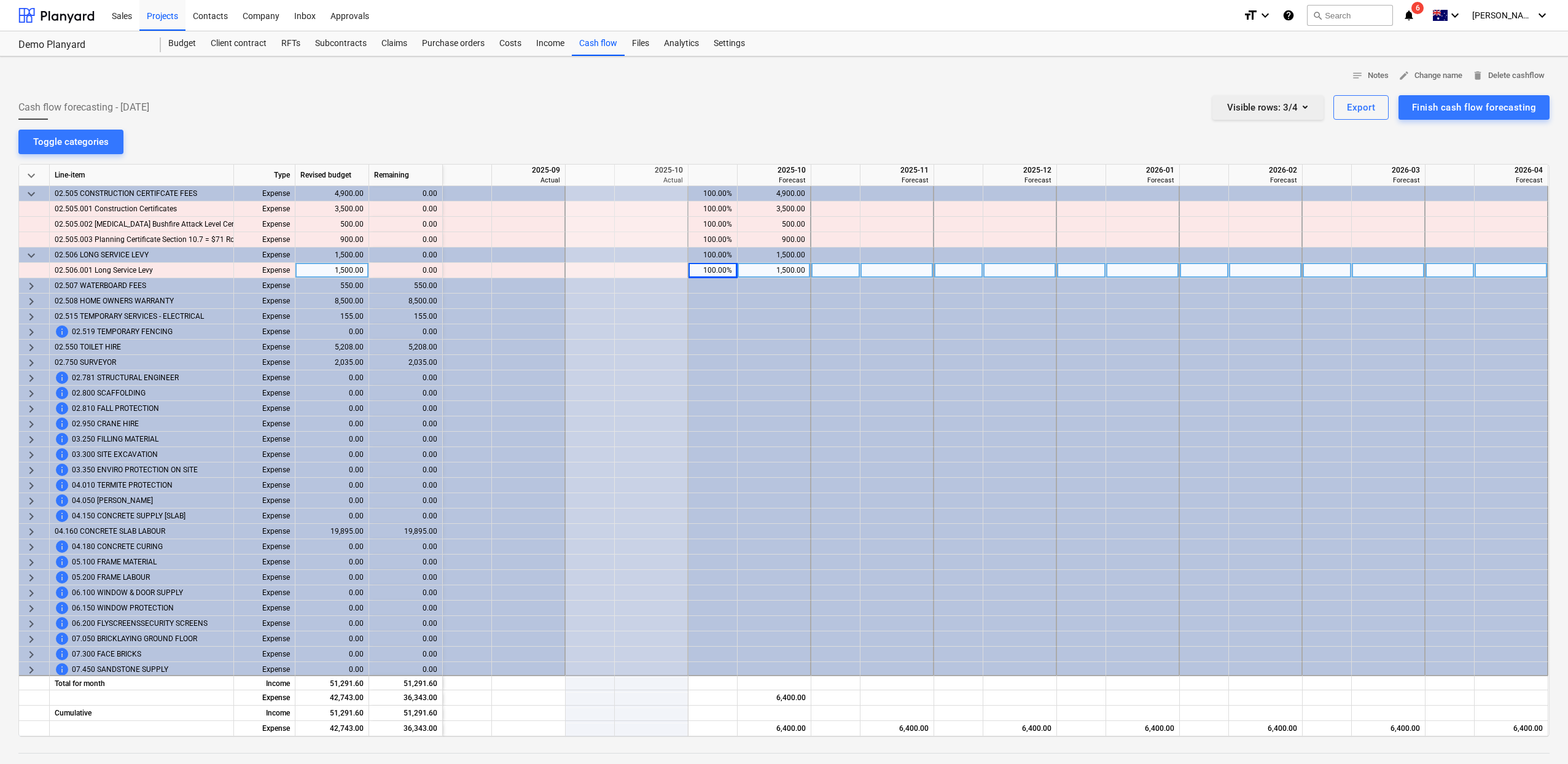
click at [1267, 108] on div "Visible rows : 3/4" at bounding box center [1267, 107] width 82 height 16
click at [1263, 196] on div "Income" at bounding box center [1269, 189] width 109 height 19
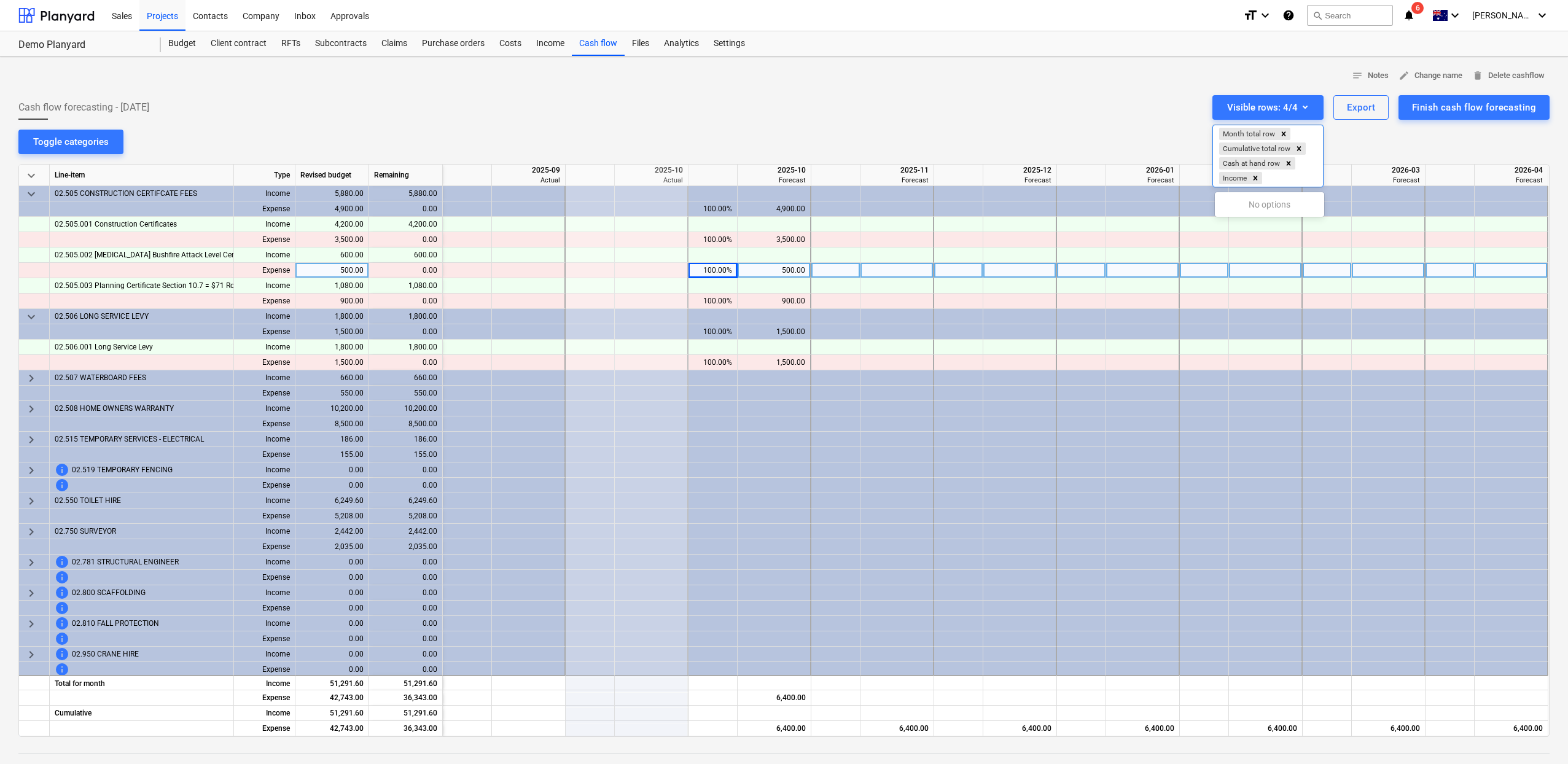
click at [749, 101] on div at bounding box center [784, 382] width 1568 height 764
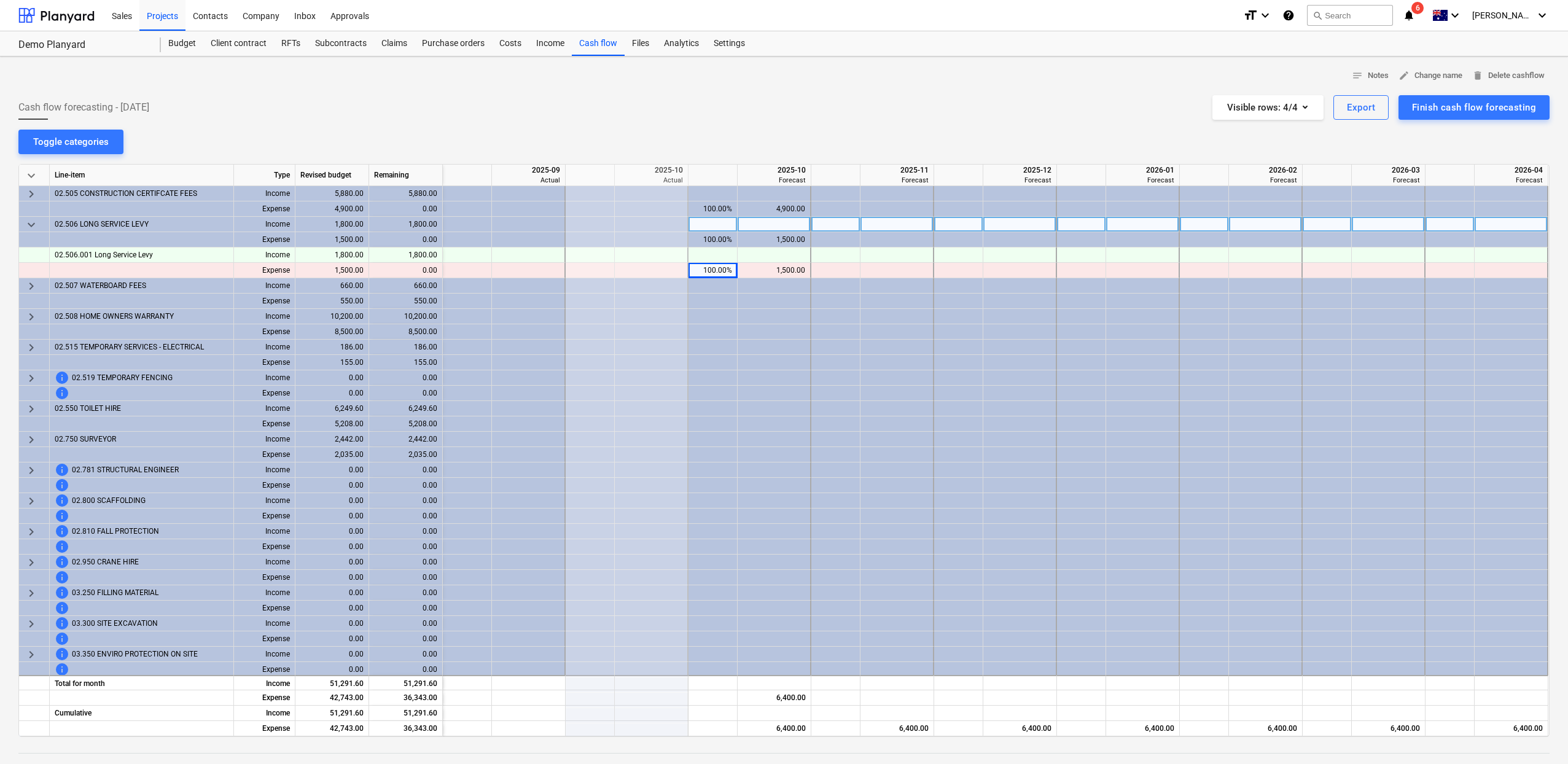
scroll to position [0, 4]
click at [35, 226] on span "keyboard_arrow_down" at bounding box center [31, 225] width 15 height 15
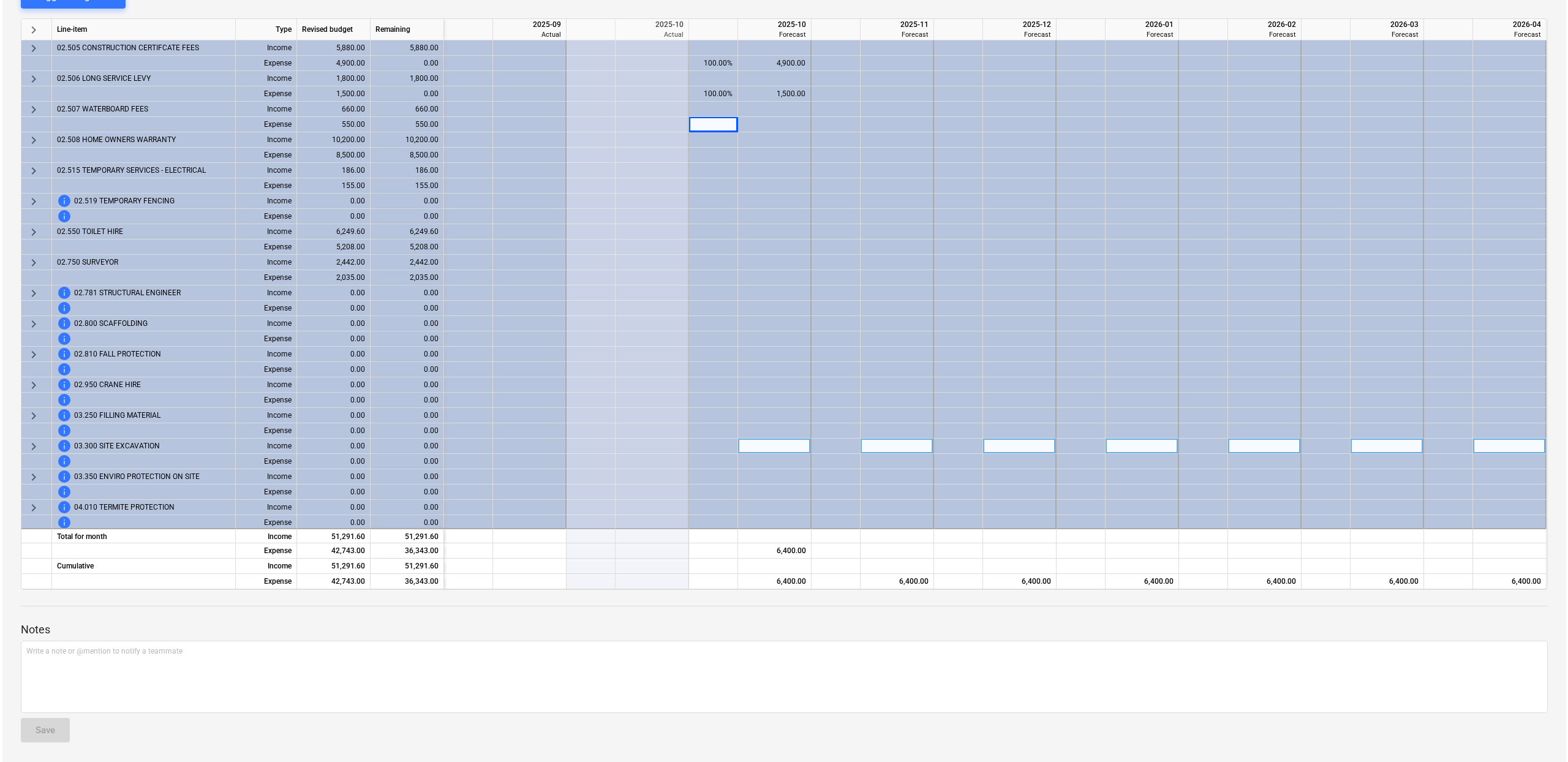
scroll to position [0, 0]
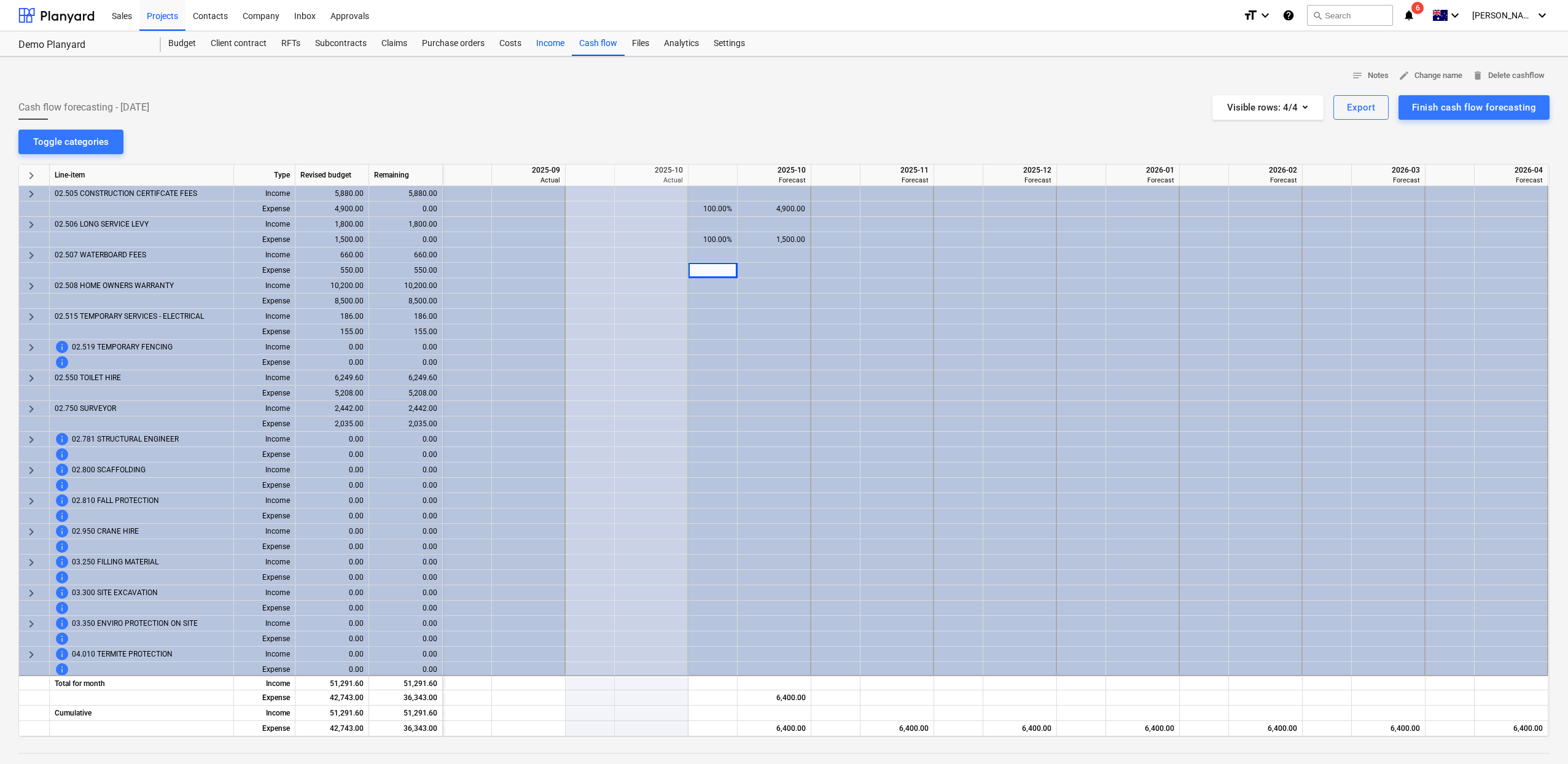
click at [553, 49] on div "Income" at bounding box center [550, 43] width 43 height 25
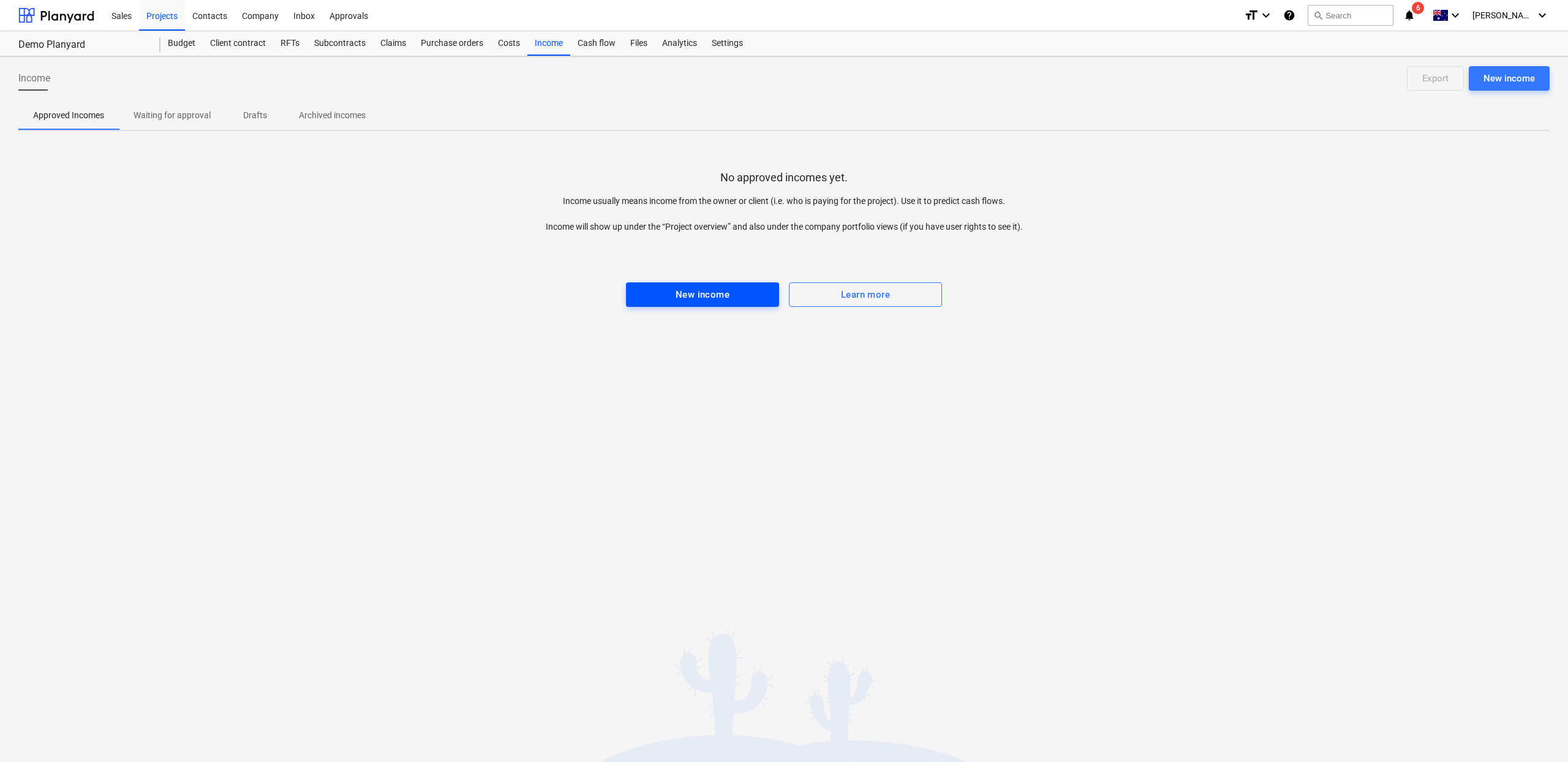
click at [737, 299] on span "New income" at bounding box center [703, 295] width 126 height 16
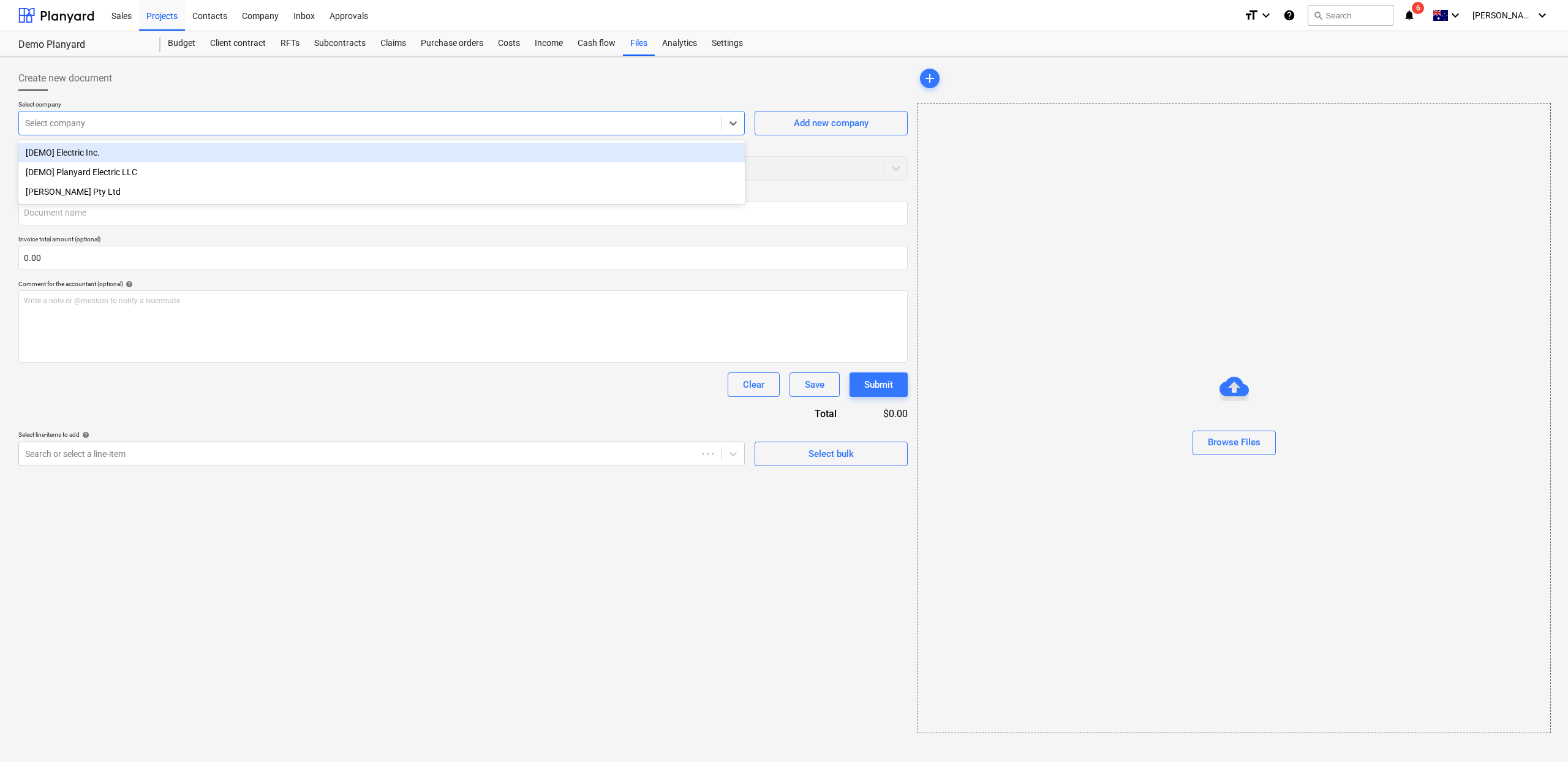
click at [561, 128] on div at bounding box center [370, 123] width 690 height 12
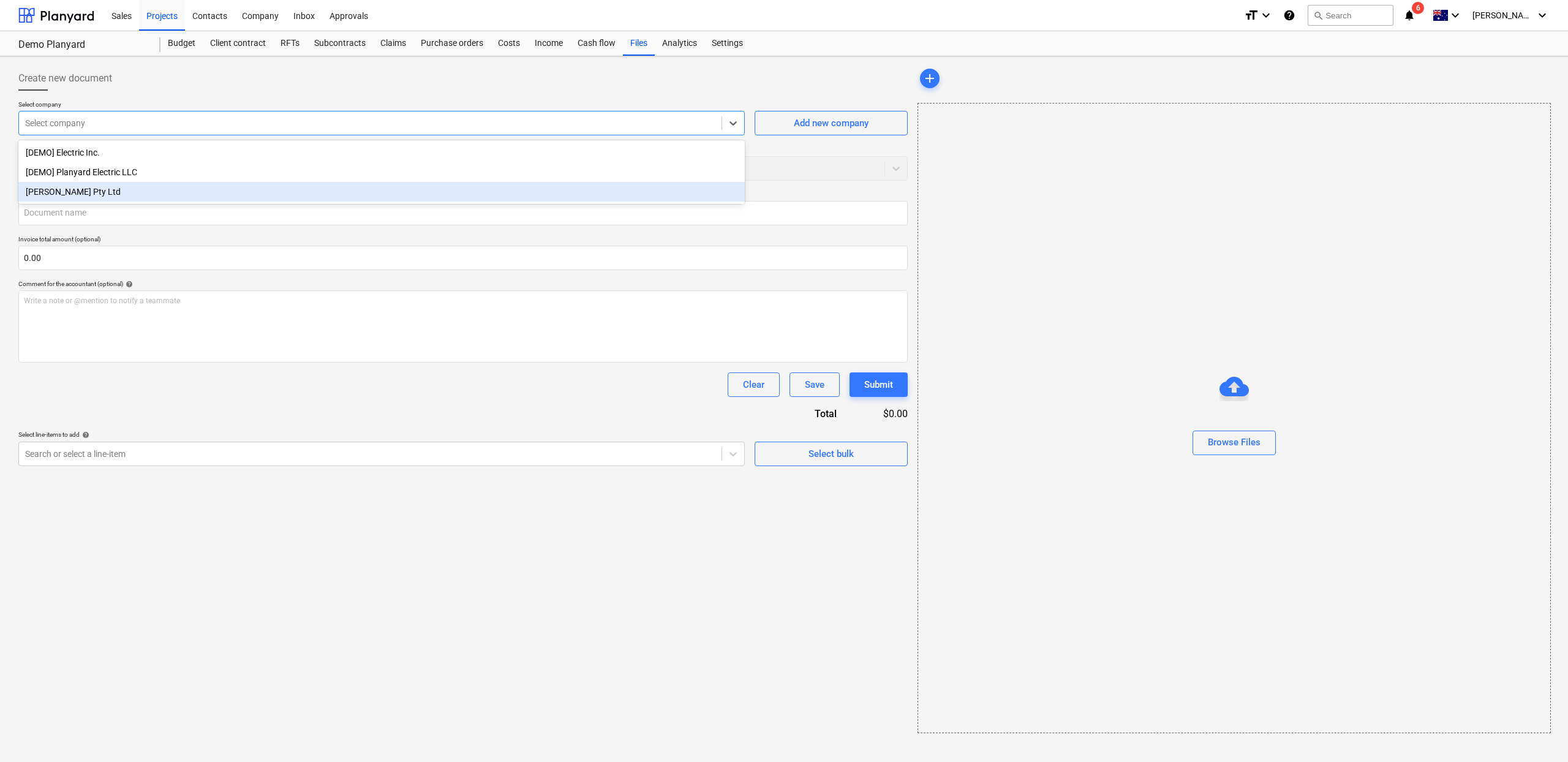
click at [309, 197] on div "[PERSON_NAME] Pty Ltd" at bounding box center [382, 191] width 726 height 19
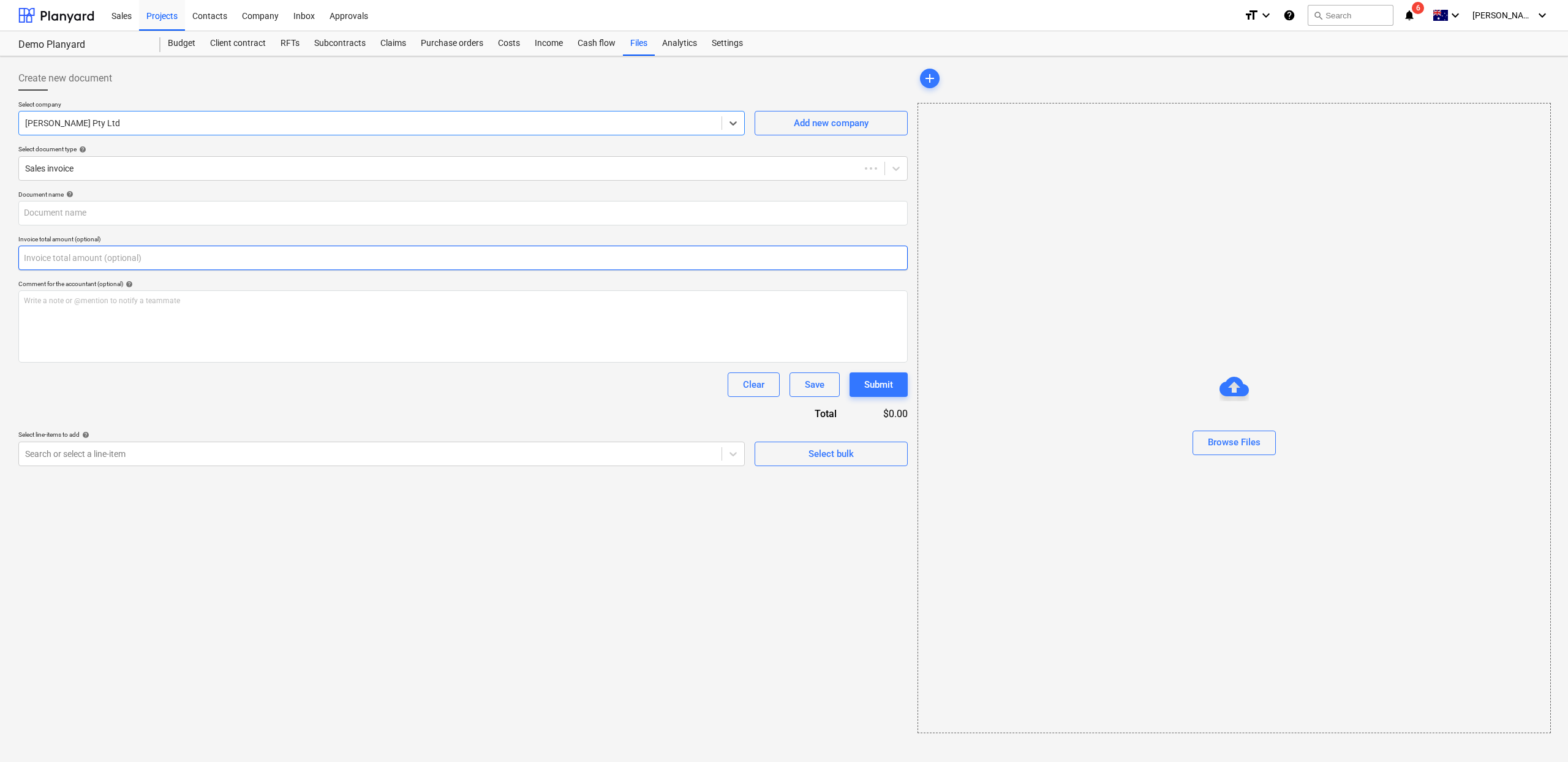
click at [307, 249] on input "text" at bounding box center [463, 257] width 890 height 25
type input "1"
type input "0.00"
click at [138, 170] on div at bounding box center [452, 168] width 853 height 12
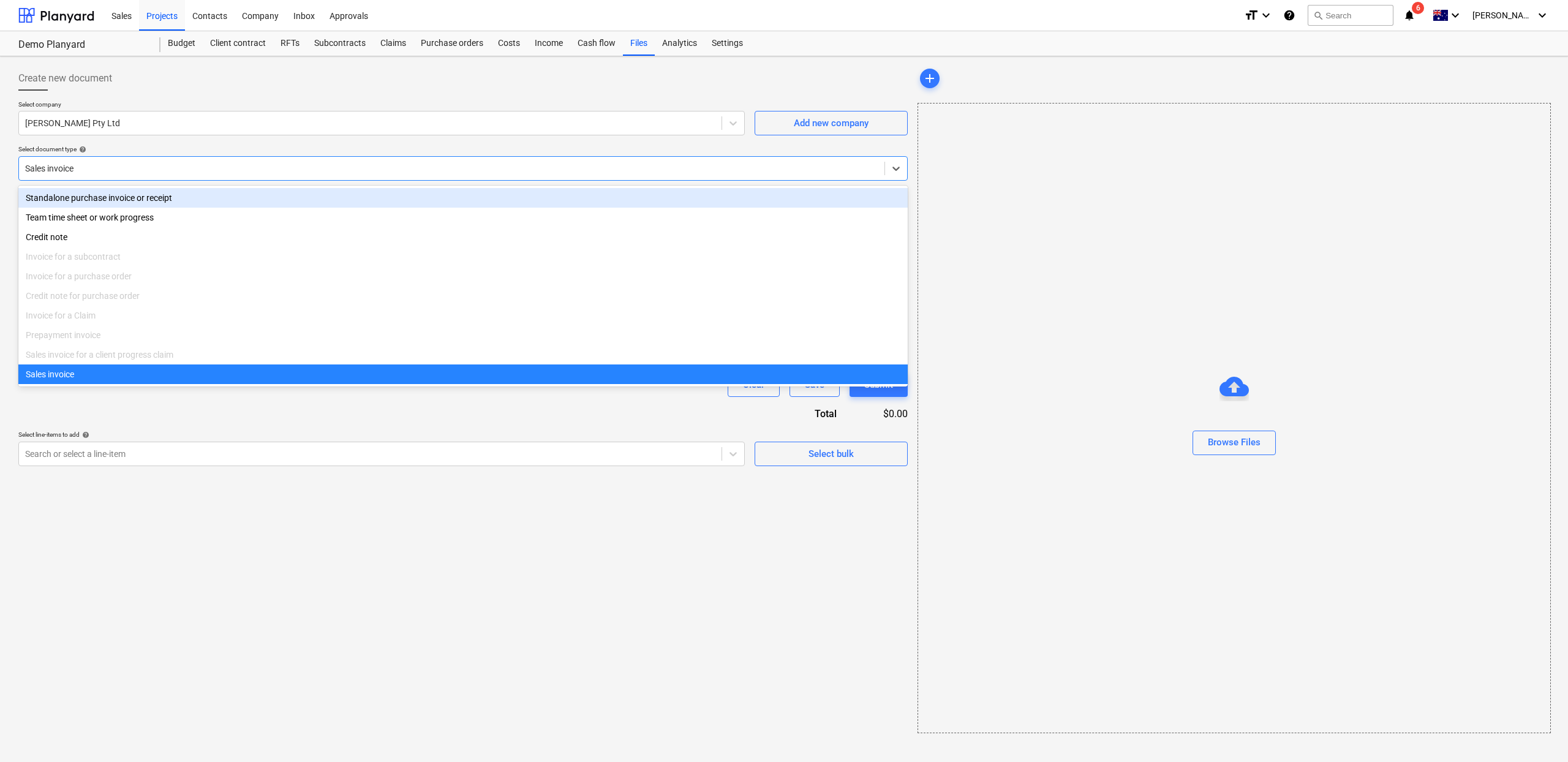
click at [165, 166] on div at bounding box center [452, 168] width 853 height 12
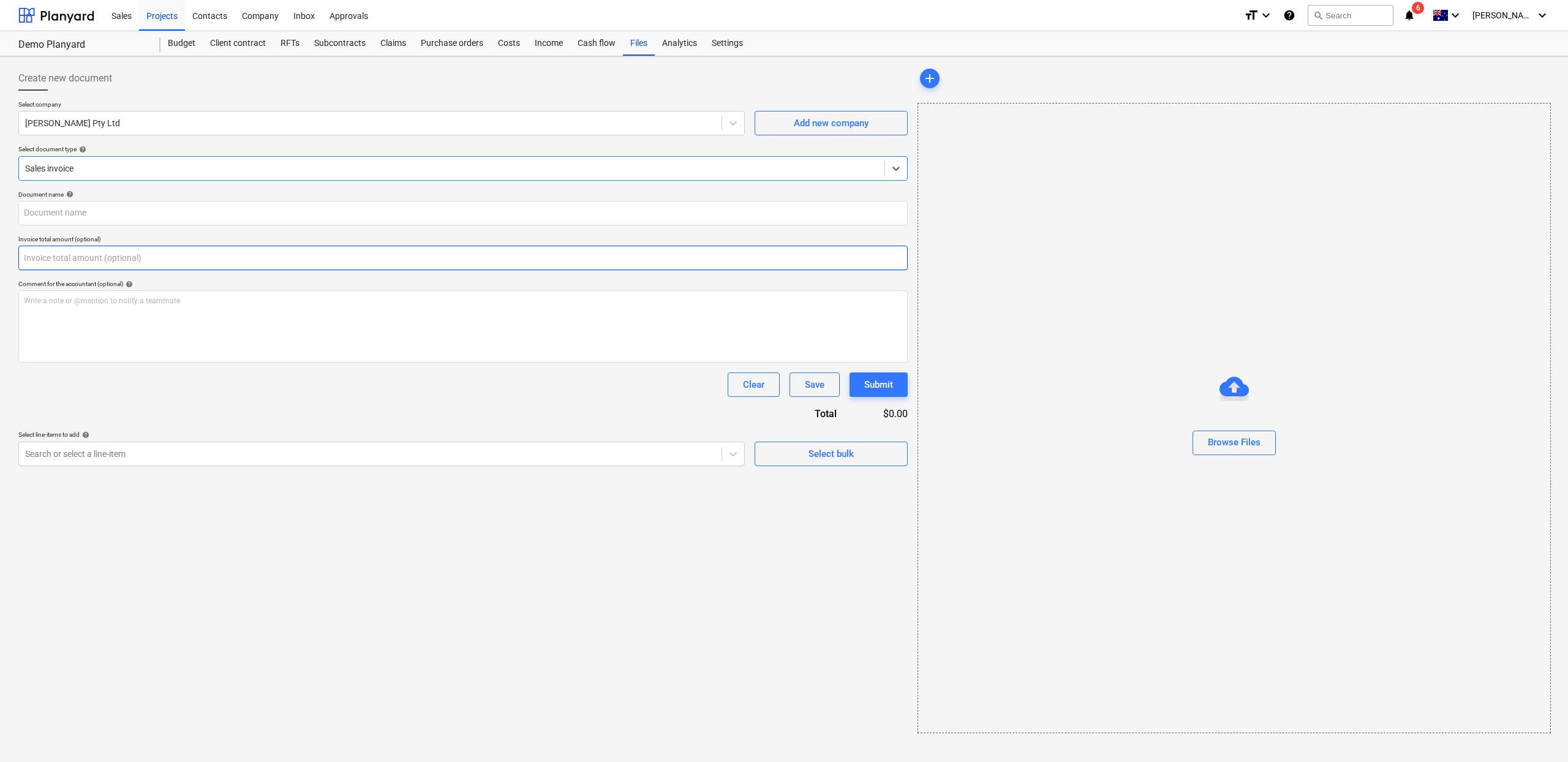
click at [114, 251] on input "text" at bounding box center [463, 257] width 890 height 25
type input "0.00"
click at [287, 468] on div "Create new document Select company [PERSON_NAME] Pty Ltd Add new company Select…" at bounding box center [463, 400] width 899 height 677
click at [287, 452] on div at bounding box center [370, 453] width 690 height 12
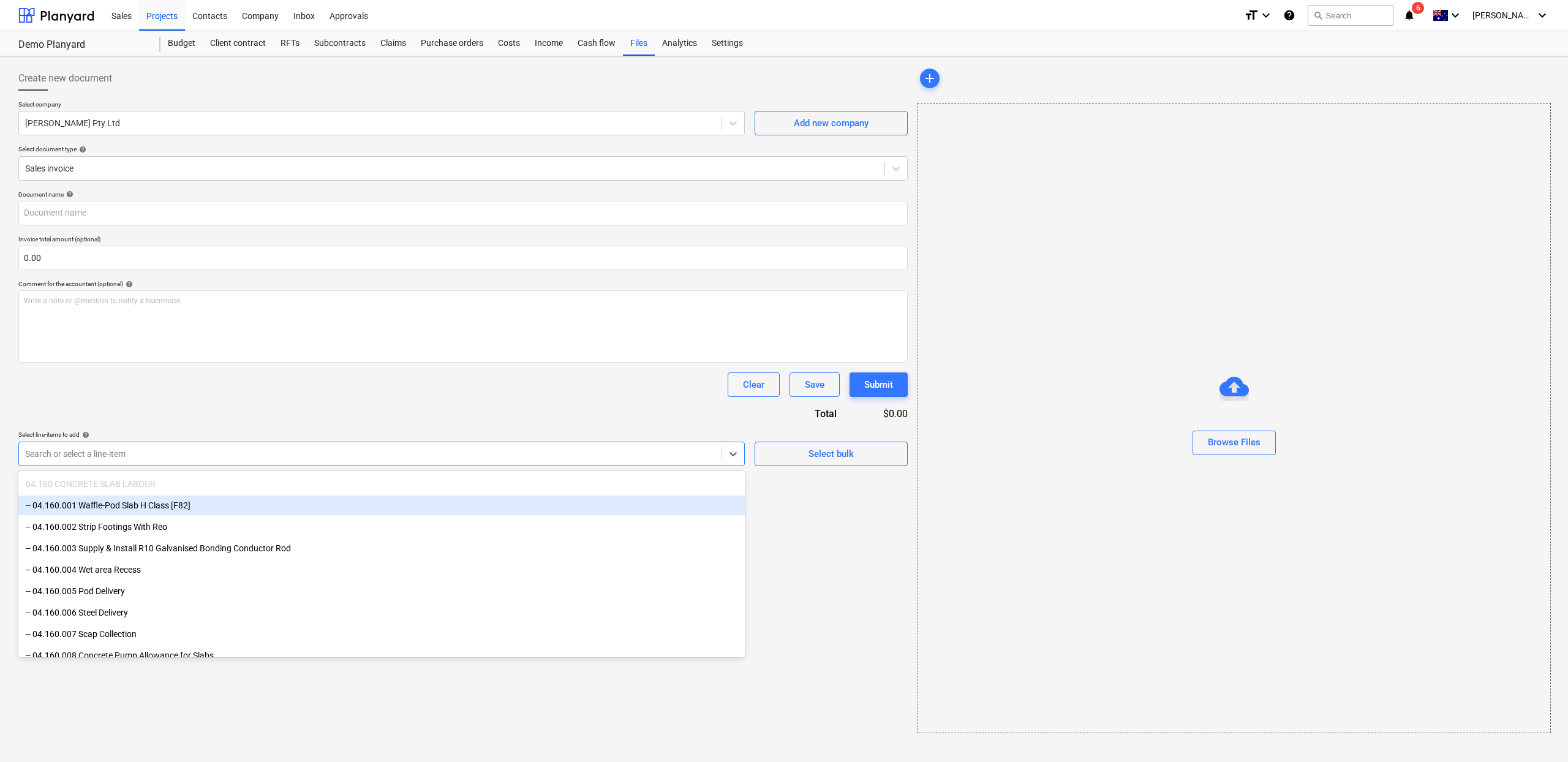
scroll to position [563, 0]
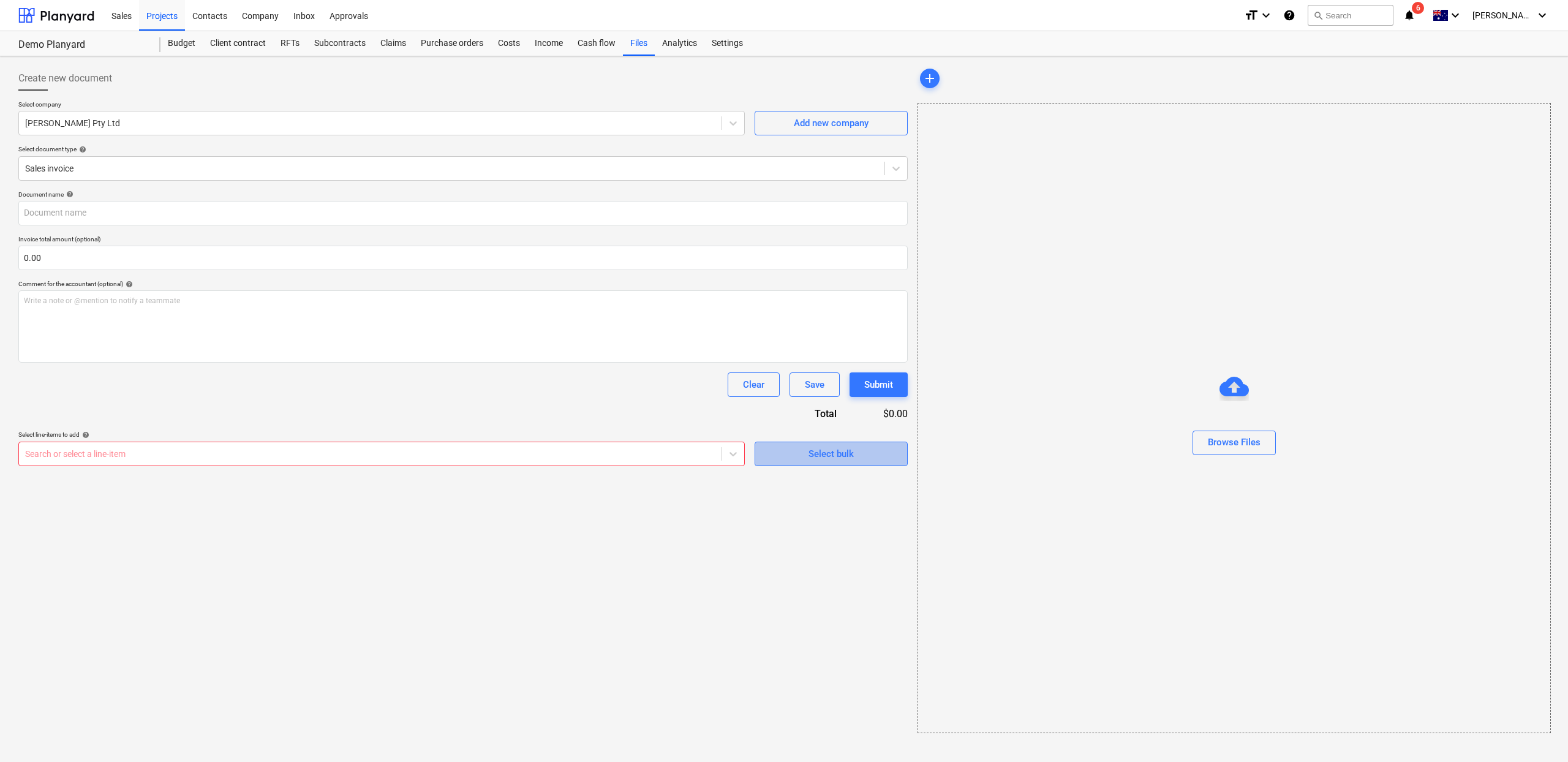
click at [835, 456] on div "Select bulk" at bounding box center [831, 454] width 45 height 16
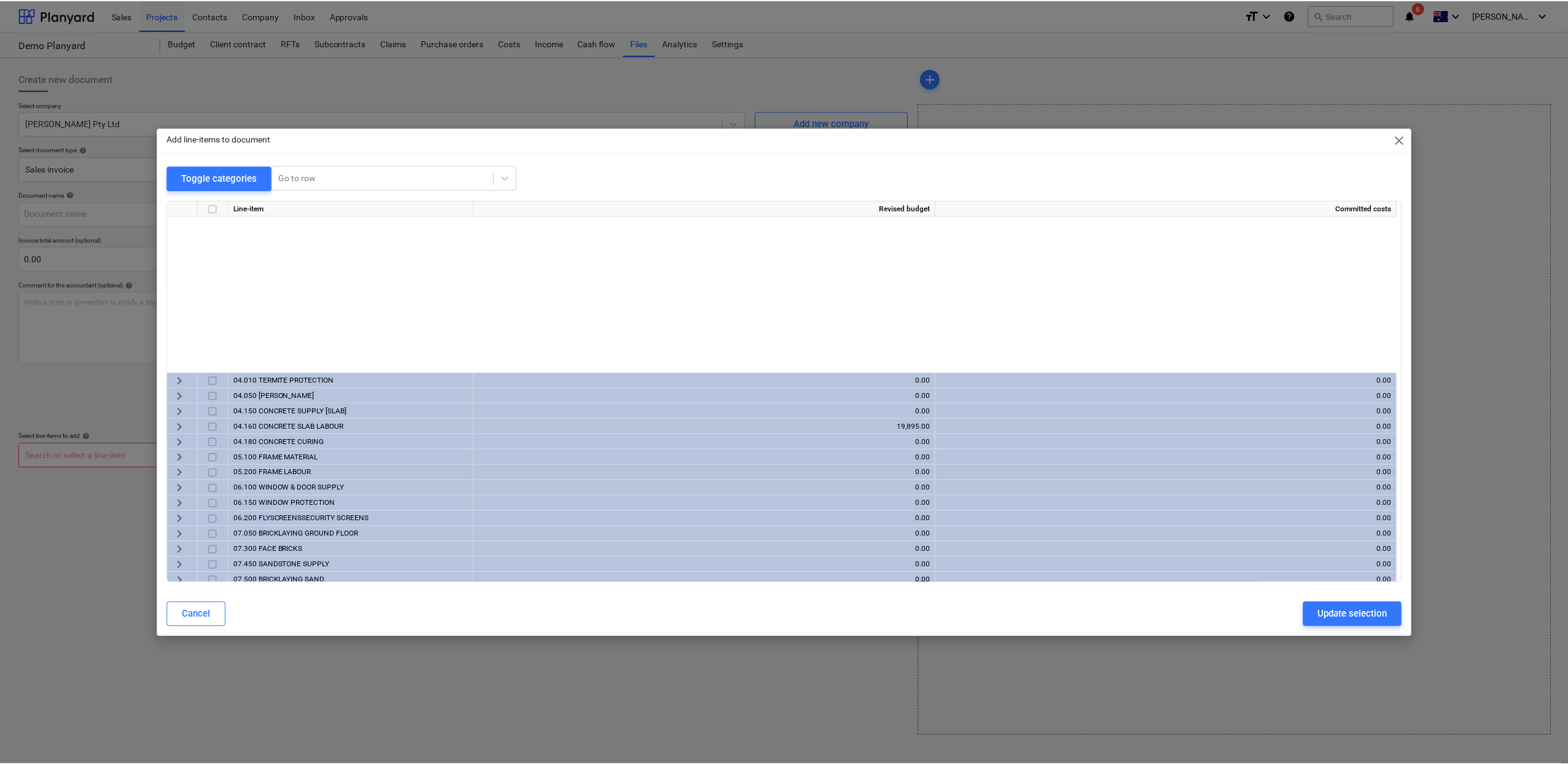
scroll to position [0, 0]
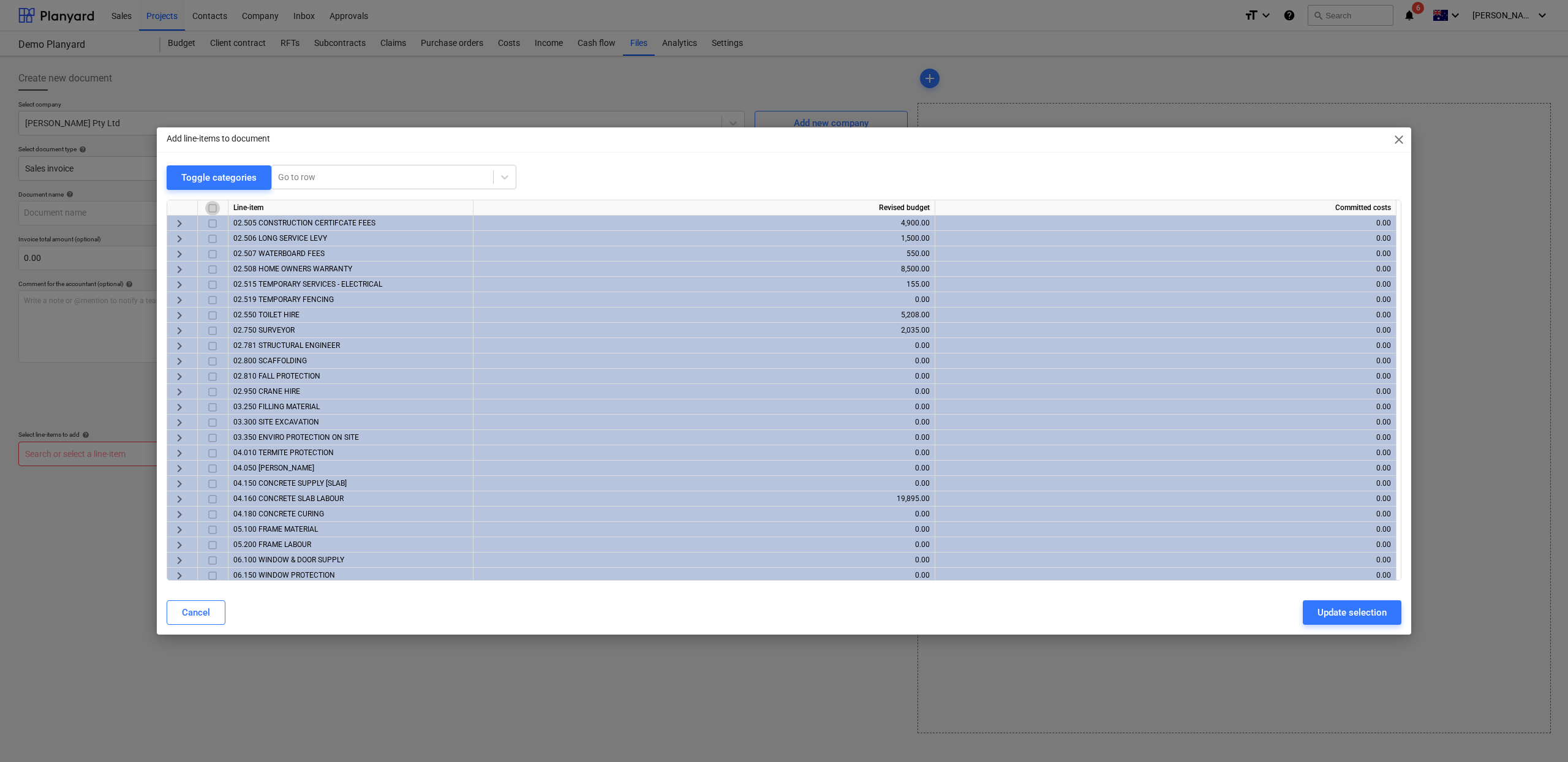
click at [215, 207] on input "checkbox" at bounding box center [213, 208] width 15 height 15
click at [213, 211] on input "checkbox" at bounding box center [213, 208] width 15 height 15
click at [209, 207] on input "checkbox" at bounding box center [213, 208] width 15 height 15
checkbox input "false"
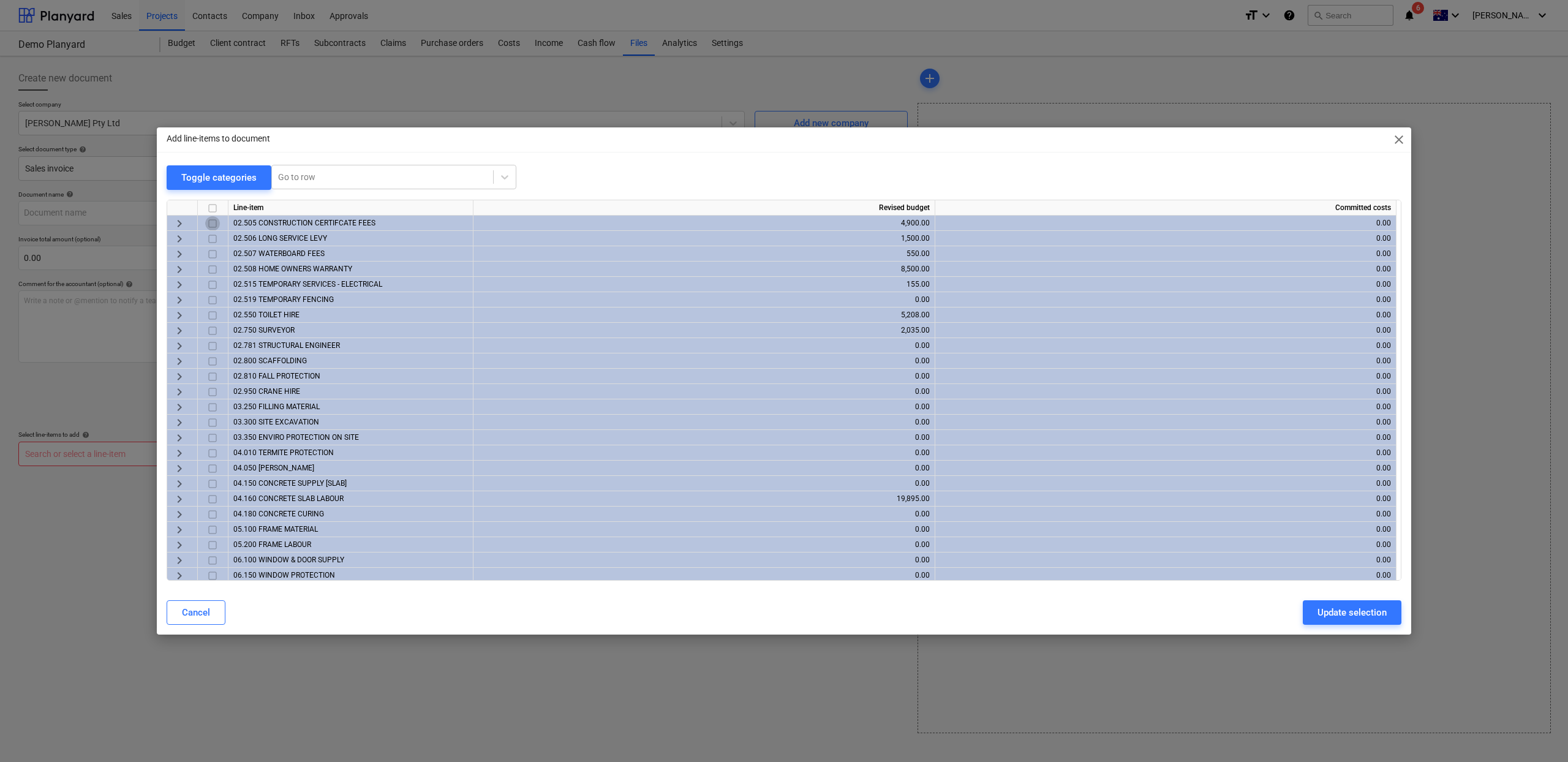
click at [213, 225] on input "checkbox" at bounding box center [213, 223] width 15 height 15
click at [211, 240] on input "checkbox" at bounding box center [213, 239] width 15 height 15
click at [213, 259] on input "checkbox" at bounding box center [213, 254] width 15 height 15
click at [212, 268] on input "checkbox" at bounding box center [213, 269] width 15 height 15
click at [211, 286] on input "checkbox" at bounding box center [213, 285] width 15 height 15
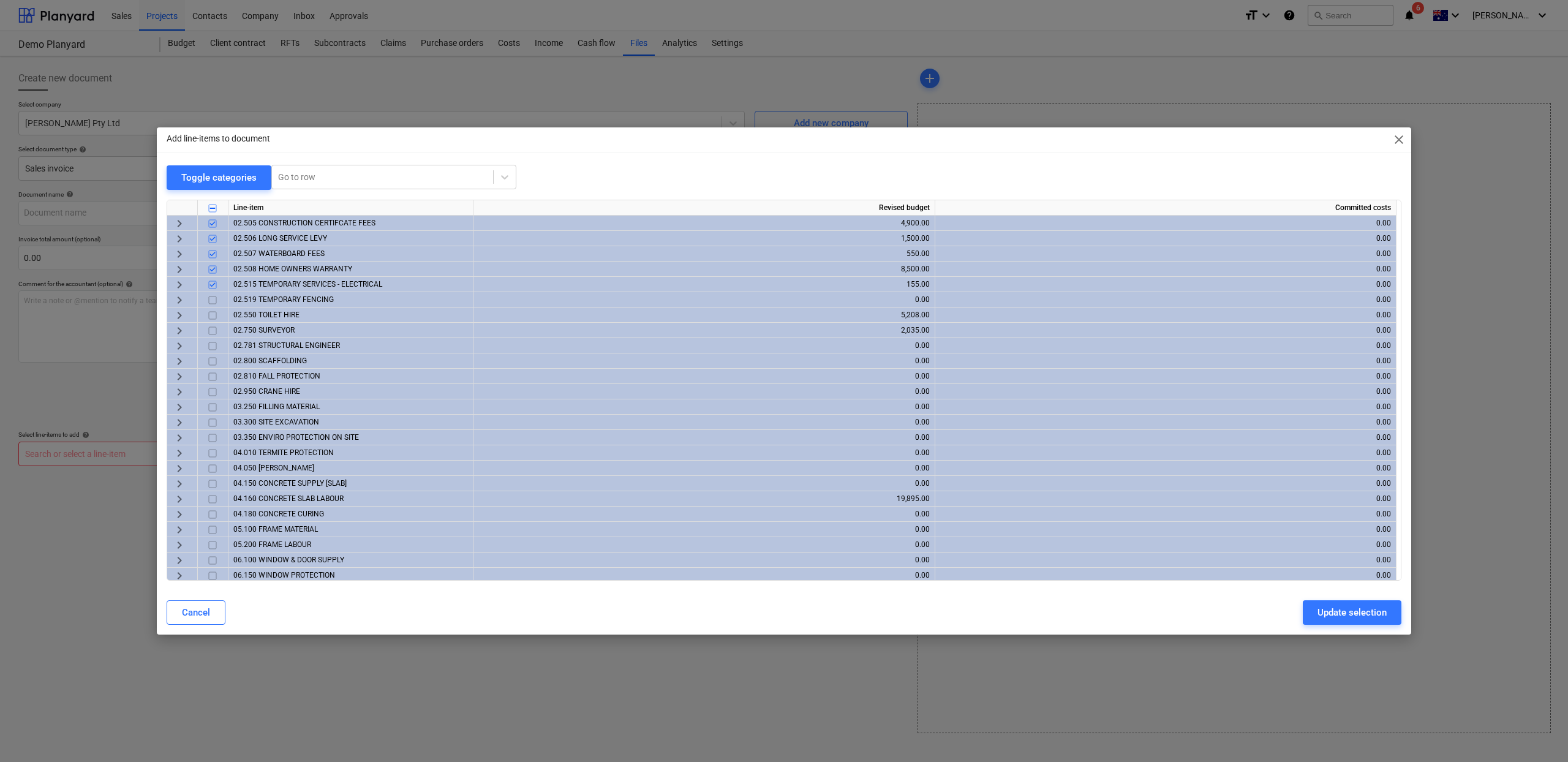
click at [211, 299] on input "checkbox" at bounding box center [213, 300] width 15 height 15
click at [210, 317] on input "checkbox" at bounding box center [213, 315] width 15 height 15
click at [209, 329] on input "checkbox" at bounding box center [213, 330] width 15 height 15
click at [210, 337] on input "checkbox" at bounding box center [213, 330] width 15 height 15
click at [212, 330] on input "checkbox" at bounding box center [213, 330] width 15 height 15
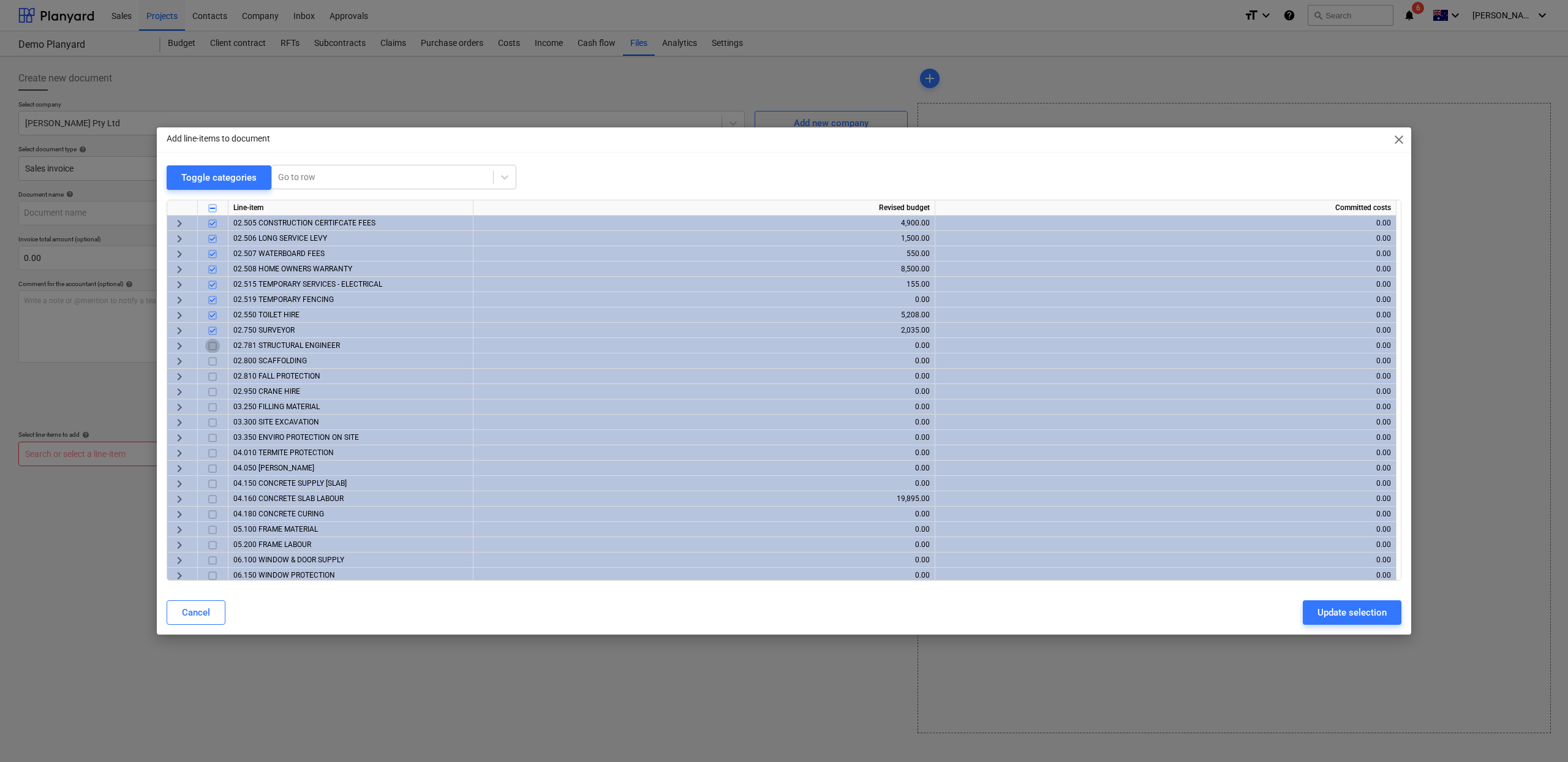
click at [213, 346] on input "checkbox" at bounding box center [213, 346] width 15 height 15
click at [212, 370] on input "checkbox" at bounding box center [213, 376] width 15 height 15
click at [212, 385] on input "checkbox" at bounding box center [213, 392] width 15 height 15
click at [213, 361] on input "checkbox" at bounding box center [213, 361] width 15 height 15
click at [1380, 614] on div "Update selection" at bounding box center [1352, 612] width 69 height 16
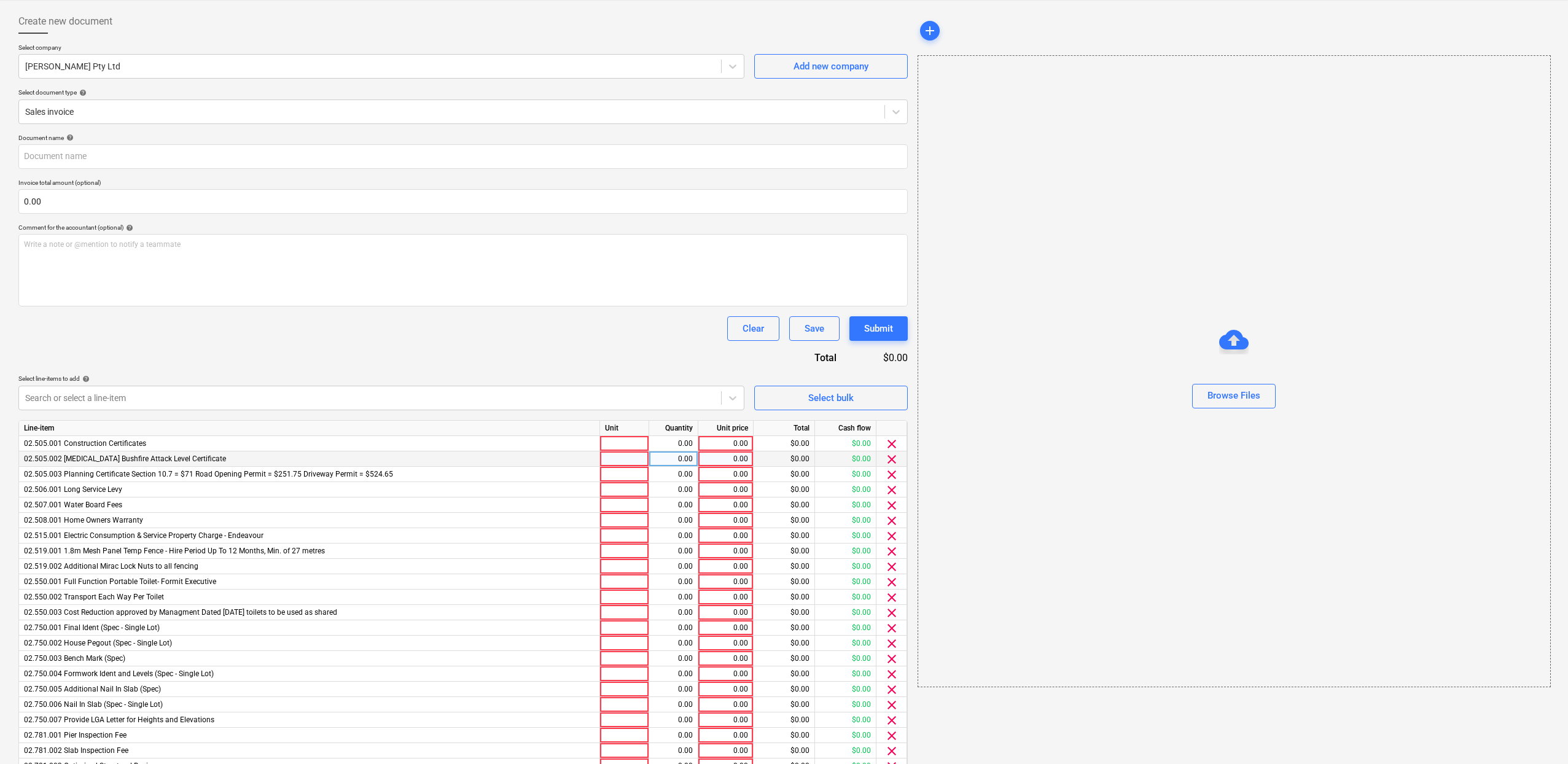
scroll to position [209, 0]
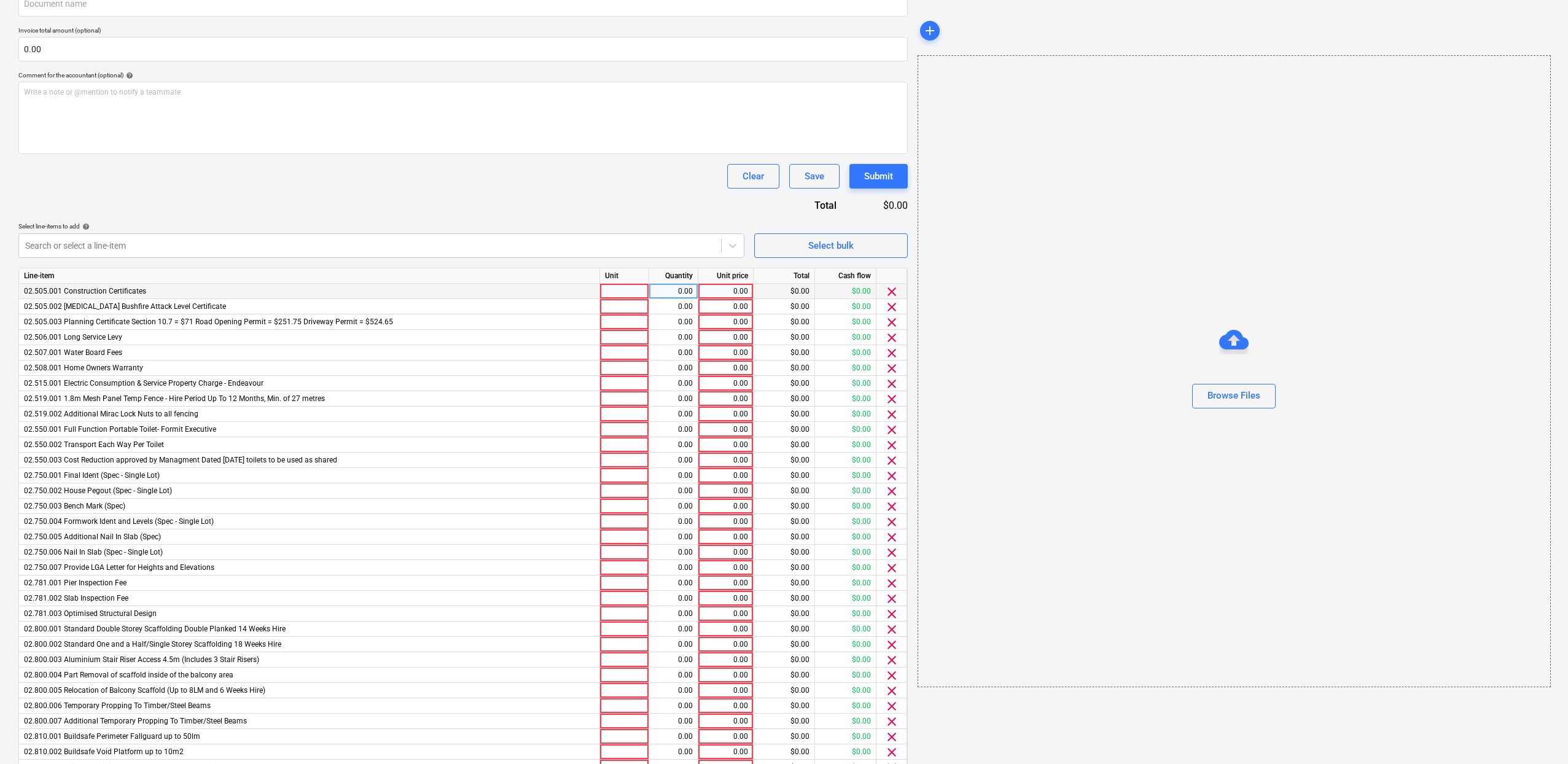
click at [635, 293] on div at bounding box center [625, 291] width 49 height 15
type input "1"
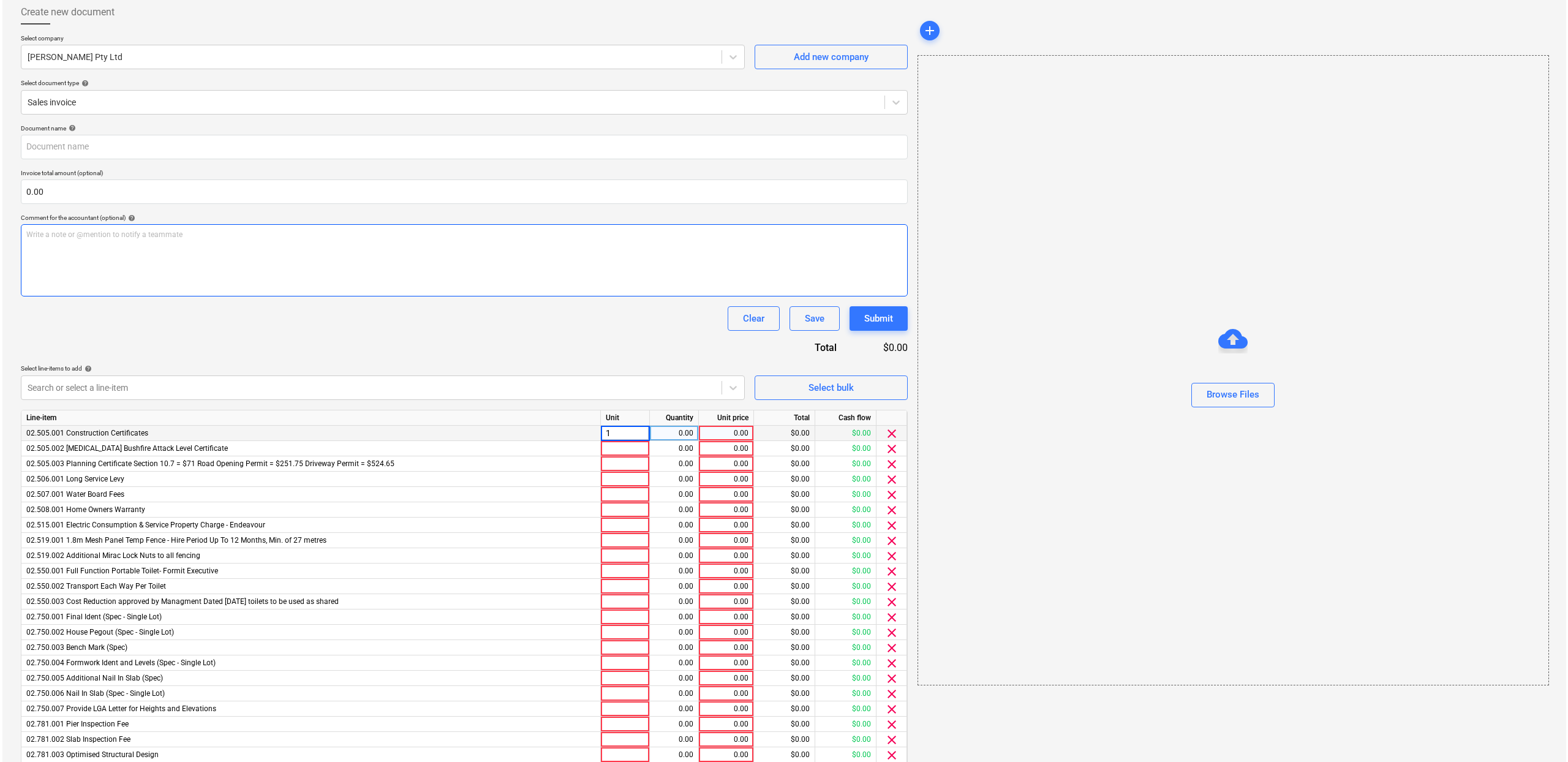
scroll to position [0, 0]
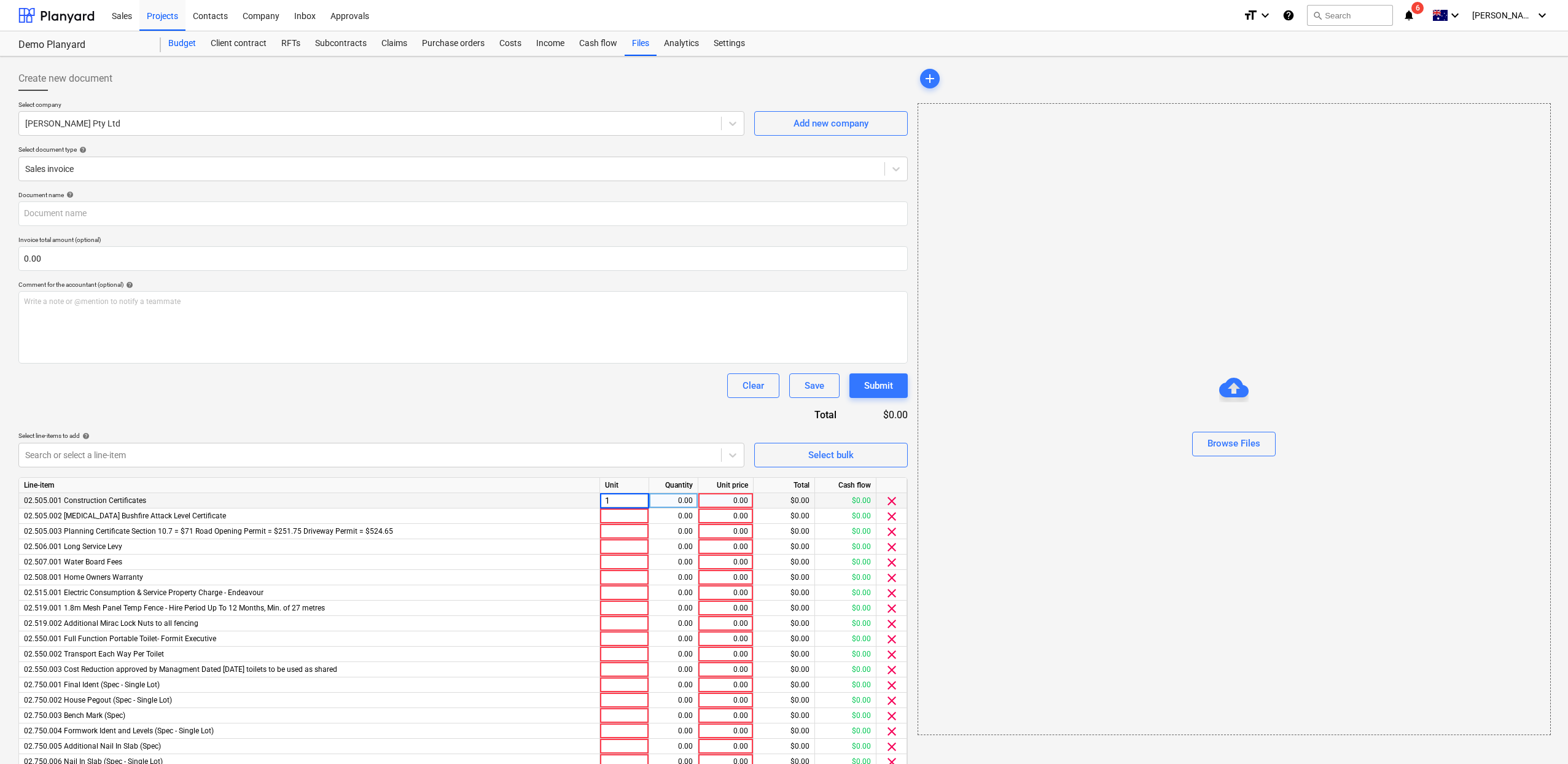
click at [185, 46] on div "Budget" at bounding box center [182, 43] width 43 height 25
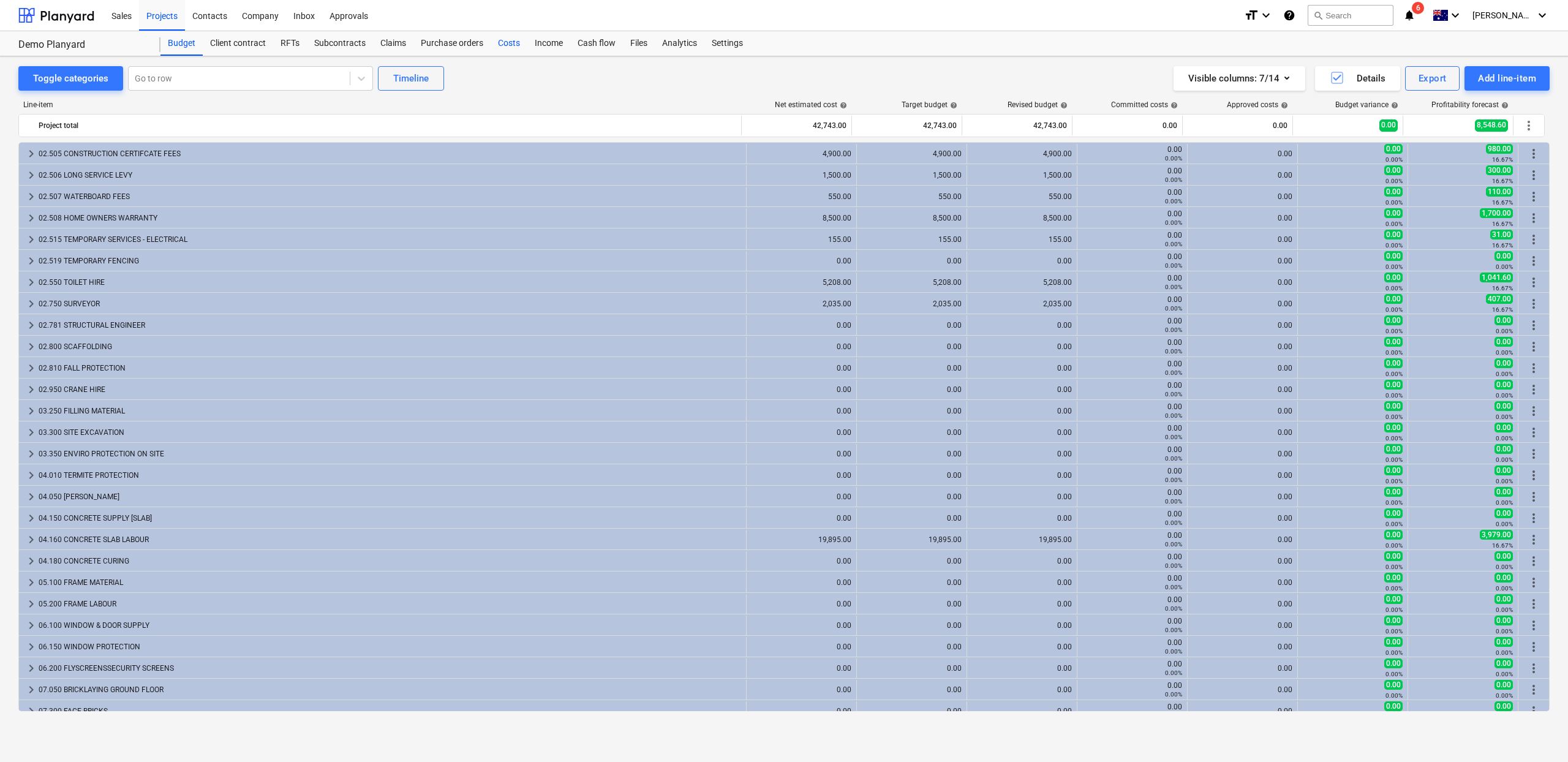
click at [500, 43] on div "Costs" at bounding box center [509, 43] width 37 height 25
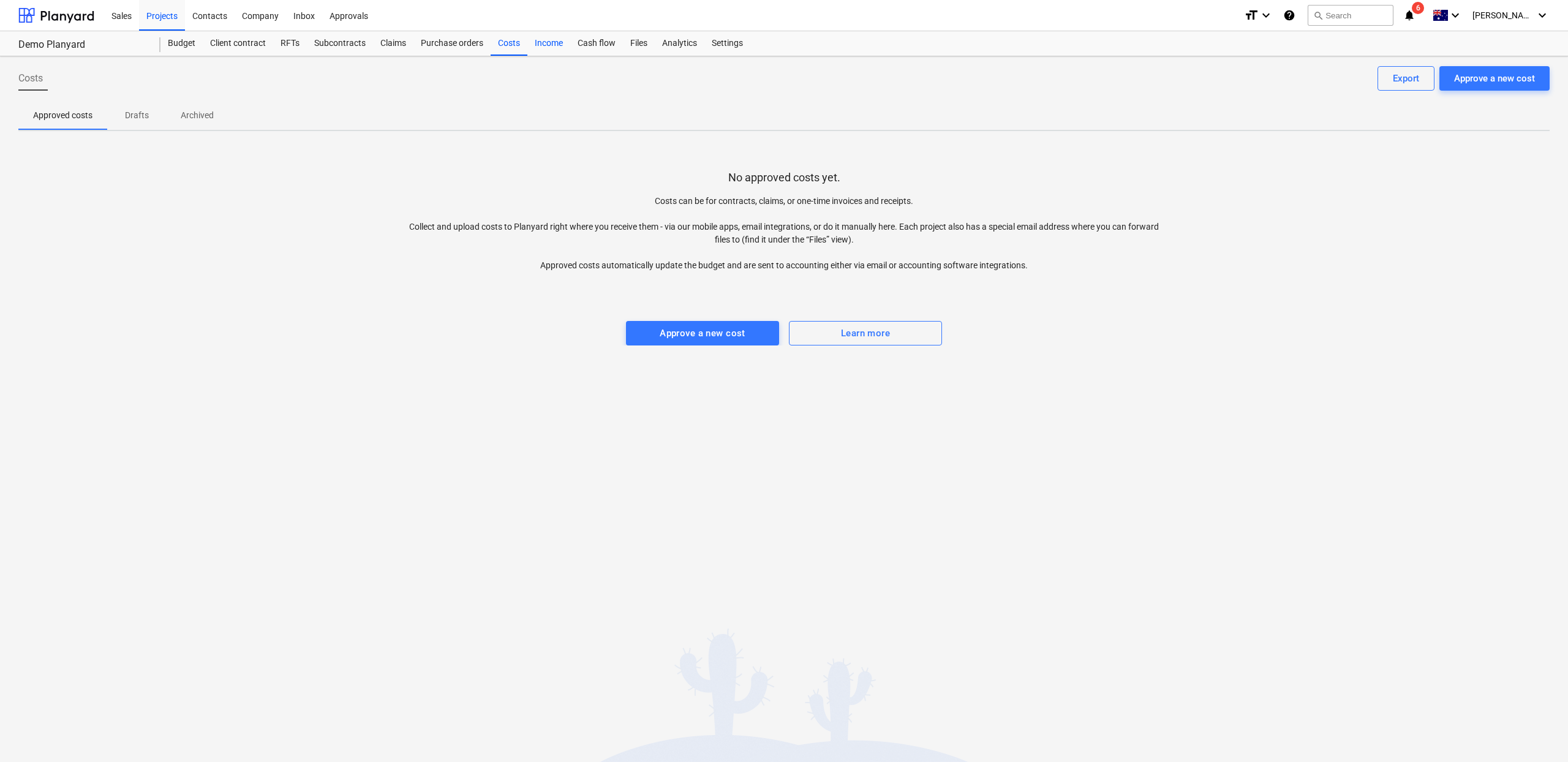
click at [553, 43] on div "Income" at bounding box center [549, 43] width 43 height 25
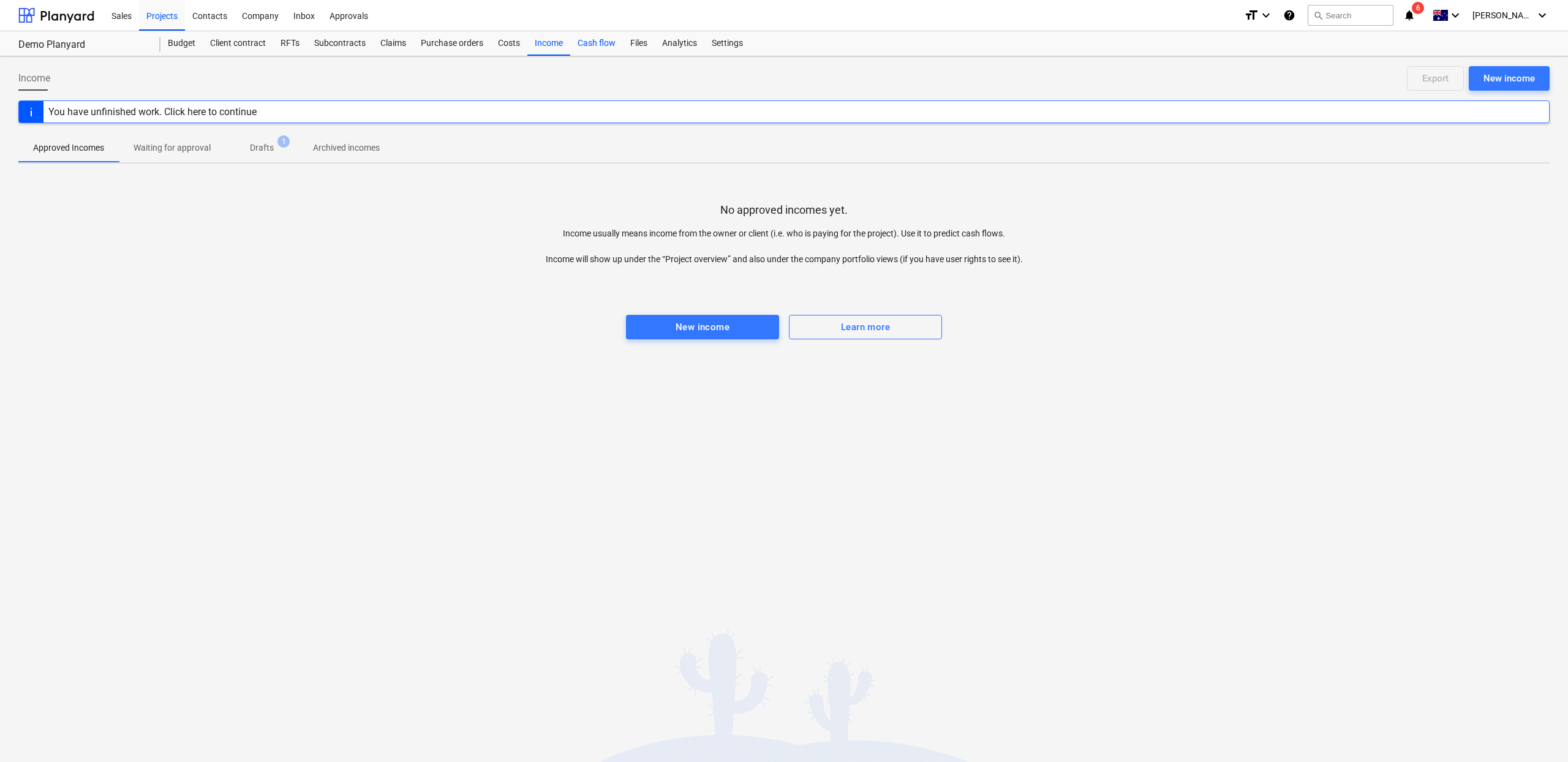
click at [602, 46] on div "Cash flow" at bounding box center [596, 43] width 53 height 25
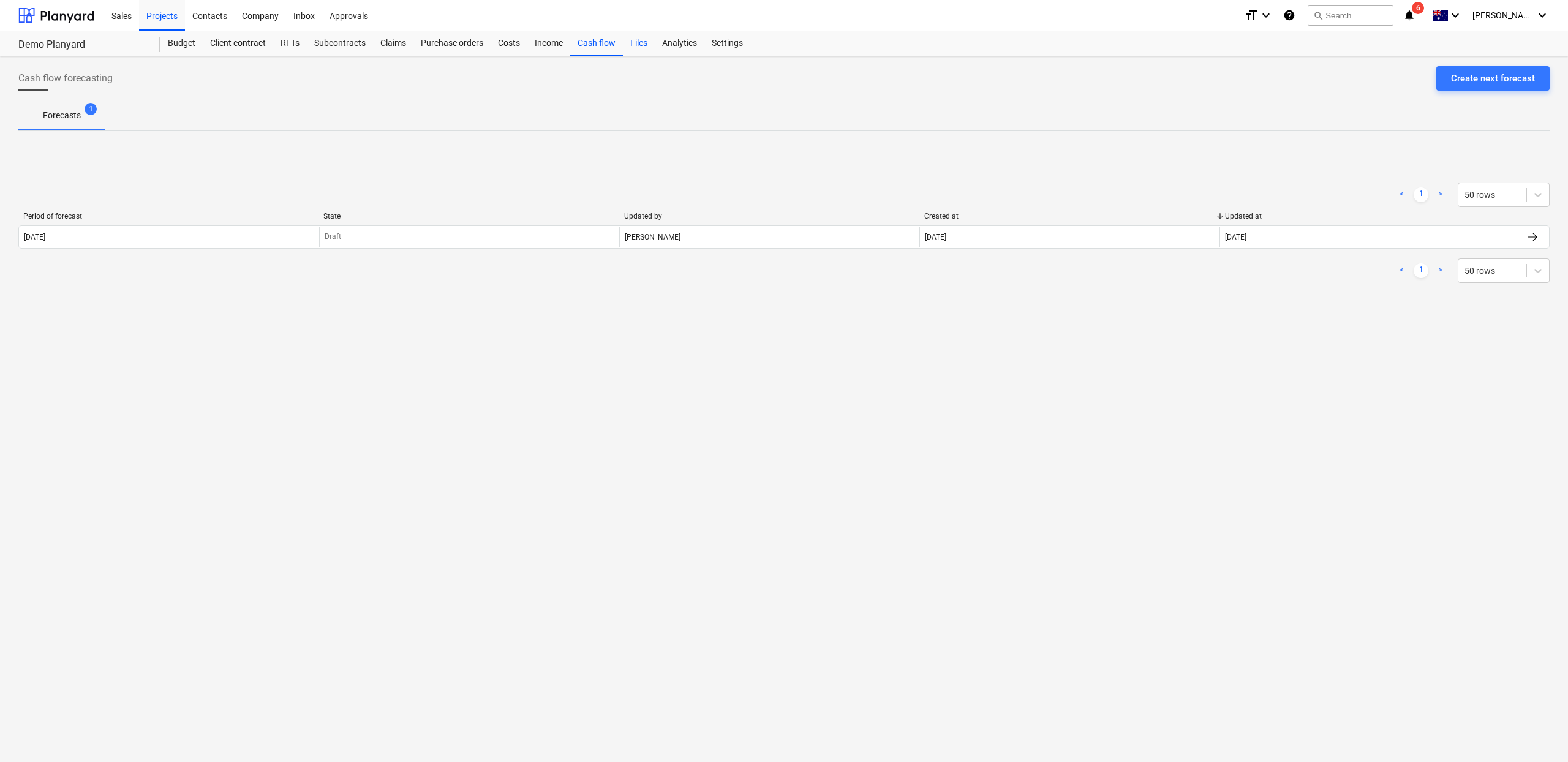
click at [639, 47] on div "Files" at bounding box center [639, 43] width 32 height 25
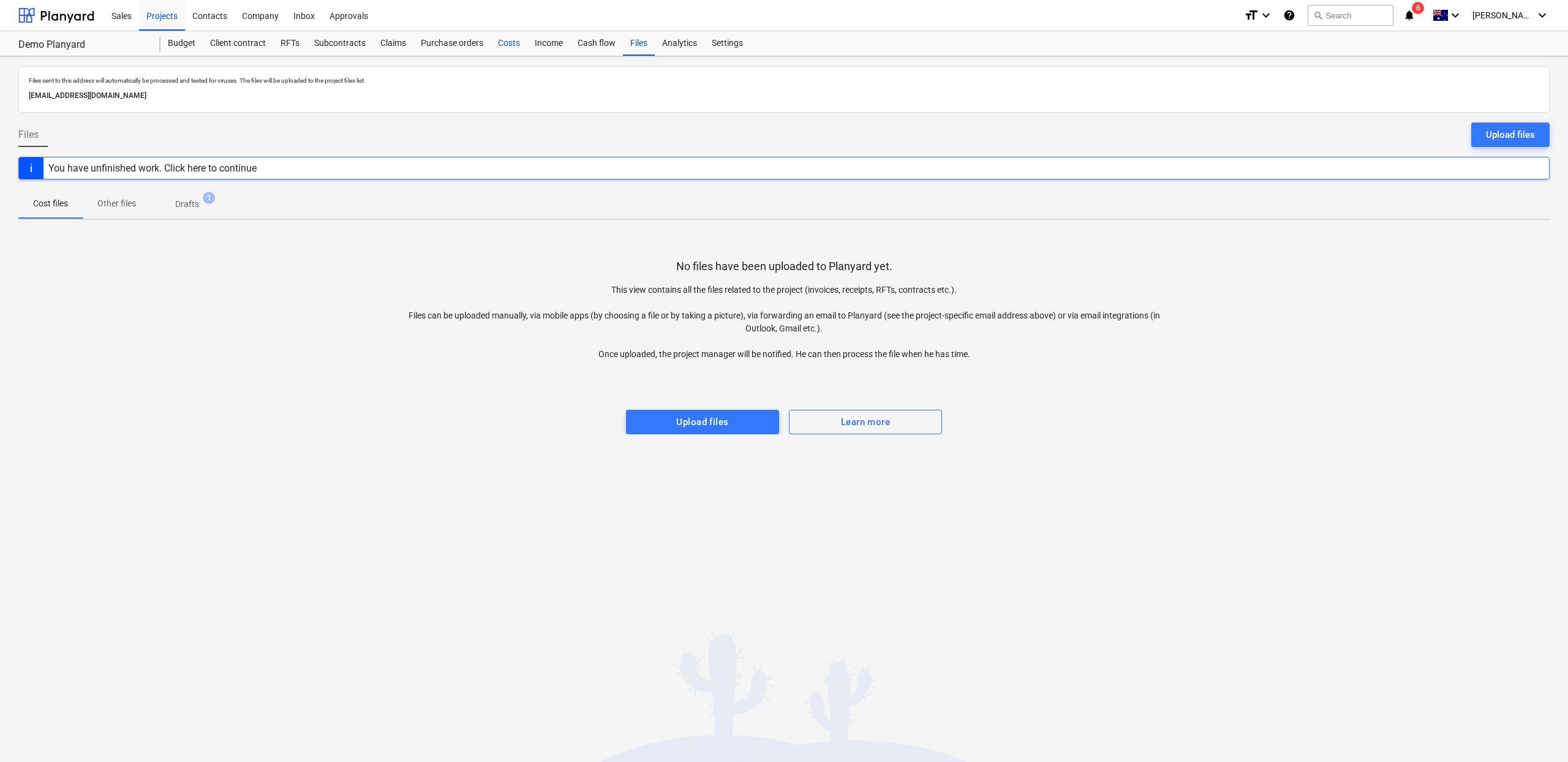
click at [520, 43] on div "Costs" at bounding box center [509, 43] width 37 height 25
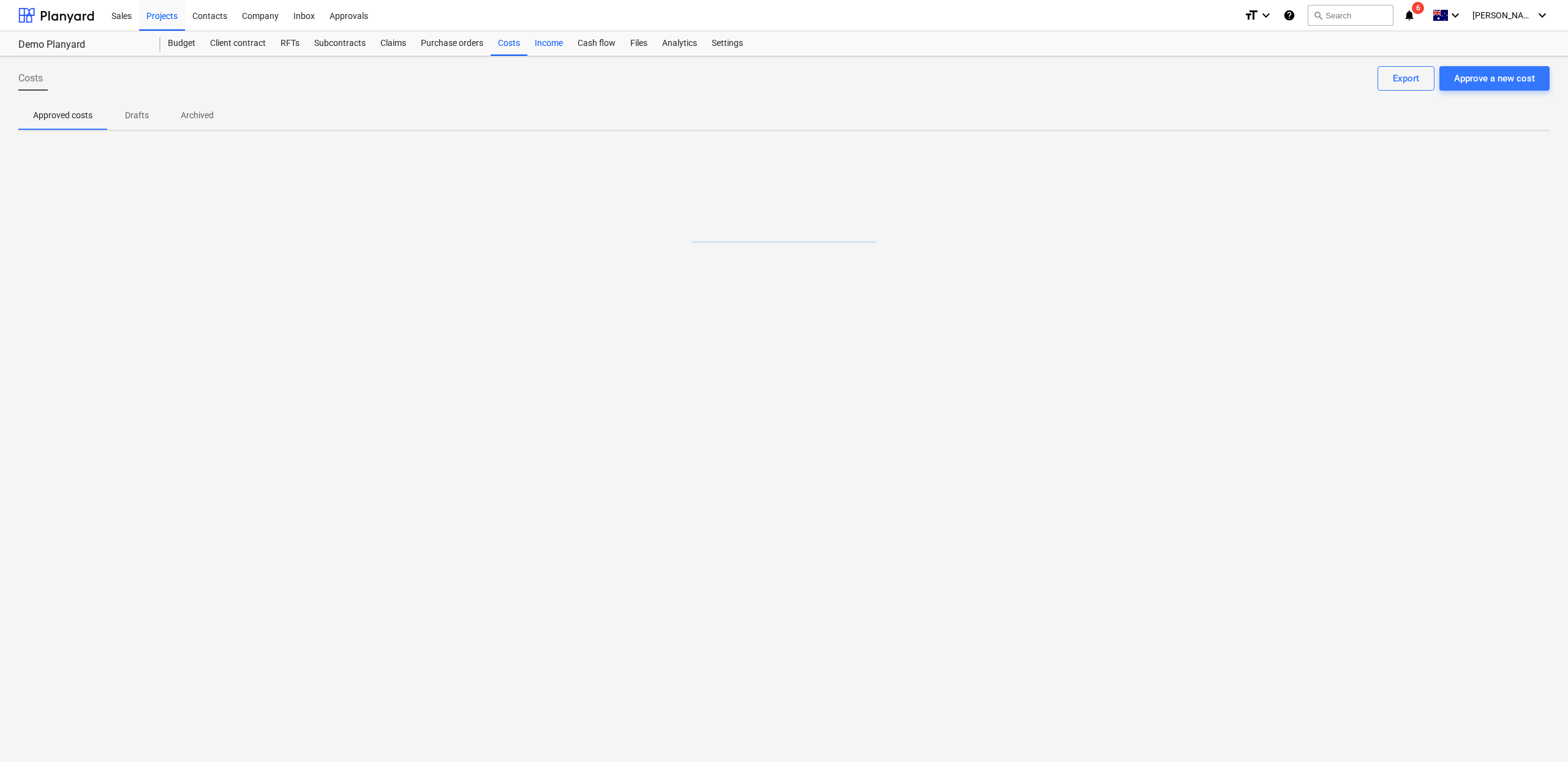
click at [543, 43] on div "Income" at bounding box center [549, 43] width 43 height 25
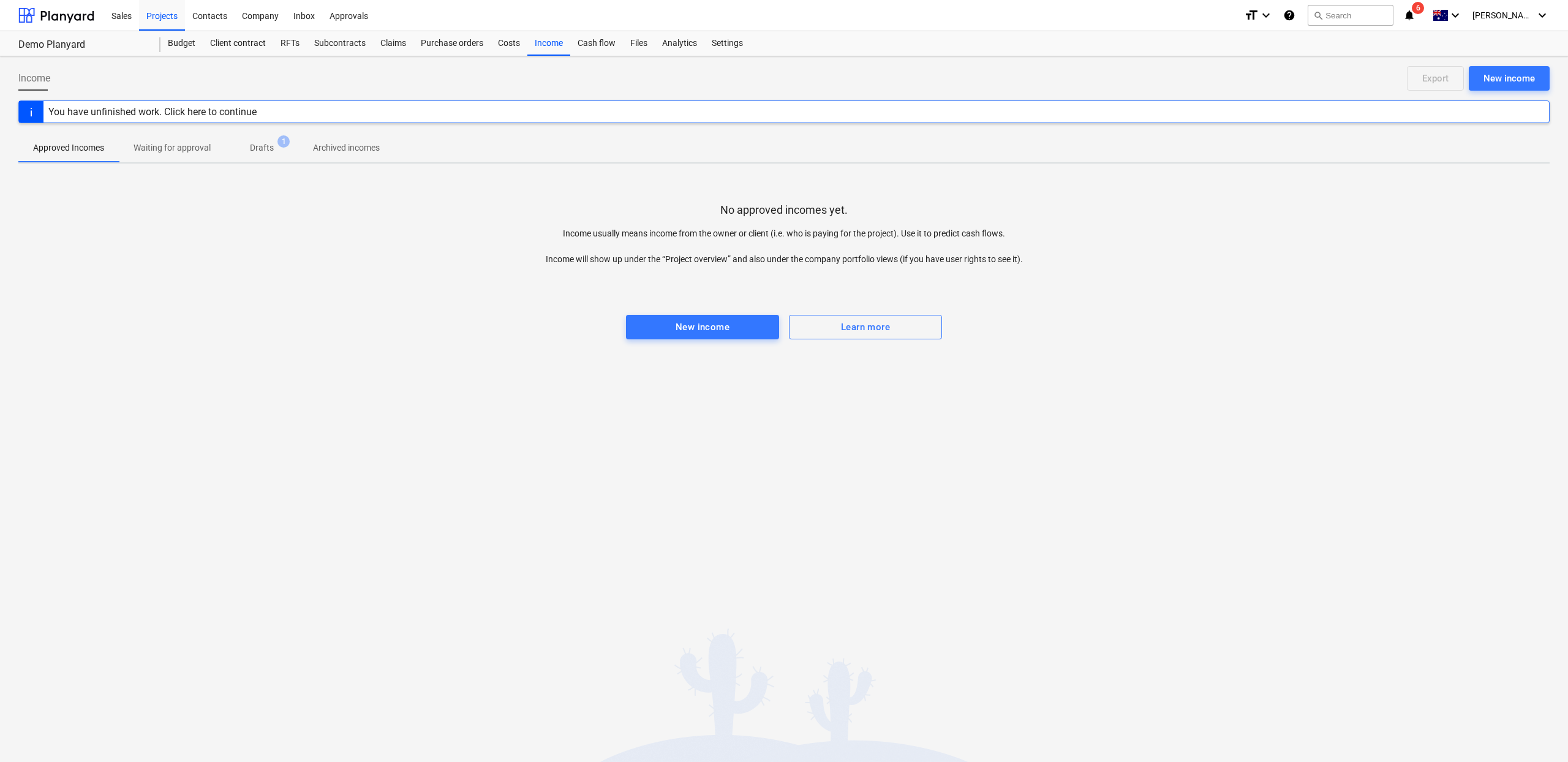
click at [269, 156] on span "Drafts 1" at bounding box center [262, 147] width 73 height 22
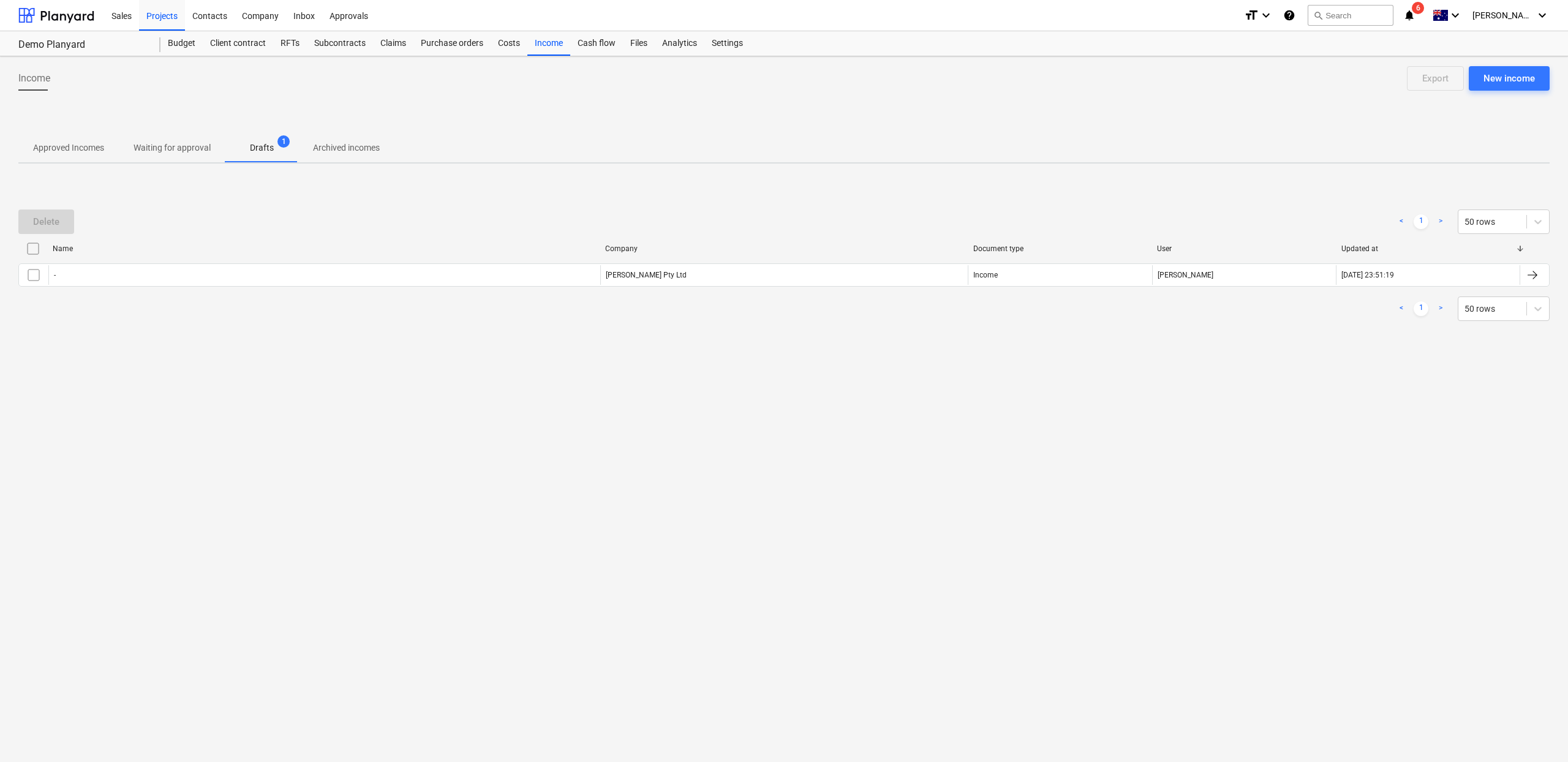
click at [30, 146] on span "Approved Incomes" at bounding box center [68, 148] width 100 height 20
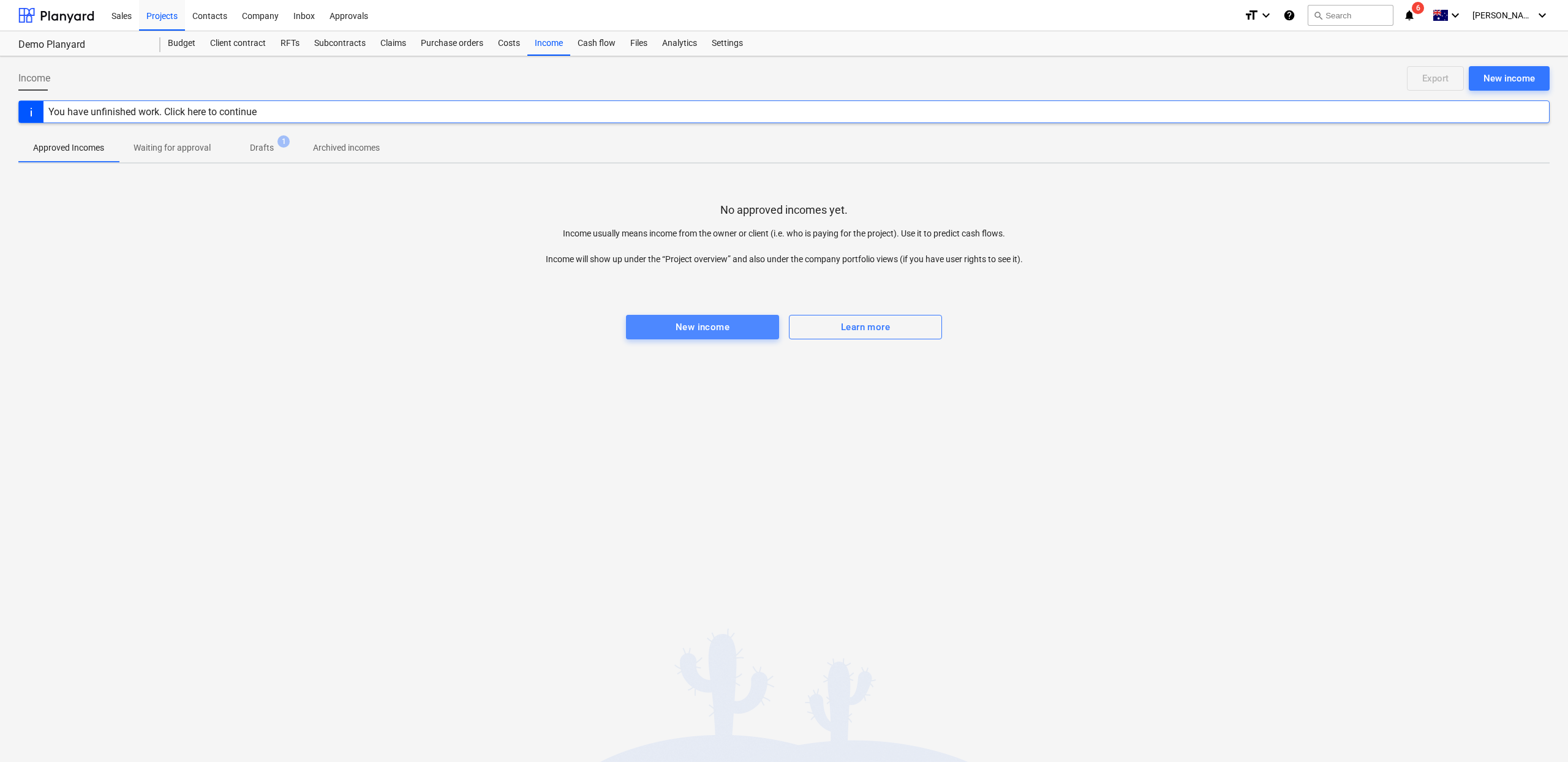
click at [664, 330] on span "New income" at bounding box center [703, 327] width 126 height 16
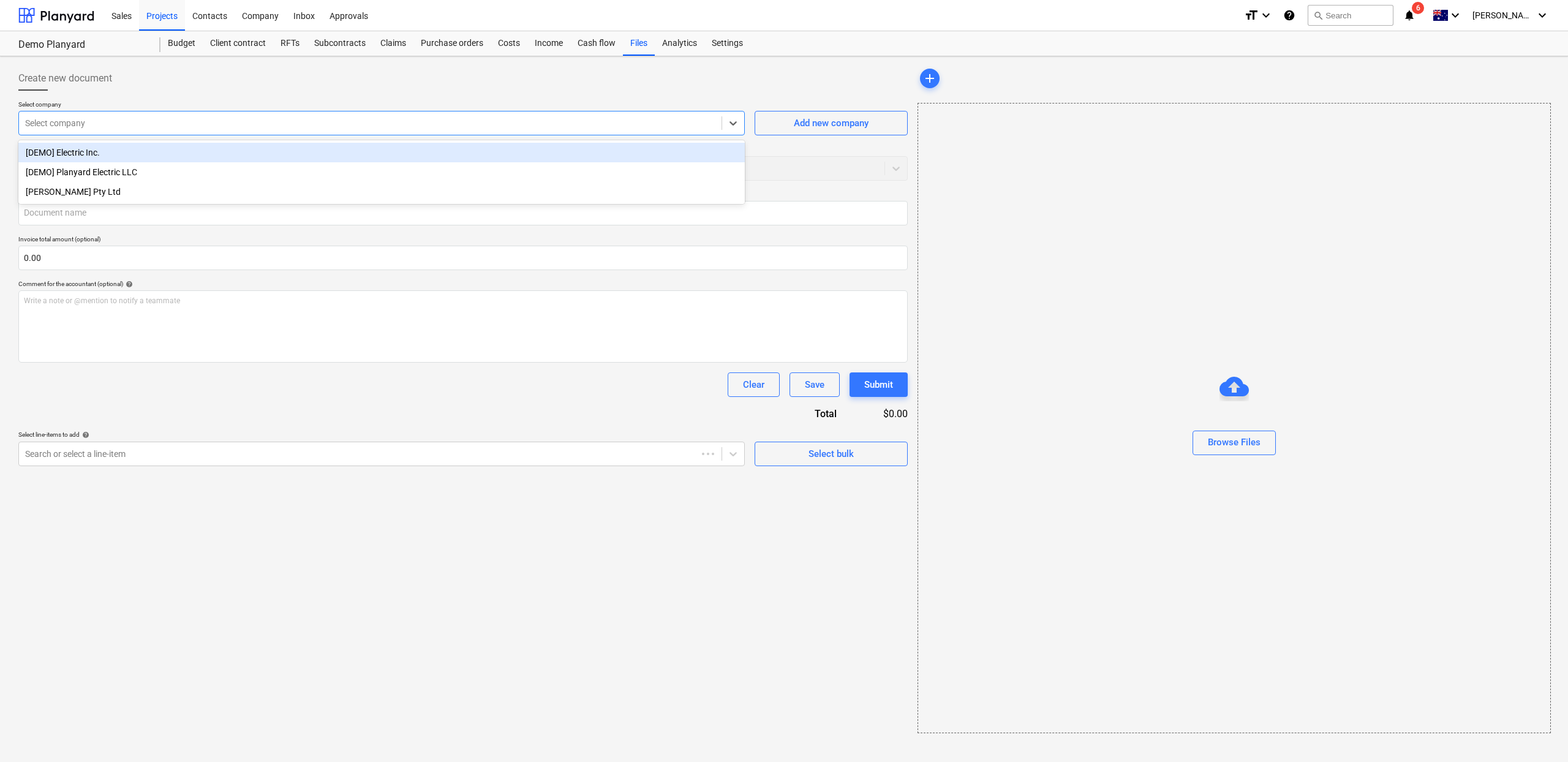
click at [322, 116] on div "Select company" at bounding box center [370, 123] width 703 height 17
click at [243, 188] on div "[PERSON_NAME] Pty Ltd" at bounding box center [382, 191] width 726 height 19
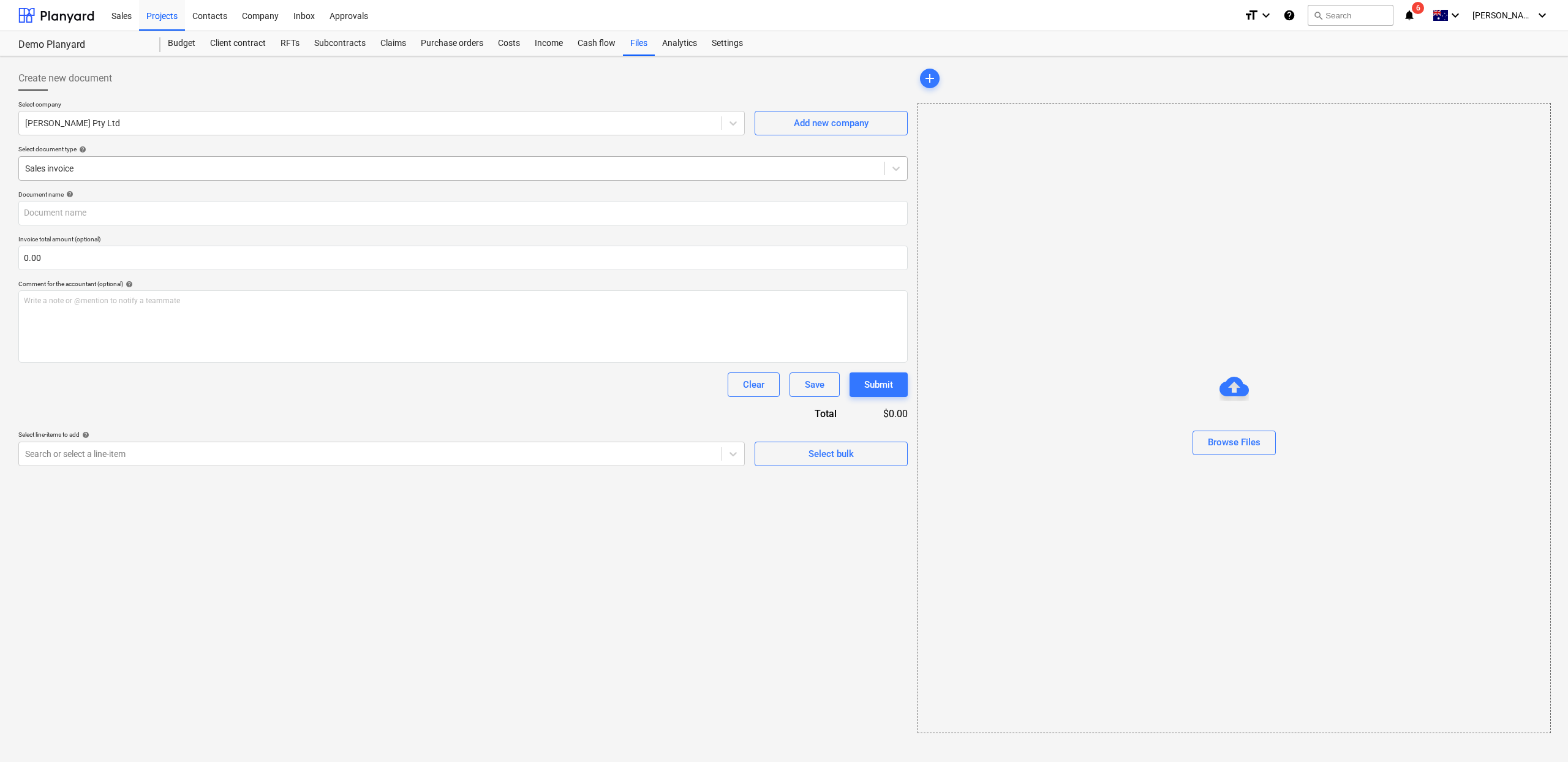
drag, startPoint x: 815, startPoint y: 121, endPoint x: 511, endPoint y: 166, distance: 307.3
click at [741, 177] on div "Select company [PERSON_NAME] Pty Ltd Add new company Select document type help …" at bounding box center [463, 145] width 890 height 90
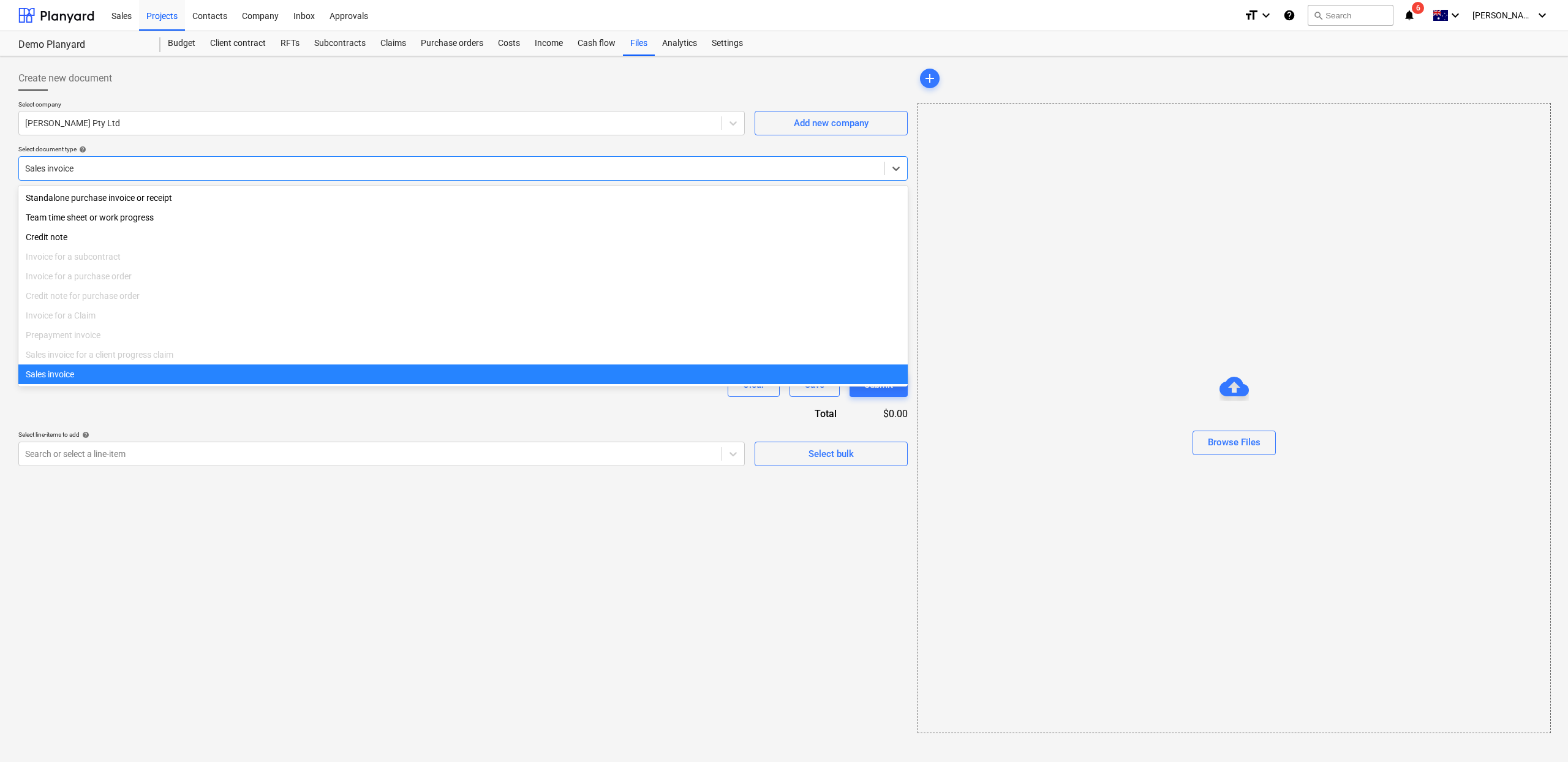
click at [499, 165] on div at bounding box center [452, 168] width 853 height 12
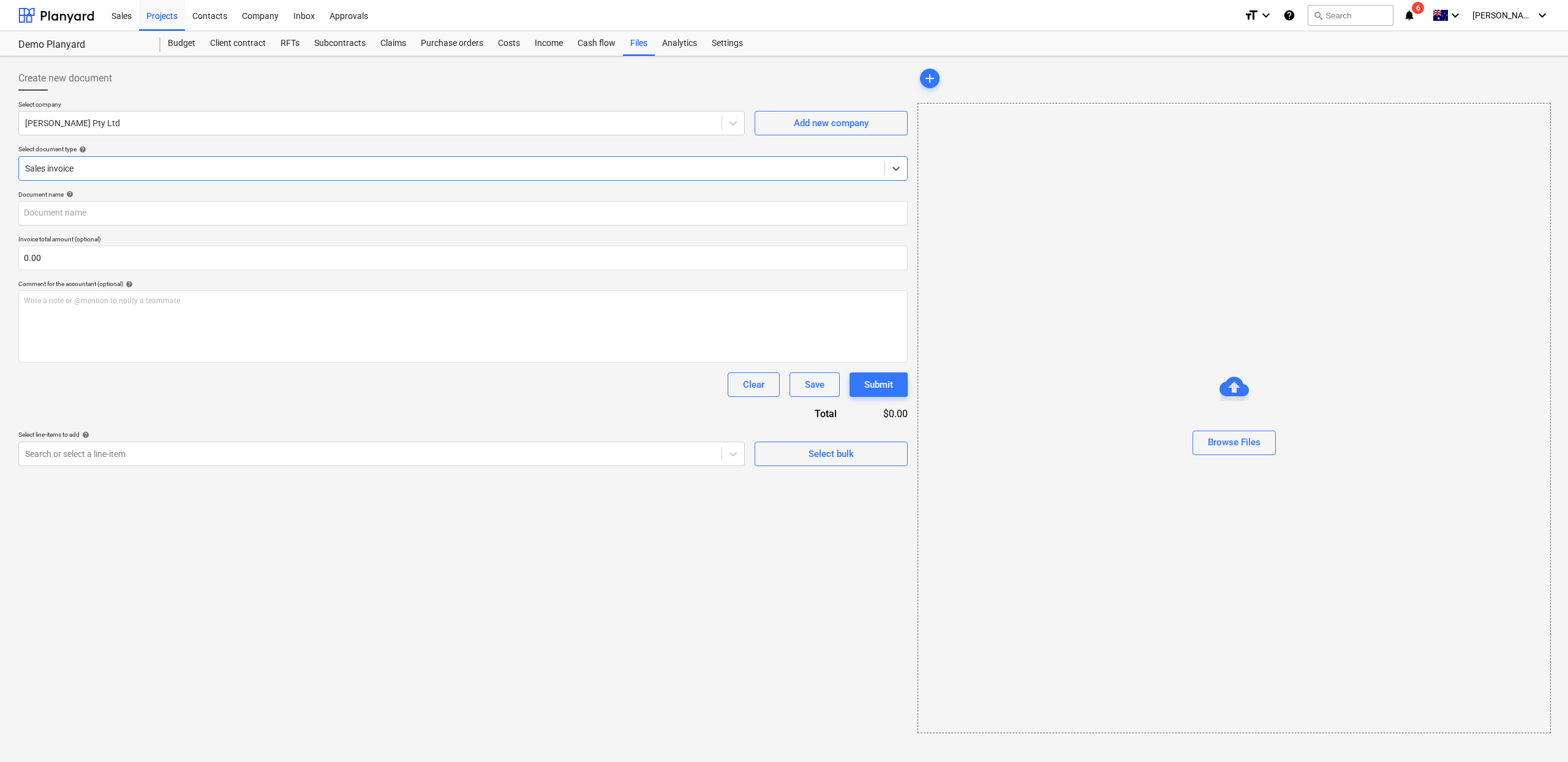
click at [499, 165] on div at bounding box center [452, 168] width 853 height 12
click at [278, 263] on input "text" at bounding box center [463, 257] width 890 height 25
type input "200,000.00"
click at [894, 388] on button "Submit" at bounding box center [879, 384] width 59 height 25
click at [335, 482] on div at bounding box center [370, 484] width 690 height 12
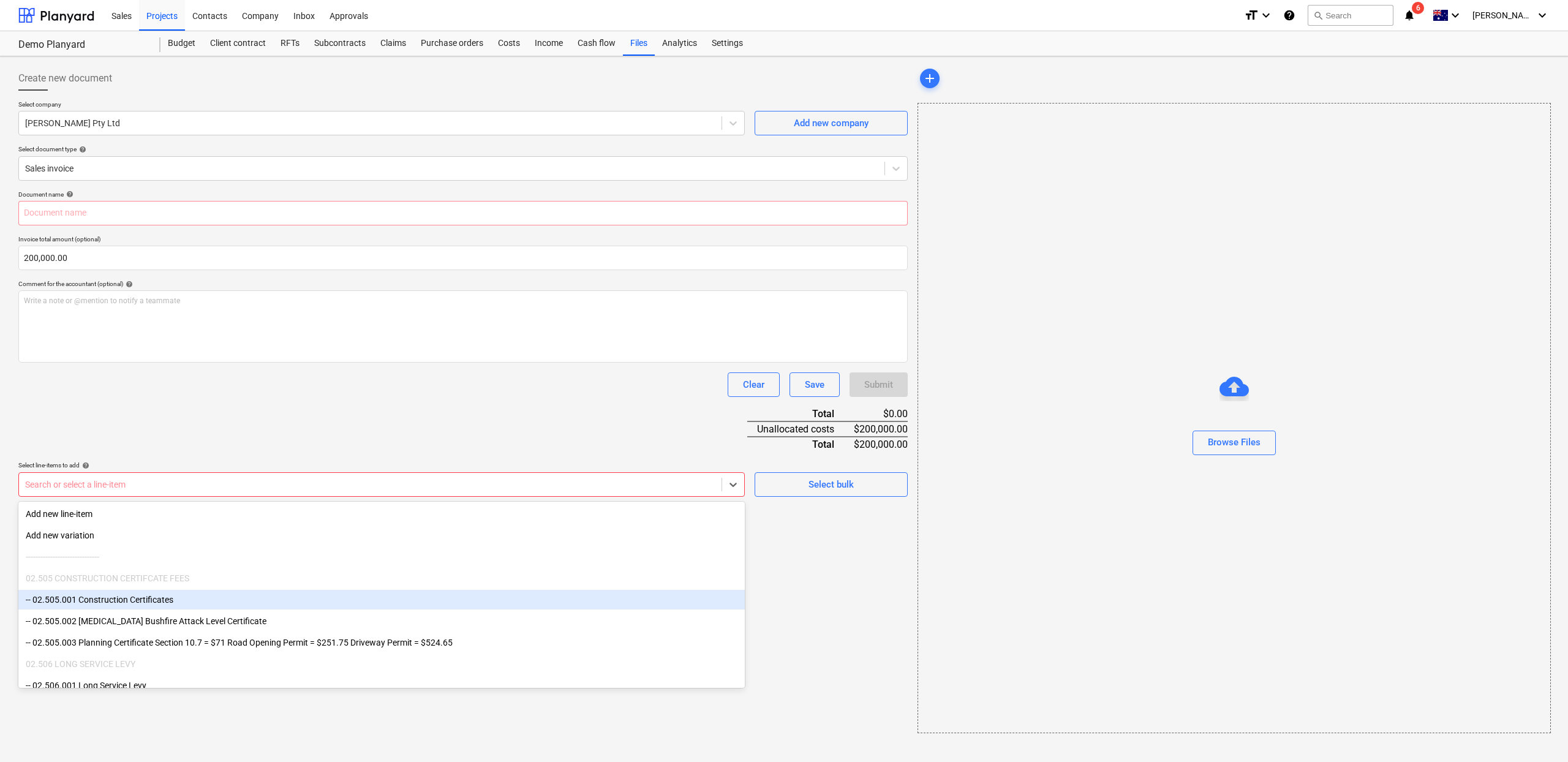
click at [197, 591] on div "-- 02.505.001 Construction Certificates" at bounding box center [382, 599] width 726 height 19
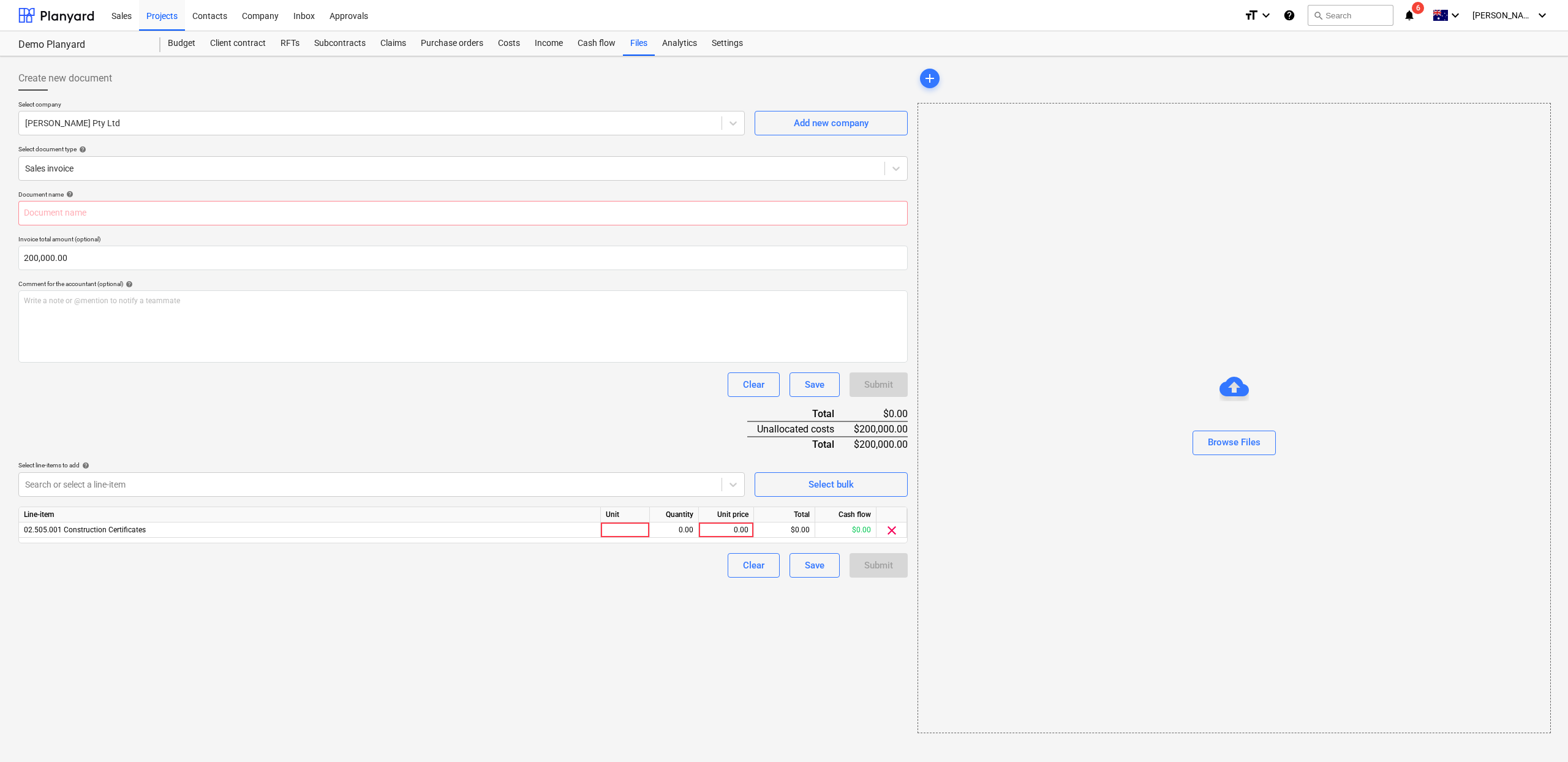
click at [346, 432] on div "Document name help Invoice total amount (optional) 200,000.00 Comment for the a…" at bounding box center [463, 384] width 890 height 387
click at [896, 532] on span "clear" at bounding box center [892, 531] width 15 height 15
click at [661, 483] on div at bounding box center [370, 484] width 690 height 12
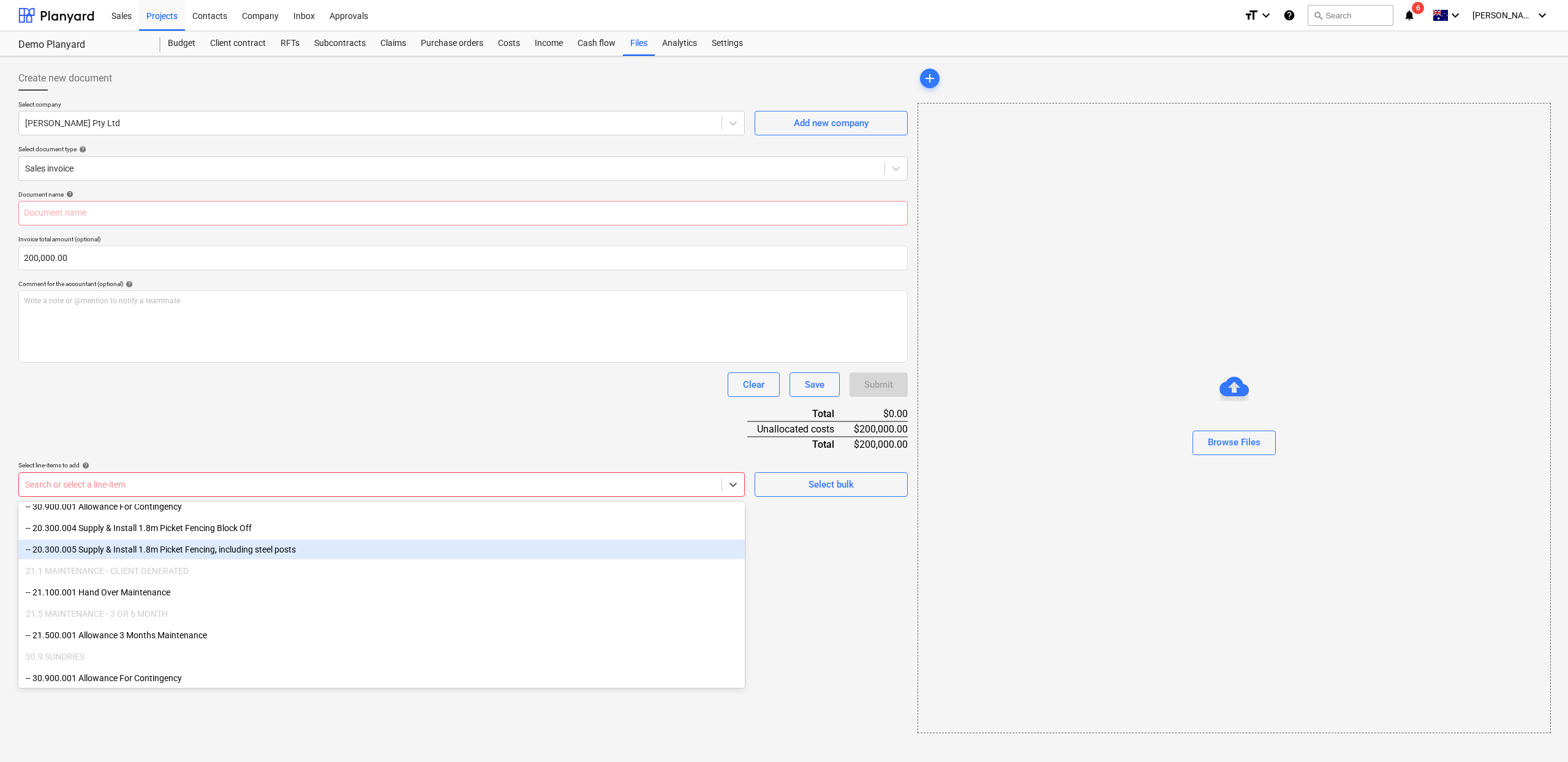
scroll to position [10428, 0]
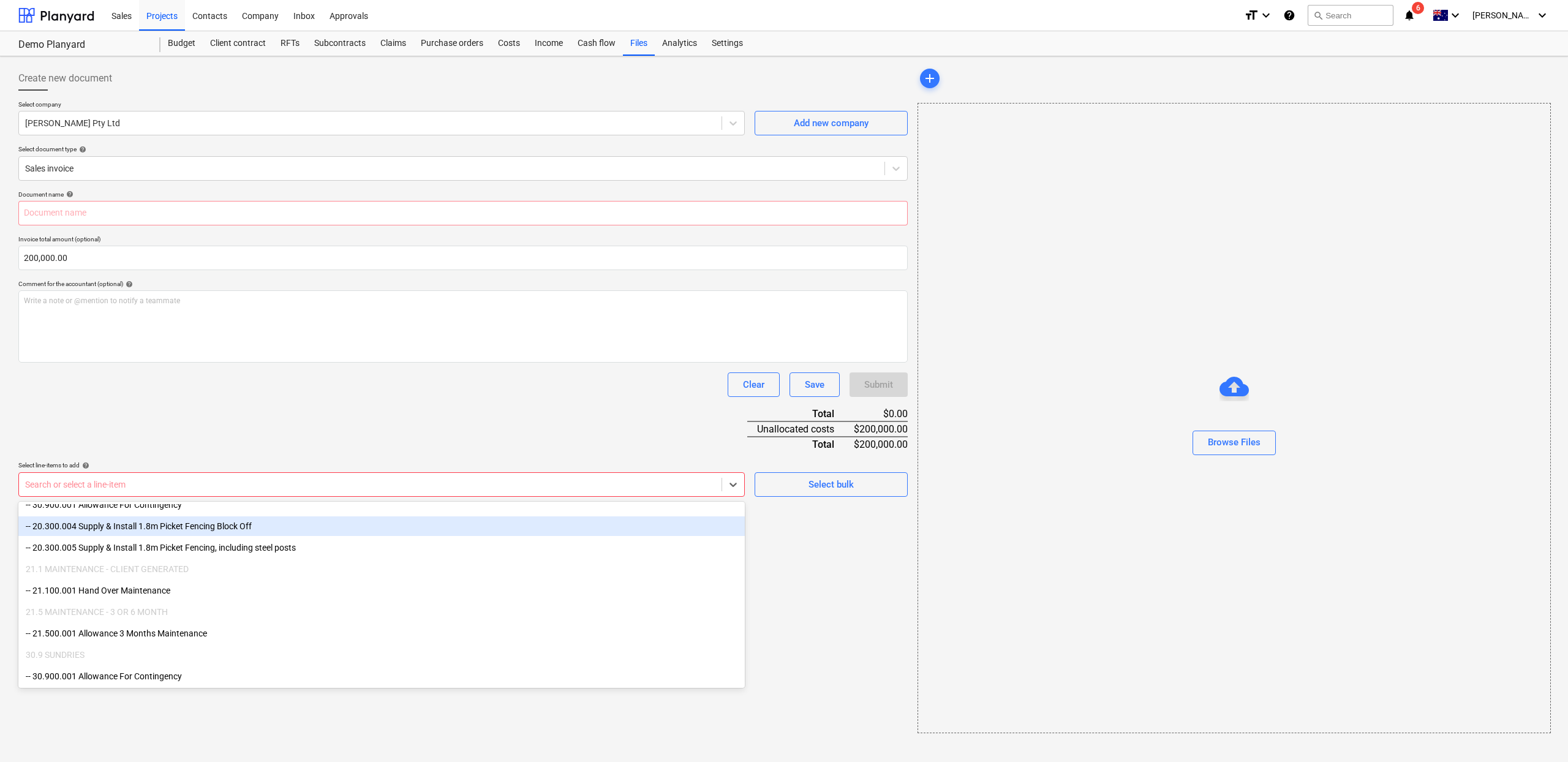
click at [469, 429] on div "Document name help Invoice total amount (optional) 200,000.00 Comment for the a…" at bounding box center [463, 343] width 890 height 307
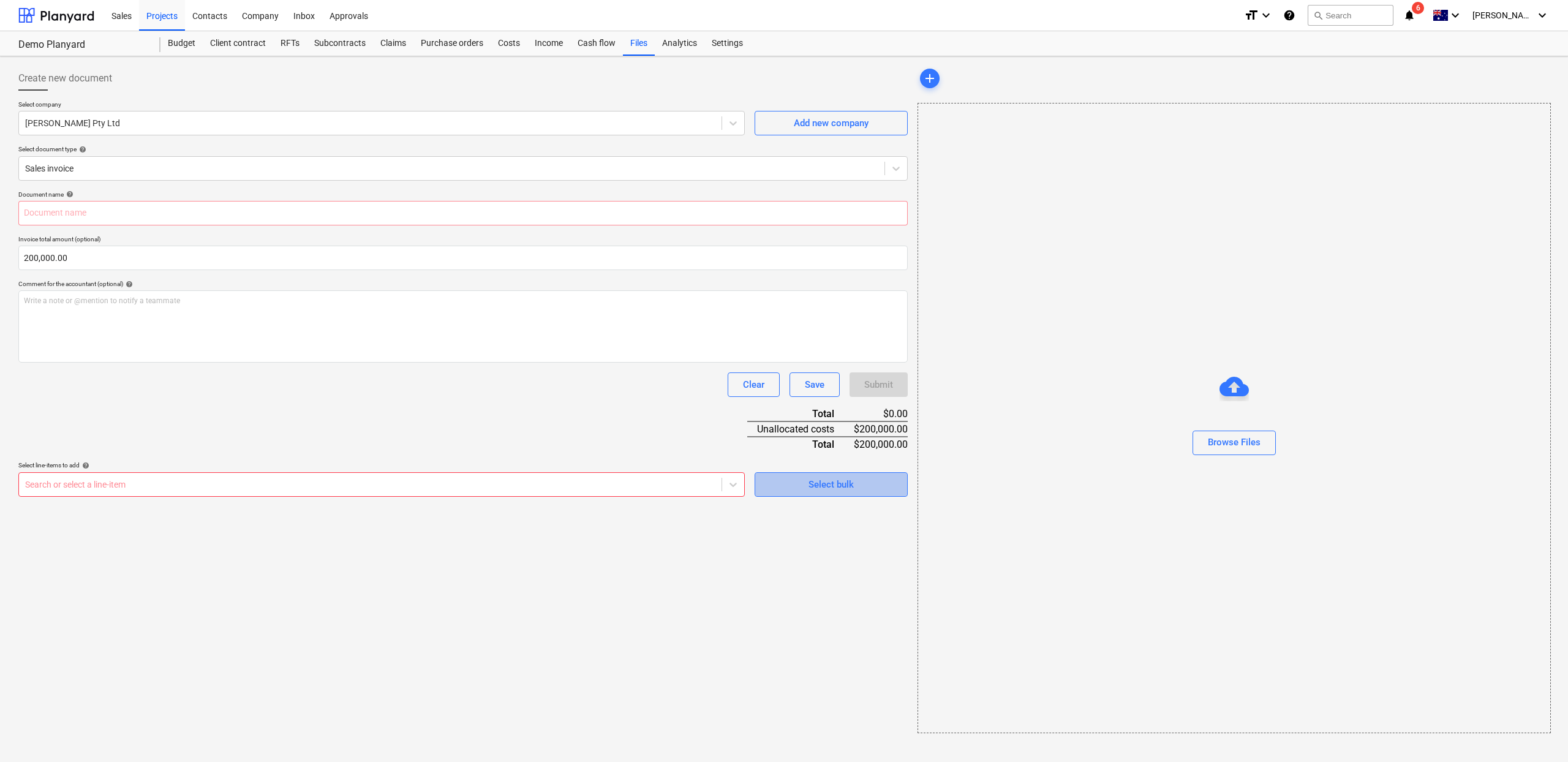
click at [771, 479] on span "Select bulk" at bounding box center [831, 485] width 122 height 16
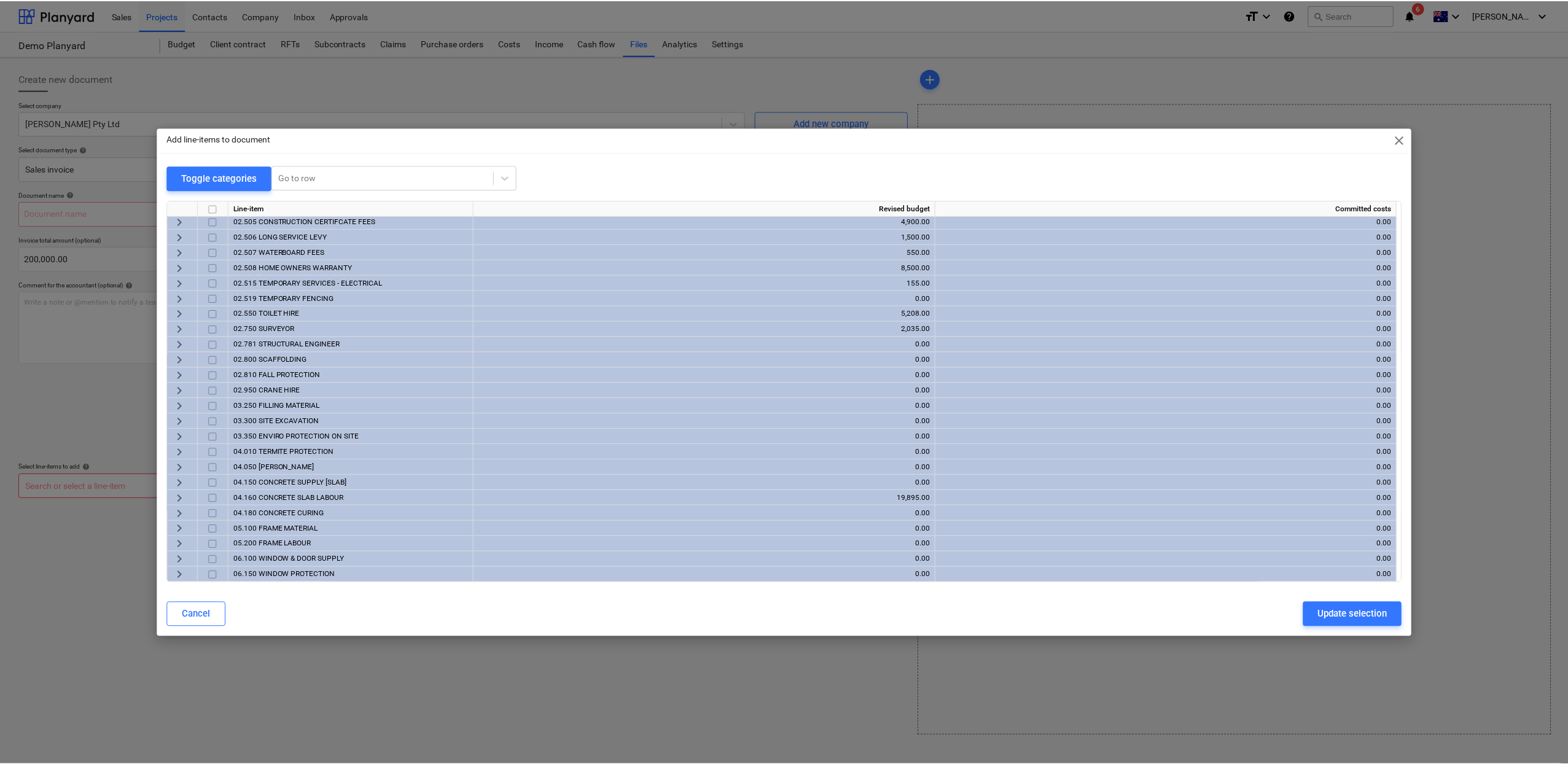
scroll to position [0, 0]
click at [211, 235] on input "checkbox" at bounding box center [213, 239] width 15 height 15
click at [215, 241] on input "checkbox" at bounding box center [213, 239] width 15 height 15
click at [214, 228] on input "checkbox" at bounding box center [213, 224] width 15 height 15
click at [215, 239] on input "checkbox" at bounding box center [213, 239] width 15 height 15
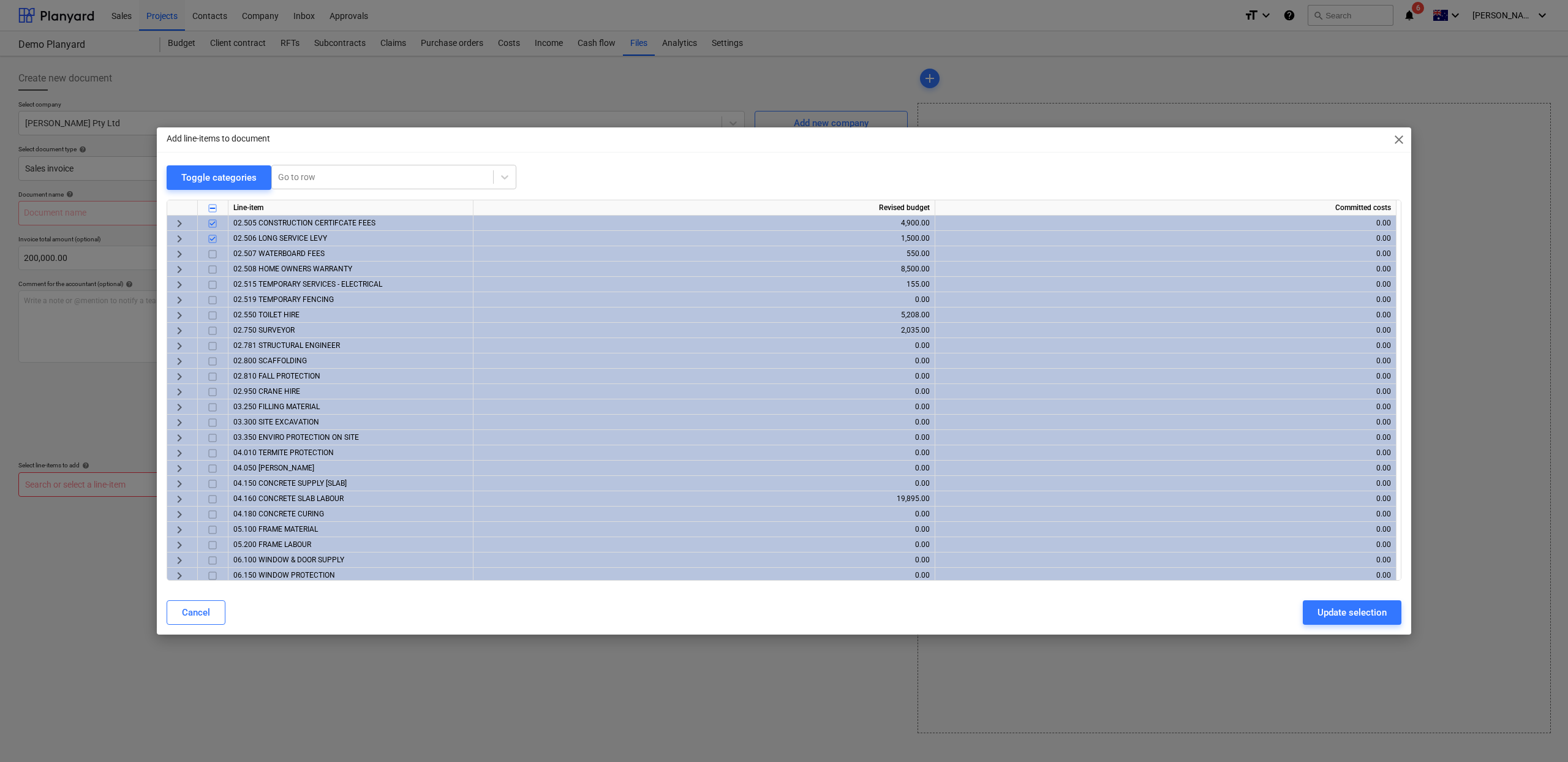
click at [212, 262] on input "checkbox" at bounding box center [213, 269] width 15 height 15
click at [213, 253] on input "checkbox" at bounding box center [213, 254] width 15 height 15
click at [211, 277] on input "checkbox" at bounding box center [213, 285] width 15 height 15
click at [211, 285] on input "checkbox" at bounding box center [213, 285] width 15 height 15
click at [212, 285] on input "checkbox" at bounding box center [213, 285] width 15 height 15
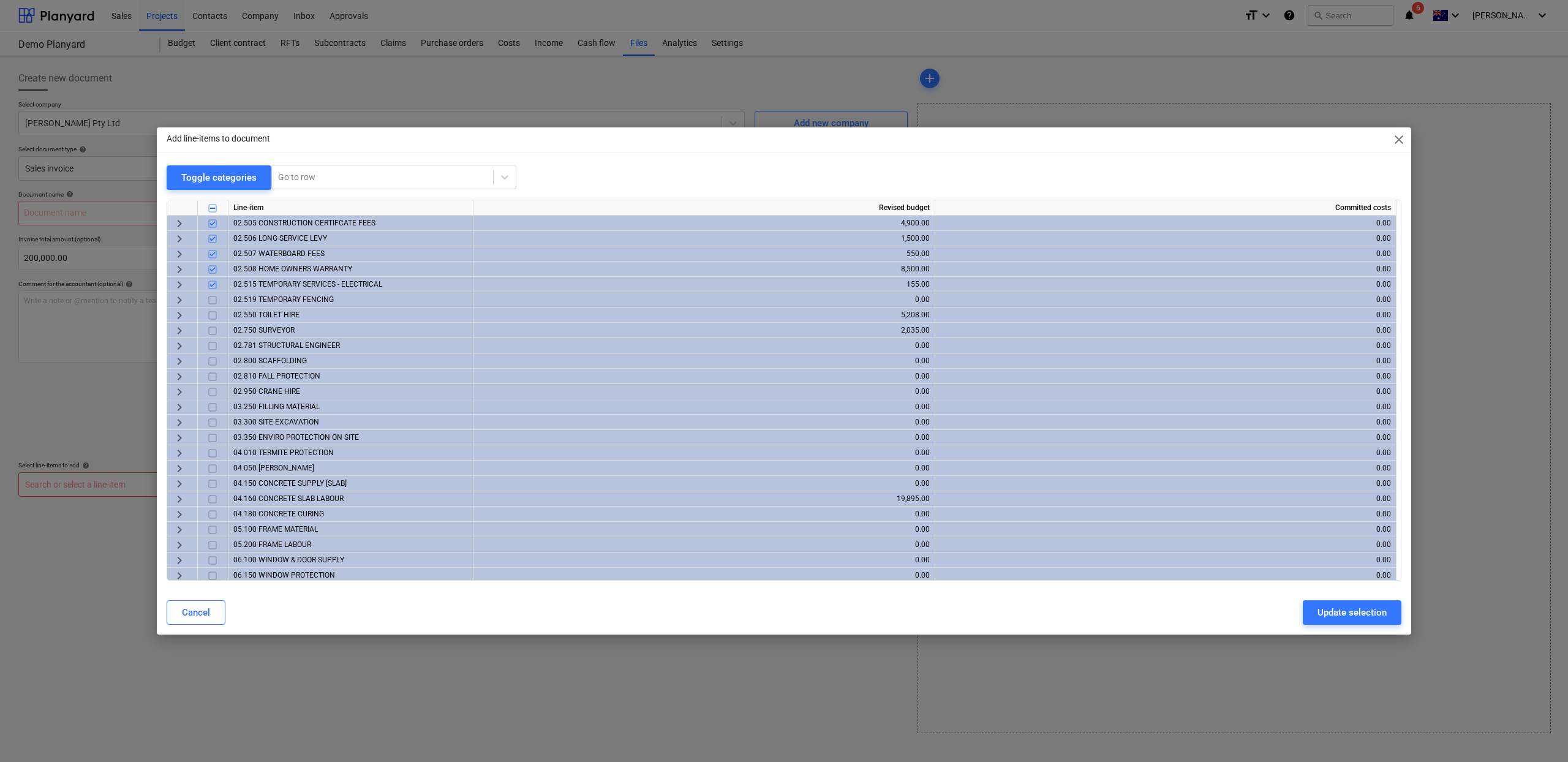
click at [209, 303] on input "checkbox" at bounding box center [213, 300] width 15 height 15
click at [210, 319] on input "checkbox" at bounding box center [213, 315] width 15 height 15
click at [211, 335] on input "checkbox" at bounding box center [213, 330] width 15 height 15
click at [213, 340] on input "checkbox" at bounding box center [213, 346] width 15 height 15
click at [218, 360] on input "checkbox" at bounding box center [213, 361] width 15 height 15
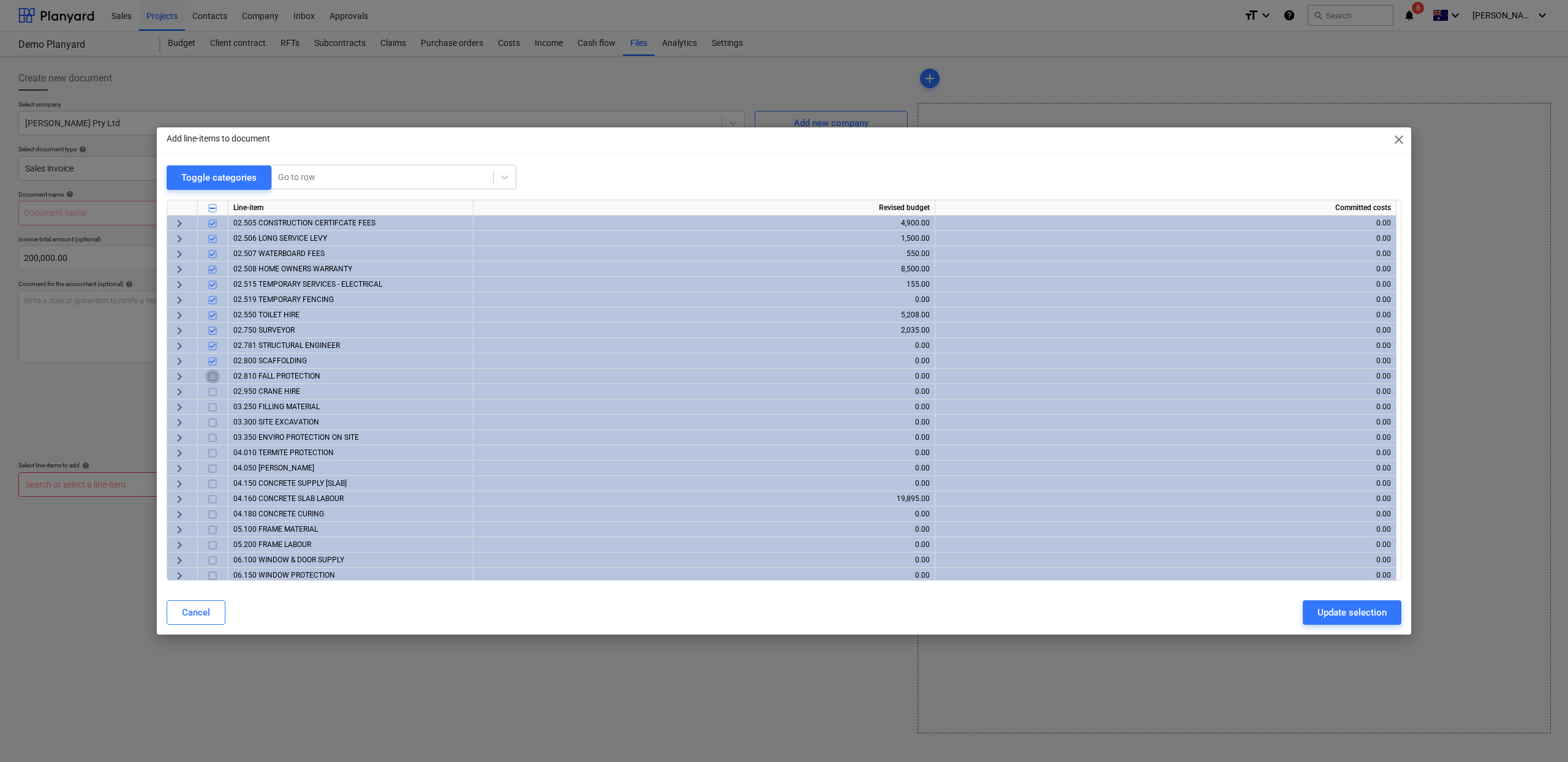
click at [216, 372] on input "checkbox" at bounding box center [213, 376] width 15 height 15
click at [216, 388] on input "checkbox" at bounding box center [213, 392] width 15 height 15
click at [1367, 616] on div "Update selection" at bounding box center [1352, 612] width 69 height 16
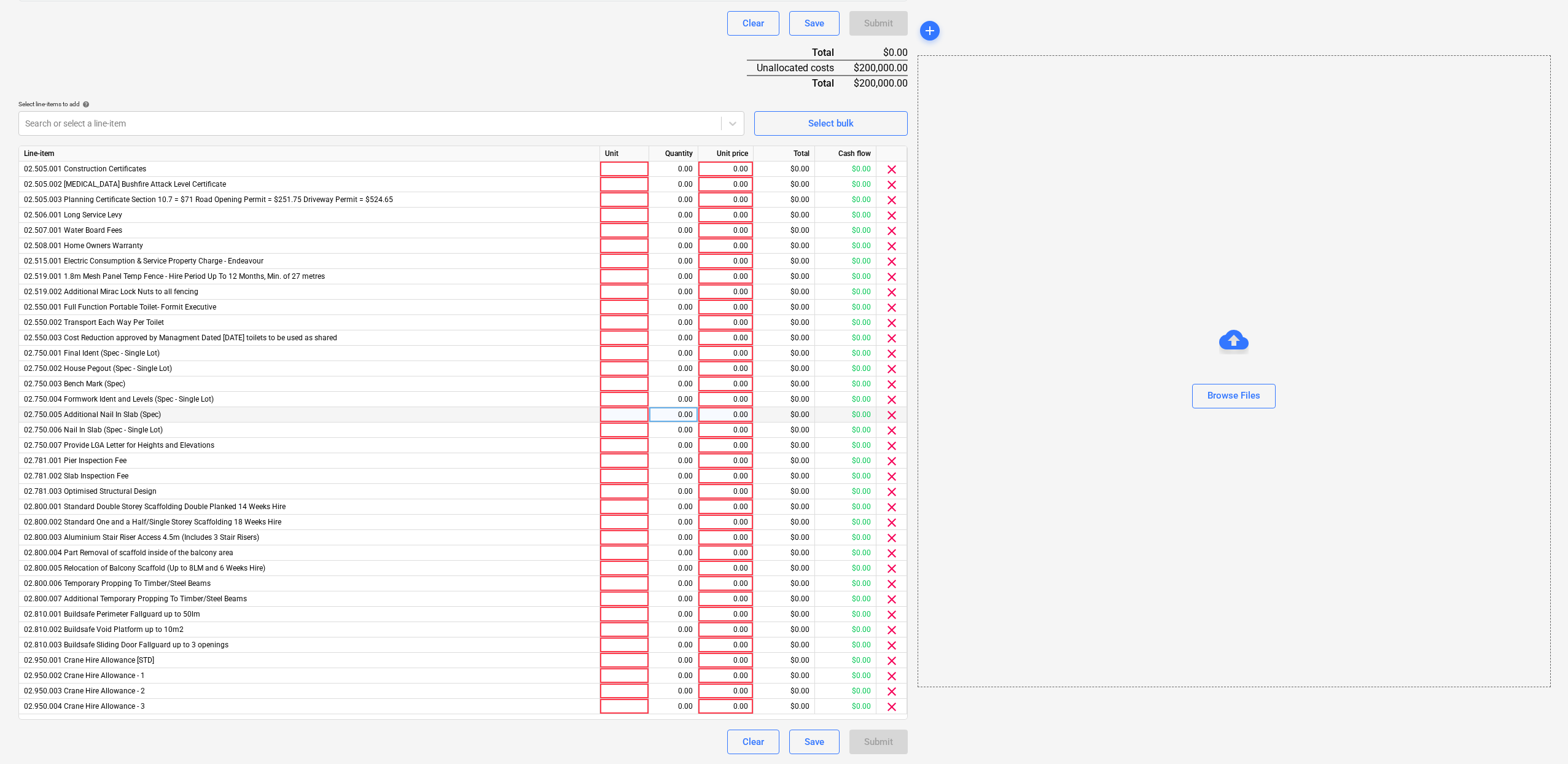
scroll to position [107, 0]
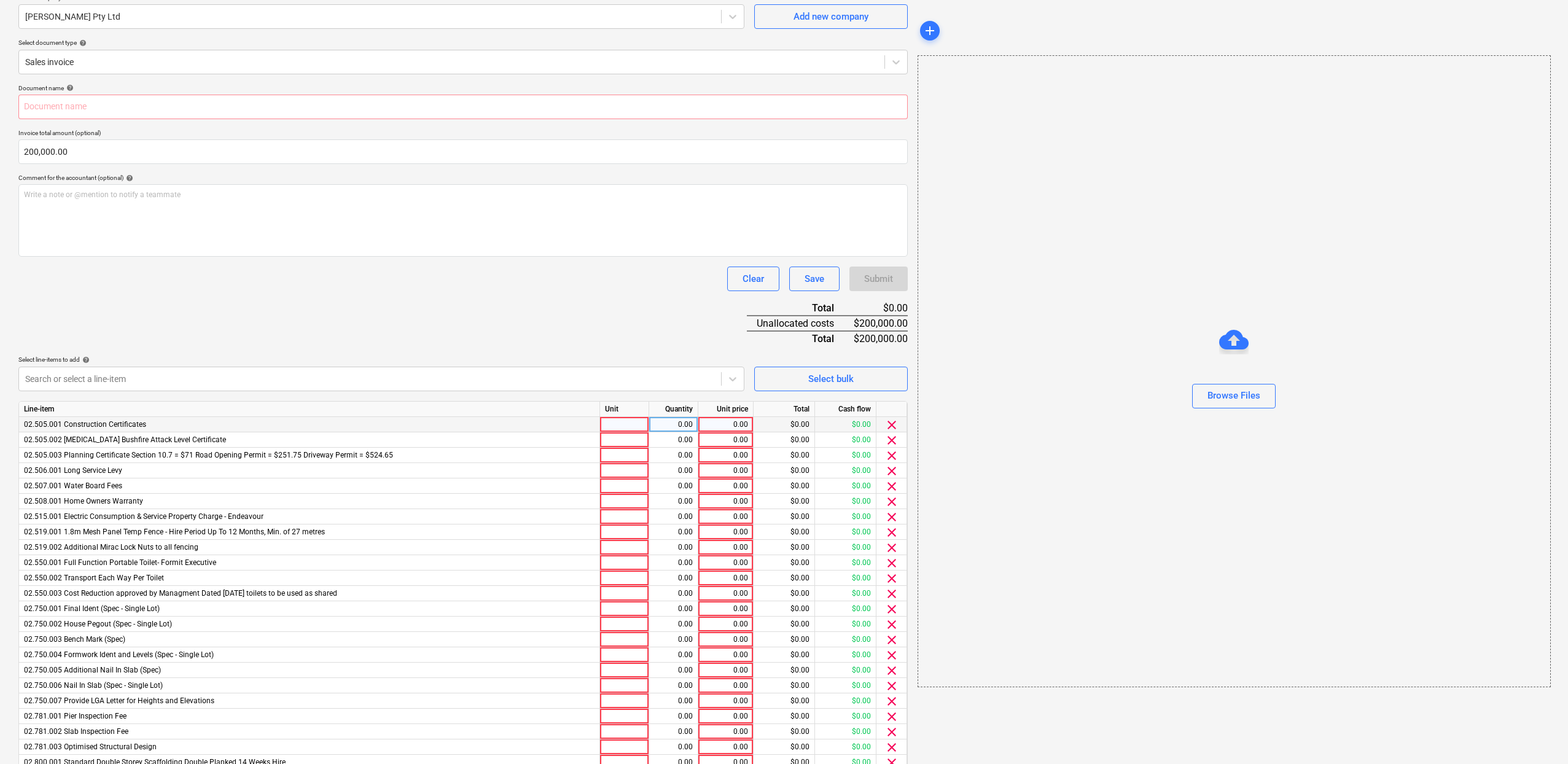
click at [777, 423] on div "$0.00" at bounding box center [784, 424] width 61 height 15
click at [721, 423] on div "0.00" at bounding box center [725, 424] width 45 height 15
click at [637, 428] on div at bounding box center [625, 424] width 49 height 15
type input "1"
click at [641, 442] on div at bounding box center [625, 439] width 49 height 15
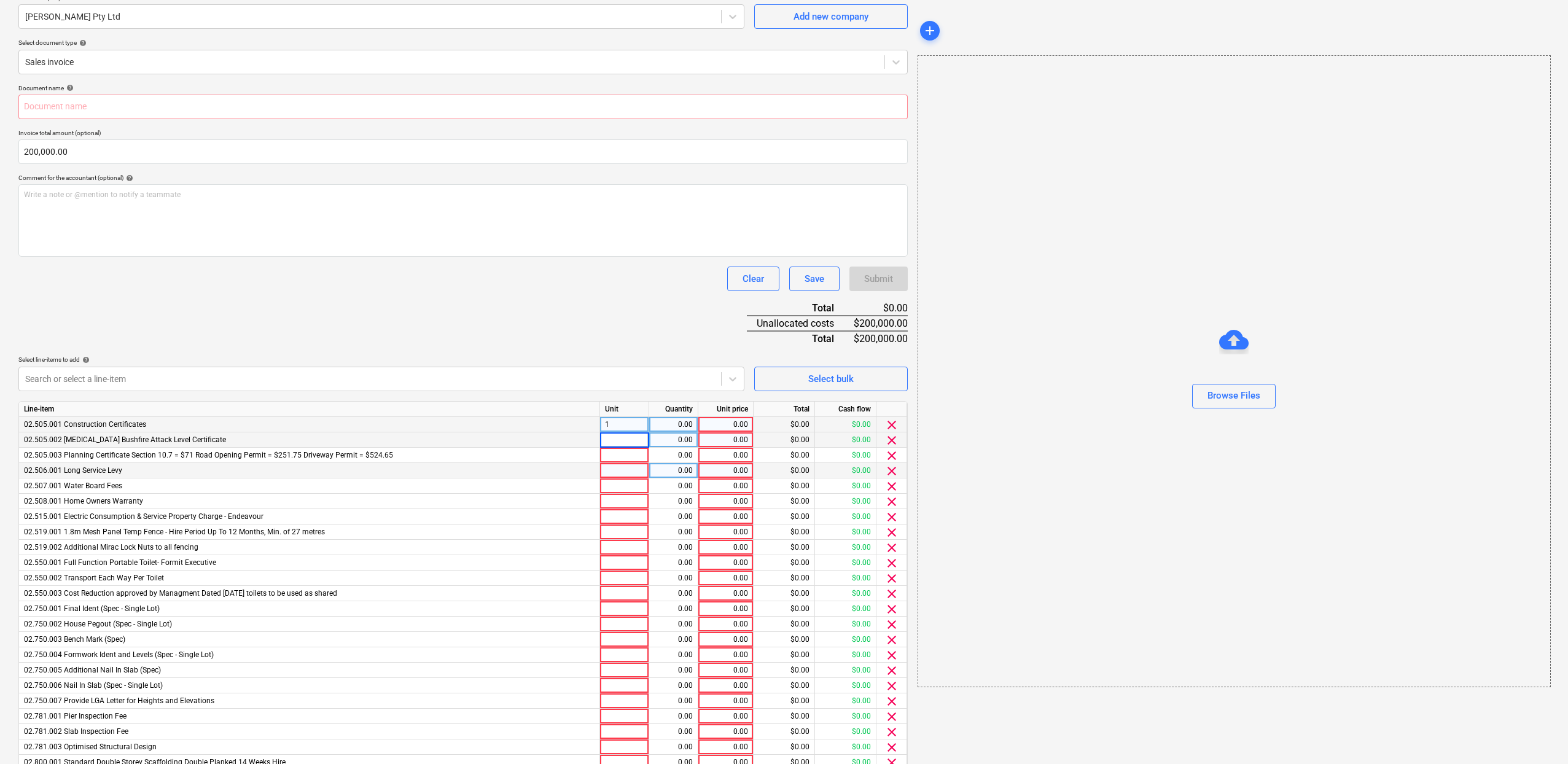
type input "1"
click at [721, 423] on div "0.00" at bounding box center [725, 424] width 45 height 15
type input "3500"
click at [655, 327] on div "Document name help Invoice total amount (optional) 200,000.00 Comment for the a…" at bounding box center [463, 547] width 889 height 925
click at [850, 423] on div "$0.00" at bounding box center [845, 424] width 61 height 15
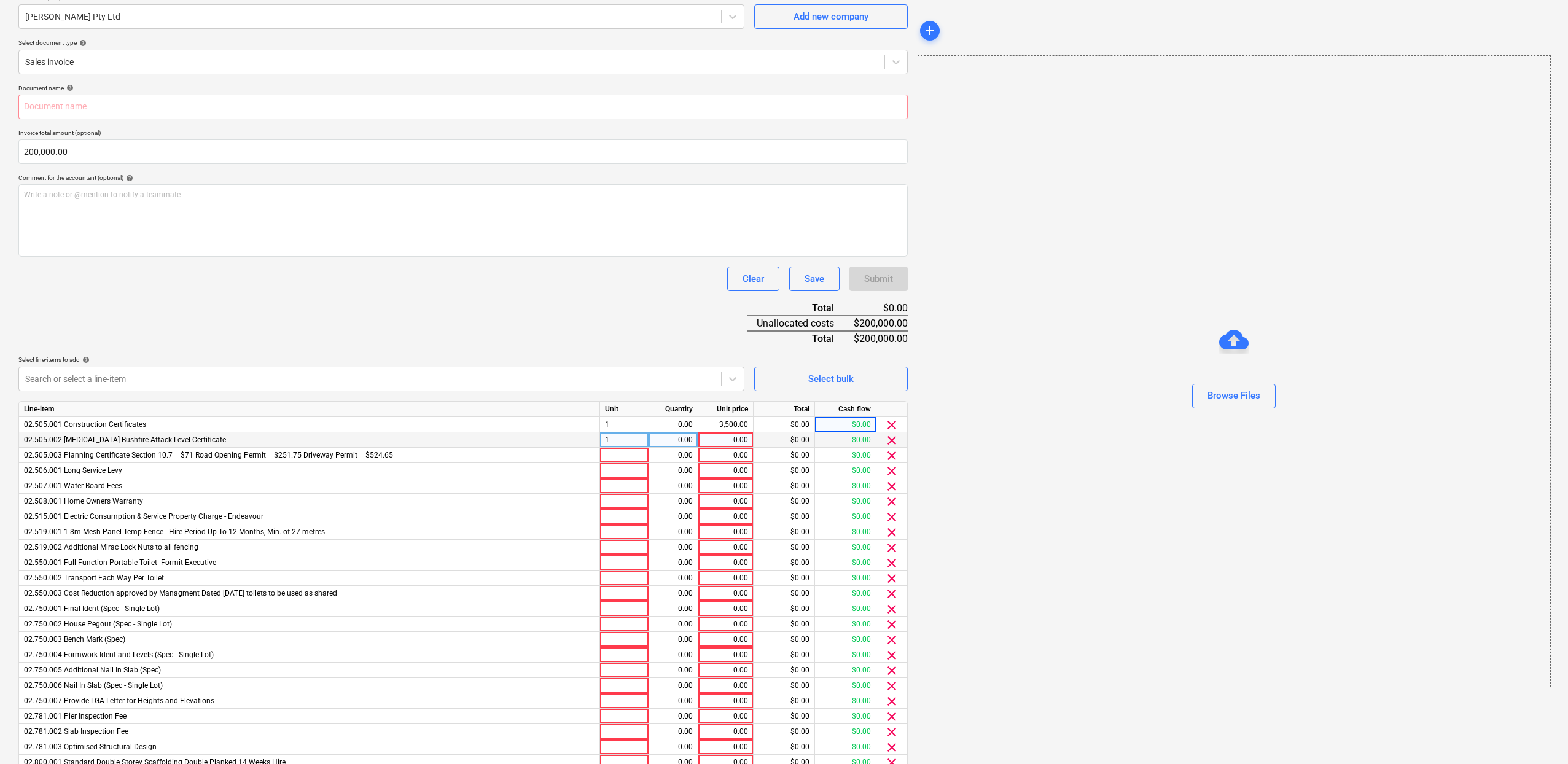
click at [885, 440] on span "clear" at bounding box center [891, 440] width 15 height 15
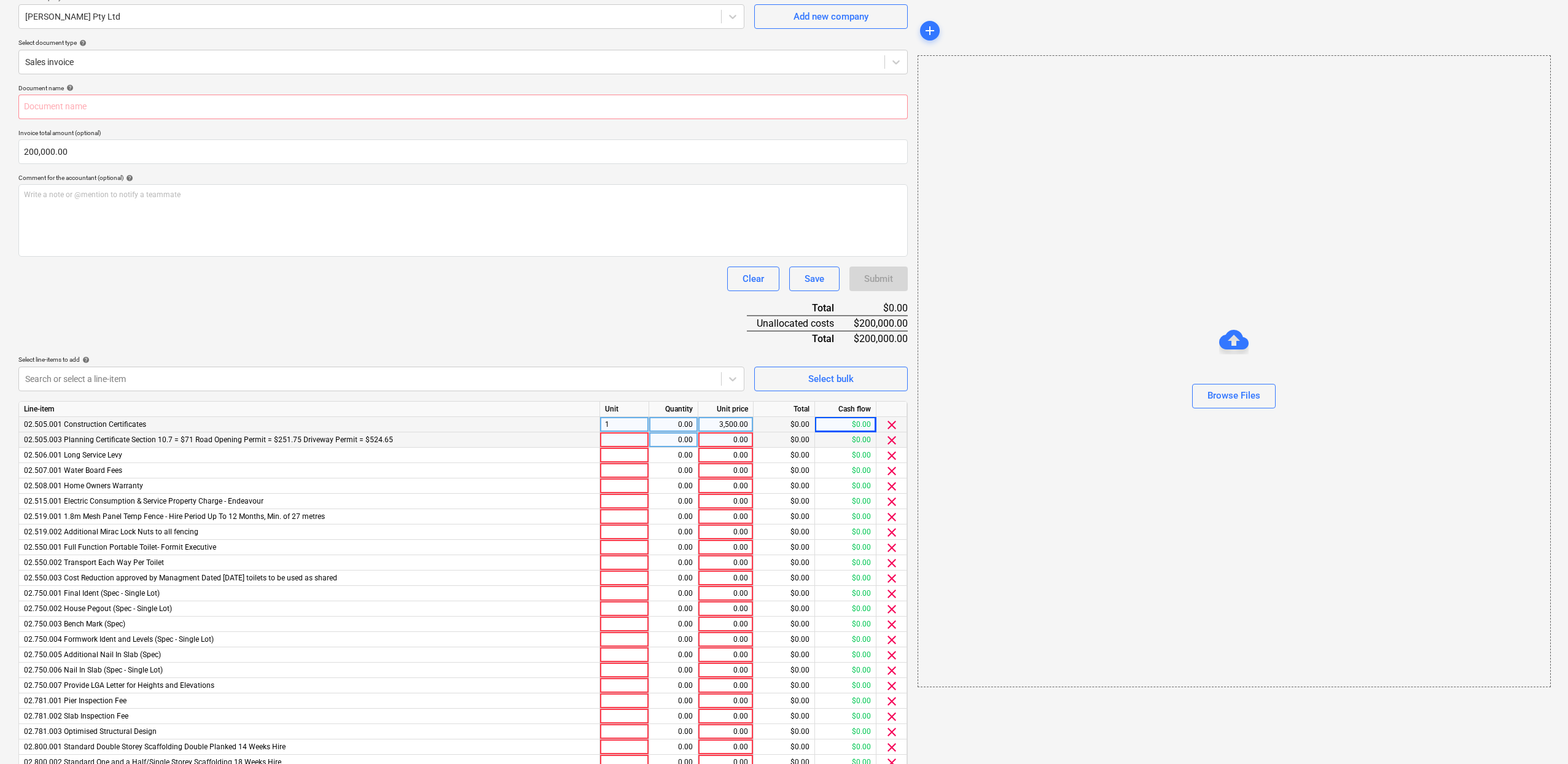
click at [841, 423] on div "$0.00" at bounding box center [845, 424] width 61 height 15
click at [853, 425] on div "$0.00" at bounding box center [845, 424] width 61 height 15
click at [884, 439] on span "clear" at bounding box center [891, 440] width 15 height 15
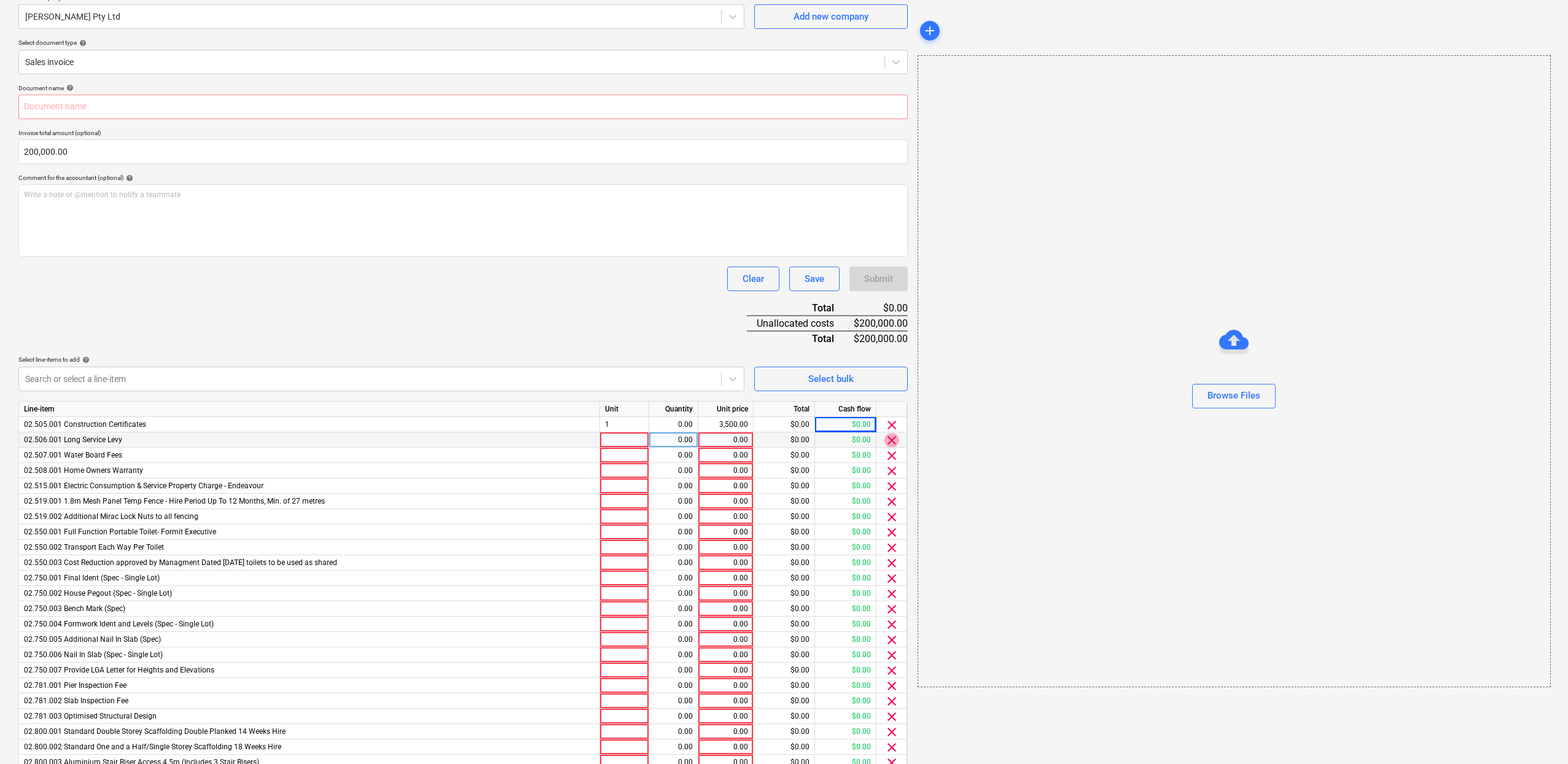
click at [884, 439] on span "clear" at bounding box center [891, 440] width 15 height 15
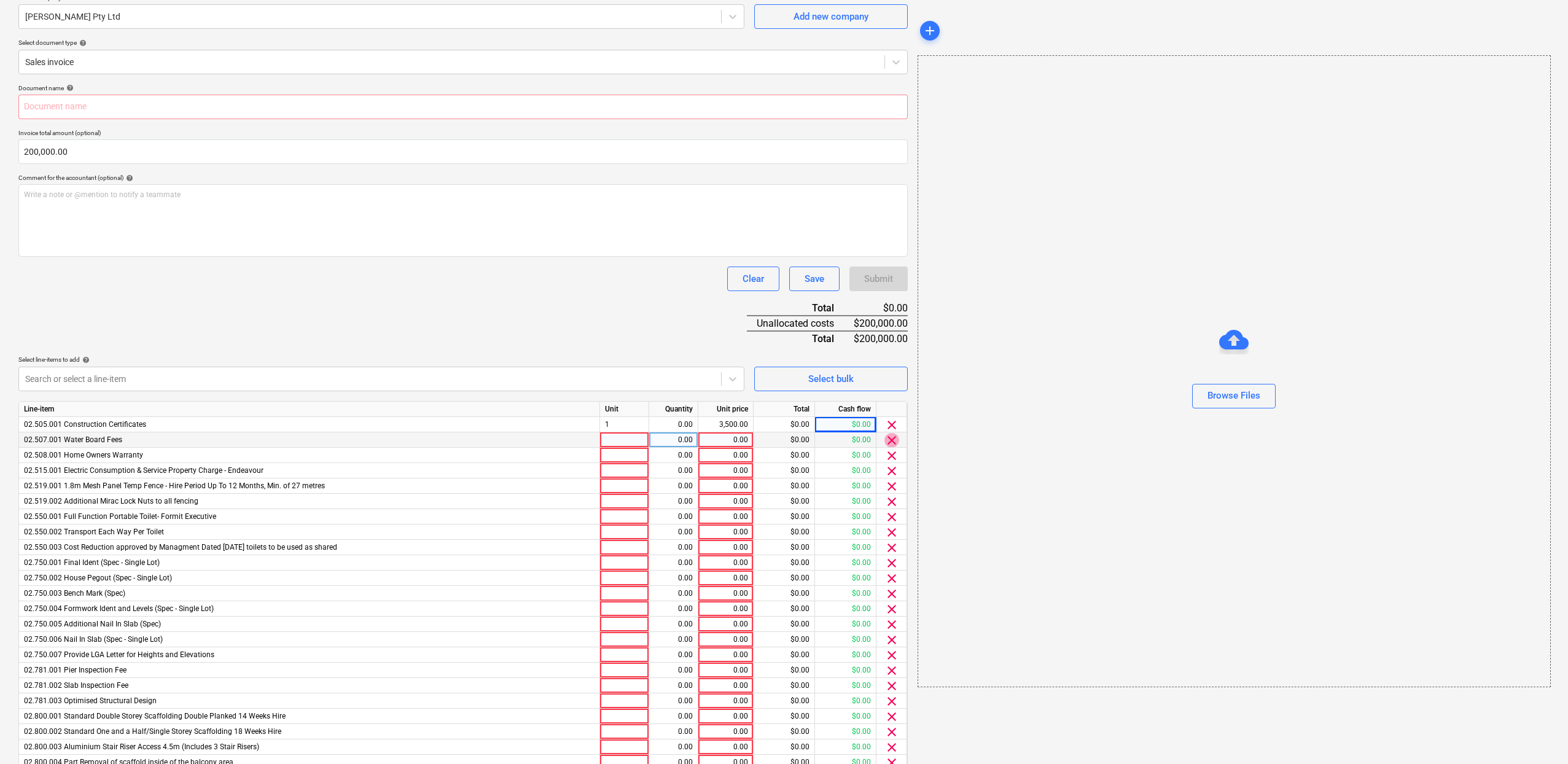
click at [884, 440] on span "clear" at bounding box center [891, 440] width 15 height 15
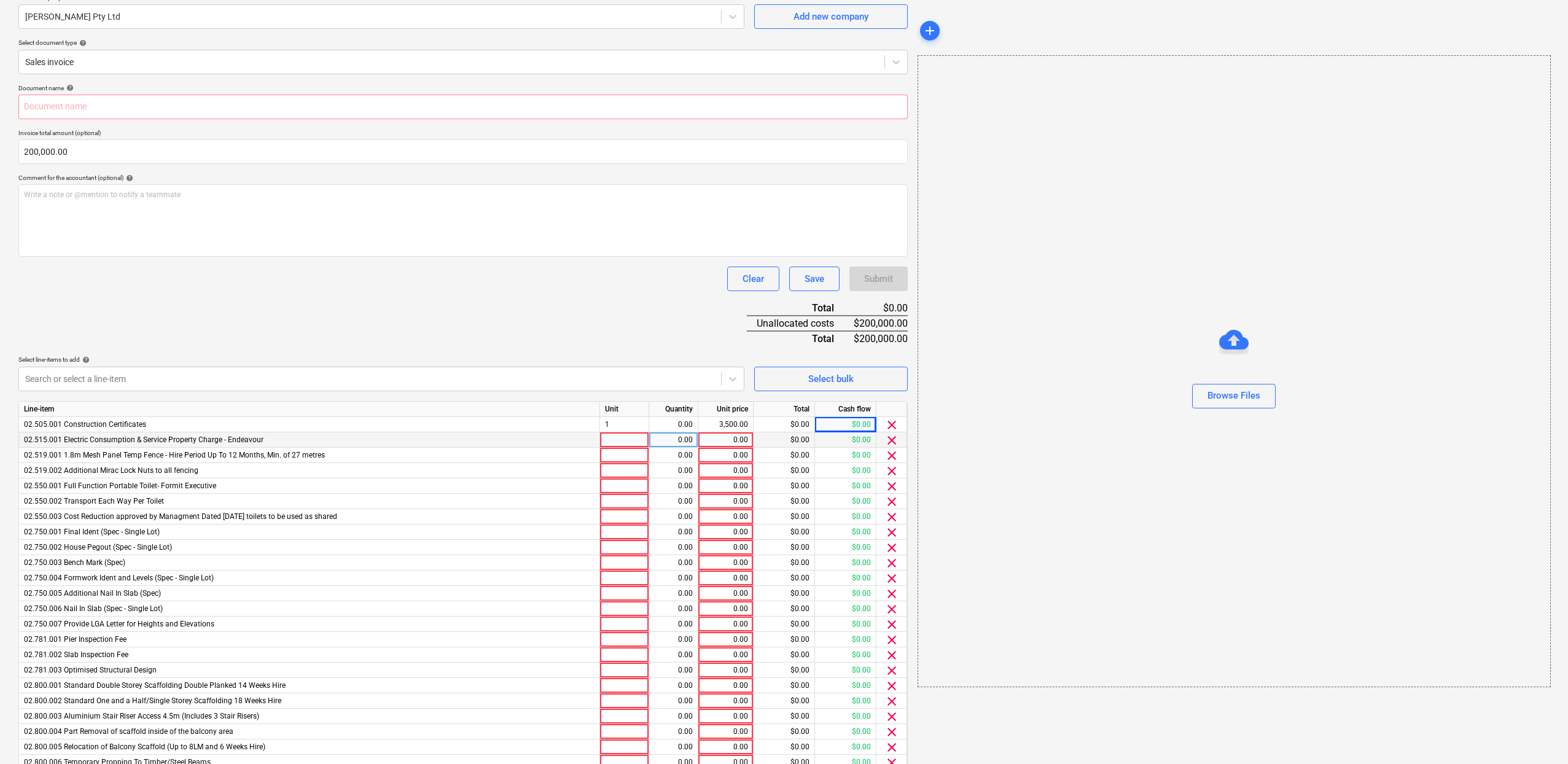
click at [885, 440] on span "clear" at bounding box center [891, 440] width 15 height 15
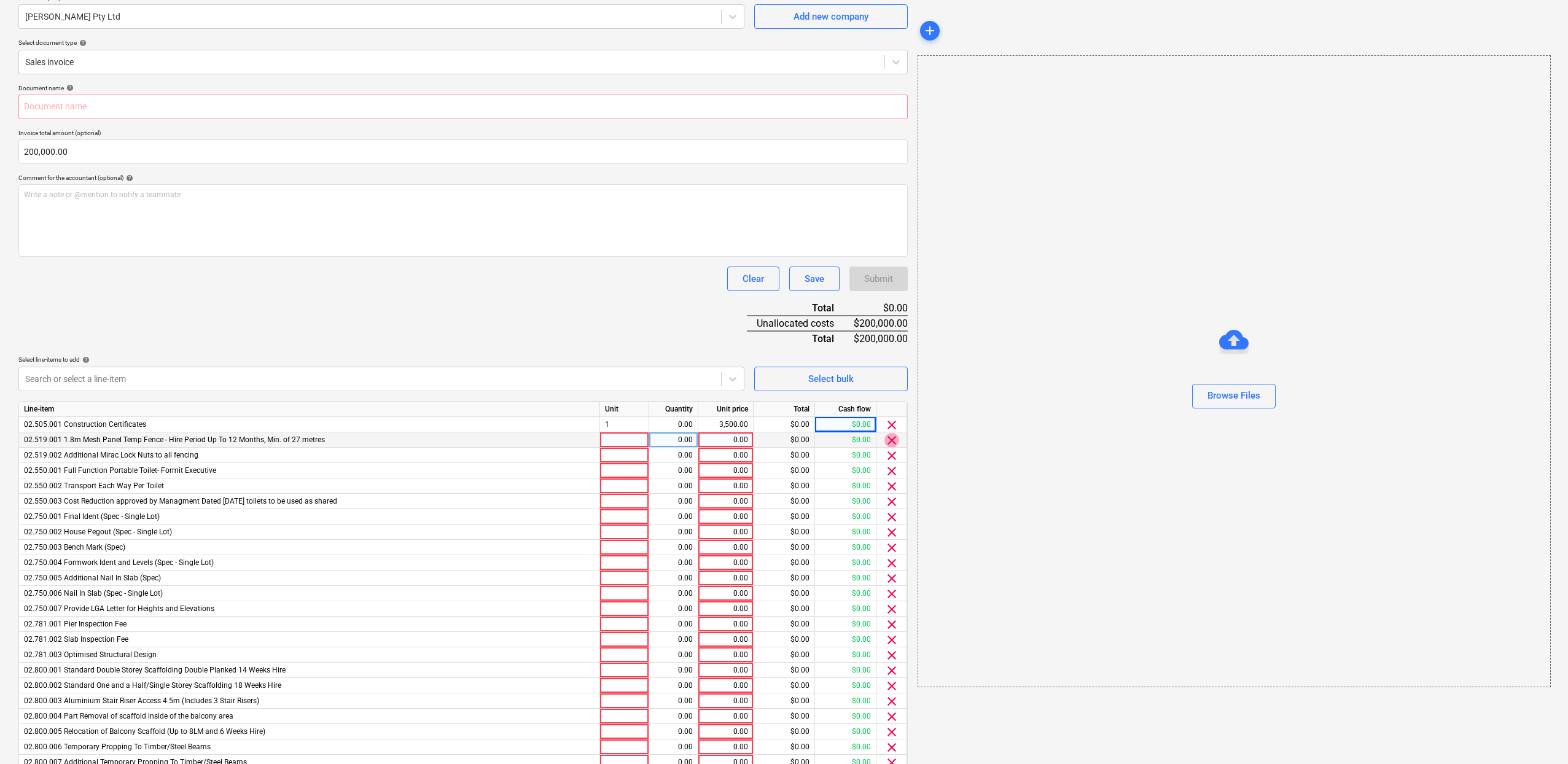
click at [885, 440] on span "clear" at bounding box center [891, 440] width 15 height 15
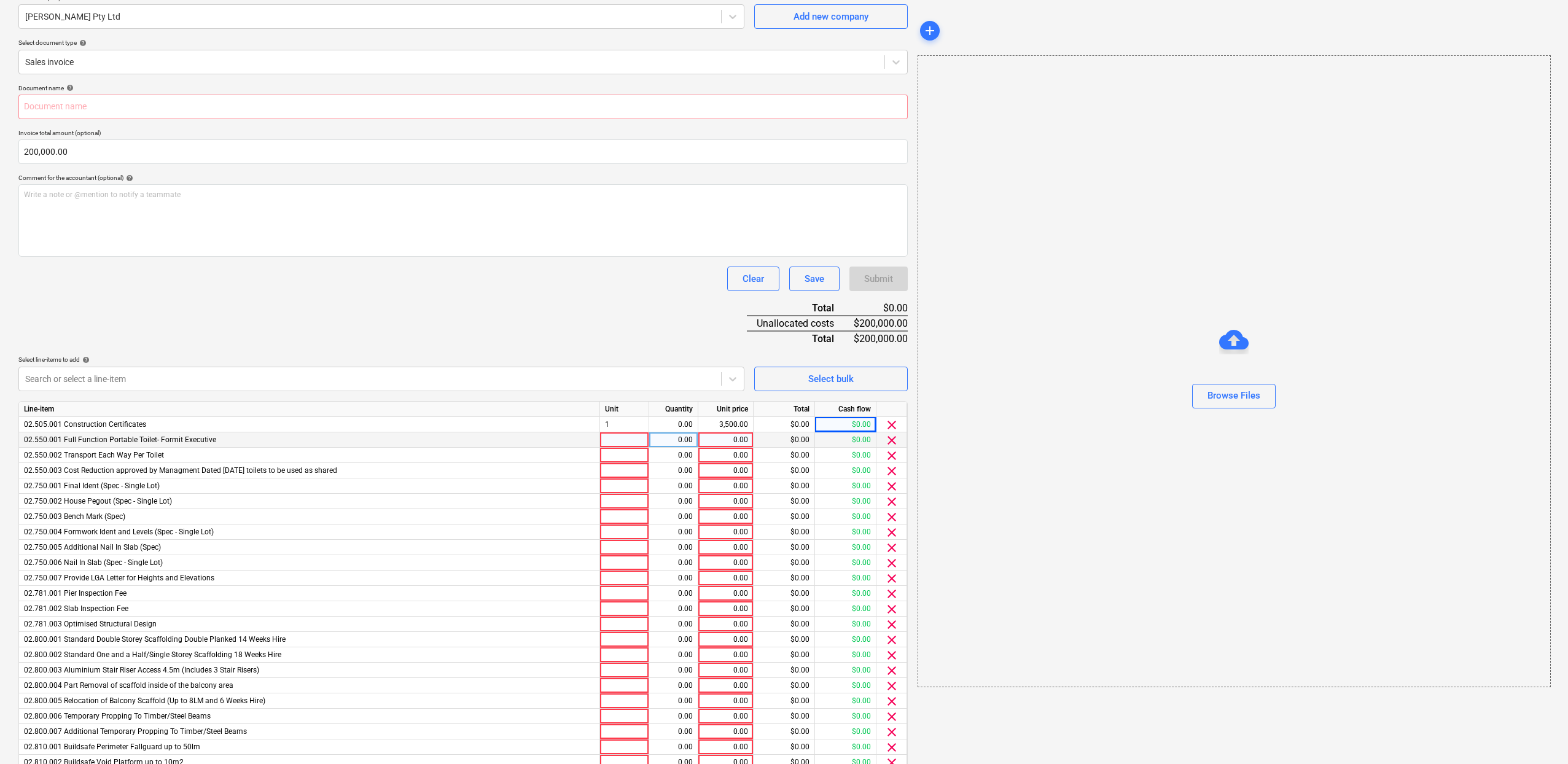
click at [886, 440] on span "clear" at bounding box center [891, 440] width 15 height 15
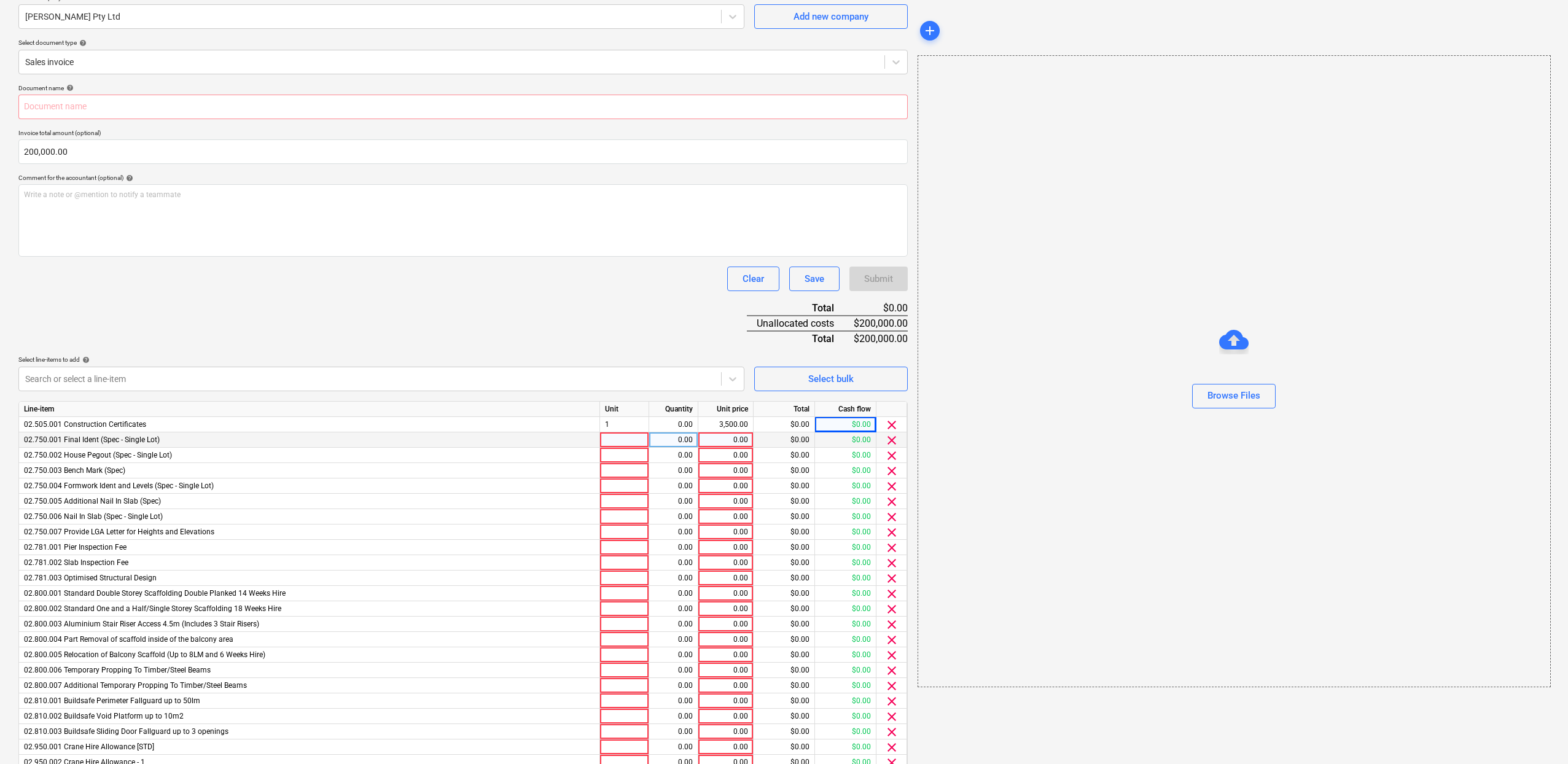
click at [886, 440] on span "clear" at bounding box center [891, 440] width 15 height 15
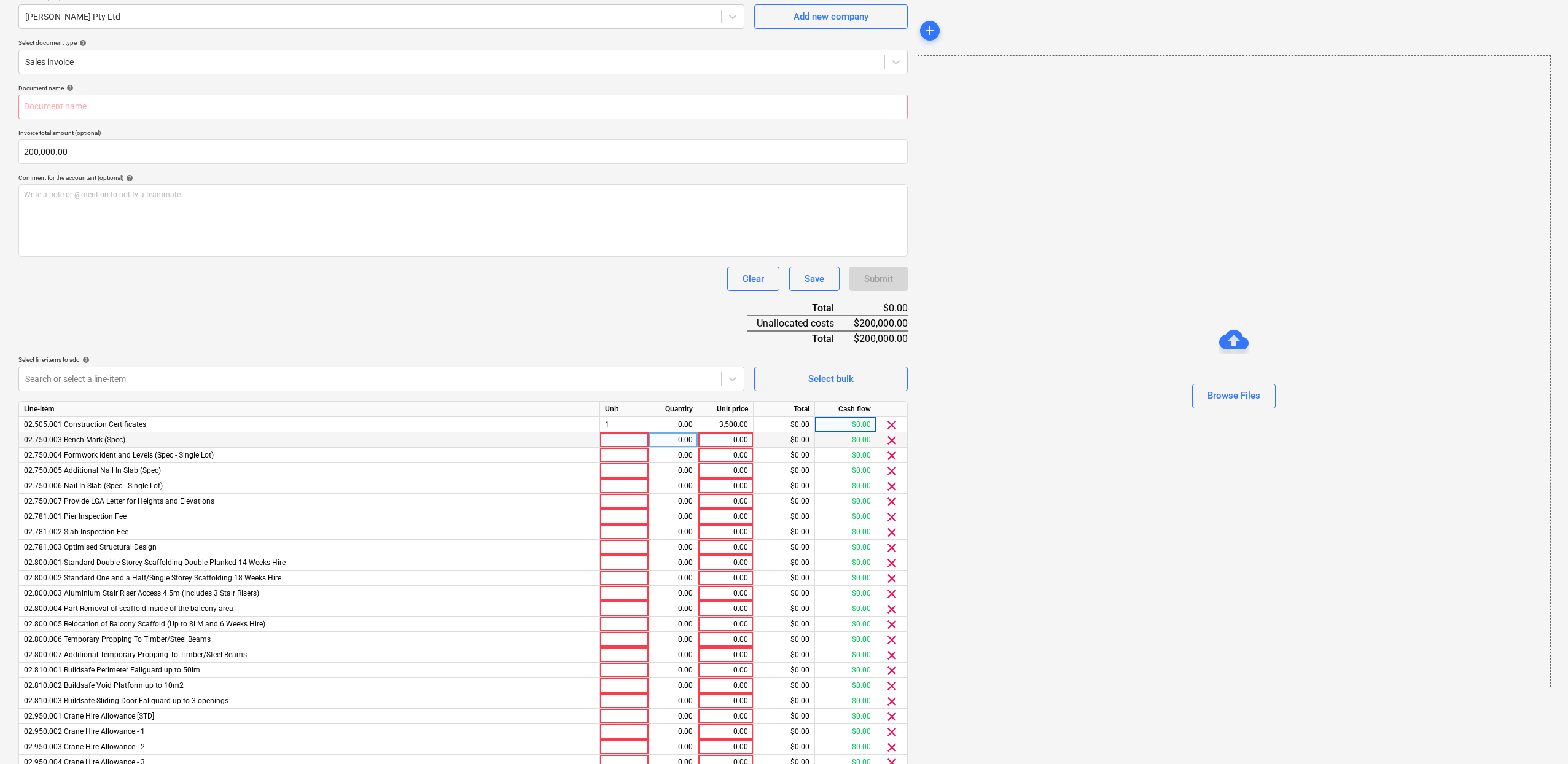
click at [889, 441] on span "clear" at bounding box center [891, 440] width 15 height 15
click at [888, 439] on span "clear" at bounding box center [891, 440] width 15 height 15
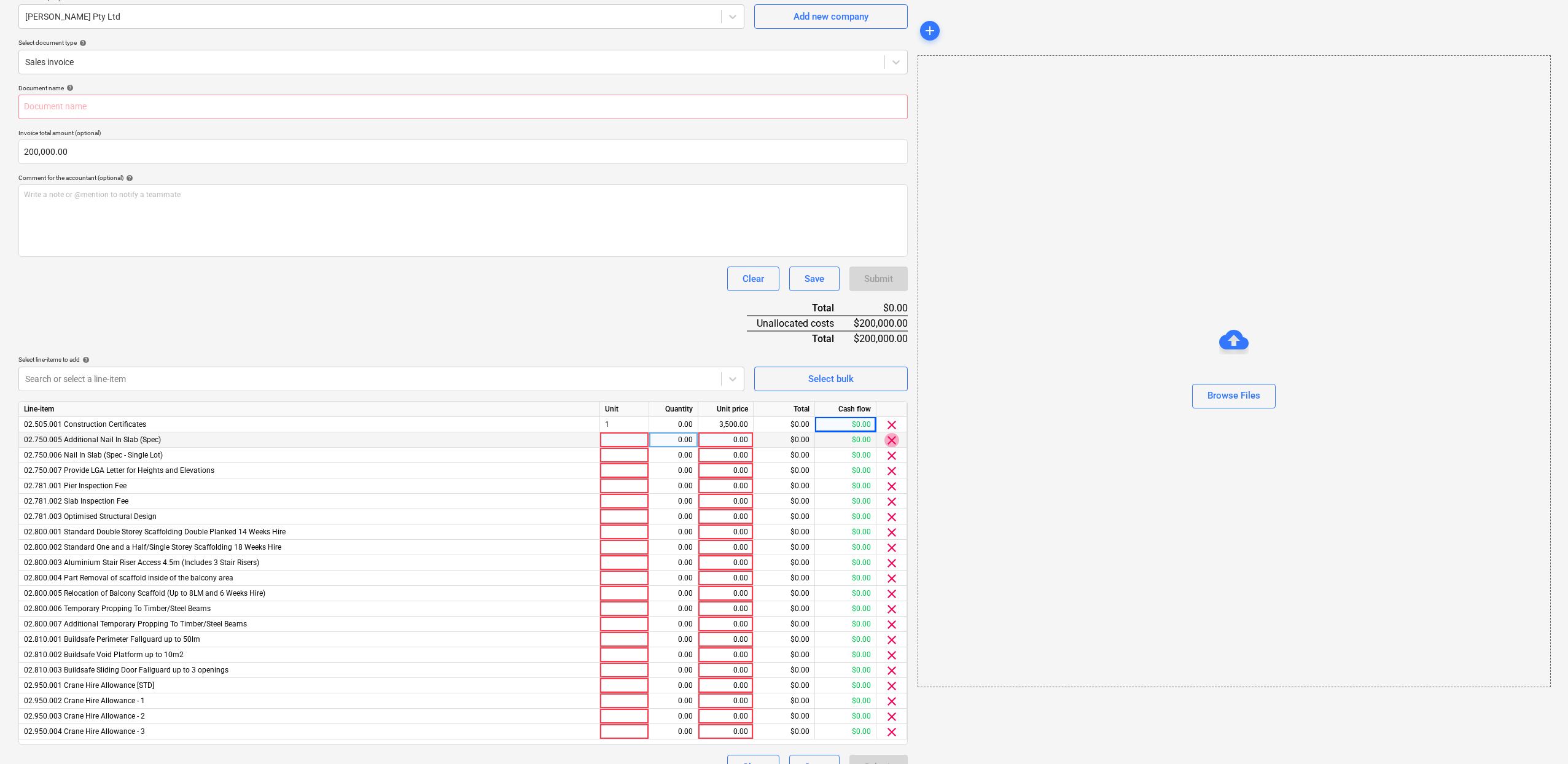
click at [888, 439] on span "clear" at bounding box center [891, 440] width 15 height 15
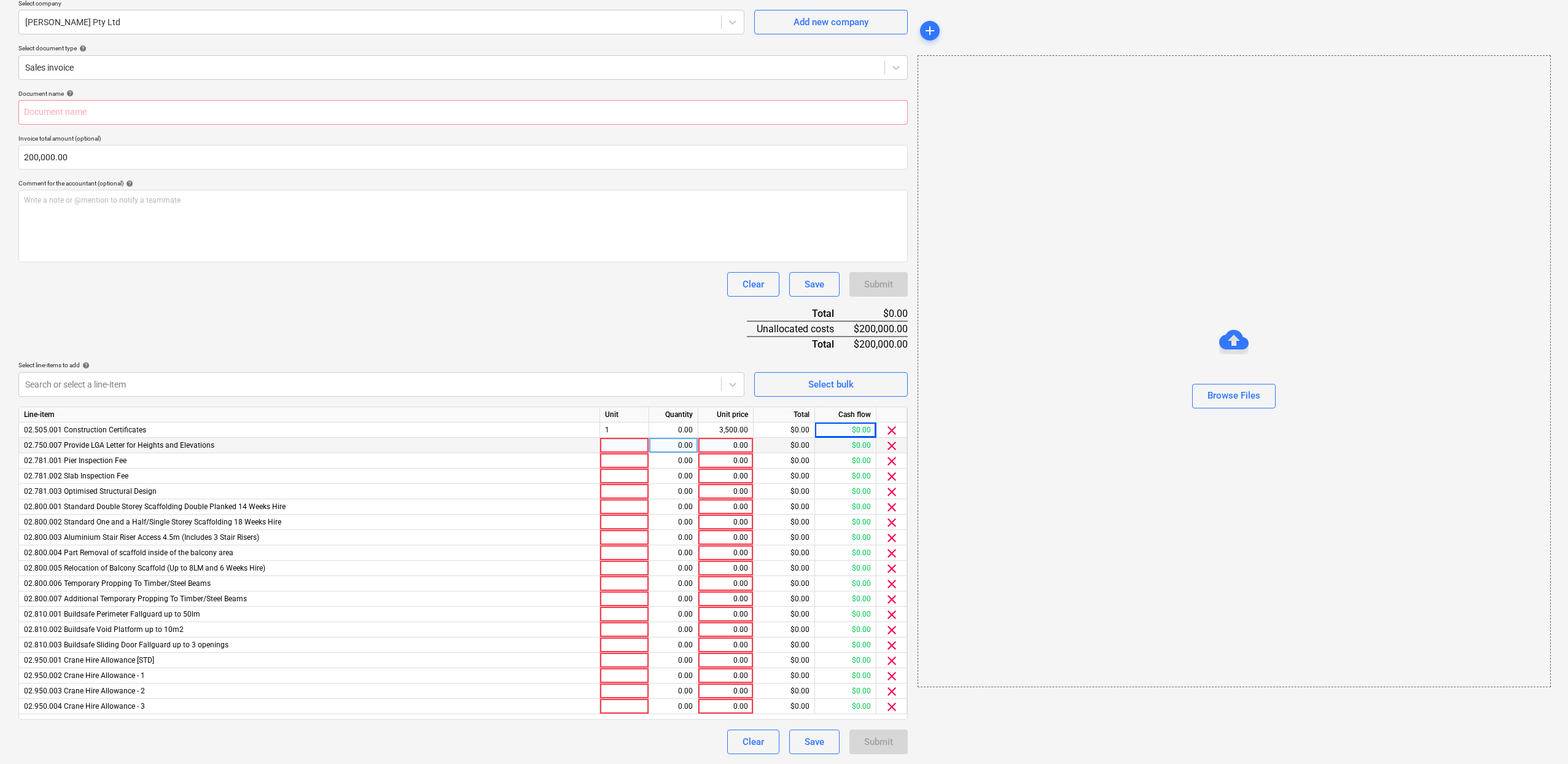
click at [888, 439] on span "clear" at bounding box center [891, 446] width 15 height 15
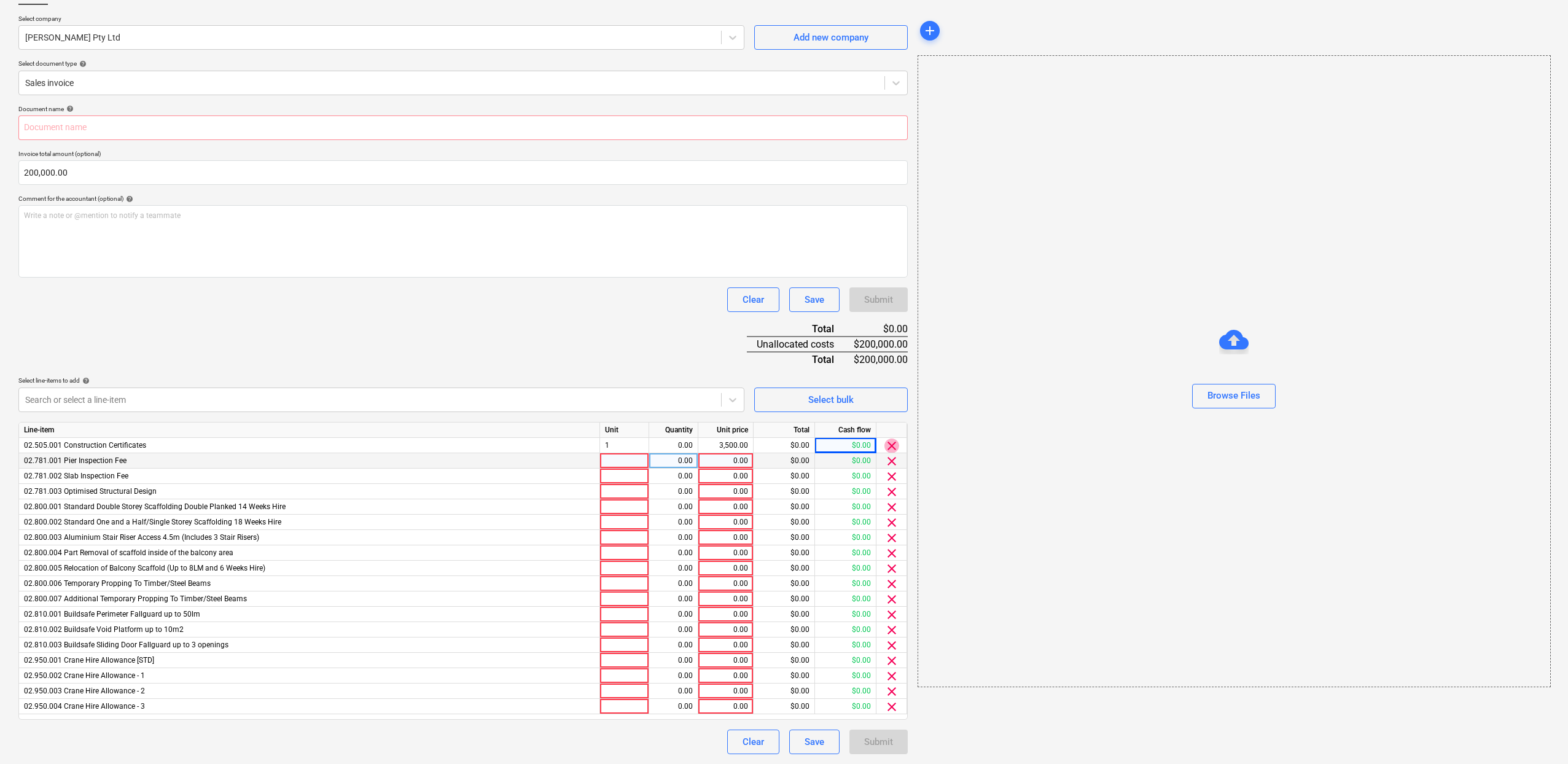
click at [888, 439] on span "clear" at bounding box center [891, 446] width 15 height 15
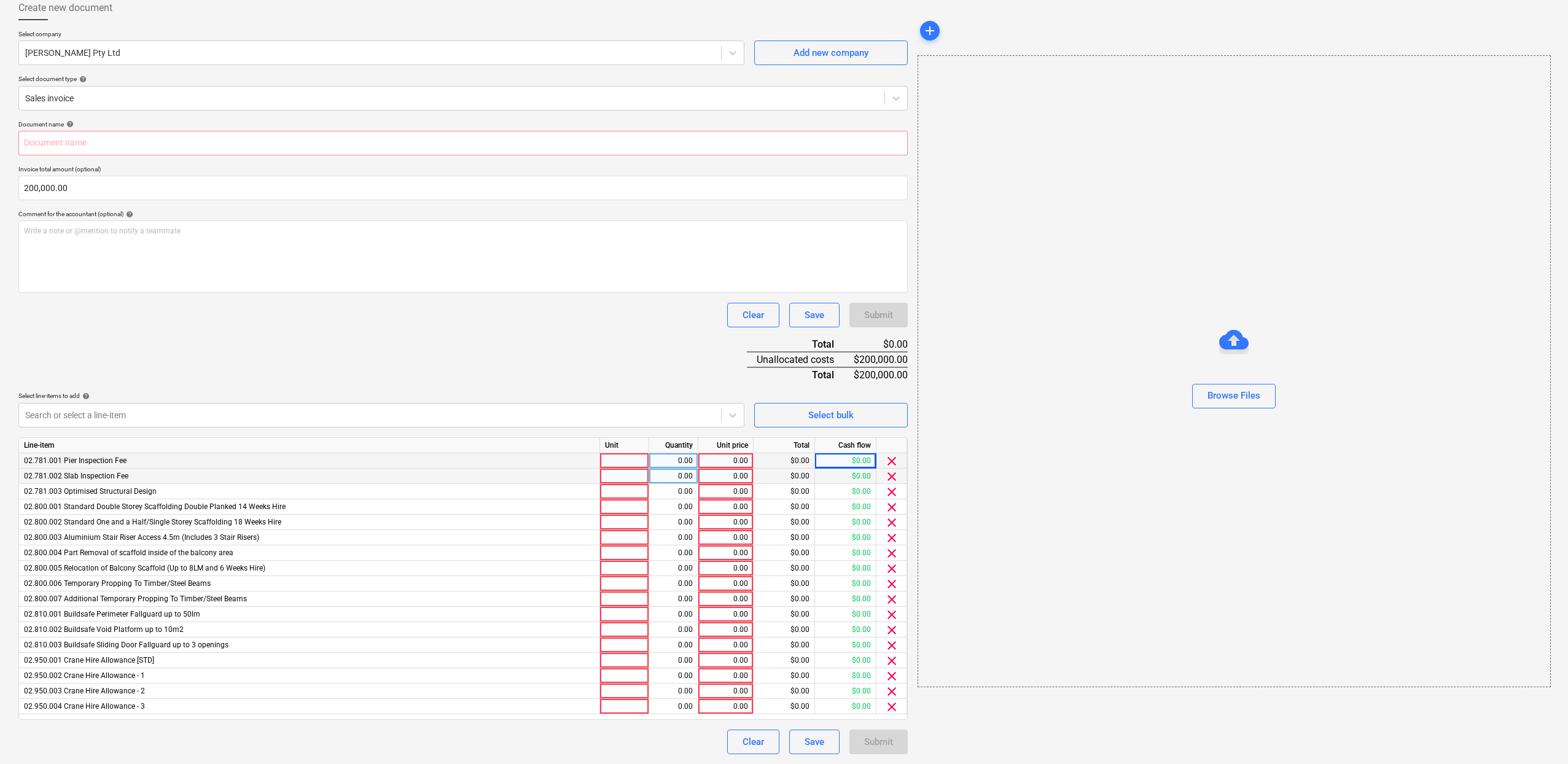
click at [888, 454] on span "clear" at bounding box center [891, 461] width 15 height 15
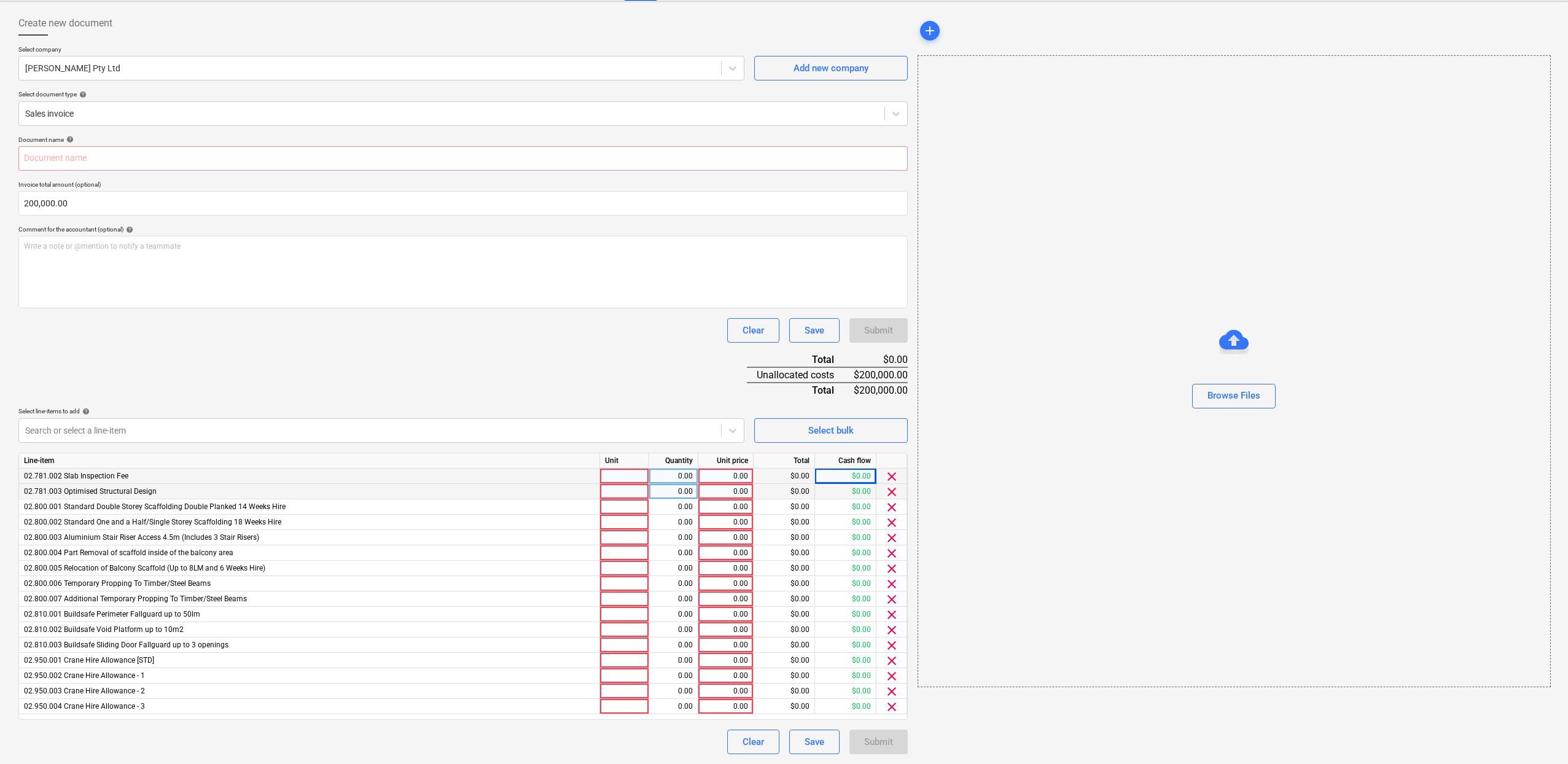
click at [888, 453] on div at bounding box center [891, 461] width 31 height 15
click at [888, 454] on div at bounding box center [891, 461] width 31 height 15
click at [887, 466] on div at bounding box center [891, 461] width 31 height 15
click at [887, 473] on span "clear" at bounding box center [891, 477] width 15 height 15
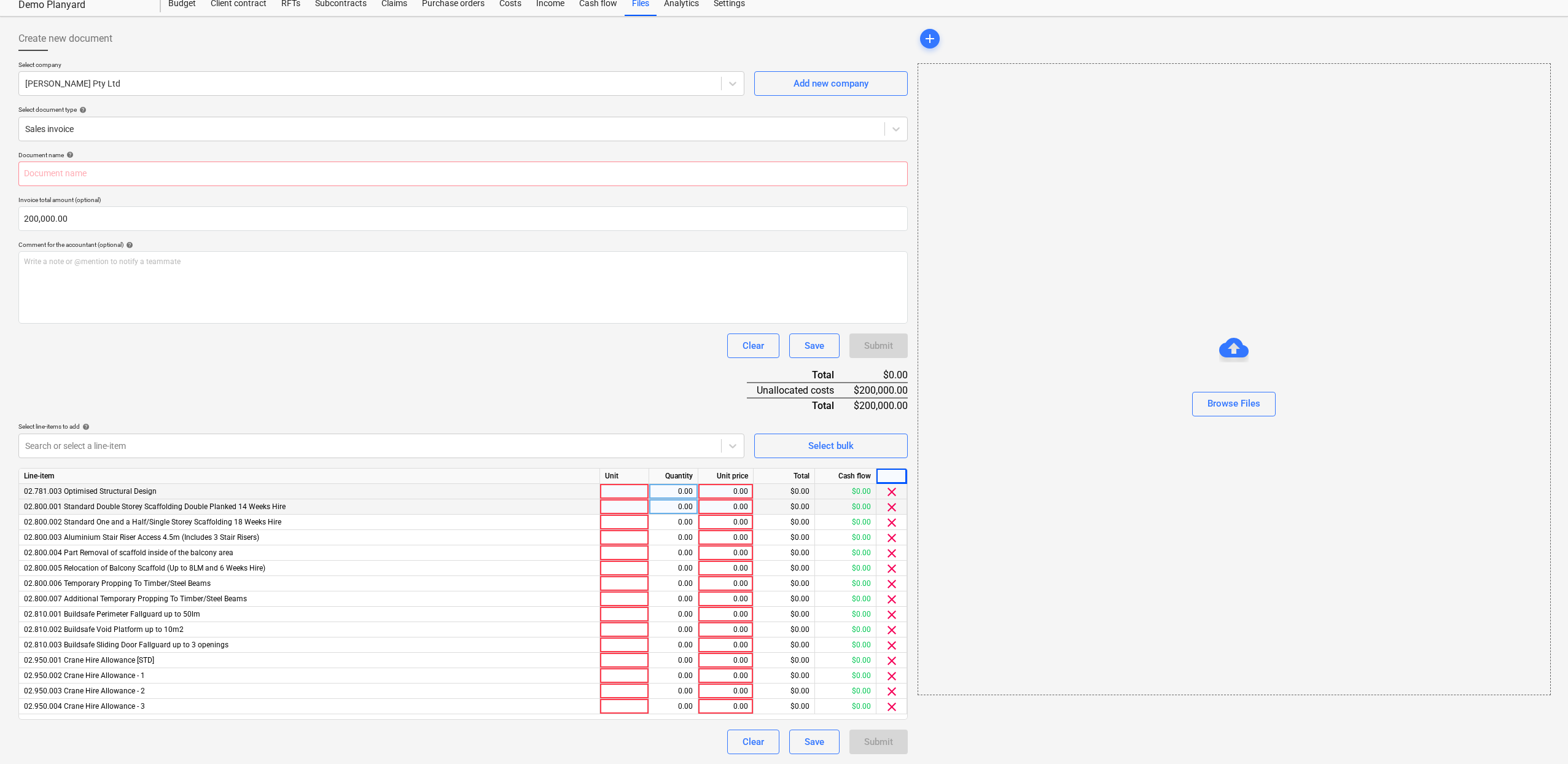
click at [890, 492] on span "clear" at bounding box center [891, 492] width 15 height 15
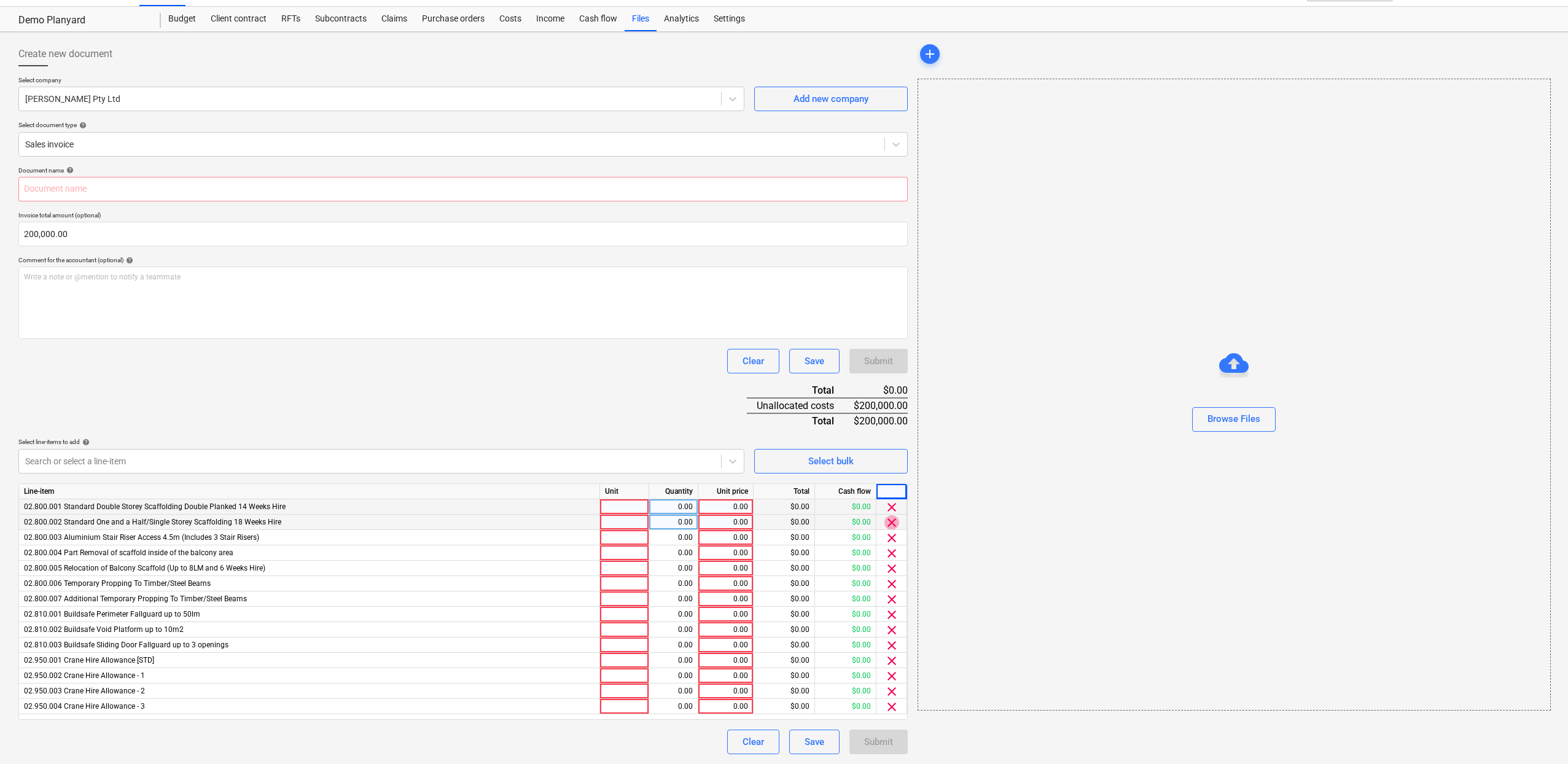
click at [891, 515] on span "clear" at bounding box center [891, 523] width 15 height 15
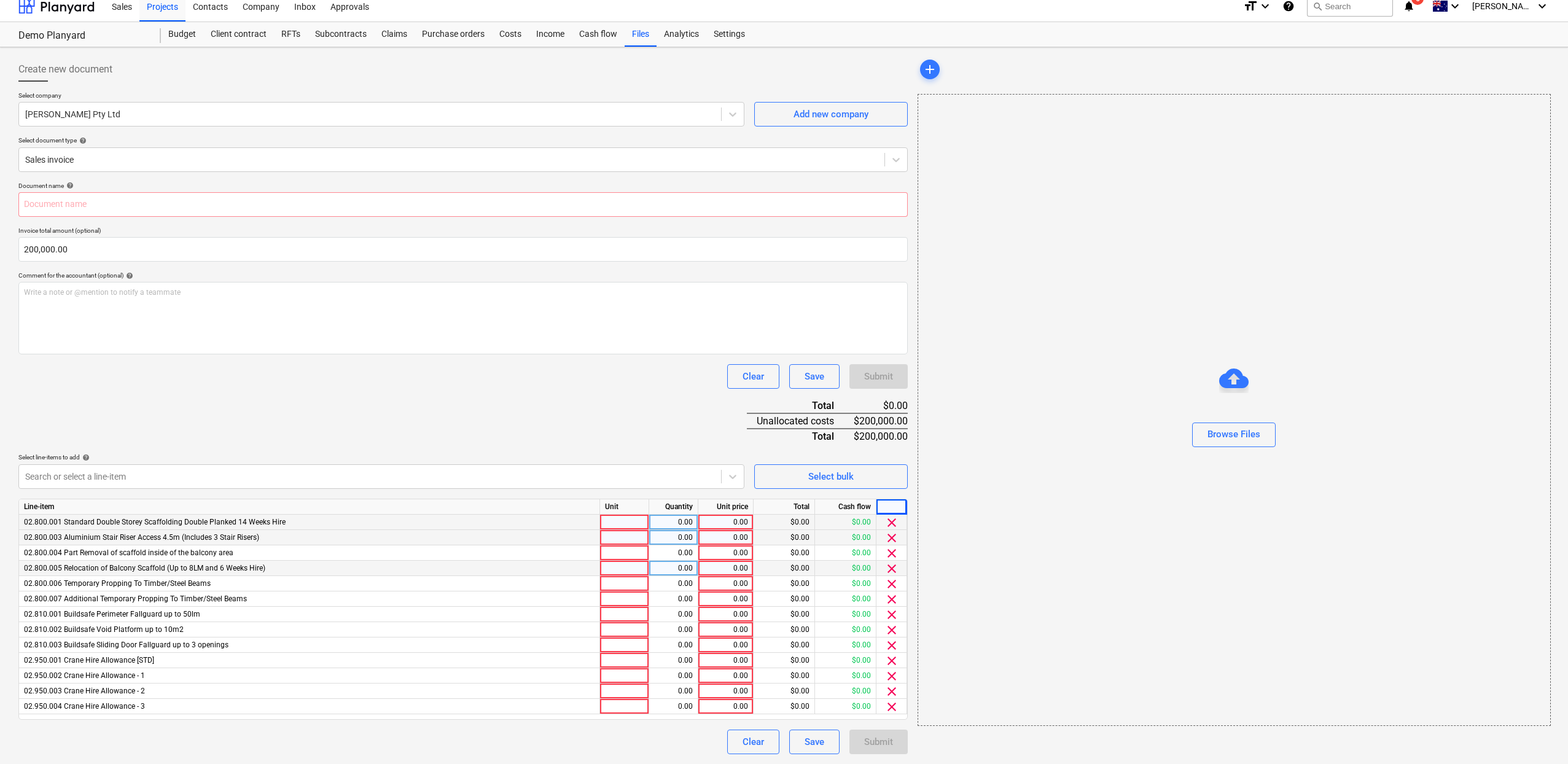
click at [881, 573] on div "clear" at bounding box center [891, 568] width 31 height 15
click at [884, 573] on span "clear" at bounding box center [891, 569] width 15 height 15
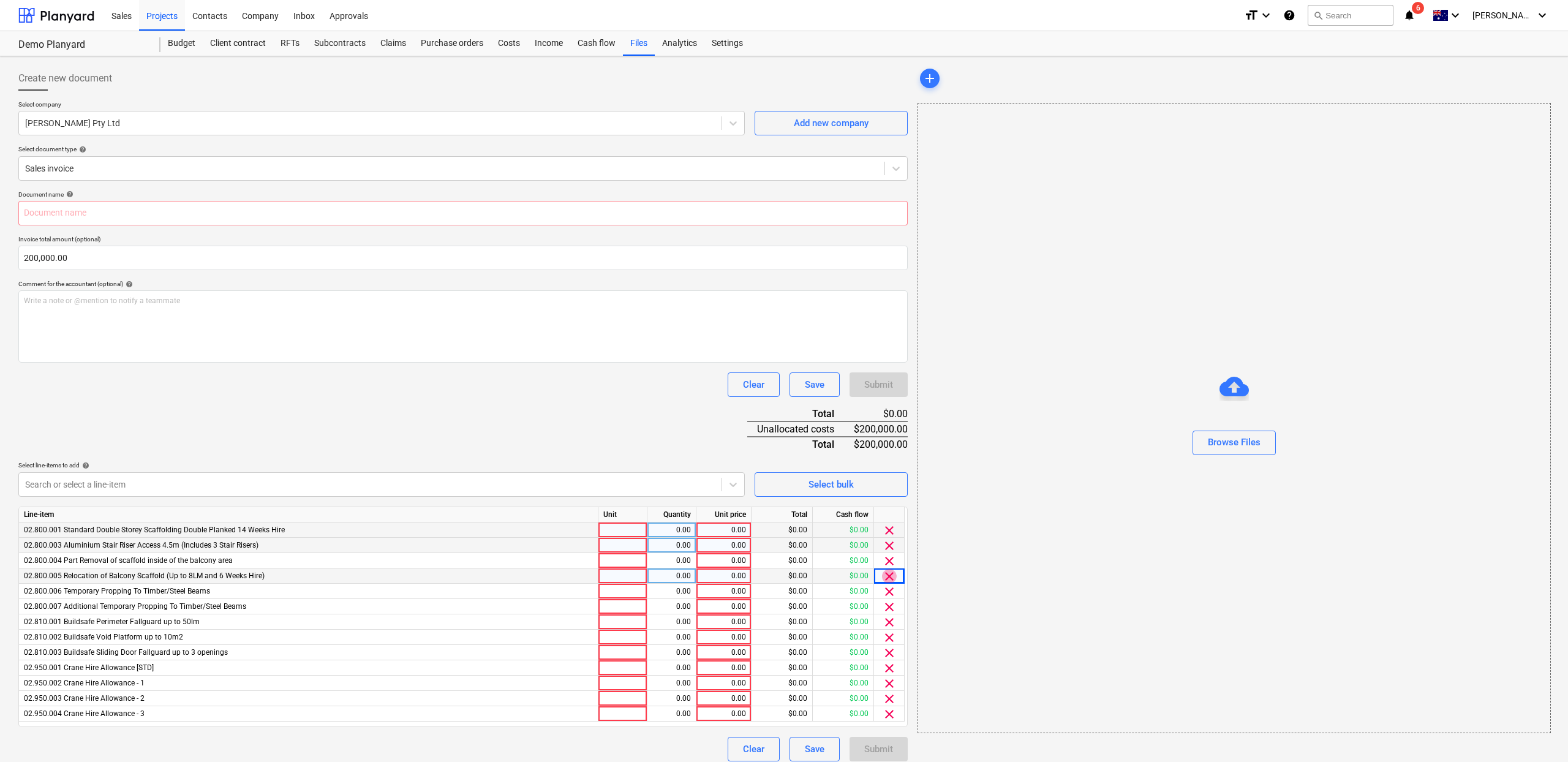
click at [882, 572] on div "clear" at bounding box center [889, 576] width 31 height 15
click at [887, 578] on span "clear" at bounding box center [892, 576] width 15 height 15
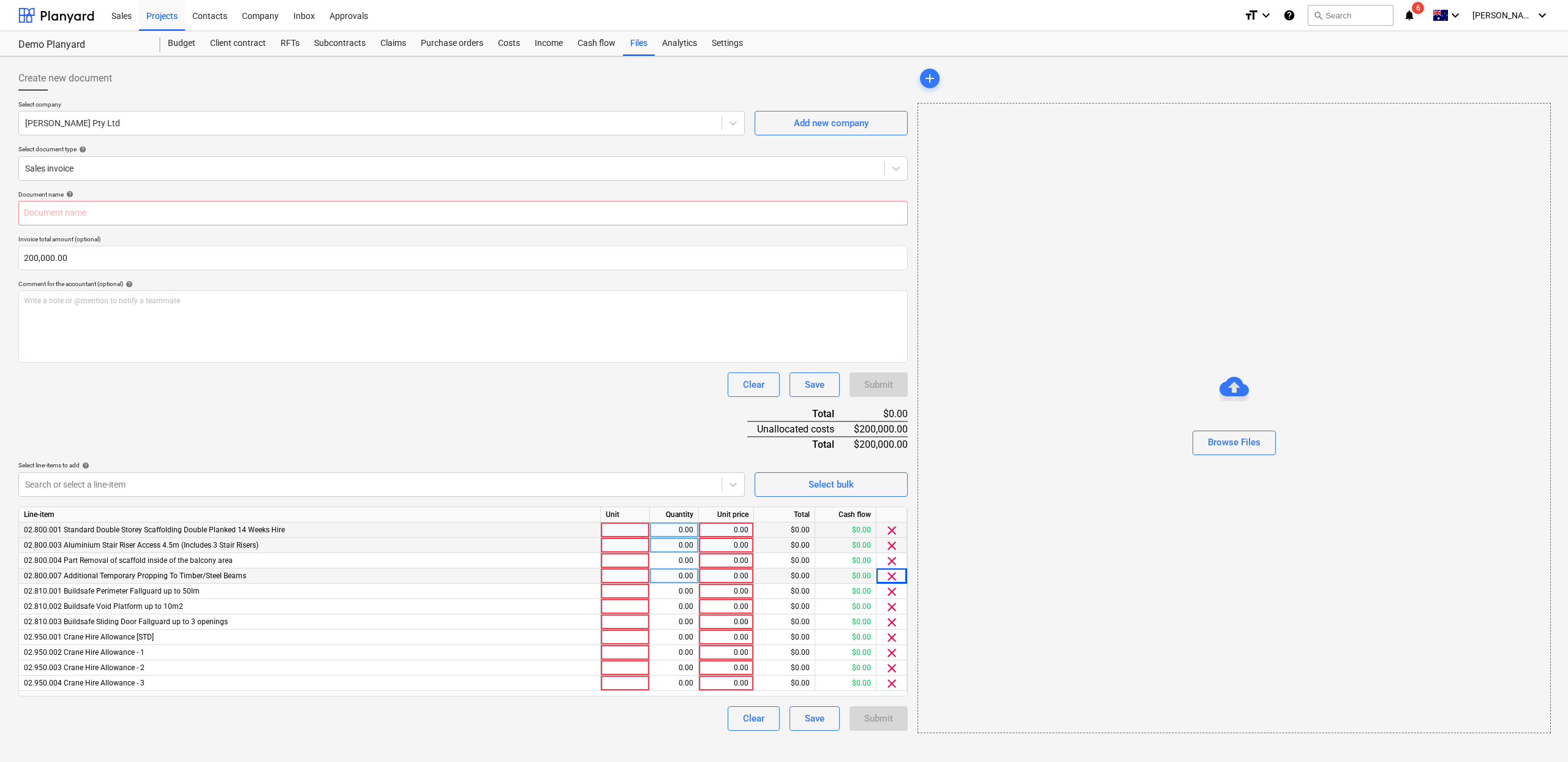
click at [887, 578] on span "clear" at bounding box center [892, 576] width 15 height 15
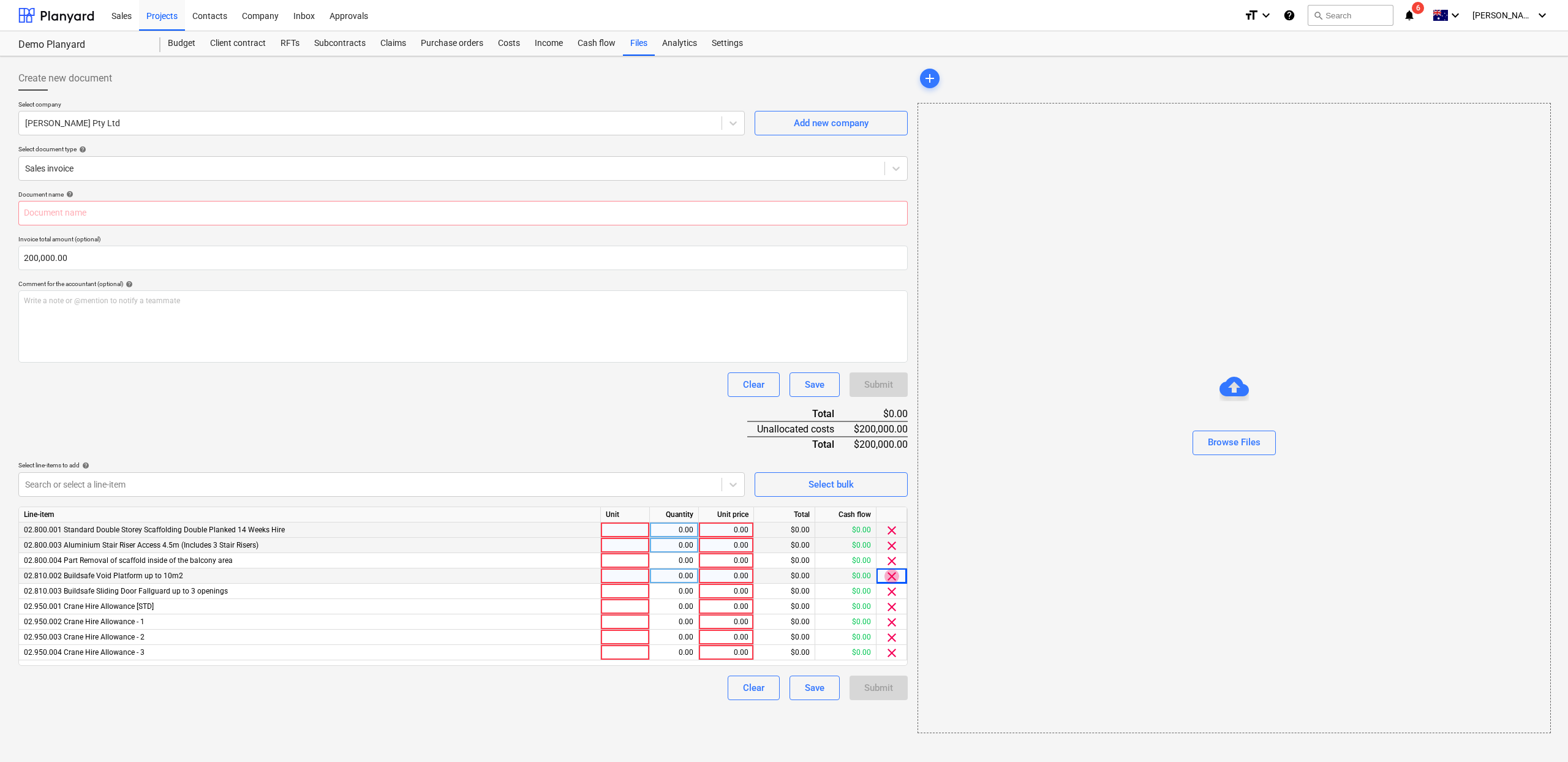
click at [888, 578] on span "clear" at bounding box center [892, 576] width 15 height 15
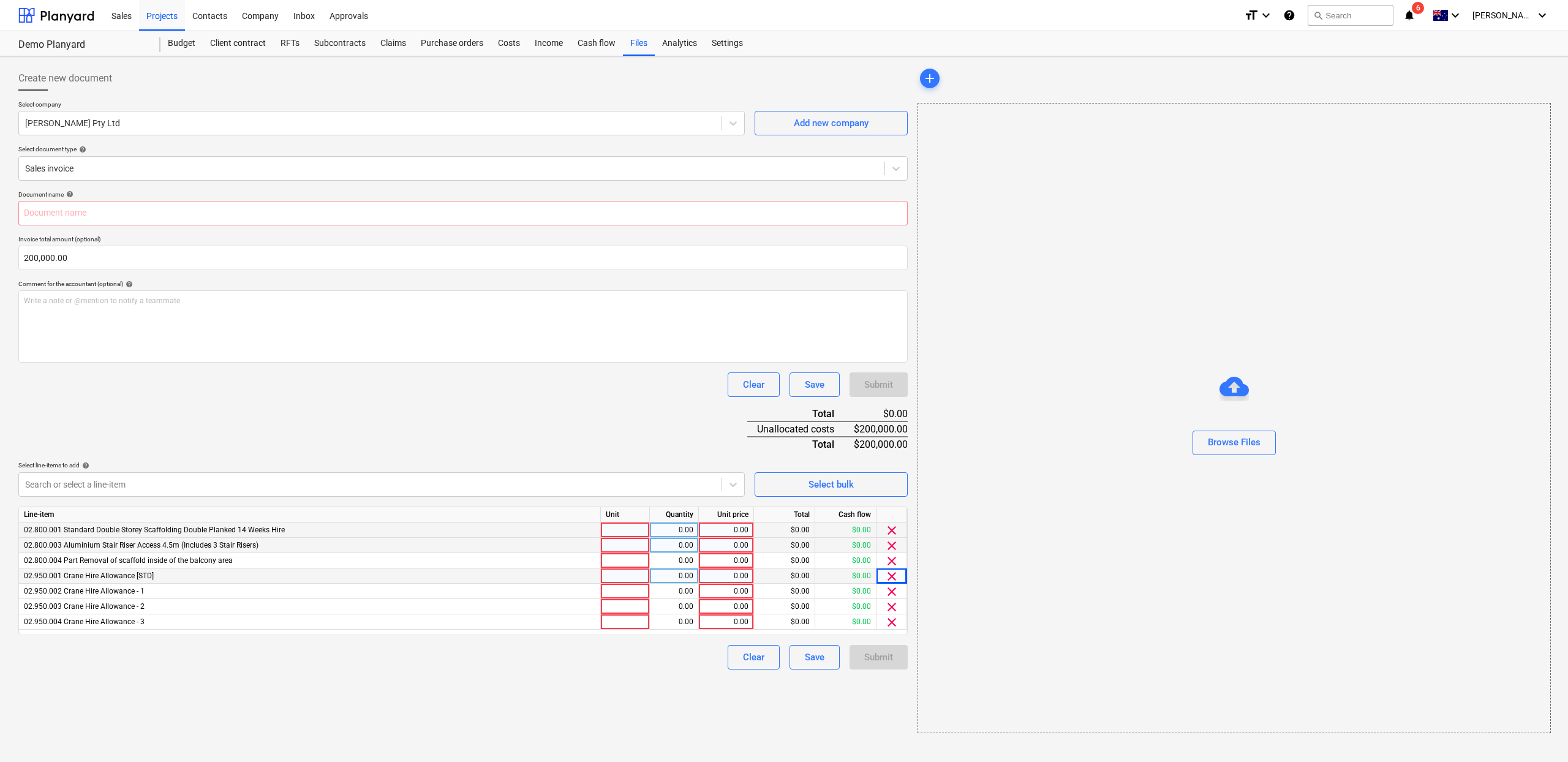
click at [889, 577] on span "clear" at bounding box center [892, 576] width 15 height 15
click at [890, 576] on span "clear" at bounding box center [892, 576] width 15 height 15
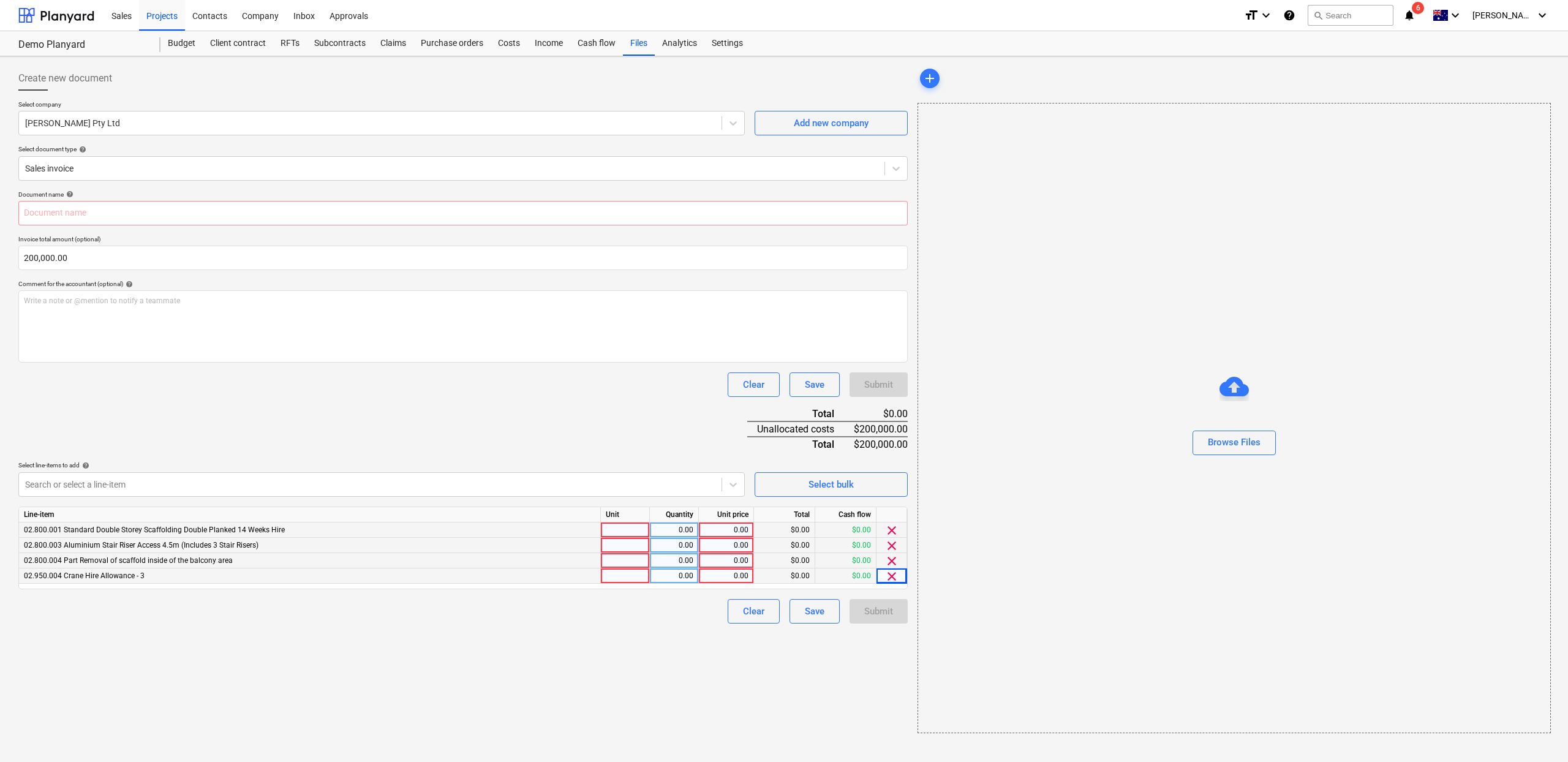
click at [890, 563] on span "clear" at bounding box center [892, 561] width 15 height 15
click at [890, 548] on span "clear" at bounding box center [892, 546] width 15 height 15
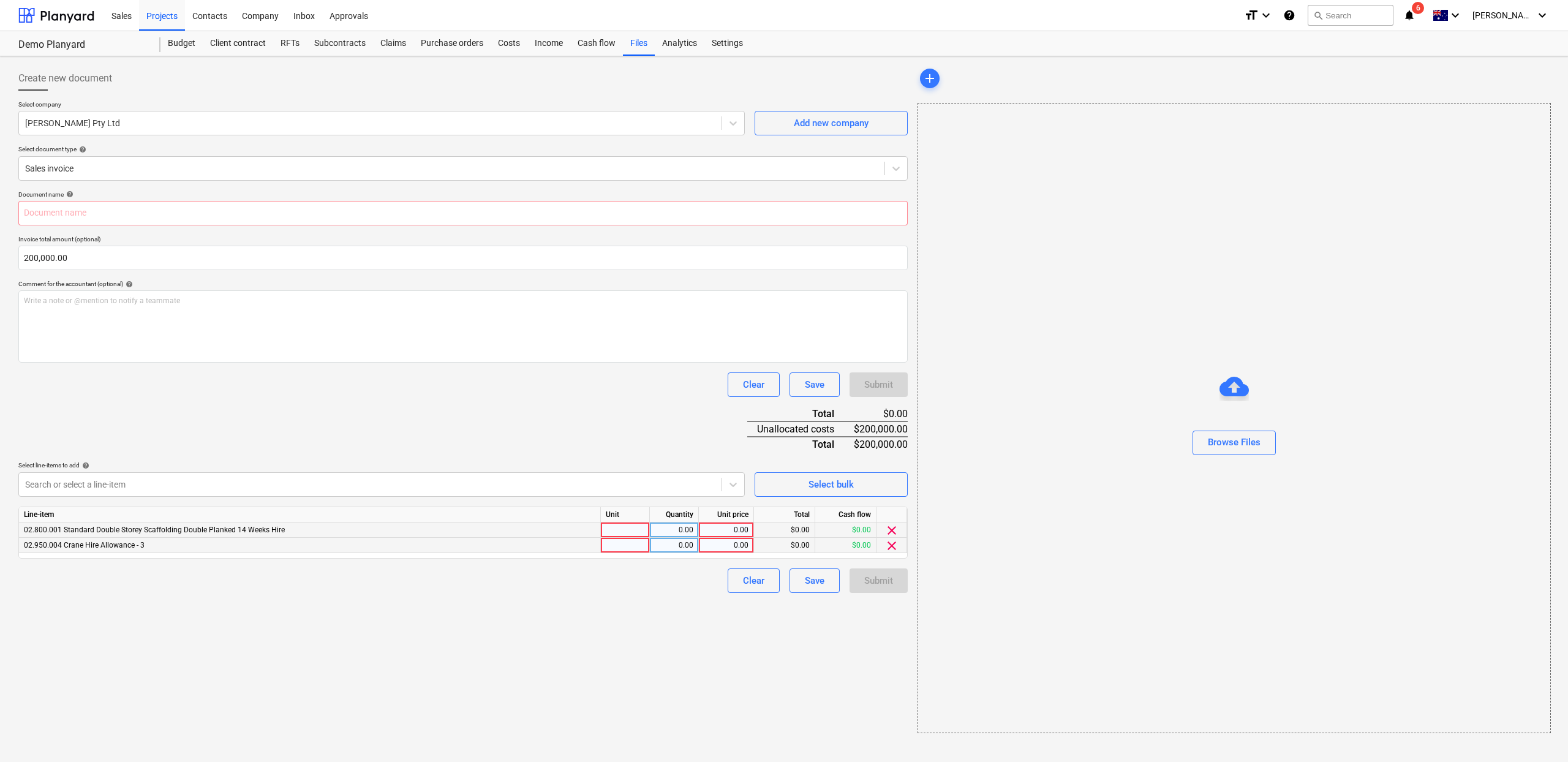
click at [890, 543] on span "clear" at bounding box center [892, 546] width 15 height 15
click at [890, 534] on span "clear" at bounding box center [892, 531] width 15 height 15
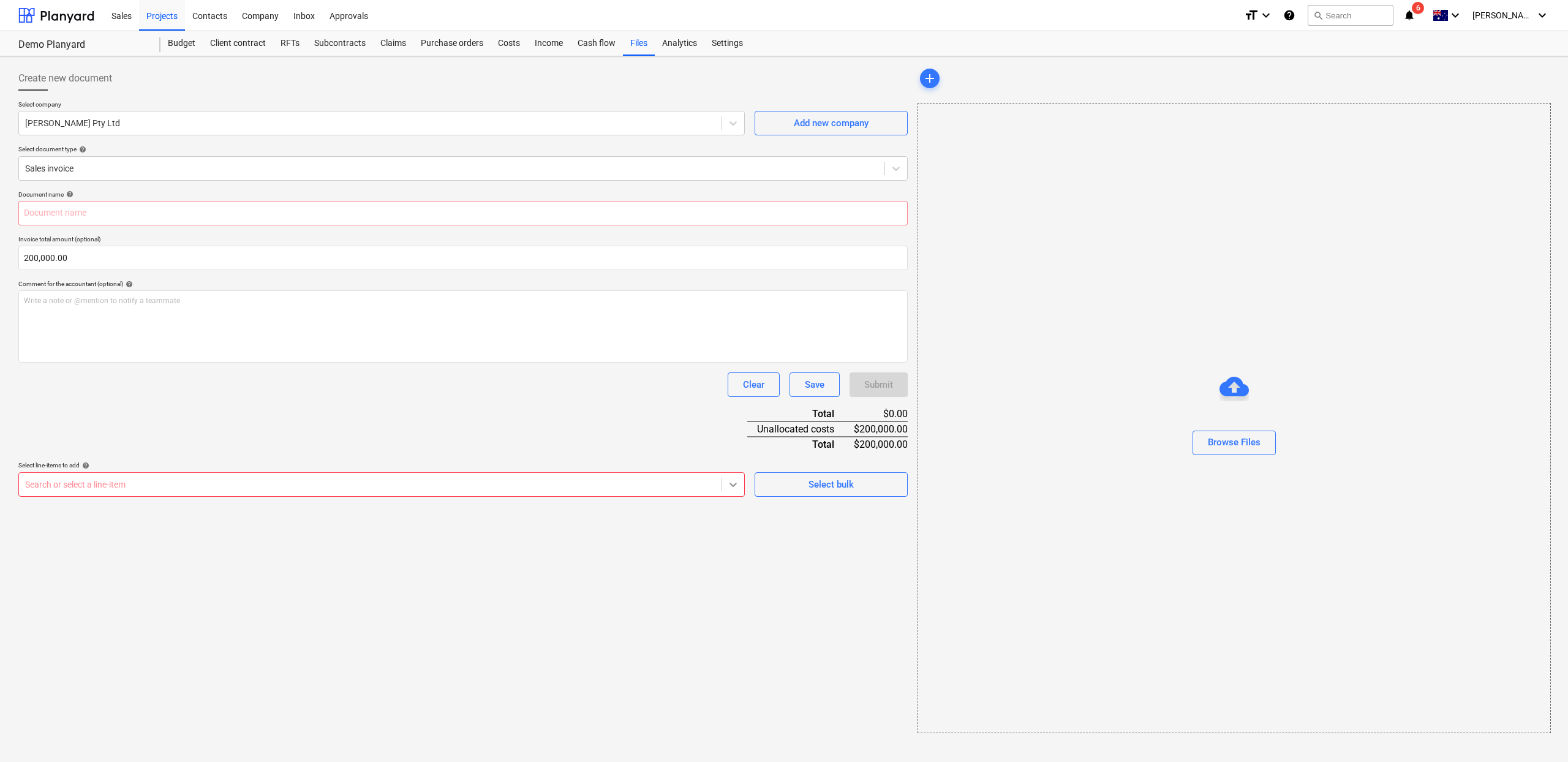
click at [732, 485] on icon at bounding box center [733, 485] width 7 height 4
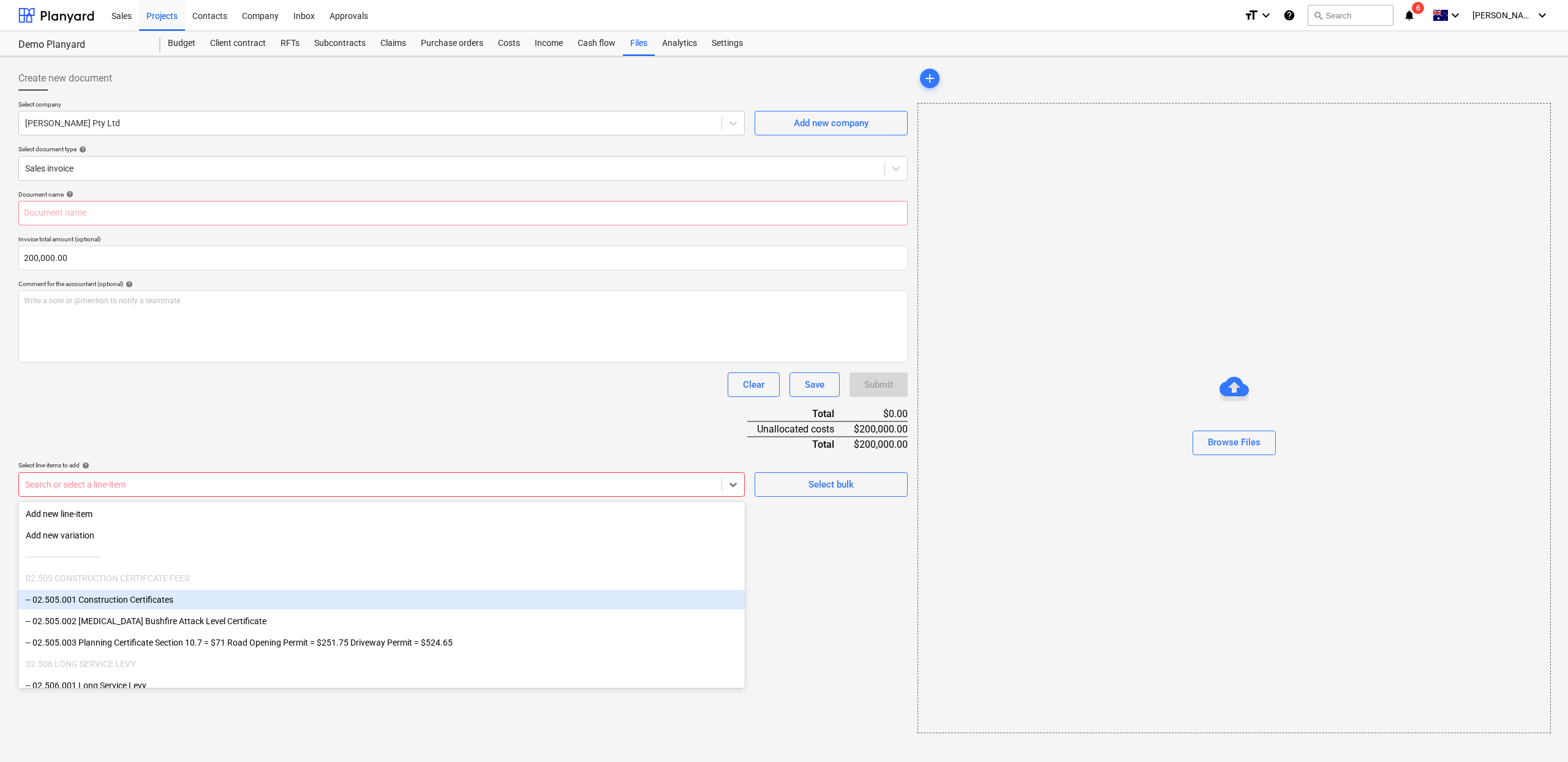
click at [396, 601] on div "-- 02.505.001 Construction Certificates" at bounding box center [382, 599] width 726 height 19
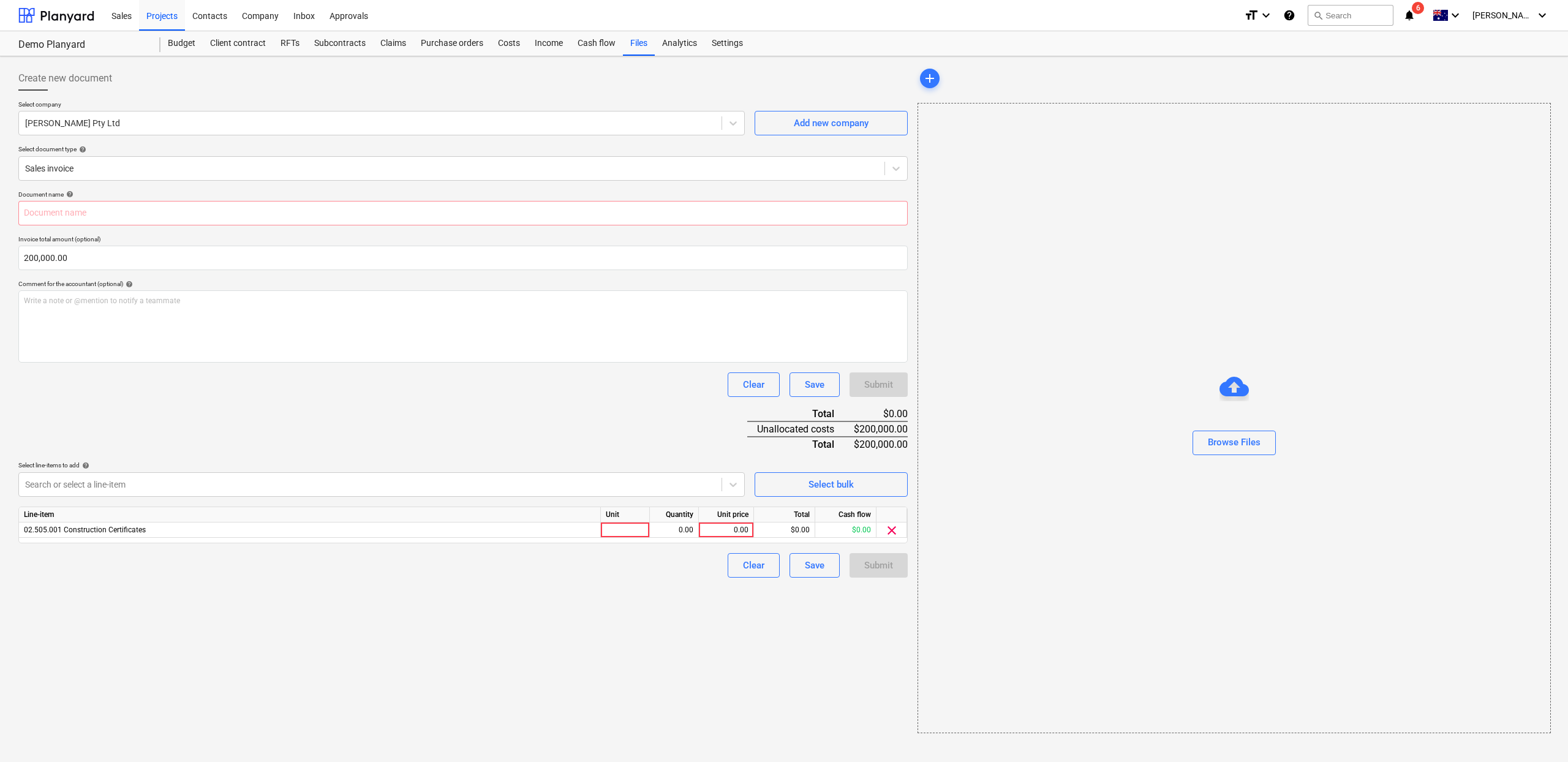
click at [545, 416] on div "Document name help Invoice total amount (optional) 200,000.00 Comment for the a…" at bounding box center [463, 384] width 890 height 387
click at [630, 532] on div at bounding box center [626, 530] width 49 height 15
type input "1"
click at [746, 530] on div "0.00" at bounding box center [725, 530] width 45 height 15
type input "3500"
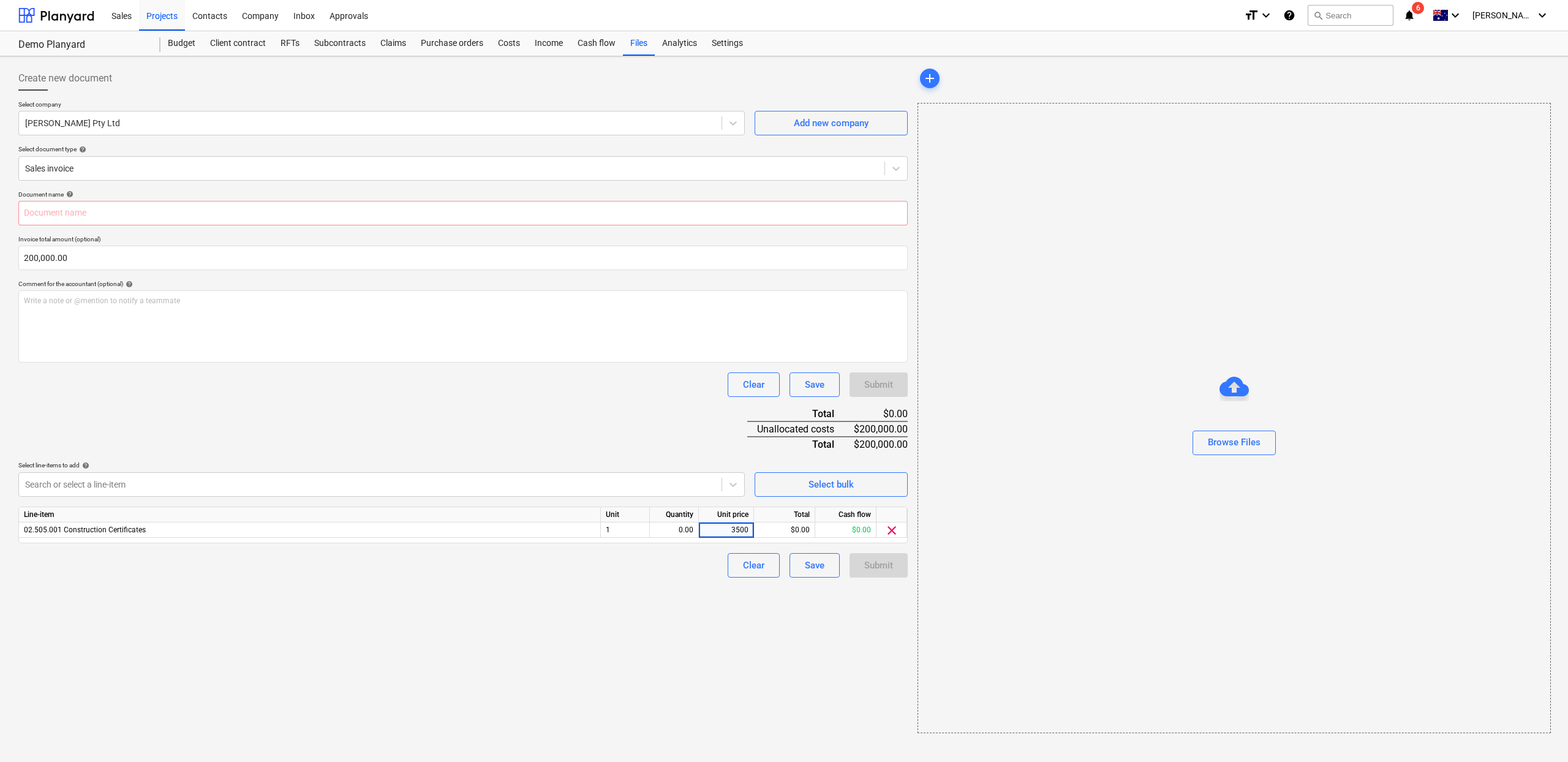
click at [461, 456] on div "Document name help Invoice total amount (optional) 200,000.00 Comment for the a…" at bounding box center [463, 384] width 890 height 387
click at [888, 529] on span "clear" at bounding box center [892, 531] width 15 height 15
click at [507, 477] on div "Search or select a line-item" at bounding box center [370, 485] width 703 height 17
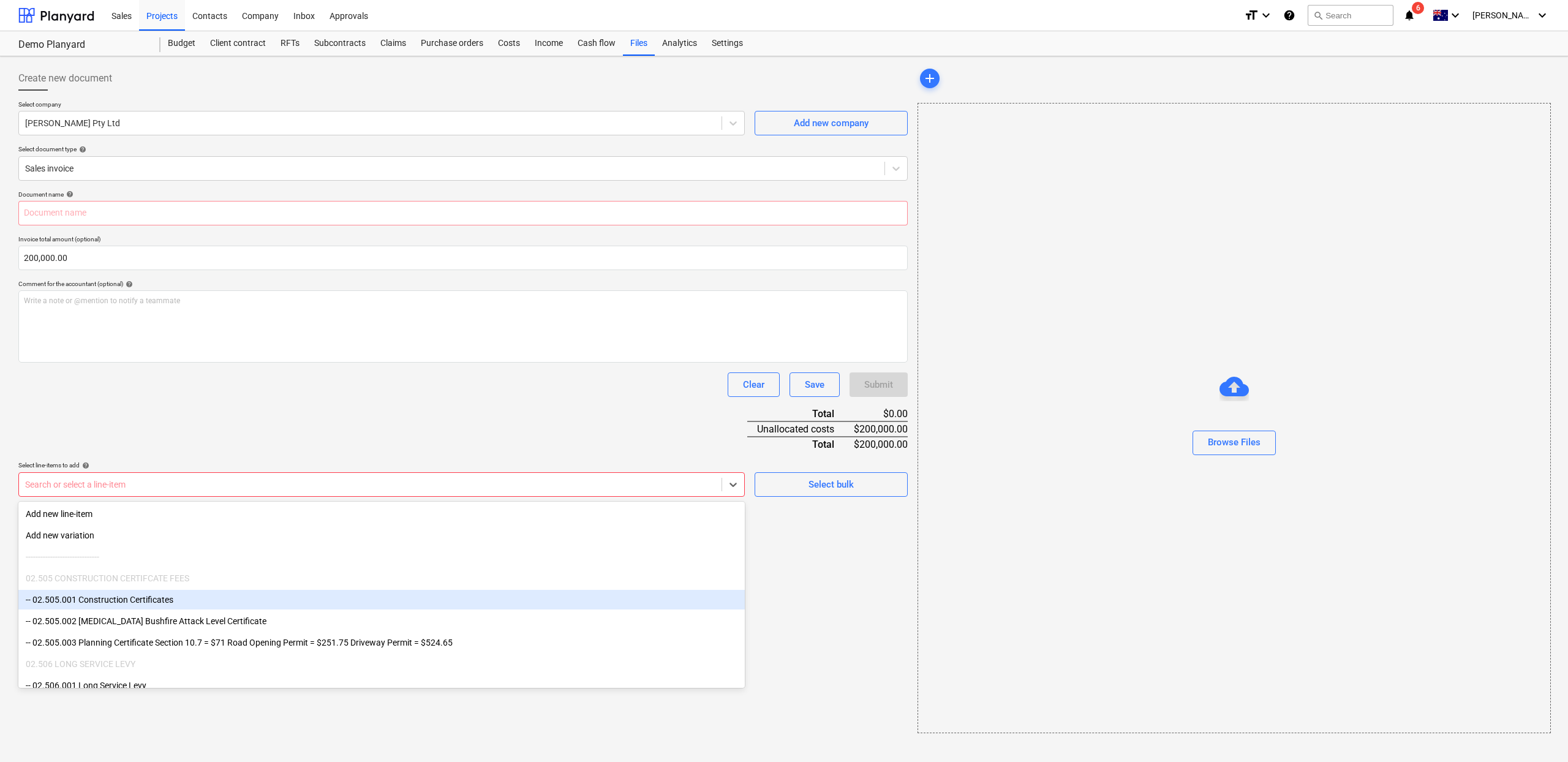
click at [388, 594] on div "-- 02.505.001 Construction Certificates" at bounding box center [382, 599] width 726 height 19
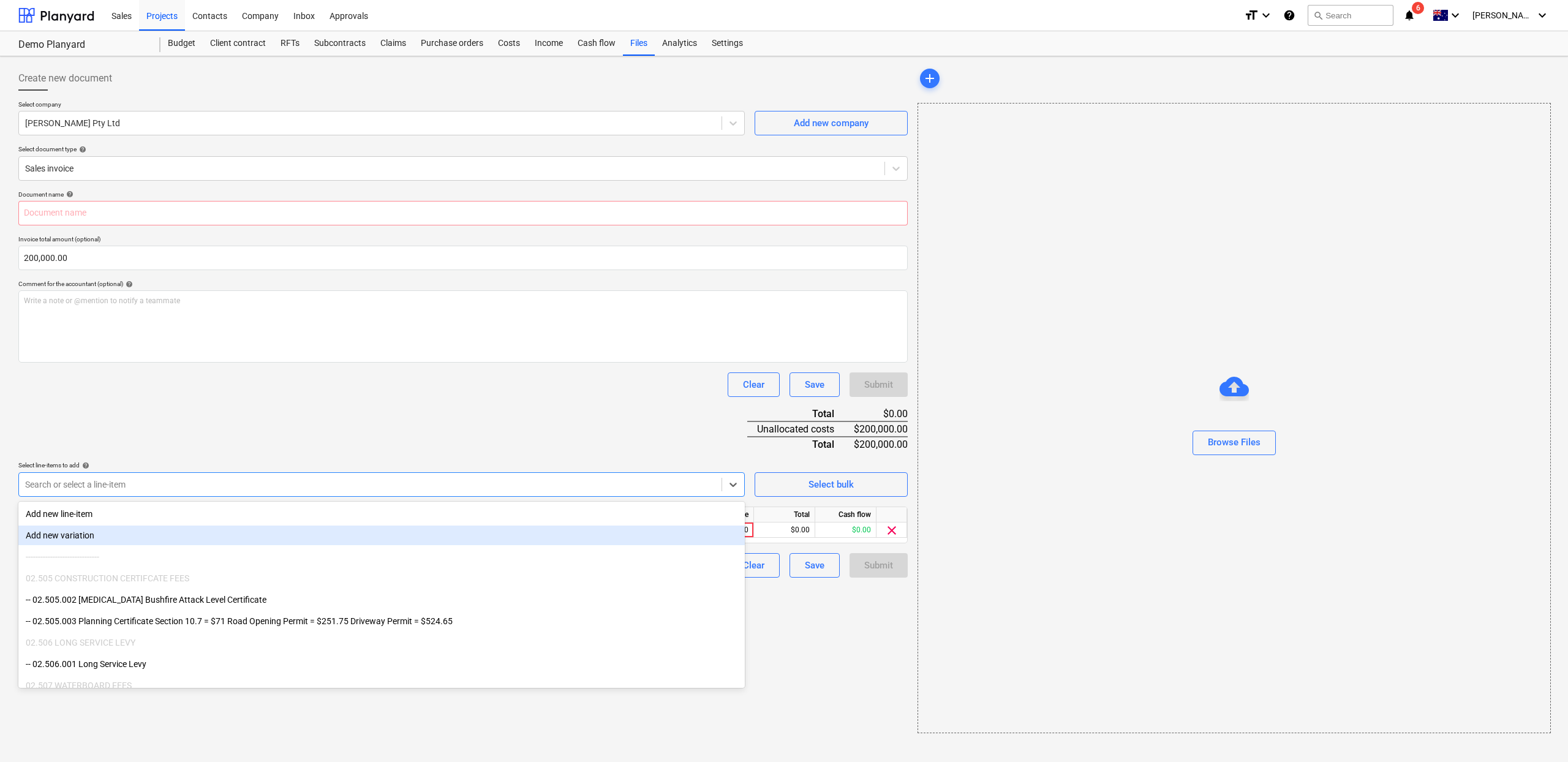
click at [791, 610] on div "Create new document Select company [PERSON_NAME] Pty Ltd Add new company Select…" at bounding box center [463, 400] width 899 height 677
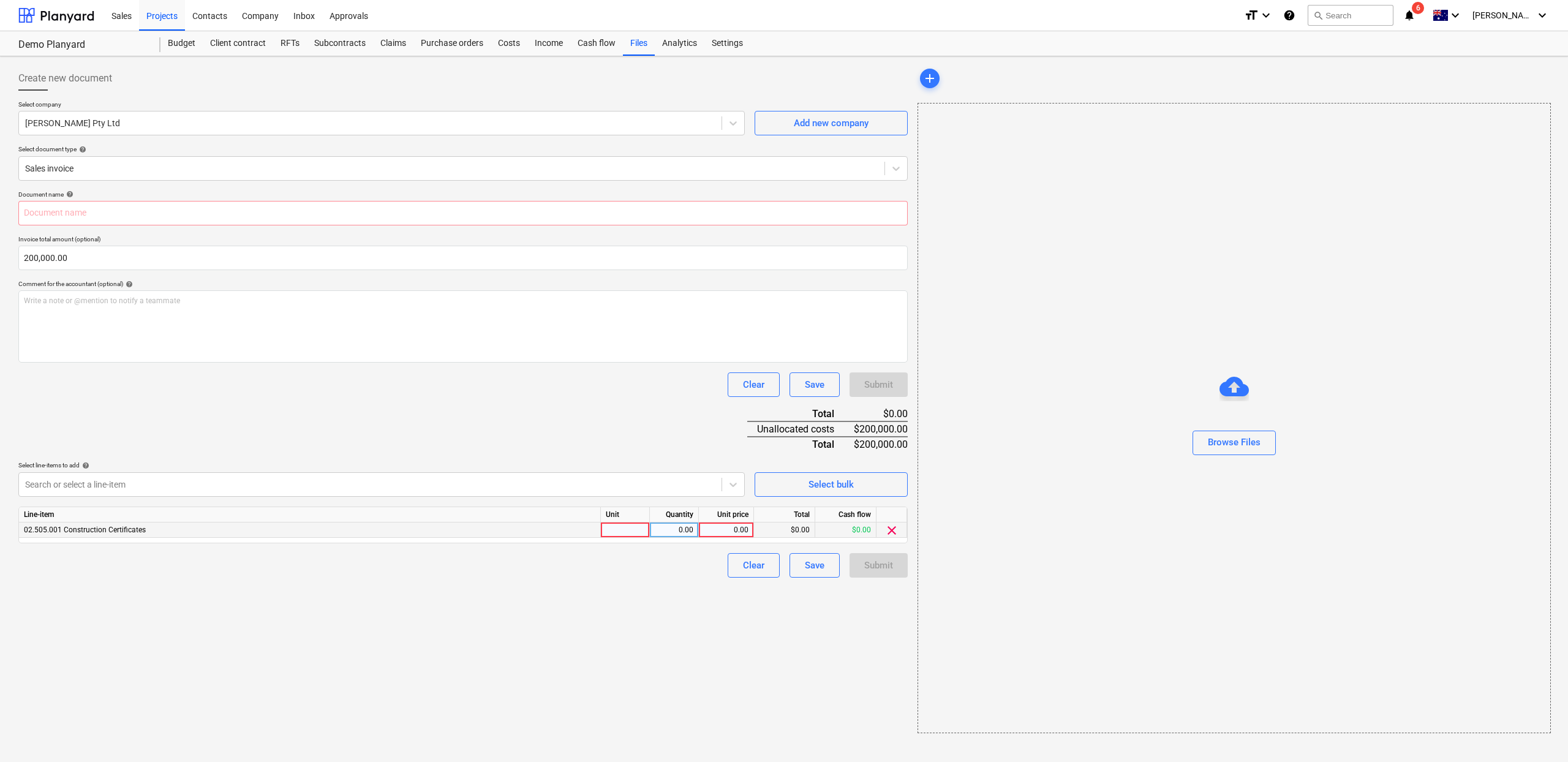
click at [618, 523] on div at bounding box center [626, 530] width 49 height 15
type input "1"
click at [739, 528] on div "0.00" at bounding box center [725, 530] width 45 height 15
type input "5200"
click at [852, 532] on div "$0.00" at bounding box center [846, 530] width 61 height 15
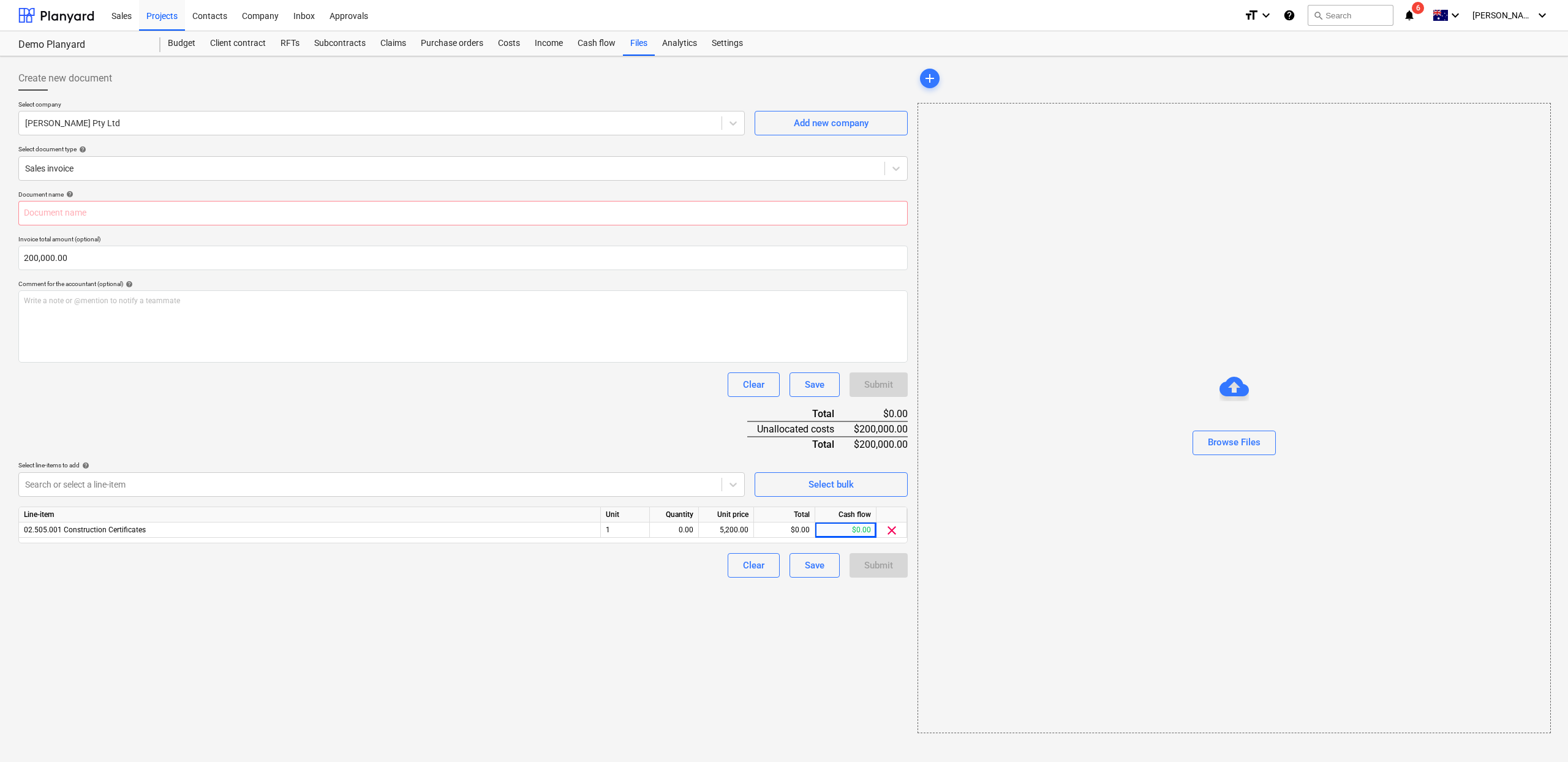
click at [618, 411] on div "Document name help Invoice total amount (optional) 200,000.00 Comment for the a…" at bounding box center [463, 384] width 890 height 387
click at [253, 218] on input "text" at bounding box center [463, 213] width 890 height 25
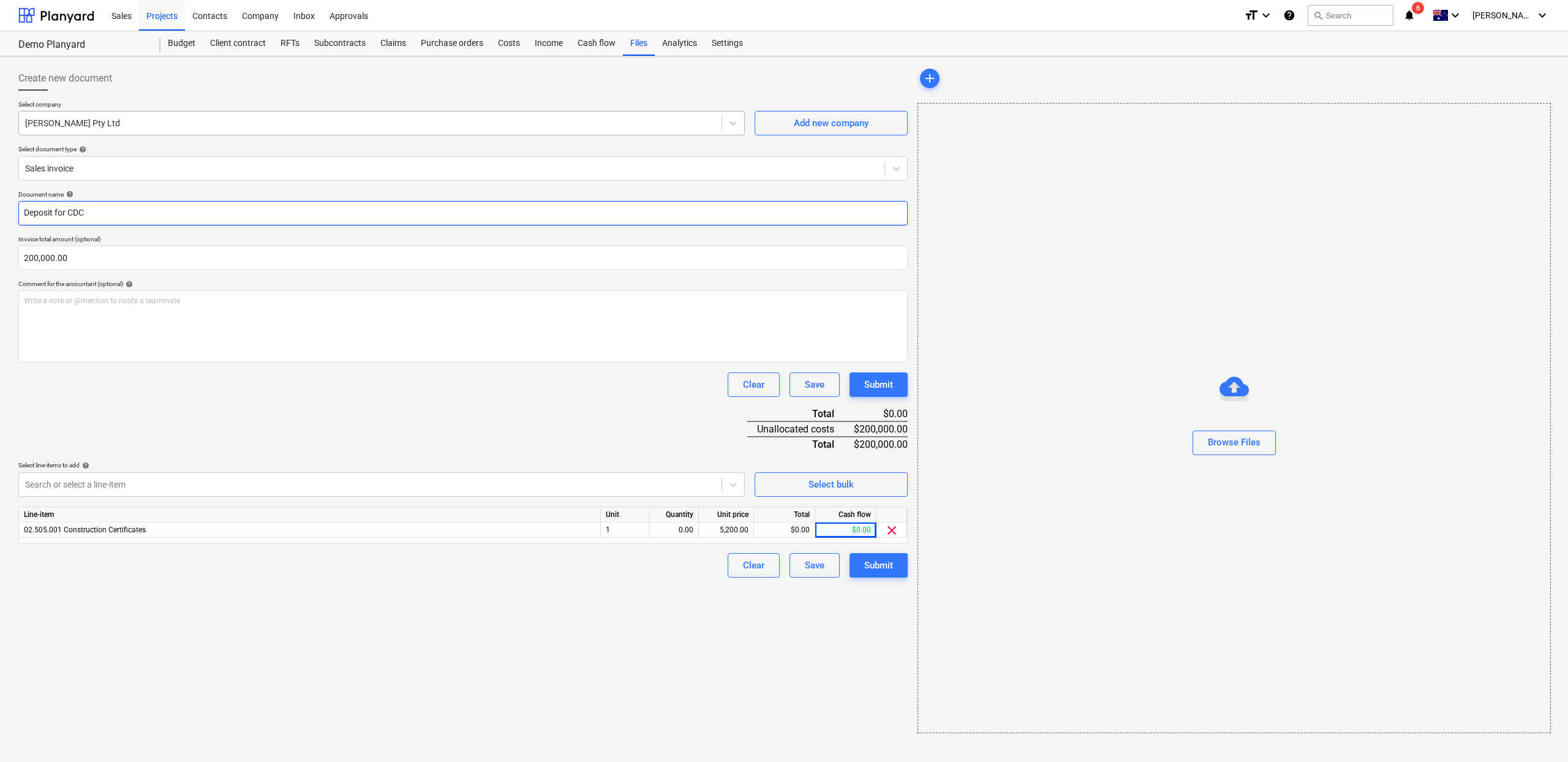
type input "Deposit for CDC"
click at [336, 127] on div at bounding box center [370, 123] width 690 height 12
click at [336, 128] on div at bounding box center [370, 123] width 690 height 12
click at [849, 521] on div "Cash flow" at bounding box center [846, 515] width 61 height 15
click at [849, 526] on div "$0.00" at bounding box center [846, 530] width 61 height 15
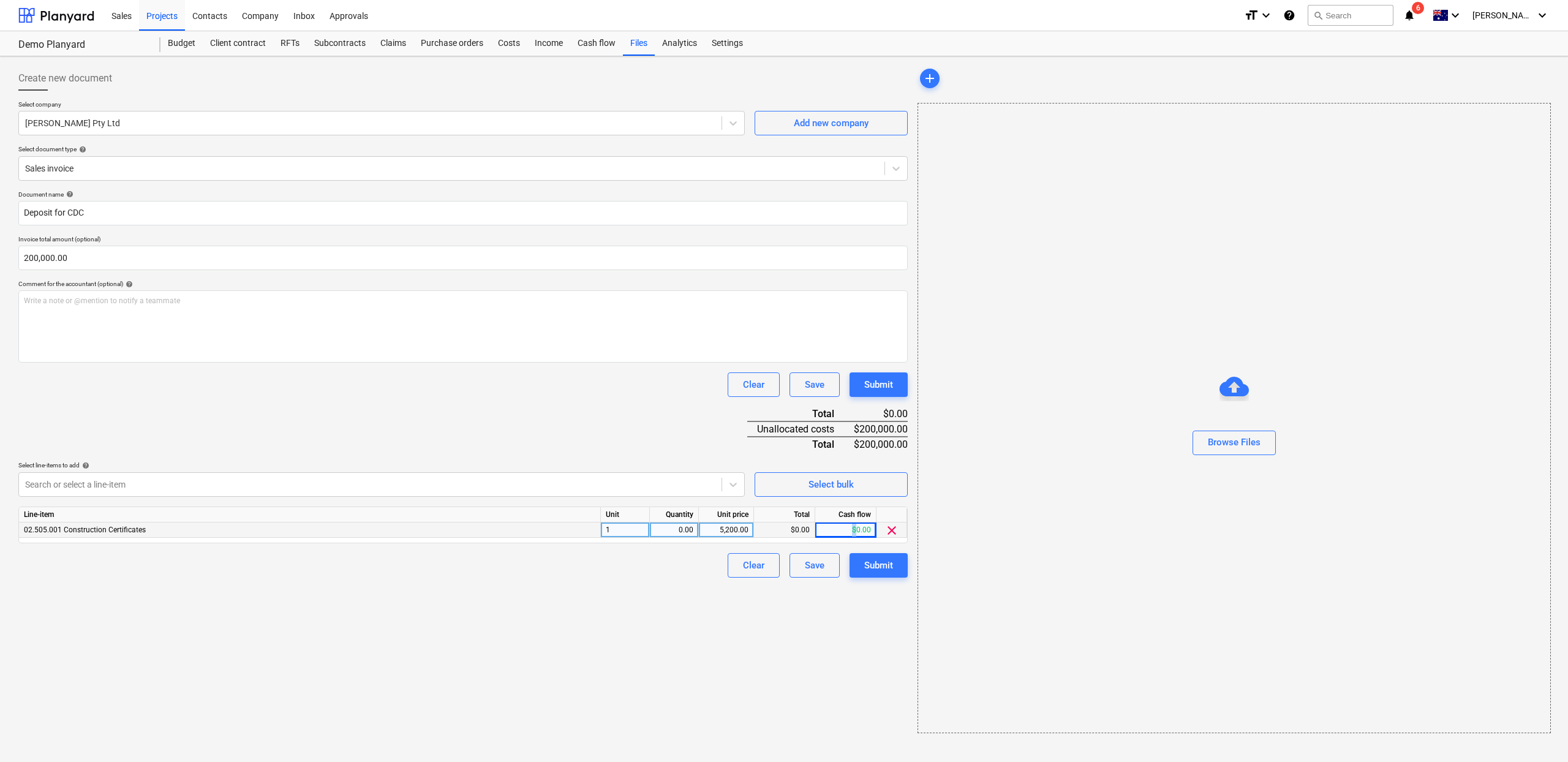
click at [849, 526] on div "$0.00" at bounding box center [846, 530] width 61 height 15
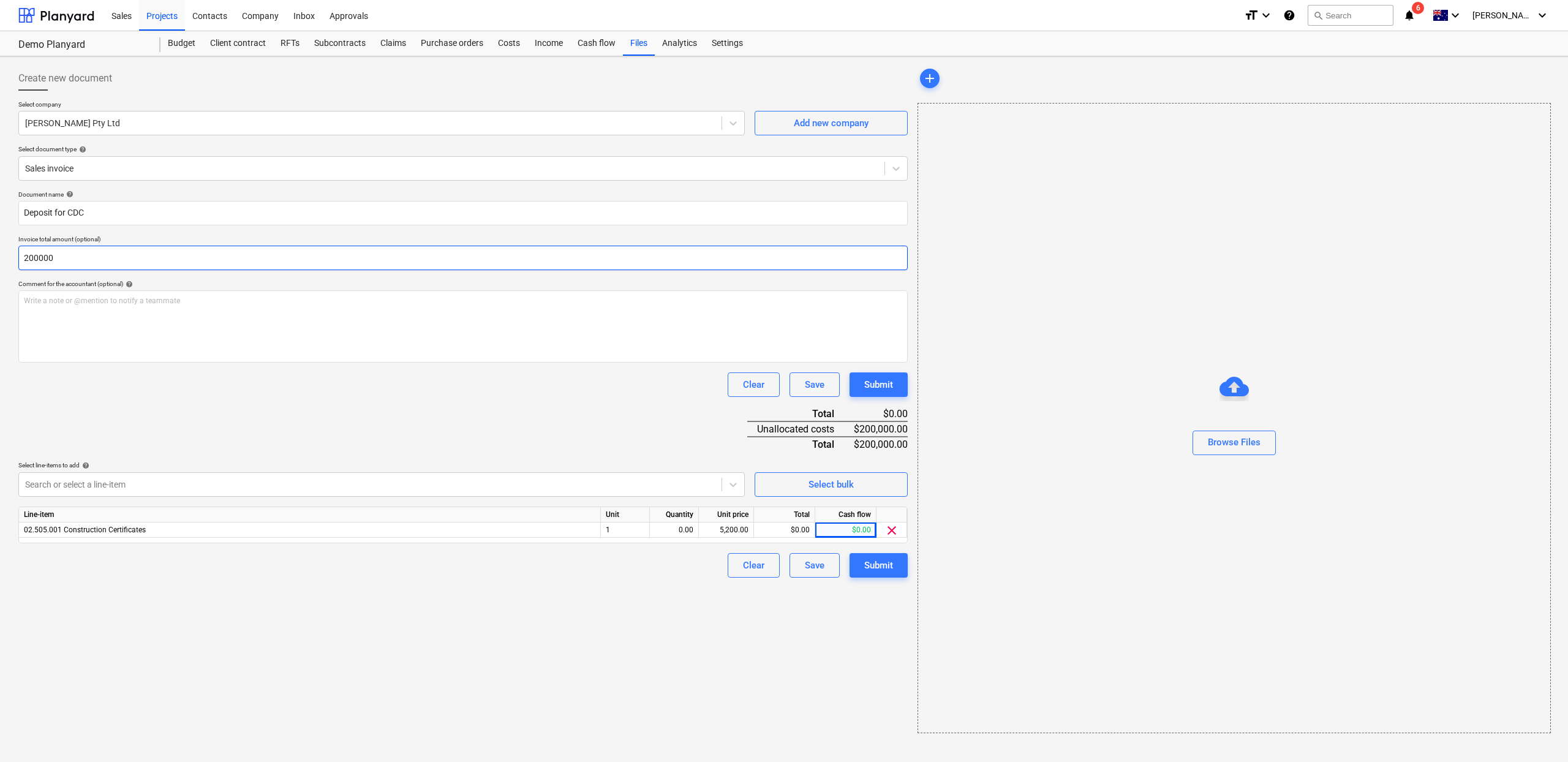
click at [105, 263] on input "200000" at bounding box center [463, 257] width 890 height 25
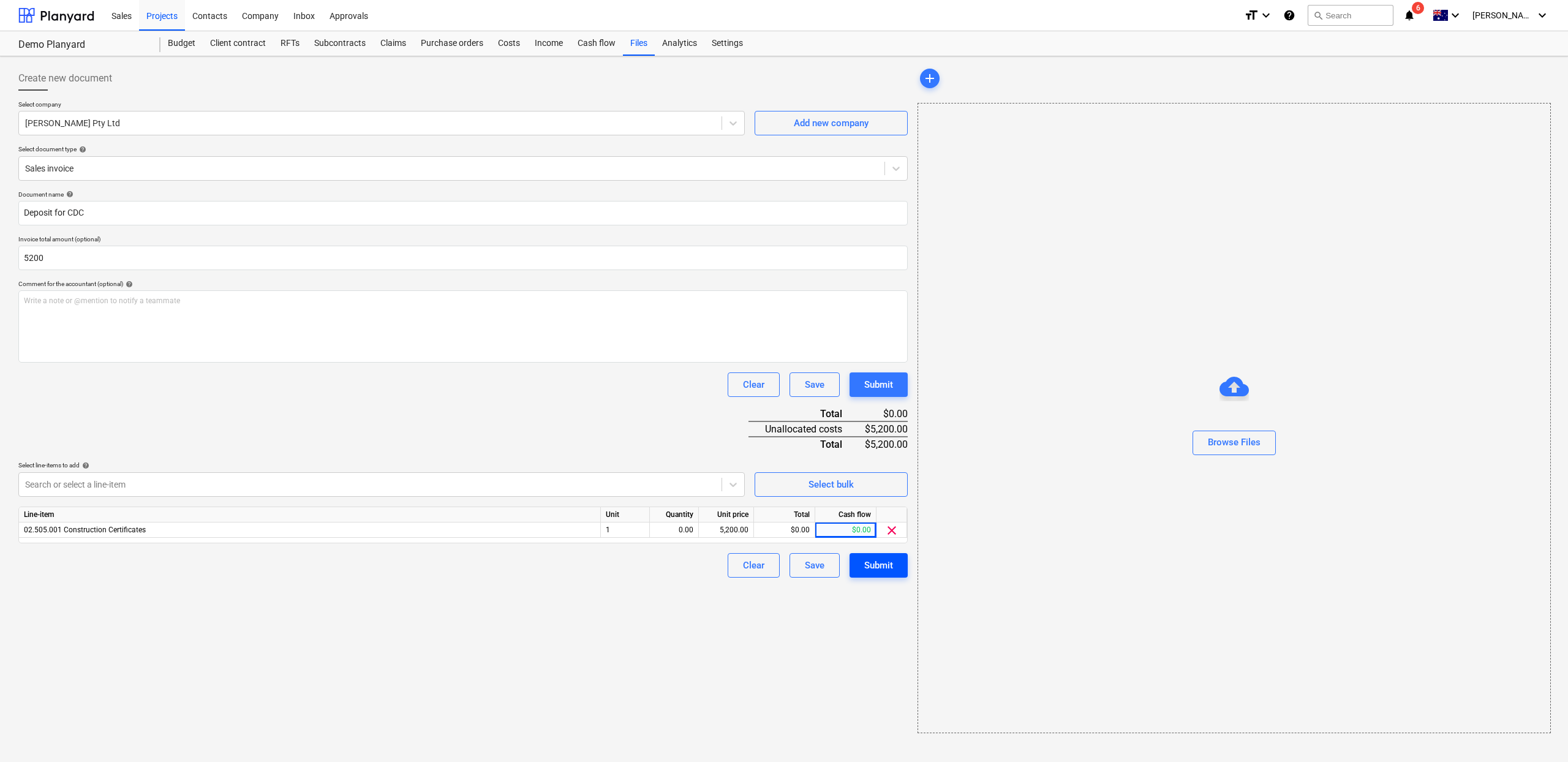
type input "5,200.00"
click at [898, 561] on button "Submit" at bounding box center [879, 565] width 59 height 25
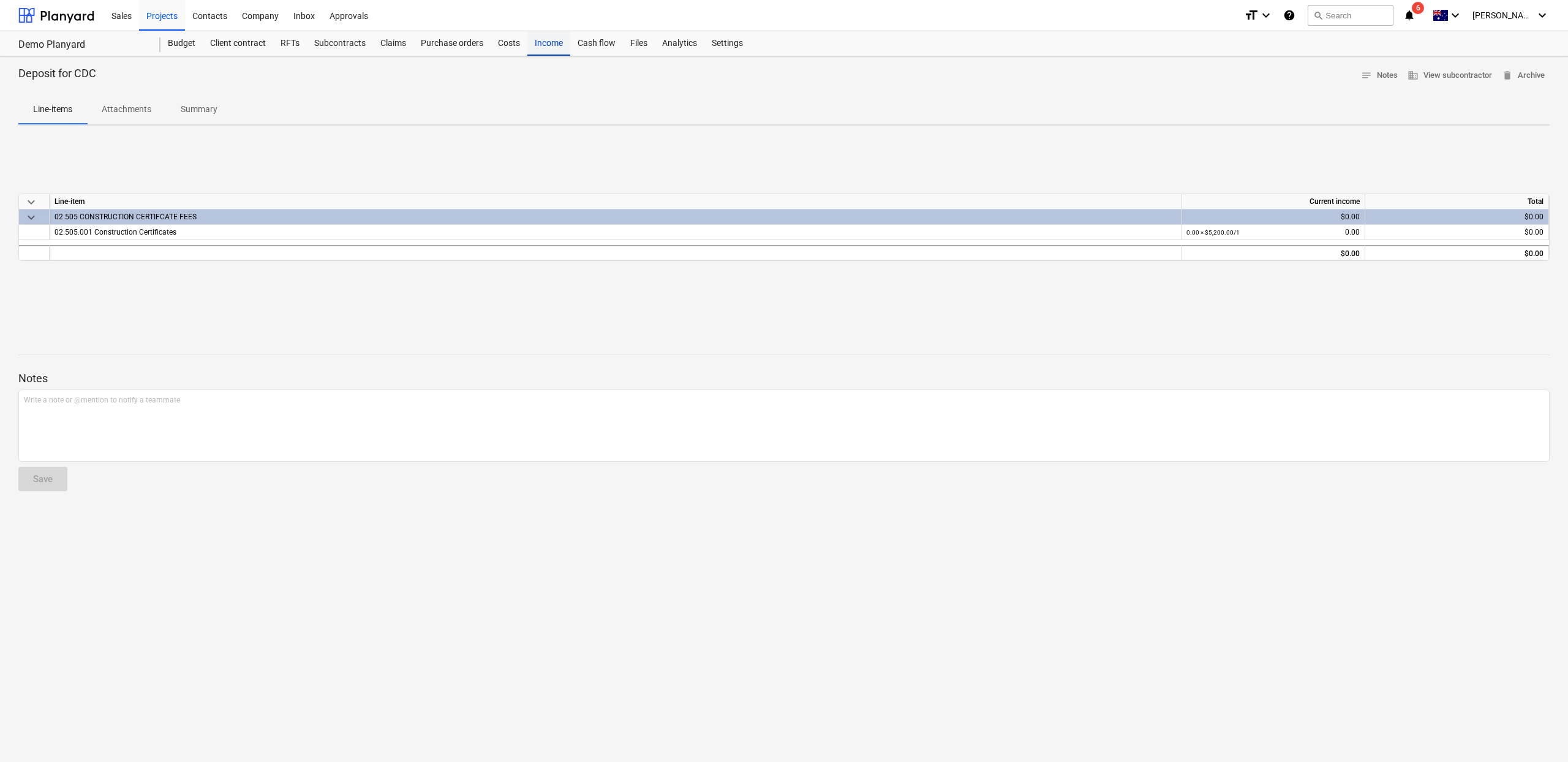
click at [554, 47] on div "Income" at bounding box center [549, 43] width 43 height 25
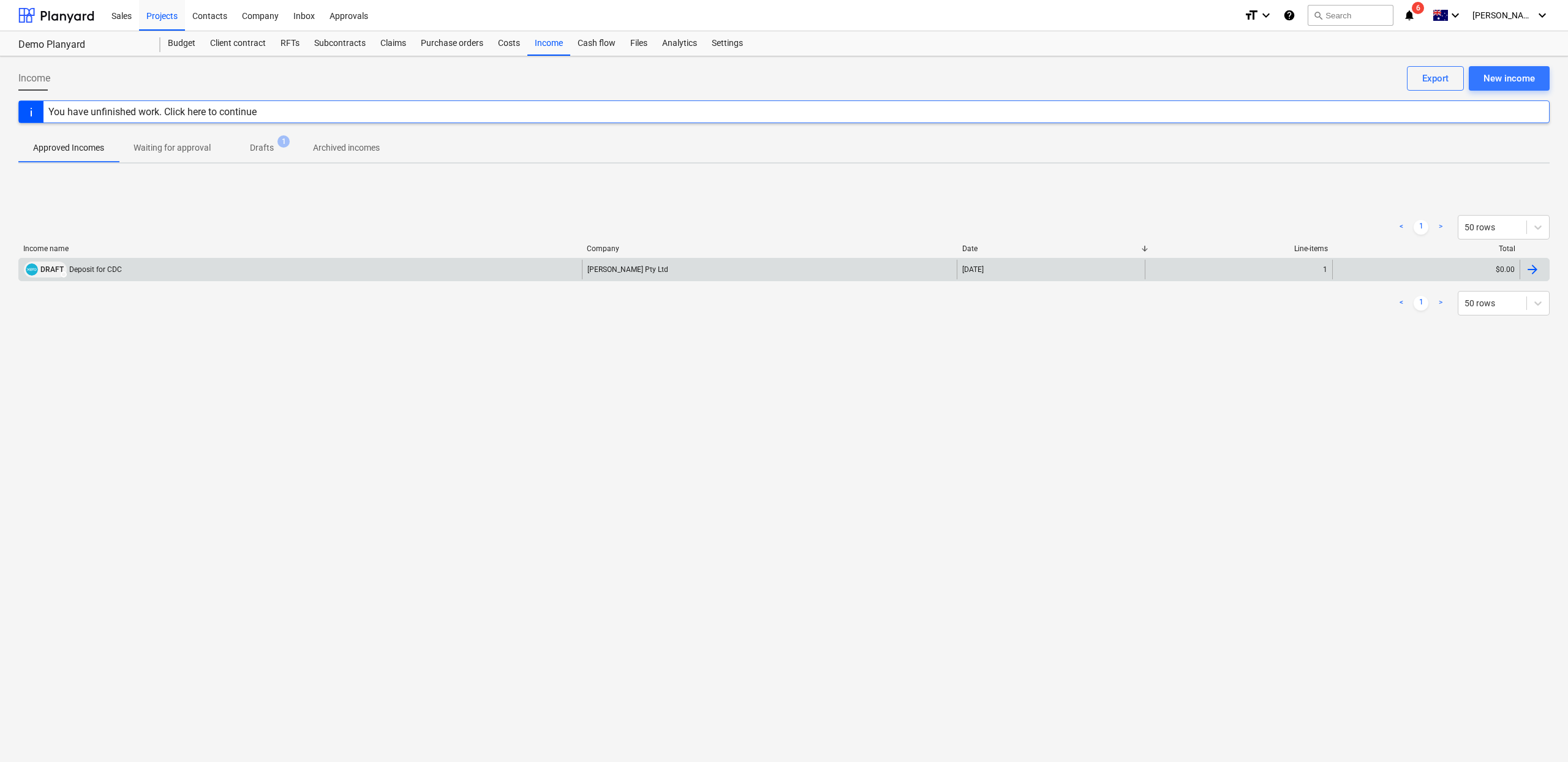
click at [36, 269] on img at bounding box center [32, 269] width 12 height 12
click at [63, 275] on span at bounding box center [63, 274] width 6 height 6
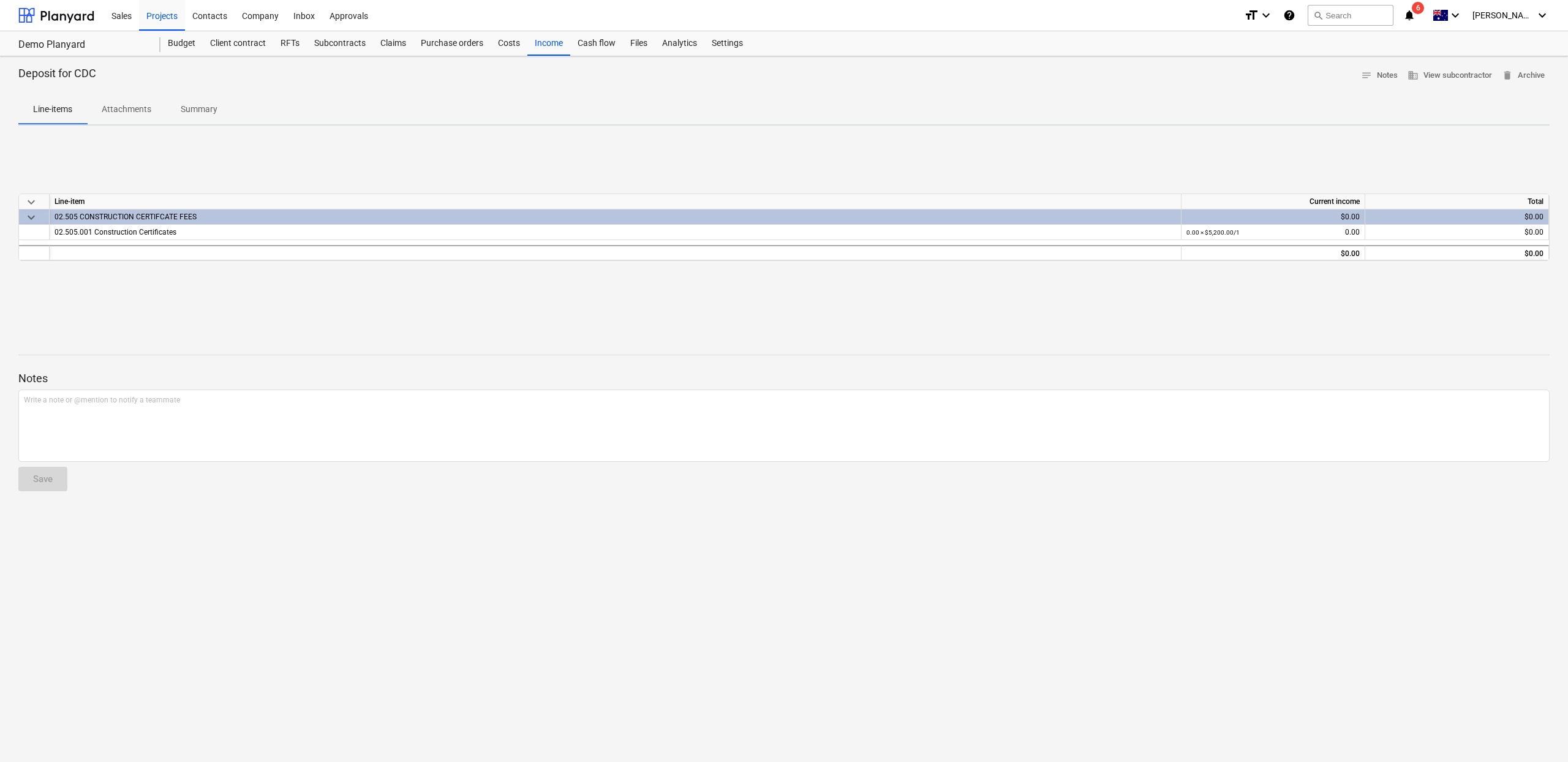
click at [129, 102] on span "Attachments" at bounding box center [126, 109] width 79 height 20
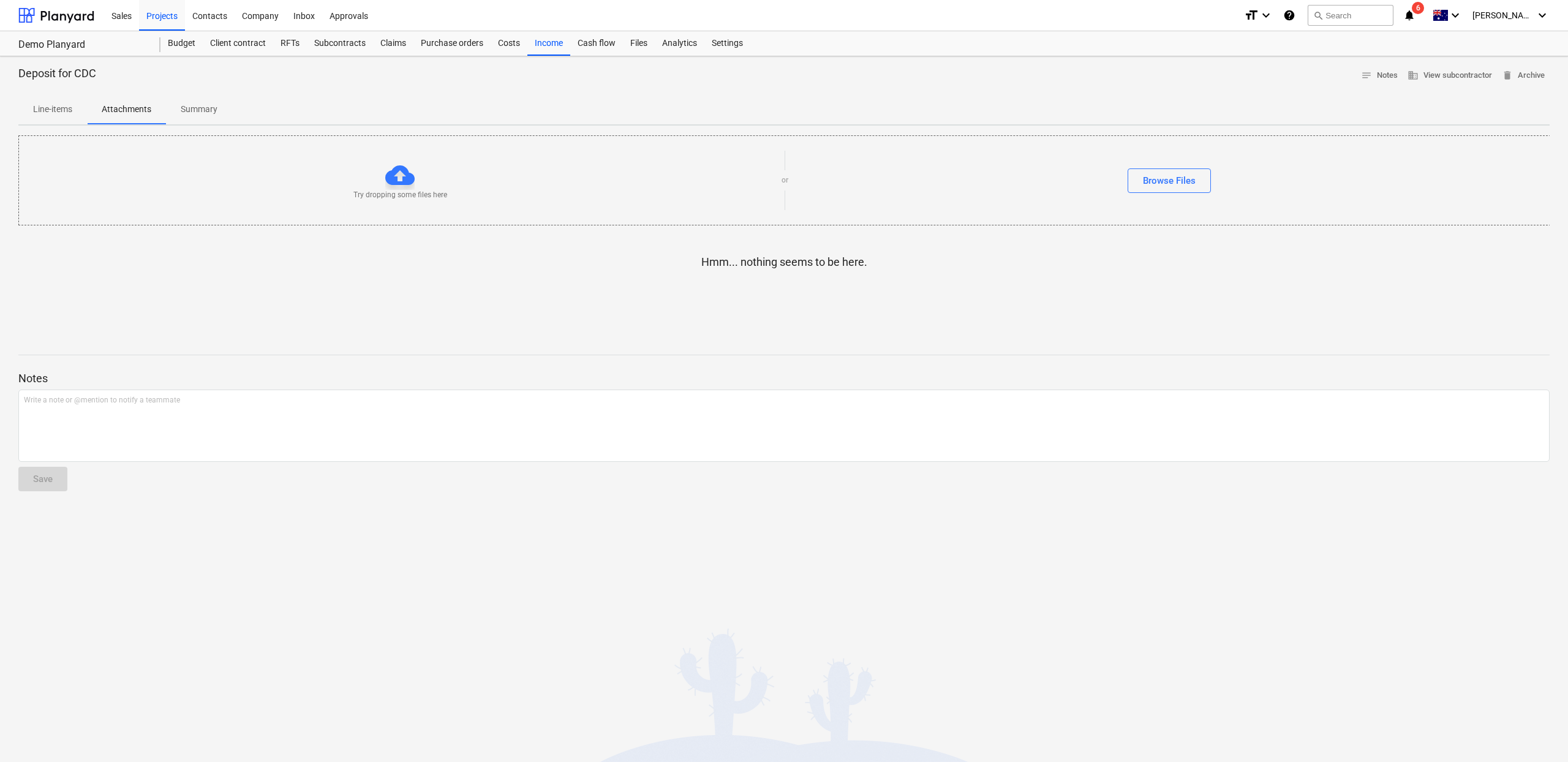
click at [201, 112] on p "Summary" at bounding box center [199, 109] width 37 height 13
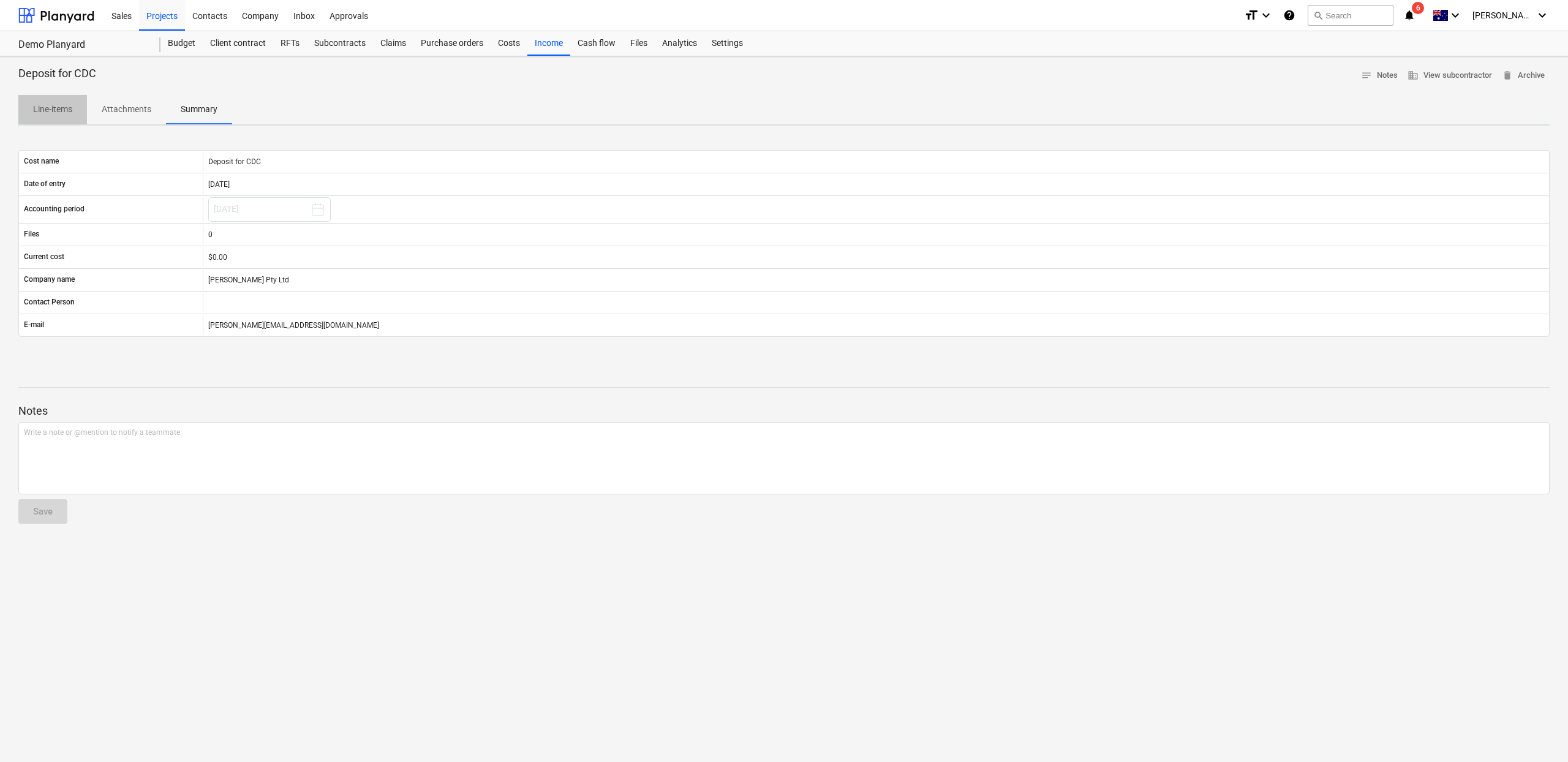
click at [76, 108] on span "Line-items" at bounding box center [53, 109] width 68 height 20
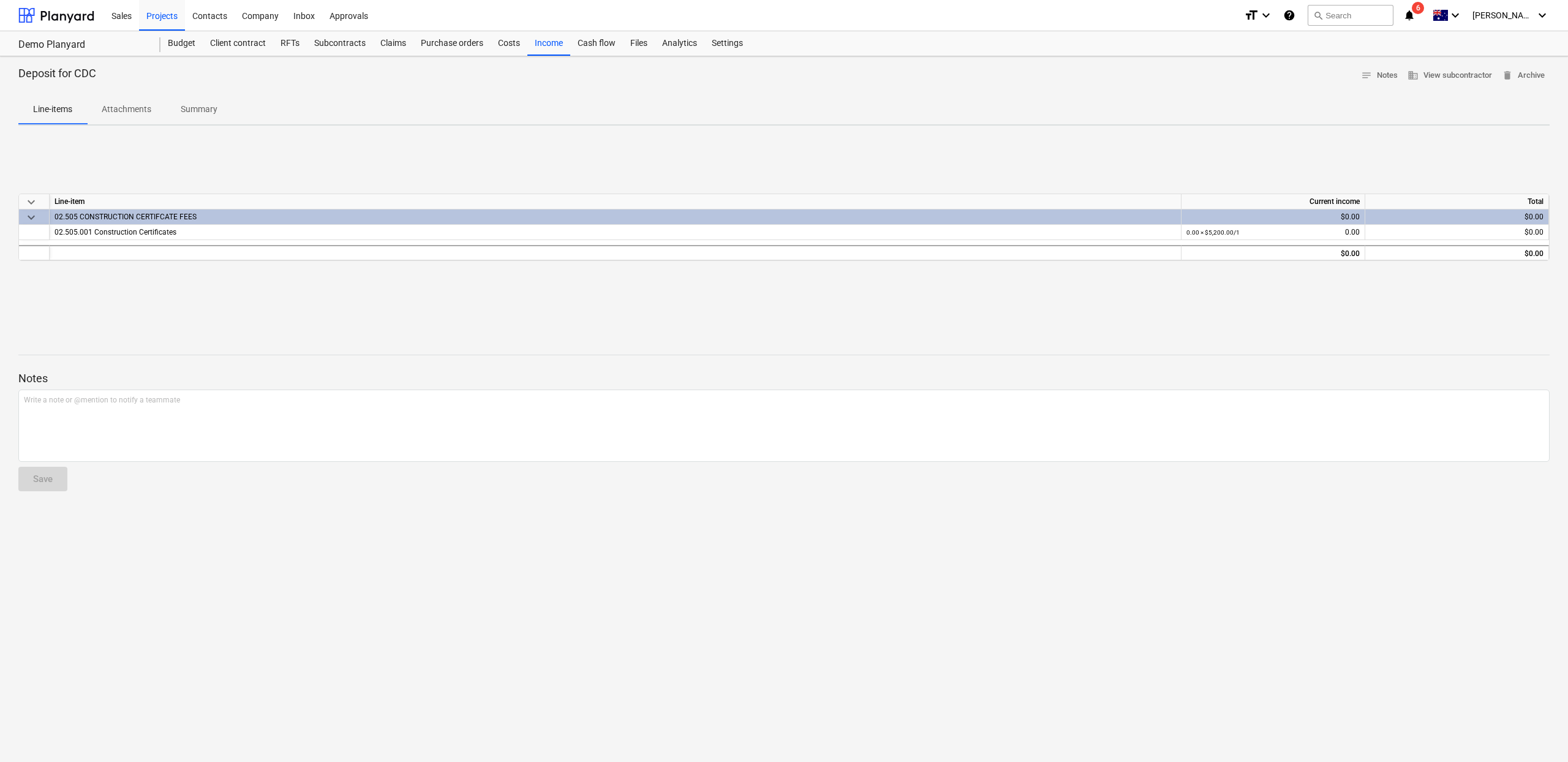
click at [55, 76] on p "Deposit for CDC" at bounding box center [57, 73] width 78 height 15
click at [608, 49] on div "Cash flow" at bounding box center [596, 43] width 53 height 25
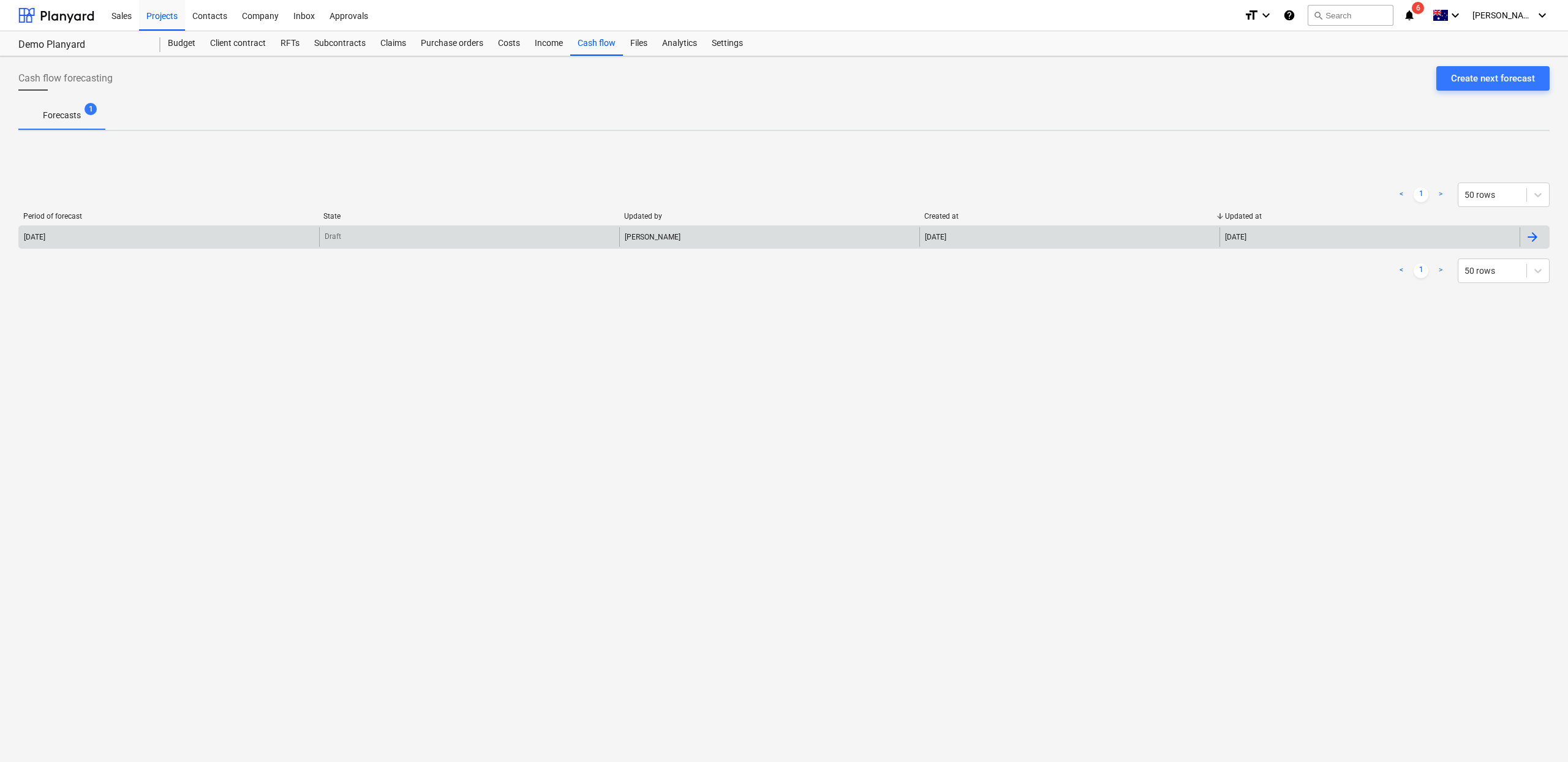
click at [212, 231] on div "2025 October" at bounding box center [169, 237] width 300 height 19
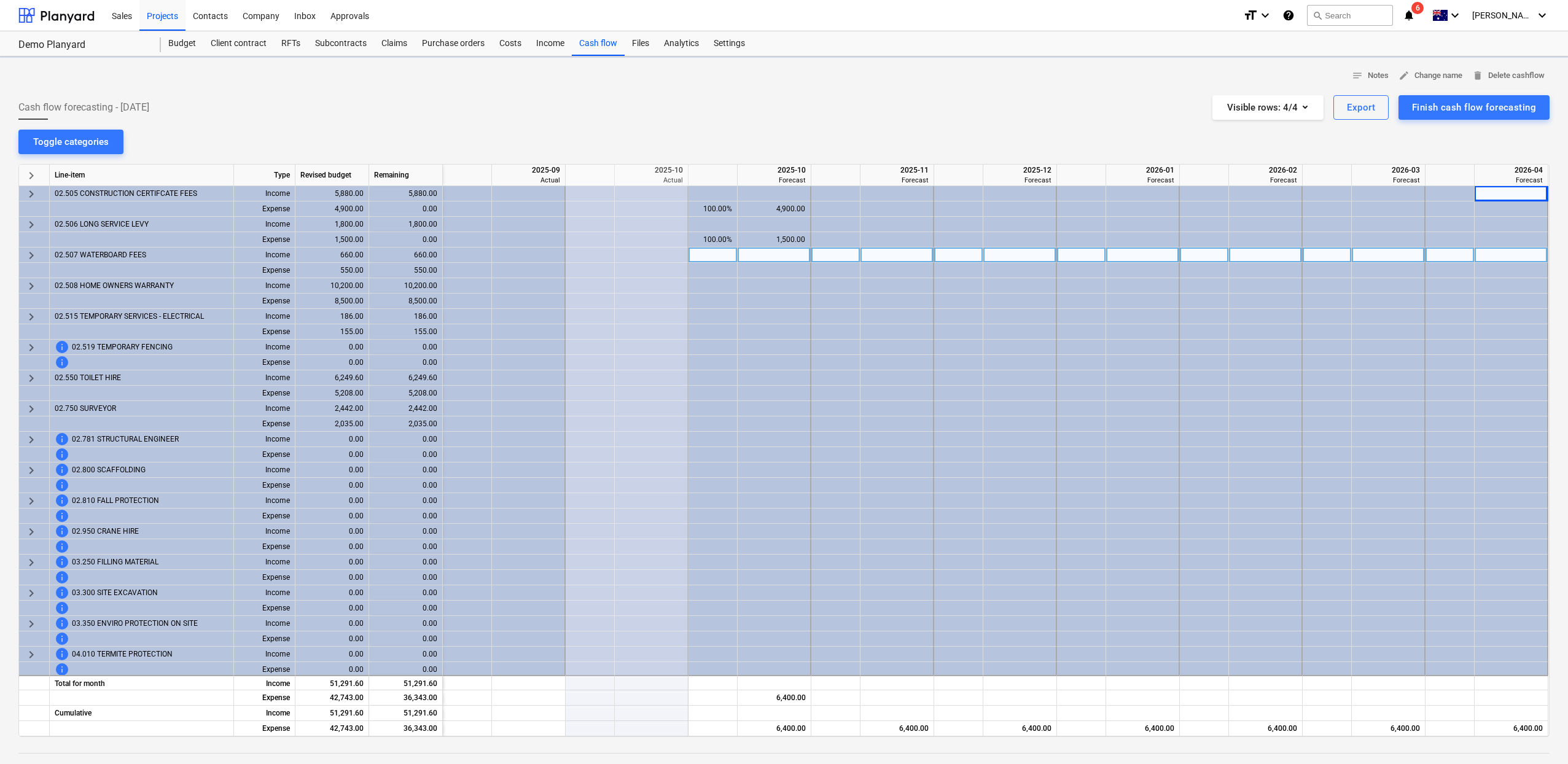
scroll to position [0, 4]
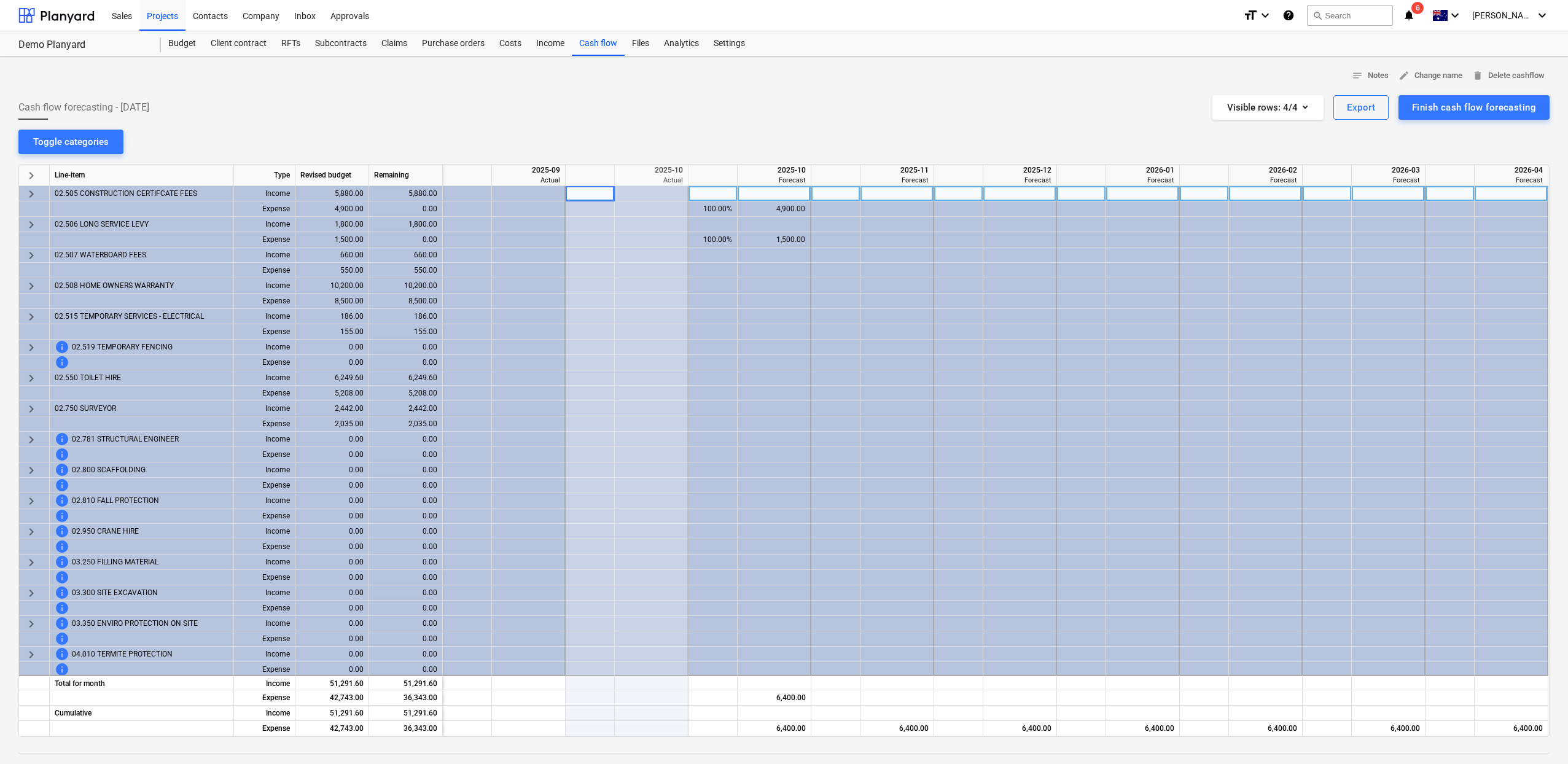
click at [39, 191] on div "keyboard_arrow_right" at bounding box center [35, 193] width 31 height 15
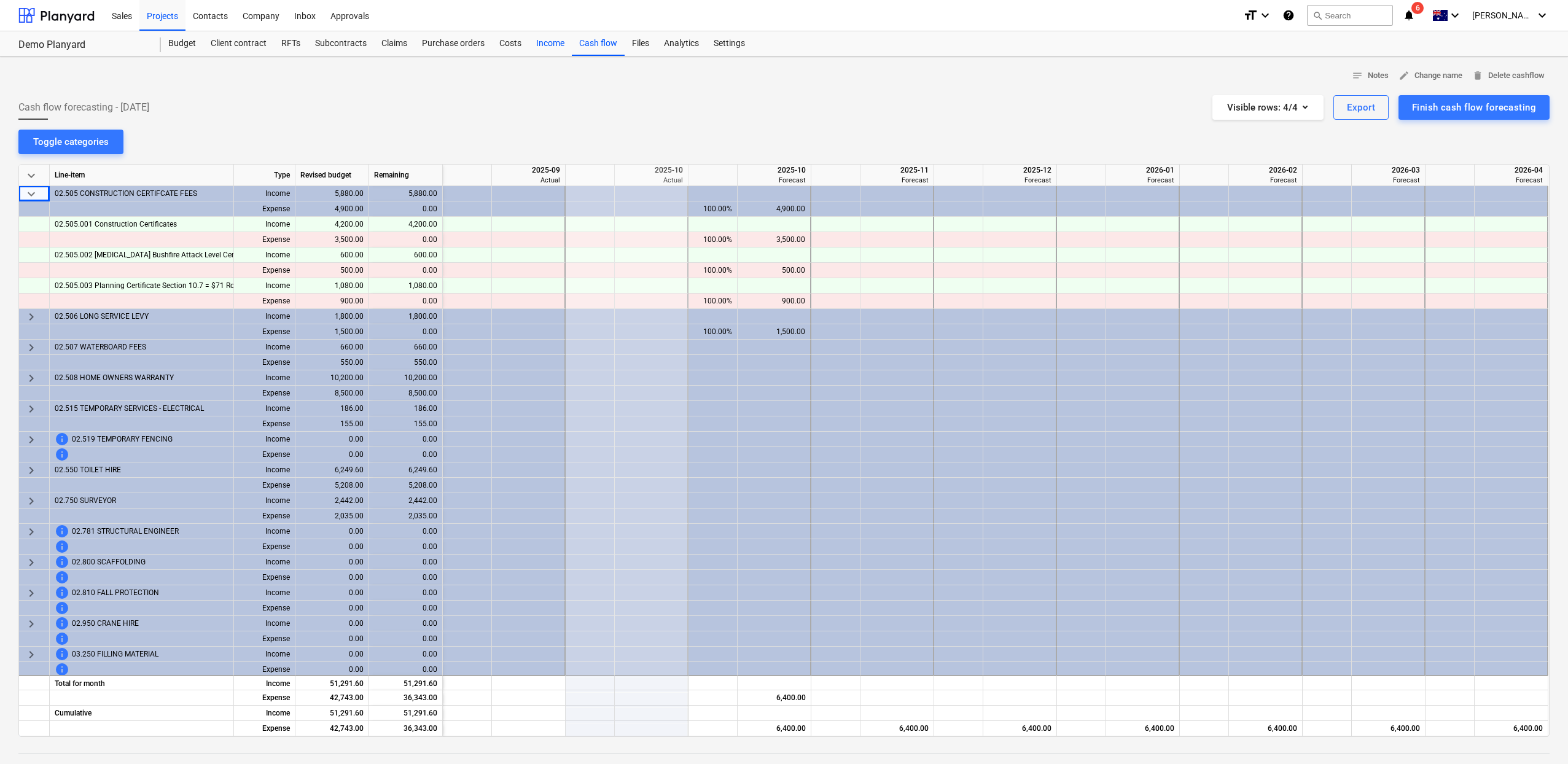
click at [537, 40] on div "Income" at bounding box center [550, 43] width 43 height 25
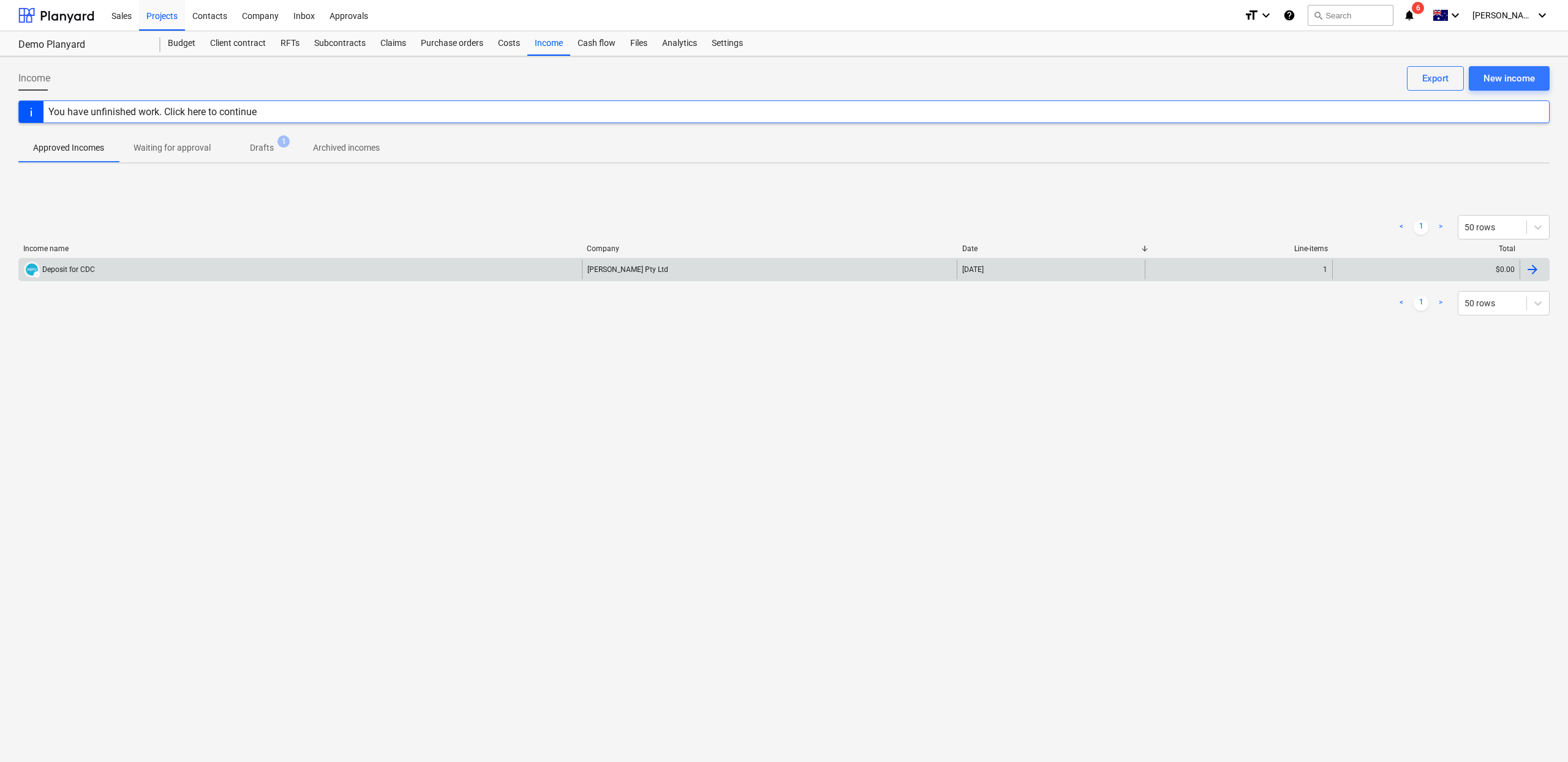
click at [1362, 279] on div "DRAFT Deposit for CDC Tommy Pty Ltd 06 Oct 2025 1 $0.00" at bounding box center [784, 269] width 1531 height 23
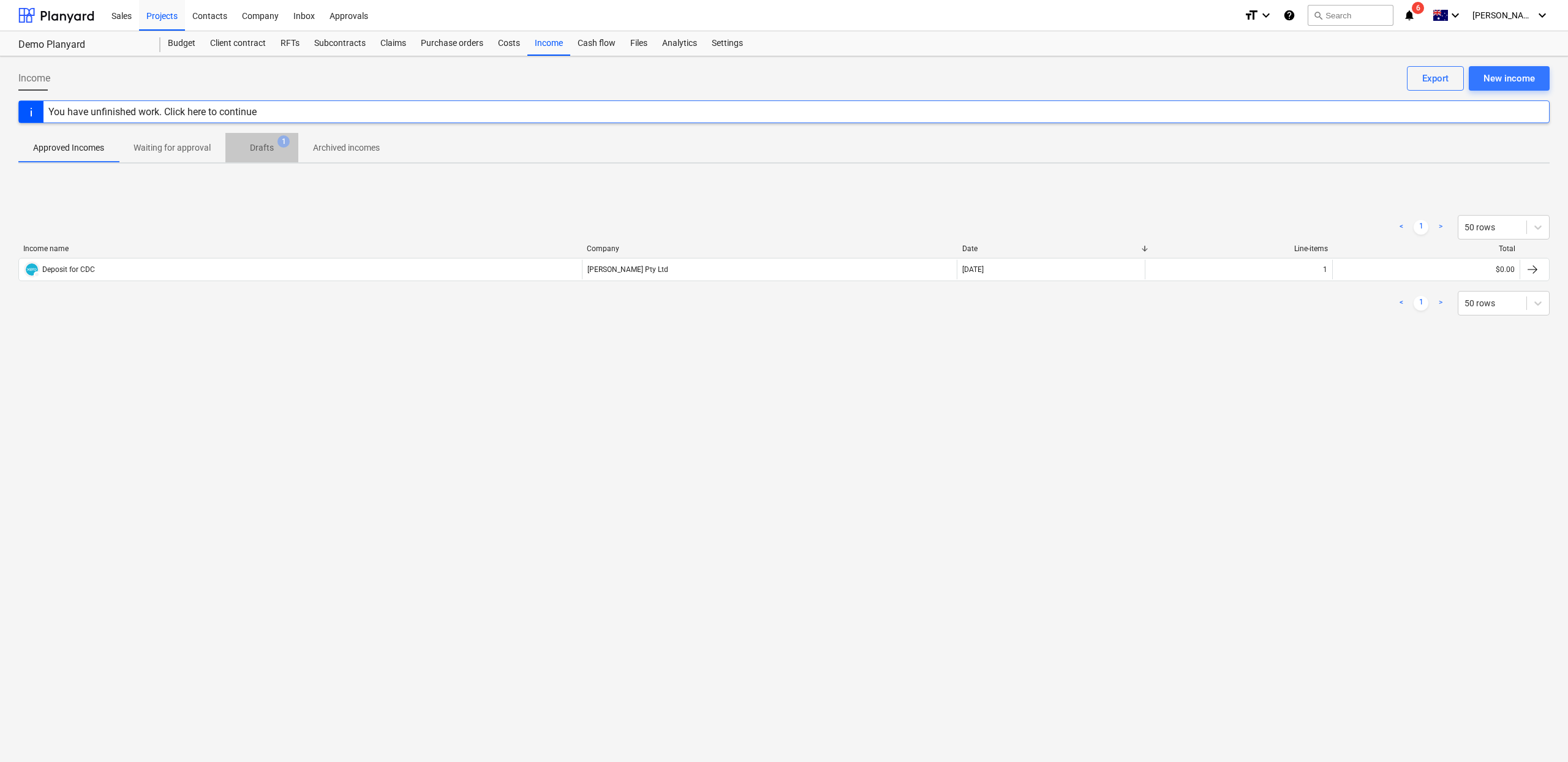
click at [261, 142] on p "Drafts" at bounding box center [262, 148] width 24 height 13
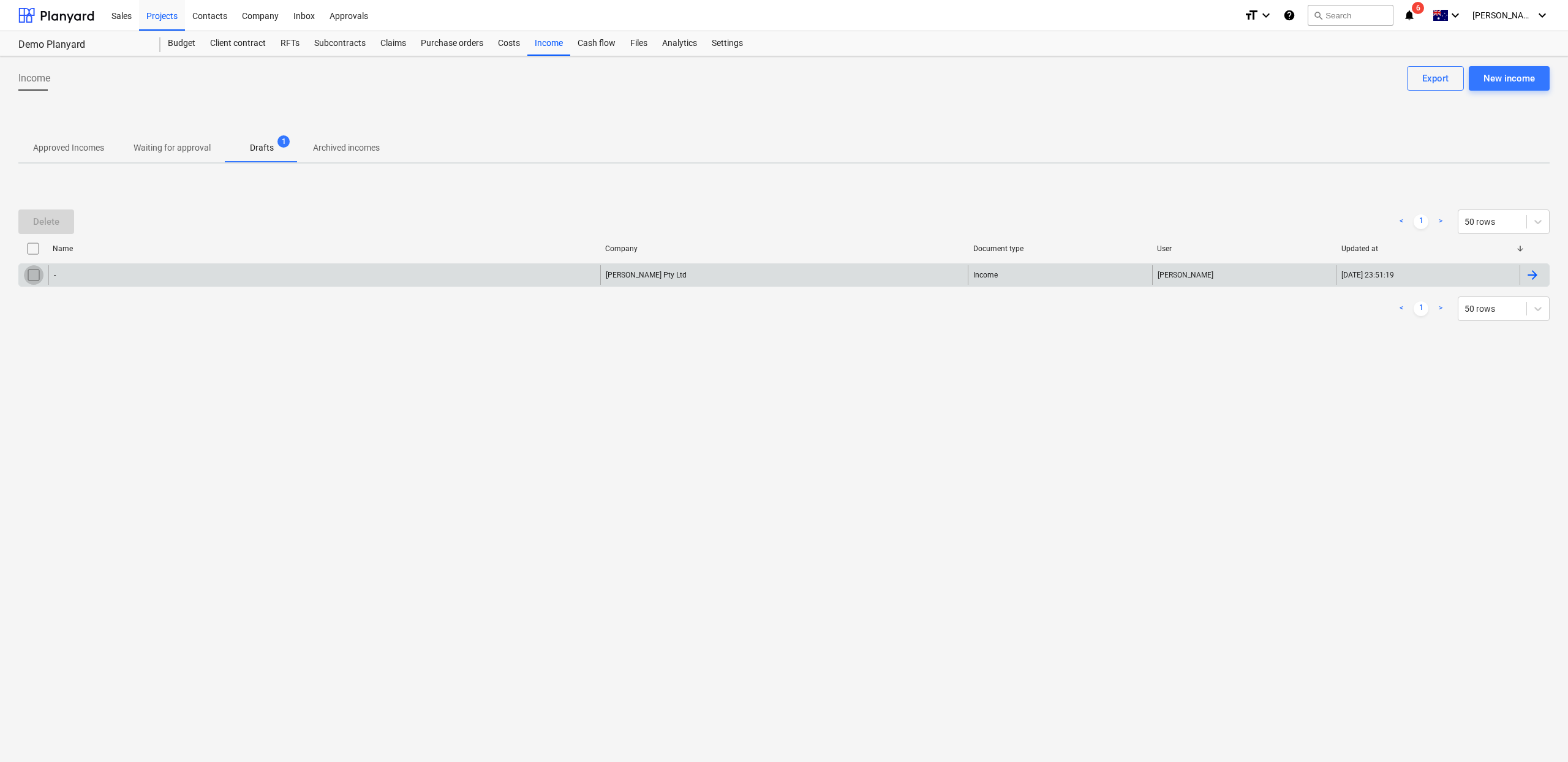
click at [35, 276] on input "checkbox" at bounding box center [33, 275] width 19 height 19
click at [1527, 275] on div at bounding box center [1533, 275] width 15 height 15
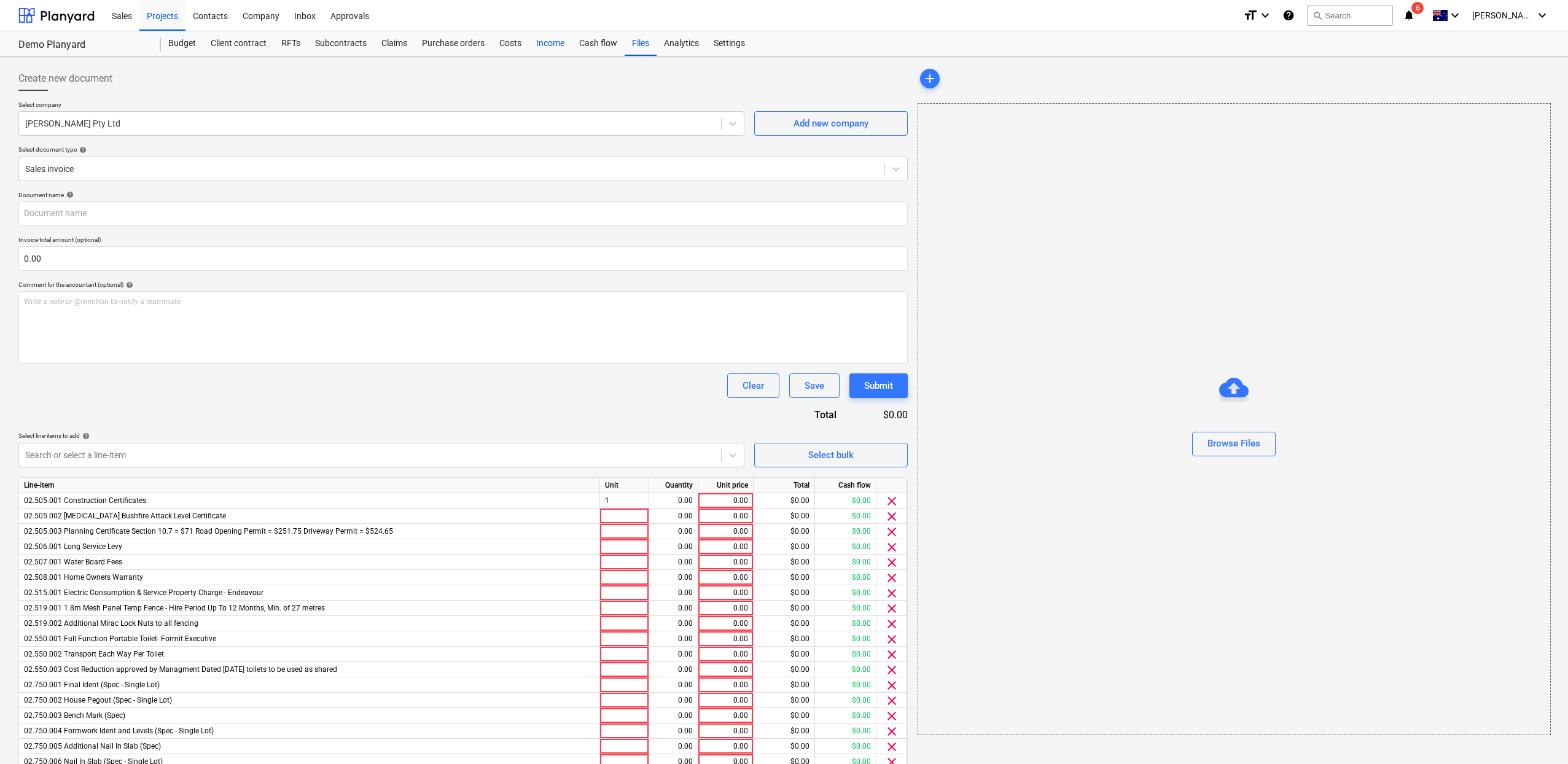
click at [560, 49] on div "Income" at bounding box center [550, 43] width 43 height 25
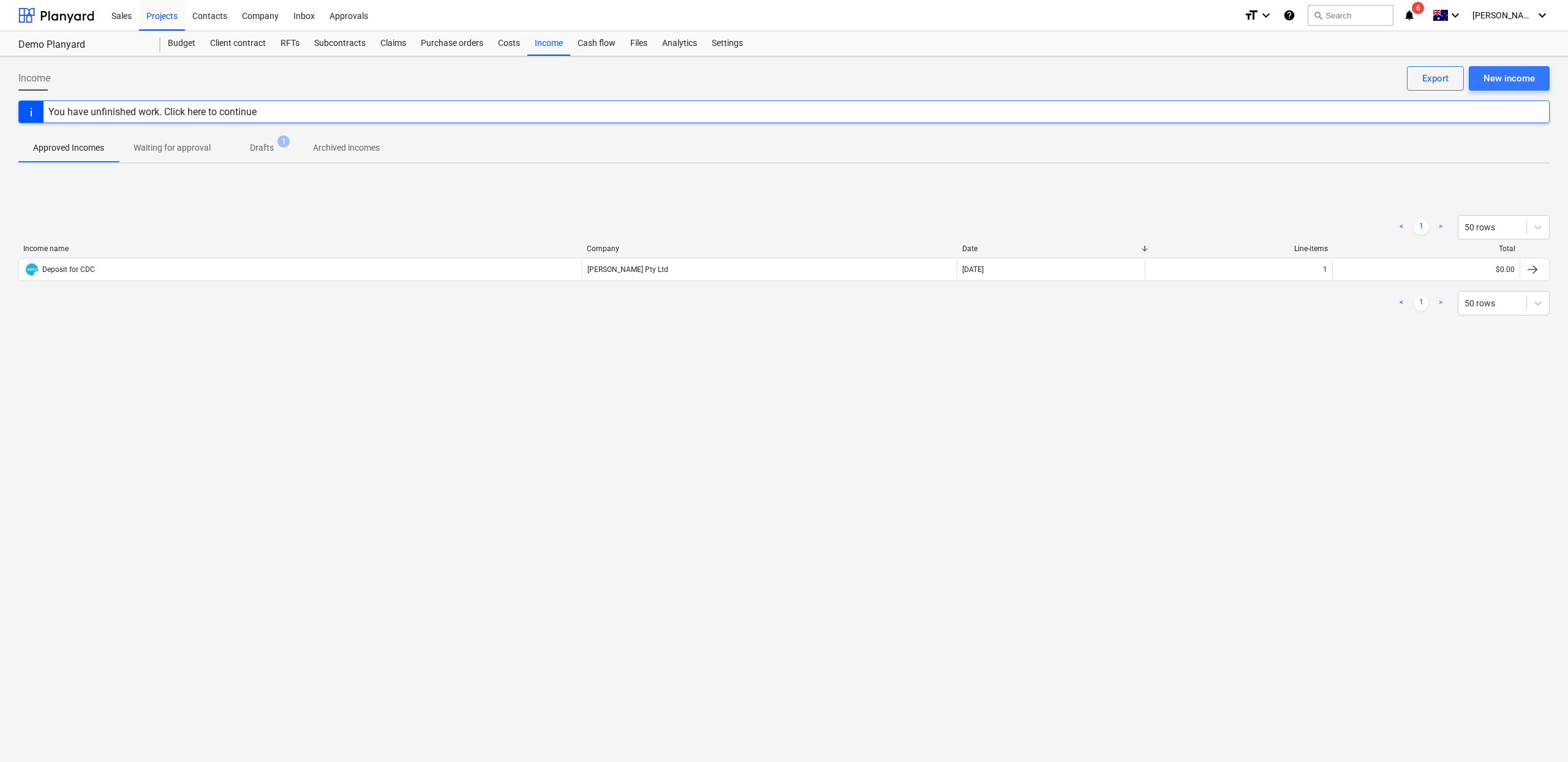
click at [267, 148] on p "Drafts" at bounding box center [262, 148] width 24 height 13
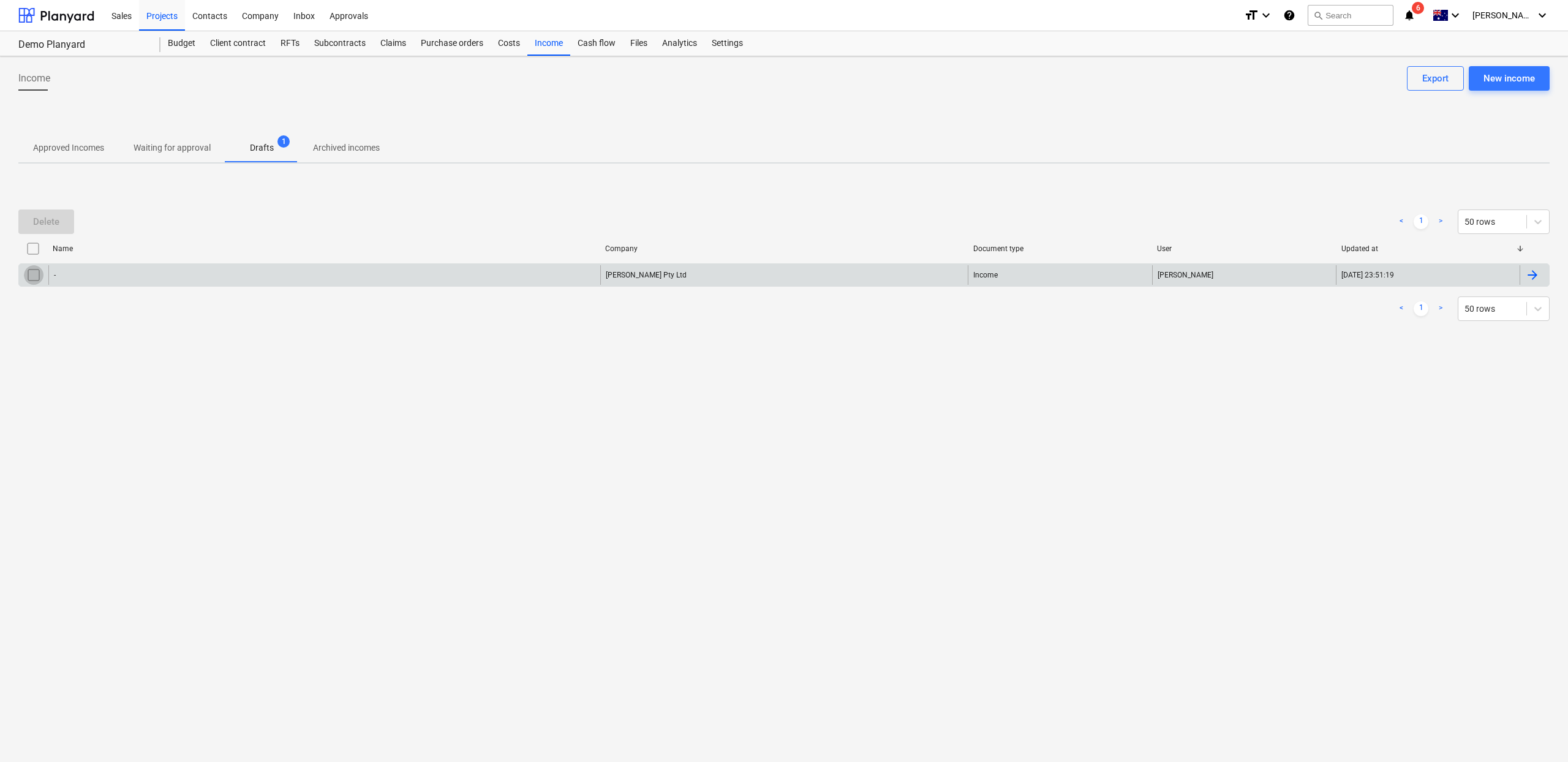
click at [27, 275] on input "checkbox" at bounding box center [33, 275] width 19 height 19
click at [33, 222] on div "Delete" at bounding box center [47, 221] width 27 height 16
click at [35, 222] on div "Delete" at bounding box center [47, 221] width 27 height 16
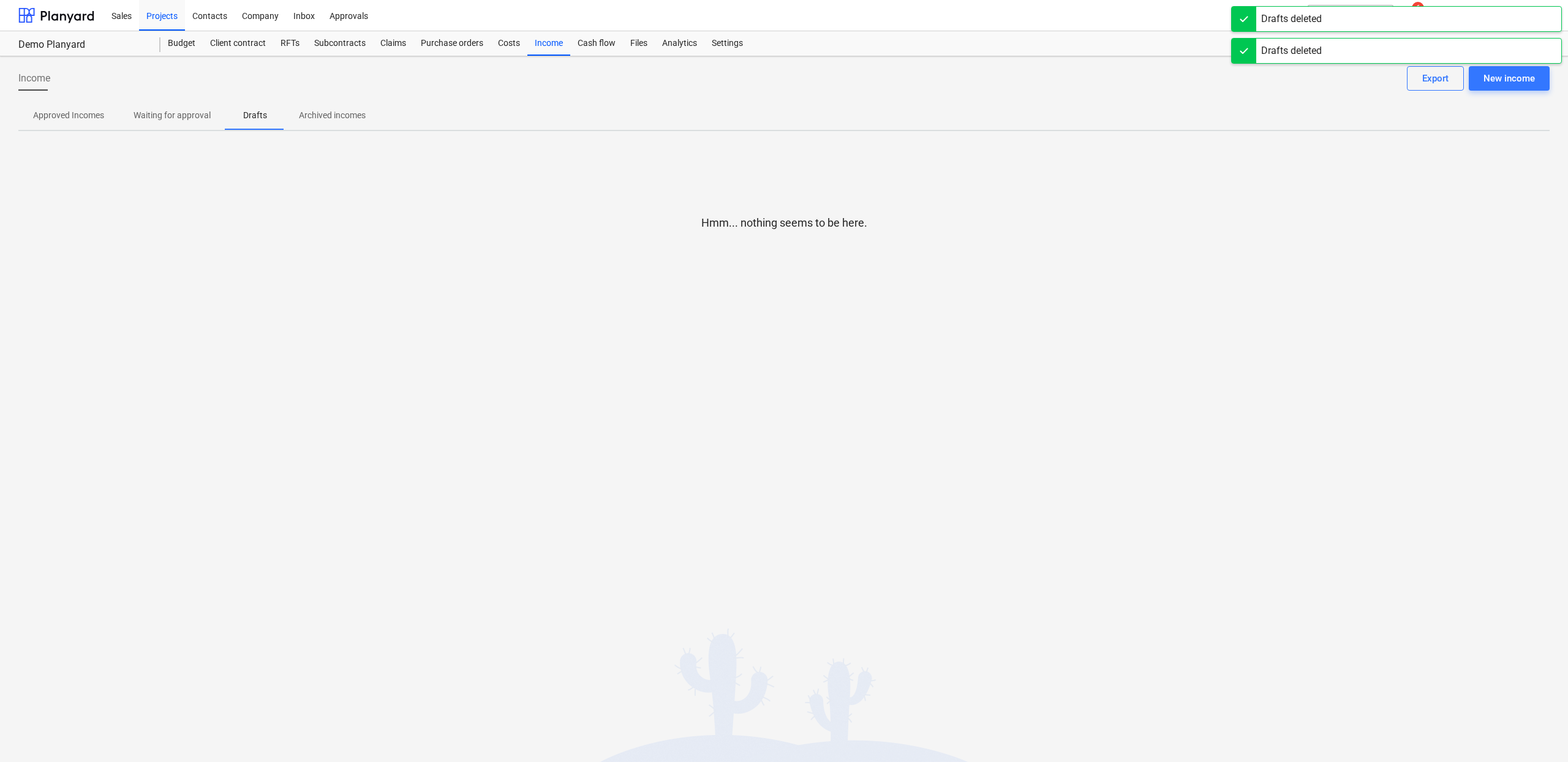
click at [62, 122] on span "Approved Incomes" at bounding box center [68, 115] width 100 height 20
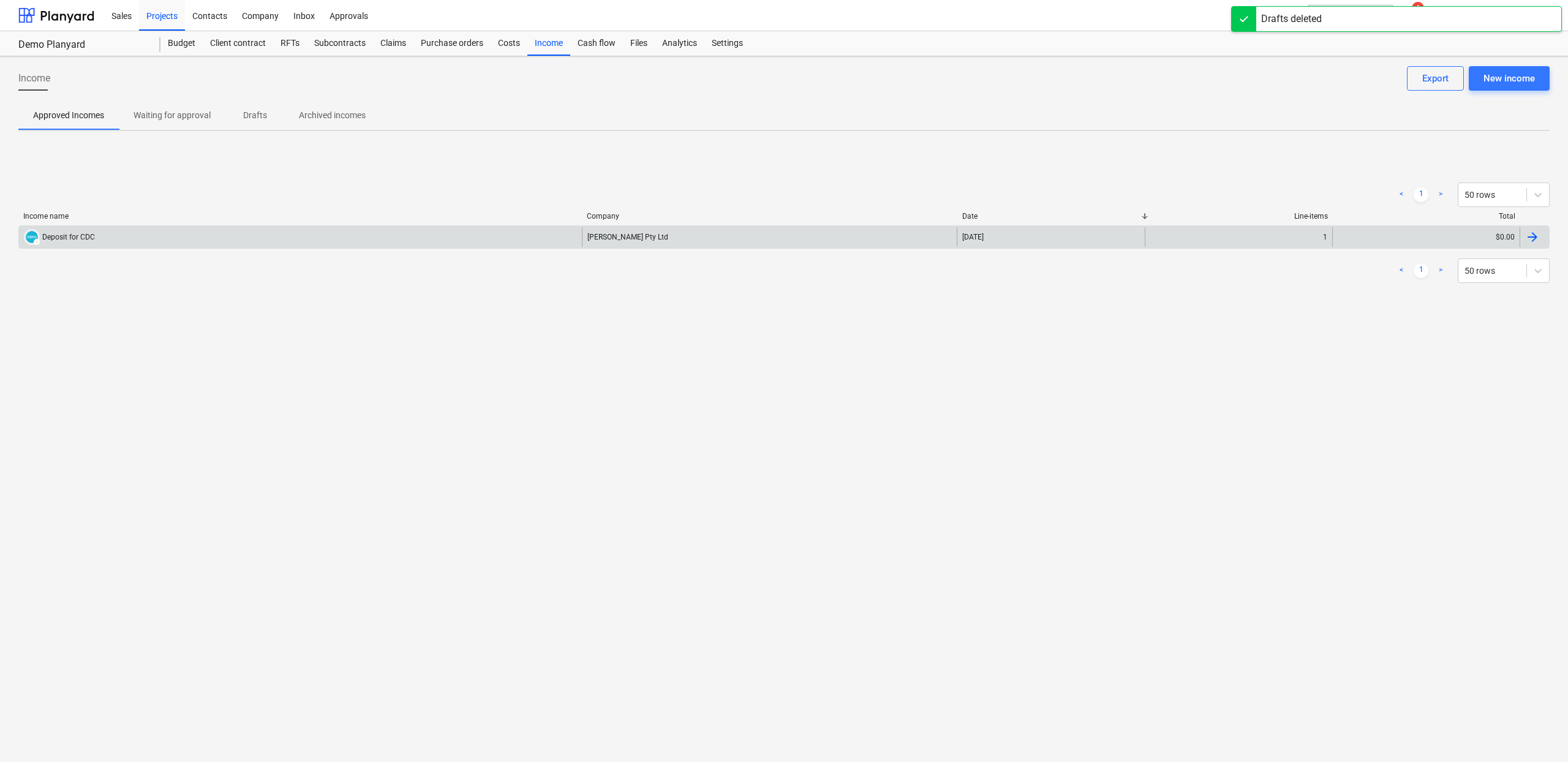
click at [89, 236] on div "Deposit for CDC" at bounding box center [68, 237] width 53 height 9
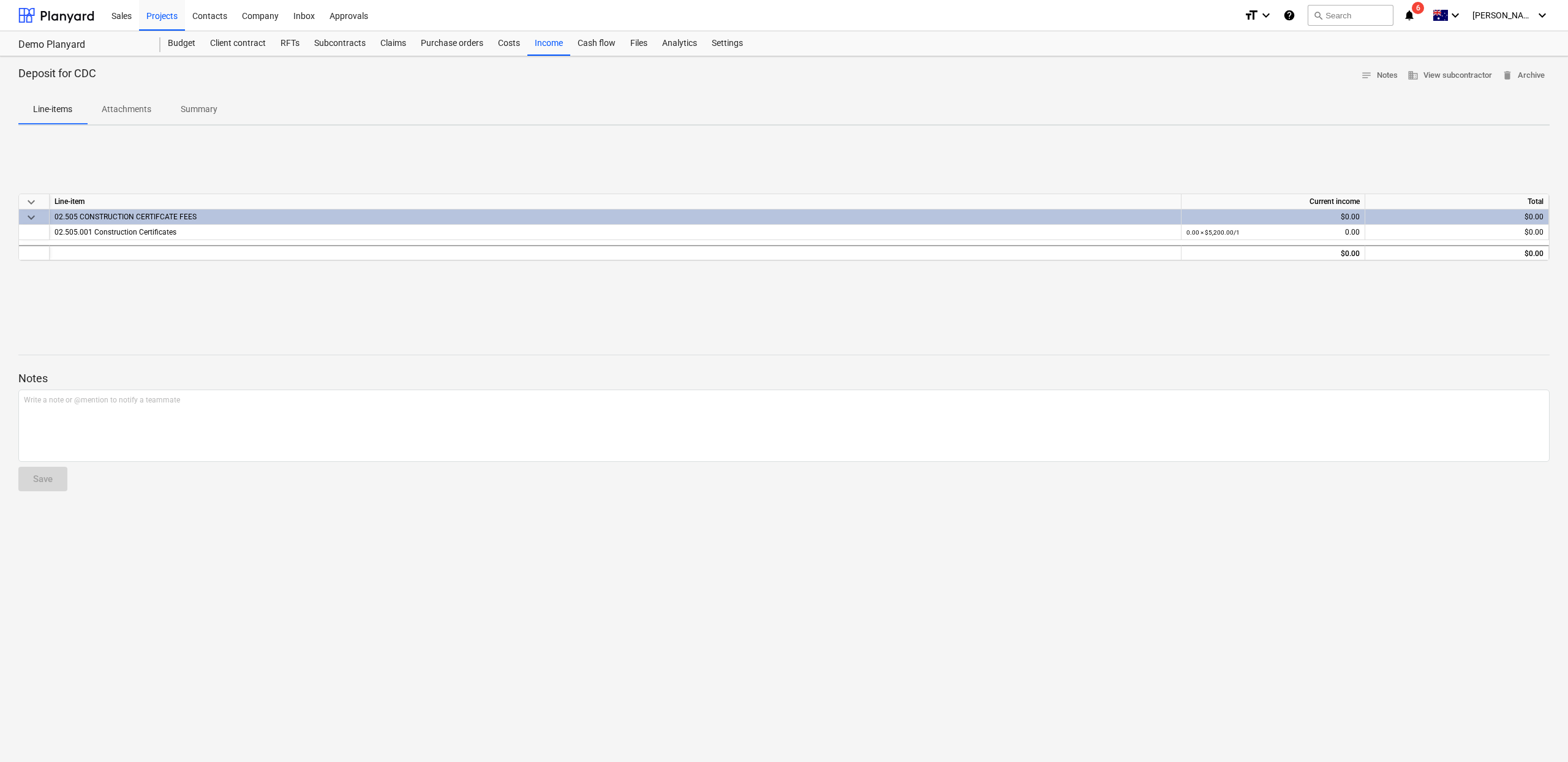
click at [121, 118] on span "Attachments" at bounding box center [126, 109] width 79 height 20
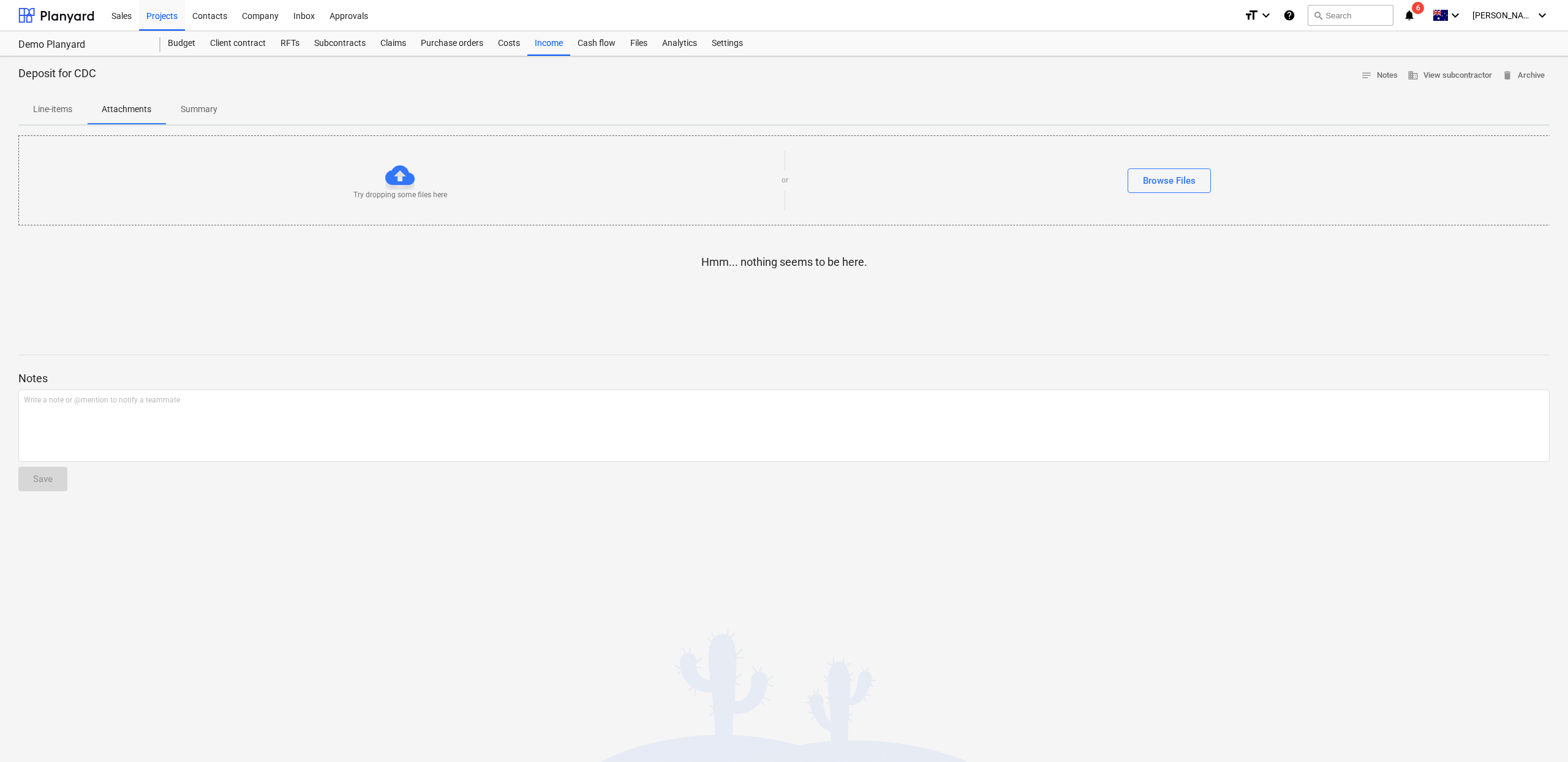
click at [235, 110] on div "Line-items Attachments Summary" at bounding box center [784, 110] width 1531 height 29
click at [66, 122] on button "Line-items" at bounding box center [53, 110] width 68 height 29
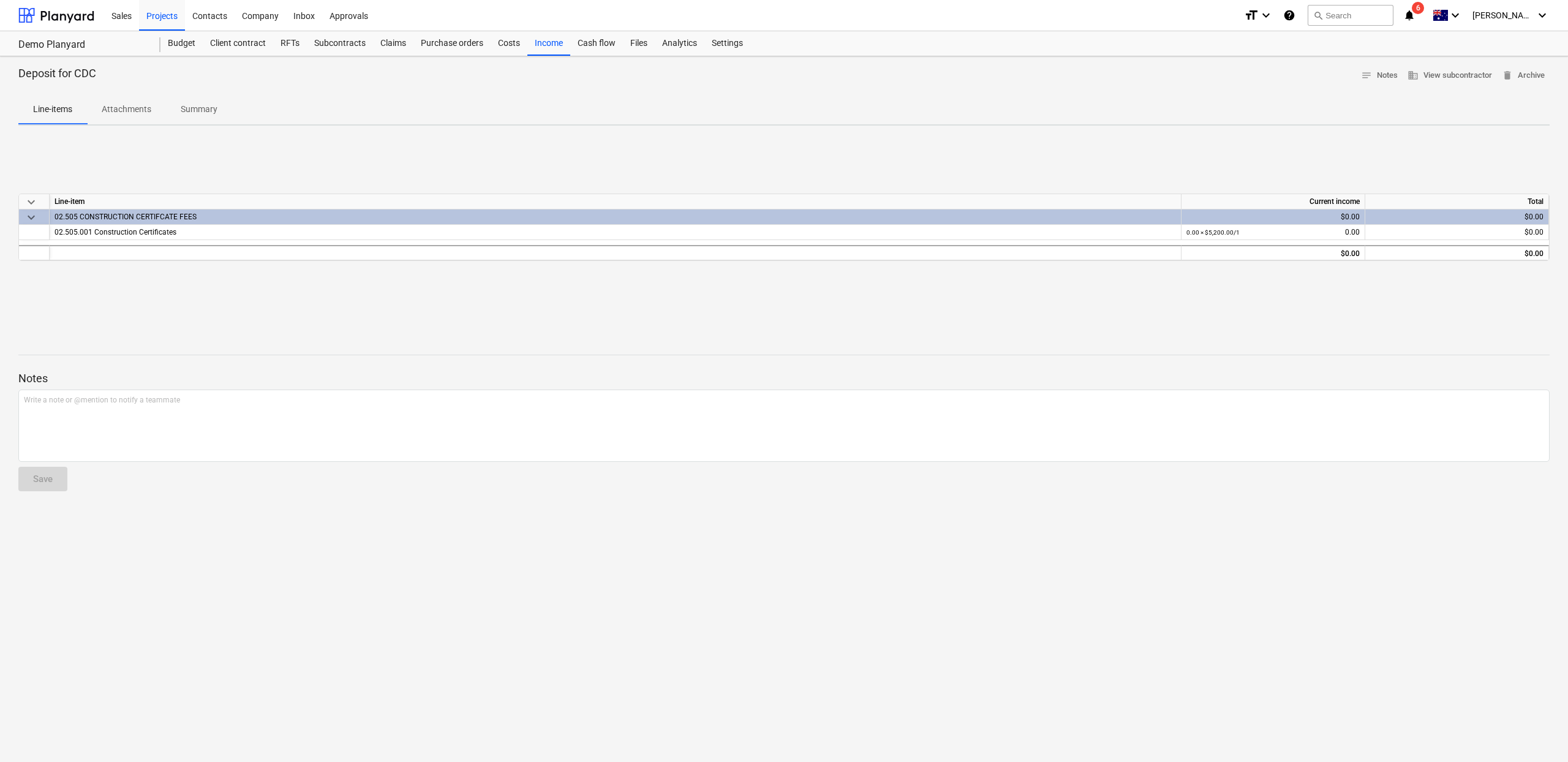
click at [1334, 216] on div "$0.00" at bounding box center [1273, 217] width 184 height 15
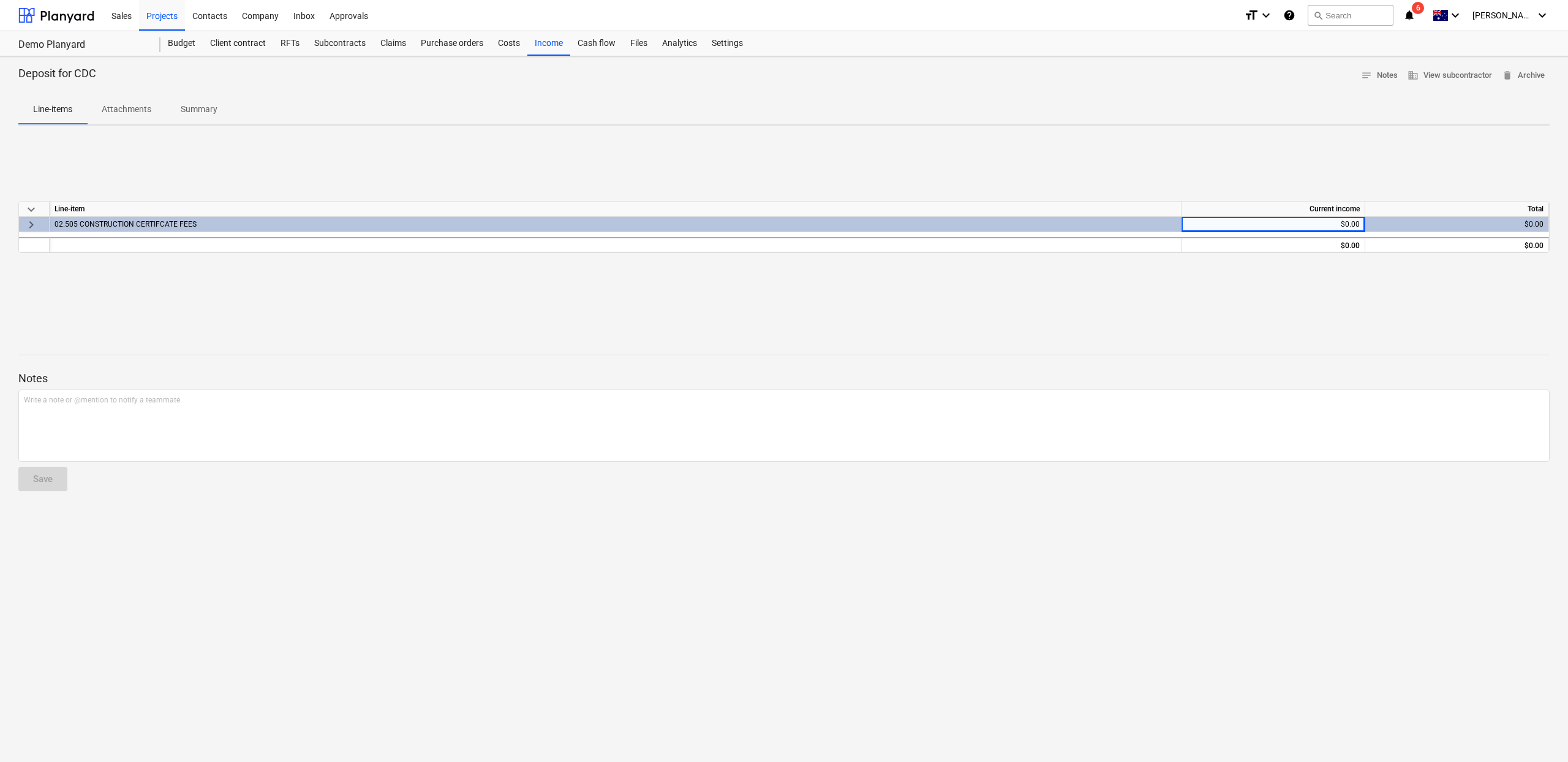
click at [1328, 221] on div "$0.00" at bounding box center [1273, 224] width 184 height 15
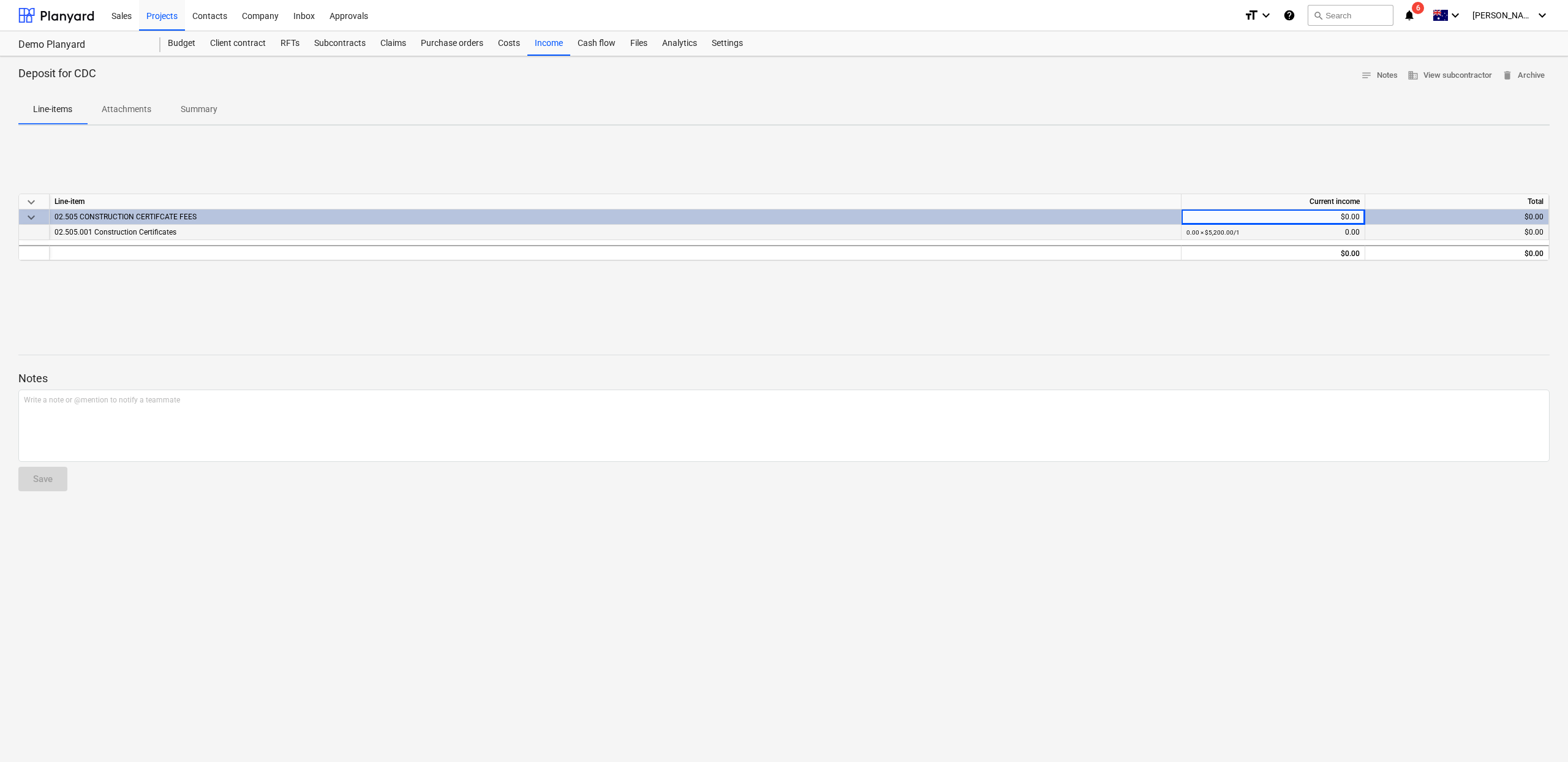
click at [1319, 227] on div "0.00 × $5,200.00 / 1 0.00" at bounding box center [1273, 232] width 174 height 15
click at [1319, 229] on div "0.00 × $5,200.00 / 1 0.00" at bounding box center [1273, 232] width 174 height 15
click at [1328, 233] on div "0.00 × $5,200.00 / 1 0.00" at bounding box center [1273, 232] width 174 height 15
click at [215, 104] on p "Summary" at bounding box center [199, 109] width 37 height 13
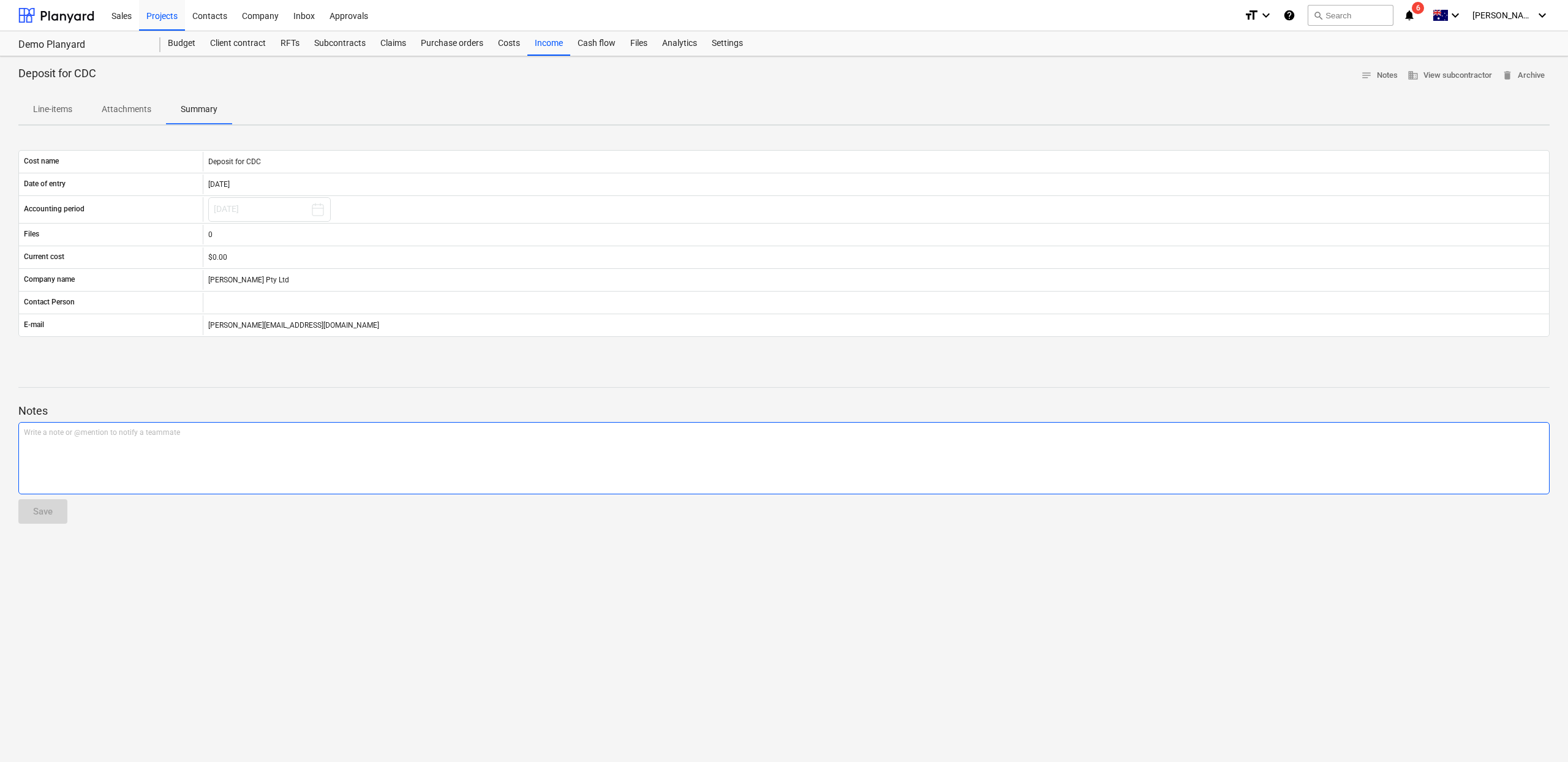
click at [78, 465] on div "Write a note or @mention to notify a teammate [PERSON_NAME]" at bounding box center [784, 458] width 1531 height 72
click at [67, 119] on span "Line-items" at bounding box center [53, 109] width 68 height 20
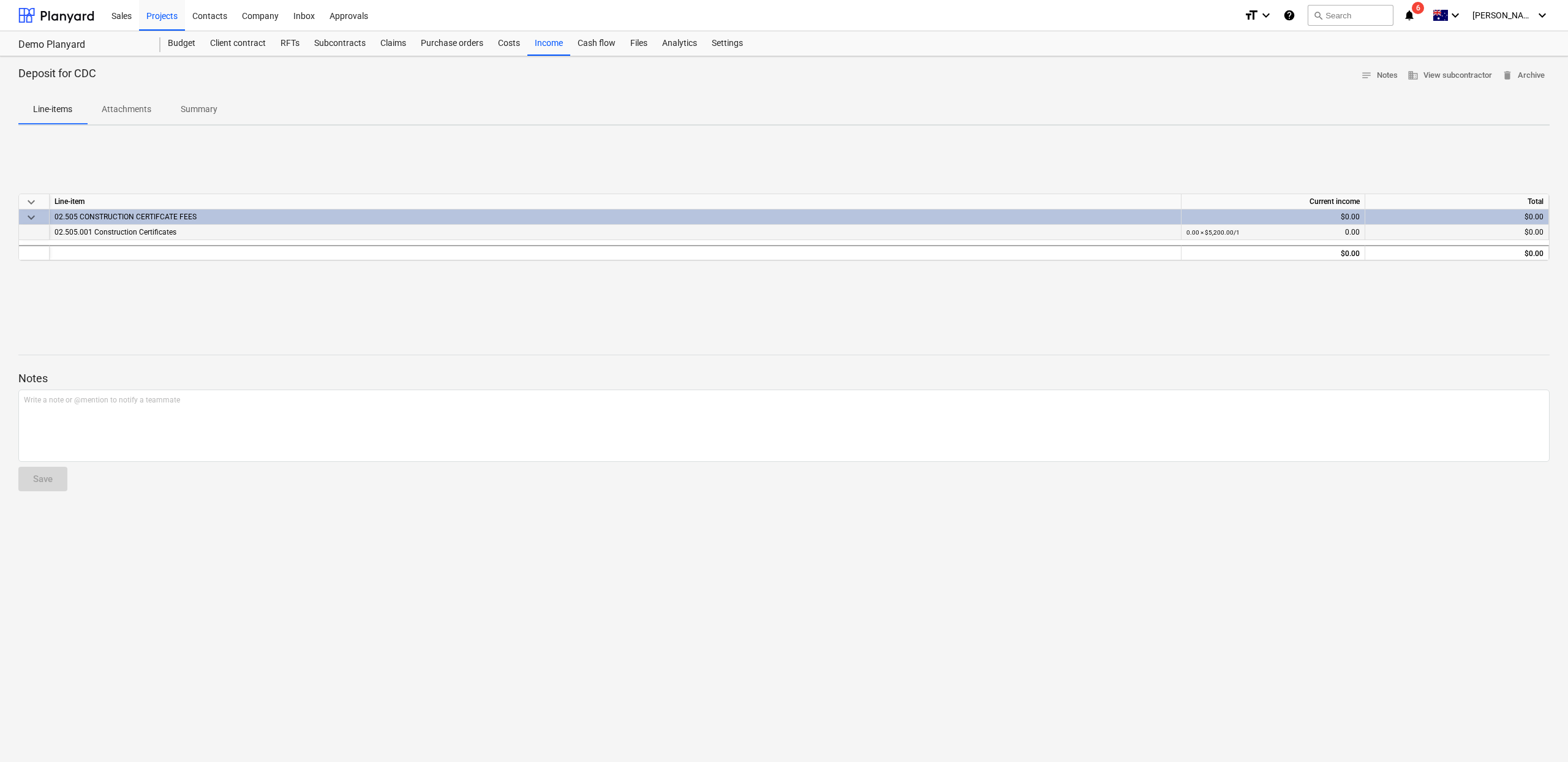
click at [36, 234] on div at bounding box center [35, 232] width 31 height 15
click at [35, 219] on span "keyboard_arrow_down" at bounding box center [31, 217] width 15 height 15
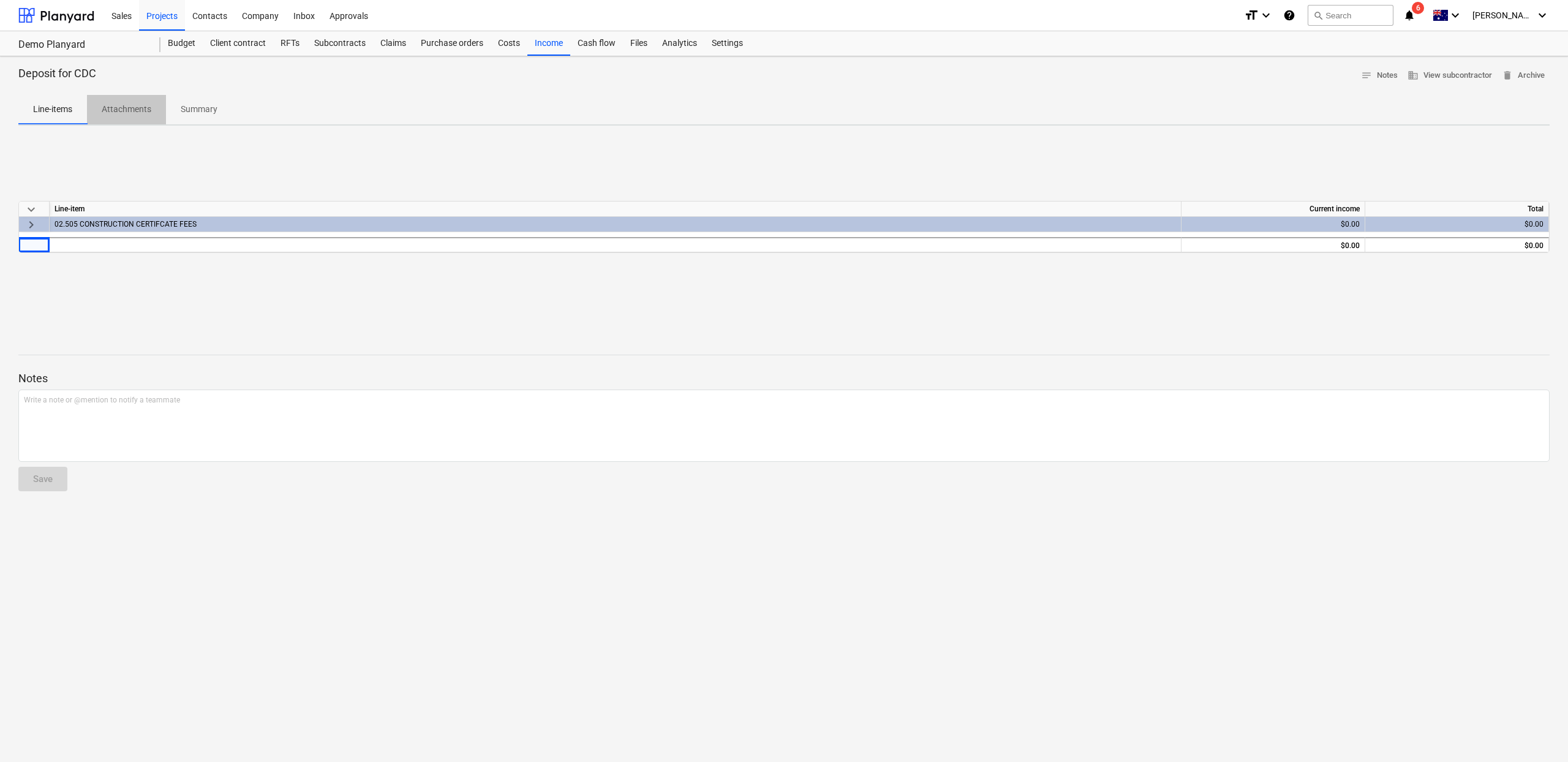
click at [109, 106] on p "Attachments" at bounding box center [126, 109] width 50 height 13
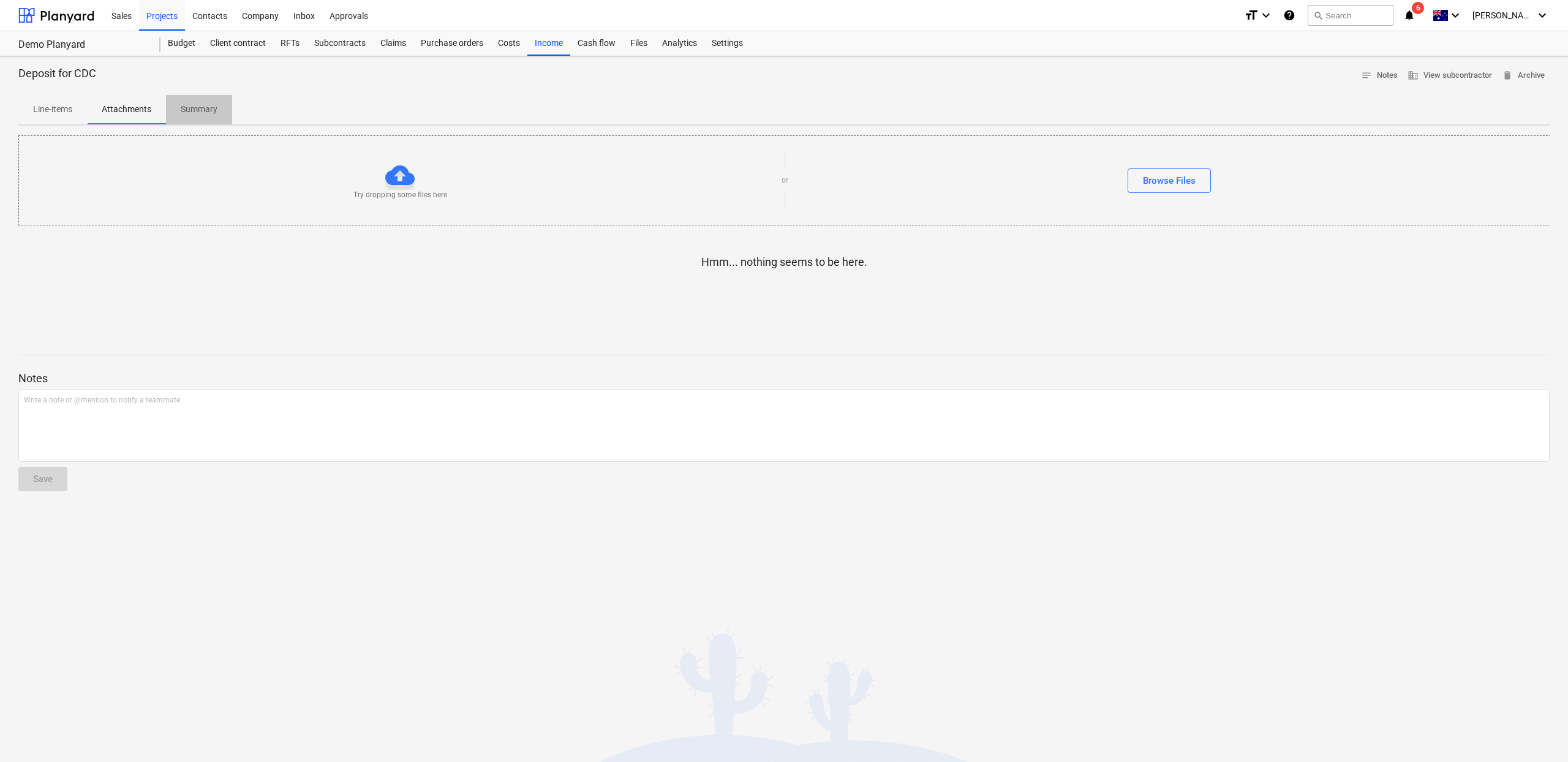
click at [213, 111] on p "Summary" at bounding box center [199, 109] width 37 height 13
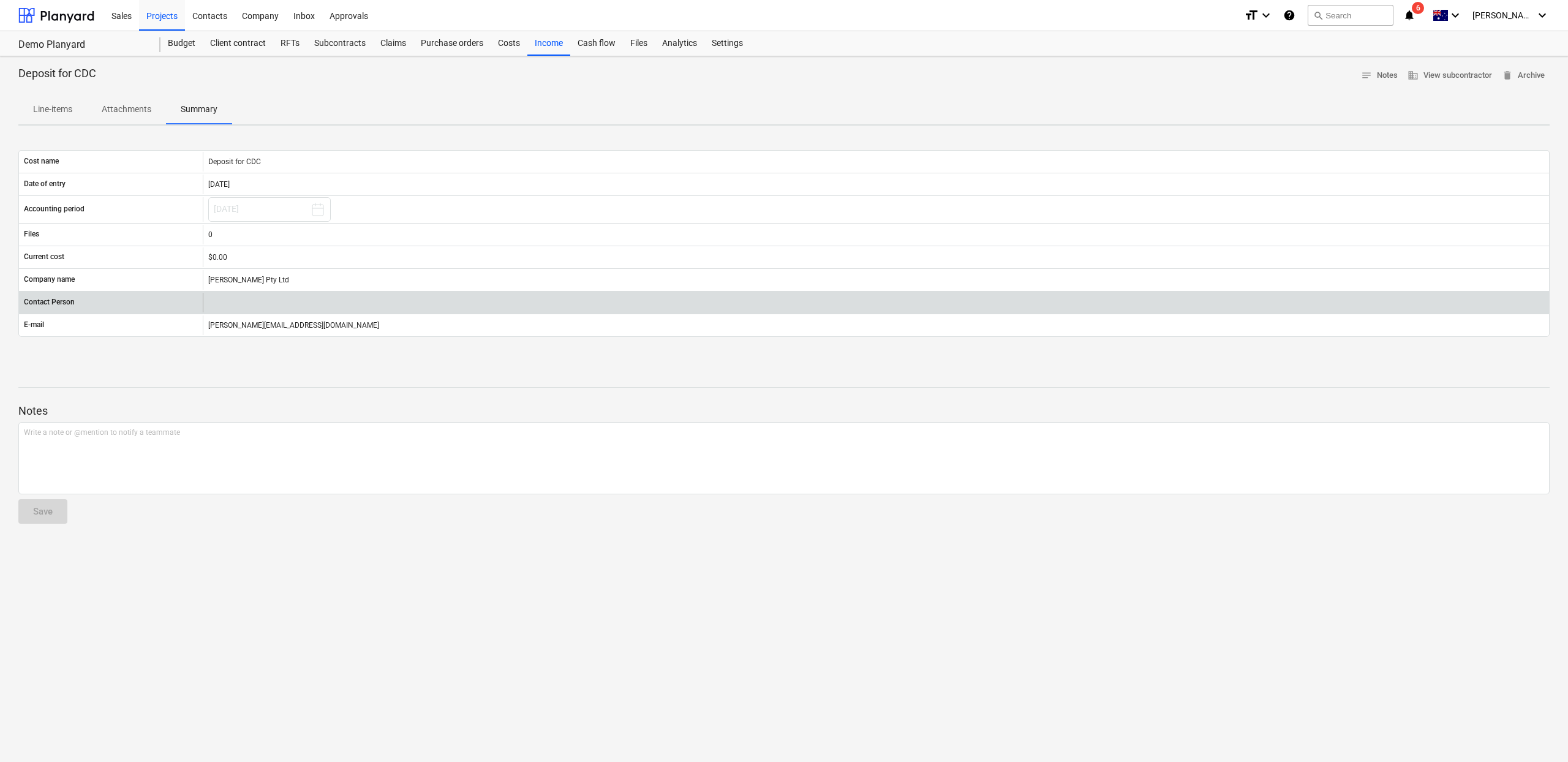
click at [262, 295] on div at bounding box center [876, 302] width 1347 height 19
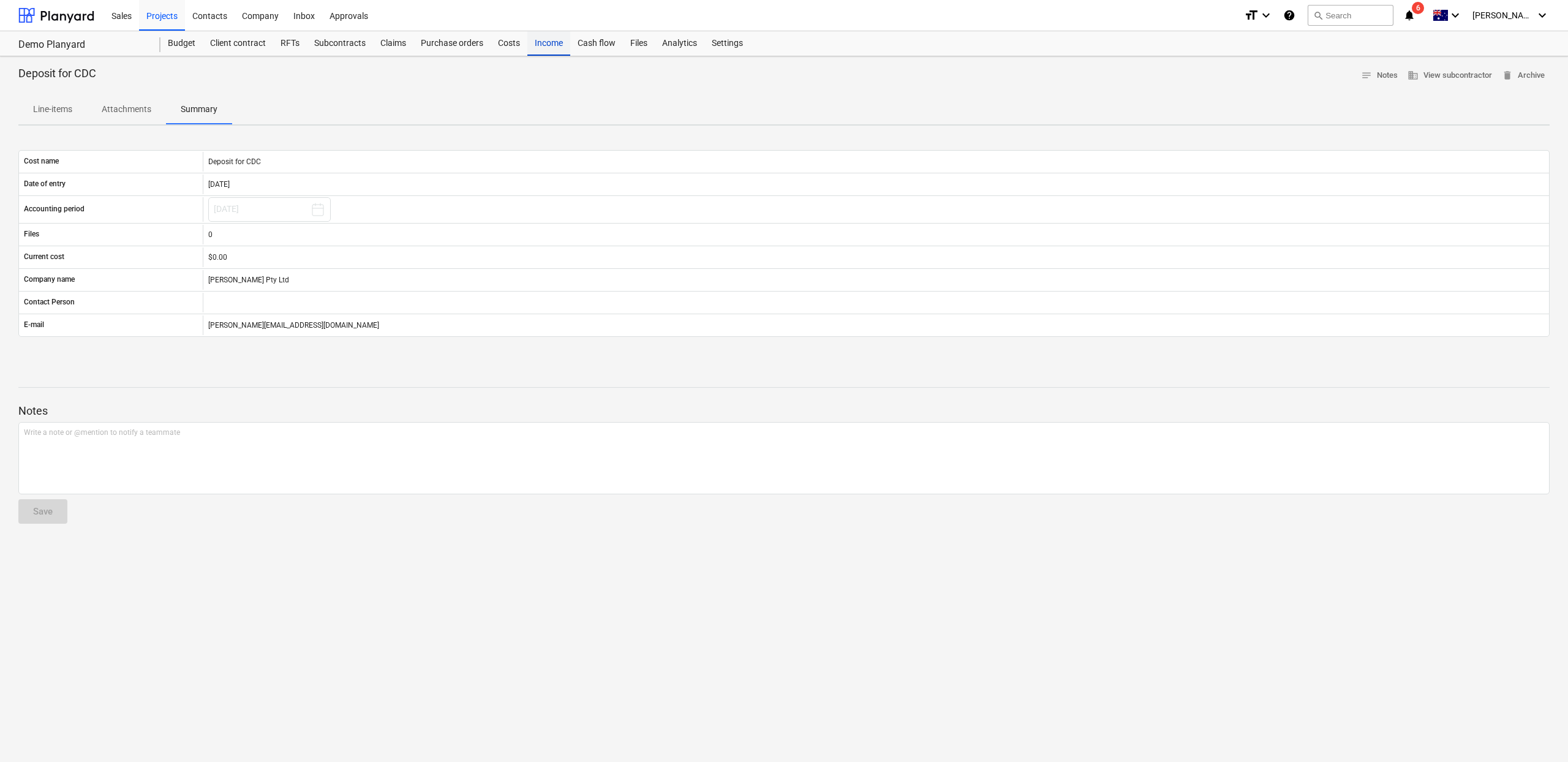
click at [546, 45] on div "Income" at bounding box center [549, 43] width 43 height 25
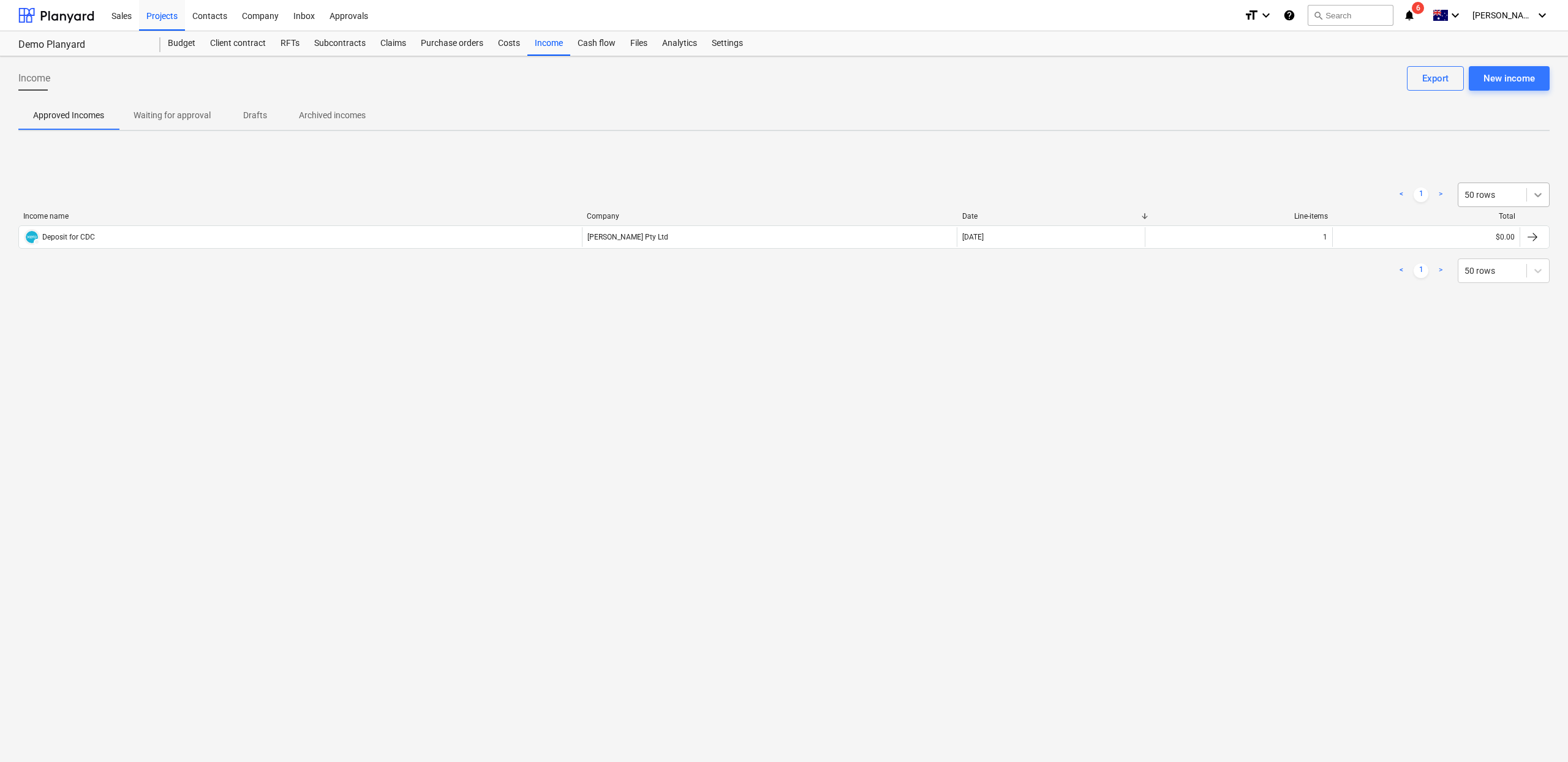
click at [1532, 194] on icon at bounding box center [1538, 195] width 12 height 12
click at [1387, 142] on div "< 1 > option 50 rows selected, 5 of 6. 6 results available. Use Up and Down to …" at bounding box center [784, 233] width 1531 height 184
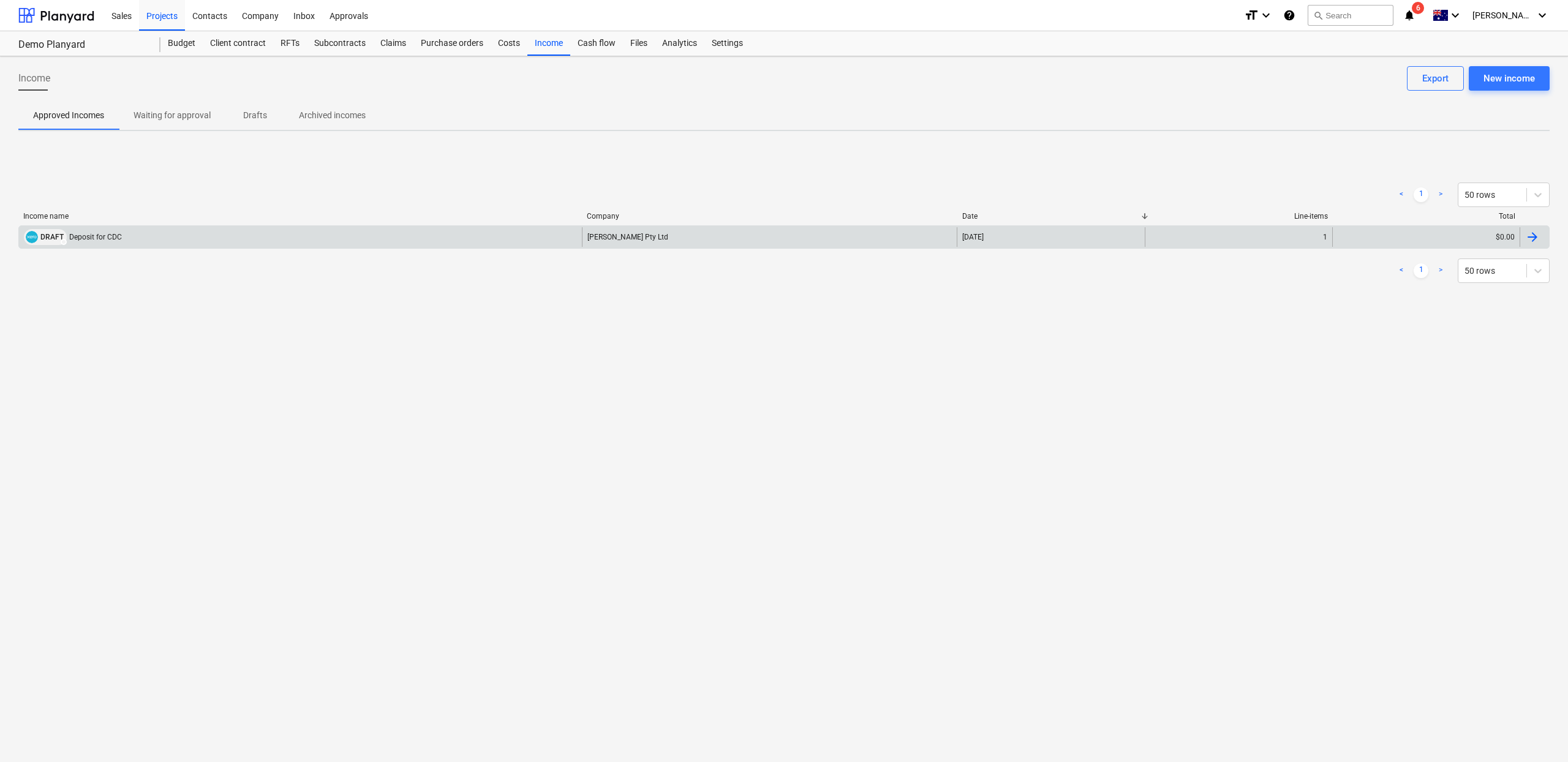
click at [26, 234] on img at bounding box center [32, 237] width 12 height 12
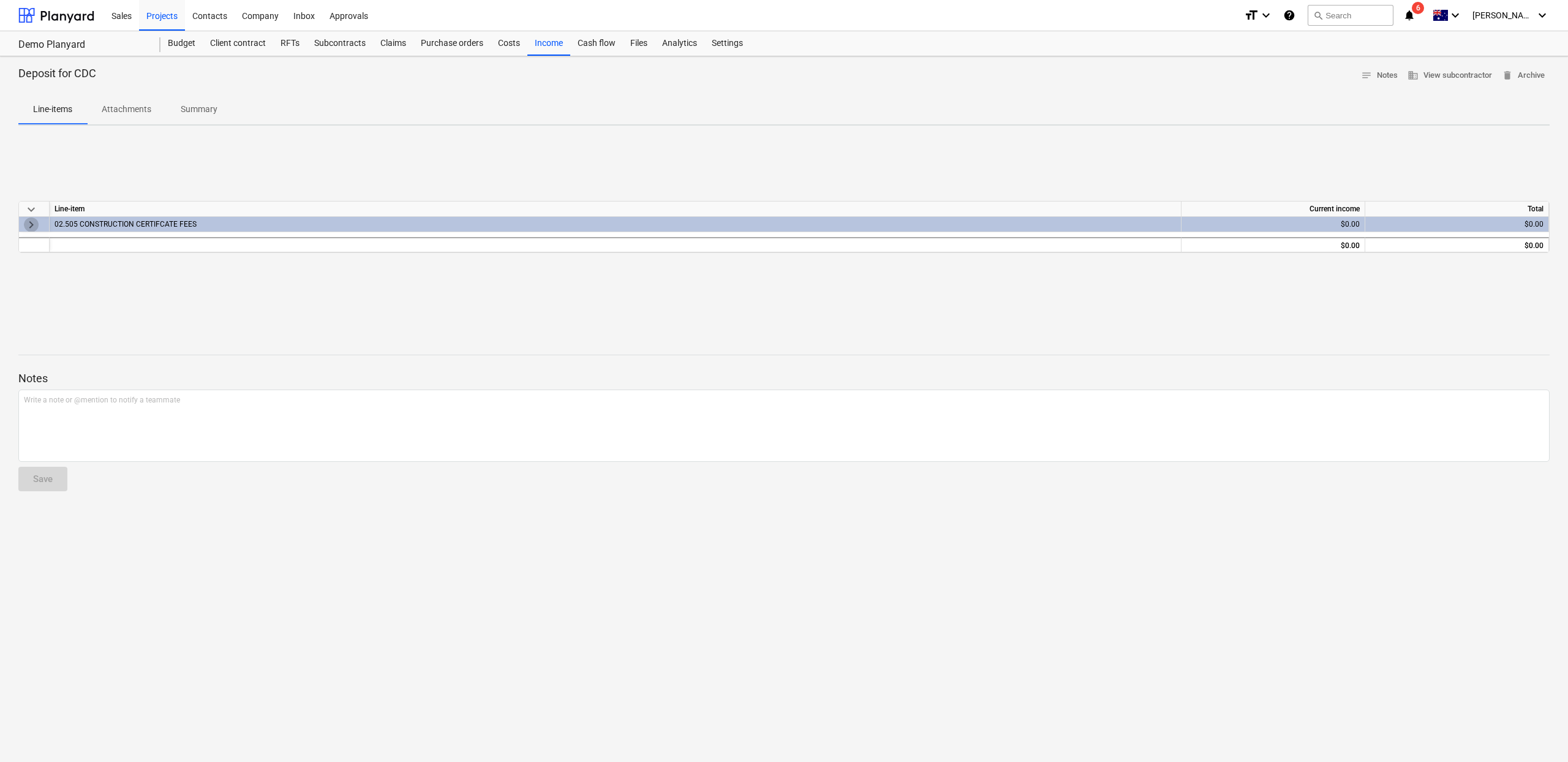
click at [24, 220] on span "keyboard_arrow_right" at bounding box center [31, 225] width 15 height 15
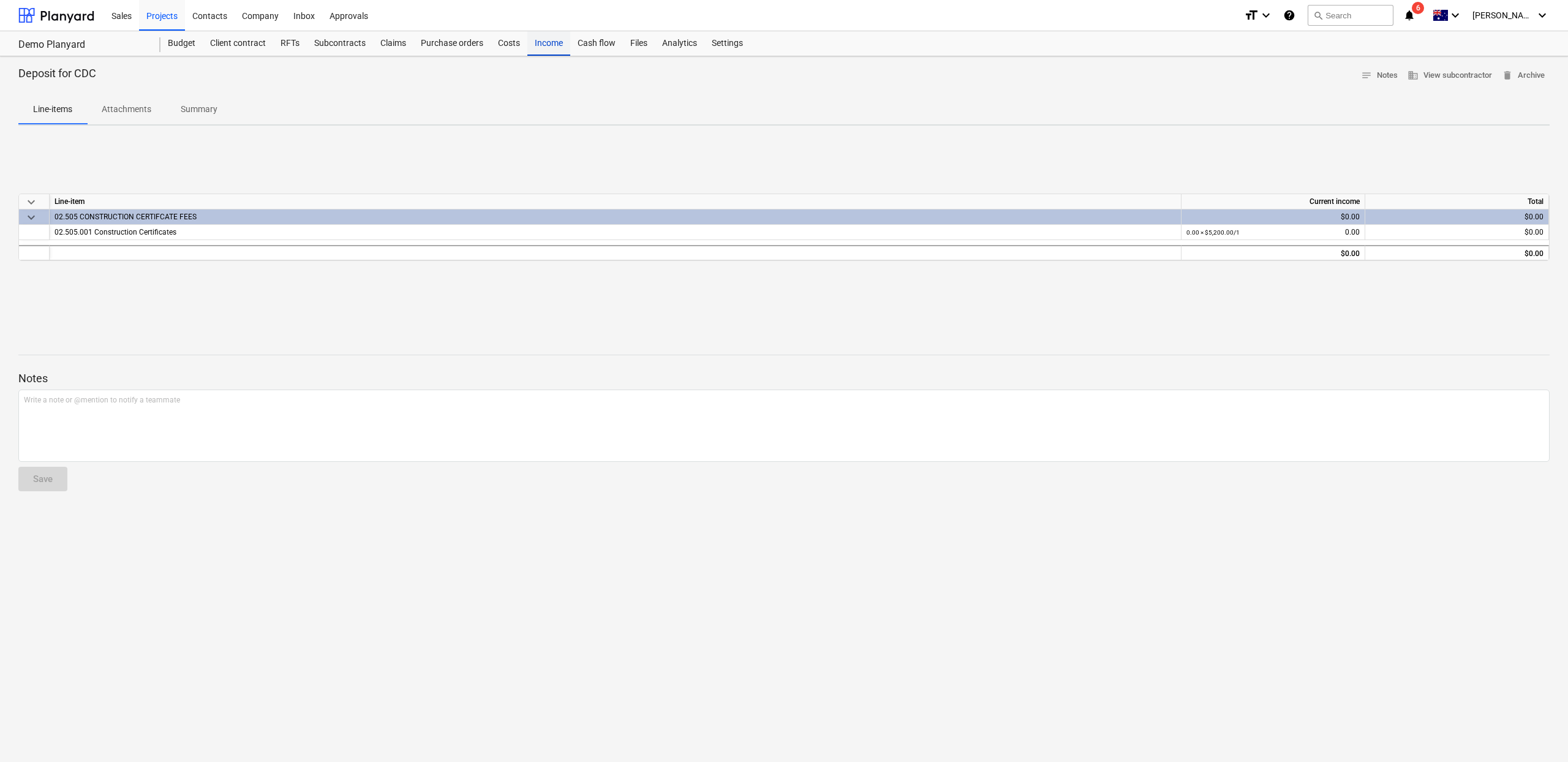
click at [547, 35] on div "Income" at bounding box center [549, 43] width 43 height 25
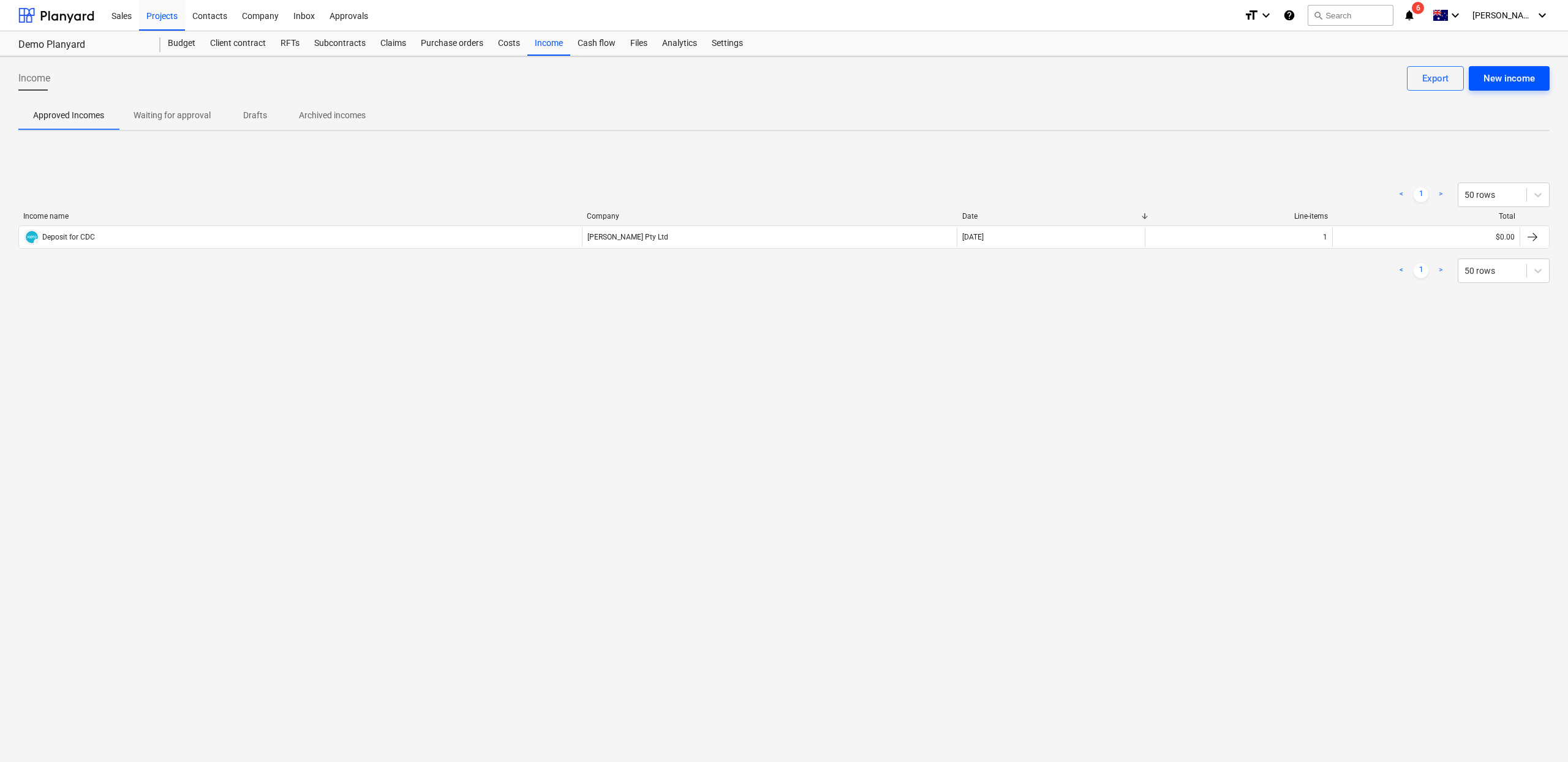
click at [1507, 74] on div "New income" at bounding box center [1509, 78] width 51 height 16
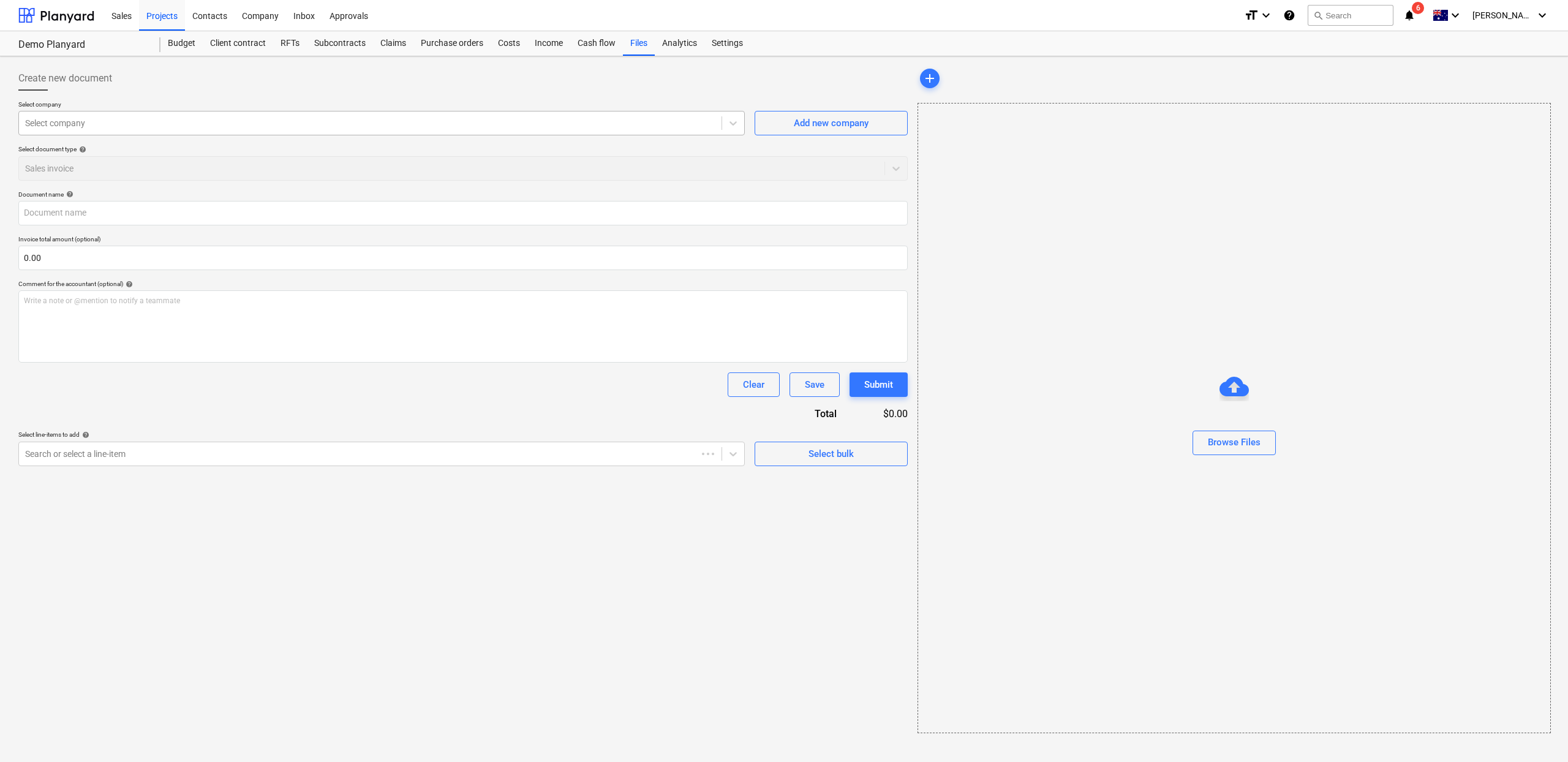
click at [510, 124] on div at bounding box center [370, 123] width 690 height 12
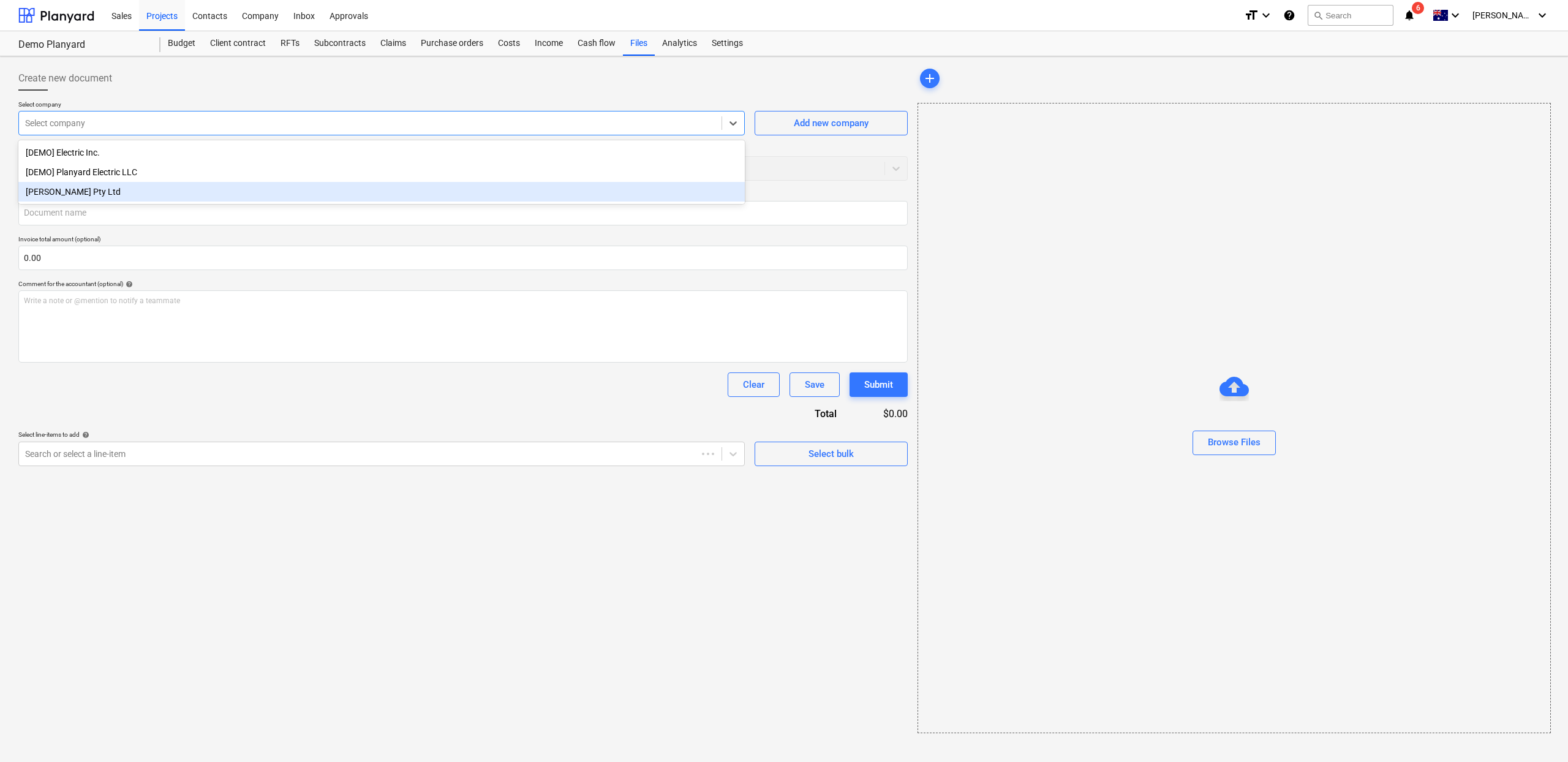
click at [257, 189] on div "[PERSON_NAME] Pty Ltd" at bounding box center [382, 191] width 726 height 19
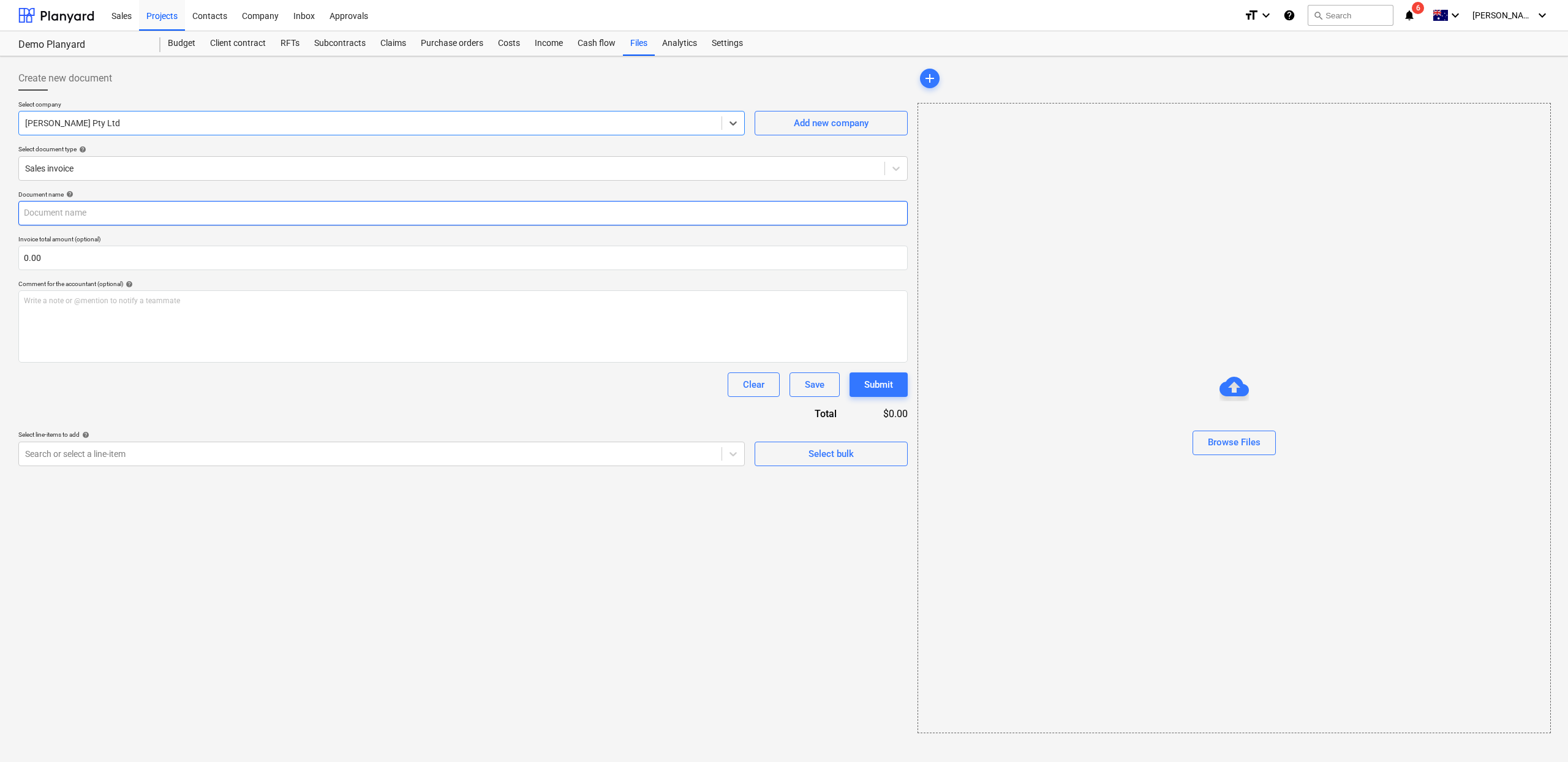
click at [233, 208] on input "text" at bounding box center [463, 213] width 890 height 25
type input "D"
type input "Work Agreement Fees"
click at [86, 269] on input "text" at bounding box center [463, 257] width 890 height 25
type input "72,000.00"
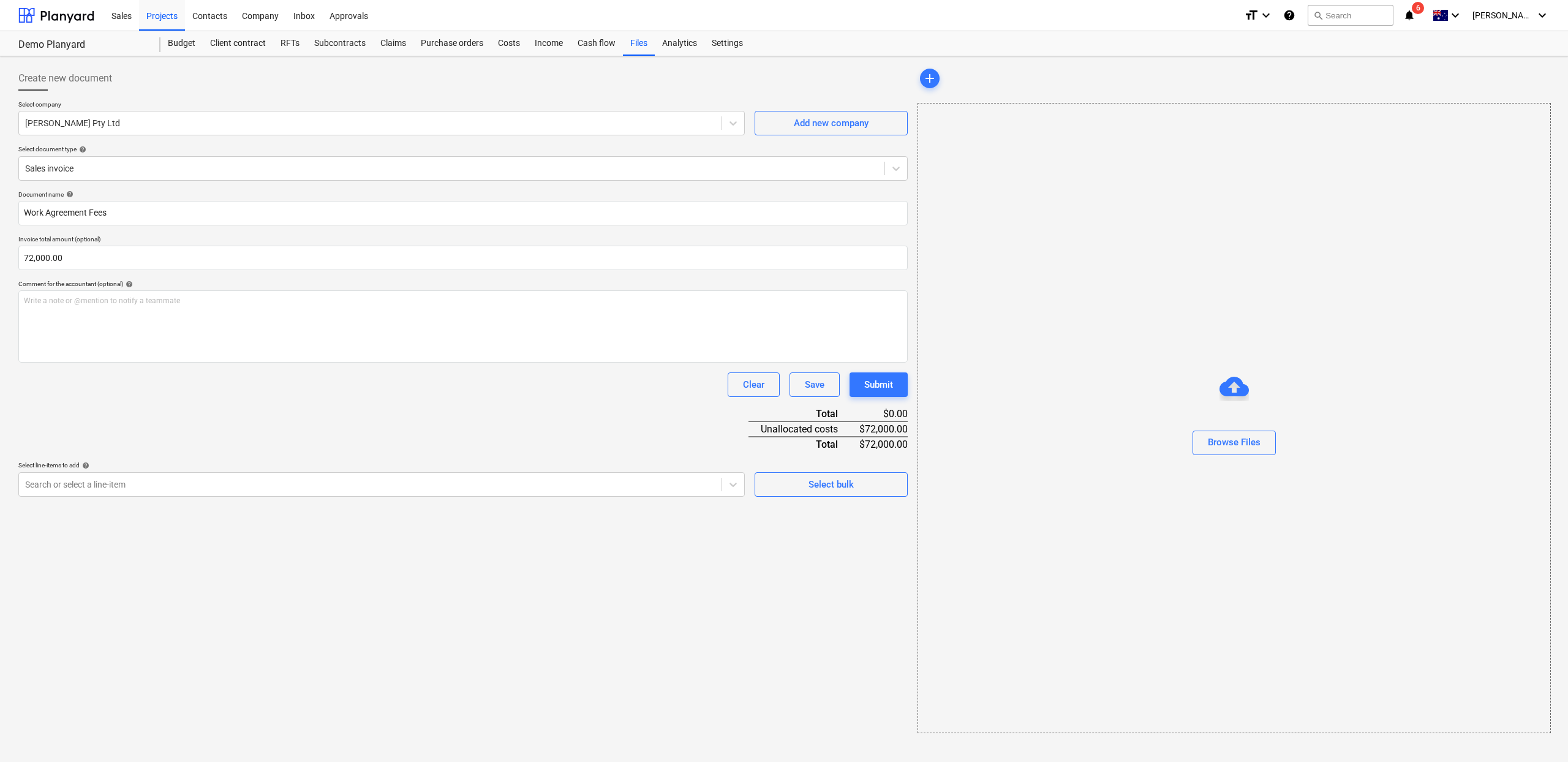
click at [414, 408] on div "Document name help Work Agreement Fees Invoice total amount (optional) 72,000.0…" at bounding box center [463, 343] width 890 height 307
click at [688, 485] on div at bounding box center [370, 484] width 690 height 12
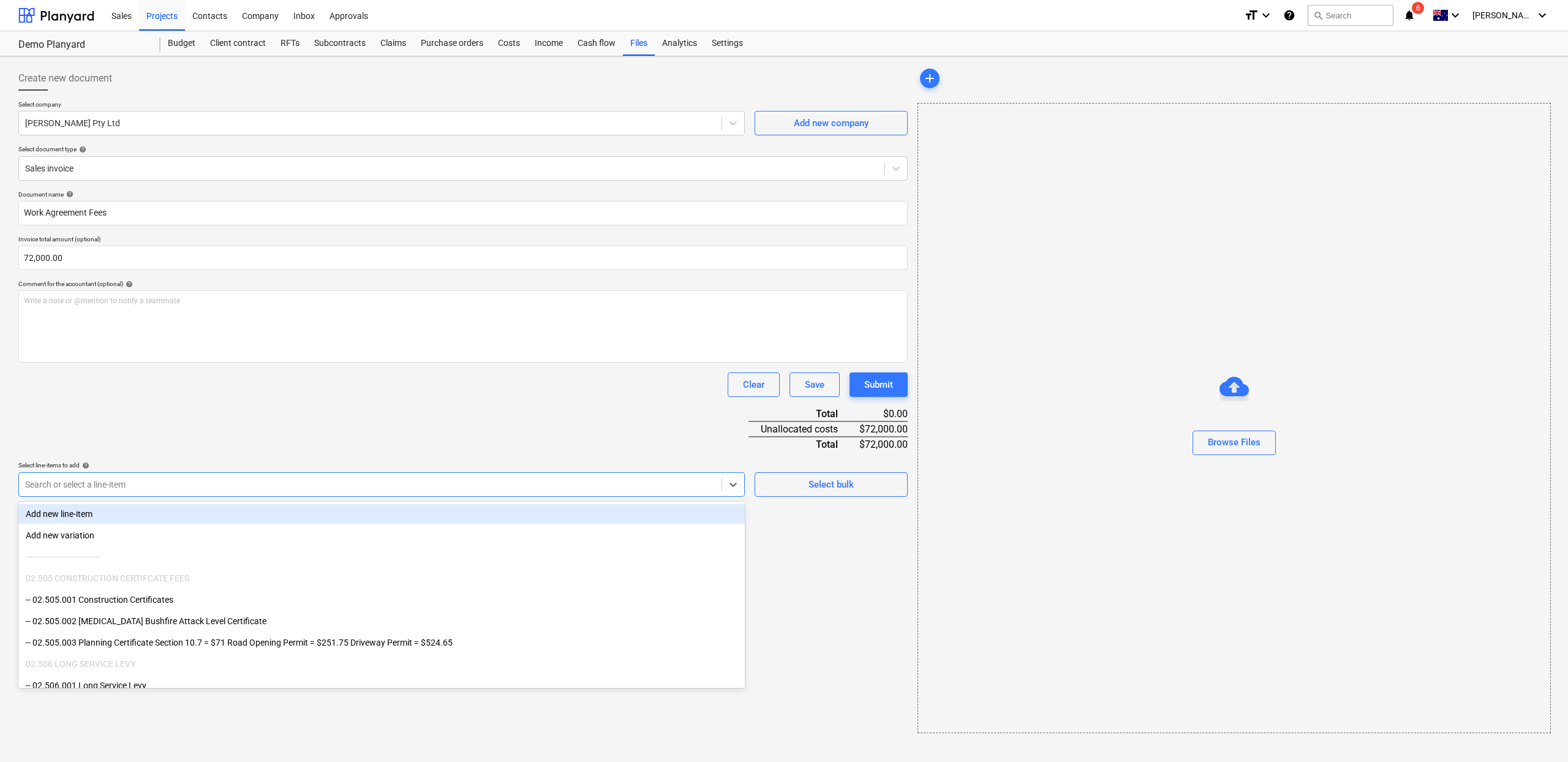
click at [206, 519] on div "Add new line-item" at bounding box center [382, 513] width 726 height 19
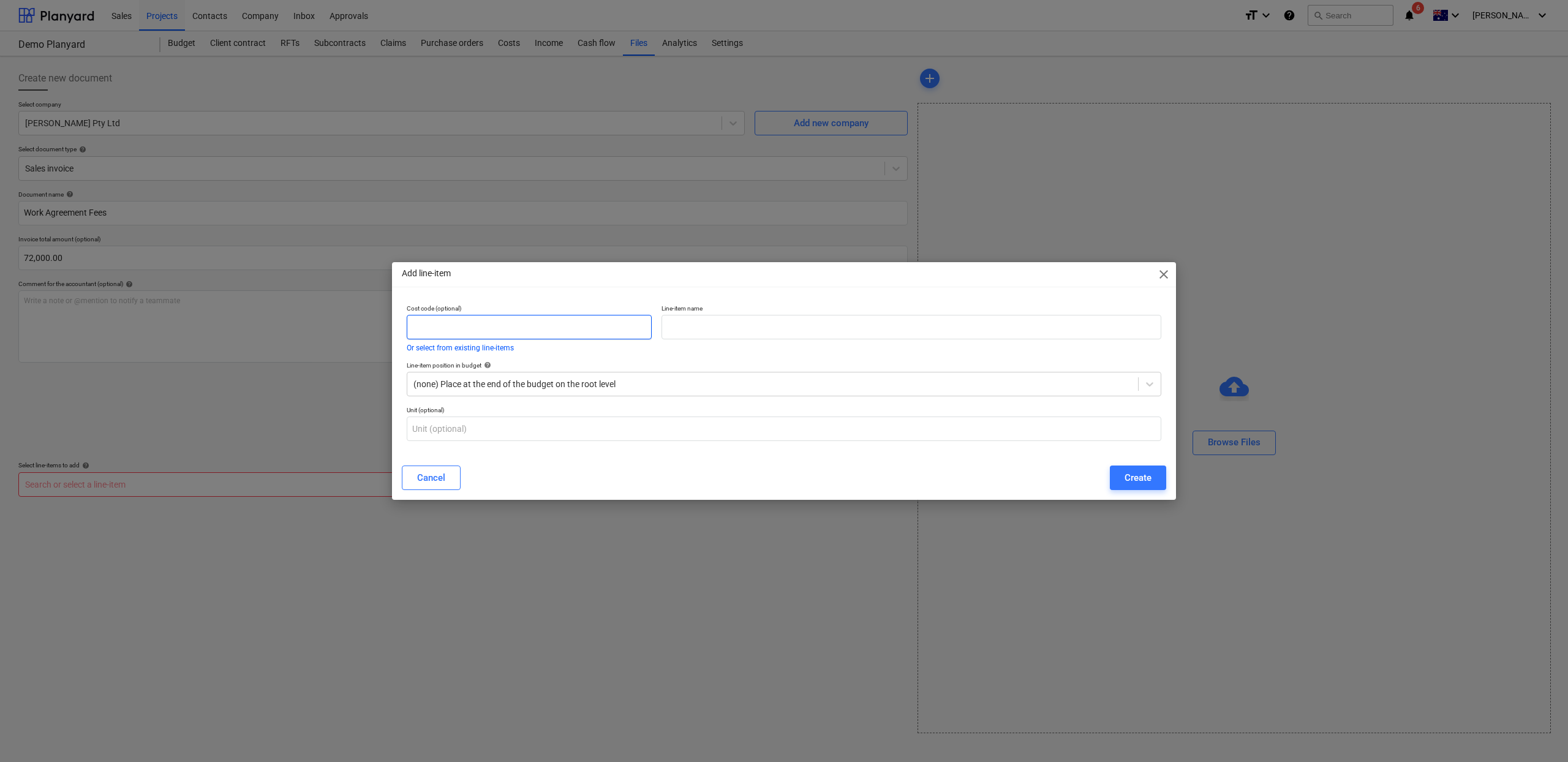
click at [509, 334] on input "text" at bounding box center [529, 326] width 245 height 25
click at [497, 389] on div at bounding box center [773, 384] width 719 height 12
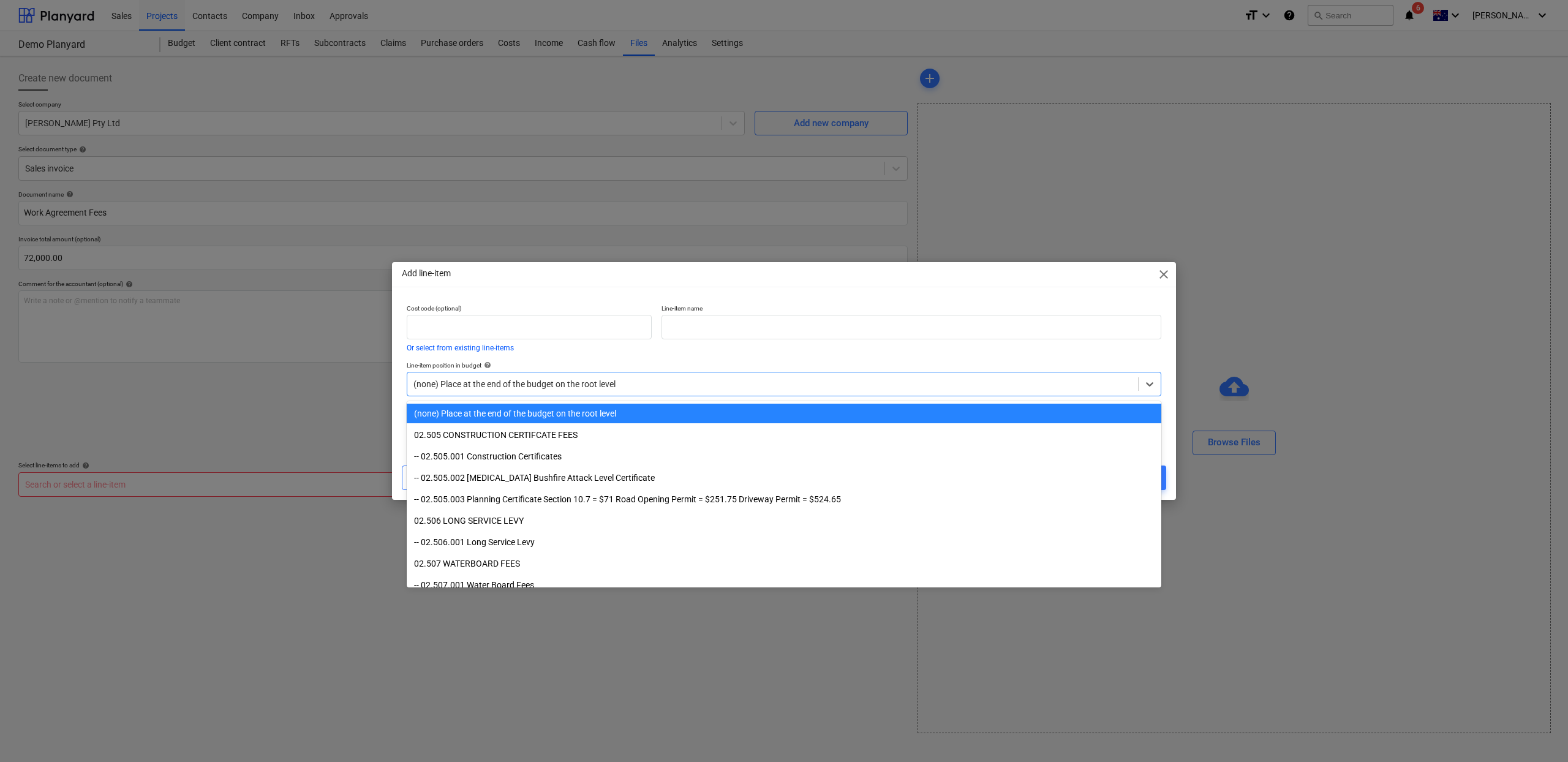
click at [497, 389] on div at bounding box center [773, 384] width 719 height 12
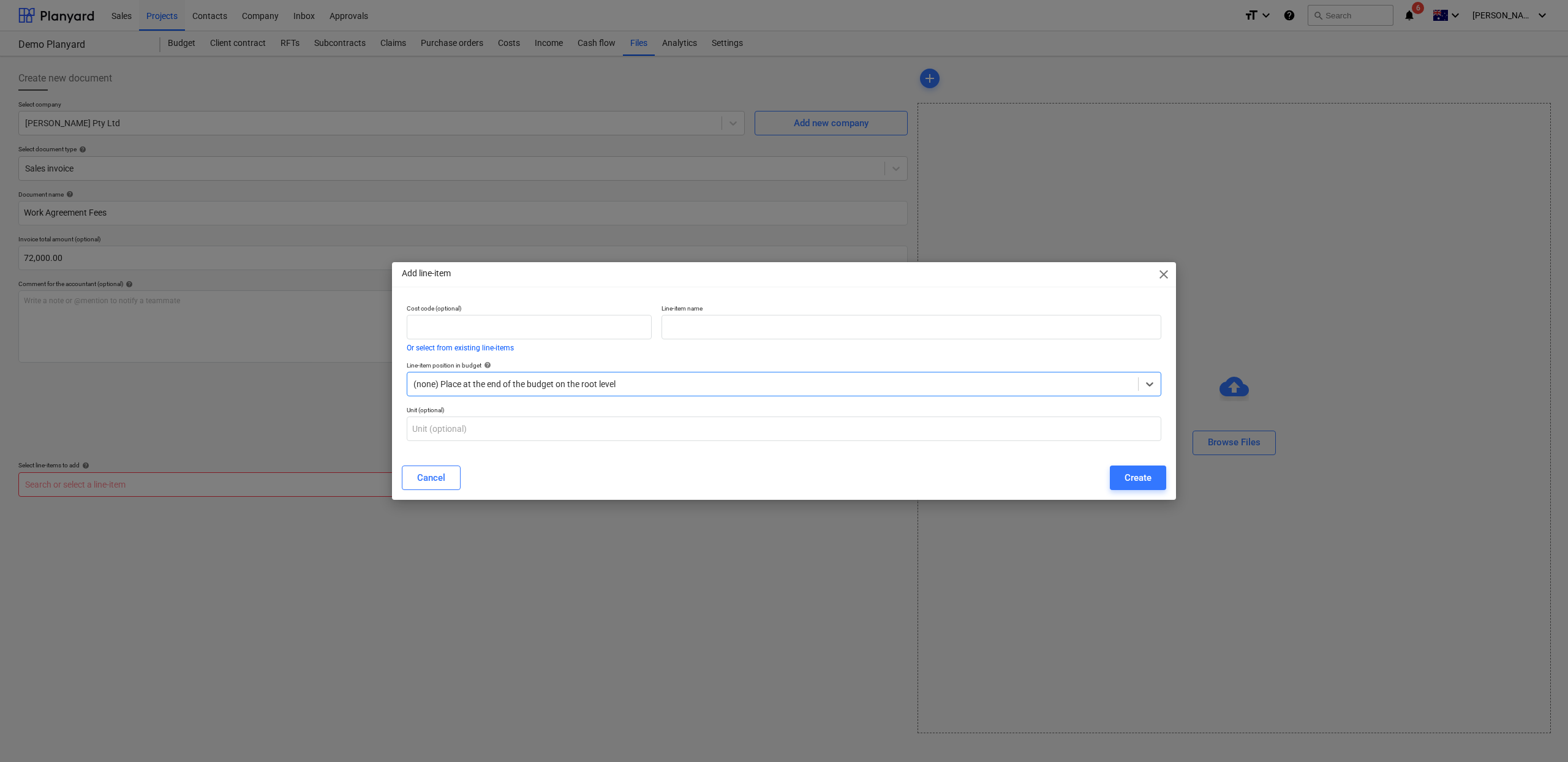
click at [497, 389] on div at bounding box center [773, 384] width 719 height 12
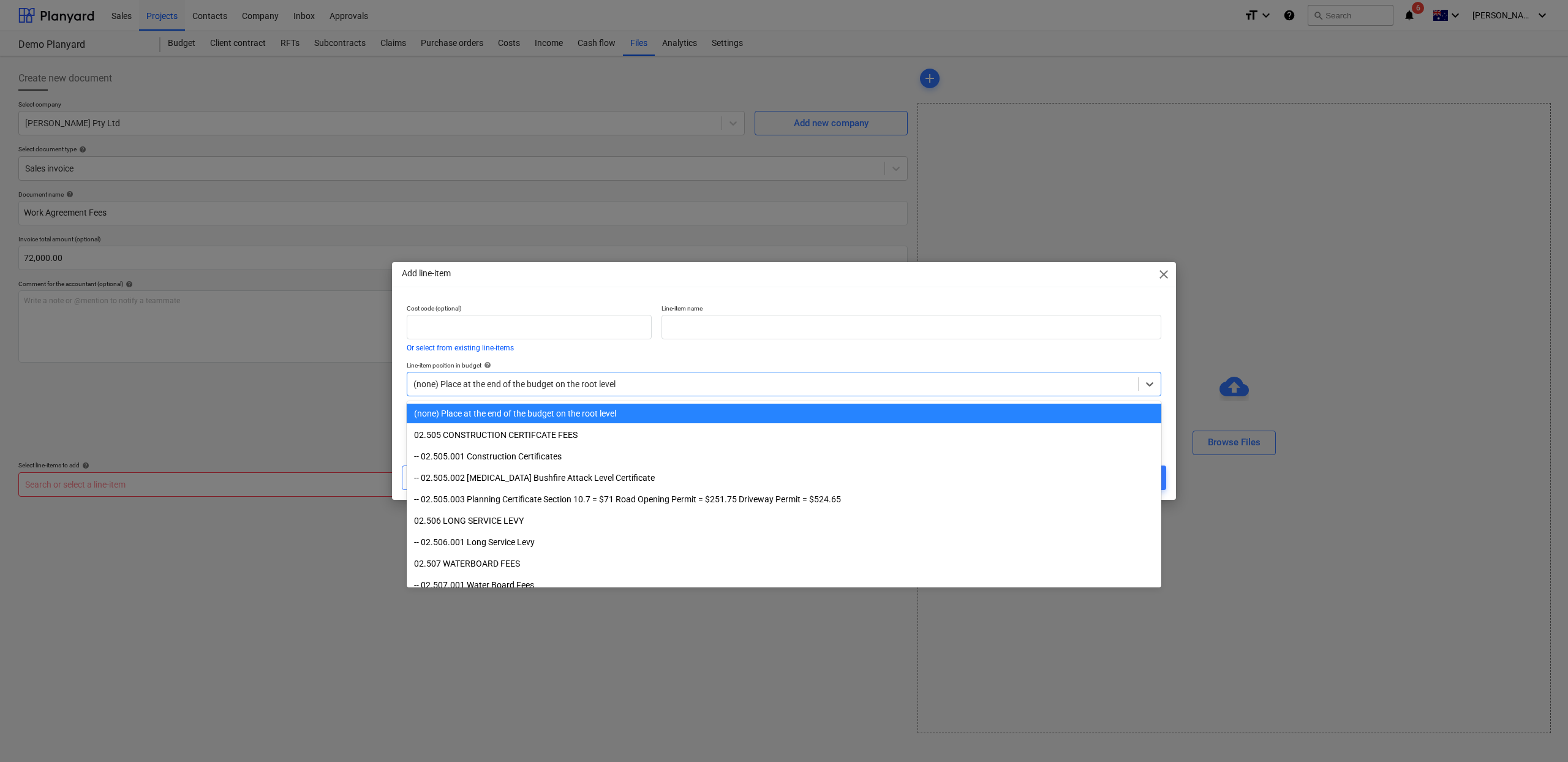
click at [509, 419] on div "(none) Place at the end of the budget on the root level" at bounding box center [784, 413] width 755 height 19
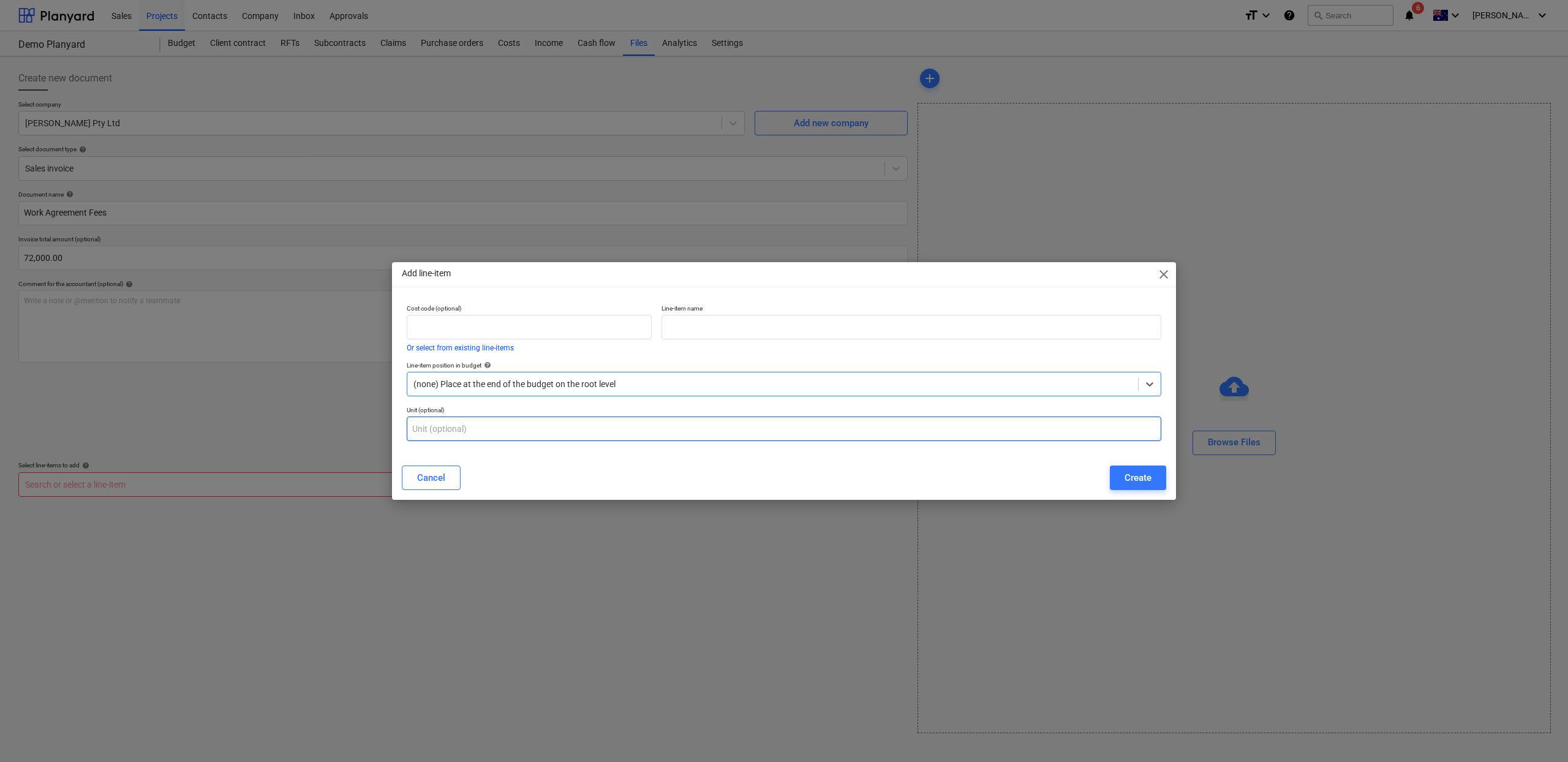
click at [503, 425] on input "text" at bounding box center [784, 428] width 755 height 25
click at [548, 338] on input "text" at bounding box center [529, 326] width 245 height 25
type input "S"
type input "W"
type input "000.001"
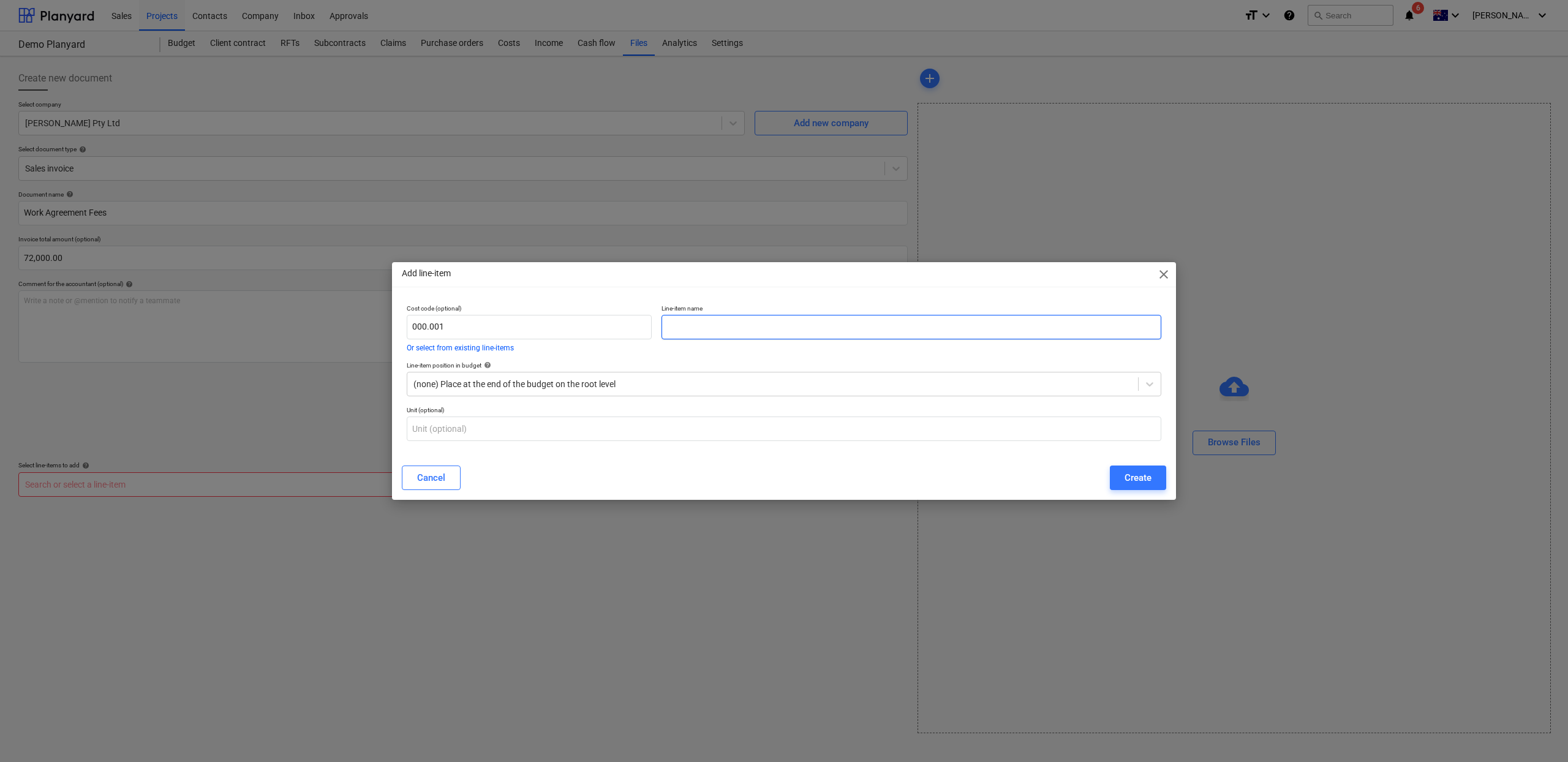
click at [773, 315] on input "text" at bounding box center [912, 326] width 500 height 25
type input "Work Agreement Fees"
click at [691, 447] on div "Cost code (optional) 000.001 Or select from existing line-items Line-item name …" at bounding box center [784, 378] width 784 height 157
click at [872, 431] on input "text" at bounding box center [784, 428] width 755 height 25
type input "ea"
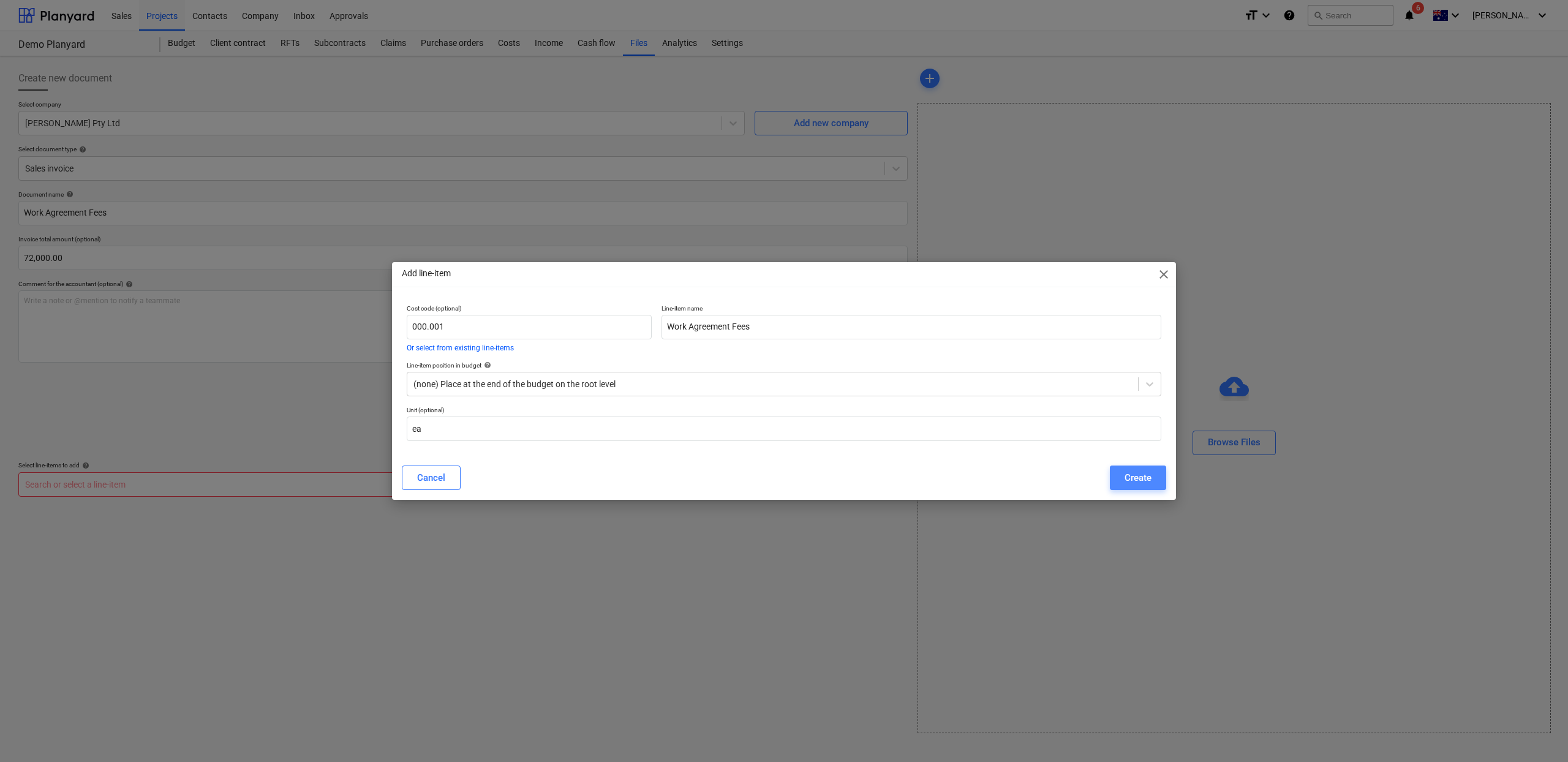
click at [1148, 479] on div "Create" at bounding box center [1138, 478] width 27 height 16
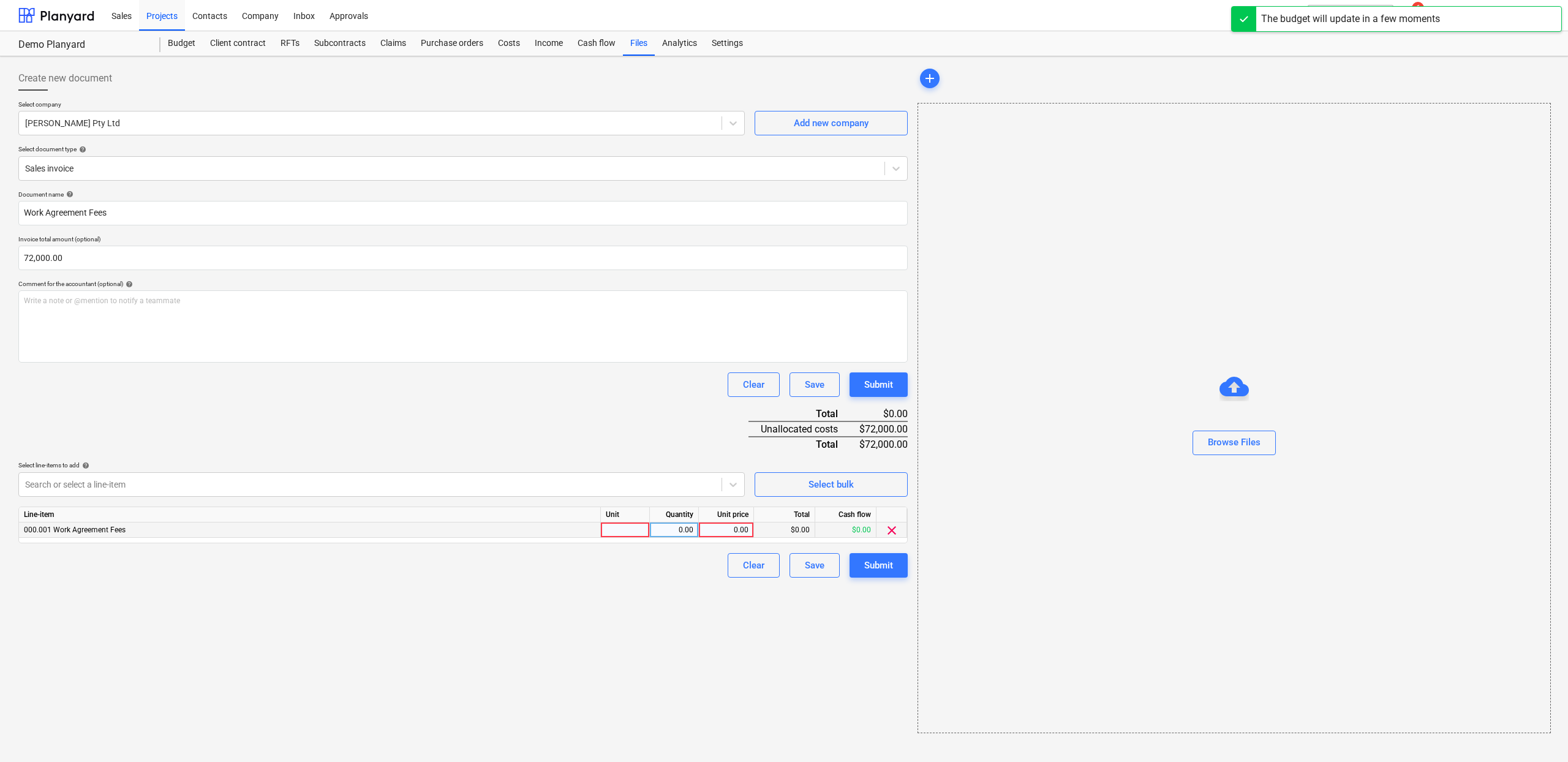
click at [621, 531] on div at bounding box center [626, 530] width 49 height 15
click at [739, 524] on div "0.00" at bounding box center [725, 530] width 45 height 15
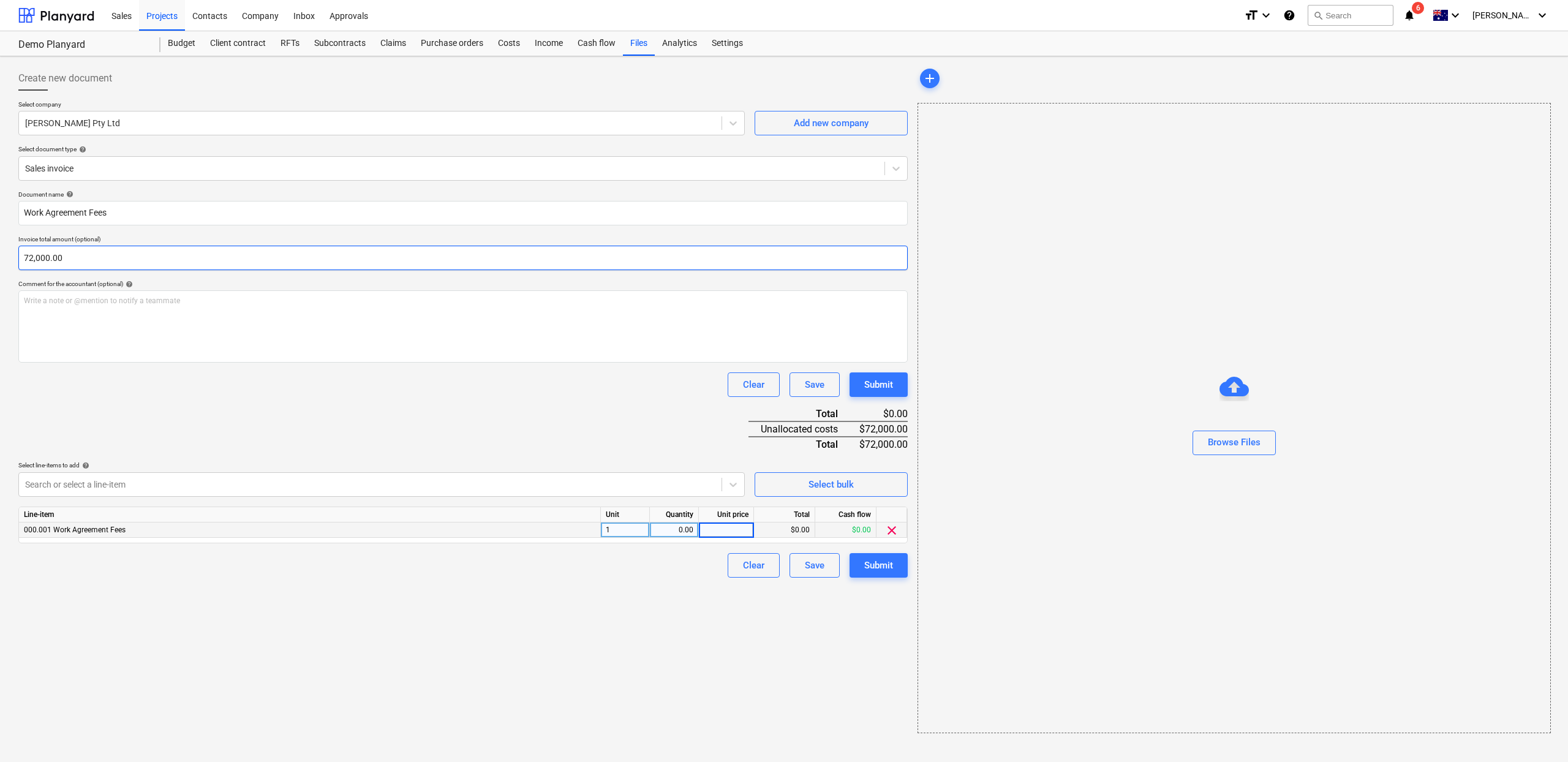
click at [184, 262] on input "72,000.00" at bounding box center [463, 257] width 890 height 25
click at [197, 258] on input "72,000.00" at bounding box center [463, 257] width 890 height 25
click at [184, 251] on input "72000" at bounding box center [463, 257] width 890 height 25
type input "72,000.00"
click at [734, 532] on div "0.00" at bounding box center [725, 530] width 45 height 15
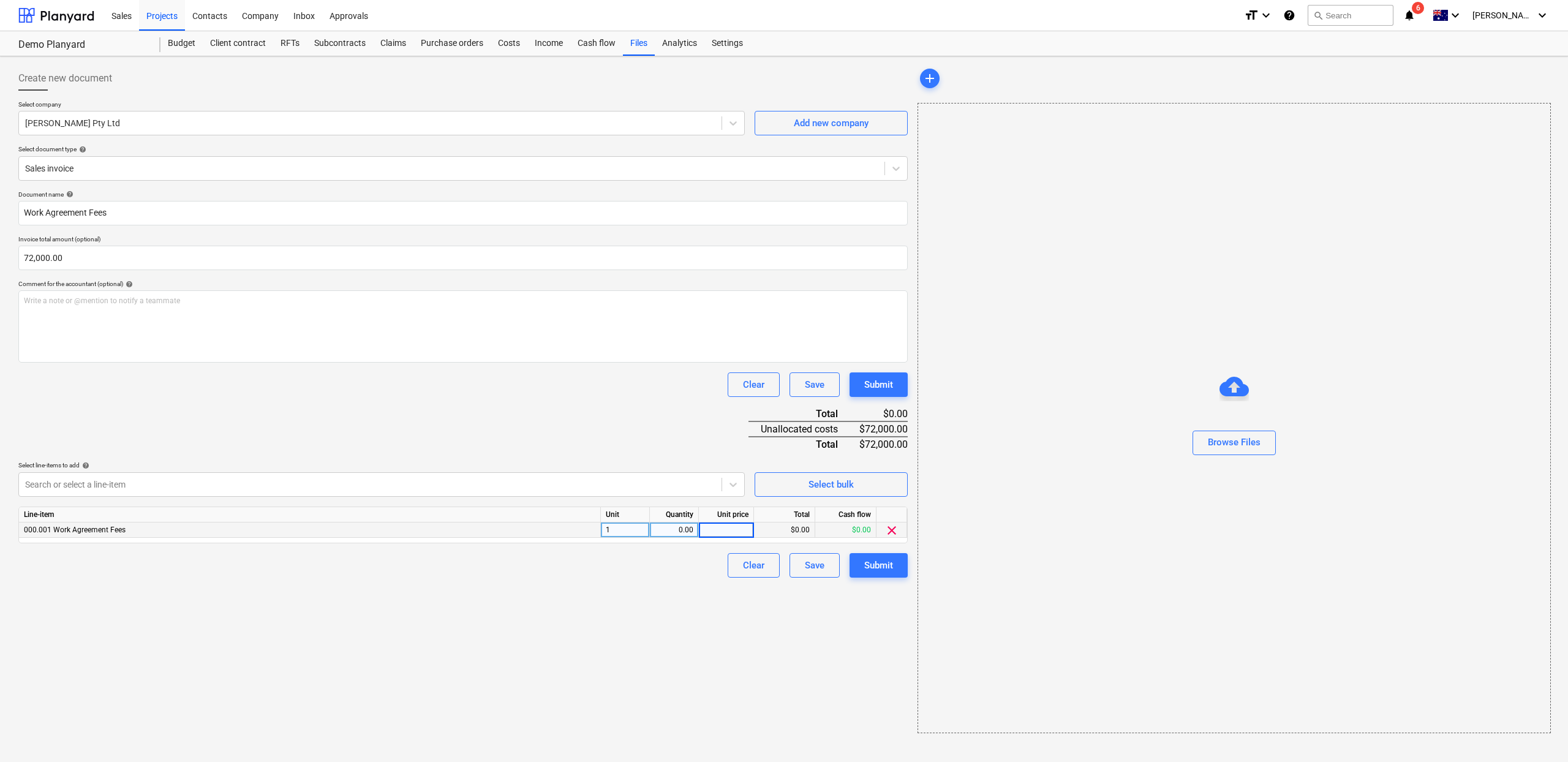
type input "72000"
click at [758, 639] on div "Create new document Select company Tommy Pty Ltd Add new company Select documen…" at bounding box center [463, 400] width 899 height 677
click at [878, 569] on div "Submit" at bounding box center [878, 565] width 29 height 16
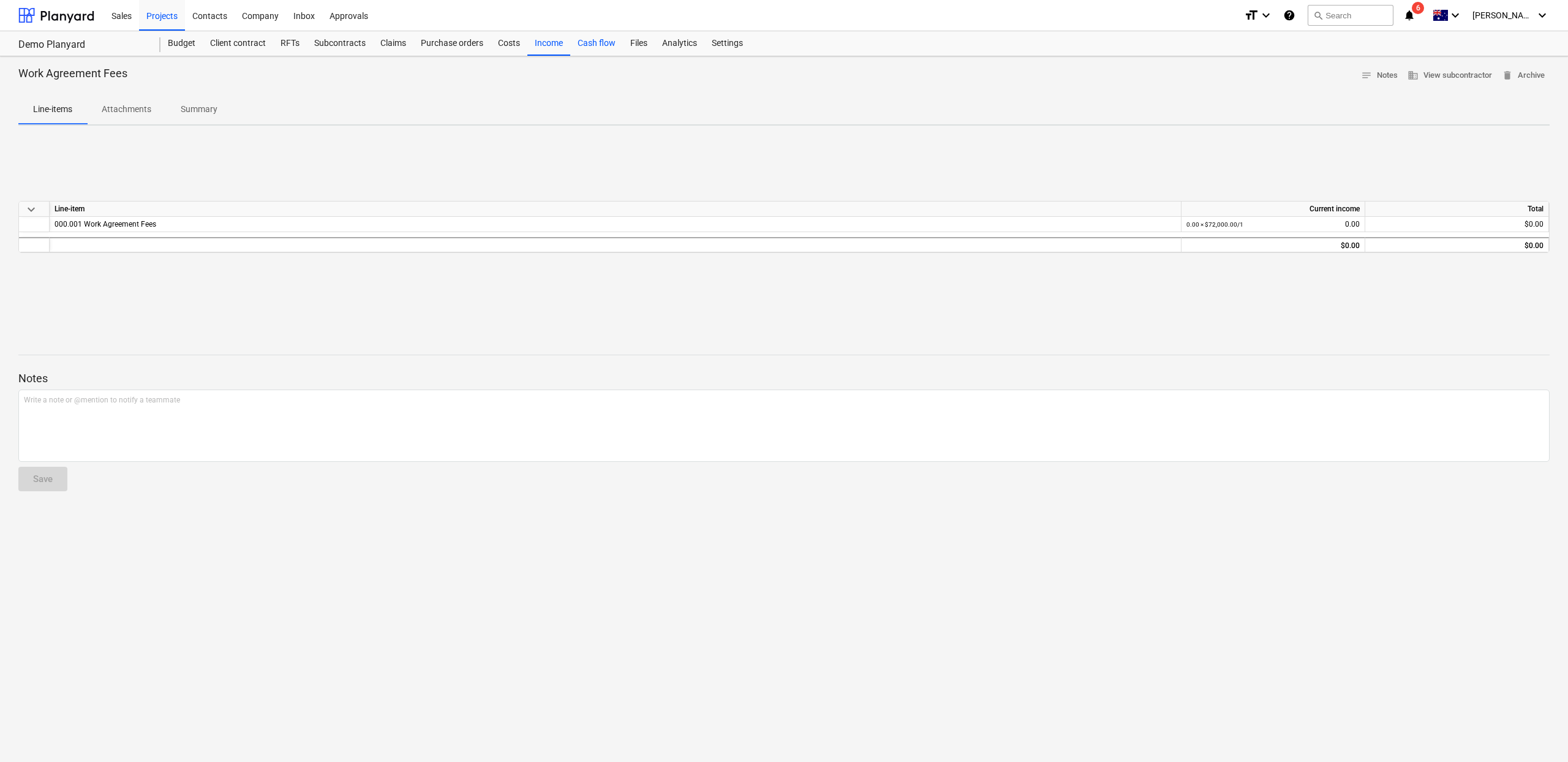
click at [613, 43] on div "Cash flow" at bounding box center [596, 43] width 53 height 25
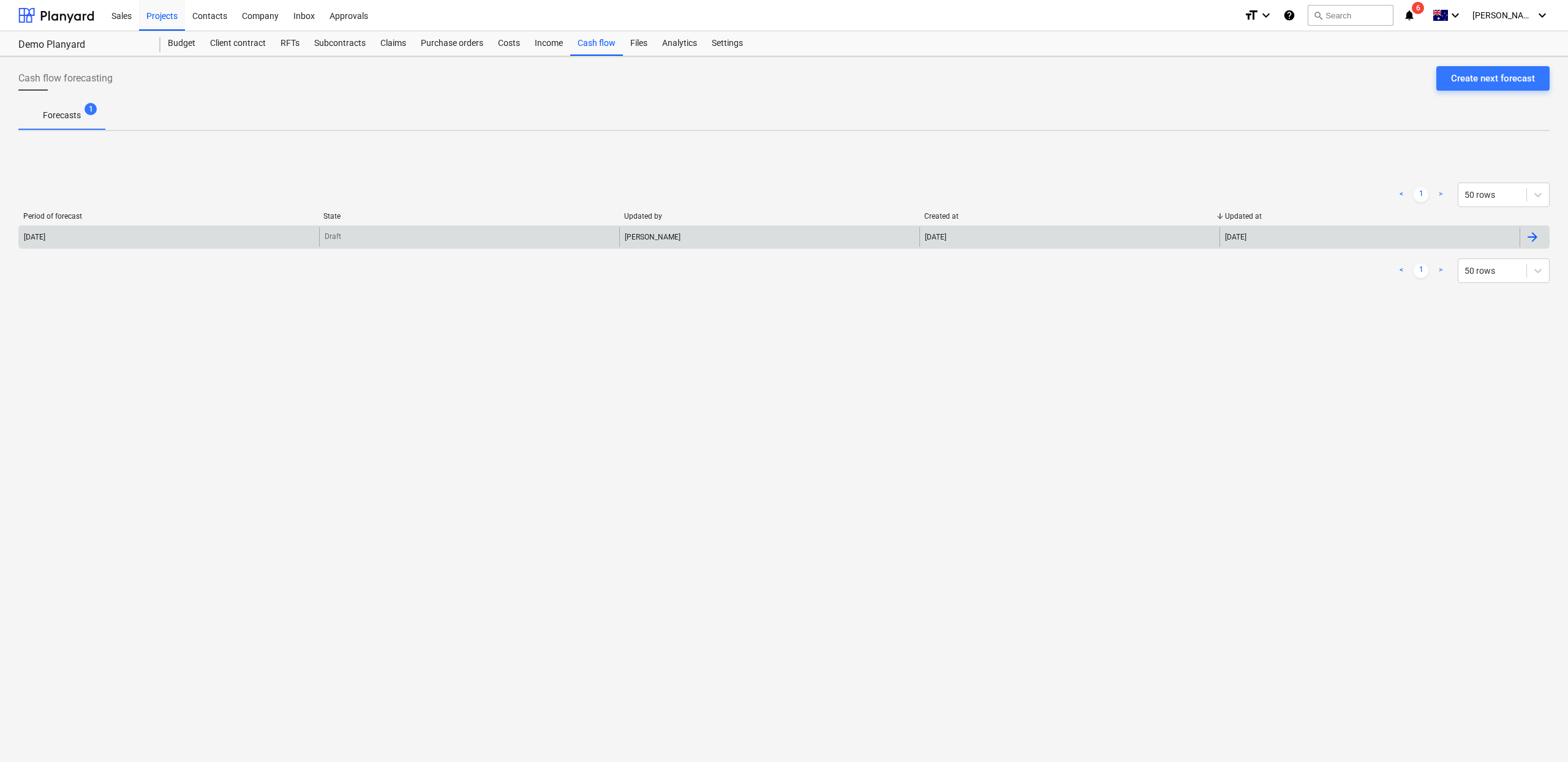
click at [664, 225] on div "2025 October Draft Tommy Zhang 06 Oct 2025 06 Oct 2025" at bounding box center [784, 237] width 1531 height 23
click at [45, 236] on div "[DATE]" at bounding box center [35, 237] width 21 height 9
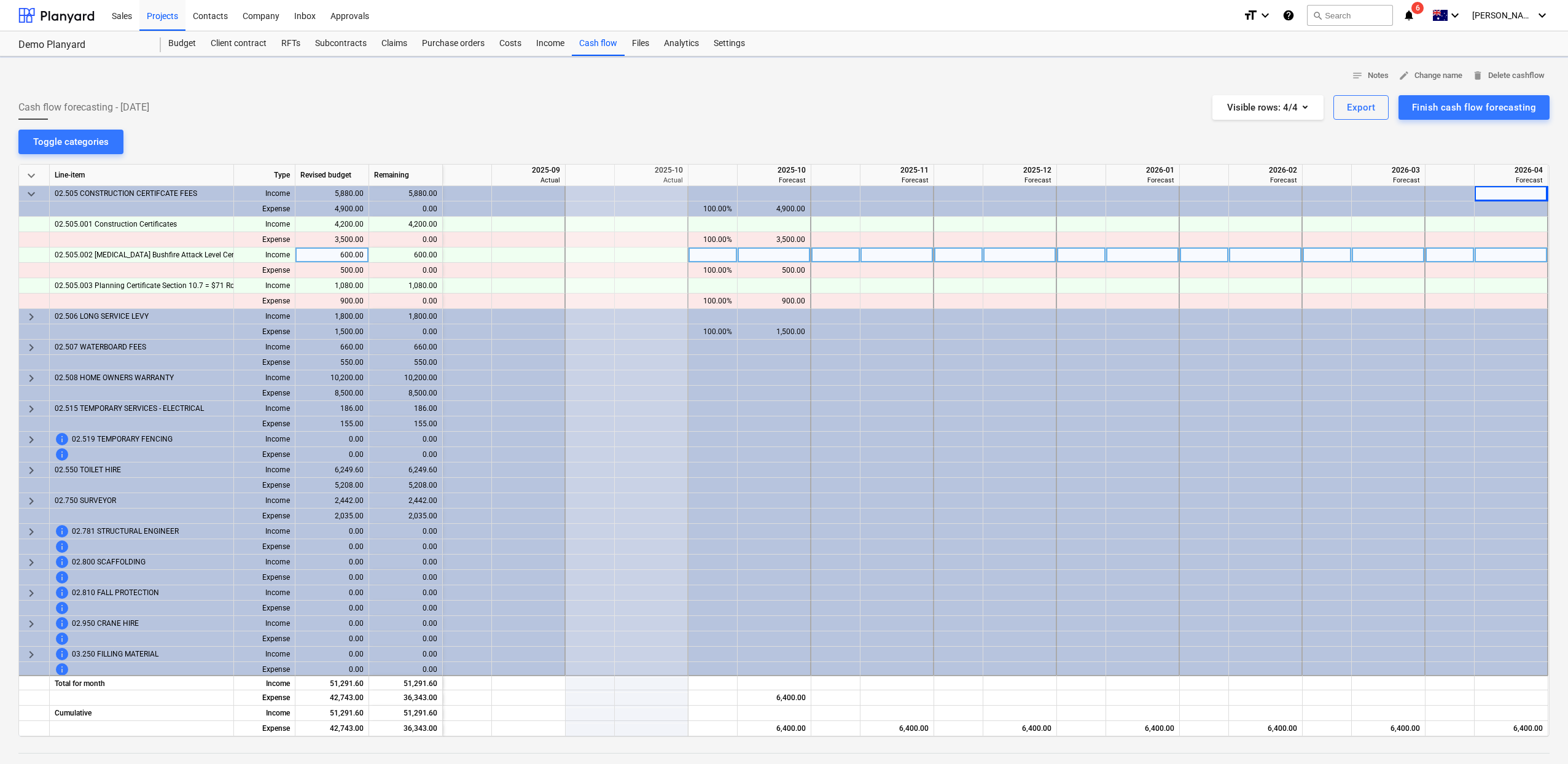
scroll to position [0, 4]
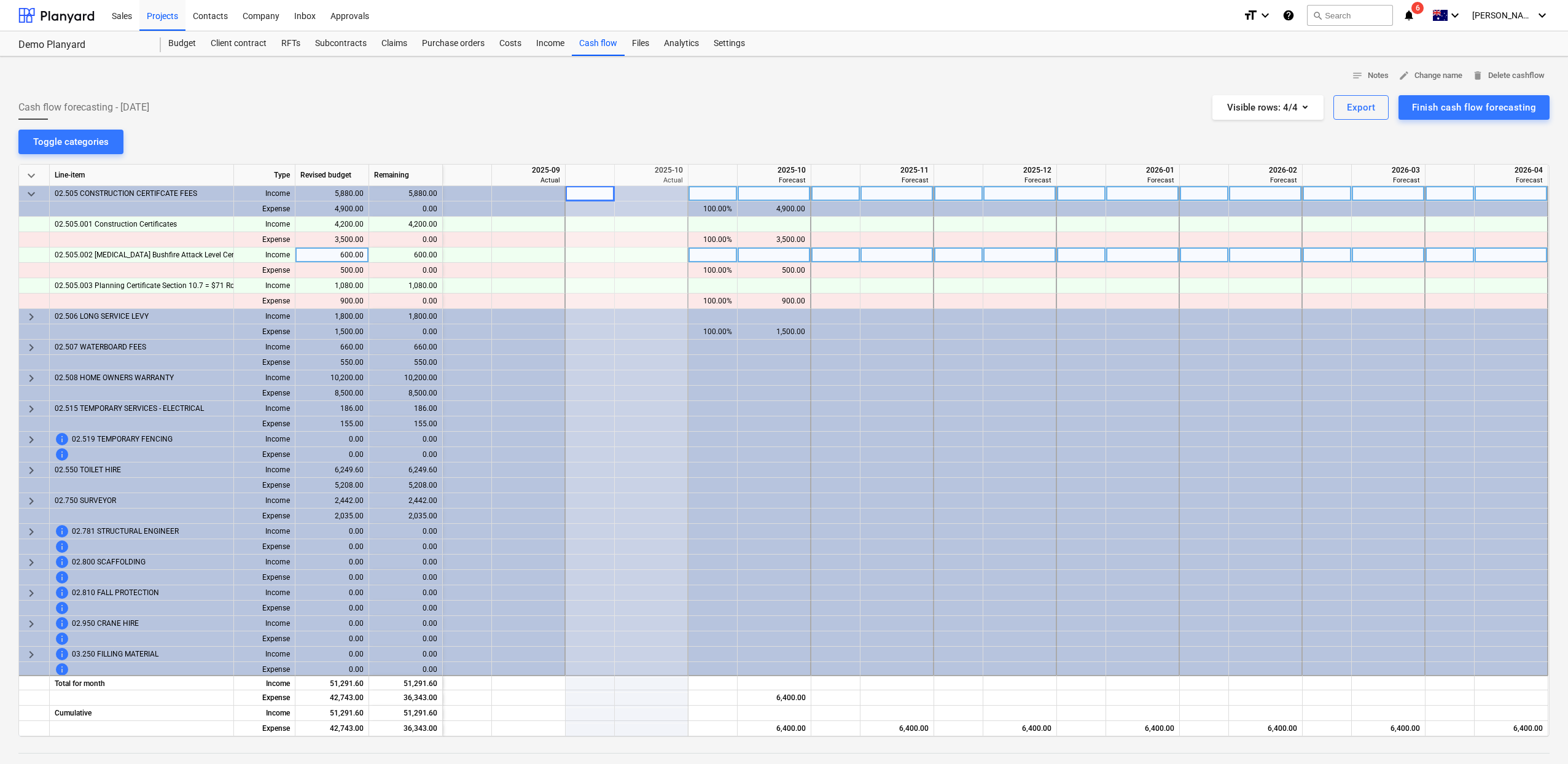
click at [39, 194] on div "keyboard_arrow_down" at bounding box center [35, 193] width 31 height 15
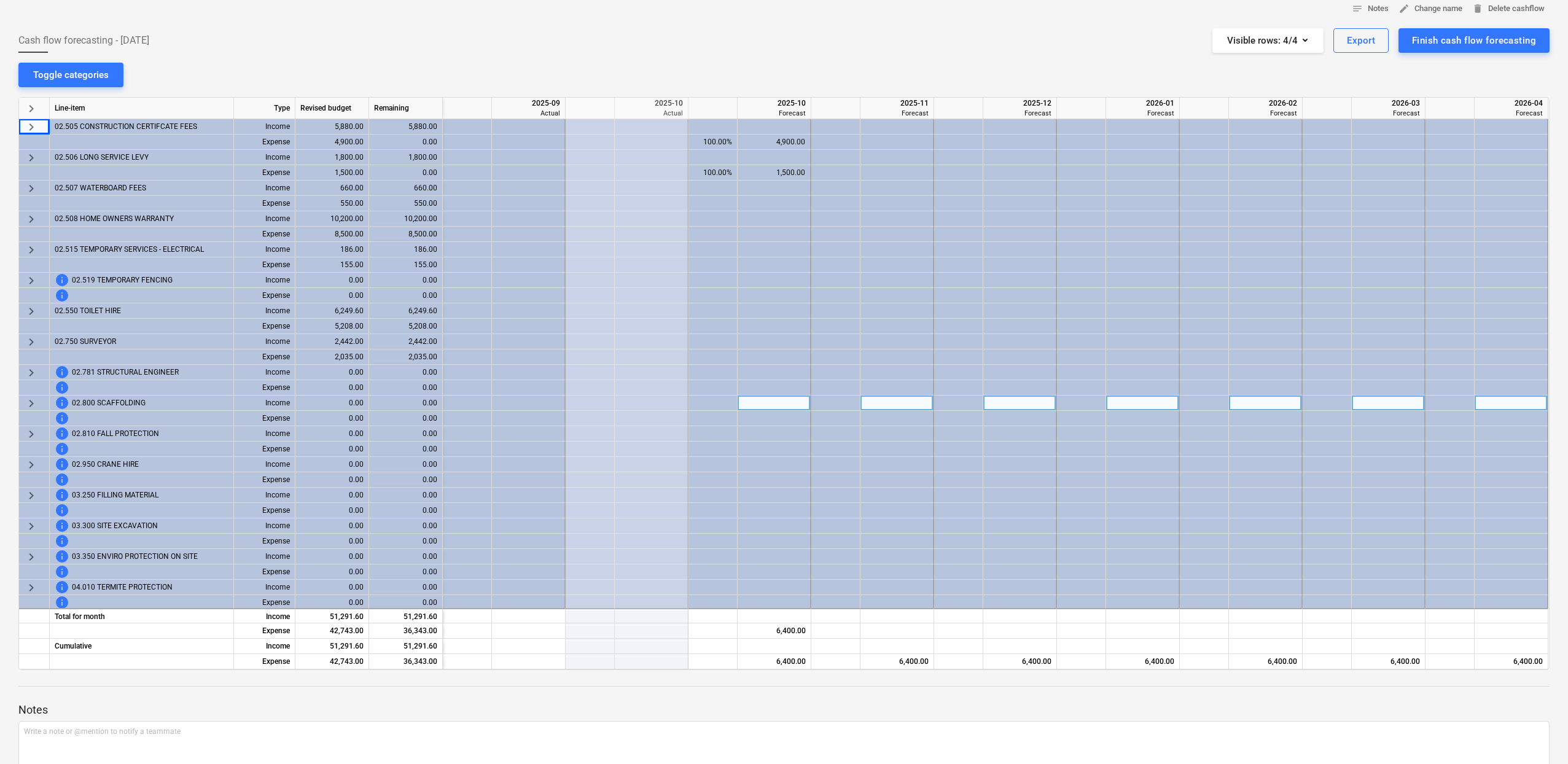
scroll to position [0, 0]
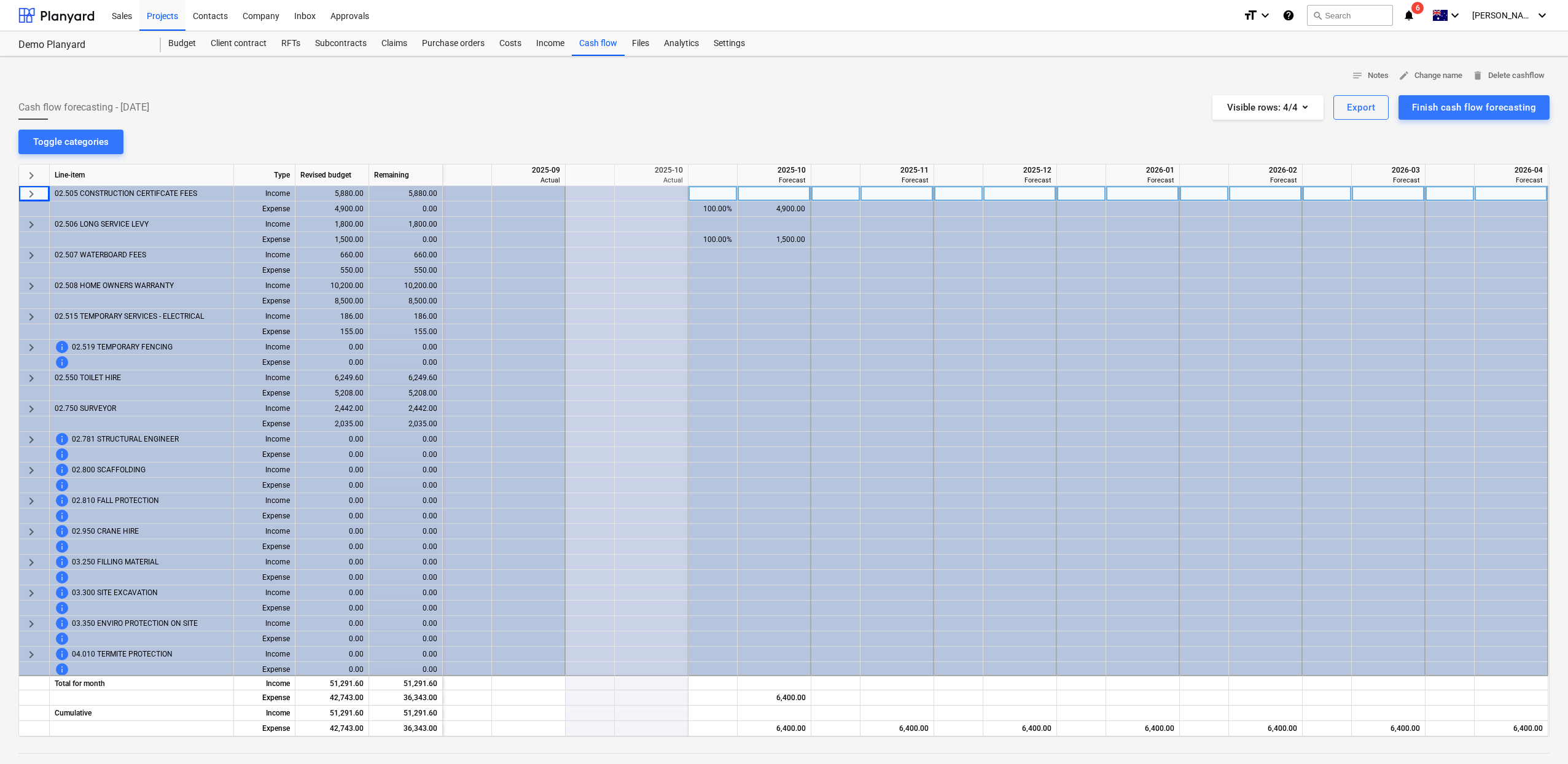
click at [38, 191] on span "keyboard_arrow_right" at bounding box center [31, 194] width 15 height 15
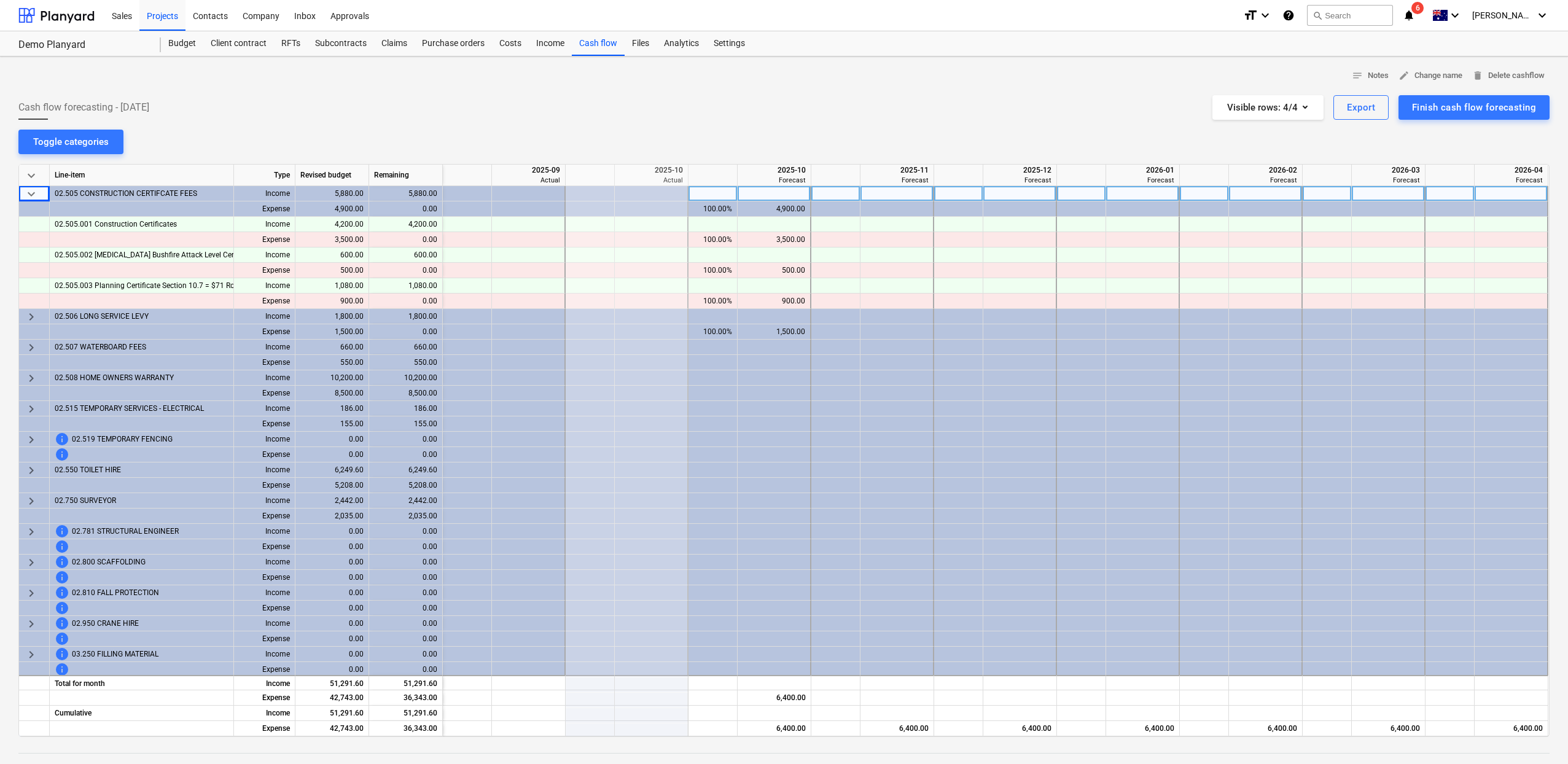
click at [38, 191] on span "keyboard_arrow_down" at bounding box center [31, 194] width 15 height 15
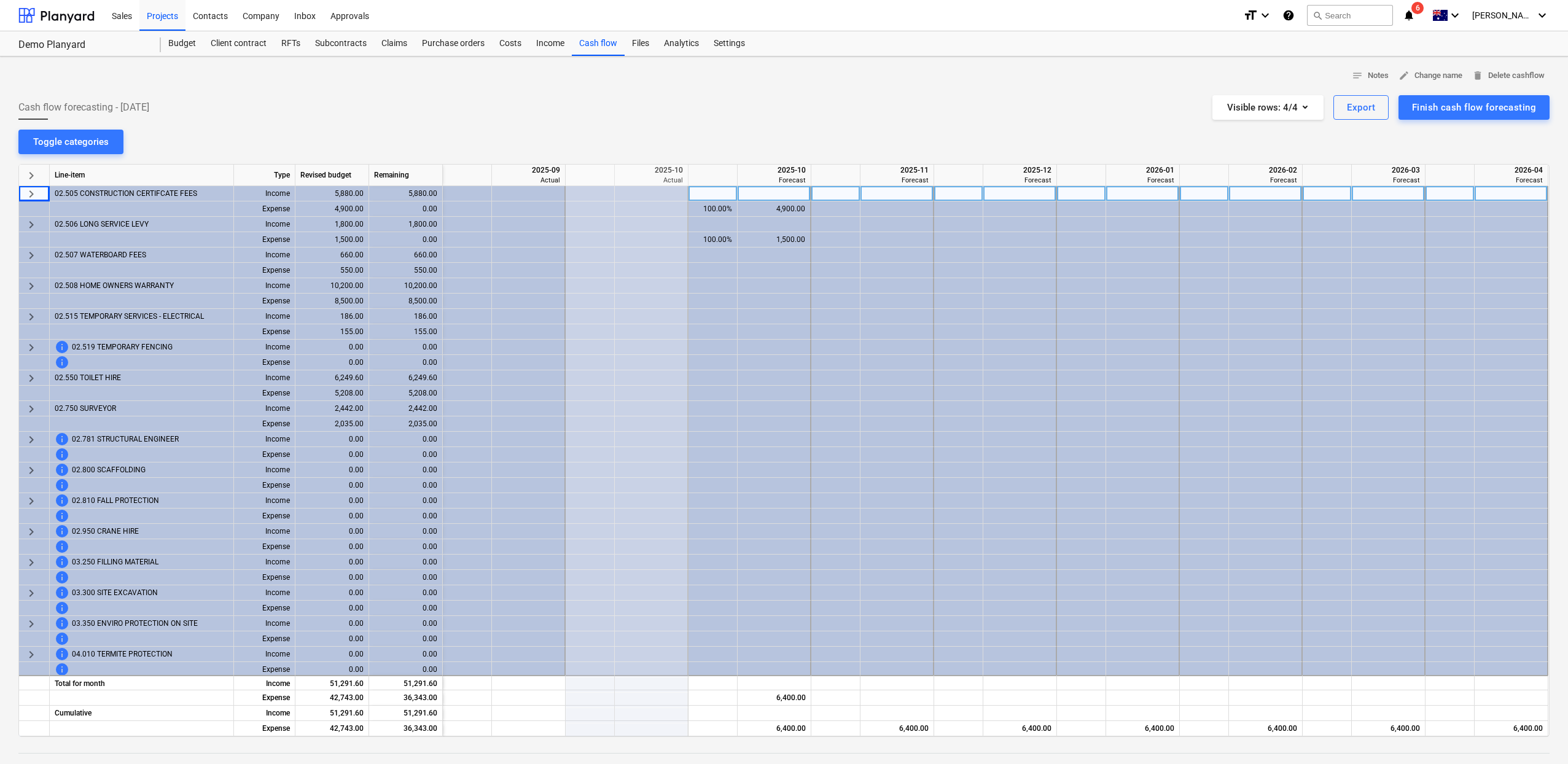
click at [34, 177] on span "keyboard_arrow_right" at bounding box center [31, 175] width 15 height 15
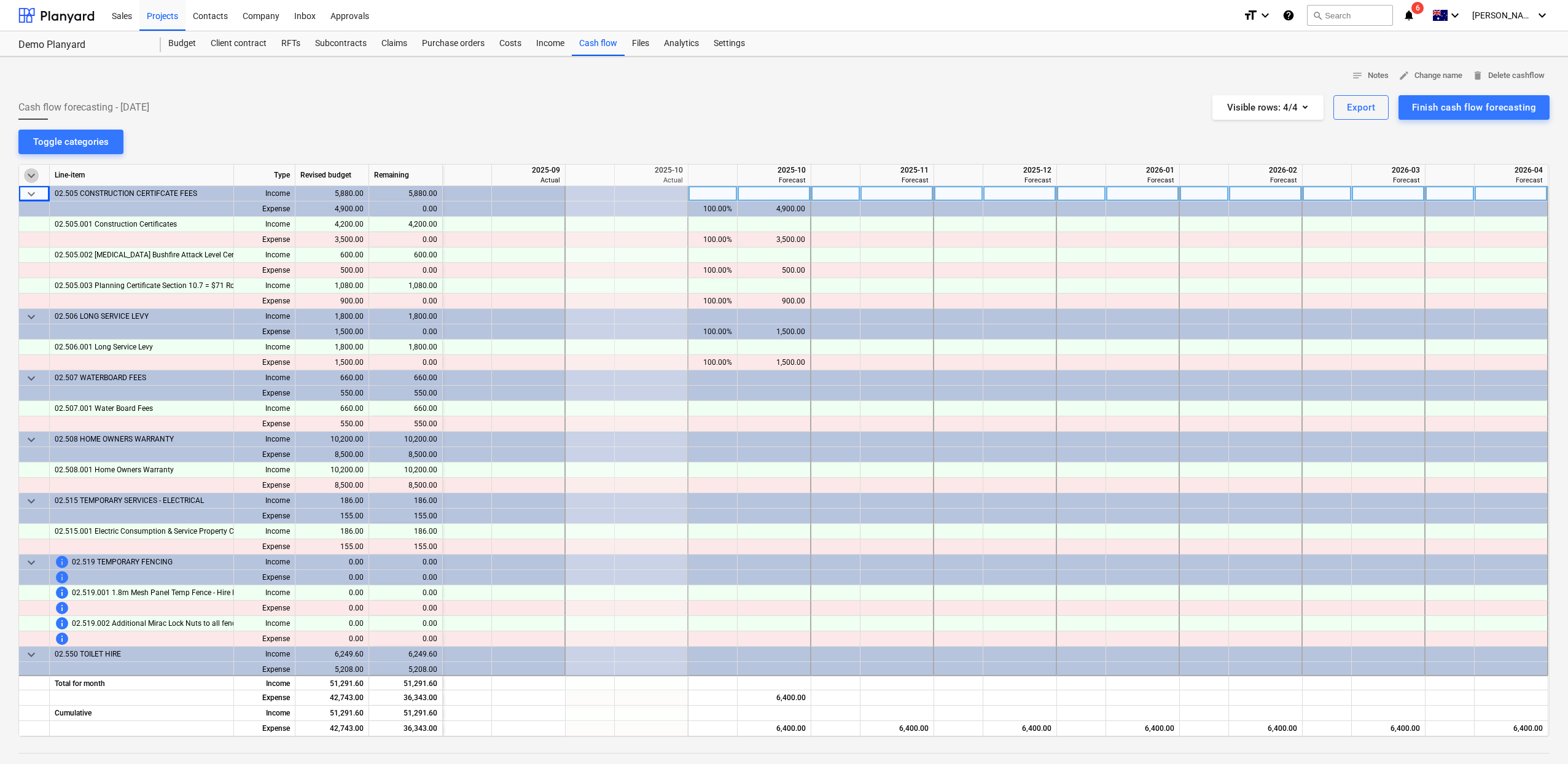
click at [34, 177] on span "keyboard_arrow_down" at bounding box center [31, 175] width 15 height 15
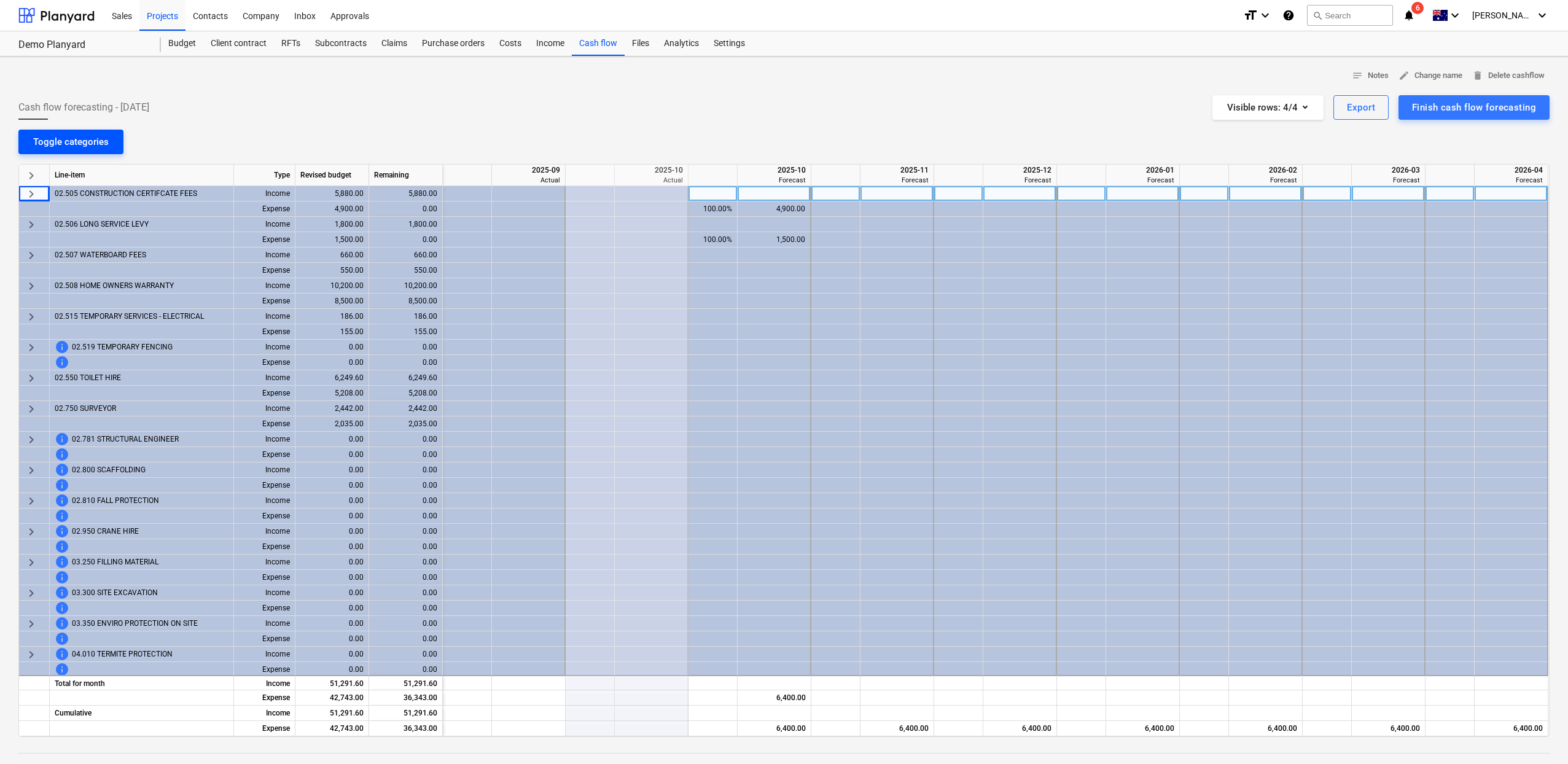
click at [95, 143] on div "Toggle categories" at bounding box center [71, 142] width 75 height 16
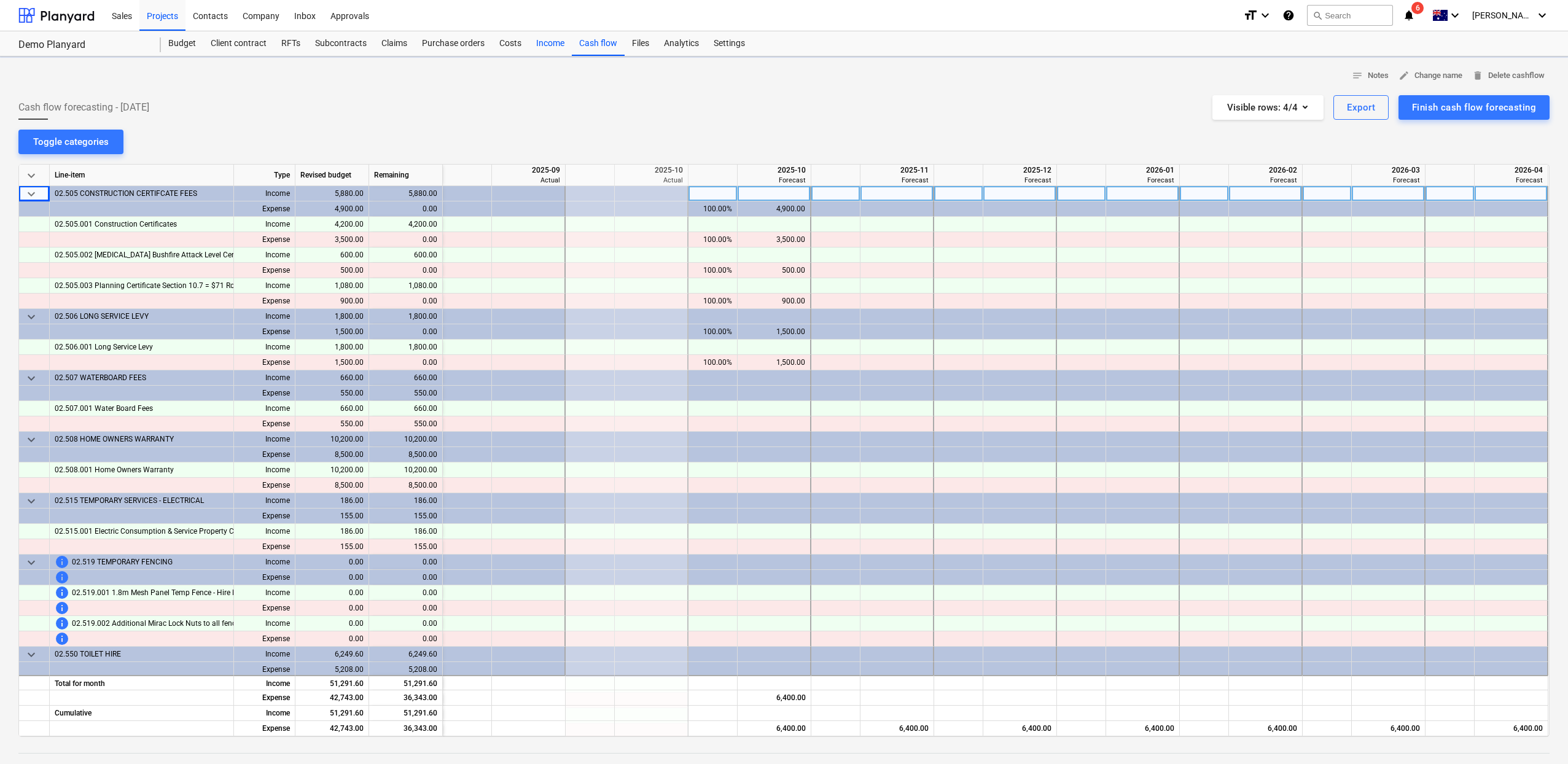
click at [552, 51] on div "Income" at bounding box center [550, 43] width 43 height 25
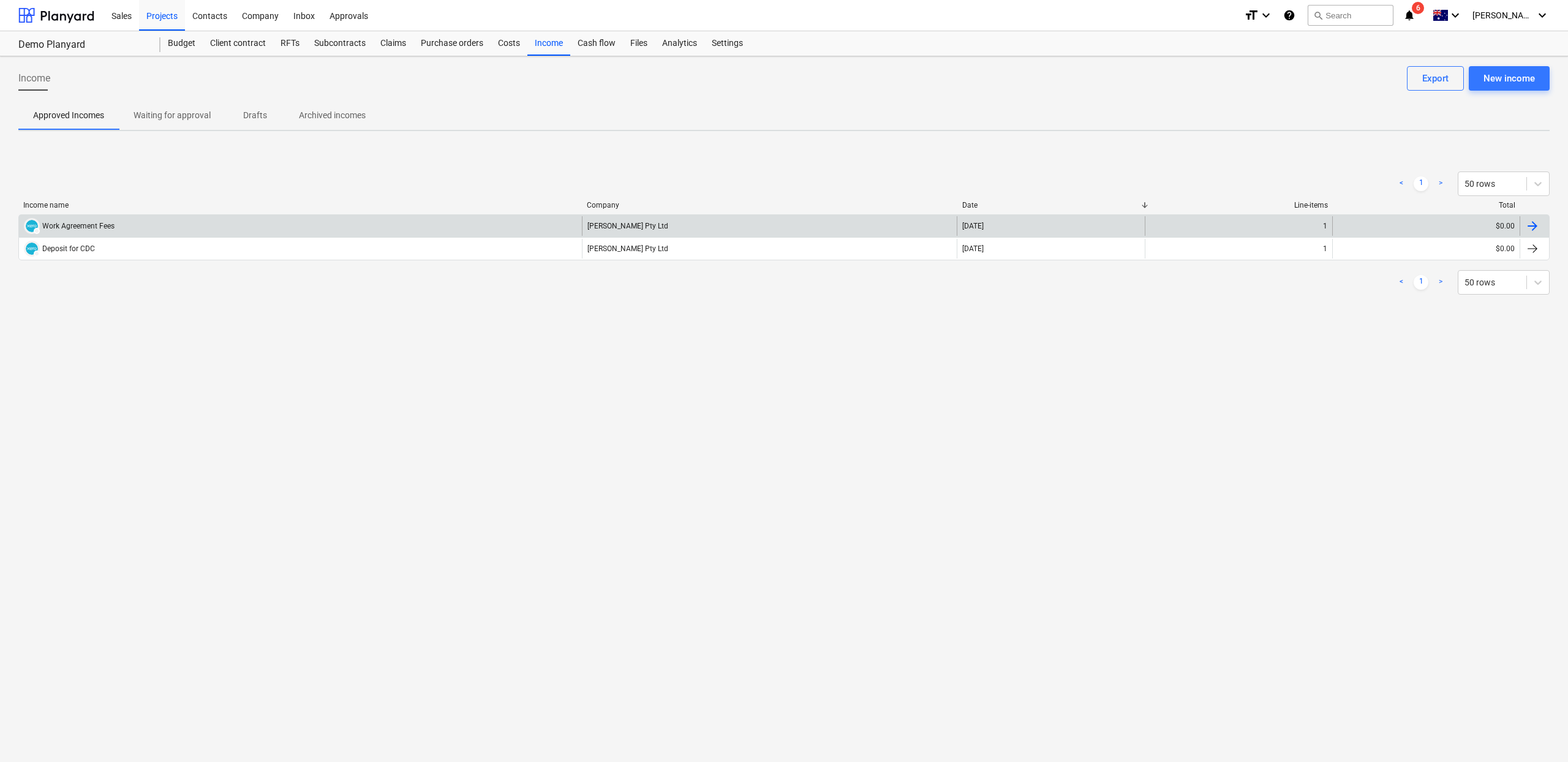
click at [75, 225] on div "Work Agreement Fees" at bounding box center [78, 225] width 72 height 9
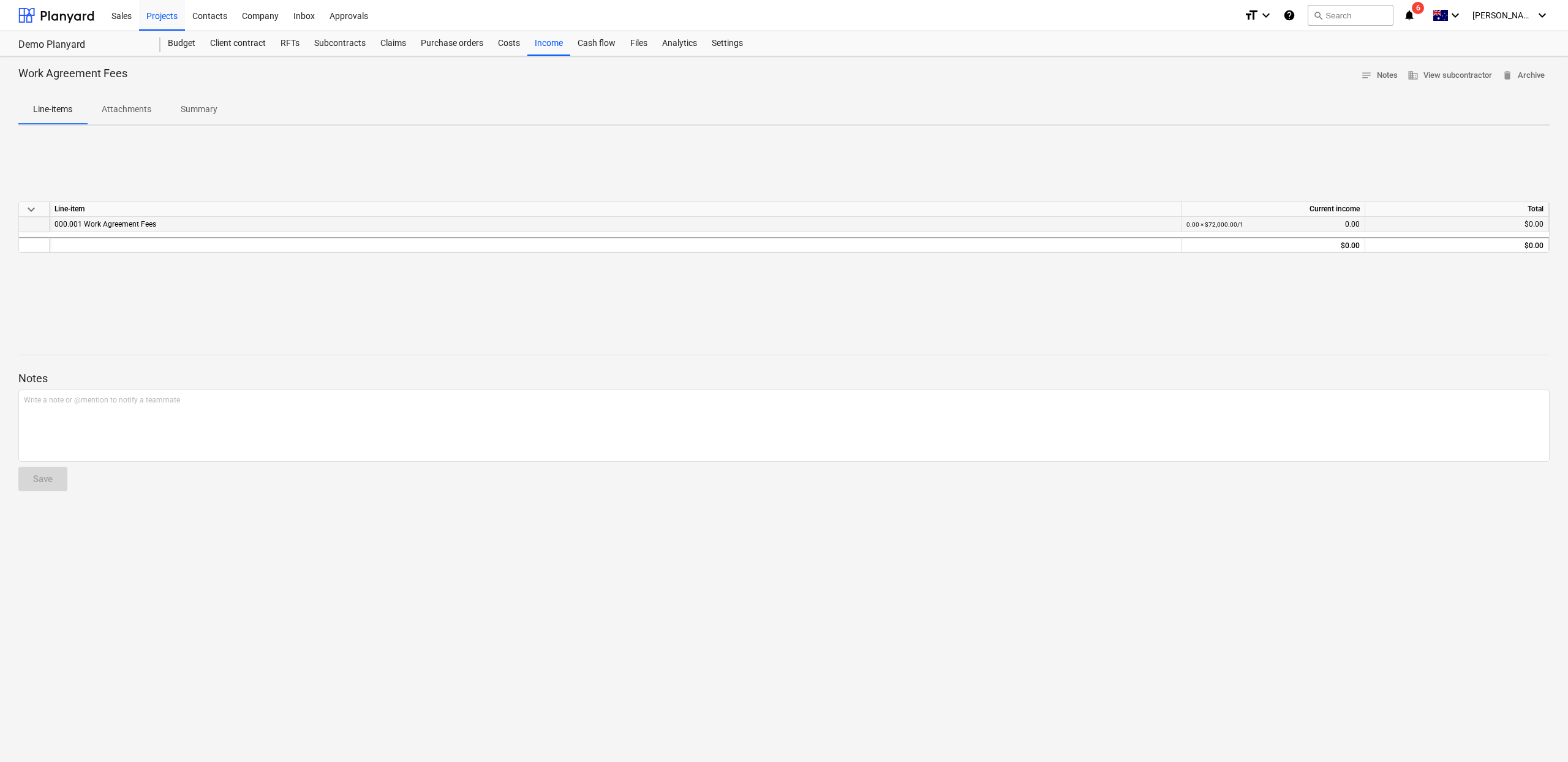
click at [169, 221] on div "000.001 Work Agreement Fees" at bounding box center [615, 224] width 1122 height 15
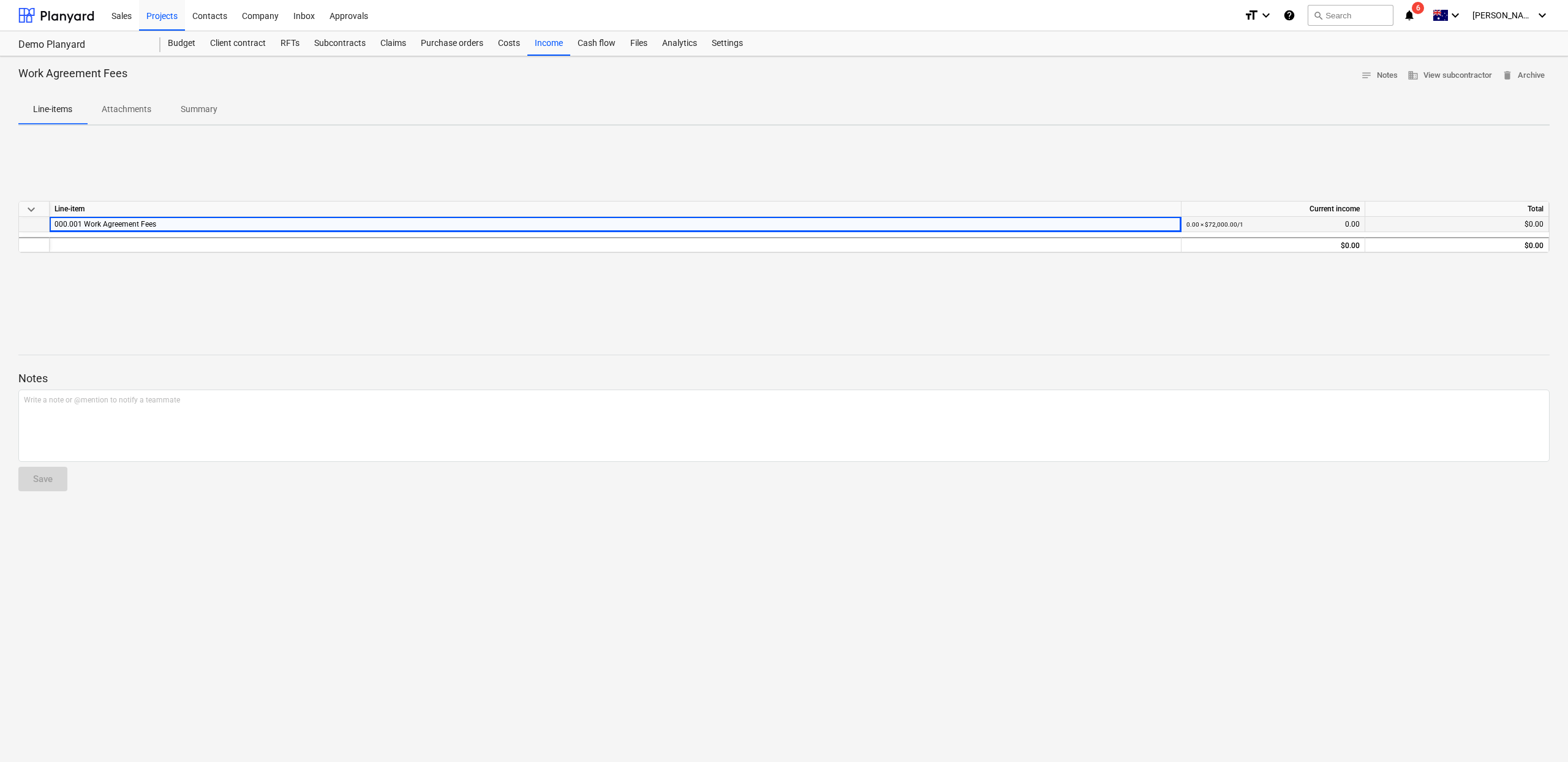
click at [169, 221] on div "000.001 Work Agreement Fees" at bounding box center [615, 224] width 1122 height 15
click at [1323, 223] on div "0.00 × $72,000.00 / 1 0.00" at bounding box center [1273, 224] width 174 height 15
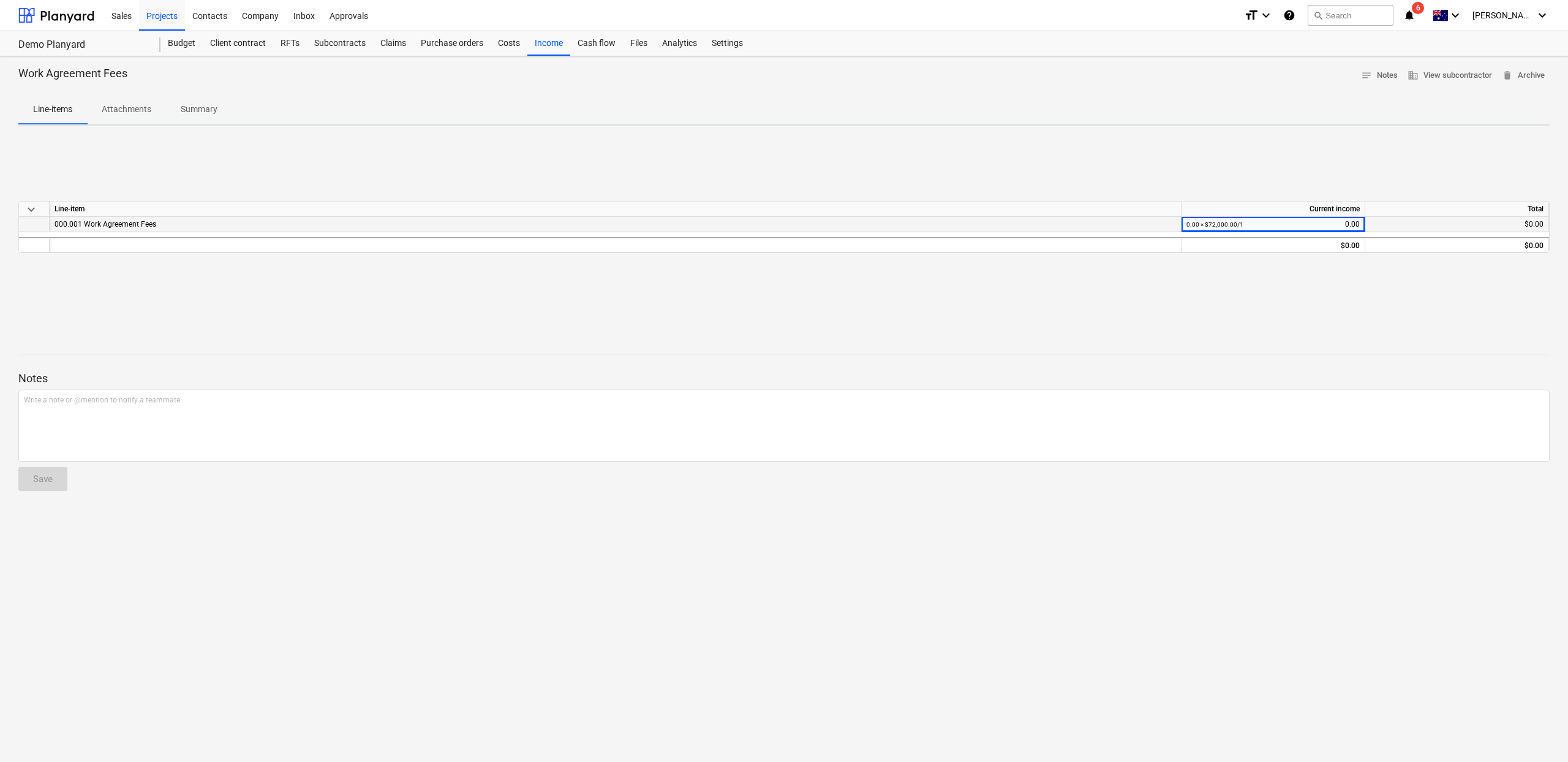
click at [1323, 223] on div "0.00 × $72,000.00 / 1 0.00" at bounding box center [1273, 224] width 174 height 15
click at [1278, 223] on div "0.00 × $72,000.00 / 1 0.00" at bounding box center [1273, 224] width 174 height 15
click at [1216, 223] on small "0.00 × $72,000.00 / 1" at bounding box center [1215, 225] width 57 height 7
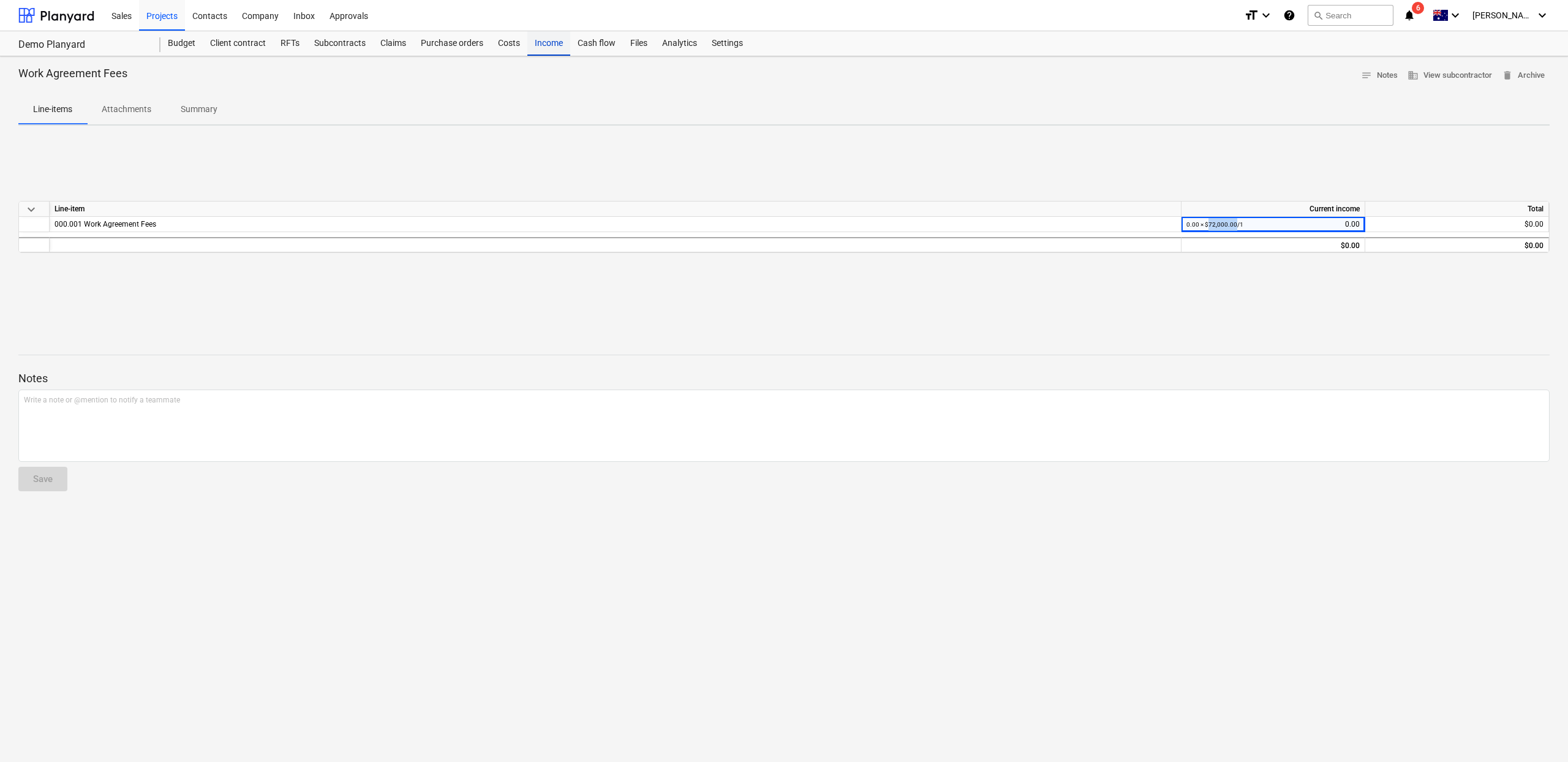
click at [548, 39] on div "Income" at bounding box center [549, 43] width 43 height 25
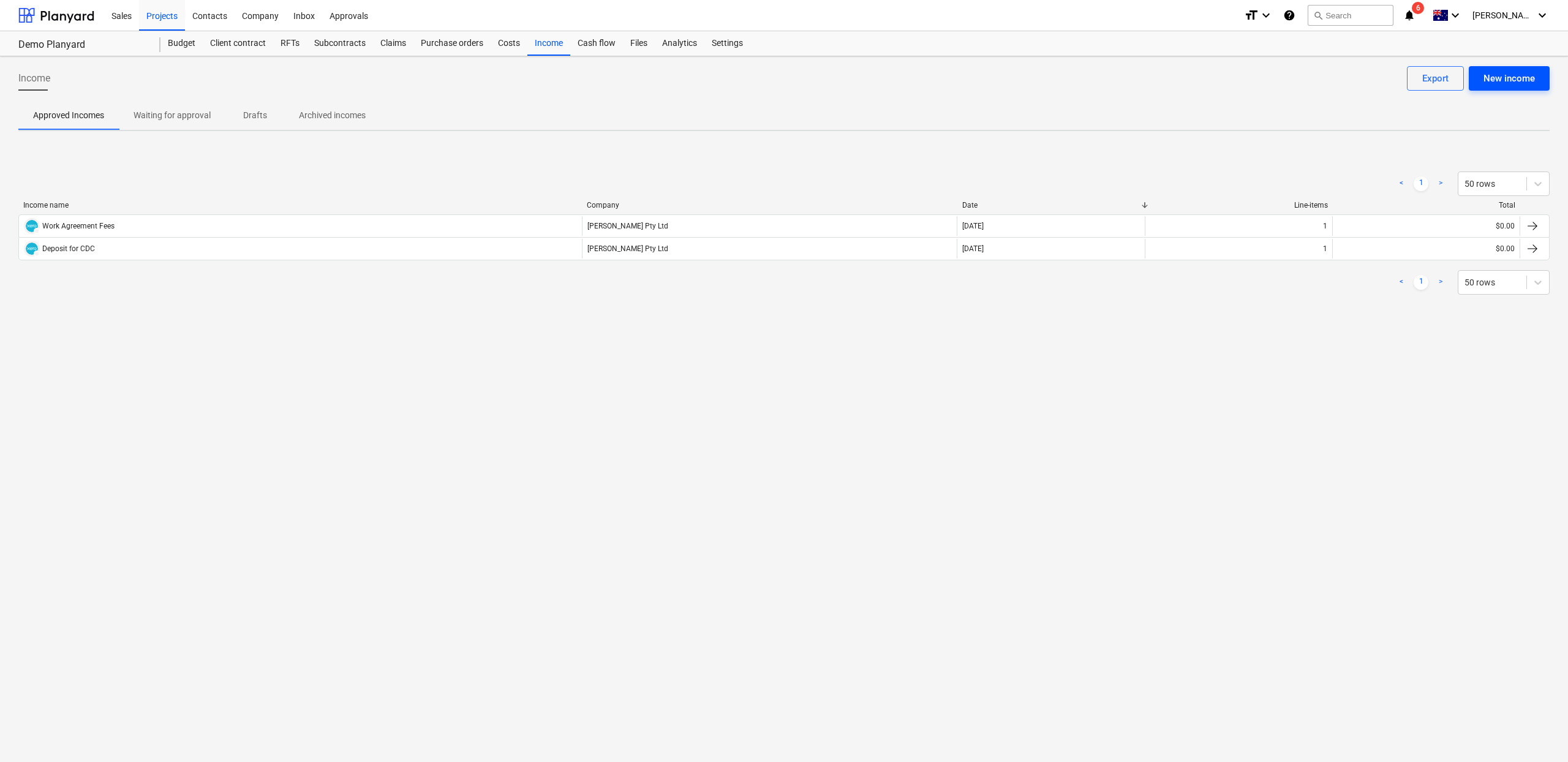
click at [1502, 84] on div "New income" at bounding box center [1509, 78] width 51 height 16
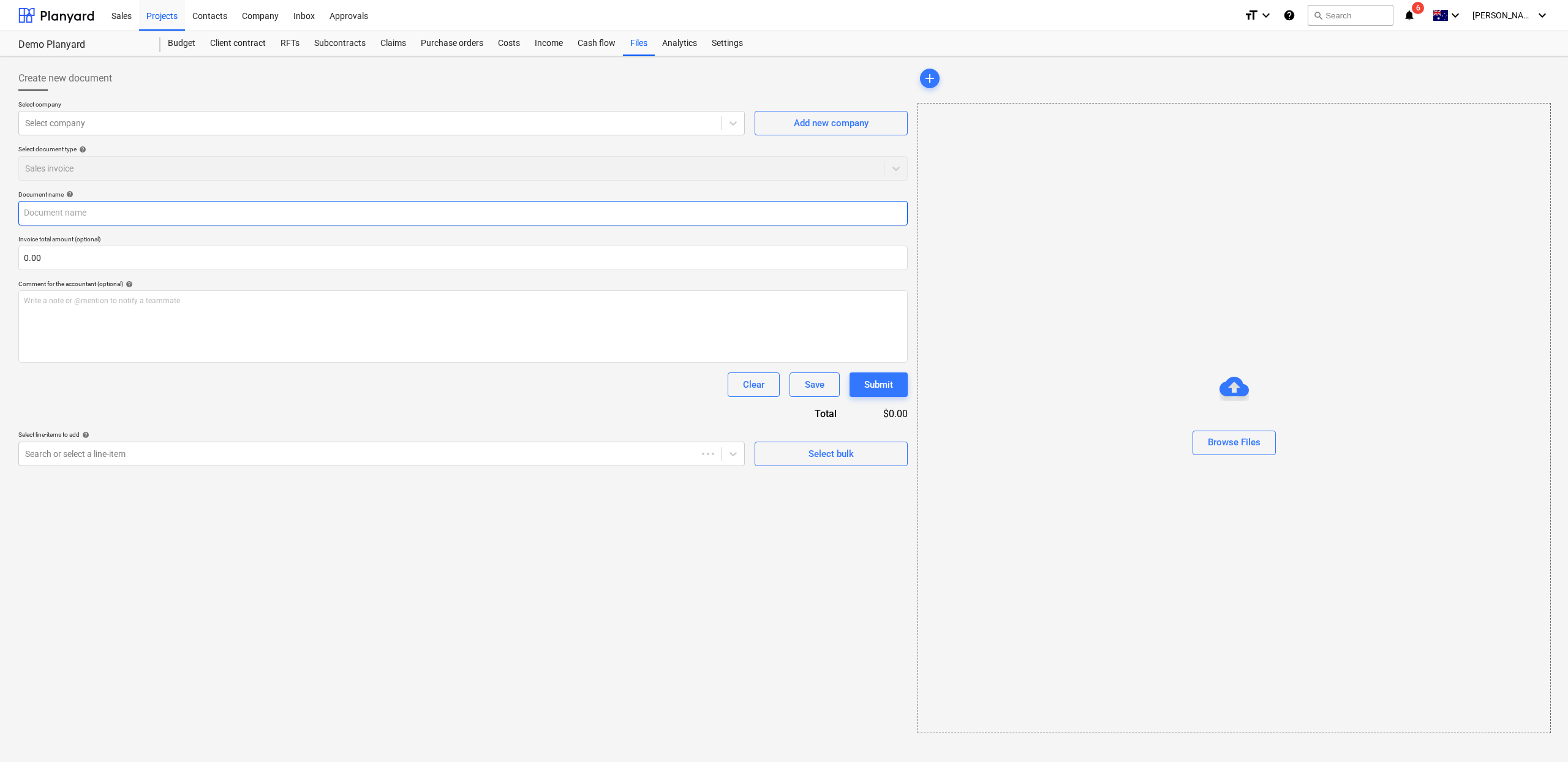
click at [315, 211] on input "text" at bounding box center [463, 213] width 890 height 25
type input "Slab Stage Fee"
click at [241, 257] on input "text" at bounding box center [463, 257] width 890 height 25
type input "0.00"
click at [128, 225] on input "Slab Stage Fee" at bounding box center [463, 213] width 890 height 25
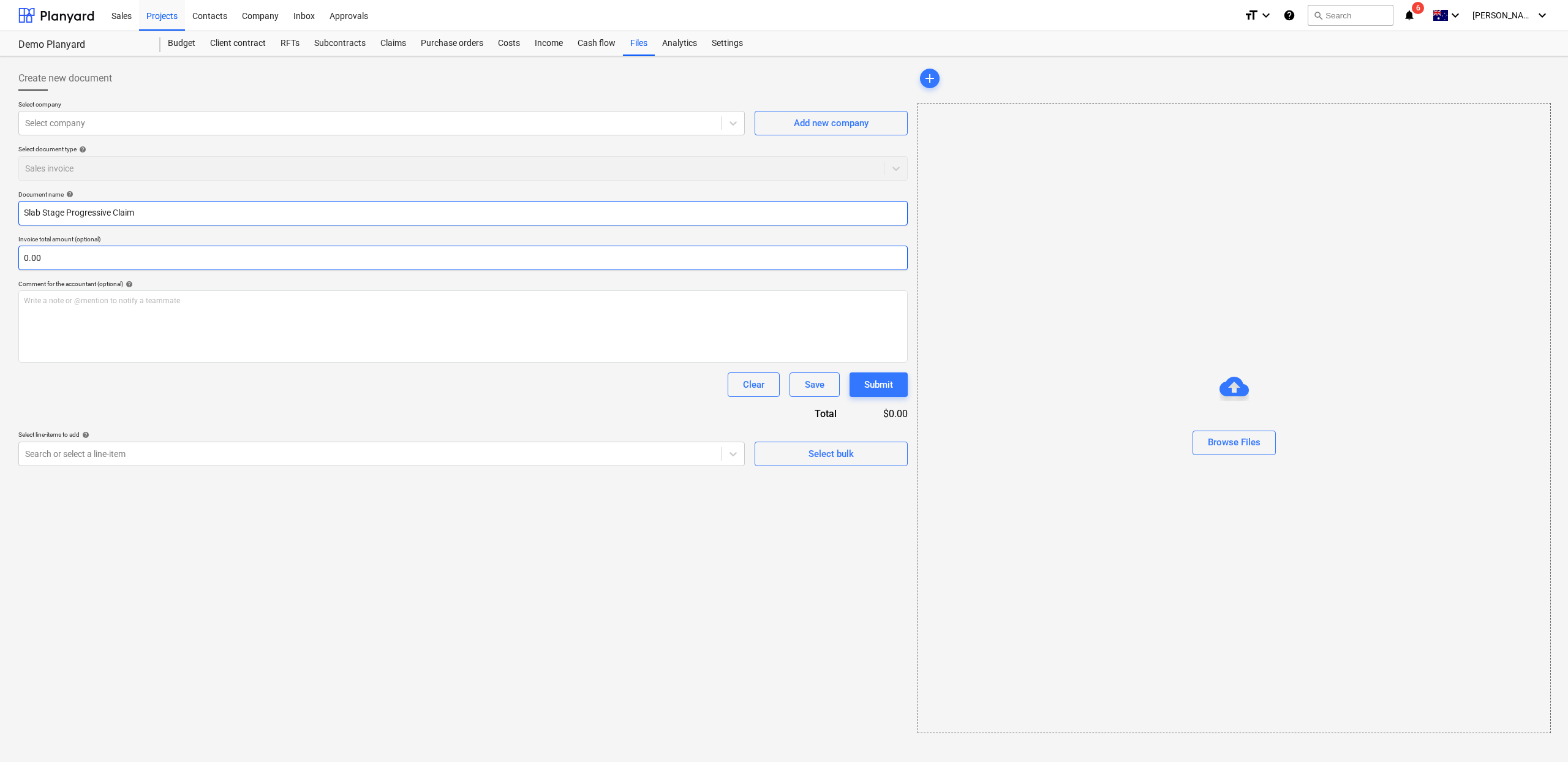
type input "Slab Stage Progressive Claim"
click at [92, 253] on input "text" at bounding box center [463, 257] width 890 height 25
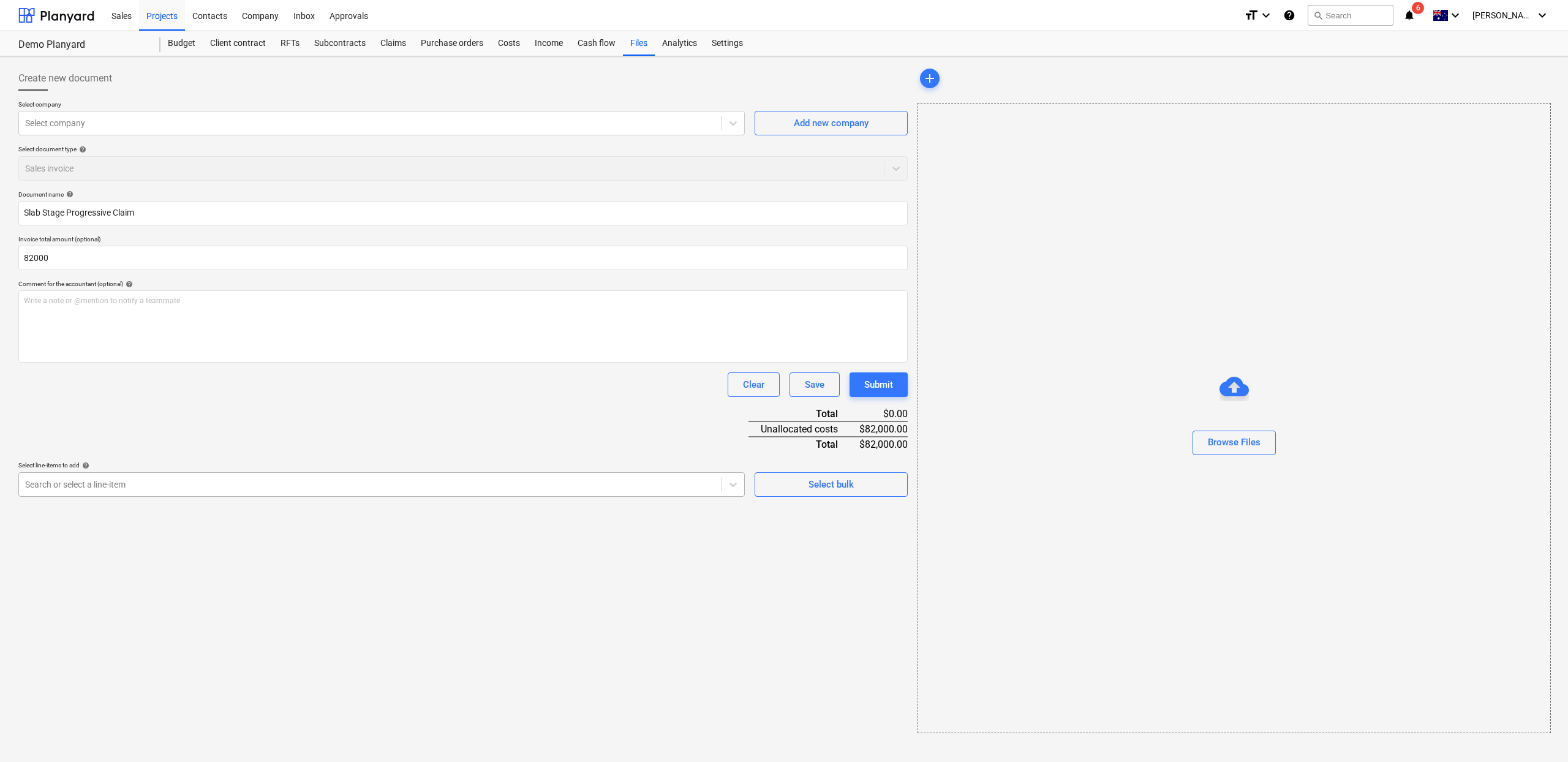
type input "82,000.00"
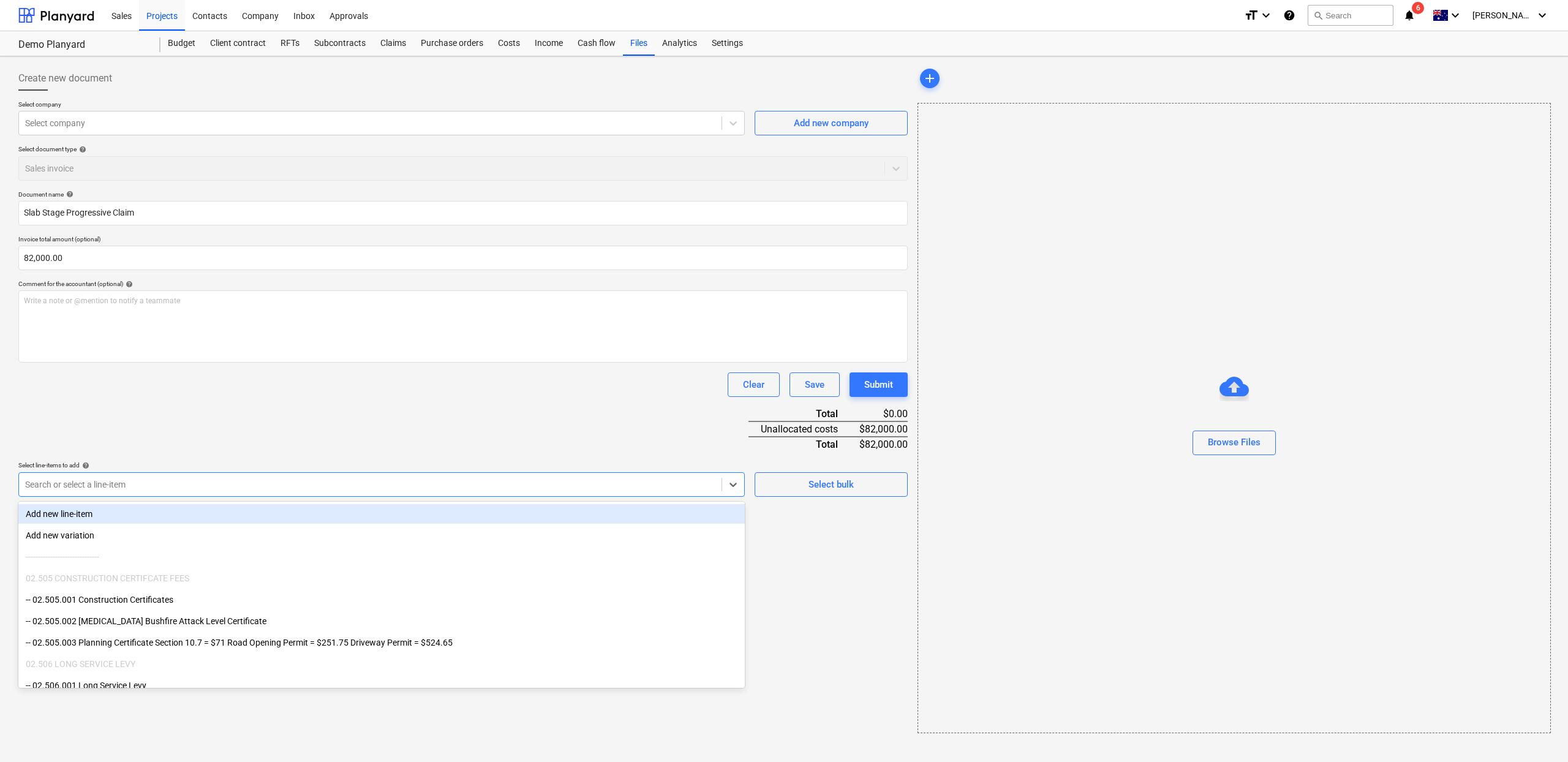
click at [664, 478] on div at bounding box center [370, 484] width 690 height 12
click at [361, 515] on div "Add new line-item" at bounding box center [382, 513] width 726 height 19
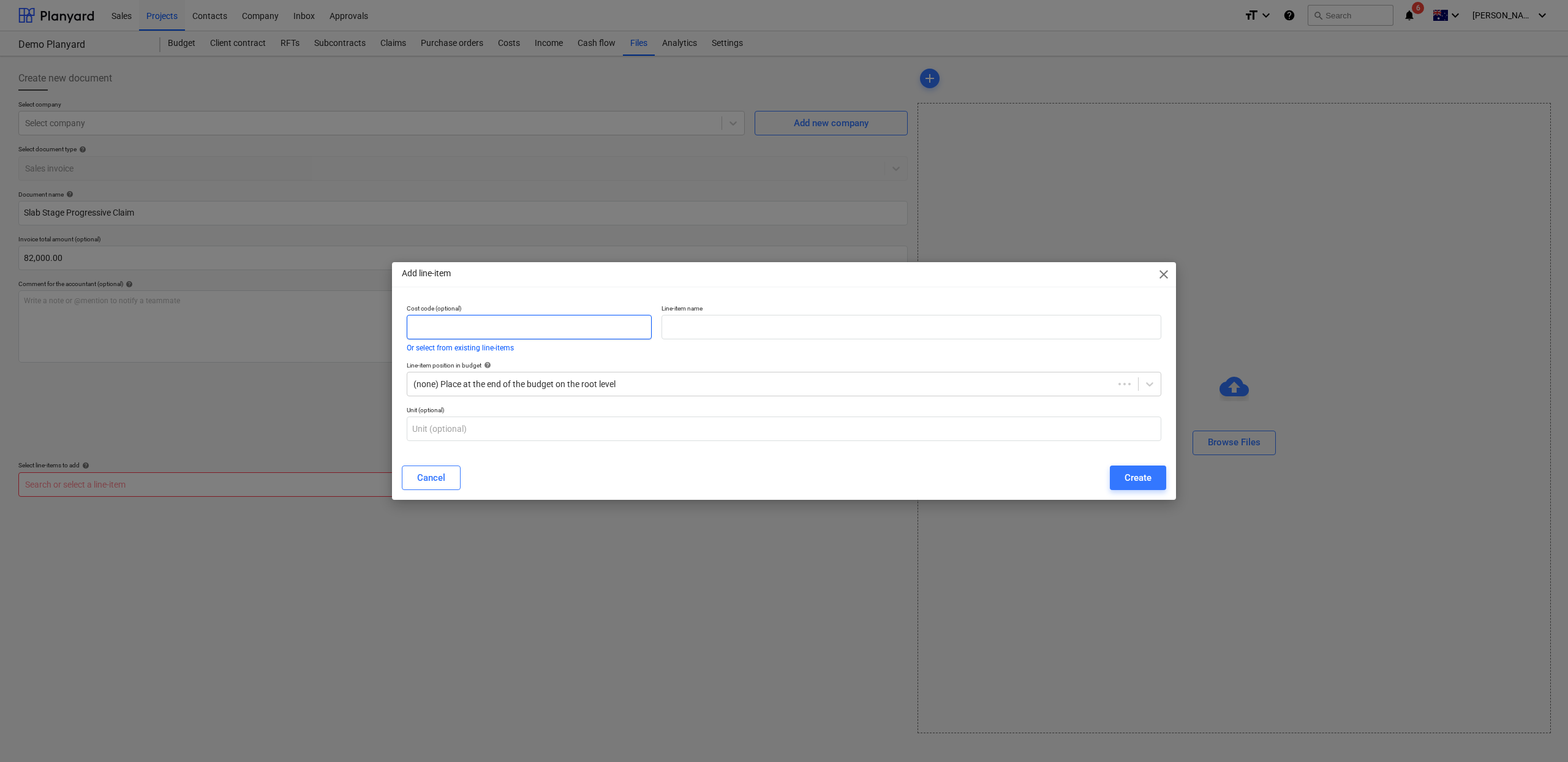
click at [521, 334] on input "text" at bounding box center [529, 326] width 245 height 25
type input "000.002"
click at [733, 327] on input "text" at bounding box center [912, 326] width 500 height 25
type input "Slab Claim"
click at [520, 427] on input "text" at bounding box center [784, 428] width 755 height 25
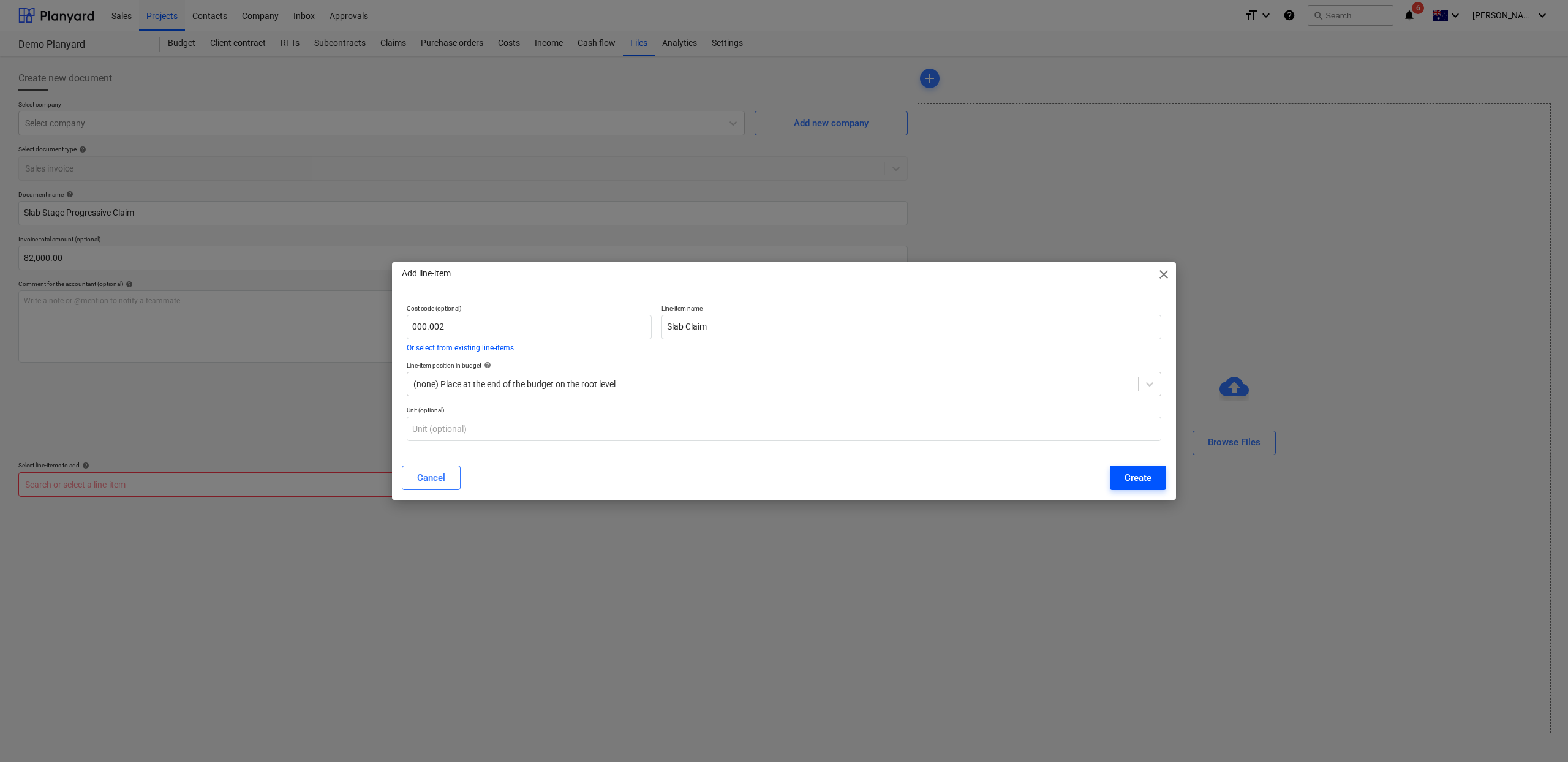
click at [1146, 473] on div "Create" at bounding box center [1138, 478] width 27 height 16
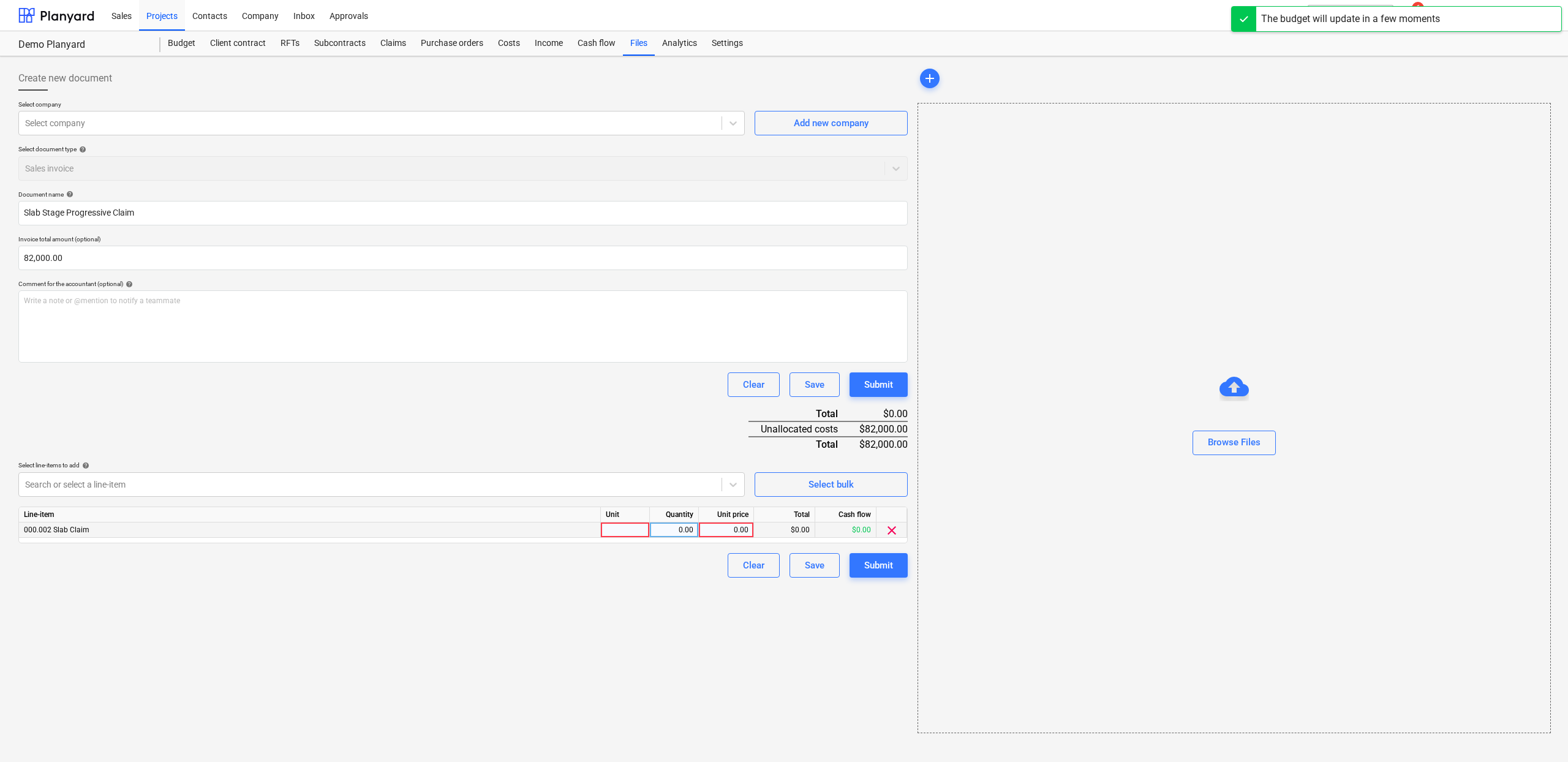
click at [628, 525] on div at bounding box center [626, 530] width 49 height 15
type input "ea"
click at [680, 522] on div "Quantity" at bounding box center [674, 515] width 49 height 15
click at [680, 529] on div "0.00" at bounding box center [674, 530] width 39 height 15
type input "1"
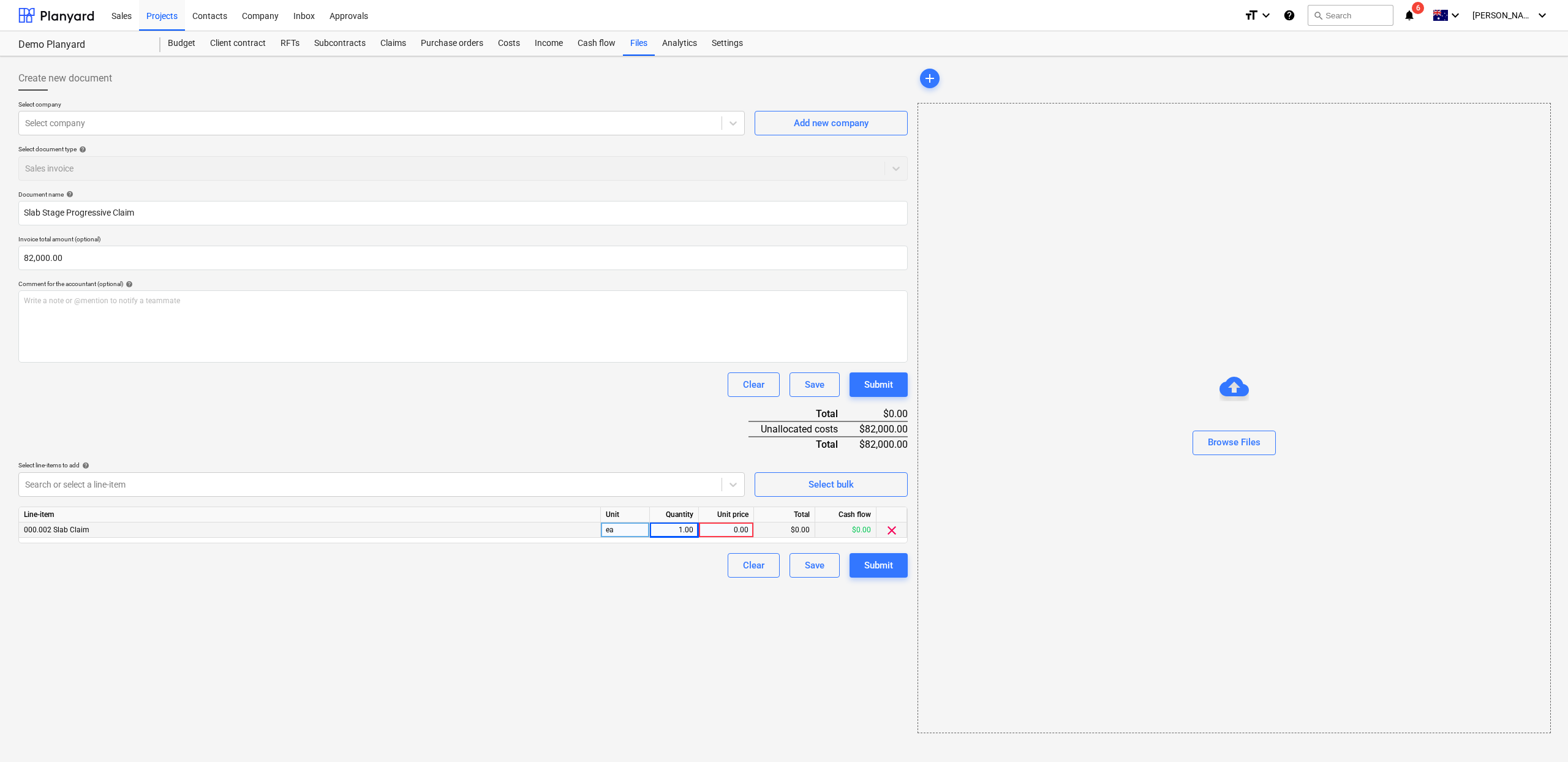
click at [740, 534] on div "0.00" at bounding box center [725, 530] width 45 height 15
click at [336, 260] on input "82,000.00" at bounding box center [463, 257] width 890 height 25
click at [333, 253] on input "82,000.00" at bounding box center [463, 257] width 890 height 25
click at [236, 255] on input "82000" at bounding box center [463, 257] width 890 height 25
click at [235, 255] on input "82000" at bounding box center [463, 257] width 890 height 25
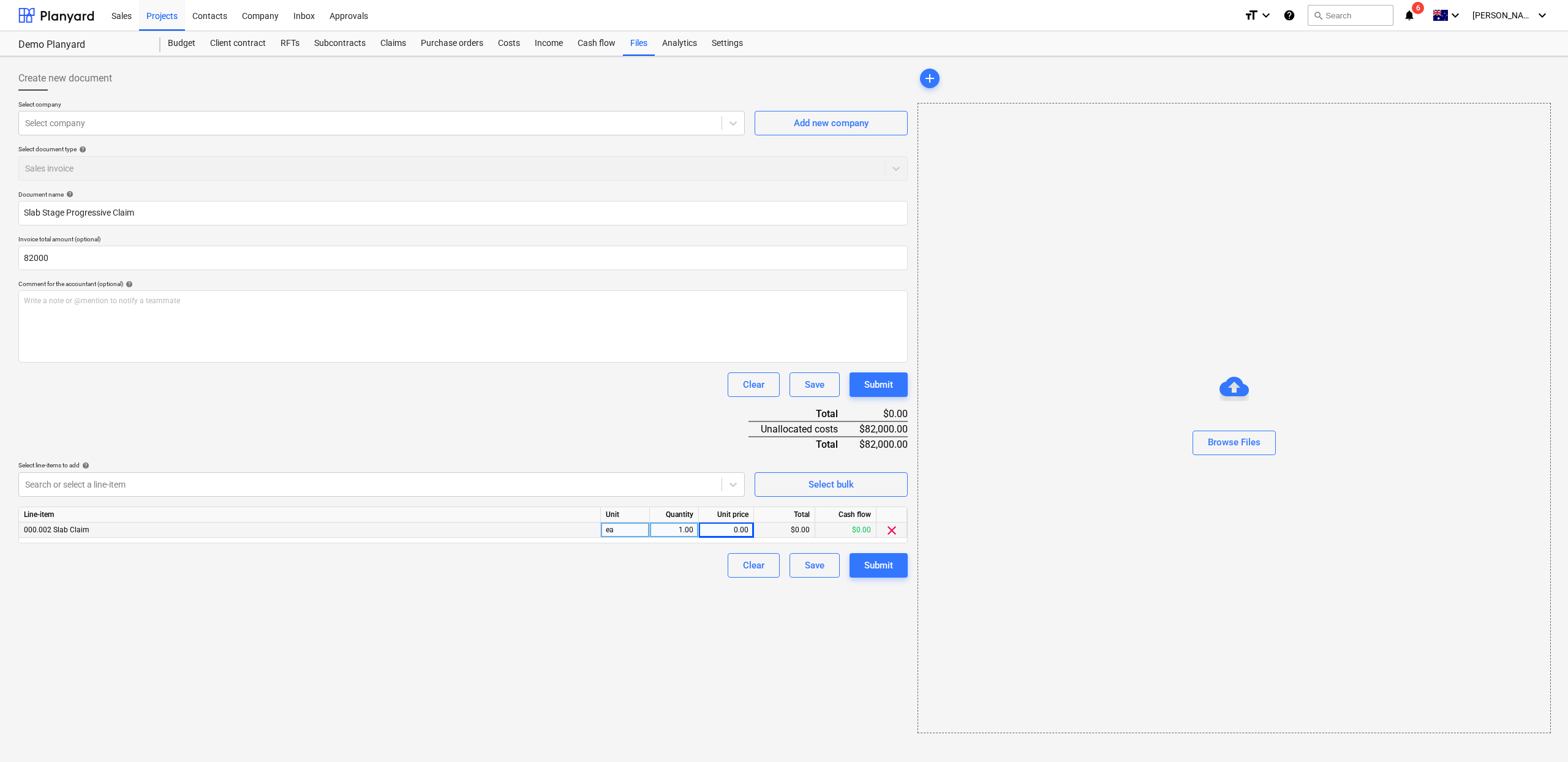
type input "82,000.00"
click at [723, 533] on div "0.00" at bounding box center [725, 530] width 45 height 15
type input "82000"
click at [888, 563] on div "Submit" at bounding box center [878, 565] width 29 height 16
click at [862, 564] on div "Submit" at bounding box center [879, 565] width 59 height 25
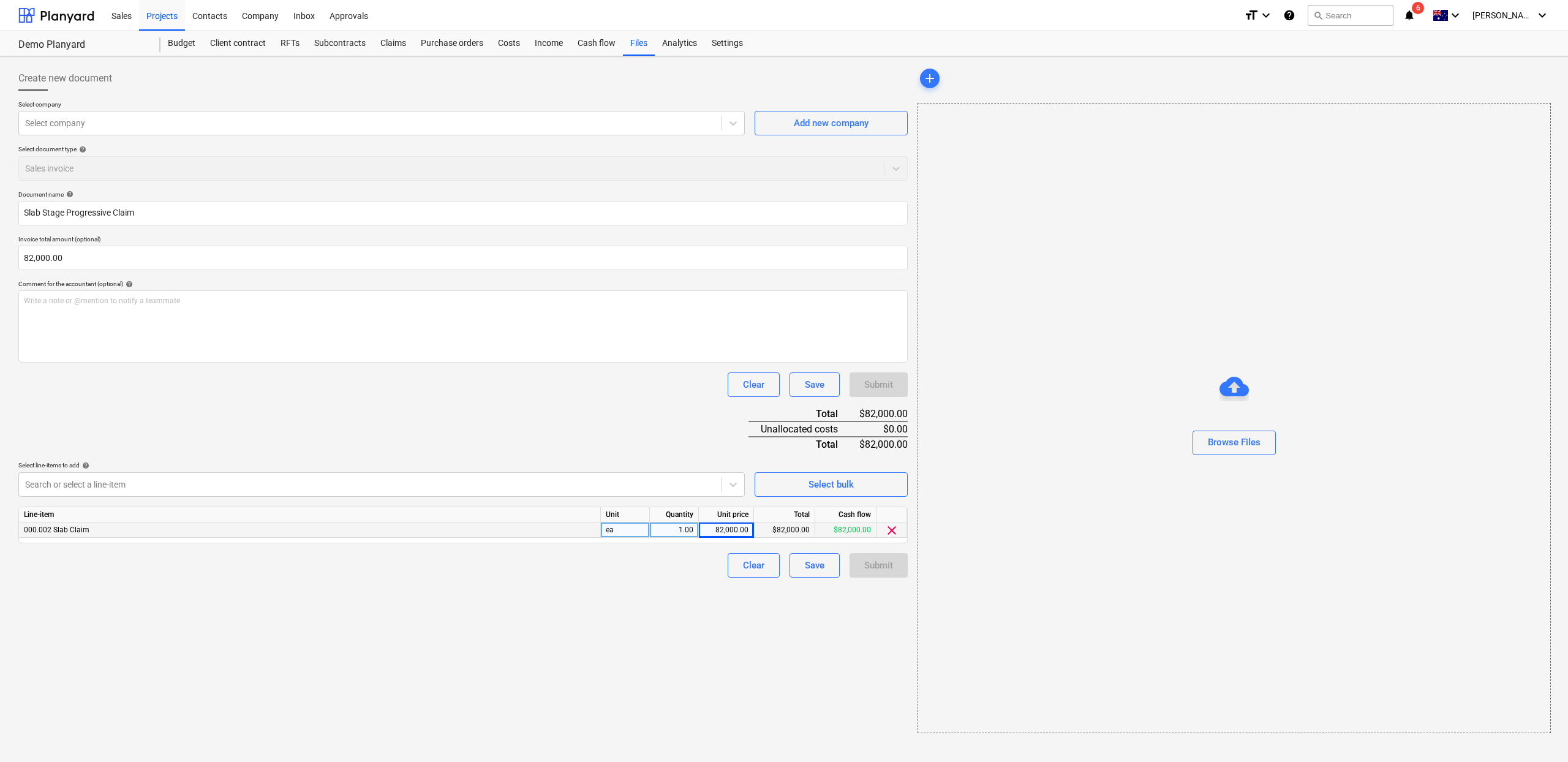
click at [863, 563] on div "Submit" at bounding box center [879, 565] width 59 height 25
click at [918, 78] on div "add" at bounding box center [1234, 78] width 632 height 25
click at [925, 80] on span "add" at bounding box center [930, 78] width 15 height 15
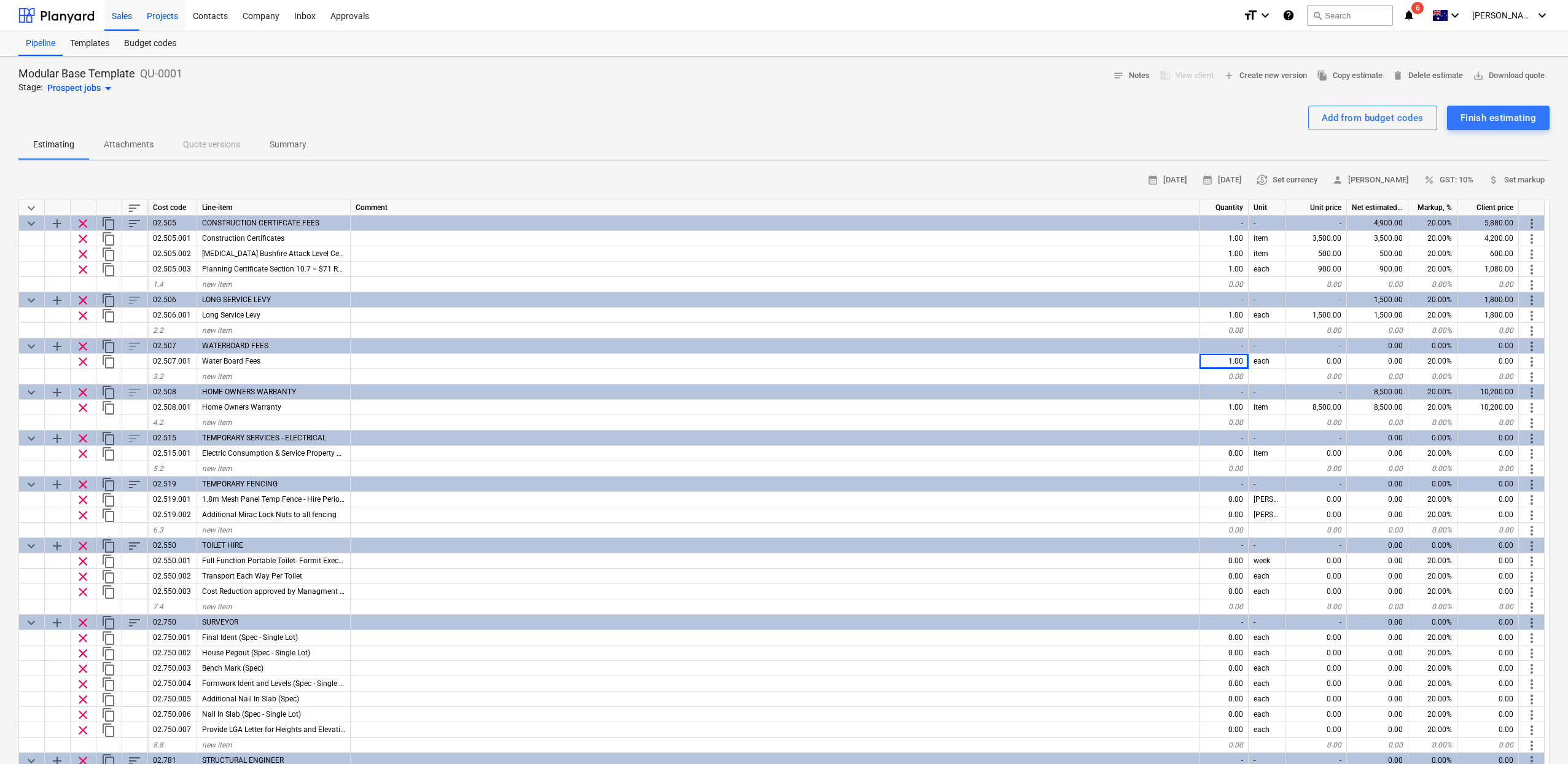
click at [158, 24] on div "Projects" at bounding box center [162, 15] width 46 height 31
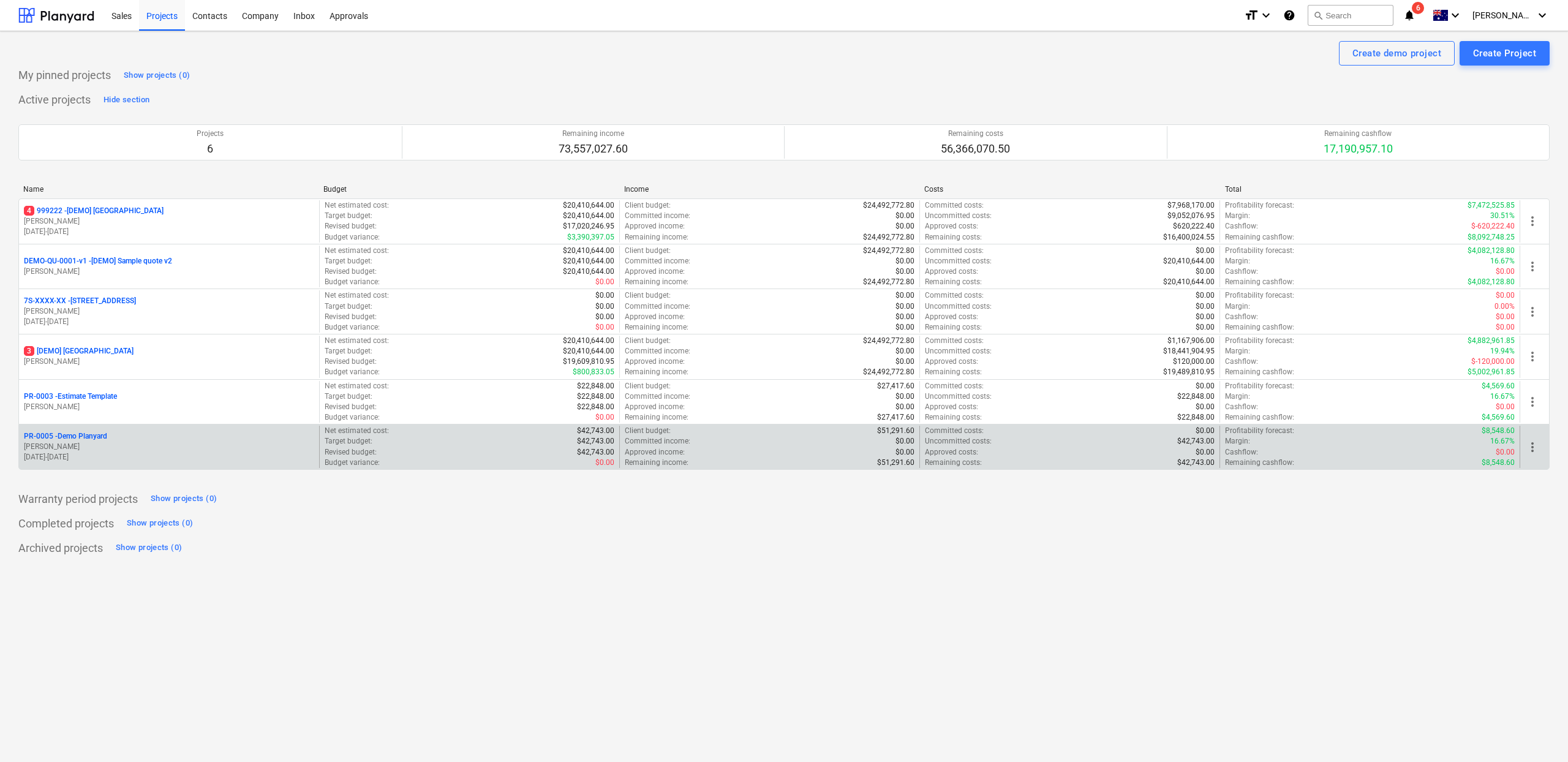
click at [114, 442] on p "[PERSON_NAME]" at bounding box center [169, 447] width 291 height 11
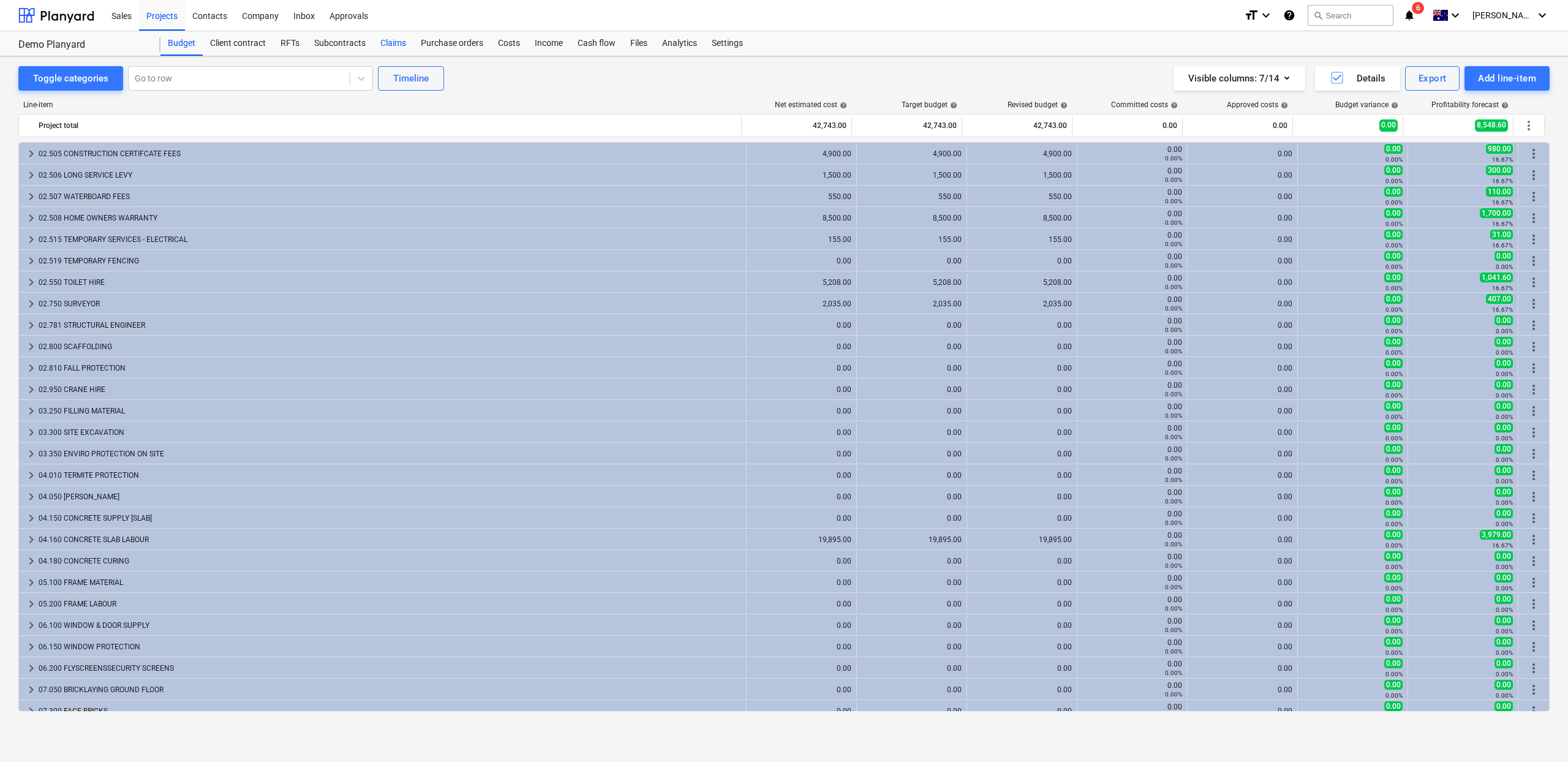
click at [382, 41] on div "Claims" at bounding box center [393, 43] width 41 height 25
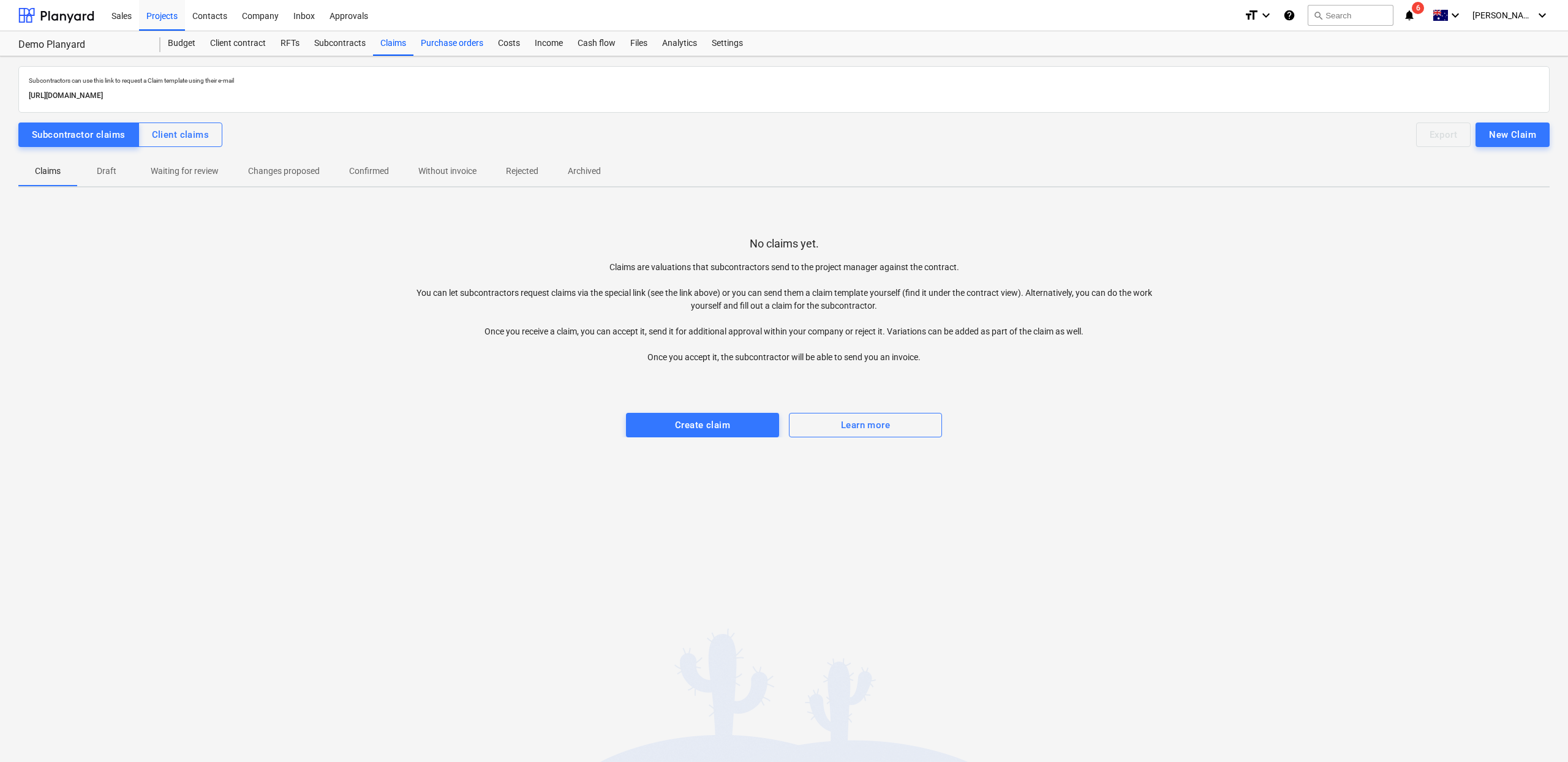
click at [430, 42] on div "Purchase orders" at bounding box center [452, 43] width 77 height 25
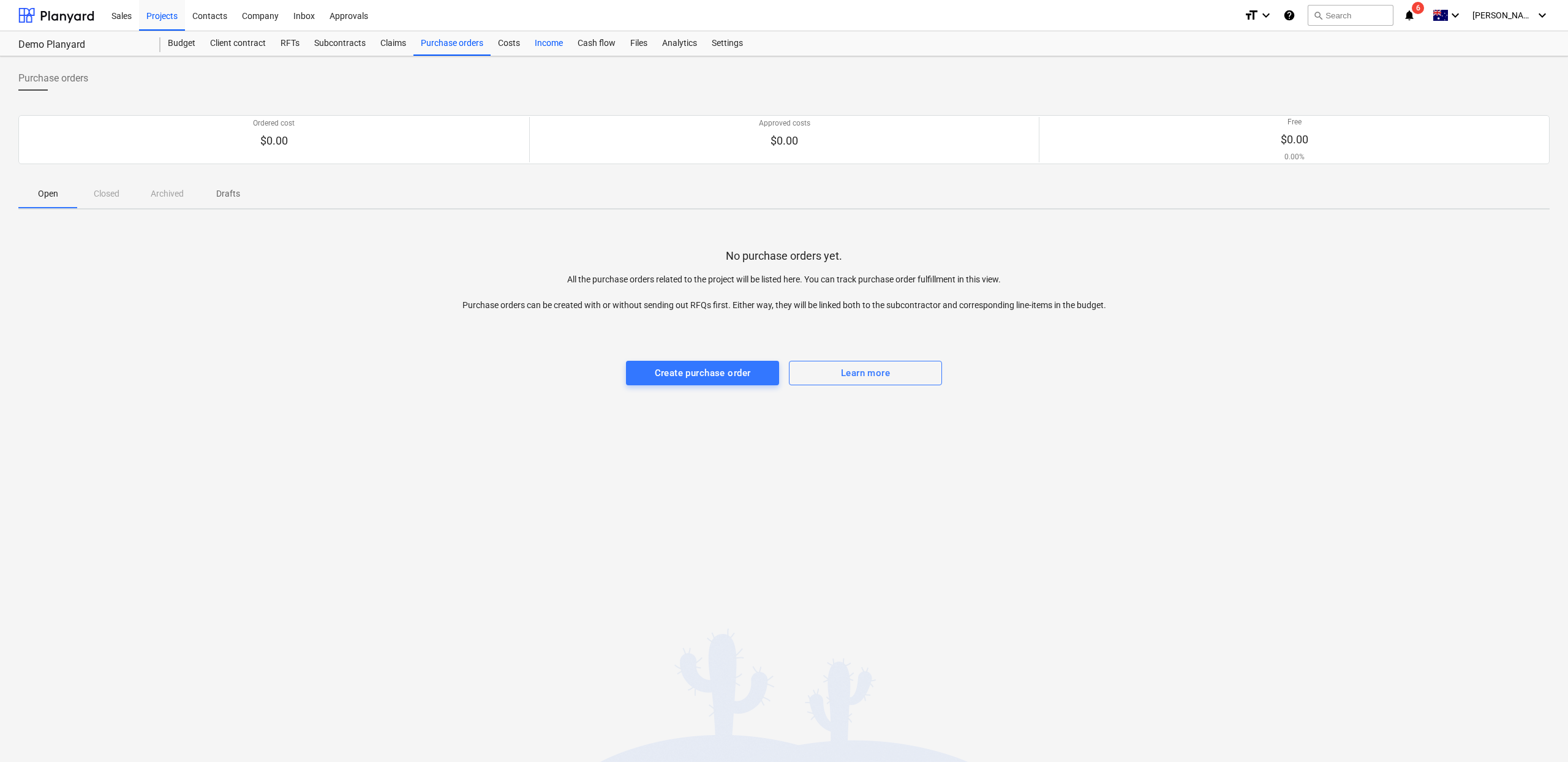
click at [546, 47] on div "Income" at bounding box center [549, 43] width 43 height 25
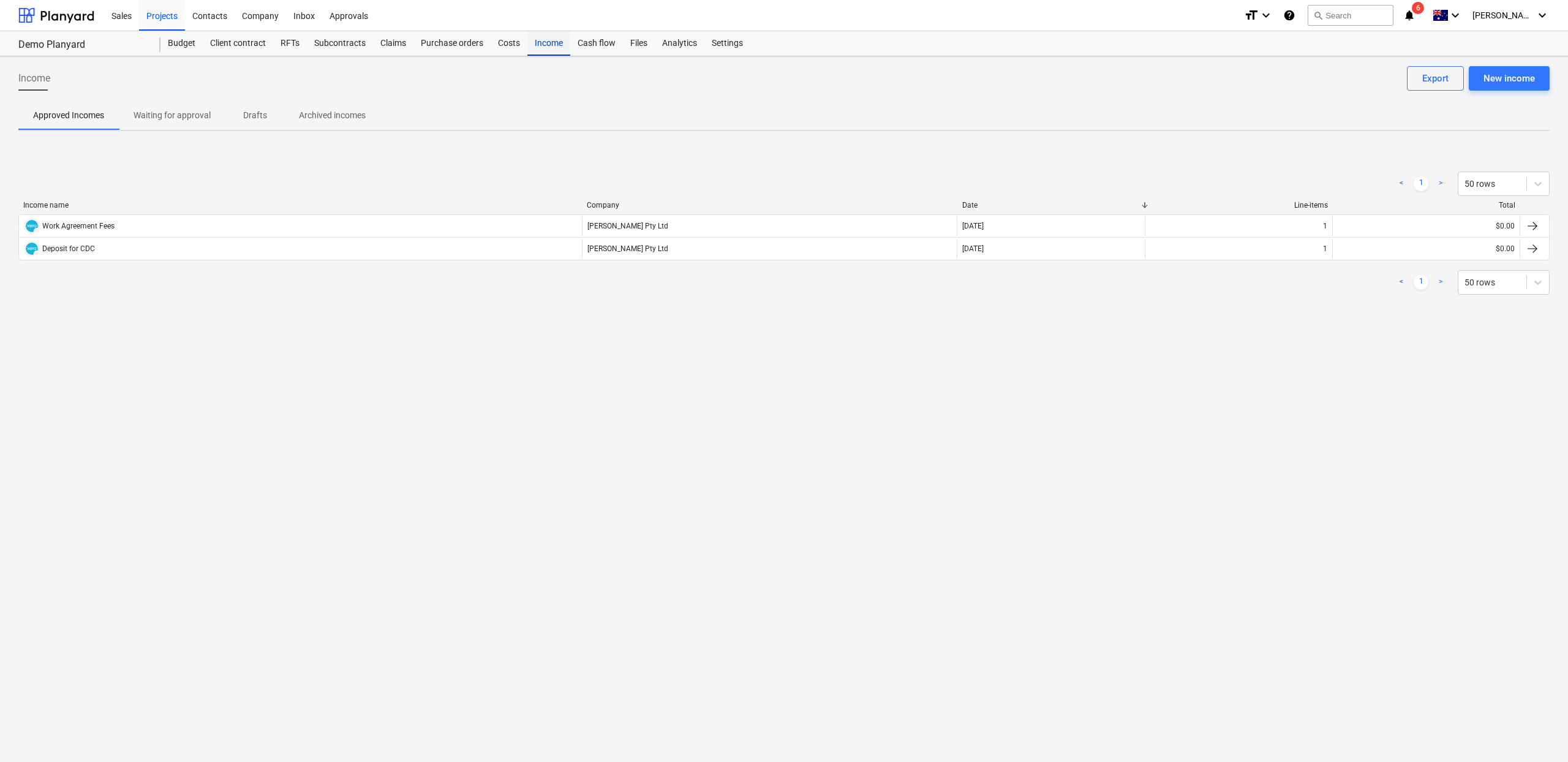
click at [544, 43] on div "Income" at bounding box center [549, 43] width 43 height 25
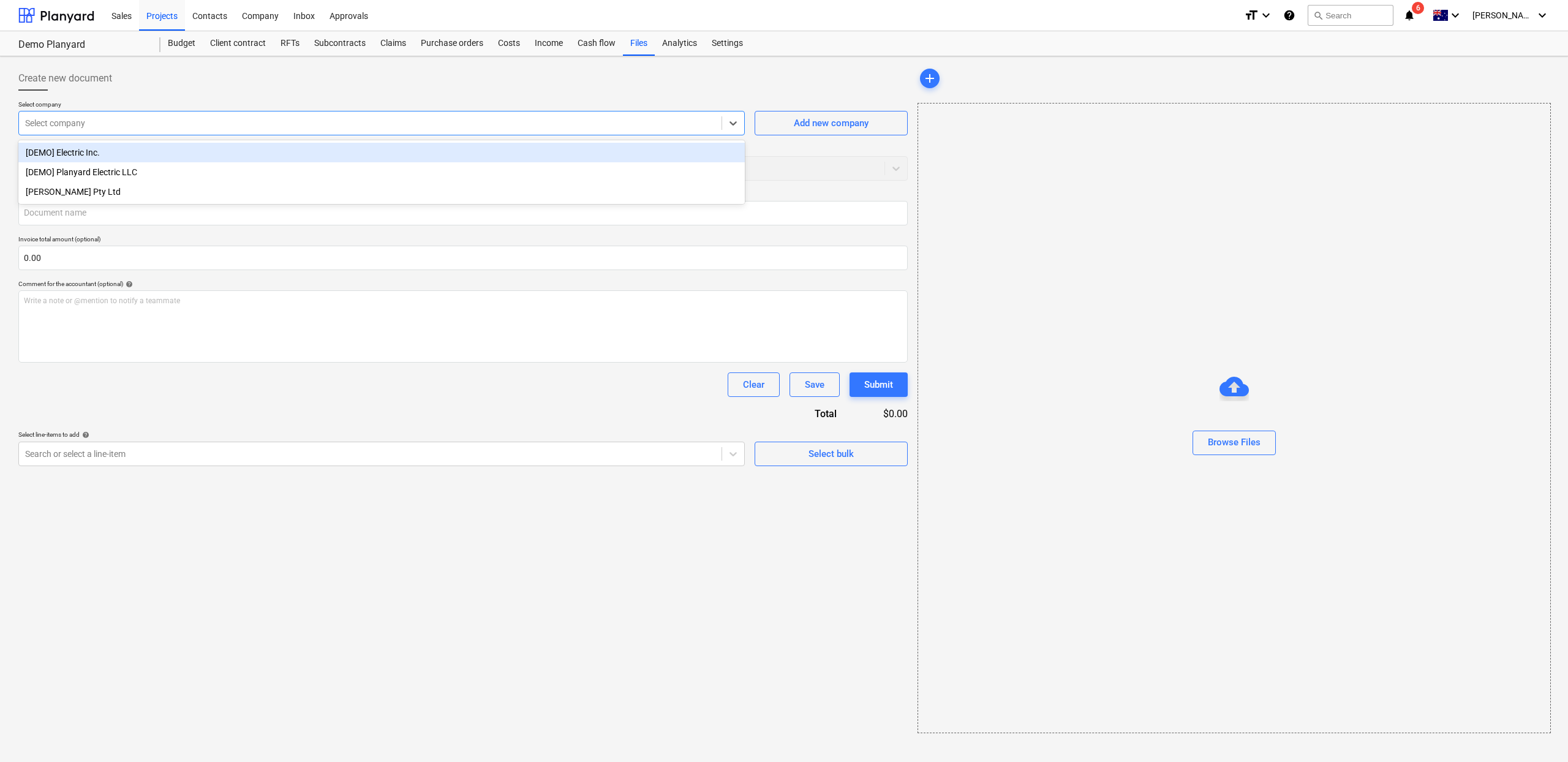
click at [159, 128] on div at bounding box center [370, 123] width 690 height 12
click at [100, 195] on div "[PERSON_NAME] Pty Ltd" at bounding box center [382, 191] width 726 height 19
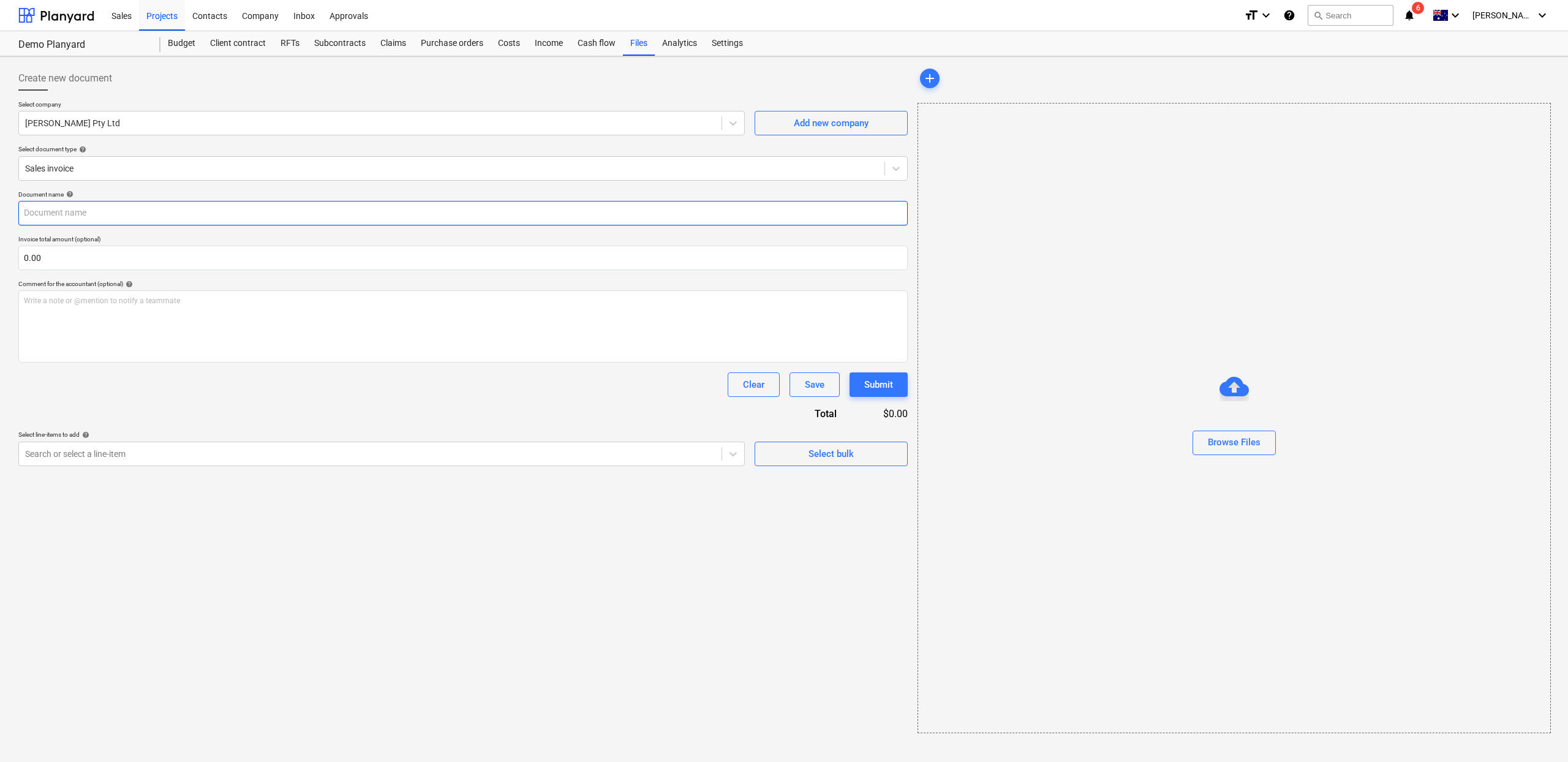
click at [65, 220] on input "text" at bounding box center [463, 213] width 890 height 25
click at [82, 330] on div "Write a note or @mention to notify a teammate [PERSON_NAME]" at bounding box center [463, 326] width 890 height 72
click at [106, 215] on input "text" at bounding box center [463, 213] width 890 height 25
type input "P"
click at [396, 48] on div "Claims" at bounding box center [393, 43] width 41 height 25
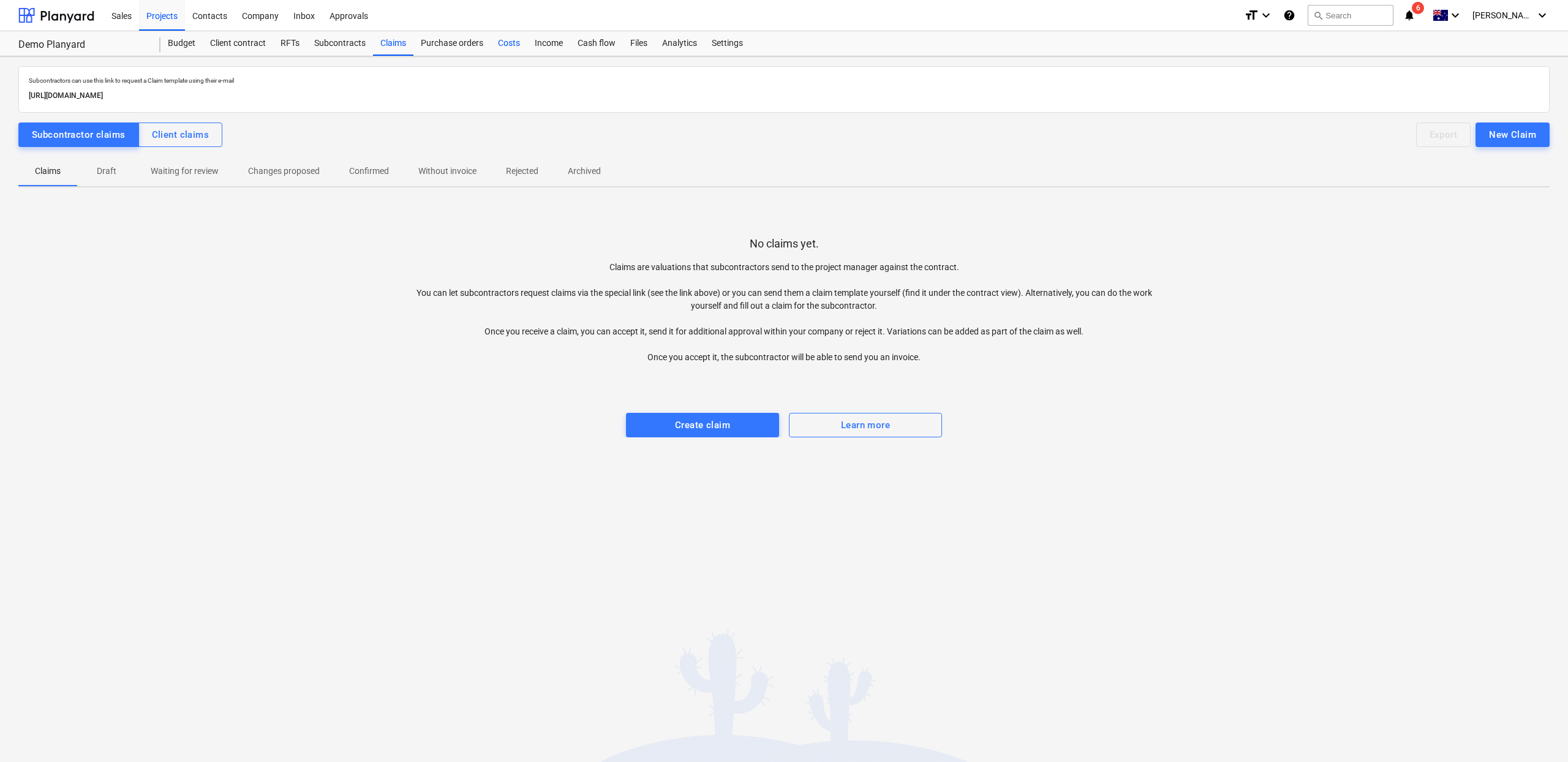
click at [515, 49] on div "Costs" at bounding box center [509, 43] width 37 height 25
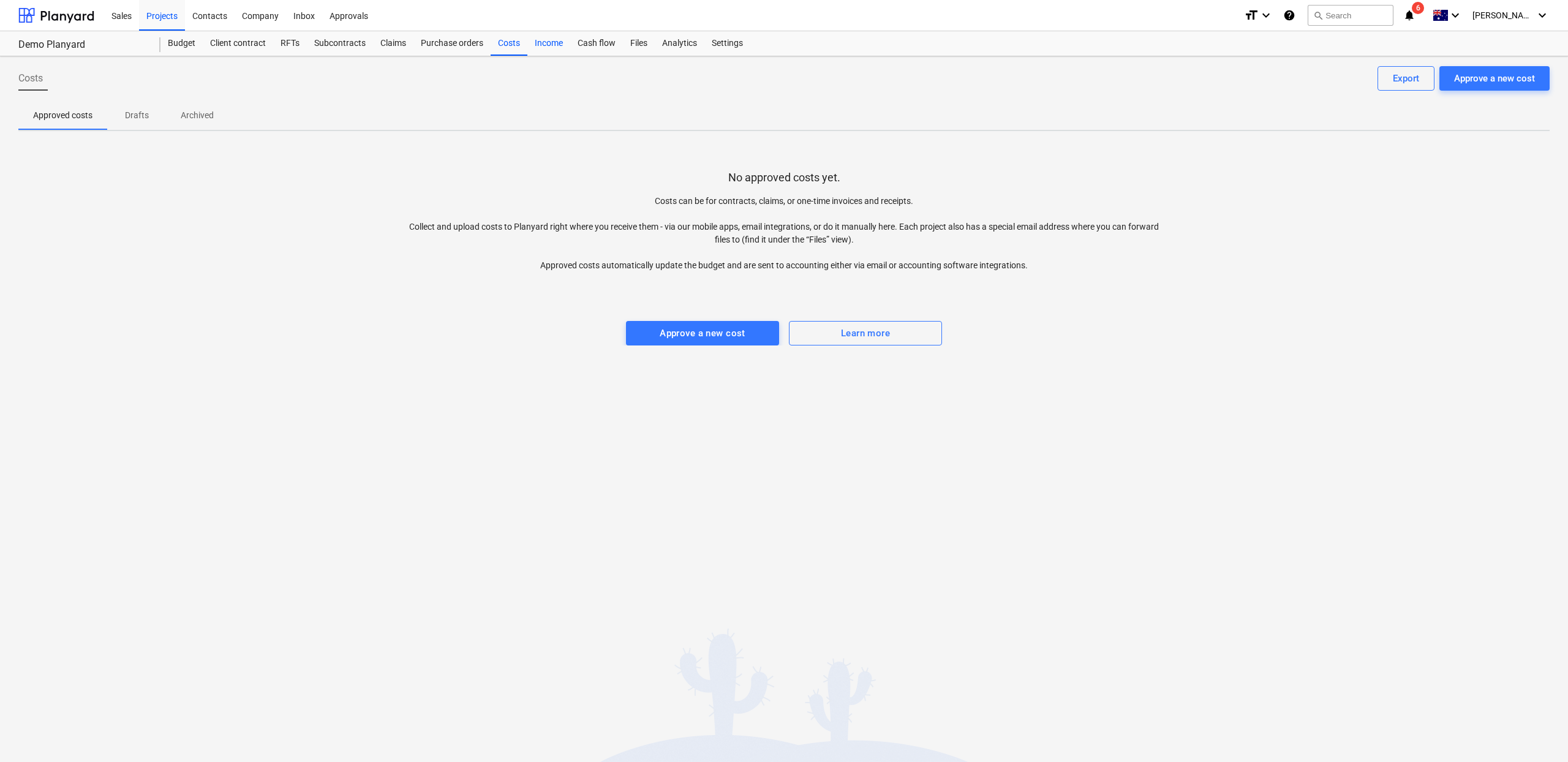
click at [561, 50] on div "Income" at bounding box center [549, 43] width 43 height 25
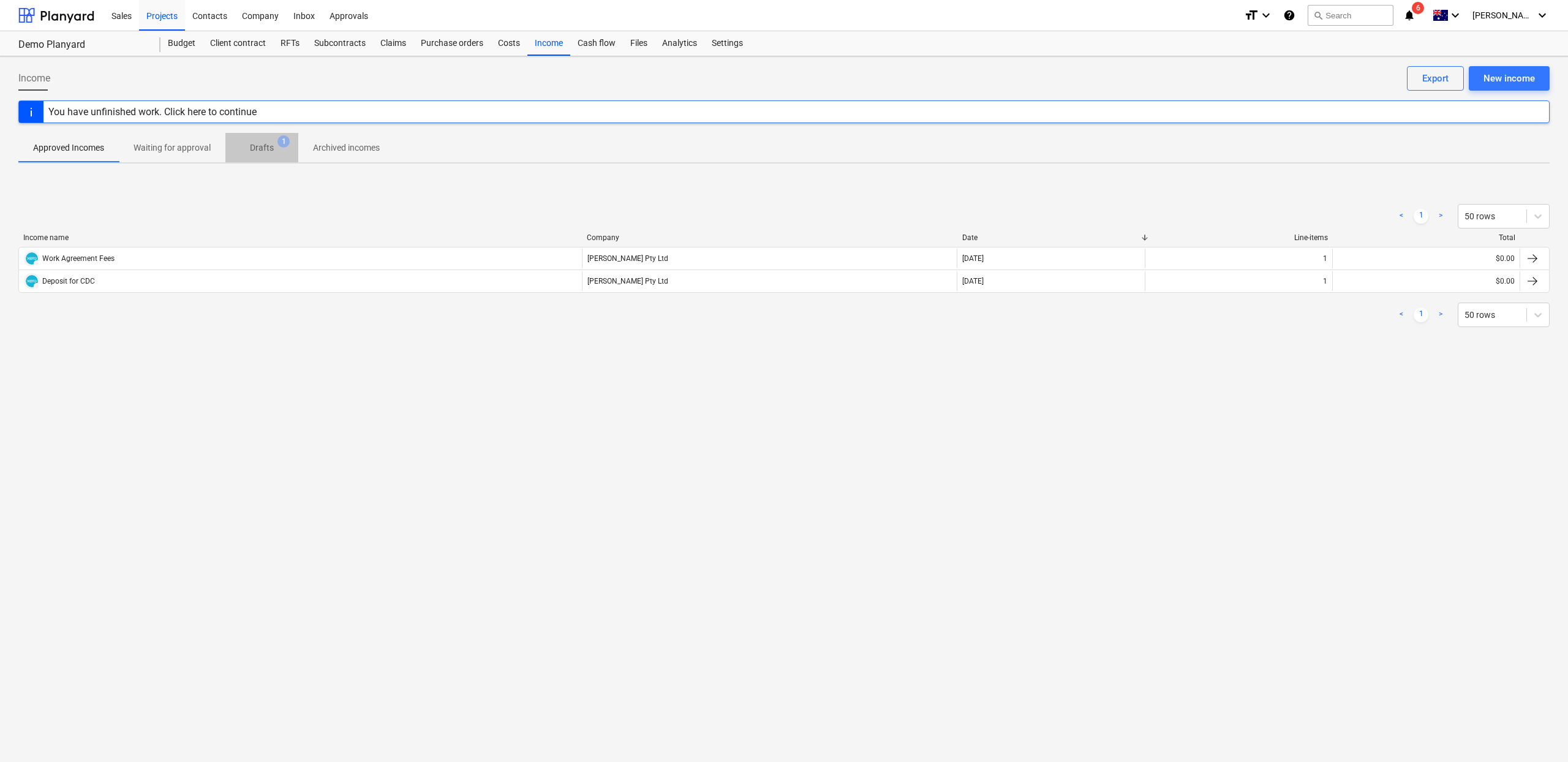
click at [250, 158] on span "Drafts 1" at bounding box center [262, 147] width 73 height 22
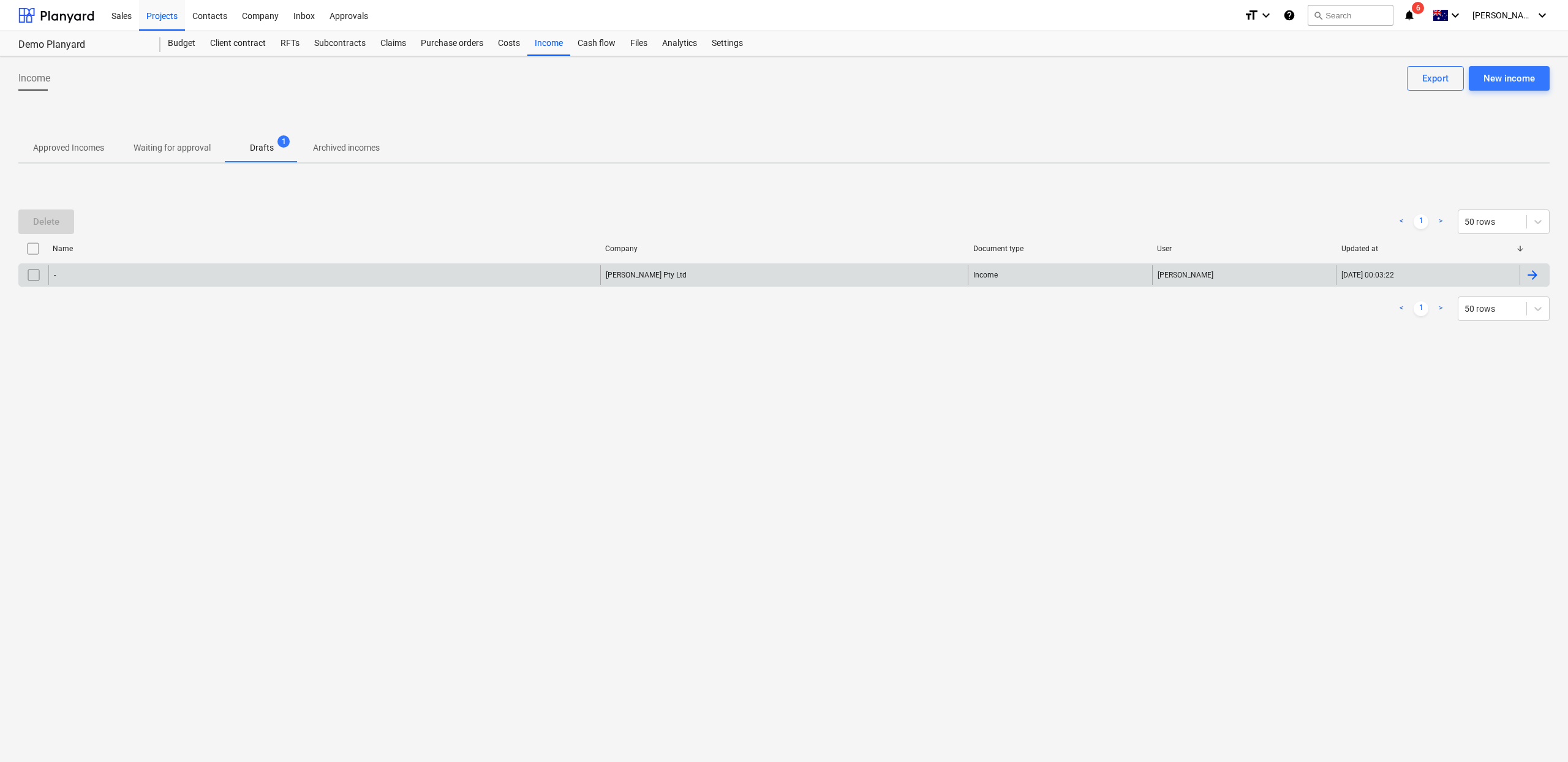
click at [112, 283] on div "-" at bounding box center [325, 275] width 552 height 19
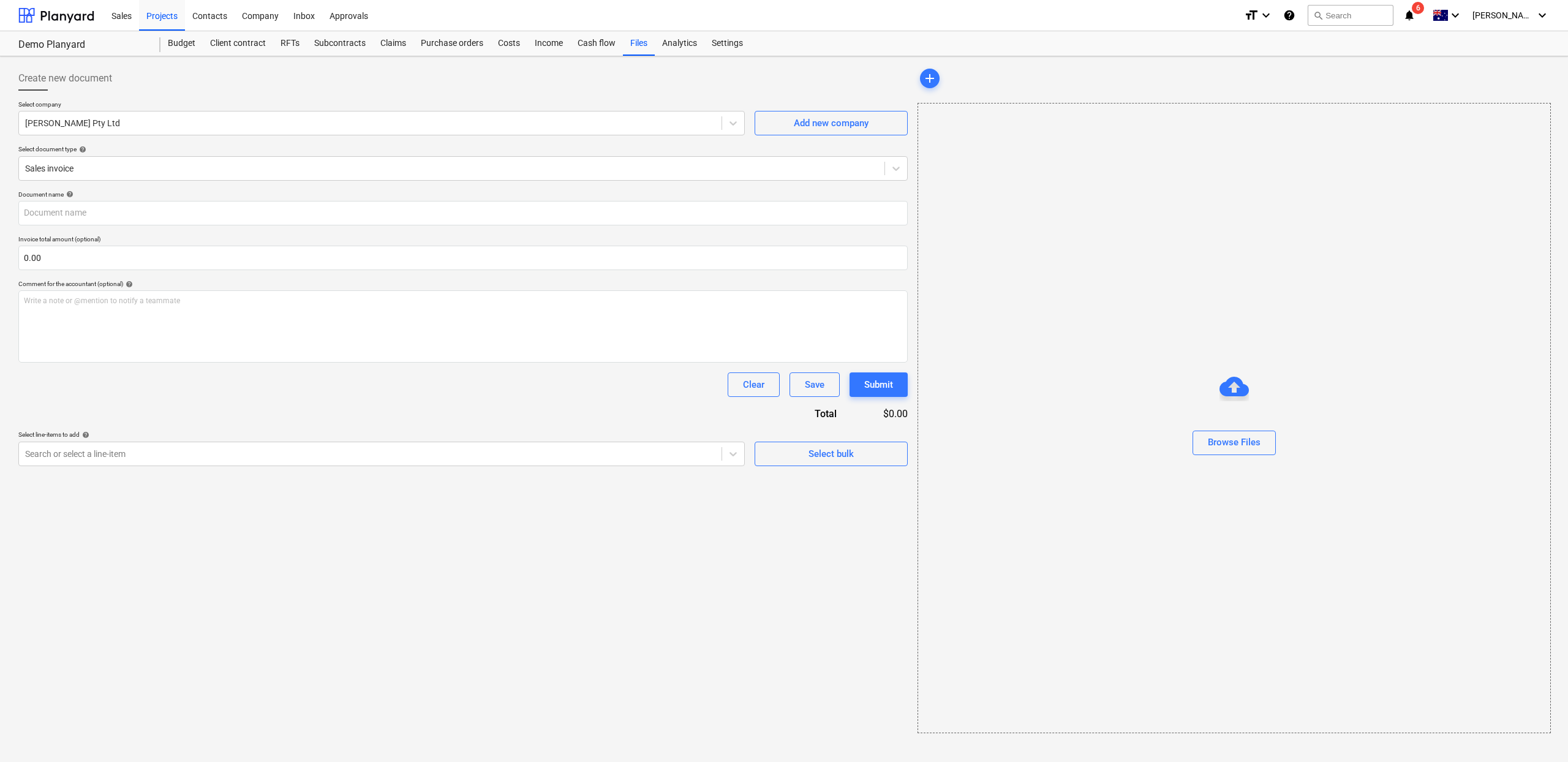
click at [88, 227] on div "Document name help Invoice total amount (optional) 0.00 Comment for the account…" at bounding box center [463, 328] width 890 height 276
click at [94, 217] on input "text" at bounding box center [463, 213] width 890 height 25
type input "Slab Claim"
click at [139, 322] on div "Write a note or @mention to notify a teammate [PERSON_NAME]" at bounding box center [463, 326] width 890 height 72
click at [138, 263] on input "text" at bounding box center [463, 257] width 890 height 25
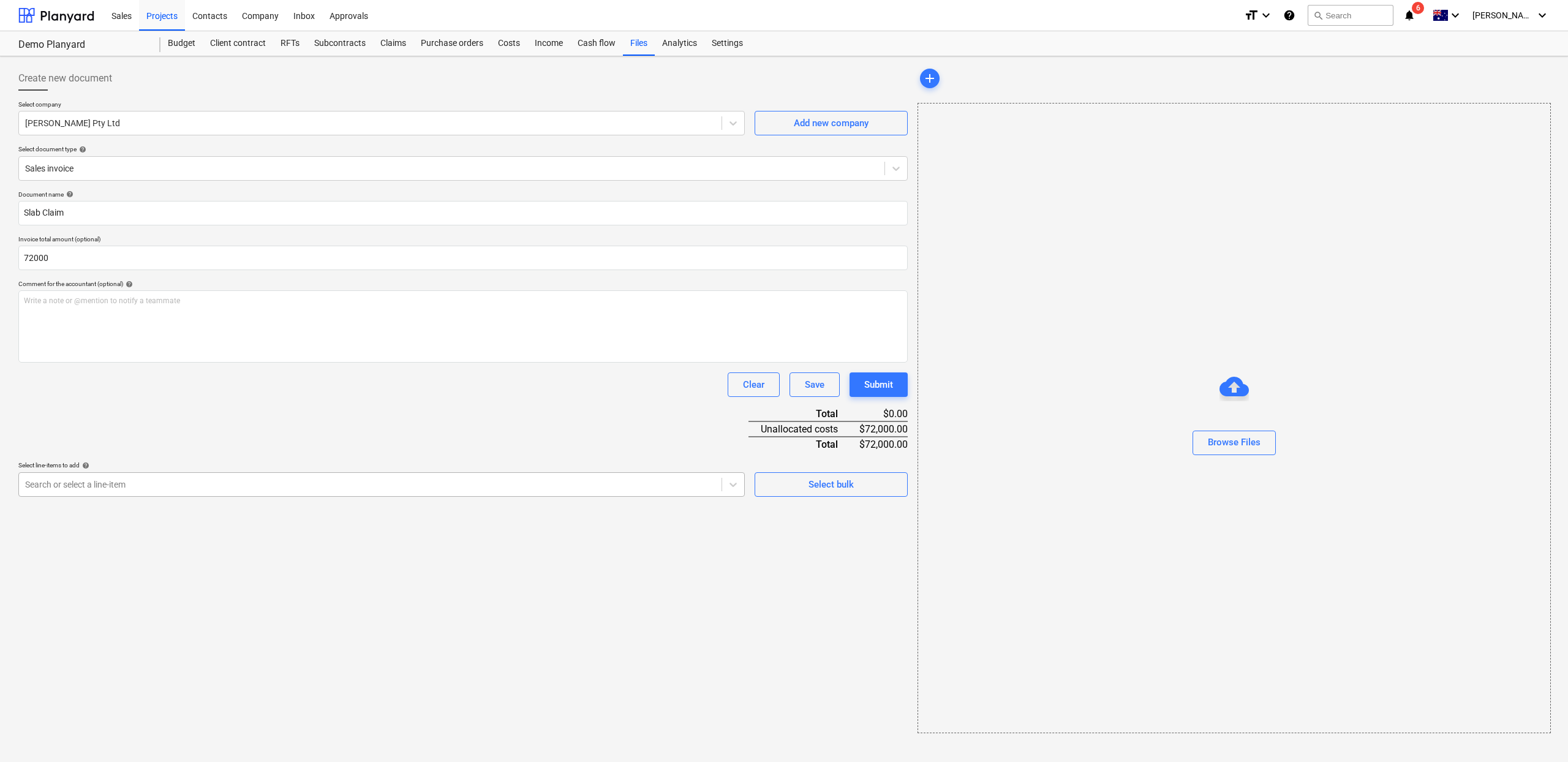
type input "72,000.00"
click at [683, 487] on div at bounding box center [370, 484] width 690 height 12
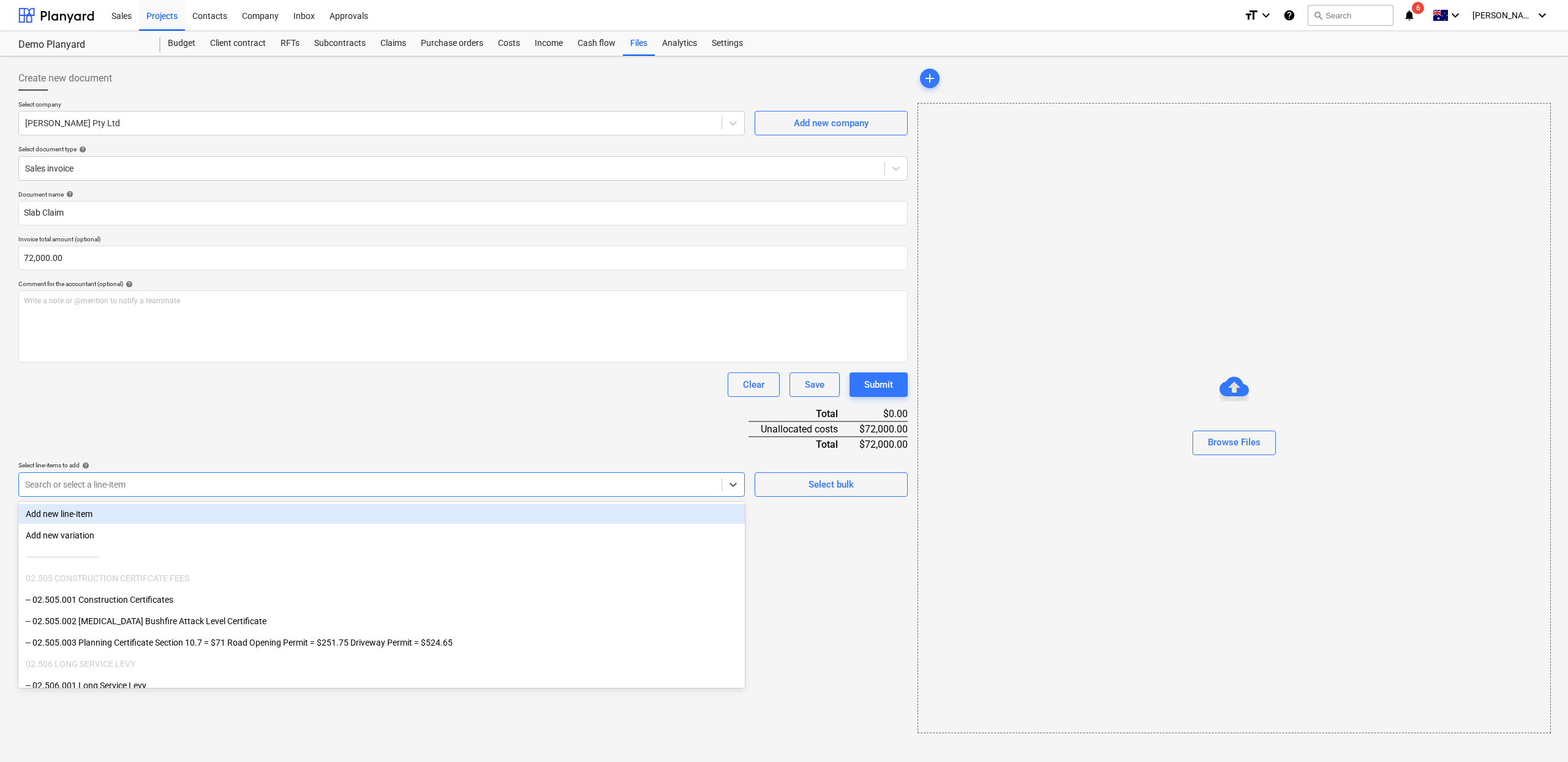
click at [223, 519] on div "Add new line-item" at bounding box center [382, 513] width 726 height 19
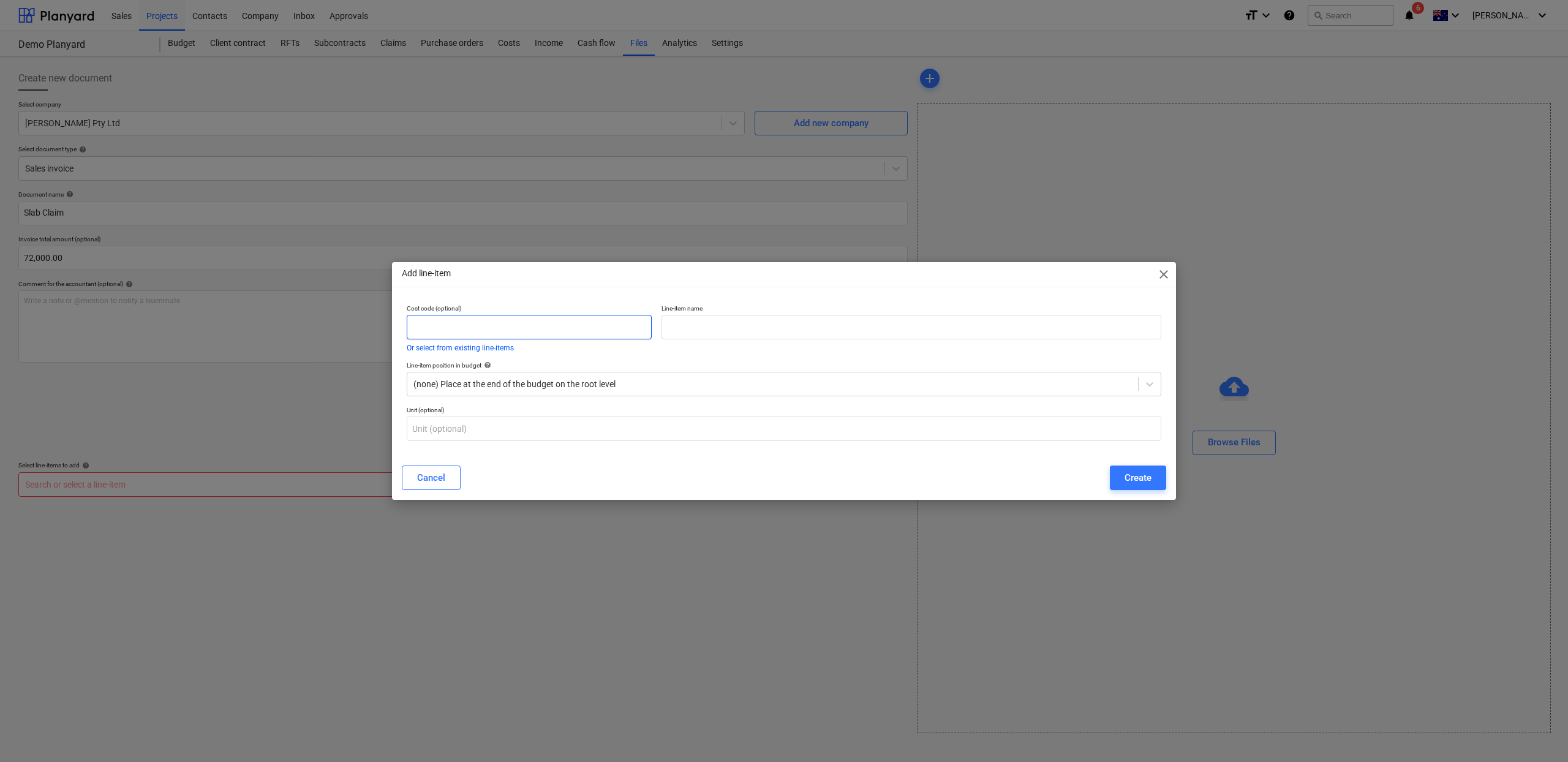
click at [456, 333] on input "text" at bounding box center [529, 326] width 245 height 25
type input "0"
type input "000.002"
click at [738, 320] on input "text" at bounding box center [912, 326] width 500 height 25
type input "Slab Progress Claim"
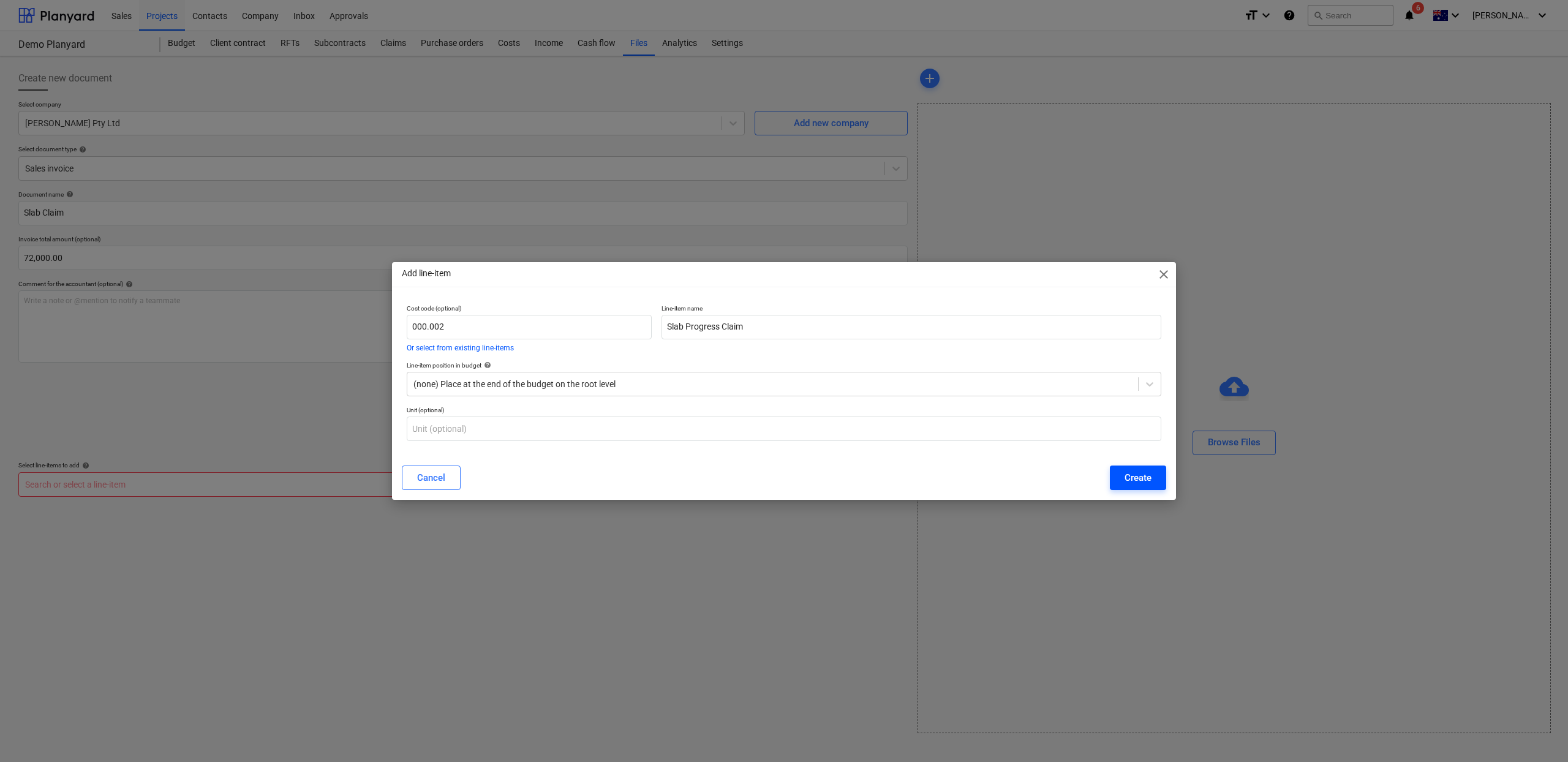
click at [1149, 473] on div "Create" at bounding box center [1138, 478] width 27 height 16
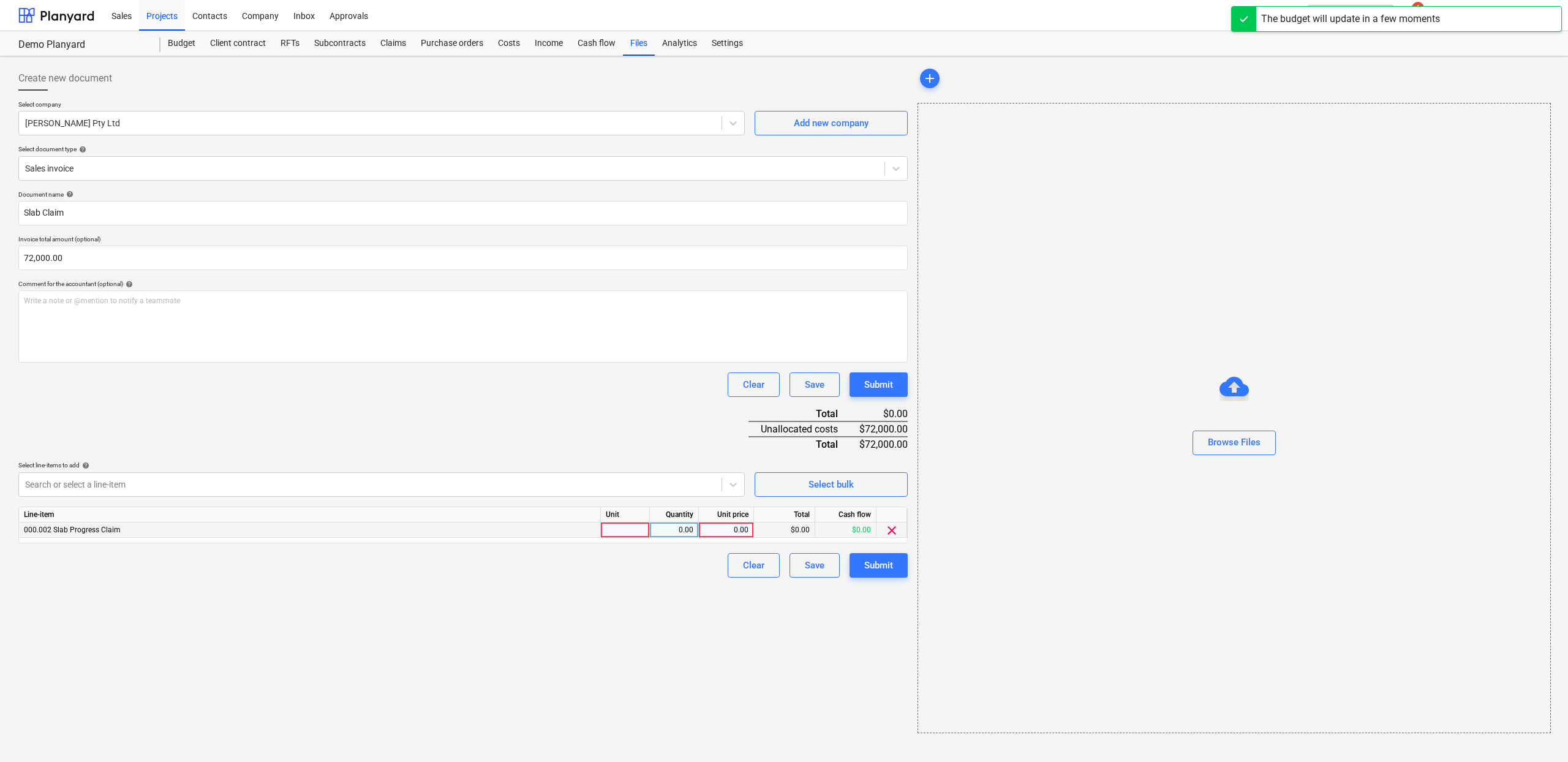
click at [626, 525] on div at bounding box center [626, 530] width 49 height 15
type input "ea"
click at [687, 529] on div "0.00" at bounding box center [674, 530] width 39 height 15
type input "1"
click at [721, 527] on div "0.00" at bounding box center [725, 530] width 45 height 15
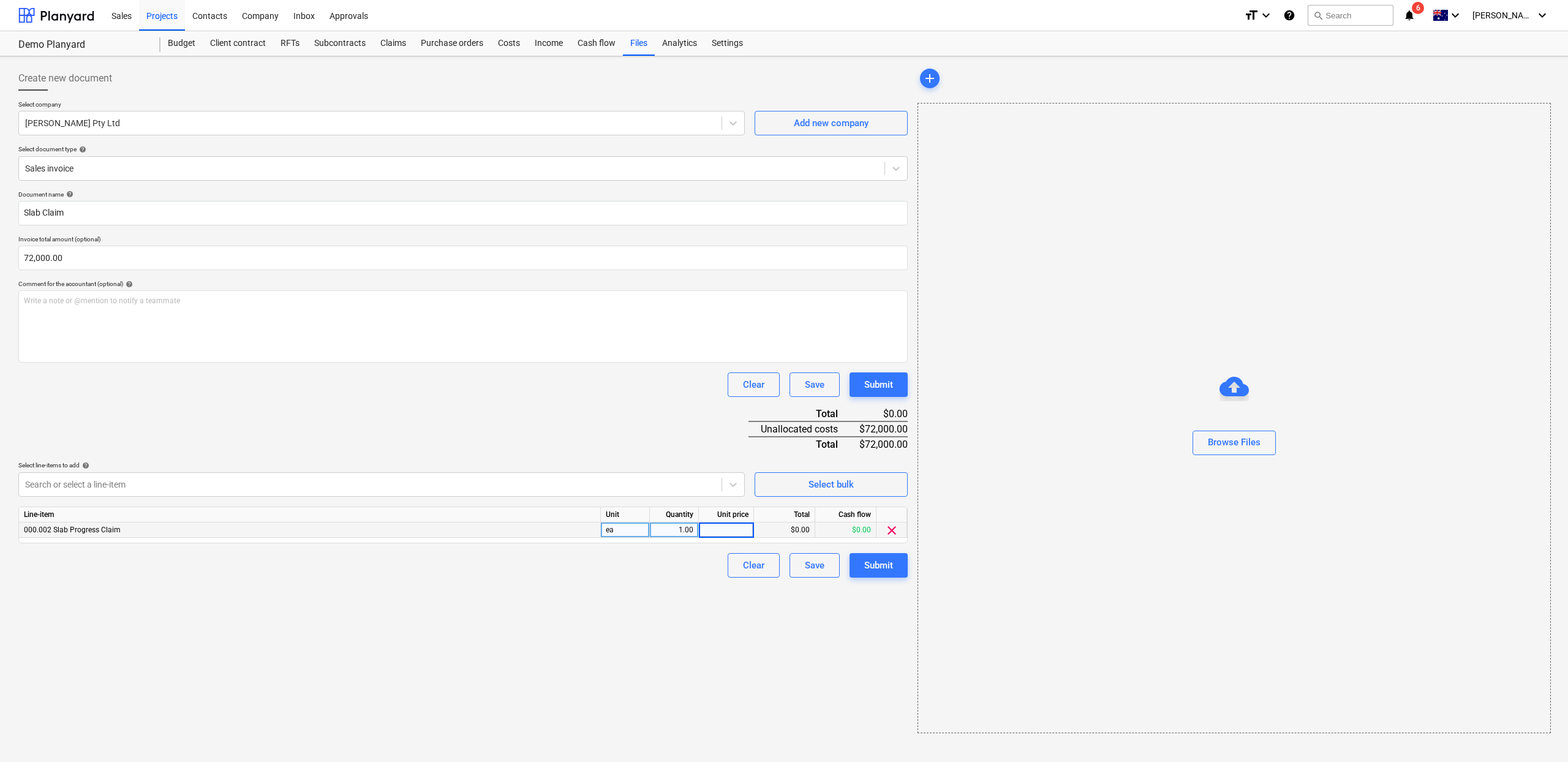
type input "7"
type input "72000"
click at [370, 632] on div "Create new document Select company [PERSON_NAME] Pty Ltd Add new company Select…" at bounding box center [463, 400] width 899 height 677
click at [811, 386] on div "Save" at bounding box center [814, 385] width 19 height 16
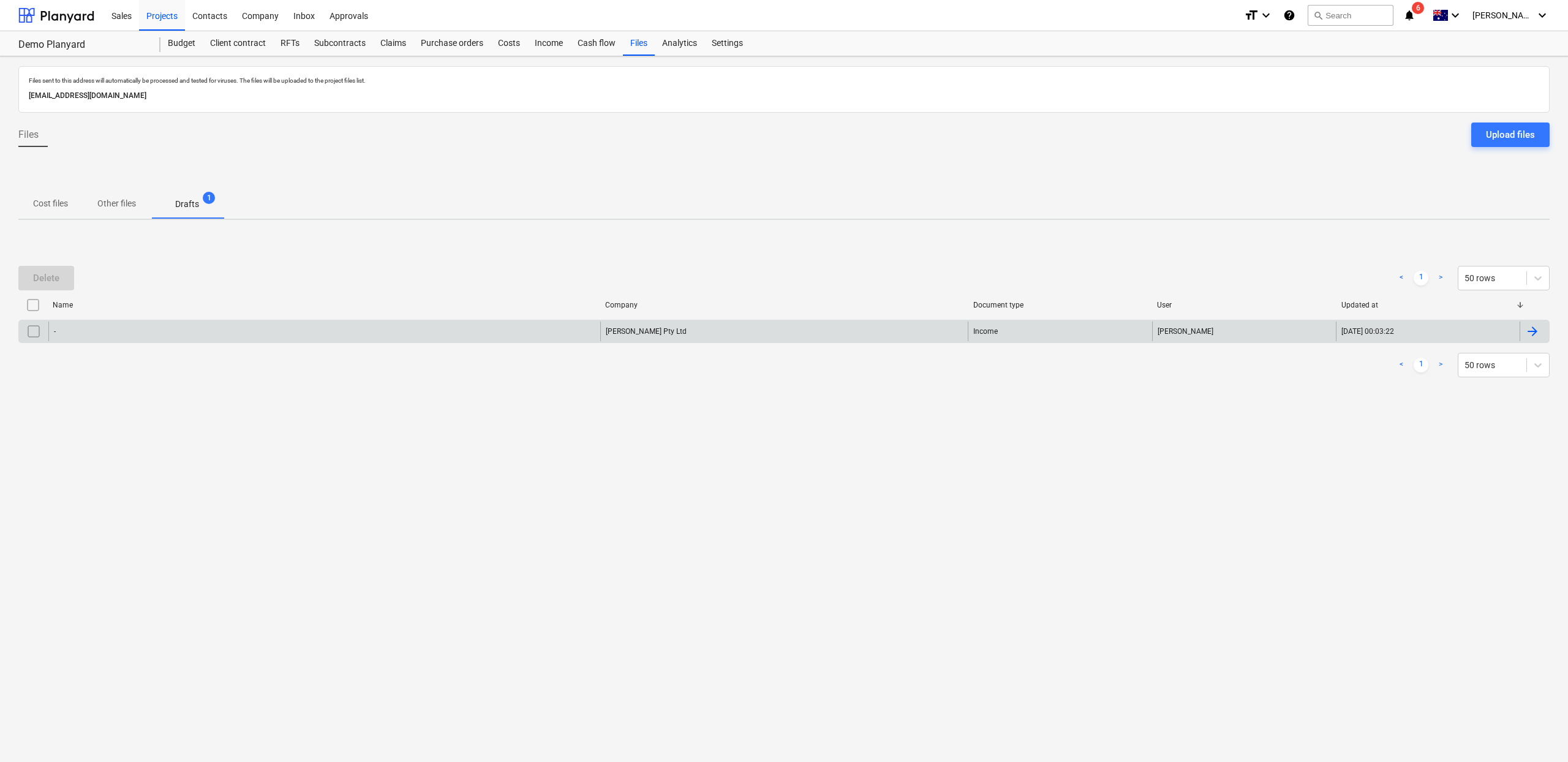
click at [103, 336] on div "-" at bounding box center [325, 331] width 552 height 19
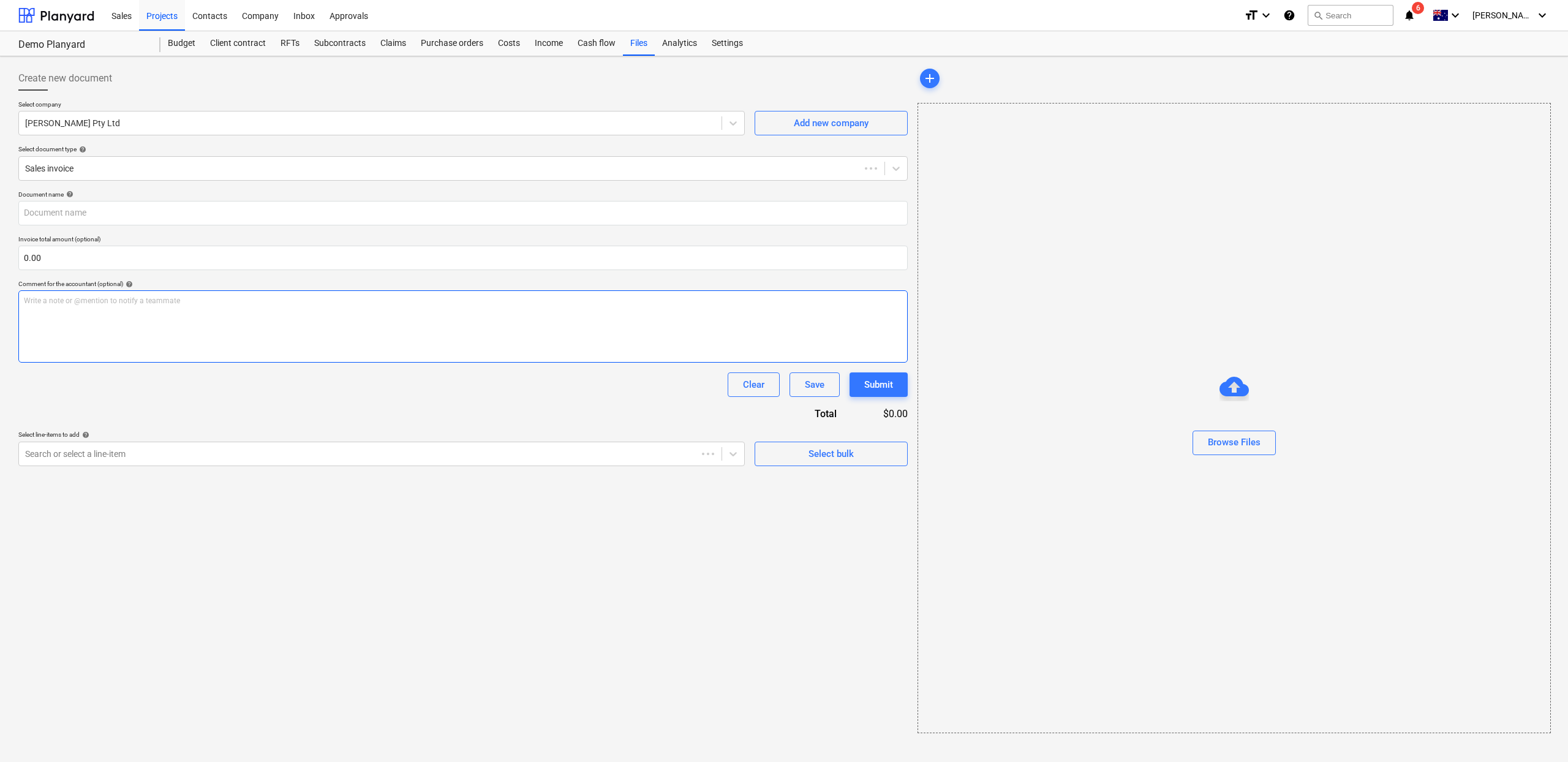
type input "Slab Claim"
click at [886, 392] on div "Submit" at bounding box center [878, 385] width 29 height 16
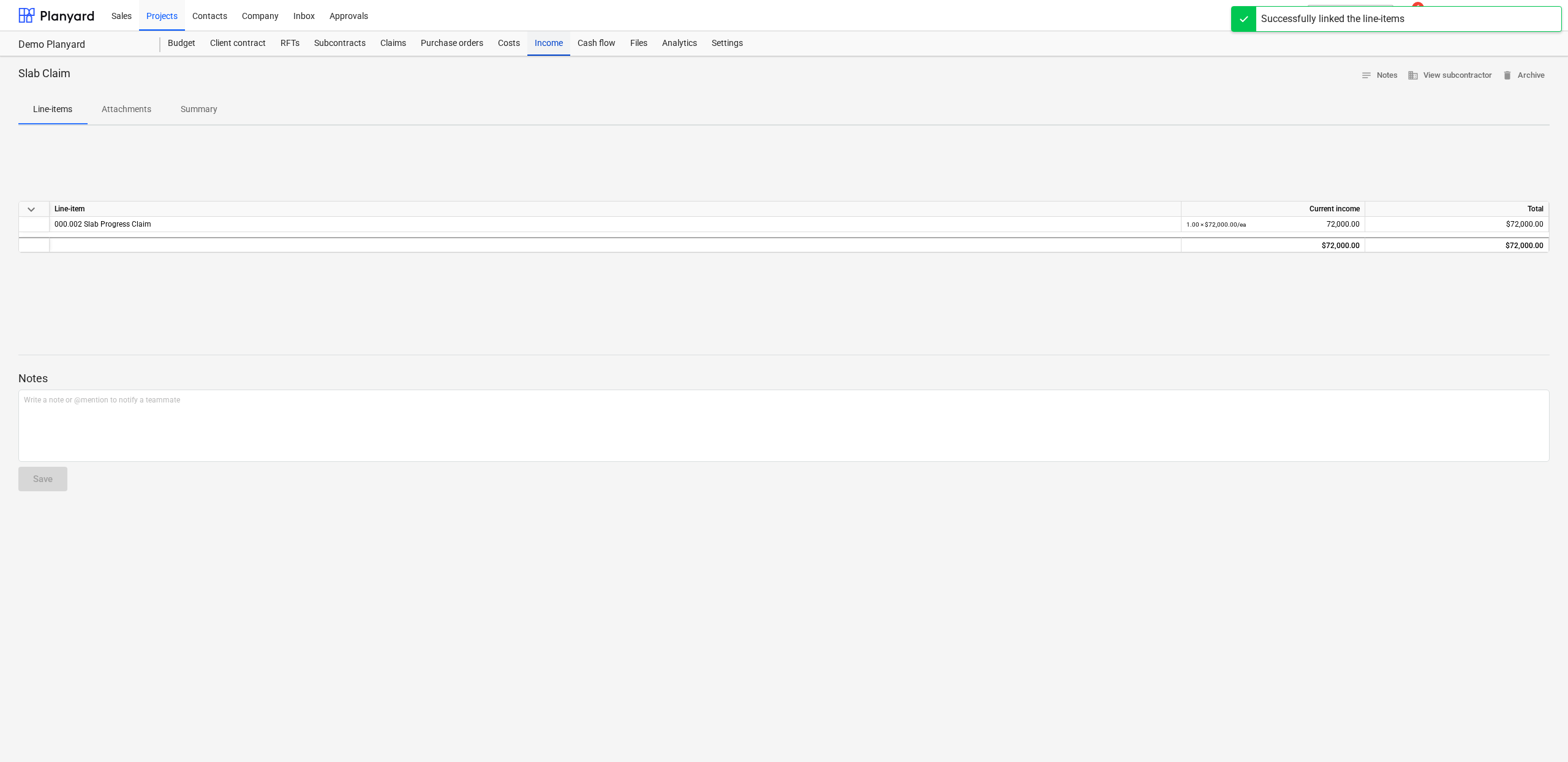
click at [561, 42] on div "Income" at bounding box center [549, 43] width 43 height 25
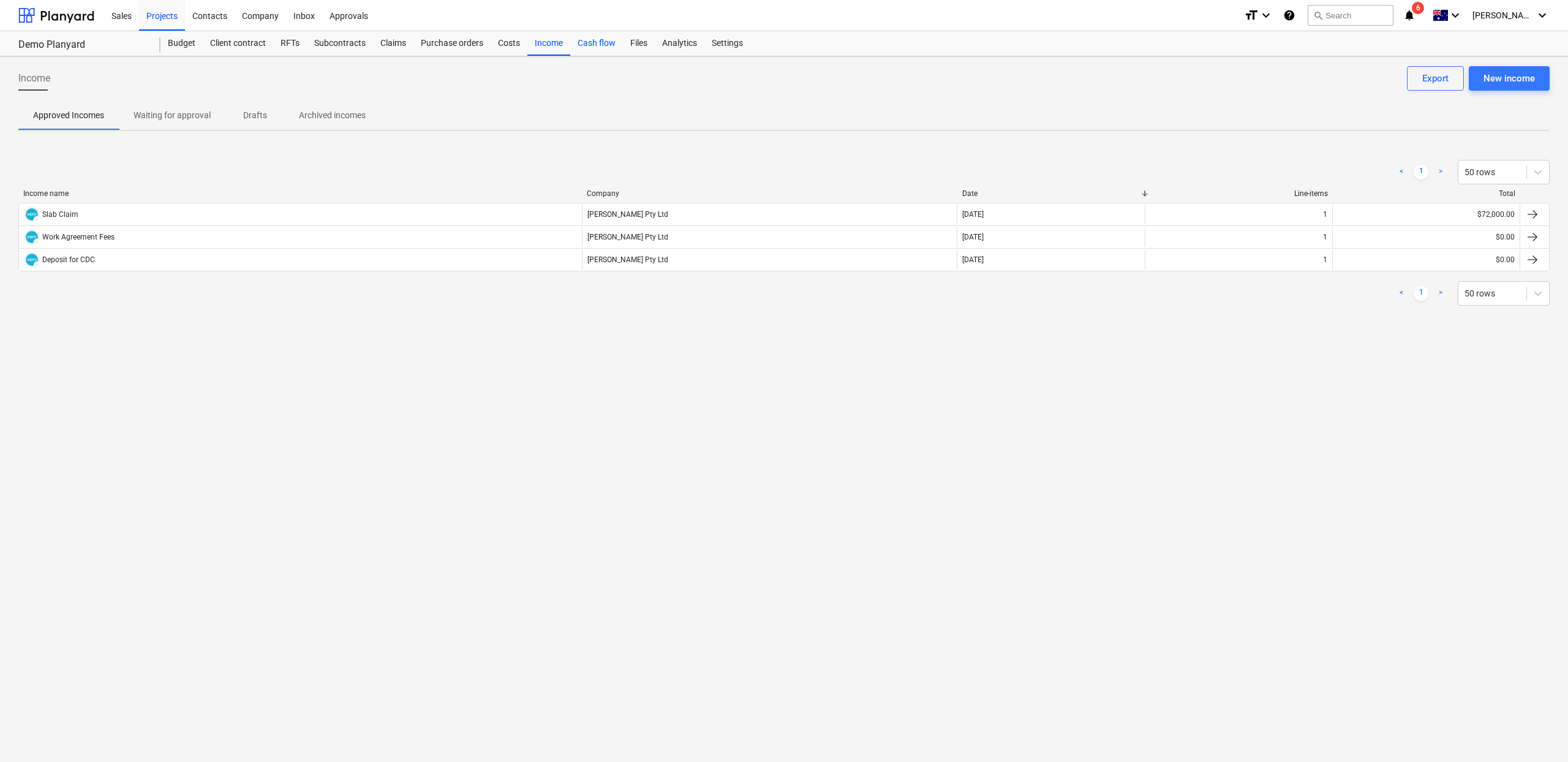
click at [597, 42] on div "Cash flow" at bounding box center [596, 43] width 53 height 25
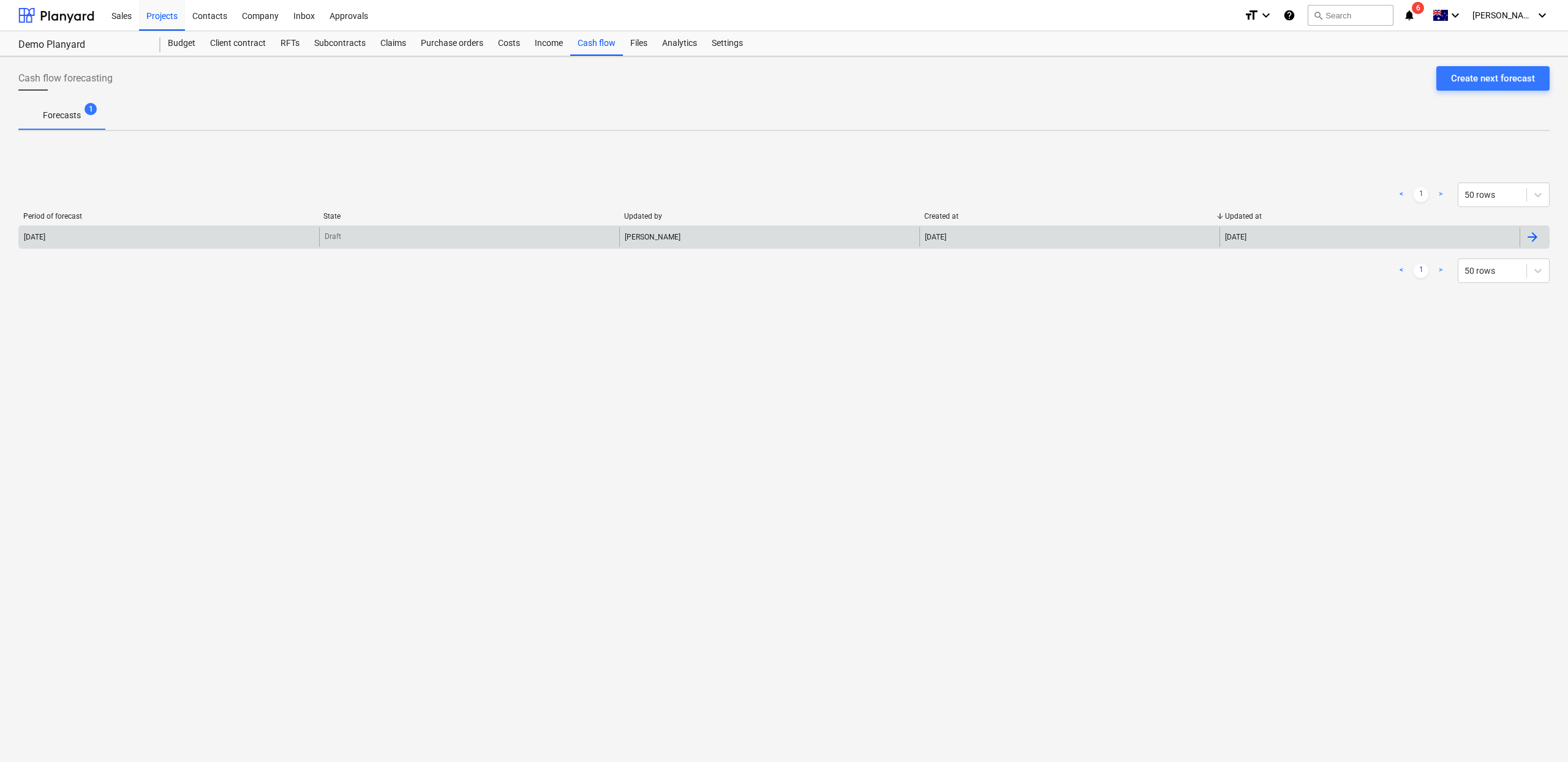
click at [276, 239] on div "[DATE]" at bounding box center [169, 237] width 300 height 19
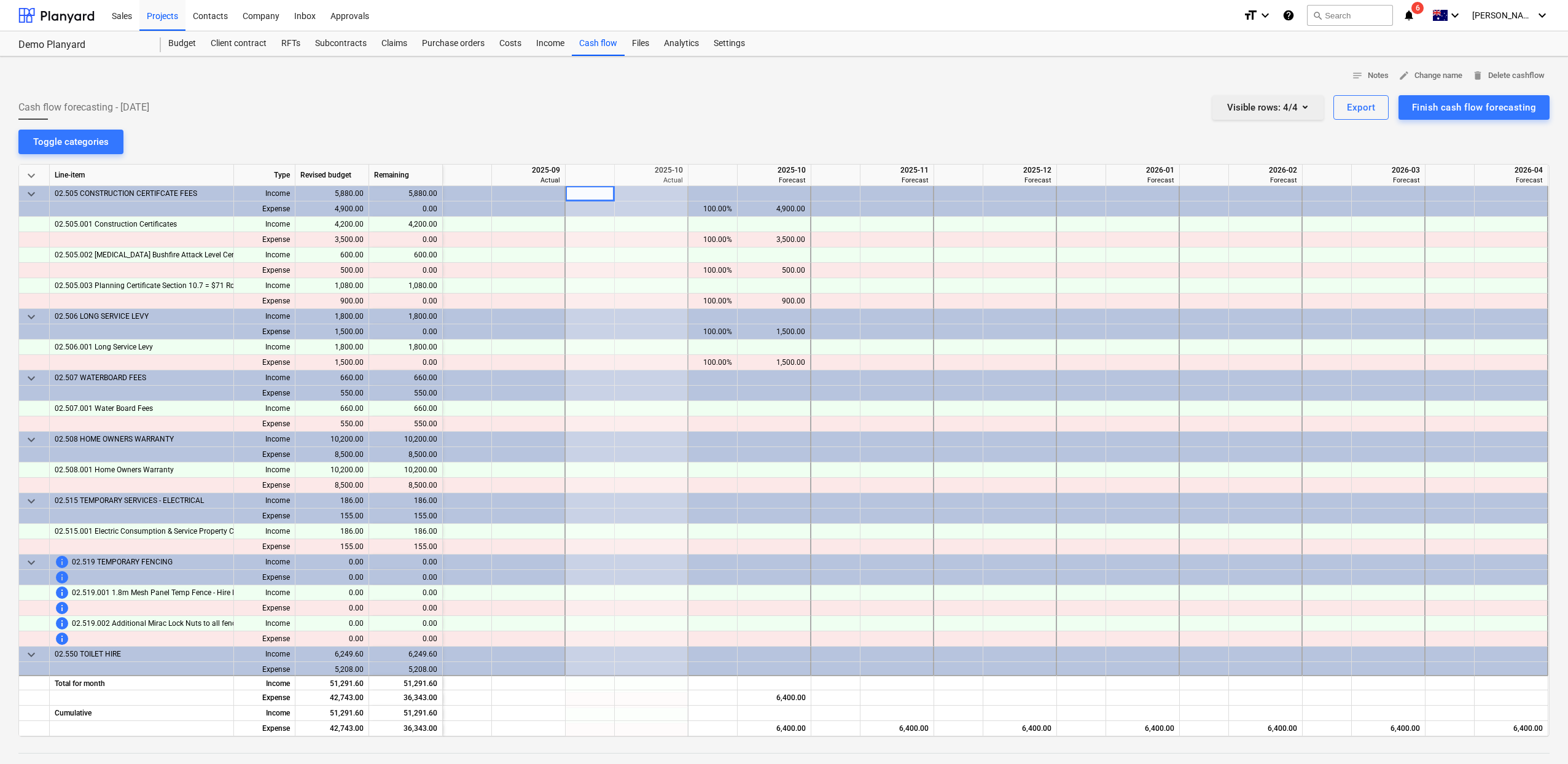
click at [1264, 115] on button "Visible rows : 4/4" at bounding box center [1267, 107] width 111 height 25
click at [1259, 174] on icon "Remove Income" at bounding box center [1255, 178] width 9 height 9
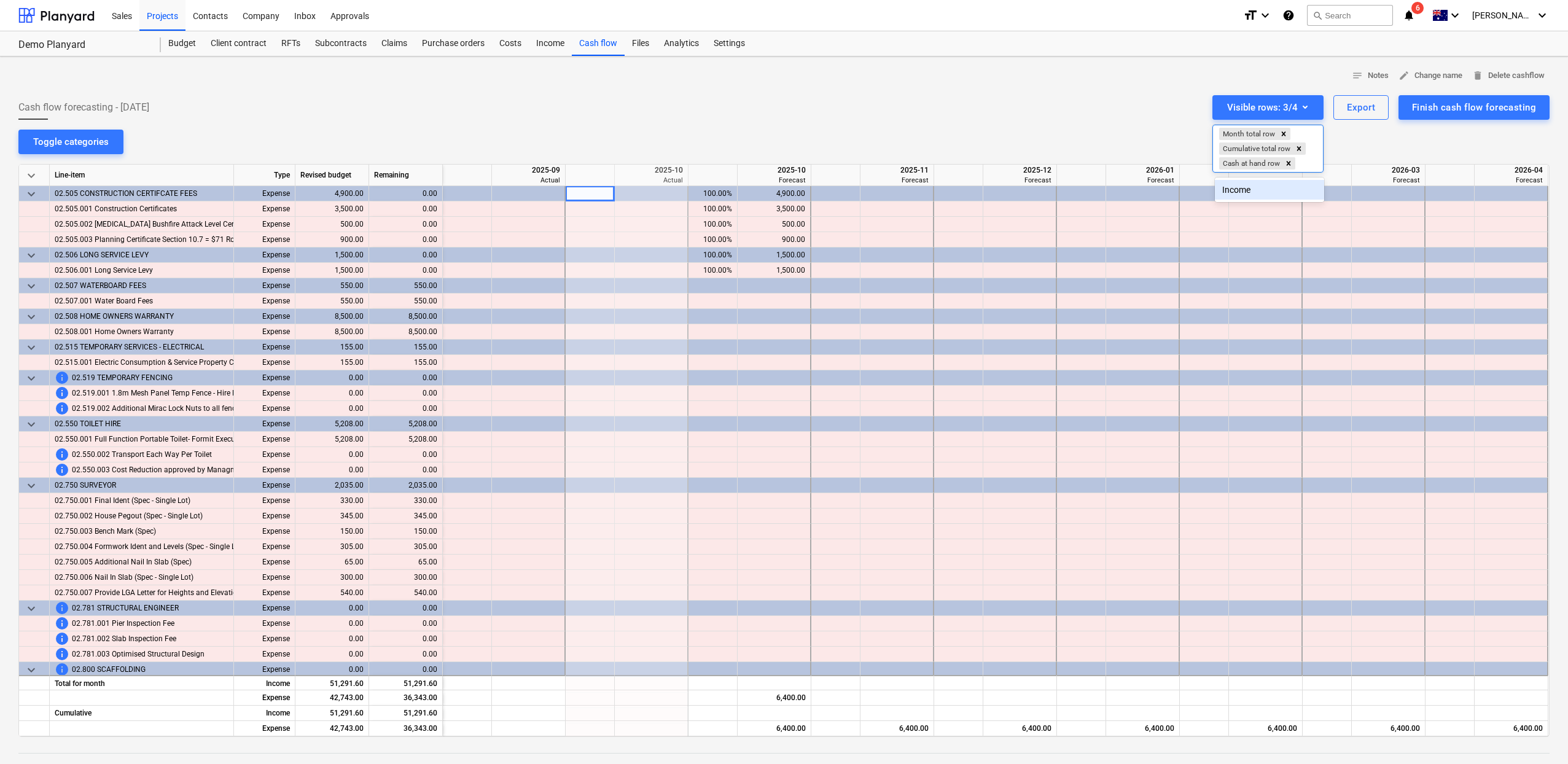
click at [971, 108] on div at bounding box center [784, 382] width 1568 height 764
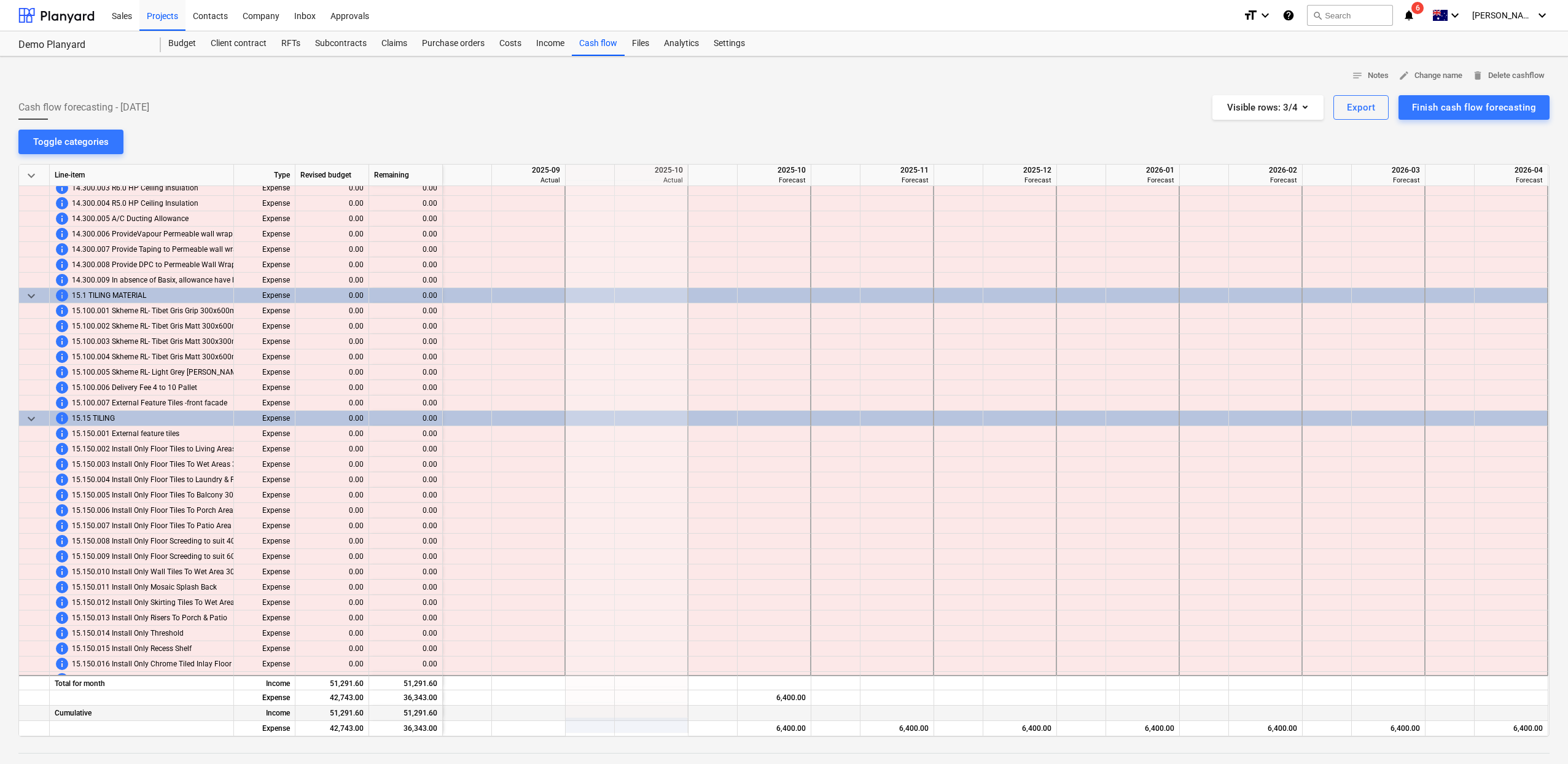
scroll to position [5915, 4]
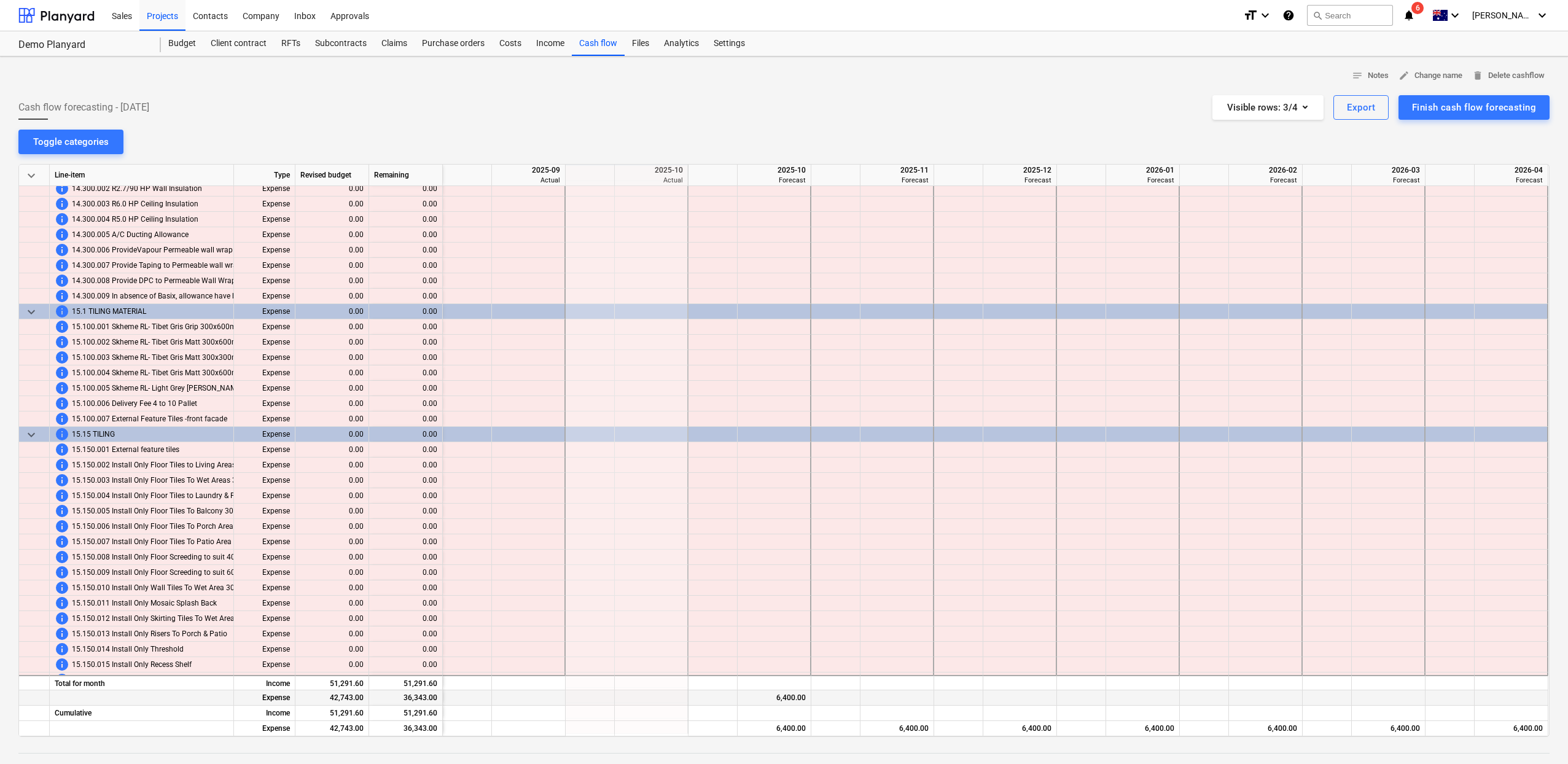
click at [791, 693] on div "6,400.00" at bounding box center [774, 697] width 63 height 15
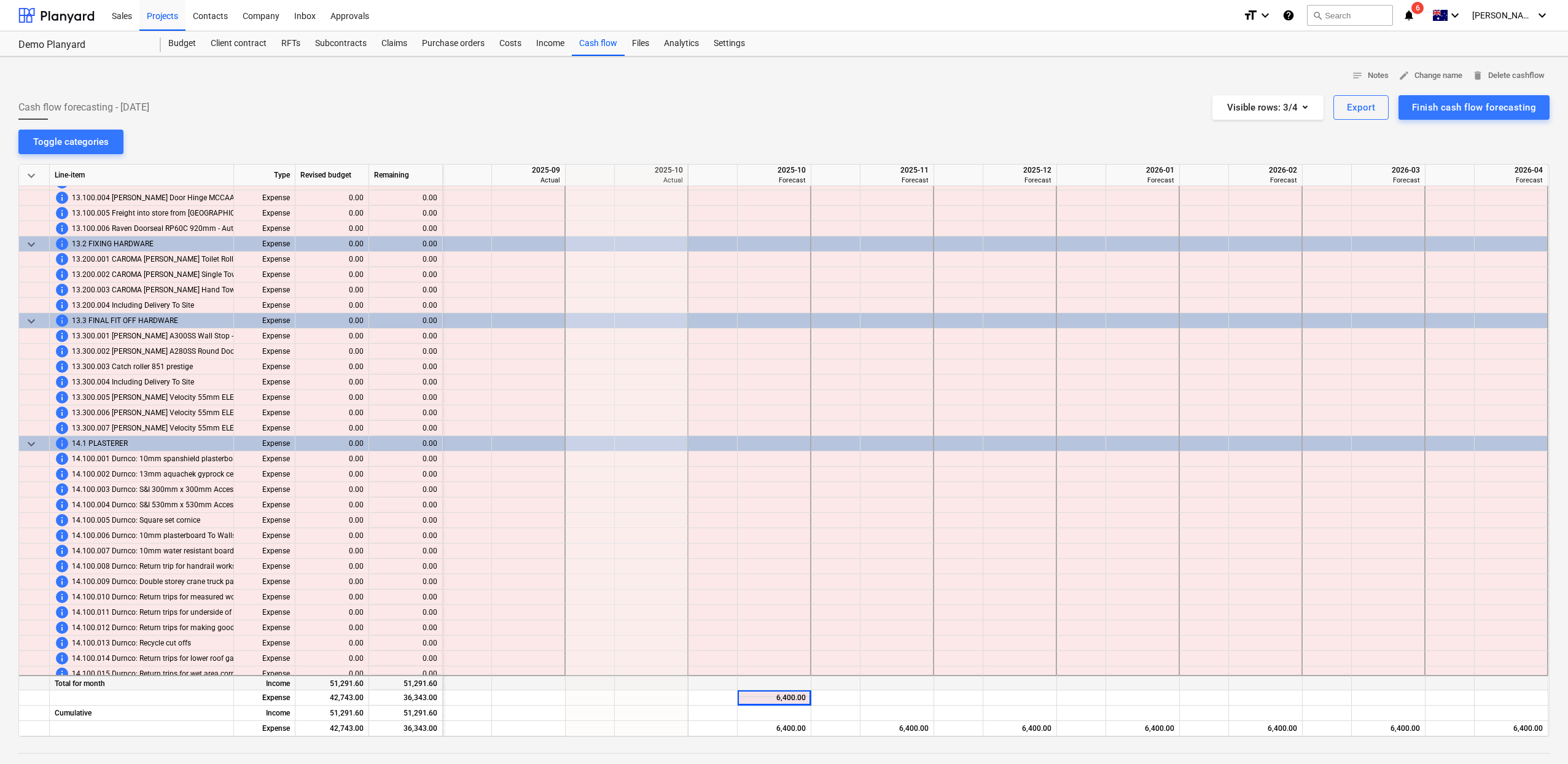
scroll to position [4647, 4]
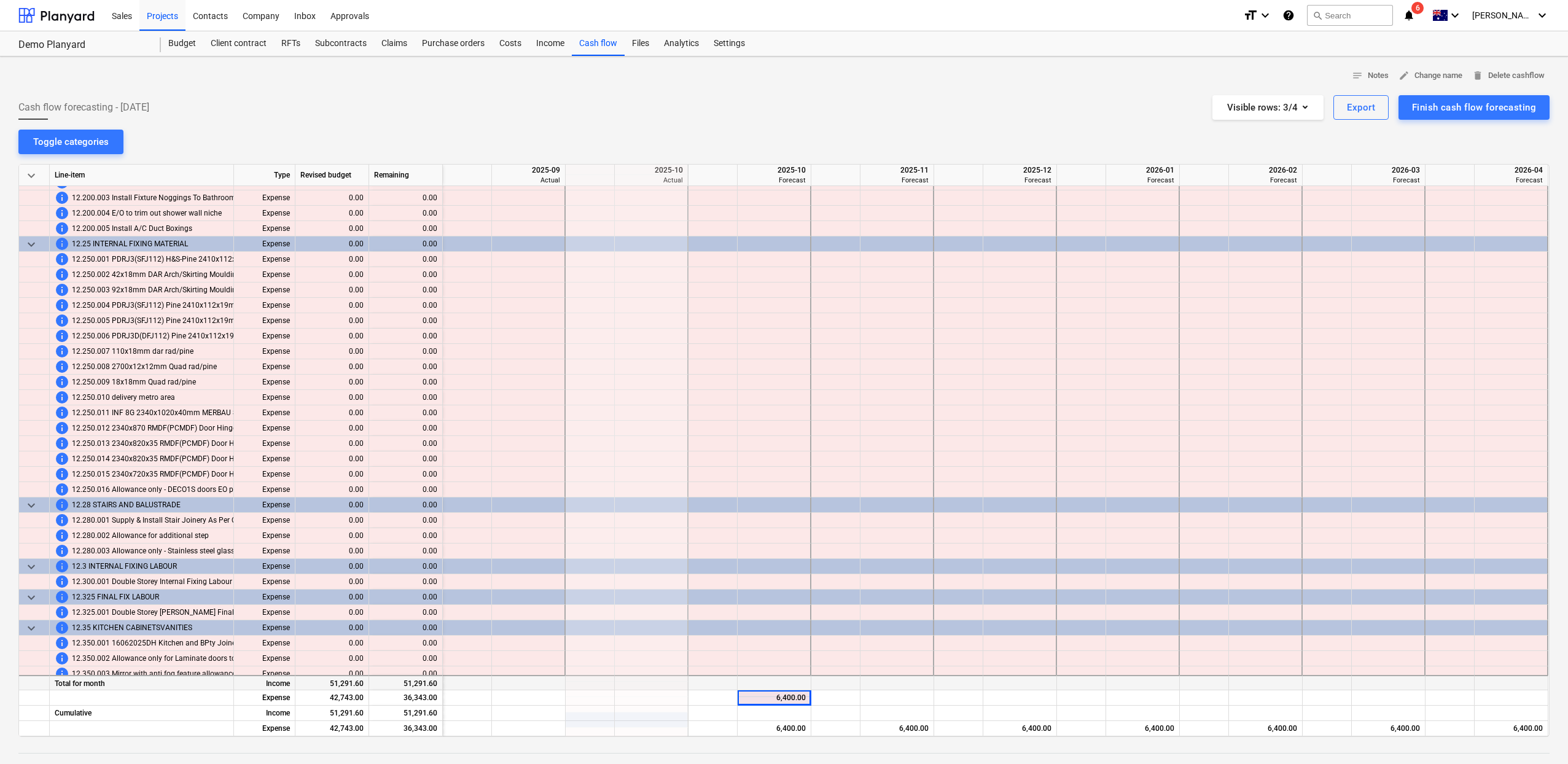
click at [332, 681] on div "51,291.60" at bounding box center [332, 682] width 74 height 15
click at [424, 681] on div "51,291.60" at bounding box center [406, 682] width 74 height 15
click at [771, 675] on div at bounding box center [774, 682] width 74 height 15
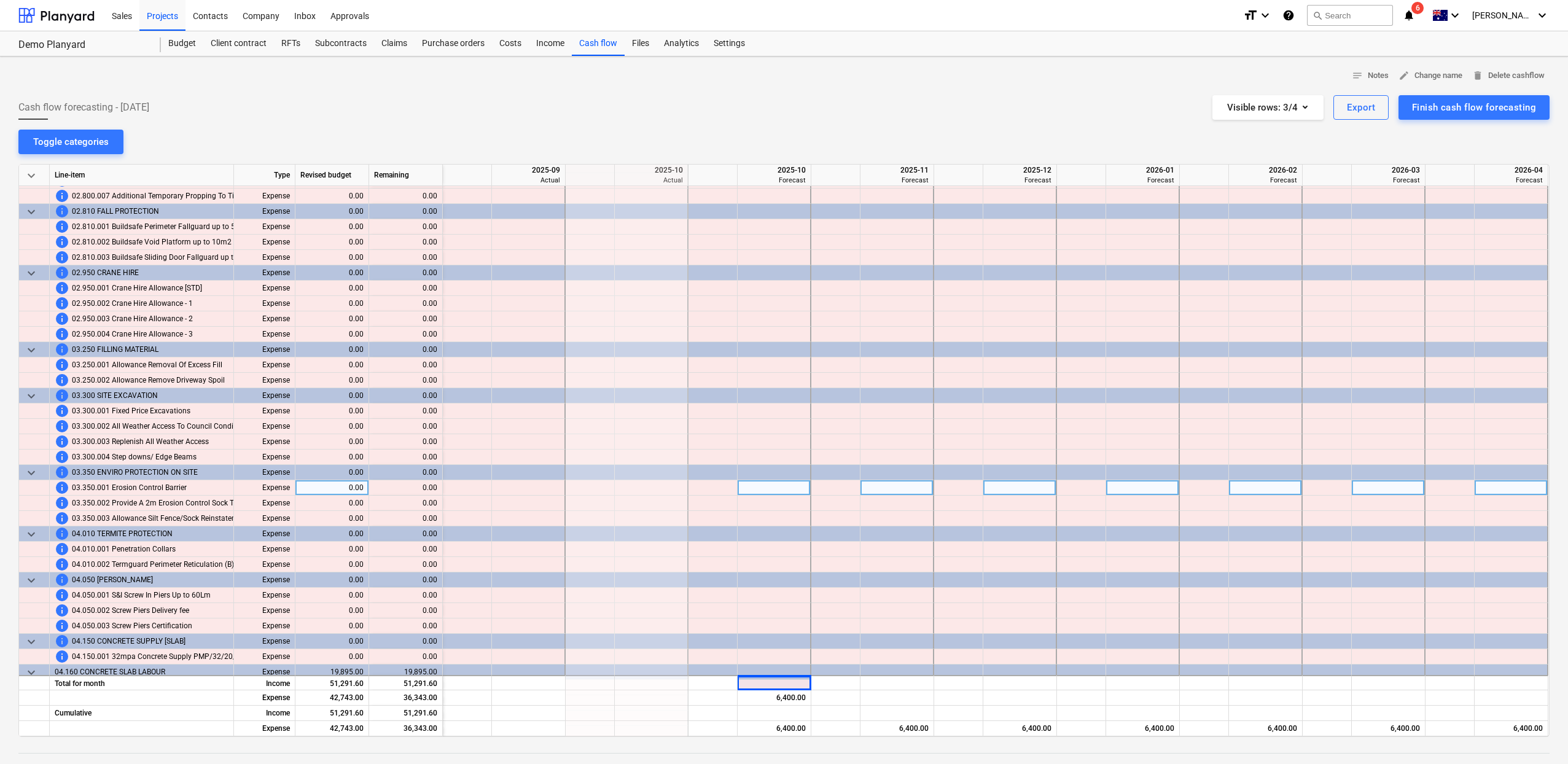
scroll to position [0, 4]
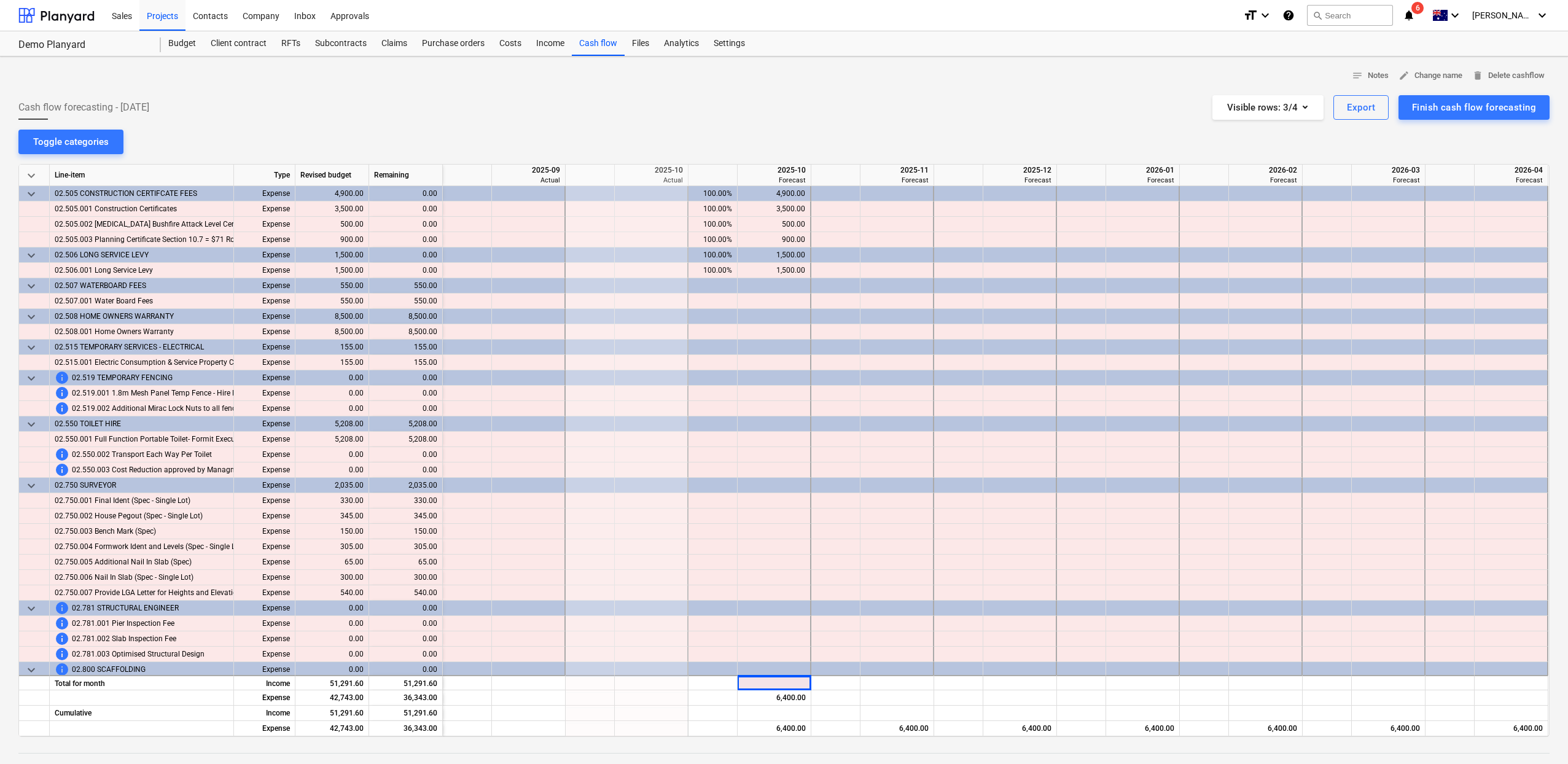
click at [43, 185] on div "keyboard_arrow_down" at bounding box center [35, 175] width 31 height 21
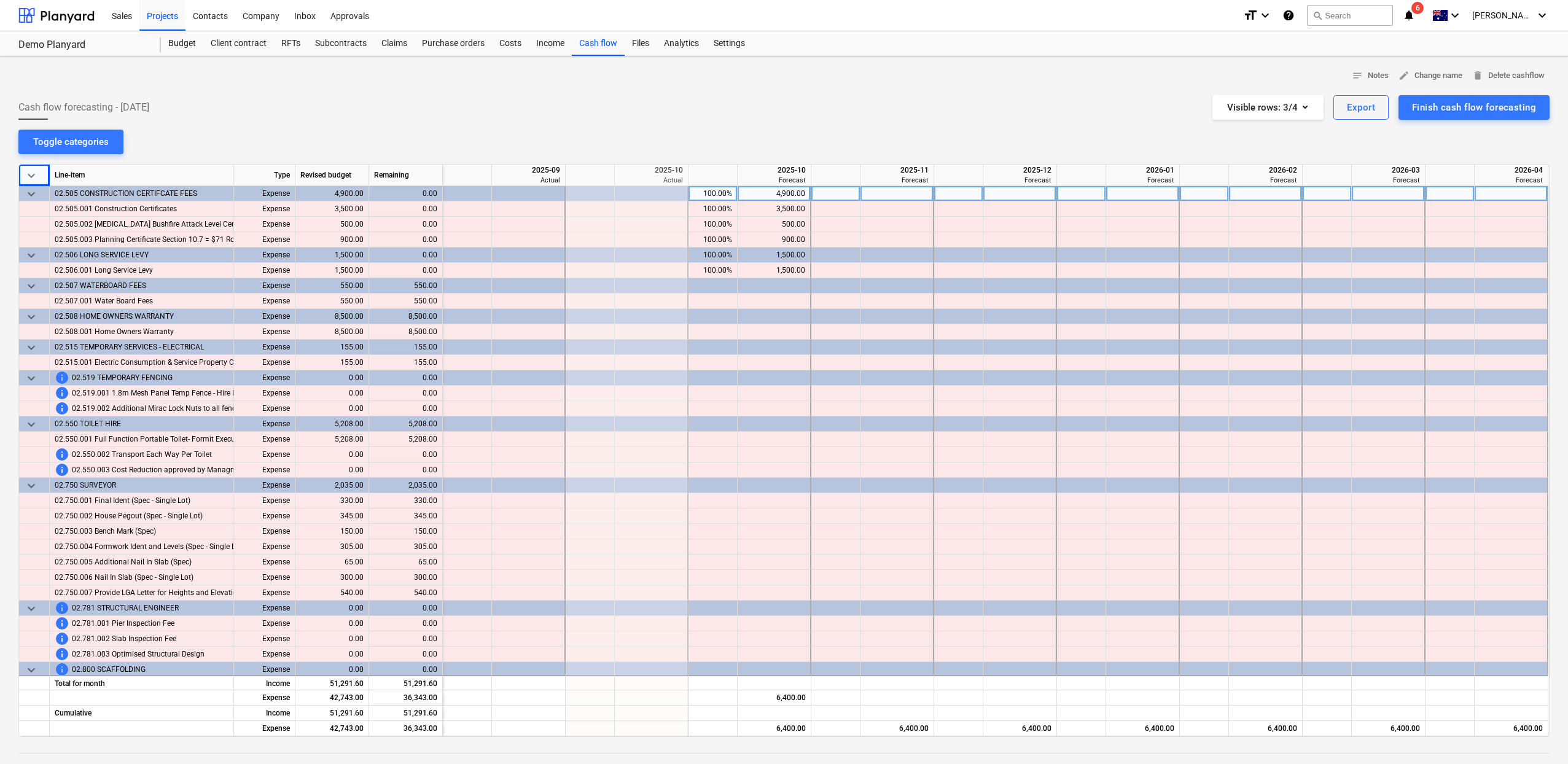
click at [43, 191] on div "keyboard_arrow_down" at bounding box center [35, 193] width 31 height 15
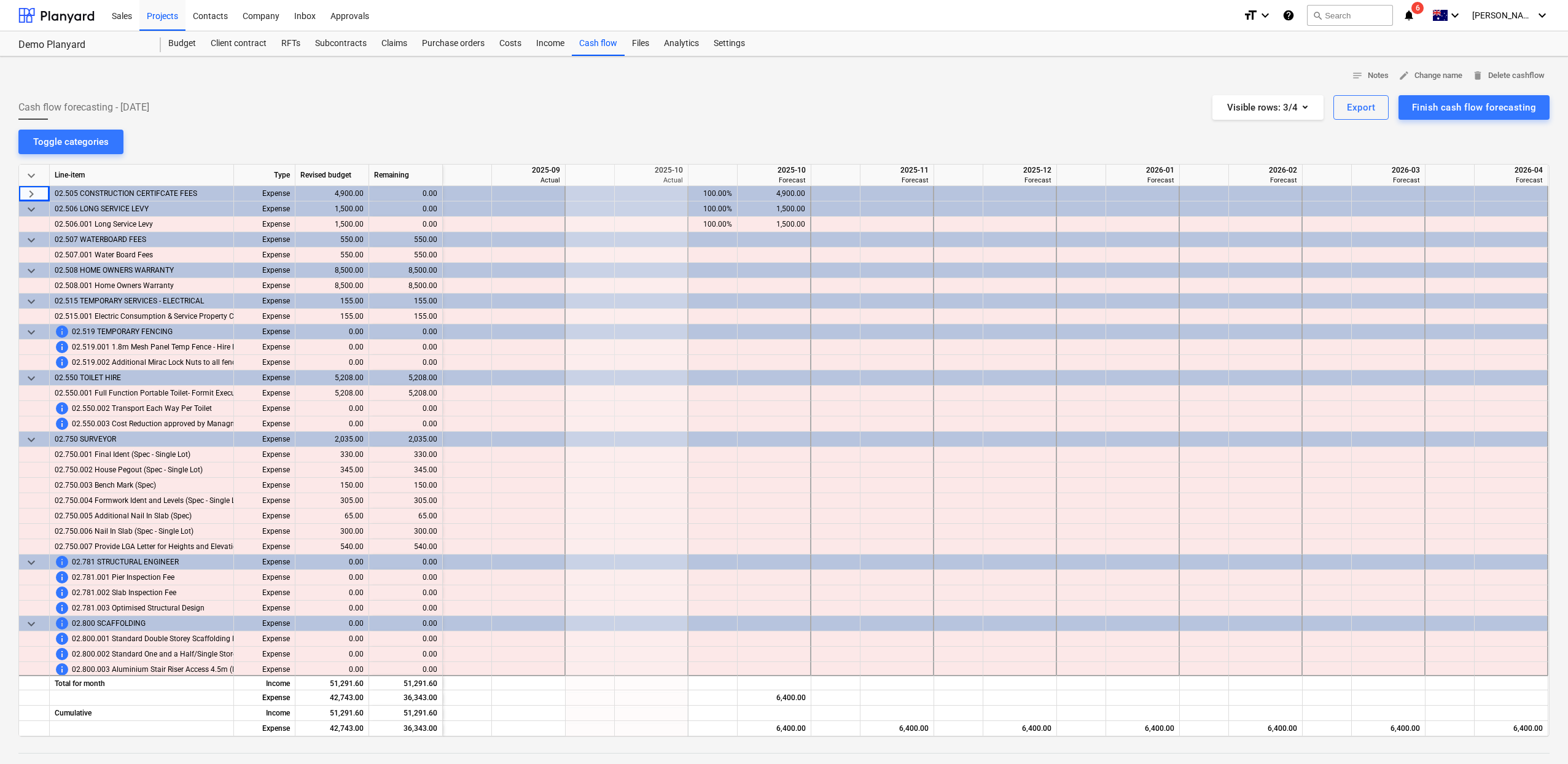
click at [323, 175] on div "Revised budget" at bounding box center [332, 175] width 74 height 21
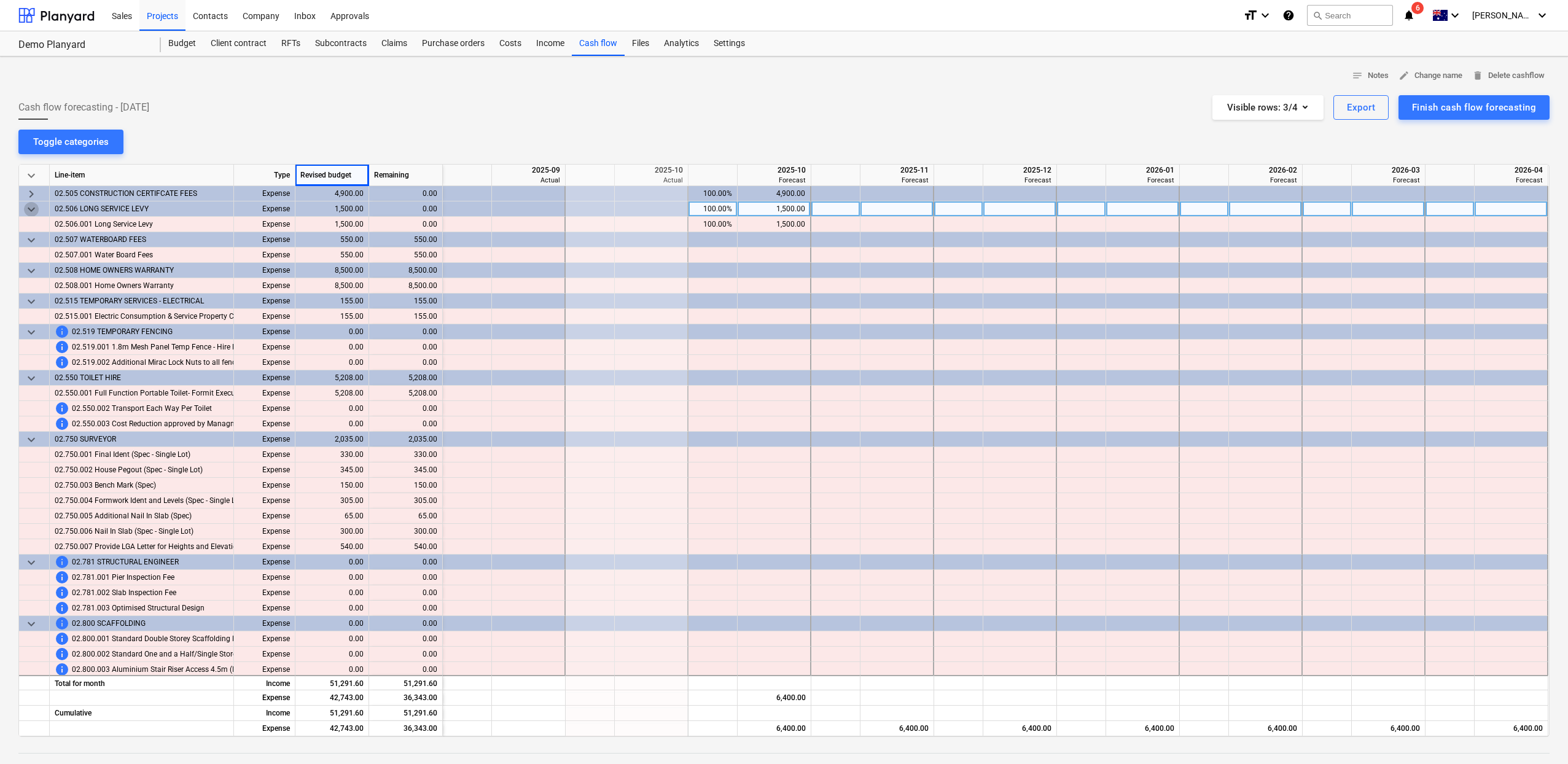
click at [24, 212] on span "keyboard_arrow_down" at bounding box center [31, 209] width 15 height 15
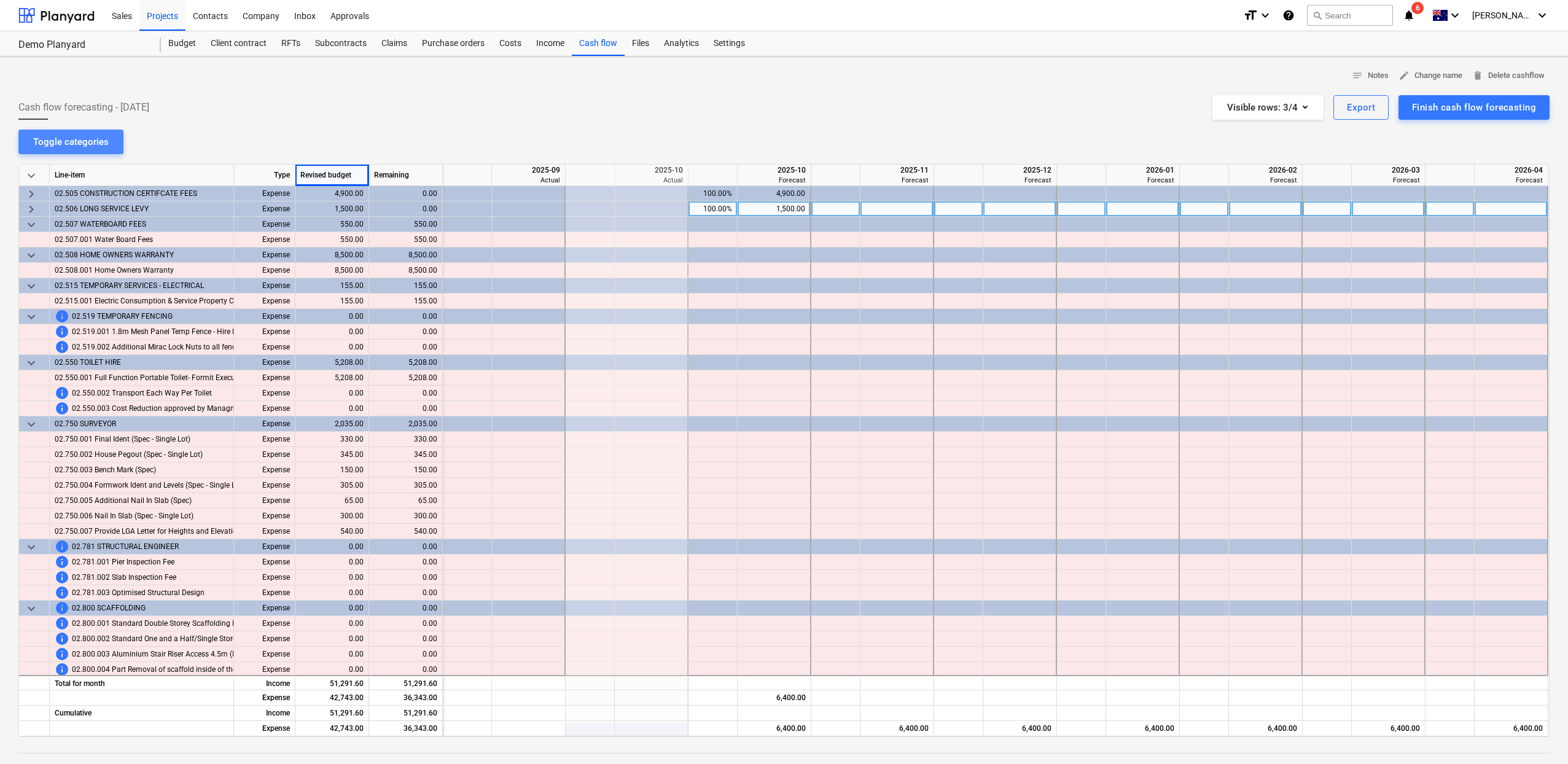
click at [61, 134] on div "Toggle categories" at bounding box center [71, 142] width 75 height 16
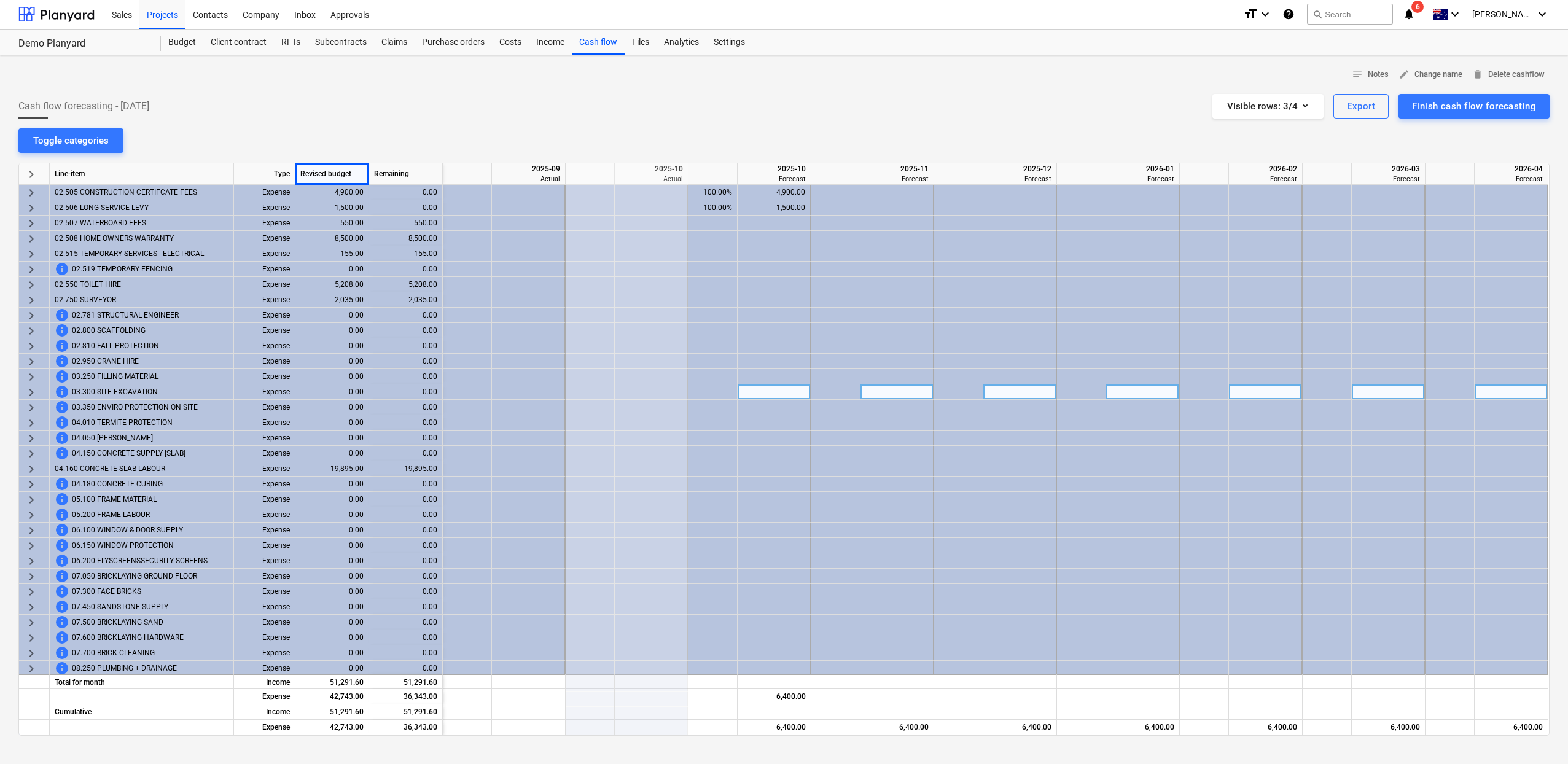
scroll to position [0, 0]
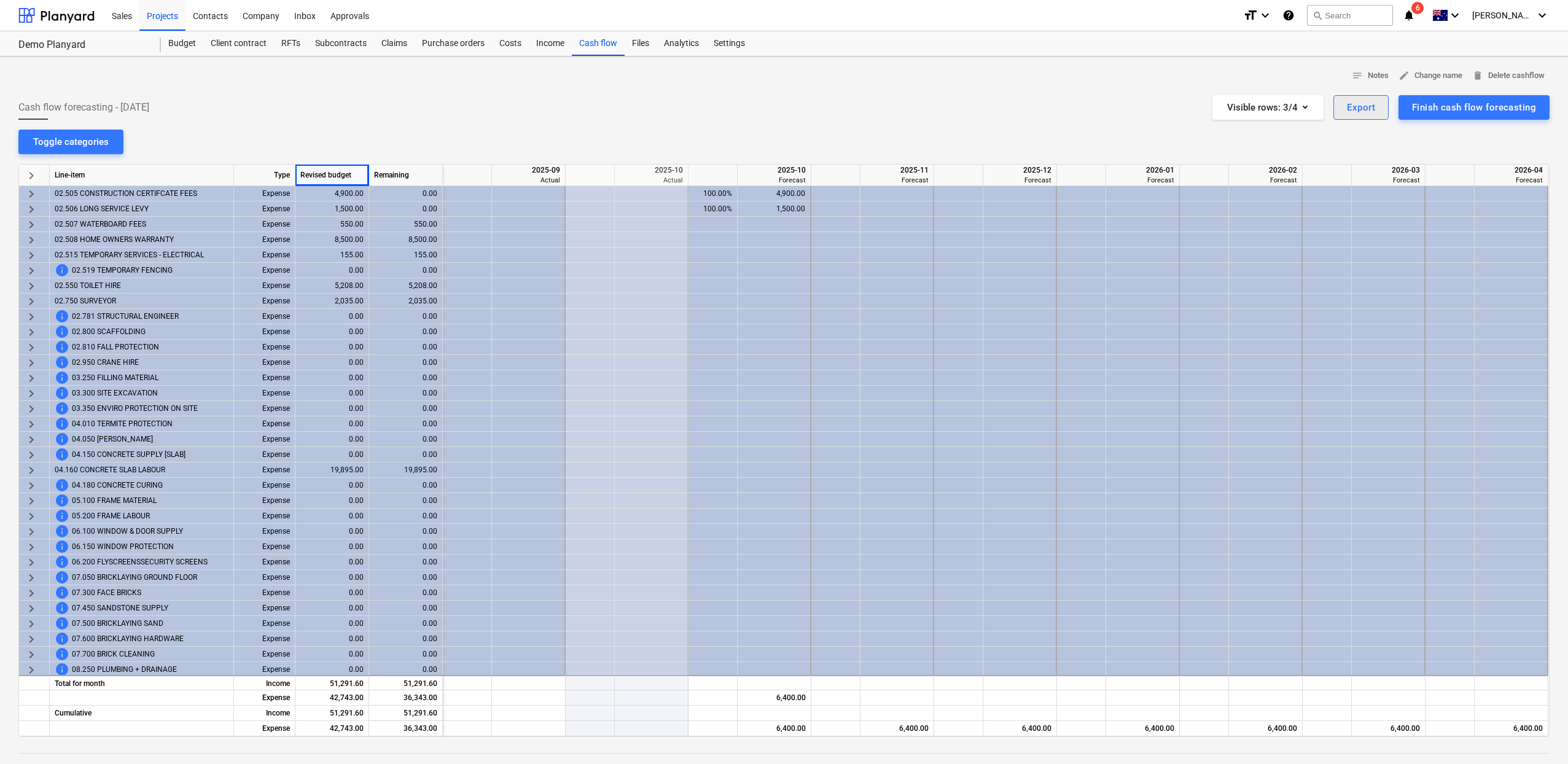
click at [1363, 109] on div "Export" at bounding box center [1361, 107] width 28 height 16
click at [1323, 137] on div "Download XLSX" at bounding box center [1290, 138] width 197 height 21
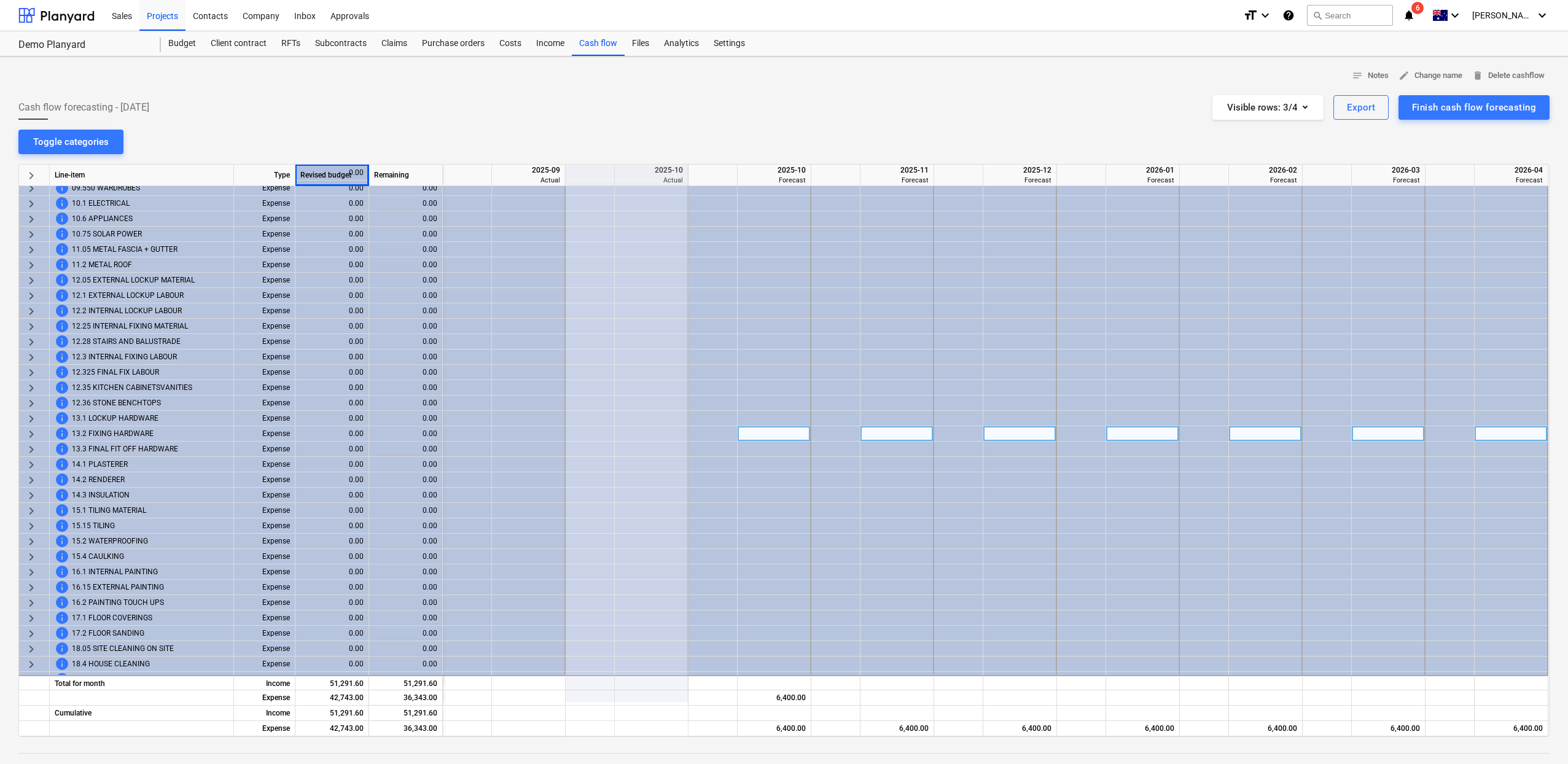
scroll to position [0, 4]
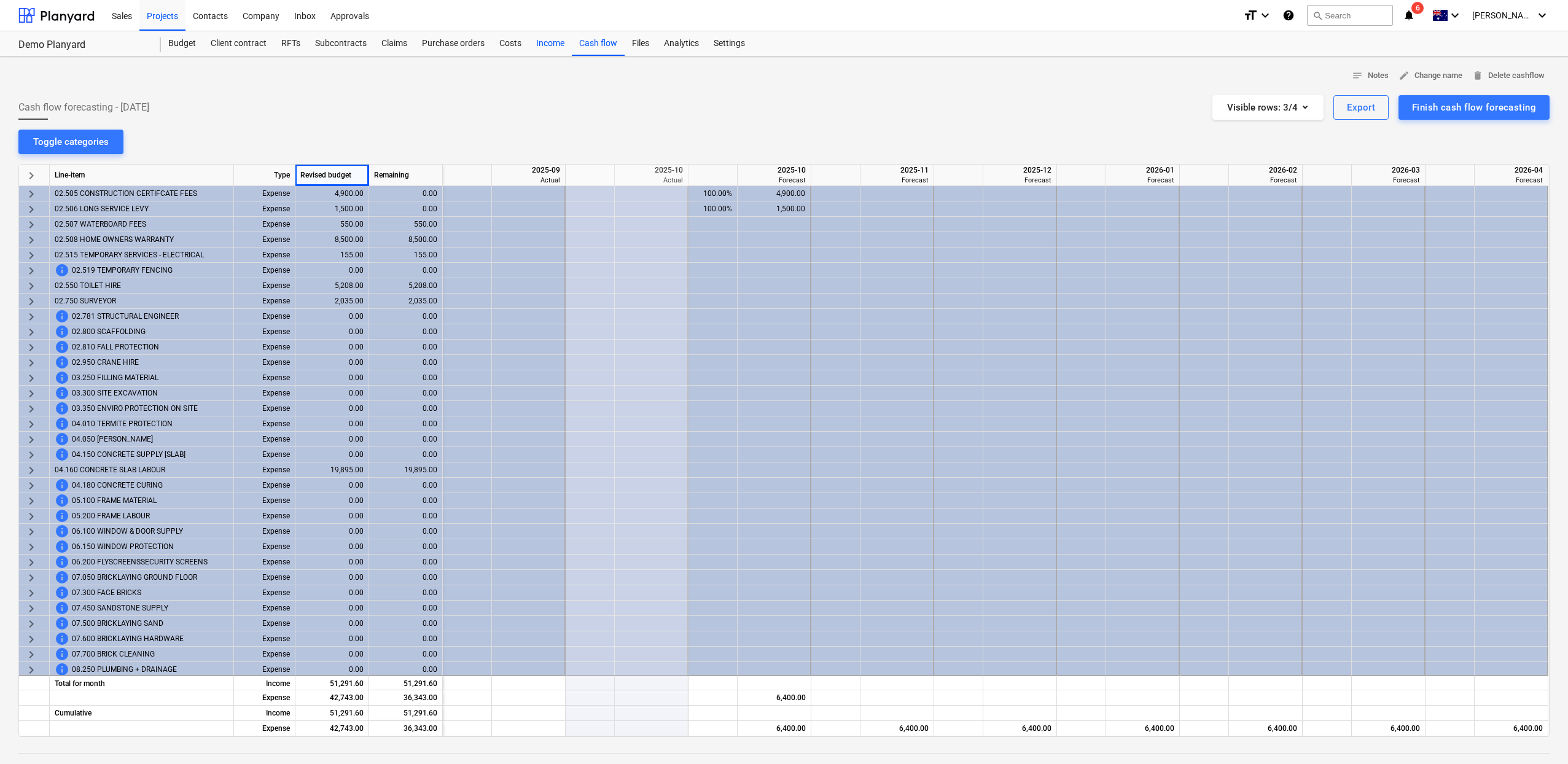
click at [557, 43] on div "Income" at bounding box center [550, 43] width 43 height 25
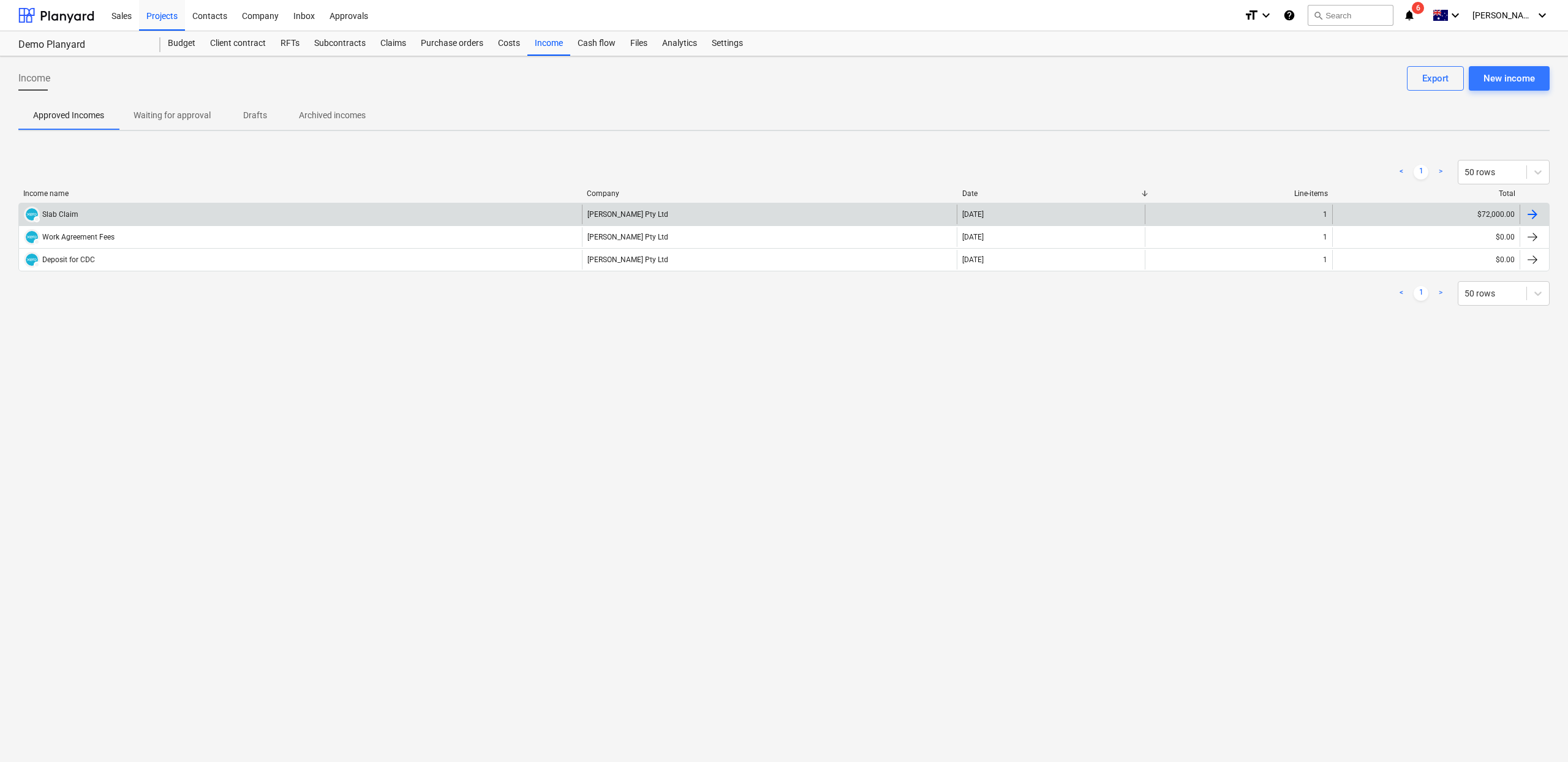
click at [1523, 217] on div at bounding box center [1534, 214] width 29 height 19
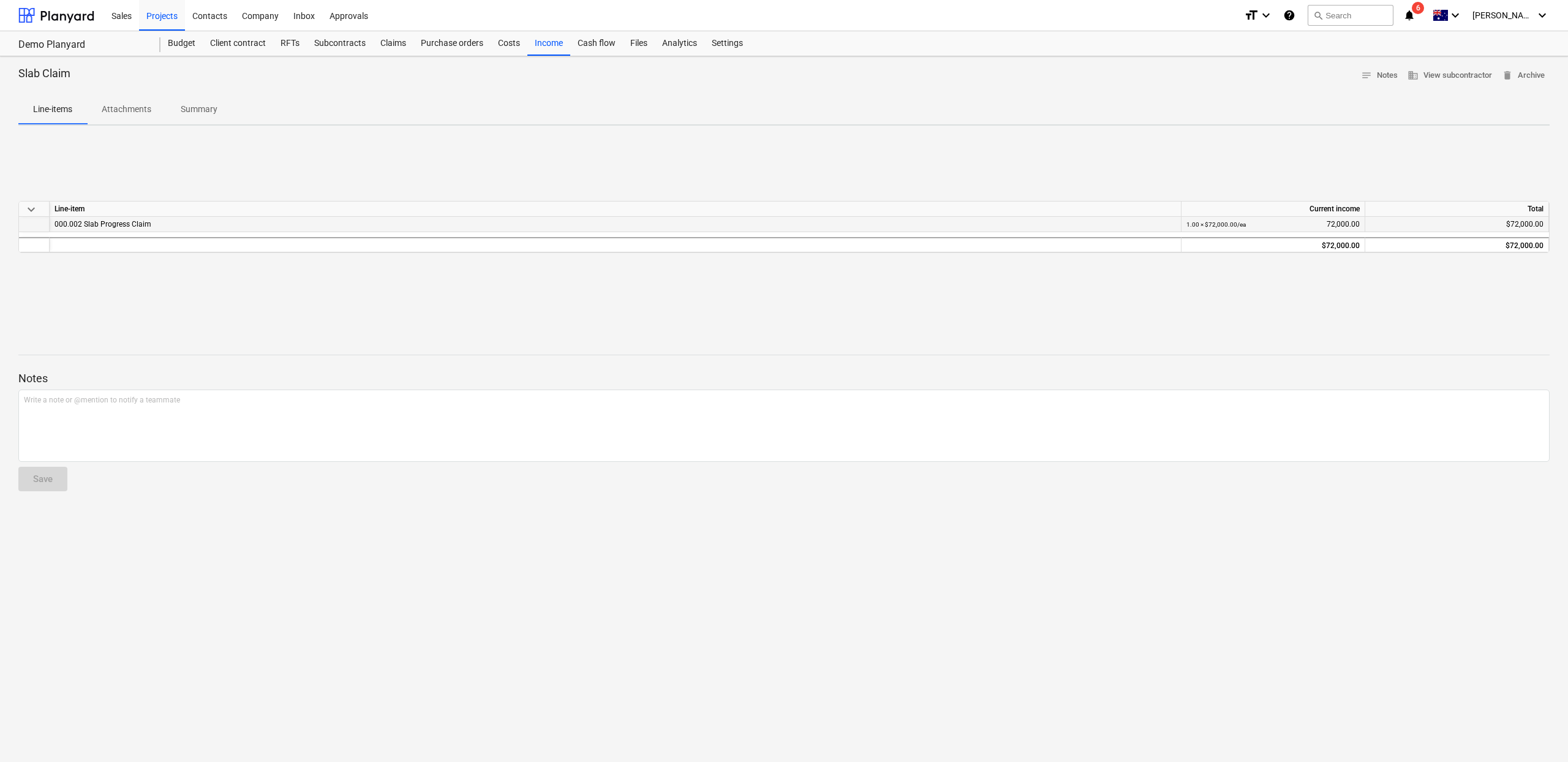
click at [1186, 225] on small "1.00 × $72,000.00 / ea" at bounding box center [1216, 225] width 59 height 7
click at [196, 103] on p "Summary" at bounding box center [199, 109] width 37 height 13
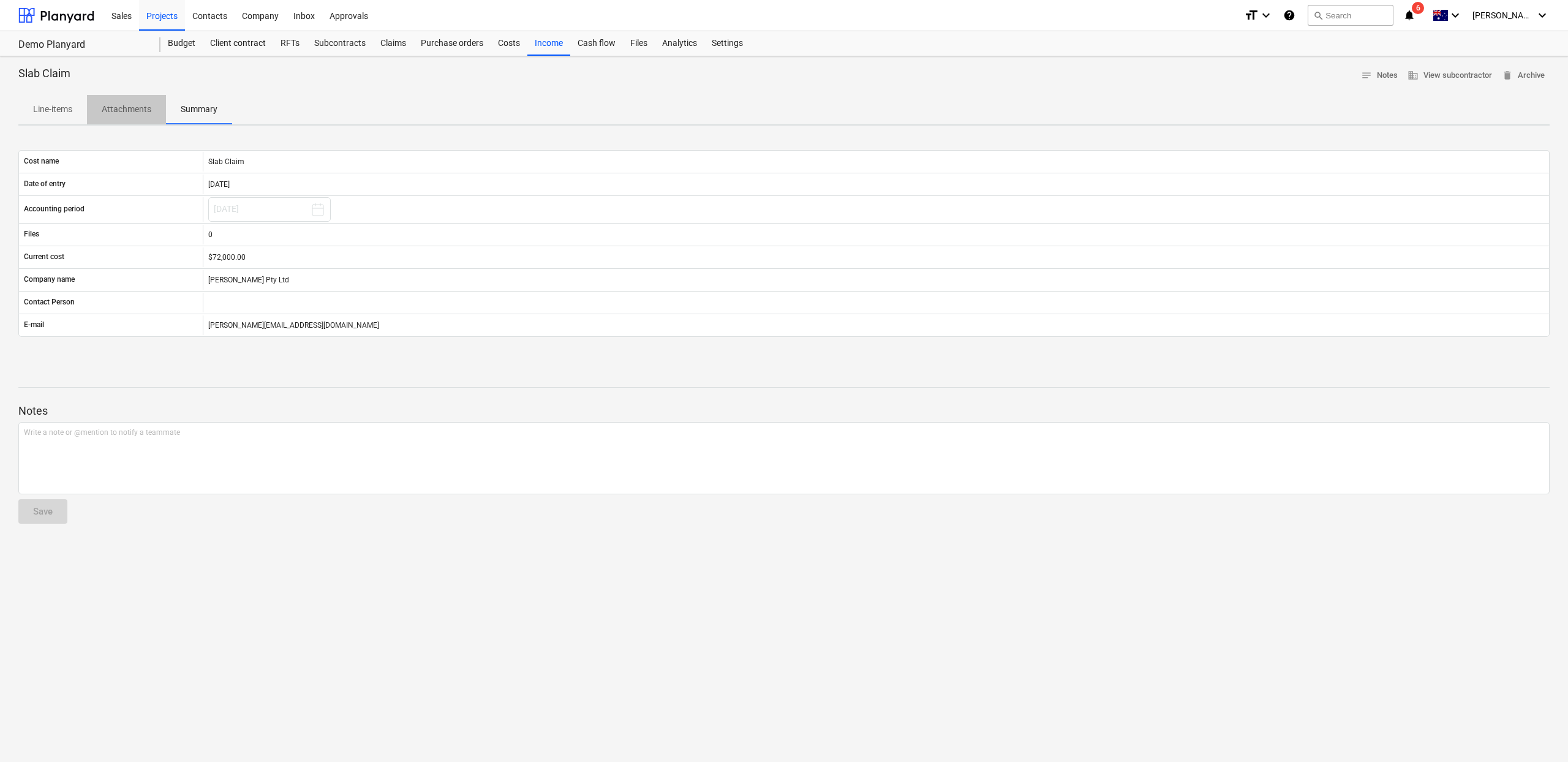
click at [138, 112] on p "Attachments" at bounding box center [126, 109] width 50 height 13
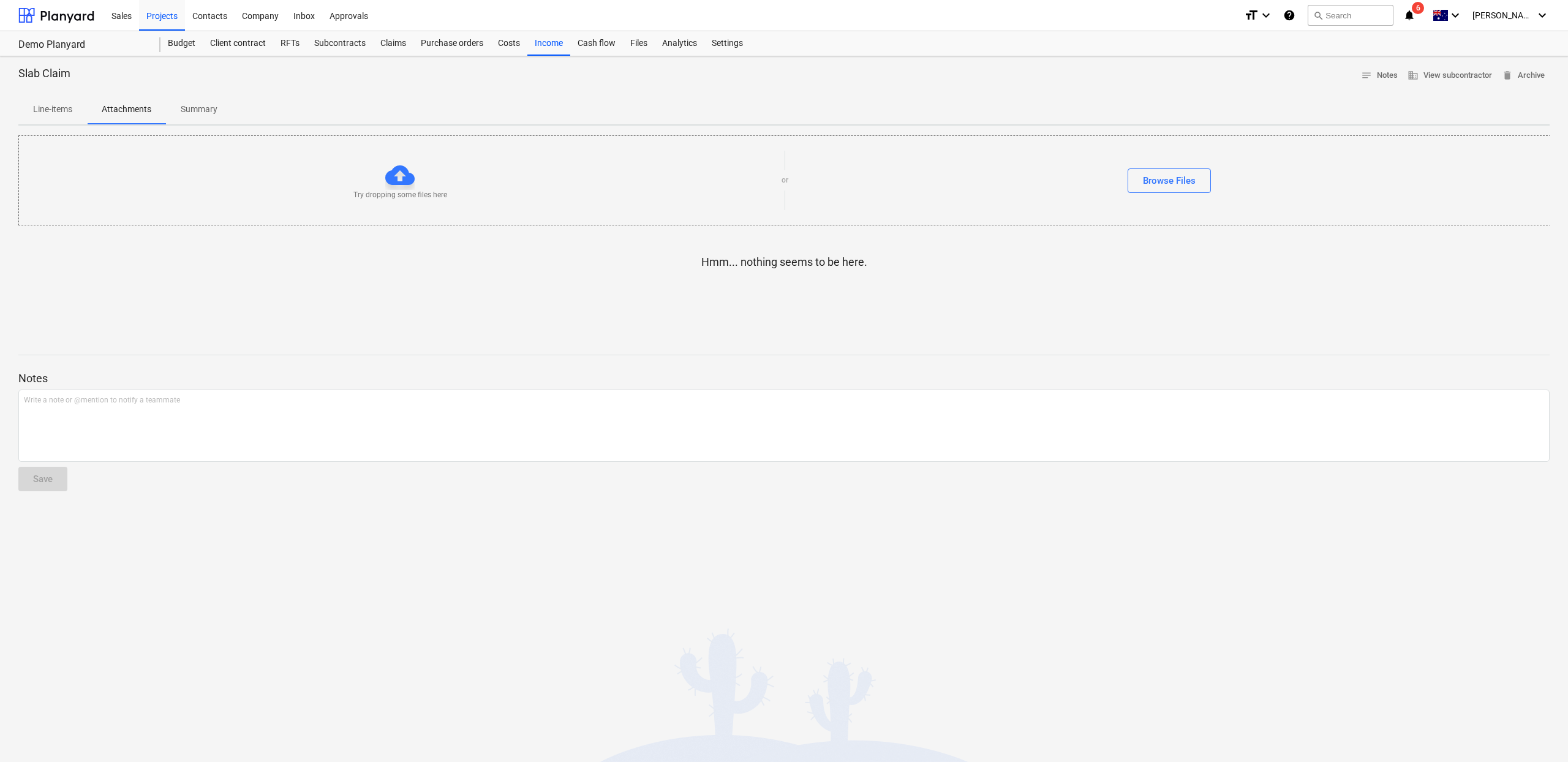
click at [60, 112] on p "Line-items" at bounding box center [53, 109] width 39 height 13
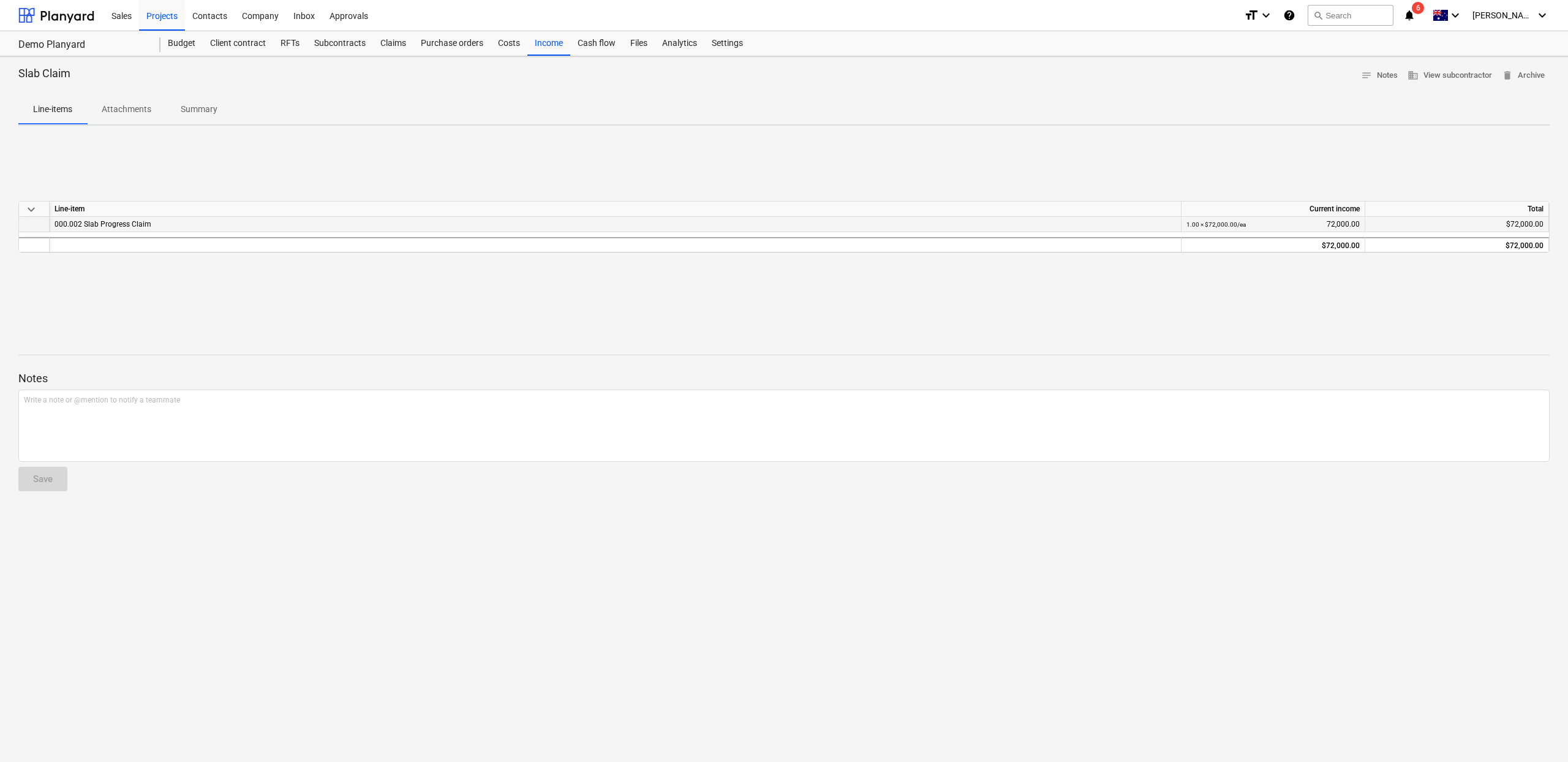
click at [166, 229] on div "000.002 Slab Progress Claim" at bounding box center [615, 224] width 1122 height 15
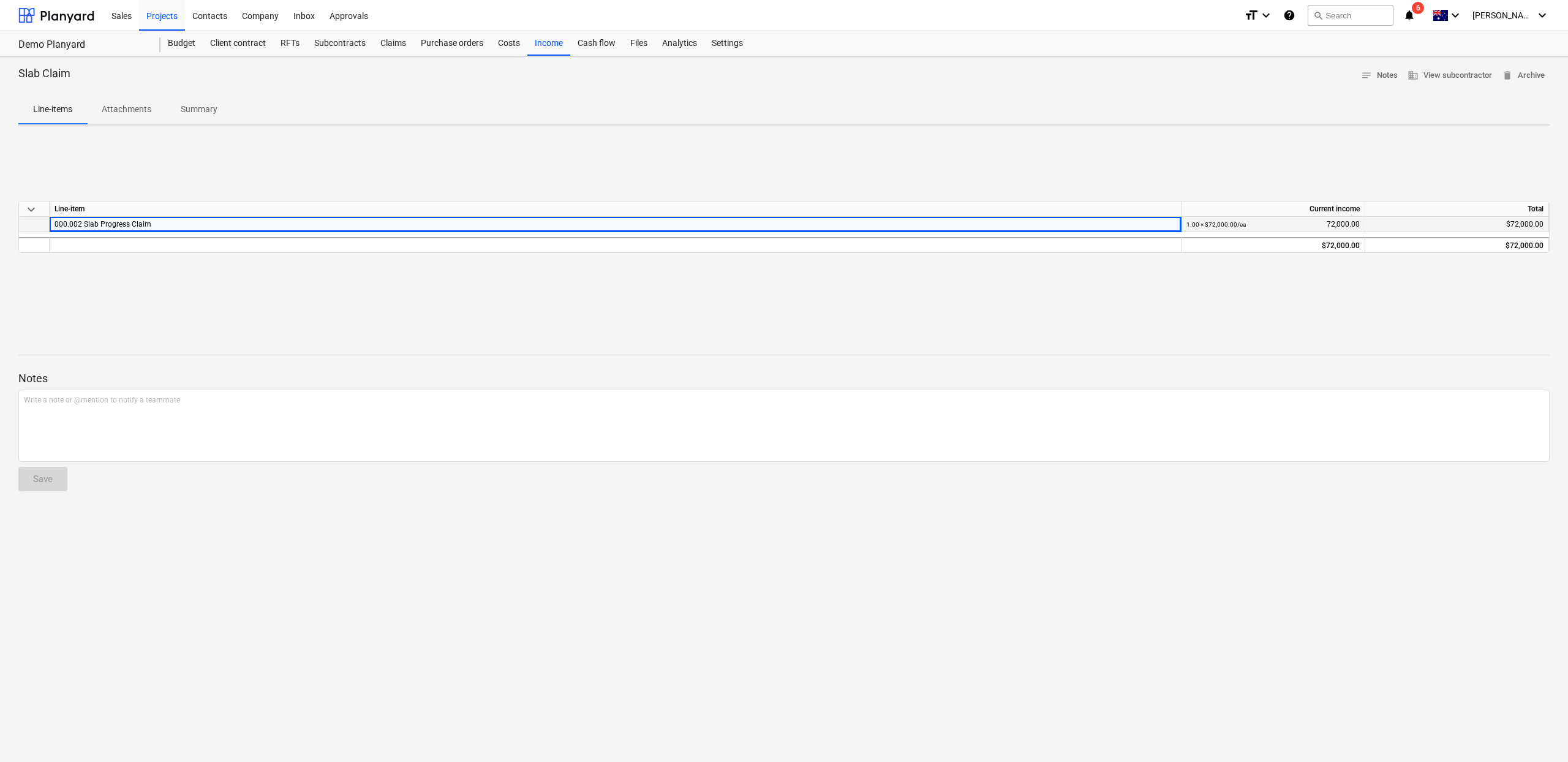
click at [166, 229] on div "000.002 Slab Progress Claim" at bounding box center [615, 224] width 1122 height 15
click at [167, 227] on div "000.002 Slab Progress Claim" at bounding box center [615, 224] width 1122 height 15
click at [598, 43] on div "Cash flow" at bounding box center [596, 43] width 53 height 25
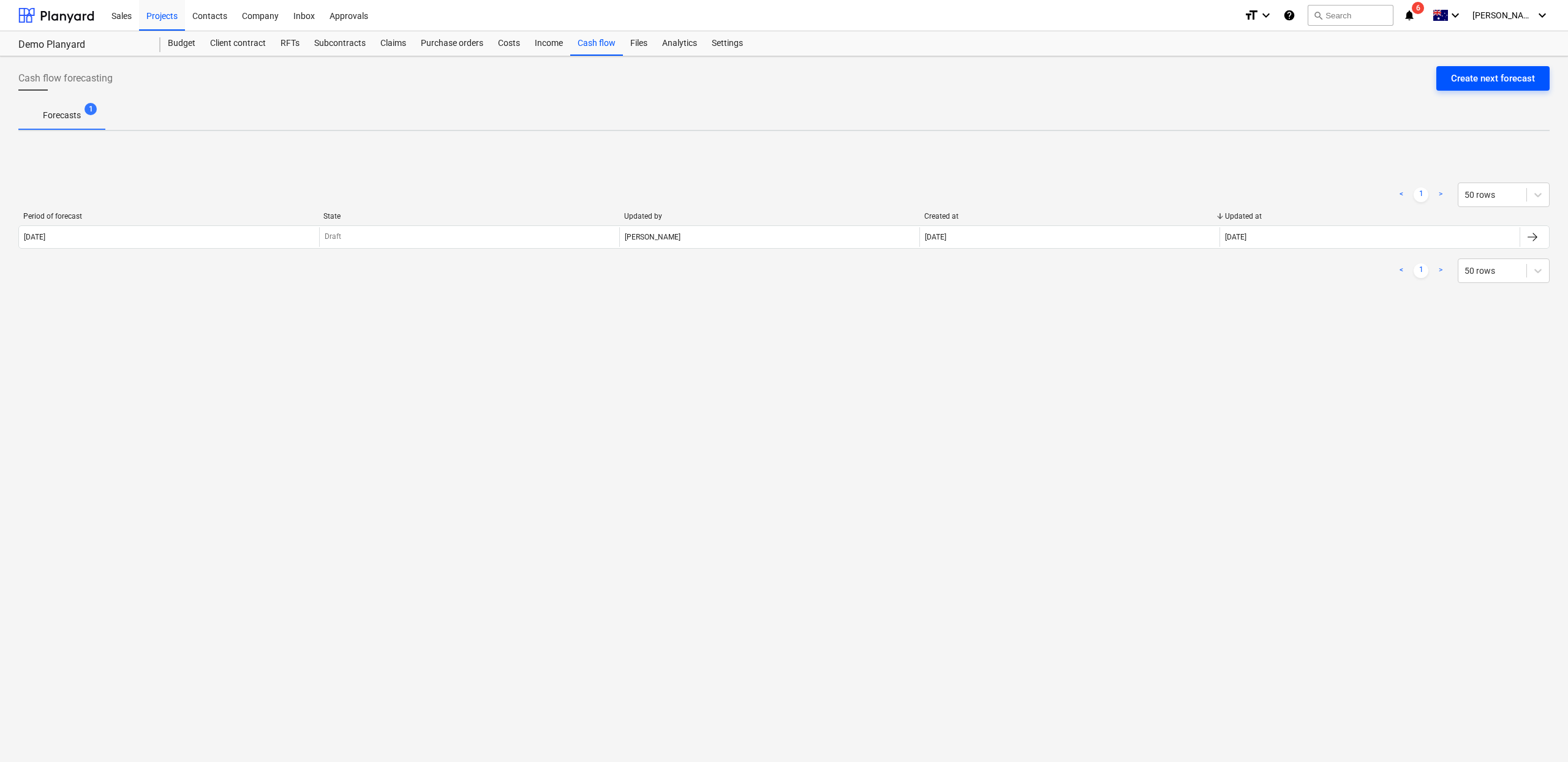
click at [1484, 82] on div "Create next forecast" at bounding box center [1493, 78] width 84 height 16
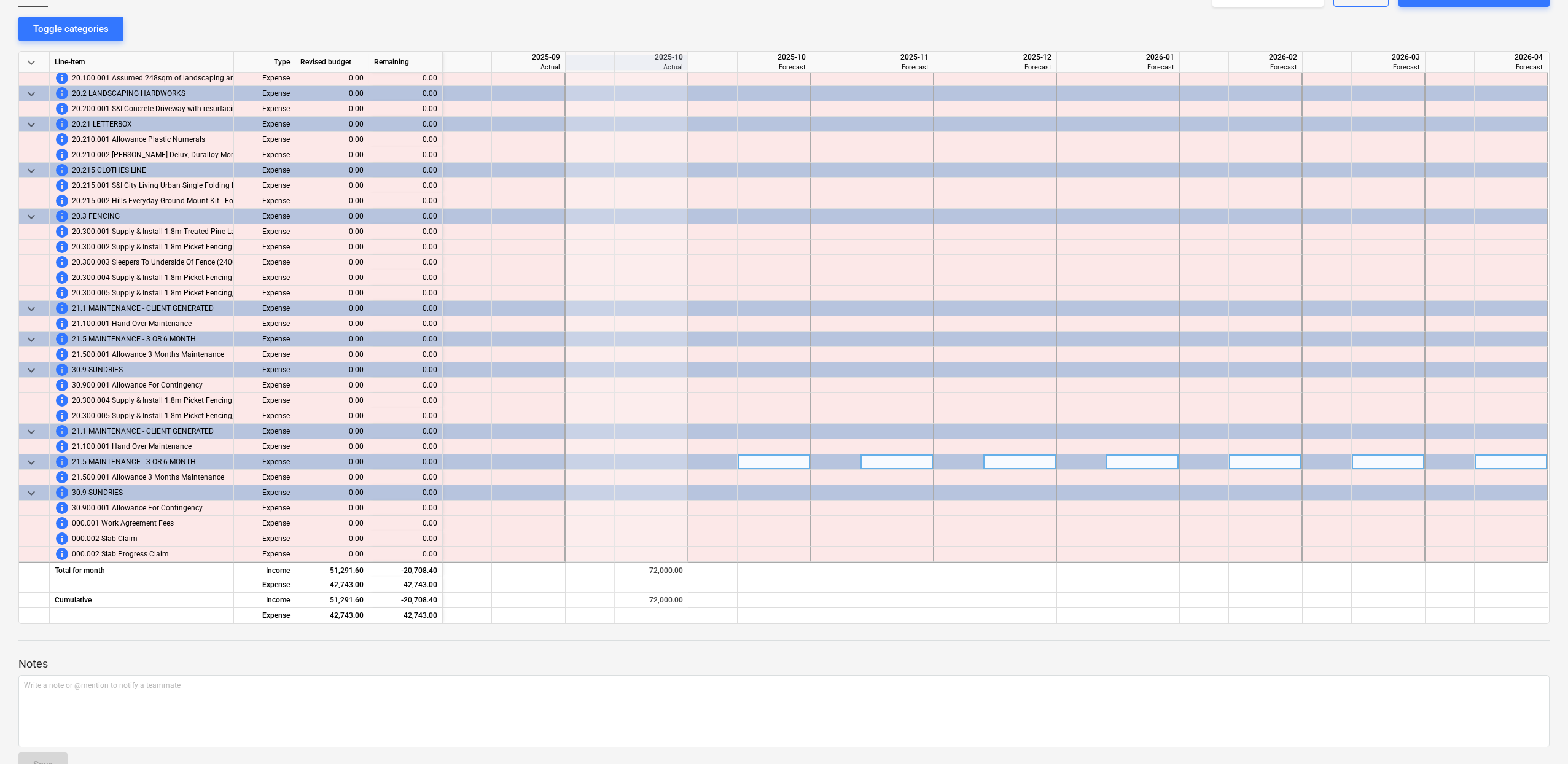
scroll to position [113, 0]
click at [24, 487] on span "keyboard_arrow_down" at bounding box center [31, 493] width 15 height 15
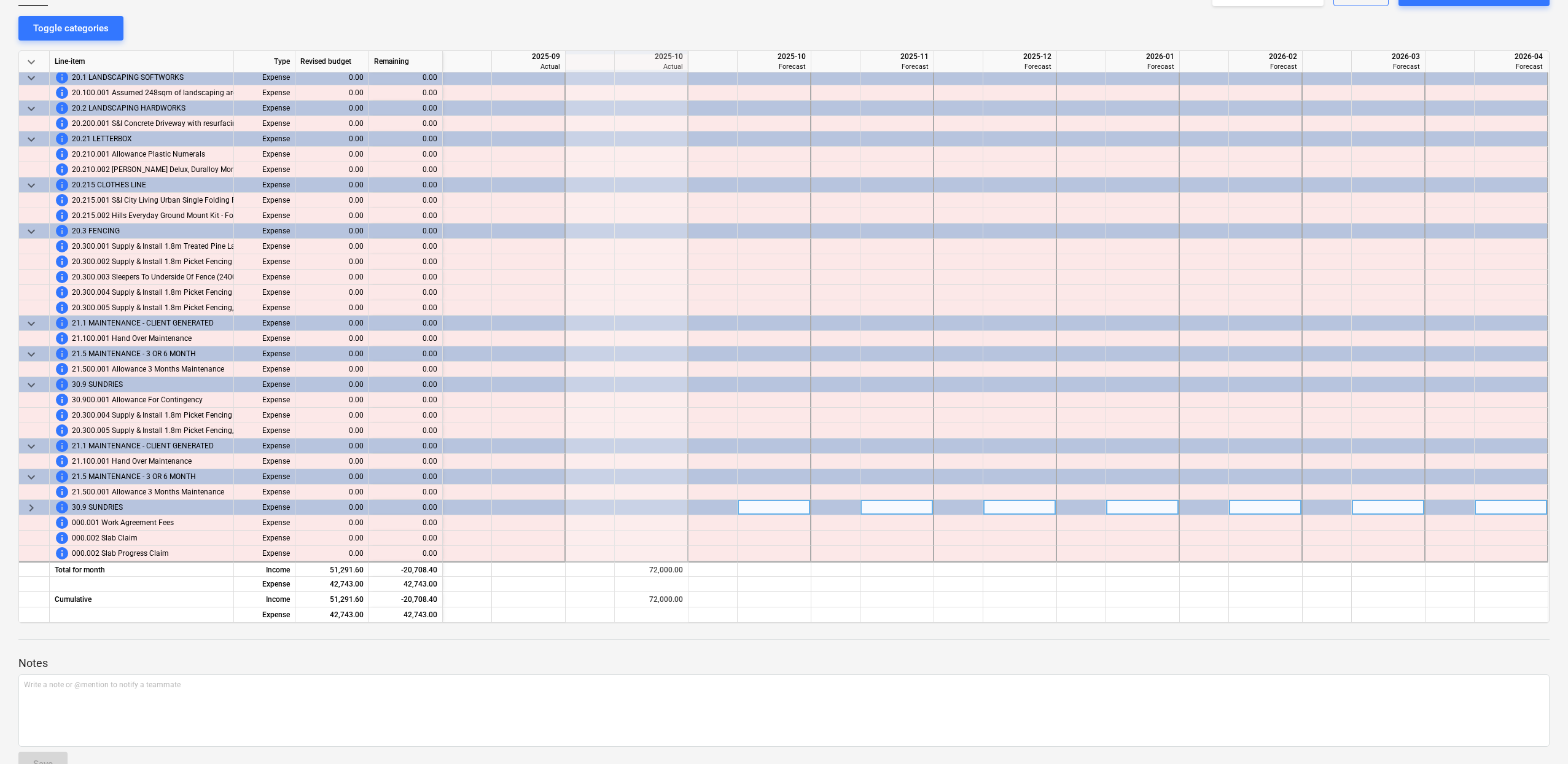
scroll to position [7099, 4]
click at [35, 503] on span "keyboard_arrow_right" at bounding box center [31, 508] width 15 height 15
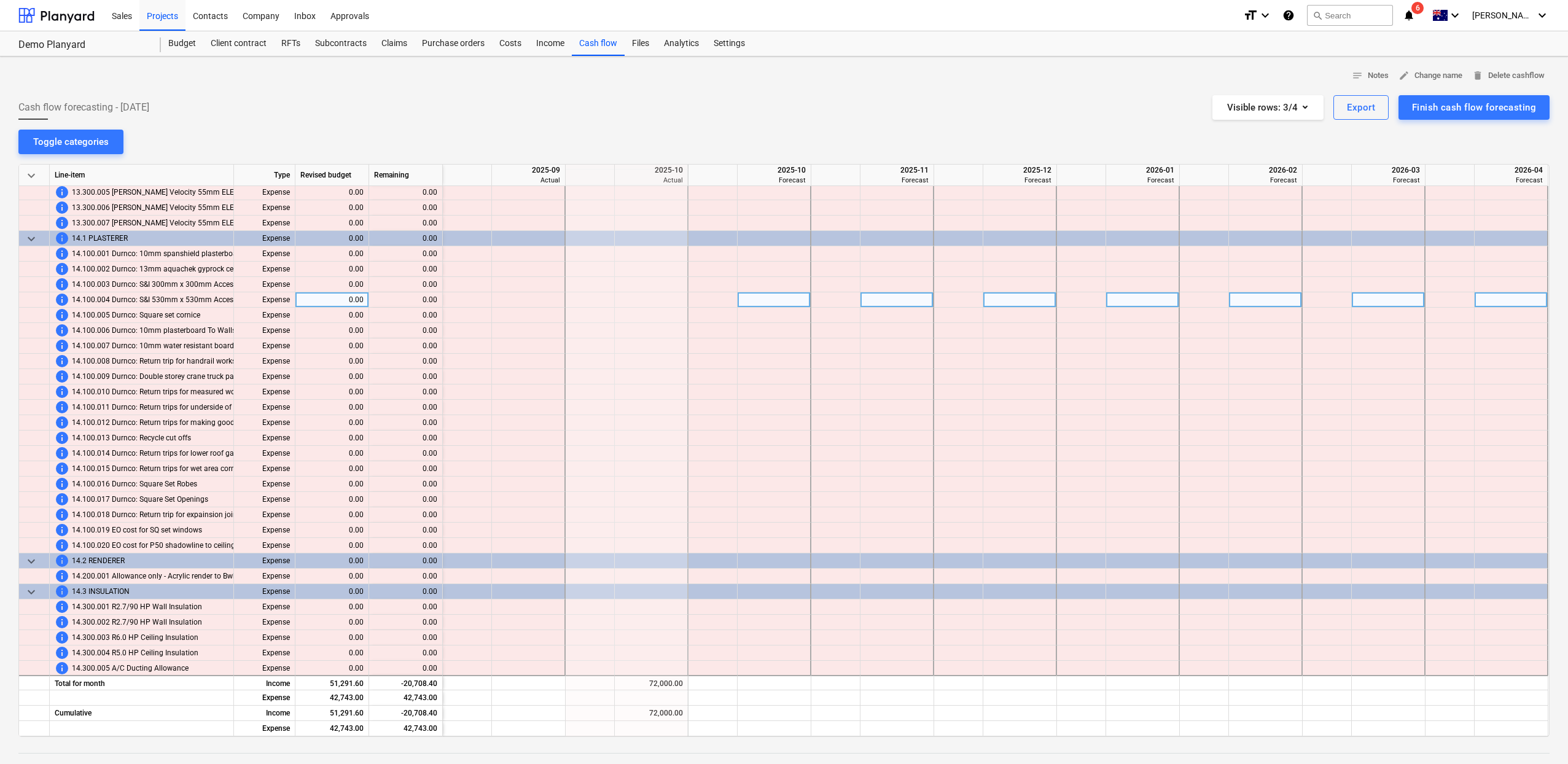
scroll to position [5491, 4]
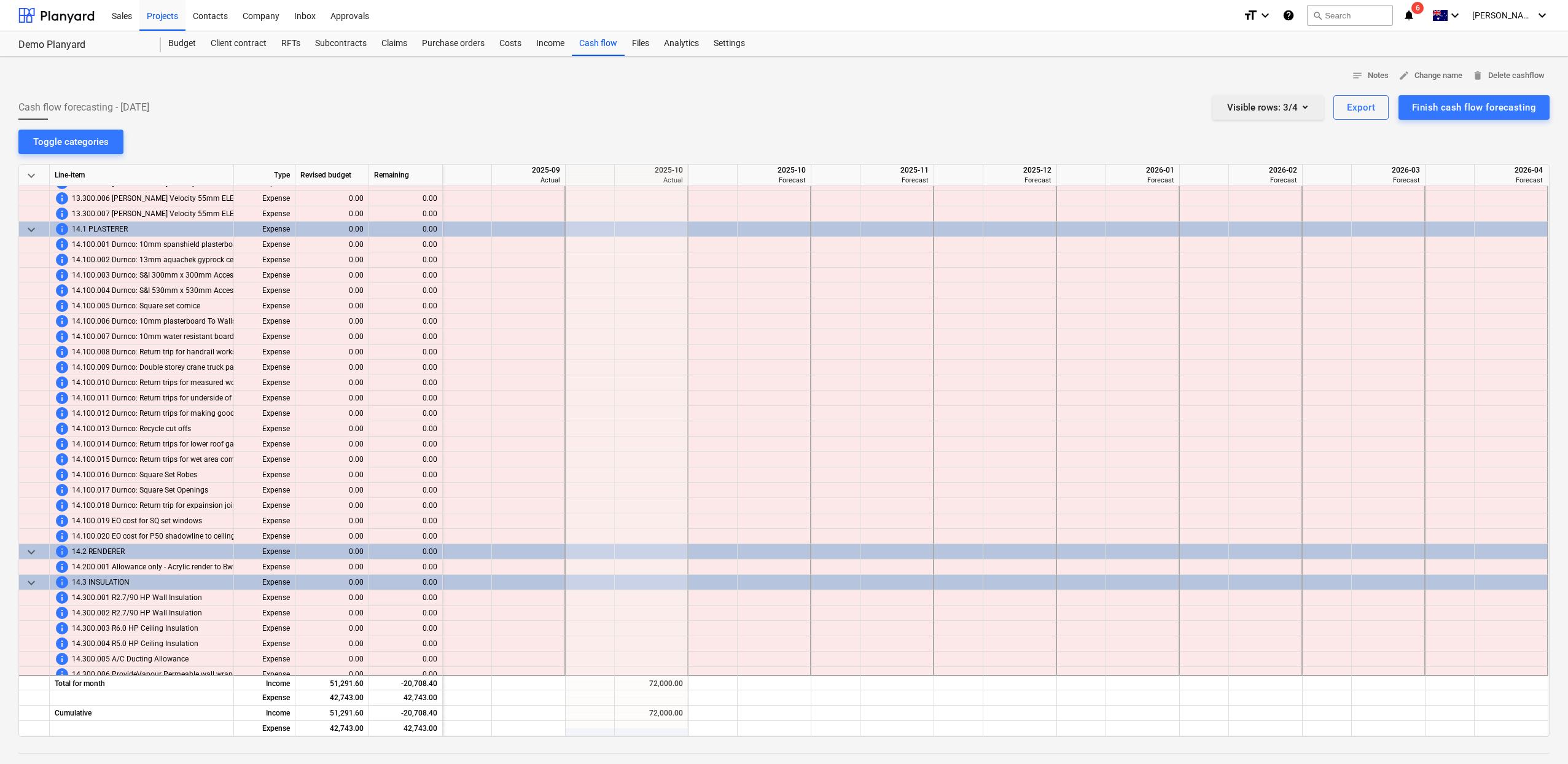
click at [1289, 113] on div "Visible rows : 3/4" at bounding box center [1267, 107] width 82 height 16
click at [1251, 187] on div "Income" at bounding box center [1269, 189] width 109 height 19
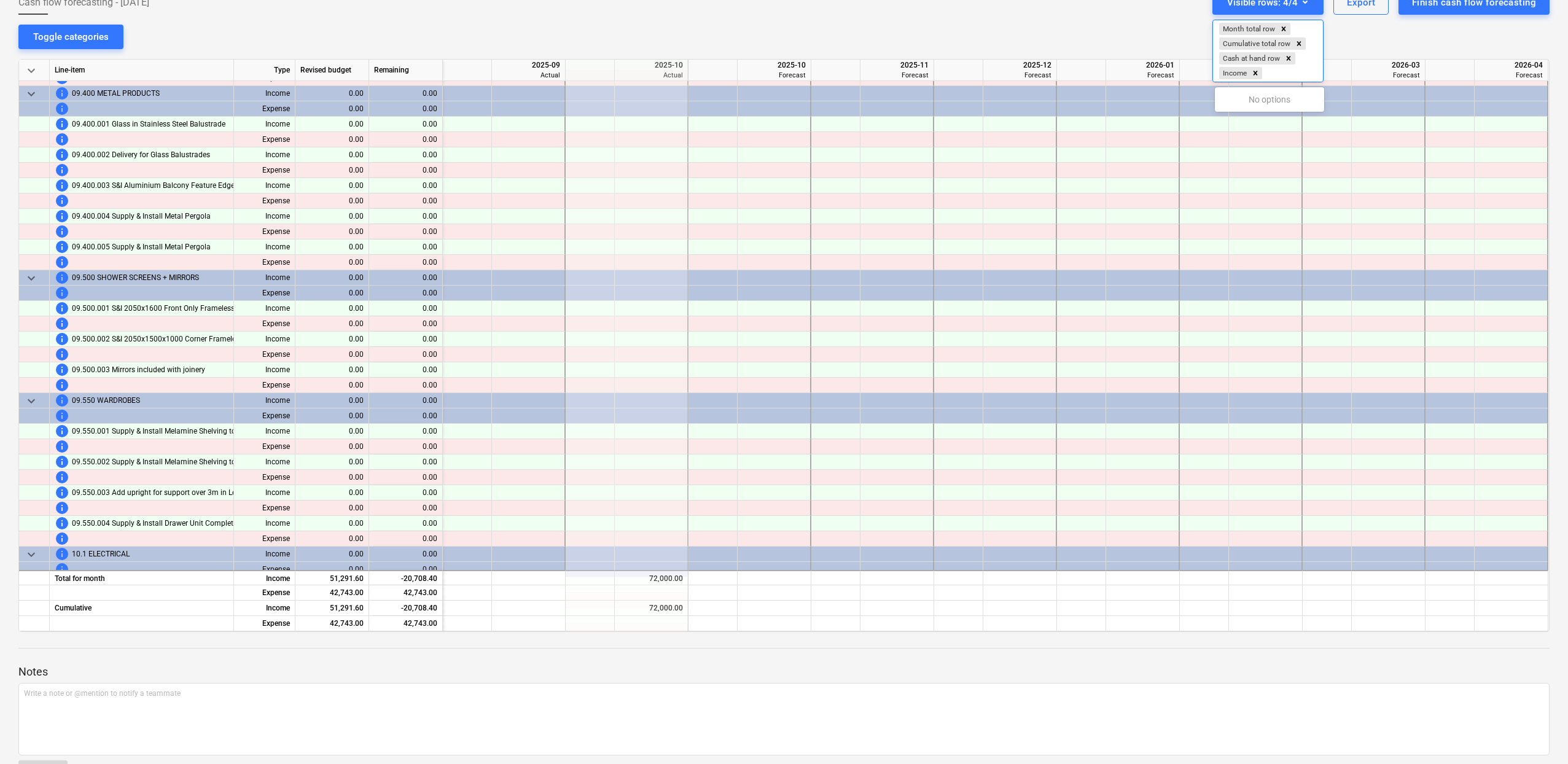
scroll to position [104, 0]
click at [809, 485] on div at bounding box center [784, 382] width 1568 height 764
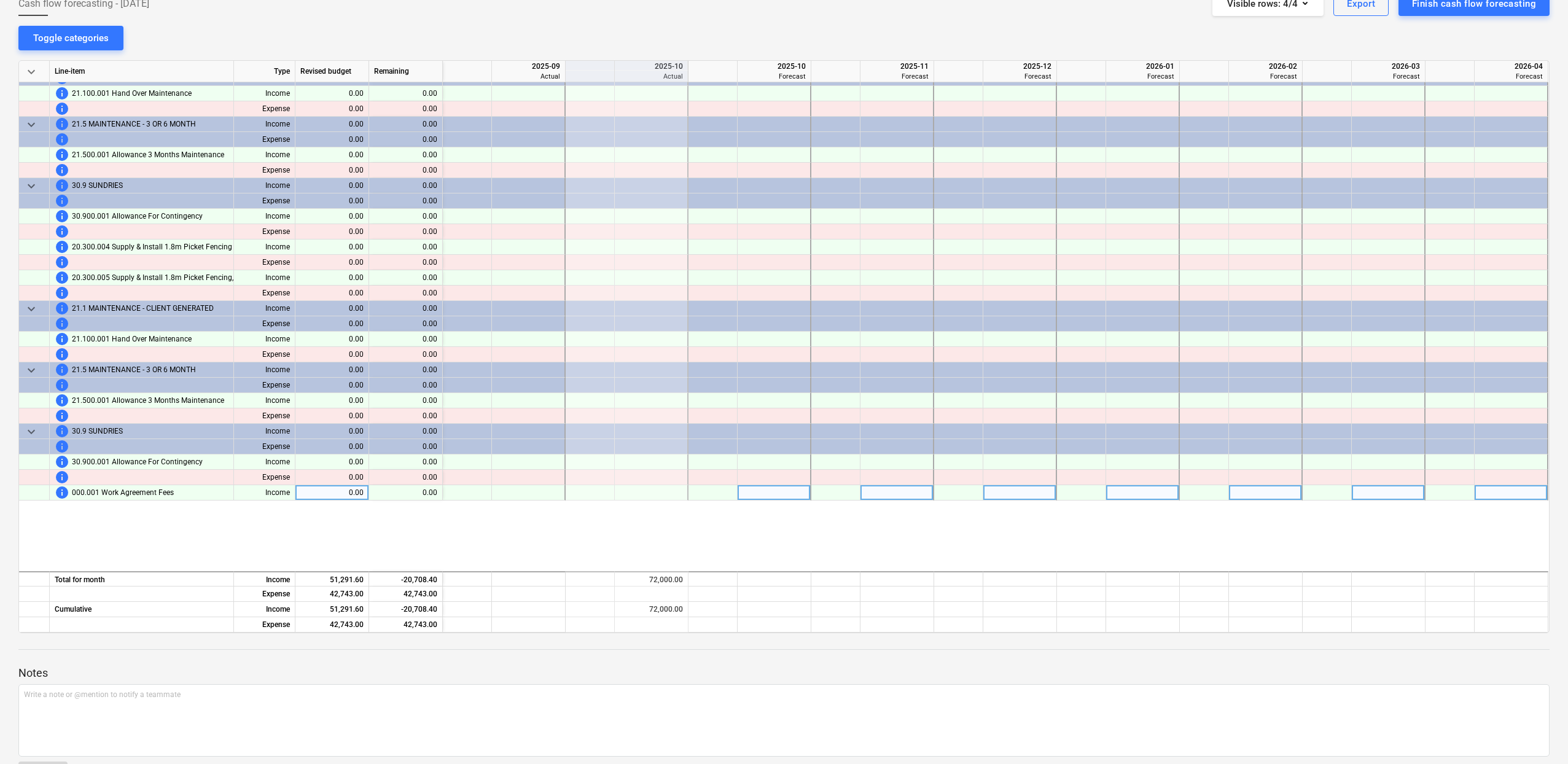
scroll to position [14715, 4]
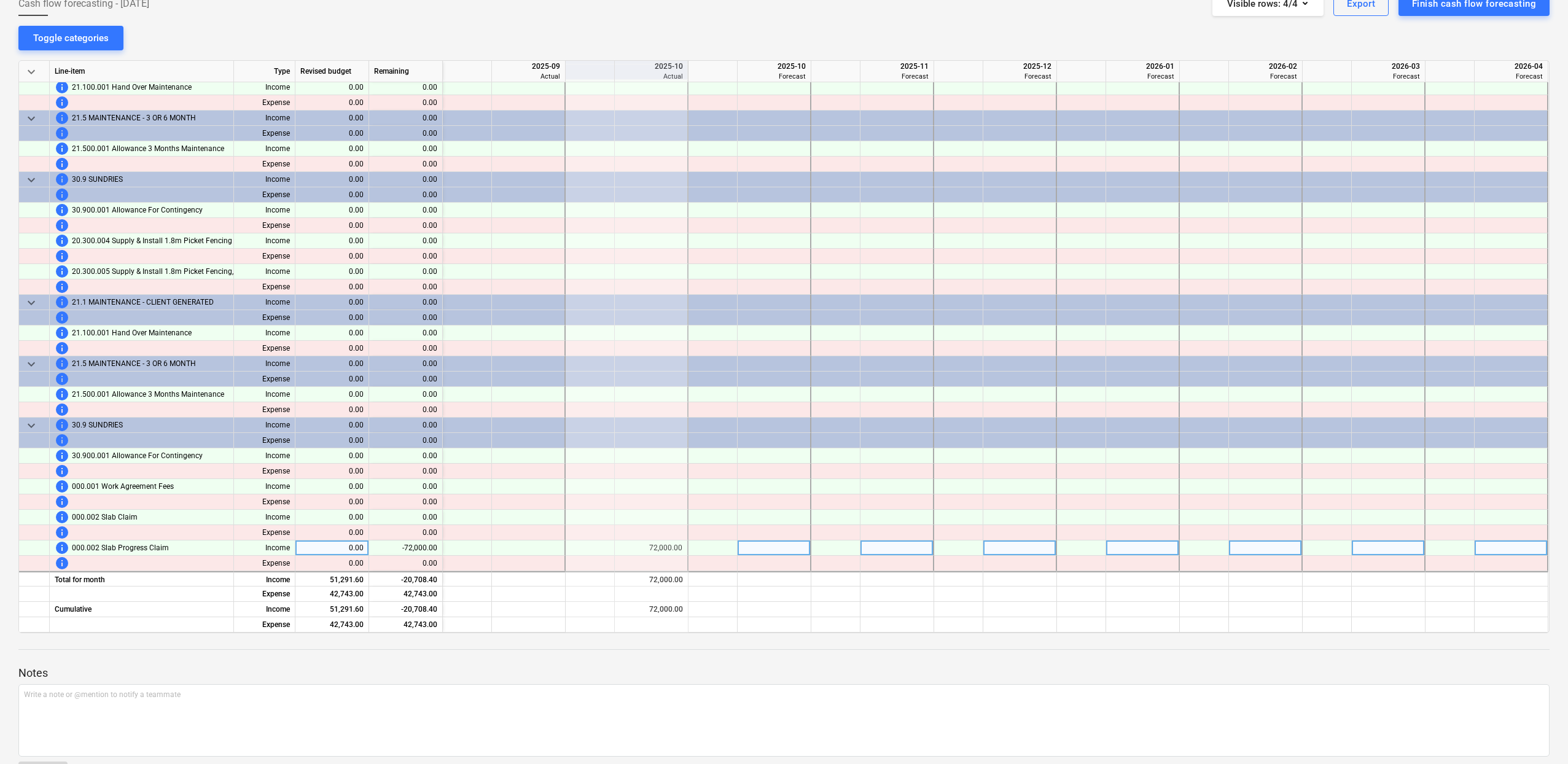
click at [665, 543] on div "72,000.00" at bounding box center [651, 548] width 63 height 15
click at [665, 543] on div "72,000.00" at bounding box center [651, 548] width 63 height 15
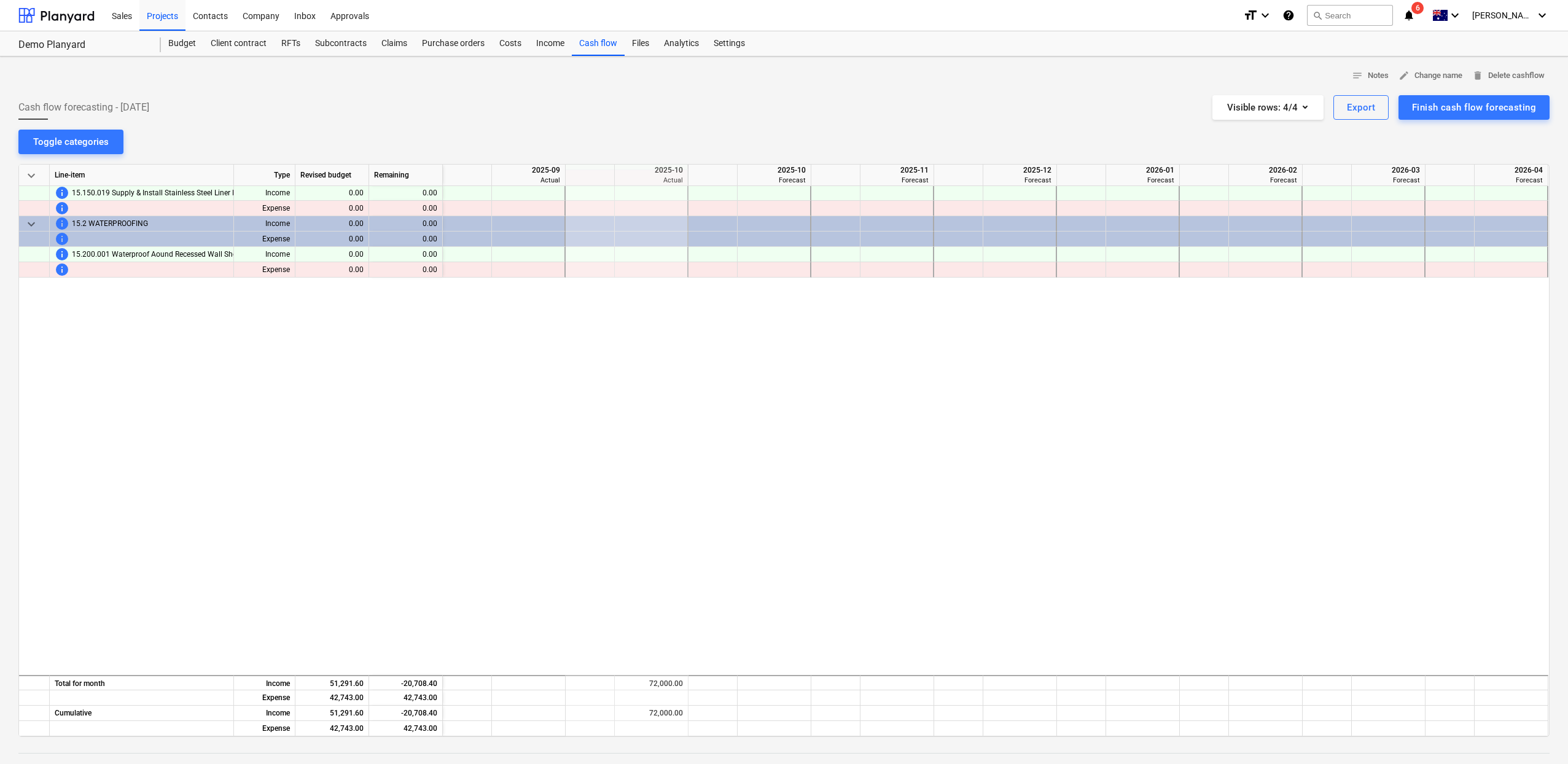
scroll to position [13337, 4]
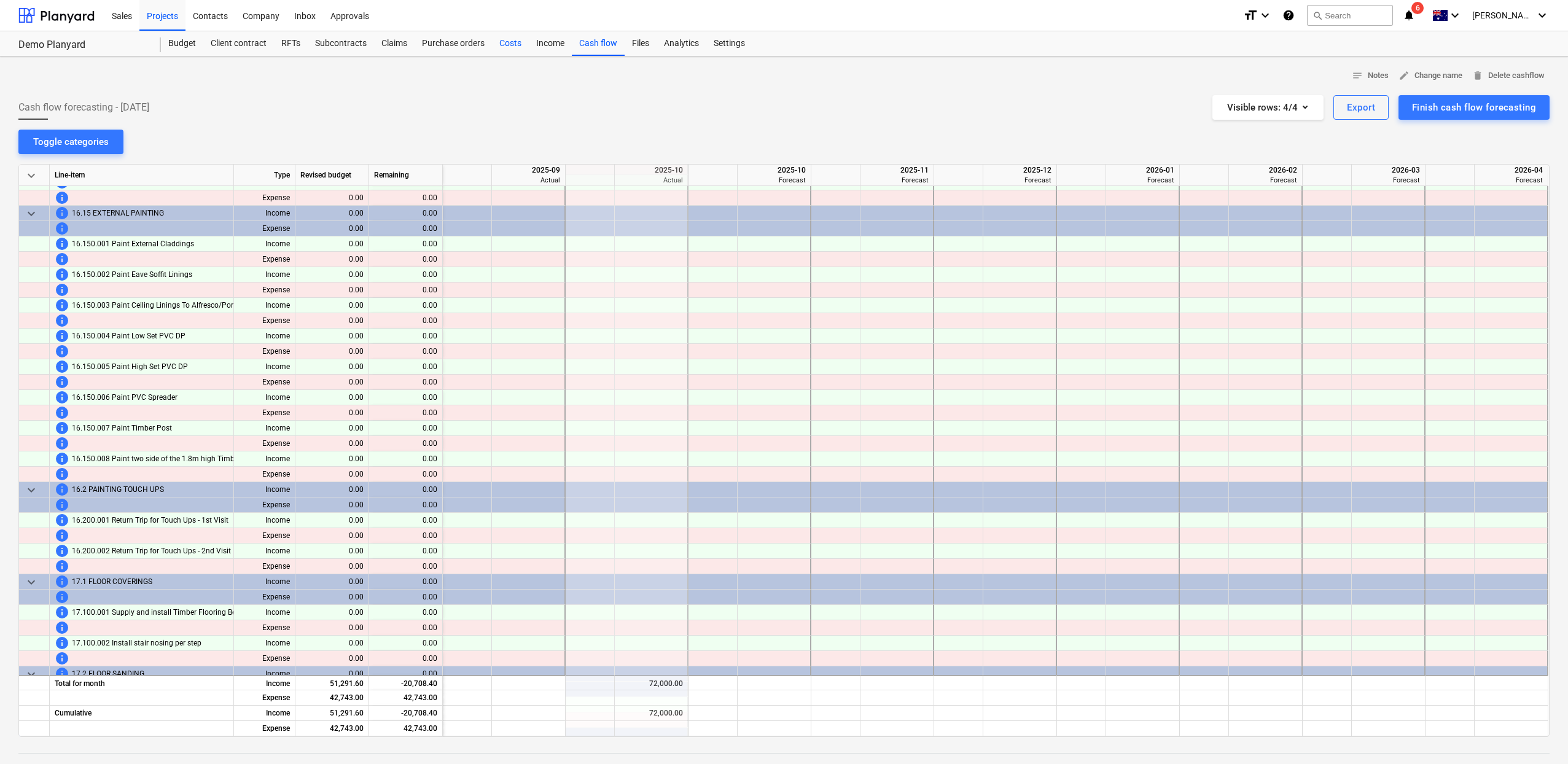
click at [524, 39] on div "Costs" at bounding box center [510, 43] width 37 height 25
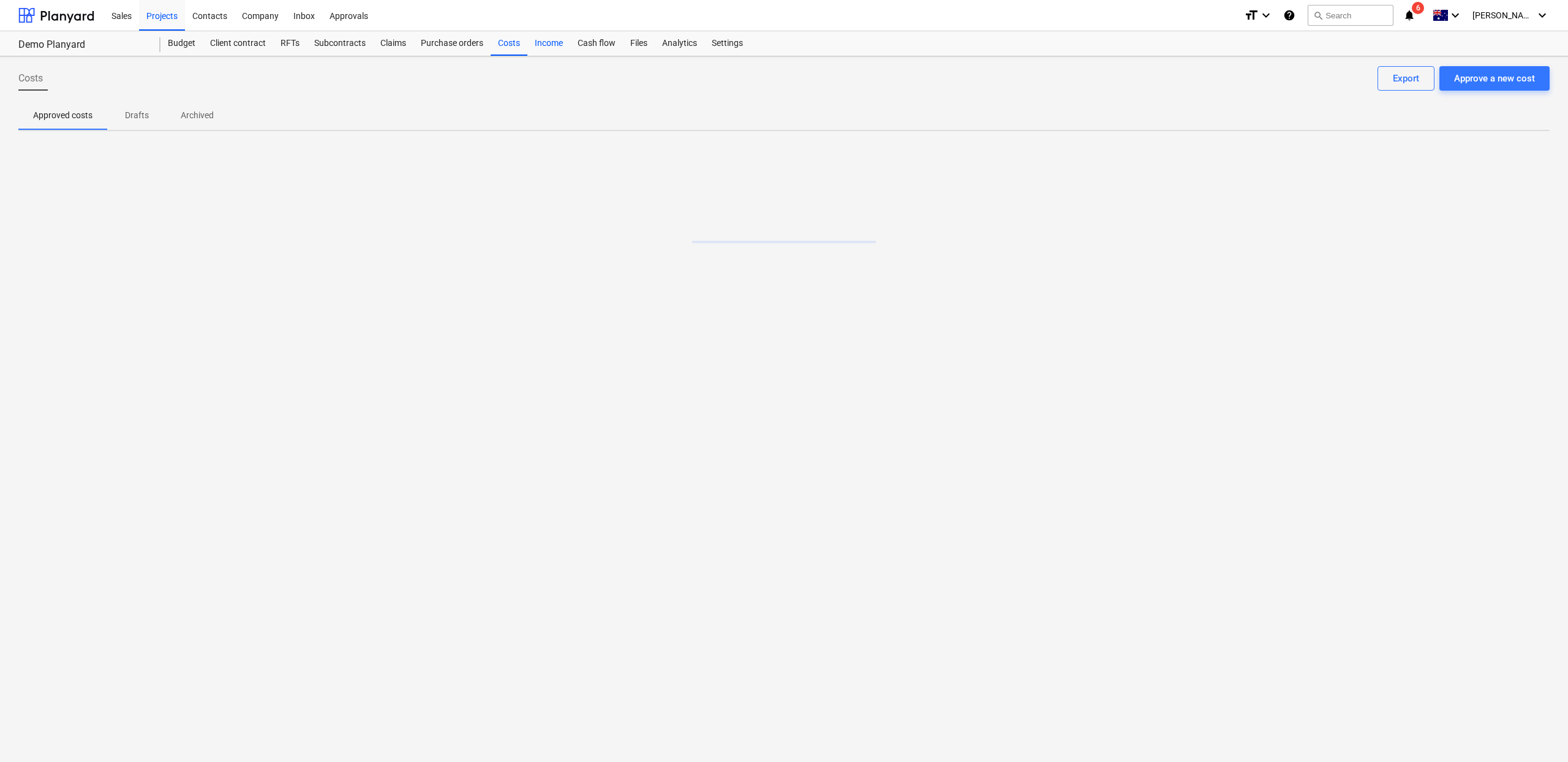
click at [561, 45] on div "Income" at bounding box center [549, 43] width 43 height 25
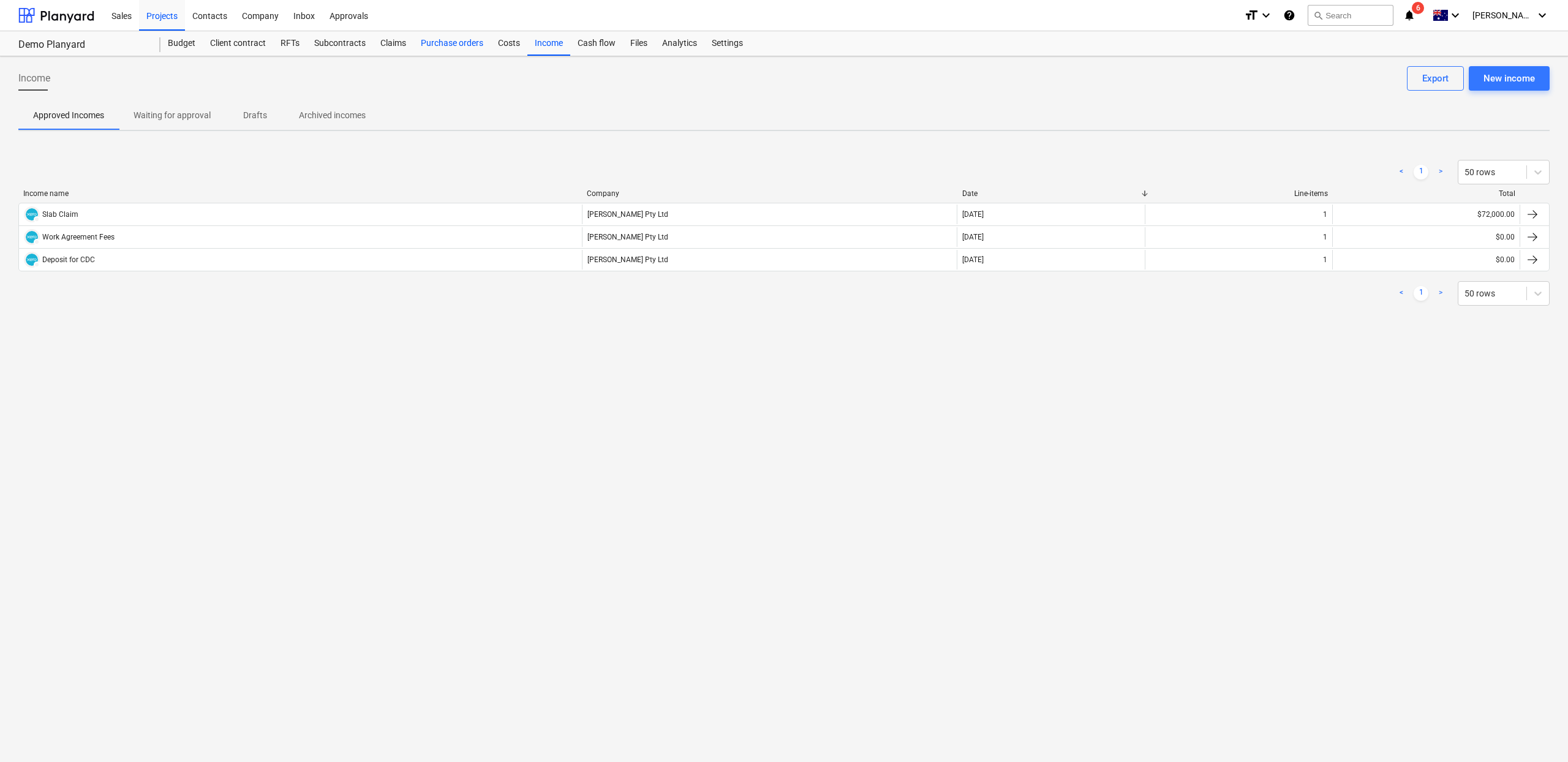
click at [447, 40] on div "Purchase orders" at bounding box center [452, 43] width 77 height 25
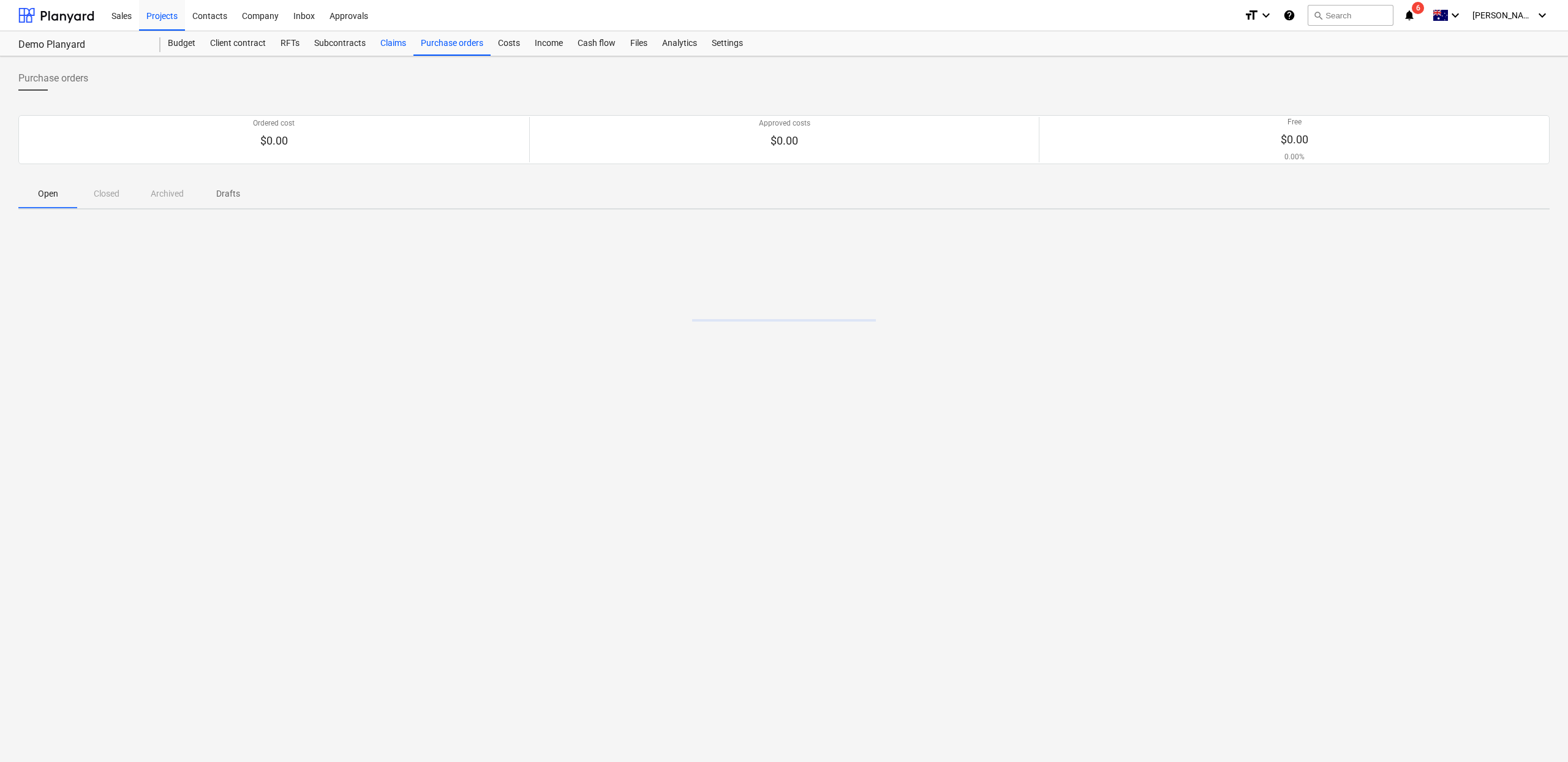
click at [378, 47] on div "Claims" at bounding box center [393, 43] width 41 height 25
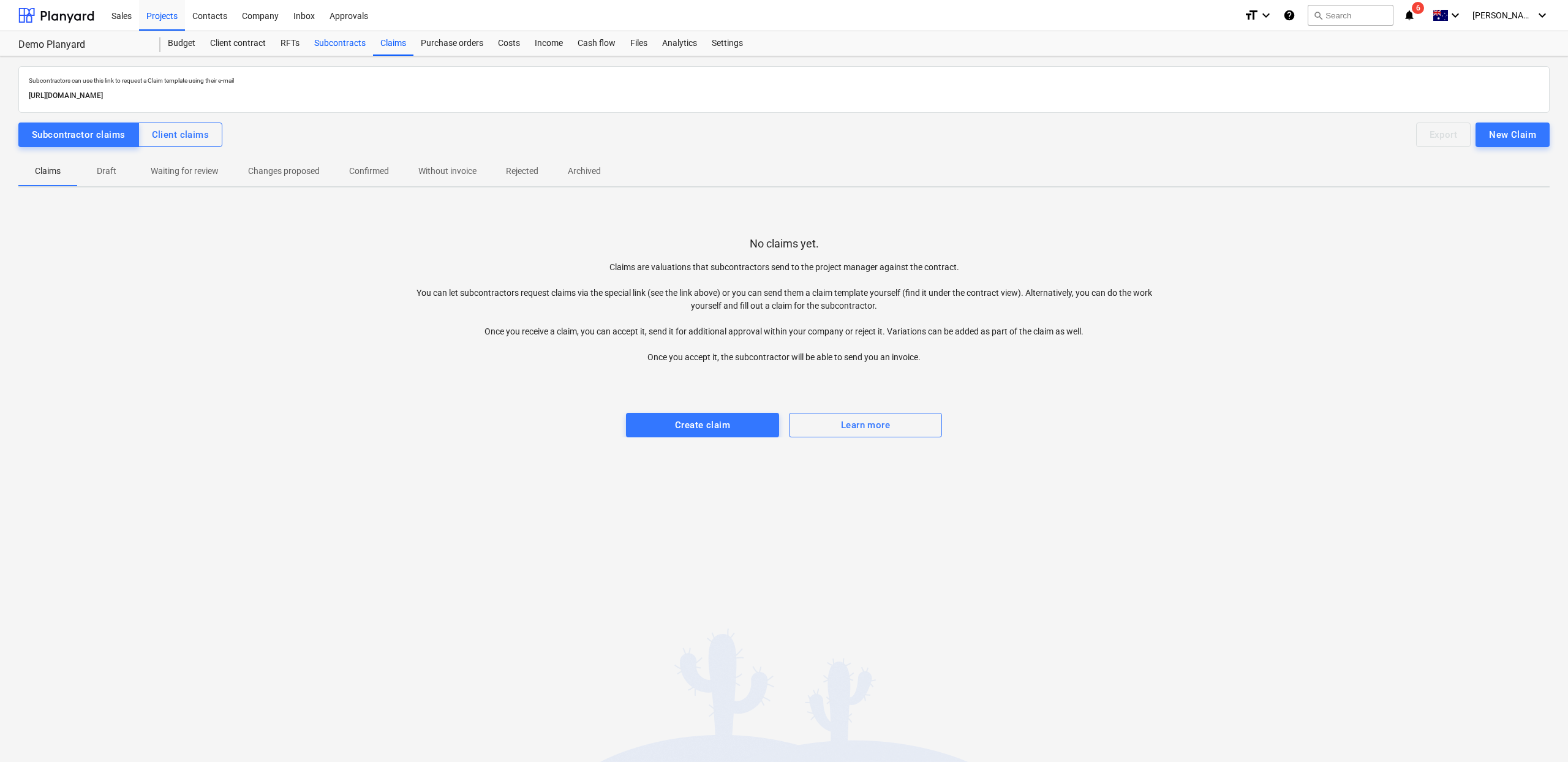
click at [336, 42] on div "Subcontracts" at bounding box center [339, 43] width 66 height 25
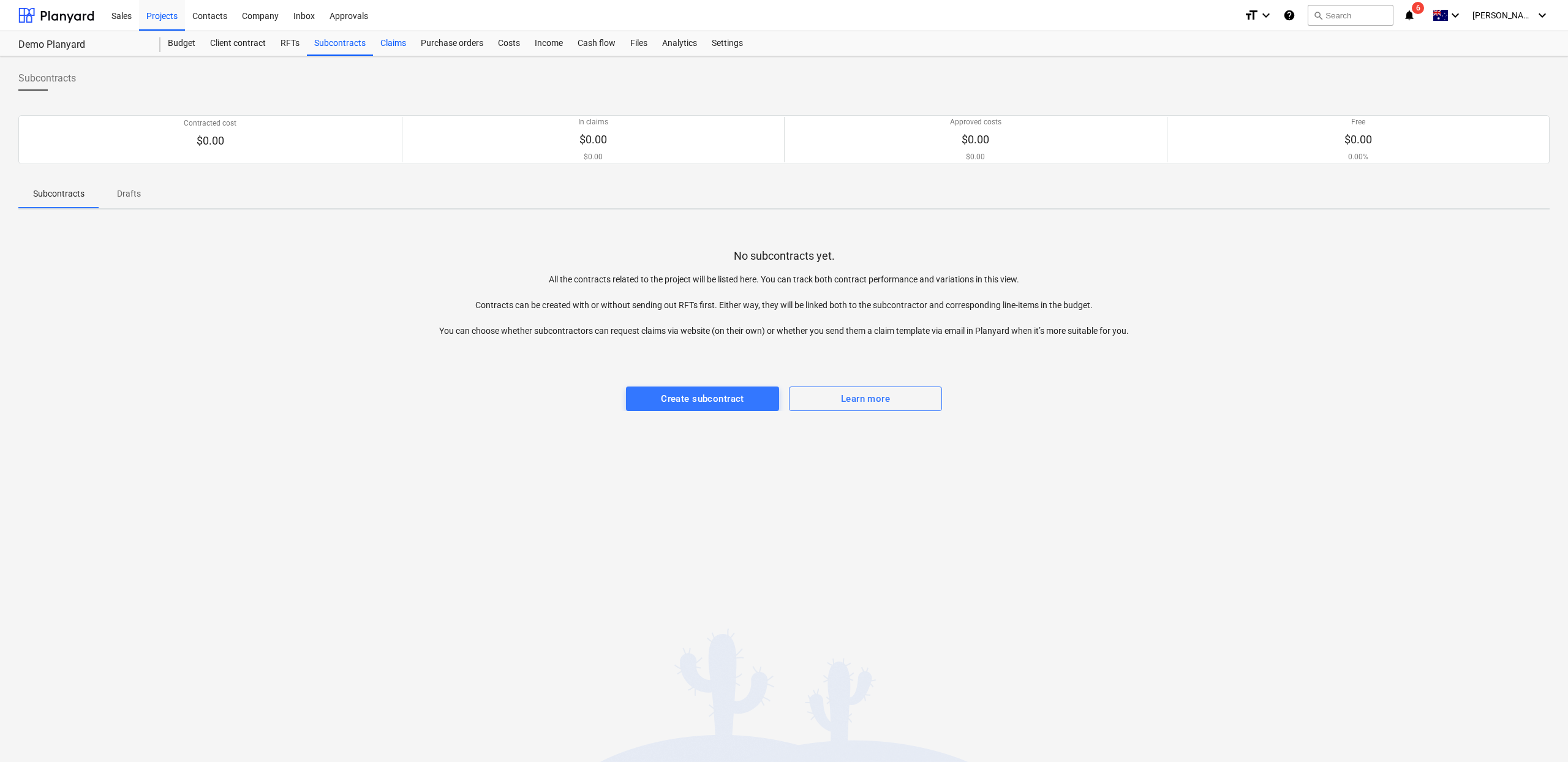
click at [408, 39] on div "Claims" at bounding box center [393, 43] width 41 height 25
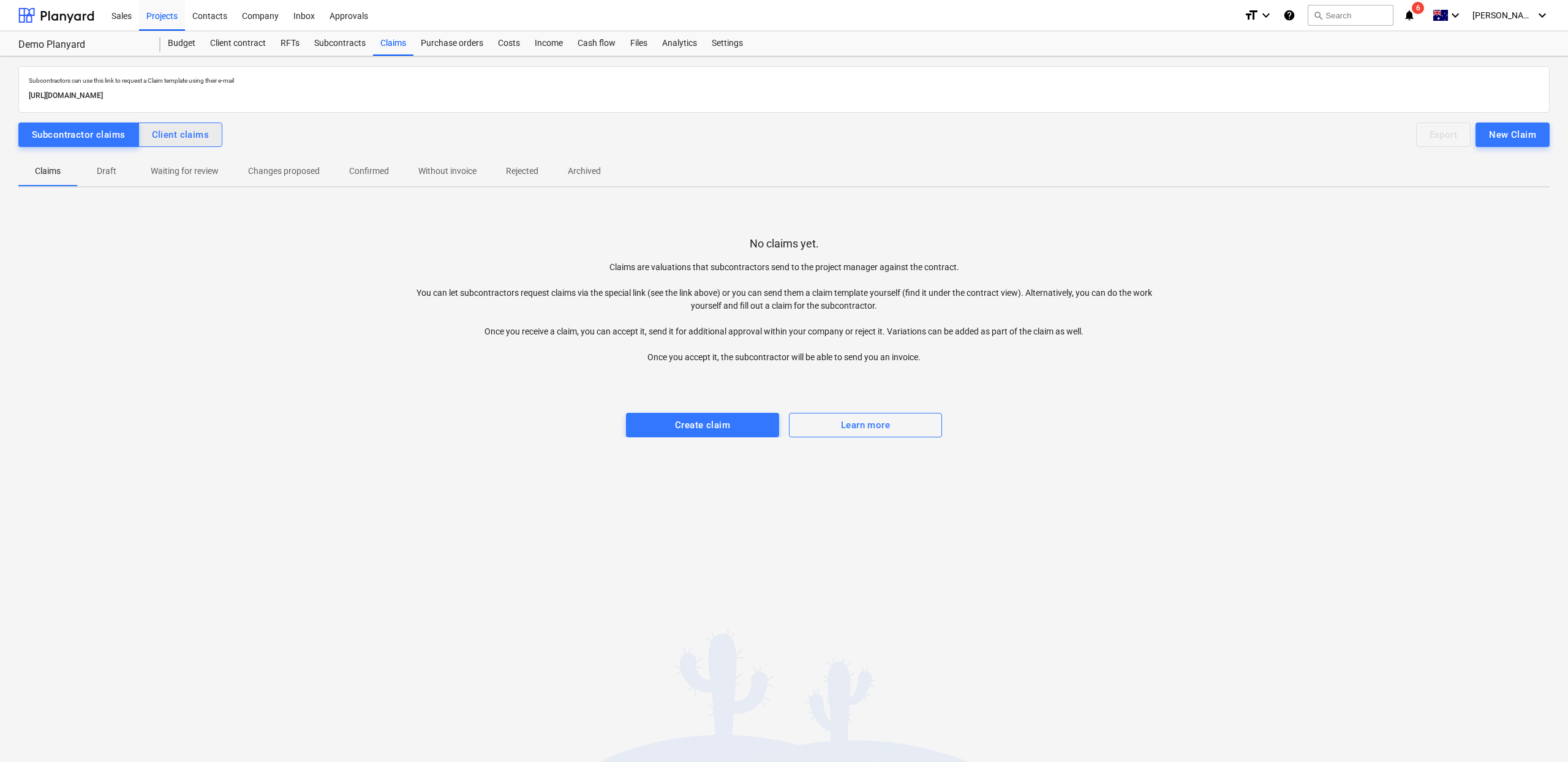
click at [177, 133] on div "Client claims" at bounding box center [180, 135] width 58 height 16
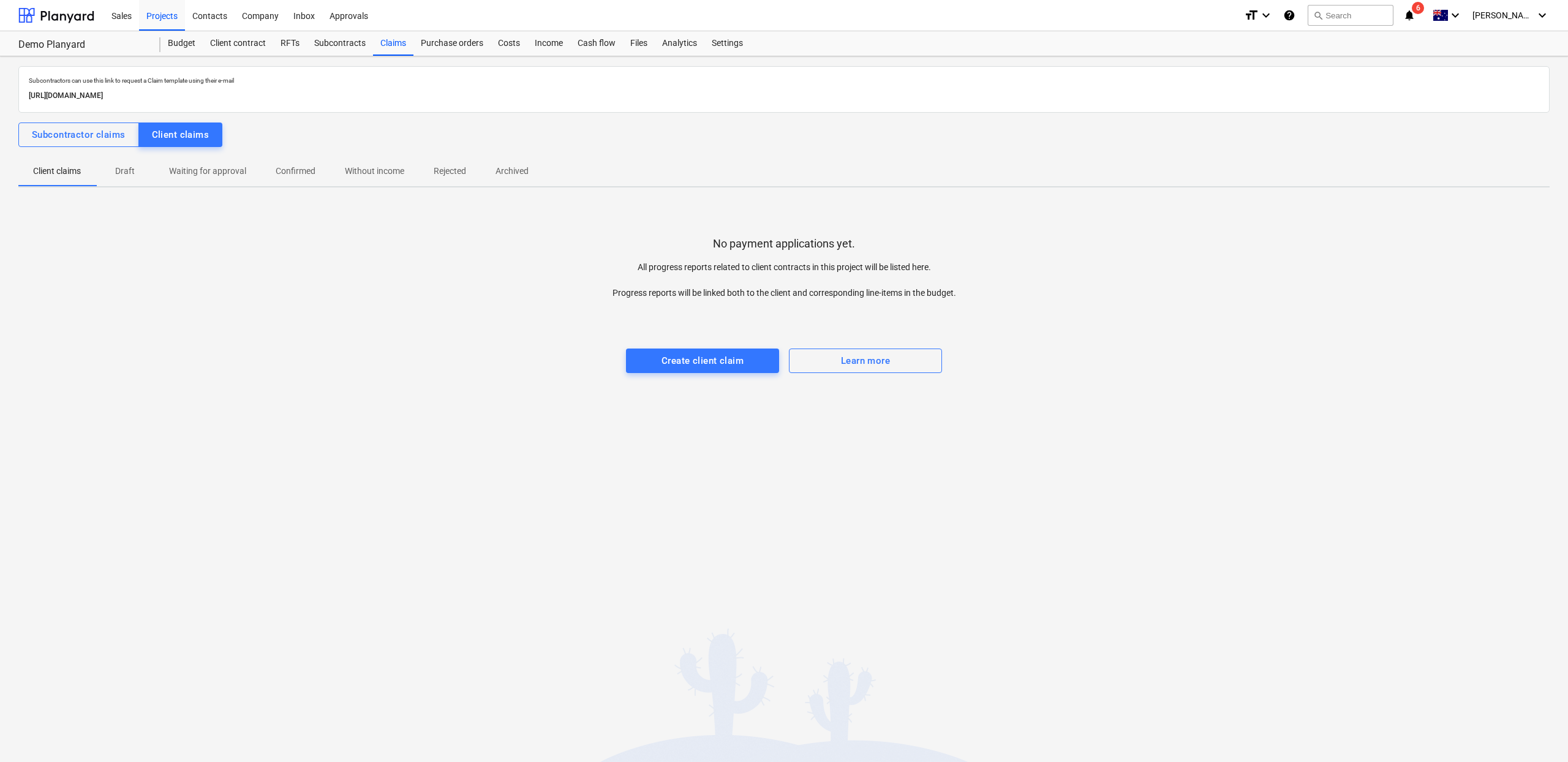
click at [869, 373] on div "No payment applications yet. All progress reports related to client contracts i…" at bounding box center [784, 299] width 1531 height 184
click at [868, 369] on button "Learn more" at bounding box center [865, 360] width 153 height 25
click at [653, 358] on span "Create client claim" at bounding box center [703, 361] width 126 height 16
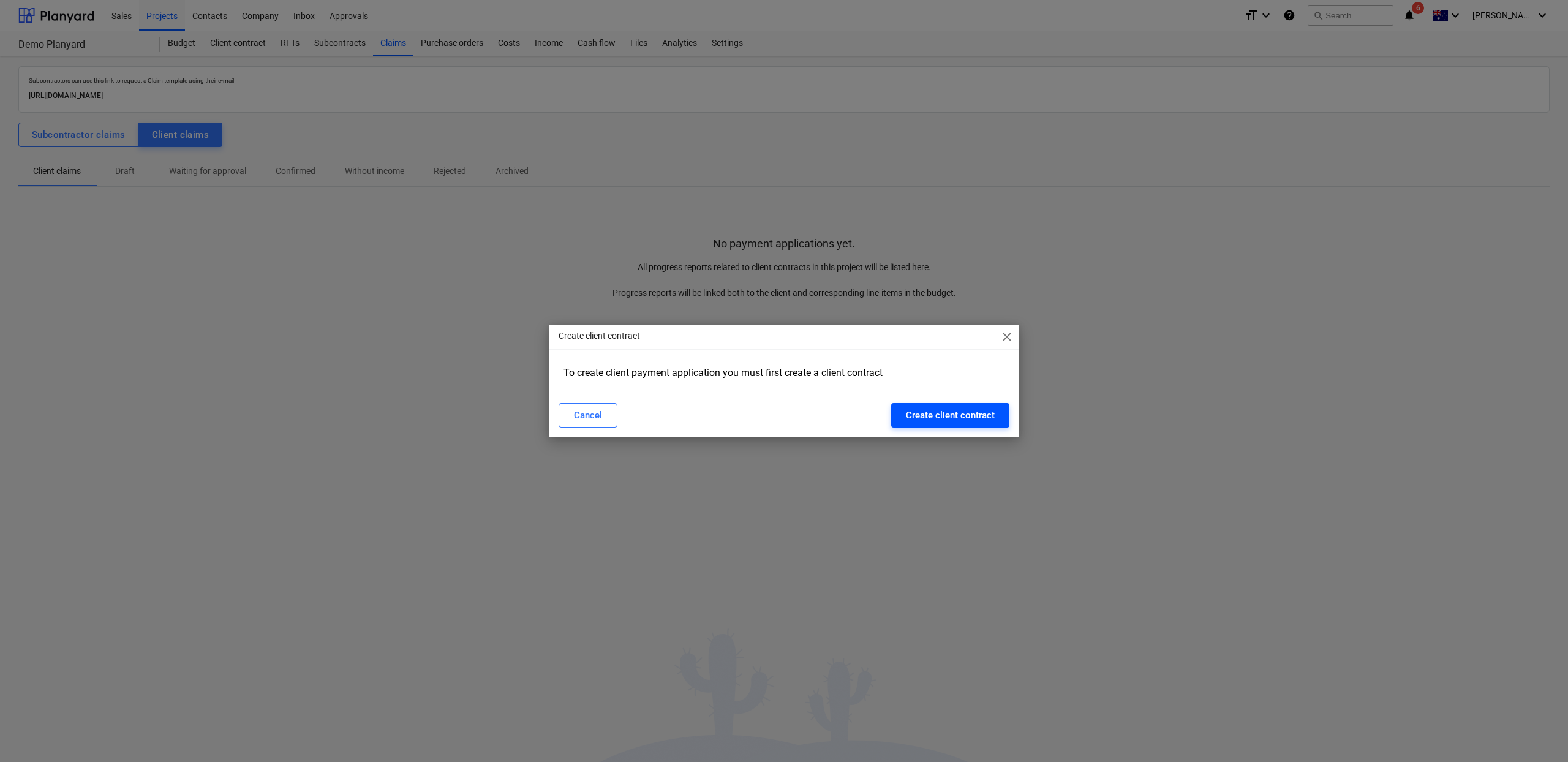
click at [948, 425] on button "Create client contract" at bounding box center [950, 415] width 118 height 25
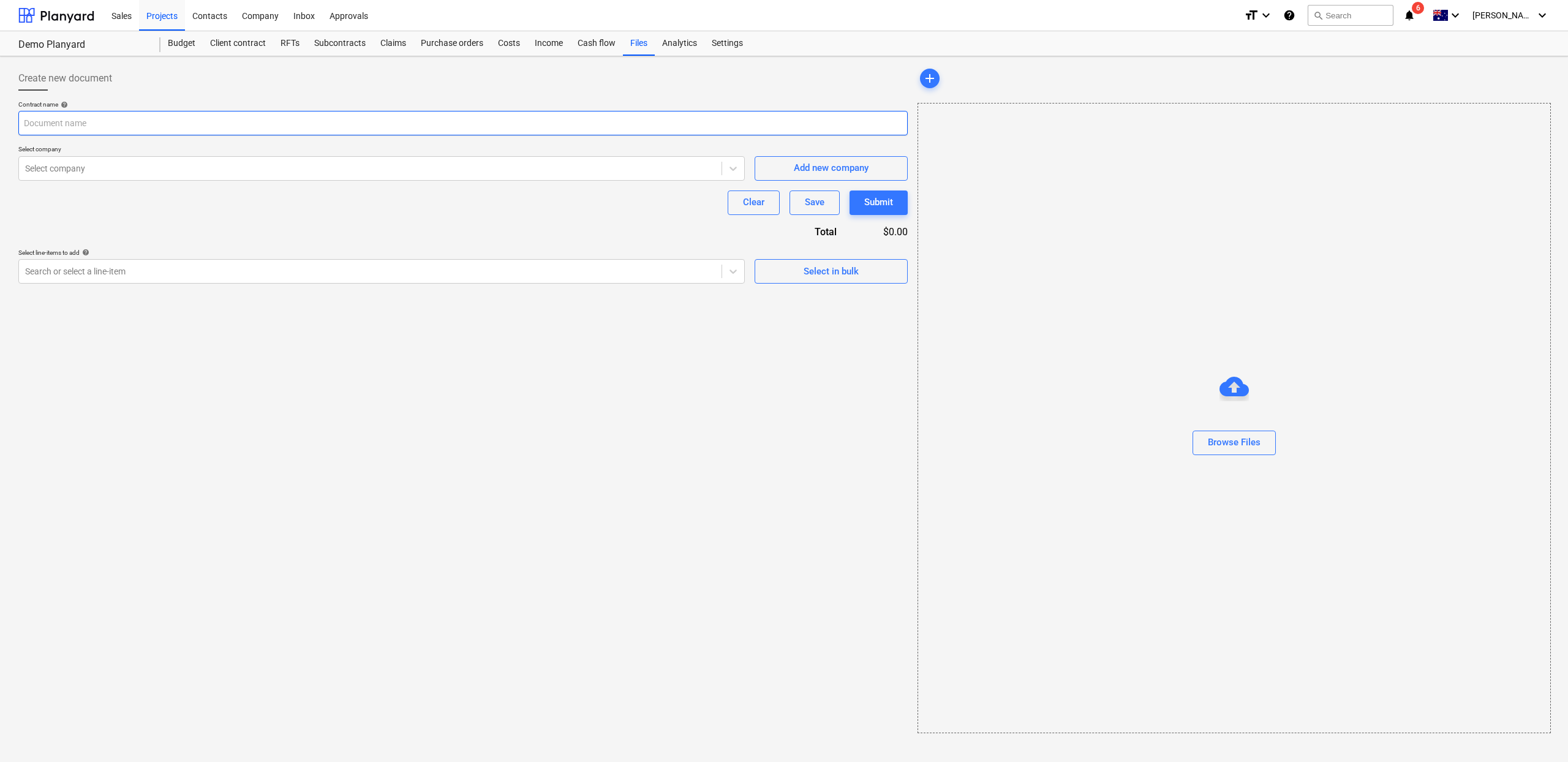
click at [488, 116] on input "text" at bounding box center [463, 123] width 890 height 25
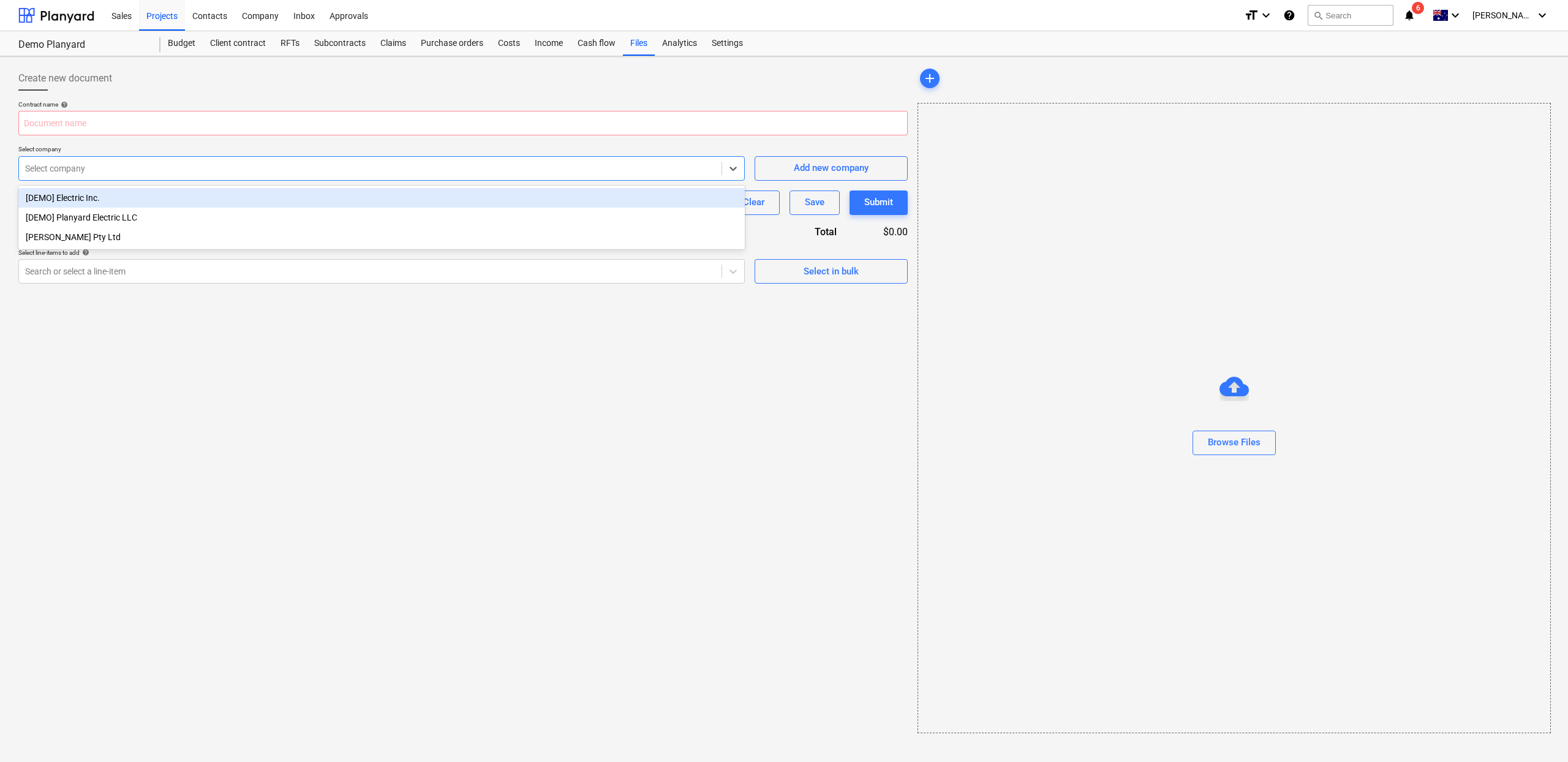
click at [475, 157] on div "Select company" at bounding box center [382, 168] width 726 height 25
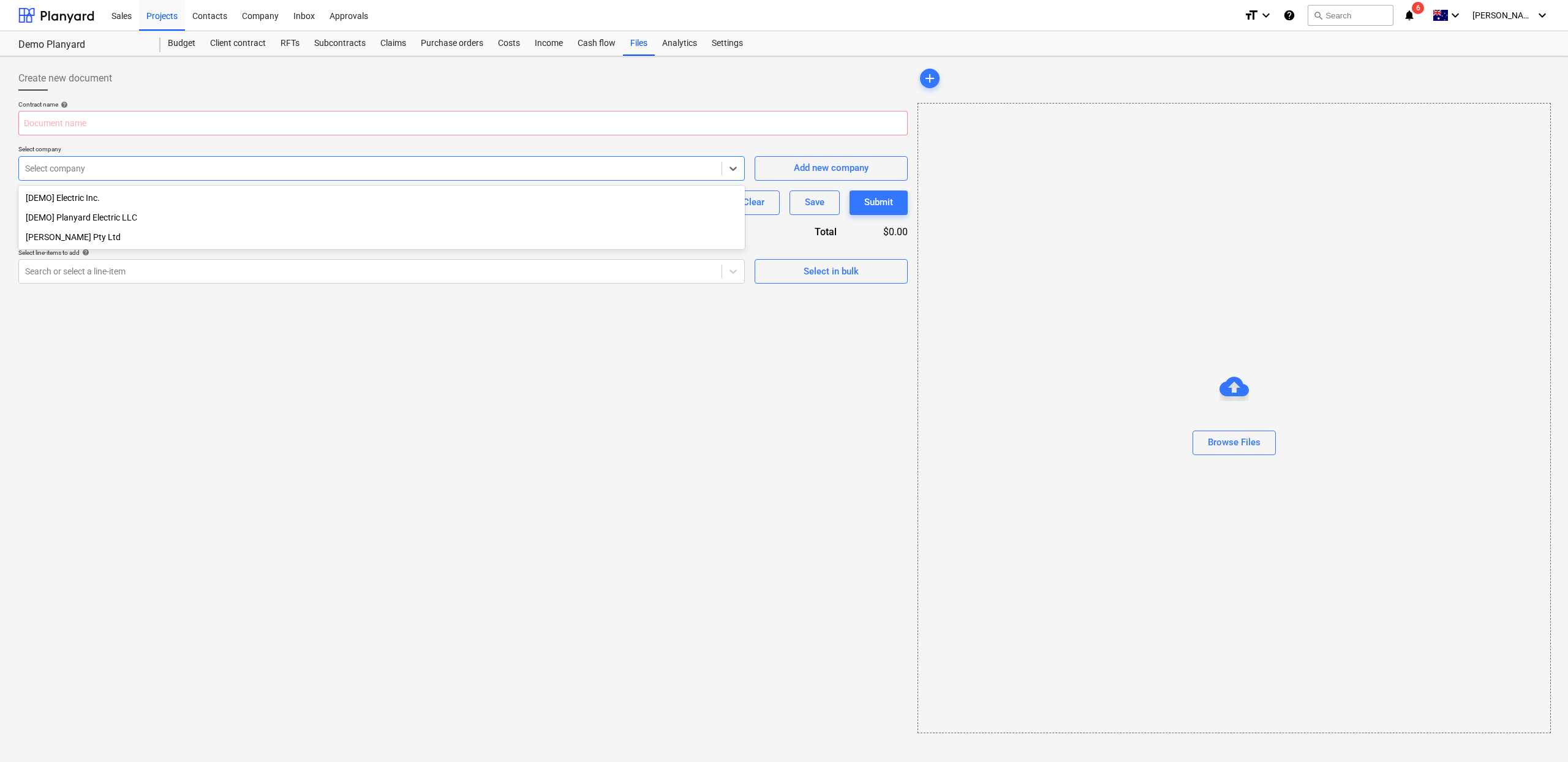
click at [60, 237] on div "[PERSON_NAME] Pty Ltd" at bounding box center [382, 237] width 726 height 19
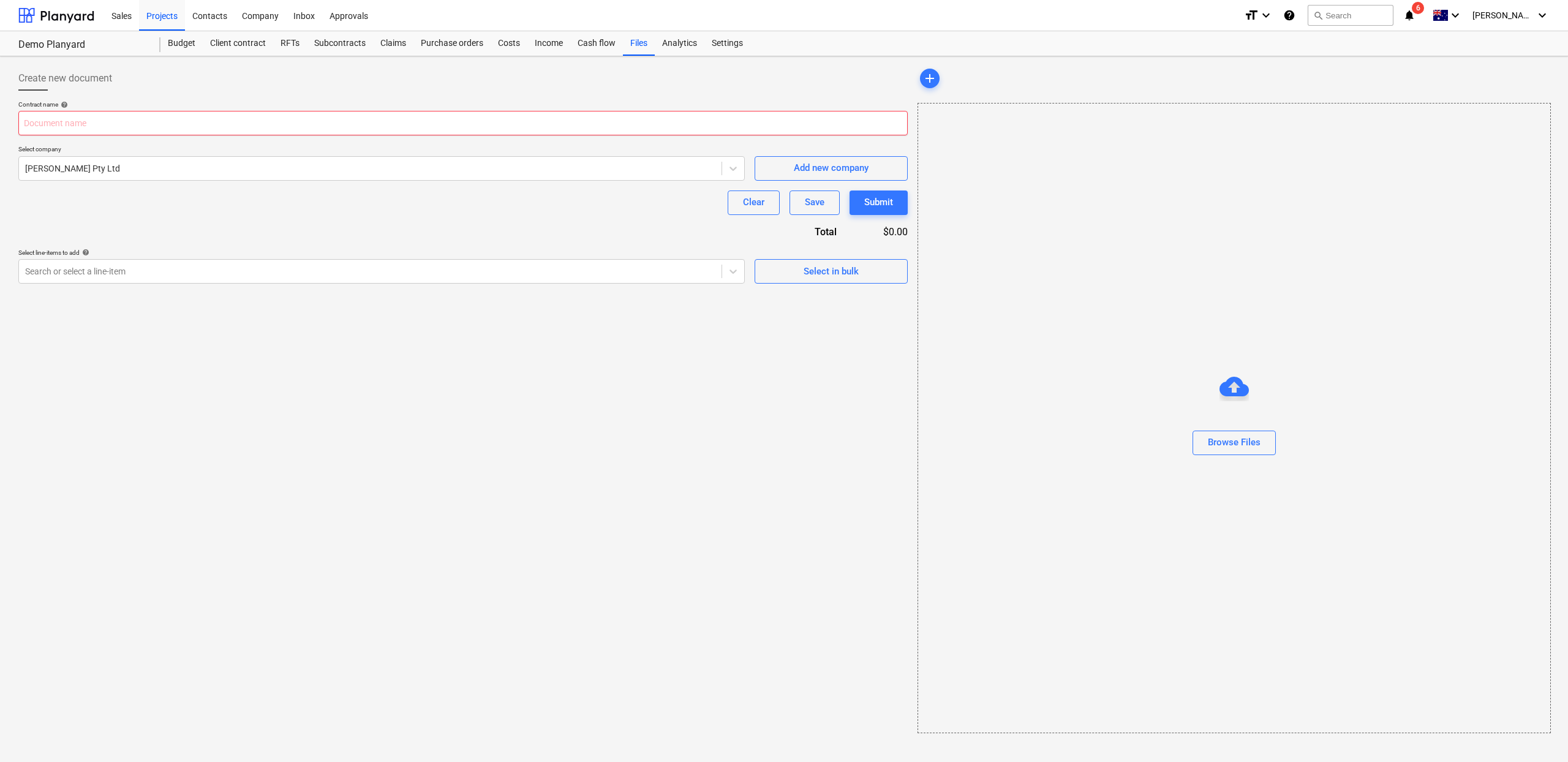
click at [142, 112] on input "text" at bounding box center [463, 123] width 890 height 25
type input "idk just demo"
click at [798, 267] on span "Select in bulk" at bounding box center [831, 271] width 122 height 16
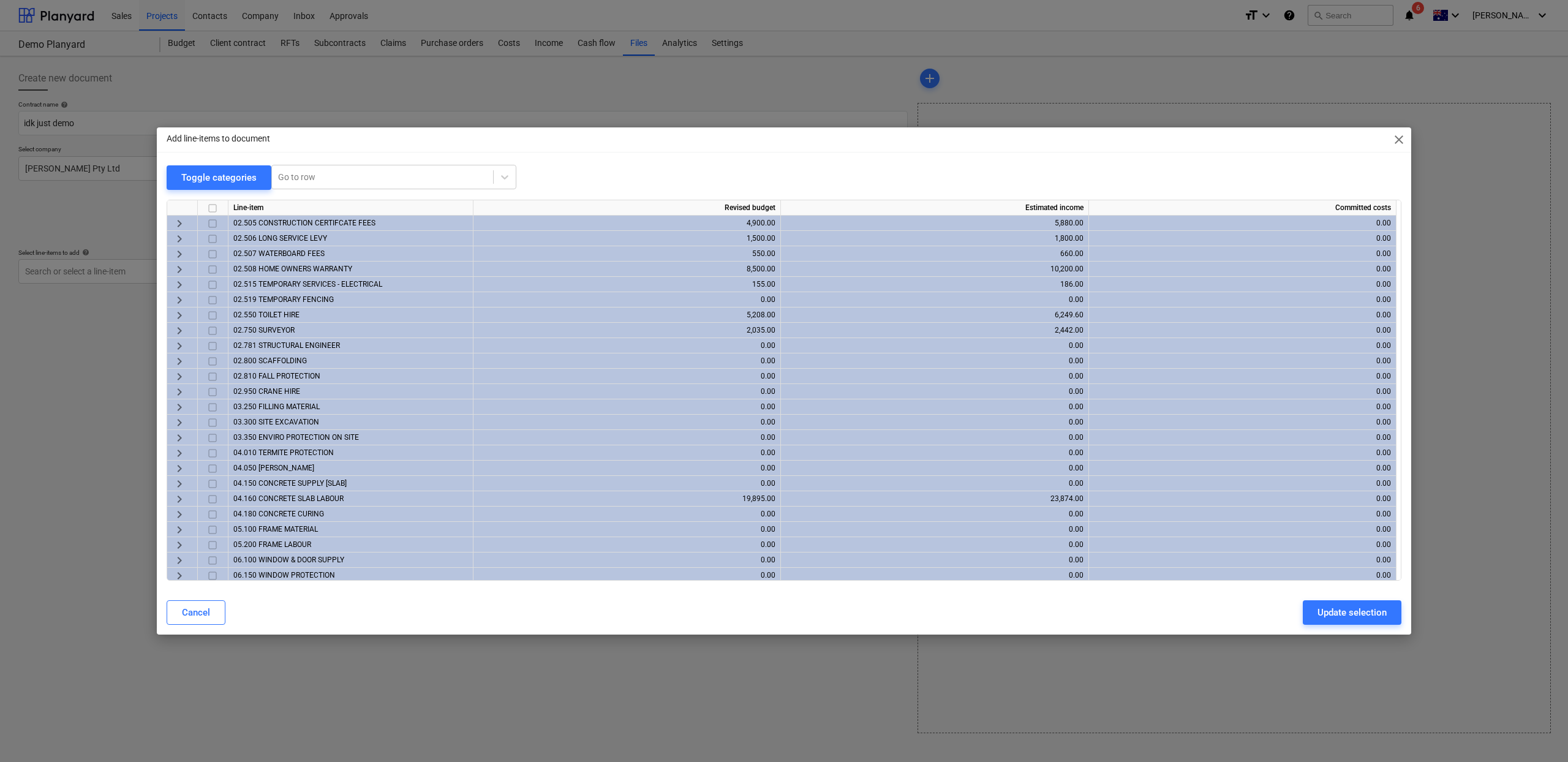
click at [209, 223] on input "checkbox" at bounding box center [213, 223] width 15 height 15
click at [213, 238] on input "checkbox" at bounding box center [213, 239] width 15 height 15
click at [1351, 614] on div "Update selection" at bounding box center [1352, 612] width 69 height 16
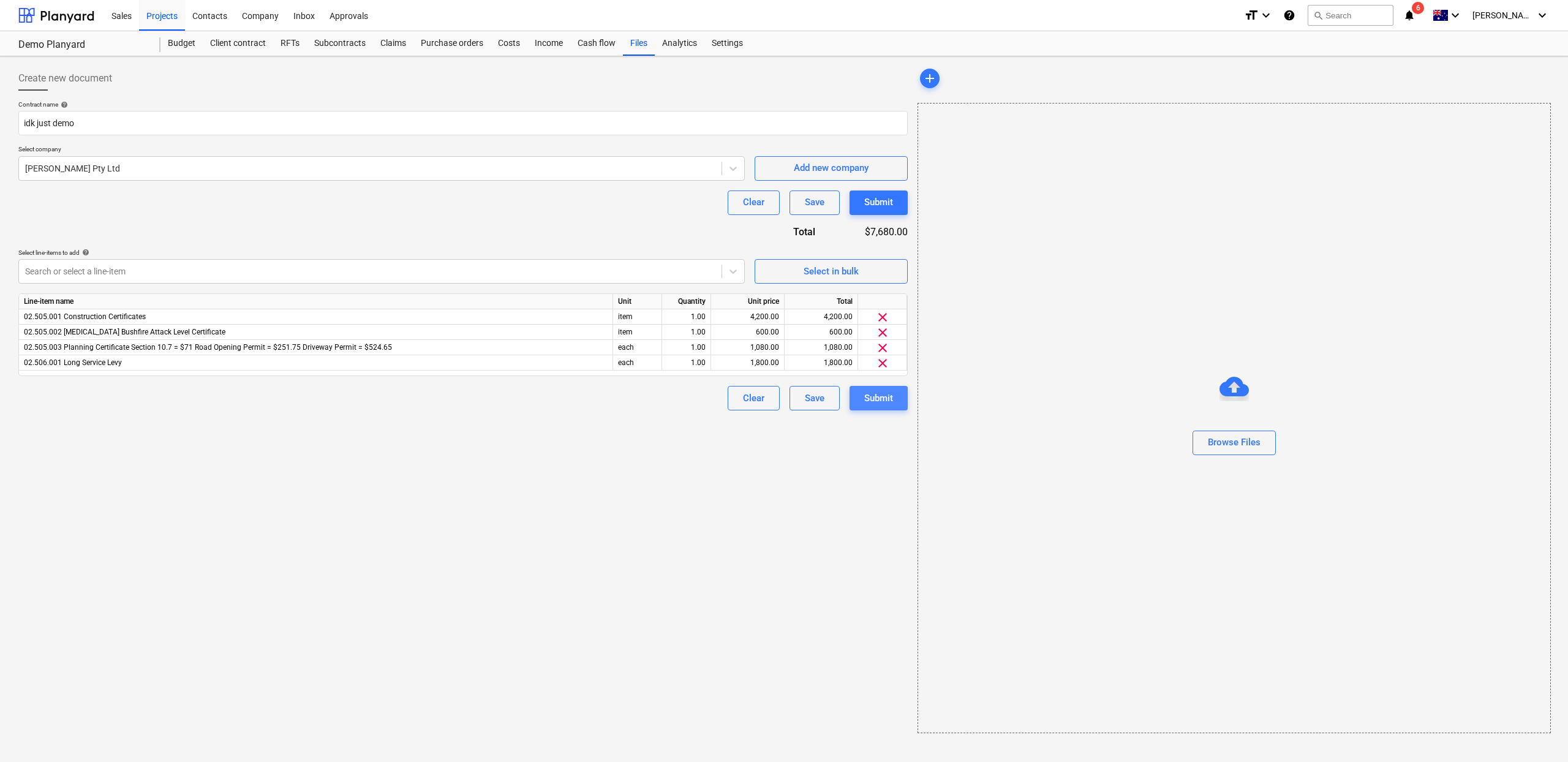
click at [889, 400] on div "Submit" at bounding box center [878, 398] width 29 height 16
click at [1258, 451] on div "Browse Files" at bounding box center [1234, 448] width 53 height 16
click at [1267, 133] on link ">" at bounding box center [1262, 130] width 15 height 15
click at [896, 400] on button "Submit" at bounding box center [876, 398] width 59 height 25
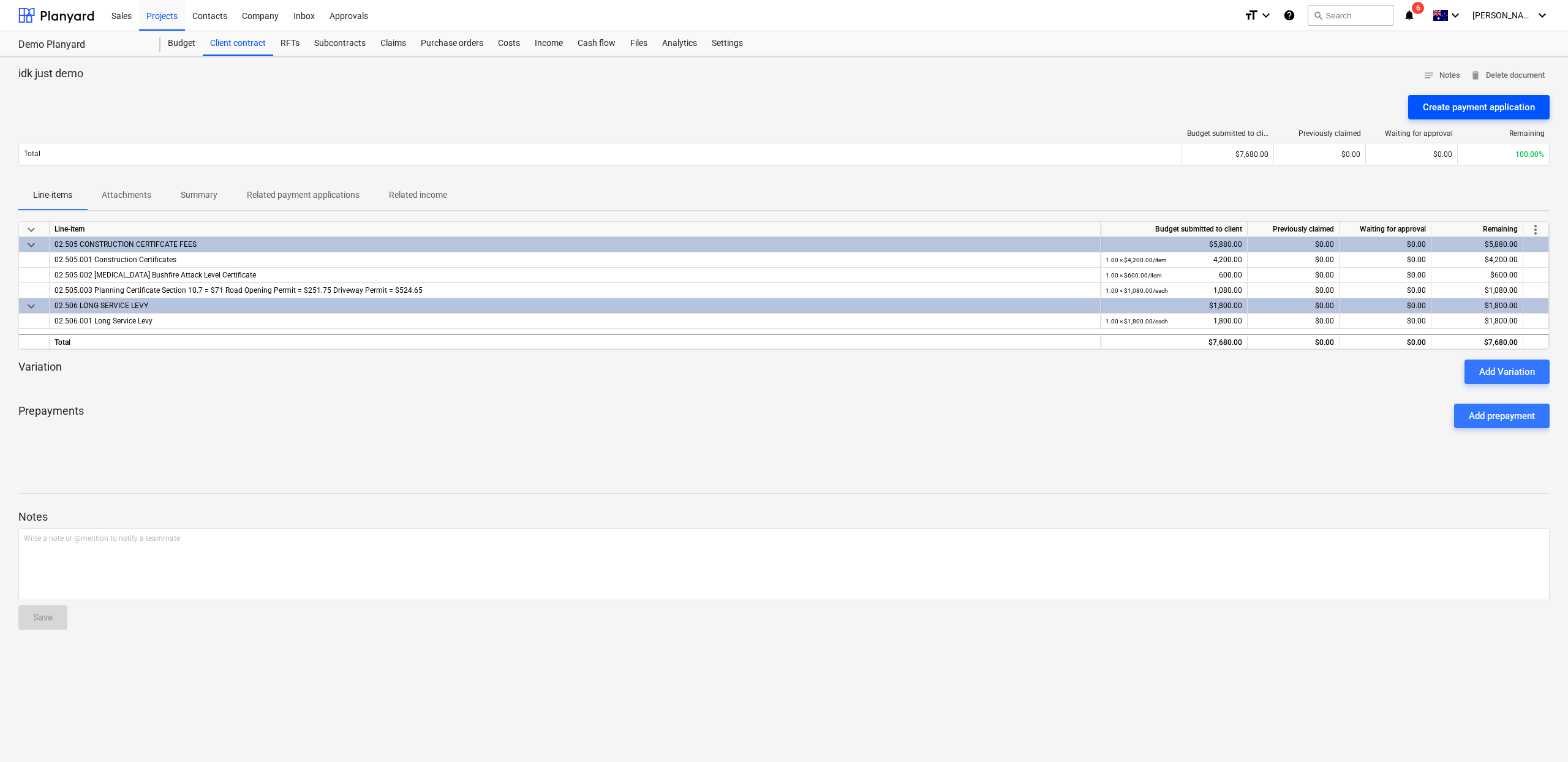
click at [1456, 117] on button "Create payment application" at bounding box center [1479, 107] width 142 height 25
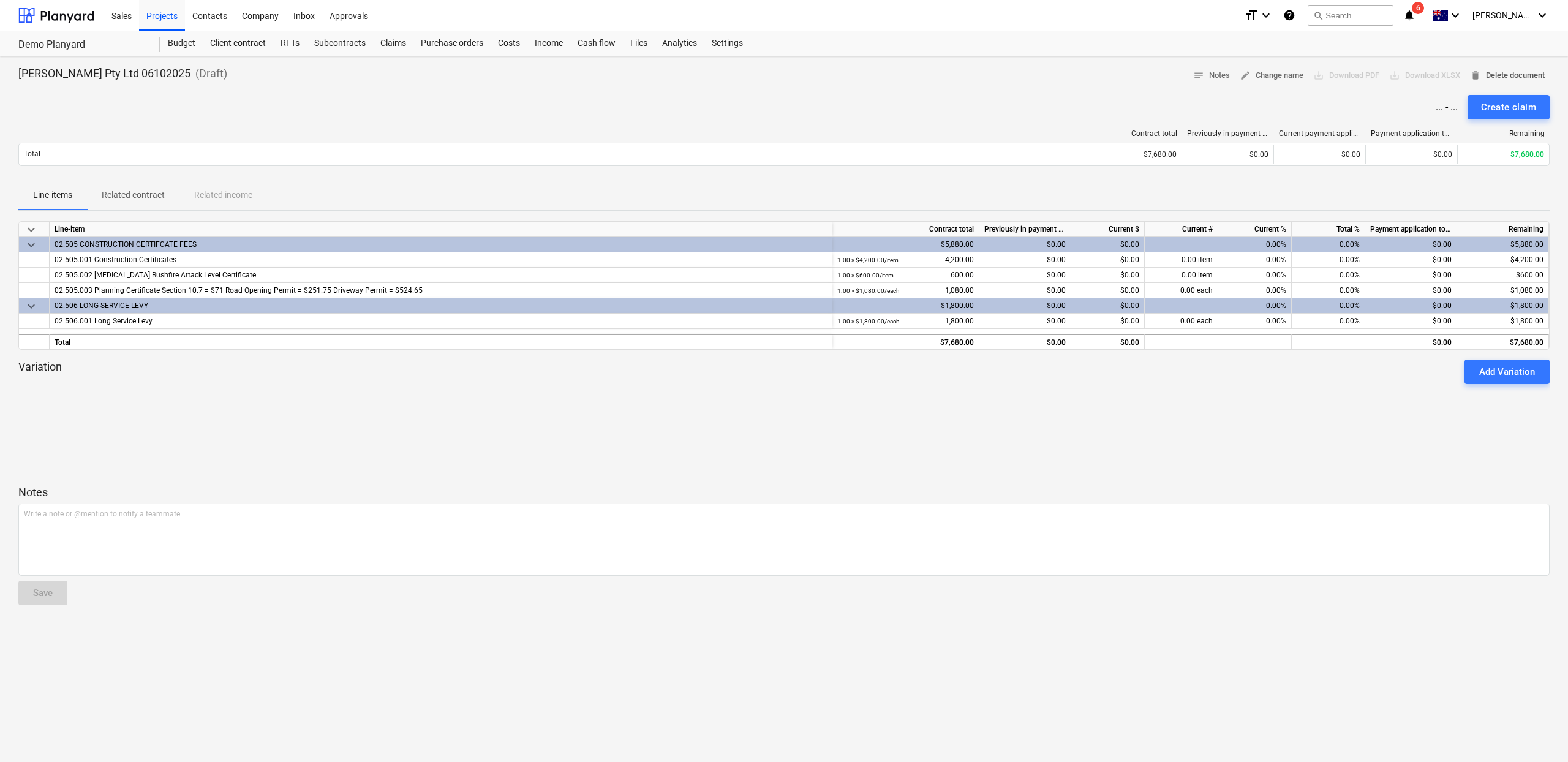
click at [1485, 74] on span "delete Delete document" at bounding box center [1507, 75] width 74 height 14
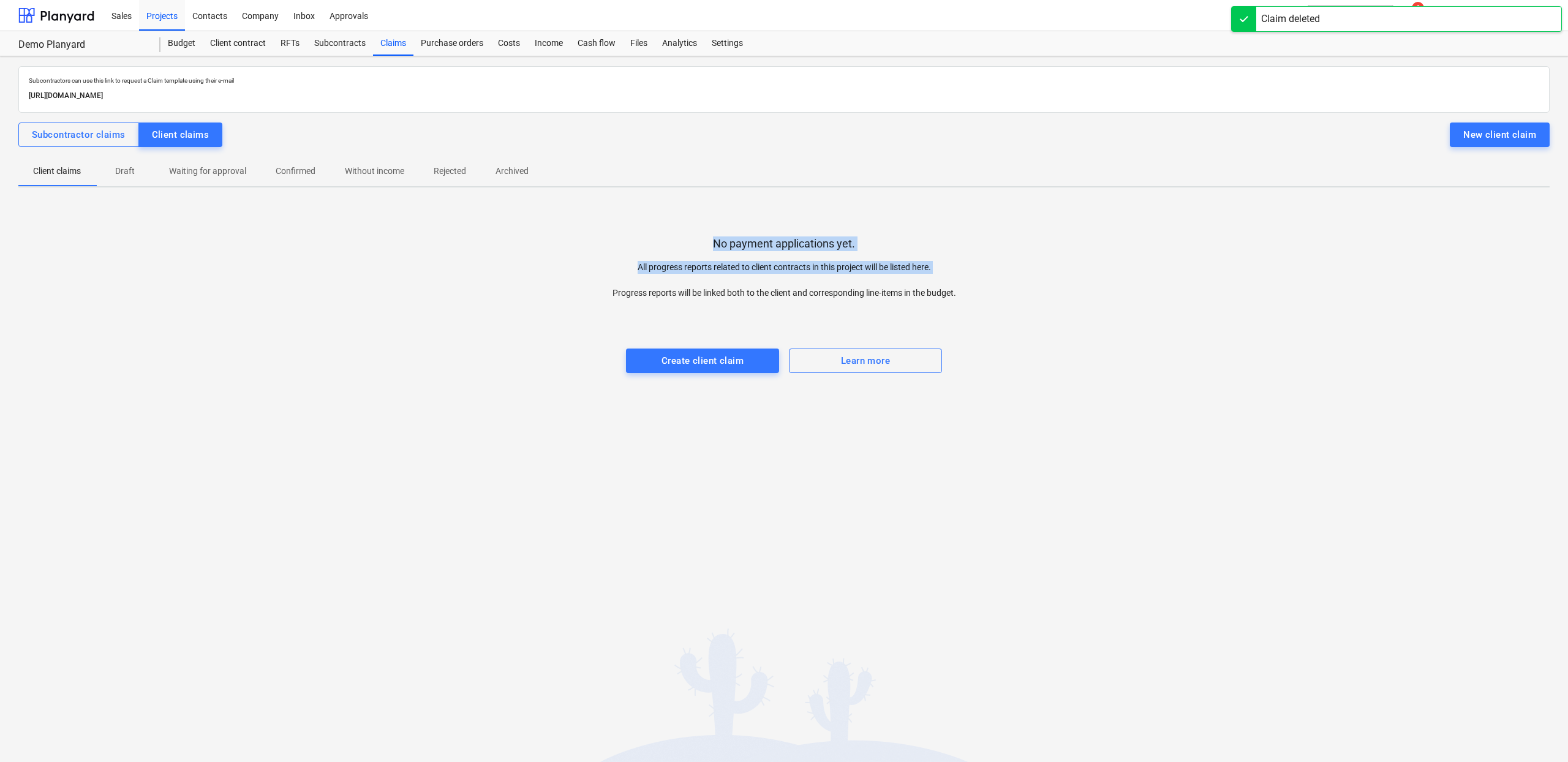
drag, startPoint x: 716, startPoint y: 242, endPoint x: 940, endPoint y: 276, distance: 226.6
click at [940, 276] on div "No payment applications yet. All progress reports related to client contracts i…" at bounding box center [784, 299] width 1531 height 184
click at [251, 41] on div "Client contract" at bounding box center [238, 43] width 70 height 25
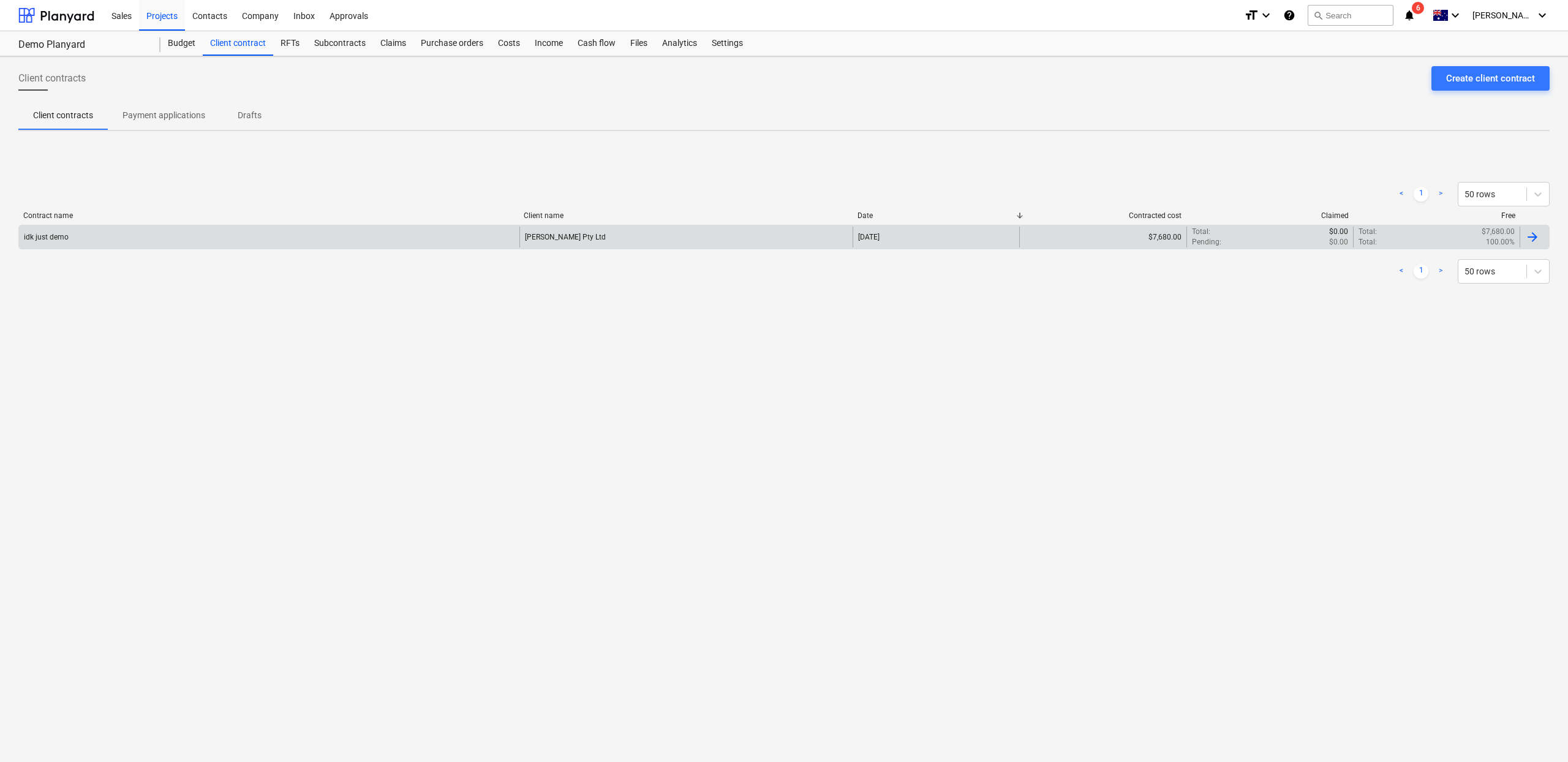
click at [223, 237] on div "idk just demo" at bounding box center [269, 237] width 501 height 21
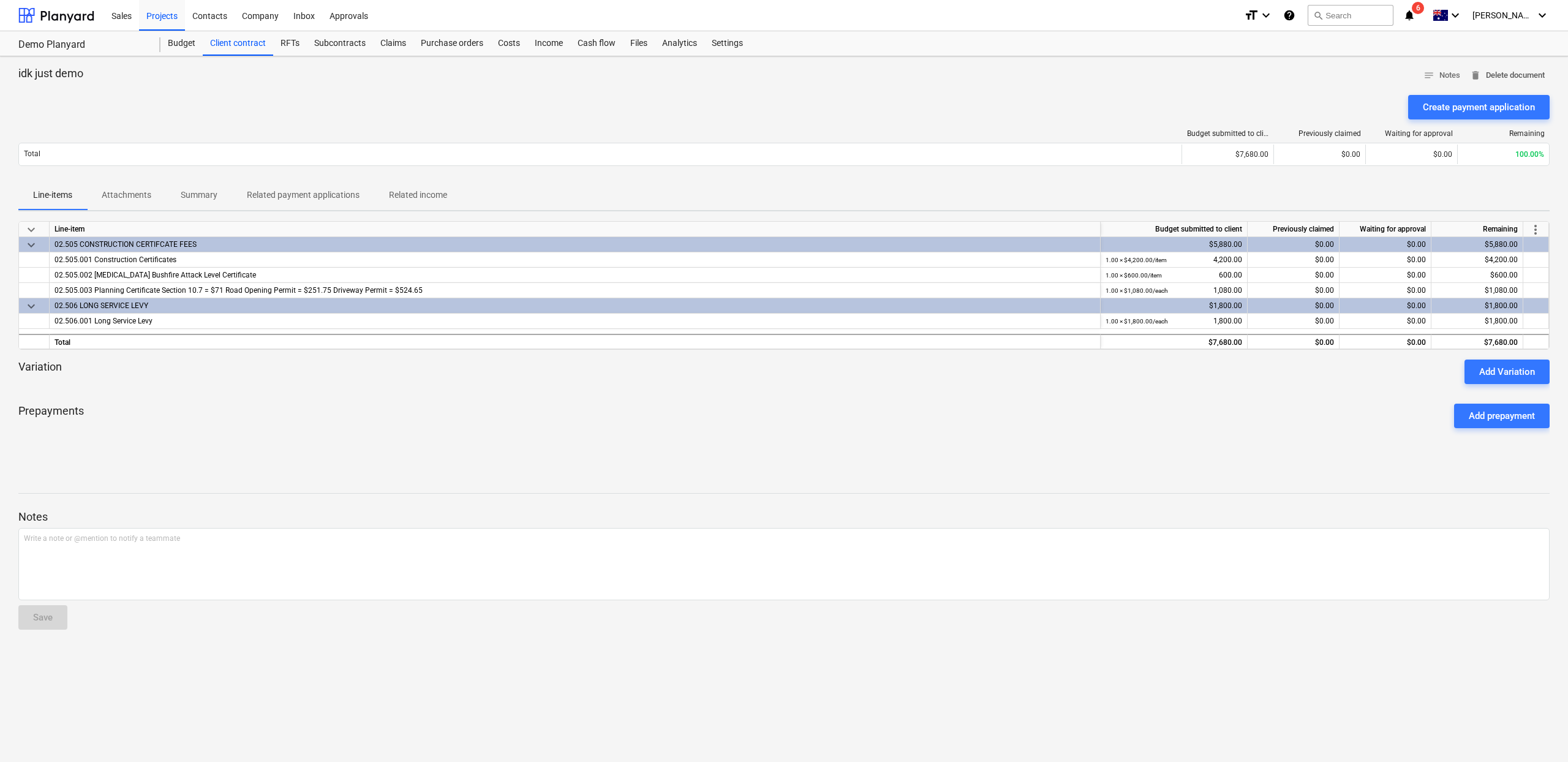
click at [1519, 77] on span "delete Delete document" at bounding box center [1507, 75] width 74 height 14
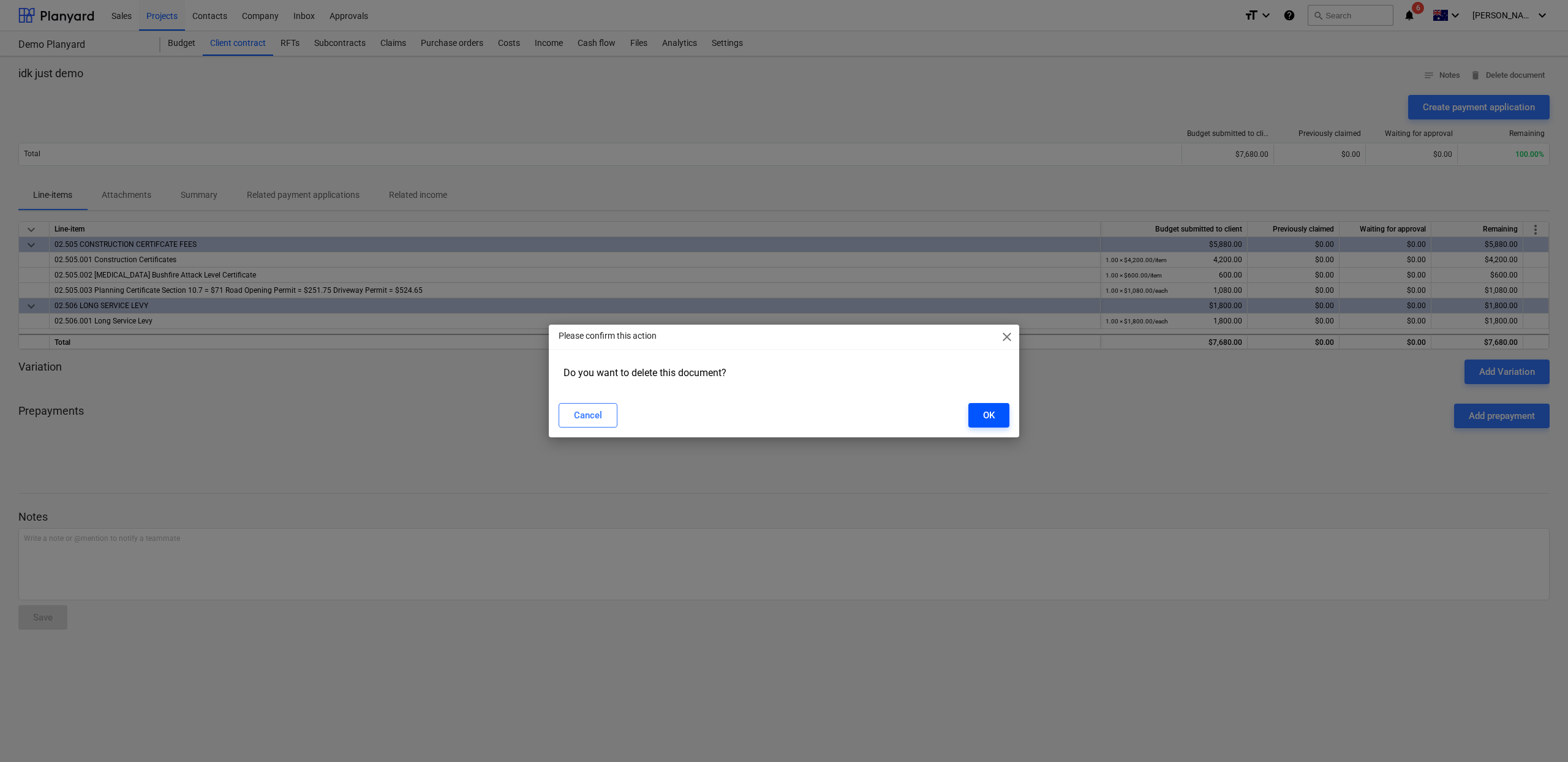
click at [980, 409] on button "OK" at bounding box center [989, 415] width 41 height 25
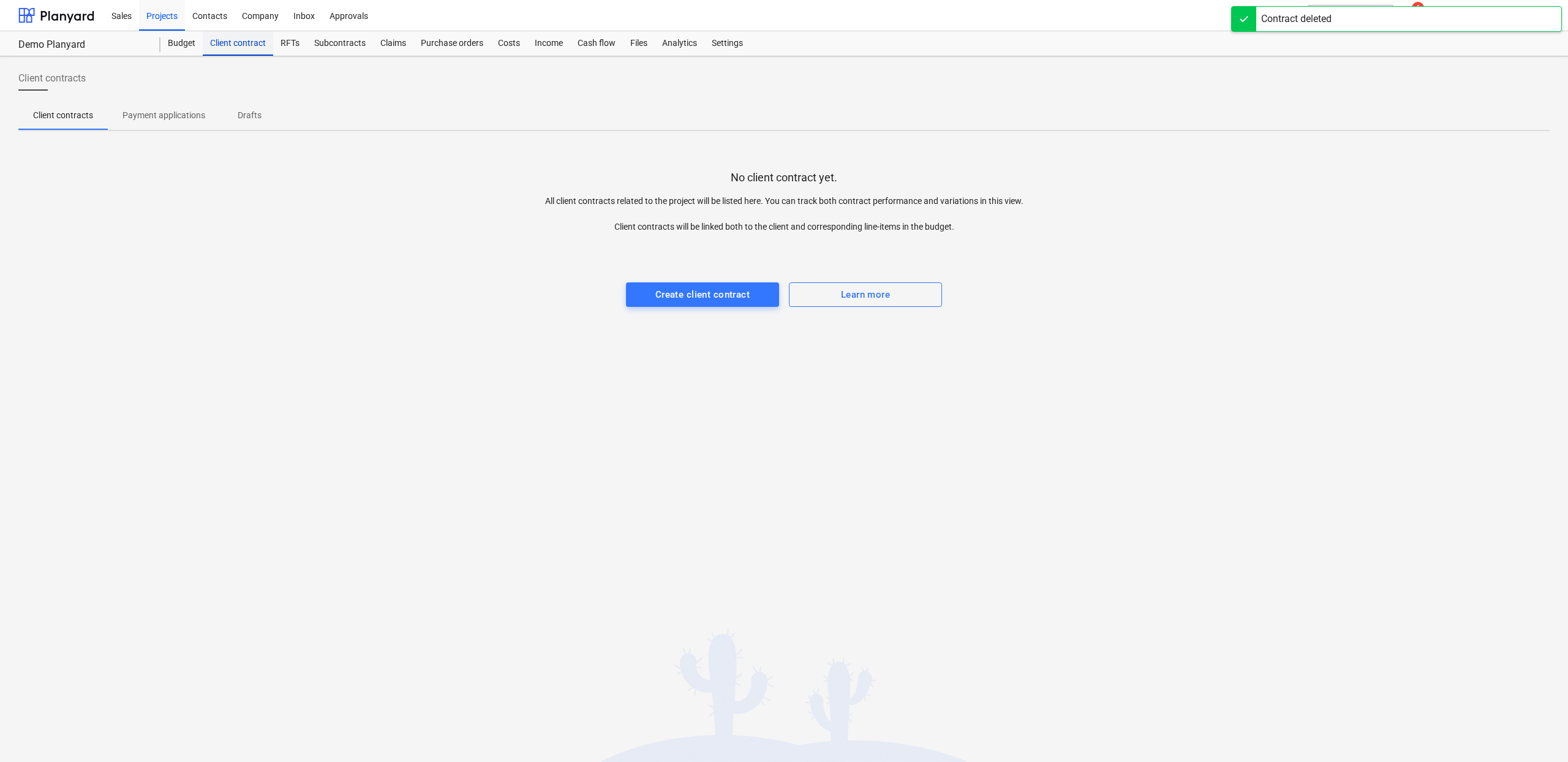
click at [242, 49] on div "Client contract" at bounding box center [238, 43] width 70 height 25
click at [242, 49] on div "Client contract" at bounding box center [238, 43] width 70 height 25
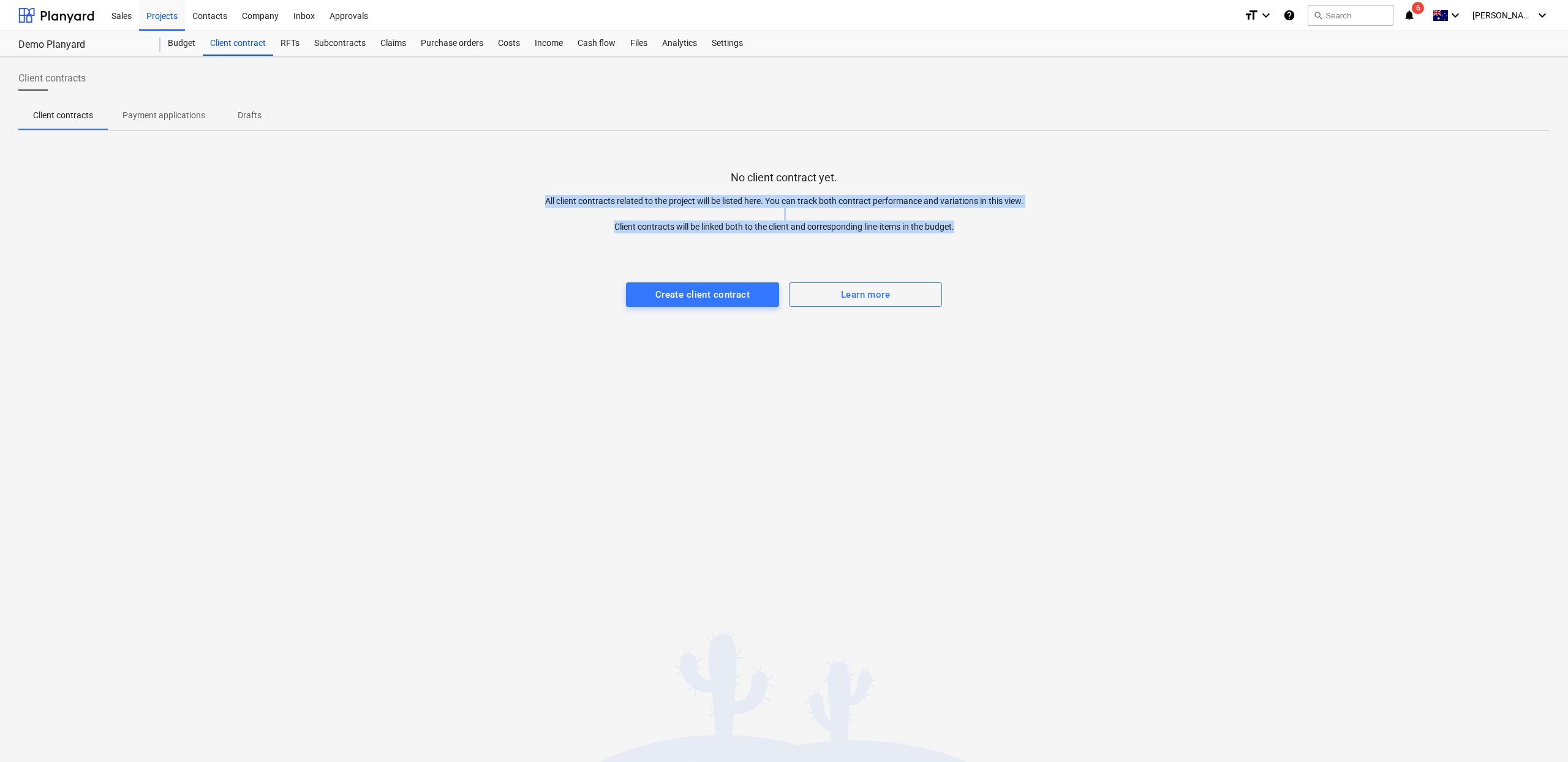
drag, startPoint x: 537, startPoint y: 191, endPoint x: 1054, endPoint y: 231, distance: 518.5
click at [1054, 231] on div "All client contracts related to the project will be listed here. You can track …" at bounding box center [783, 209] width 765 height 49
click at [1054, 231] on p "All client contracts related to the project will be listed here. You can track …" at bounding box center [783, 214] width 765 height 39
drag, startPoint x: 1053, startPoint y: 229, endPoint x: 837, endPoint y: 202, distance: 217.7
click at [837, 202] on p "All client contracts related to the project will be listed here. You can track …" at bounding box center [783, 214] width 765 height 39
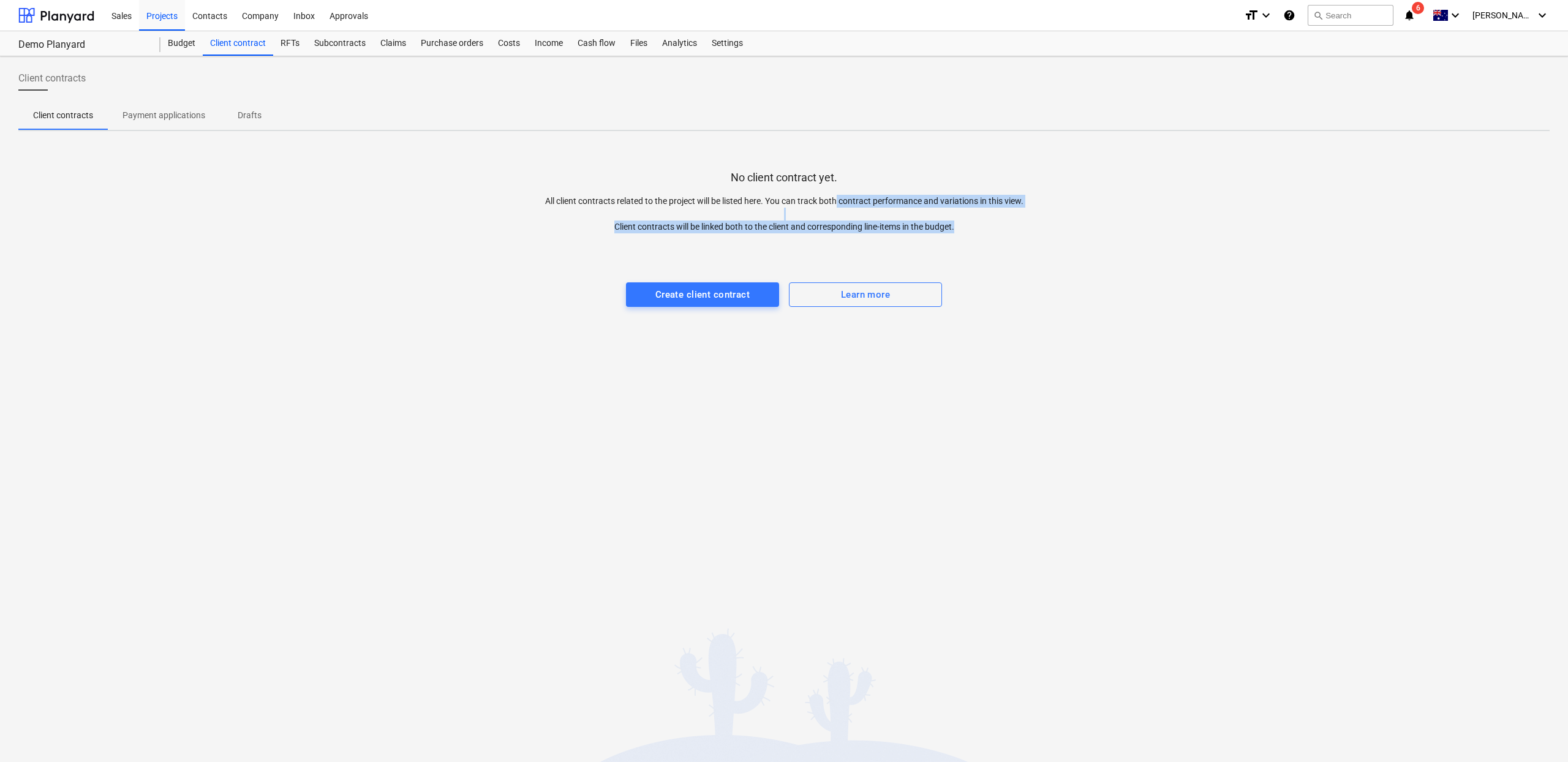
click at [837, 202] on p "All client contracts related to the project will be listed here. You can track …" at bounding box center [783, 214] width 765 height 39
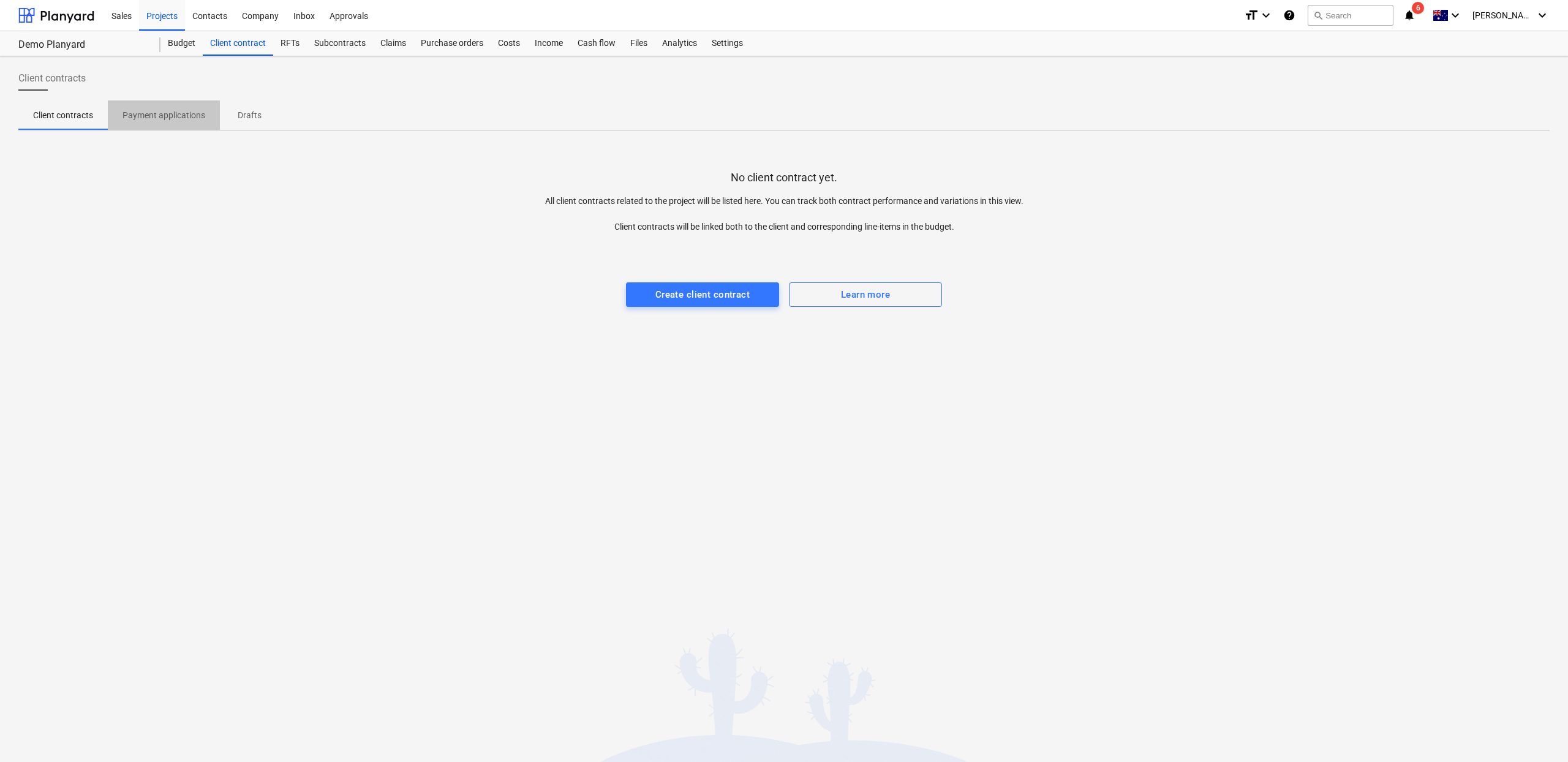
click at [160, 115] on p "Payment applications" at bounding box center [164, 115] width 82 height 13
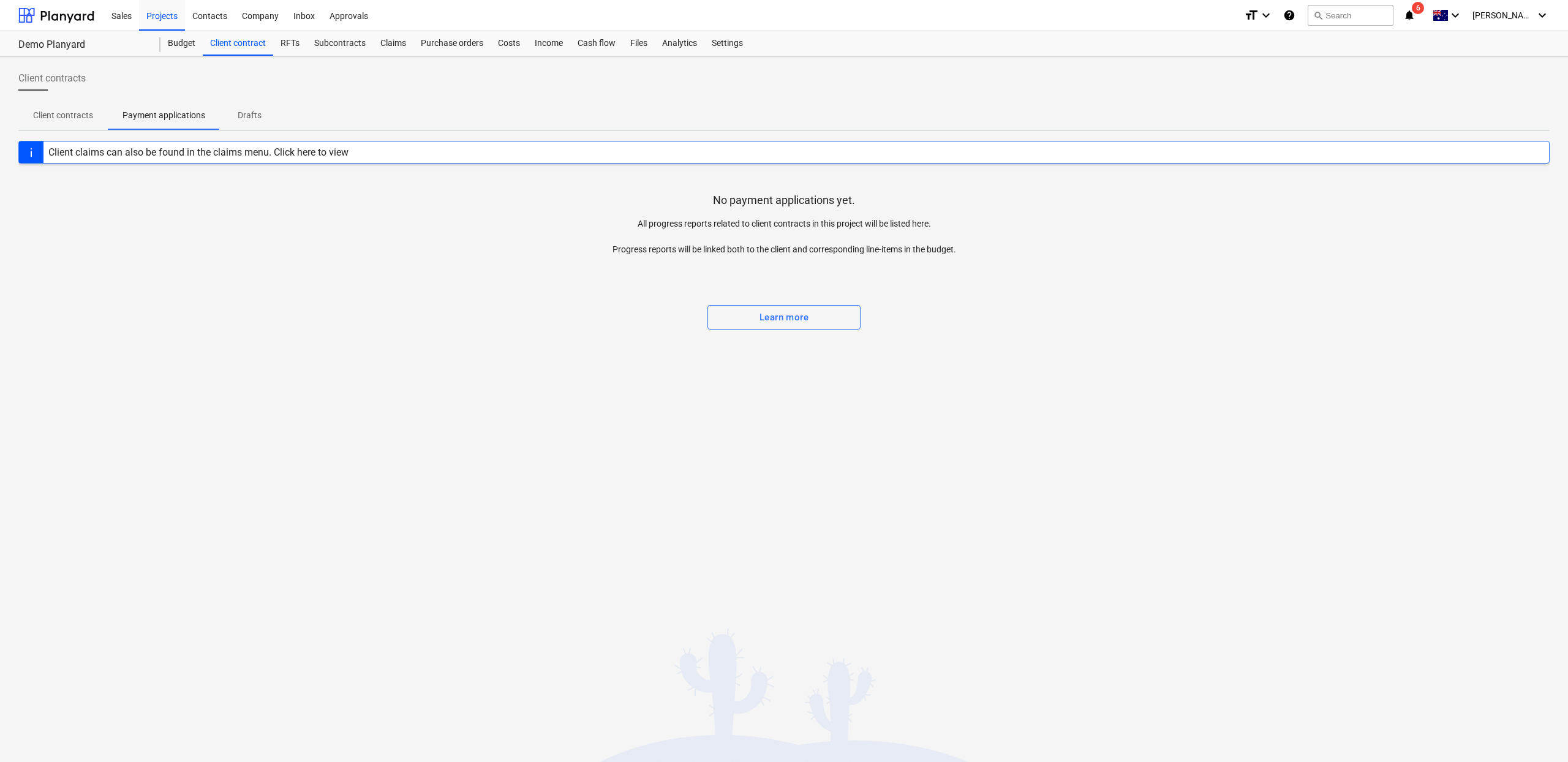
click at [51, 116] on p "Client contracts" at bounding box center [63, 115] width 60 height 13
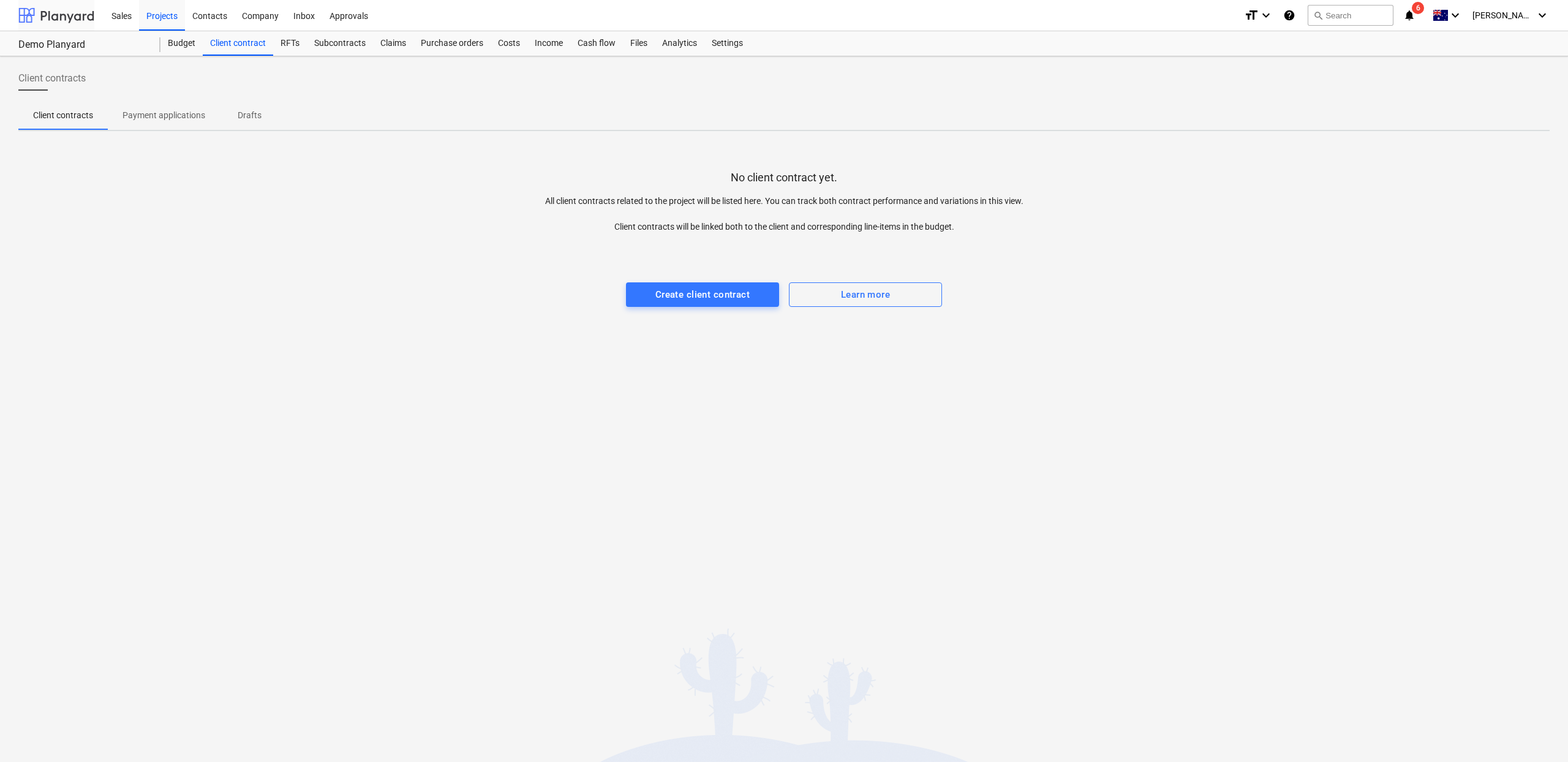
click at [57, 12] on div at bounding box center [57, 15] width 76 height 31
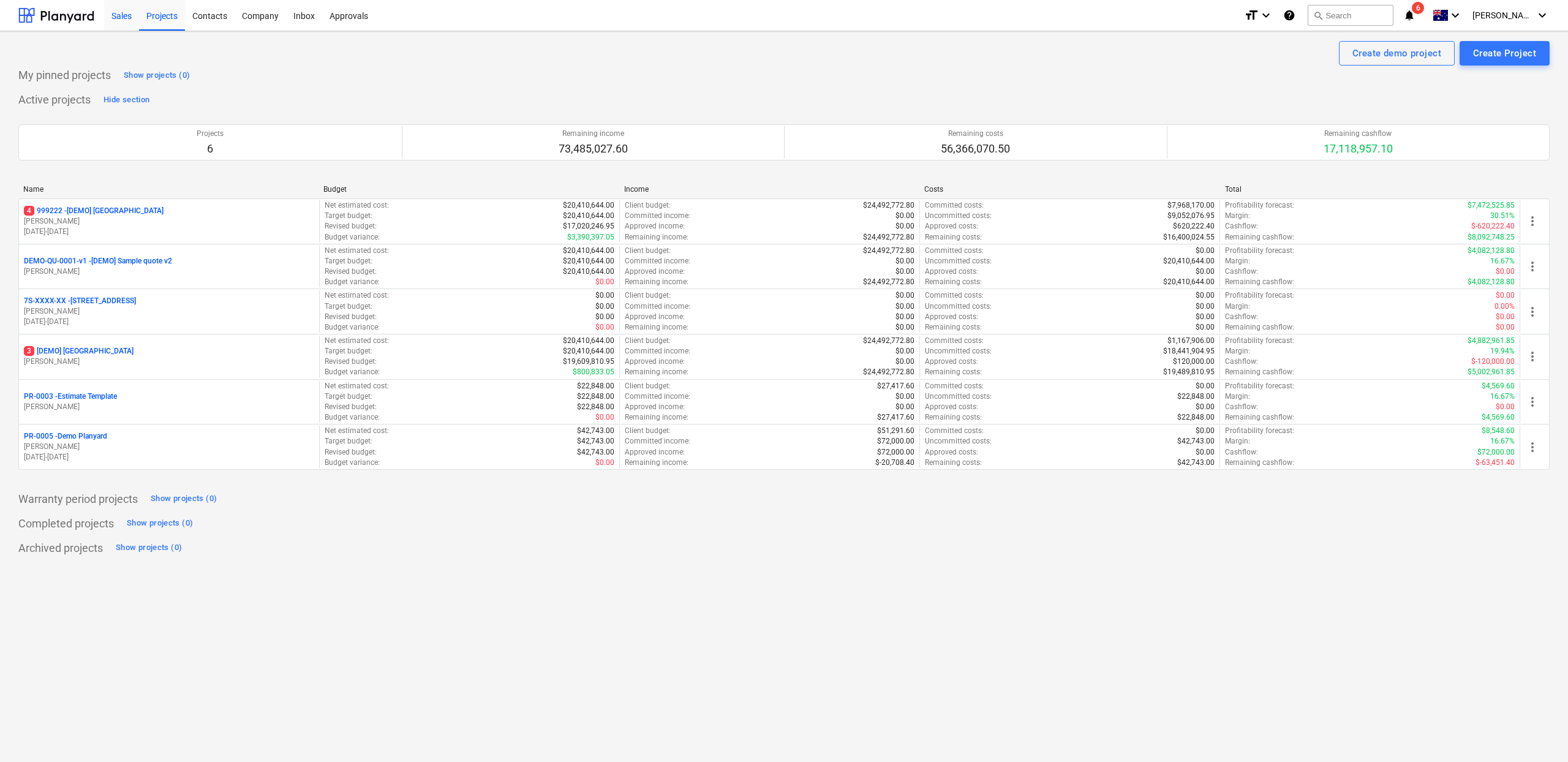
click at [126, 19] on div "Sales" at bounding box center [122, 15] width 35 height 31
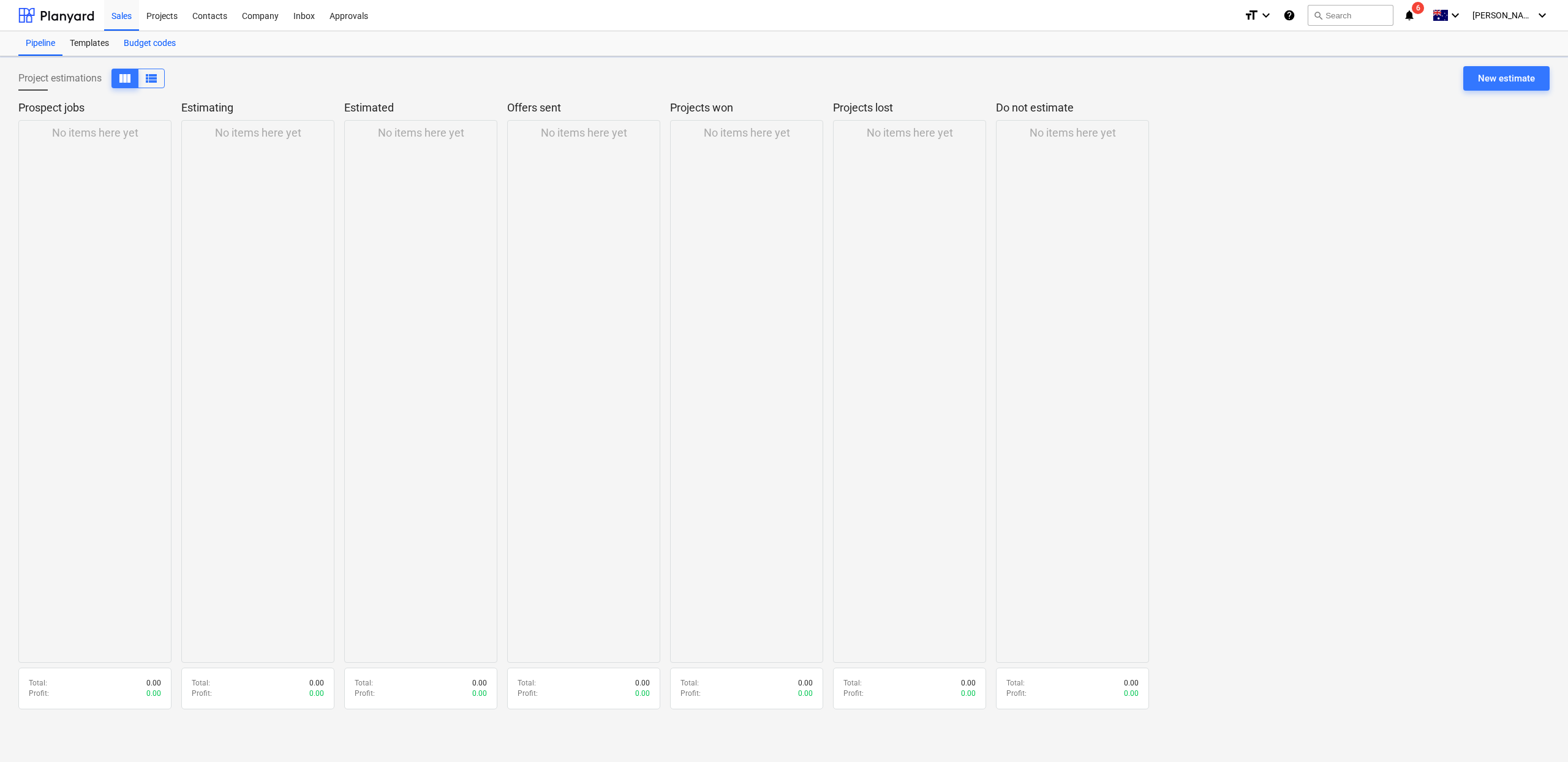
click at [154, 50] on div "Budget codes" at bounding box center [150, 43] width 66 height 25
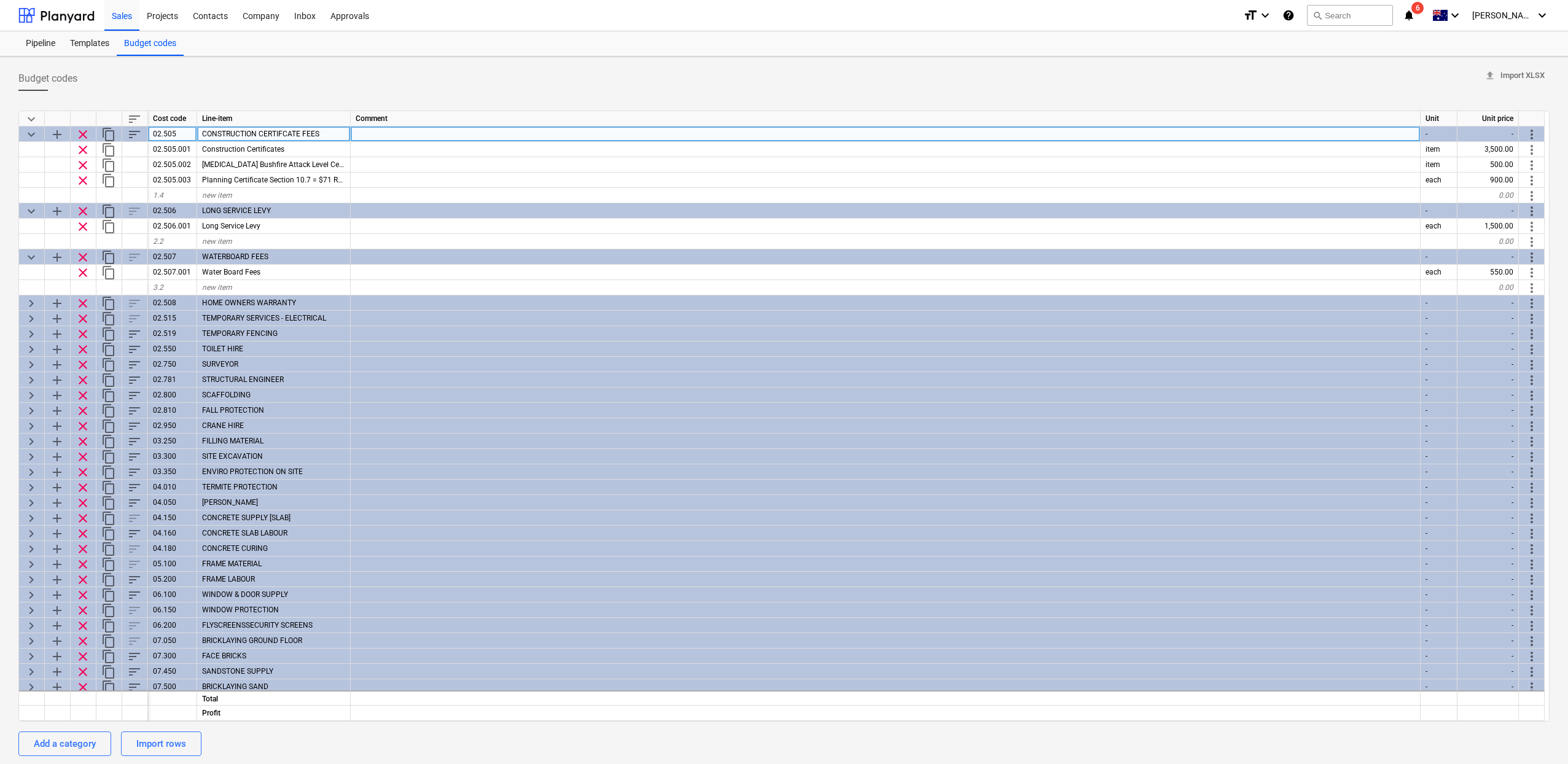
click at [33, 129] on span "keyboard_arrow_down" at bounding box center [31, 135] width 15 height 15
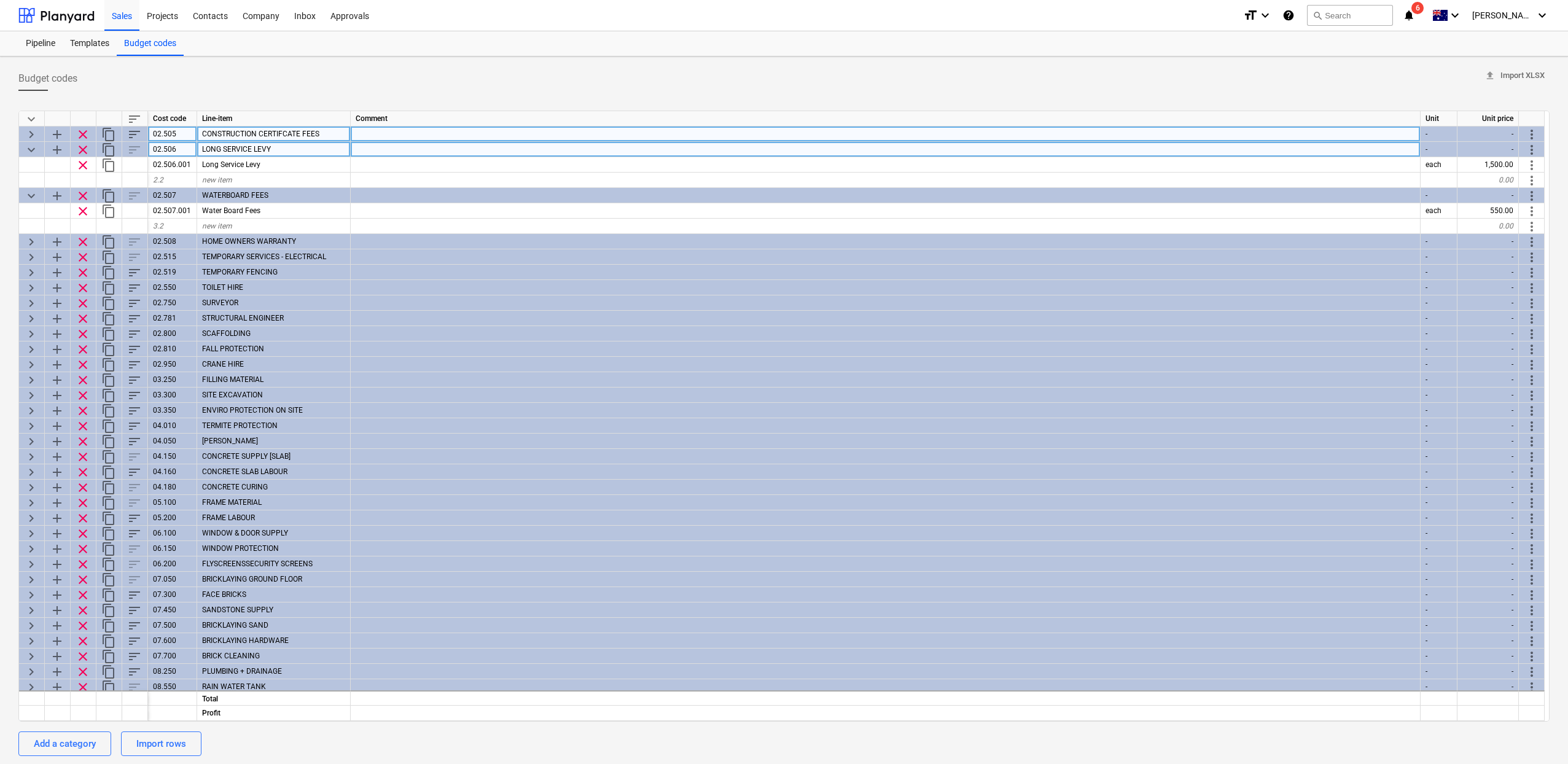
click at [33, 152] on span "keyboard_arrow_down" at bounding box center [31, 150] width 15 height 15
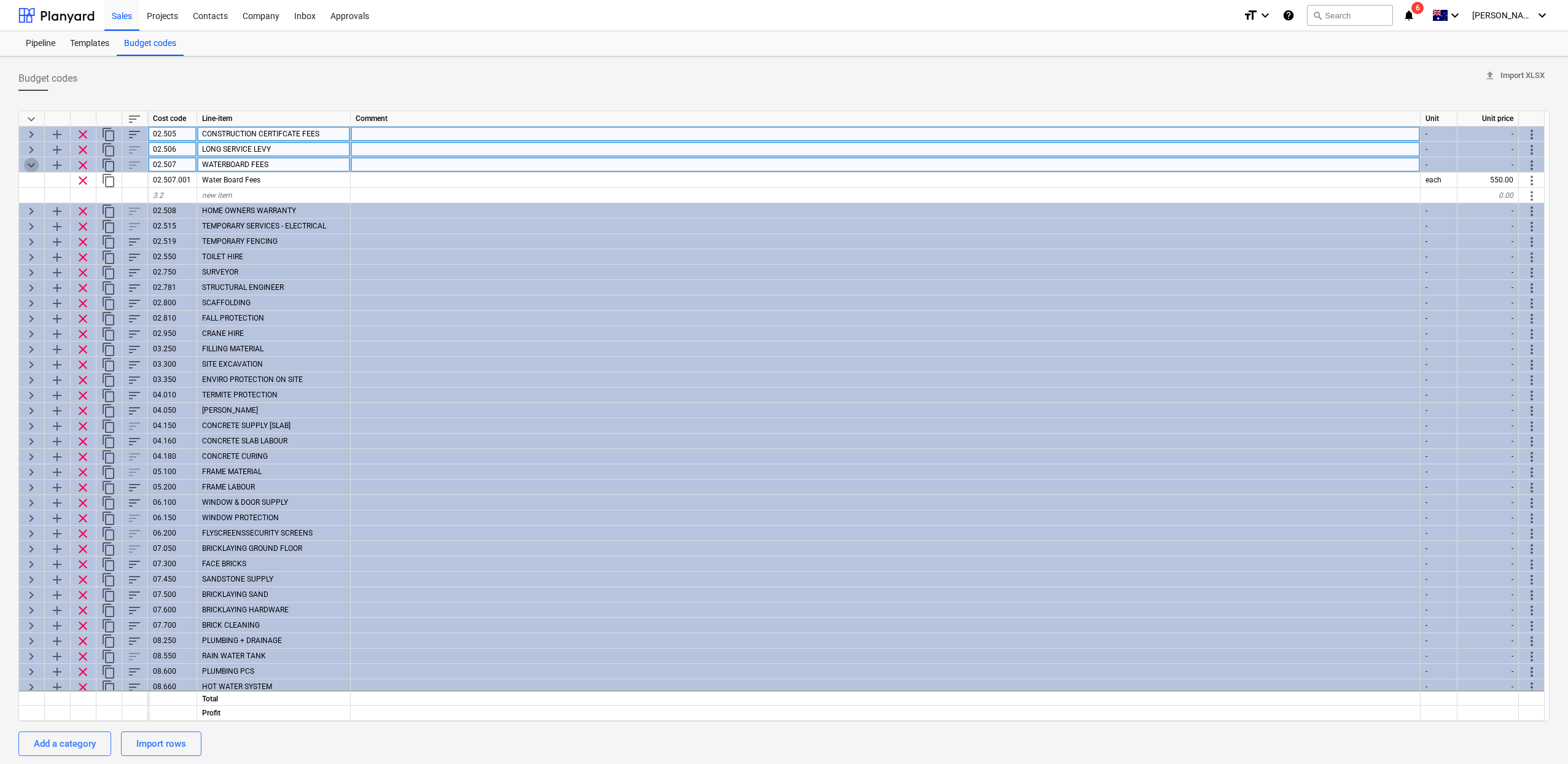
click at [33, 163] on span "keyboard_arrow_down" at bounding box center [31, 165] width 15 height 15
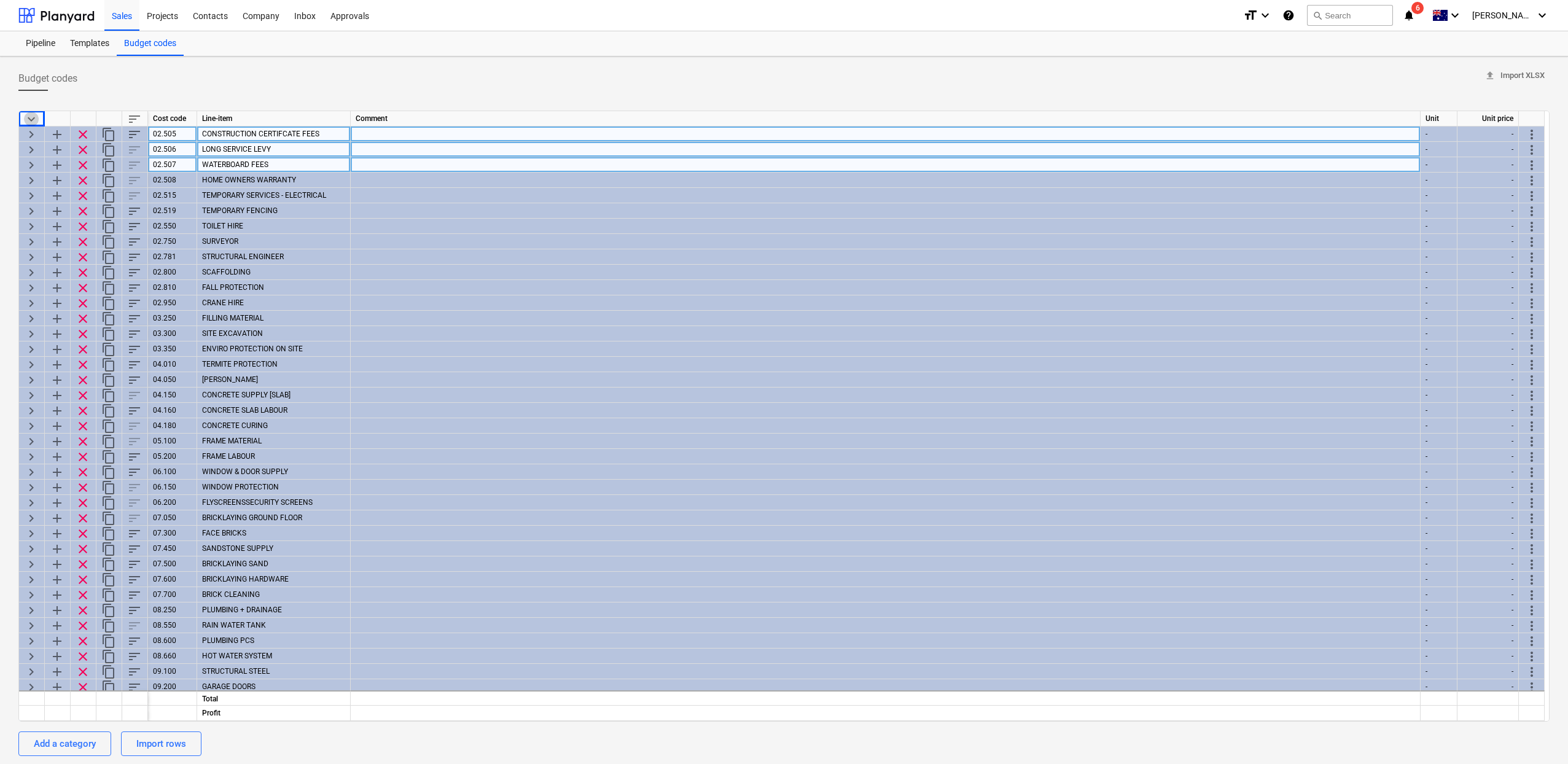
click at [35, 117] on span "keyboard_arrow_down" at bounding box center [31, 119] width 15 height 15
click at [33, 118] on span "keyboard_arrow_right" at bounding box center [31, 119] width 15 height 15
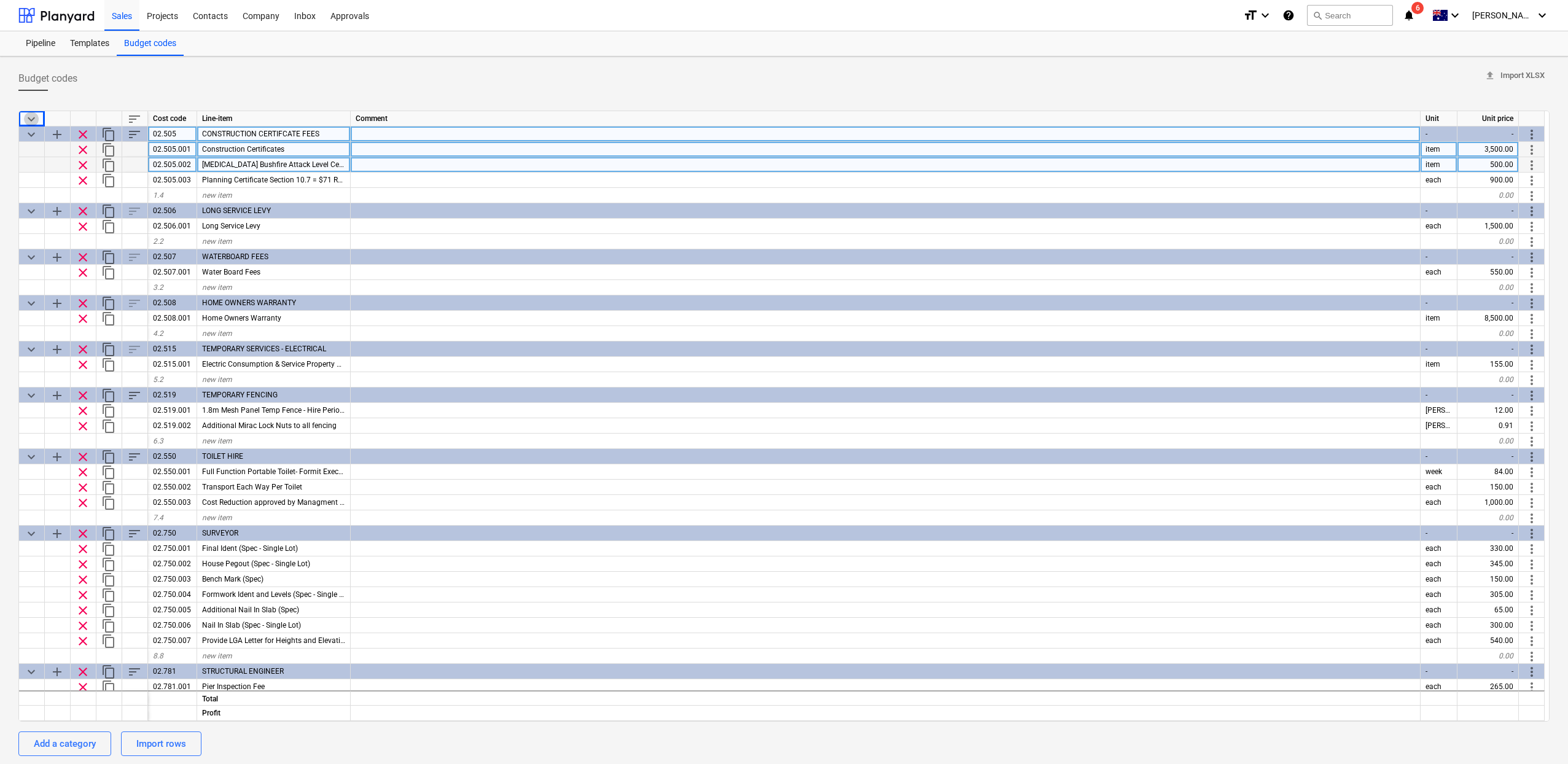
click at [33, 118] on span "keyboard_arrow_down" at bounding box center [31, 119] width 15 height 15
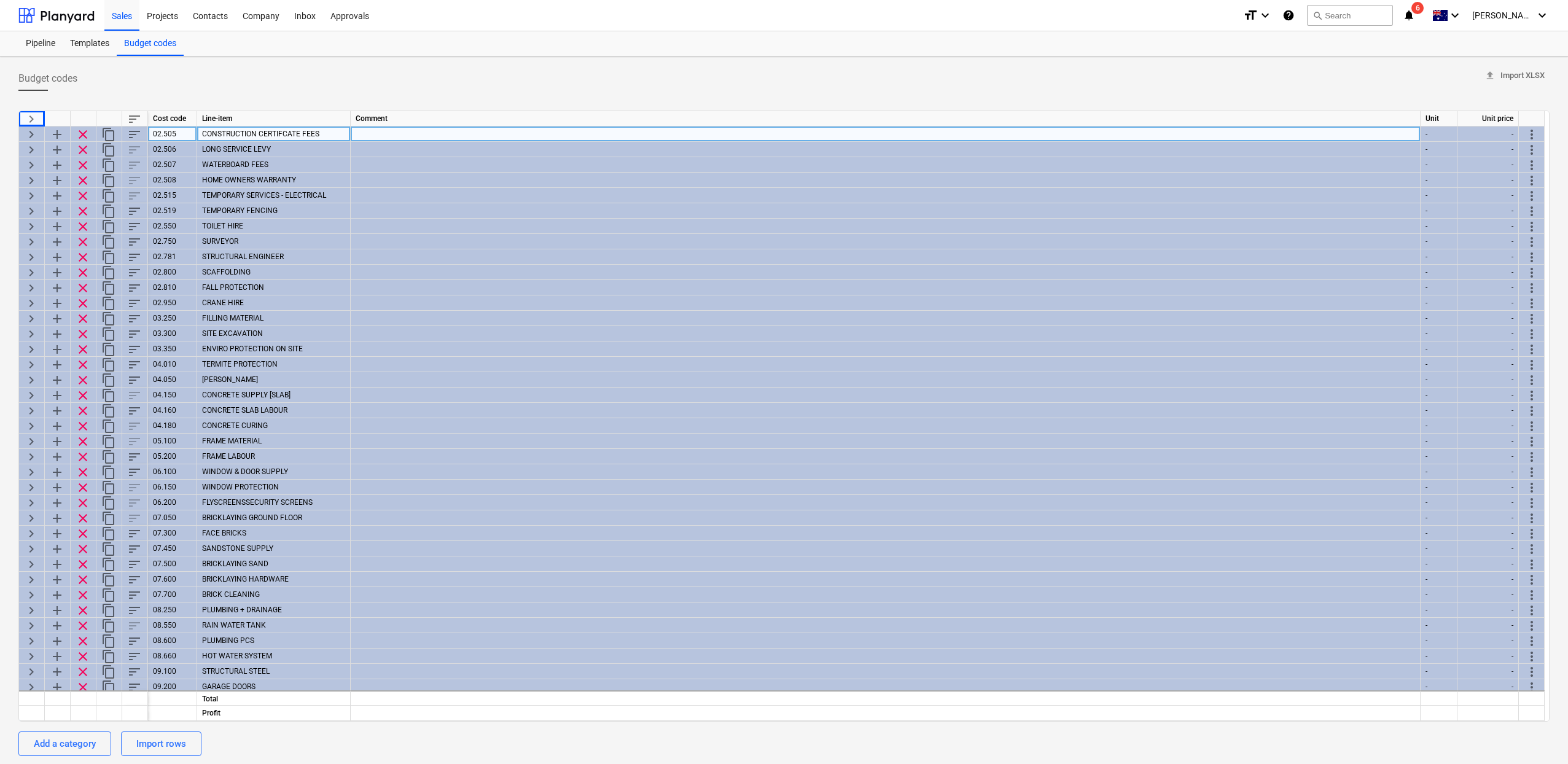
click at [33, 132] on span "keyboard_arrow_right" at bounding box center [31, 135] width 15 height 15
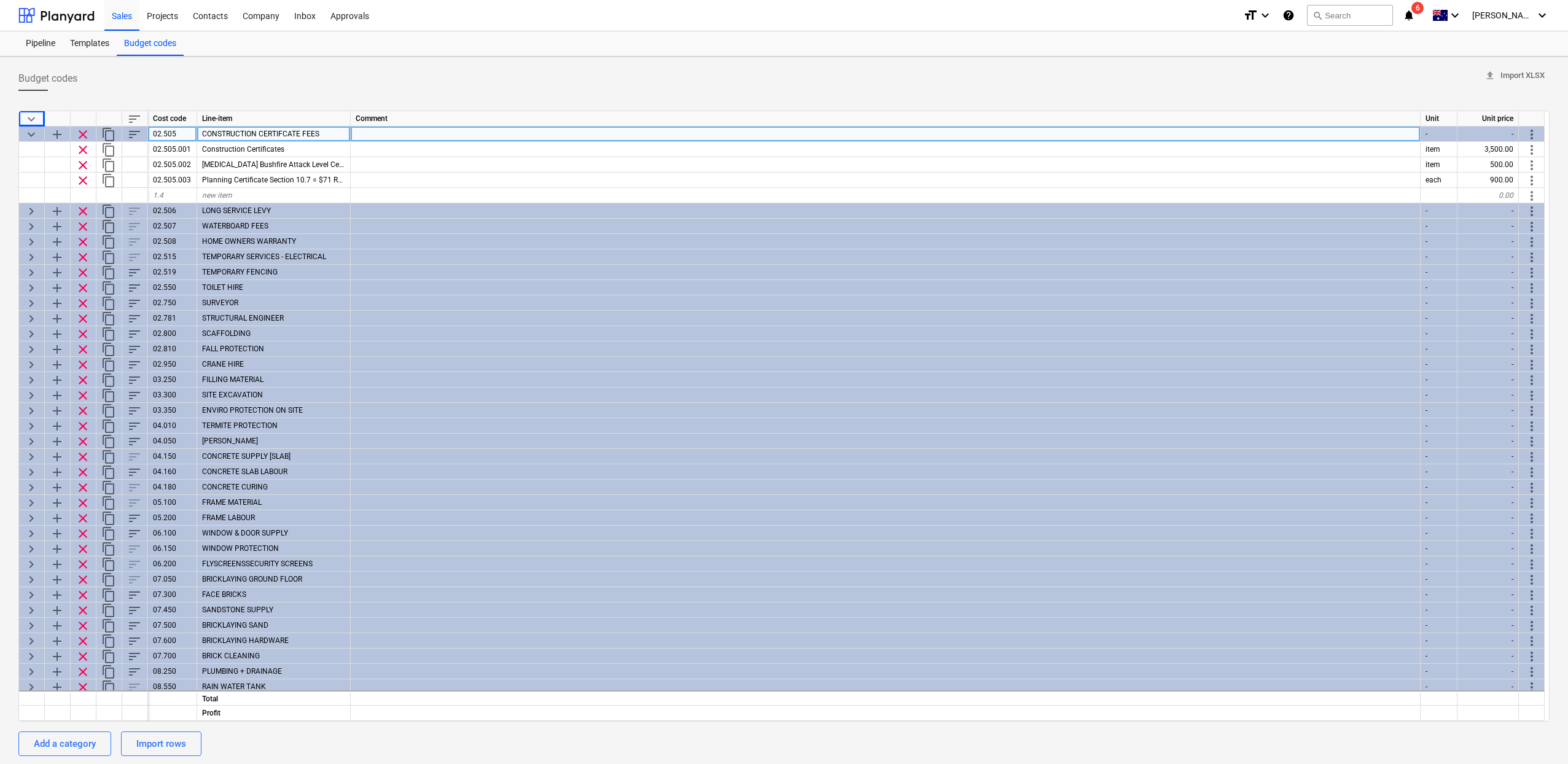
click at [33, 132] on span "keyboard_arrow_down" at bounding box center [31, 135] width 15 height 15
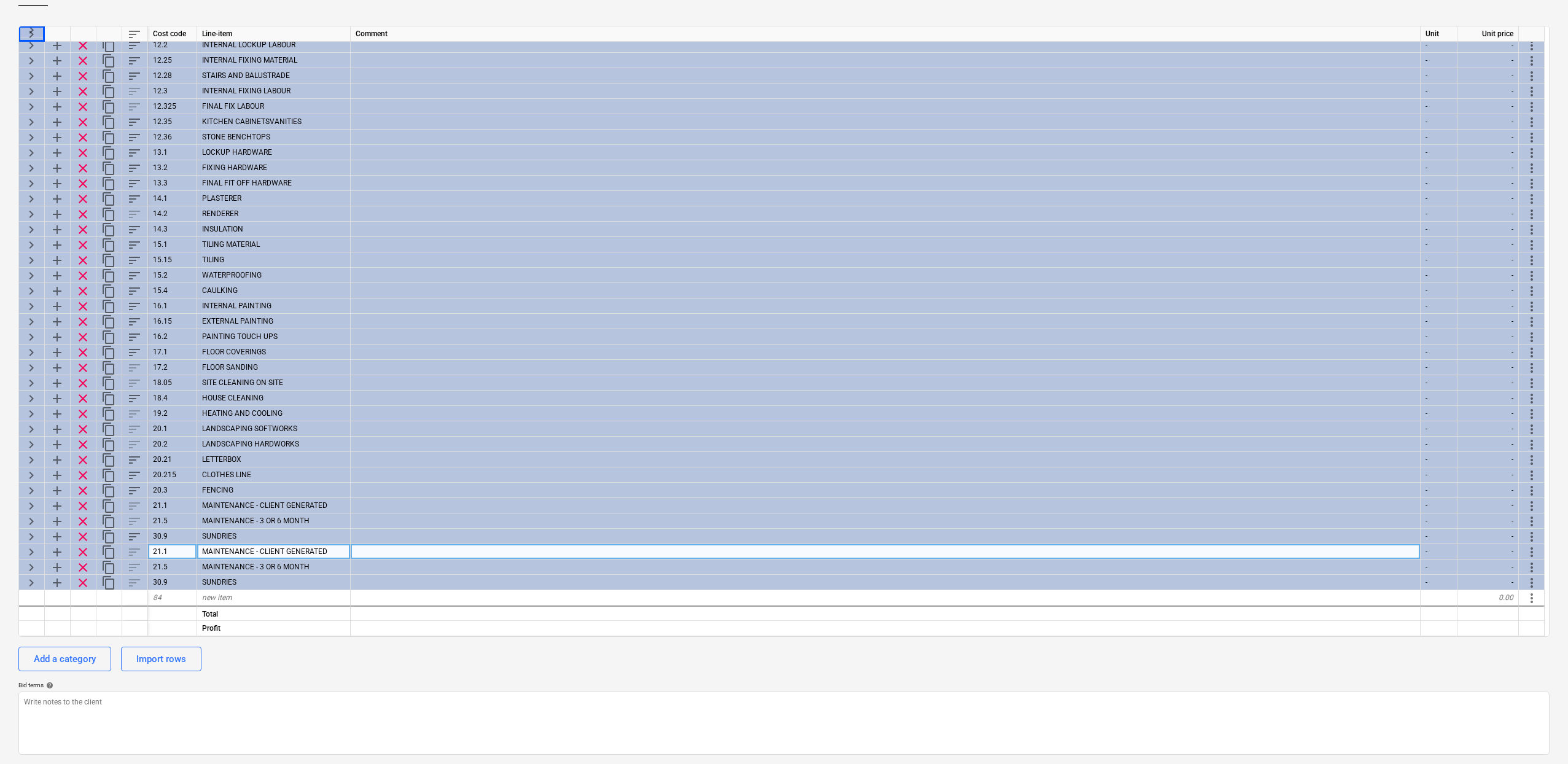
scroll to position [85, 0]
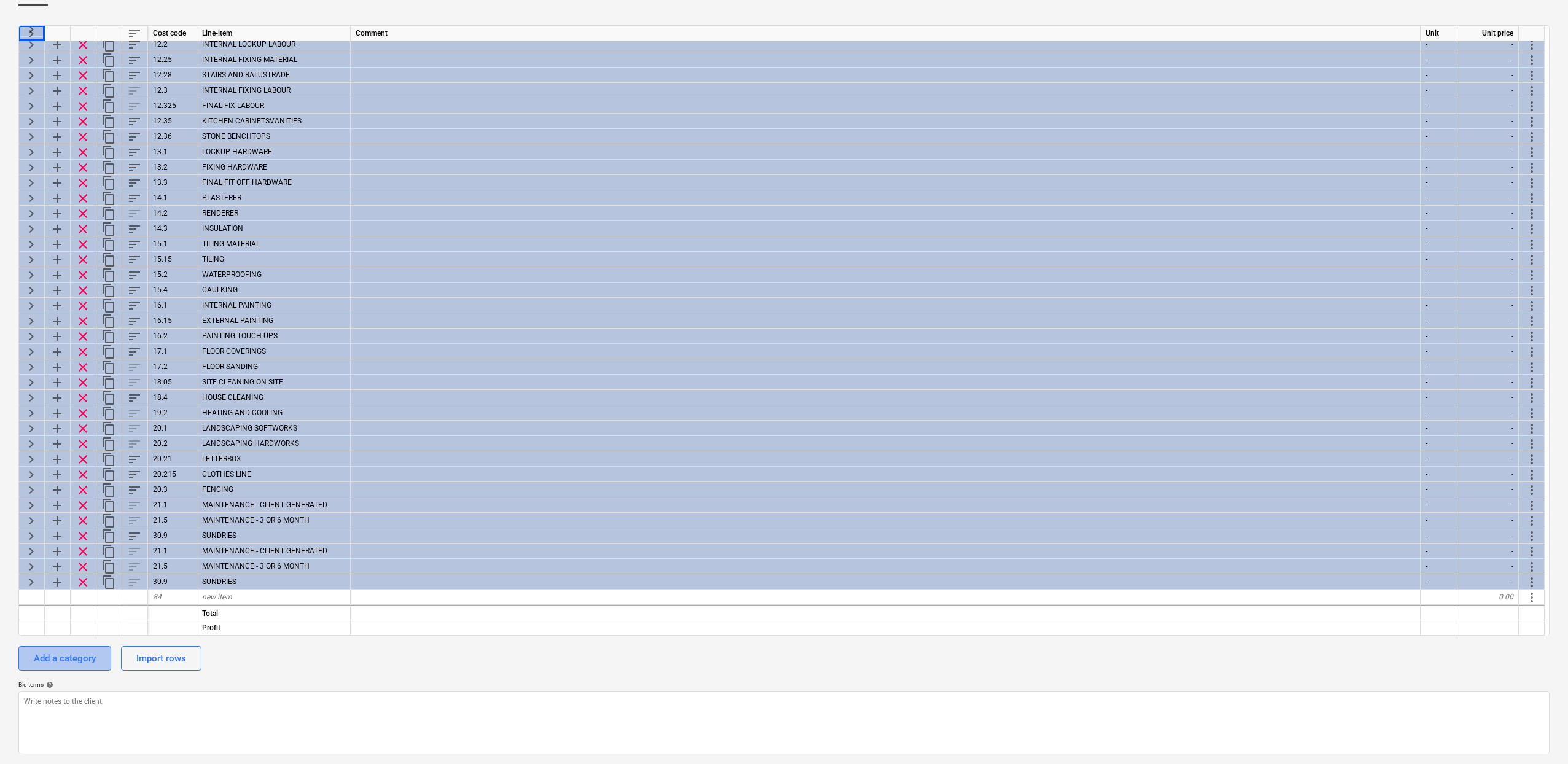
click at [95, 659] on div "Add a category" at bounding box center [65, 658] width 62 height 16
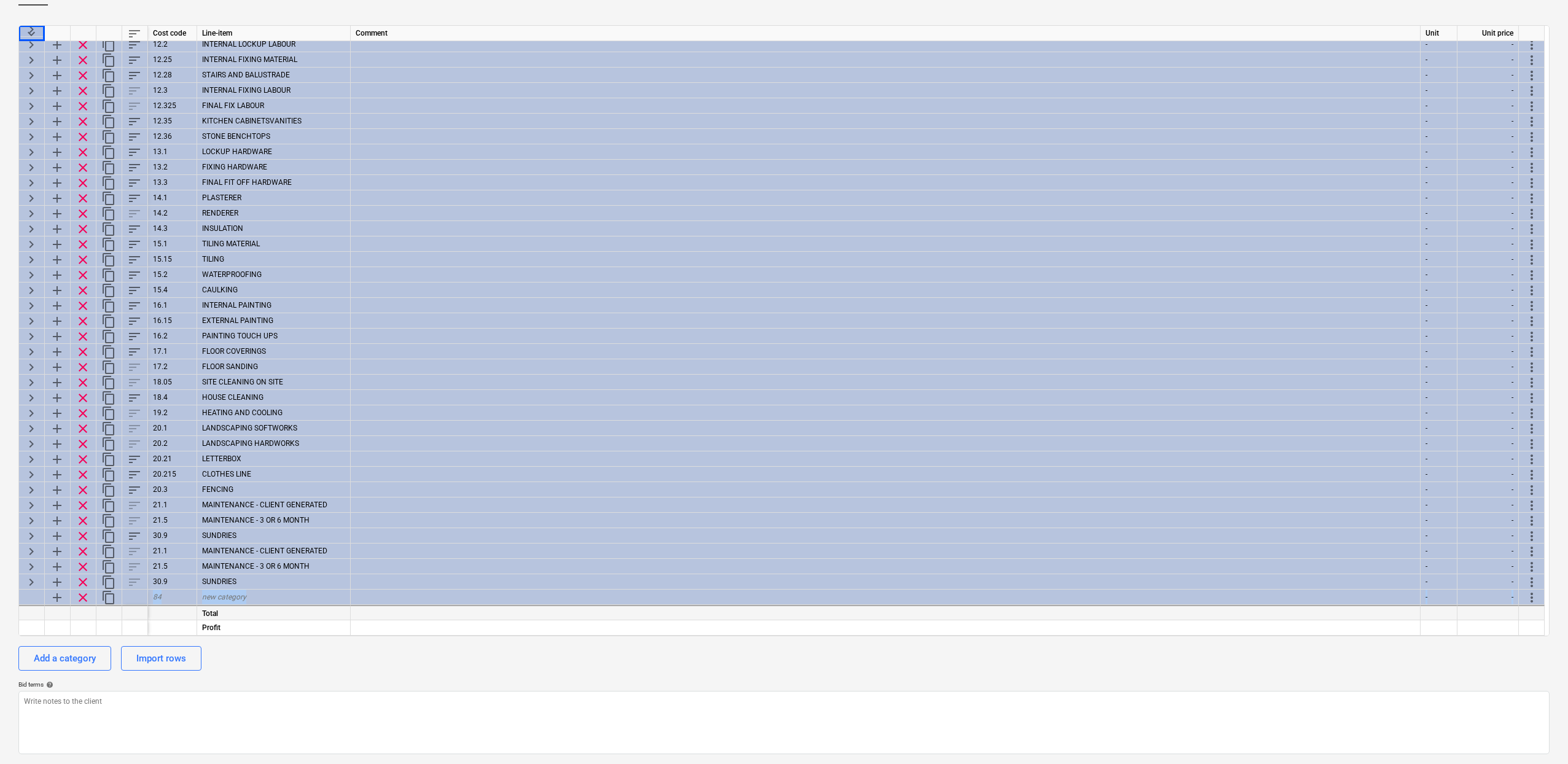
drag, startPoint x: 27, startPoint y: 595, endPoint x: 37, endPoint y: 607, distance: 15.6
click at [37, 607] on div "keyboard_arrow_down sort Cost code Line-item Comment Unit Unit price keyboard_a…" at bounding box center [784, 331] width 1531 height 611
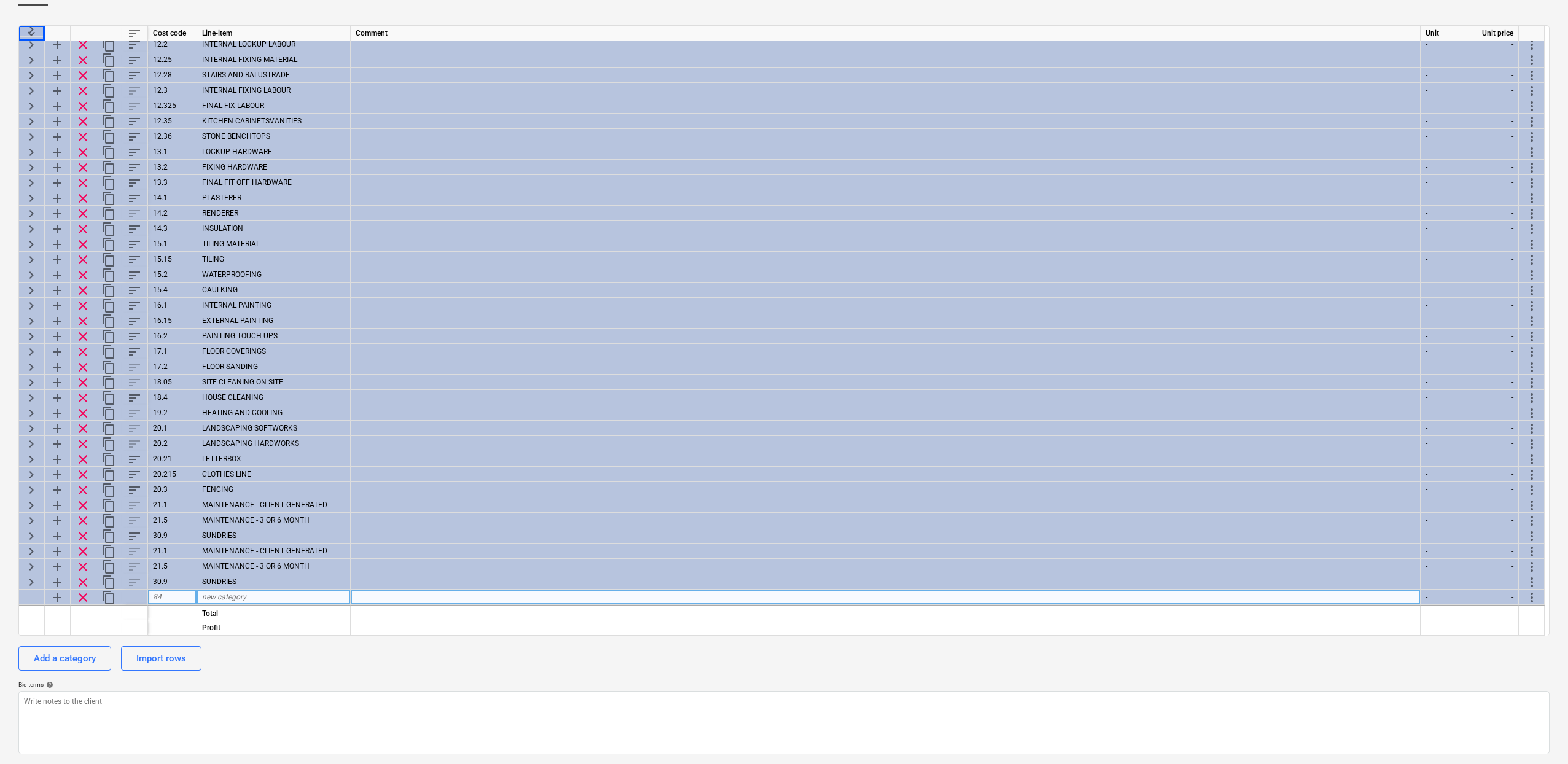
click at [136, 595] on div at bounding box center [135, 597] width 26 height 15
click at [175, 595] on div "84" at bounding box center [173, 597] width 49 height 15
click at [239, 597] on span "new category" at bounding box center [224, 597] width 44 height 9
click at [220, 610] on div "Total" at bounding box center [274, 612] width 153 height 15
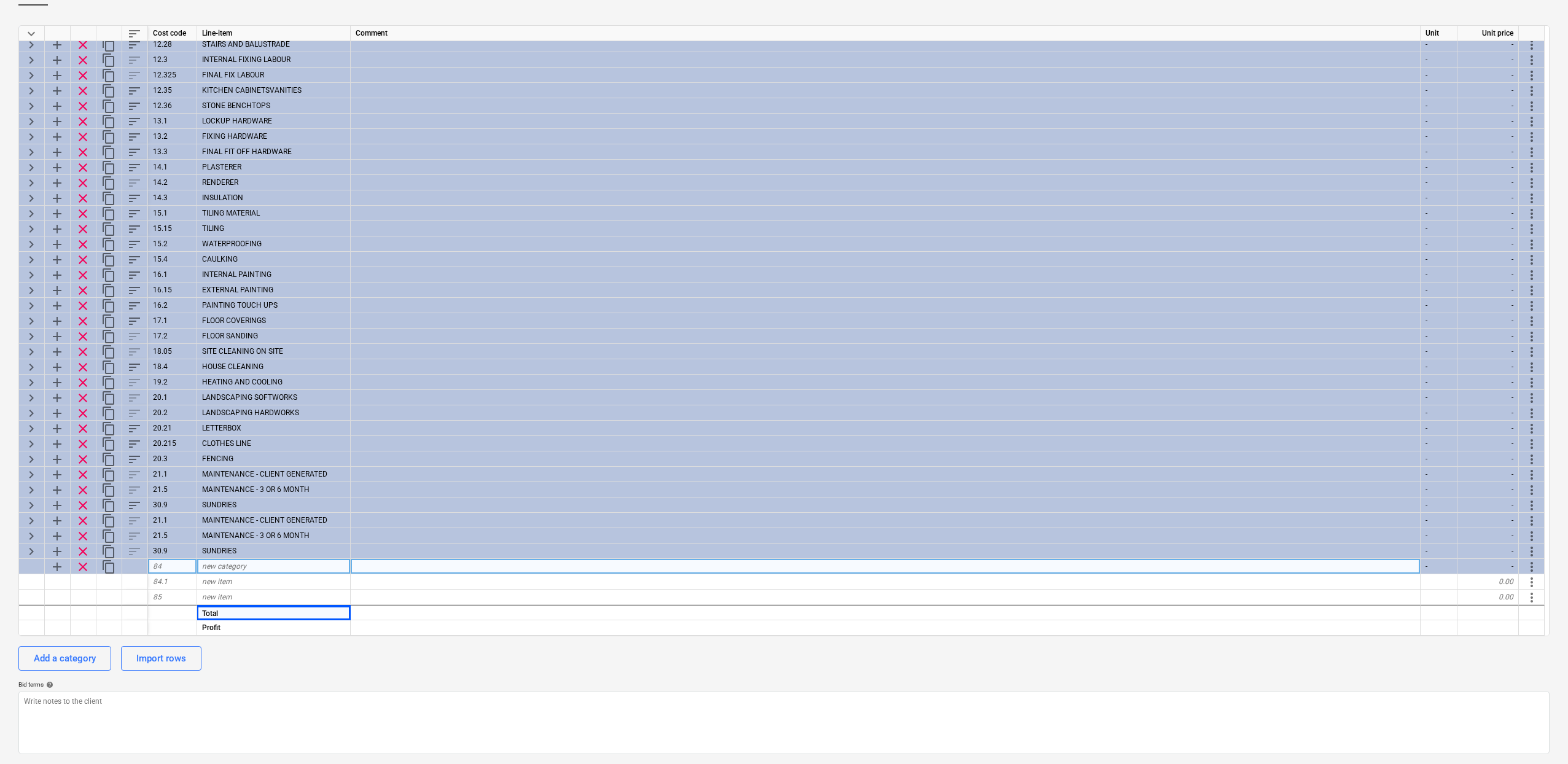
click at [1535, 564] on span "more_vert" at bounding box center [1531, 567] width 15 height 15
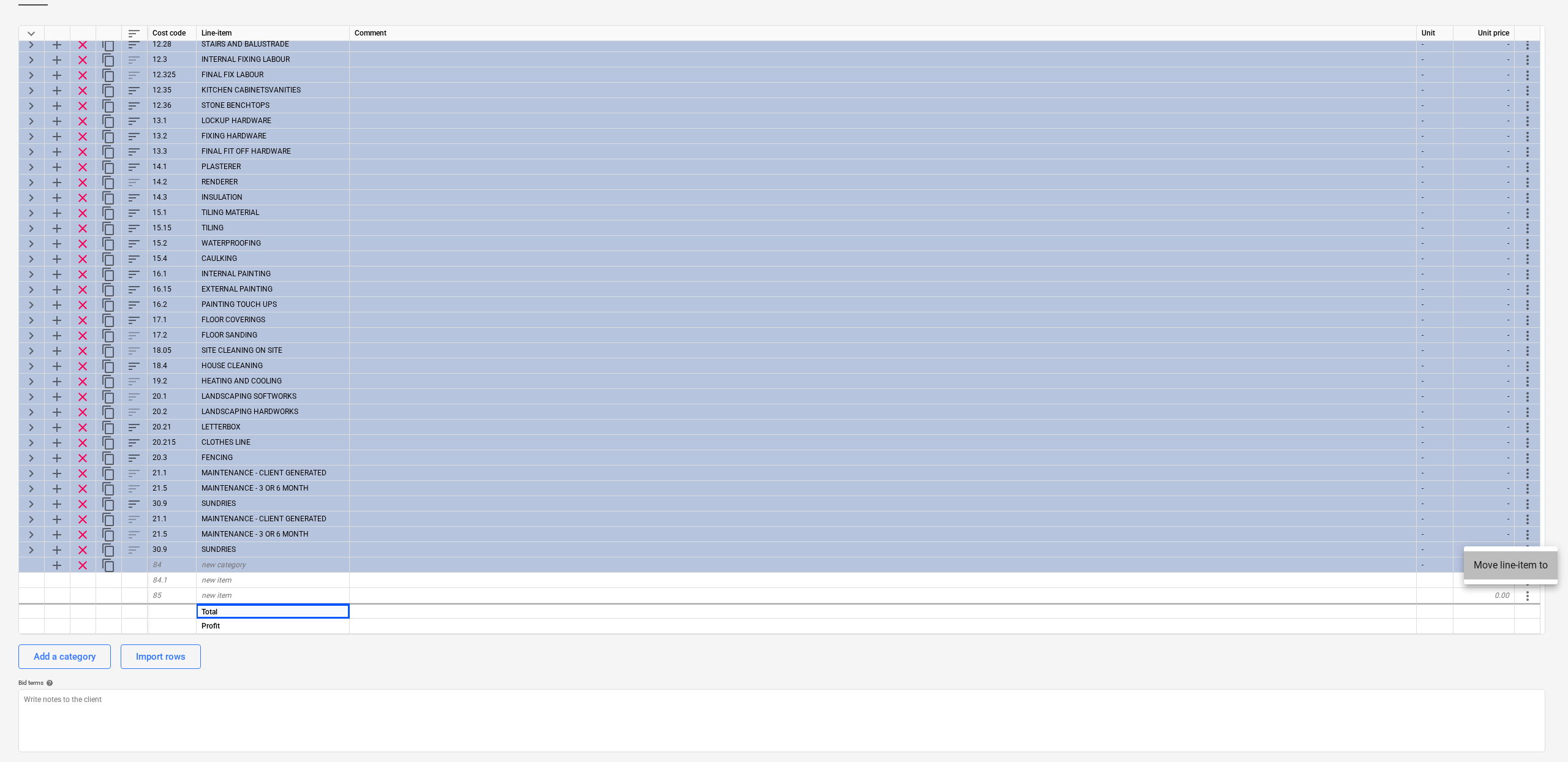
click at [1522, 564] on li "Move line-item to" at bounding box center [1511, 565] width 94 height 28
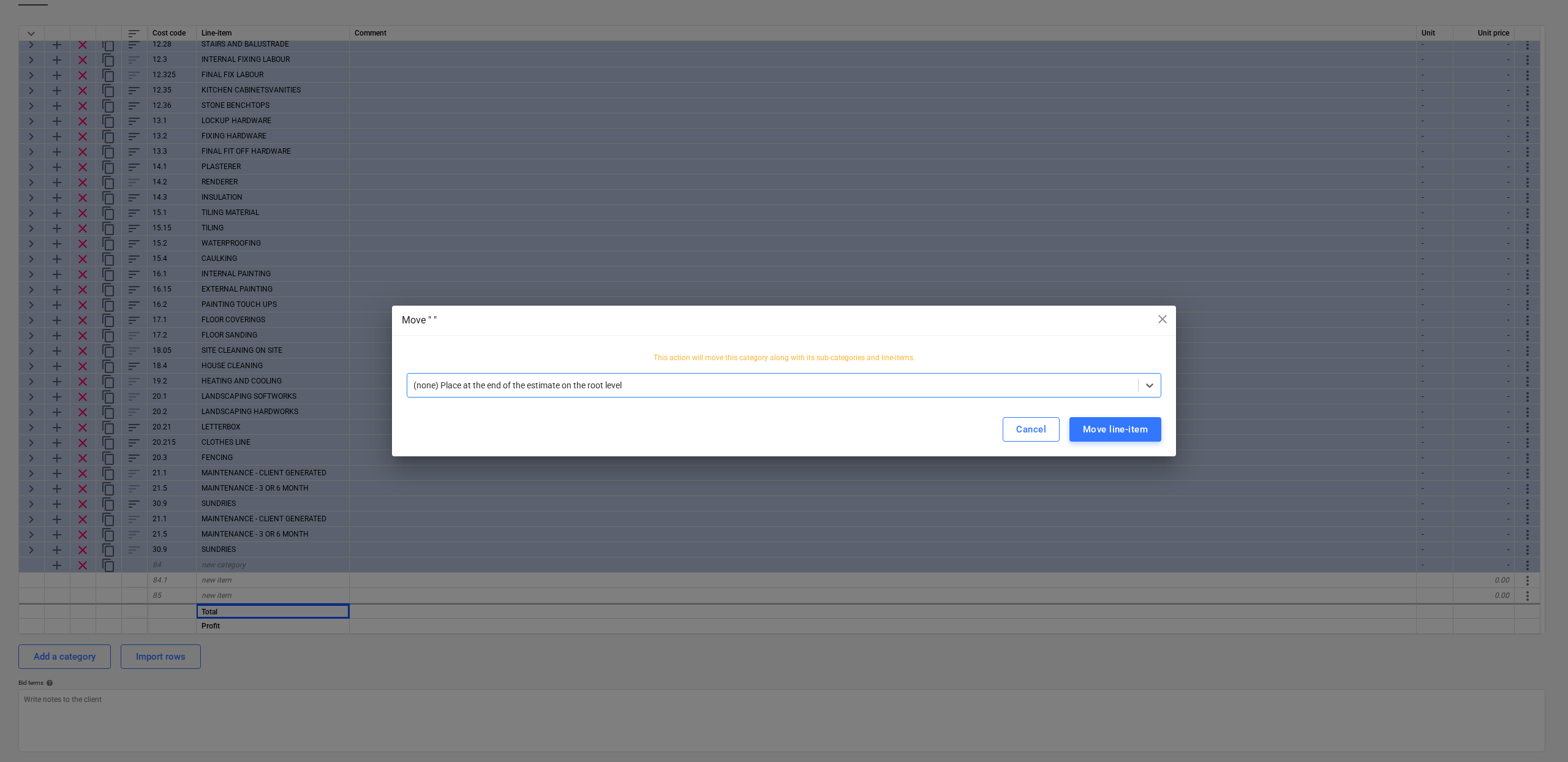
click at [884, 382] on div at bounding box center [773, 385] width 719 height 12
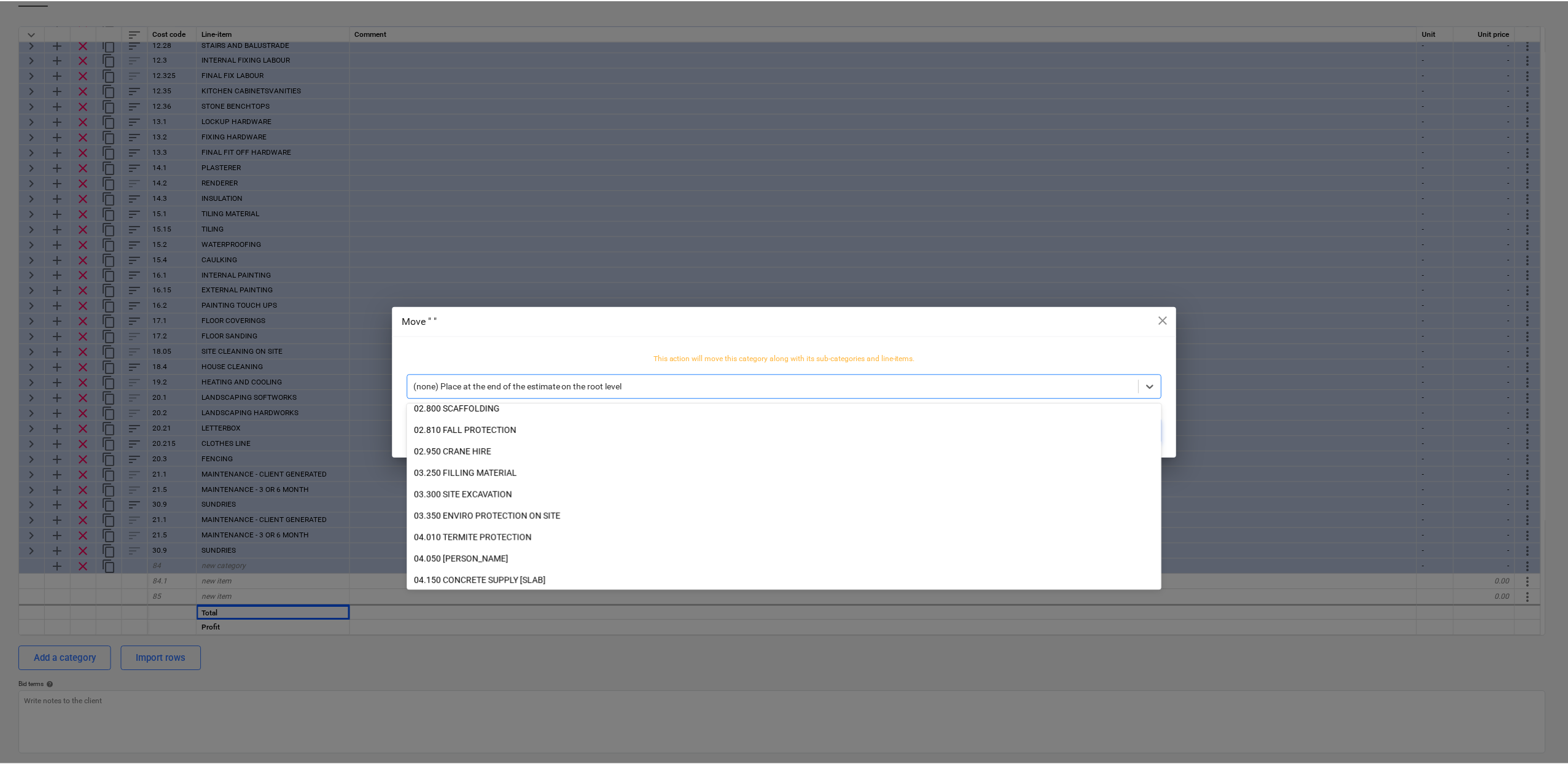
scroll to position [0, 0]
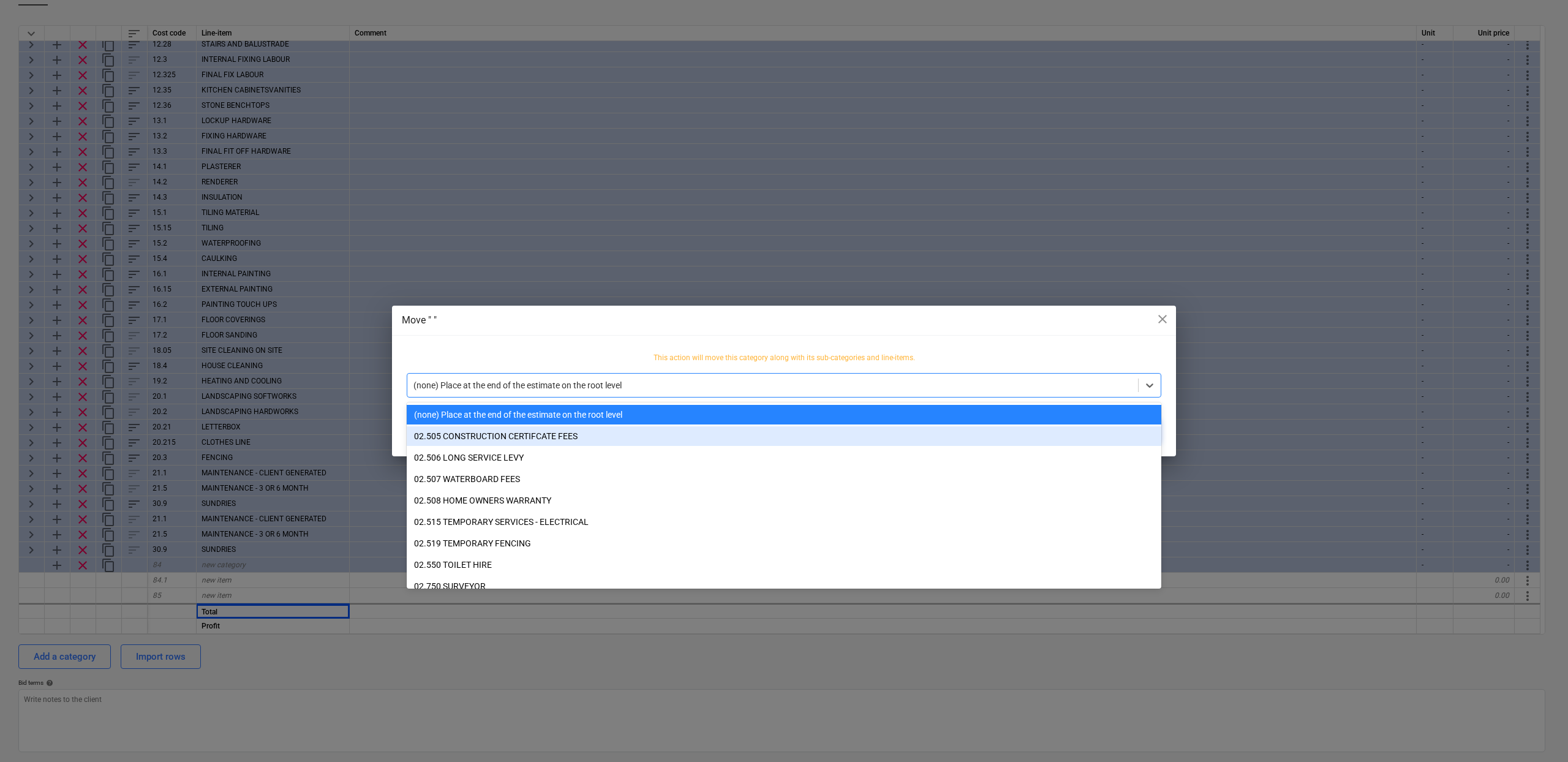
click at [637, 436] on div "02.505 CONSTRUCTION CERTIFCATE FEES" at bounding box center [784, 436] width 755 height 19
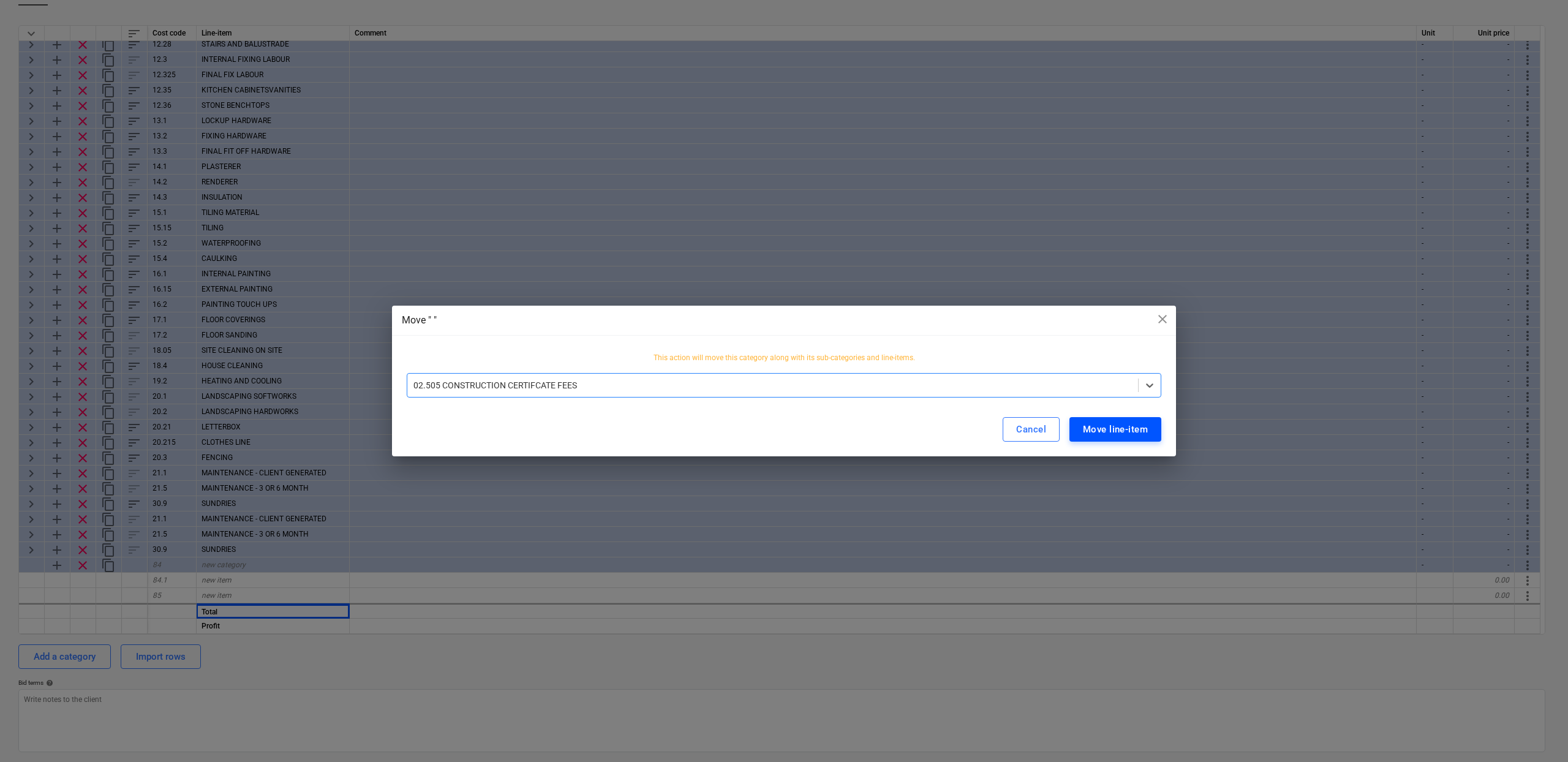
click at [1107, 427] on div "Move line-item" at bounding box center [1116, 430] width 65 height 16
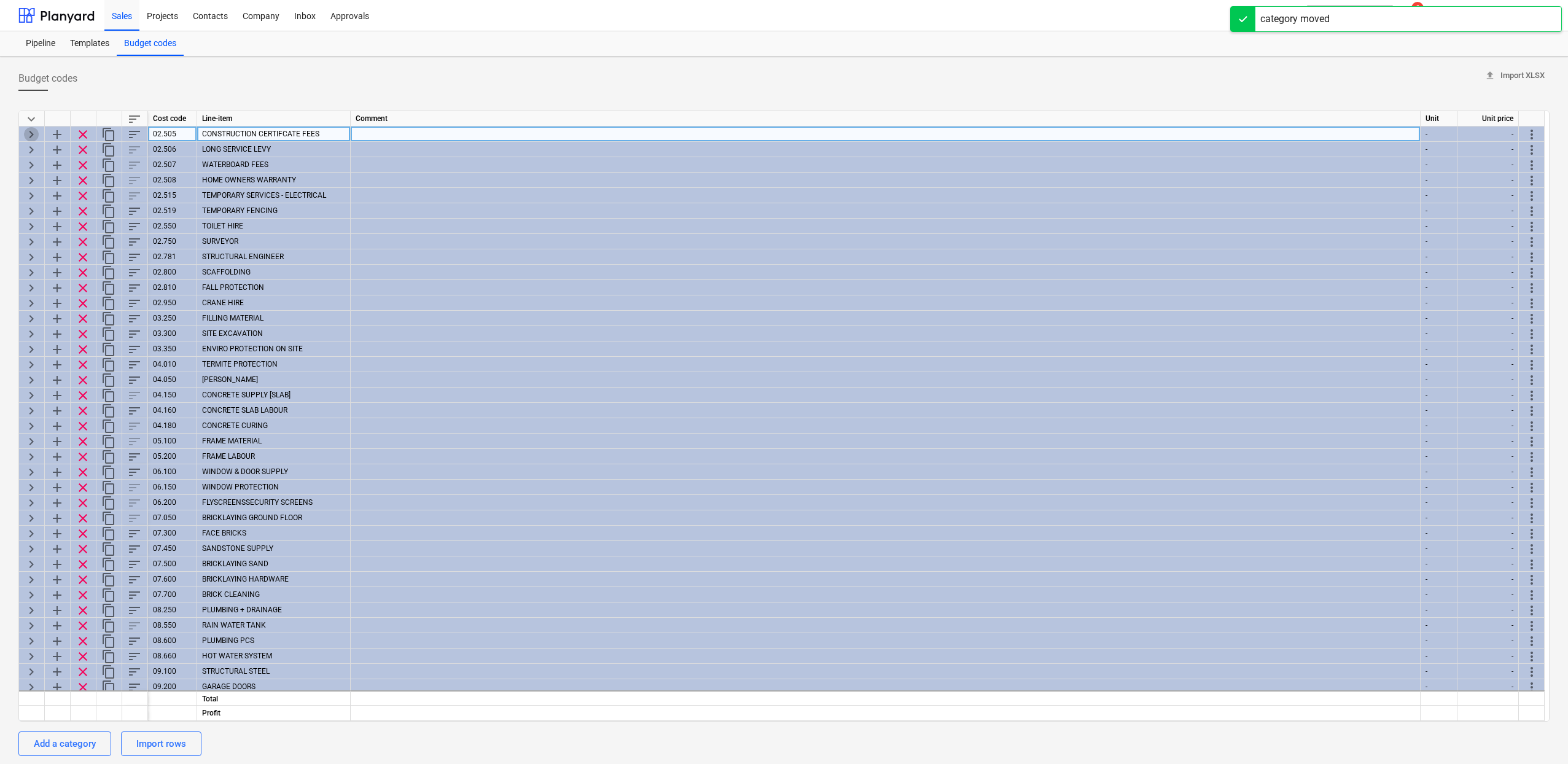
click at [35, 134] on span "keyboard_arrow_right" at bounding box center [31, 135] width 15 height 15
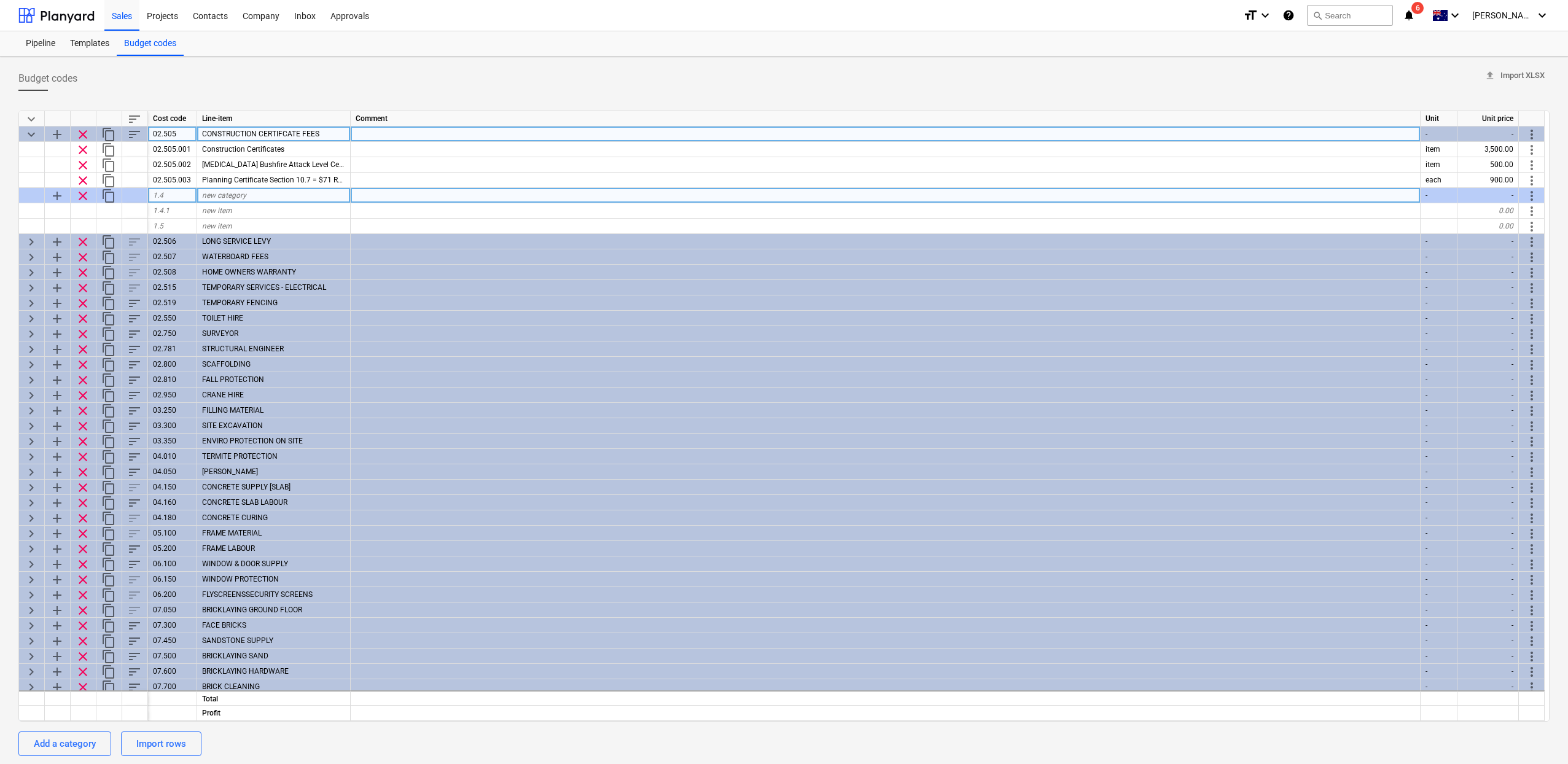
click at [399, 198] on div at bounding box center [885, 195] width 1070 height 15
click at [1535, 198] on span "more_vert" at bounding box center [1531, 196] width 15 height 15
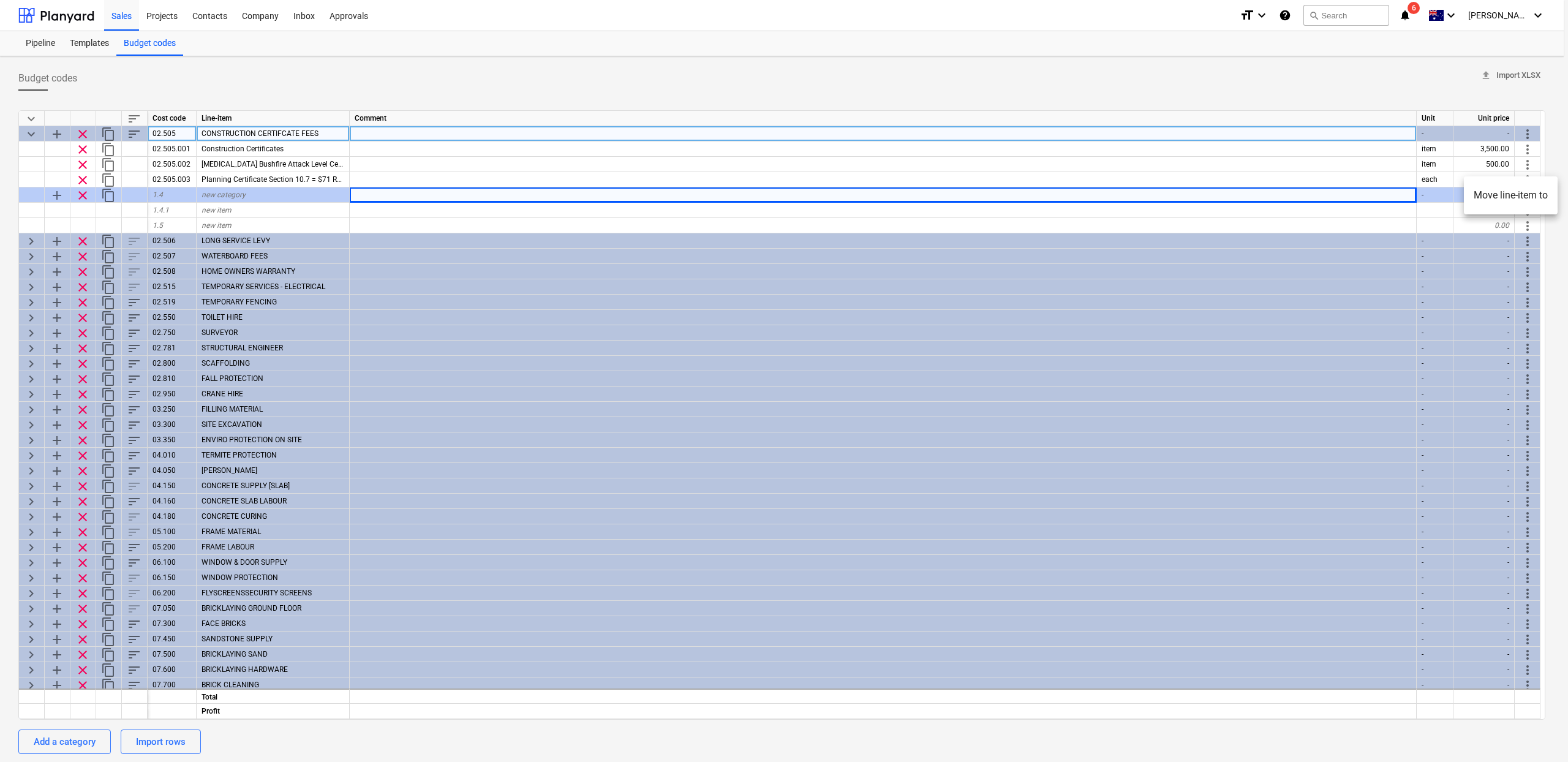
click at [84, 191] on div at bounding box center [784, 381] width 1568 height 762
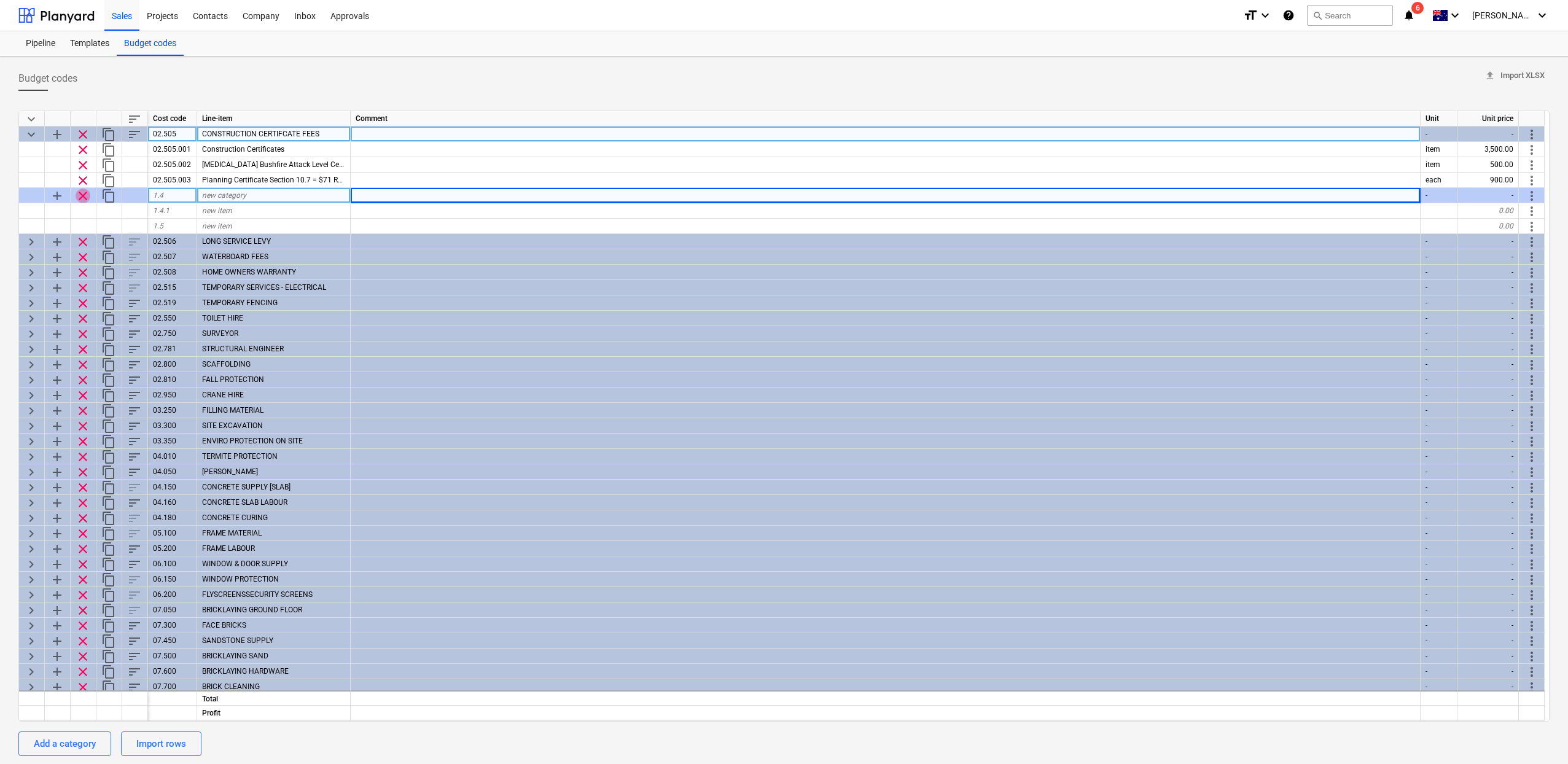
click at [83, 198] on span "clear" at bounding box center [83, 196] width 15 height 15
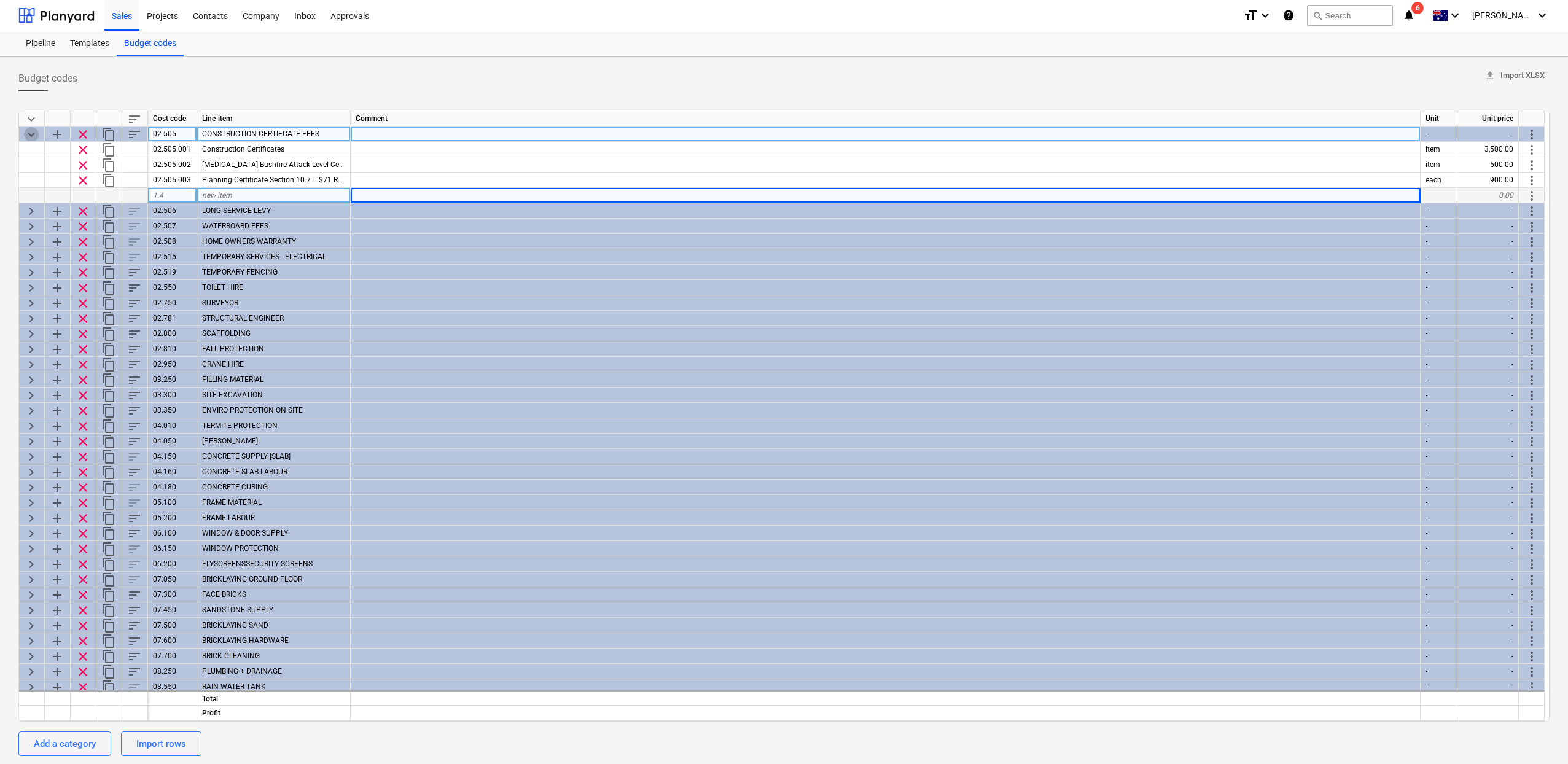
click at [34, 137] on span "keyboard_arrow_down" at bounding box center [31, 135] width 15 height 15
type textarea "x"
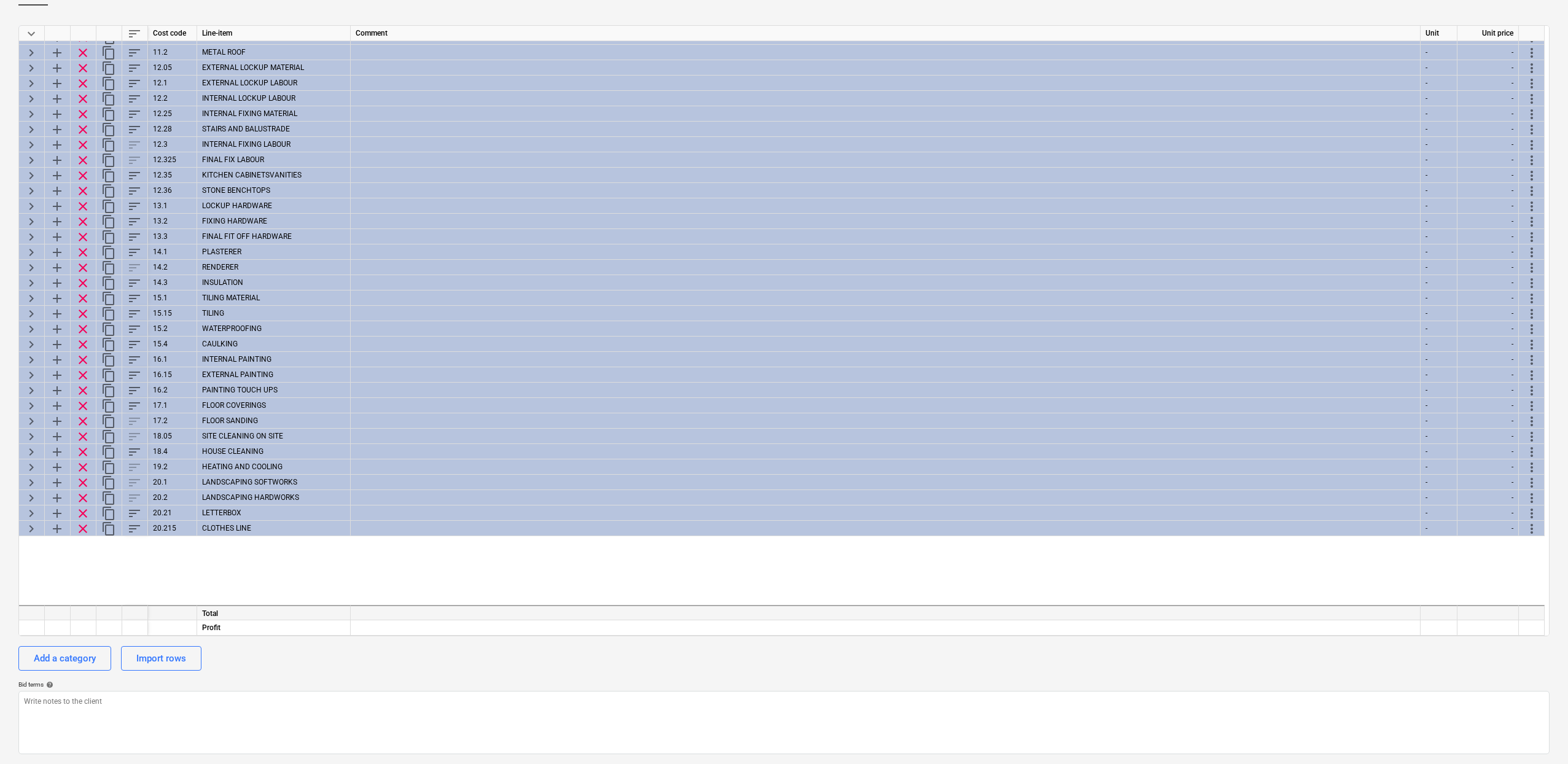
scroll to position [726, 0]
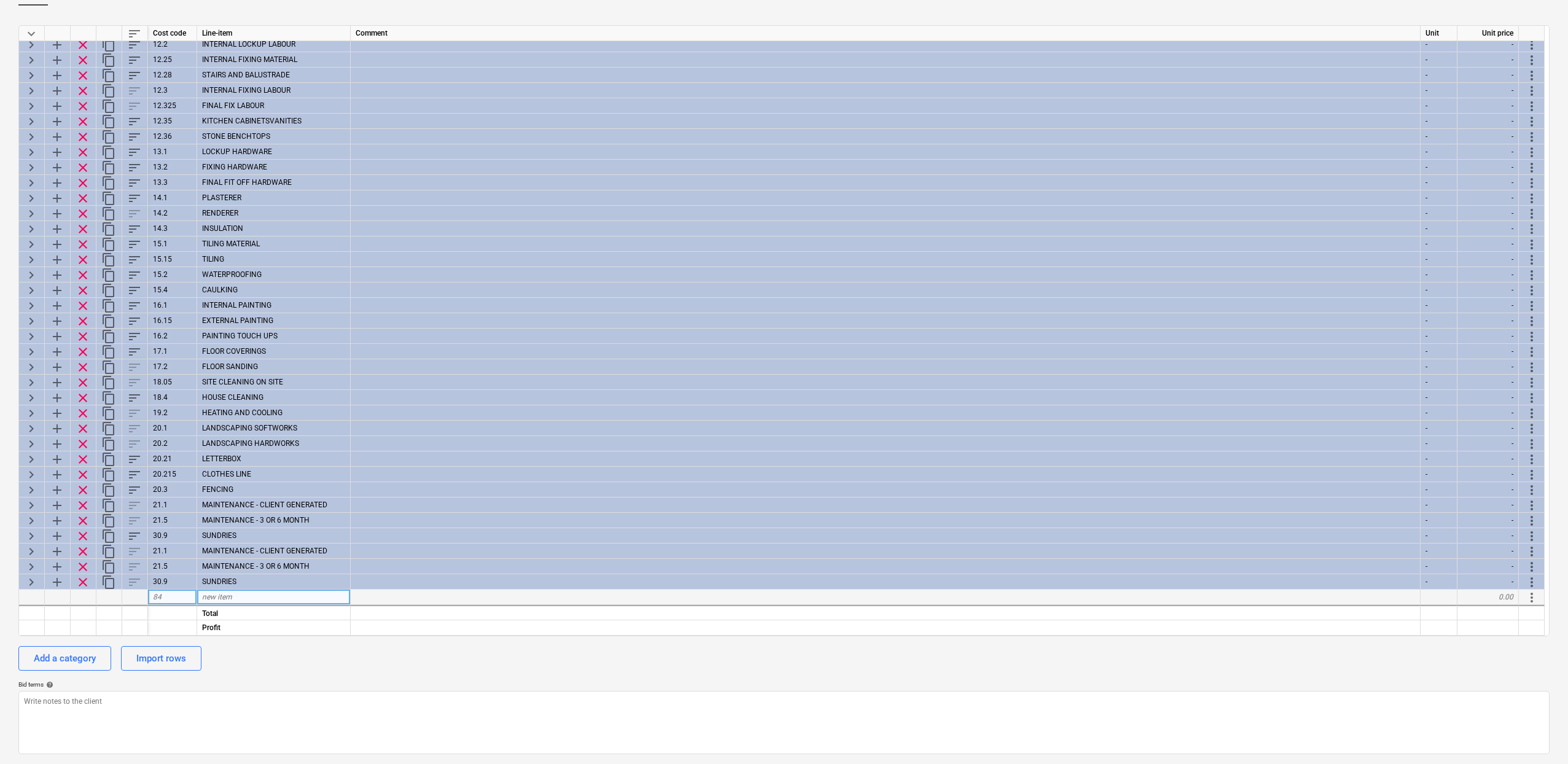
click at [257, 601] on div "new item" at bounding box center [274, 597] width 153 height 15
click at [173, 601] on div "84" at bounding box center [173, 597] width 49 height 15
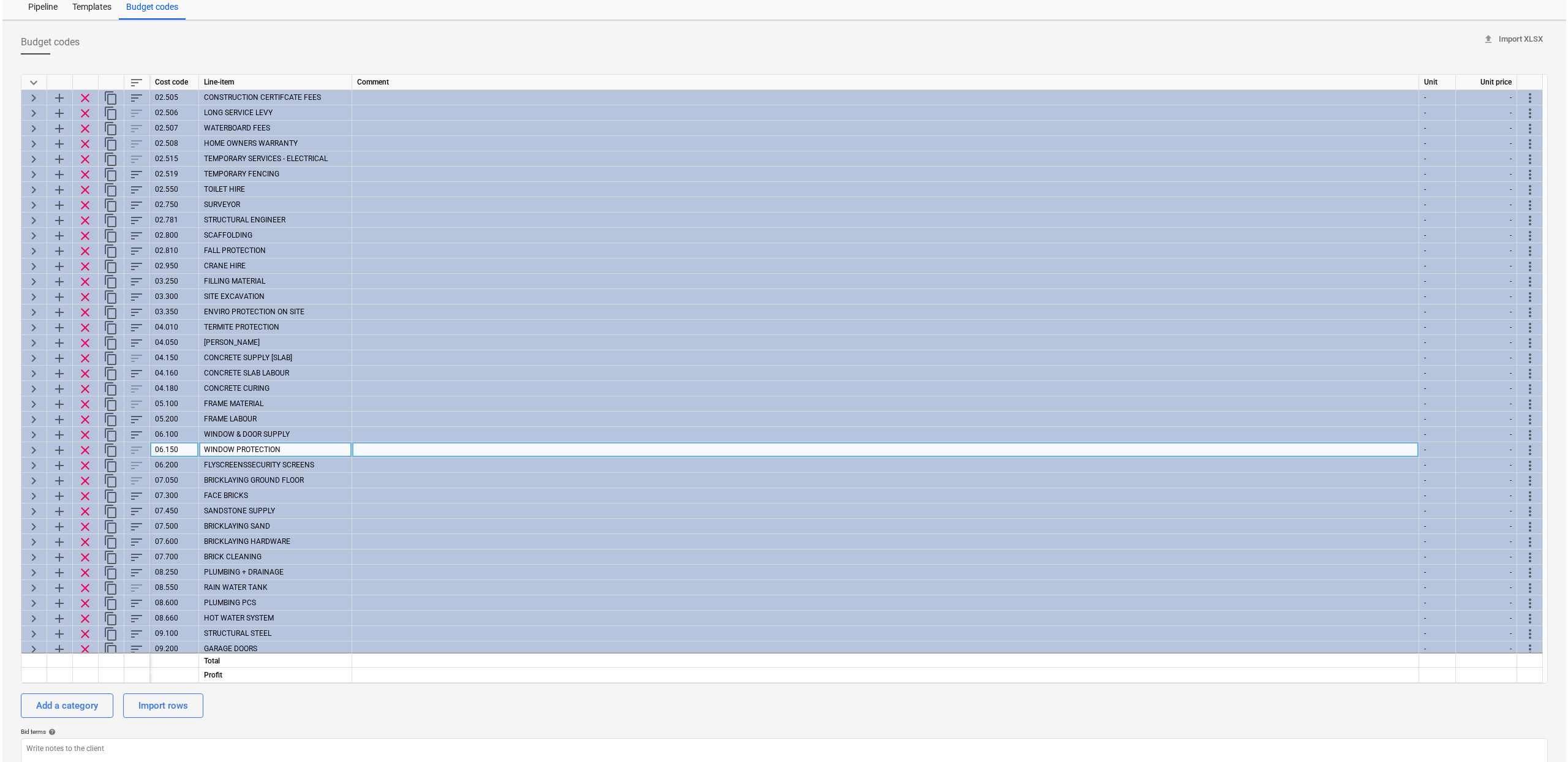
scroll to position [0, 0]
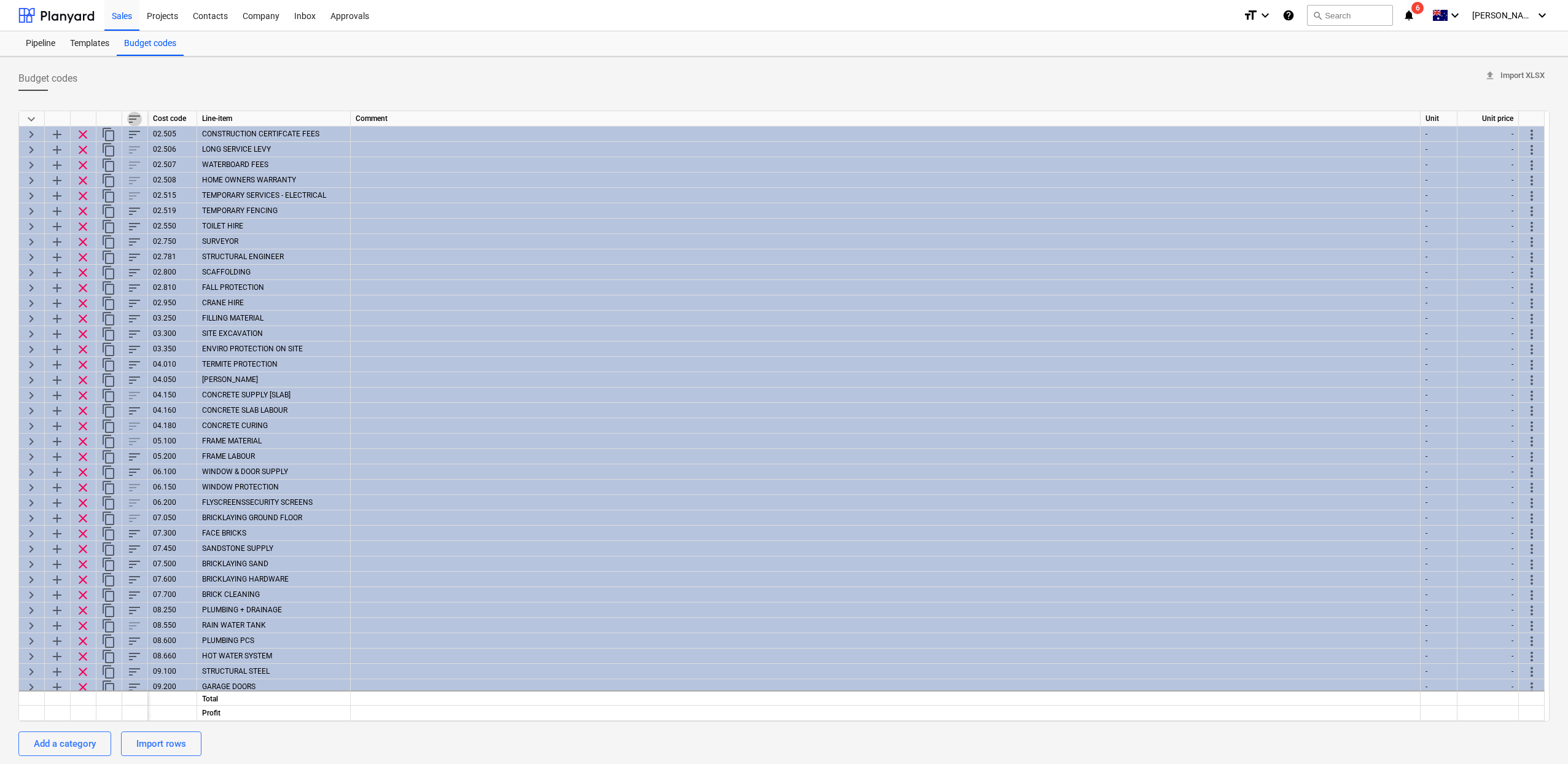
click at [133, 121] on span "sort" at bounding box center [135, 119] width 15 height 15
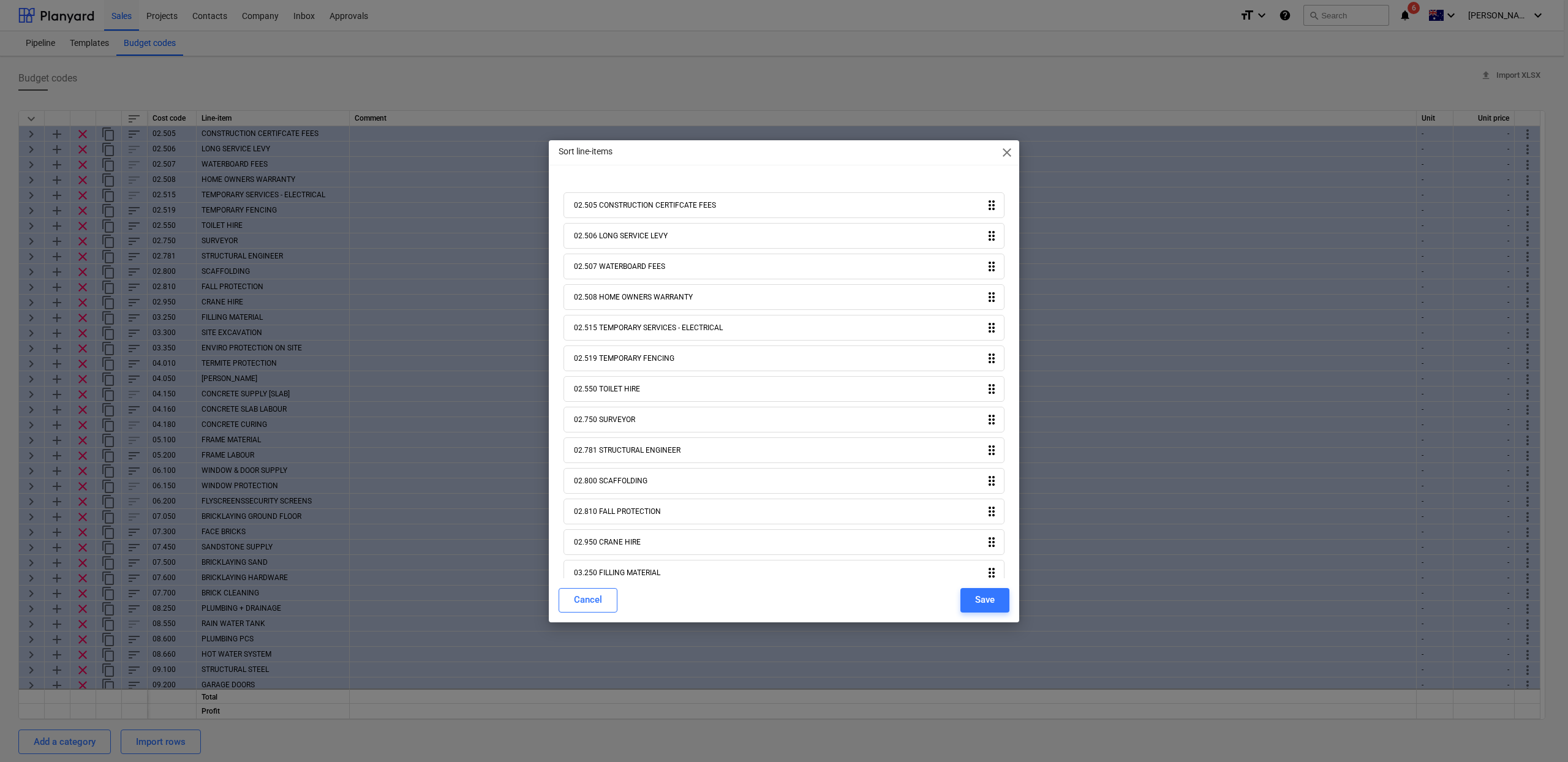
click at [639, 90] on div "Sort line-items close 02.505 CONSTRUCTION CERTIFCATE FEES drag_indicator 02.506…" at bounding box center [784, 381] width 1568 height 762
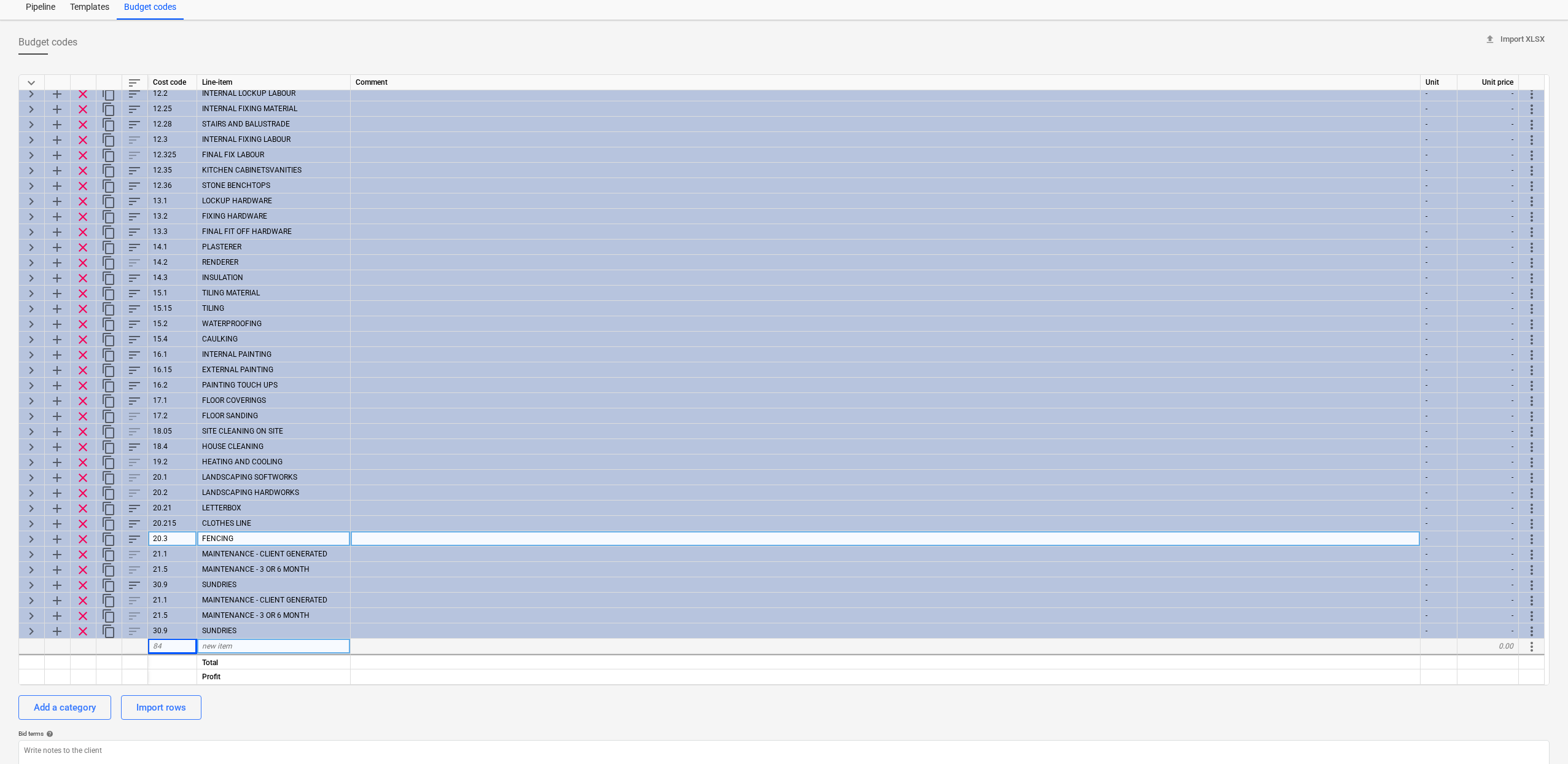
scroll to position [85, 0]
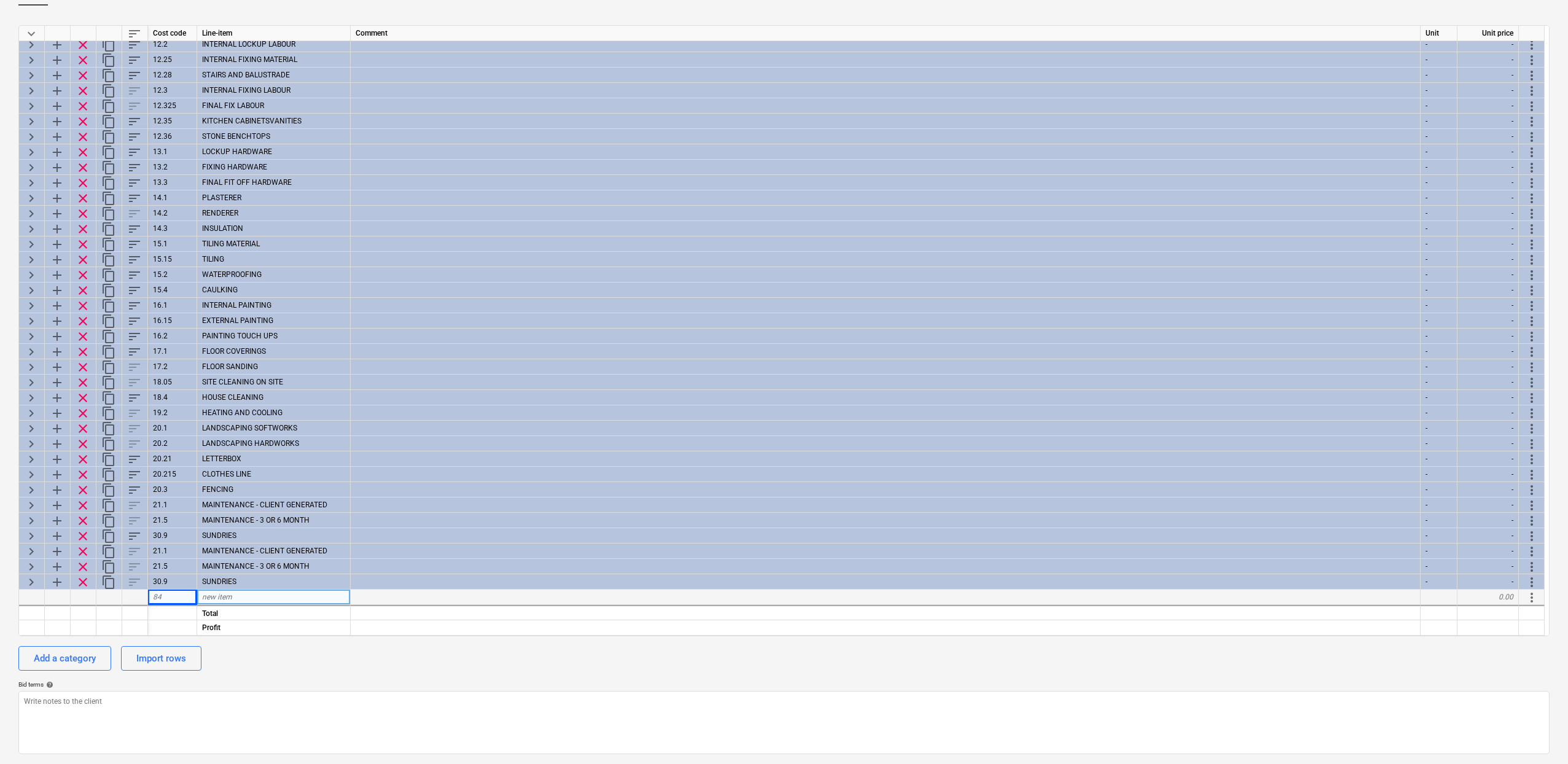
click at [185, 596] on div "84" at bounding box center [173, 597] width 49 height 15
type input "0"
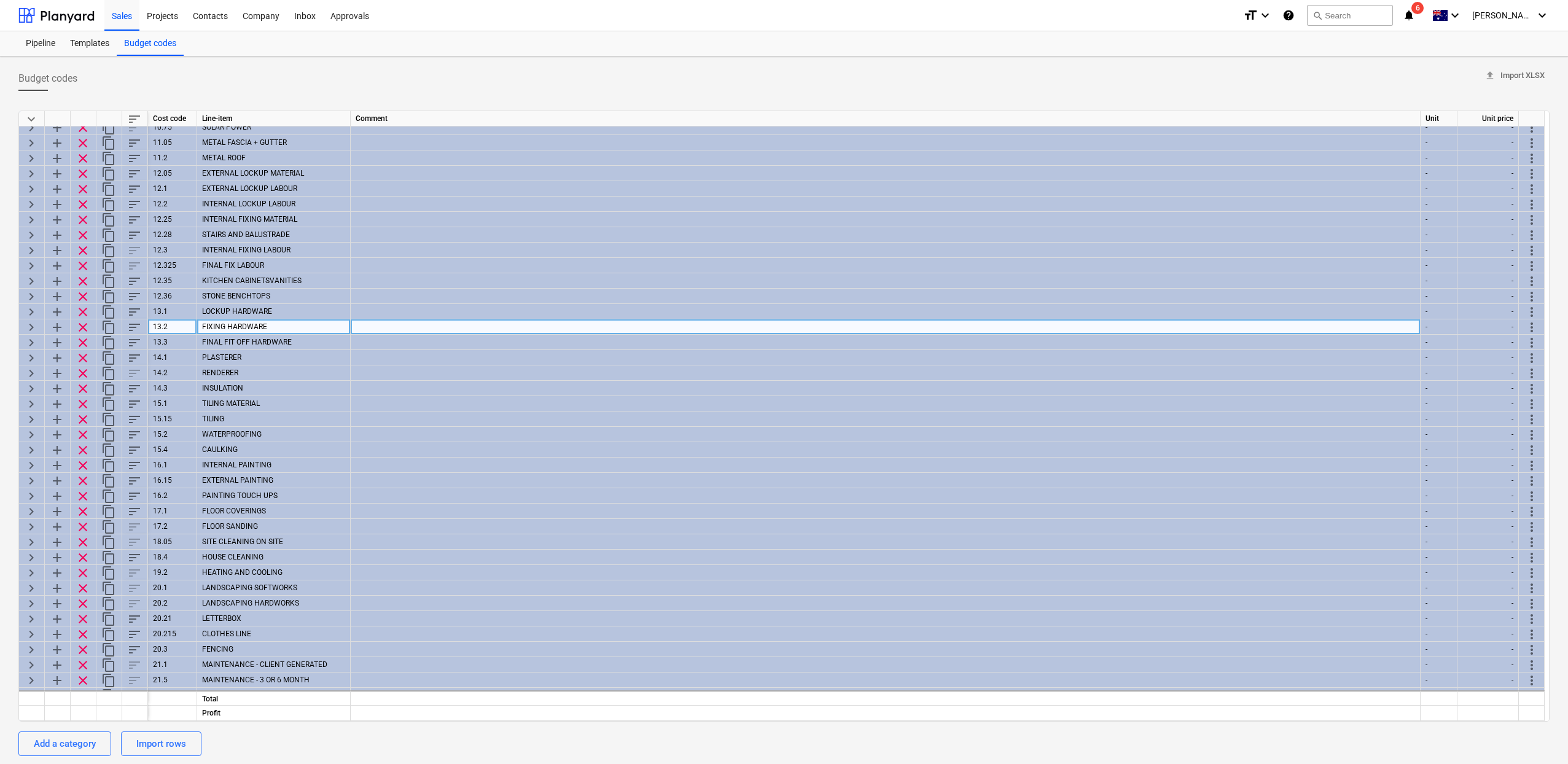
scroll to position [726, 0]
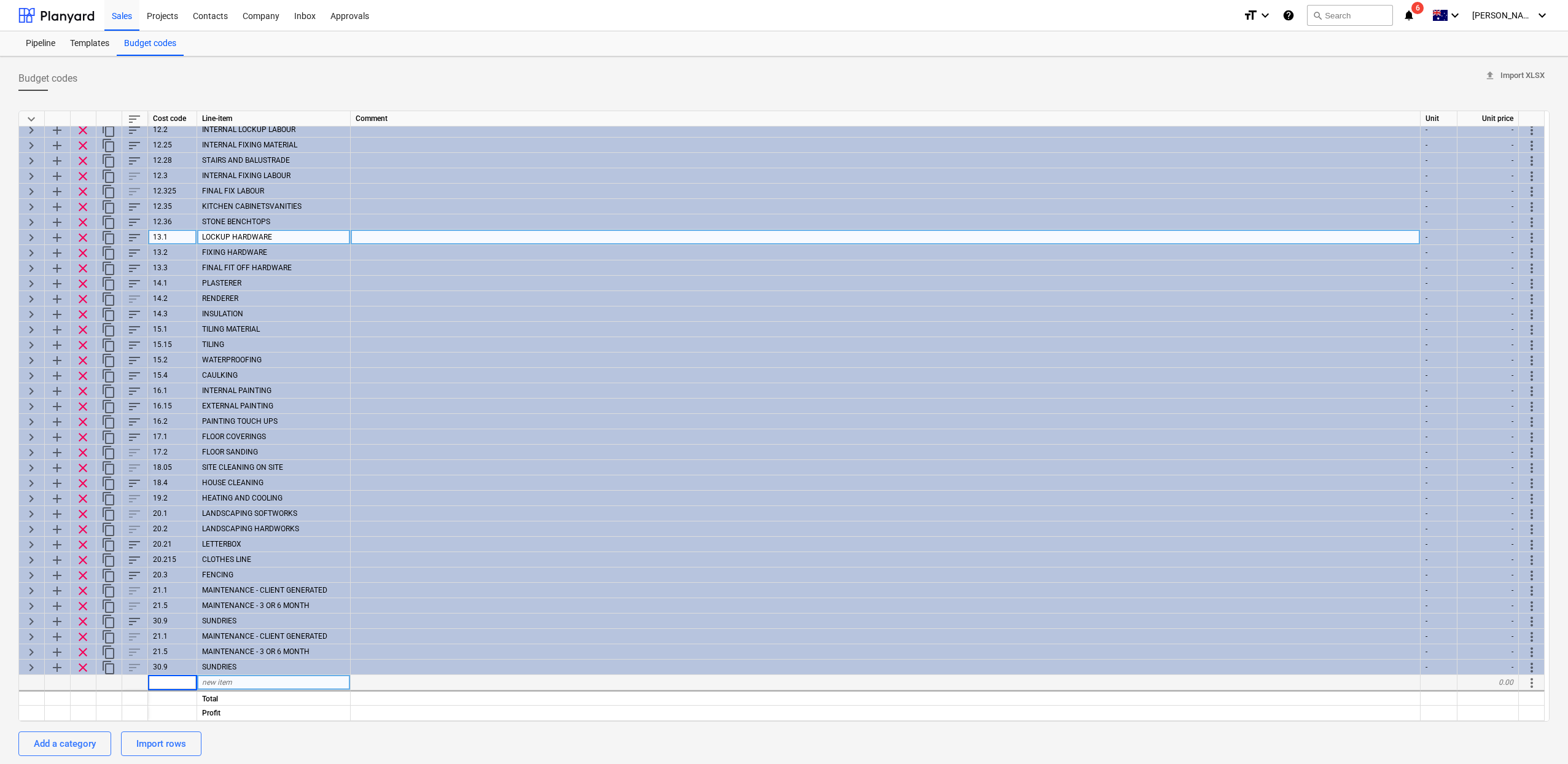
click at [167, 237] on div "13.1" at bounding box center [173, 237] width 49 height 15
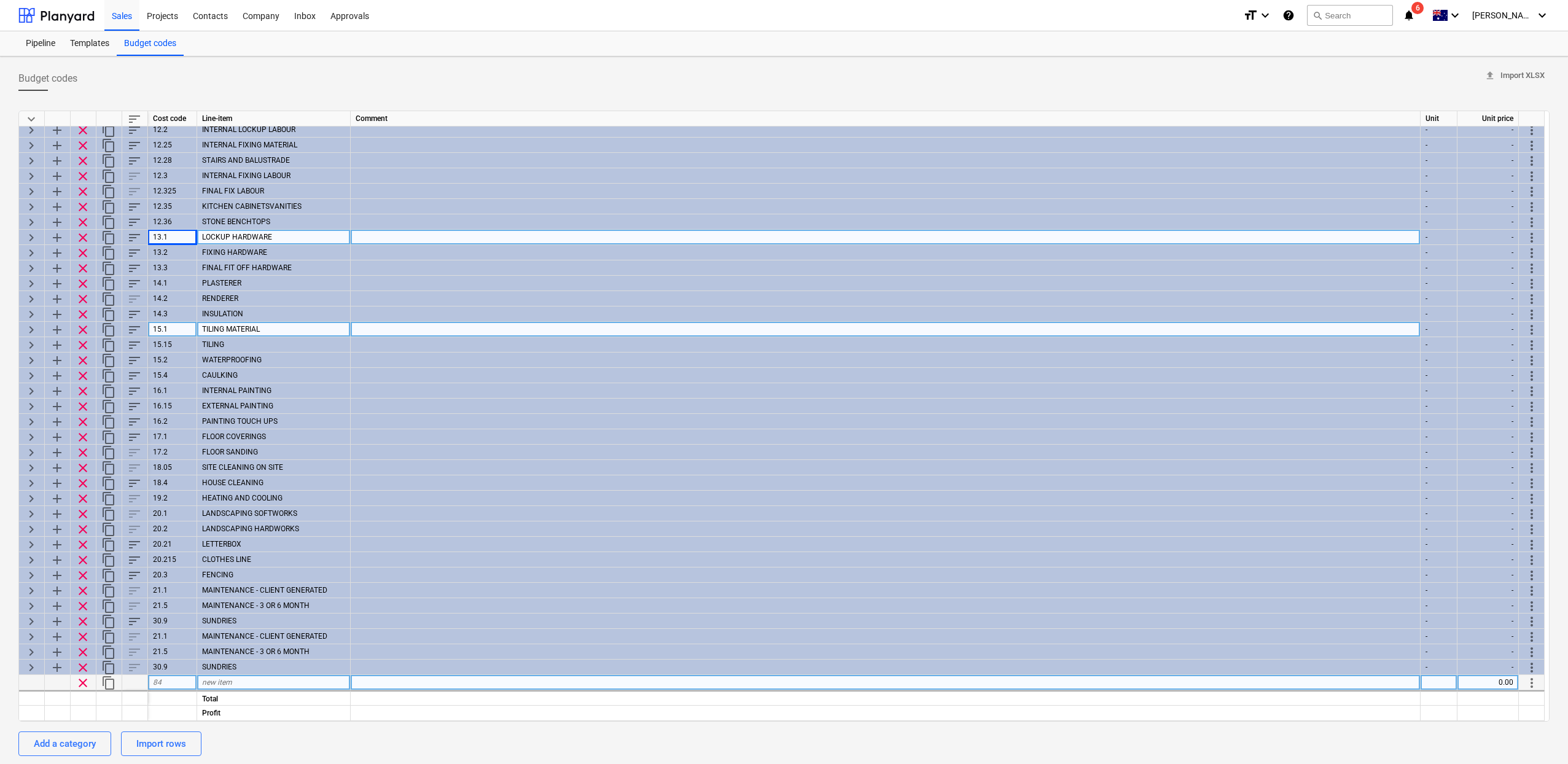
click at [475, 323] on div at bounding box center [885, 329] width 1070 height 15
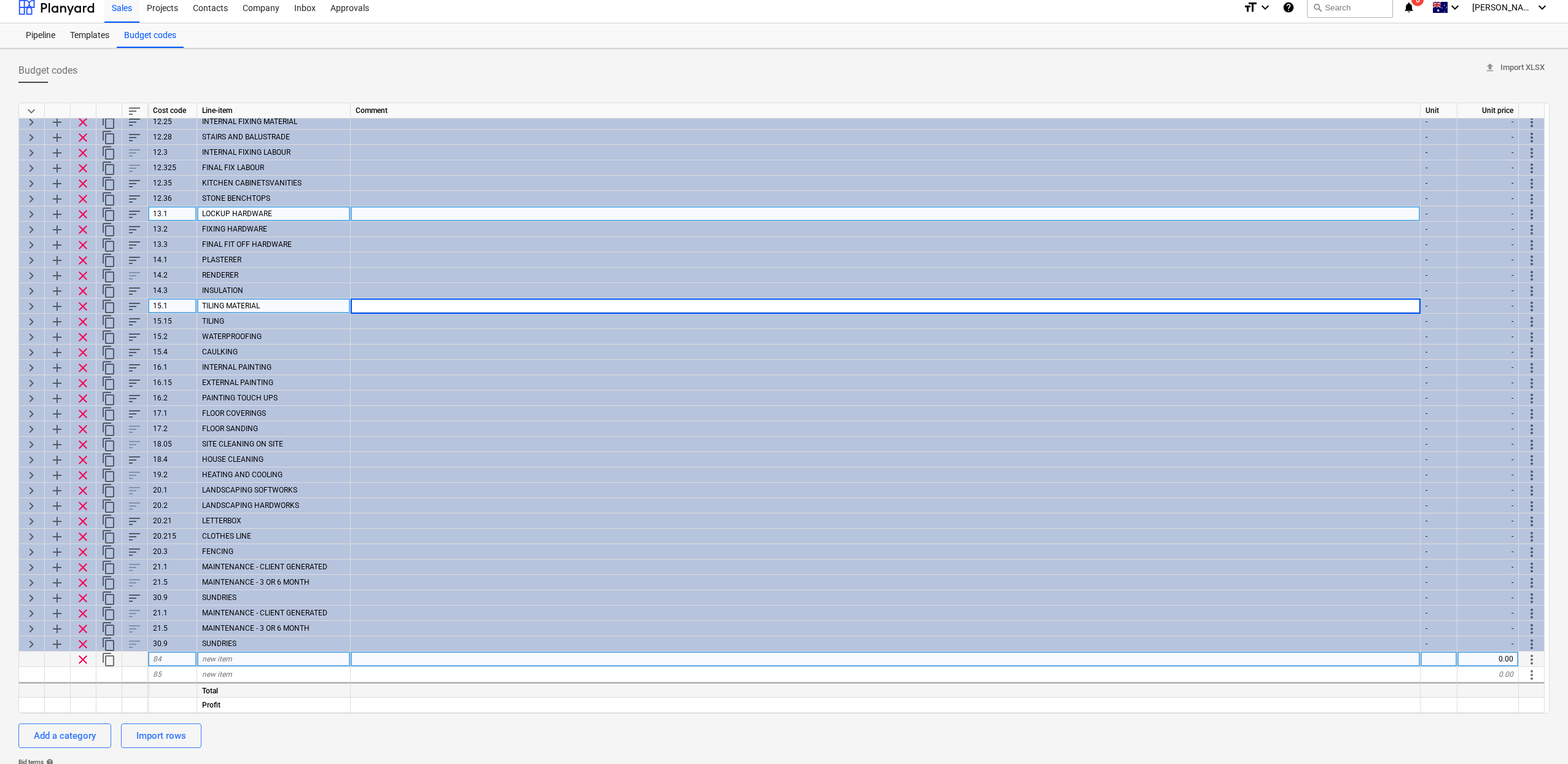
scroll to position [85, 0]
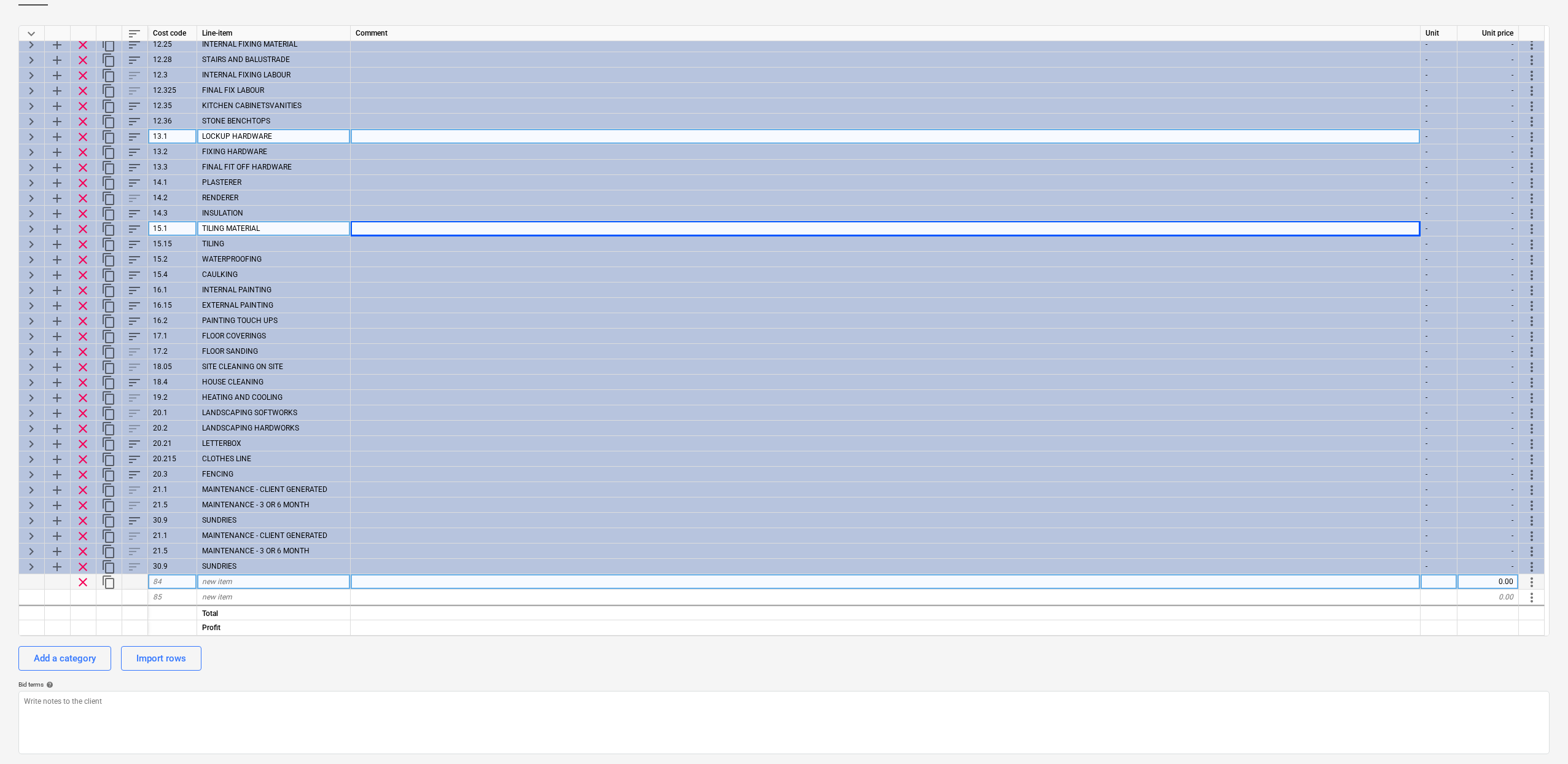
click at [169, 577] on div "84" at bounding box center [173, 581] width 49 height 15
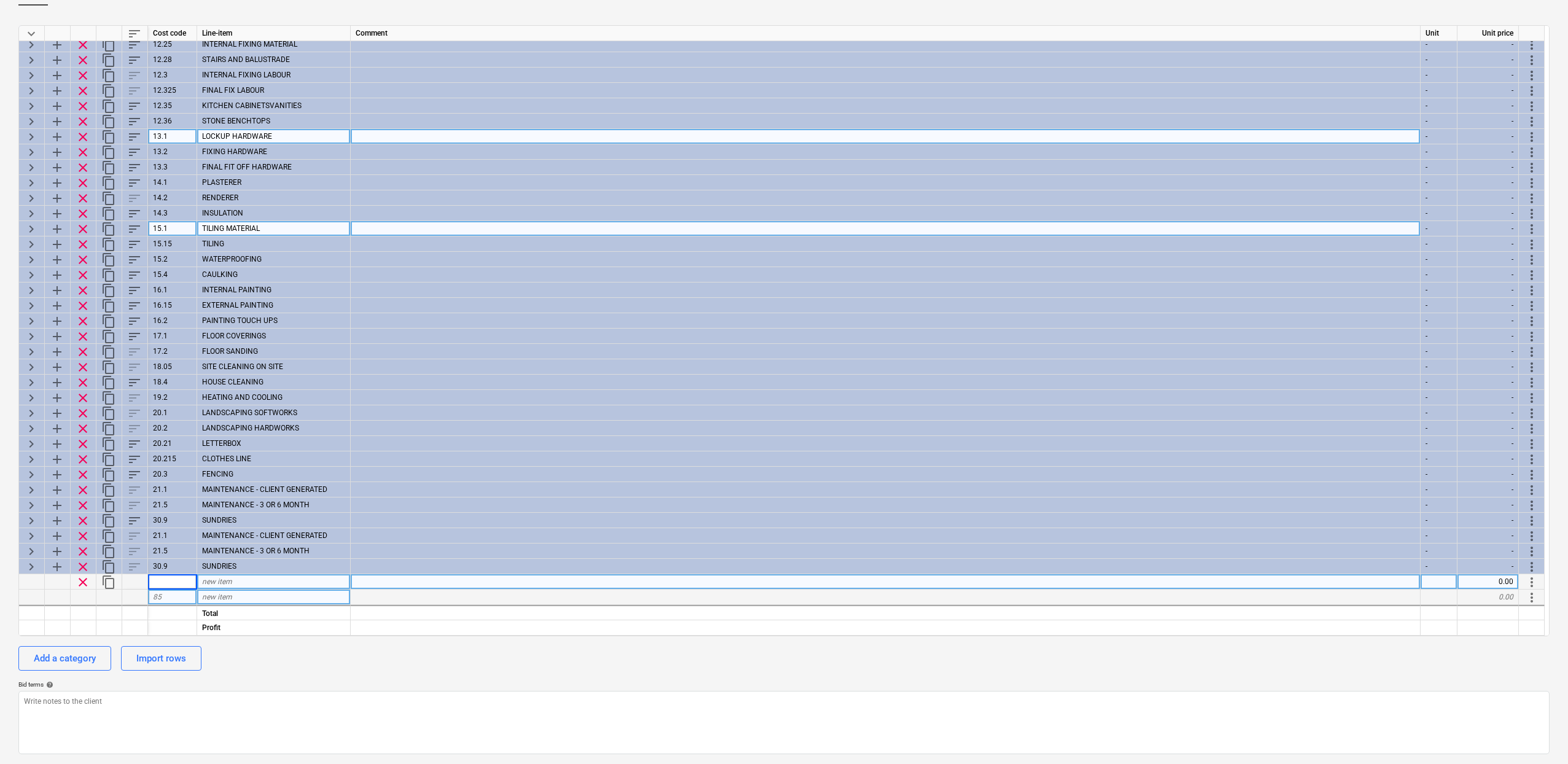
click at [181, 598] on div "85" at bounding box center [173, 597] width 49 height 15
click at [158, 584] on span "84" at bounding box center [157, 581] width 9 height 9
click at [86, 583] on span "clear" at bounding box center [83, 582] width 15 height 15
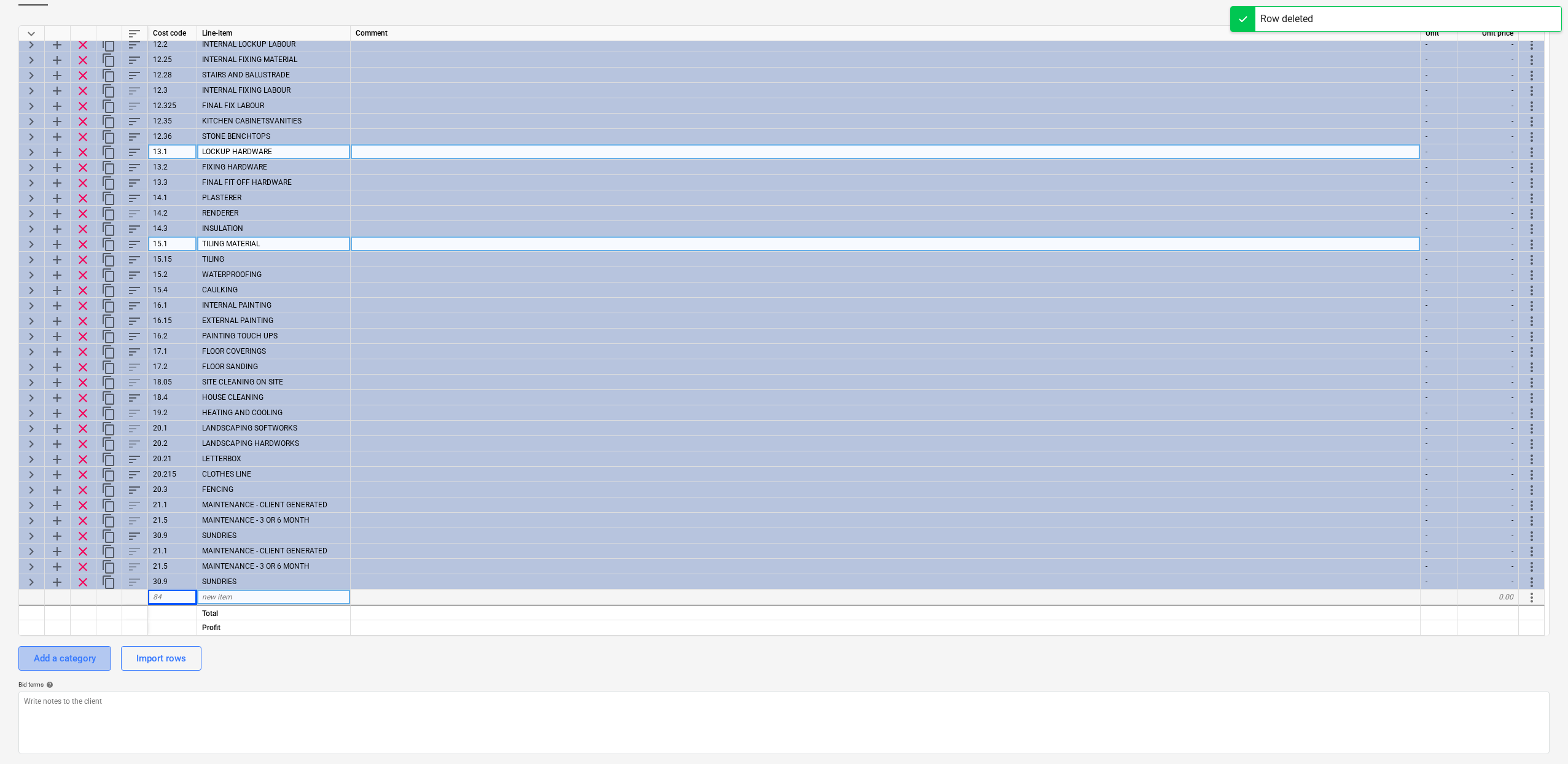
click at [104, 659] on button "Add a category" at bounding box center [65, 658] width 93 height 25
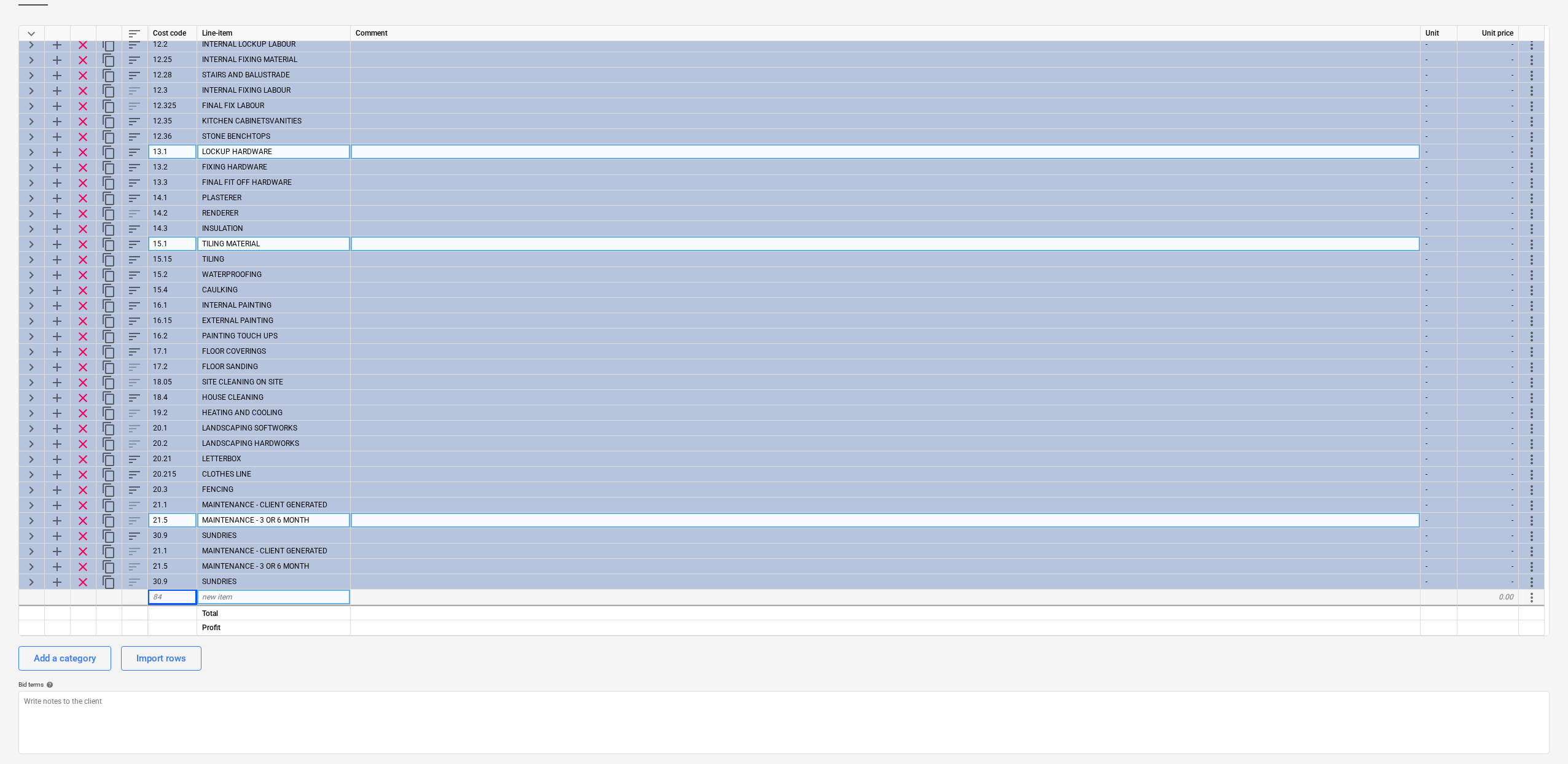
type textarea "x"
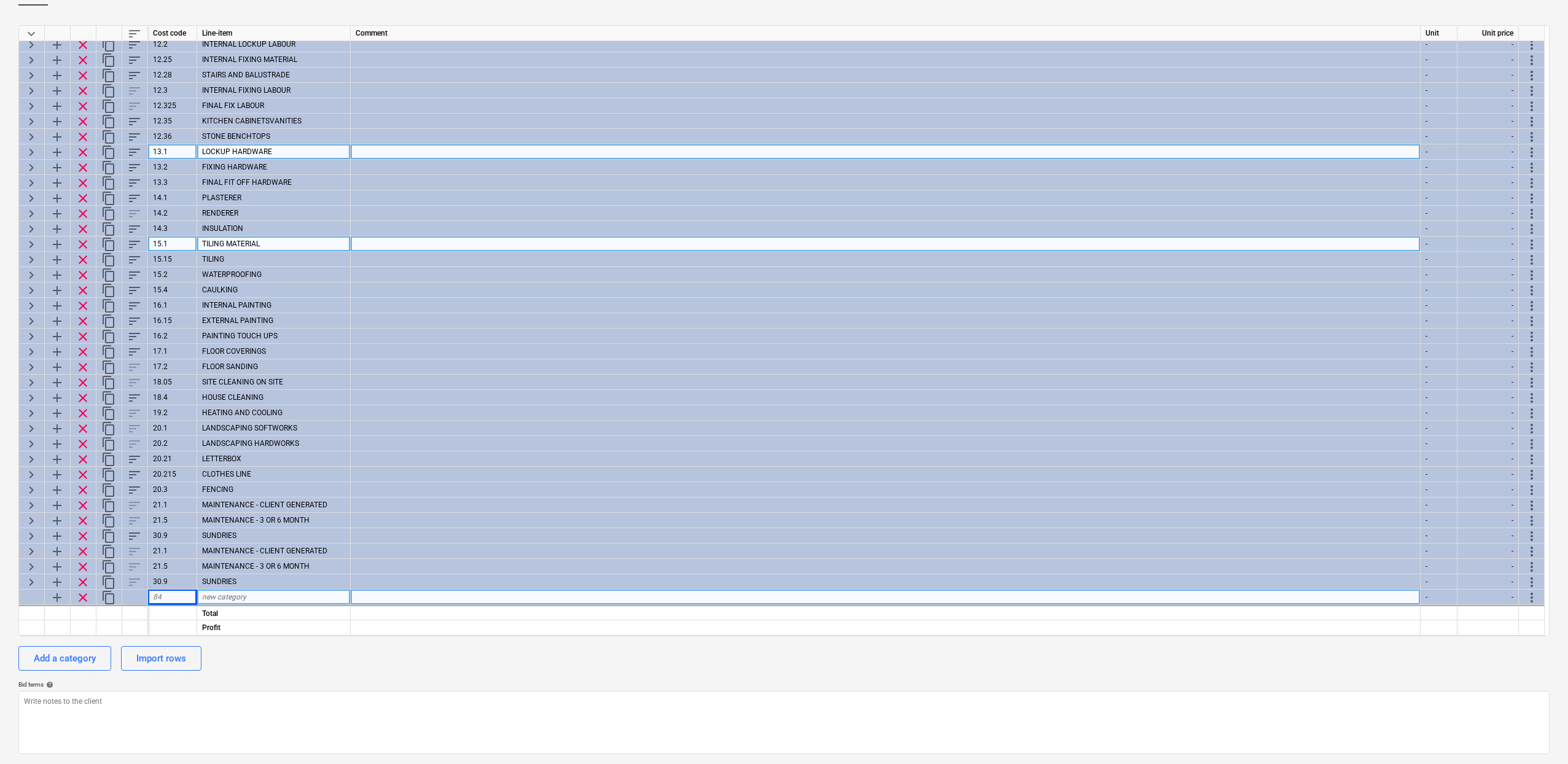
click at [164, 600] on div "84" at bounding box center [173, 597] width 49 height 15
type input "0.000"
type textarea "x"
click at [231, 599] on span "new category" at bounding box center [224, 597] width 44 height 9
type input "CLIENT CLAIM"
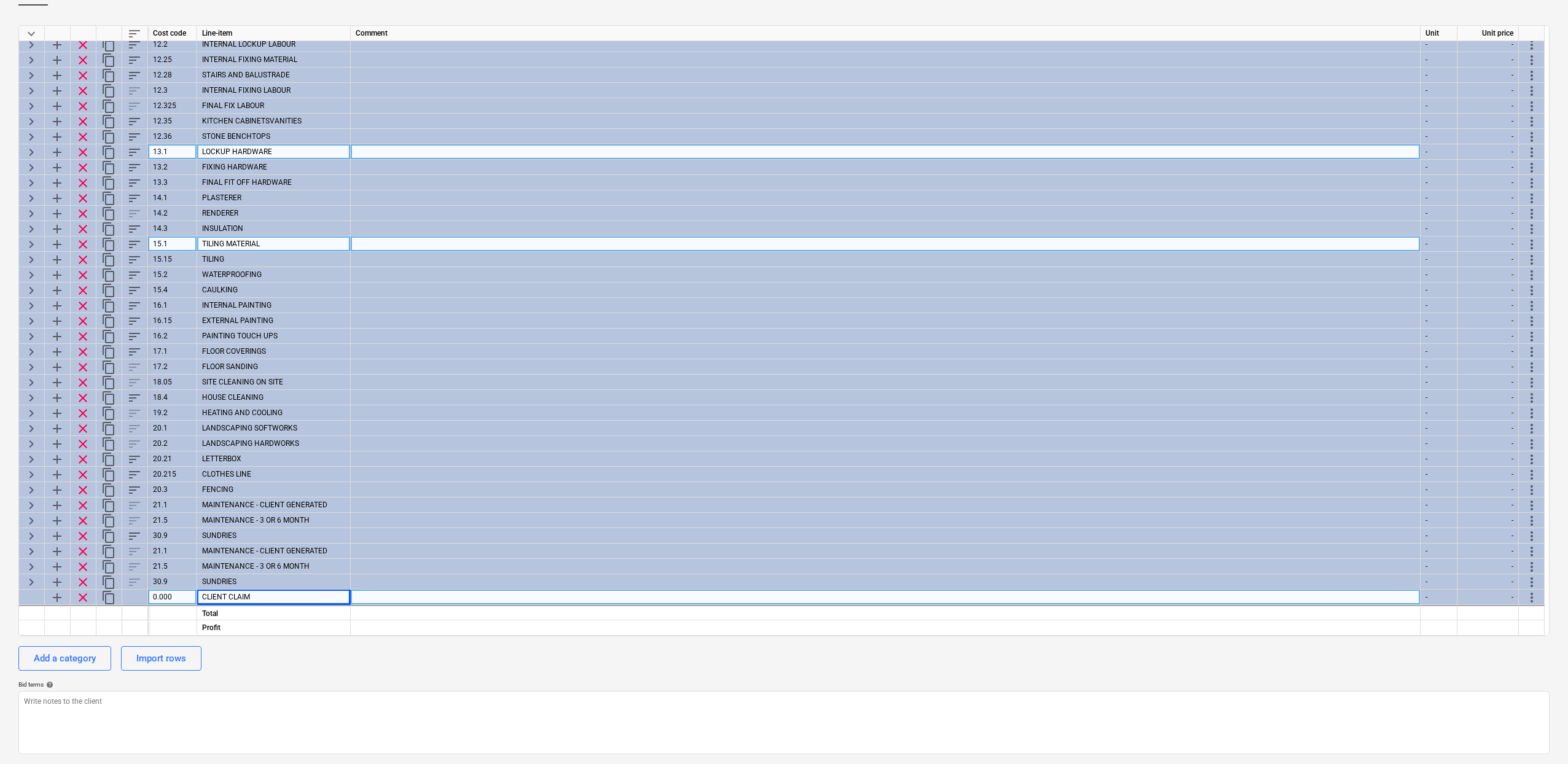
click at [267, 593] on div "CLIENT CLAIM" at bounding box center [274, 597] width 153 height 15
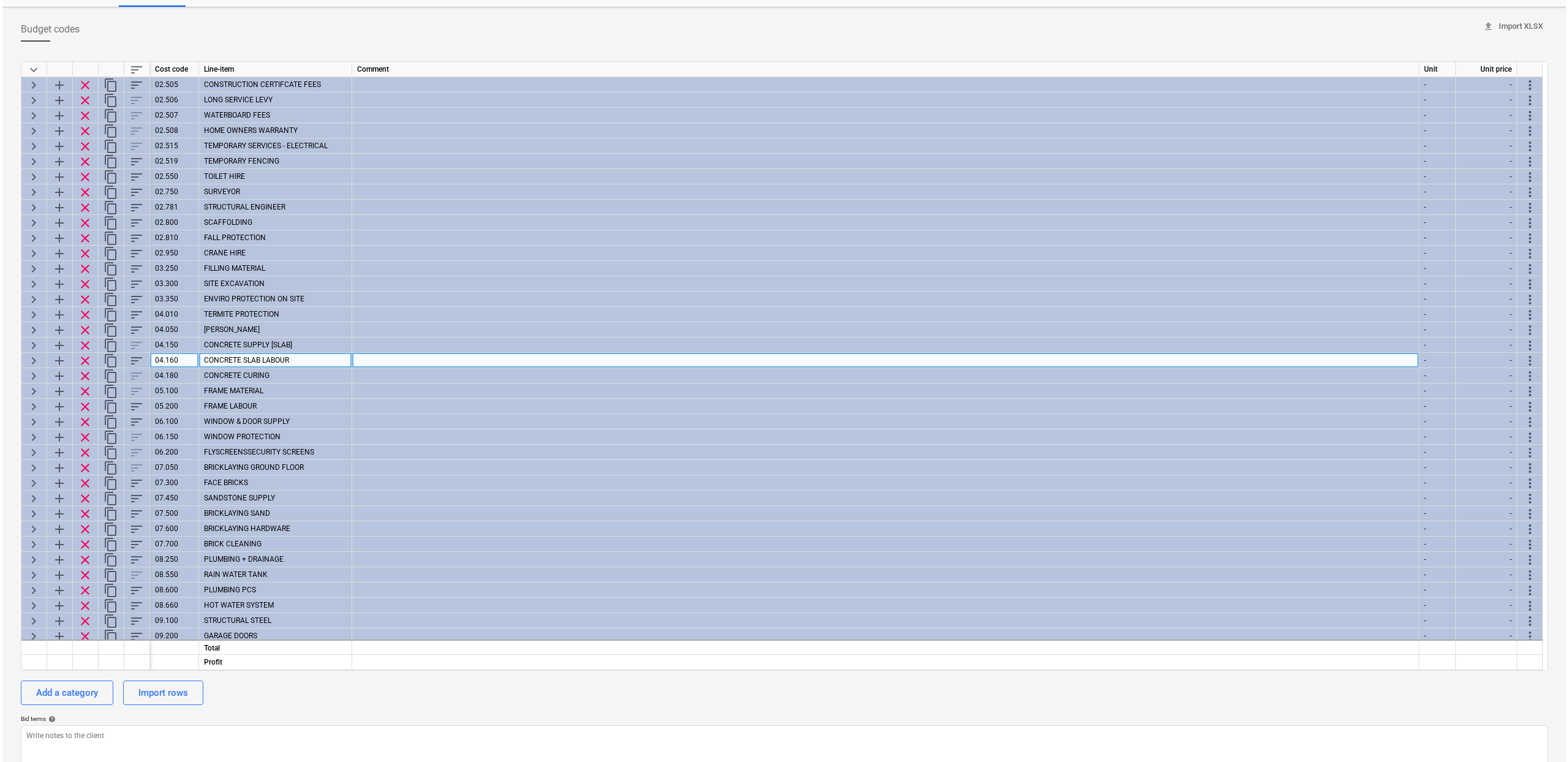
scroll to position [0, 0]
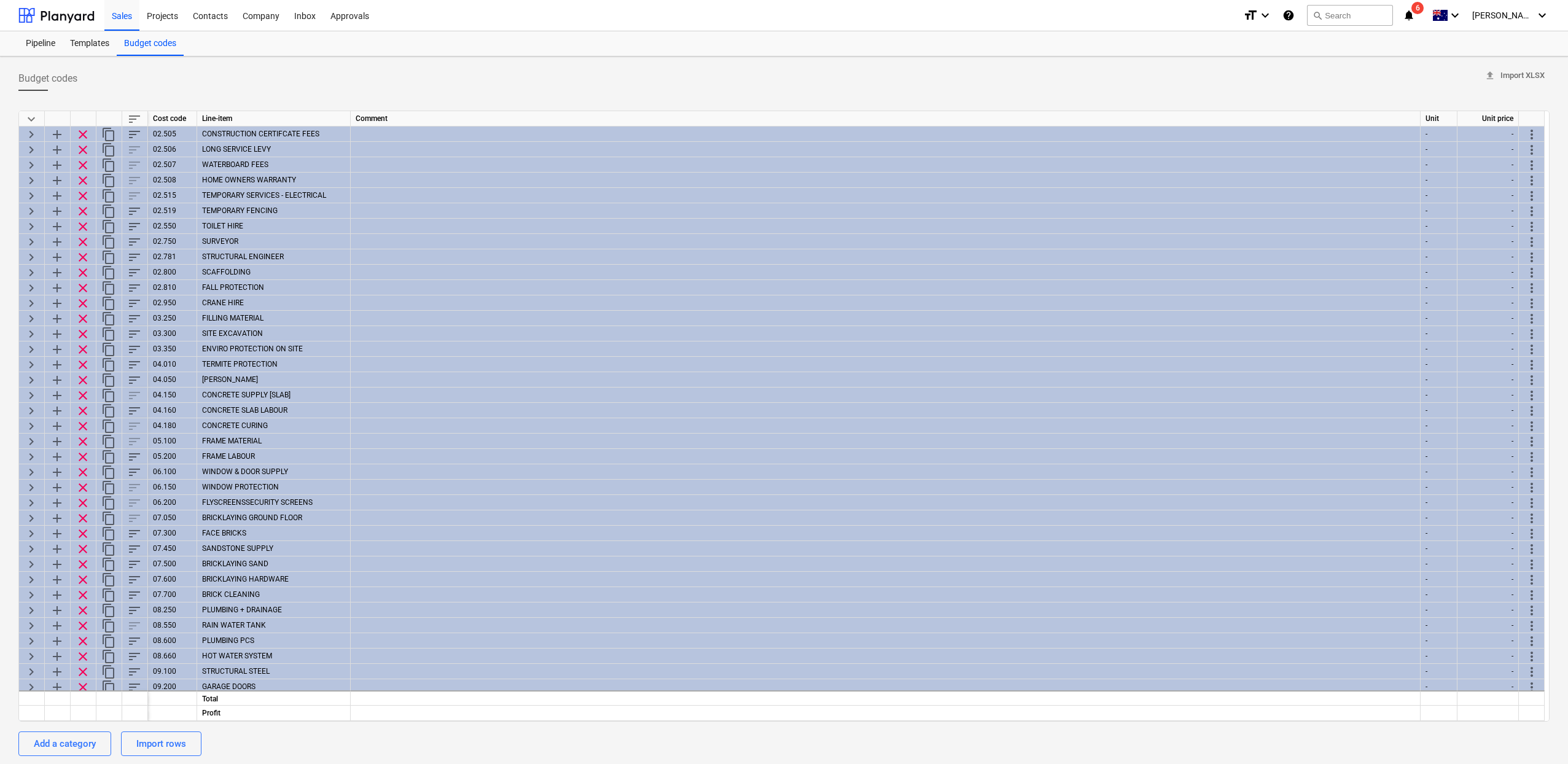
click at [135, 117] on span "sort" at bounding box center [135, 119] width 15 height 15
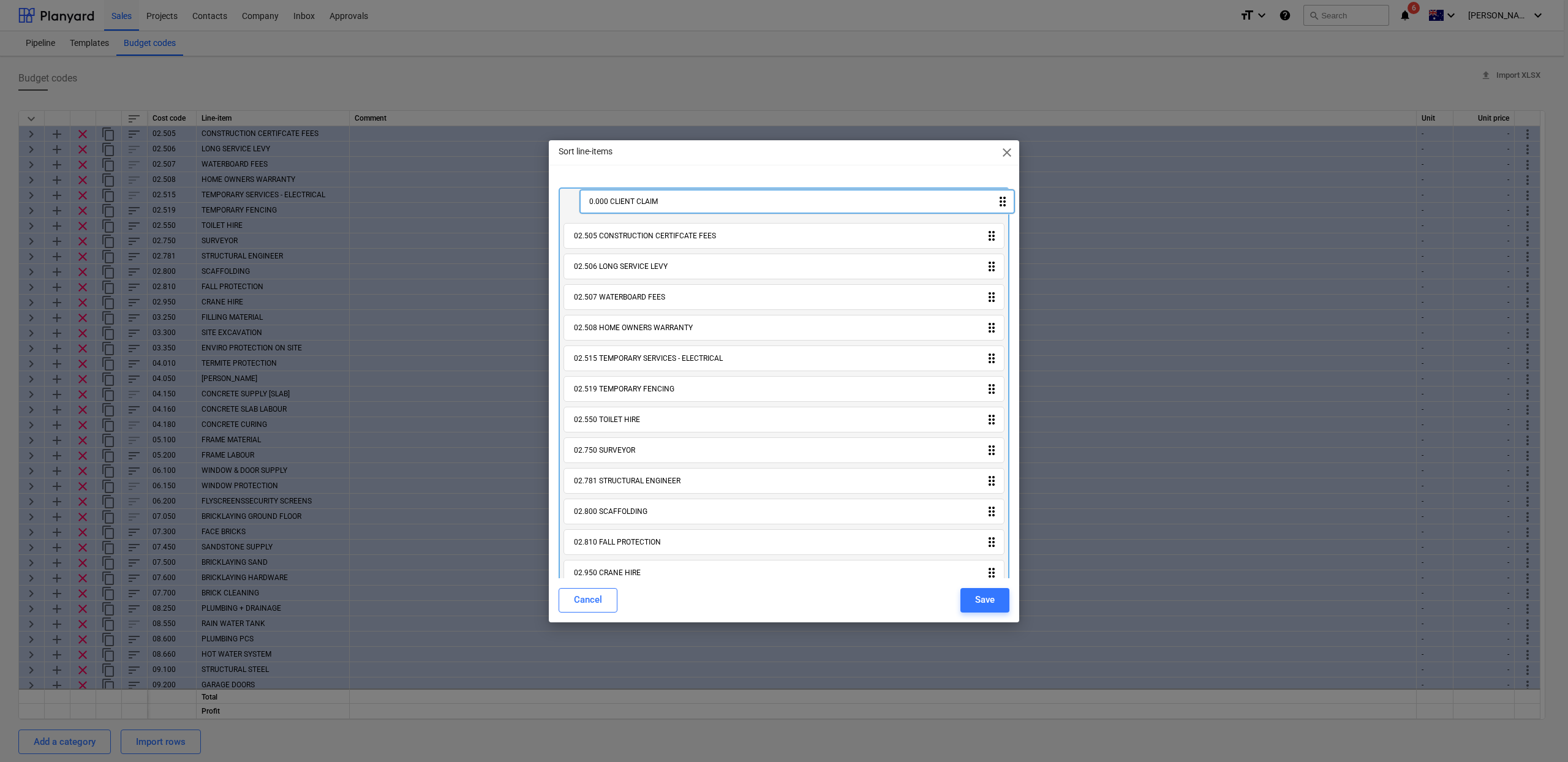
drag, startPoint x: 610, startPoint y: 552, endPoint x: 624, endPoint y: 199, distance: 353.3
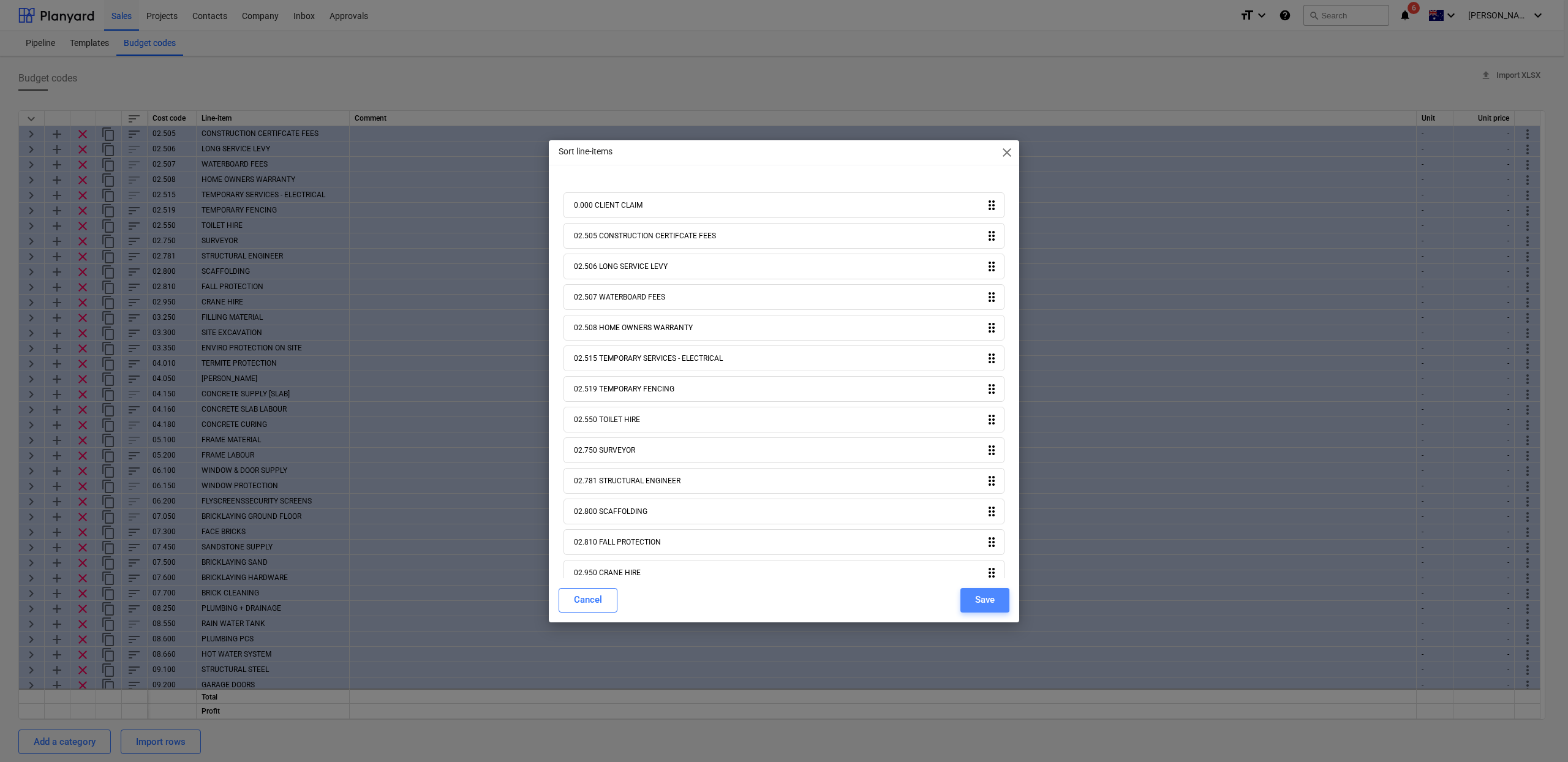
click at [992, 601] on div "Save" at bounding box center [984, 600] width 19 height 16
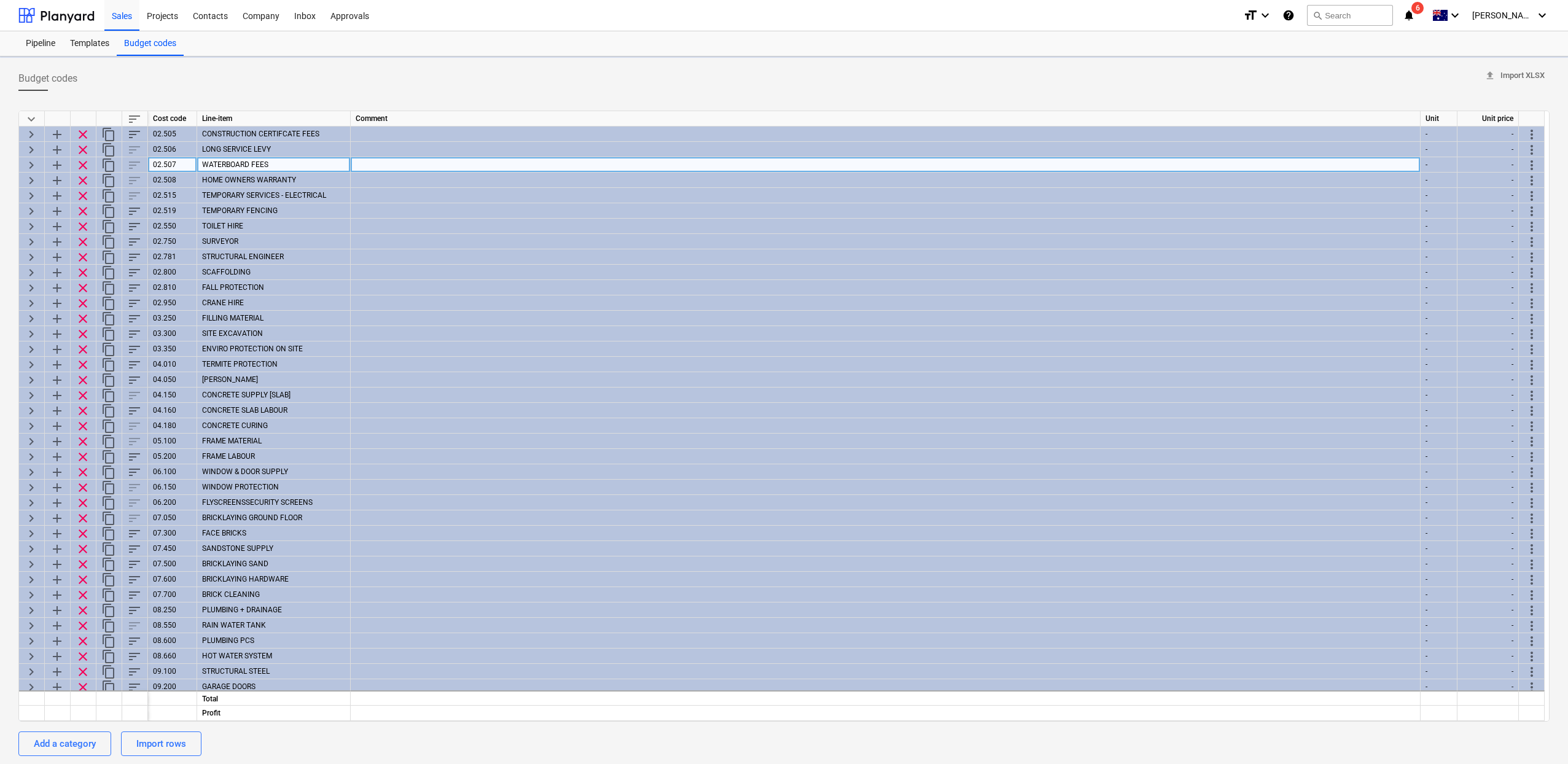
type textarea "x"
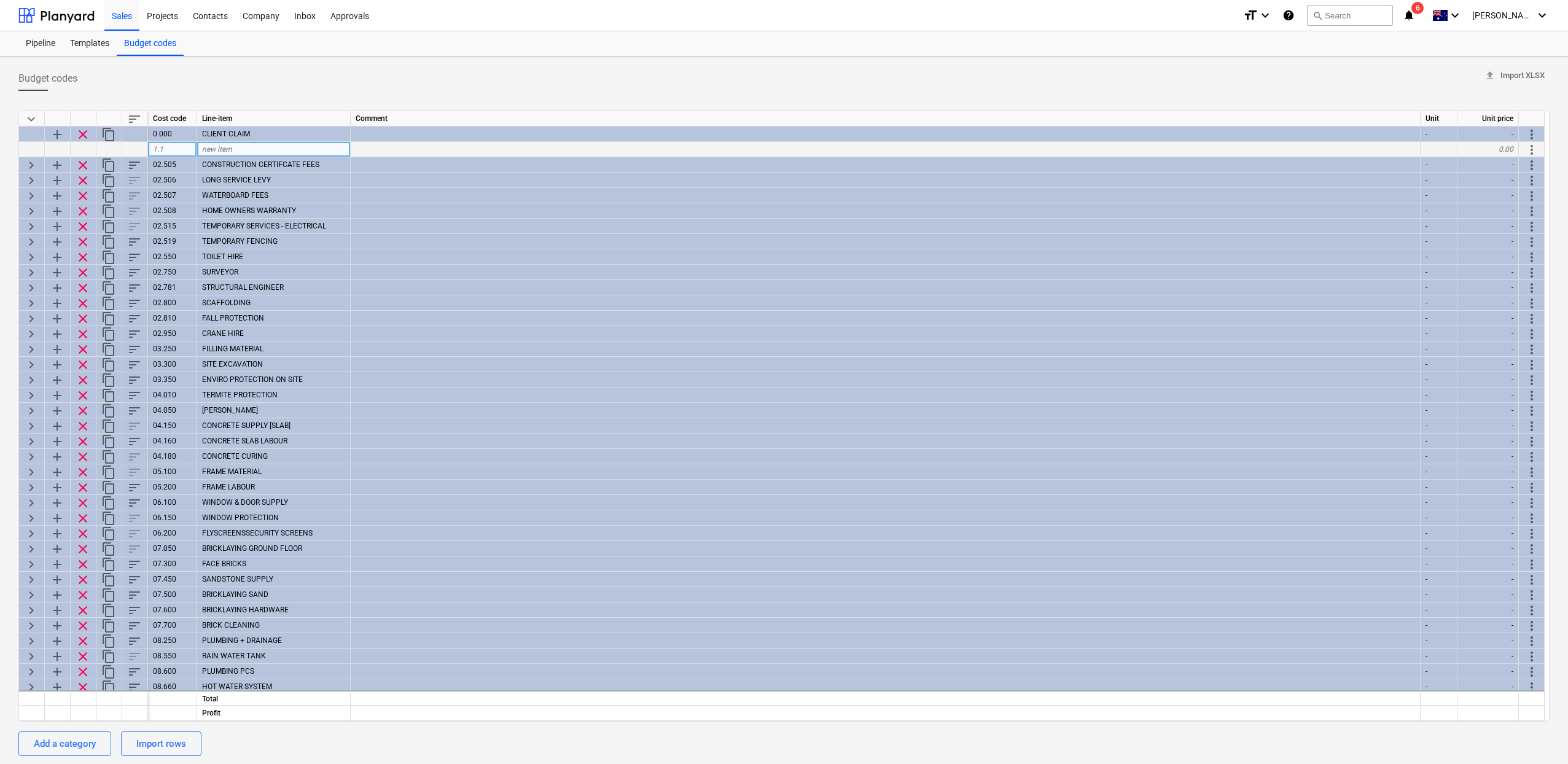
click at [186, 152] on div "1.1" at bounding box center [173, 149] width 49 height 15
click at [181, 147] on div "1.1" at bounding box center [173, 149] width 49 height 15
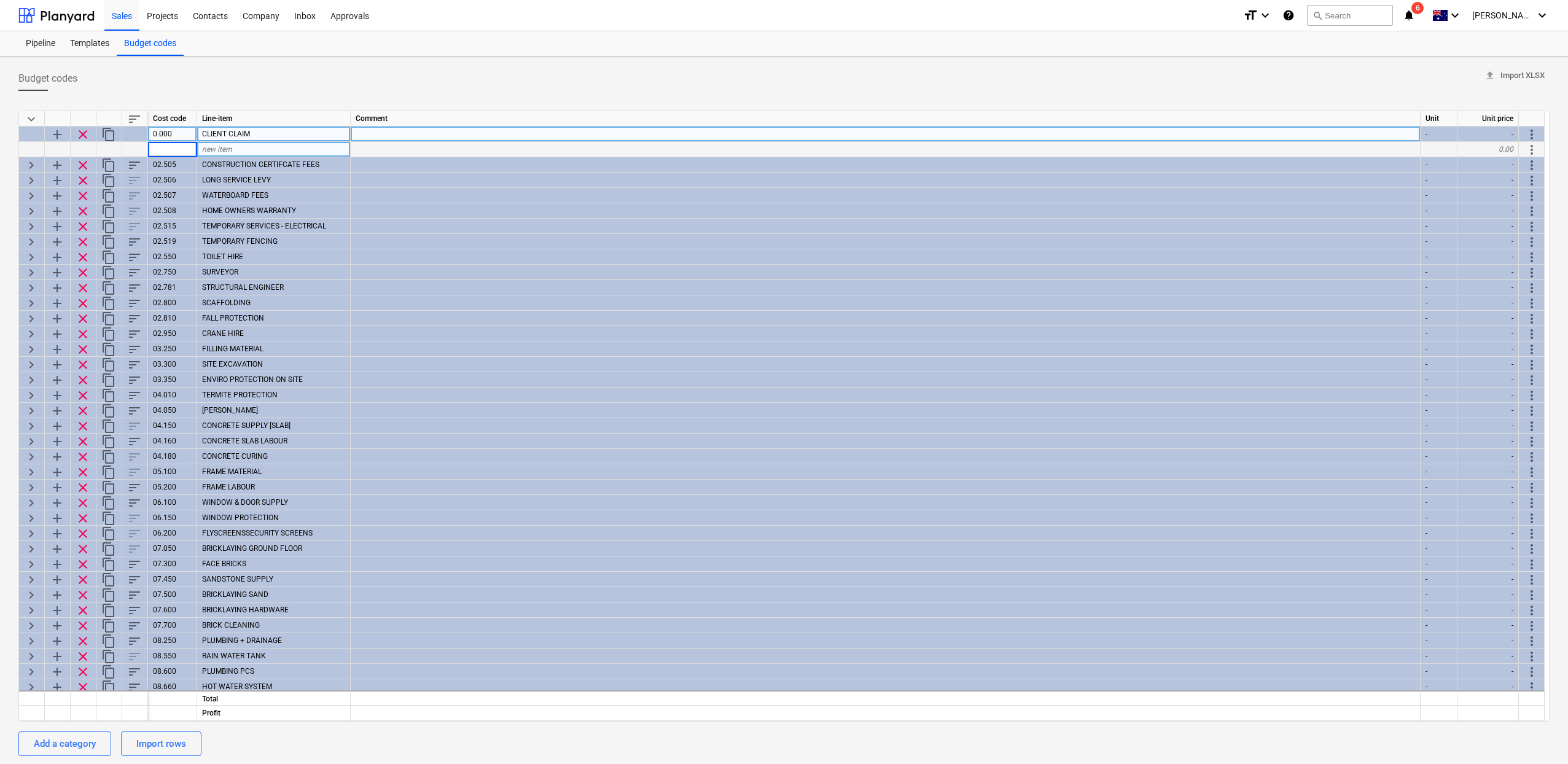
click at [155, 137] on div "0.000" at bounding box center [173, 134] width 49 height 15
click at [155, 136] on input "0.000" at bounding box center [172, 134] width 49 height 15
type input "00.000"
type textarea "x"
click at [161, 145] on span "1.1" at bounding box center [158, 149] width 11 height 9
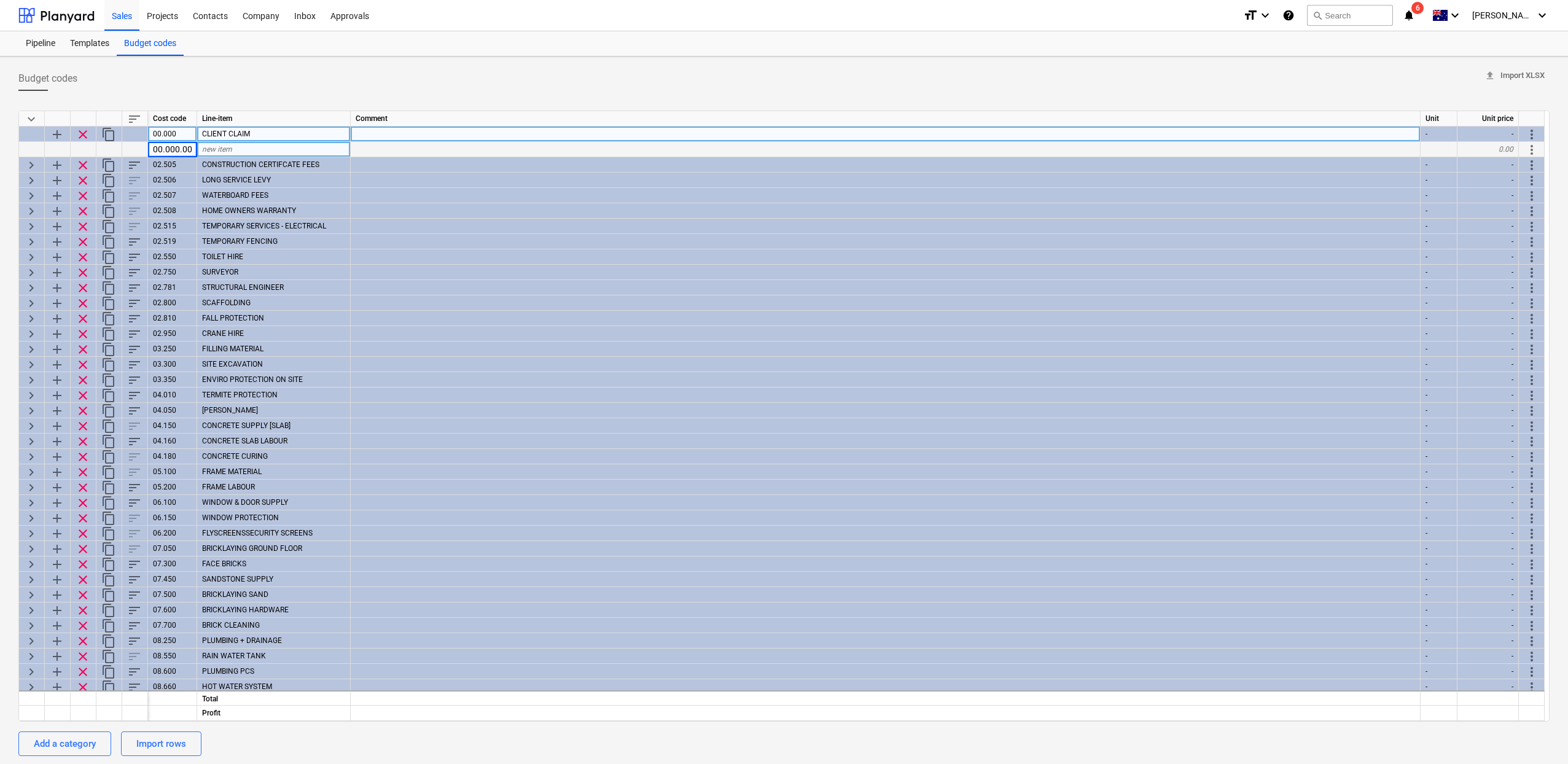
type input "00.000.001"
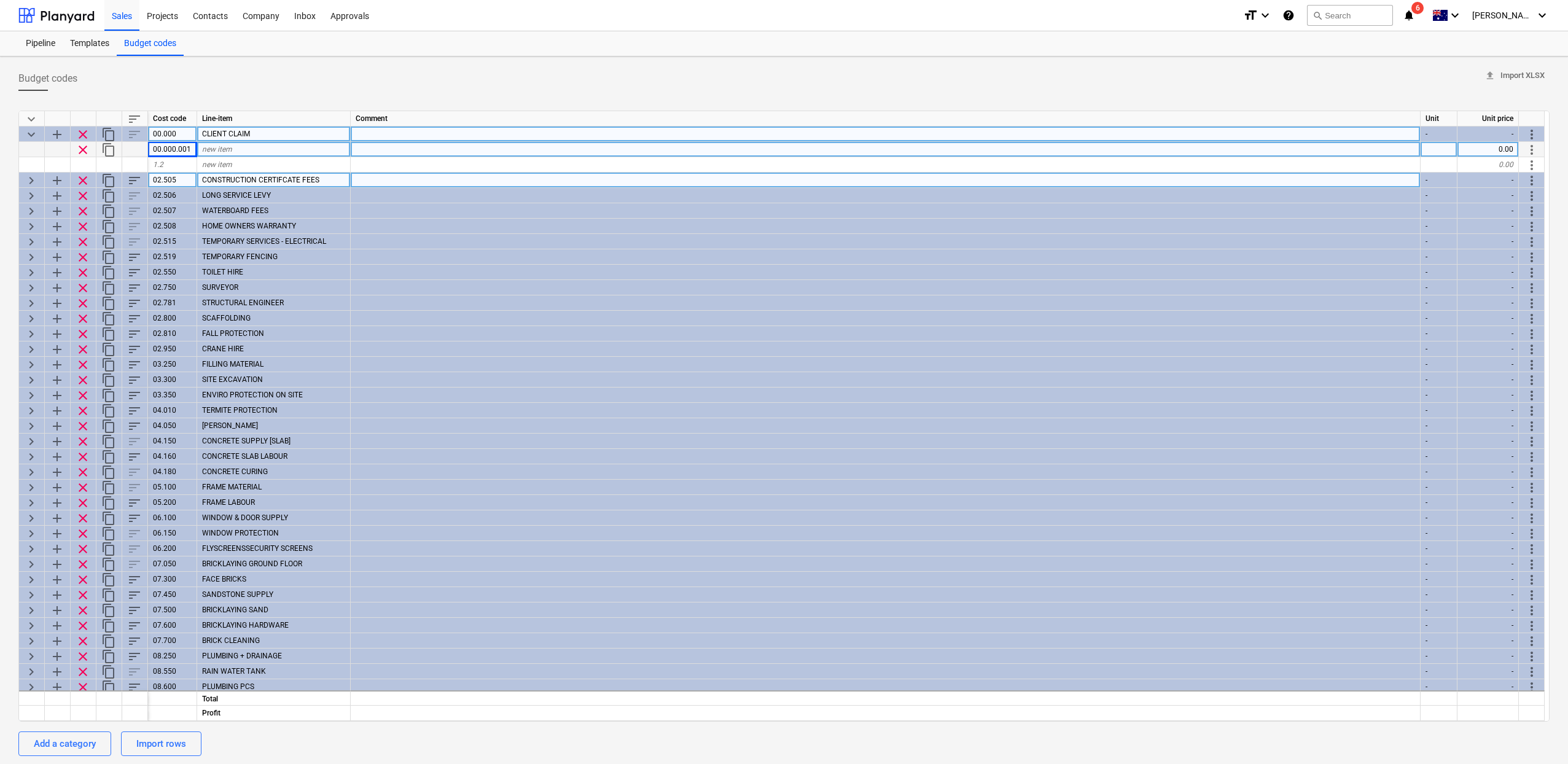
click at [20, 181] on div "keyboard_arrow_right" at bounding box center [32, 180] width 26 height 15
type textarea "x"
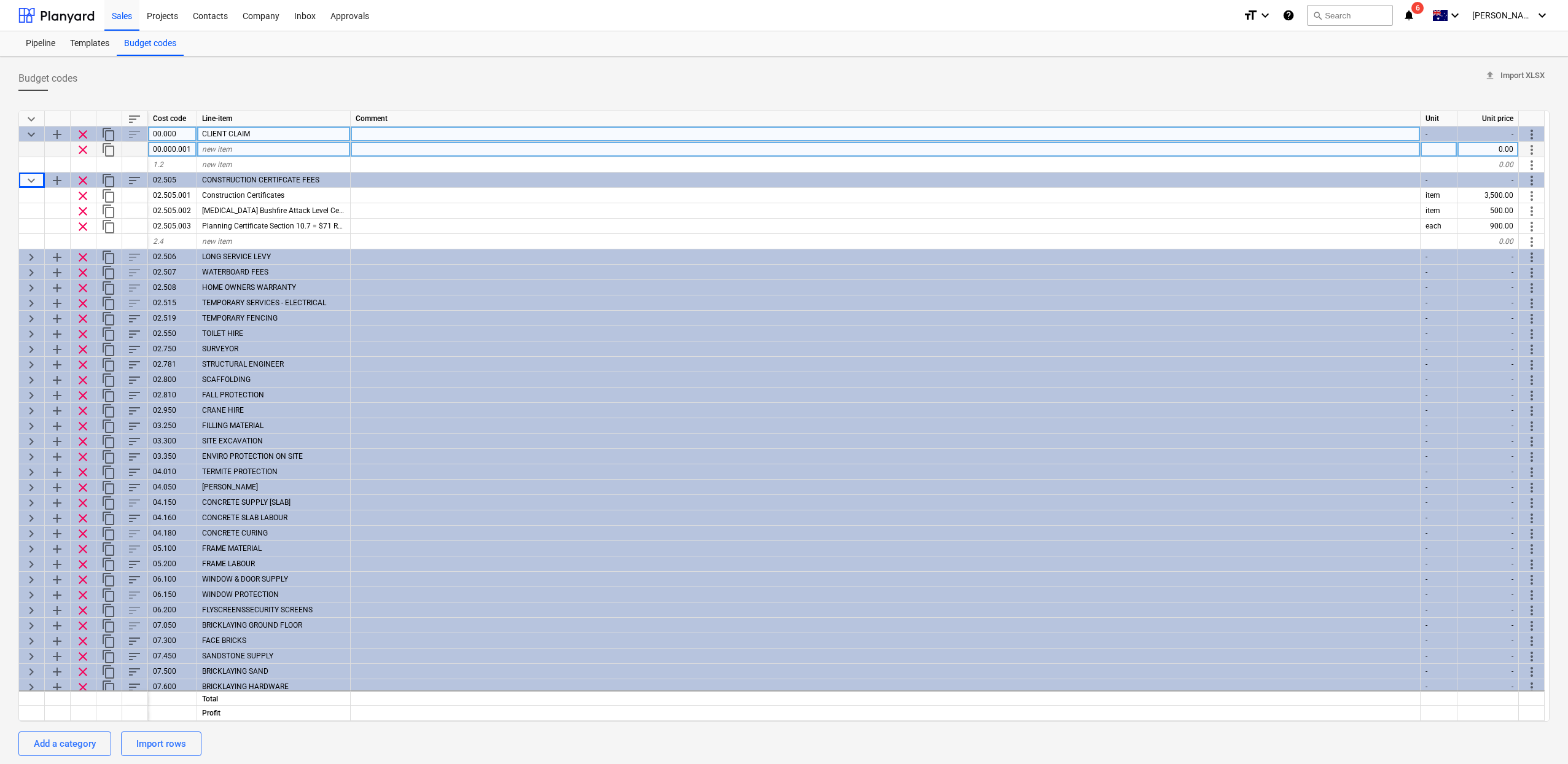
click at [167, 153] on div "00.000.001" at bounding box center [173, 149] width 49 height 15
click at [251, 148] on div "new item" at bounding box center [274, 149] width 153 height 15
type input "Work Agreements"
type textarea "x"
click at [276, 151] on div "Work Agreements" at bounding box center [274, 149] width 153 height 15
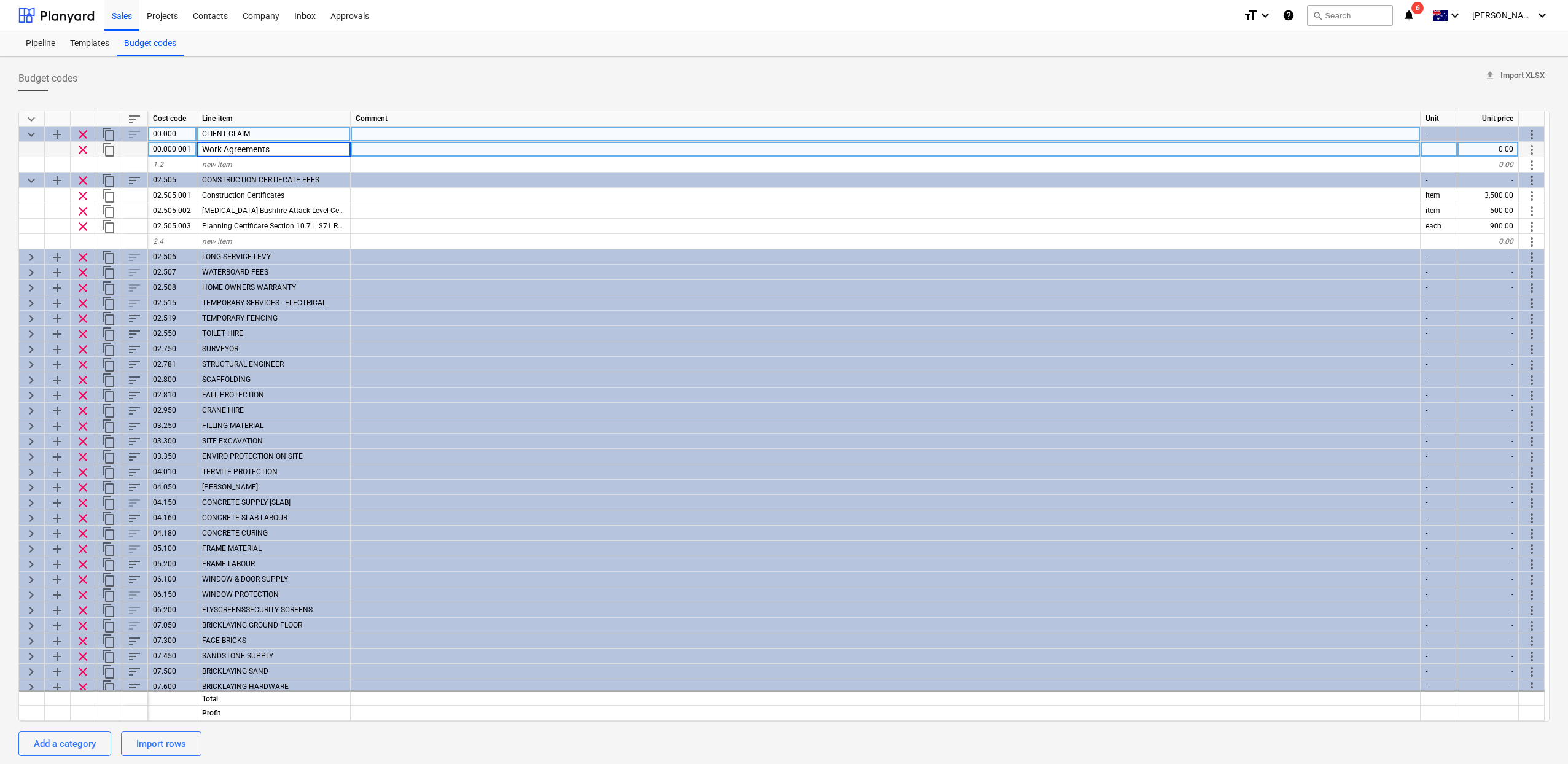
click at [277, 150] on input "Work Agreements" at bounding box center [273, 149] width 153 height 15
type input "Work Agreements Fees"
type textarea "x"
click at [392, 155] on div at bounding box center [885, 149] width 1070 height 15
type input "10% of Total Contract"
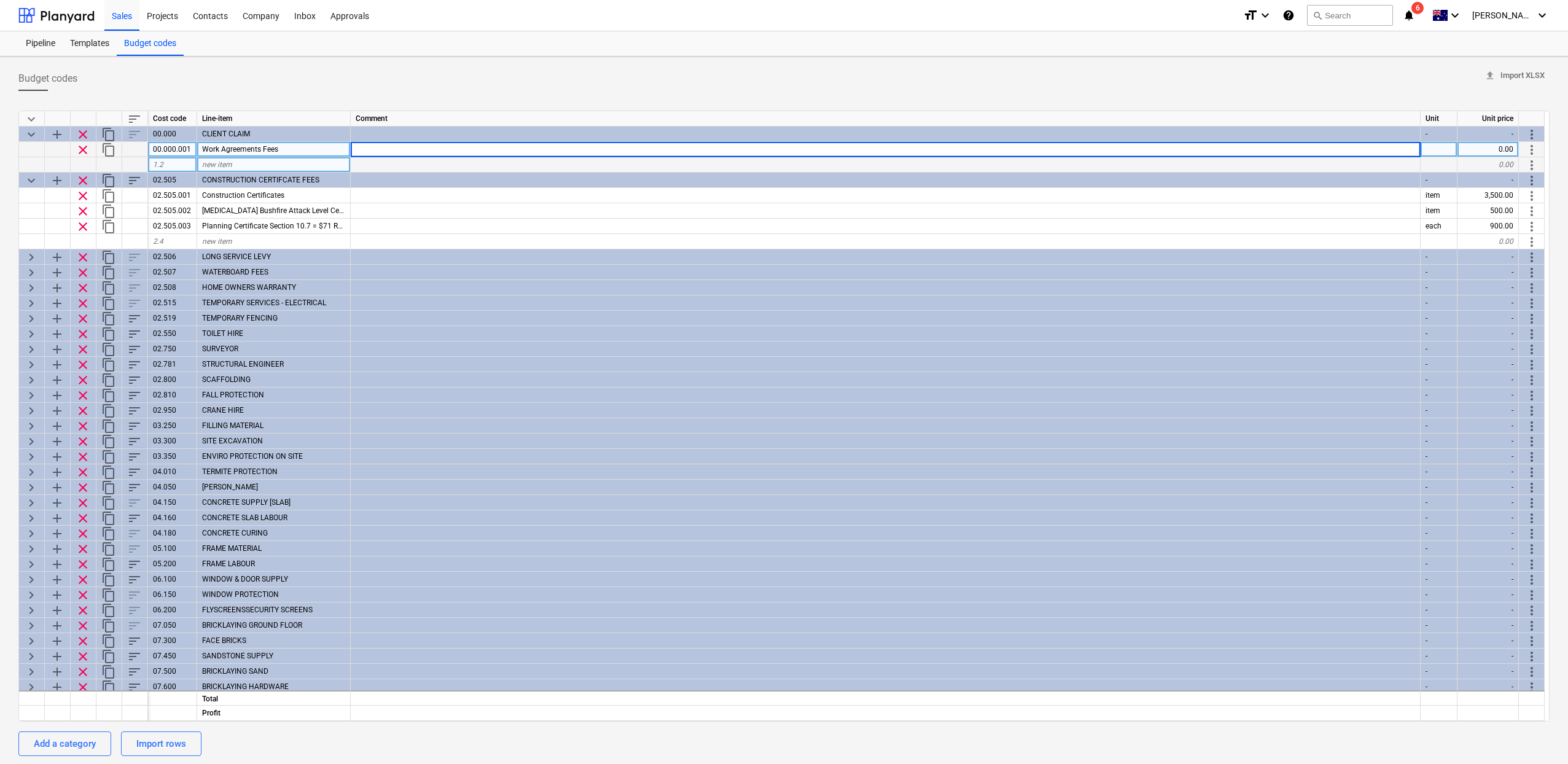
click at [177, 159] on div "1.2" at bounding box center [173, 165] width 49 height 15
click at [184, 151] on div "00.000.001" at bounding box center [173, 149] width 49 height 15
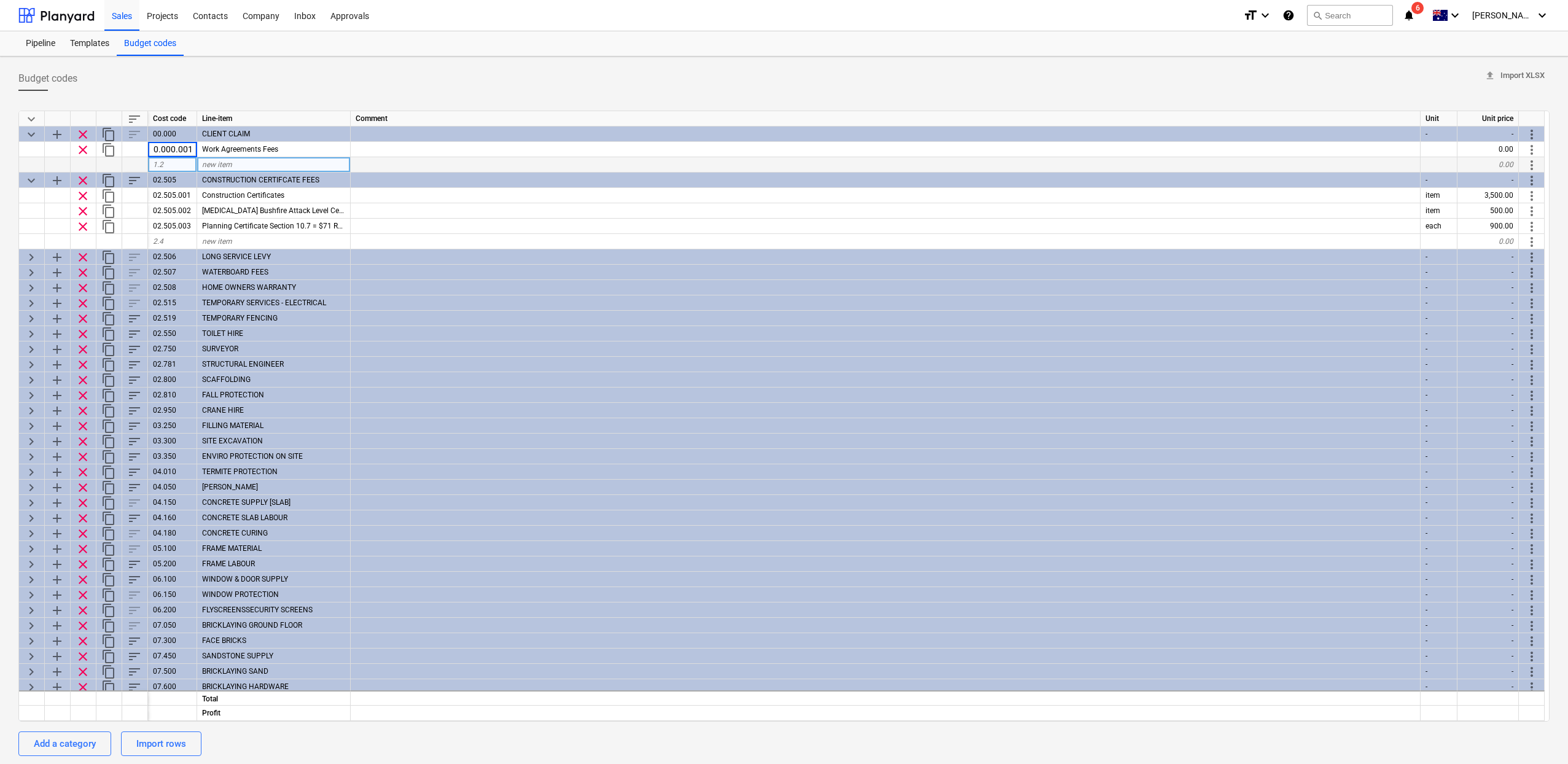
click at [183, 163] on div "1.2" at bounding box center [173, 165] width 49 height 15
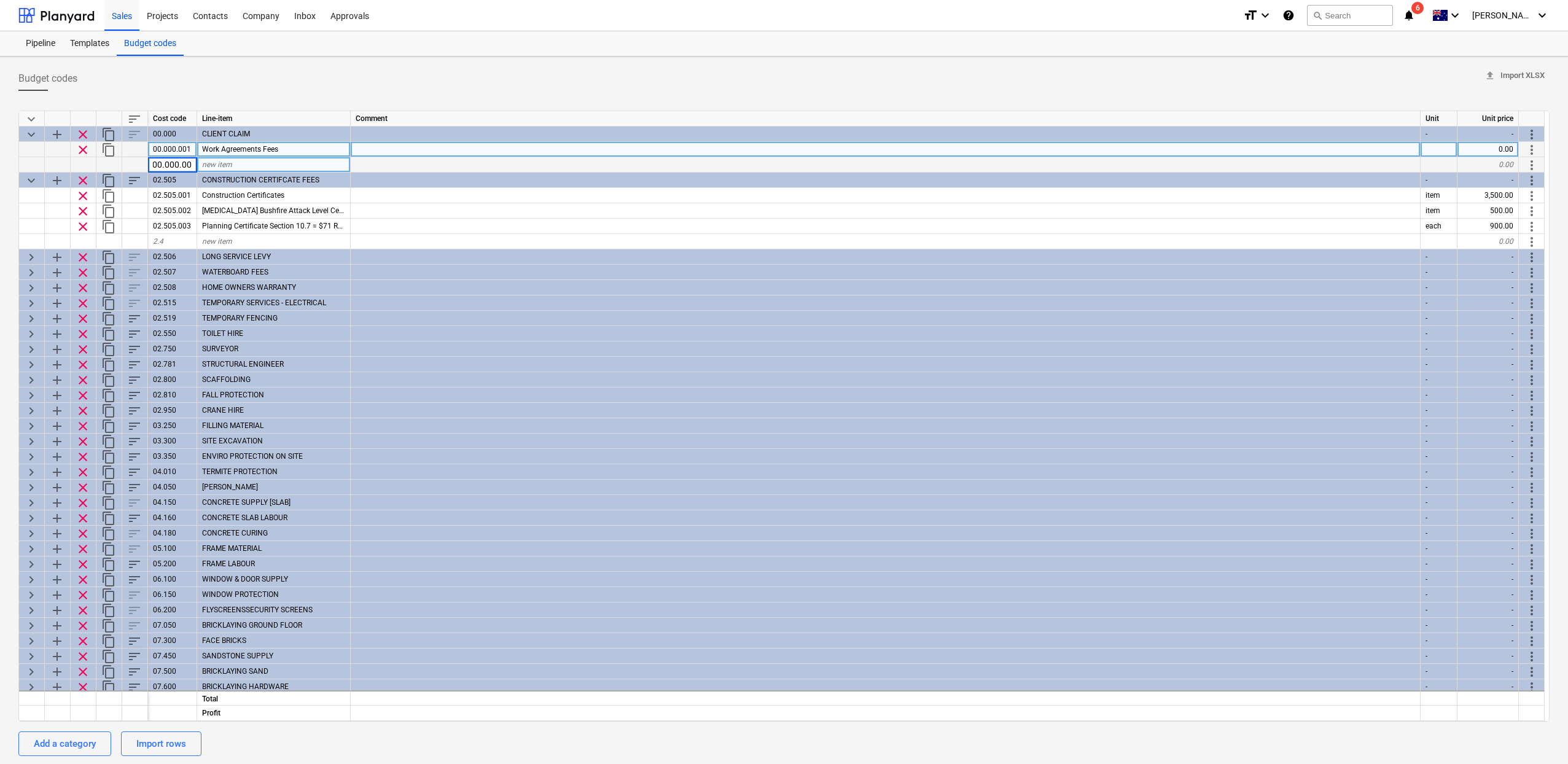
scroll to position [0, 0]
type input "00.000.002"
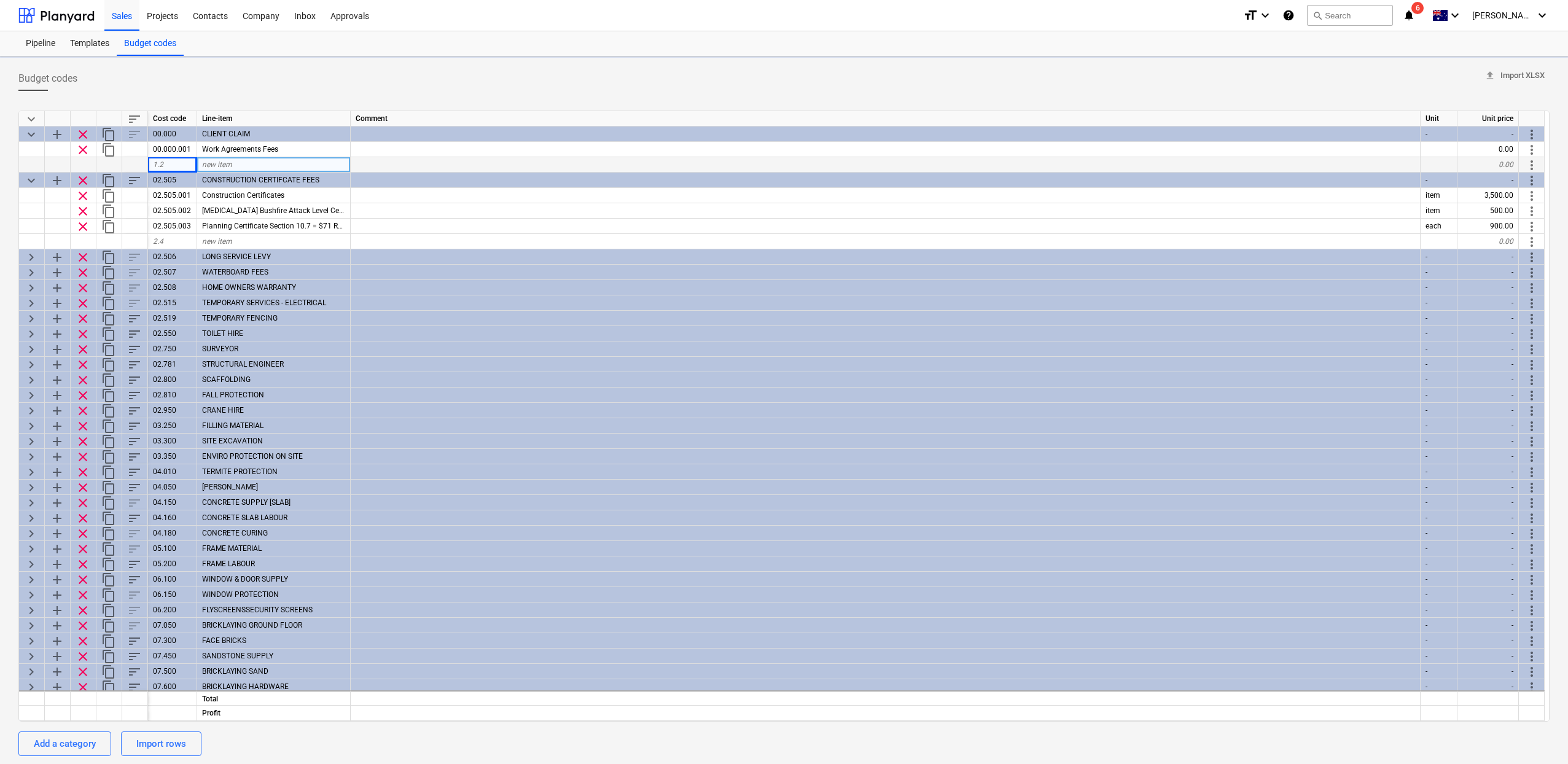
type textarea "x"
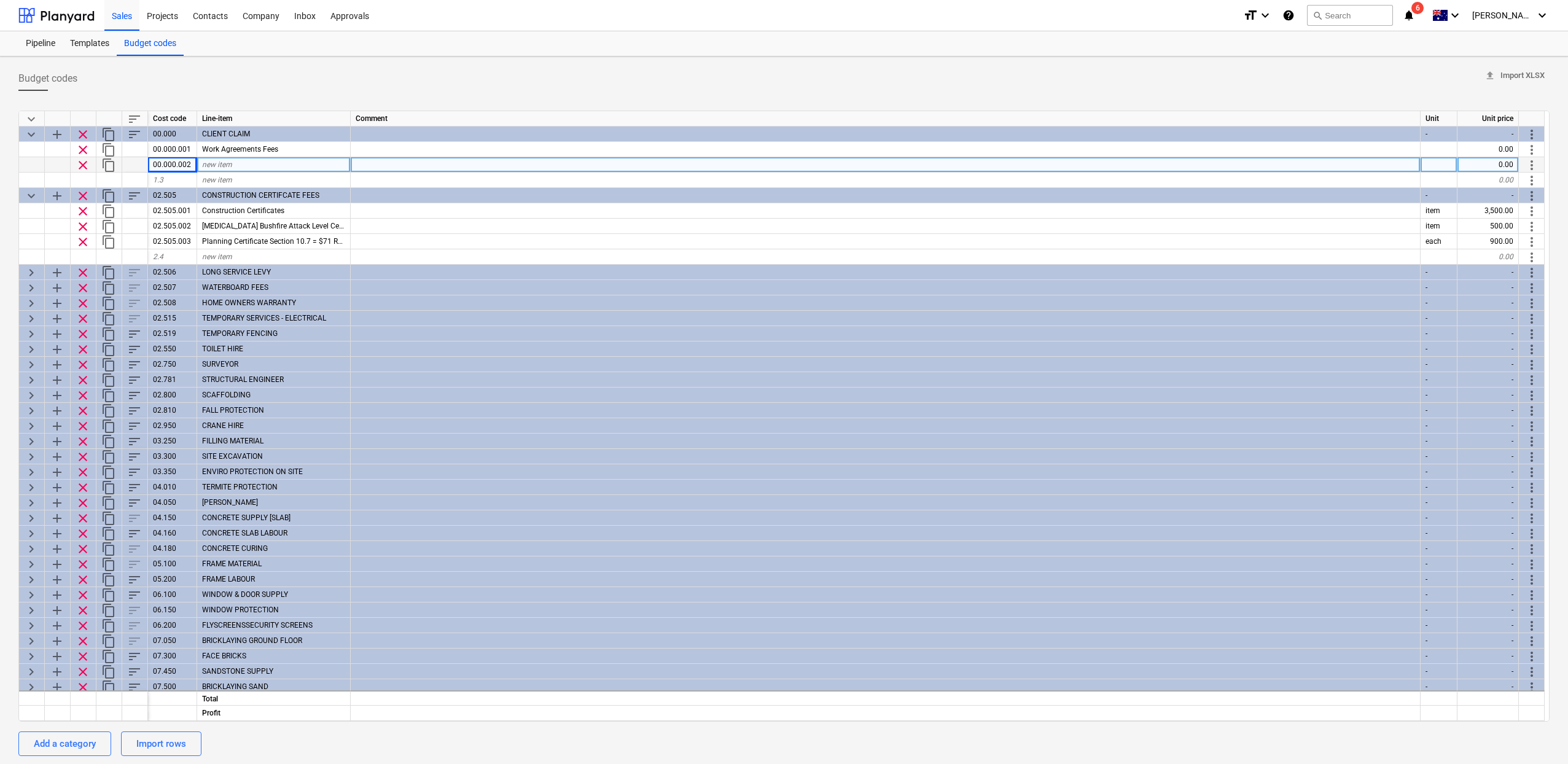
click at [273, 164] on div "new item" at bounding box center [274, 165] width 153 height 15
type input "F"
type input "Floor Slab"
type textarea "x"
click at [185, 167] on div "00.000.002" at bounding box center [173, 165] width 49 height 15
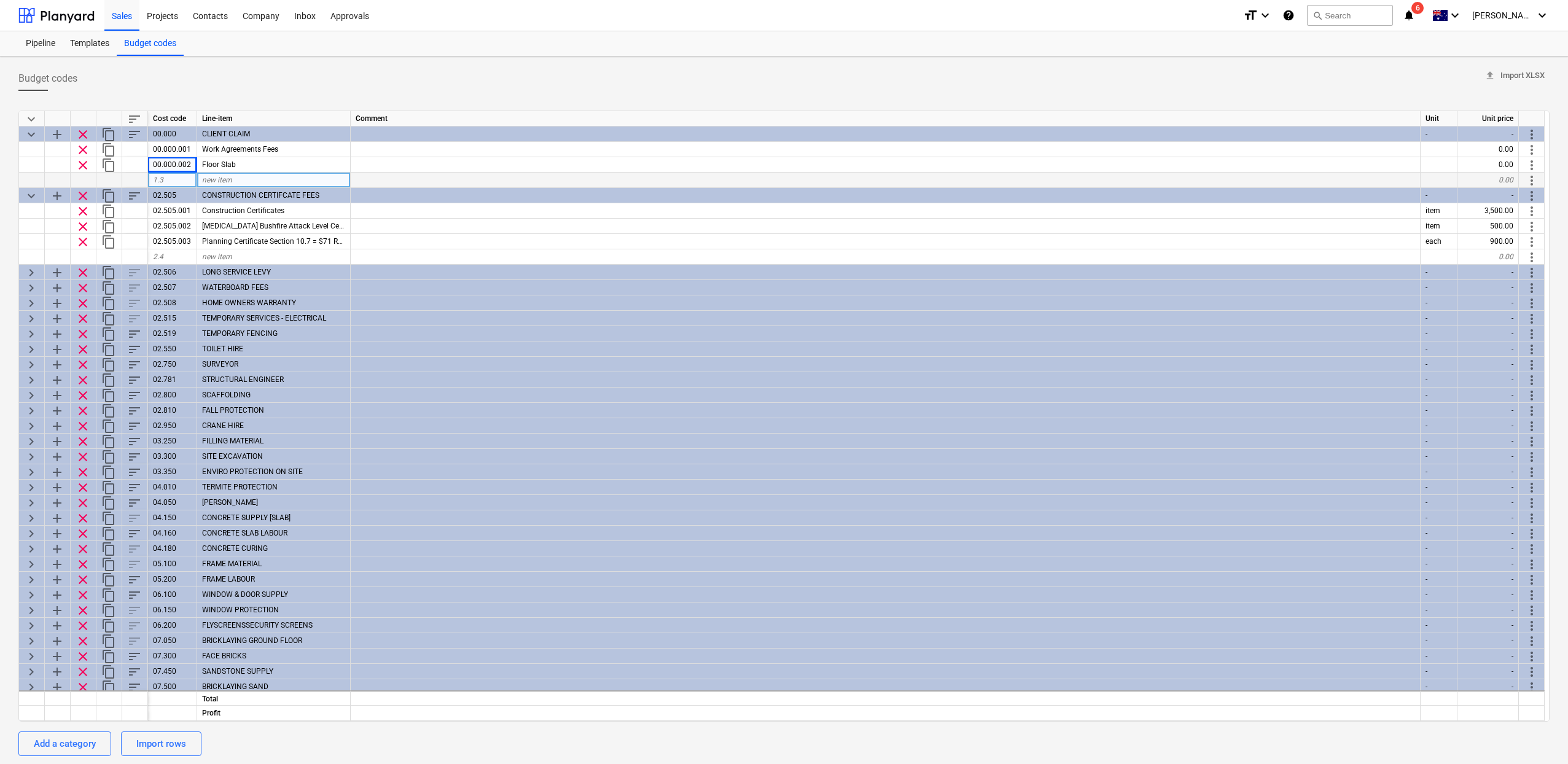
click at [184, 176] on div "1.3" at bounding box center [173, 180] width 49 height 15
type input "00.000.003"
type textarea "x"
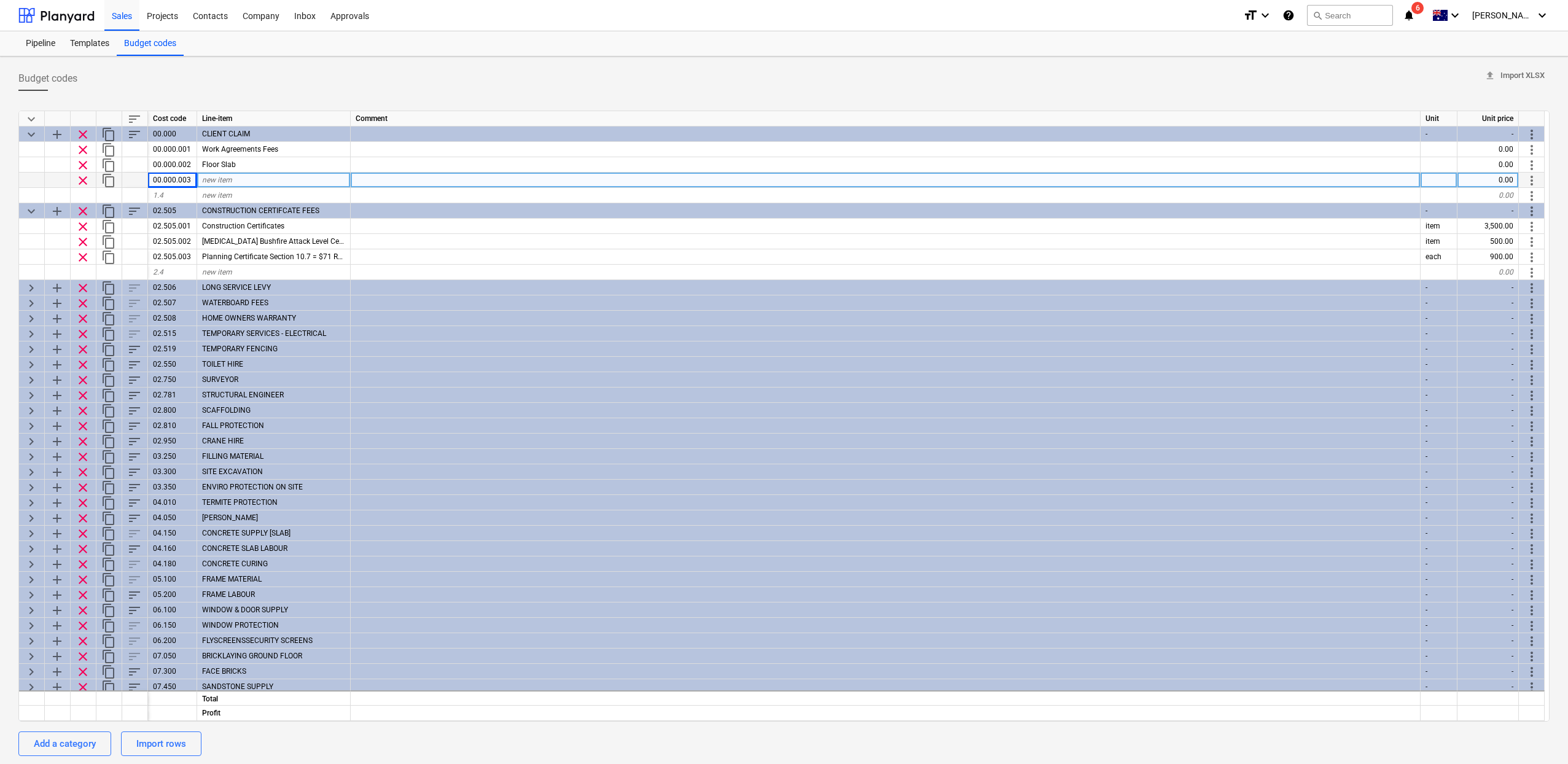
click at [228, 181] on span "new item" at bounding box center [217, 179] width 30 height 9
click at [228, 181] on input at bounding box center [273, 180] width 153 height 15
type input "Frame"
type textarea "x"
click at [163, 191] on span "1.4" at bounding box center [158, 195] width 11 height 9
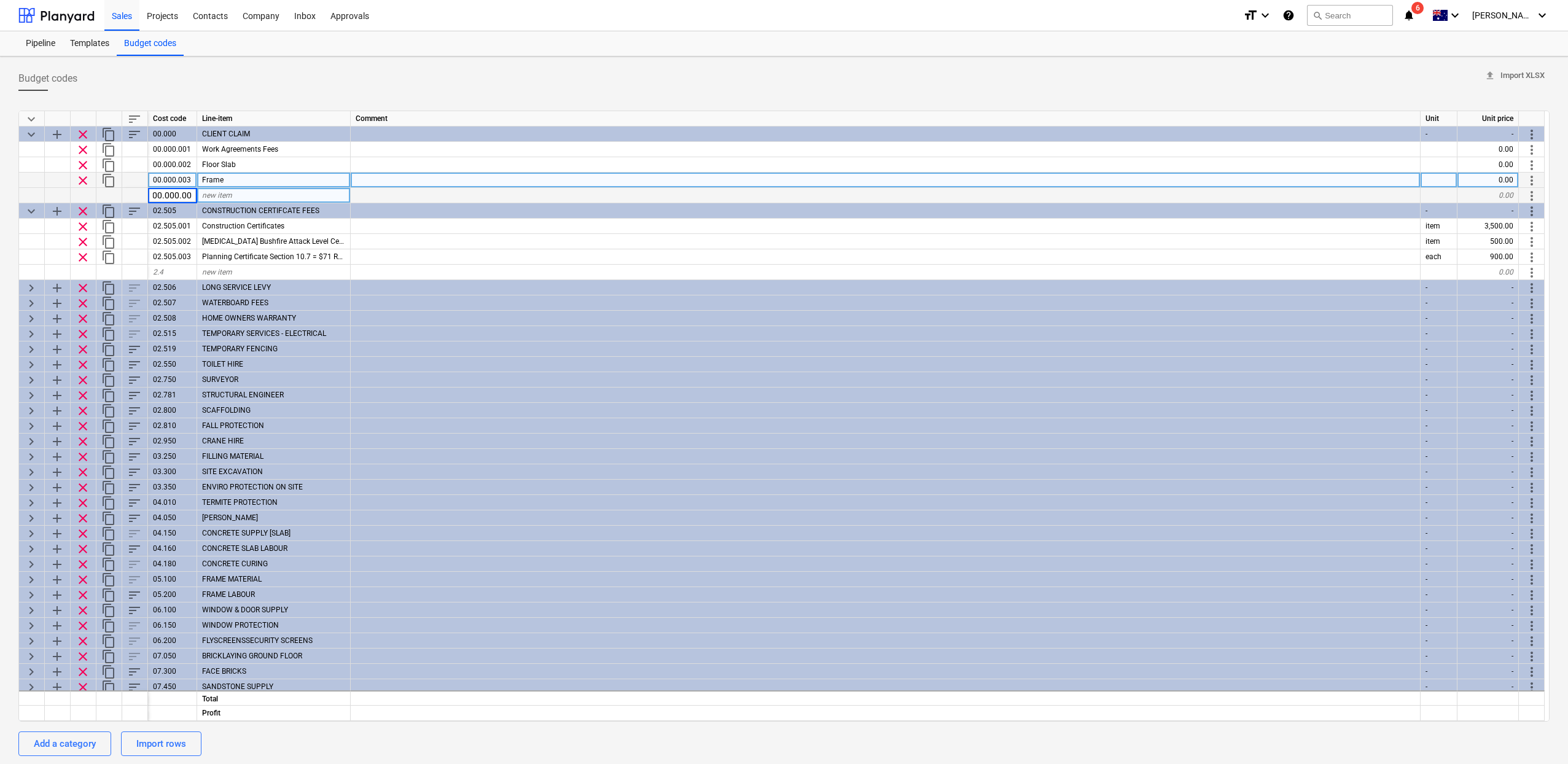
scroll to position [0, 0]
type input "00.000.004"
click at [246, 197] on div "new item" at bounding box center [274, 195] width 153 height 15
type textarea "x"
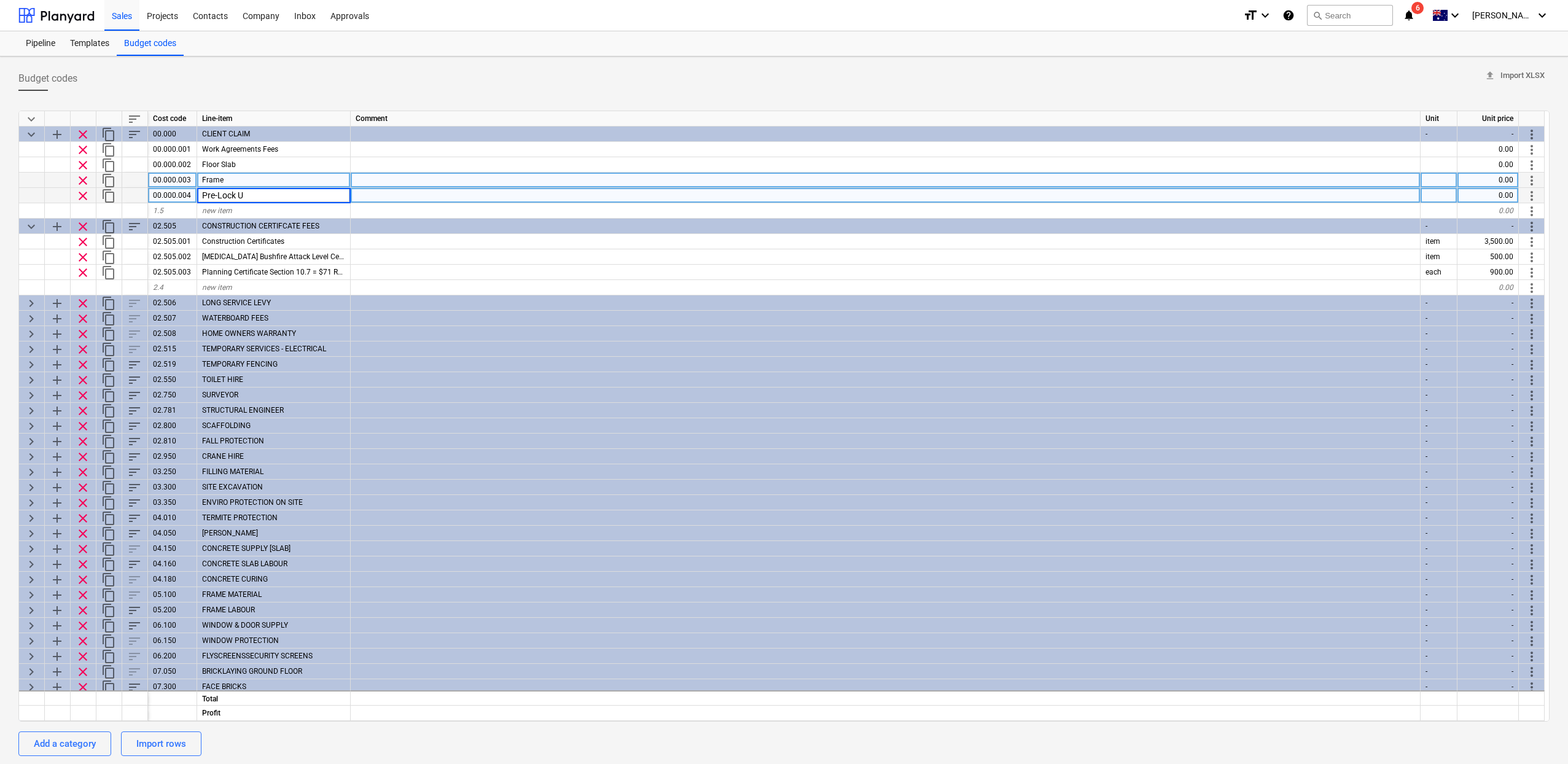
type input "Pre-Lock Up"
type textarea "x"
click at [179, 205] on div "1.5" at bounding box center [173, 211] width 49 height 15
type input "00.000.005"
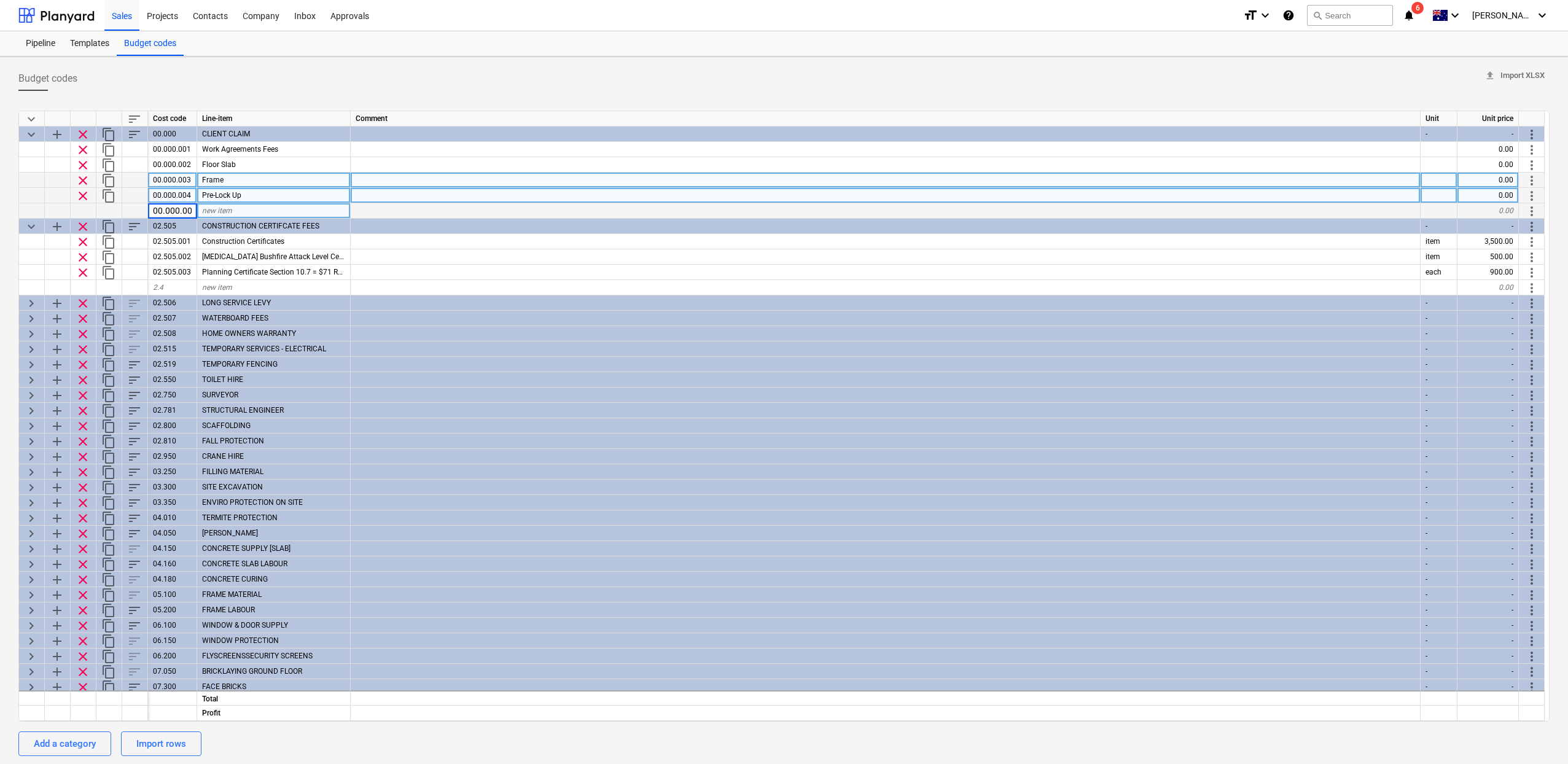
scroll to position [0, 4]
type textarea "x"
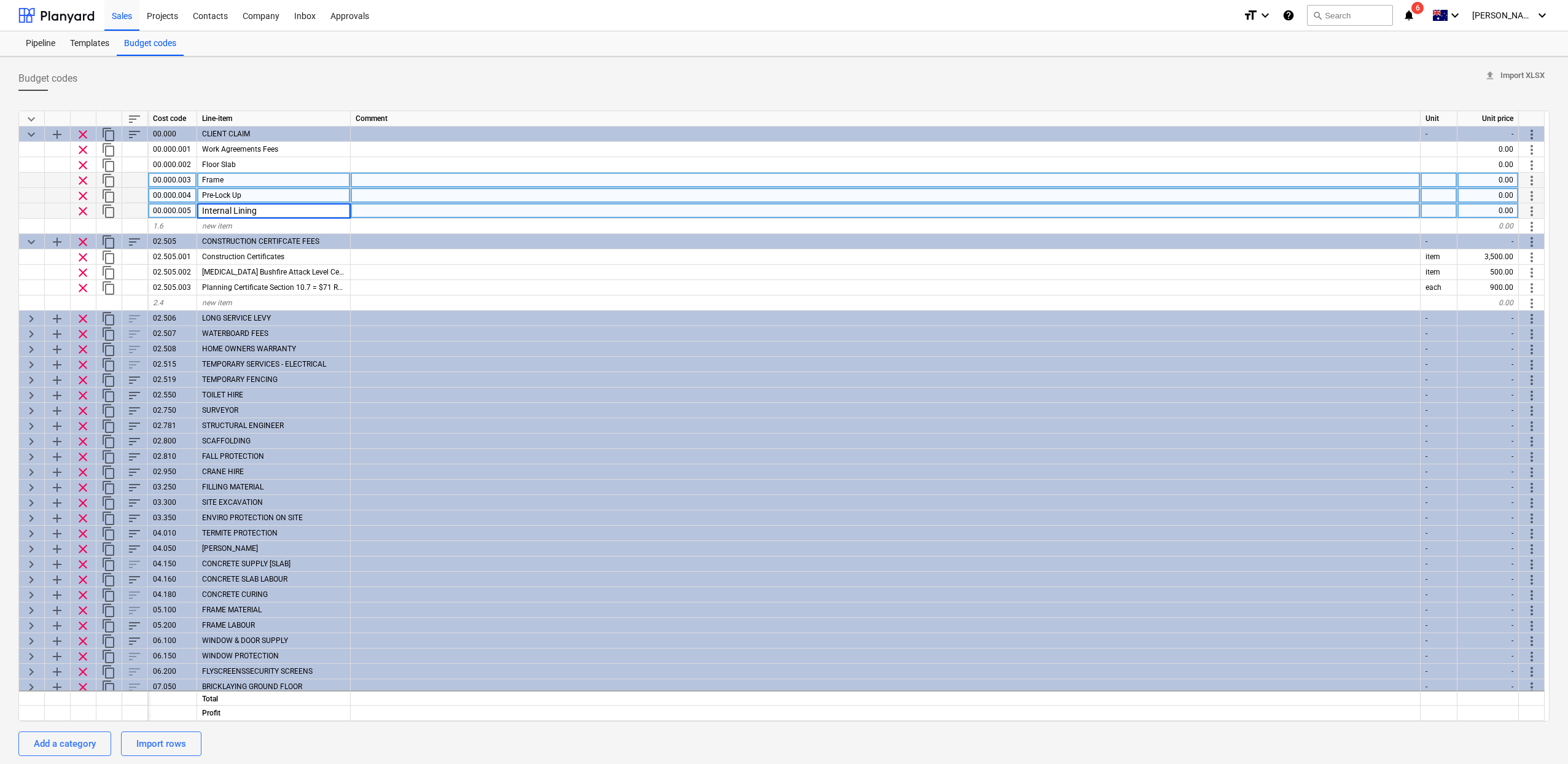
type input "Internal Linings"
type textarea "x"
click at [167, 222] on div "1.6" at bounding box center [173, 226] width 49 height 15
type input "00.000.006"
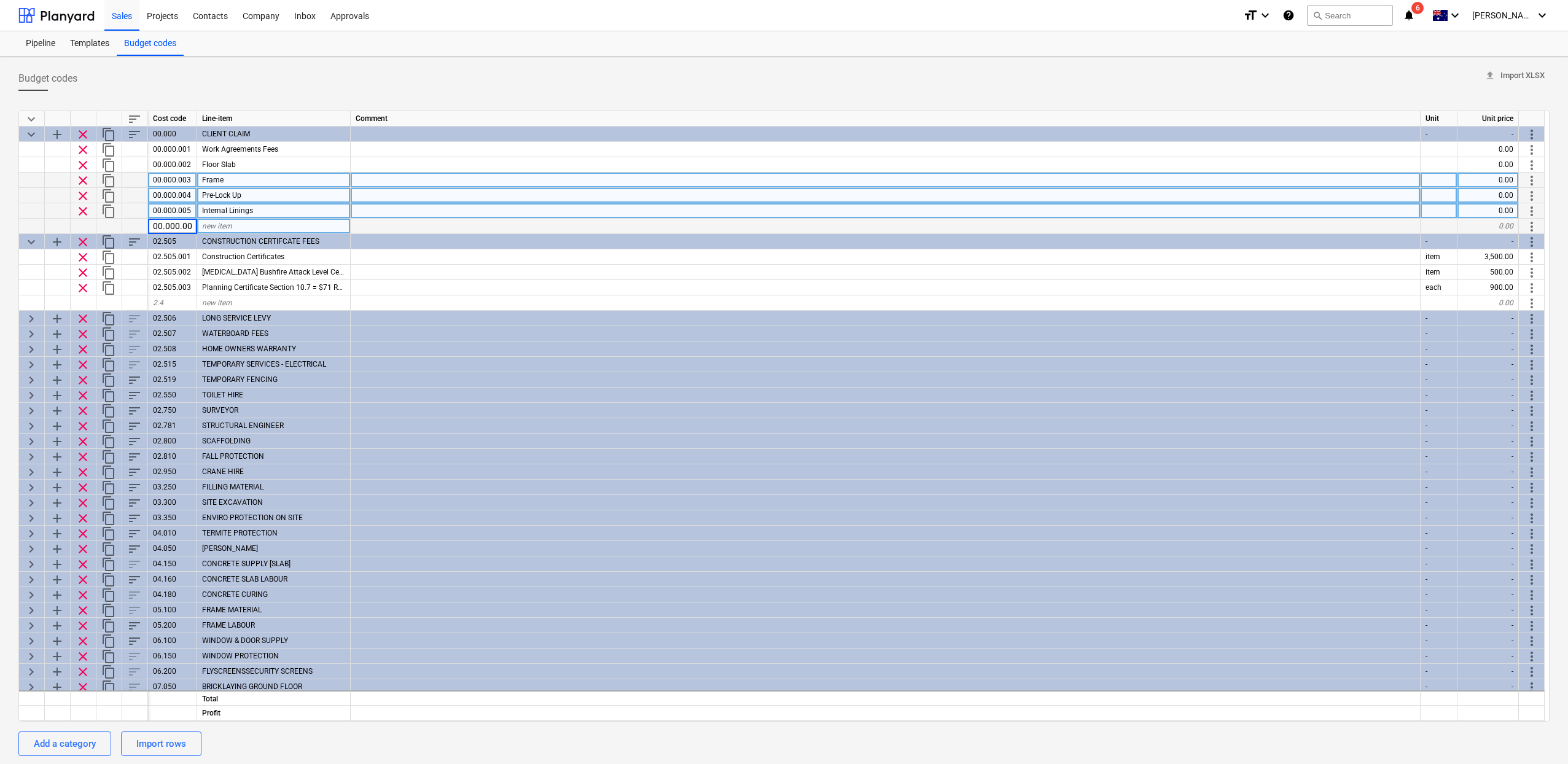
scroll to position [0, 4]
type textarea "x"
type input "Fixo"
type textarea "x"
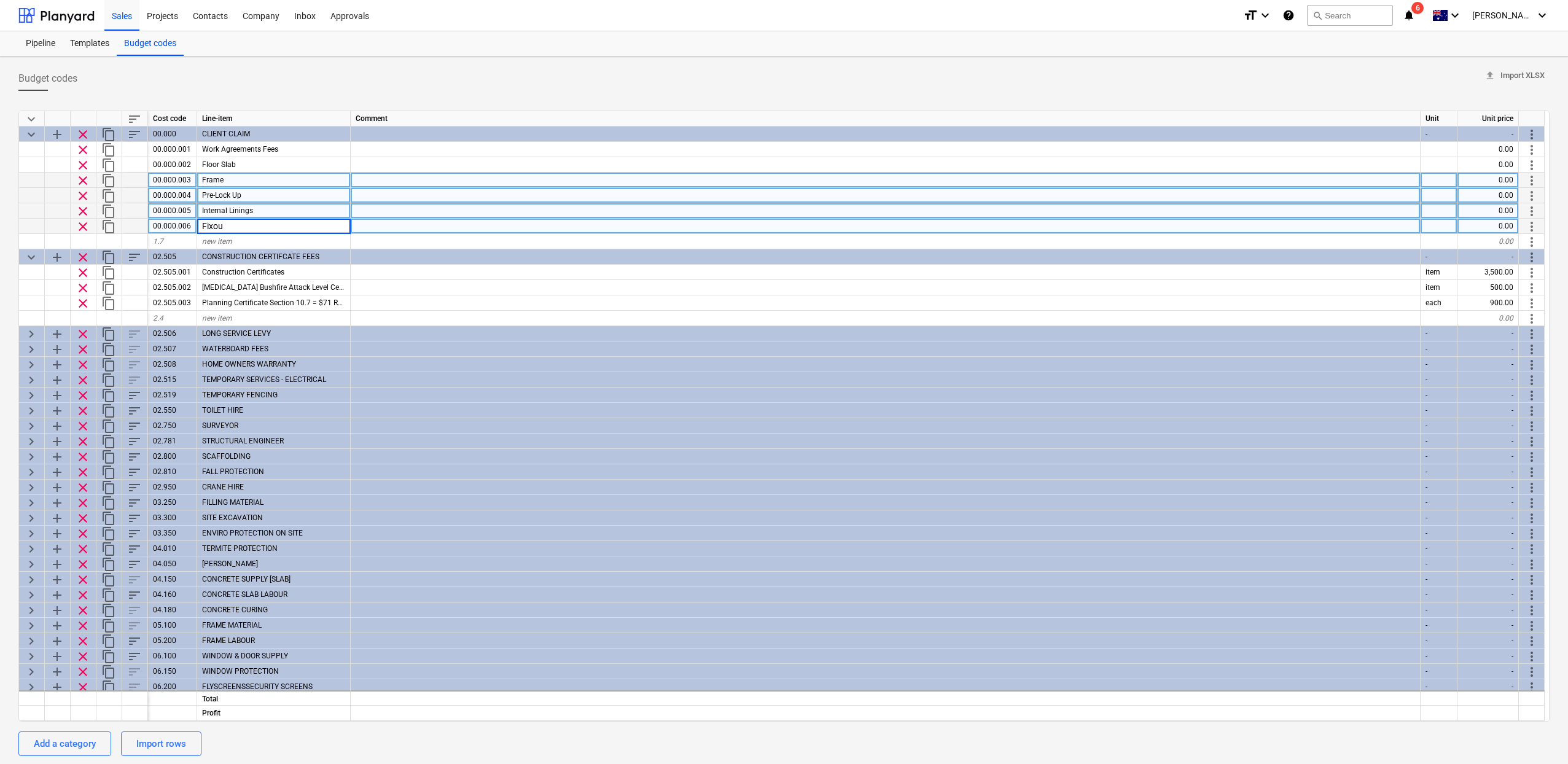
type input "Fixout"
type textarea "x"
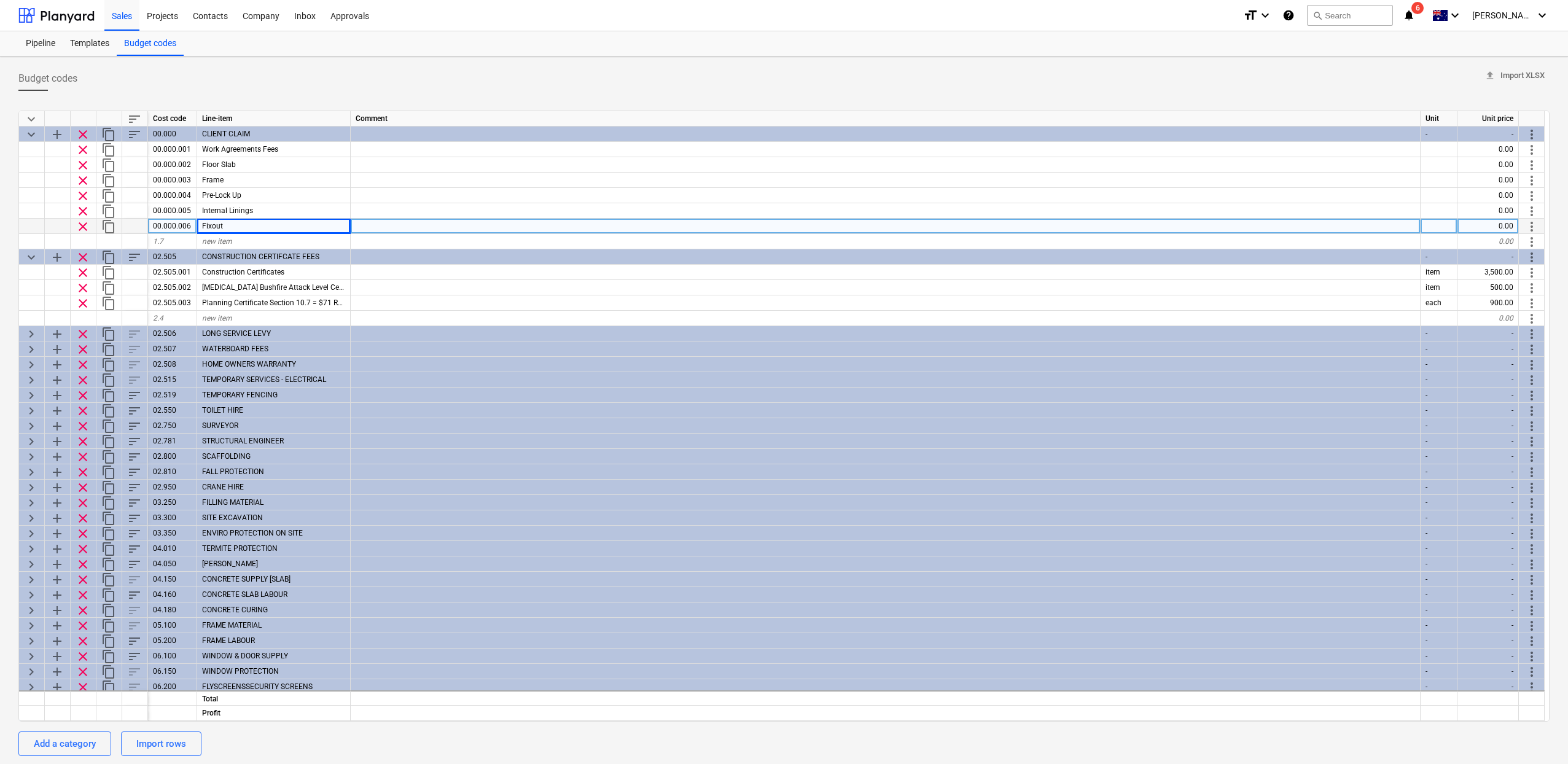
click at [207, 225] on span "Fixout" at bounding box center [212, 226] width 21 height 9
click at [211, 227] on input "Fixout" at bounding box center [273, 226] width 153 height 15
type input "Fix out"
type textarea "x"
click at [175, 240] on div "1.7" at bounding box center [173, 241] width 49 height 15
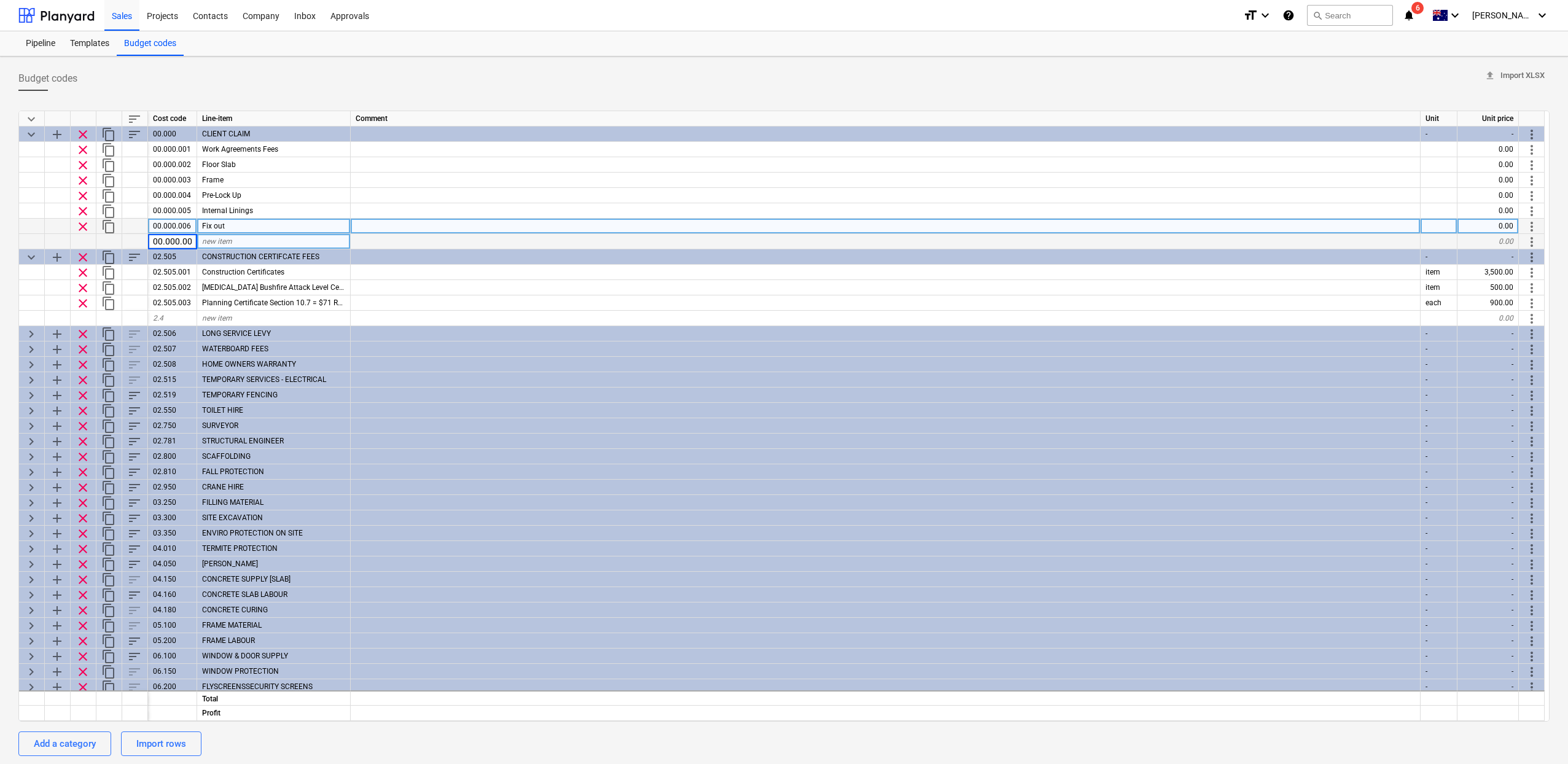
type input "00.000.007"
type input "Practi"
type textarea "x"
type input "Practical"
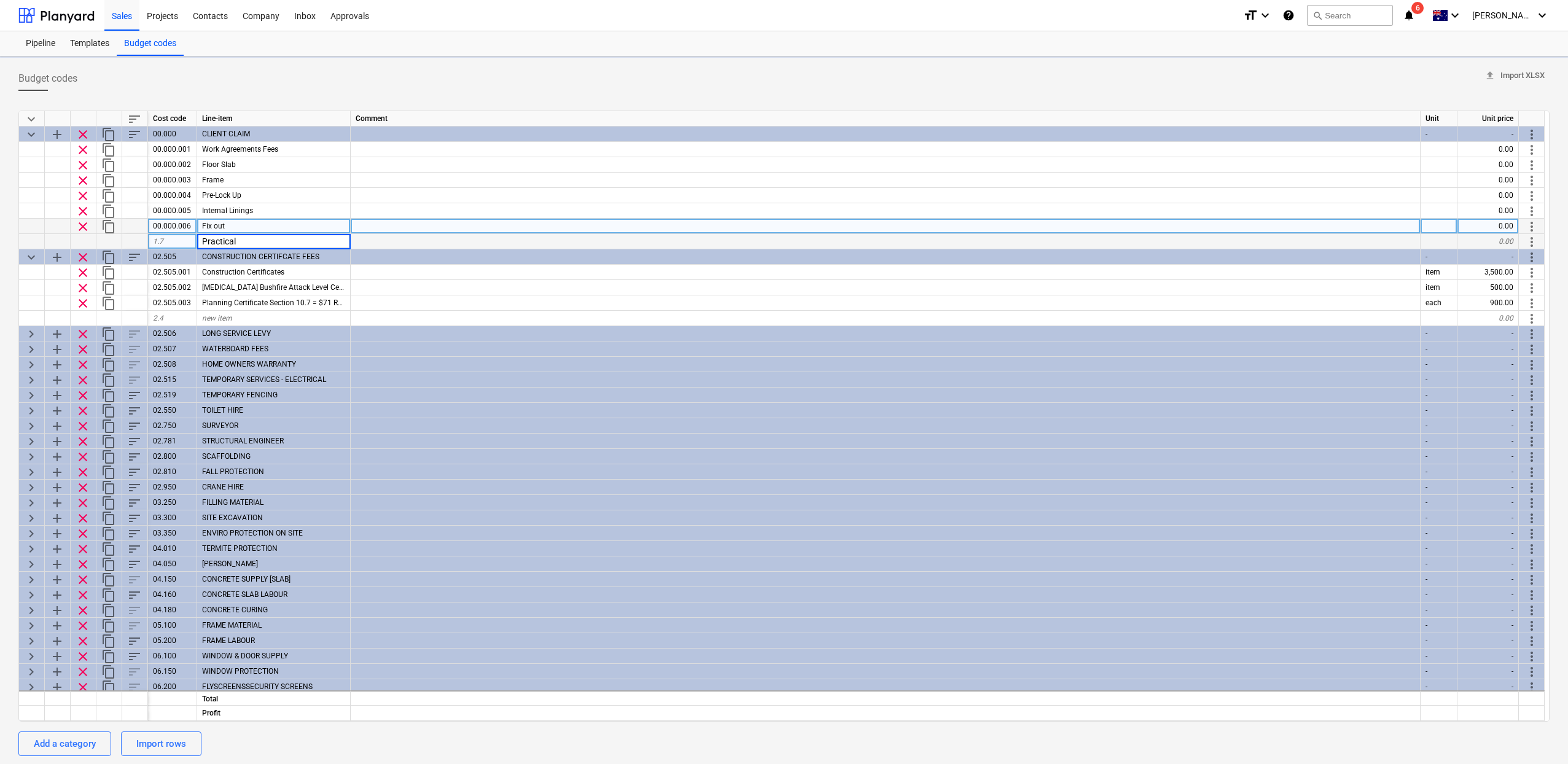
type textarea "x"
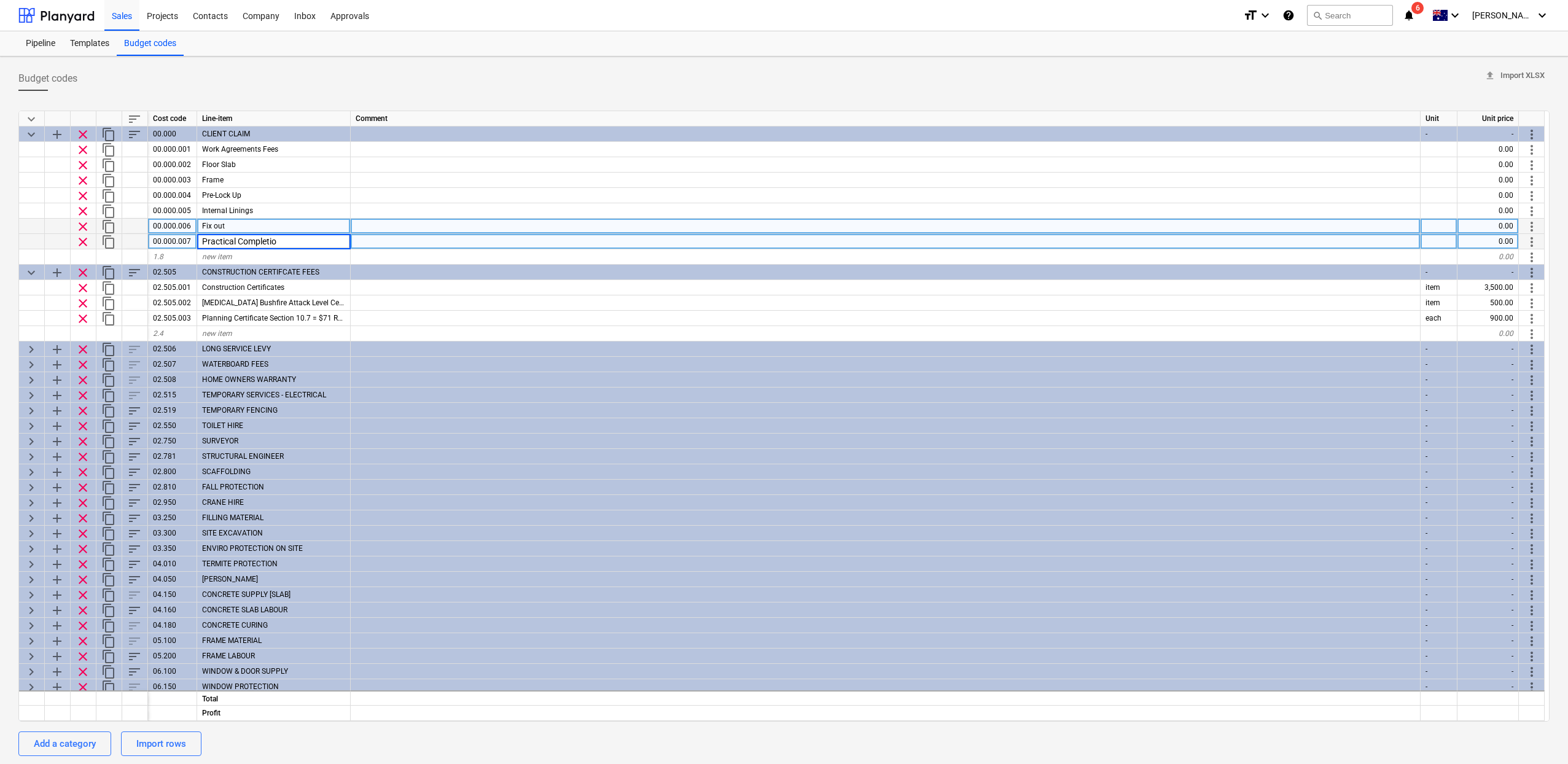
type input "Practical Completion"
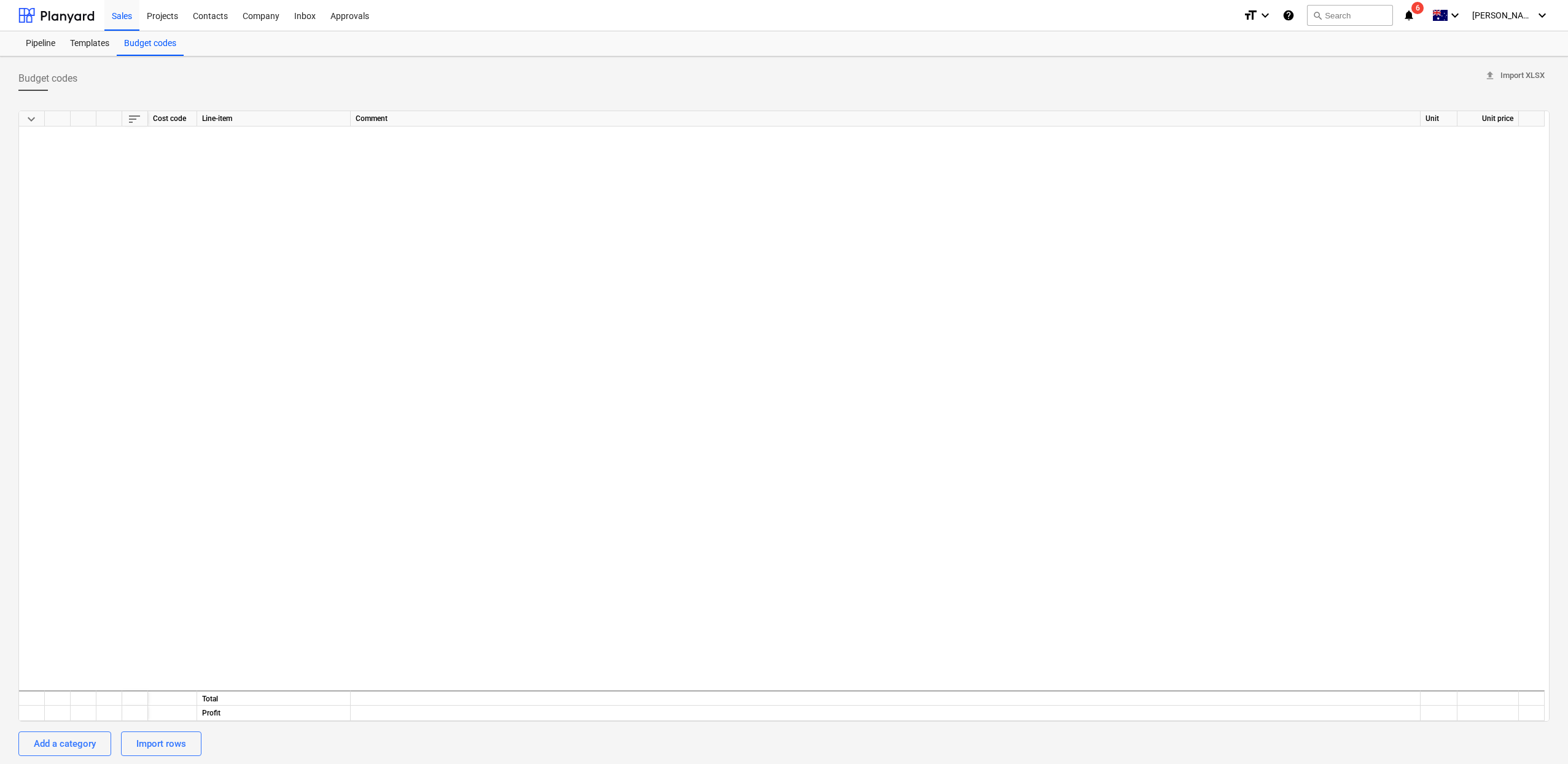
scroll to position [0, 0]
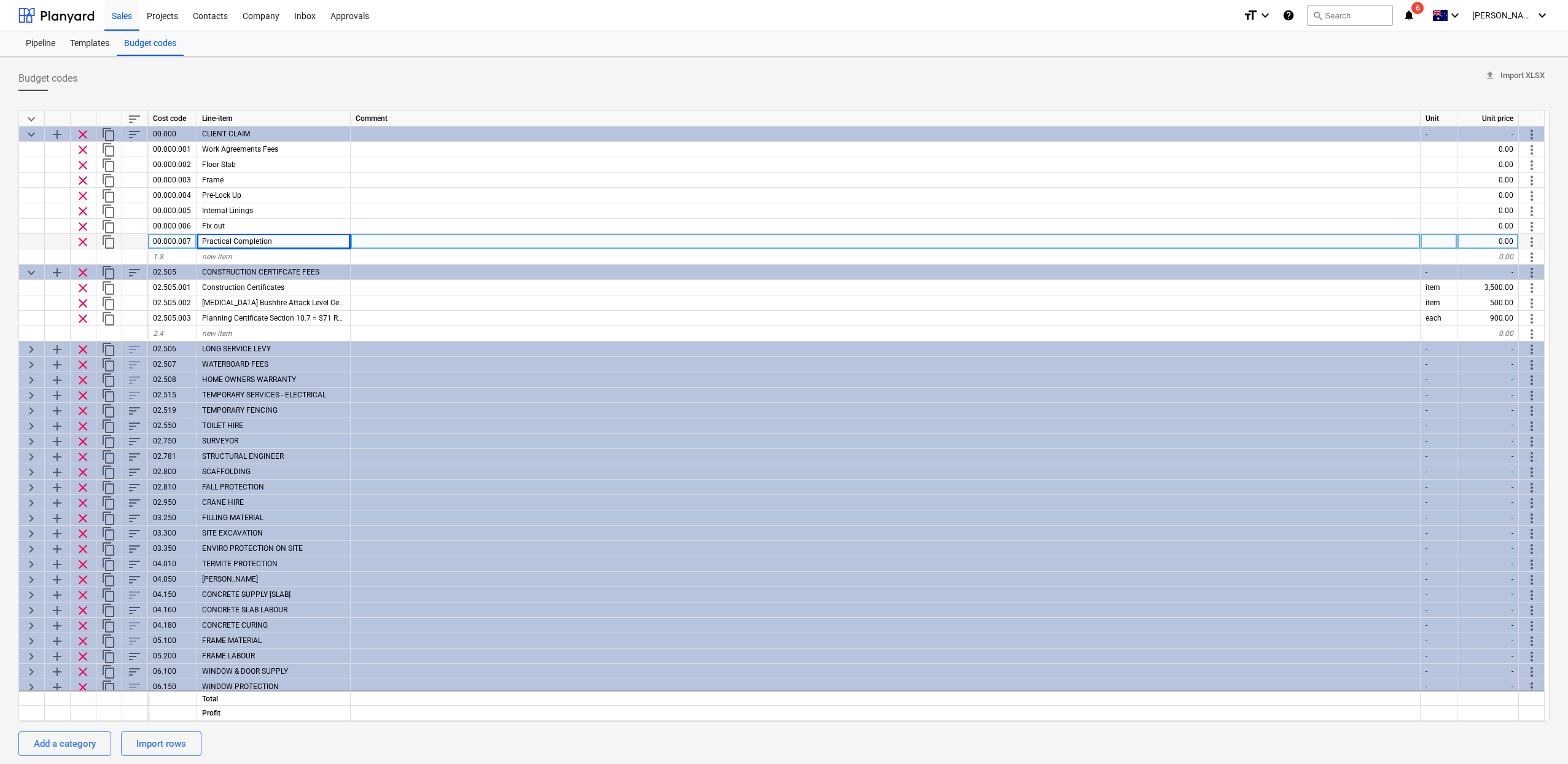
click at [327, 87] on div "Budget codes upload Import XLSX" at bounding box center [784, 78] width 1531 height 25
click at [309, 16] on div "Inbox" at bounding box center [305, 15] width 36 height 31
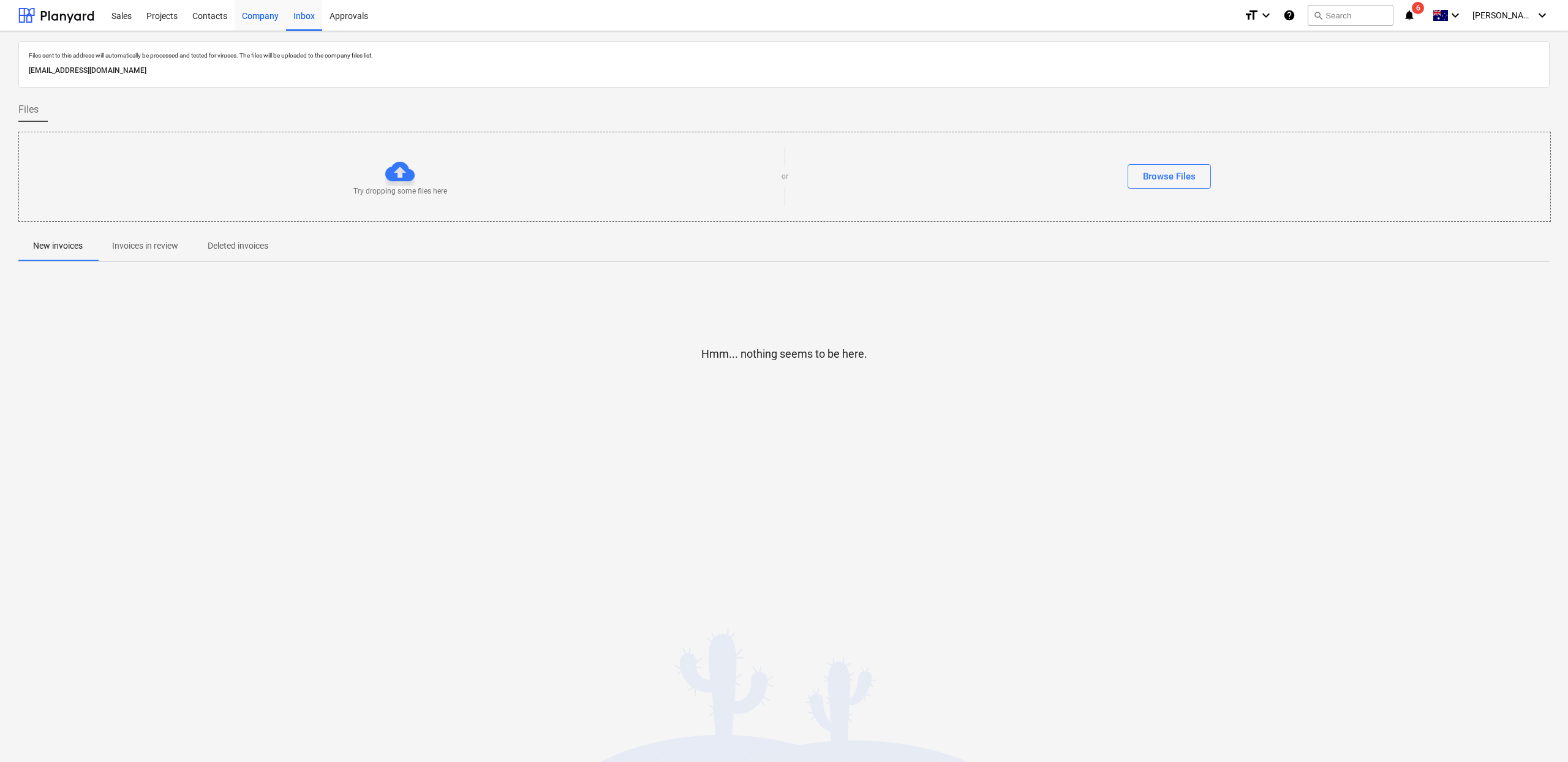
click at [274, 17] on div "Company" at bounding box center [260, 15] width 51 height 31
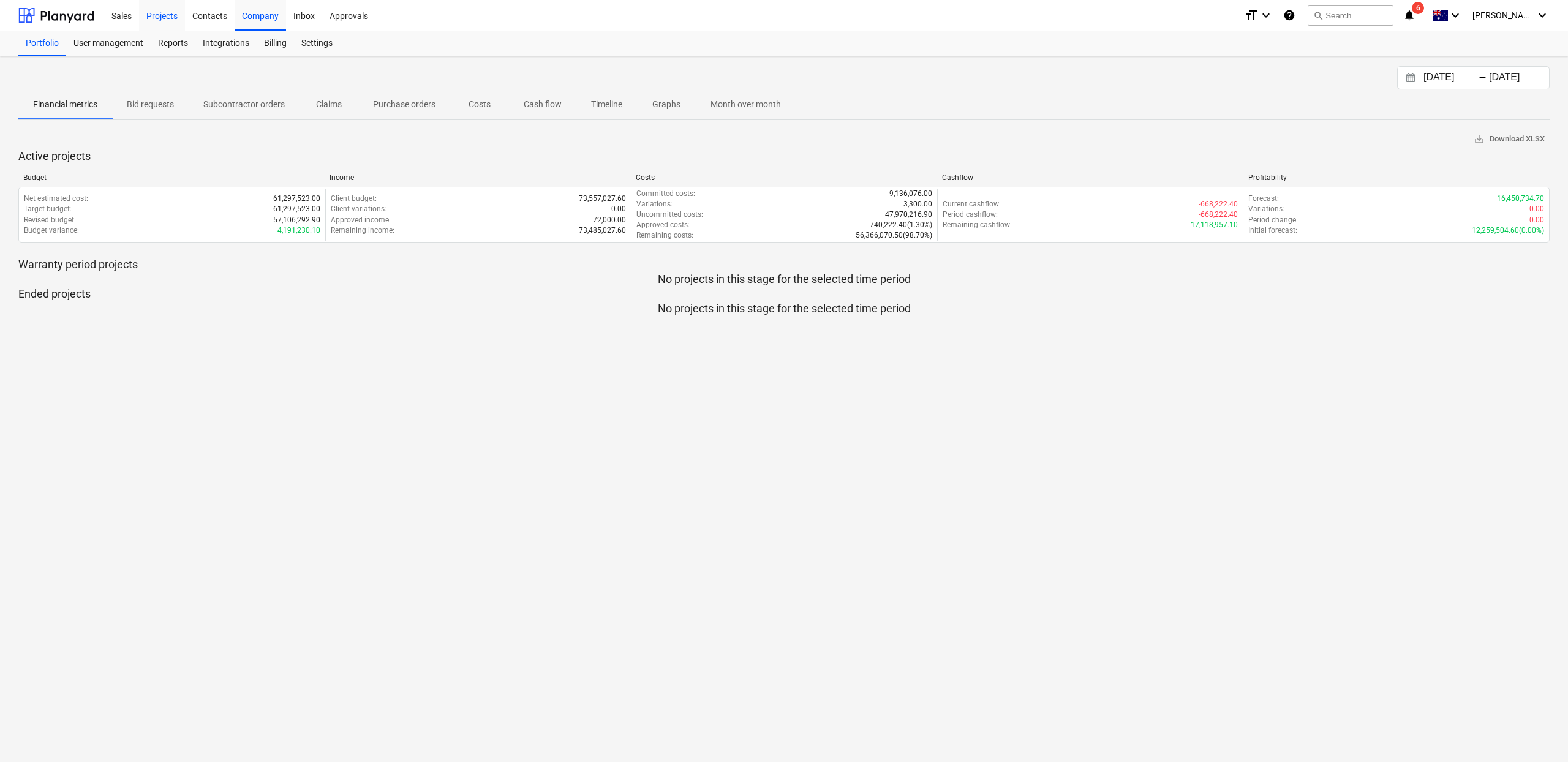
click at [152, 17] on div "Projects" at bounding box center [162, 15] width 46 height 31
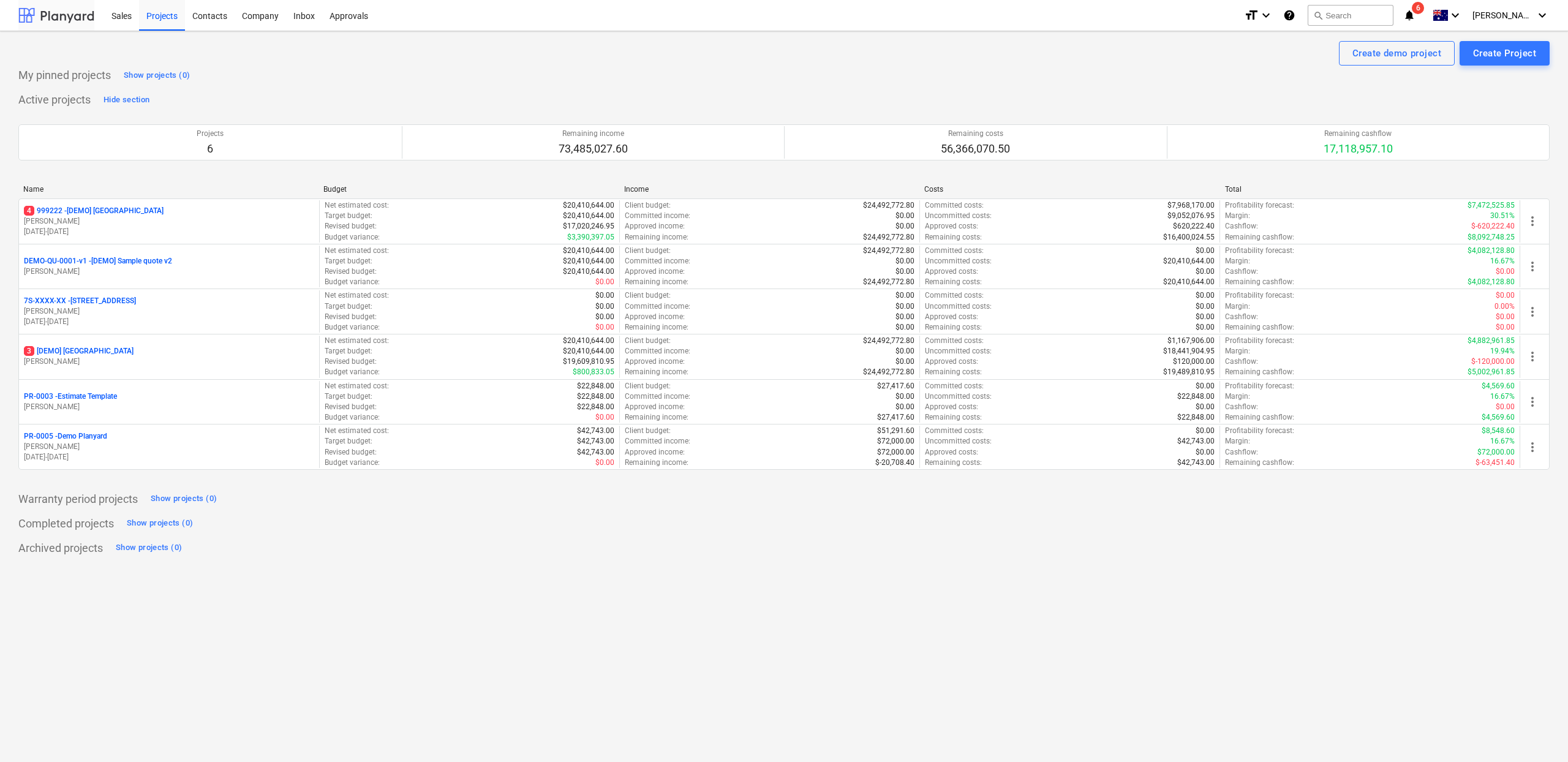
click at [81, 20] on div at bounding box center [57, 15] width 76 height 31
click at [100, 13] on div "Sales Projects Contacts Company Inbox Approvals format_size keyboard_arrow_down…" at bounding box center [784, 15] width 1568 height 31
click at [108, 14] on div "Sales" at bounding box center [122, 15] width 35 height 31
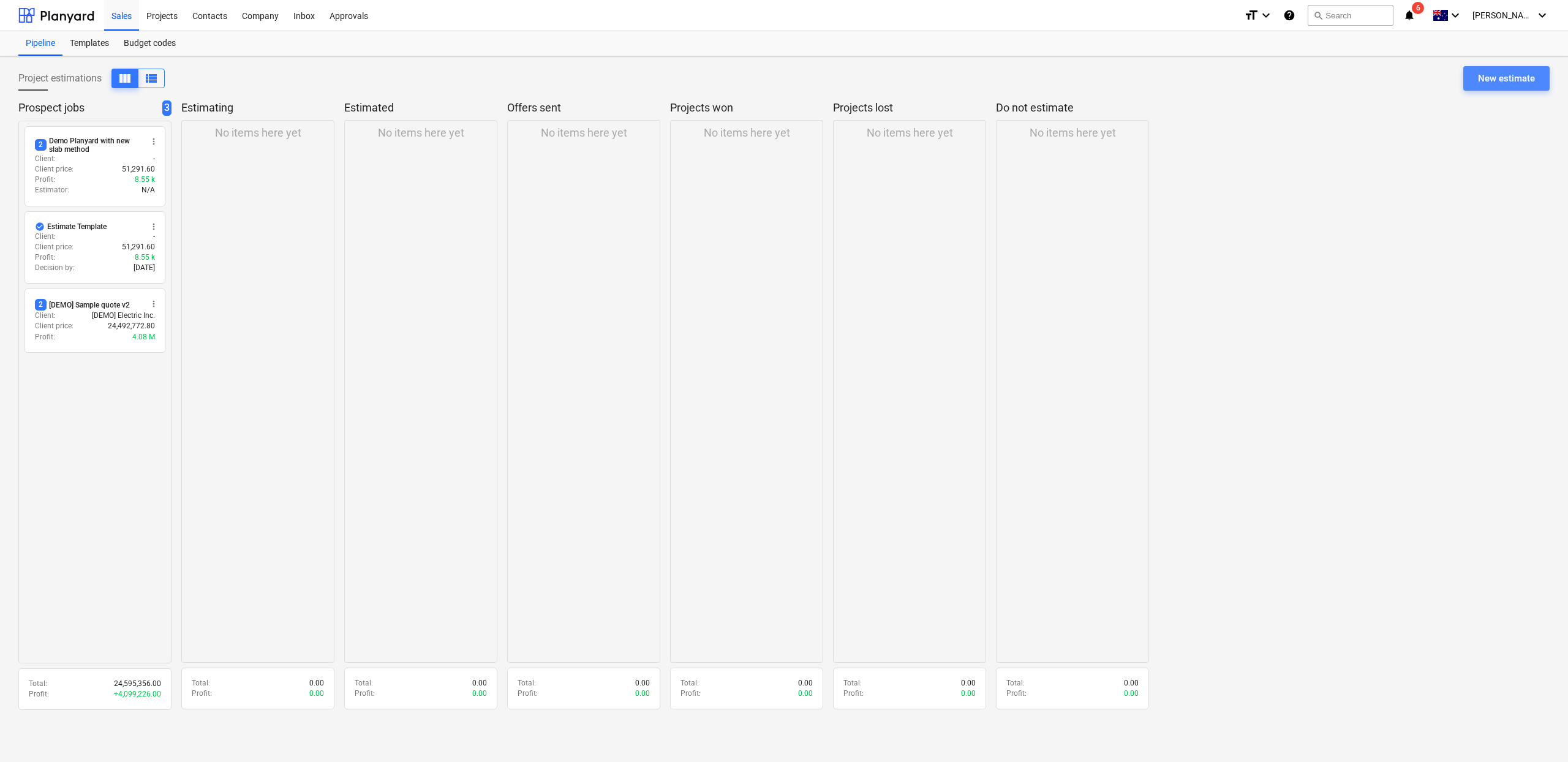
click at [1495, 85] on div "New estimate" at bounding box center [1507, 78] width 57 height 16
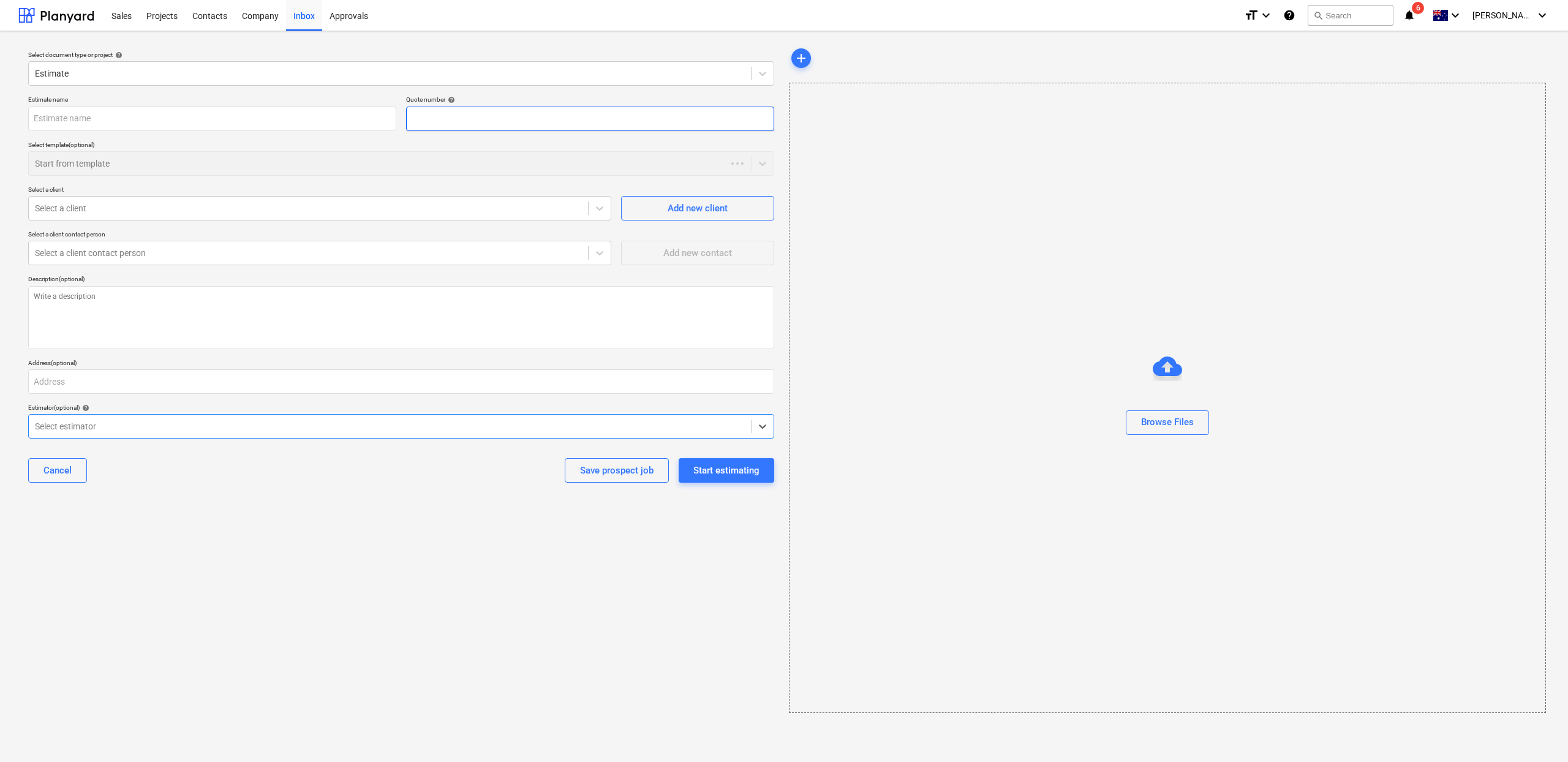
type textarea "x"
type input "QU-0006"
click at [616, 475] on div "Save prospect job" at bounding box center [616, 470] width 74 height 16
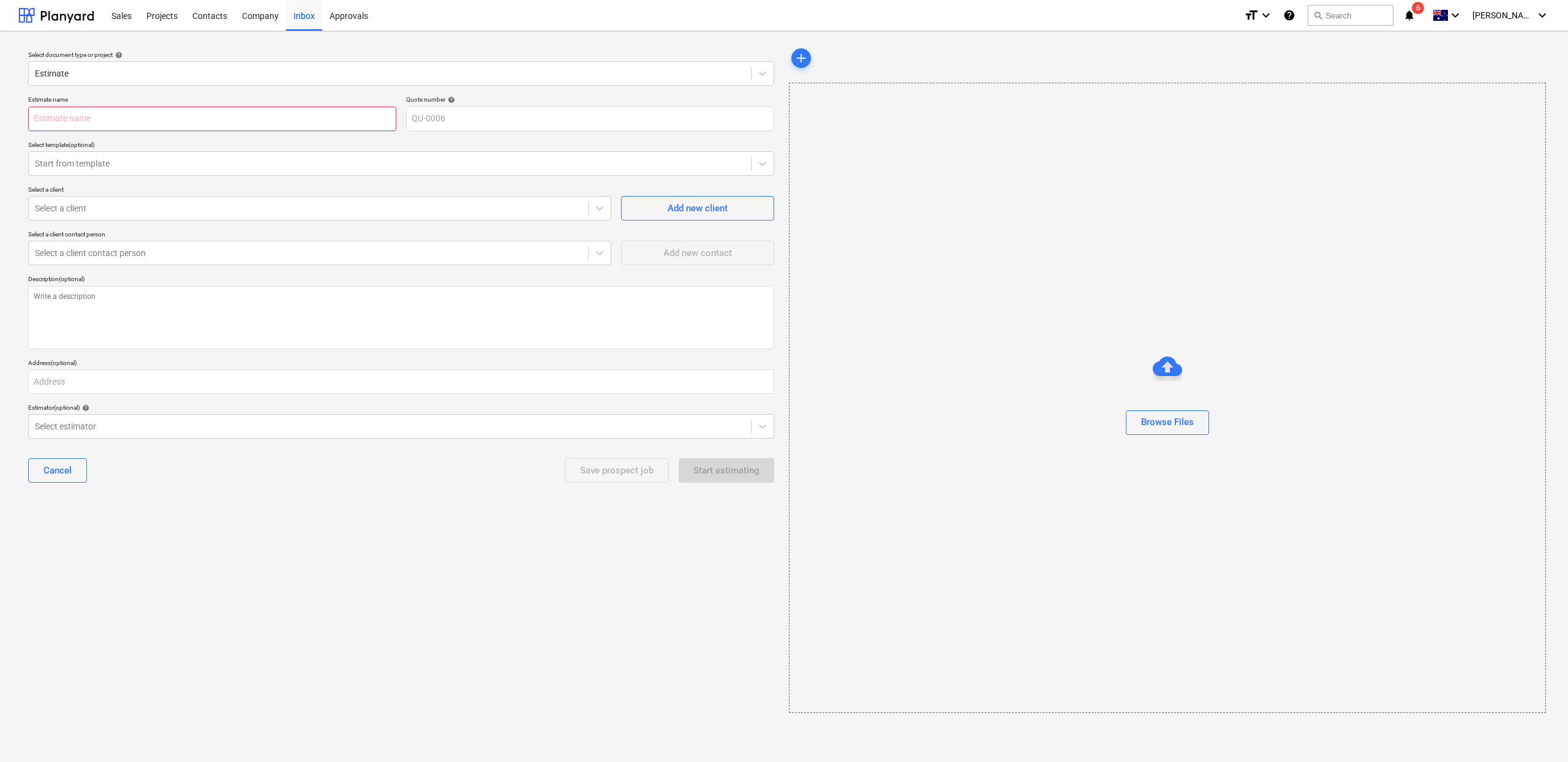
click at [269, 113] on input "text" at bounding box center [212, 118] width 368 height 25
type textarea "x"
type input "P"
type textarea "x"
type input "Pl"
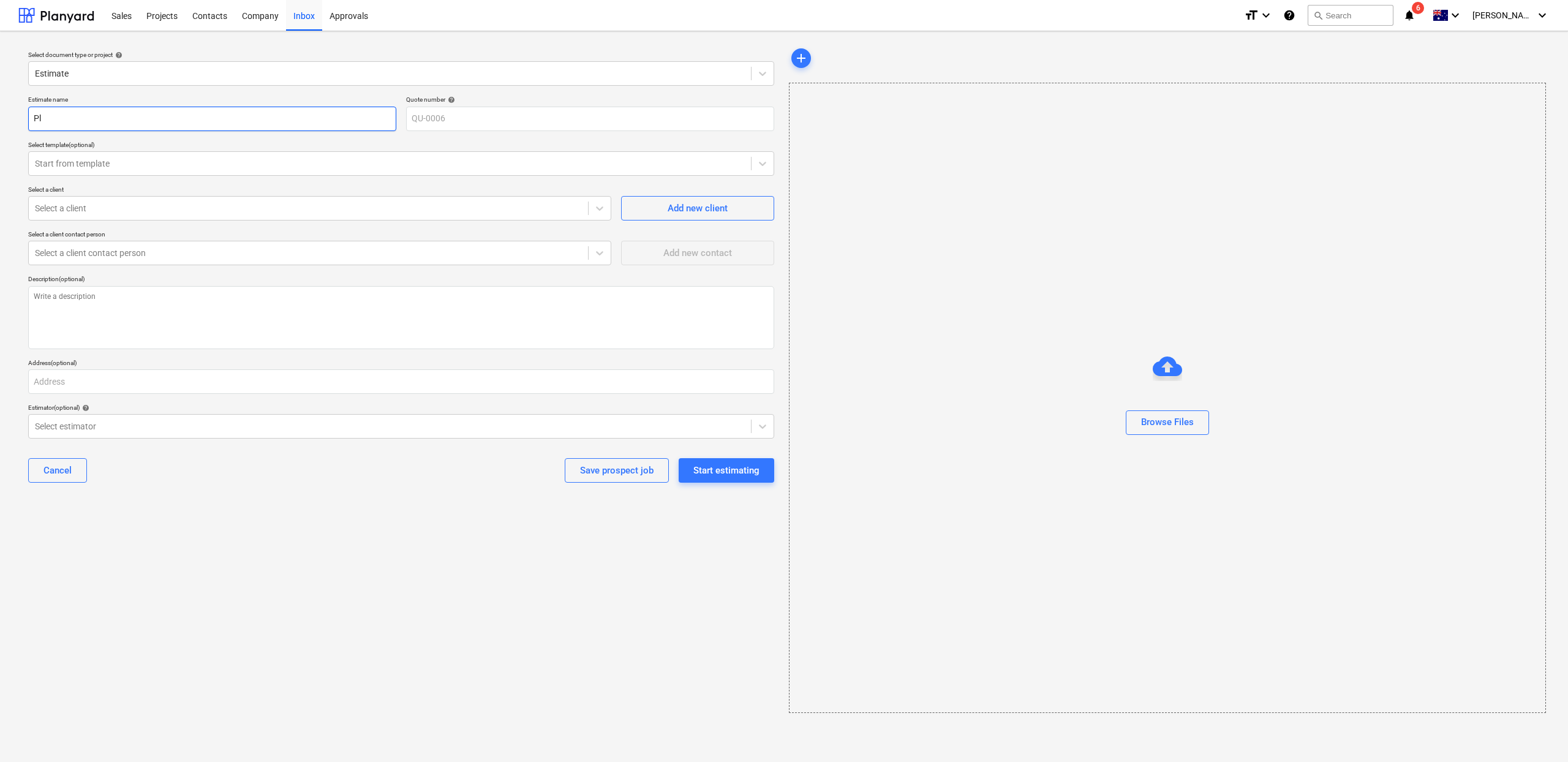
type textarea "x"
type input "Pla"
type textarea "x"
type input "Plabn"
type textarea "x"
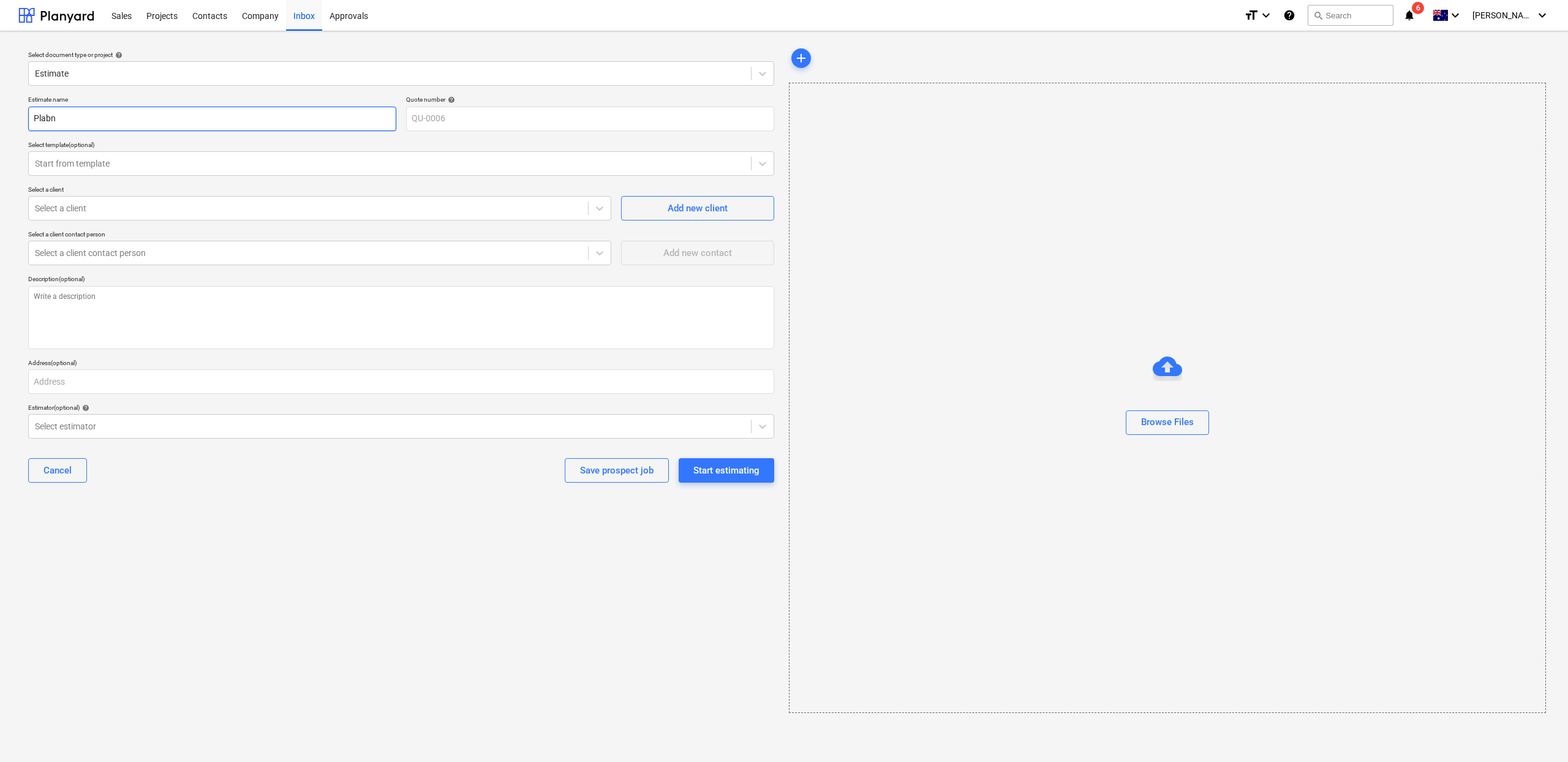
type input "Plab"
type textarea "x"
type input "Pla"
type textarea "x"
type input "Plan"
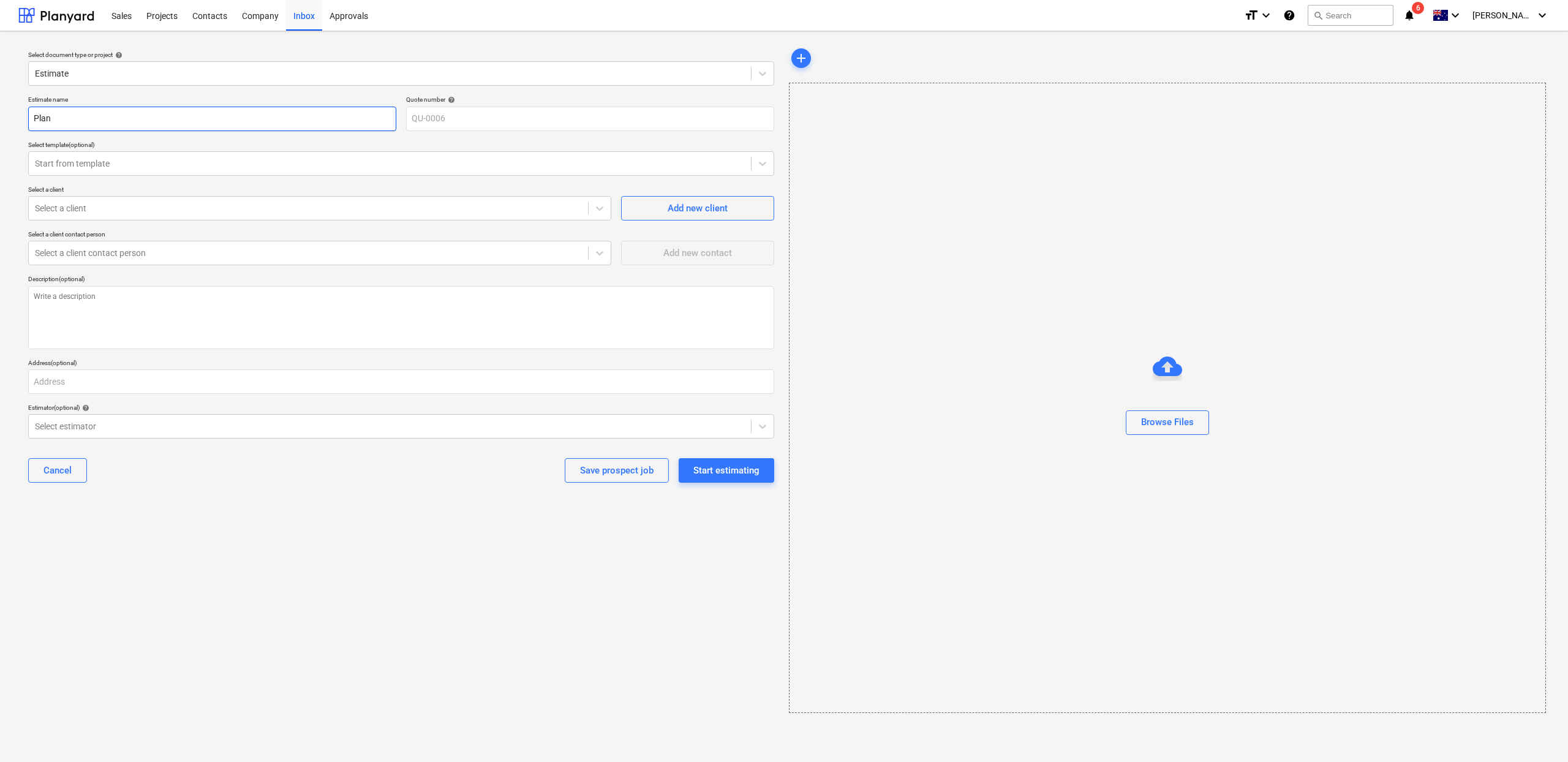
type textarea "x"
type input "Plany"
type textarea "x"
type input "Planya"
type textarea "x"
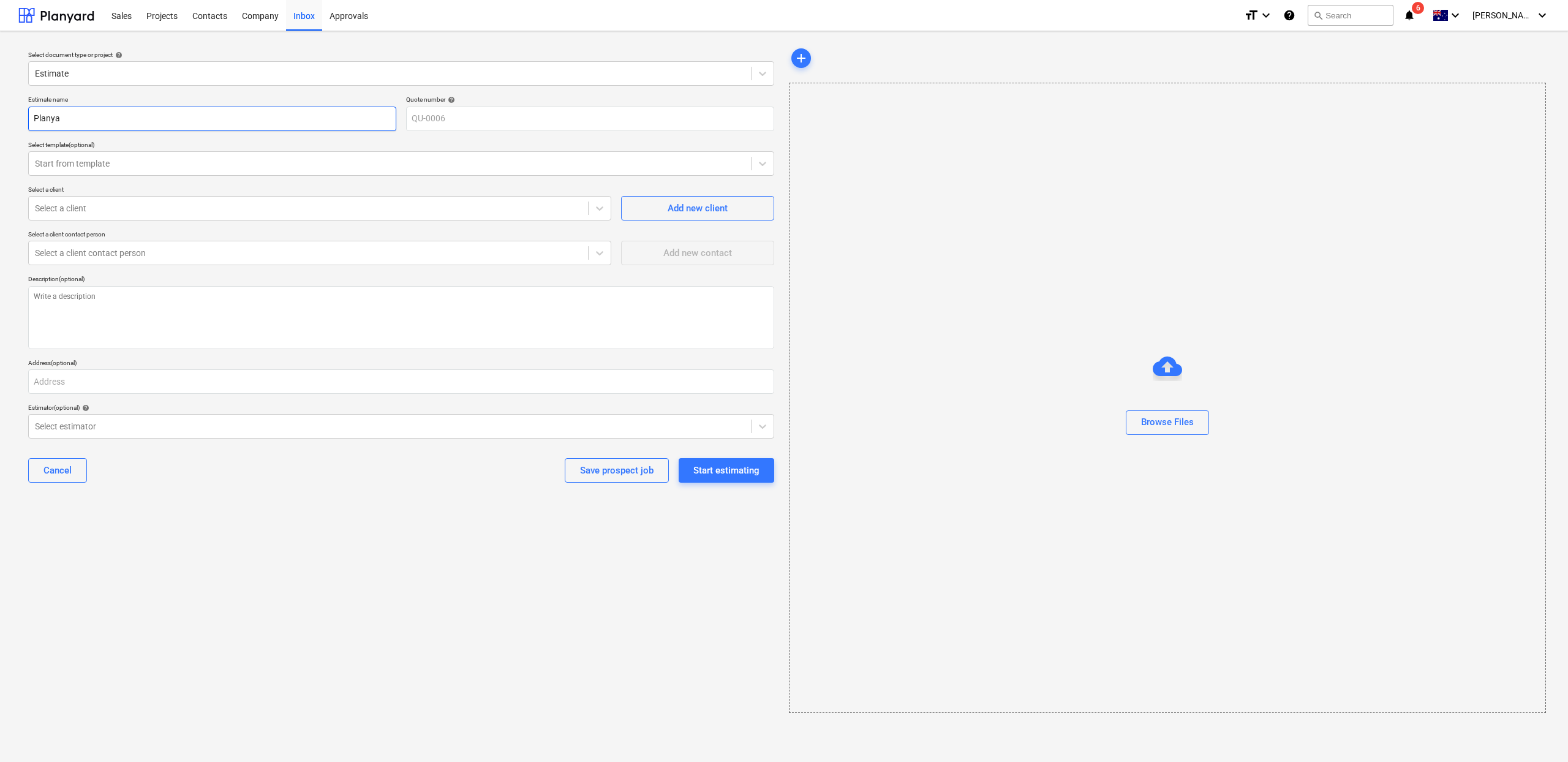
type input "Planyar"
type textarea "x"
type input "Planyard"
type textarea "x"
type input "Planyard"
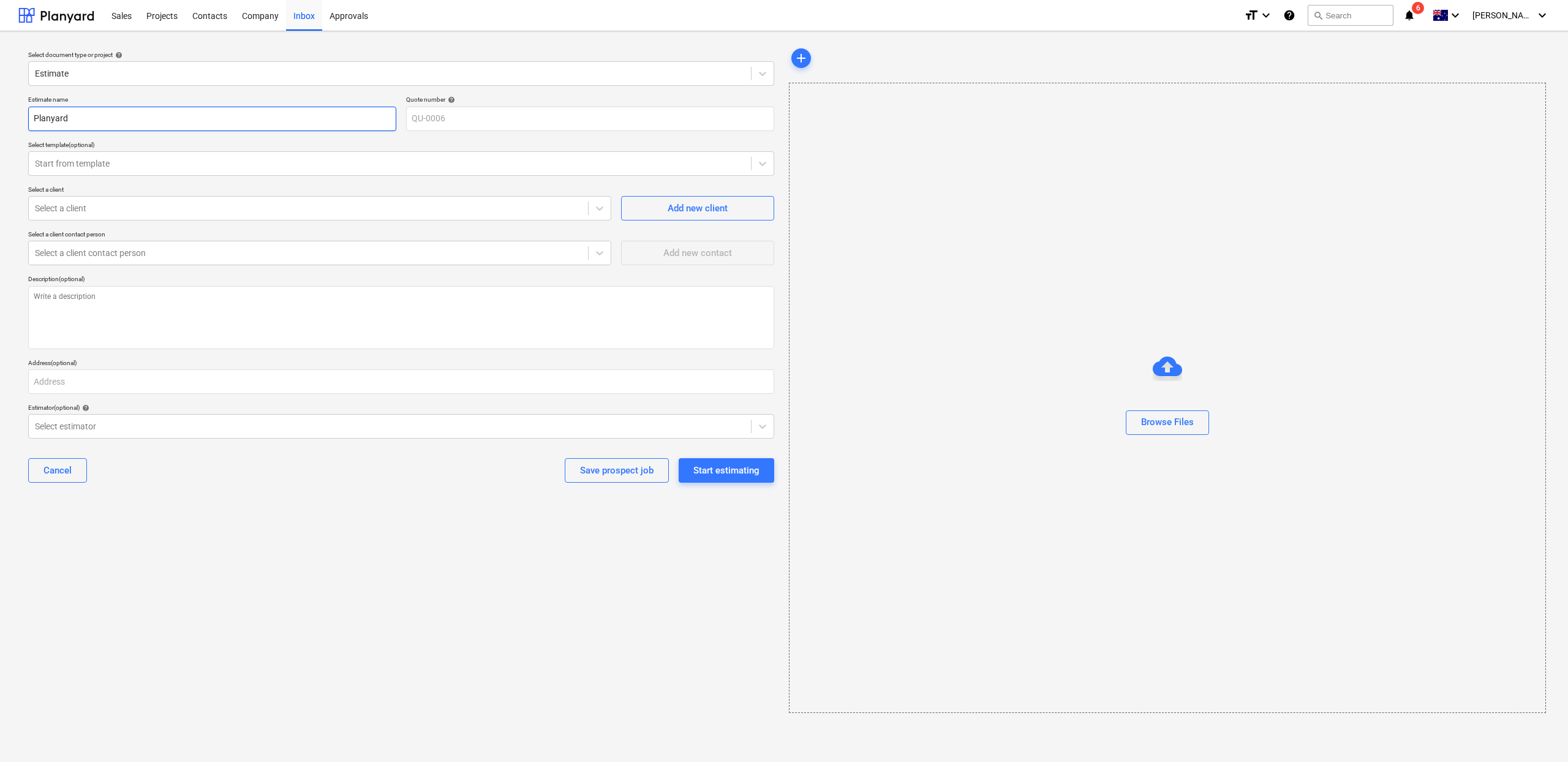
type textarea "x"
type input "Planyard D"
type textarea "x"
type input "Planyard De"
type textarea "x"
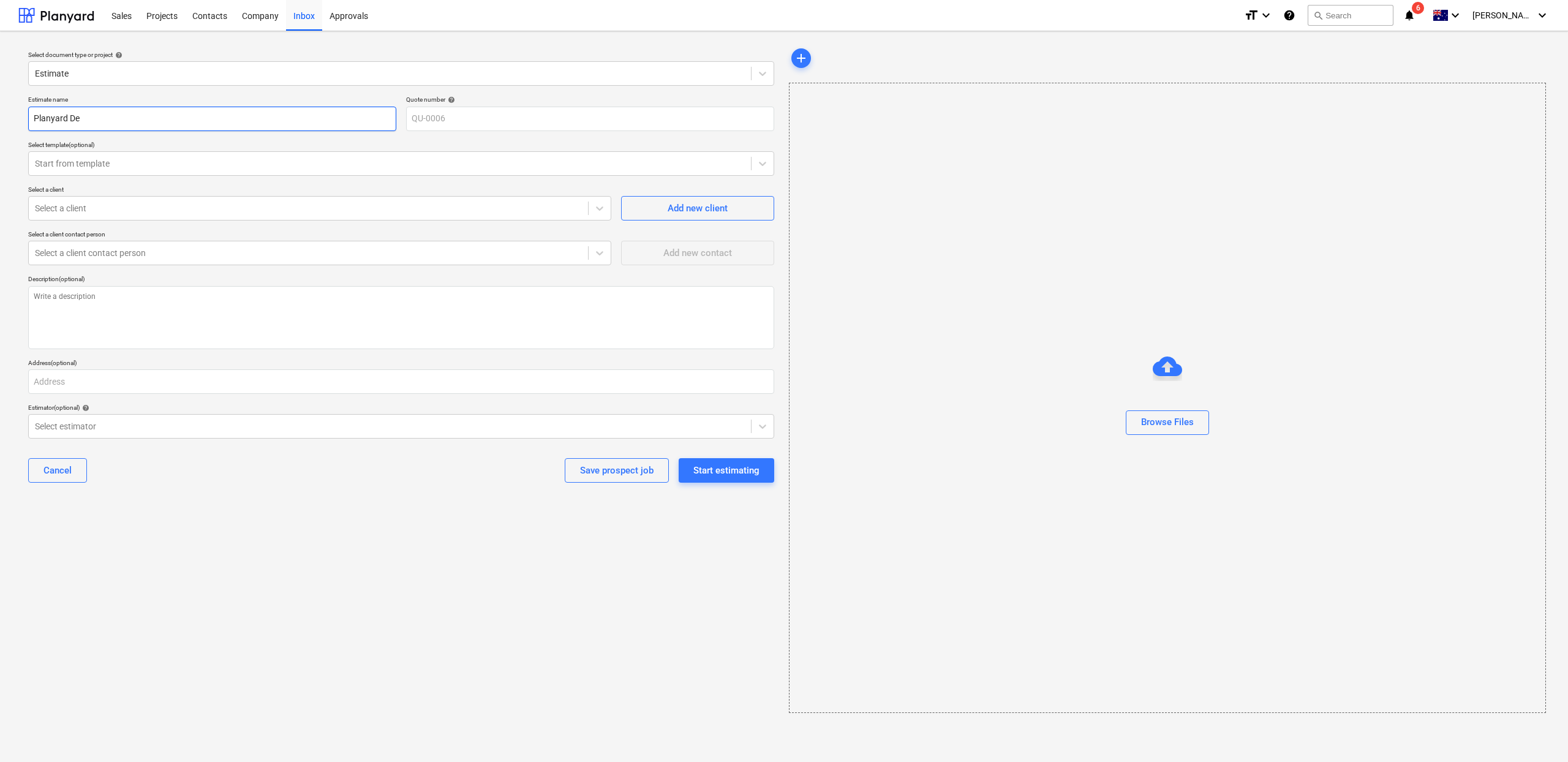
type input "Planyard Dem"
type textarea "x"
type input "Planyard Demo"
type textarea "x"
type input "Planyard Demo"
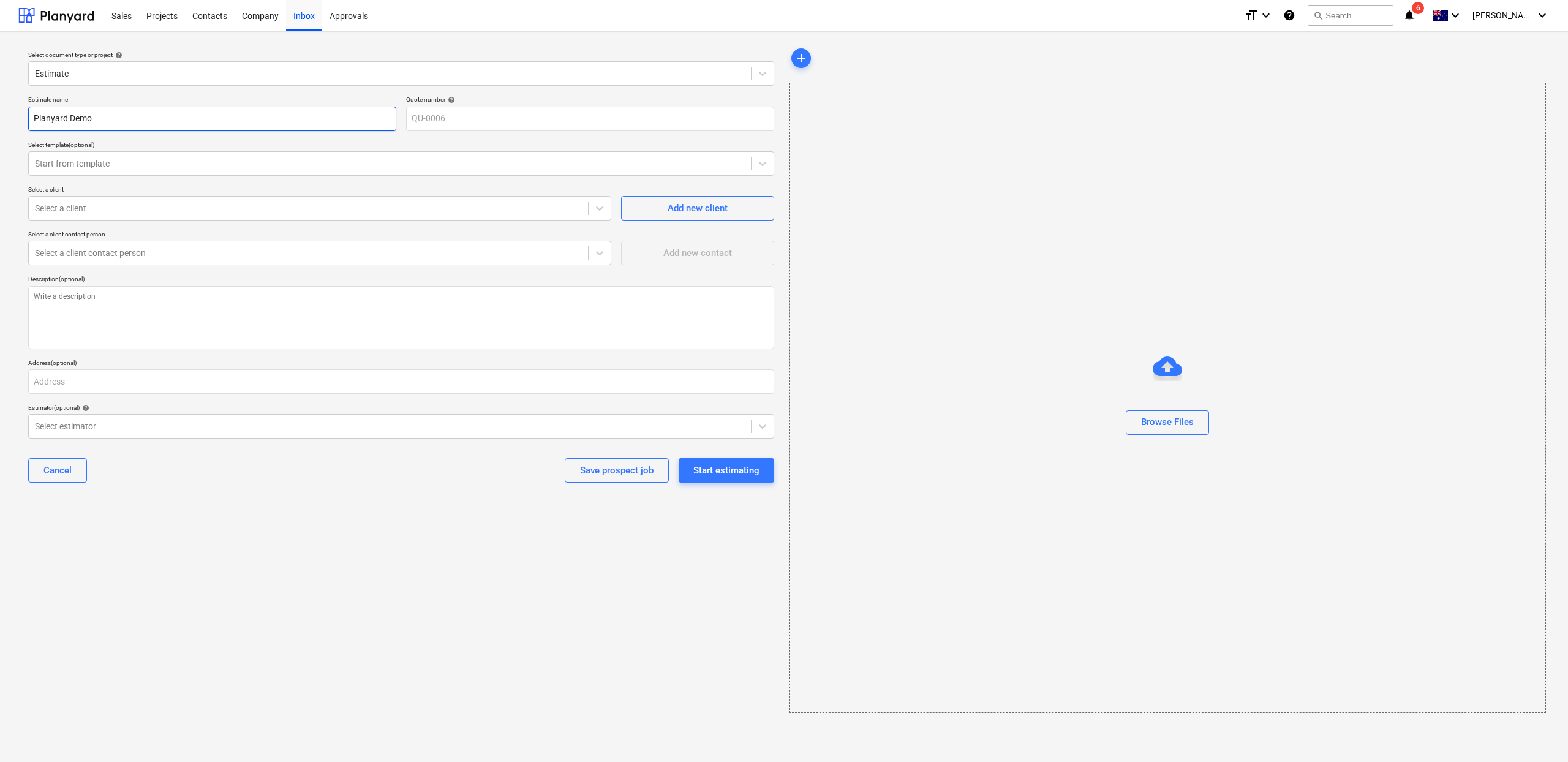
type textarea "x"
type input "Planyard Demo V"
type textarea "x"
type input "Planyard Demo V2"
click at [647, 467] on div "Save prospect job" at bounding box center [616, 470] width 74 height 16
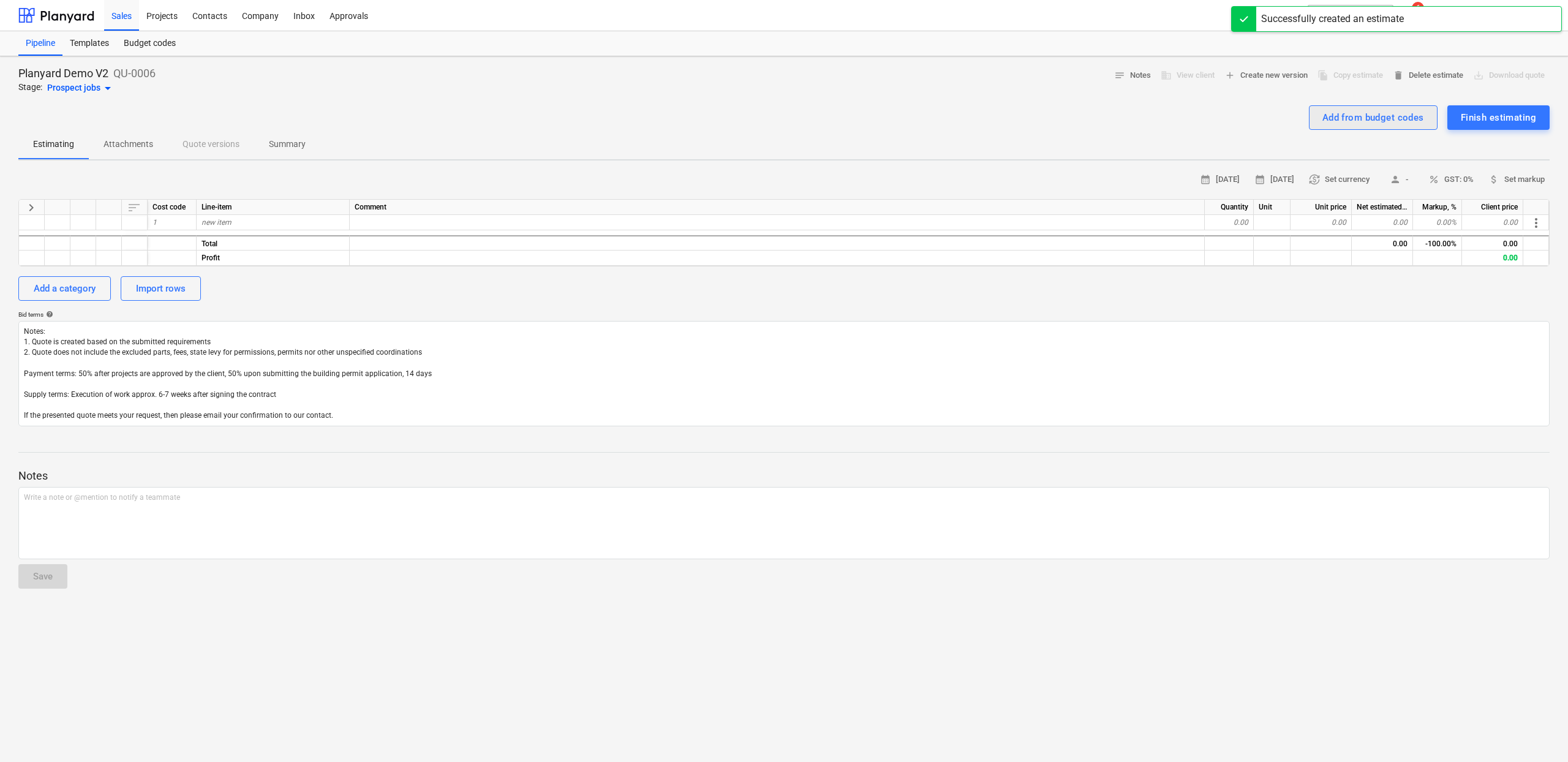
click at [1400, 124] on div "Add from budget codes" at bounding box center [1373, 118] width 102 height 16
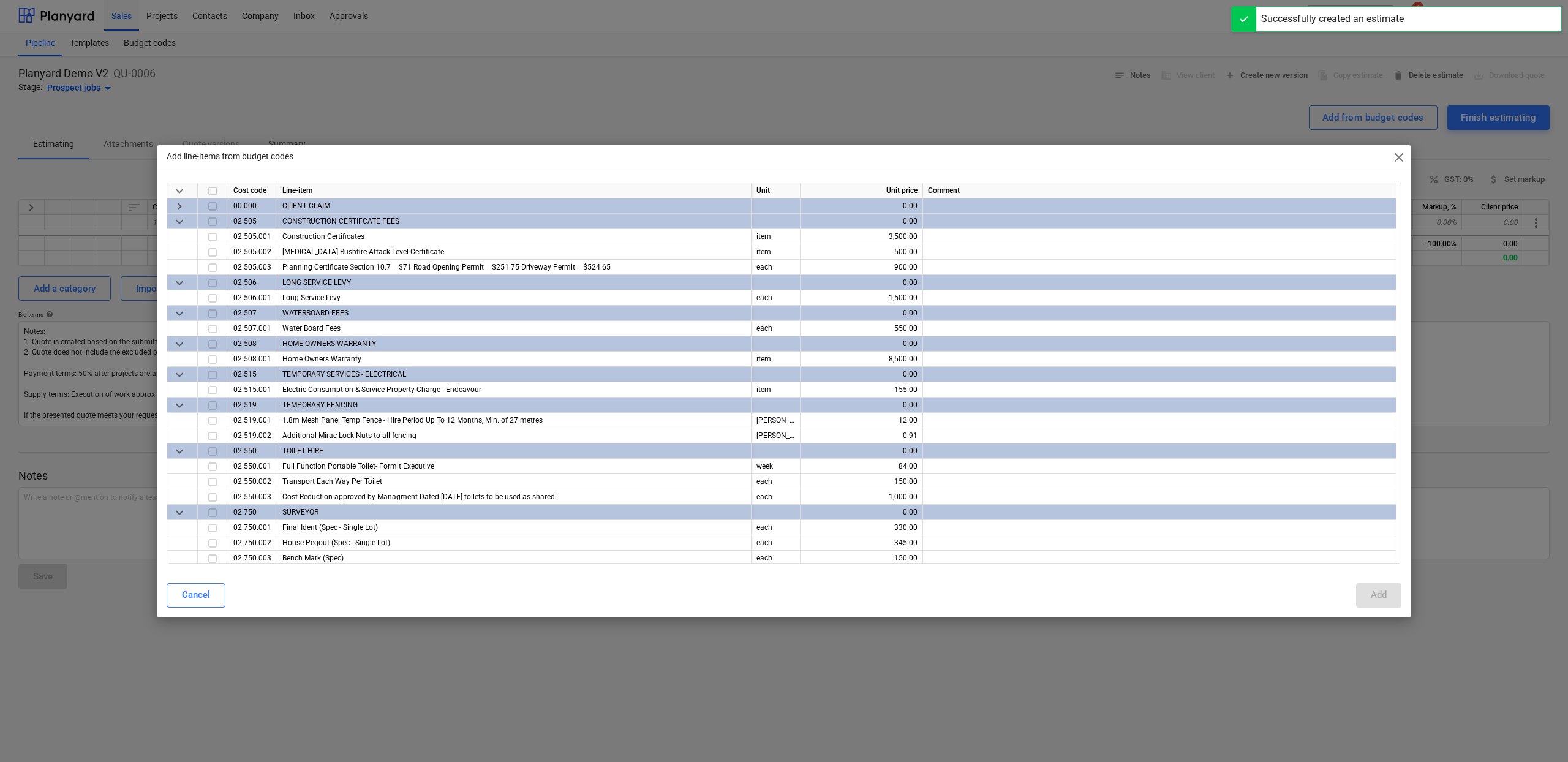
click at [183, 222] on span "keyboard_arrow_down" at bounding box center [180, 221] width 15 height 15
type textarea "x"
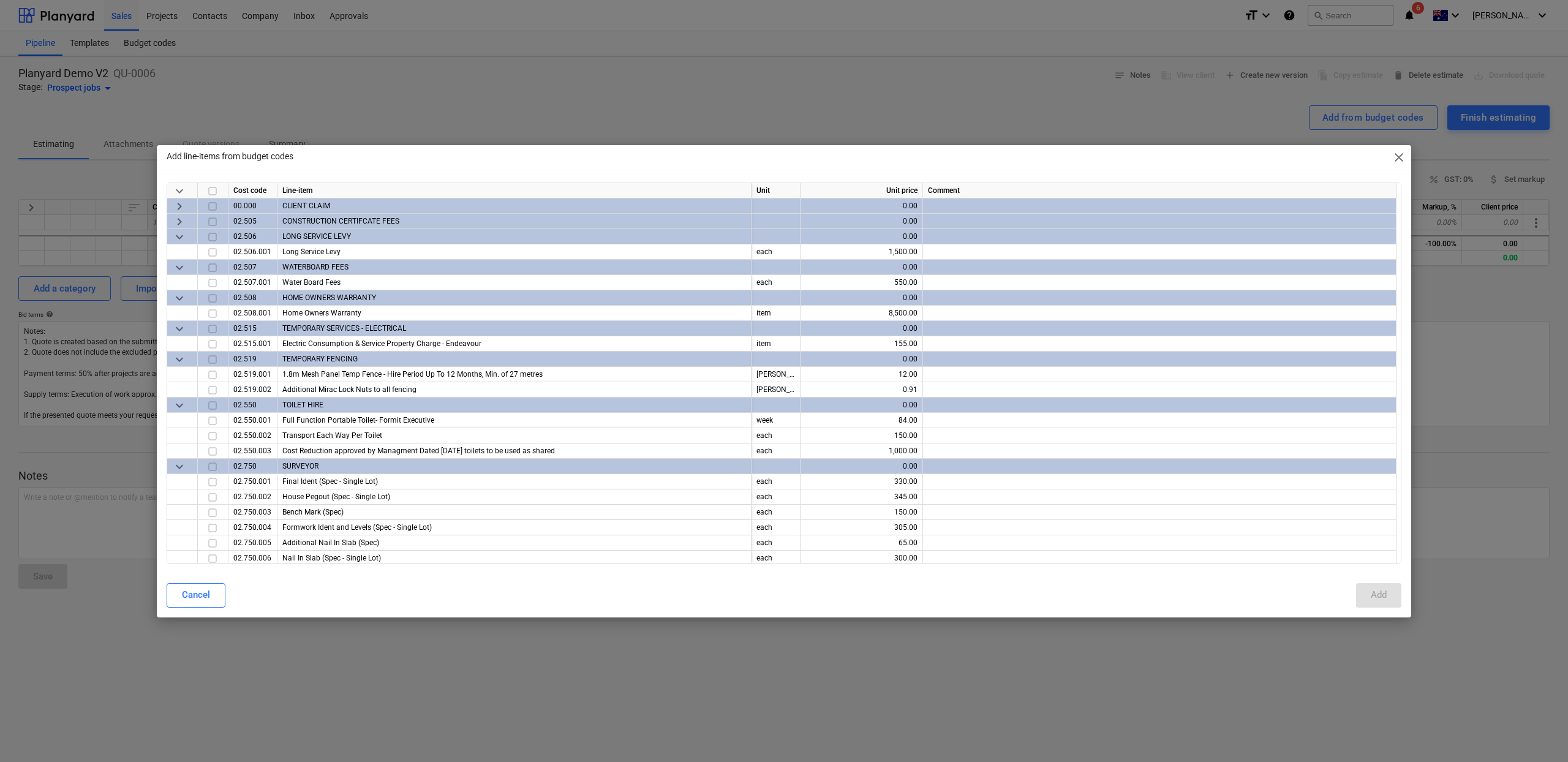
click at [214, 192] on input "checkbox" at bounding box center [213, 190] width 15 height 15
checkbox input "false"
click at [1394, 592] on button "Add" at bounding box center [1378, 595] width 45 height 25
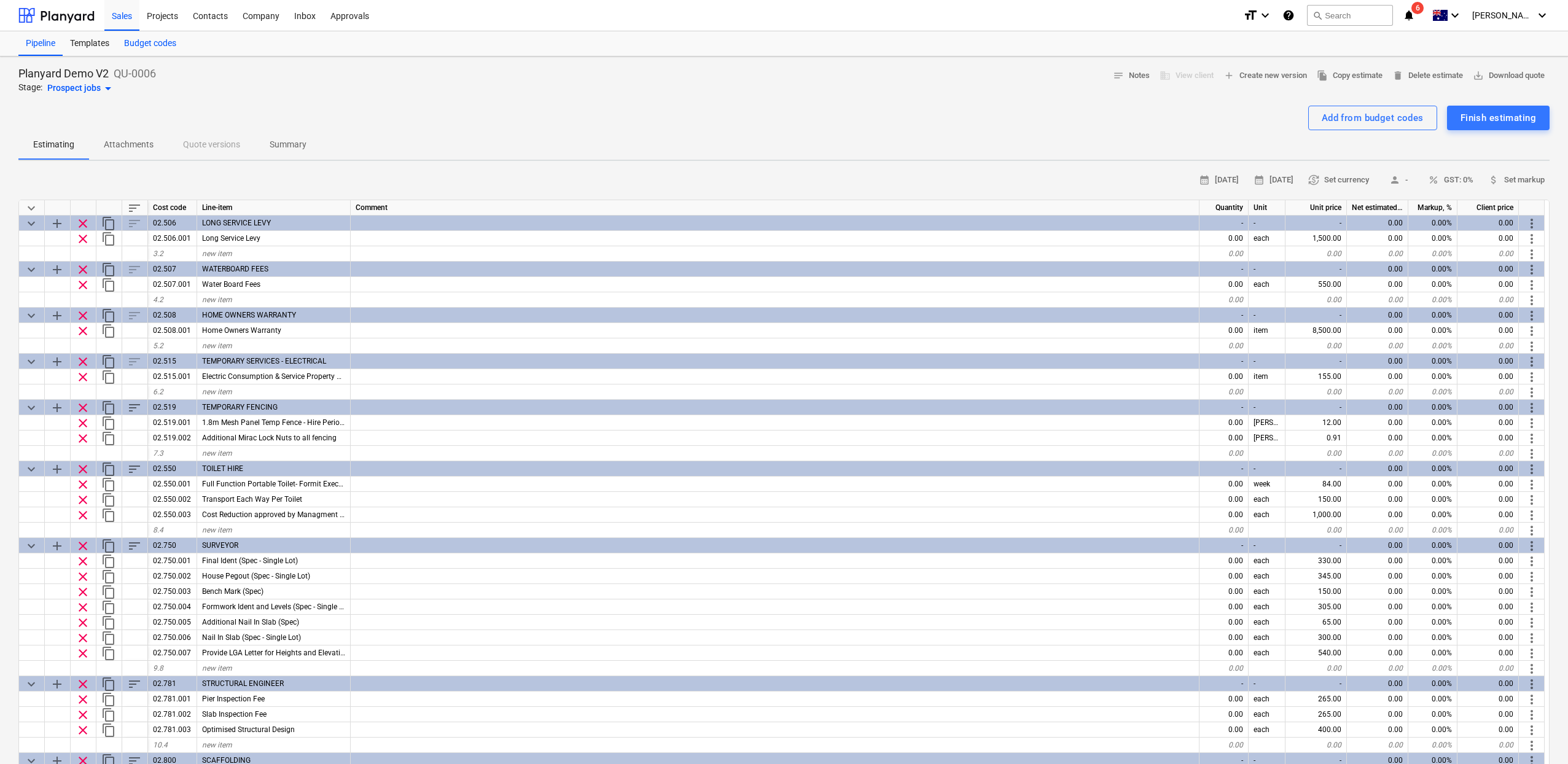
click at [159, 51] on div "Budget codes" at bounding box center [150, 43] width 67 height 25
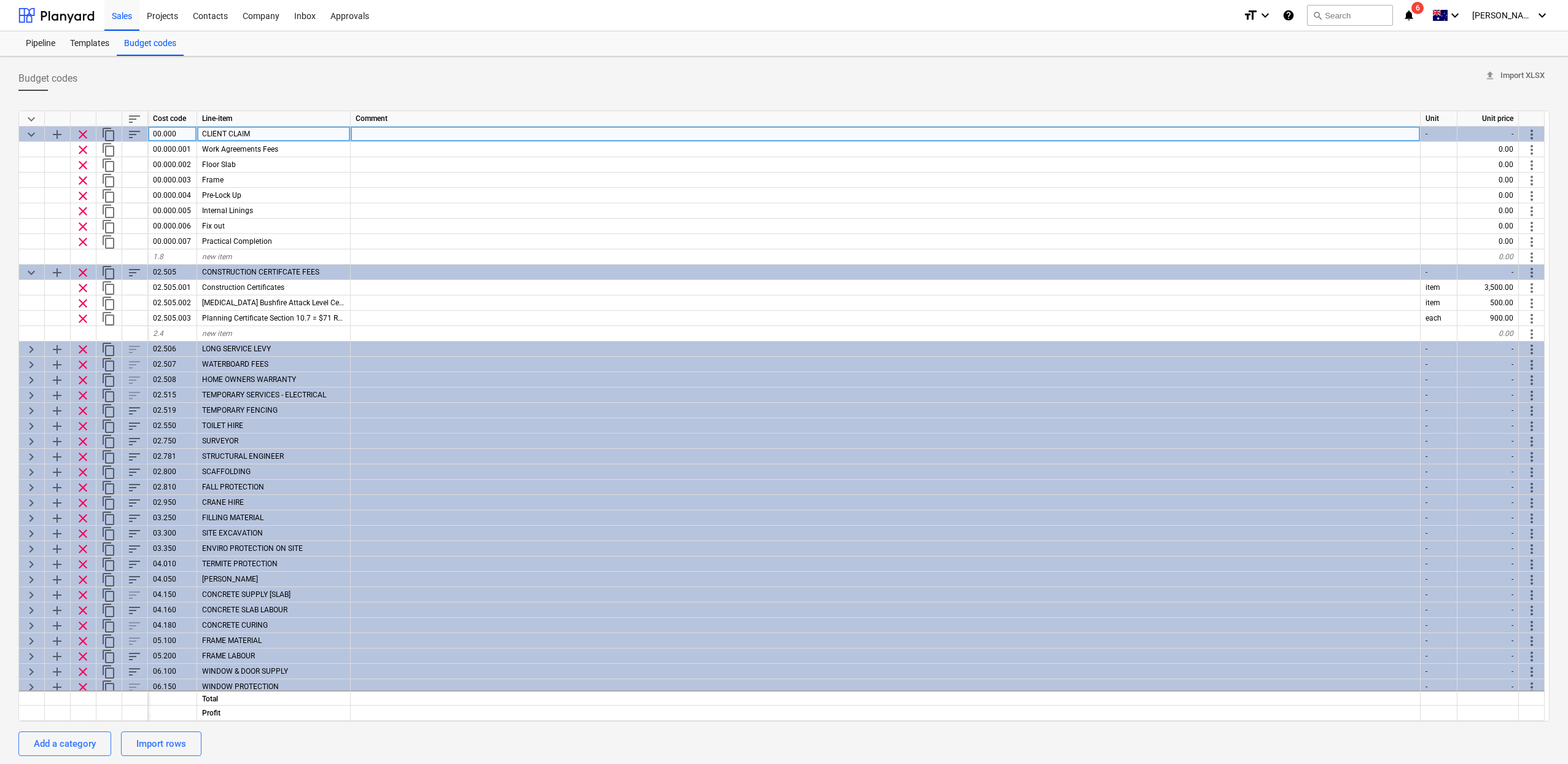
click at [35, 137] on span "keyboard_arrow_down" at bounding box center [31, 135] width 15 height 15
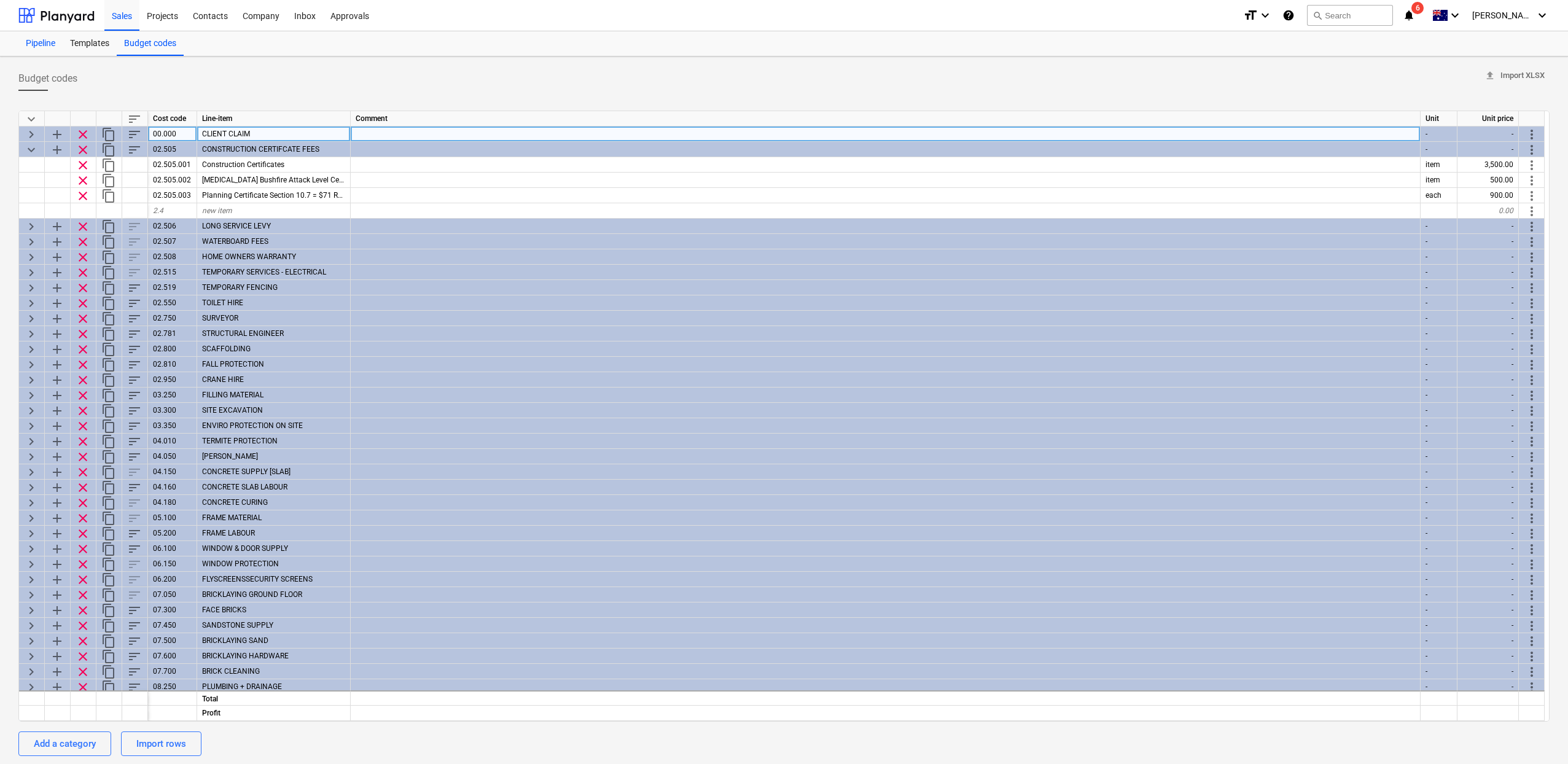
click at [43, 43] on div "Pipeline" at bounding box center [41, 43] width 44 height 25
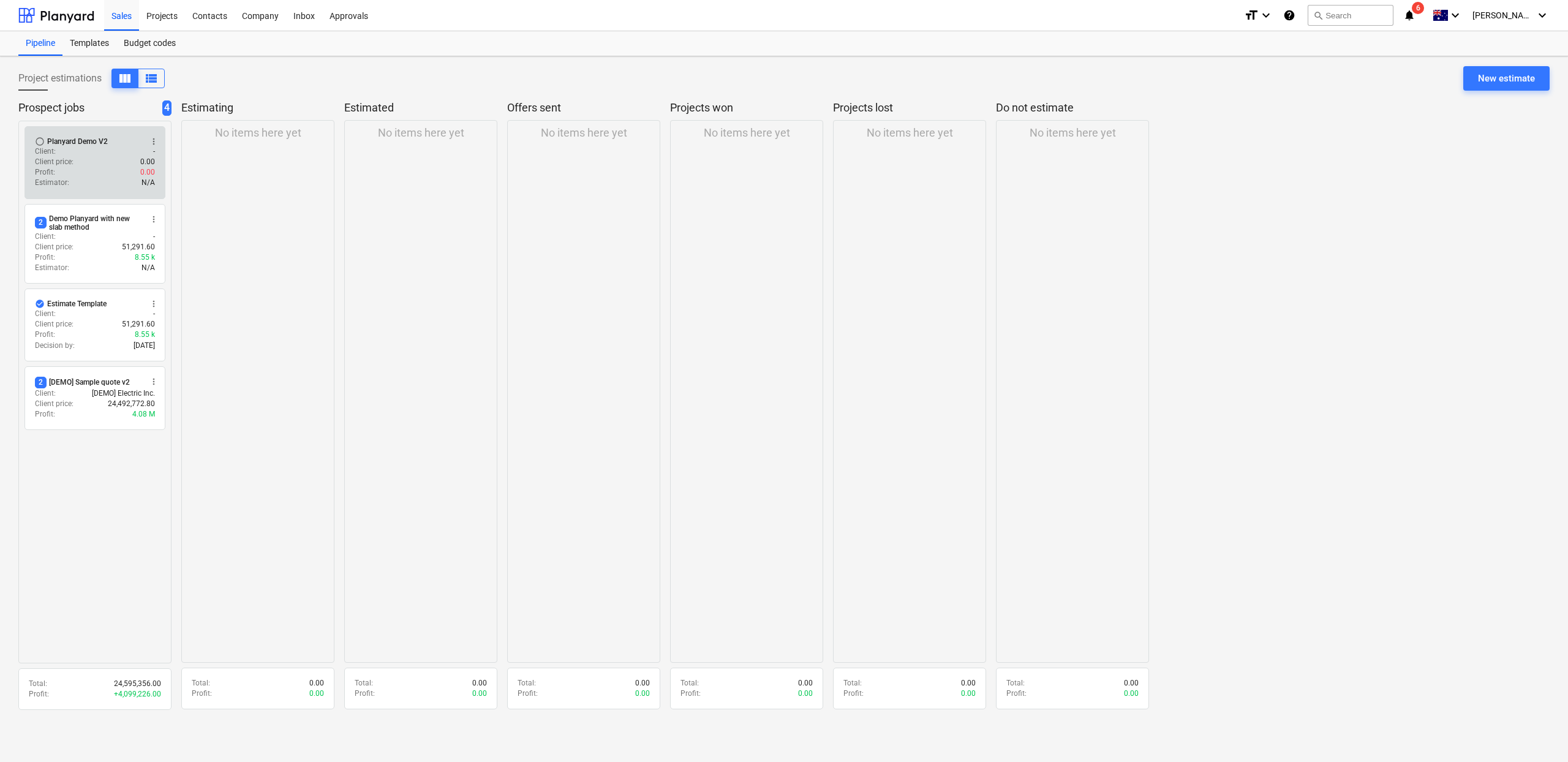
click at [88, 177] on div "Profit : 0.00" at bounding box center [95, 172] width 120 height 11
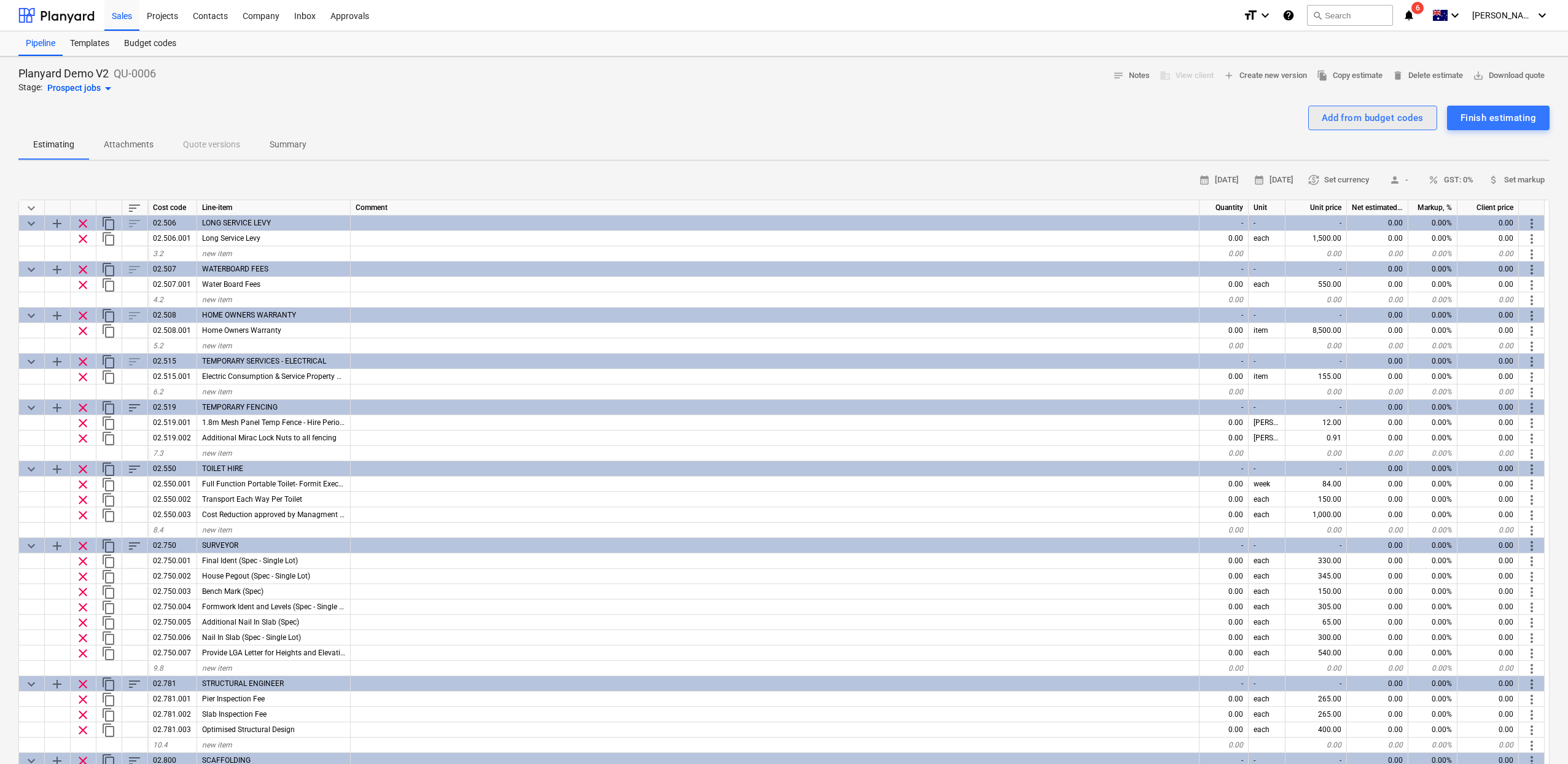
click at [1337, 125] on div "Add from budget codes" at bounding box center [1372, 118] width 102 height 16
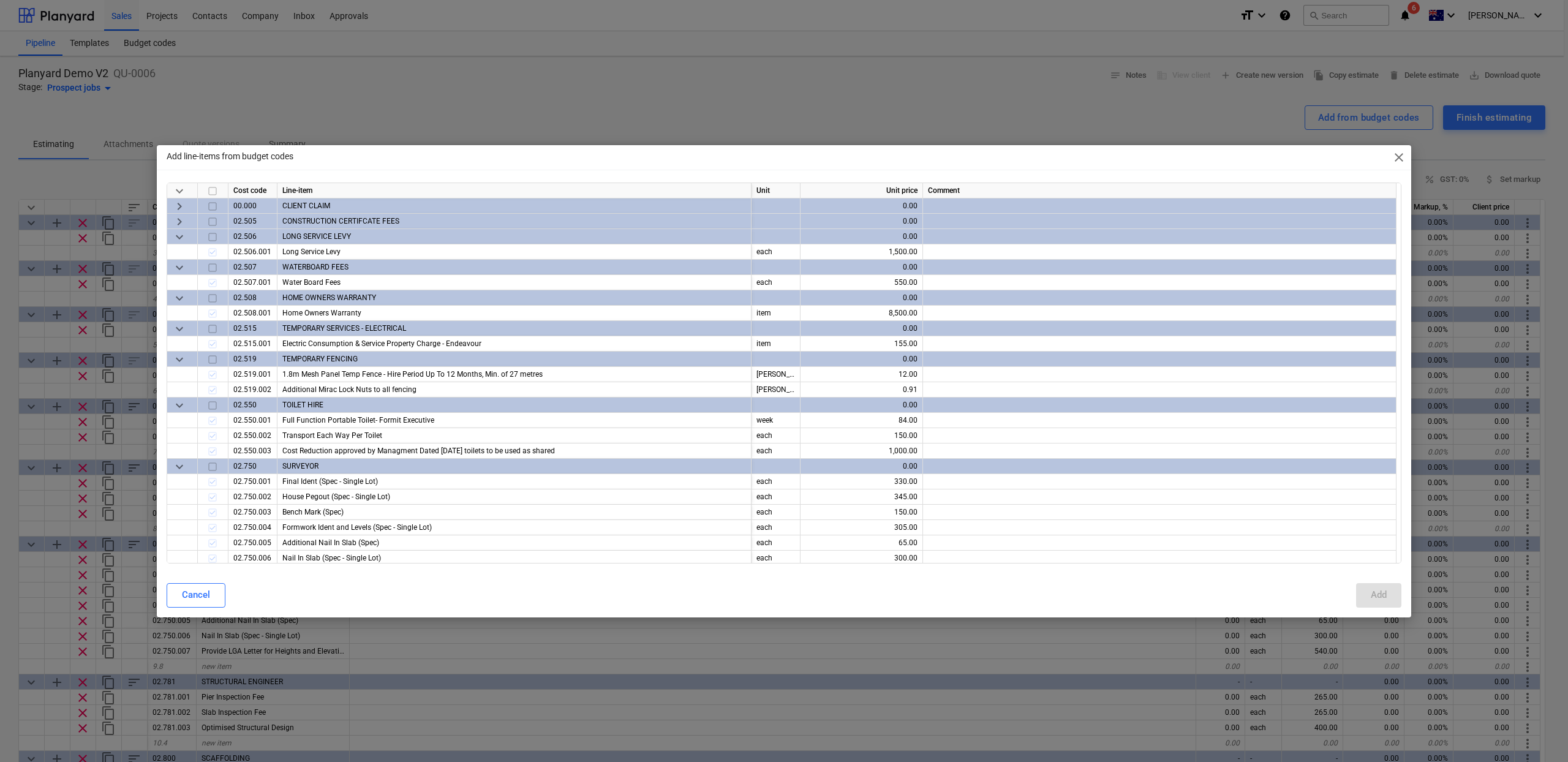
click at [176, 213] on span "keyboard_arrow_right" at bounding box center [180, 221] width 15 height 15
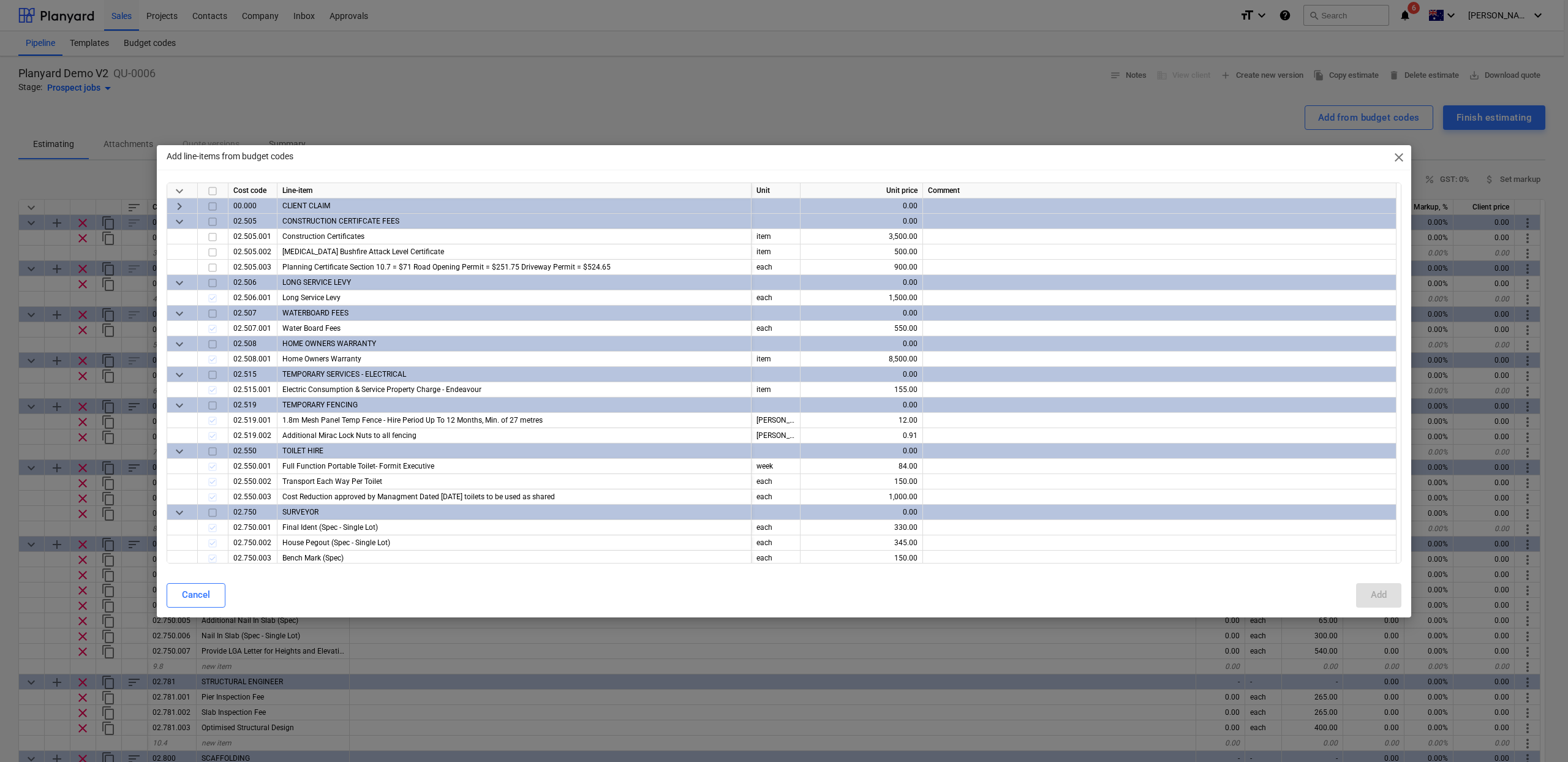
click at [216, 221] on input "checkbox" at bounding box center [213, 221] width 15 height 15
click at [213, 206] on input "checkbox" at bounding box center [213, 205] width 15 height 15
click at [1386, 591] on button "Add" at bounding box center [1378, 595] width 45 height 25
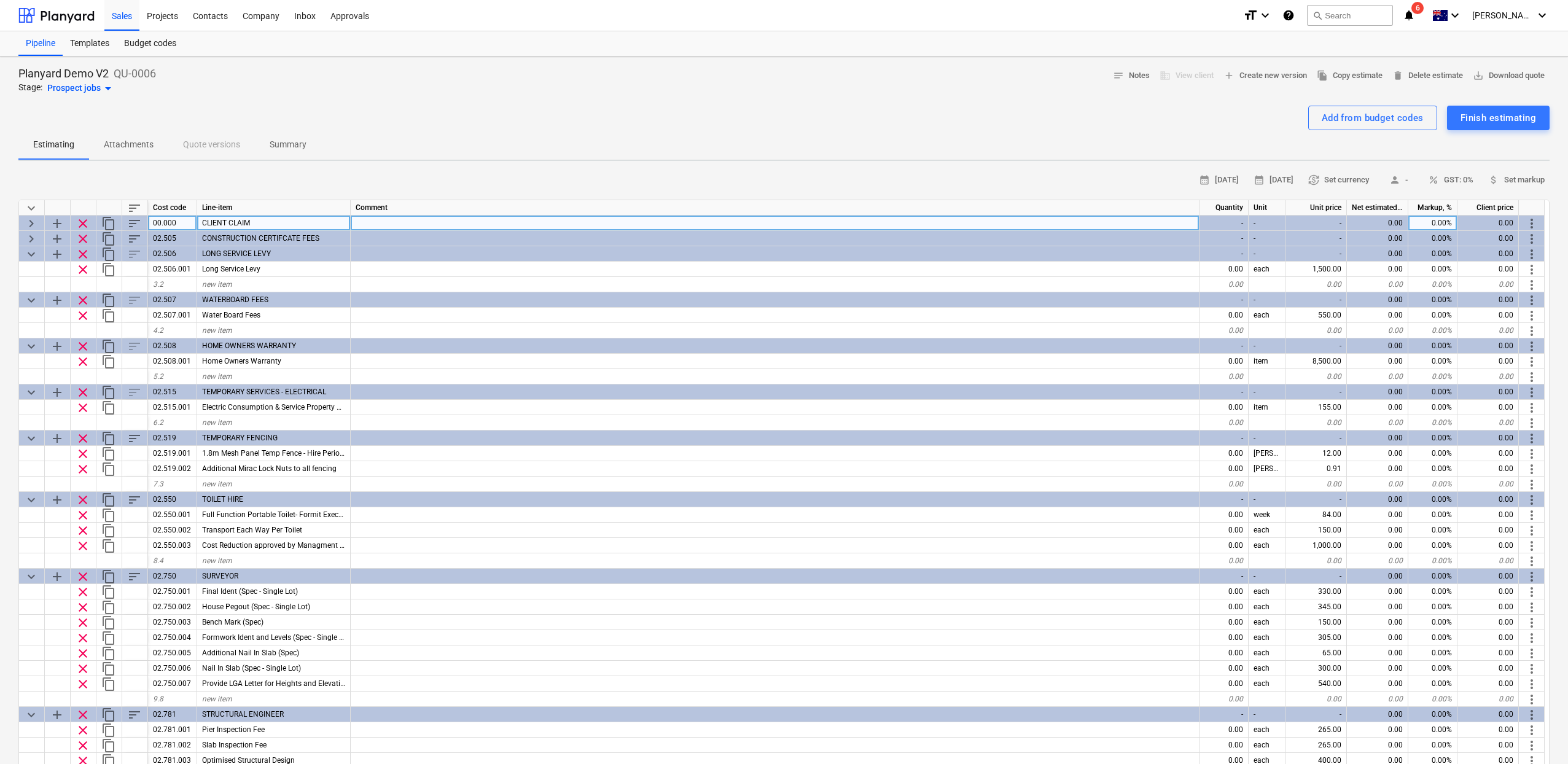
click at [32, 221] on span "keyboard_arrow_right" at bounding box center [31, 223] width 15 height 15
type textarea "x"
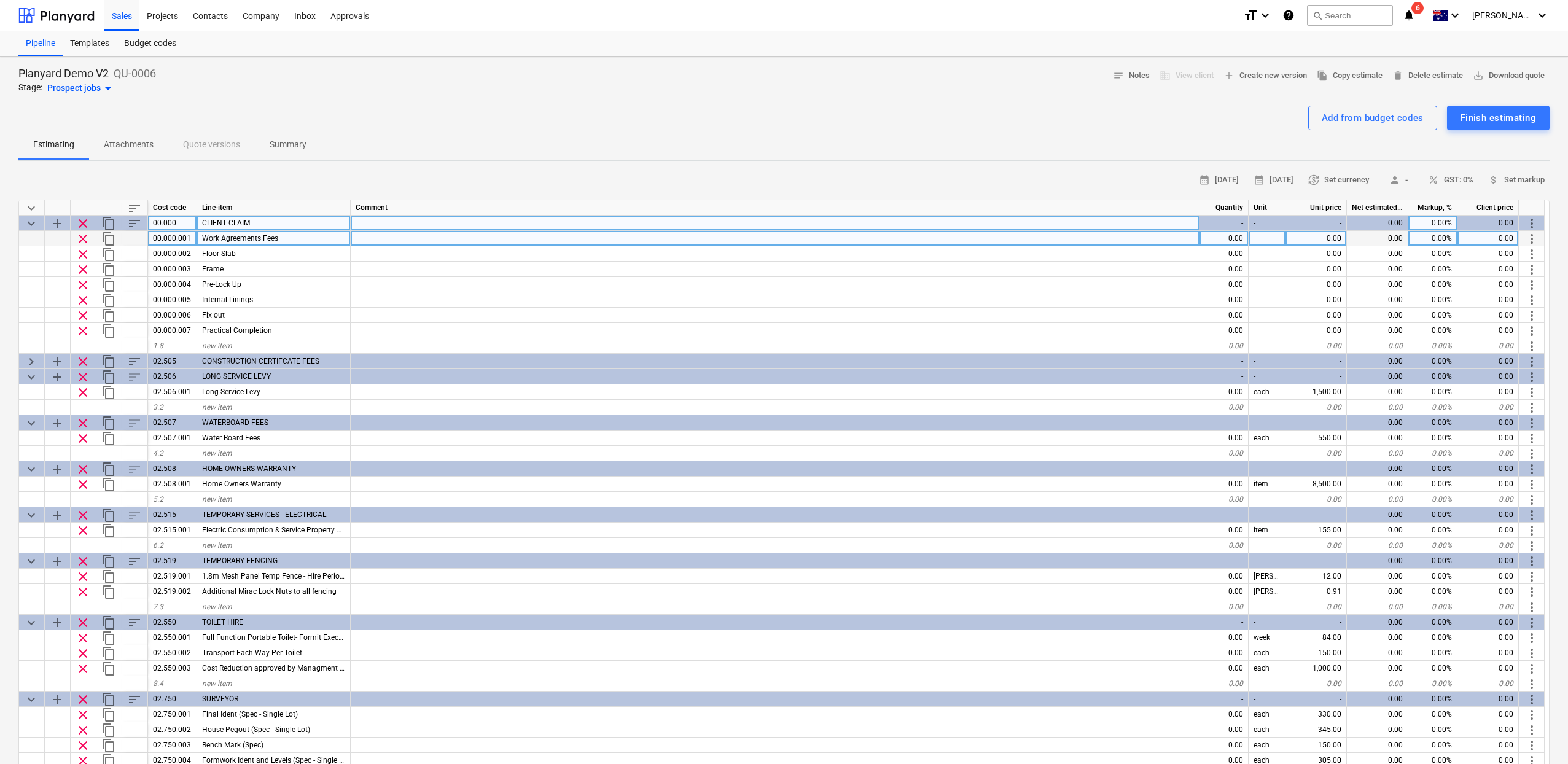
click at [1535, 237] on span "more_vert" at bounding box center [1531, 239] width 15 height 15
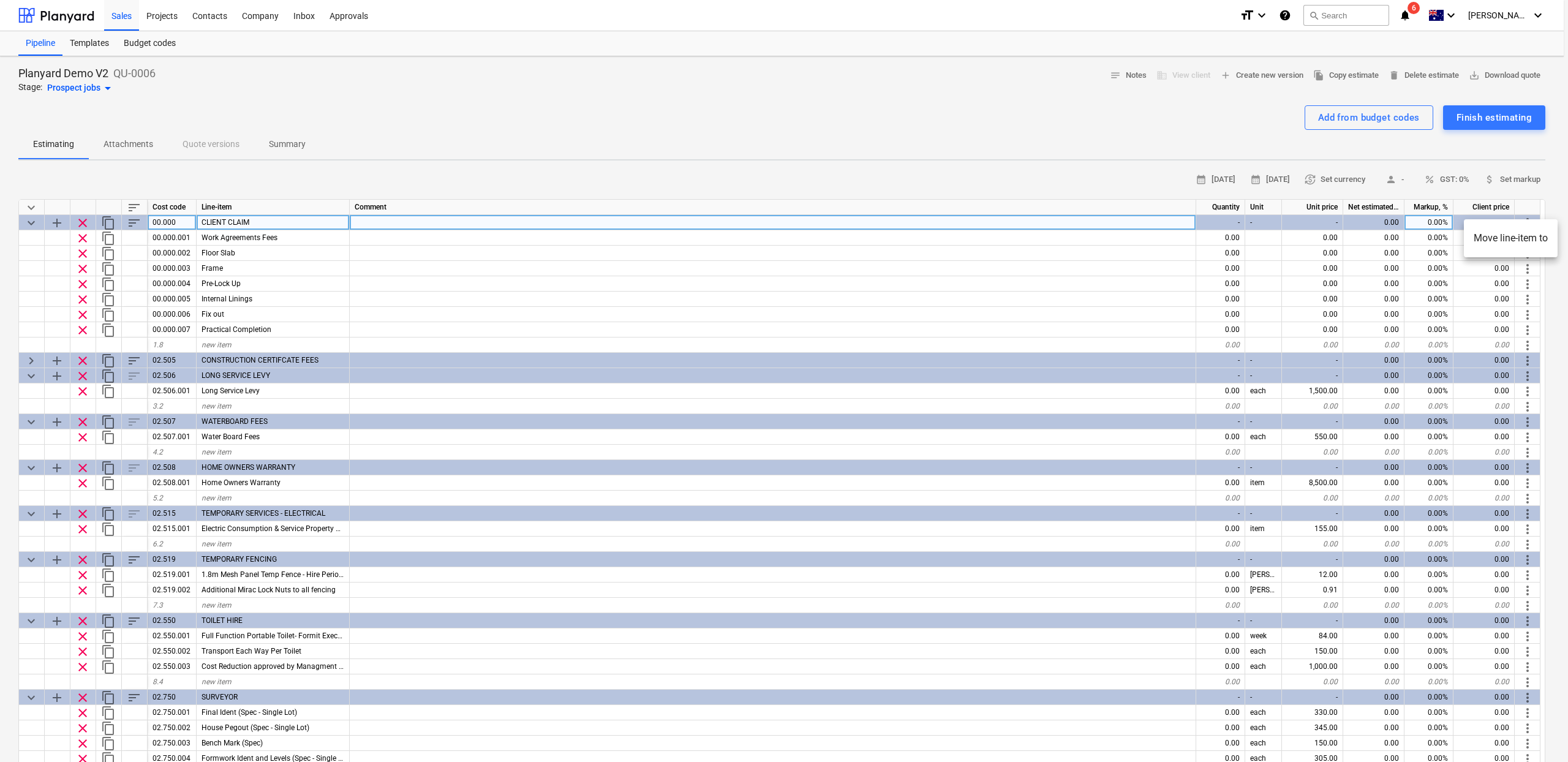
click at [1002, 160] on div at bounding box center [784, 381] width 1568 height 762
click at [333, 144] on div "Estimating Attachments Quote versions Summary" at bounding box center [782, 144] width 1527 height 29
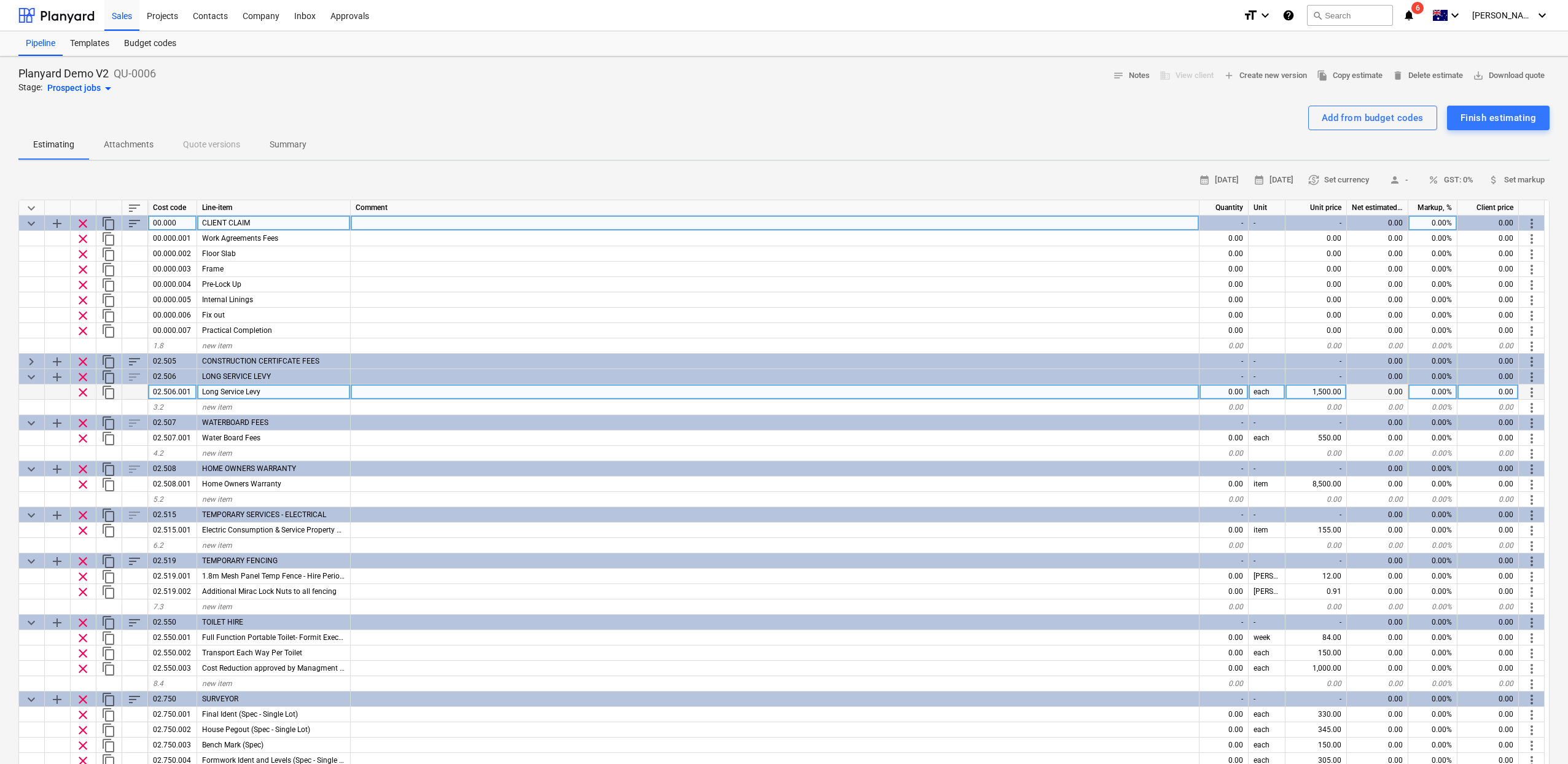
click at [1225, 391] on div "0.00" at bounding box center [1224, 392] width 49 height 15
type input "1"
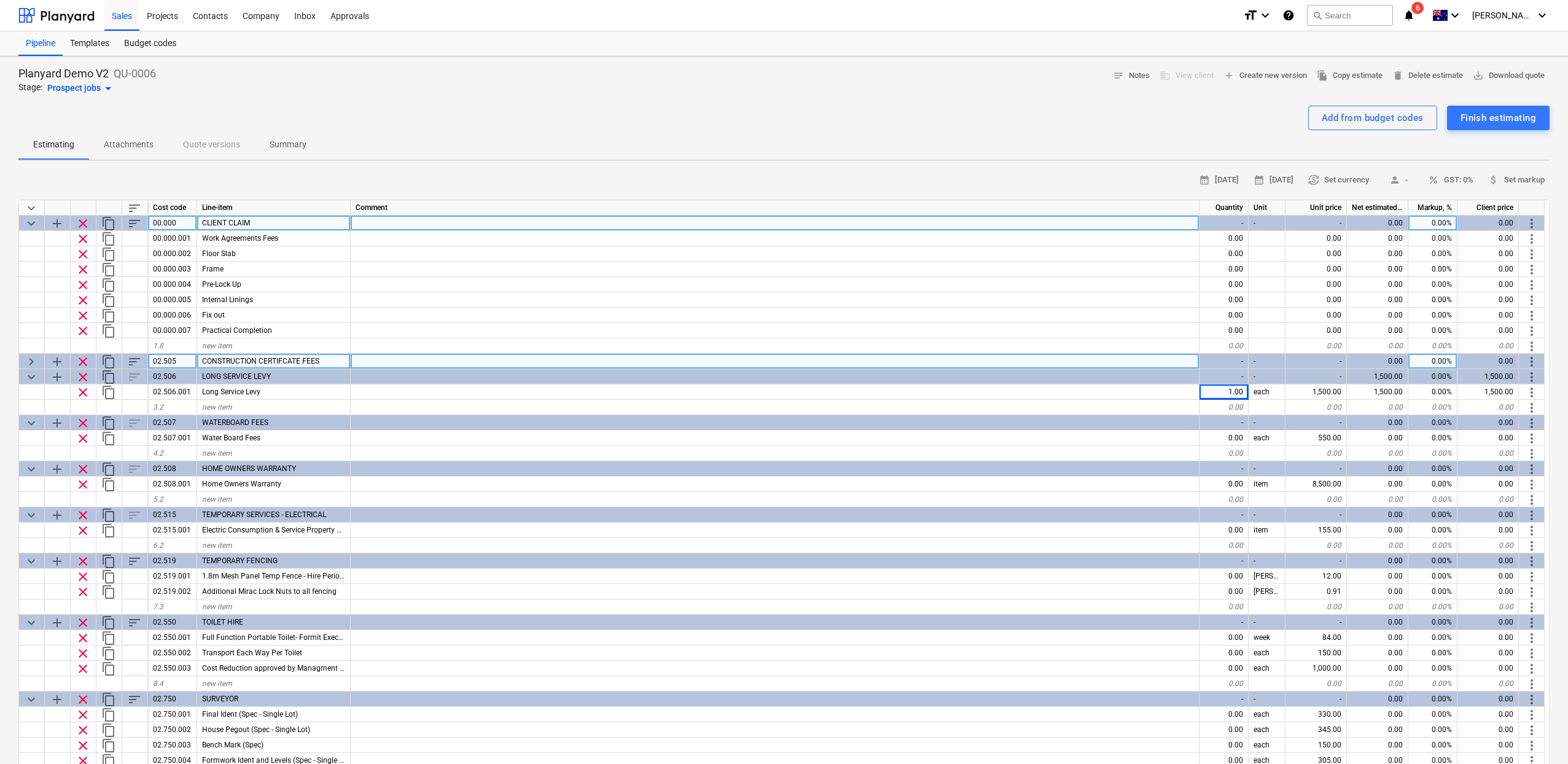
click at [33, 358] on span "keyboard_arrow_right" at bounding box center [31, 362] width 15 height 15
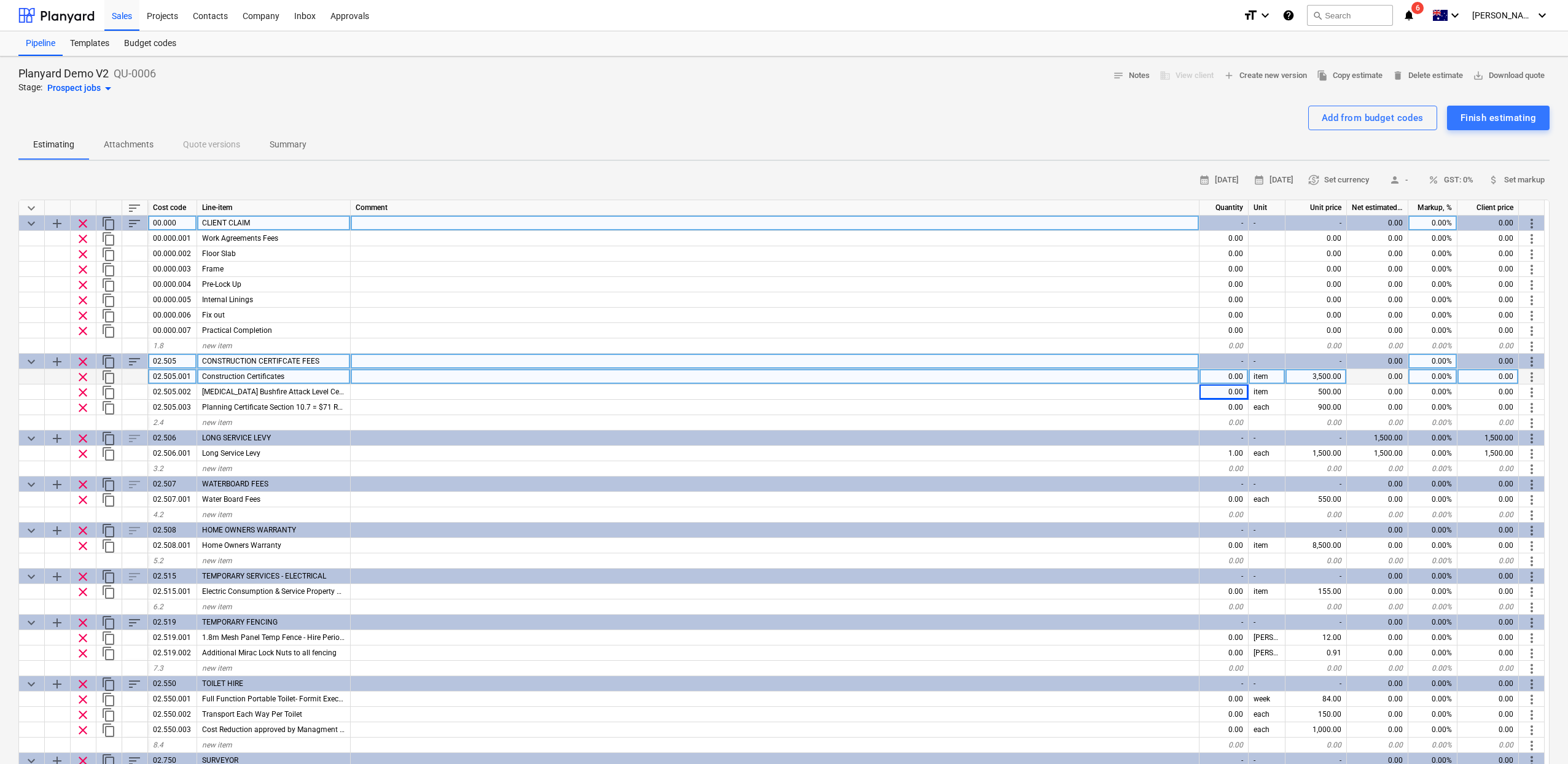
click at [1222, 371] on div "0.00" at bounding box center [1224, 377] width 49 height 15
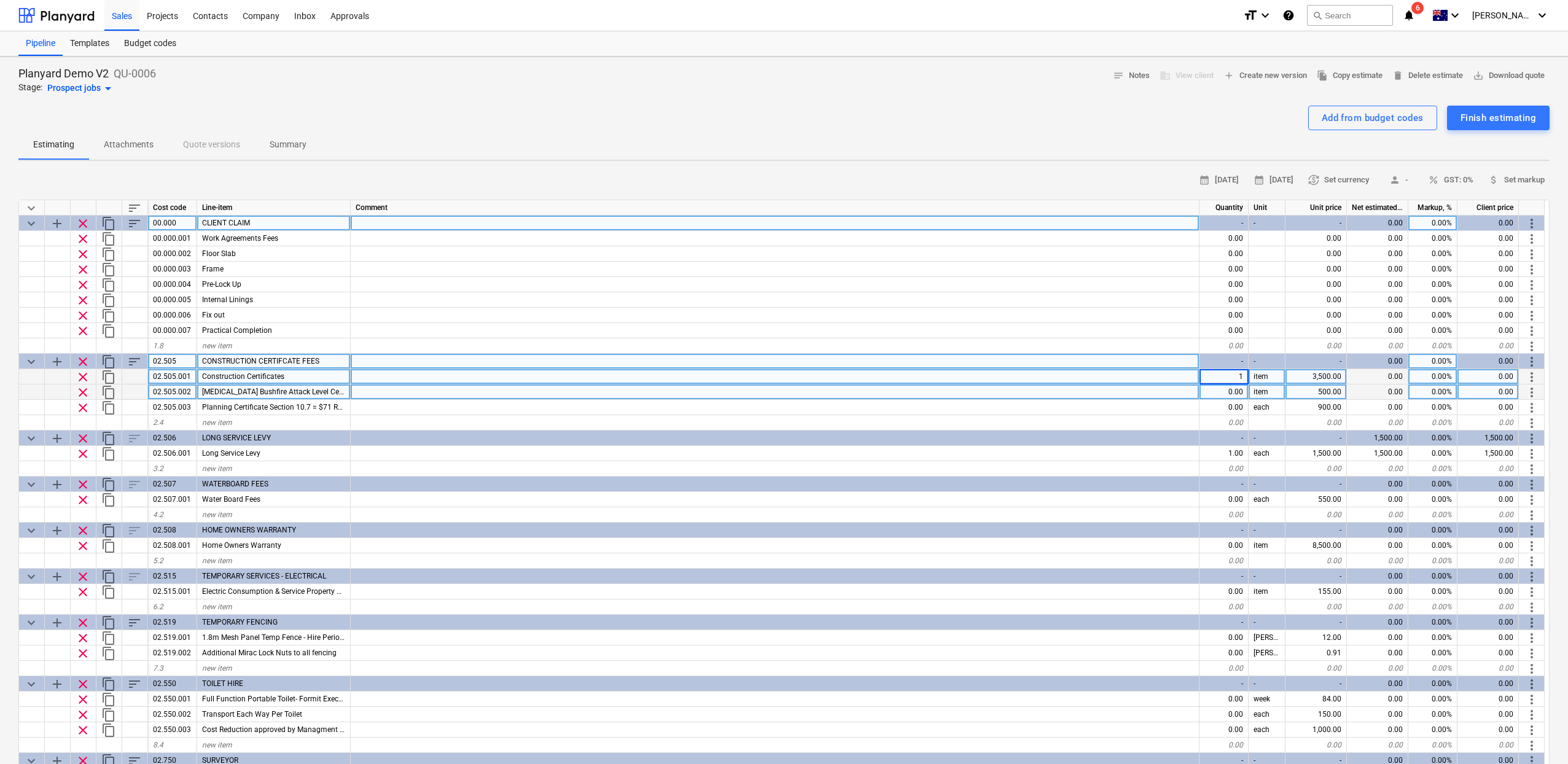
click at [1227, 386] on div "0.00" at bounding box center [1224, 392] width 49 height 15
type textarea "x"
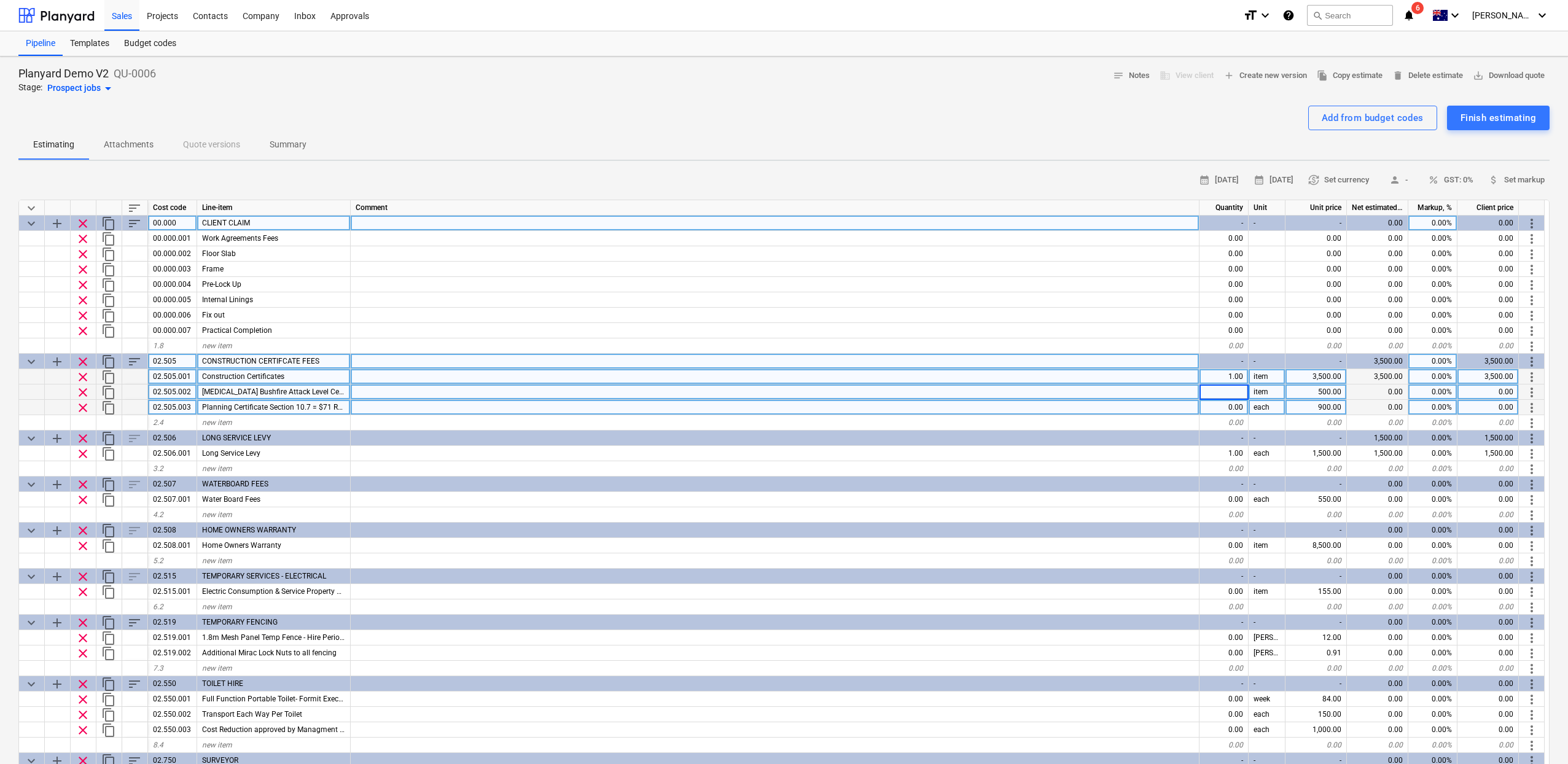
type input "1"
click at [1230, 403] on div "0.00" at bounding box center [1224, 407] width 49 height 15
type textarea "x"
type input "1"
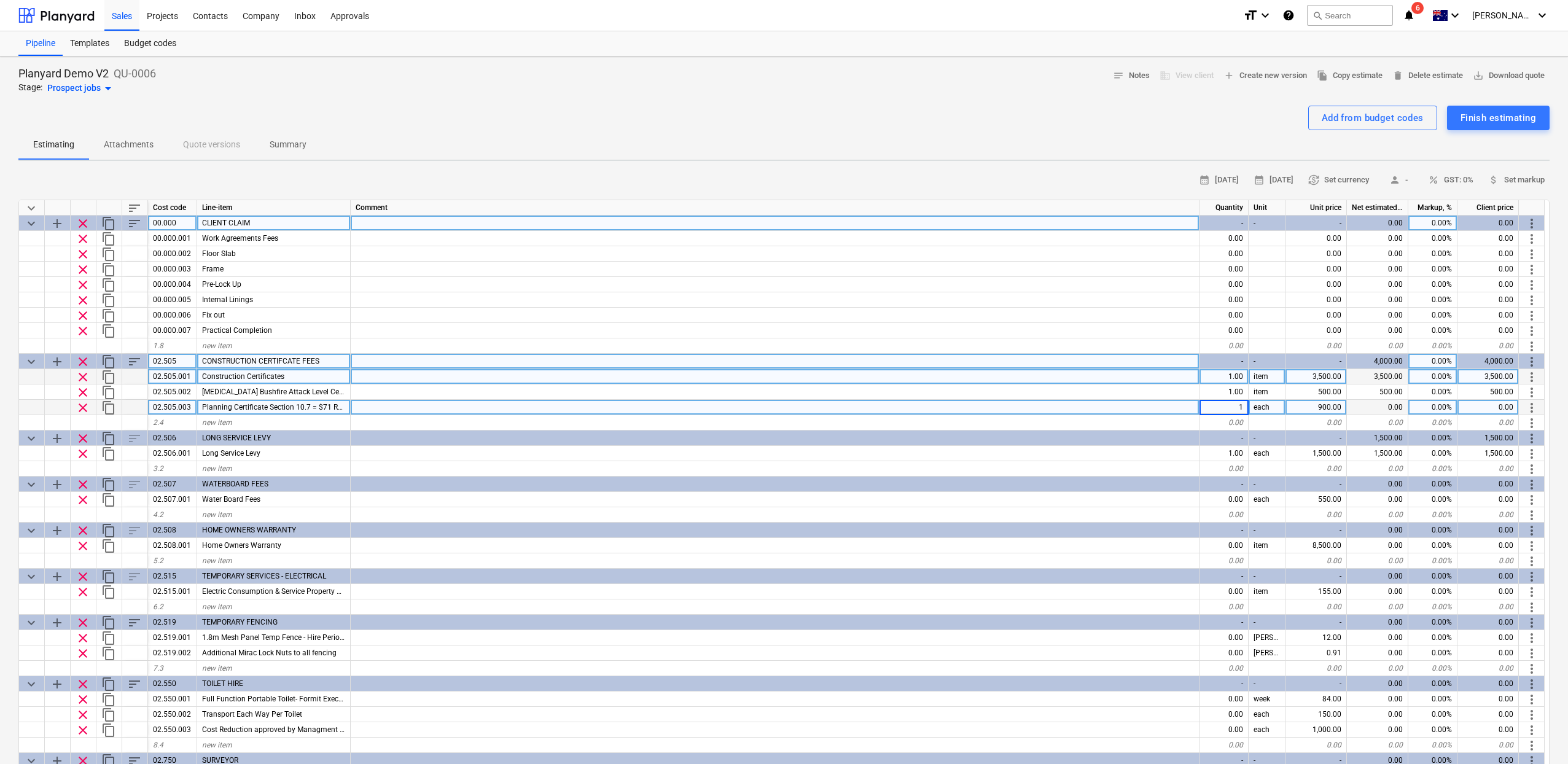
click at [1233, 114] on div "Add from budget codes Finish estimating" at bounding box center [784, 117] width 1531 height 25
type textarea "x"
click at [1510, 76] on span "save_alt Download quote" at bounding box center [1509, 75] width 72 height 14
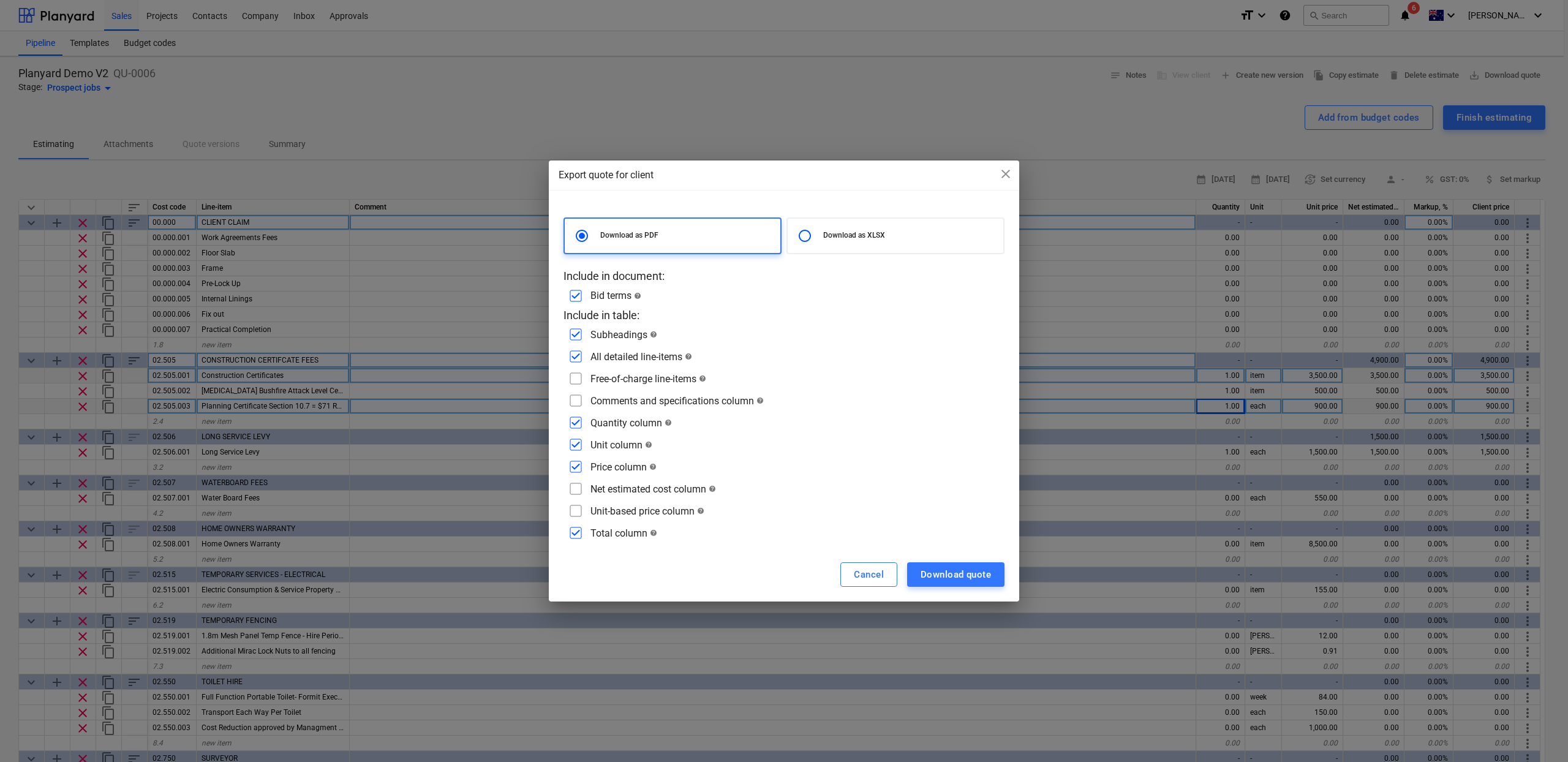
click at [590, 359] on div "All detailed line-items help" at bounding box center [641, 357] width 102 height 12
click at [581, 357] on input "checkbox" at bounding box center [575, 356] width 19 height 19
checkbox input "false"
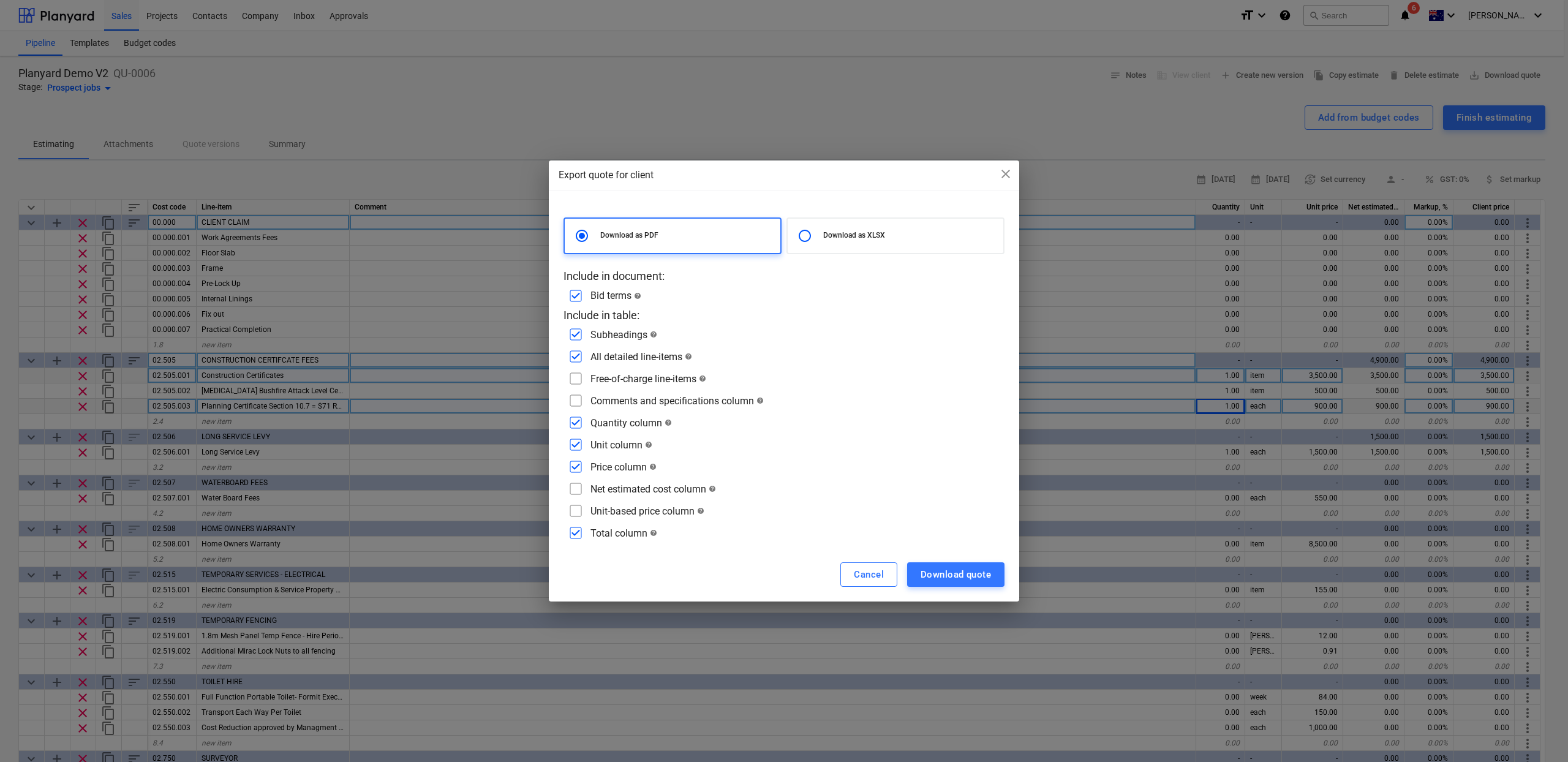
checkbox input "false"
click at [579, 336] on input "checkbox" at bounding box center [575, 334] width 19 height 19
checkbox input "true"
click at [583, 348] on input "checkbox" at bounding box center [575, 356] width 19 height 19
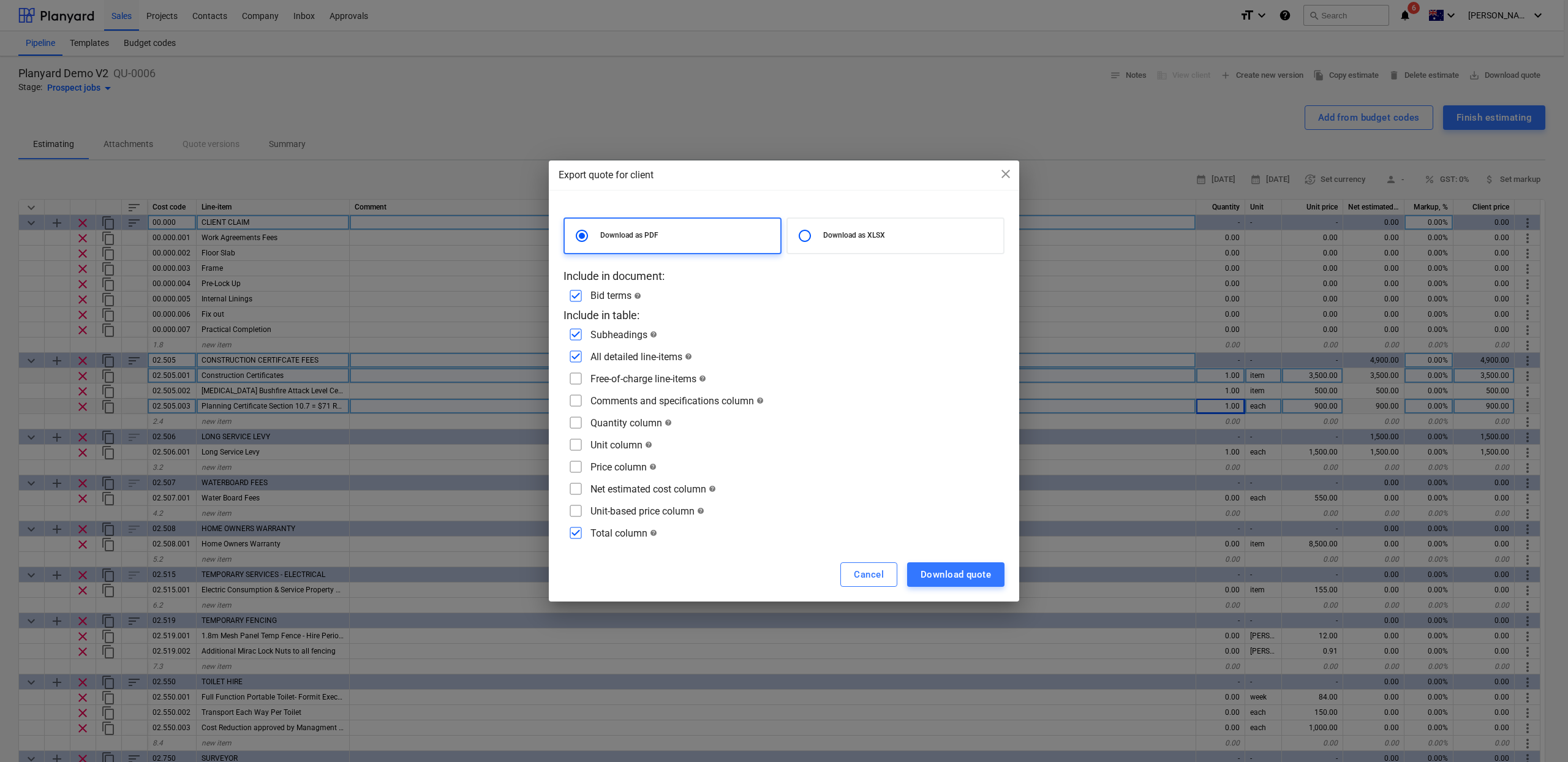
click at [582, 350] on input "checkbox" at bounding box center [575, 356] width 19 height 19
checkbox input "false"
click at [998, 175] on span "close" at bounding box center [1005, 174] width 15 height 15
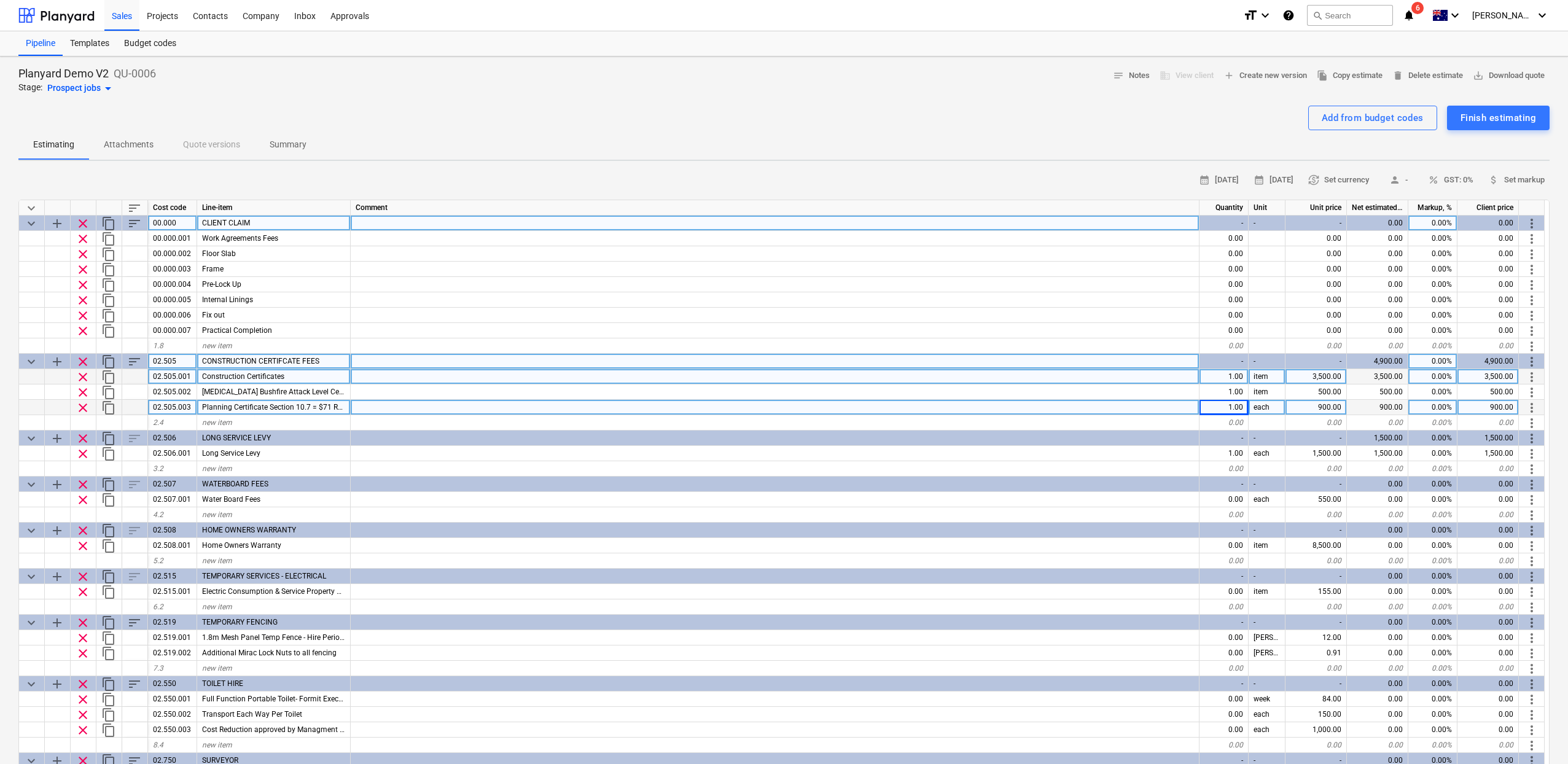
click at [85, 222] on span "clear" at bounding box center [83, 223] width 15 height 15
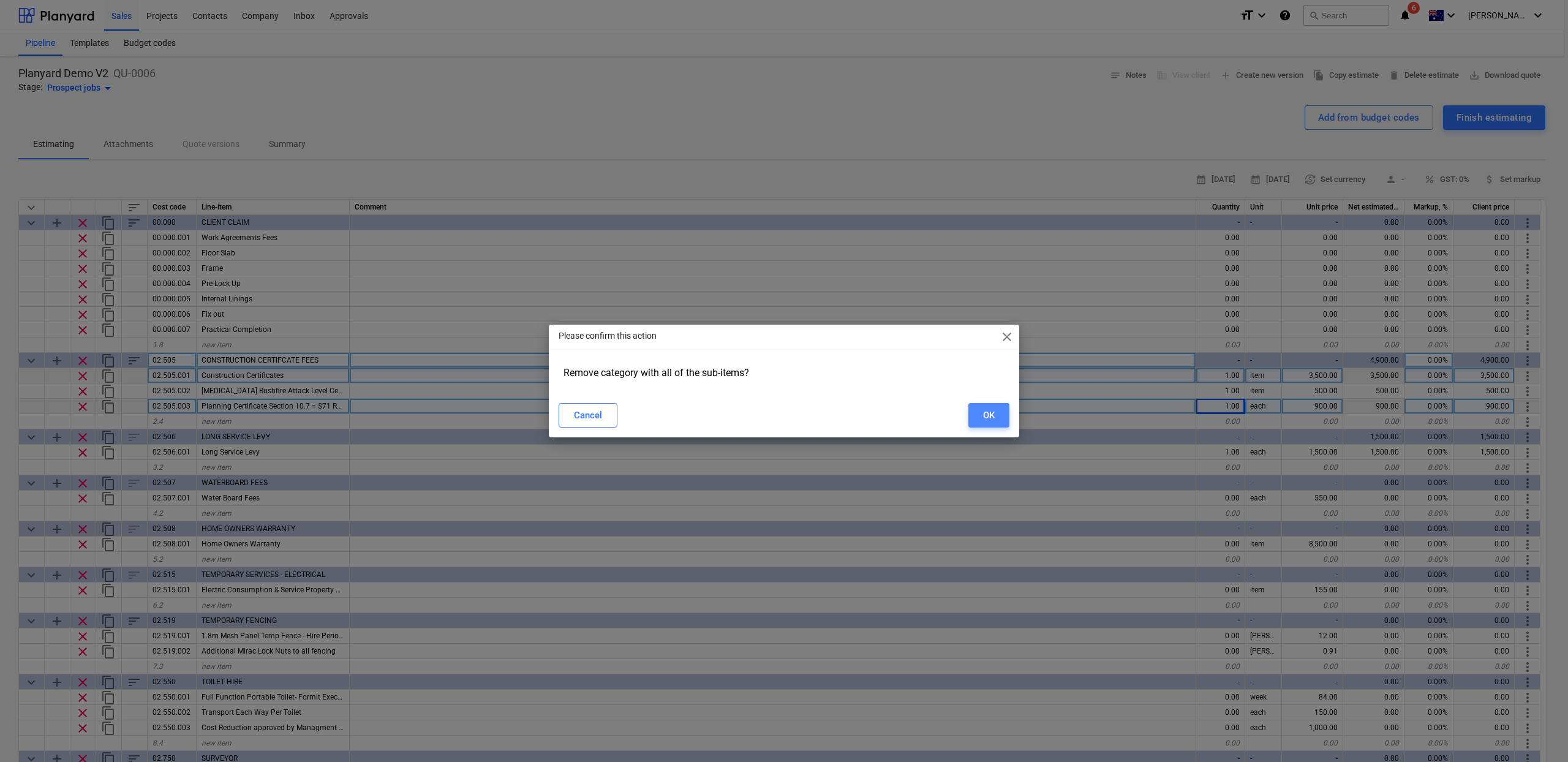
click at [980, 422] on button "OK" at bounding box center [989, 415] width 41 height 25
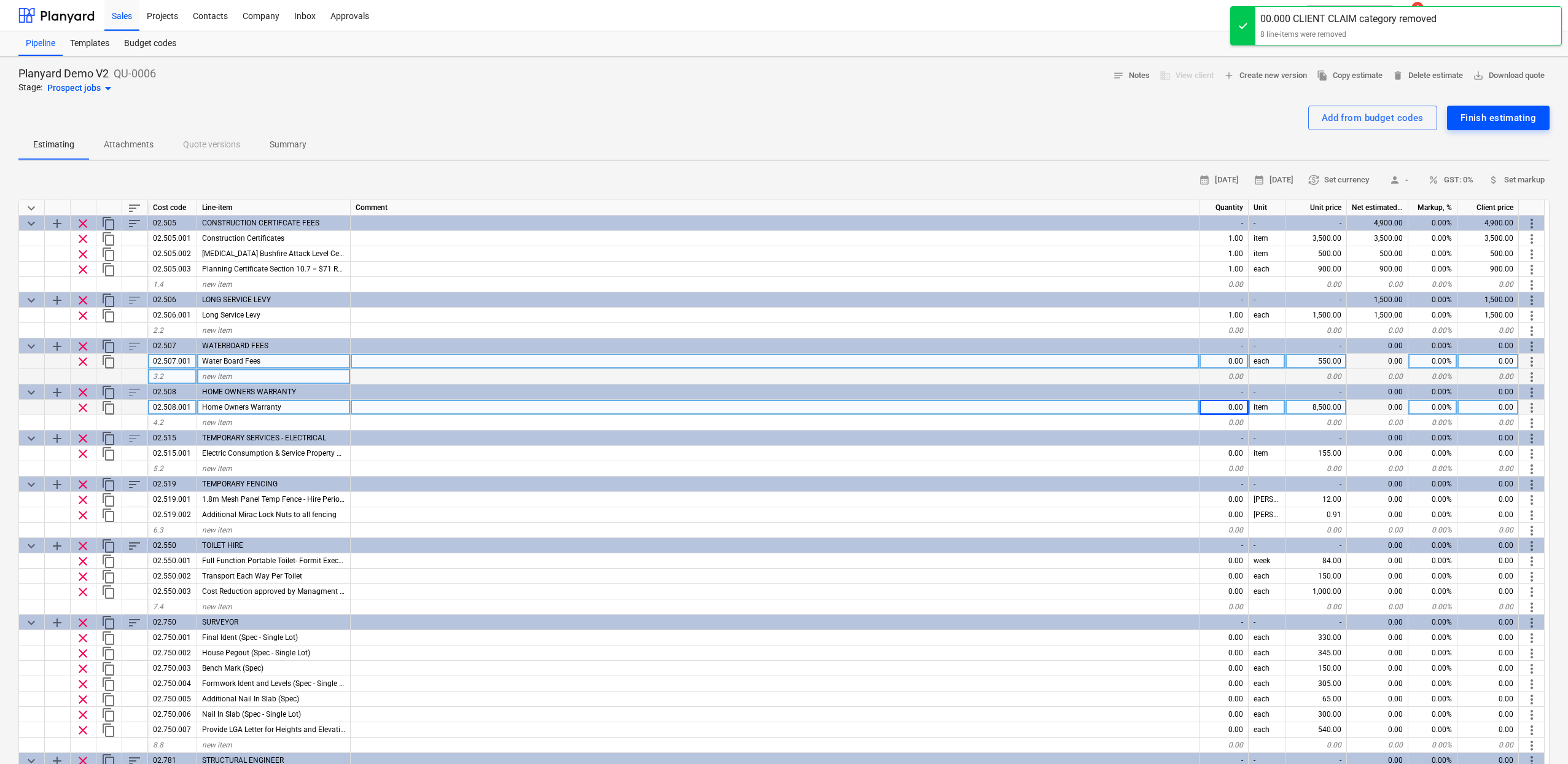
click at [1476, 121] on div "Finish estimating" at bounding box center [1497, 118] width 75 height 16
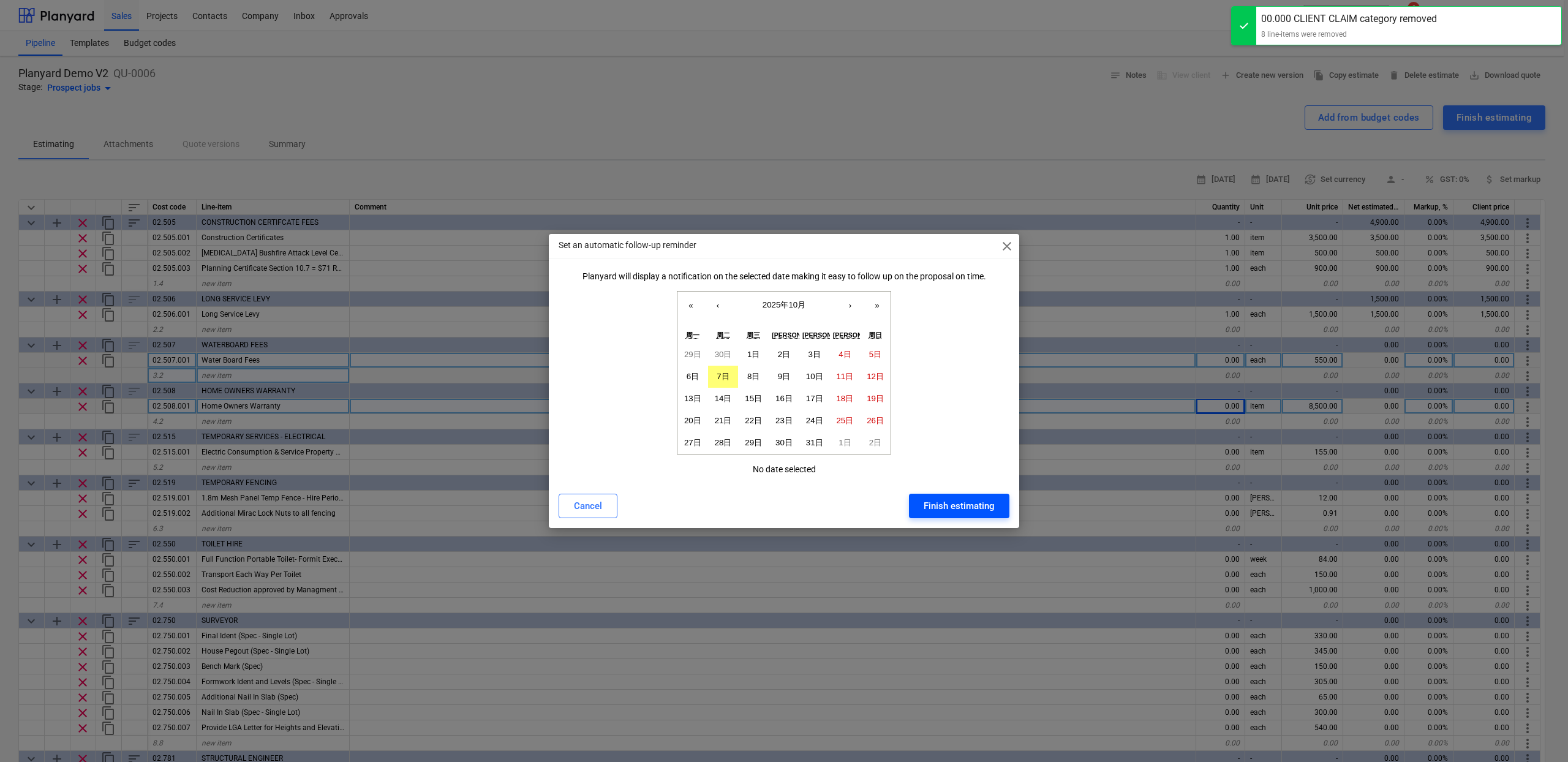
click at [980, 517] on button "Finish estimating" at bounding box center [959, 505] width 100 height 25
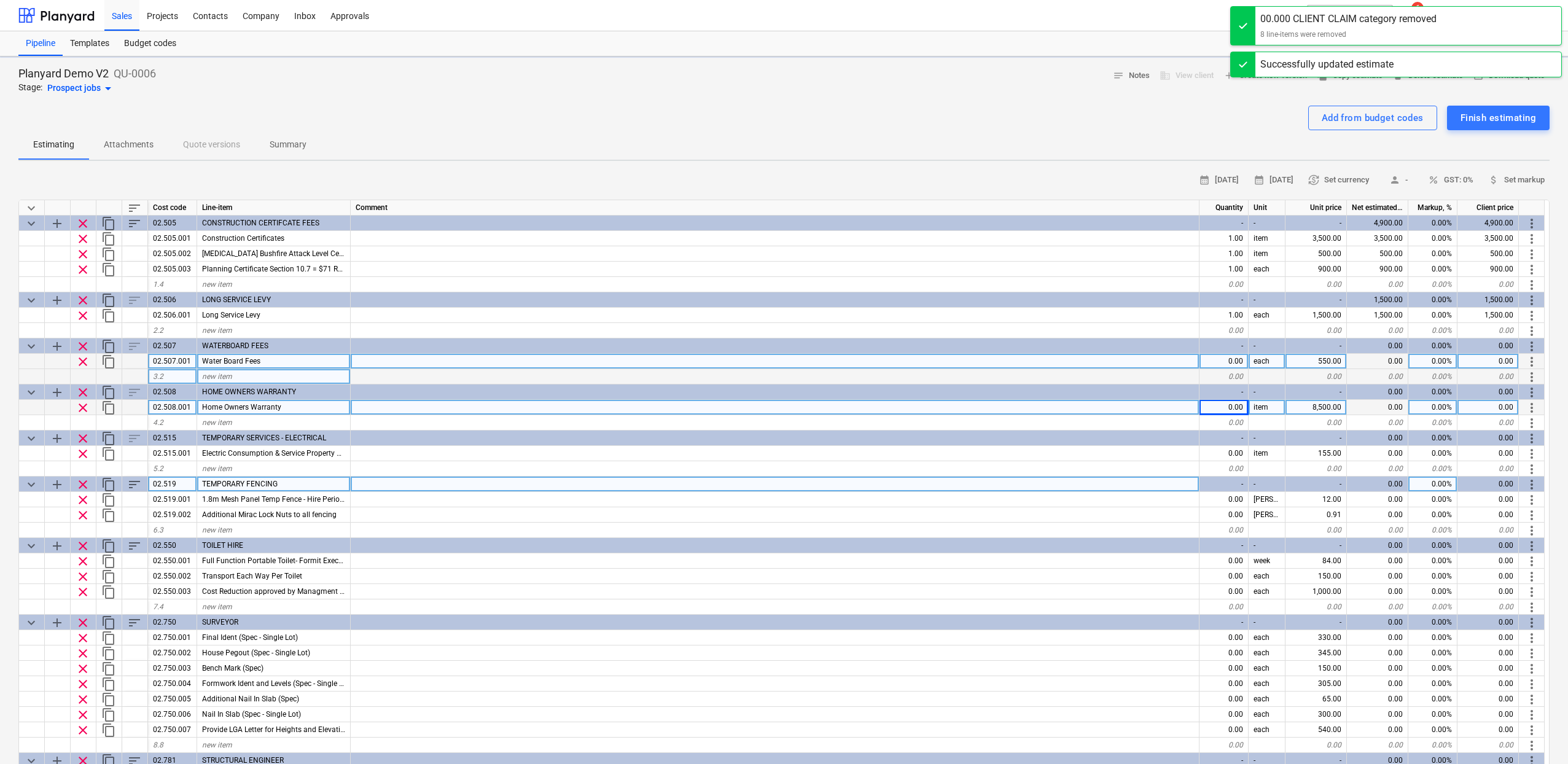
type textarea "x"
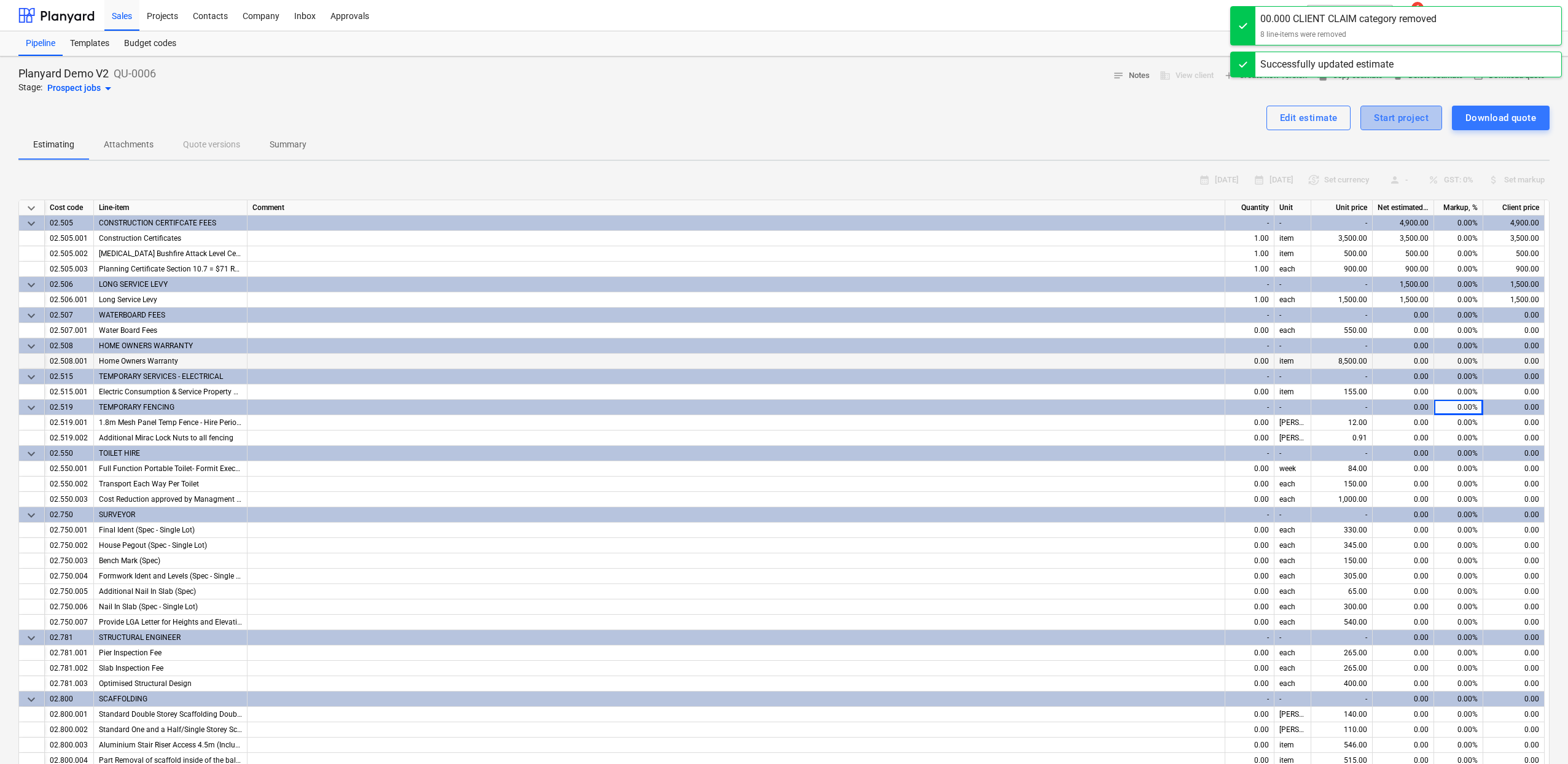
click at [1402, 123] on div "Start project" at bounding box center [1401, 118] width 55 height 16
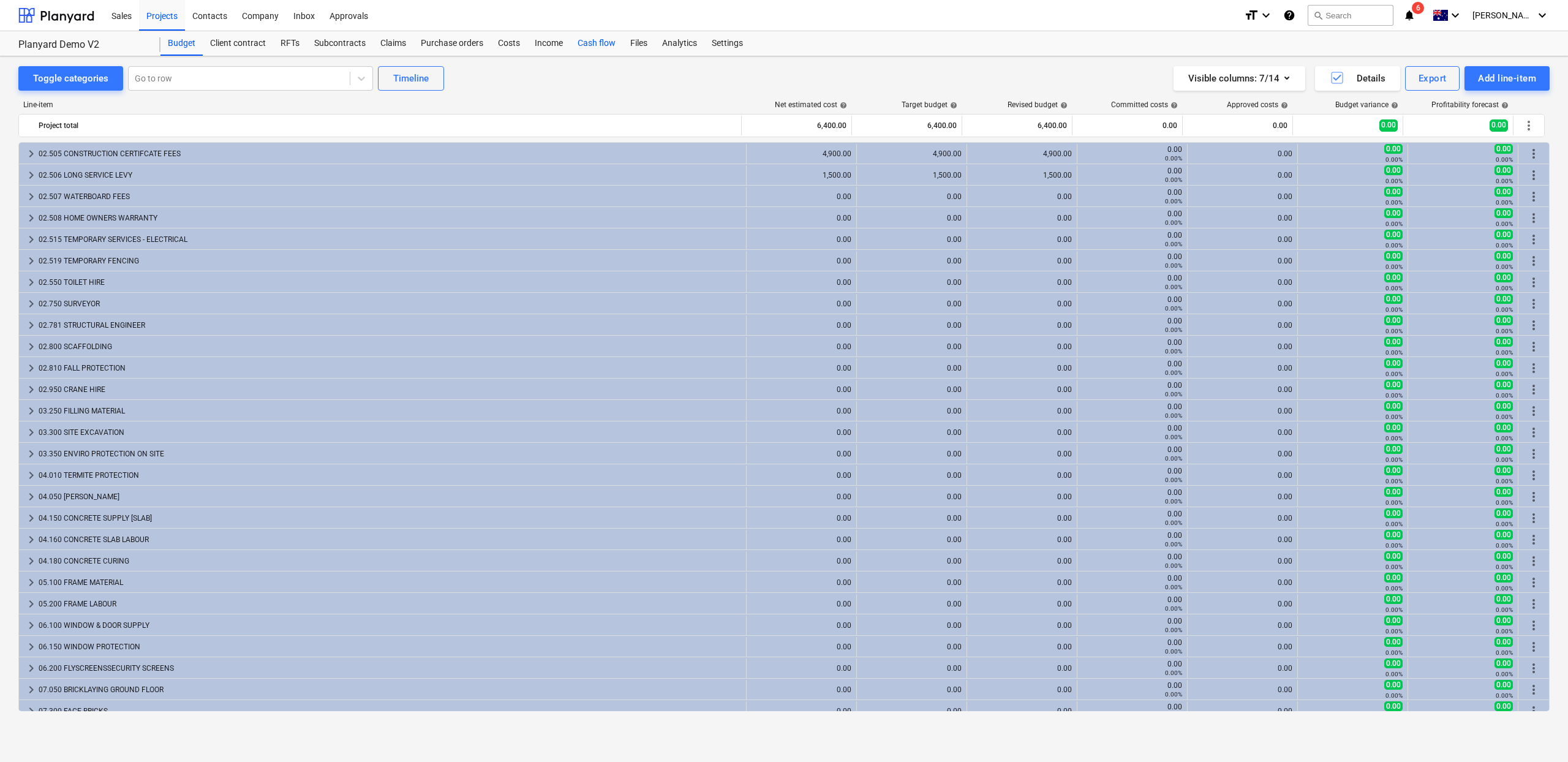
click at [602, 49] on div "Cash flow" at bounding box center [596, 43] width 53 height 25
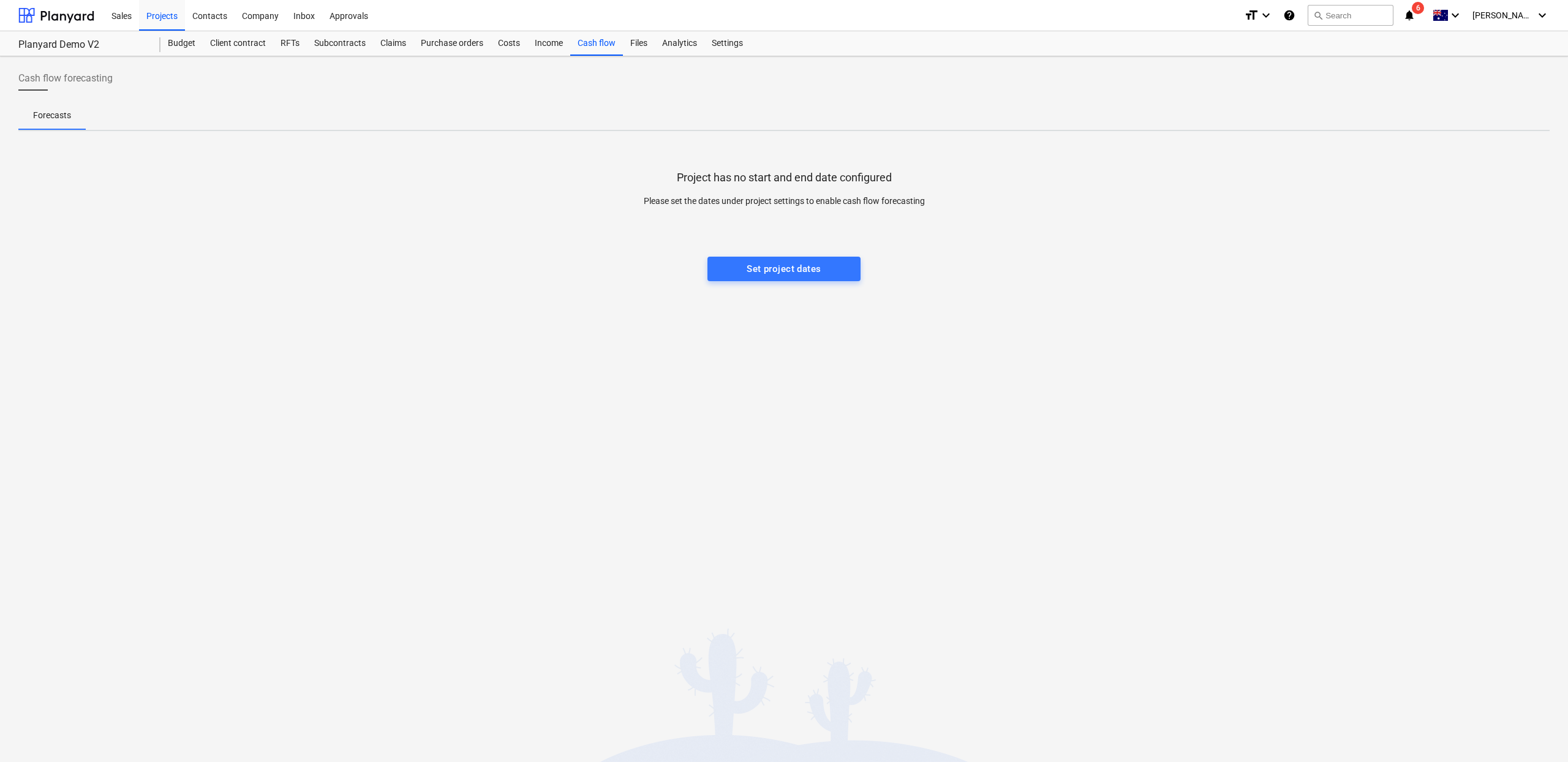
click at [742, 285] on div "Project has no start and end date configured Please set the dates under project…" at bounding box center [784, 233] width 1531 height 184
click at [747, 271] on div "Set project dates" at bounding box center [783, 269] width 74 height 16
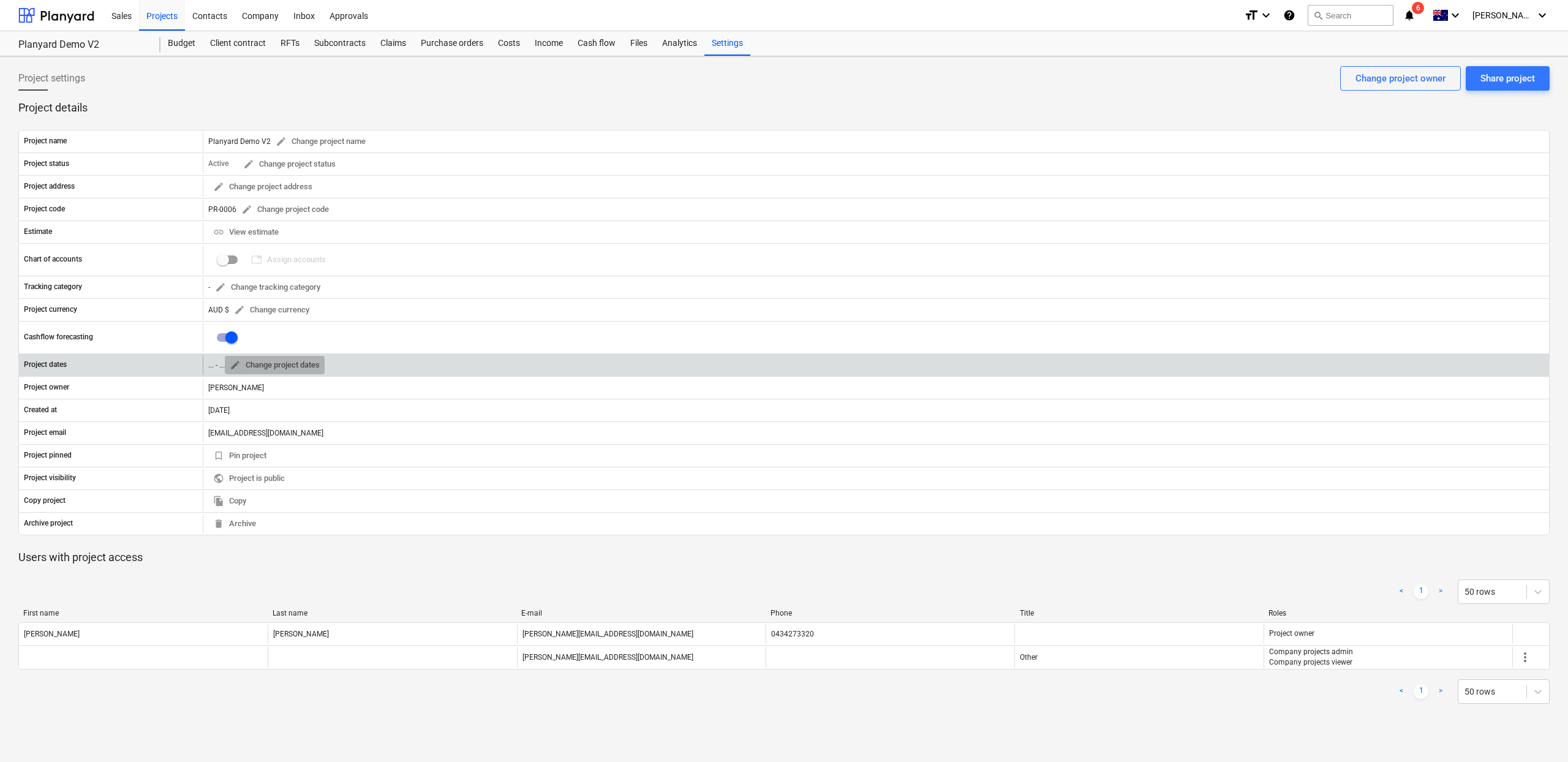
click at [280, 368] on span "edit Change project dates" at bounding box center [274, 365] width 90 height 14
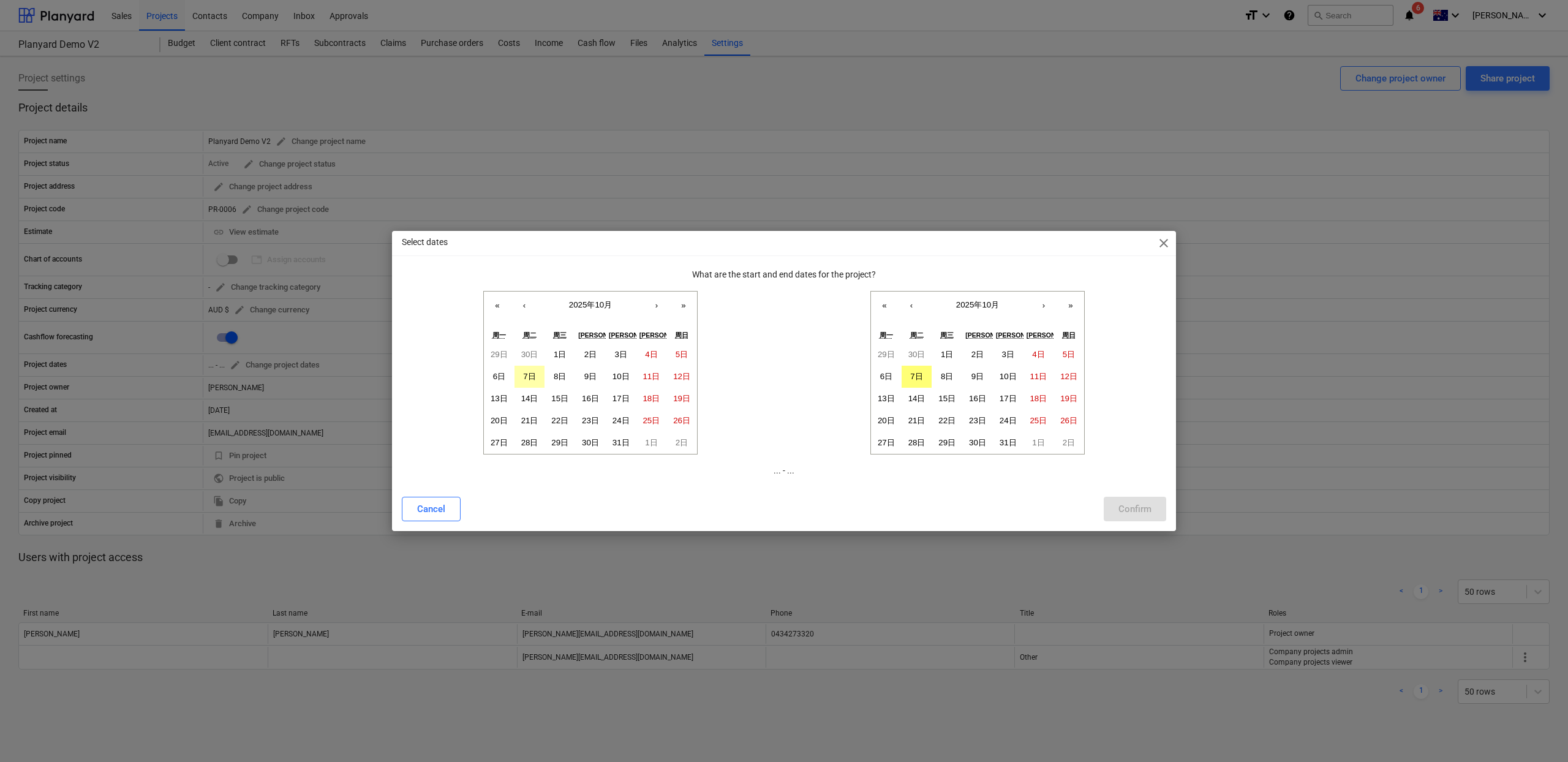
click at [535, 380] on abbr "7日" at bounding box center [529, 376] width 12 height 9
click at [1054, 306] on button "›" at bounding box center [1043, 305] width 27 height 27
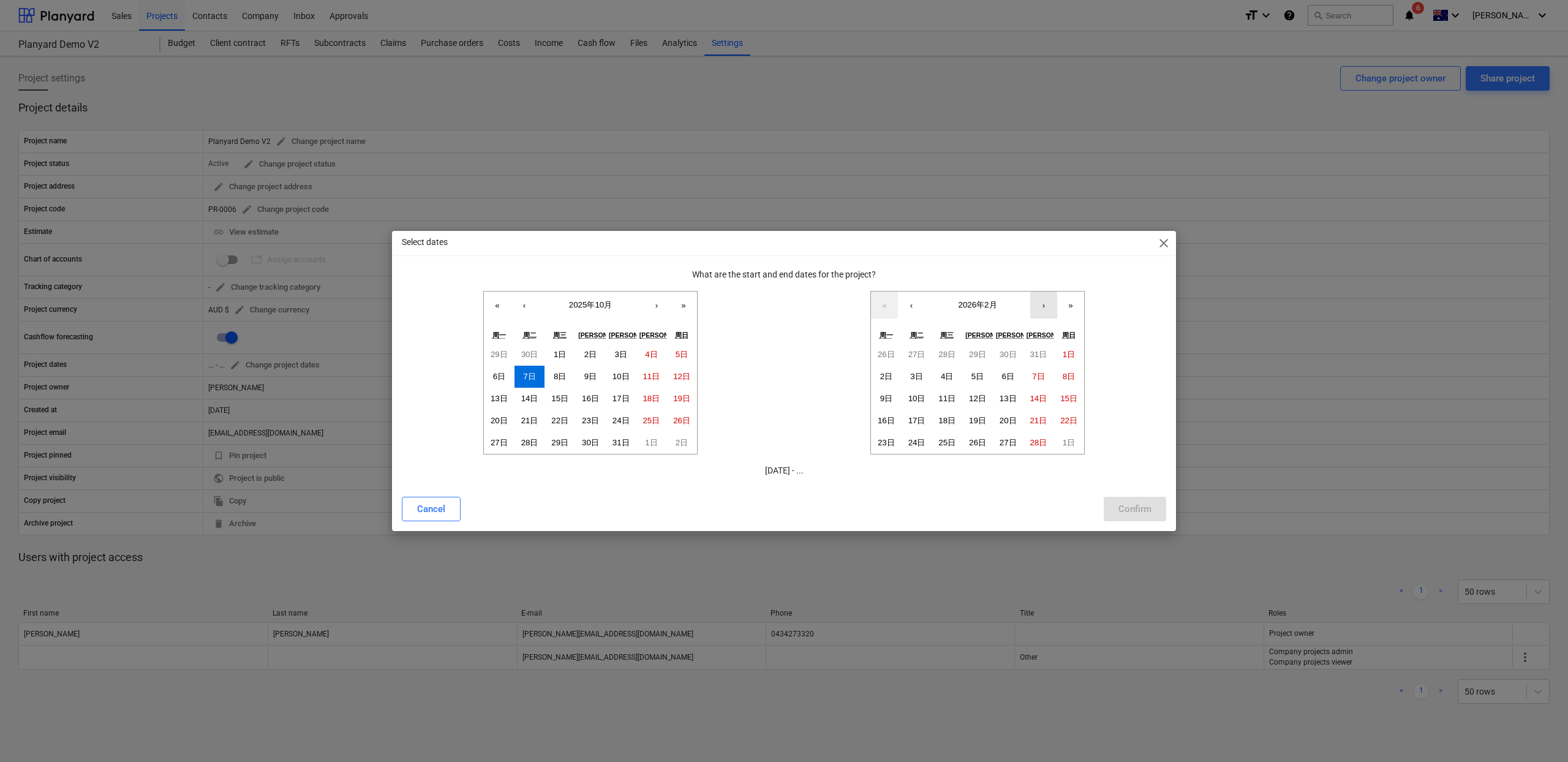
click at [1054, 306] on button "›" at bounding box center [1043, 305] width 27 height 27
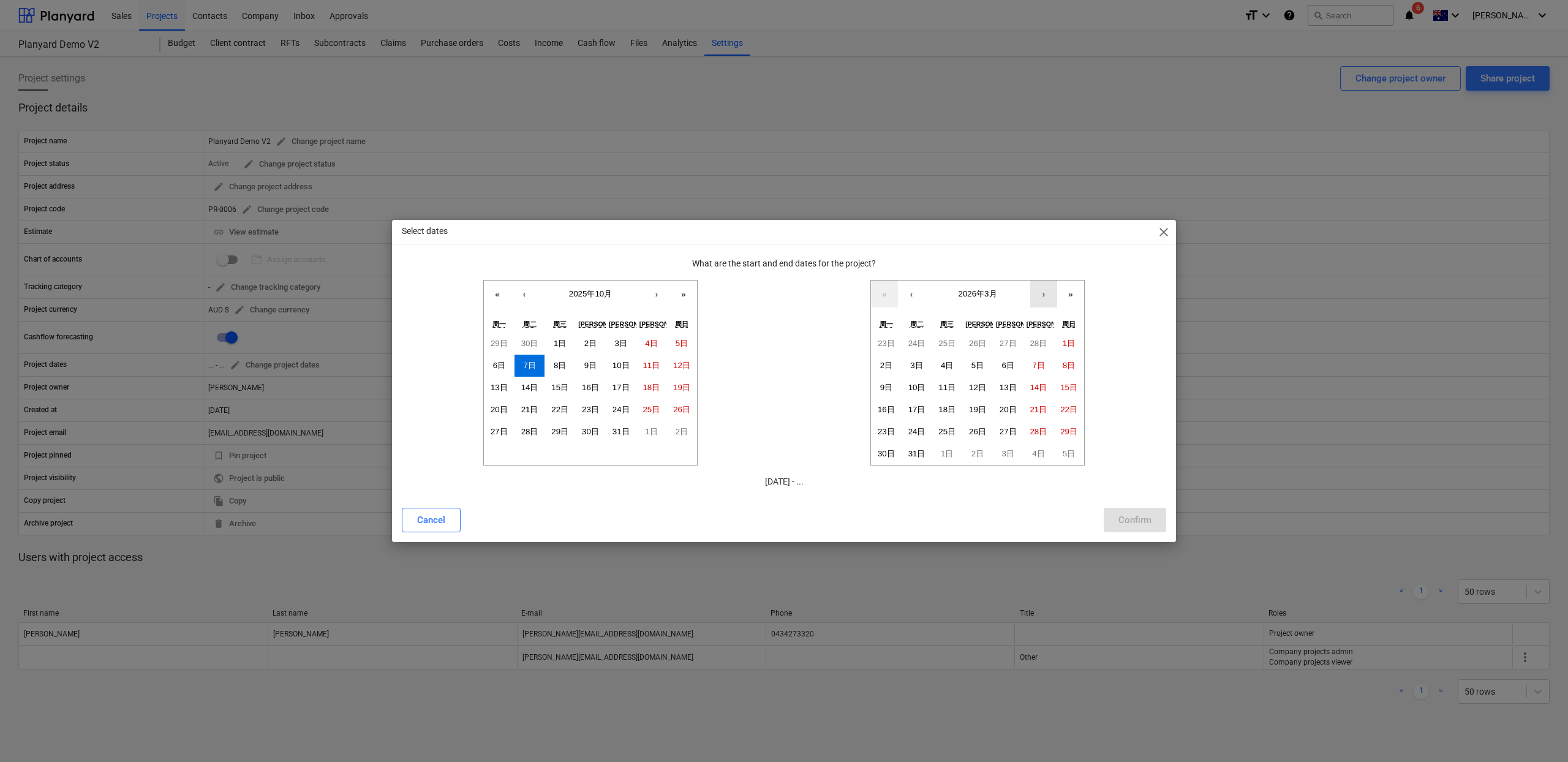
click at [1054, 306] on button "›" at bounding box center [1043, 294] width 27 height 27
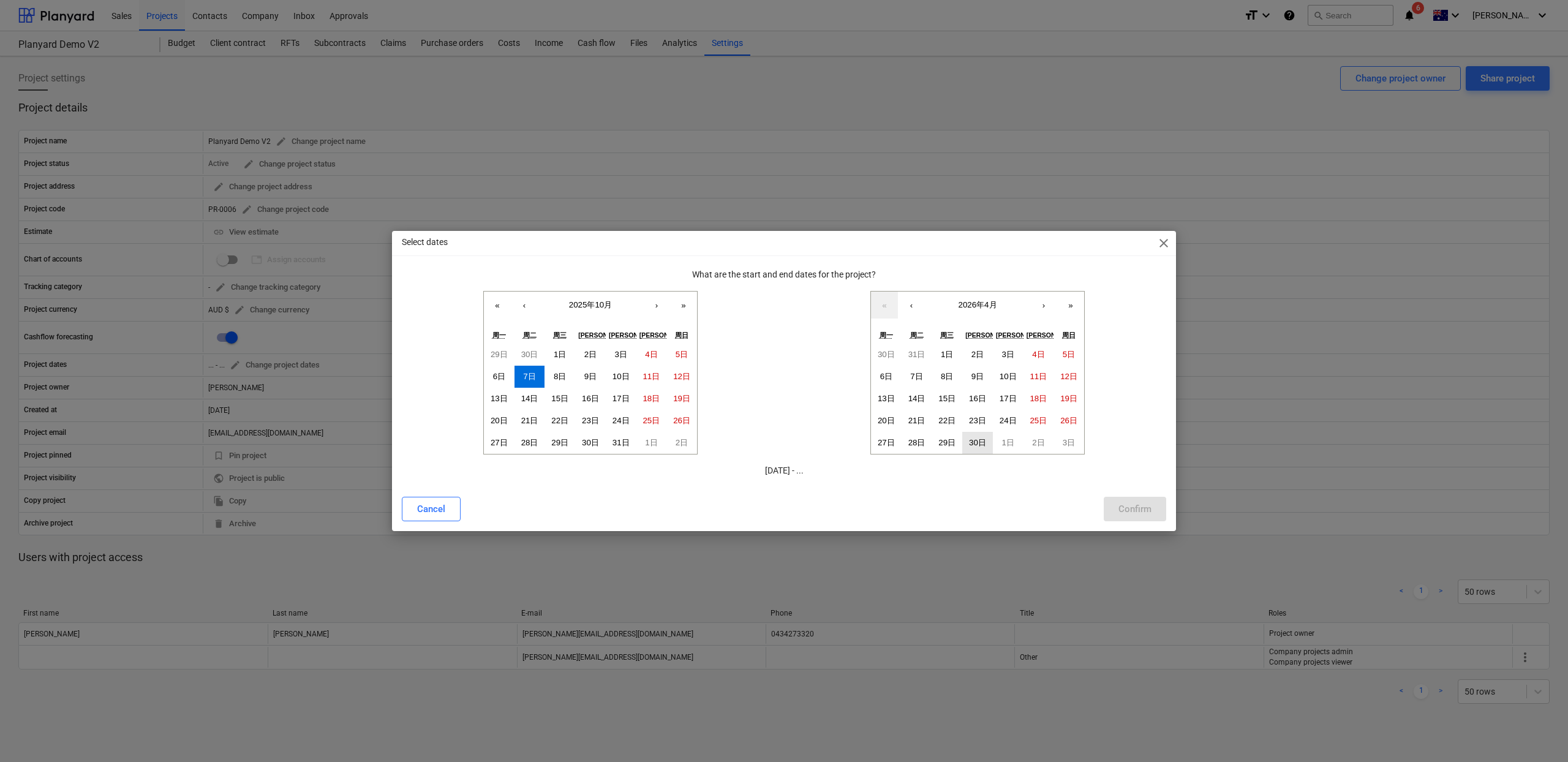
click at [969, 444] on abbr "30日" at bounding box center [978, 443] width 17 height 9
click at [1126, 505] on div "Confirm" at bounding box center [1135, 509] width 33 height 16
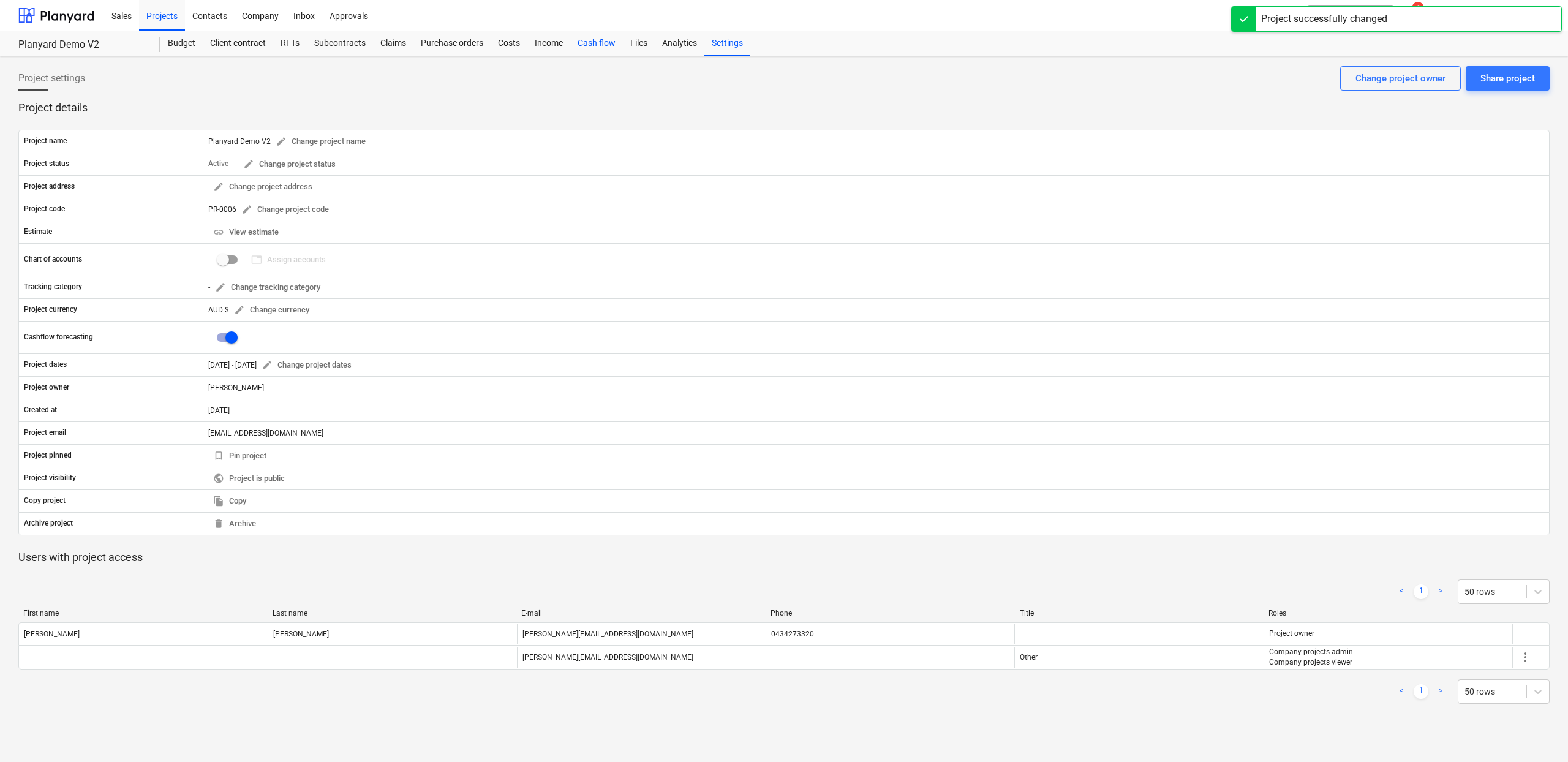
click at [587, 50] on div "Cash flow" at bounding box center [596, 43] width 53 height 25
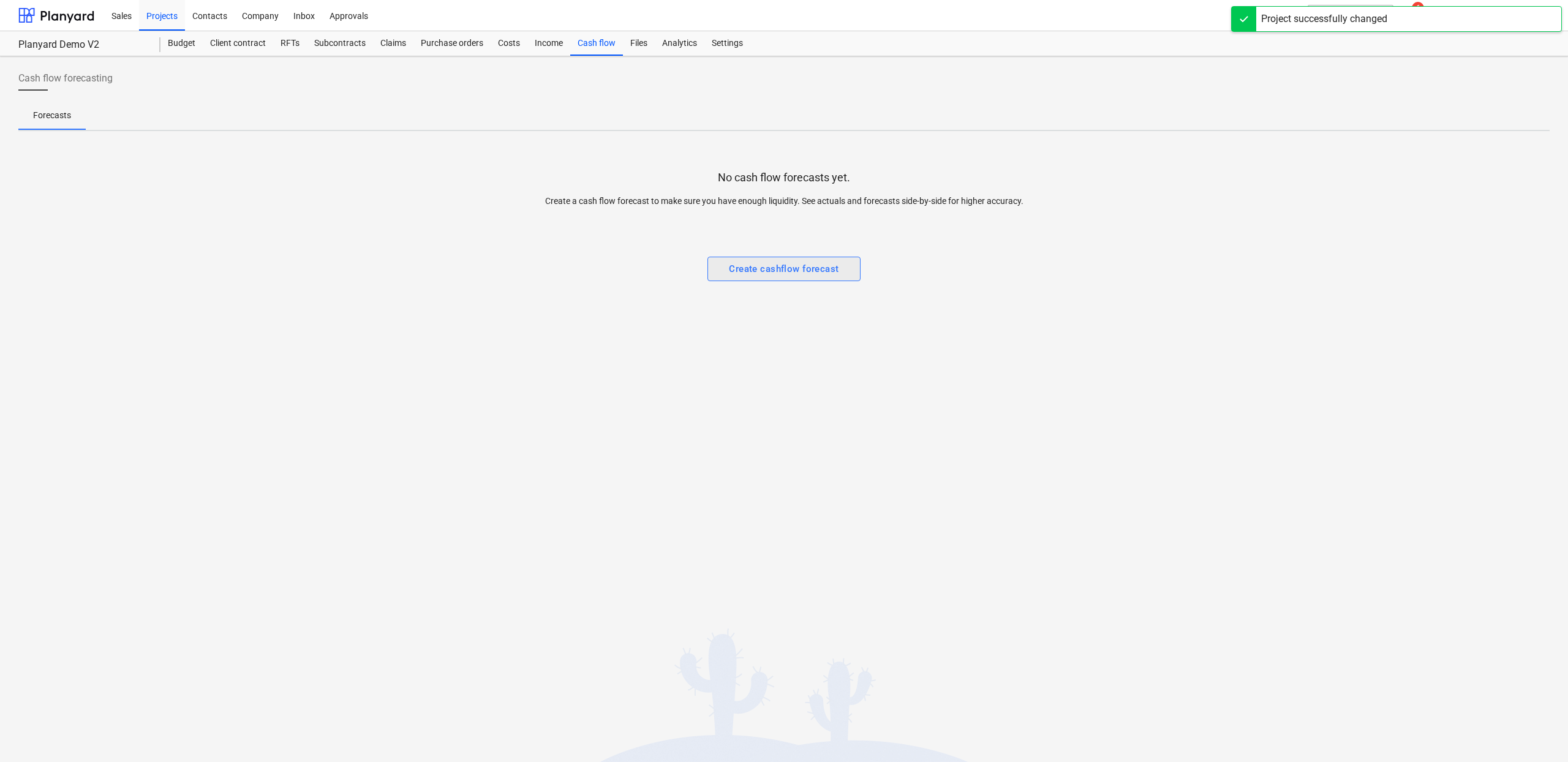
click at [735, 277] on button "Create cashflow forecast" at bounding box center [784, 269] width 153 height 25
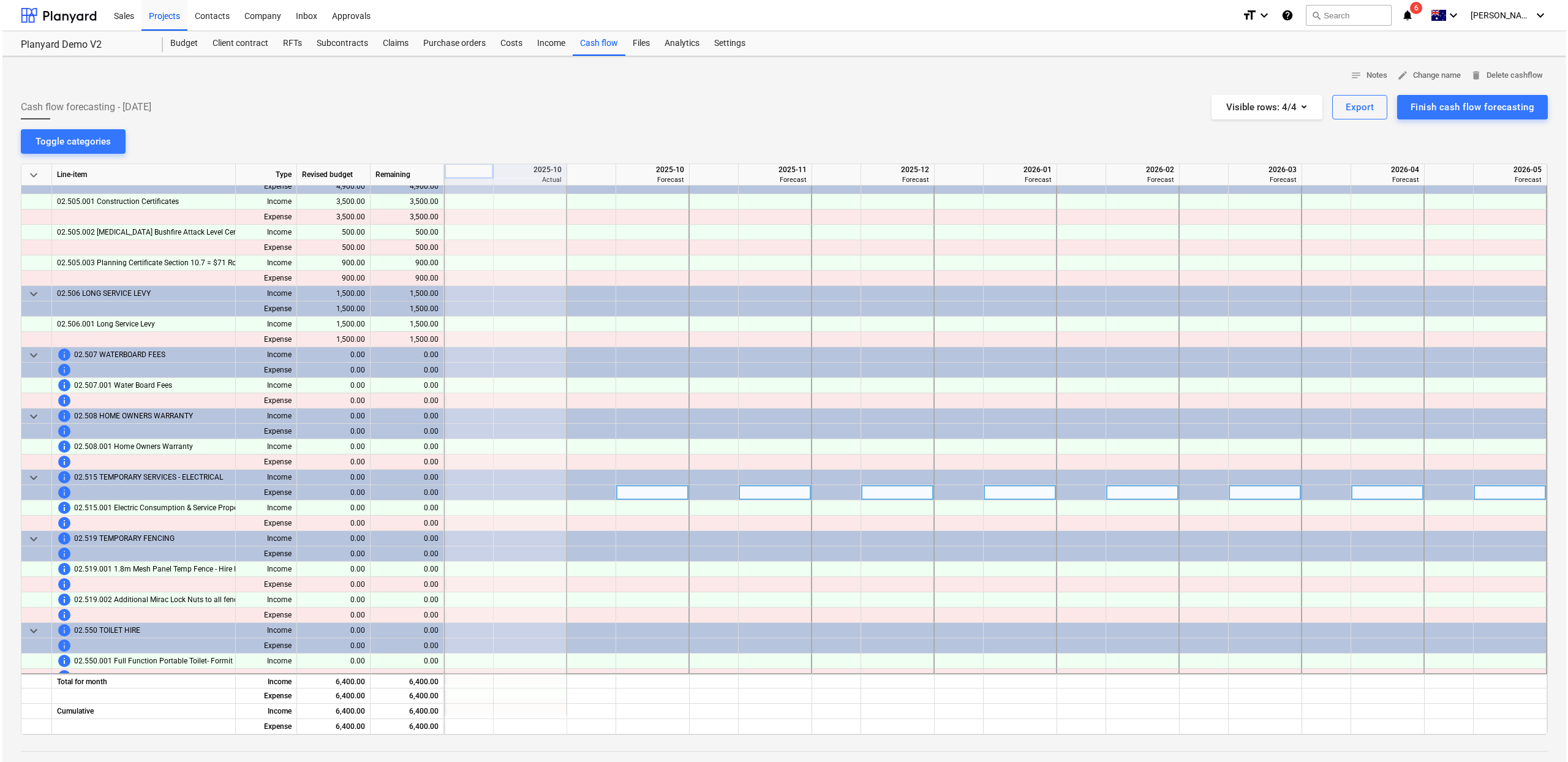
scroll to position [0, 122]
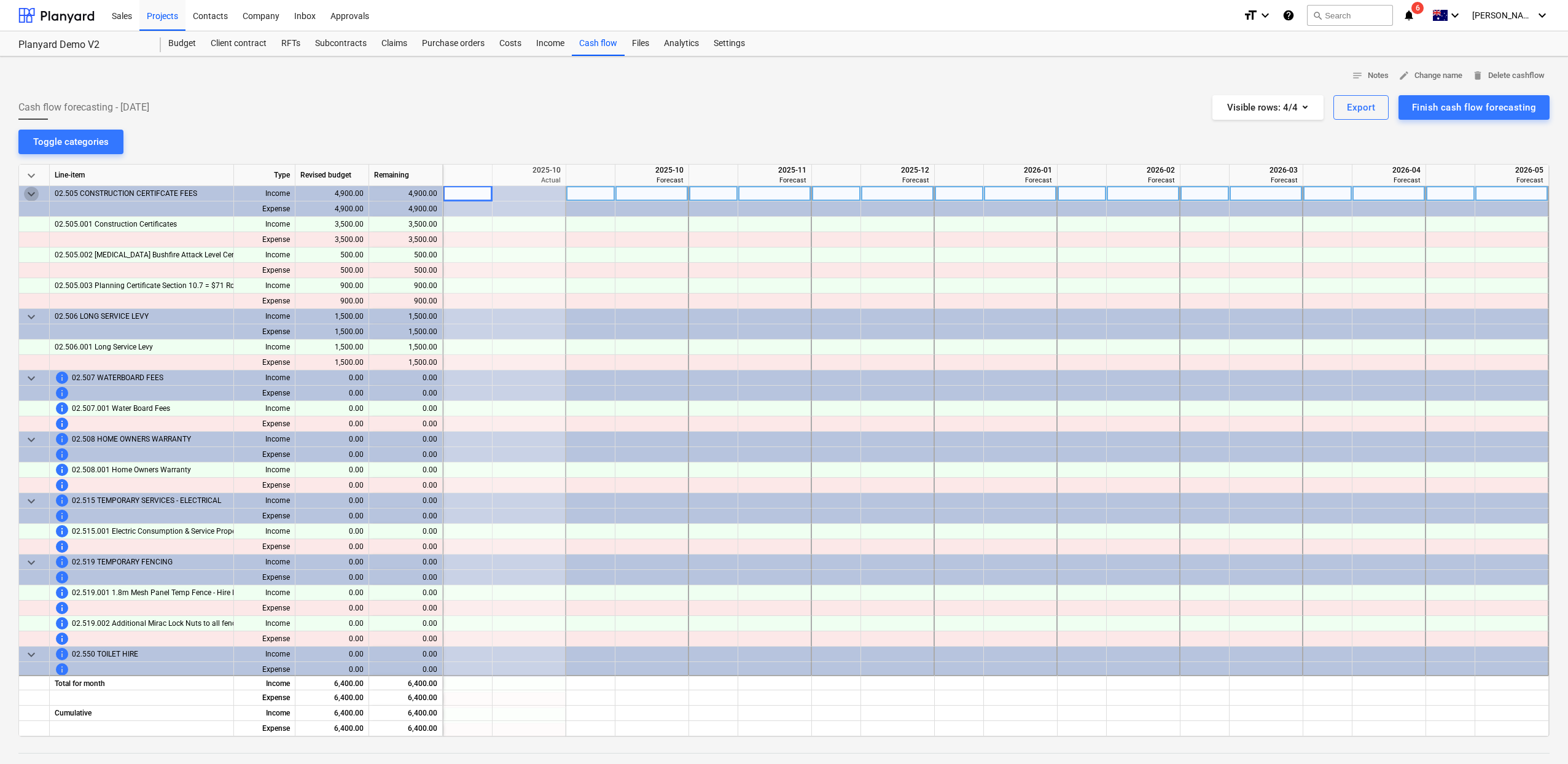
click at [29, 195] on span "keyboard_arrow_down" at bounding box center [31, 194] width 15 height 15
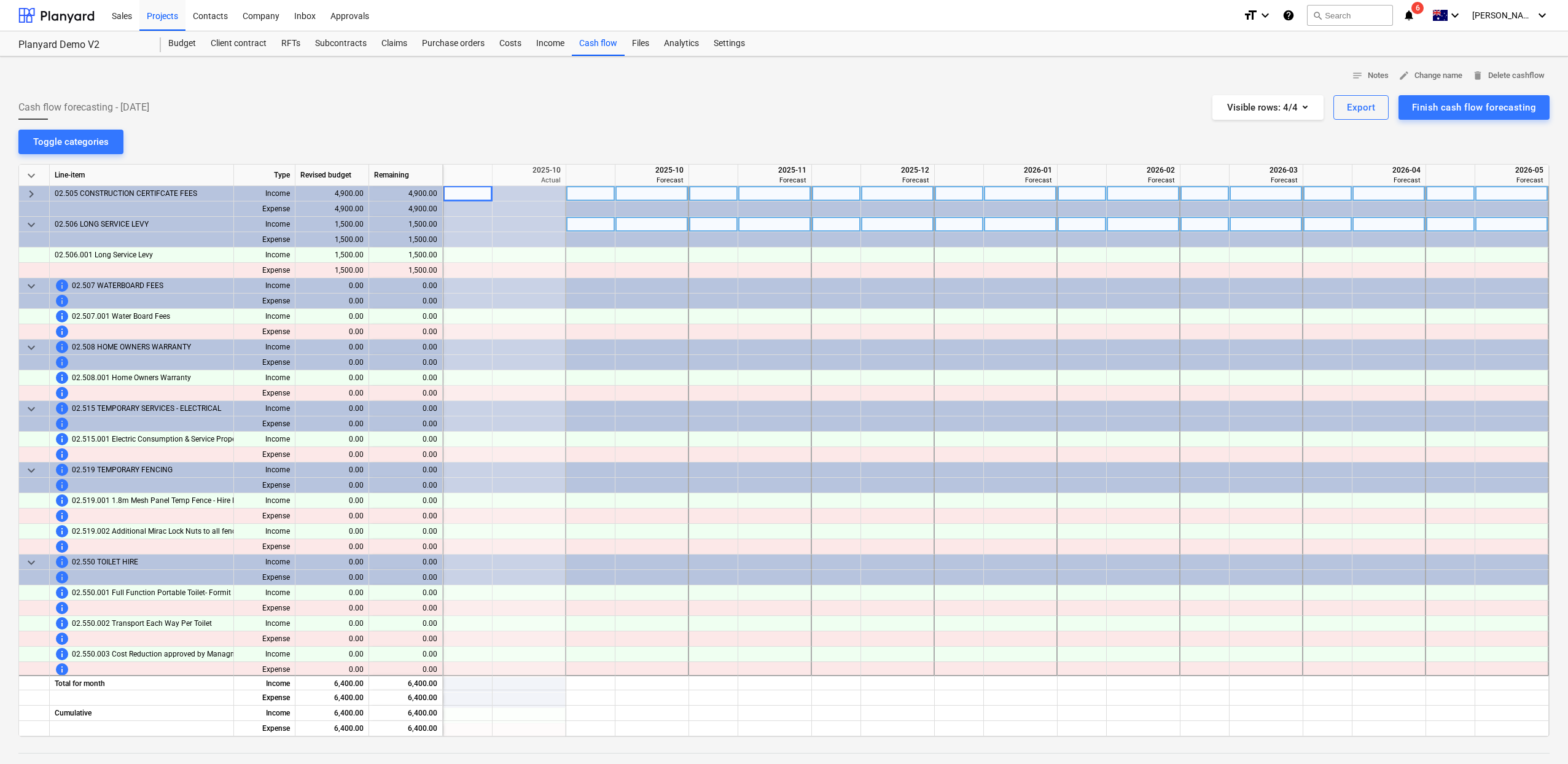
click at [35, 227] on span "keyboard_arrow_down" at bounding box center [31, 225] width 15 height 15
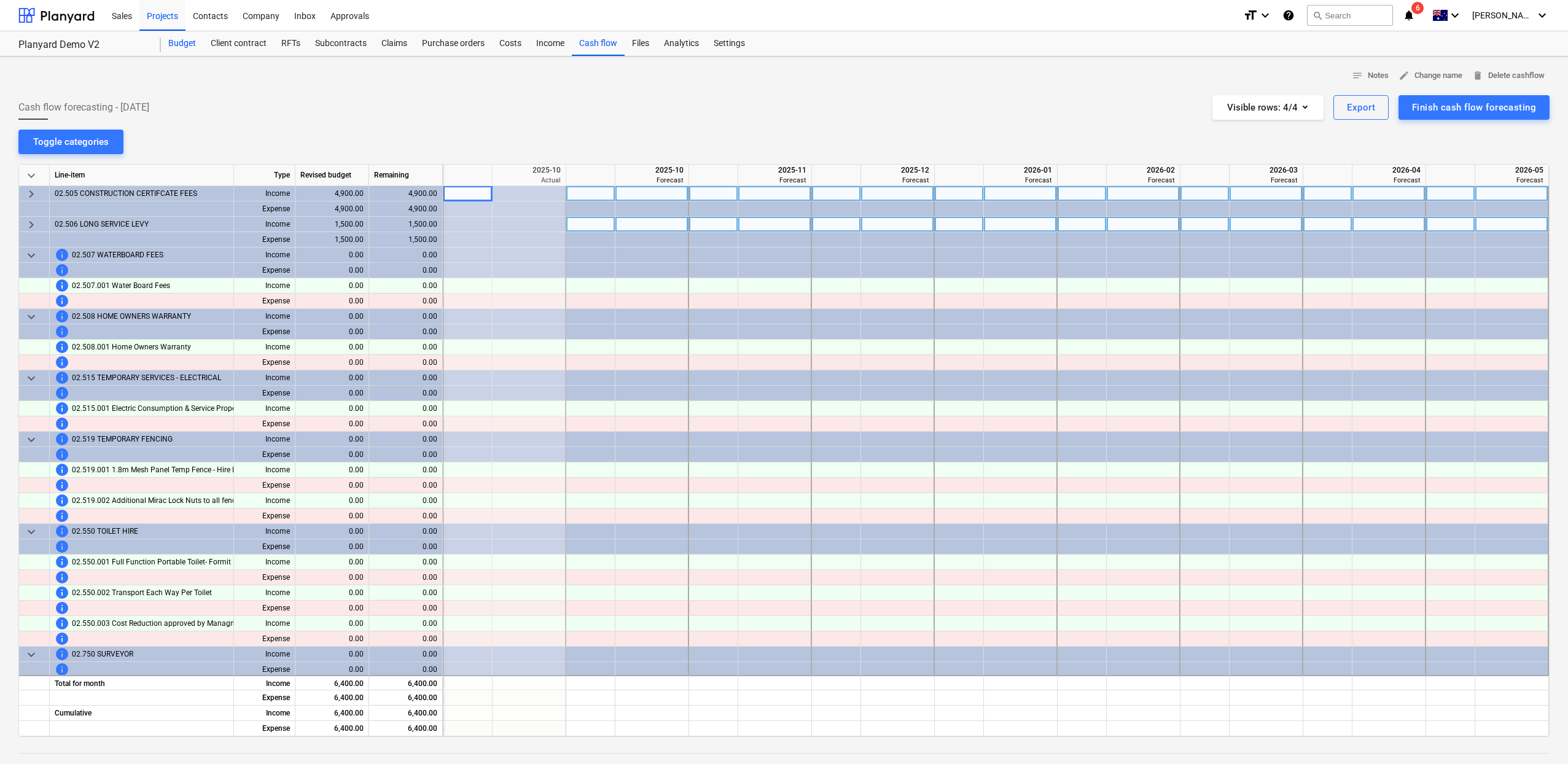
click at [177, 44] on div "Budget" at bounding box center [182, 43] width 43 height 25
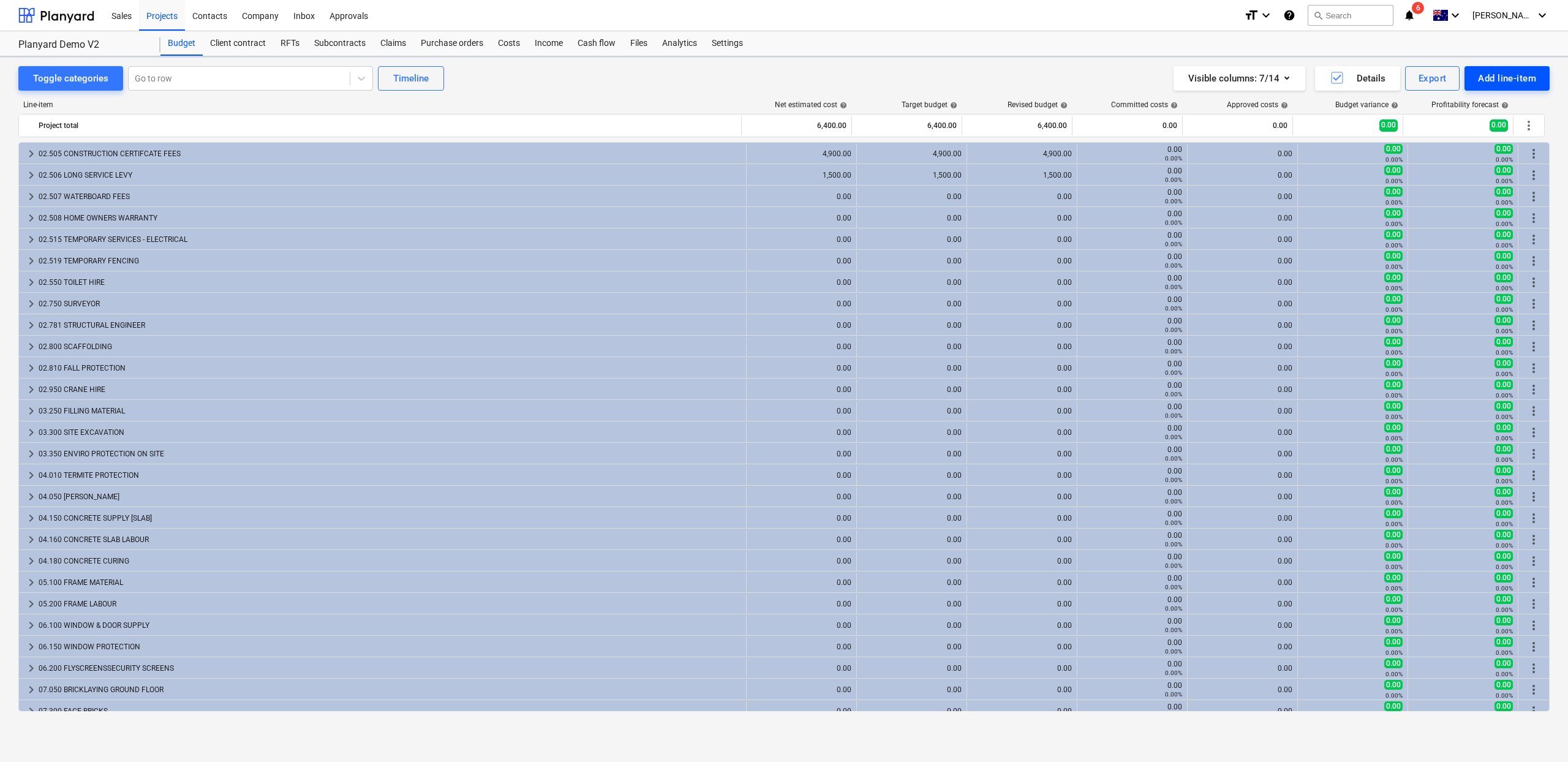
click at [1471, 84] on button "Add line-item" at bounding box center [1507, 78] width 85 height 25
click at [1461, 134] on div "Add custom" at bounding box center [1486, 130] width 128 height 21
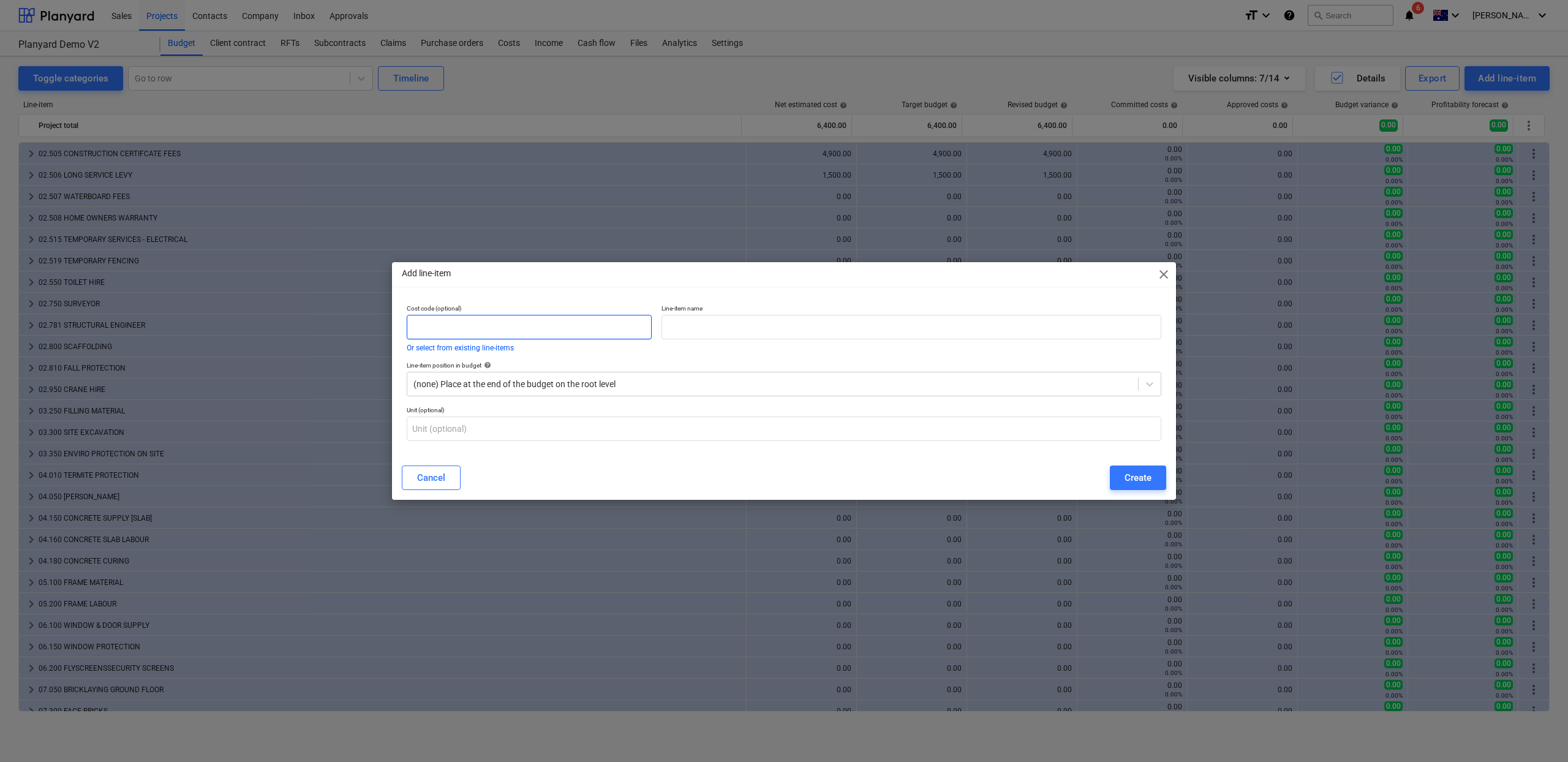
click at [561, 328] on input "text" at bounding box center [529, 326] width 245 height 25
click at [703, 322] on input "text" at bounding box center [912, 326] width 500 height 25
click at [488, 349] on button "Or select from existing line-items" at bounding box center [460, 348] width 107 height 7
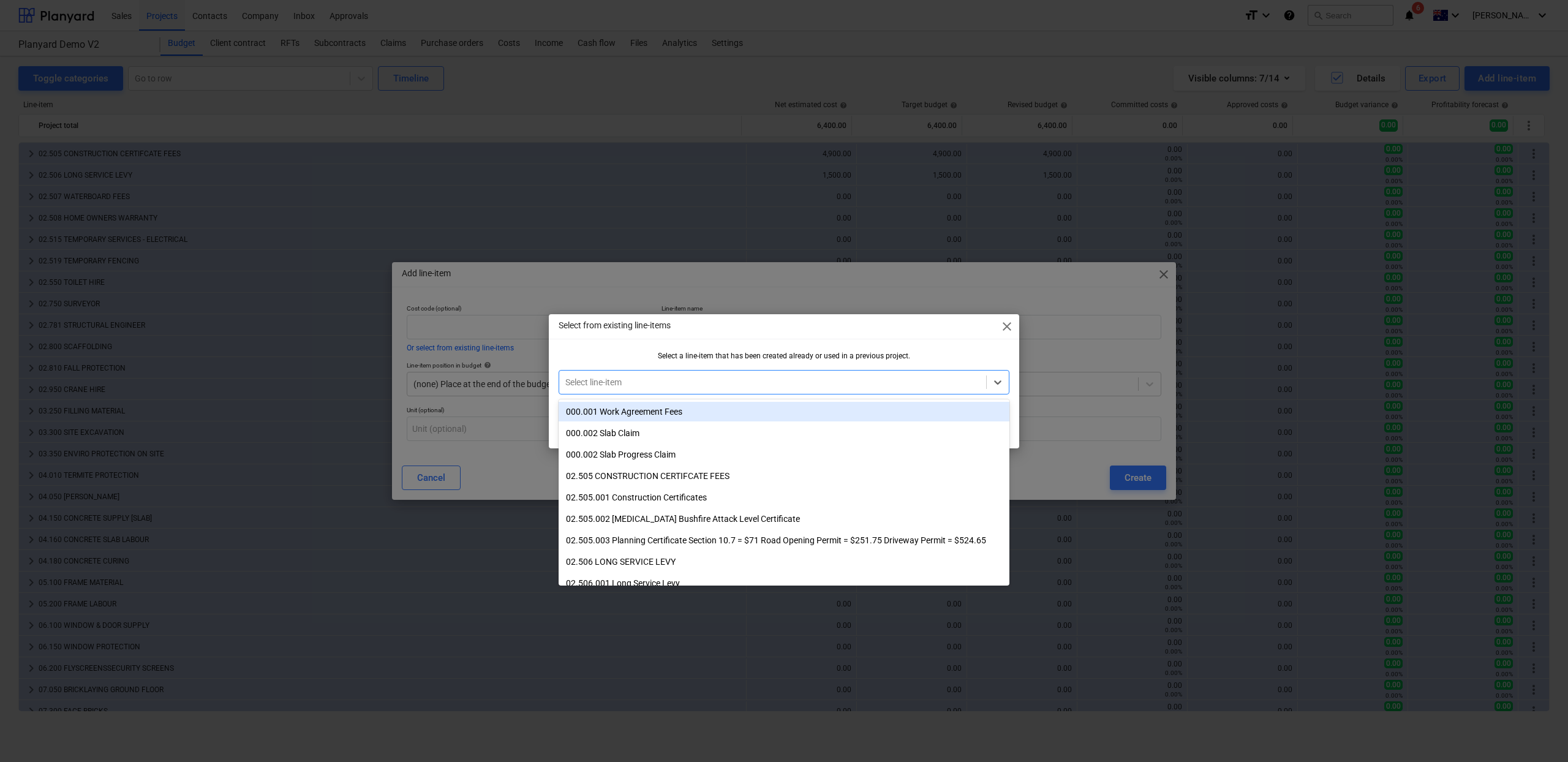
click at [636, 388] on div at bounding box center [773, 382] width 415 height 12
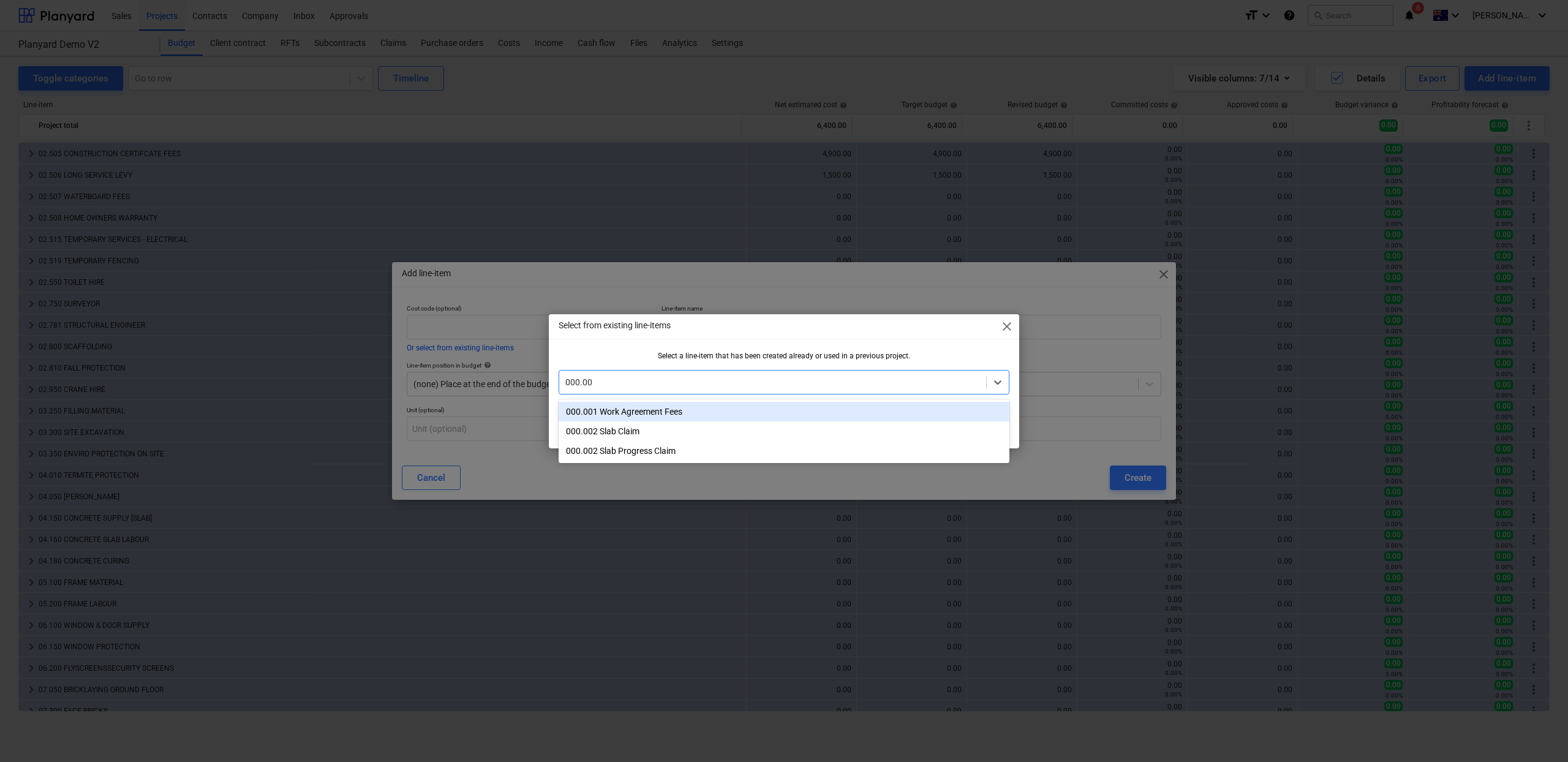
type input "000.00"
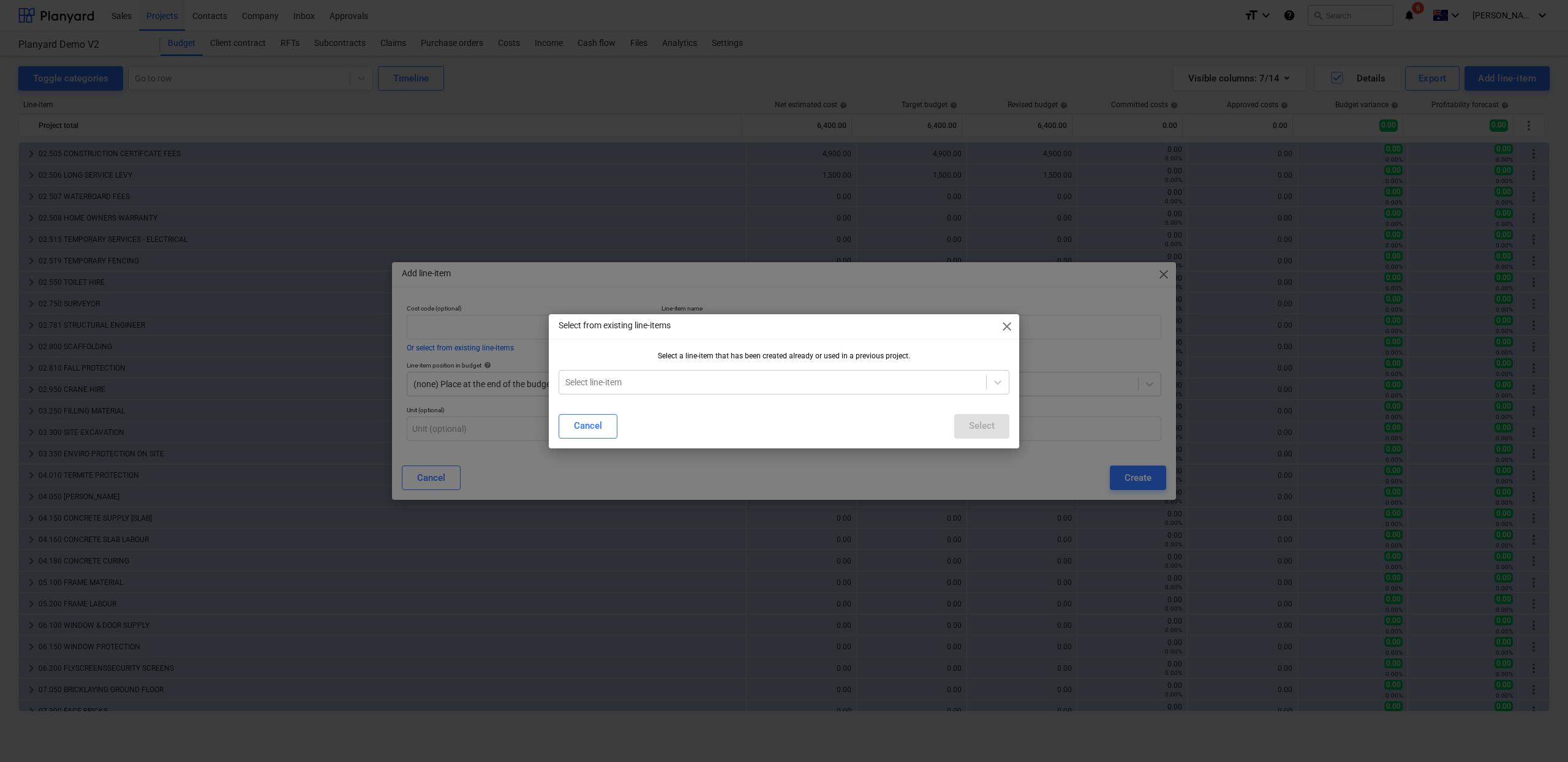
click at [921, 344] on div "Select from existing line-items close Select a line-item that has been created …" at bounding box center [783, 382] width 470 height 134
click at [594, 424] on div "Cancel" at bounding box center [588, 426] width 28 height 16
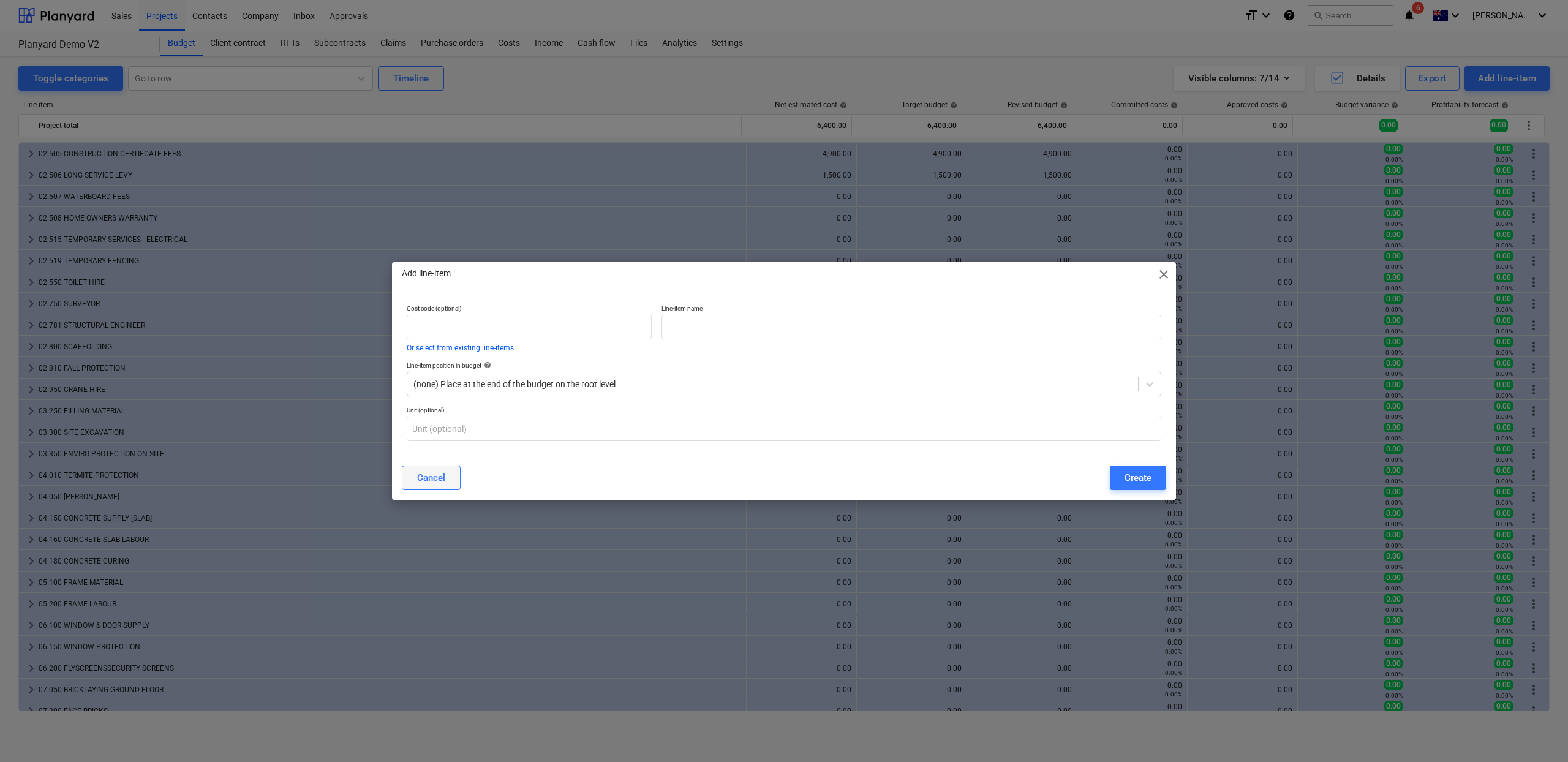
click at [430, 474] on div "Cancel" at bounding box center [431, 478] width 28 height 16
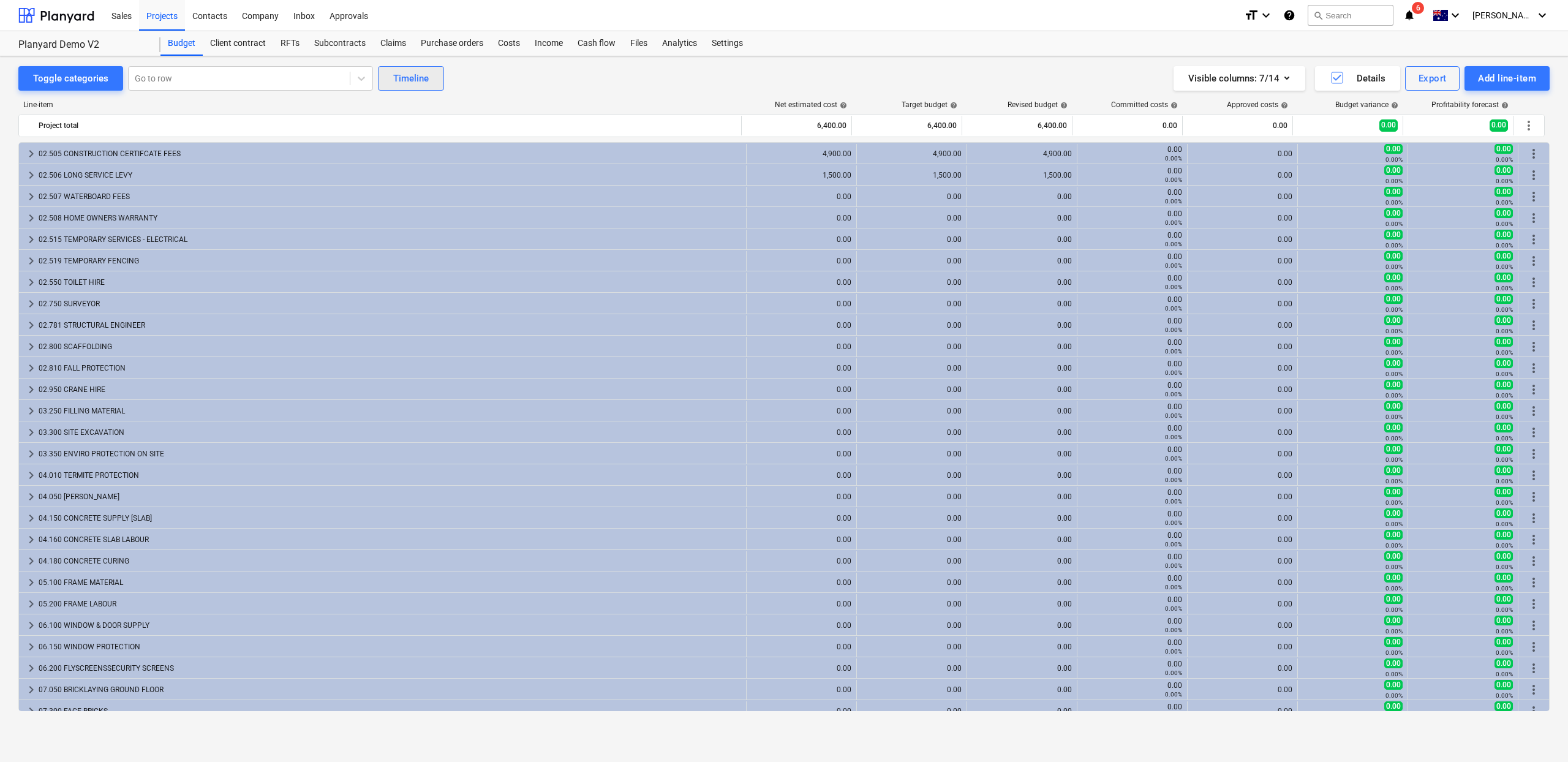
click at [408, 88] on button "Timeline" at bounding box center [410, 78] width 66 height 25
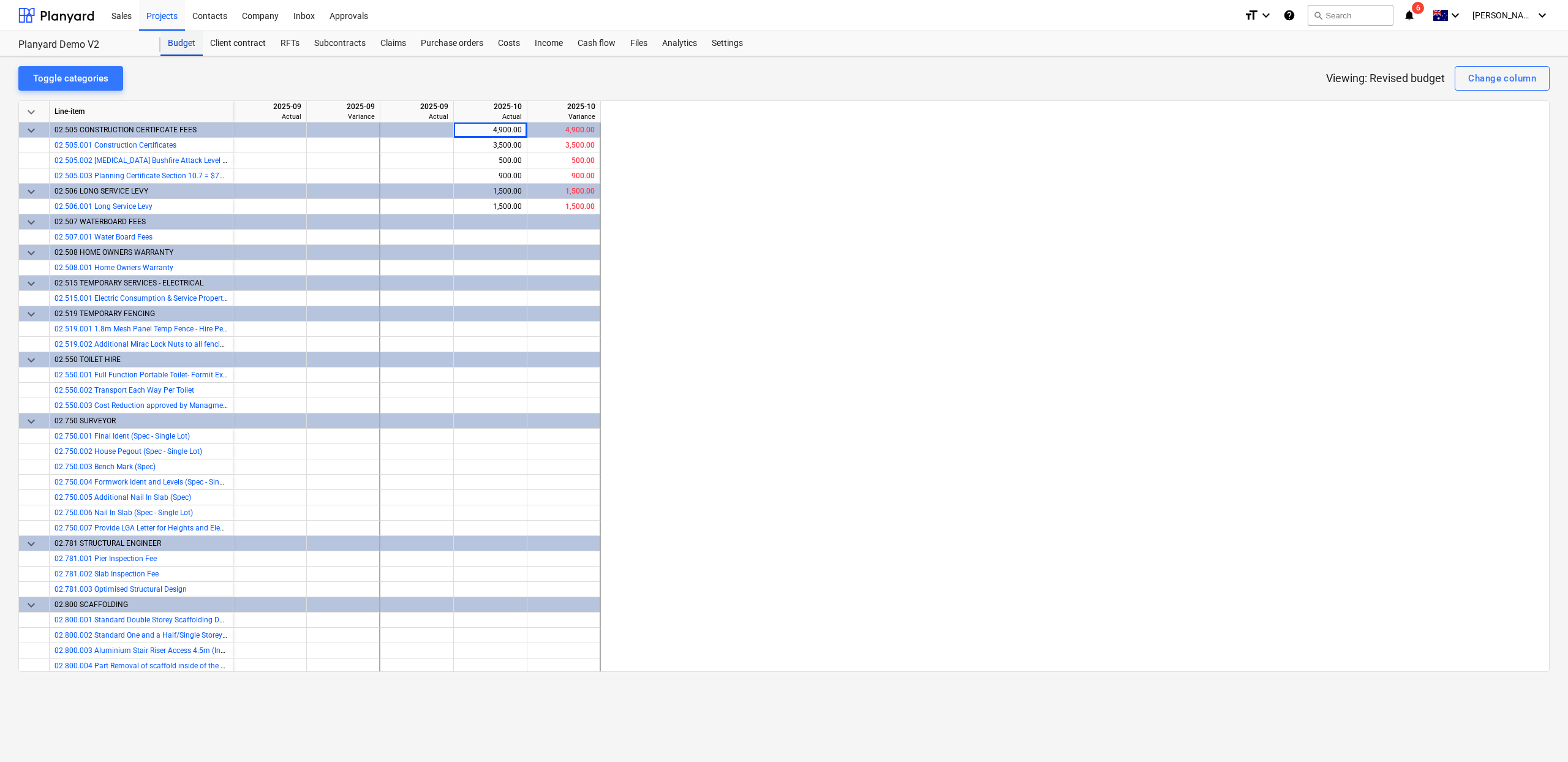
click at [190, 44] on div "Budget" at bounding box center [182, 43] width 43 height 25
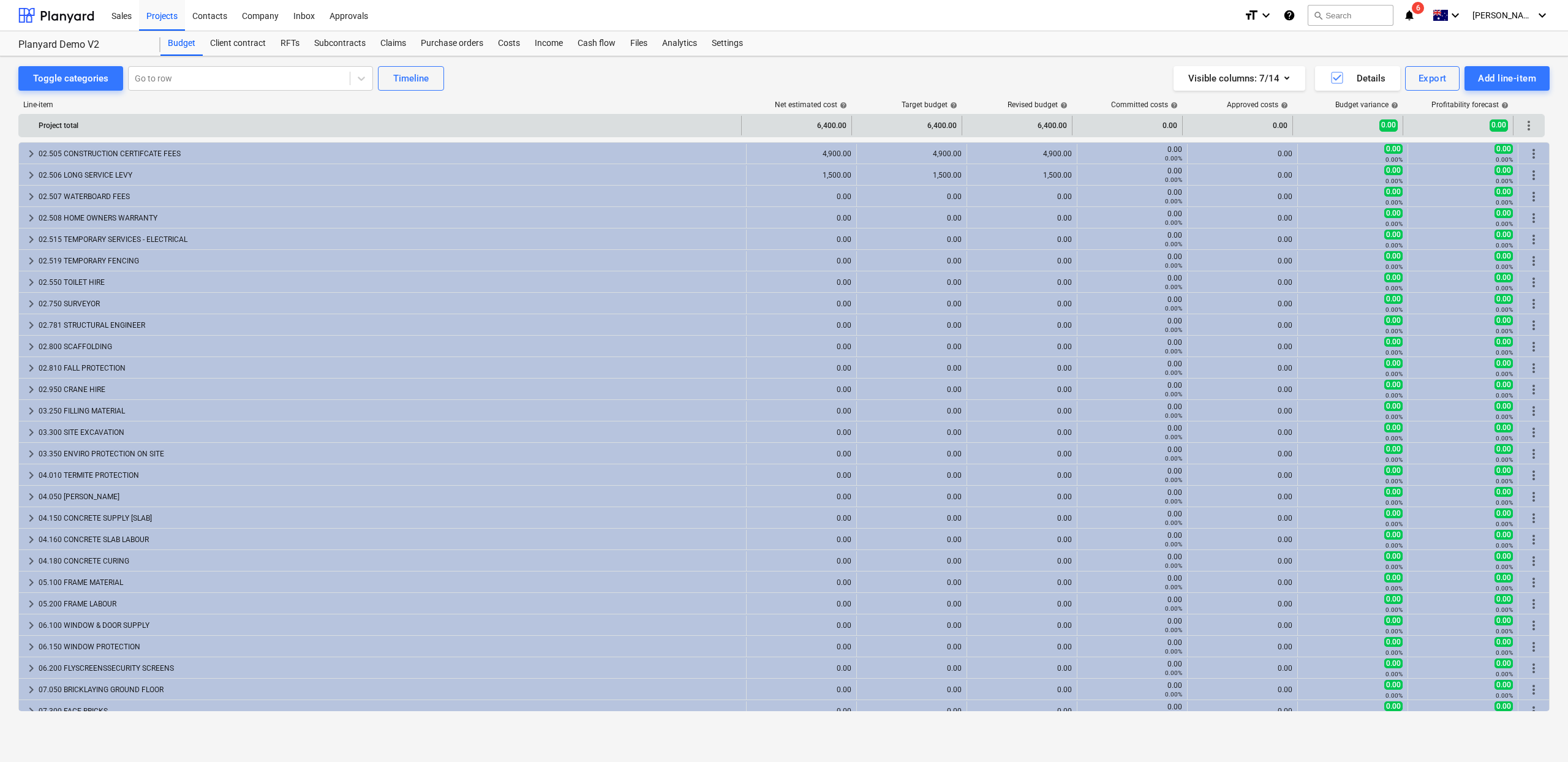
click at [1538, 127] on div "more_vert" at bounding box center [1529, 125] width 21 height 19
click at [1532, 126] on span "more_vert" at bounding box center [1529, 126] width 15 height 15
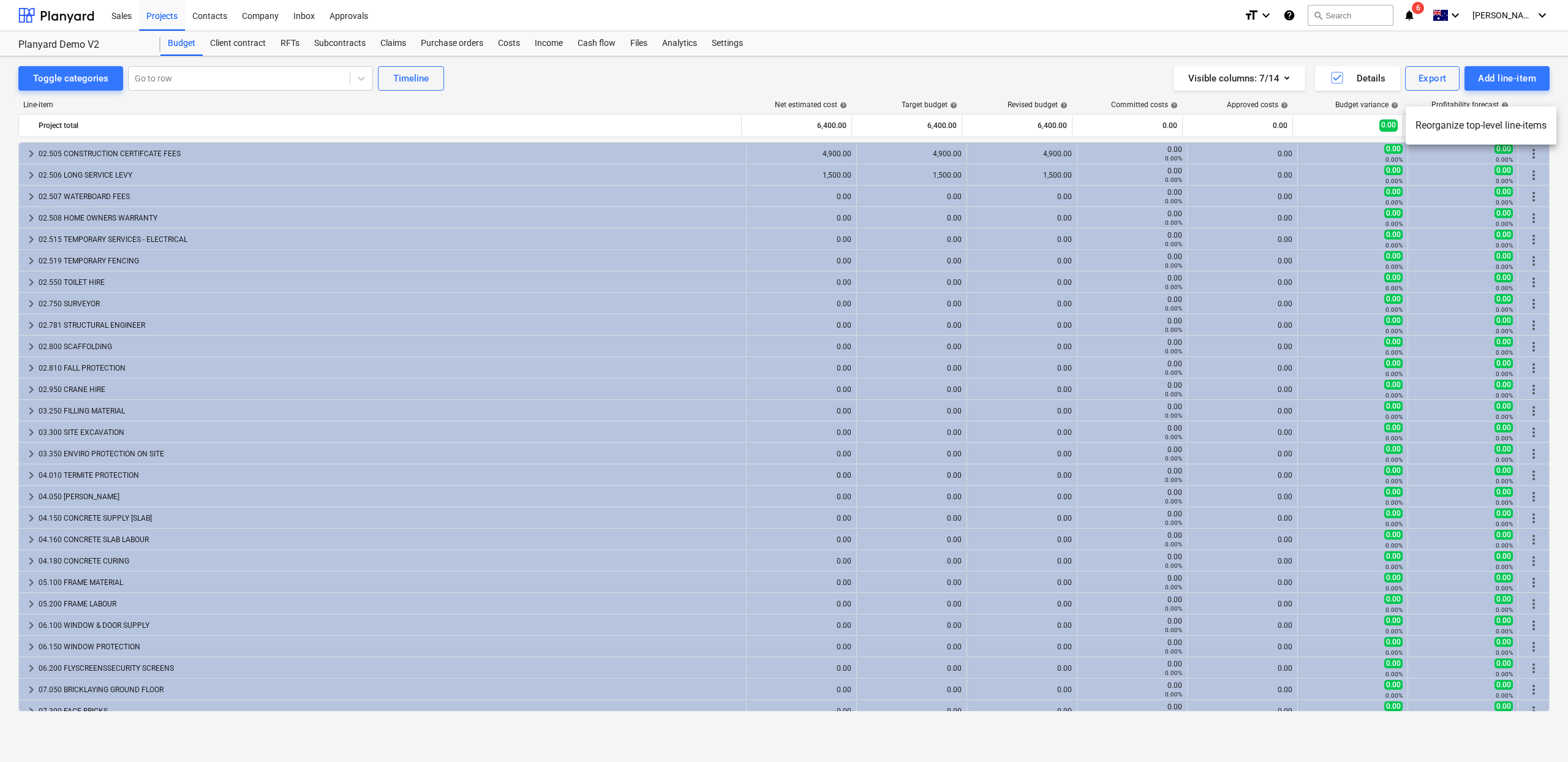
click at [999, 72] on div at bounding box center [784, 381] width 1568 height 762
click at [1524, 89] on button "Add line-item" at bounding box center [1507, 78] width 85 height 25
click at [1483, 136] on div "Add custom" at bounding box center [1486, 130] width 128 height 21
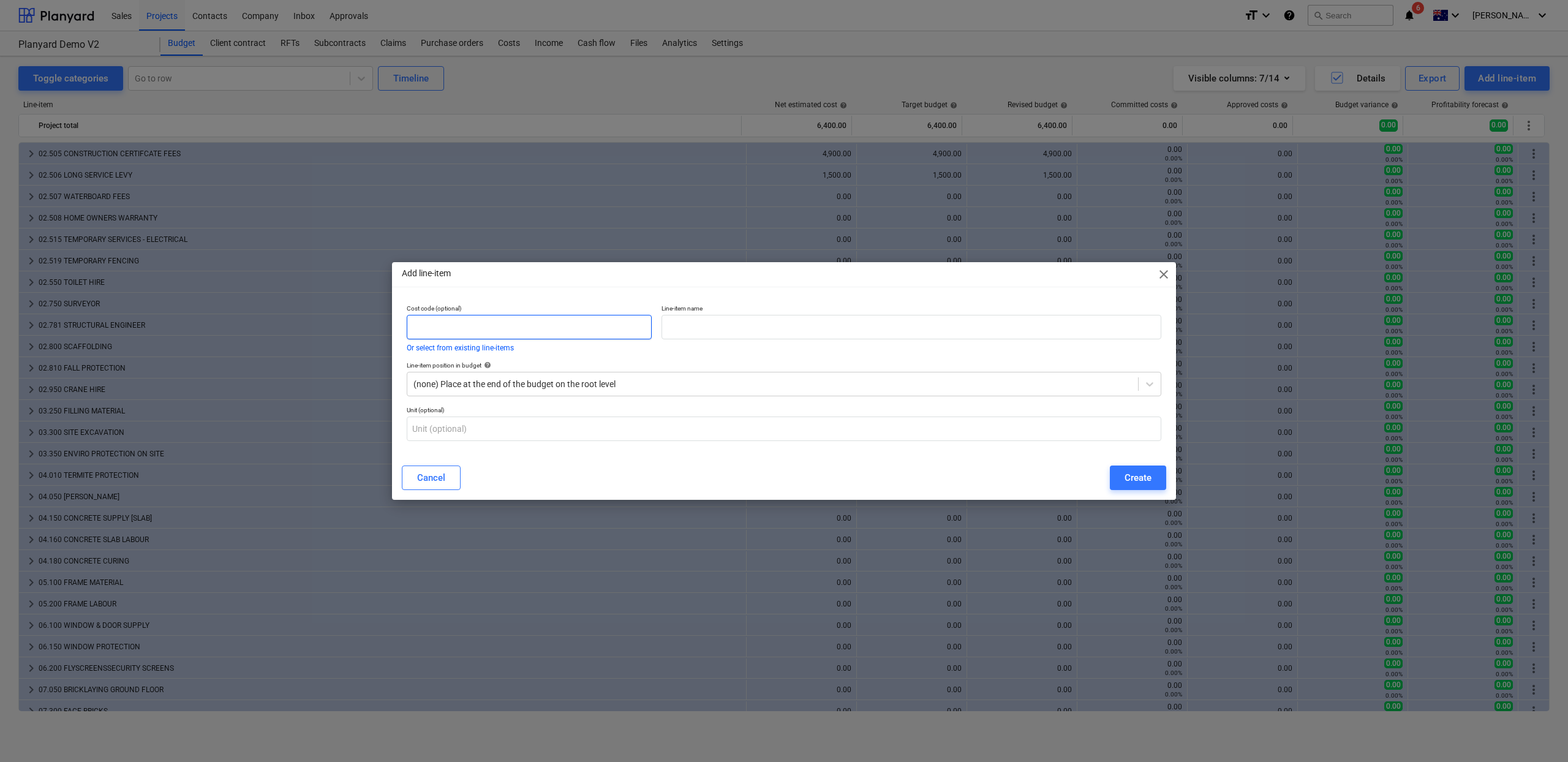
click at [509, 333] on input "text" at bounding box center [529, 326] width 245 height 25
click at [468, 346] on button "Or select from existing line-items" at bounding box center [460, 348] width 107 height 7
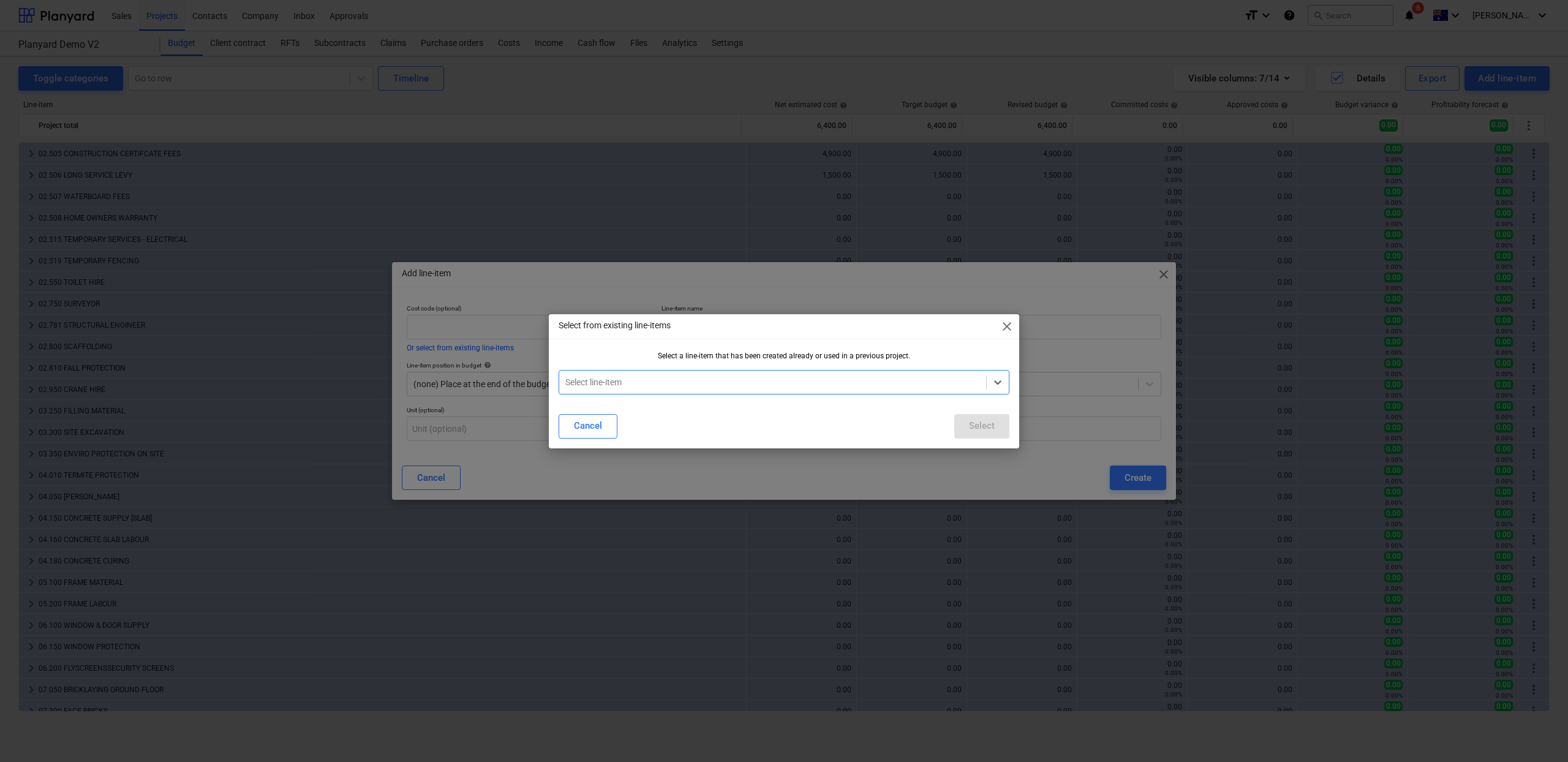
click at [660, 370] on div "Select line-item" at bounding box center [784, 382] width 451 height 25
click at [514, 315] on div "Select from existing line-items close Select a line-item that has been created …" at bounding box center [784, 381] width 1568 height 762
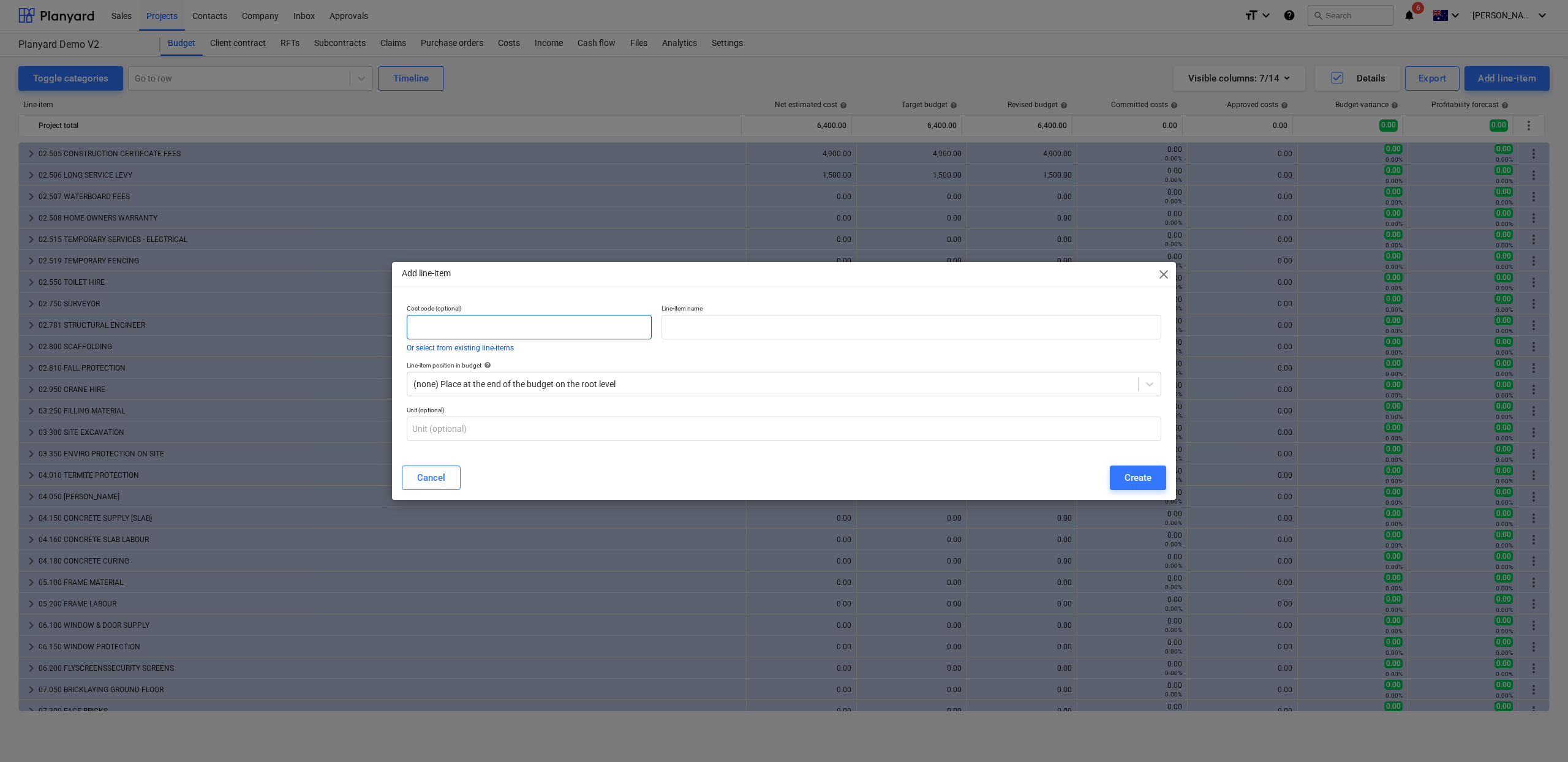
click at [514, 318] on input "text" at bounding box center [529, 326] width 245 height 25
type input "00.000.00"
click at [428, 467] on button "Cancel" at bounding box center [431, 477] width 59 height 25
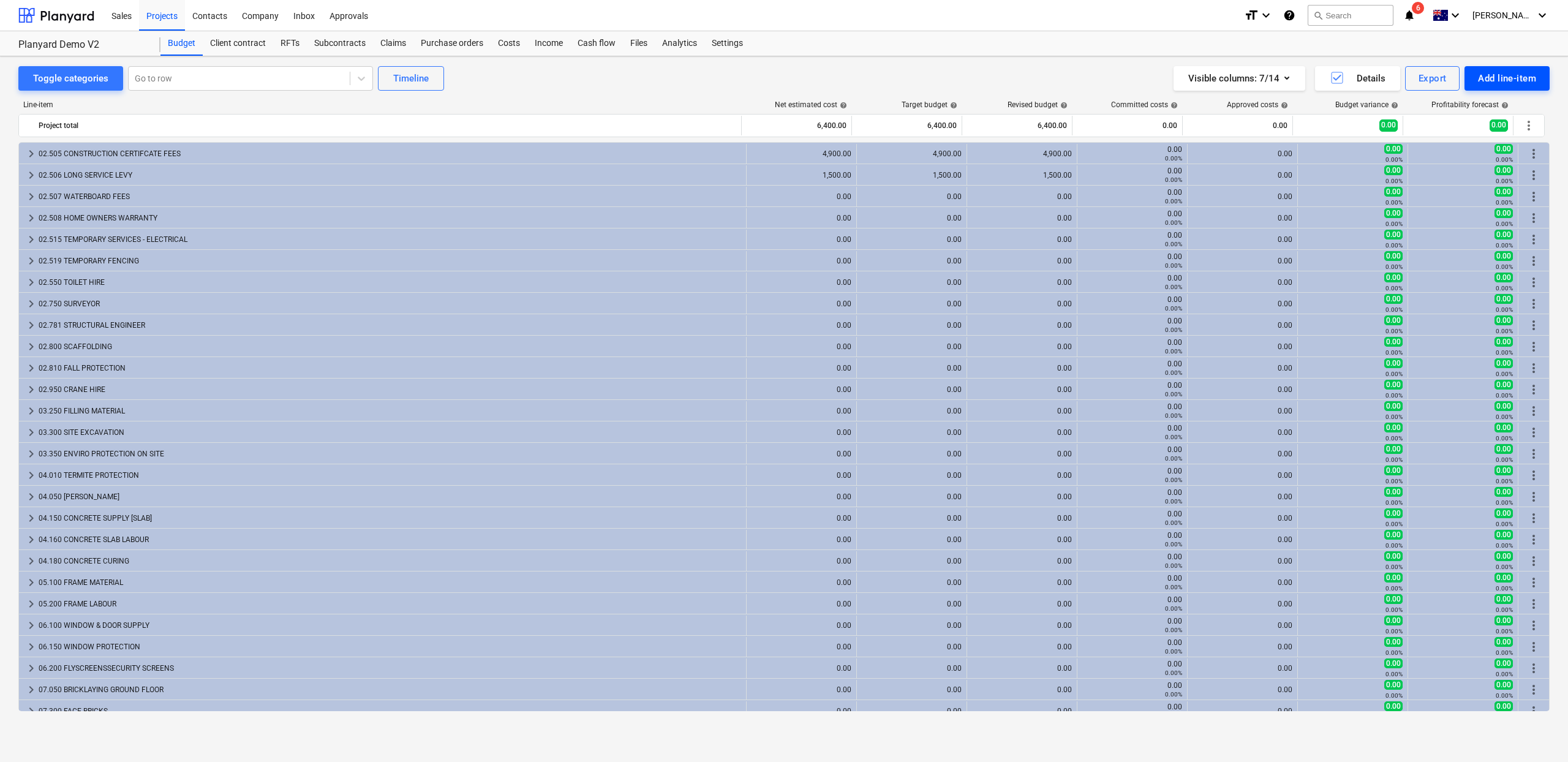
click at [1483, 74] on div "Add line-item" at bounding box center [1507, 78] width 59 height 16
click at [1450, 170] on div "Import file" at bounding box center [1486, 173] width 128 height 21
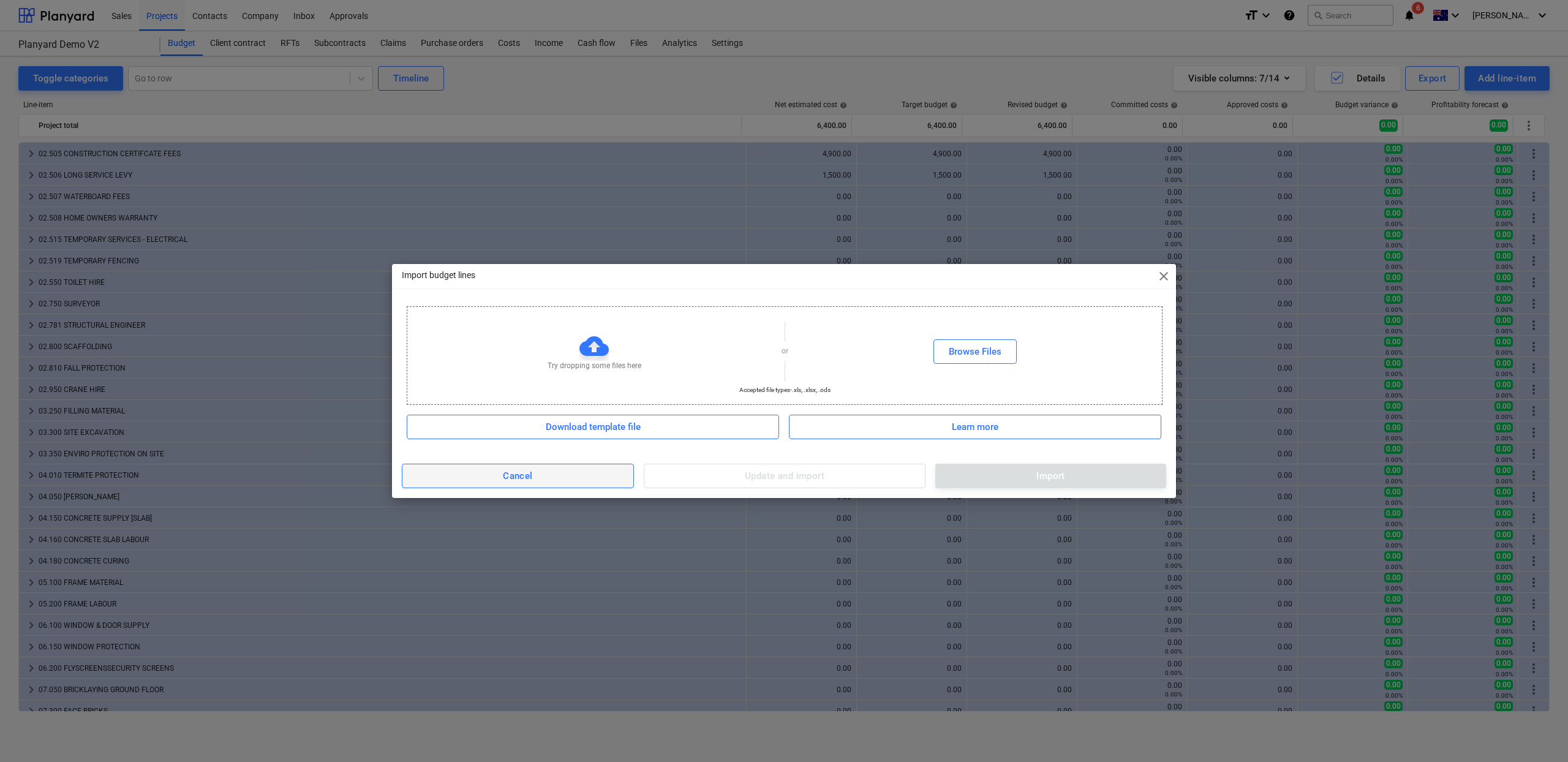
click at [576, 479] on span "Cancel" at bounding box center [518, 476] width 205 height 16
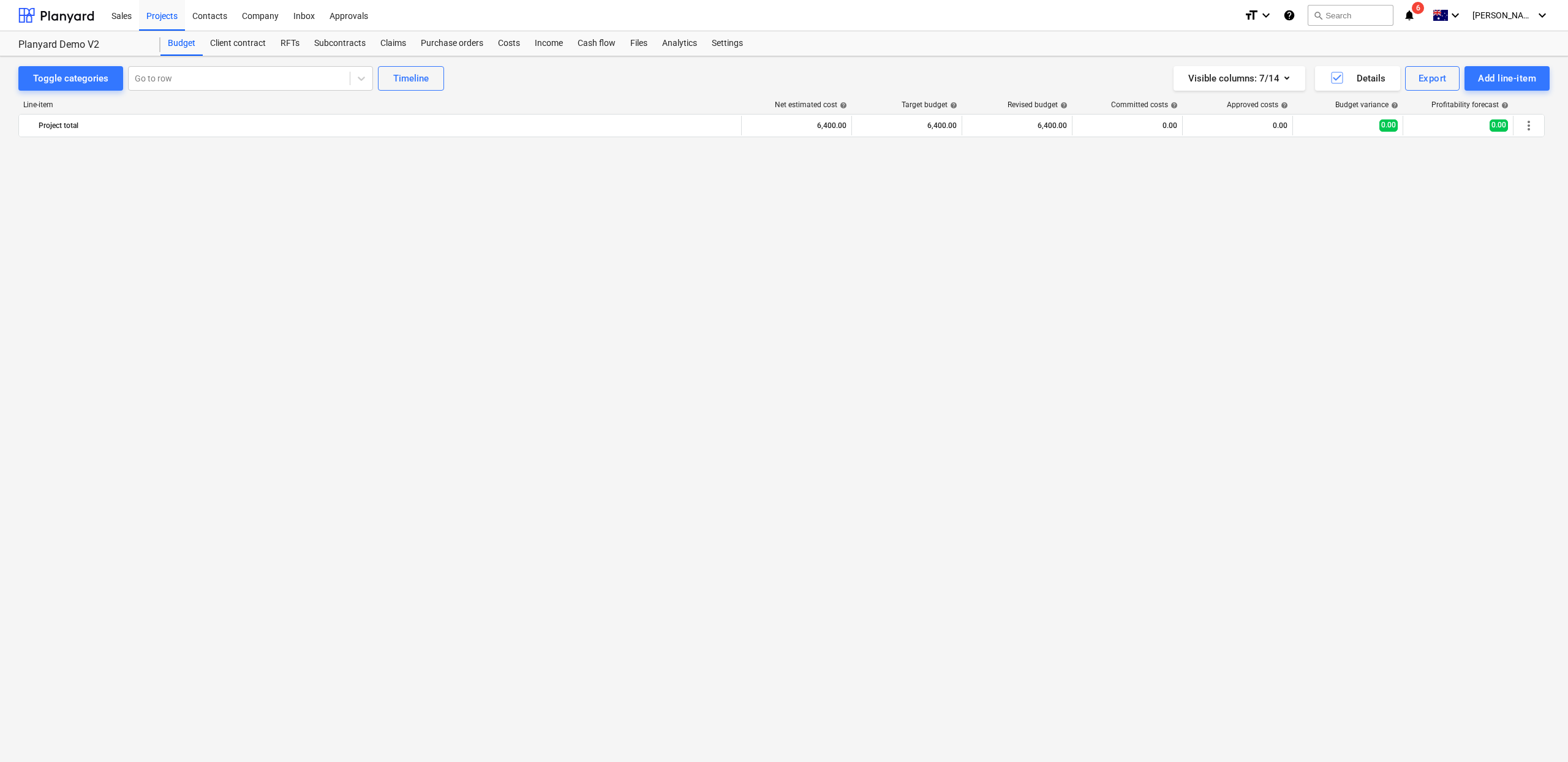
scroll to position [1210, 0]
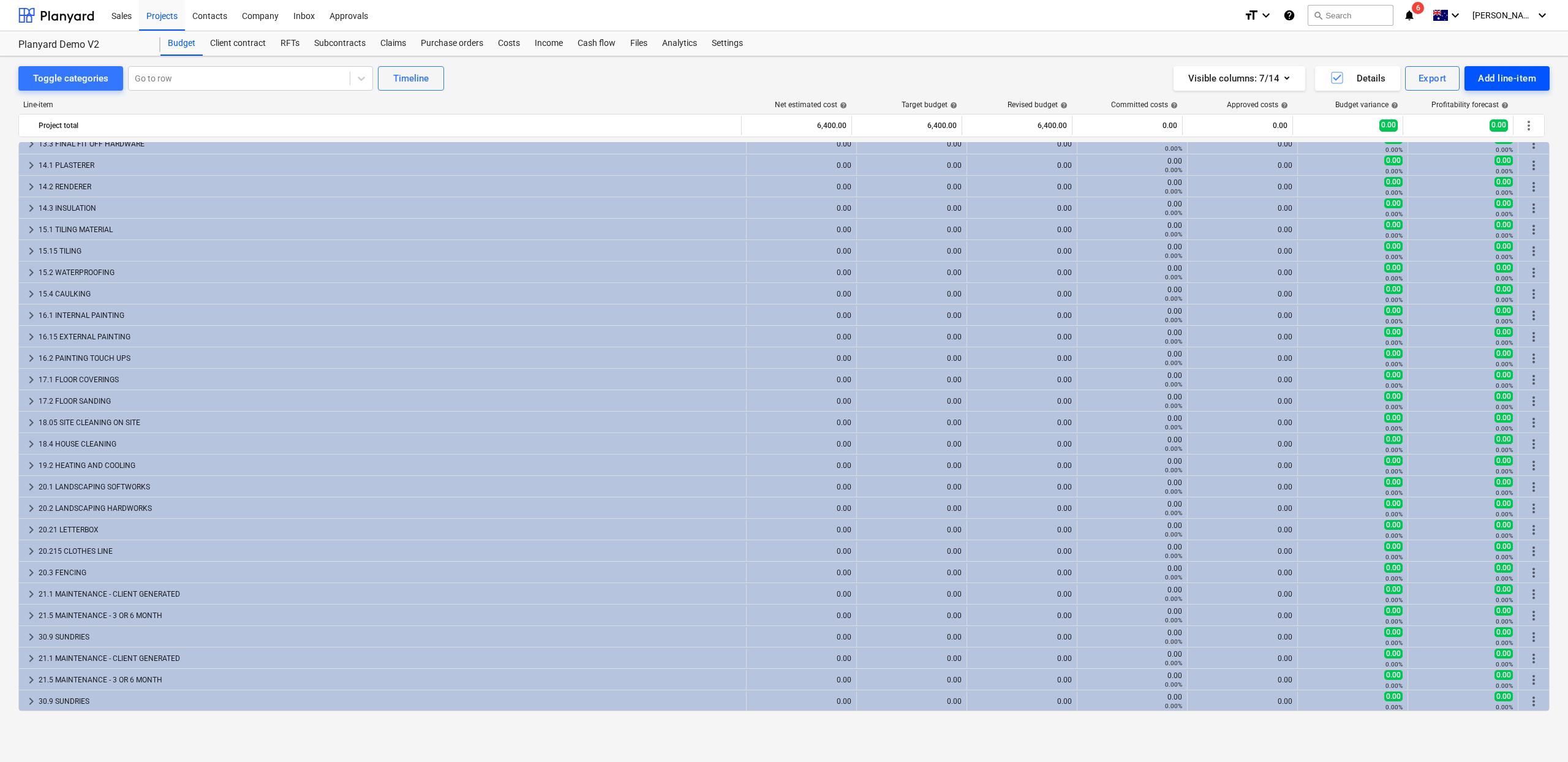
click at [1542, 82] on button "Add line-item" at bounding box center [1507, 78] width 85 height 25
click at [1484, 136] on div "Add custom" at bounding box center [1486, 130] width 128 height 21
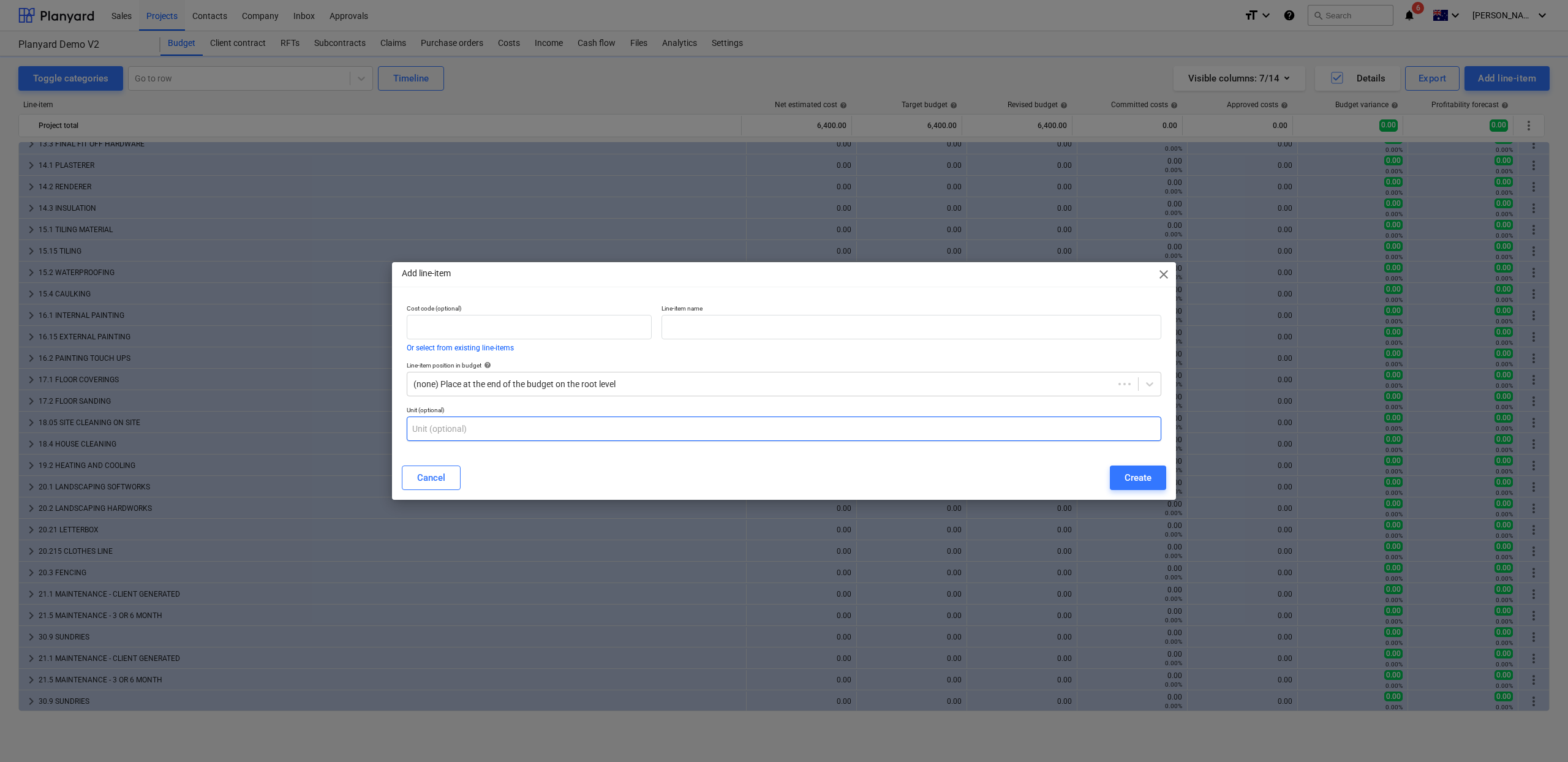
click at [465, 430] on input "text" at bounding box center [784, 428] width 755 height 25
click at [521, 330] on input "text" at bounding box center [529, 326] width 245 height 25
click at [502, 344] on button "Or select from existing line-items" at bounding box center [460, 348] width 107 height 7
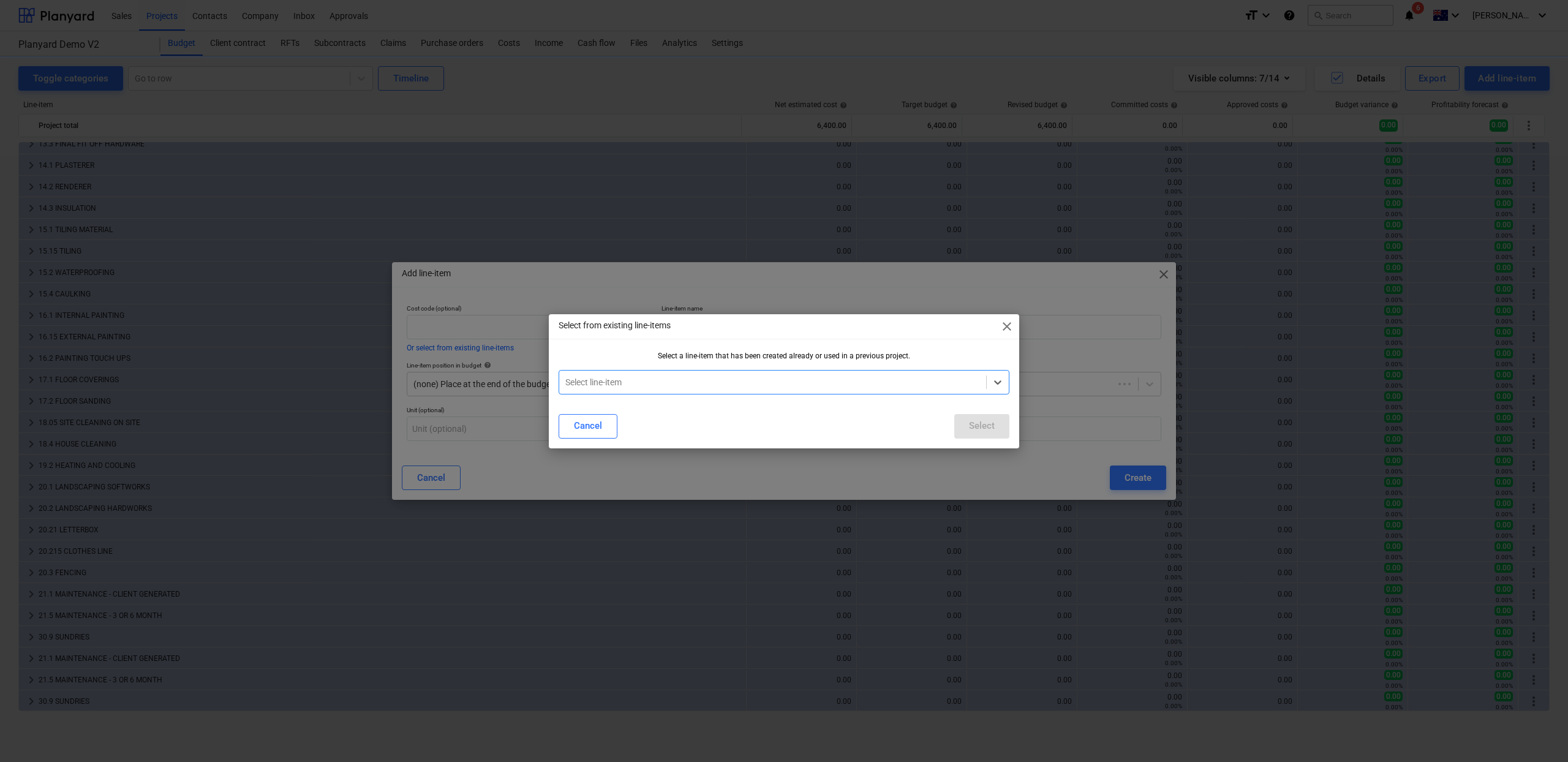
click at [645, 390] on div "Select line-item" at bounding box center [773, 382] width 427 height 17
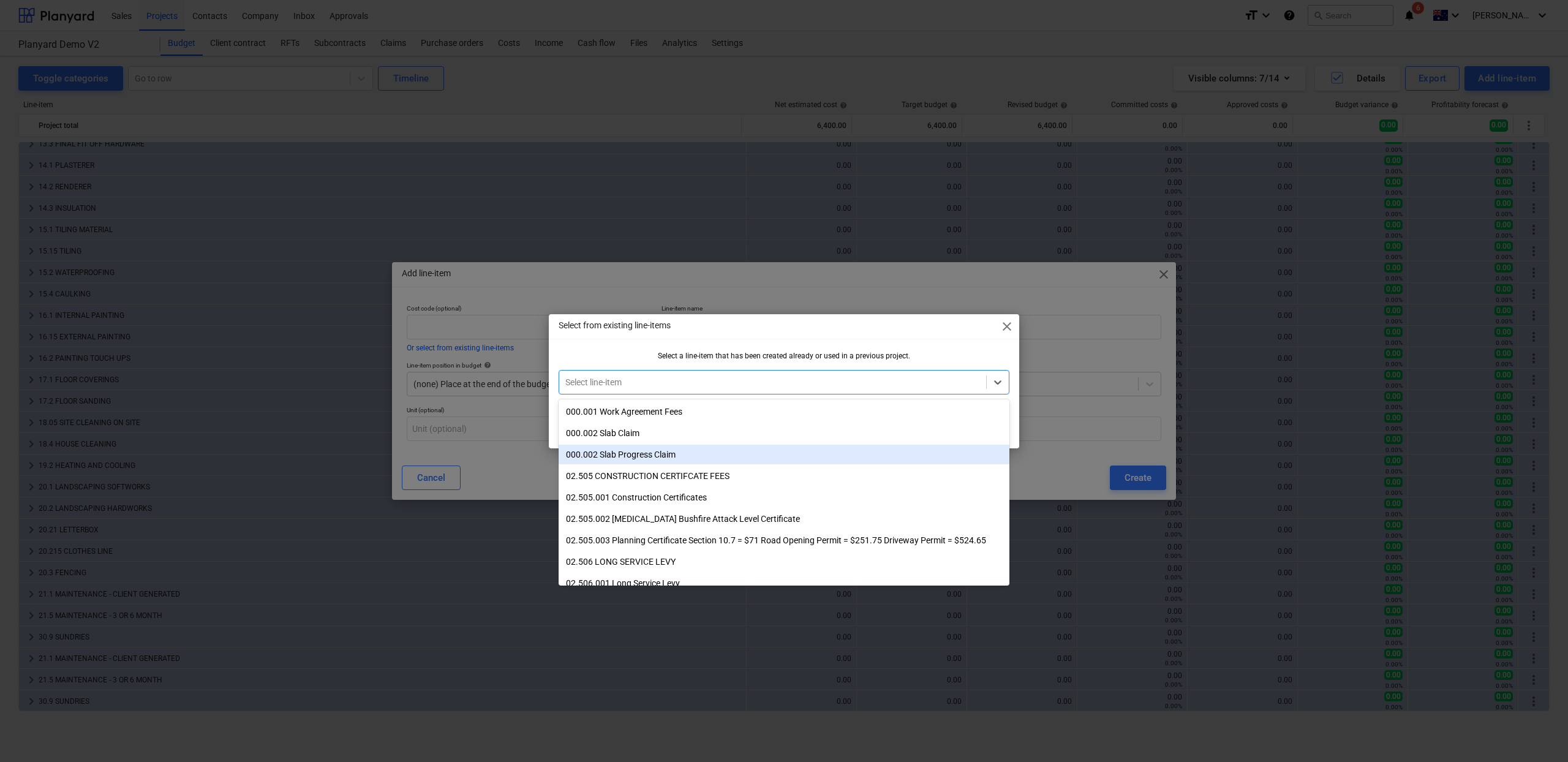
click at [627, 447] on div "000.002 Slab Progress Claim" at bounding box center [784, 454] width 451 height 19
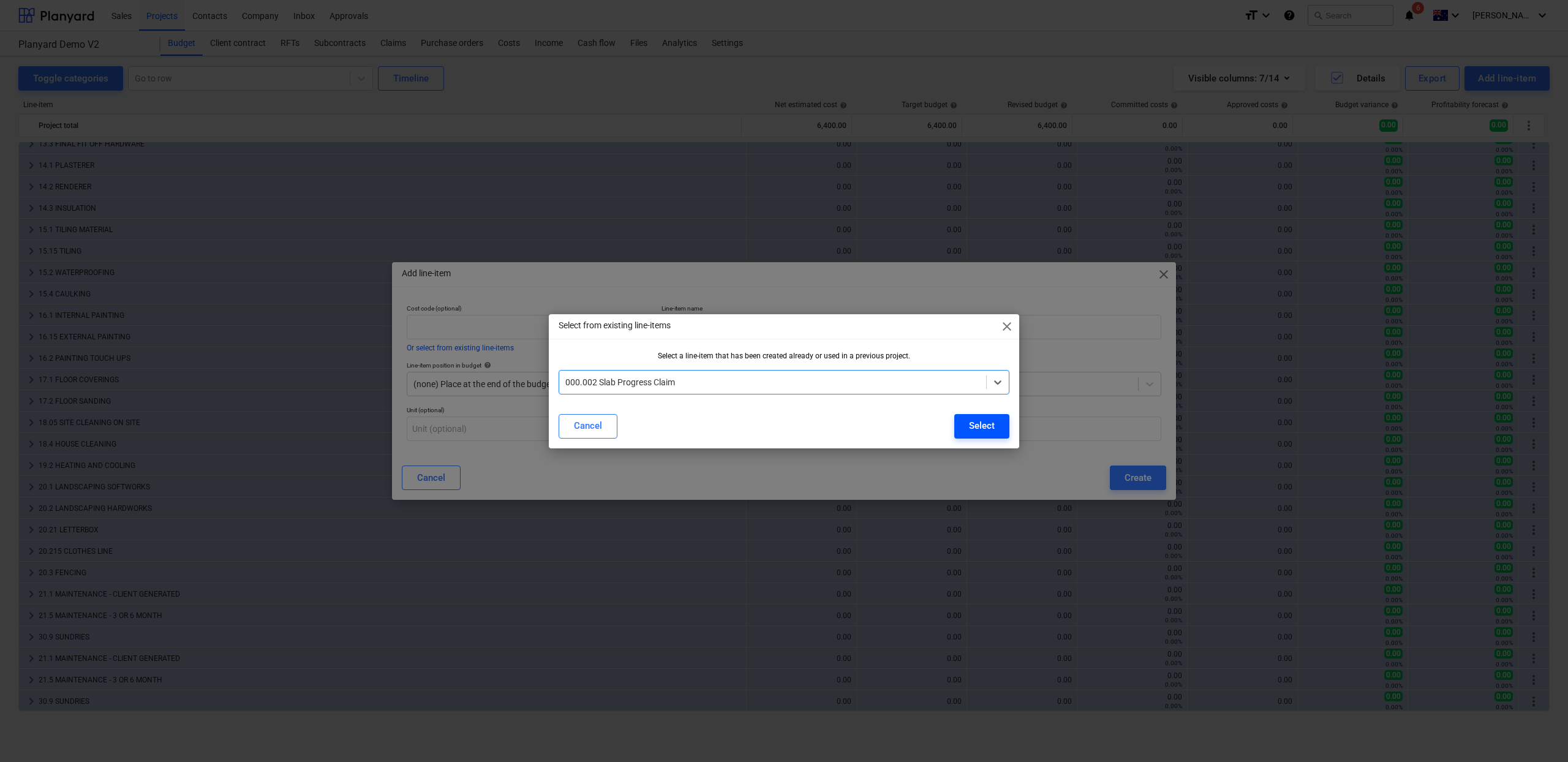
click at [984, 424] on div "Select" at bounding box center [981, 426] width 26 height 16
type input "000.002"
type input "Slab Progress Claim"
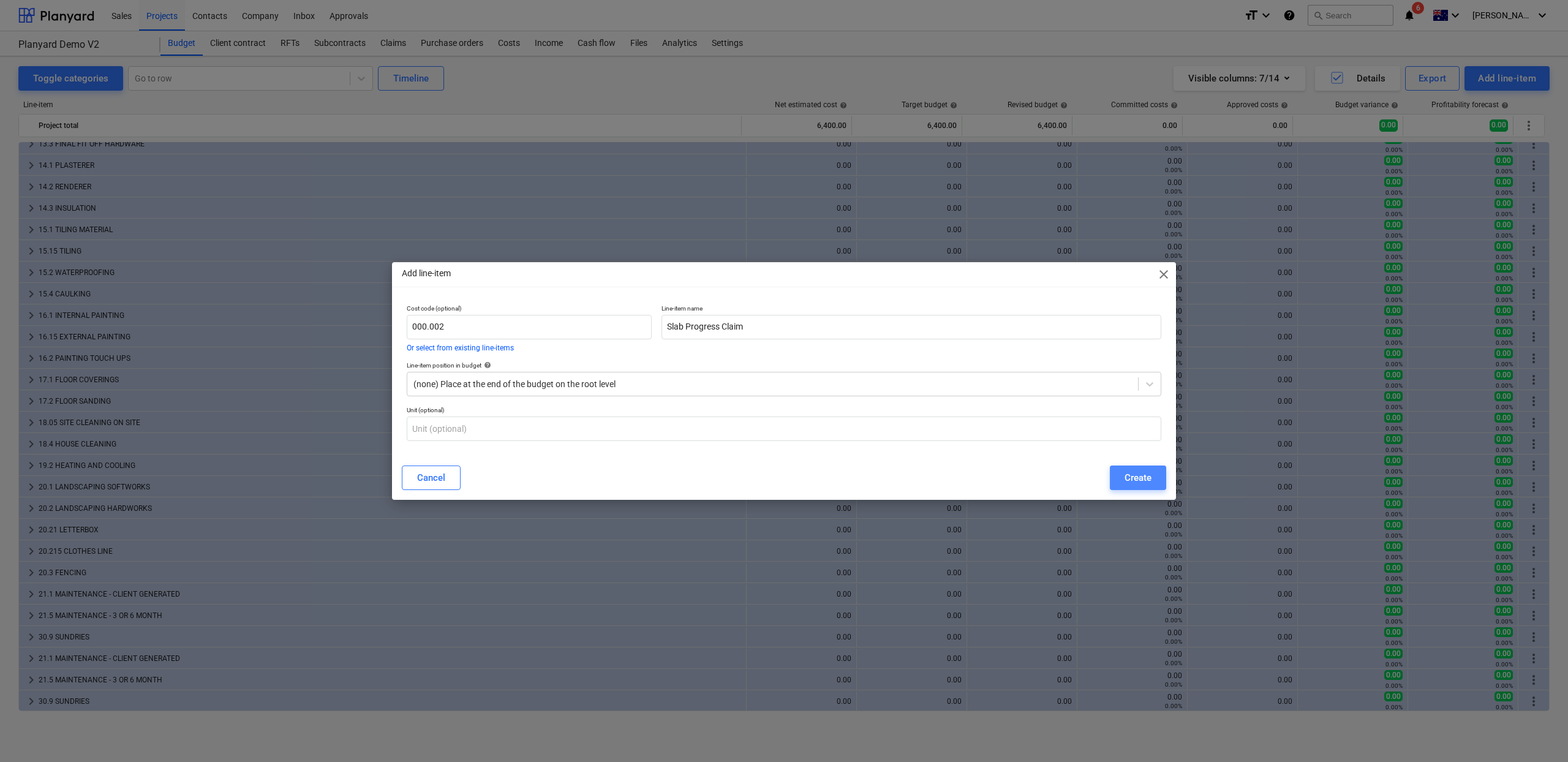
click at [1146, 467] on button "Create" at bounding box center [1138, 477] width 57 height 25
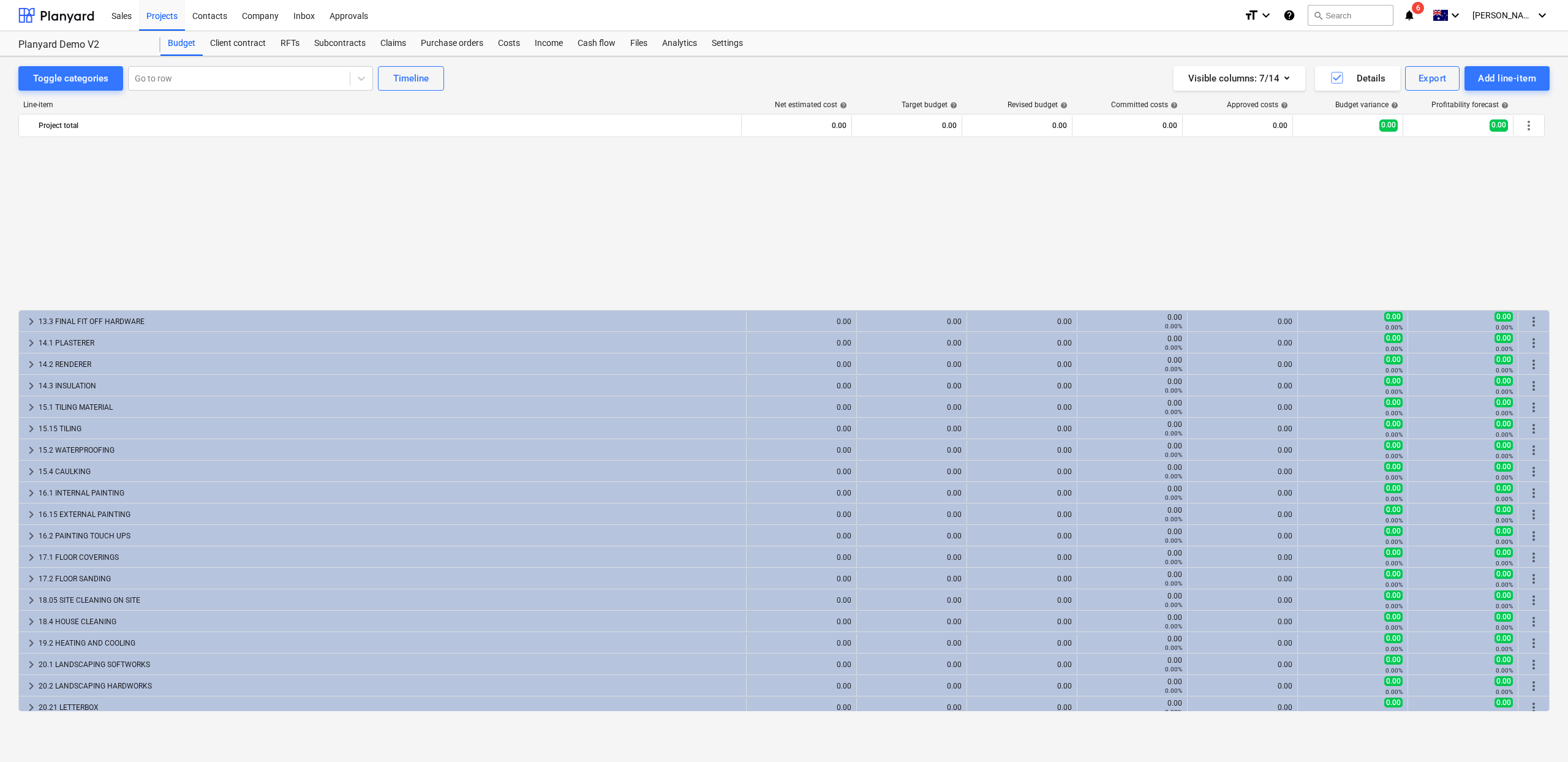
scroll to position [1231, 0]
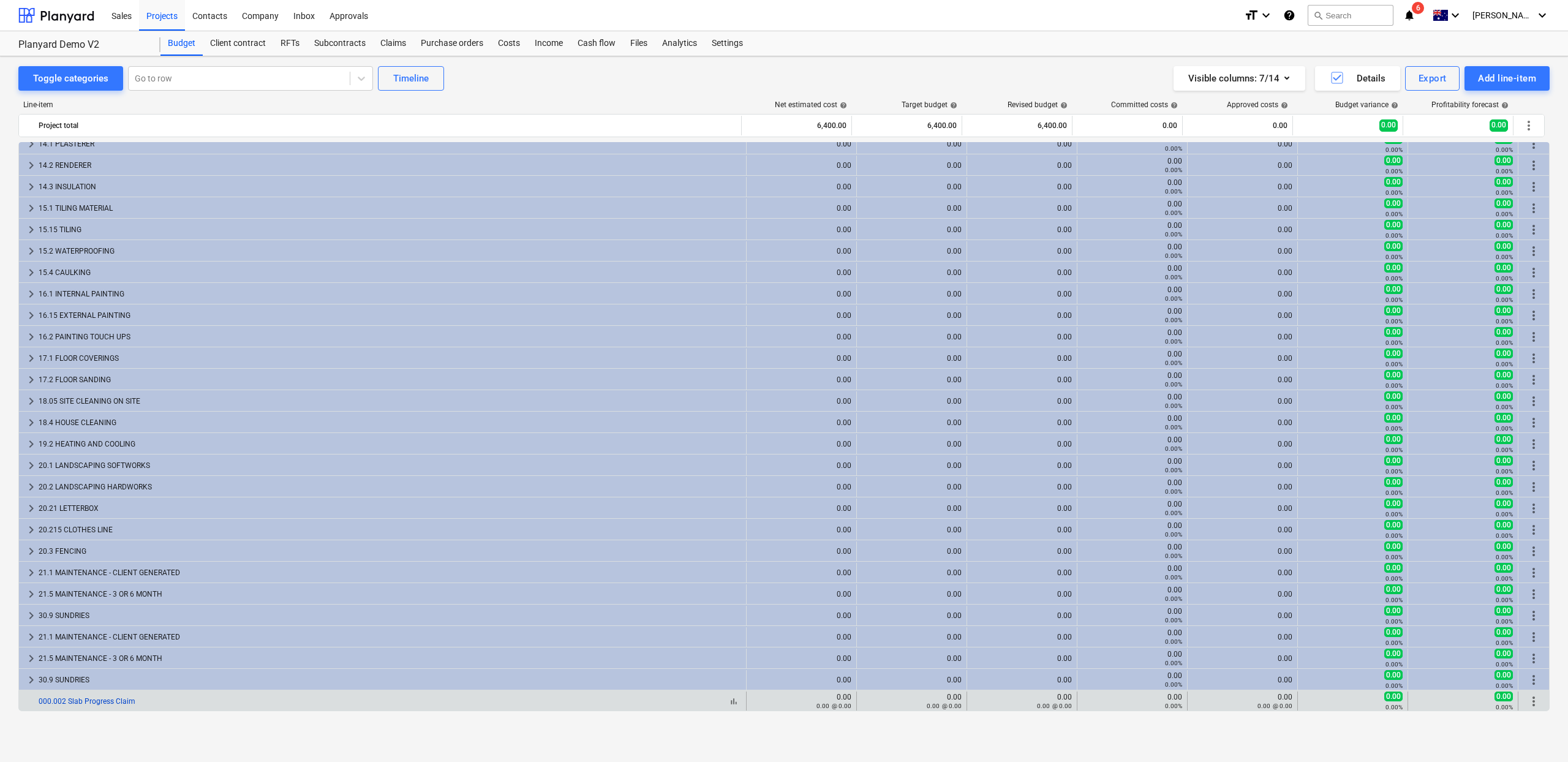
click at [124, 701] on link "000.002 Slab Progress Claim" at bounding box center [87, 701] width 97 height 9
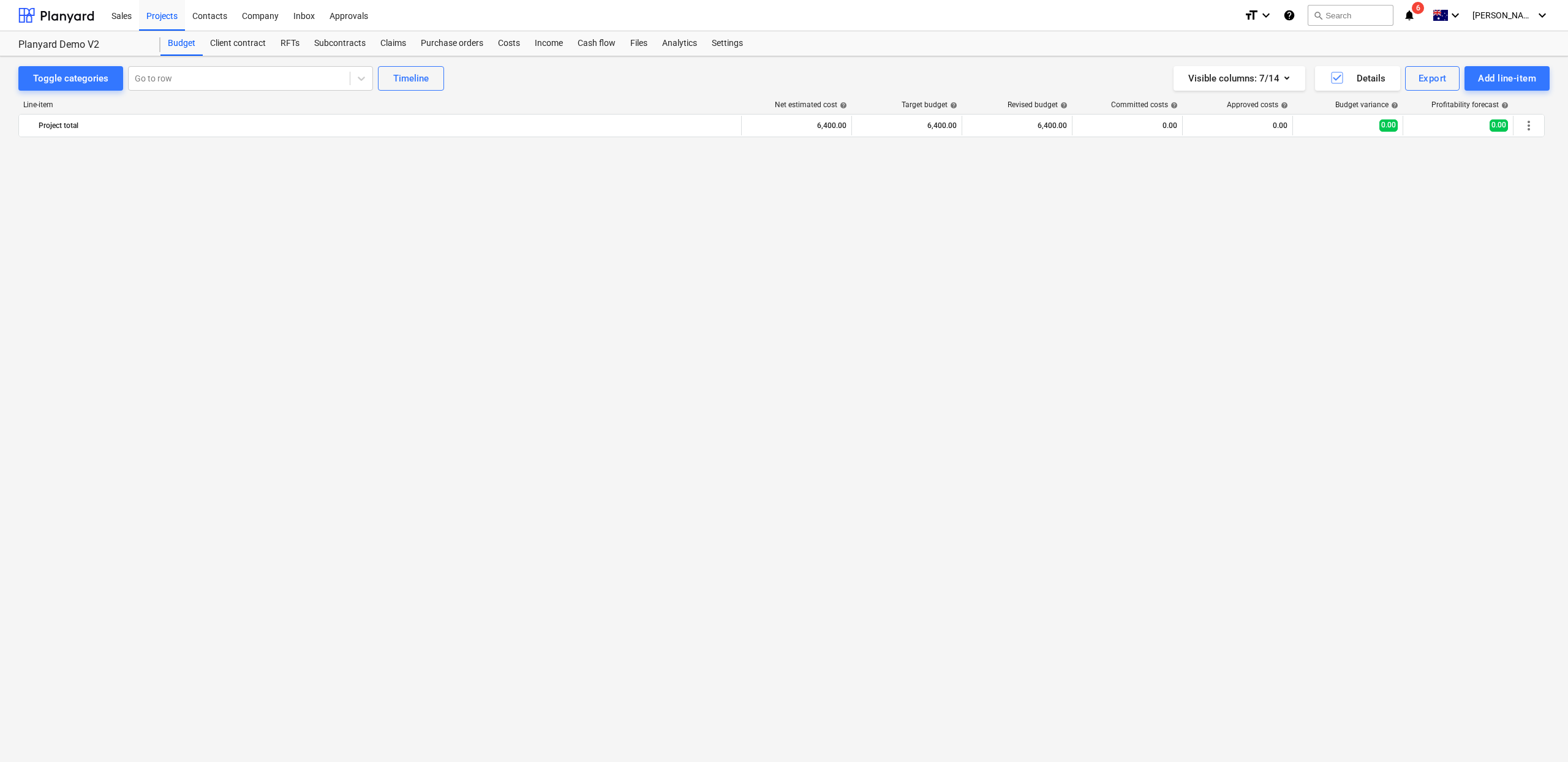
scroll to position [1231, 0]
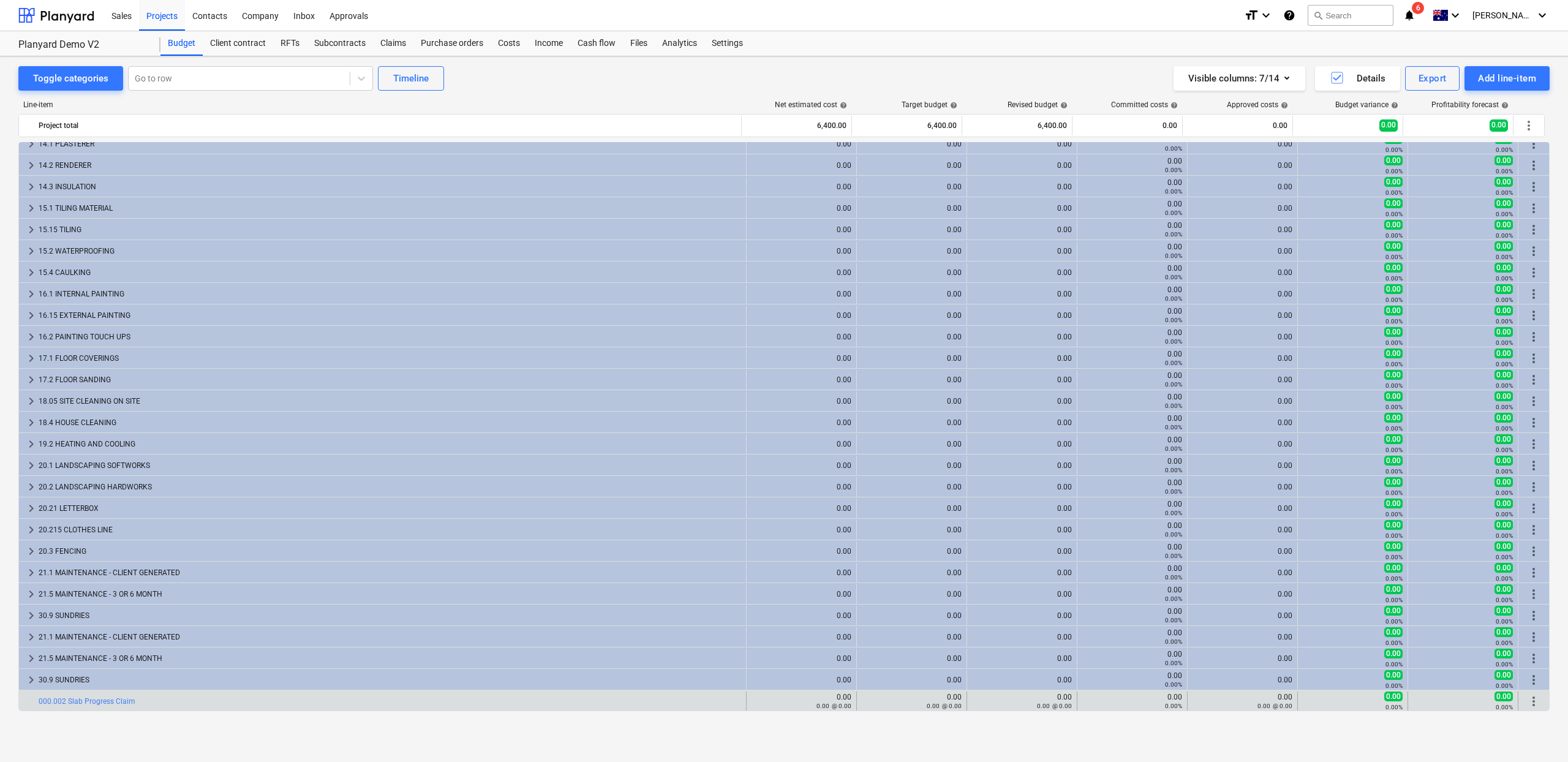
click at [1531, 696] on span "more_vert" at bounding box center [1534, 701] width 15 height 15
click at [1527, 697] on span "more_vert" at bounding box center [1534, 701] width 15 height 15
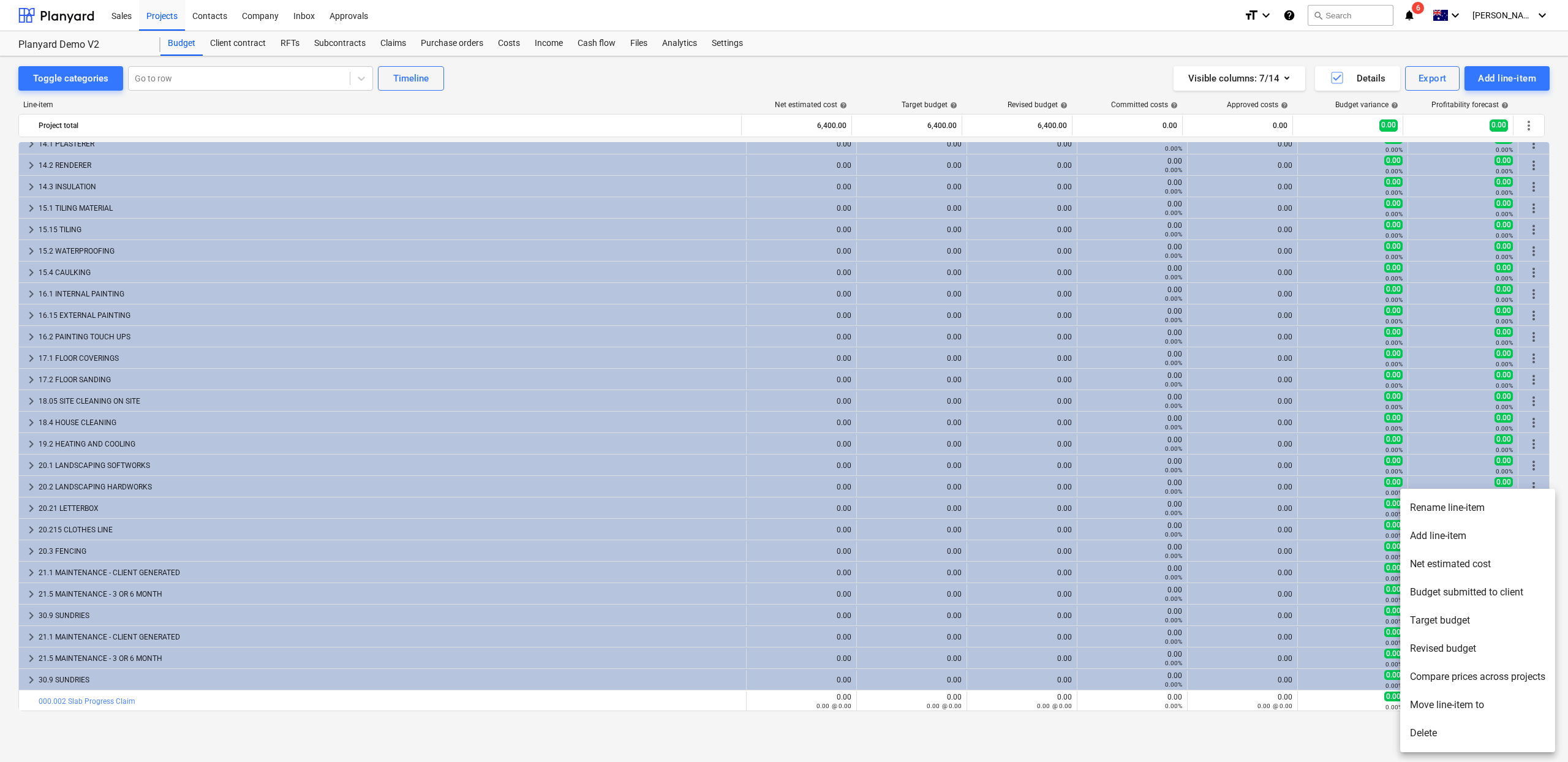
click at [1450, 712] on li "Move line-item to" at bounding box center [1478, 705] width 155 height 28
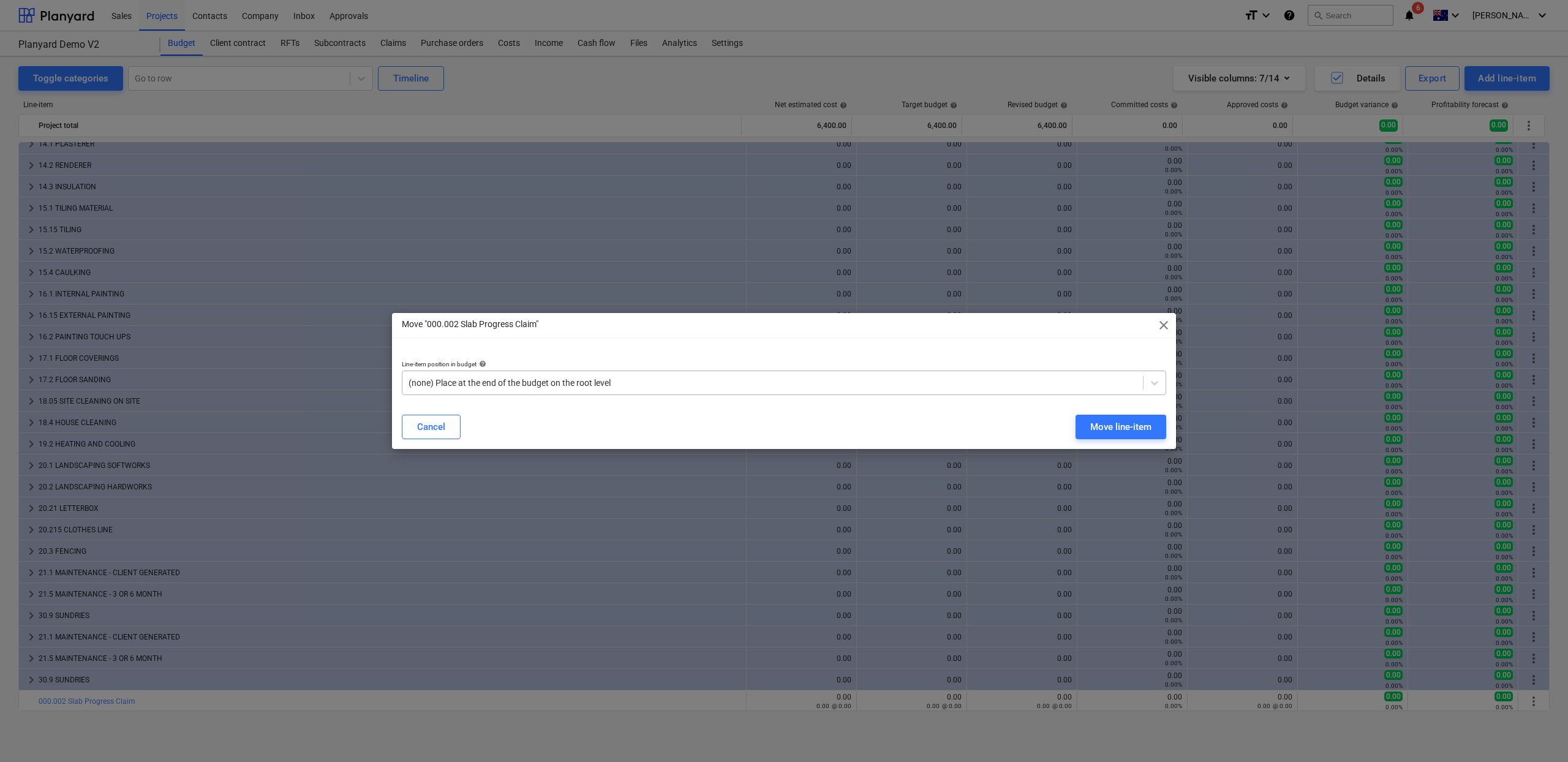
click at [494, 384] on div at bounding box center [772, 383] width 728 height 12
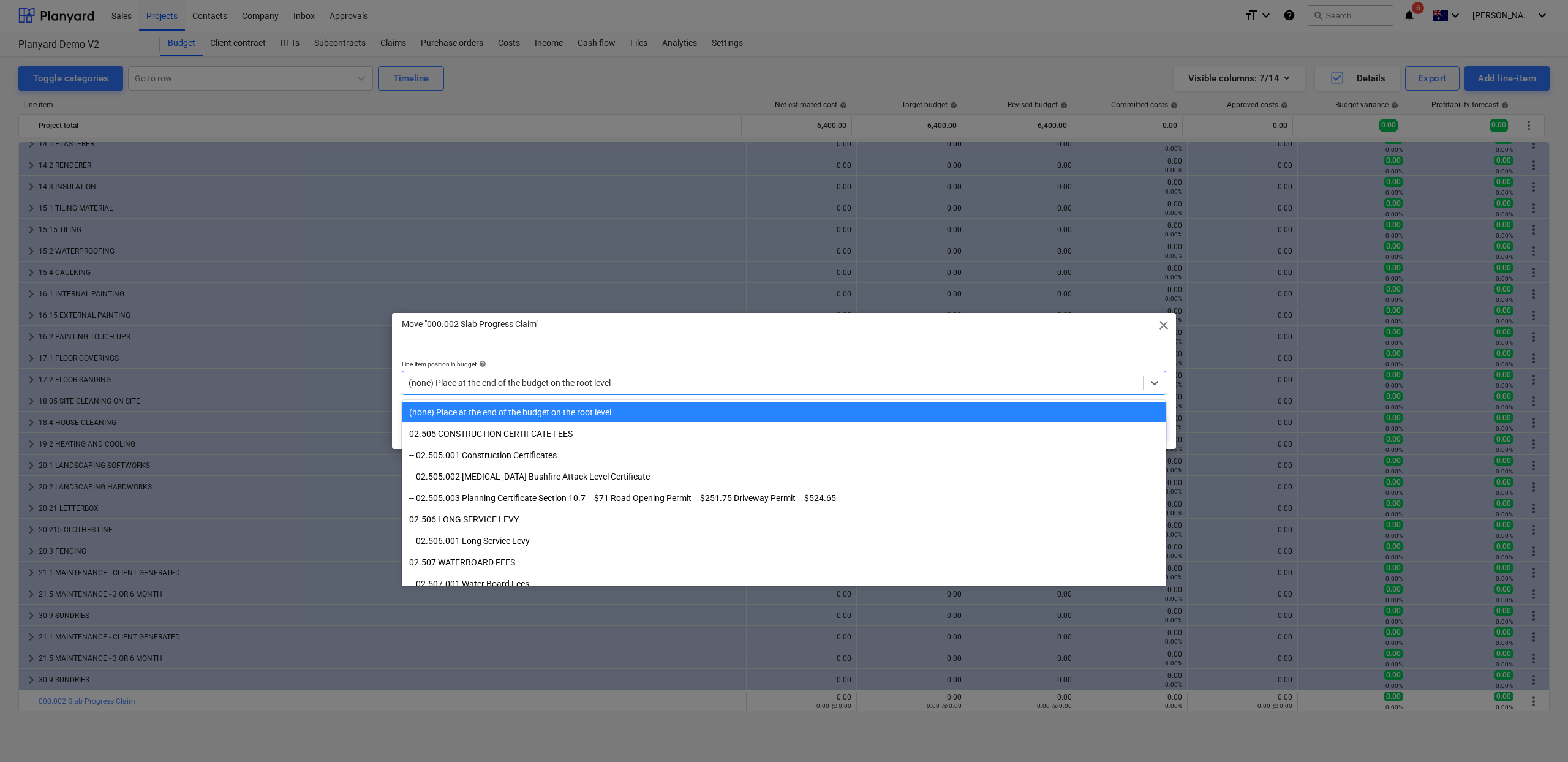
click at [531, 416] on div "(none) Place at the end of the budget on the root level" at bounding box center [784, 412] width 765 height 19
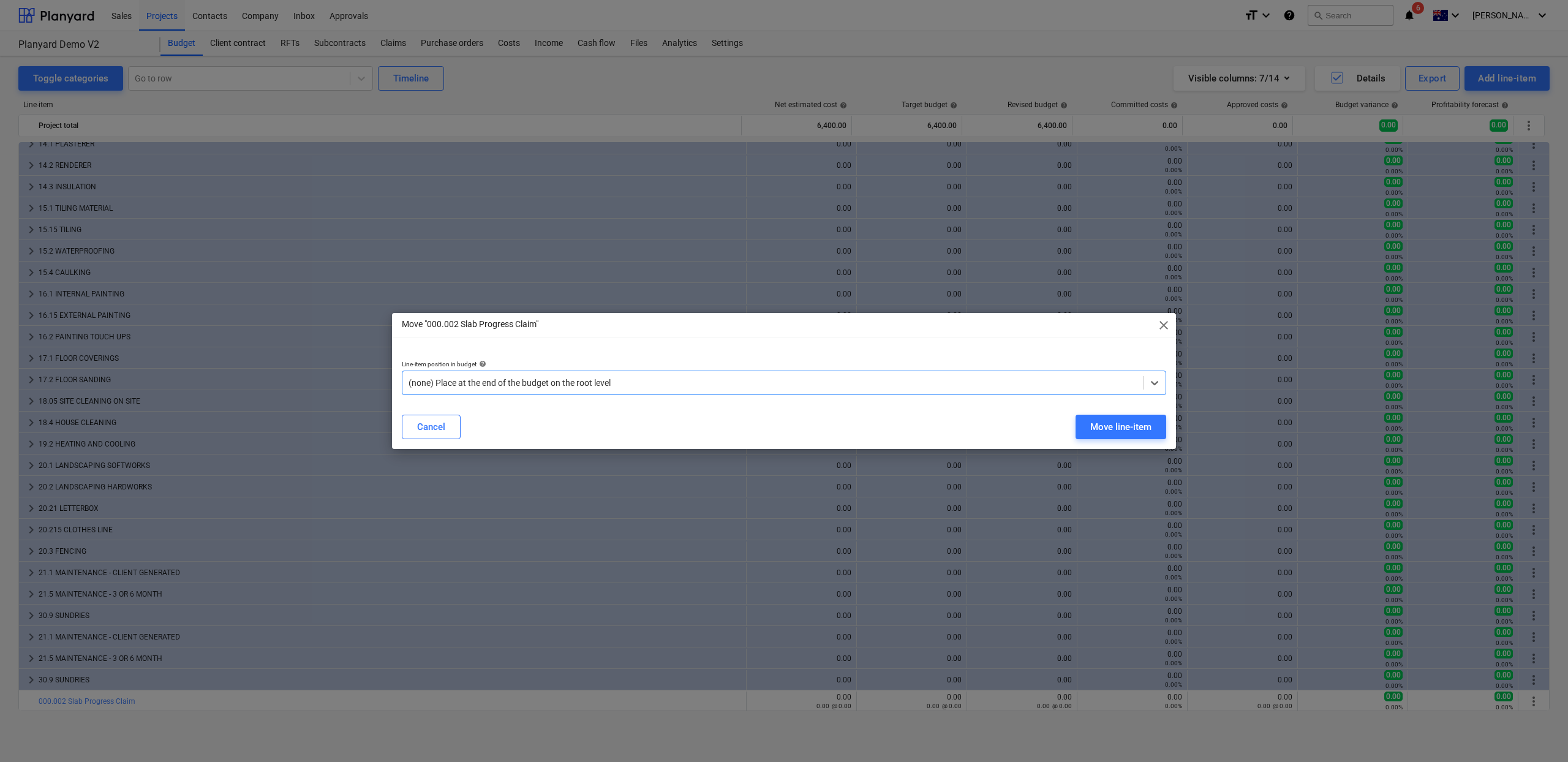
click at [555, 388] on div at bounding box center [772, 383] width 728 height 12
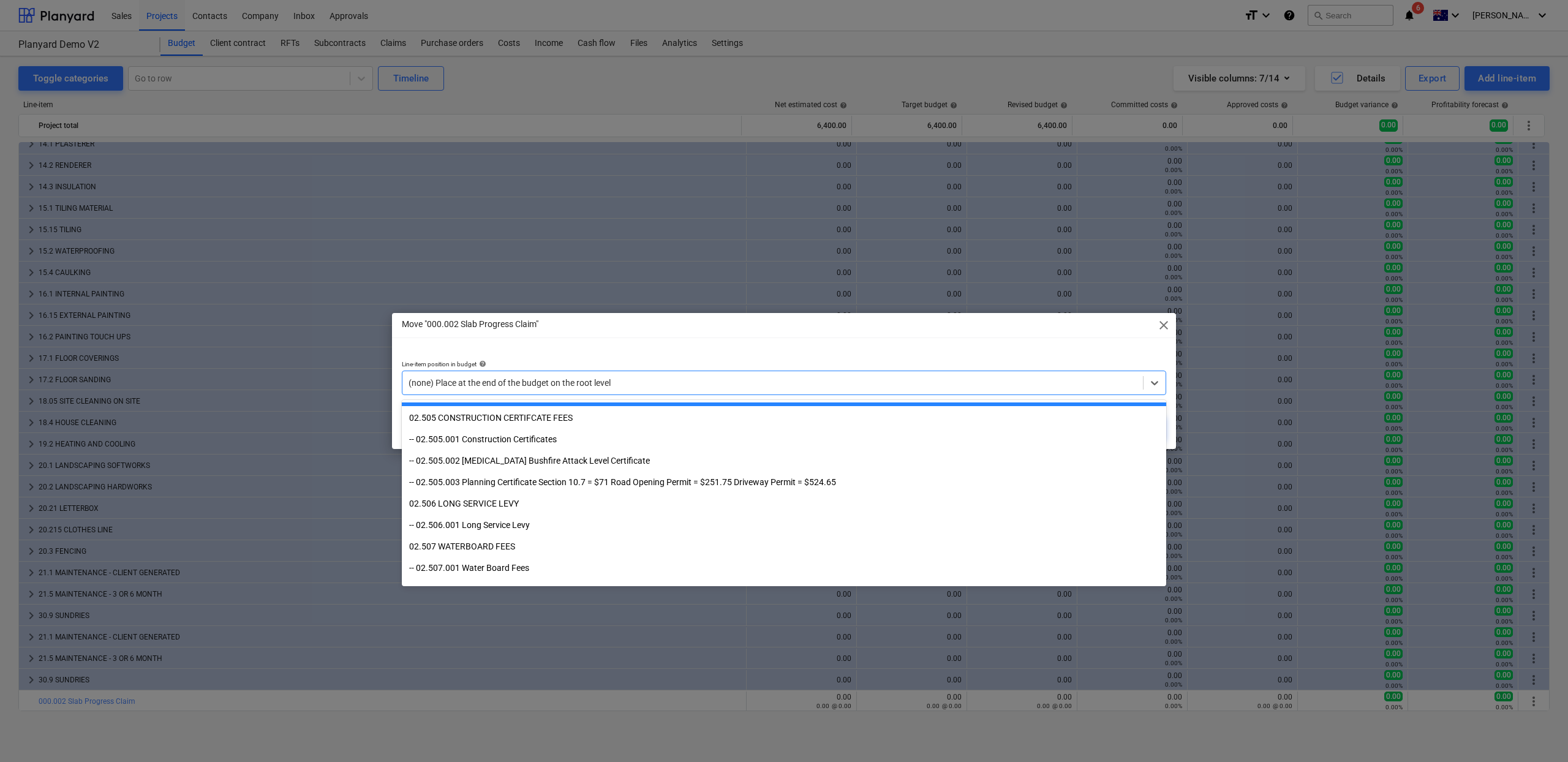
scroll to position [0, 0]
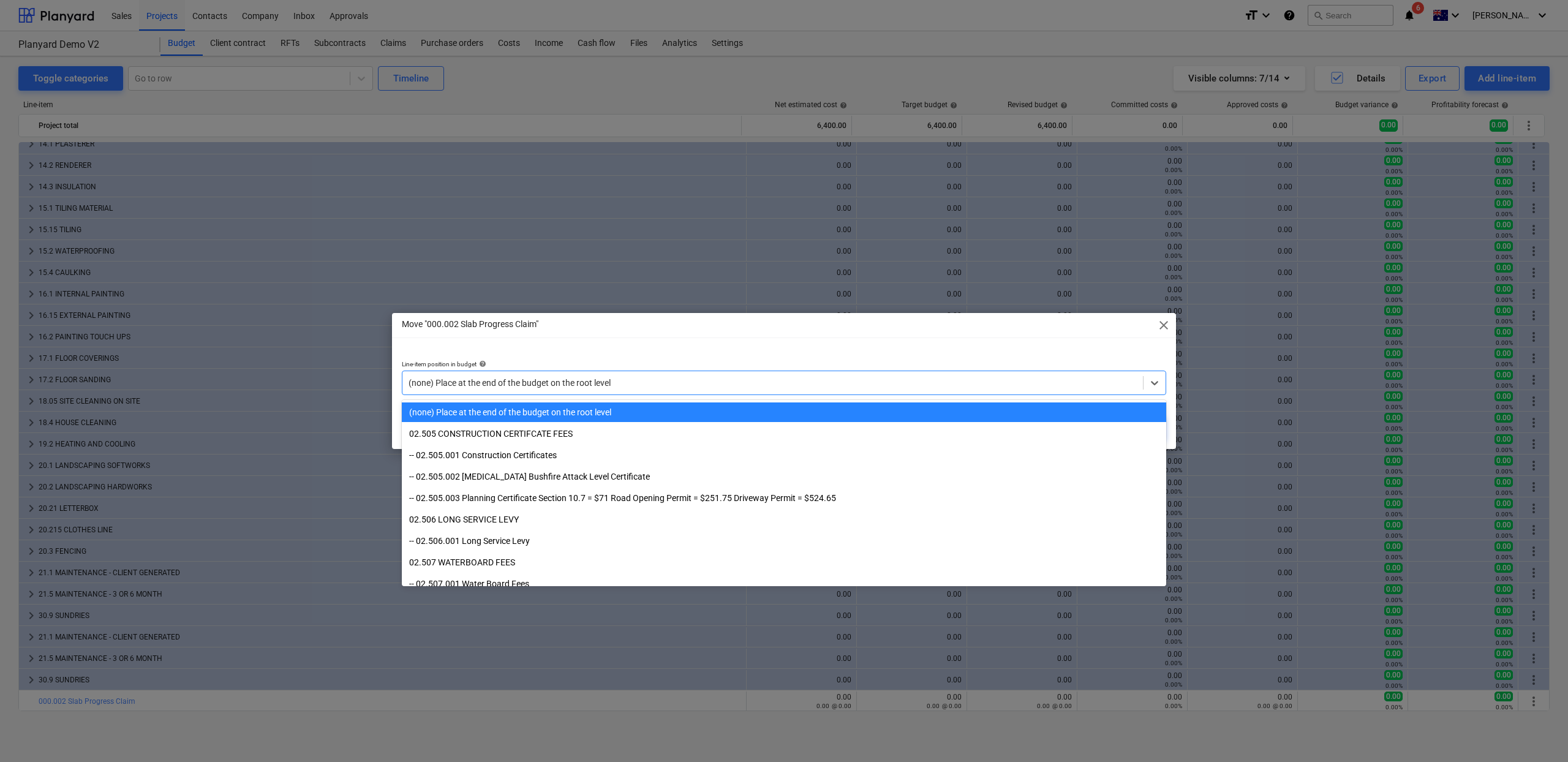
click at [589, 411] on div "(none) Place at the end of the budget on the root level" at bounding box center [784, 412] width 765 height 19
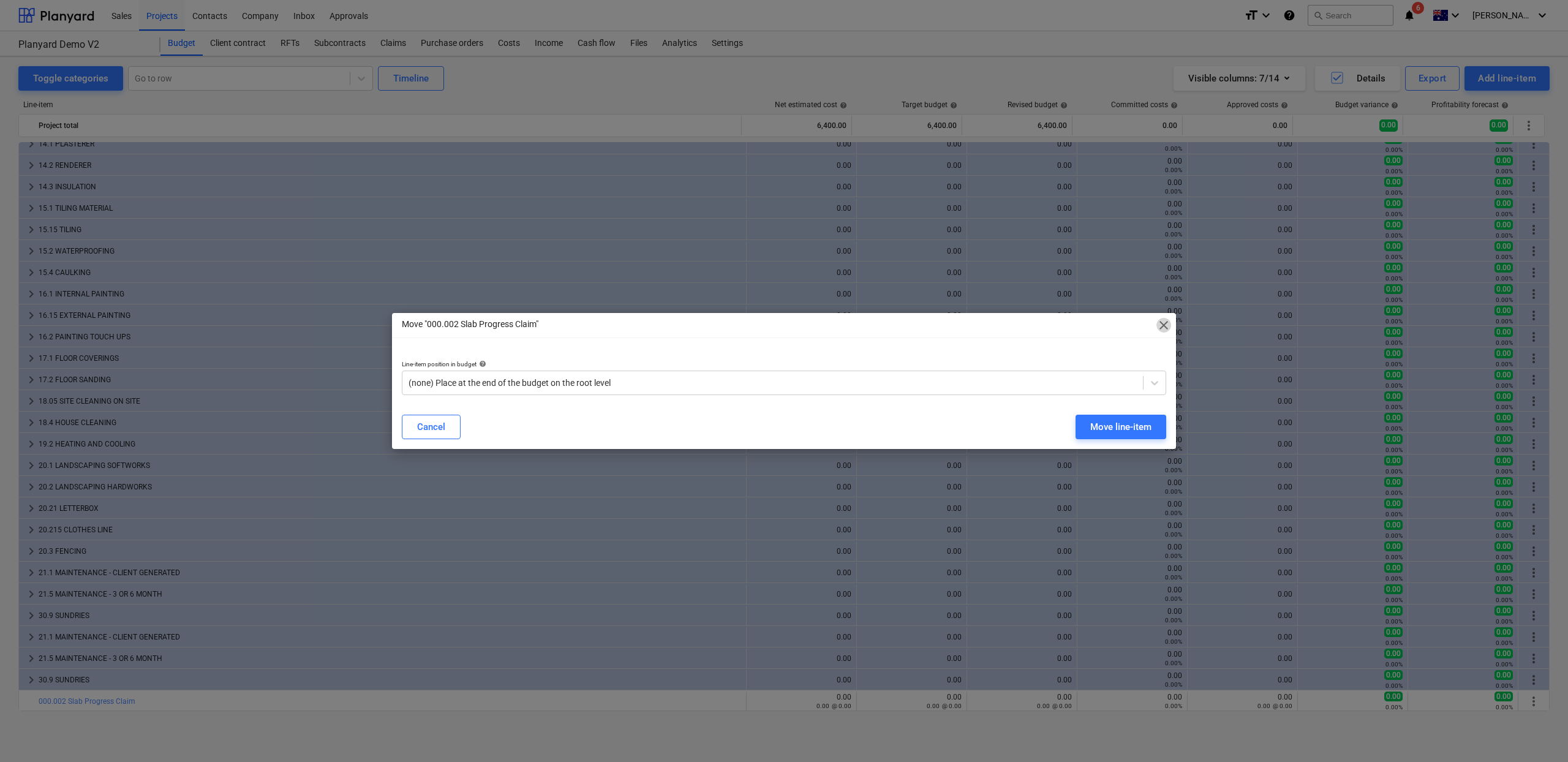
click at [1164, 328] on span "close" at bounding box center [1164, 325] width 15 height 15
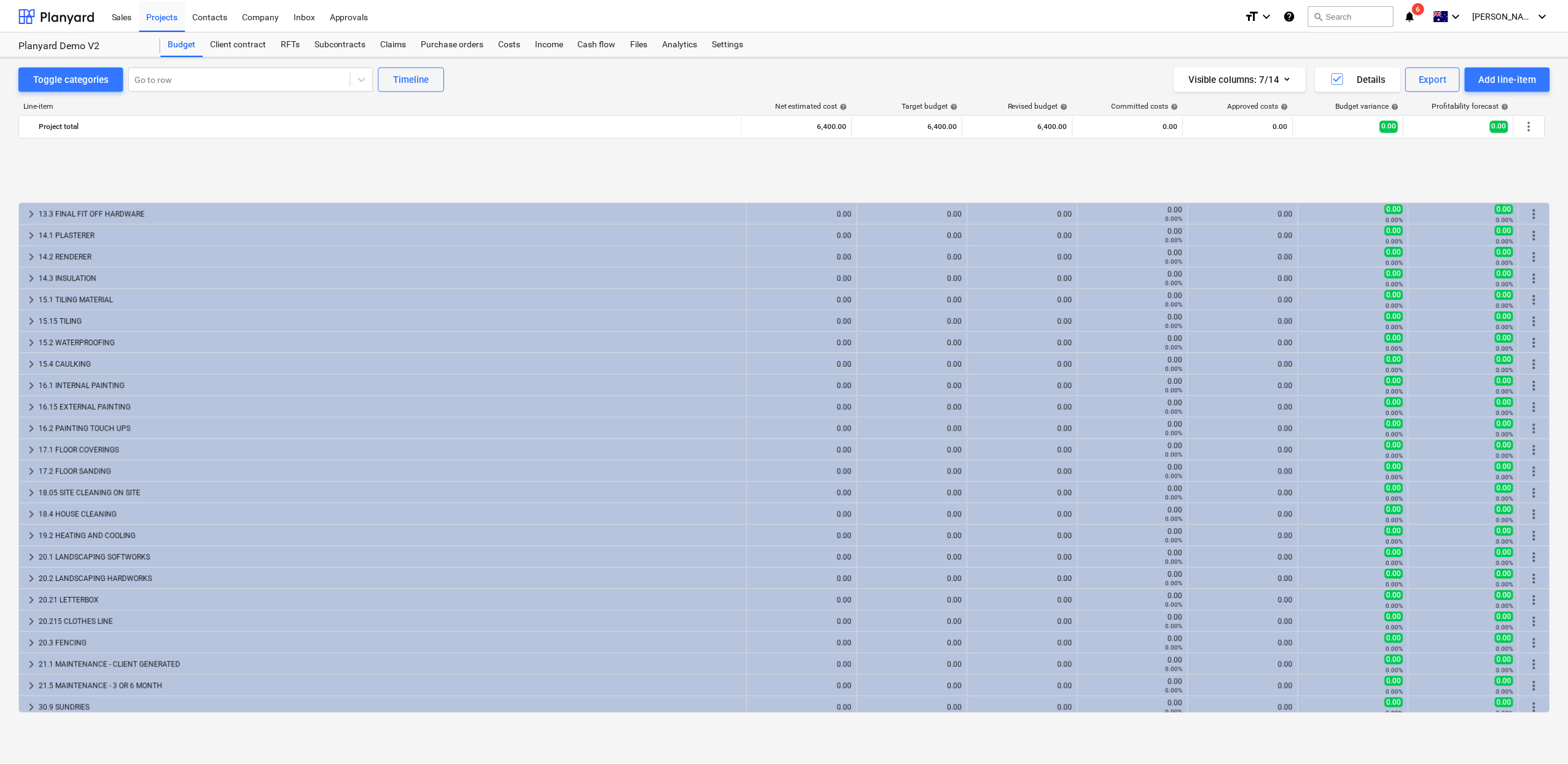
scroll to position [1235, 0]
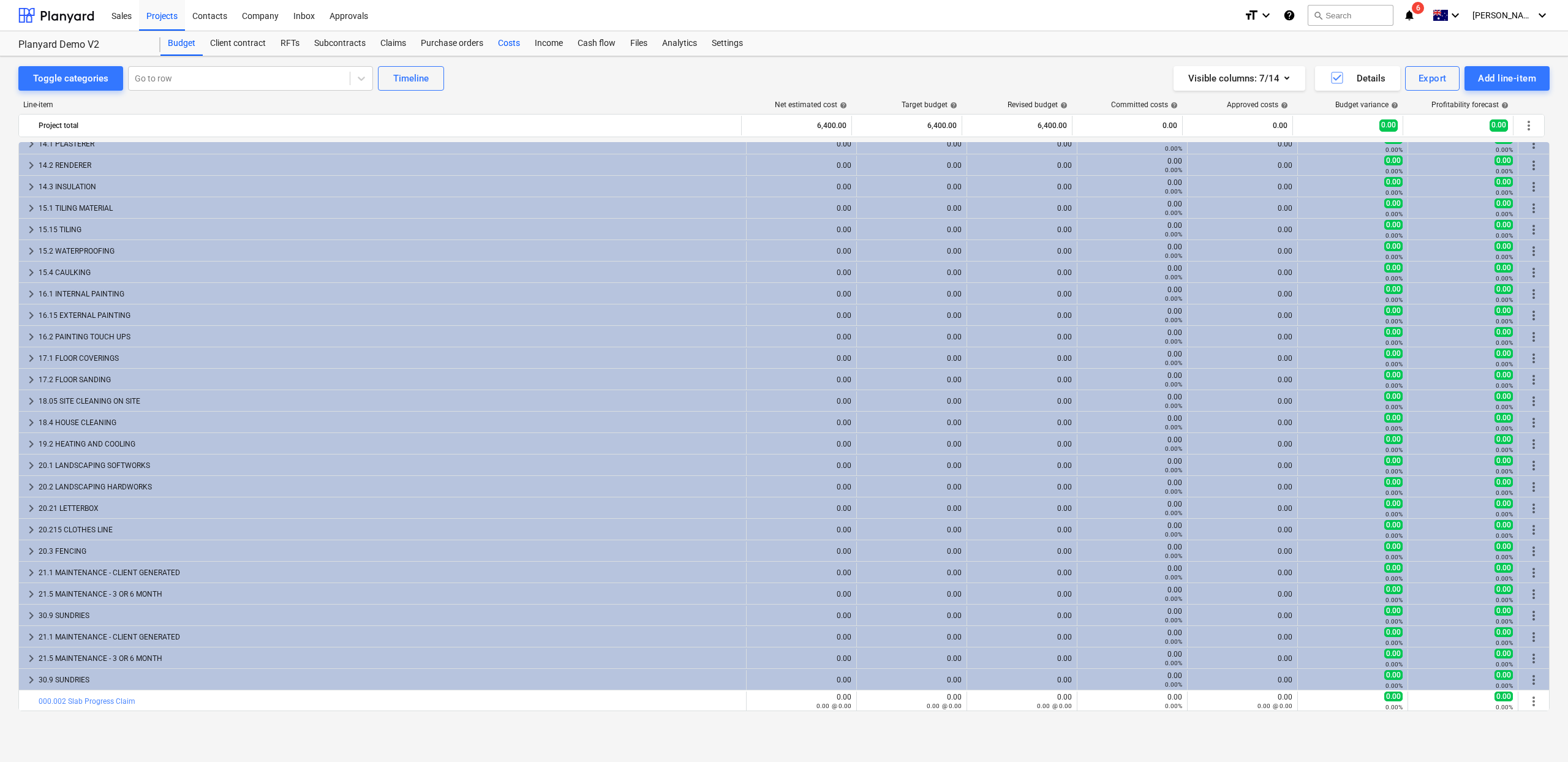
click at [510, 36] on div "Costs" at bounding box center [509, 43] width 37 height 25
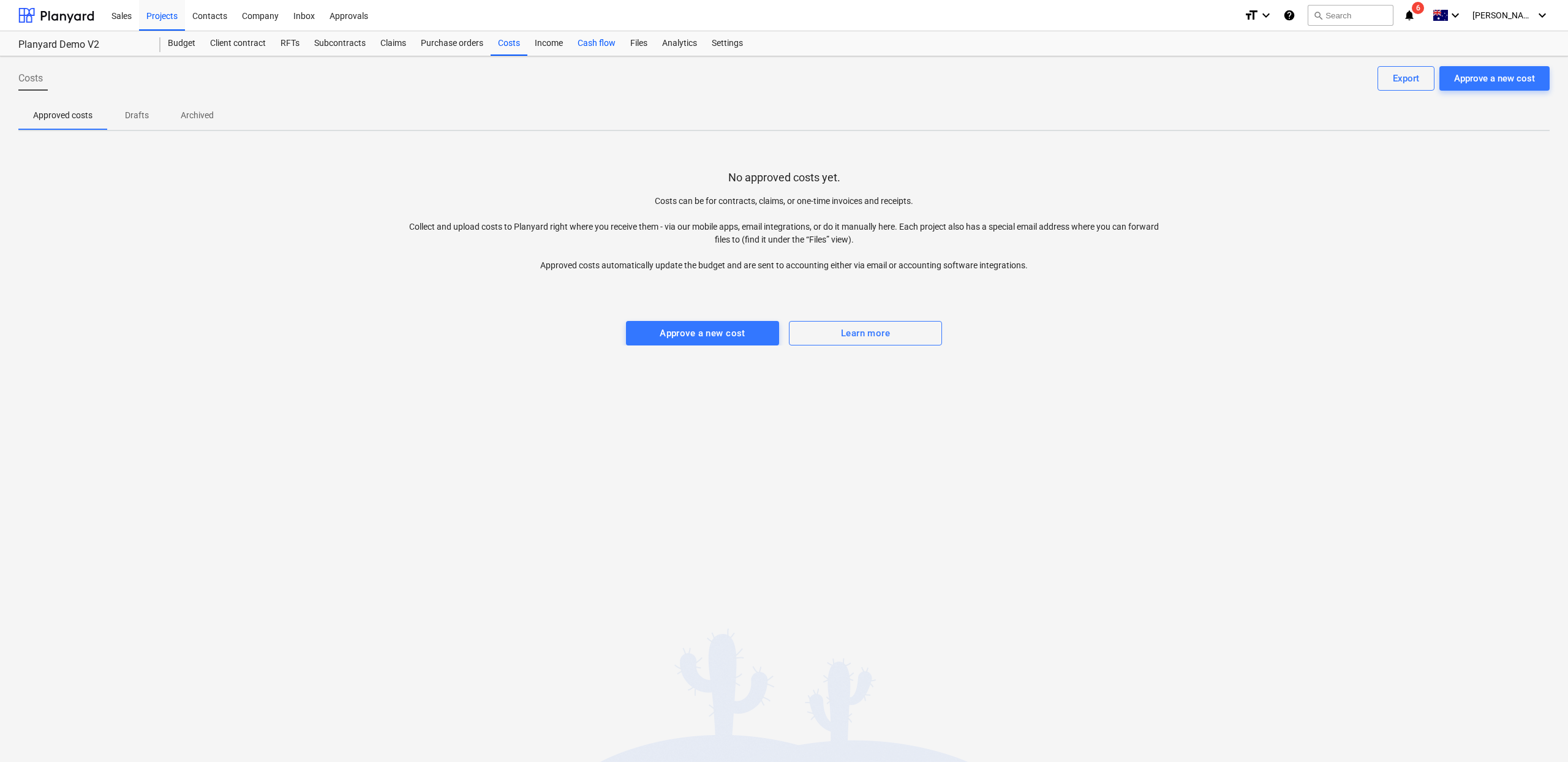
click at [577, 42] on div "Cash flow" at bounding box center [596, 43] width 53 height 25
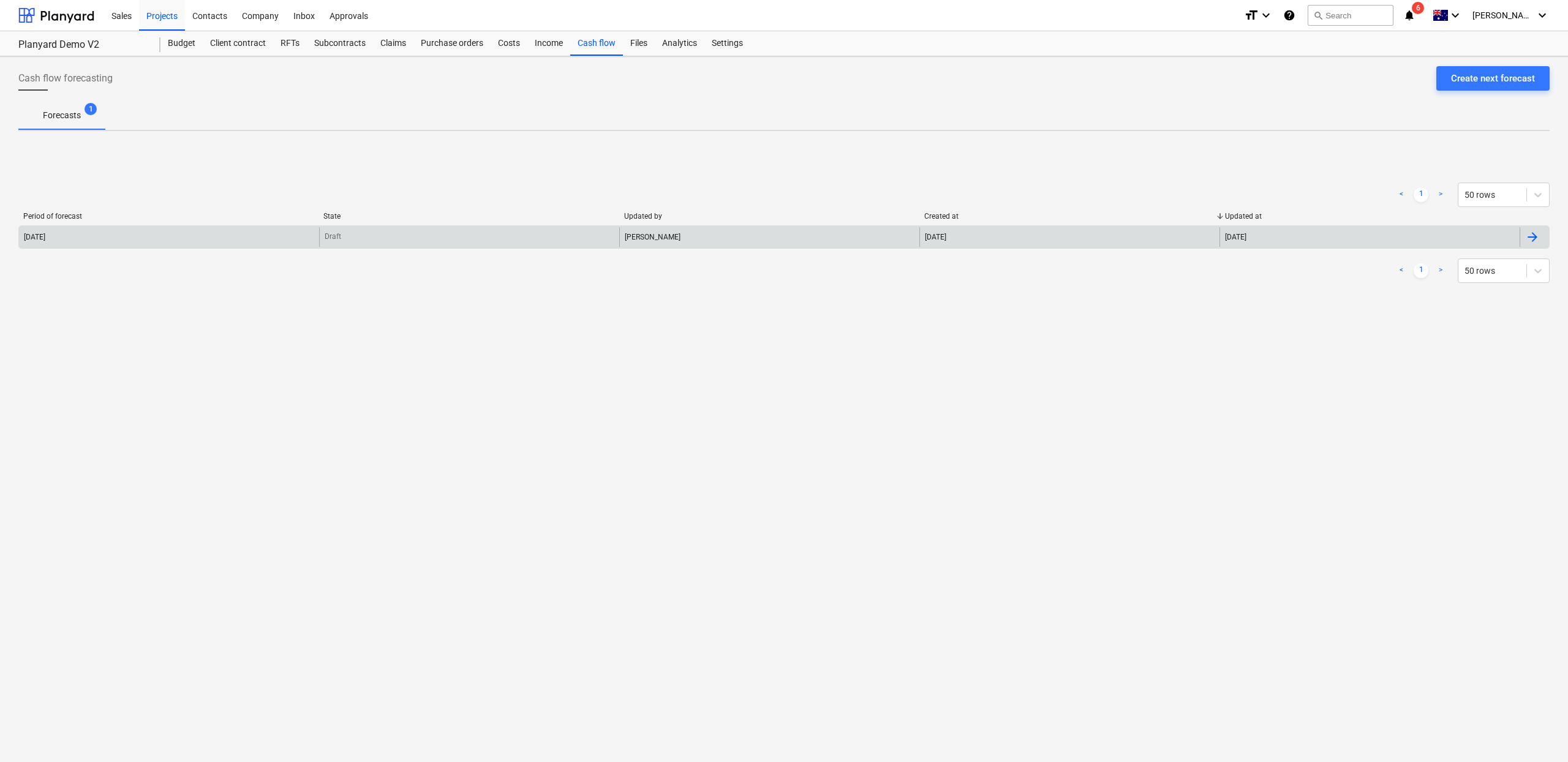
click at [750, 229] on div "Tommy Zhang" at bounding box center [769, 237] width 300 height 19
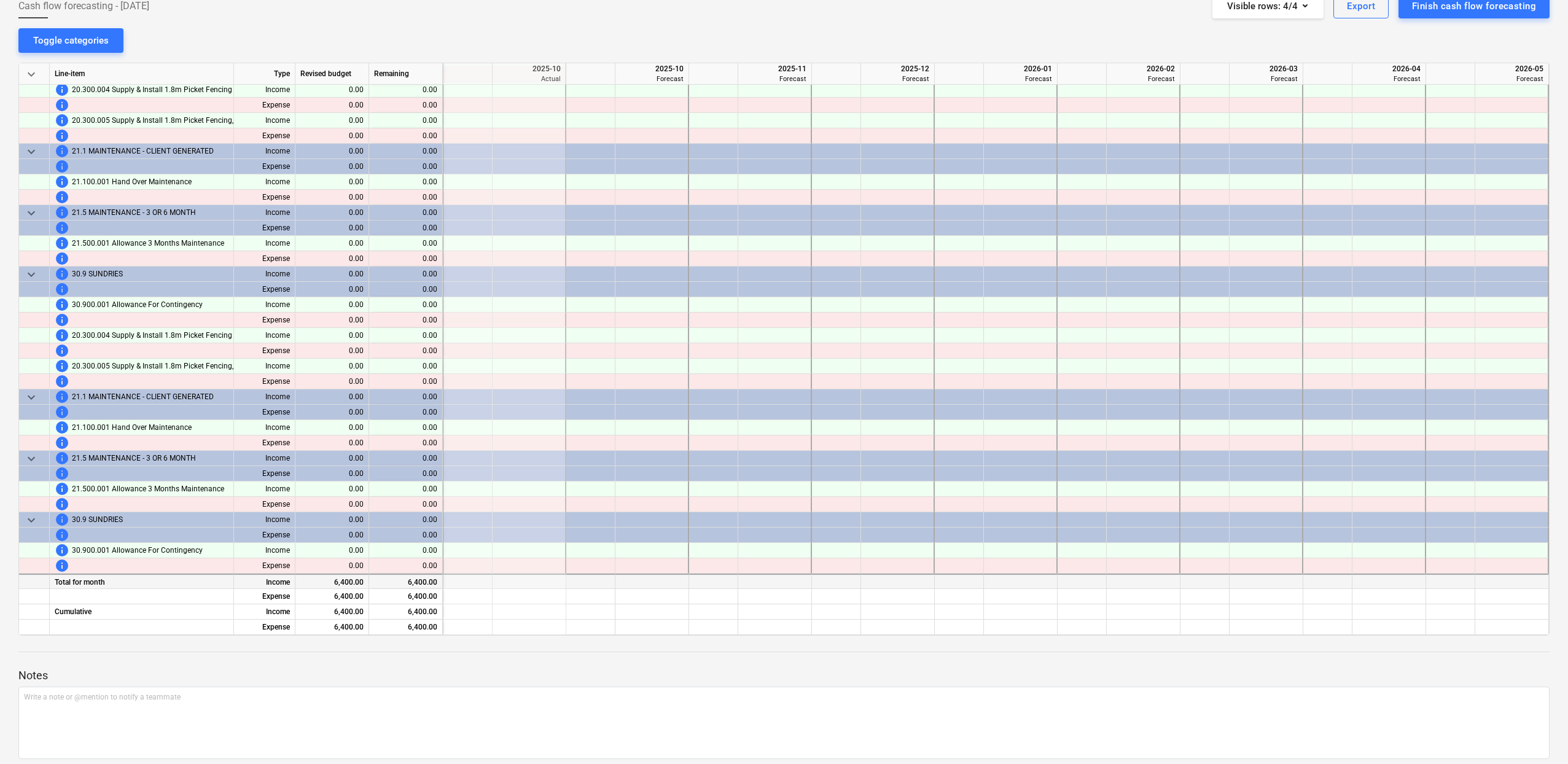
scroll to position [145, 0]
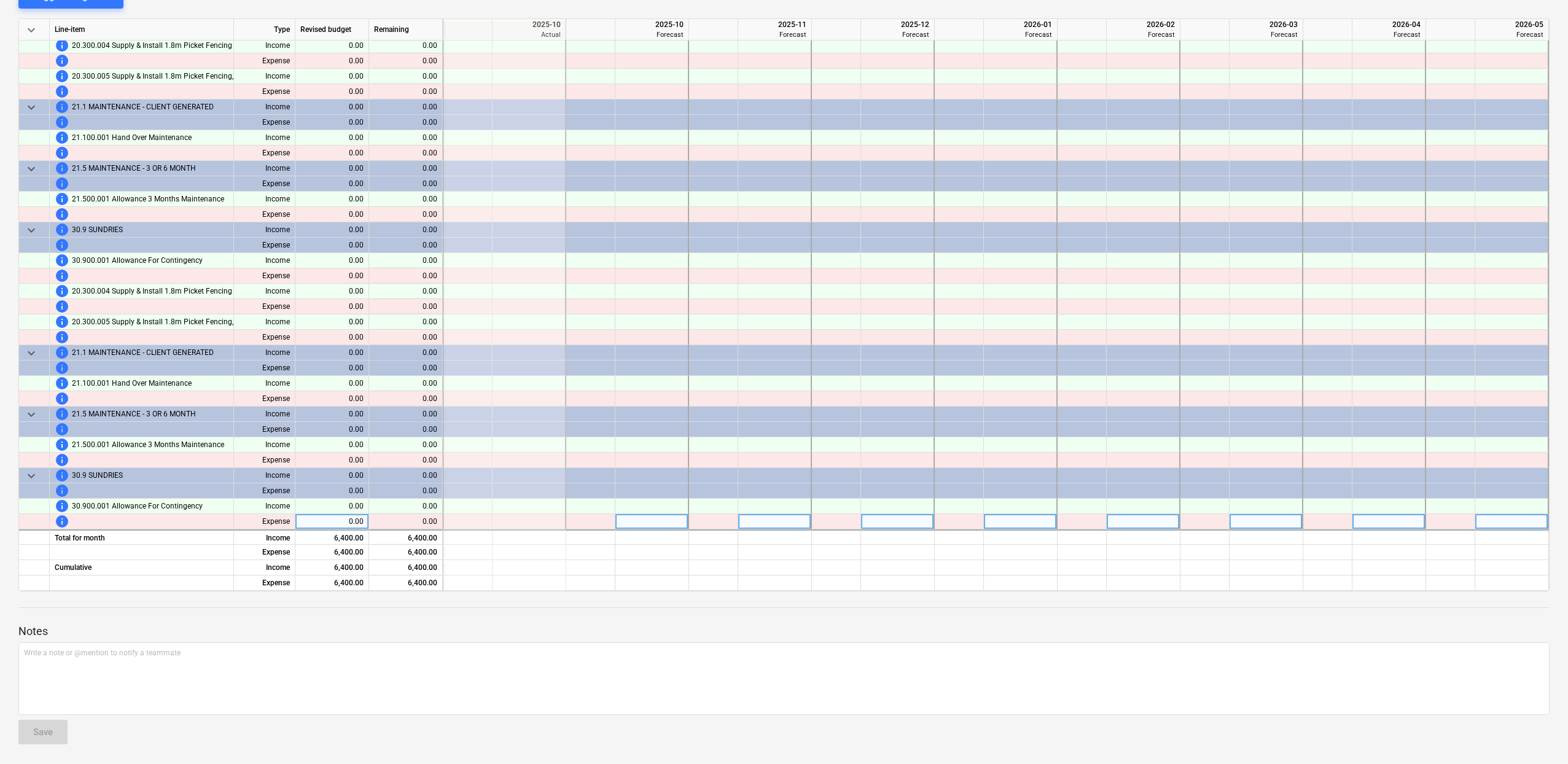
click at [144, 519] on div "info" at bounding box center [141, 521] width 174 height 15
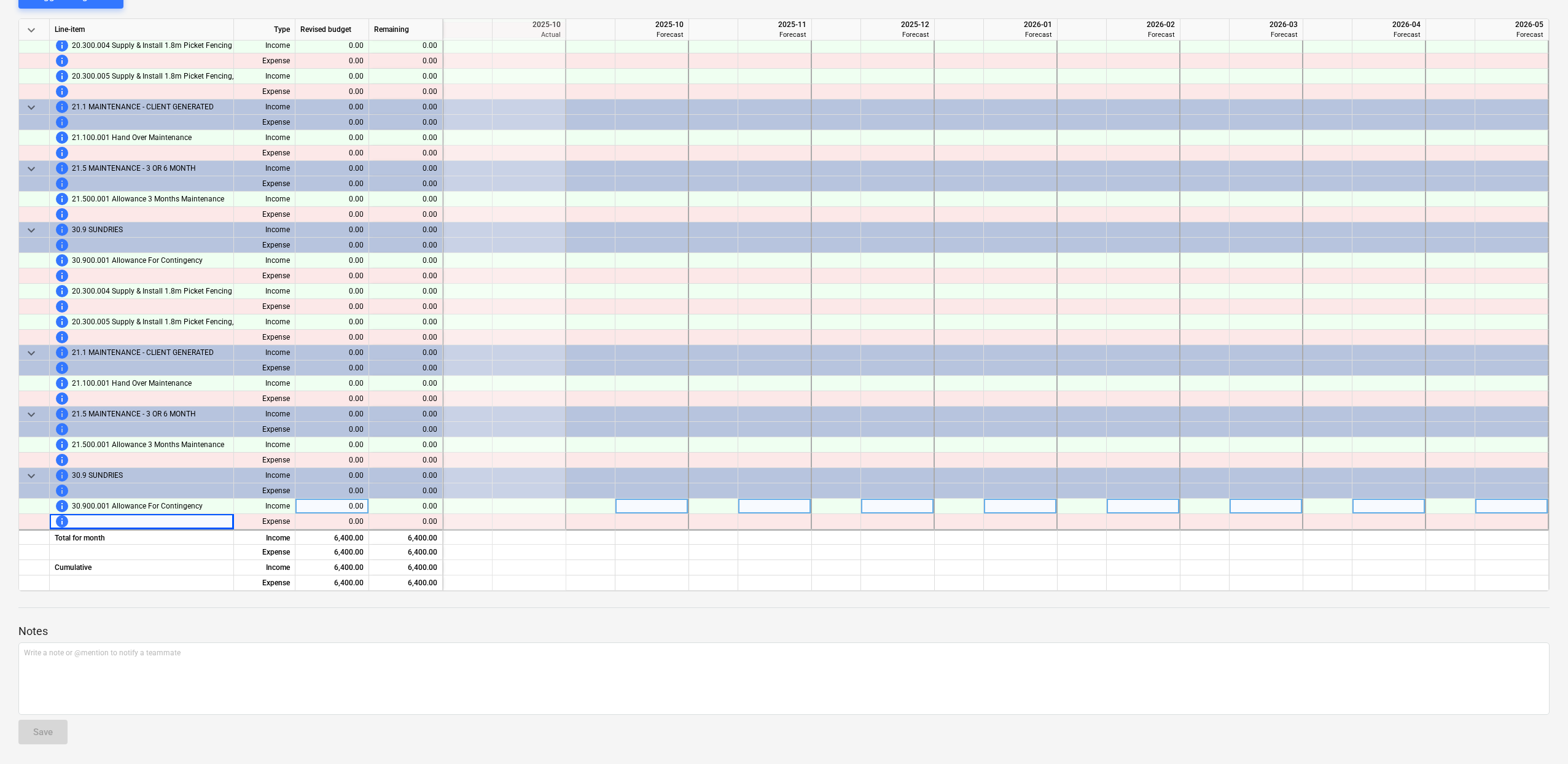
click at [165, 501] on span "30.900.001 Allowance For Contingency" at bounding box center [137, 506] width 131 height 15
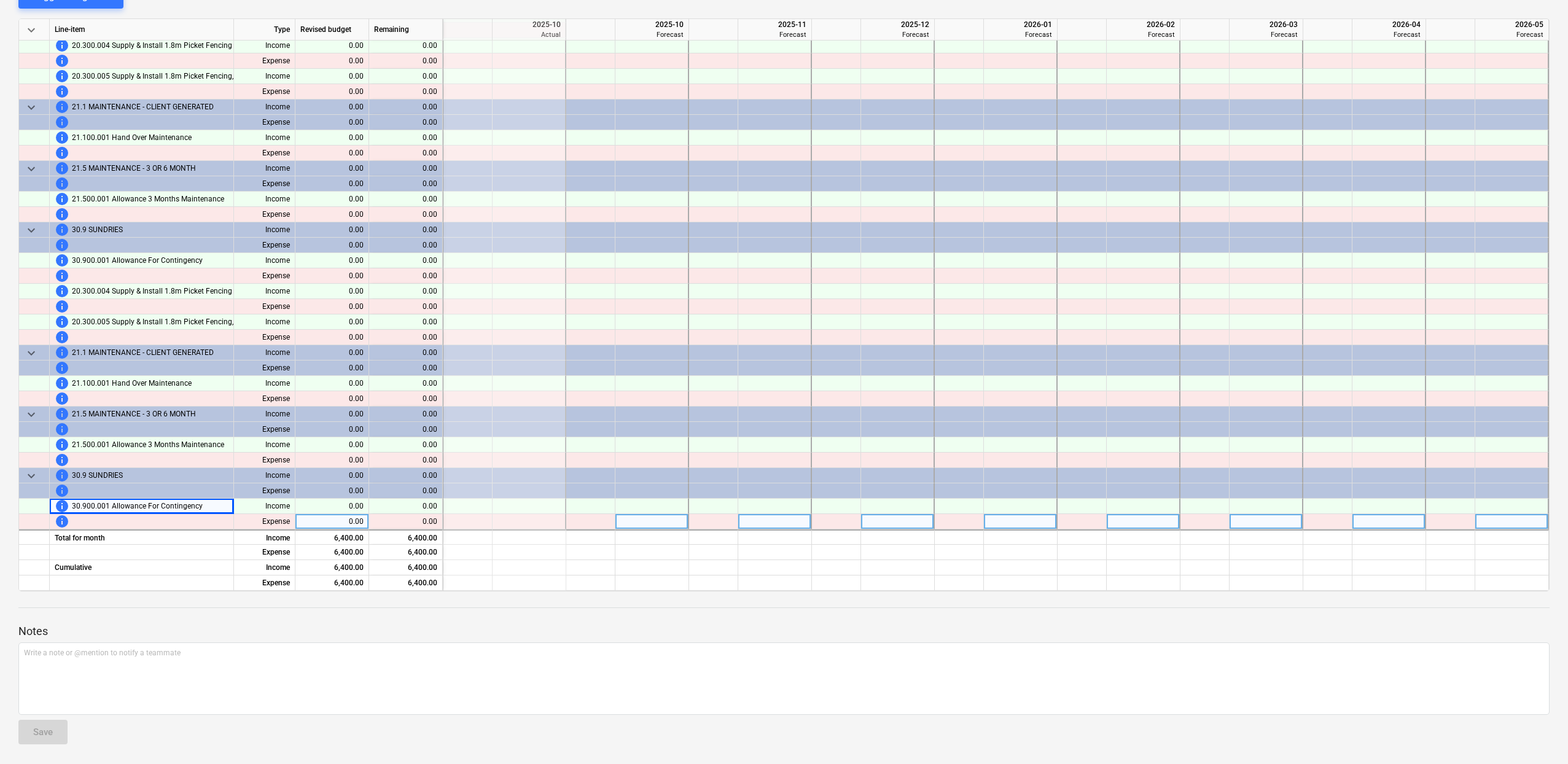
click at [206, 522] on div "info" at bounding box center [141, 521] width 174 height 15
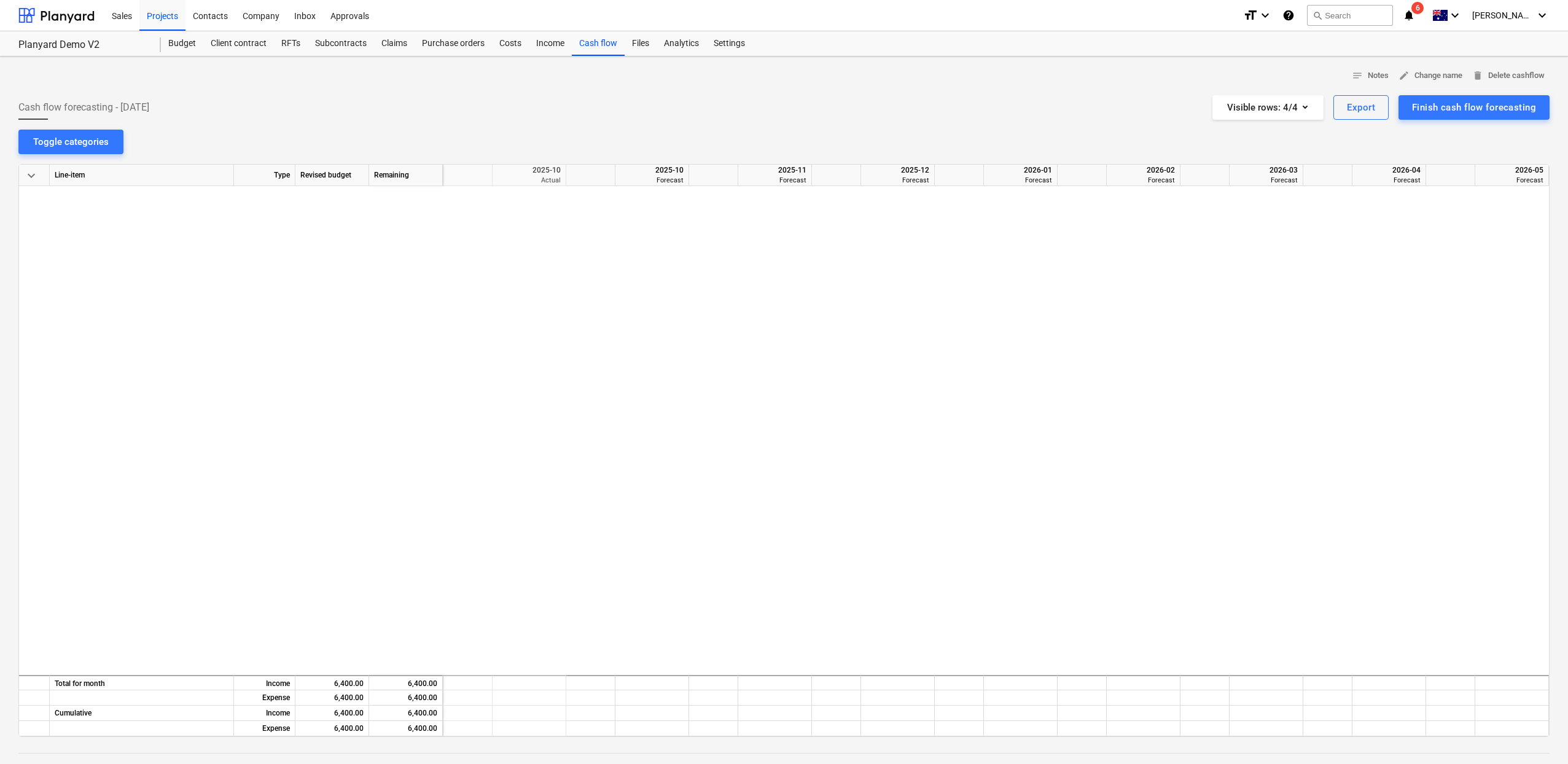
scroll to position [3224, 123]
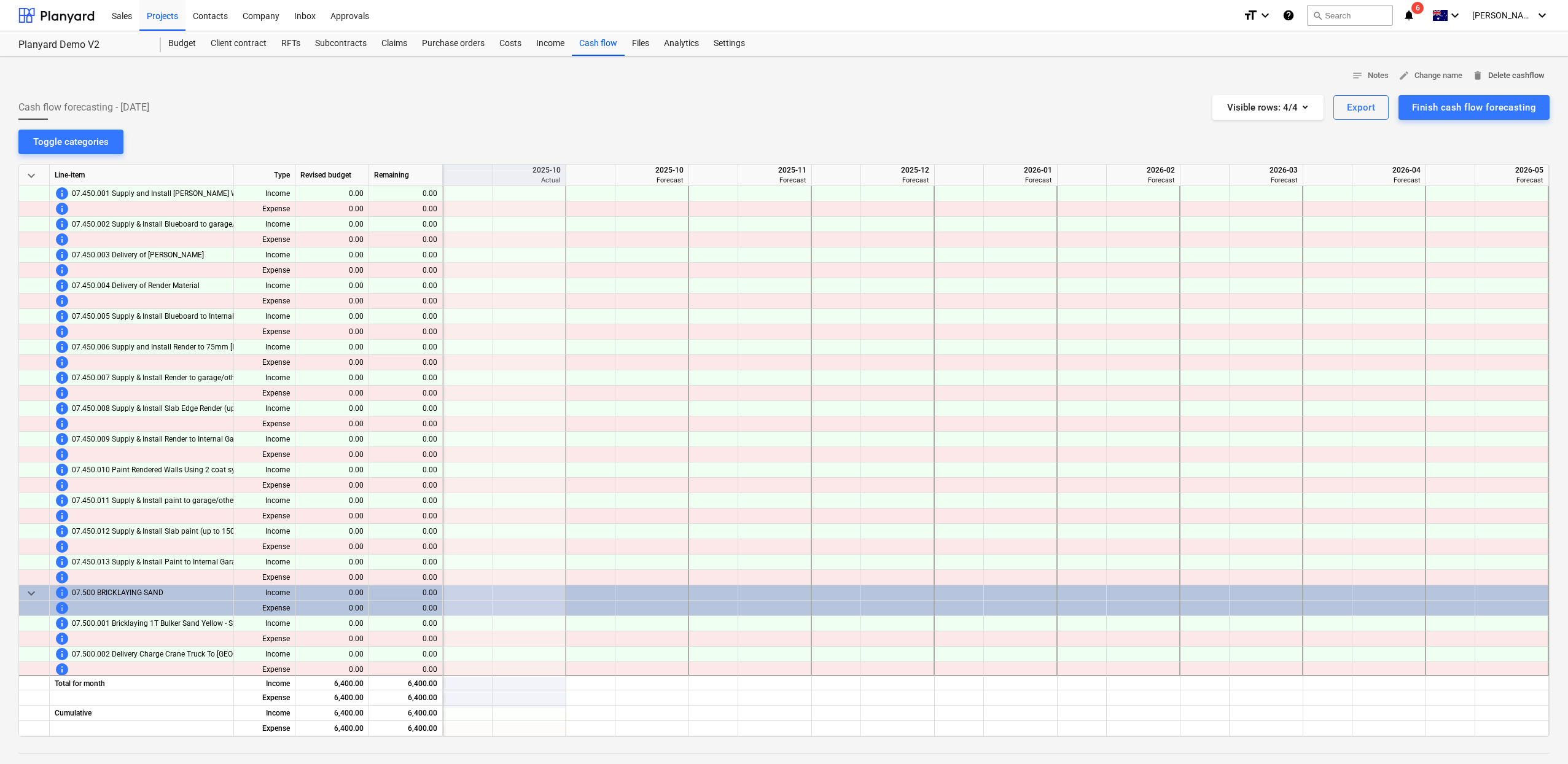
click at [1538, 75] on span "delete Delete cashflow" at bounding box center [1508, 75] width 73 height 14
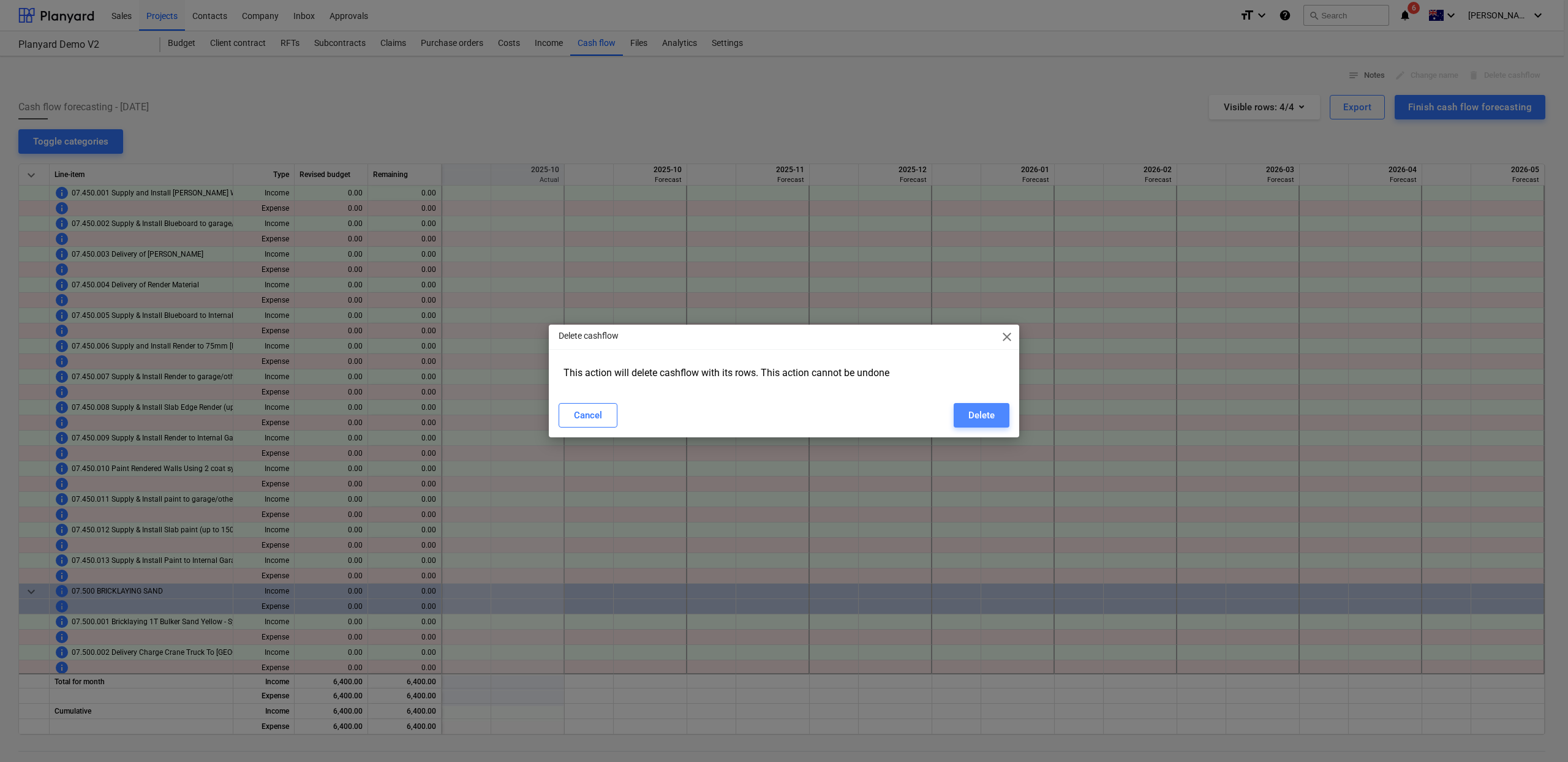
click at [978, 408] on div "Delete" at bounding box center [981, 416] width 27 height 16
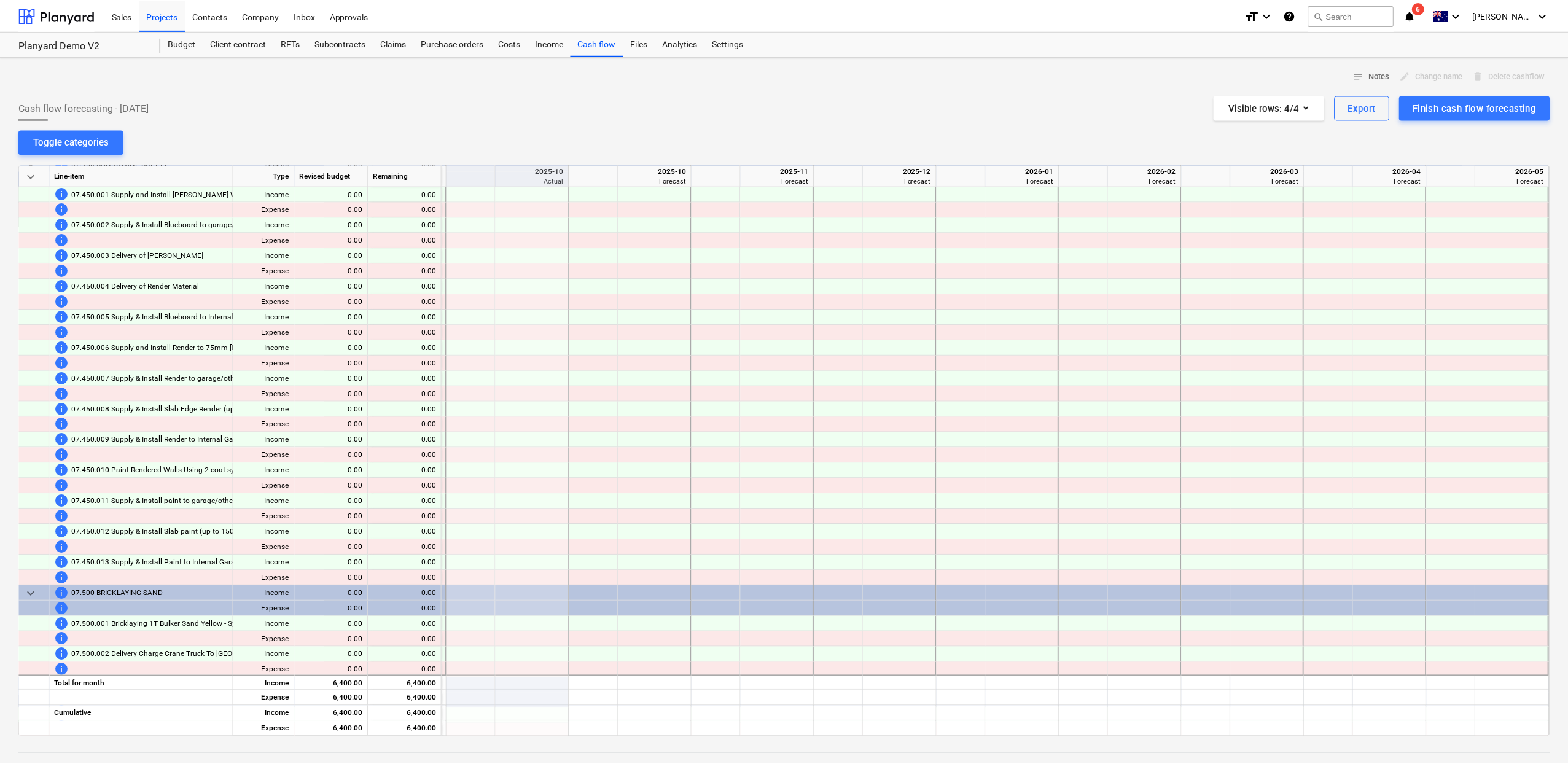
scroll to position [3224, 122]
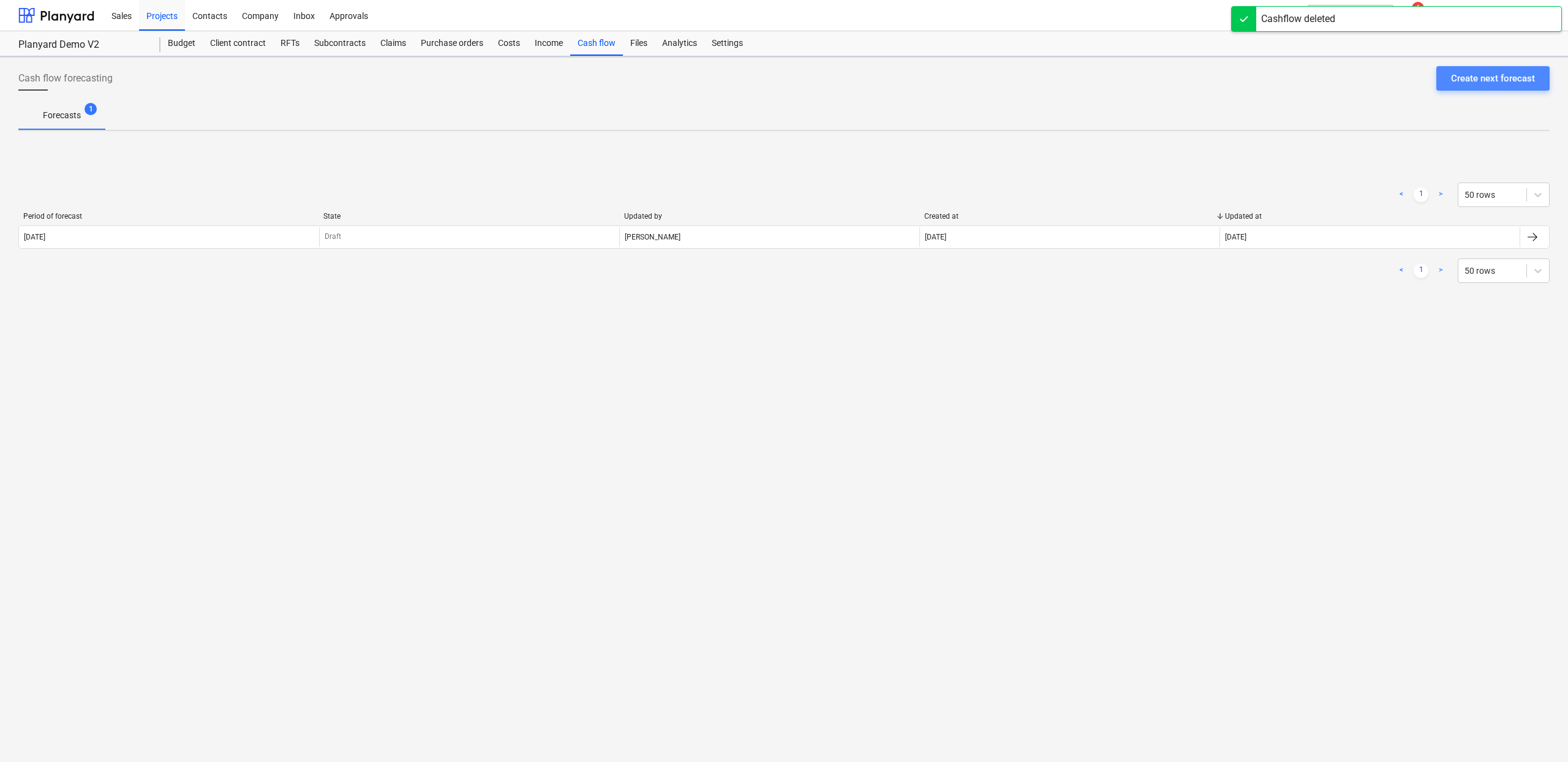
click at [1462, 86] on div "Create next forecast" at bounding box center [1493, 78] width 84 height 16
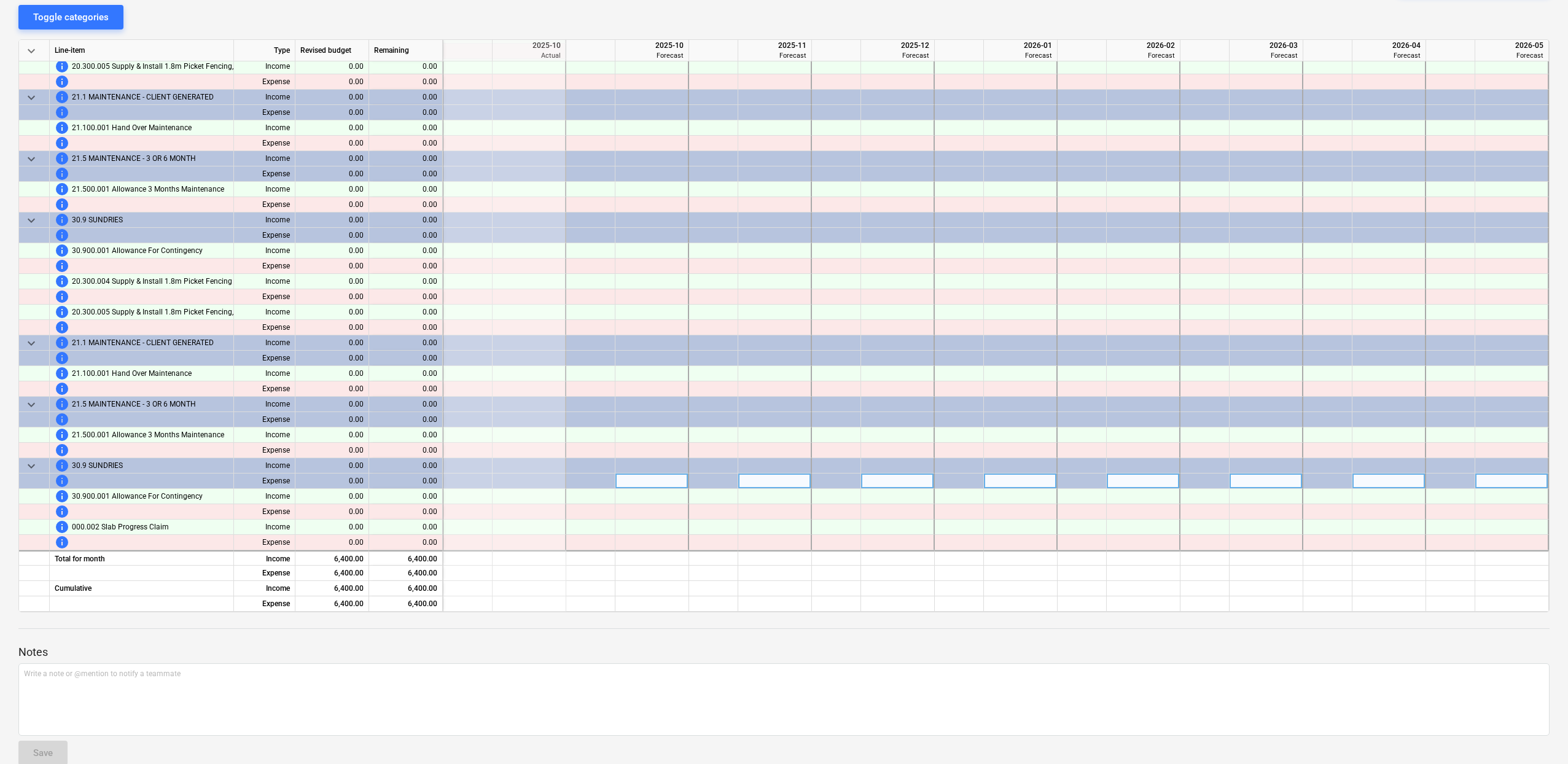
scroll to position [145, 0]
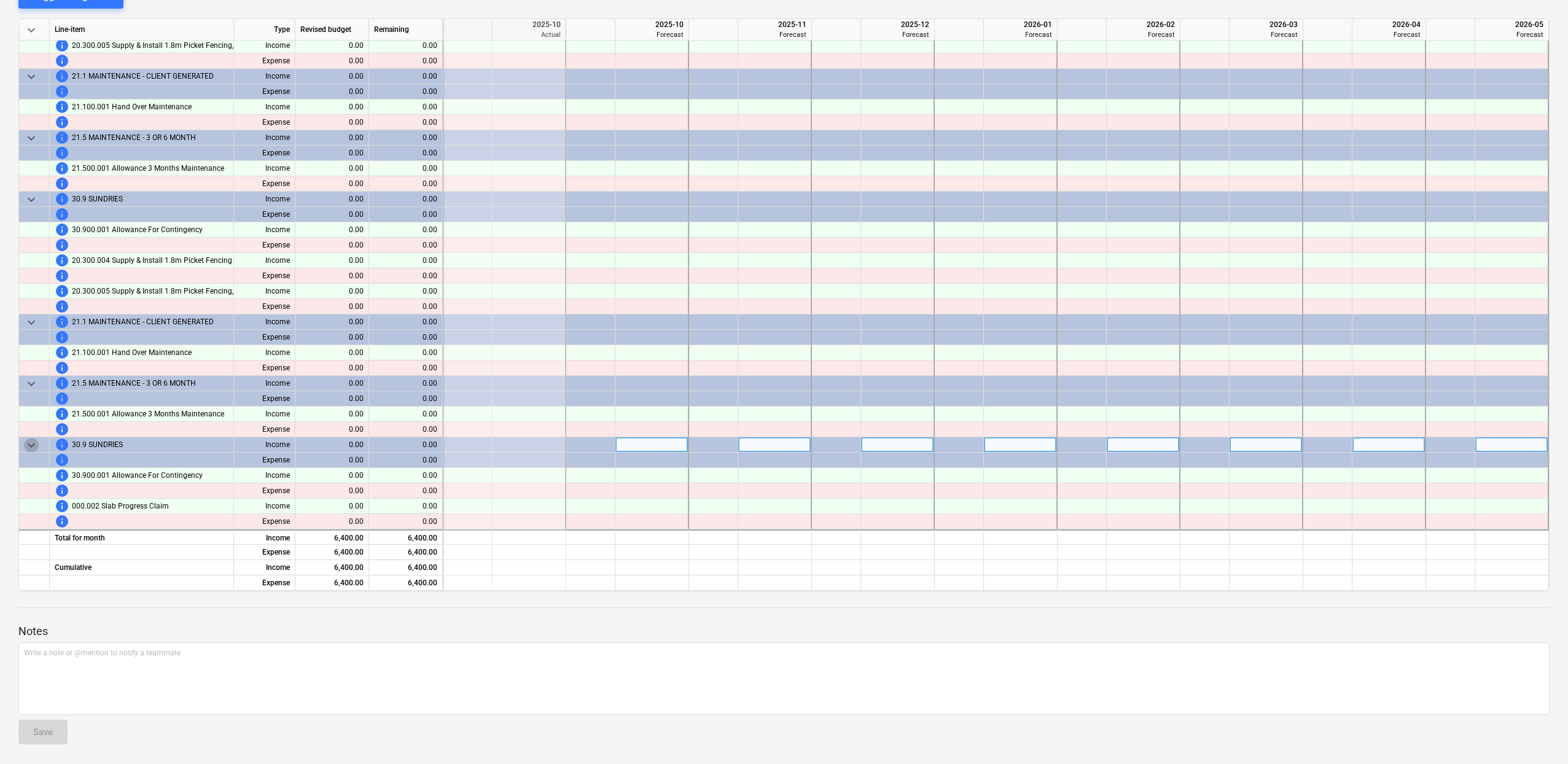
click at [25, 439] on span "keyboard_arrow_down" at bounding box center [31, 445] width 15 height 15
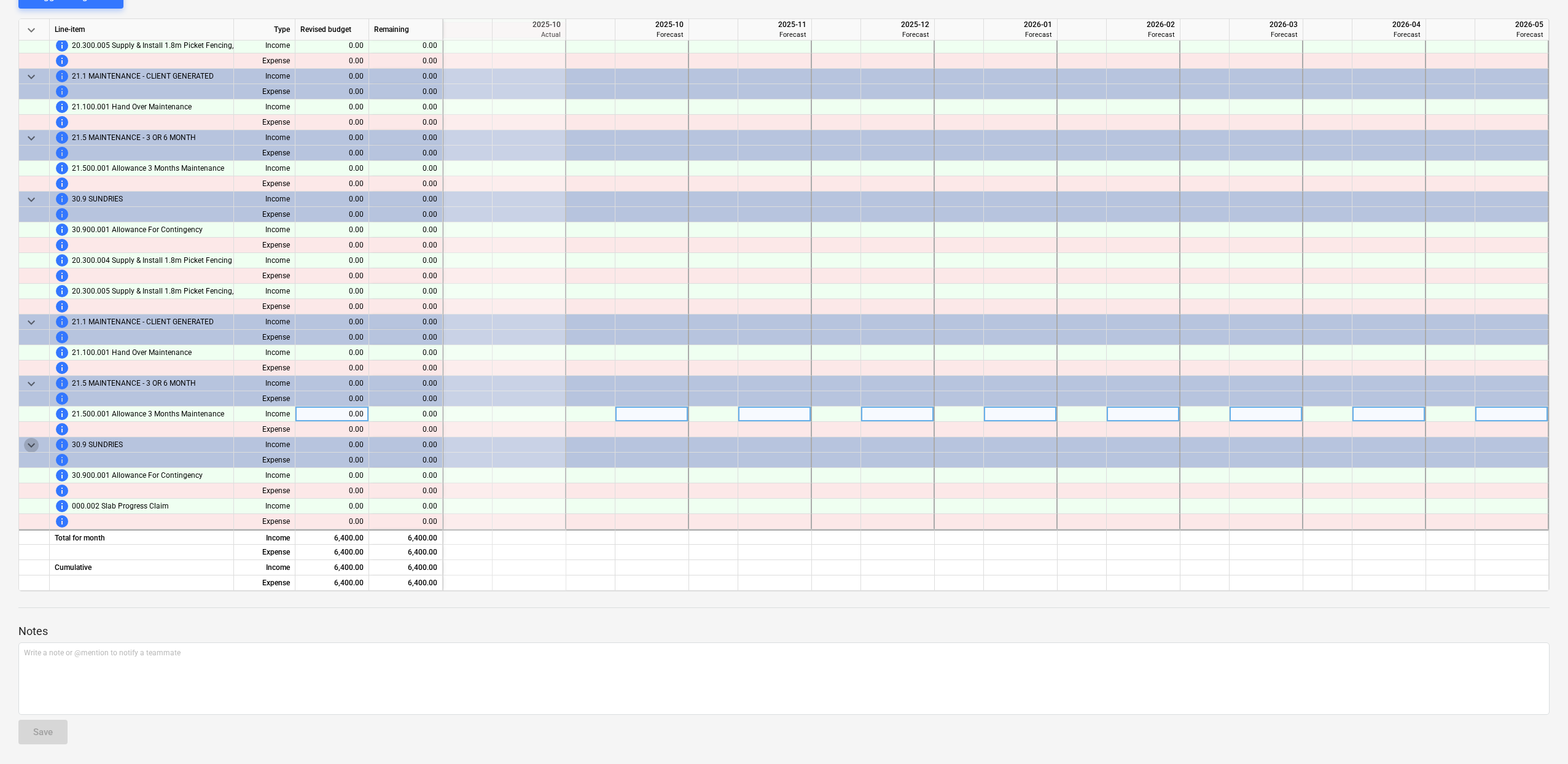
scroll to position [14623, 123]
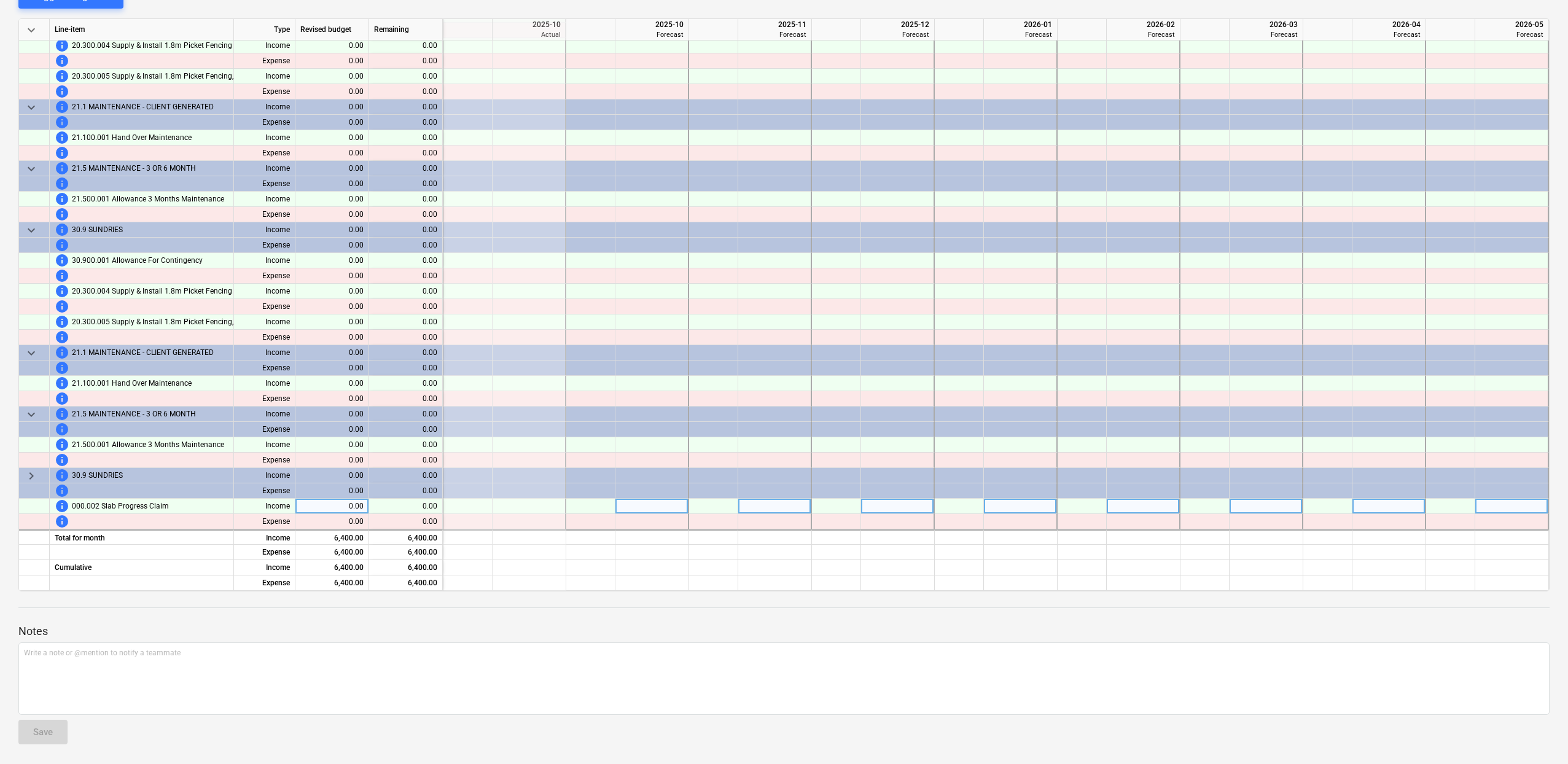
click at [345, 503] on div "0.00" at bounding box center [332, 506] width 74 height 15
type input "80000"
click at [587, 505] on div at bounding box center [591, 506] width 49 height 15
click at [668, 505] on div at bounding box center [652, 506] width 74 height 15
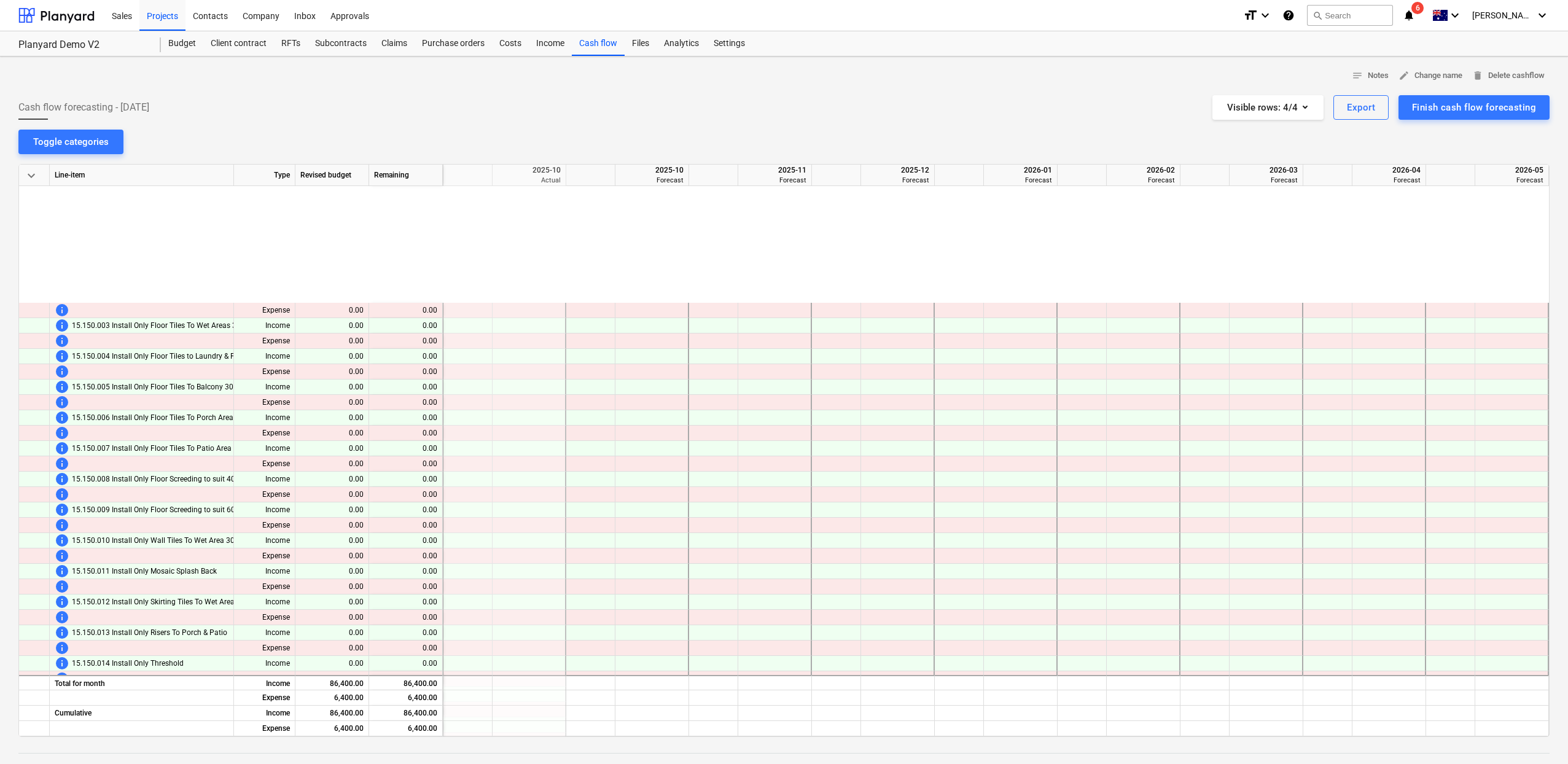
scroll to position [13329, 123]
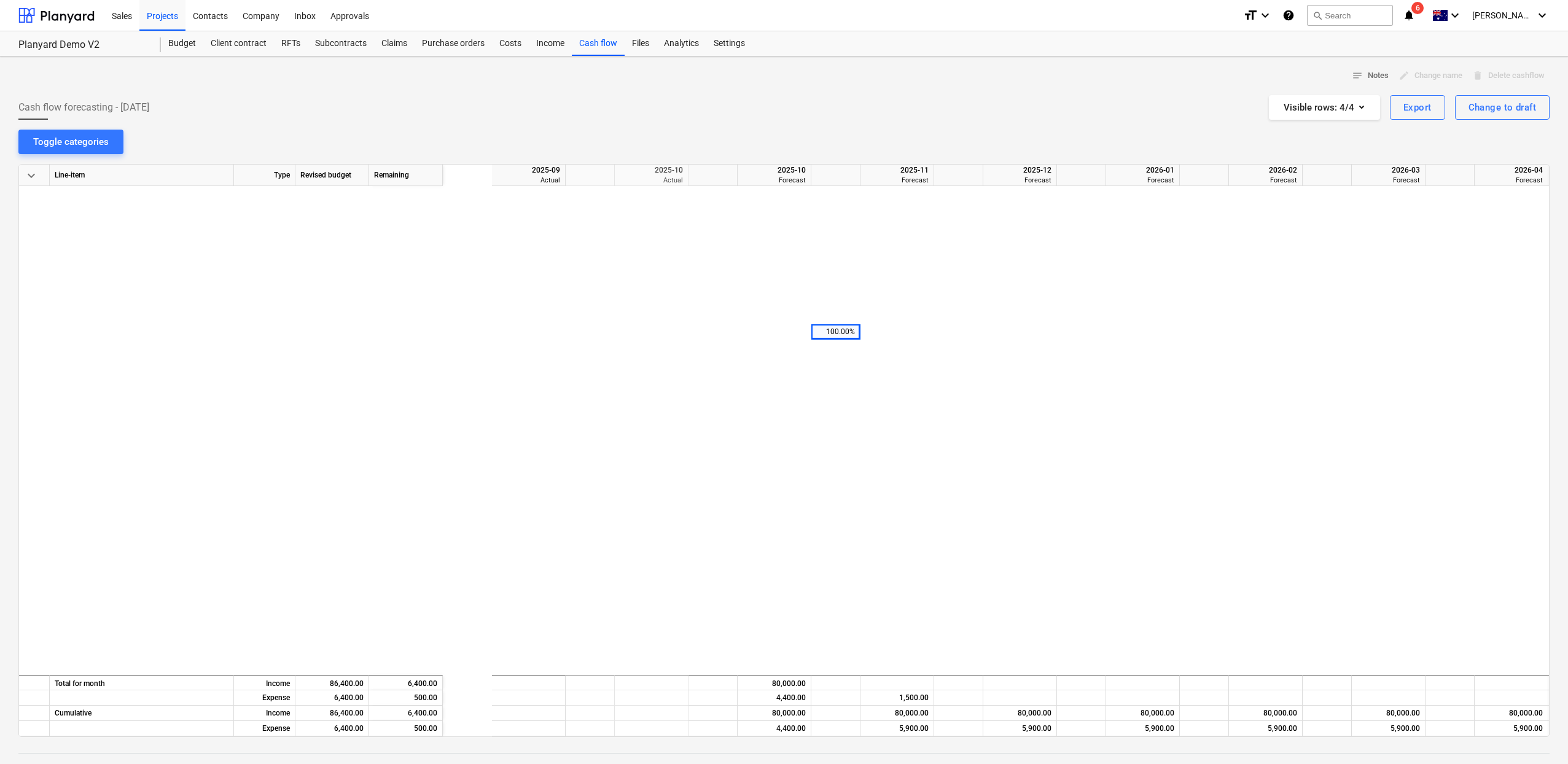
scroll to position [7069, 123]
